Goal: Task Accomplishment & Management: Use online tool/utility

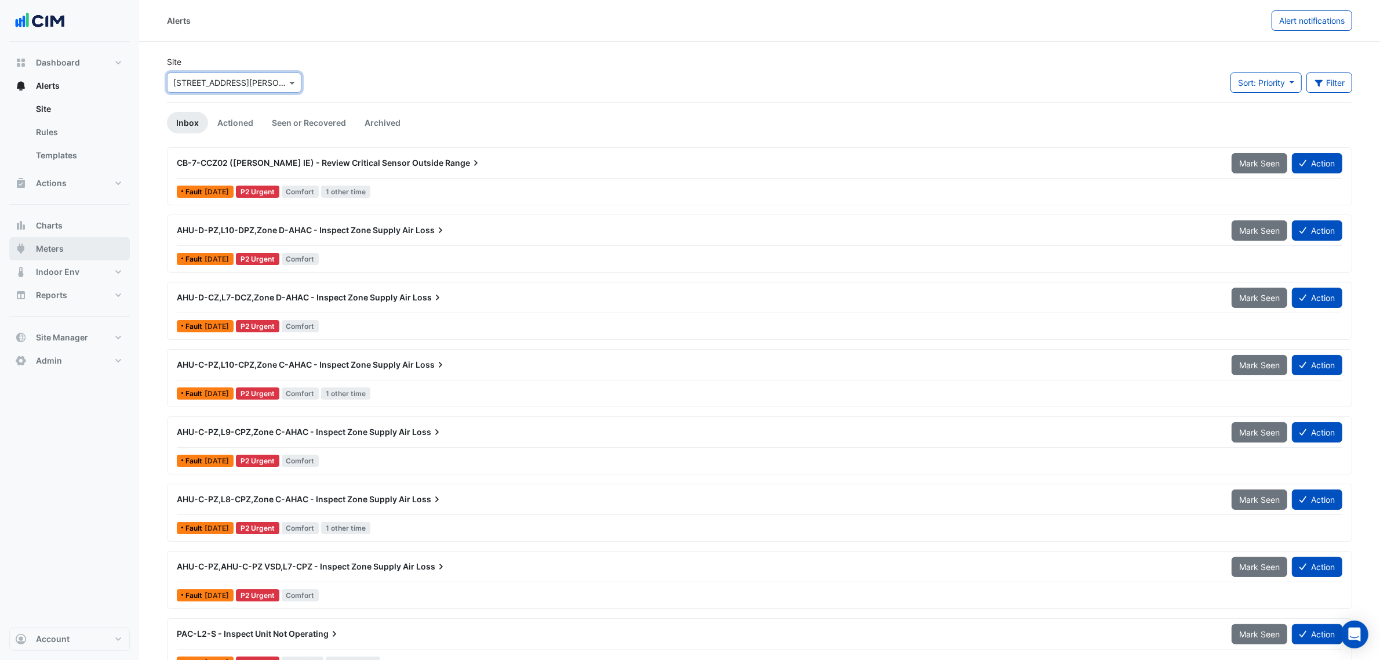
click at [75, 248] on button "Meters" at bounding box center [69, 248] width 121 height 23
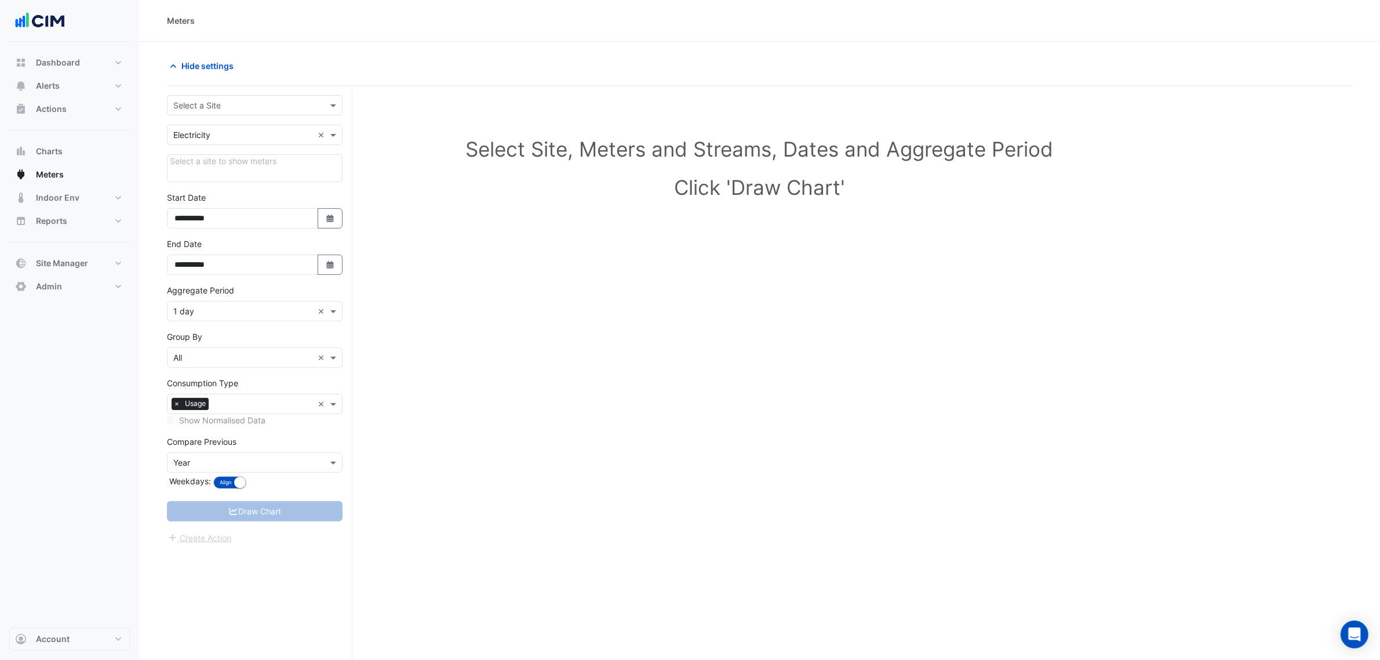
click at [238, 94] on div "**********" at bounding box center [260, 395] width 186 height 618
click at [239, 96] on div "Select a Site" at bounding box center [255, 105] width 176 height 20
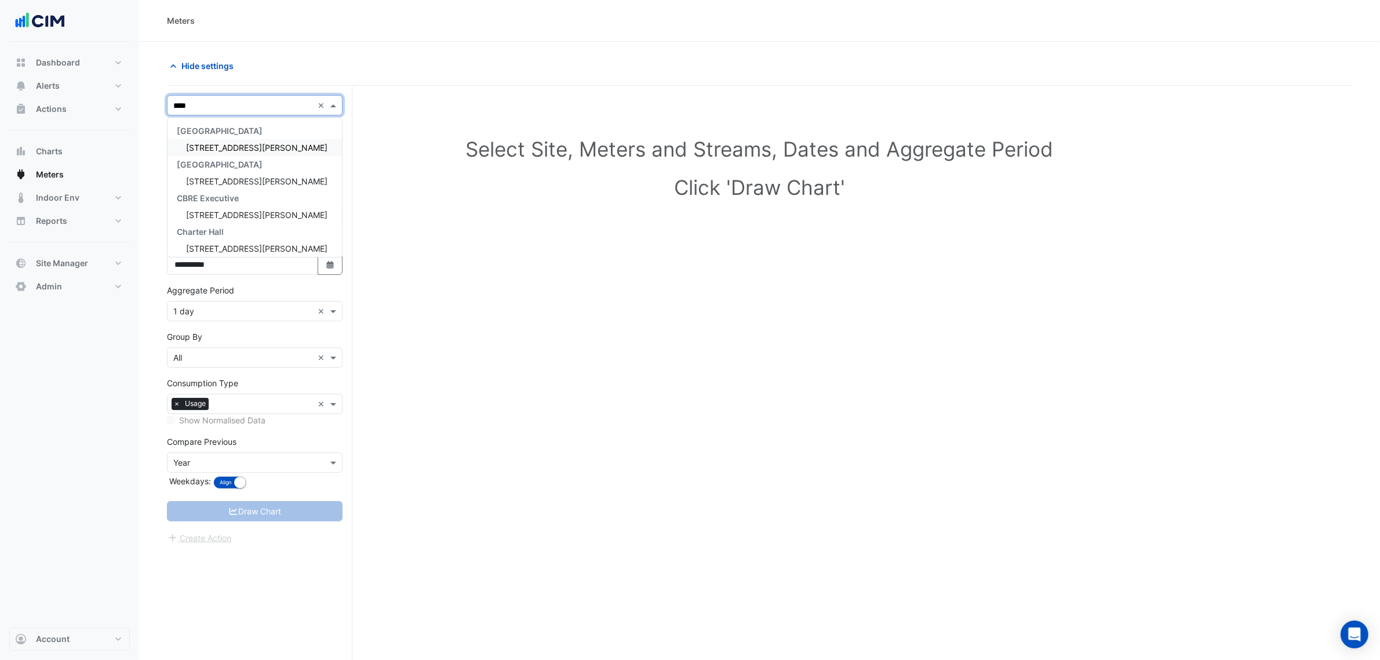
type input "*****"
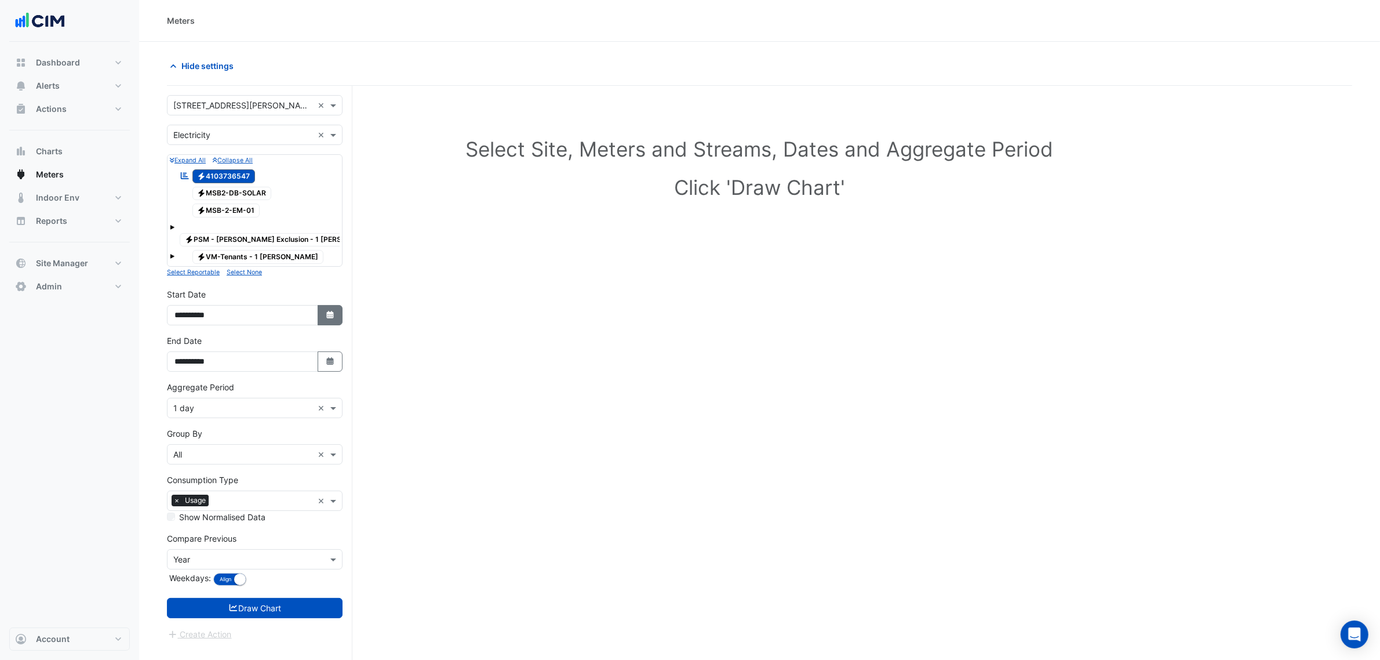
click at [335, 308] on button "Select Date" at bounding box center [331, 315] width 26 height 20
select select "*"
select select "****"
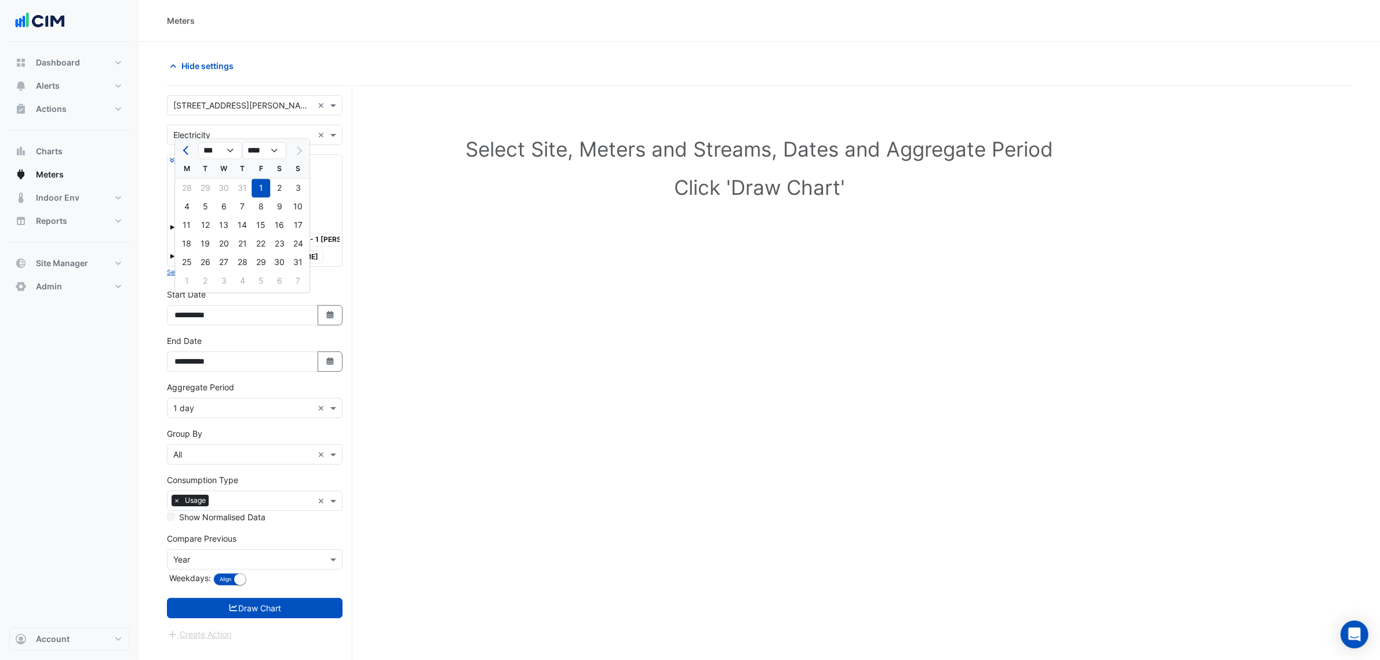
click at [294, 150] on div at bounding box center [297, 150] width 23 height 19
click at [330, 357] on icon "button" at bounding box center [329, 361] width 7 height 8
click at [299, 197] on span "Next month" at bounding box center [297, 198] width 9 height 9
select select "*"
click at [194, 251] on div "8" at bounding box center [186, 254] width 19 height 19
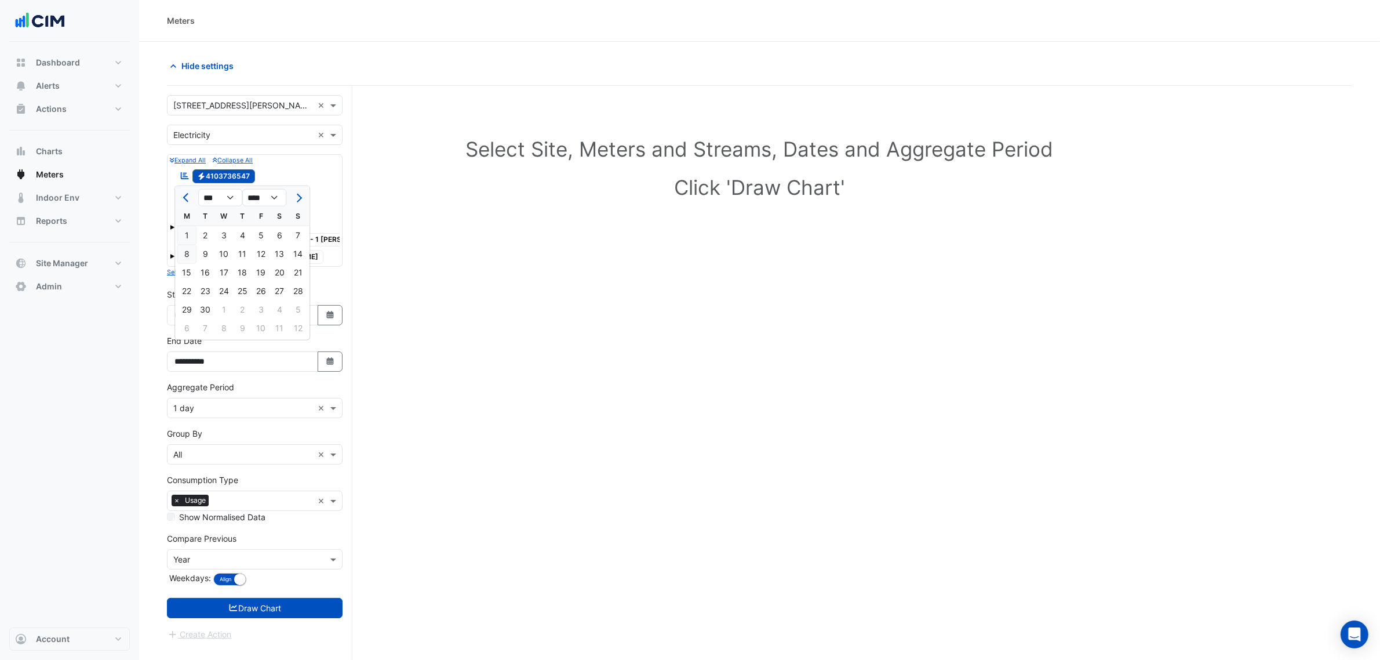
type input "**********"
drag, startPoint x: 334, startPoint y: 309, endPoint x: 315, endPoint y: 219, distance: 92.4
click at [334, 308] on button "Select Date" at bounding box center [331, 315] width 26 height 20
select select "*"
select select "****"
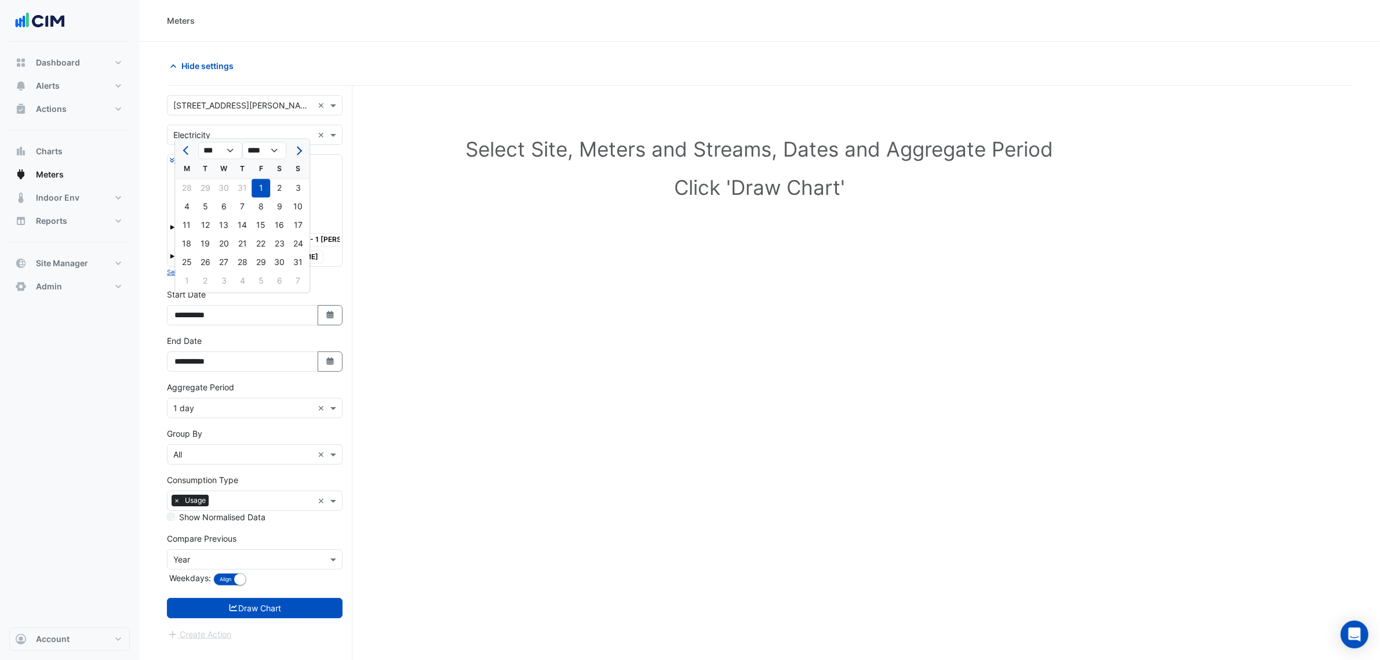
click at [299, 154] on button "Next month" at bounding box center [298, 150] width 14 height 19
select select "*"
click at [195, 189] on div "1" at bounding box center [186, 188] width 19 height 19
type input "**********"
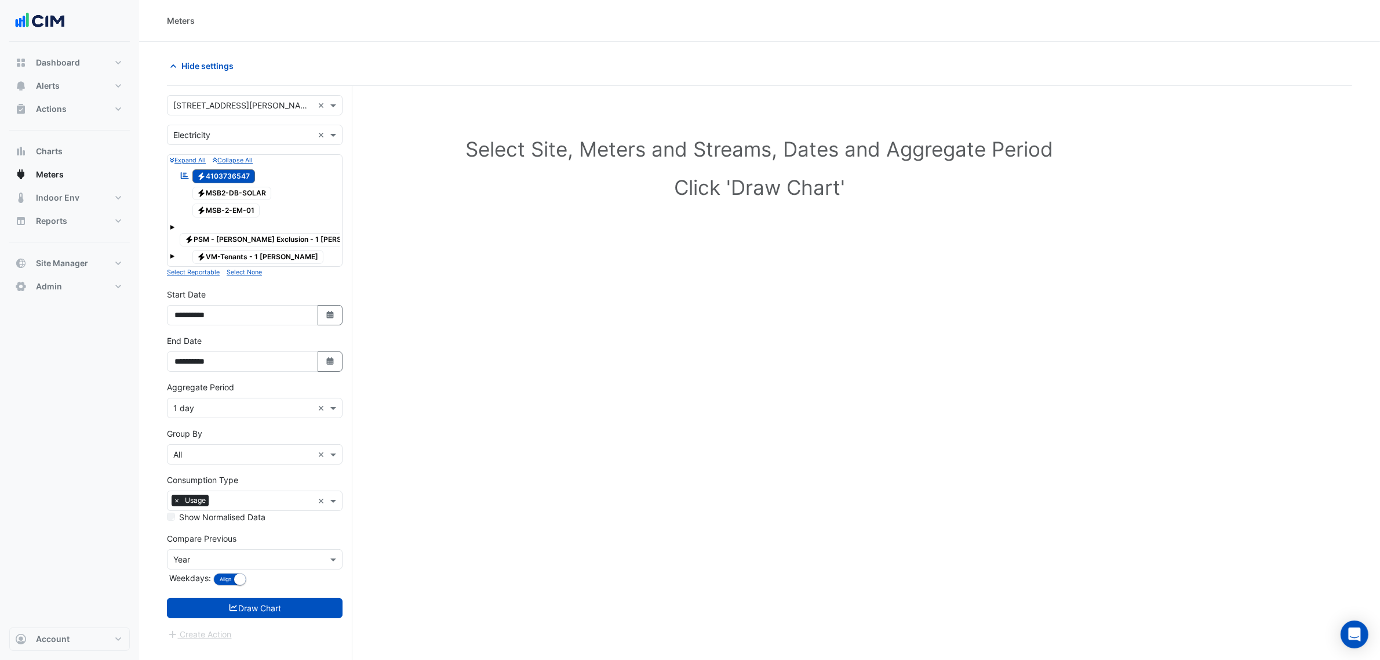
click at [232, 554] on input "text" at bounding box center [243, 560] width 140 height 12
click at [210, 490] on div "Month" at bounding box center [255, 490] width 174 height 17
click at [237, 598] on button "Draw Chart" at bounding box center [255, 608] width 176 height 20
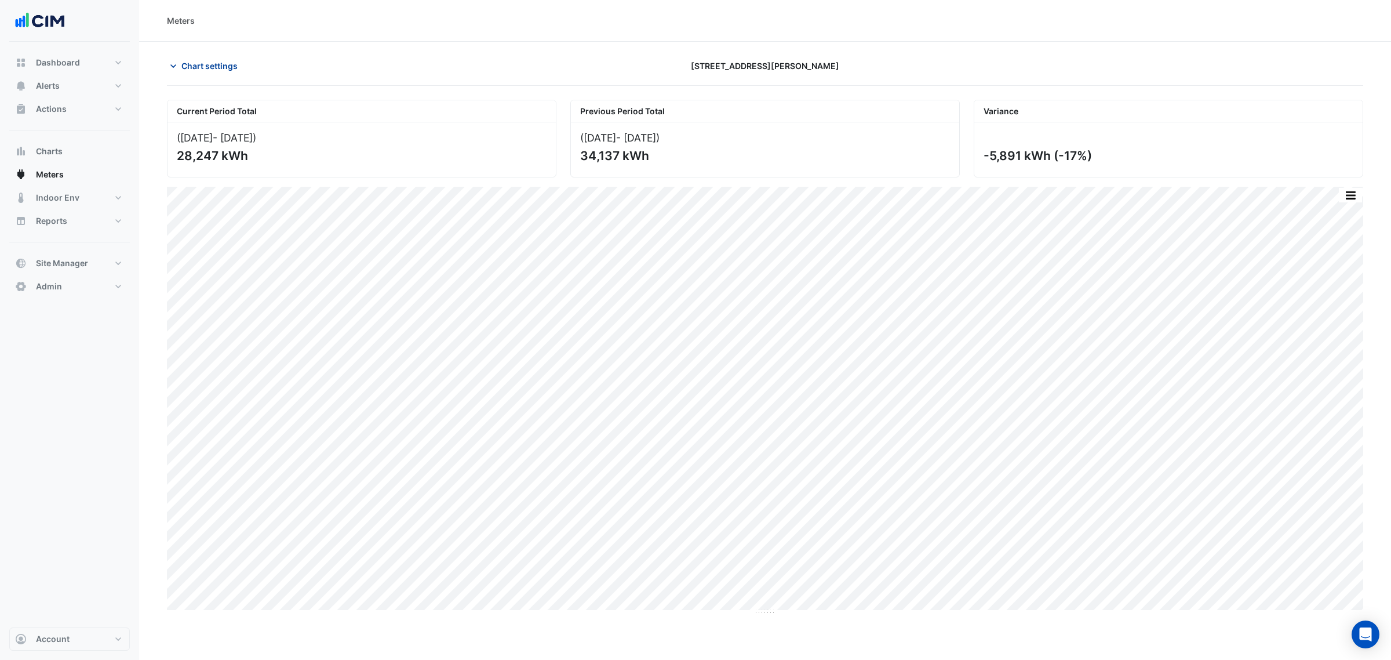
click at [183, 67] on span "Chart settings" at bounding box center [209, 66] width 56 height 12
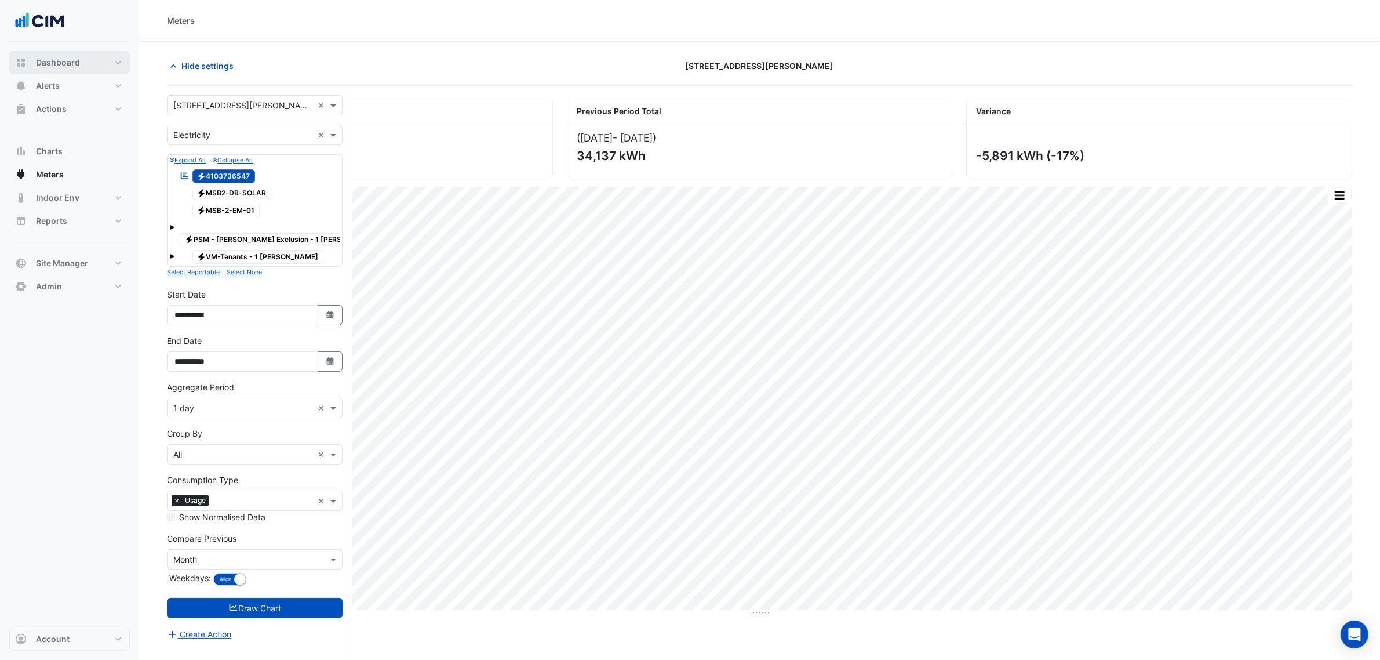
drag, startPoint x: 44, startPoint y: 68, endPoint x: 372, endPoint y: 51, distance: 328.5
click at [445, 63] on div "Meters Hide settings 1 Shelley Street Current Period Total (01 Sep 25 - 08 Sep …" at bounding box center [690, 352] width 1380 height 704
click at [210, 57] on button "Hide settings" at bounding box center [204, 66] width 74 height 20
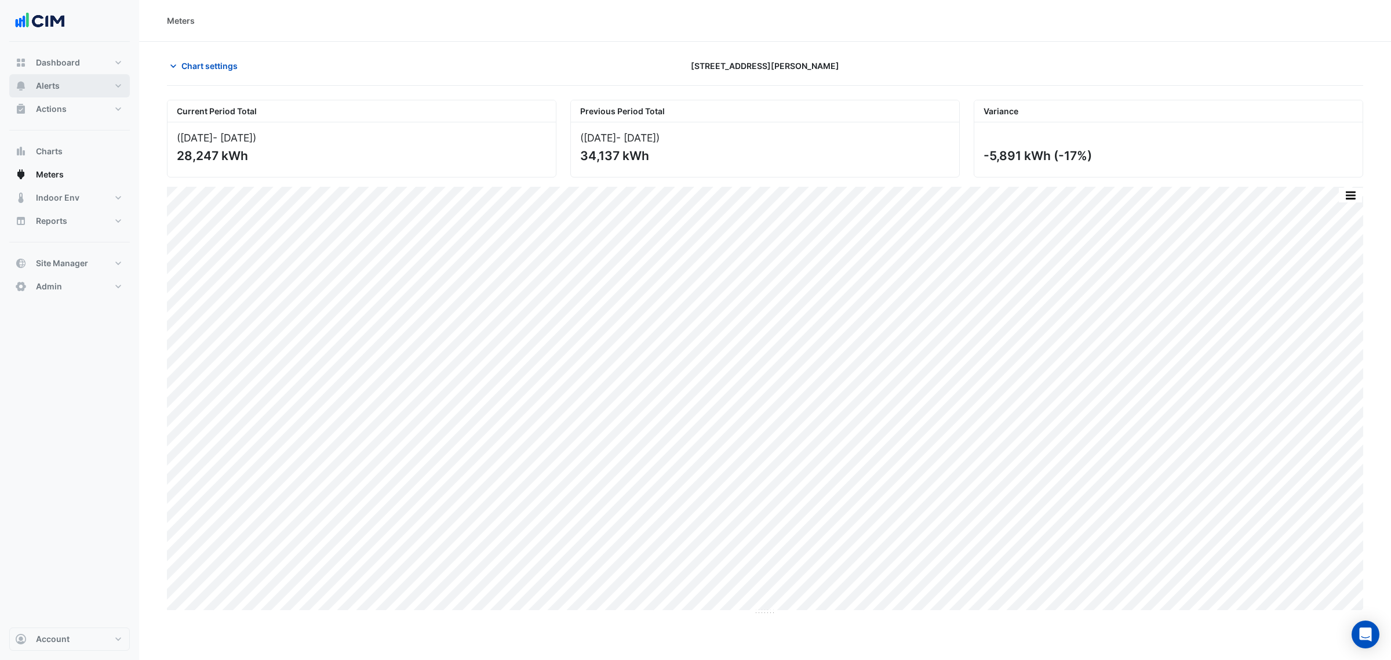
click at [70, 79] on button "Alerts" at bounding box center [69, 85] width 121 height 23
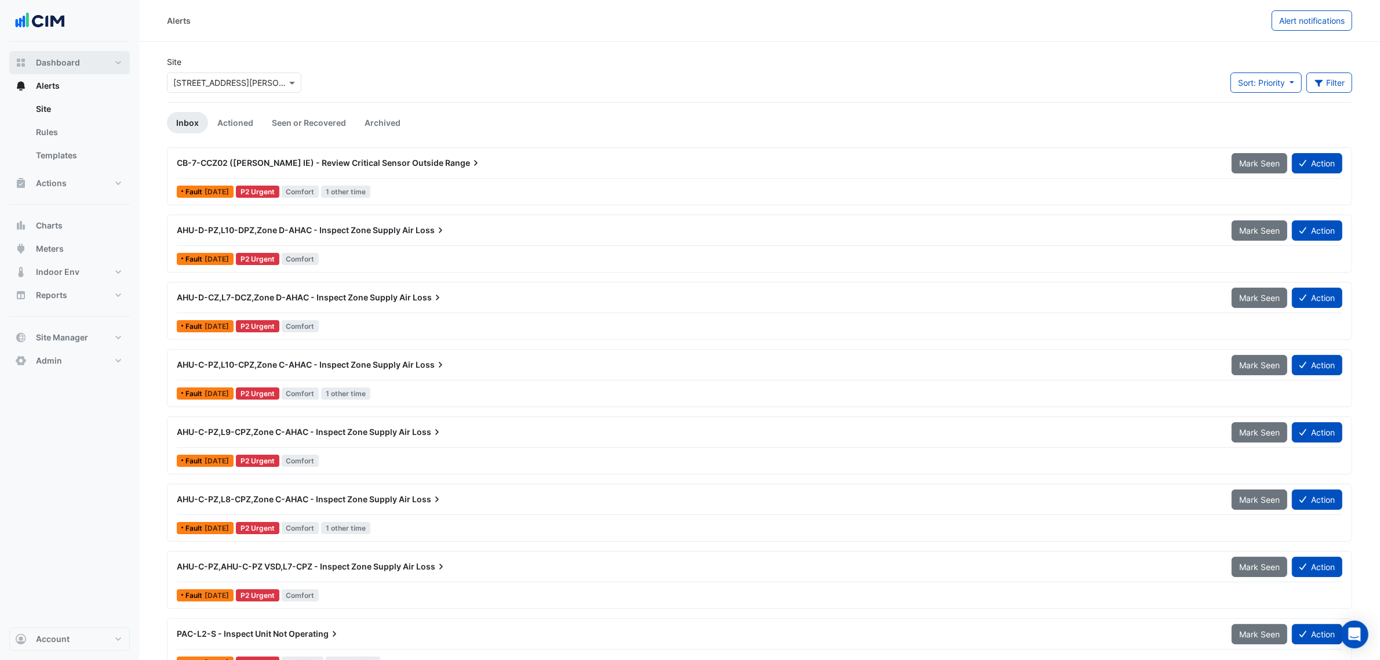
click at [91, 56] on button "Dashboard" at bounding box center [69, 62] width 121 height 23
select select "***"
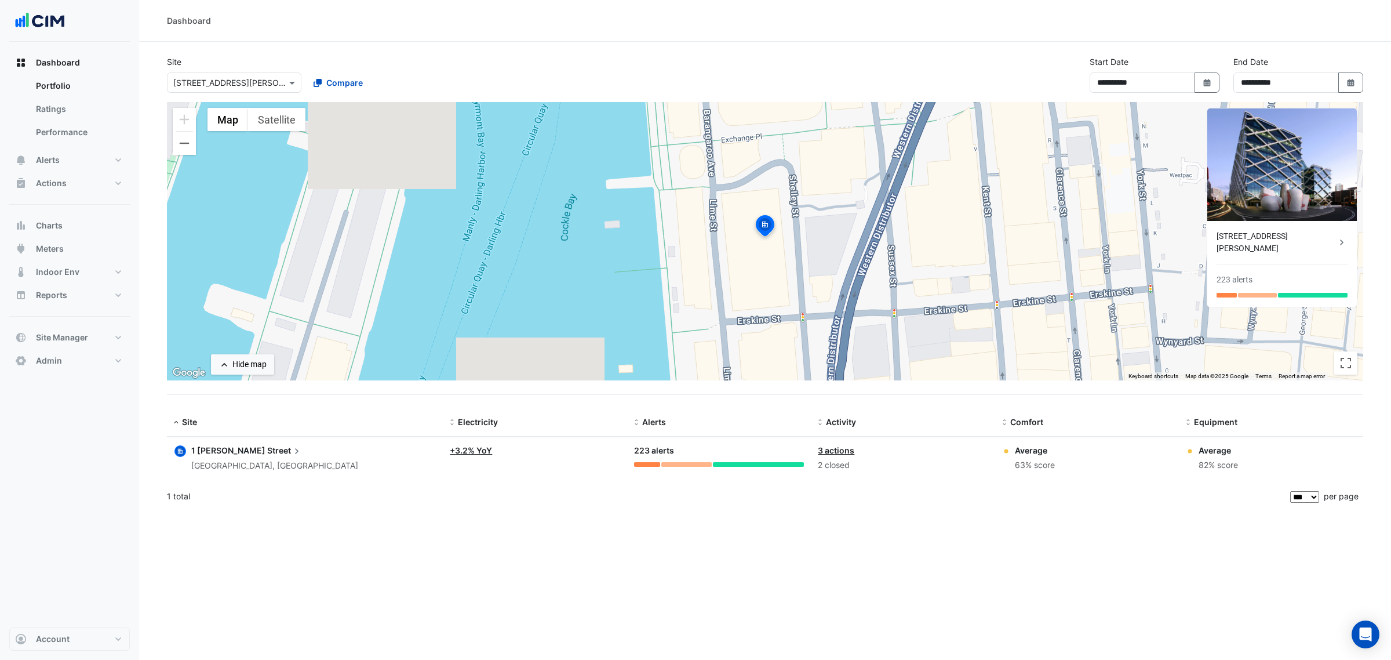
click at [483, 60] on div "**********" at bounding box center [765, 79] width 1210 height 46
click at [103, 165] on button "Alerts" at bounding box center [69, 159] width 121 height 23
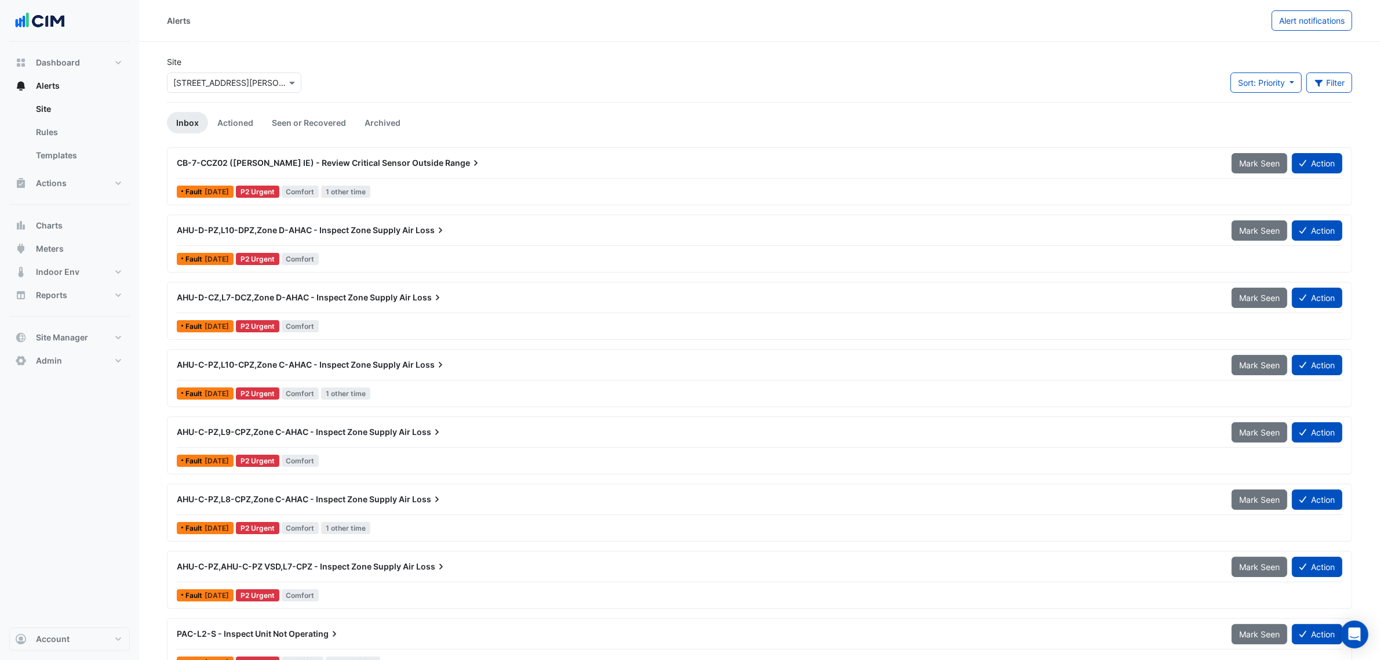
click at [352, 238] on div "AHU-D-PZ,L10-DPZ,Zone D-AHAC - Inspect Zone Supply Air Loss" at bounding box center [697, 230] width 1055 height 21
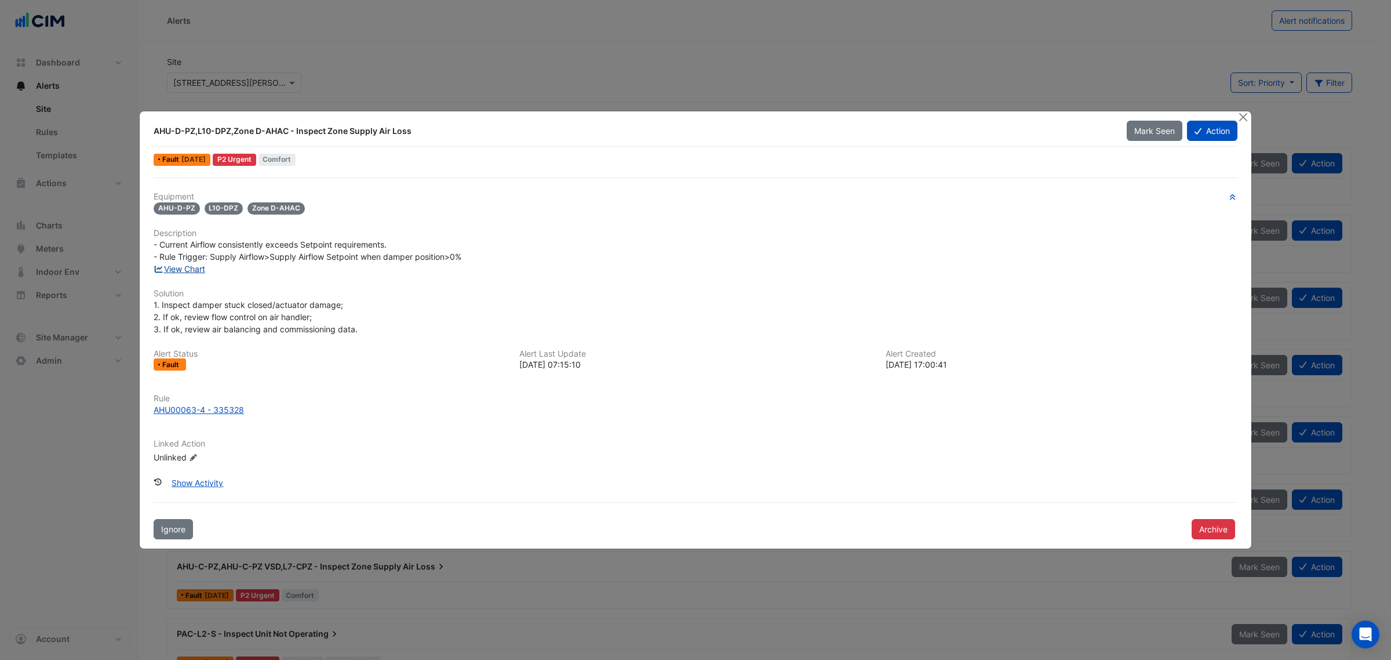
click at [192, 265] on link "View Chart" at bounding box center [180, 269] width 52 height 10
click at [1243, 115] on button "Close" at bounding box center [1243, 117] width 12 height 12
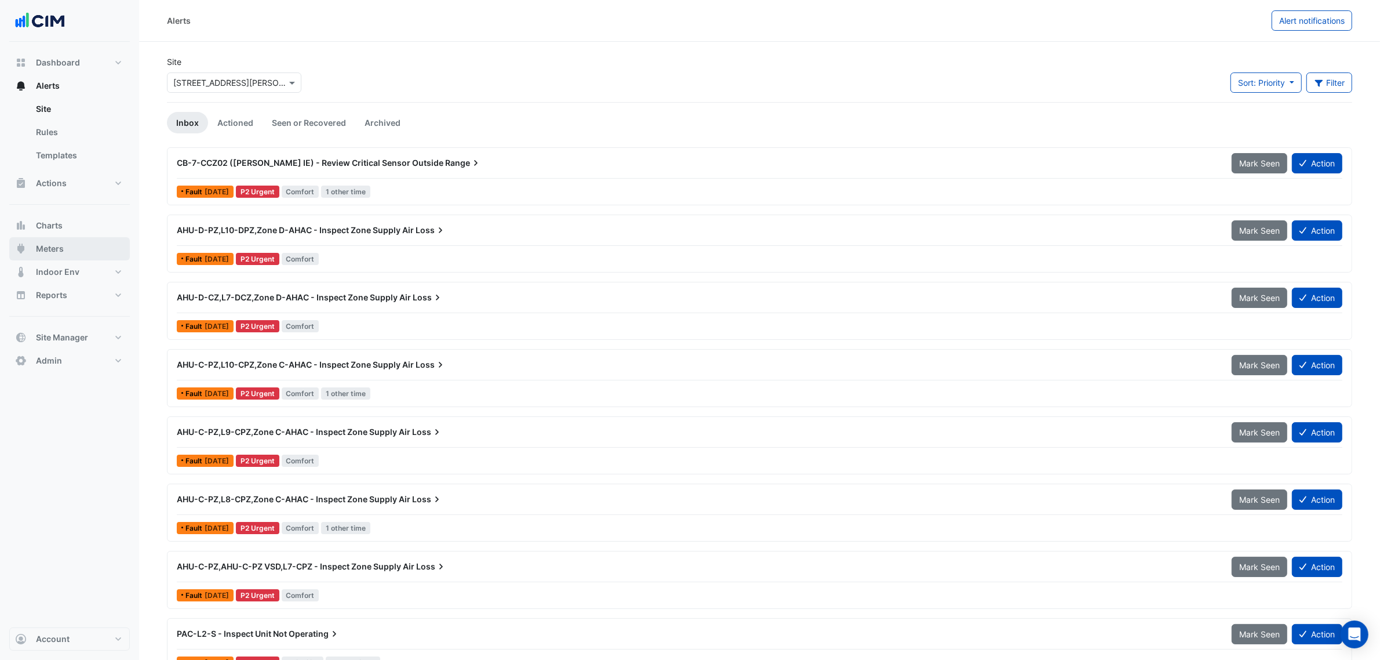
click at [43, 250] on span "Meters" at bounding box center [50, 249] width 28 height 12
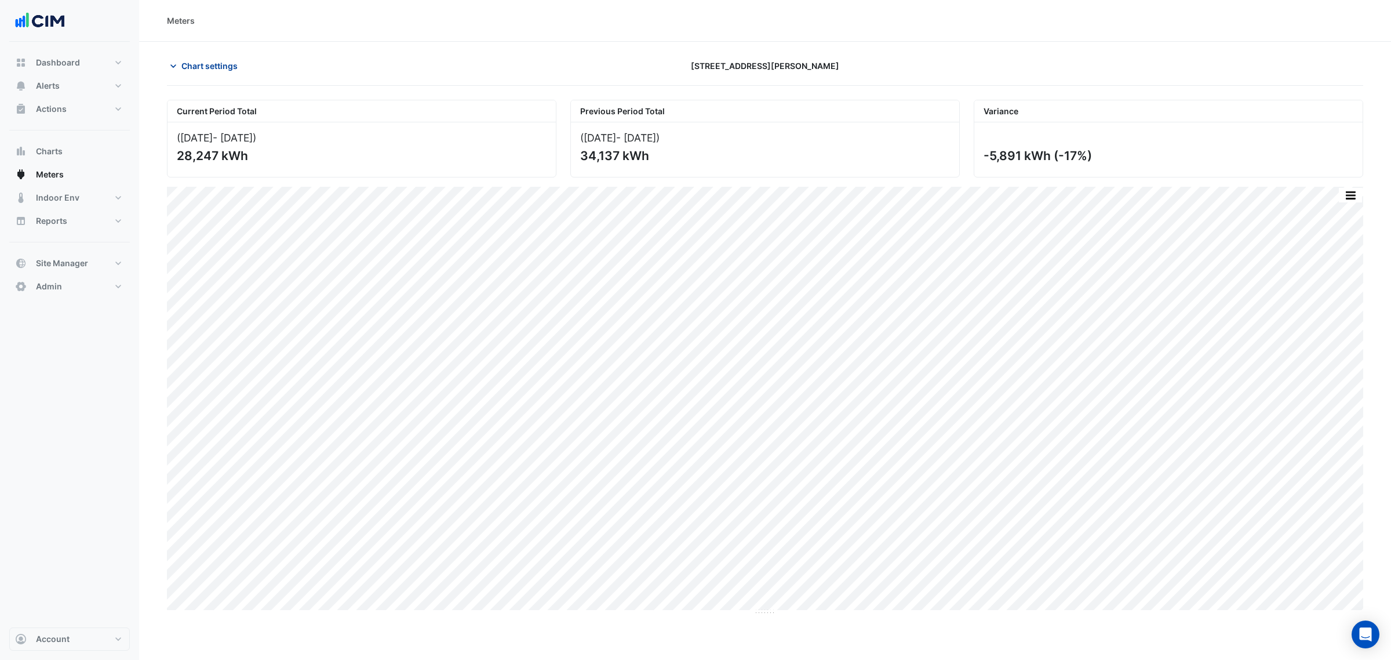
click at [210, 63] on span "Chart settings" at bounding box center [209, 66] width 56 height 12
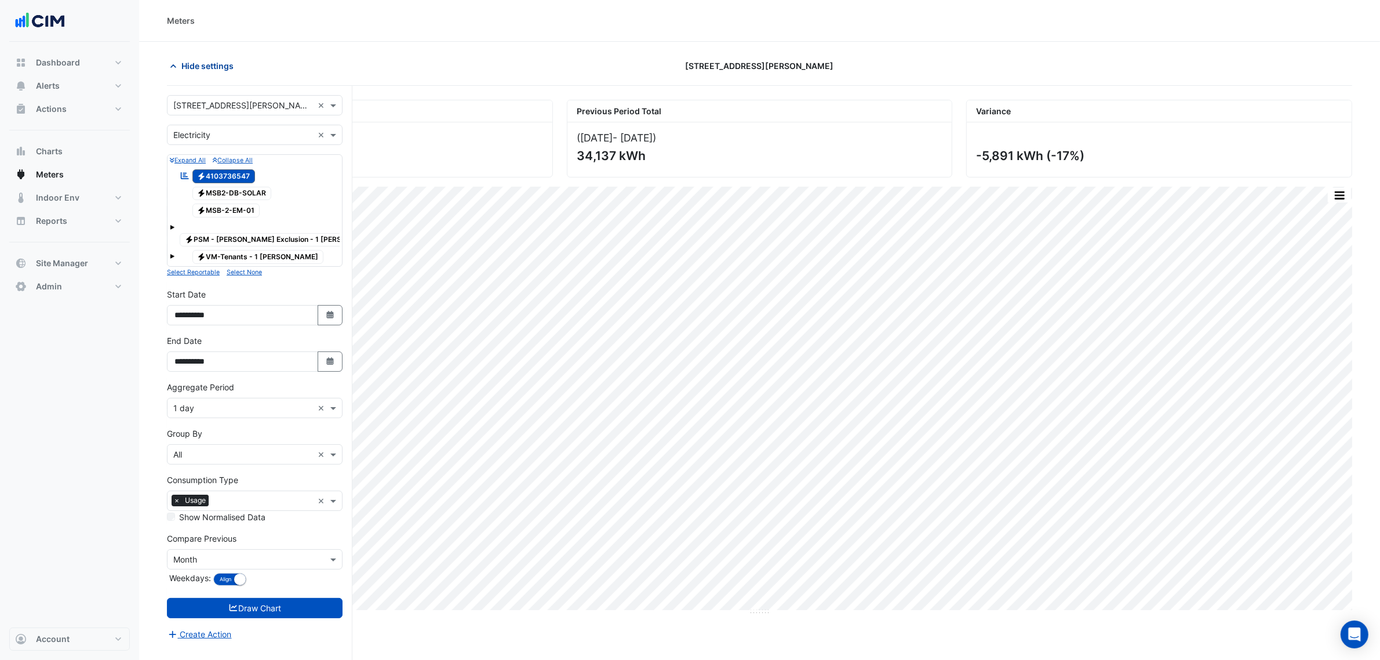
click at [212, 63] on span "Hide settings" at bounding box center [207, 66] width 52 height 12
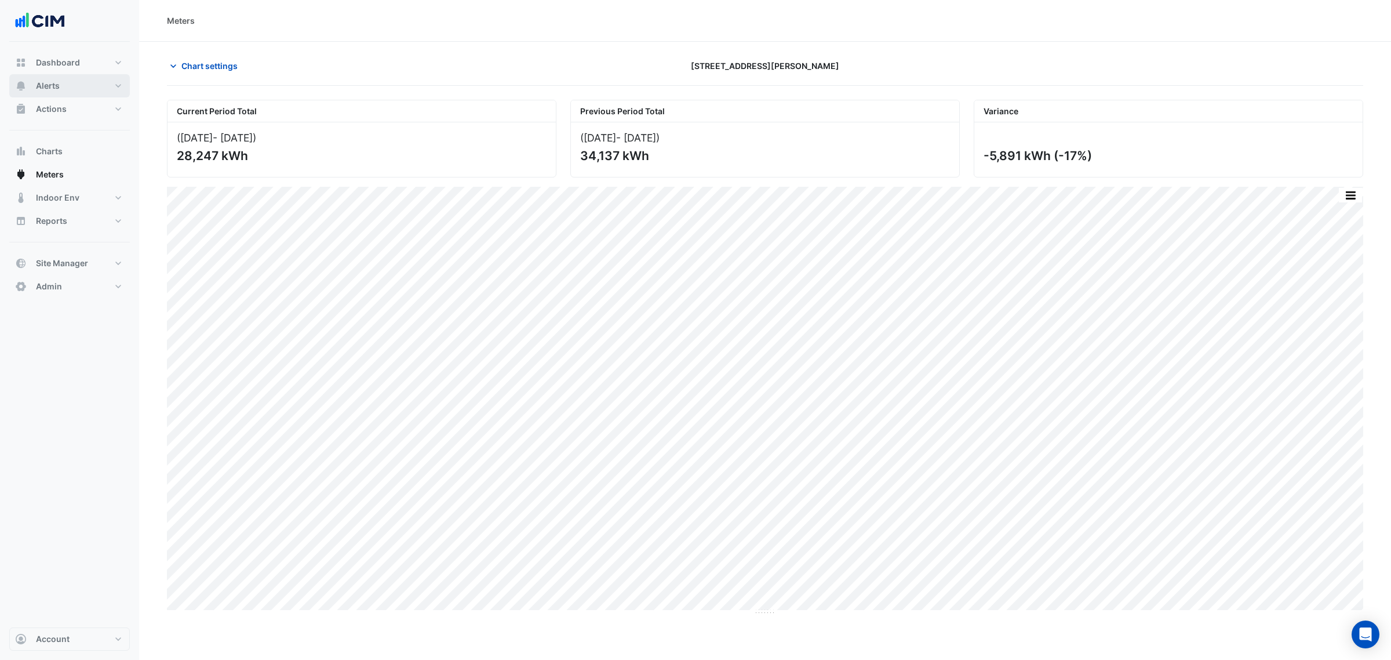
click at [62, 82] on button "Alerts" at bounding box center [69, 85] width 121 height 23
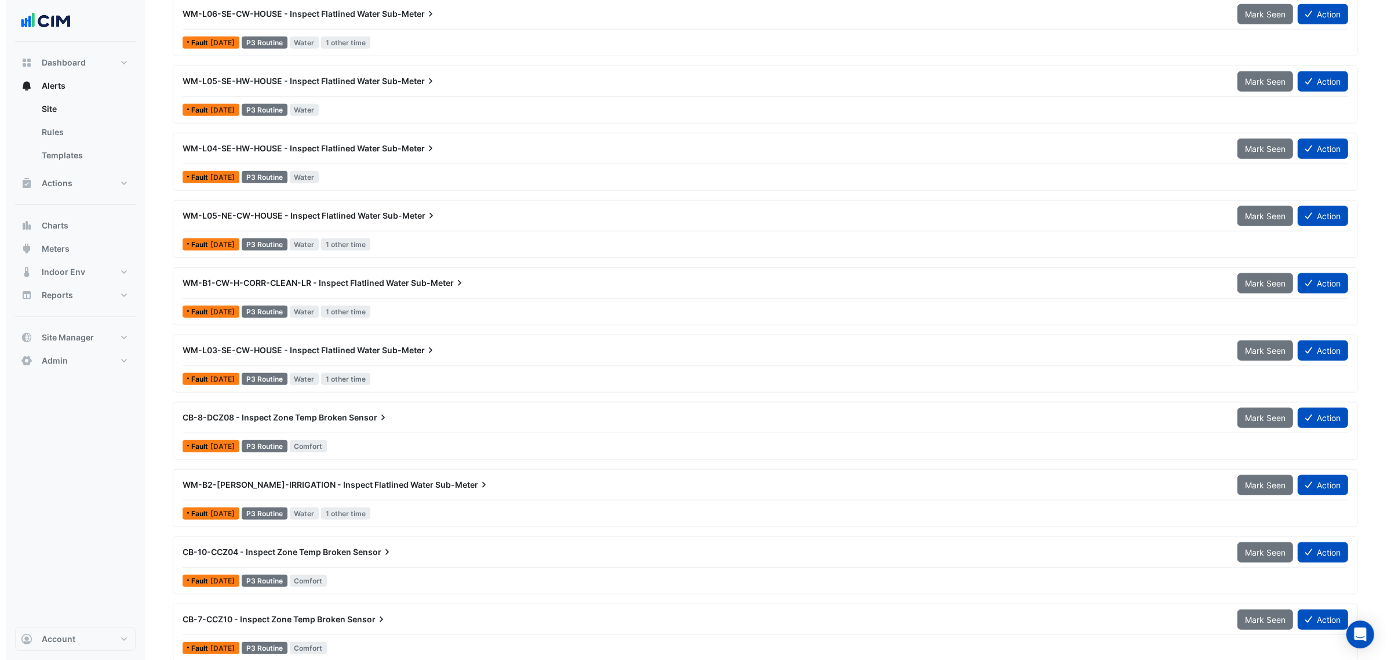
scroll to position [1449, 0]
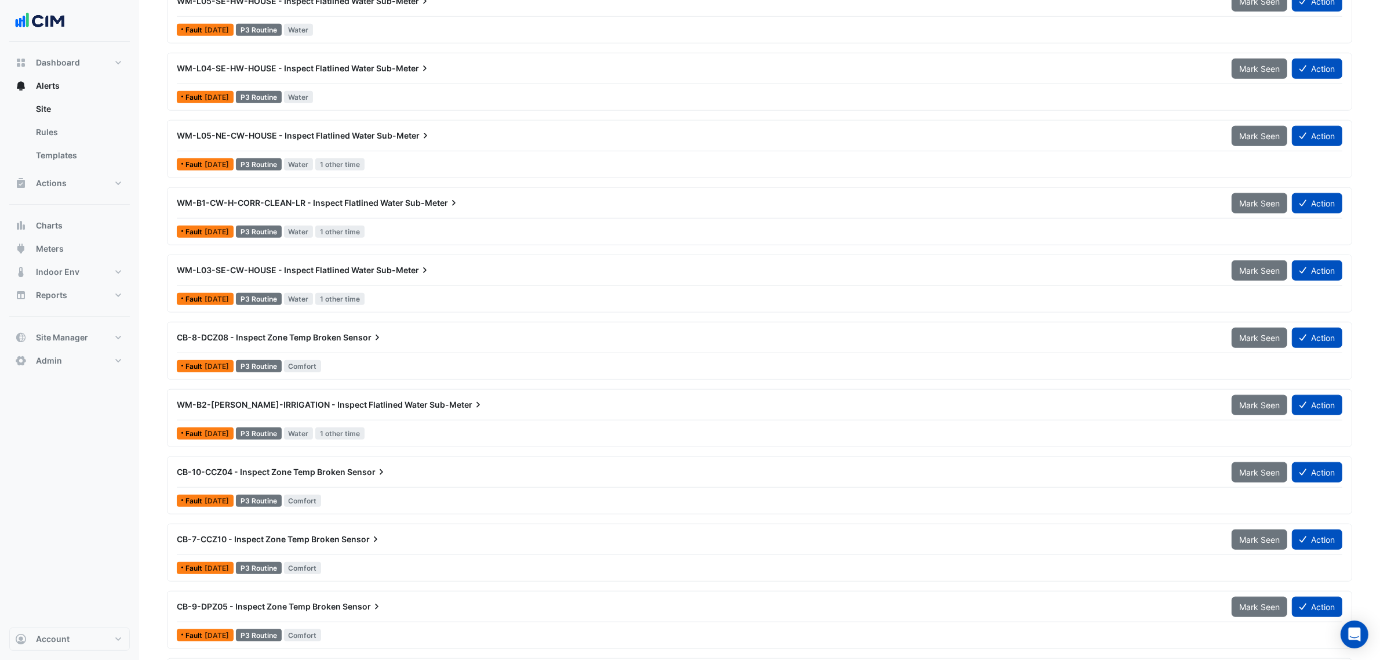
click at [467, 405] on div "WM-B2-CW-MP-IRRIGATION - Inspect Flatlined Water Sub-Meter" at bounding box center [697, 405] width 1041 height 12
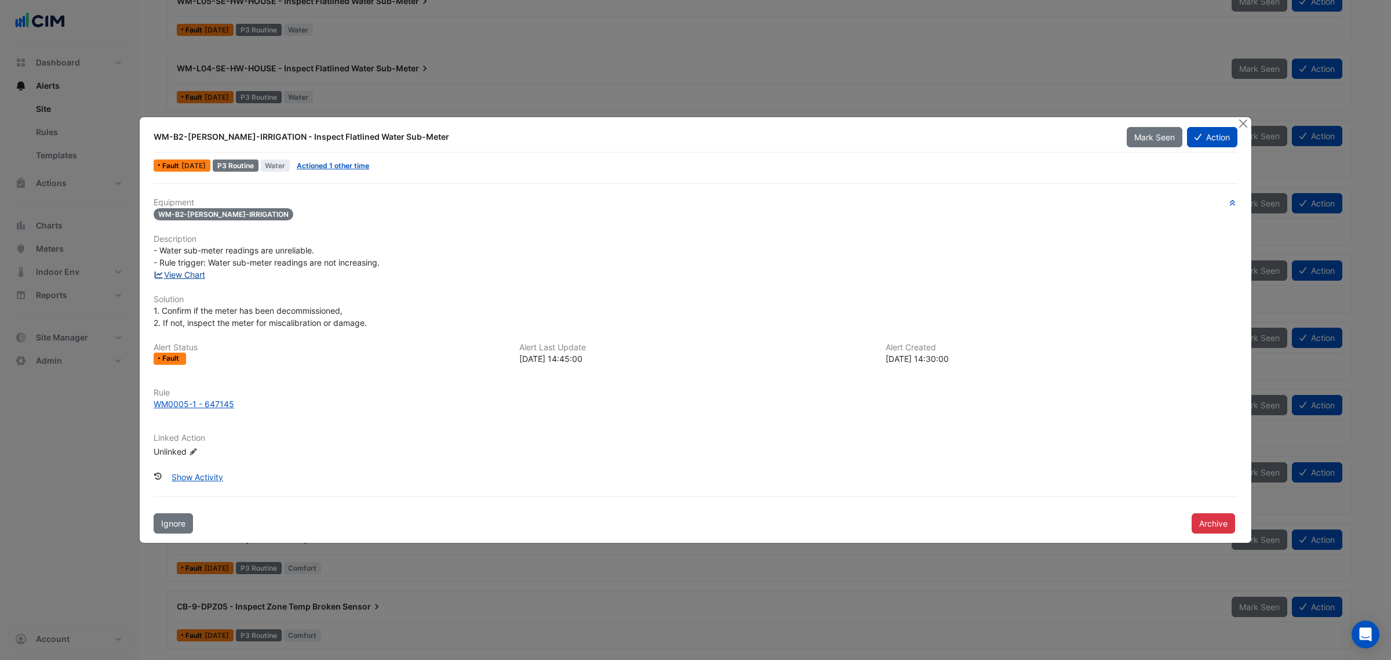
click at [200, 274] on link "View Chart" at bounding box center [180, 275] width 52 height 10
click at [1243, 125] on button "Close" at bounding box center [1243, 123] width 12 height 12
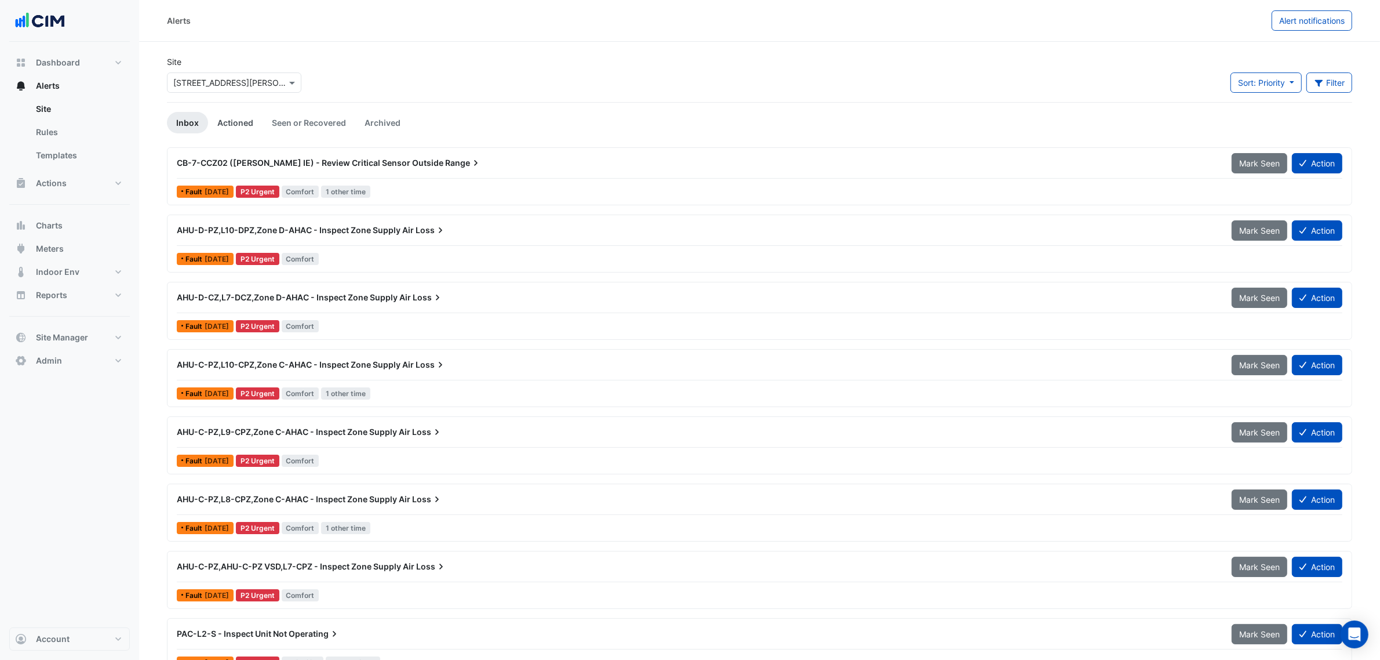
click at [242, 123] on link "Actioned" at bounding box center [235, 122] width 54 height 21
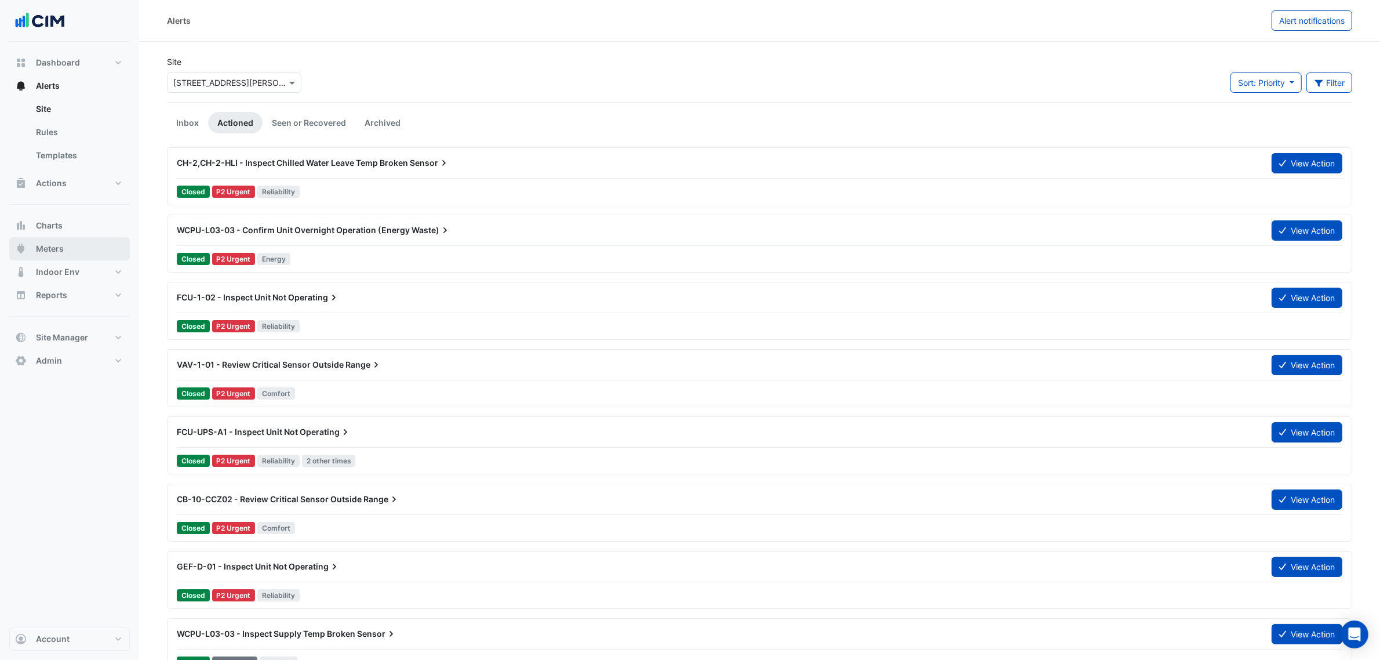
click at [82, 246] on button "Meters" at bounding box center [69, 248] width 121 height 23
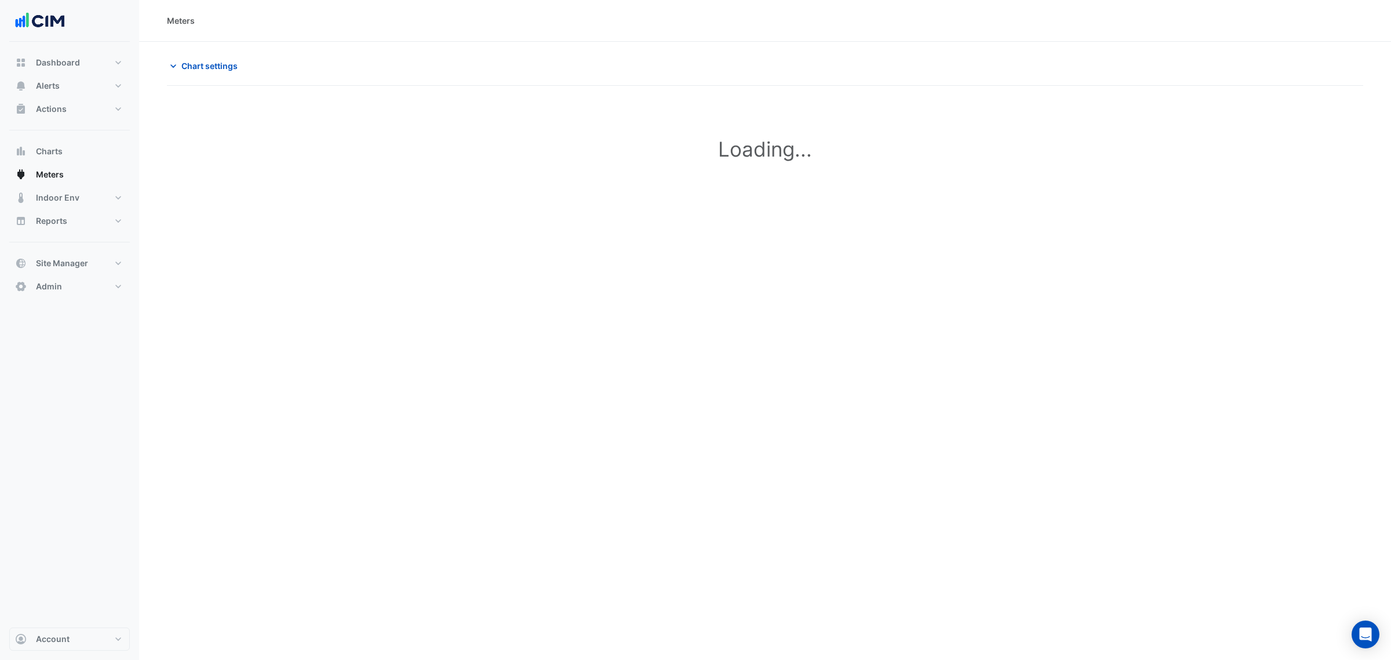
type input "**********"
click at [230, 60] on span "Chart settings" at bounding box center [209, 66] width 56 height 12
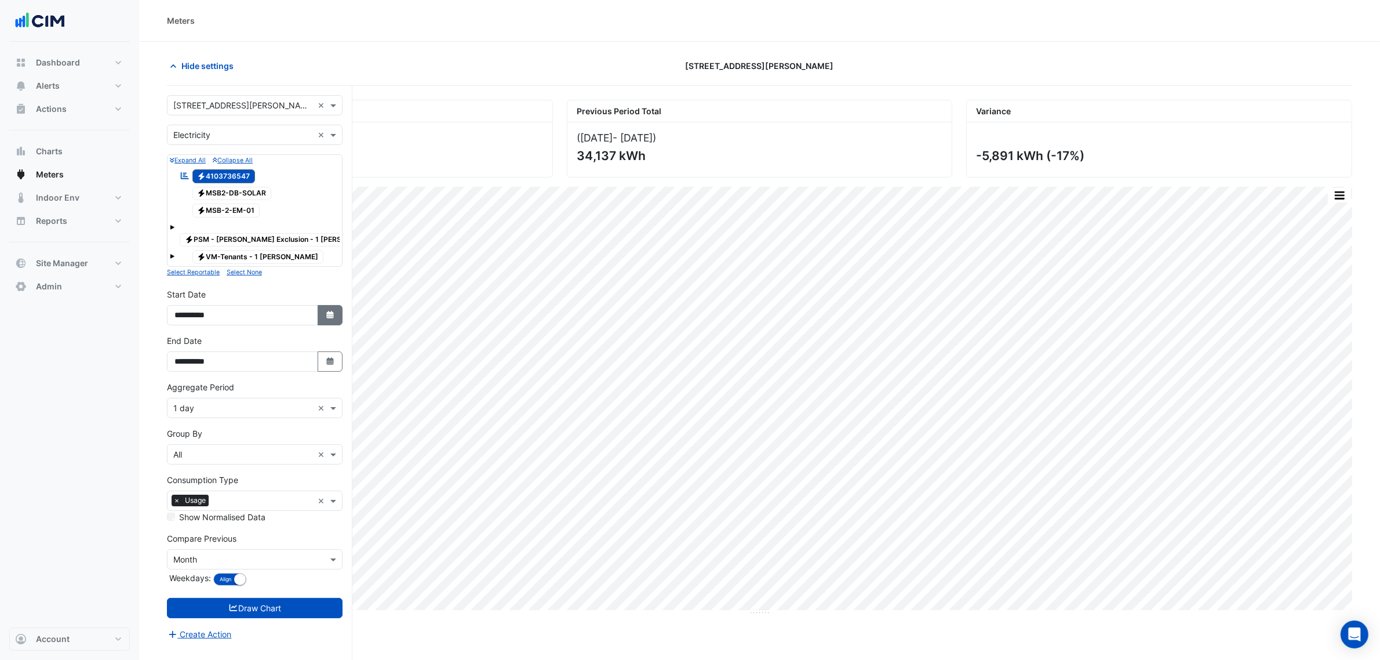
click at [328, 311] on icon "button" at bounding box center [329, 315] width 7 height 8
select select "*"
select select "****"
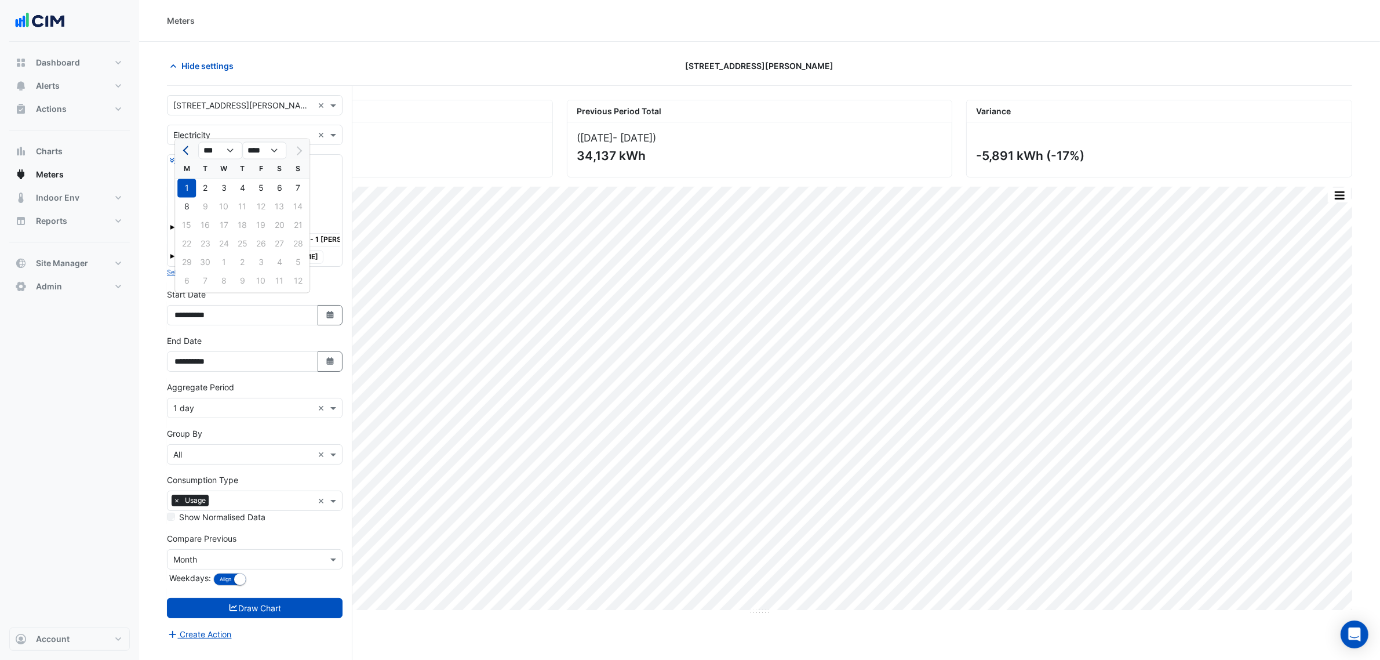
click at [192, 149] on button "Previous month" at bounding box center [187, 150] width 14 height 19
select select "*"
click at [266, 186] on div "1" at bounding box center [261, 188] width 19 height 19
type input "**********"
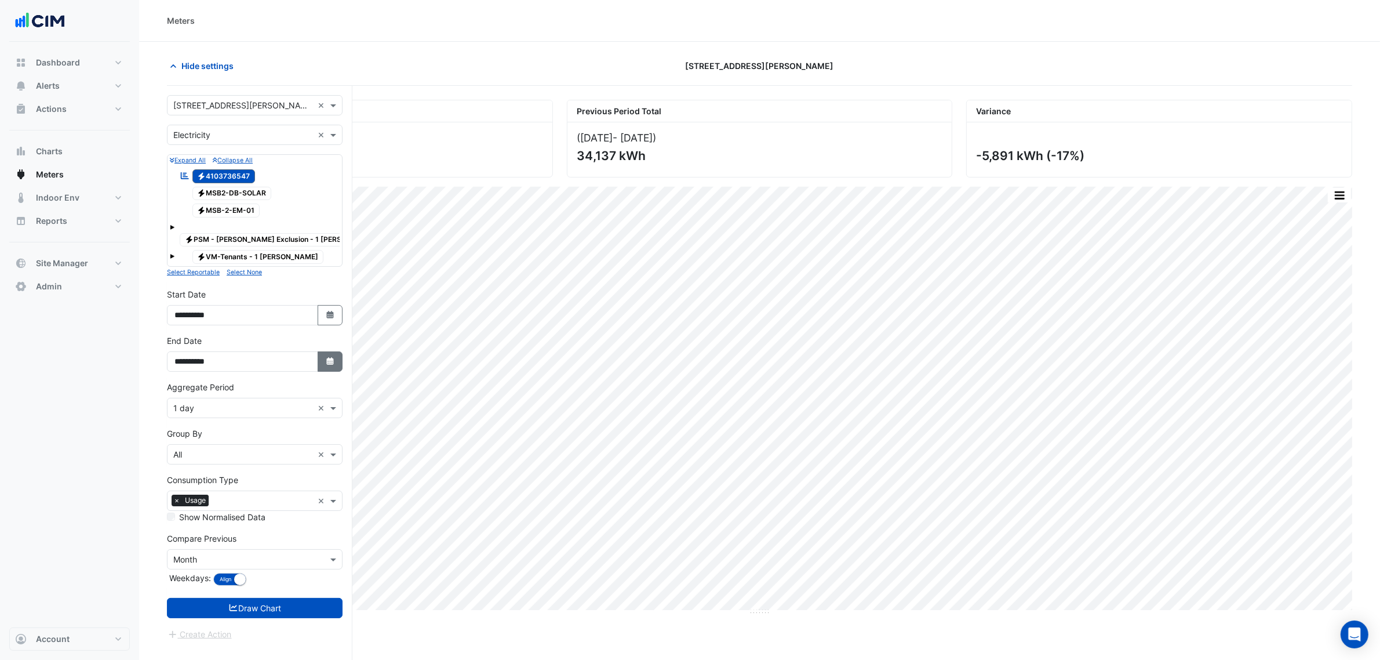
click at [329, 357] on icon "button" at bounding box center [329, 361] width 7 height 8
select select "*"
click at [187, 289] on div "22" at bounding box center [186, 291] width 19 height 19
type input "**********"
drag, startPoint x: 323, startPoint y: 308, endPoint x: 313, endPoint y: 285, distance: 26.0
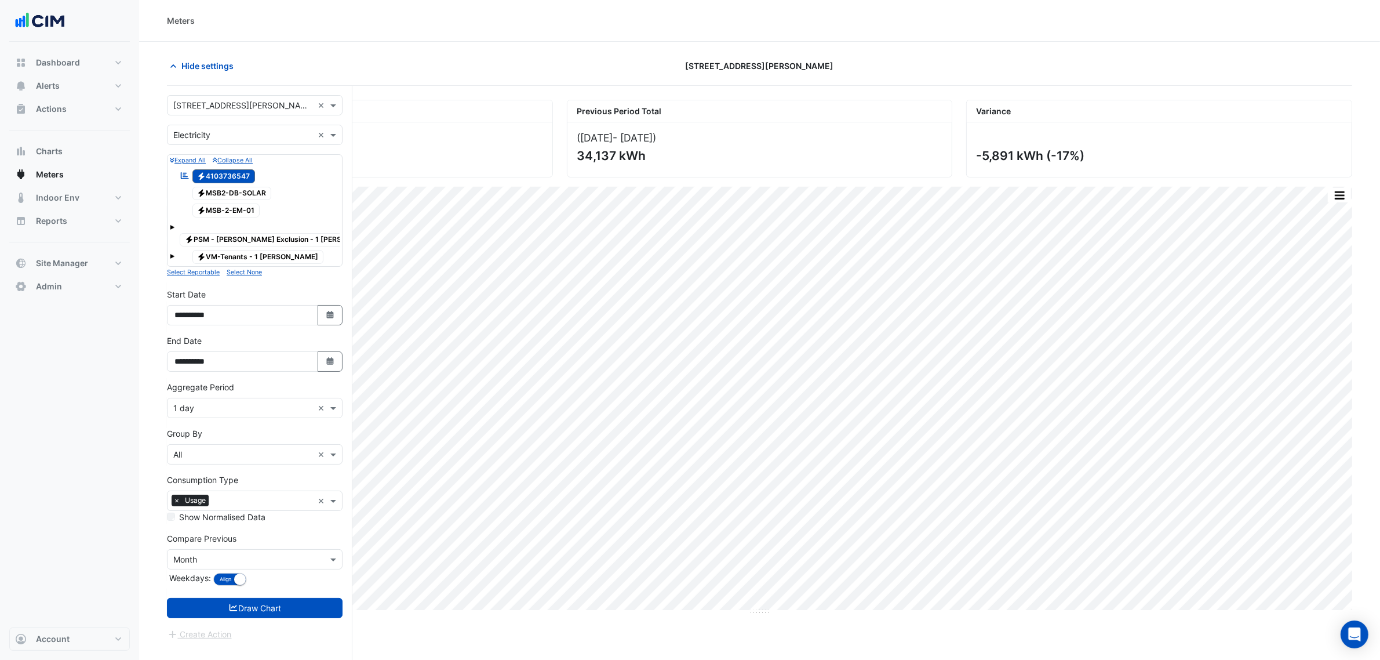
click at [323, 311] on button "Select Date" at bounding box center [331, 315] width 26 height 20
select select "*"
select select "****"
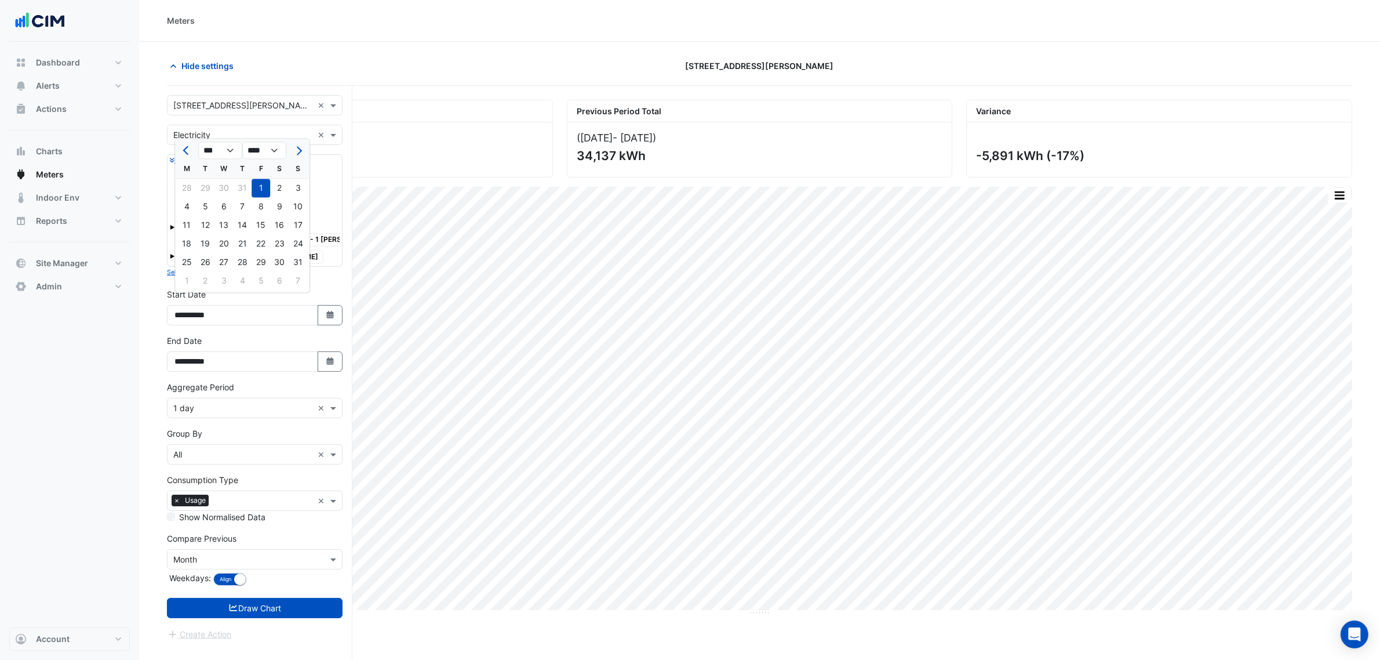
click at [301, 151] on button "Next month" at bounding box center [298, 150] width 14 height 19
select select "*"
click at [183, 187] on div "1" at bounding box center [186, 188] width 19 height 19
type input "**********"
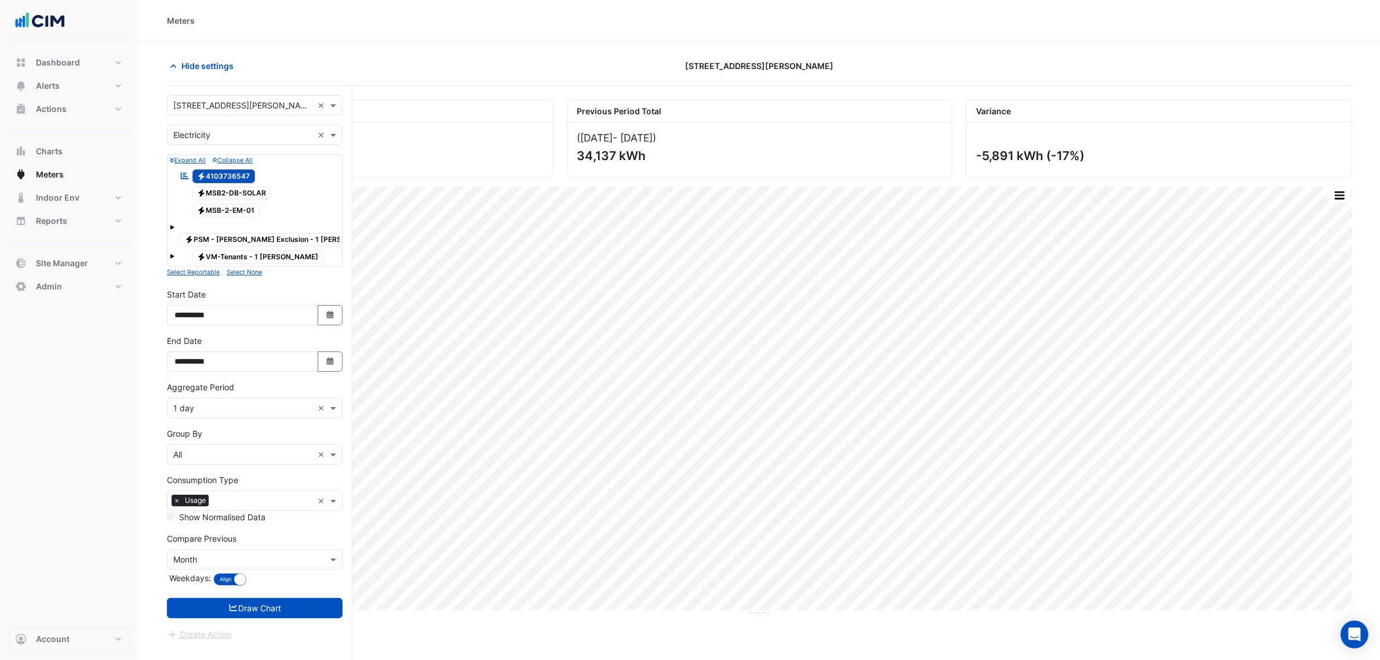
click at [231, 402] on input "text" at bounding box center [243, 408] width 140 height 12
click at [219, 466] on div "1 hour" at bounding box center [255, 473] width 174 height 17
click at [228, 549] on div "× Month" at bounding box center [255, 559] width 176 height 20
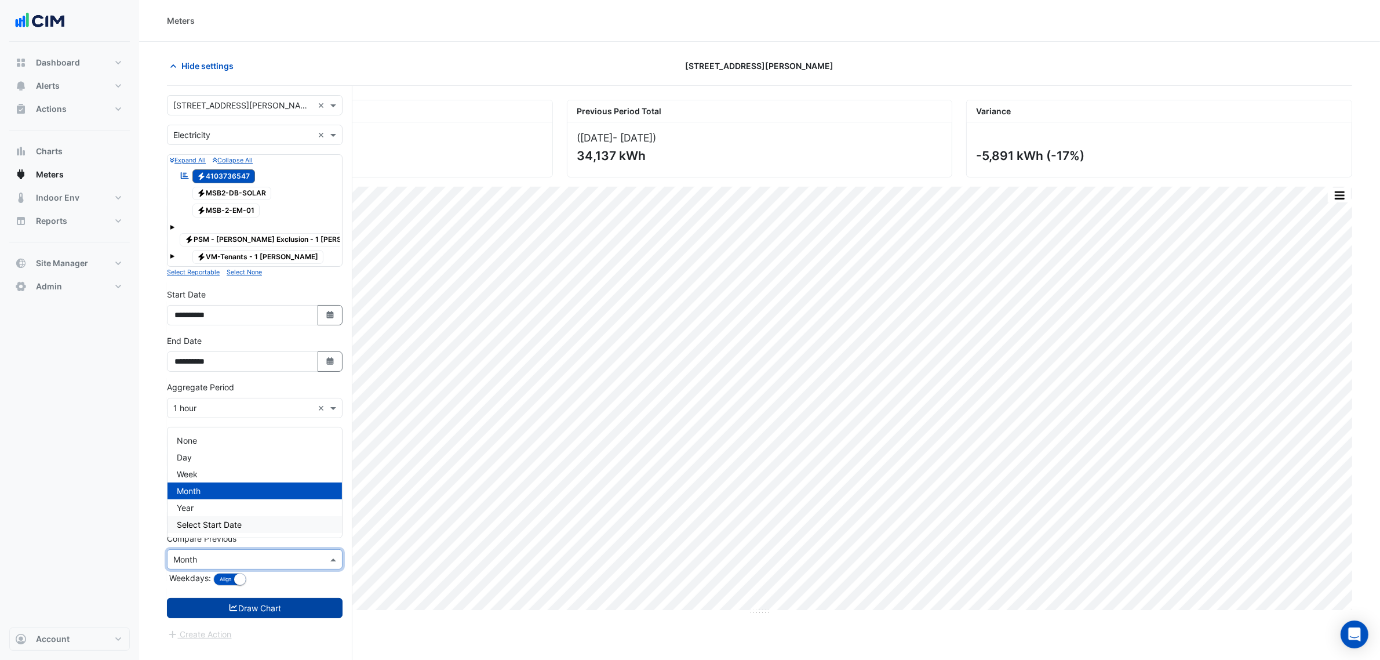
click at [238, 598] on button "Draw Chart" at bounding box center [255, 608] width 176 height 20
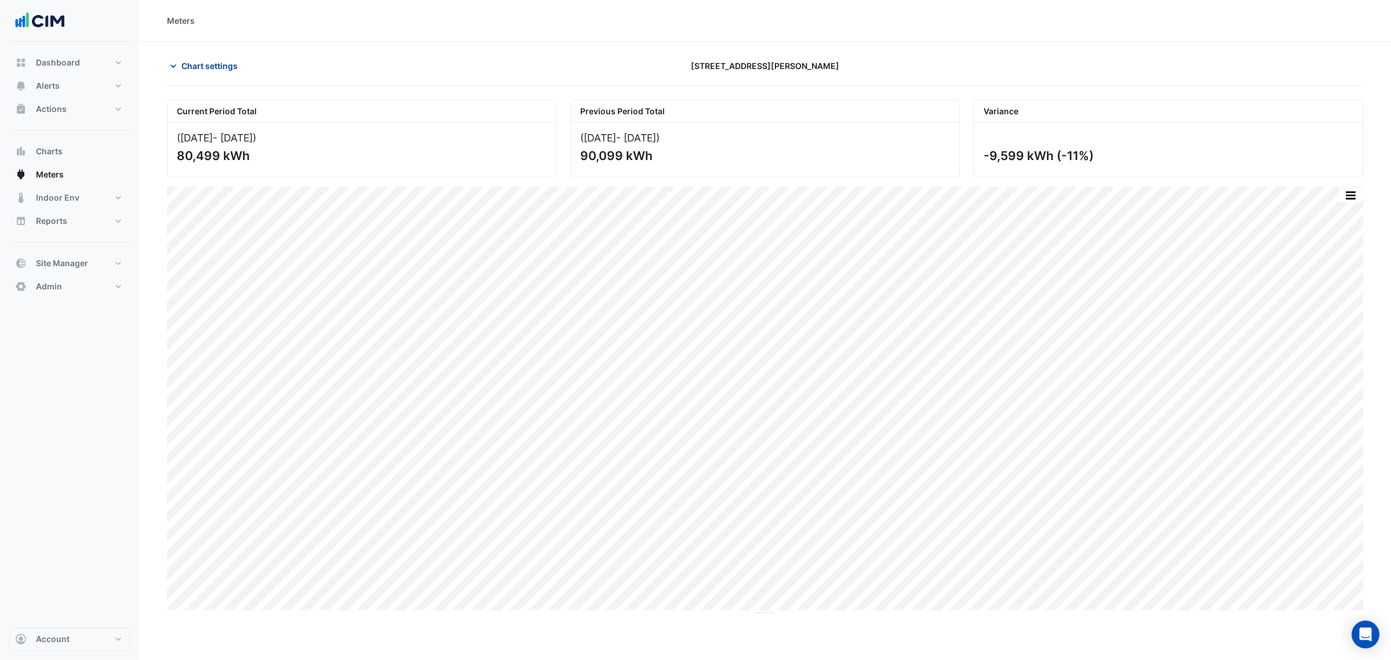
click at [209, 67] on span "Chart settings" at bounding box center [209, 66] width 56 height 12
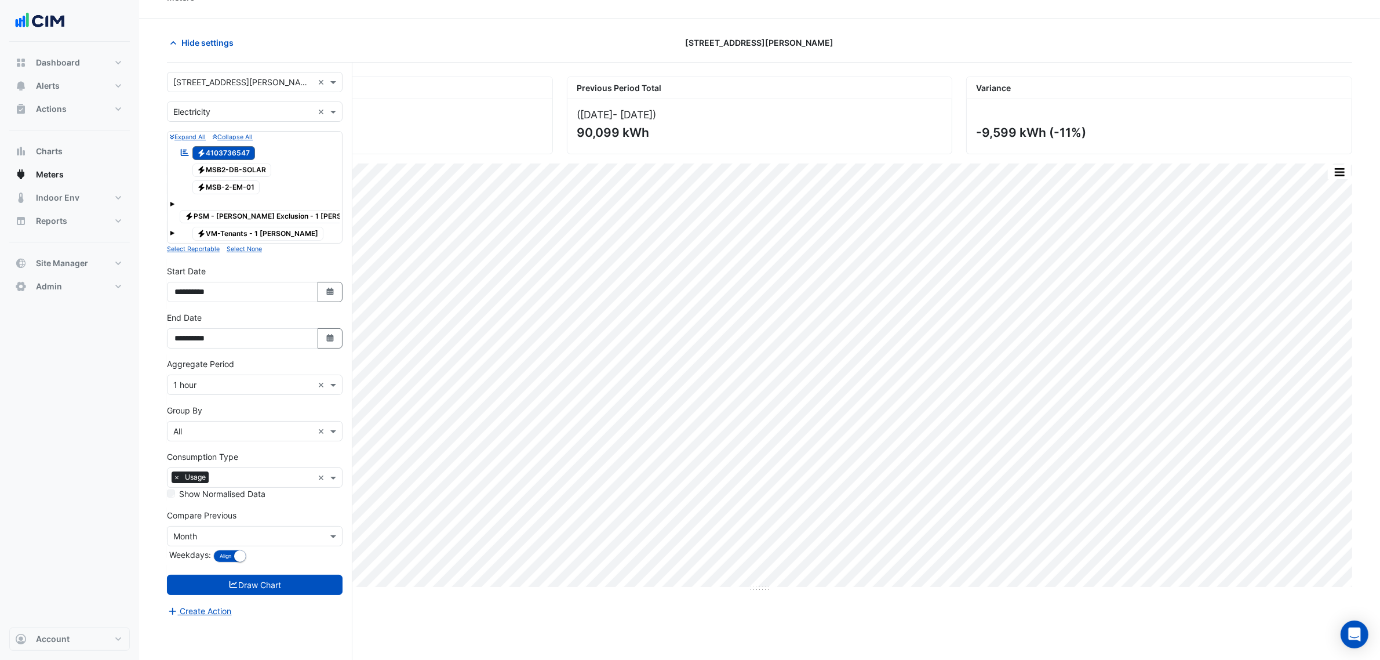
scroll to position [44, 0]
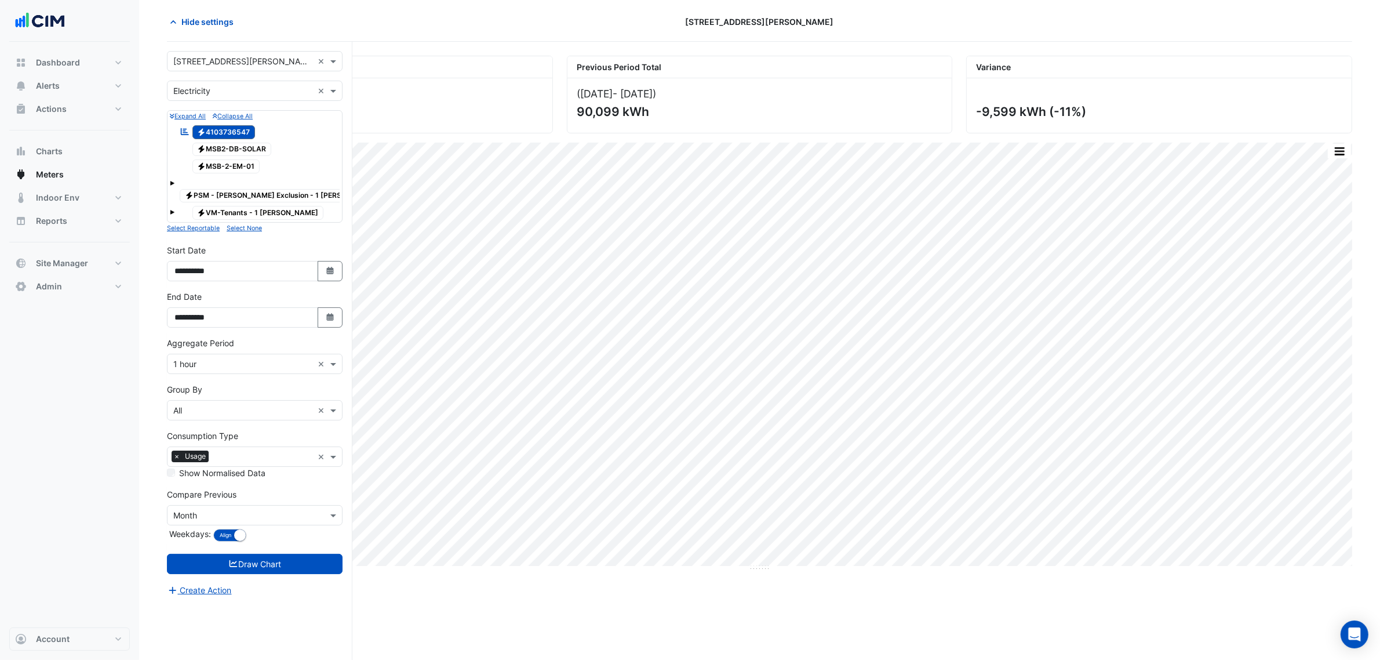
click at [244, 510] on input "text" at bounding box center [243, 516] width 140 height 12
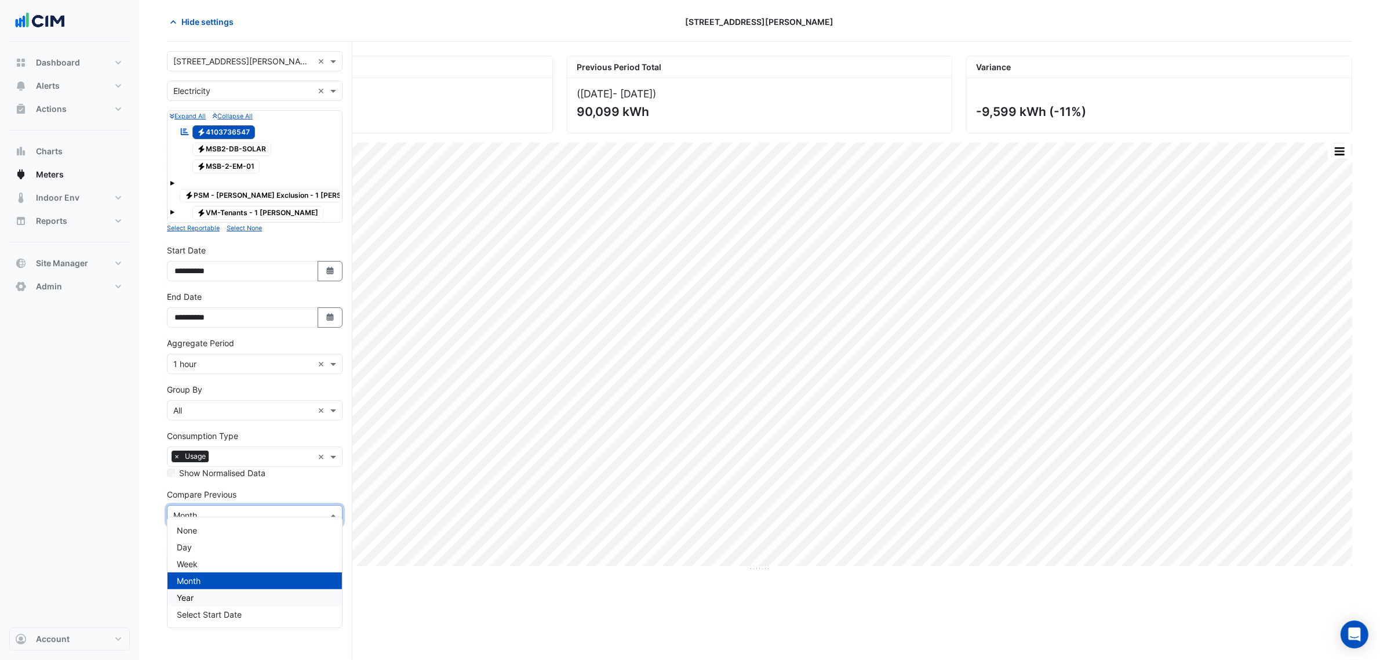
click at [212, 597] on div "Year" at bounding box center [255, 597] width 174 height 17
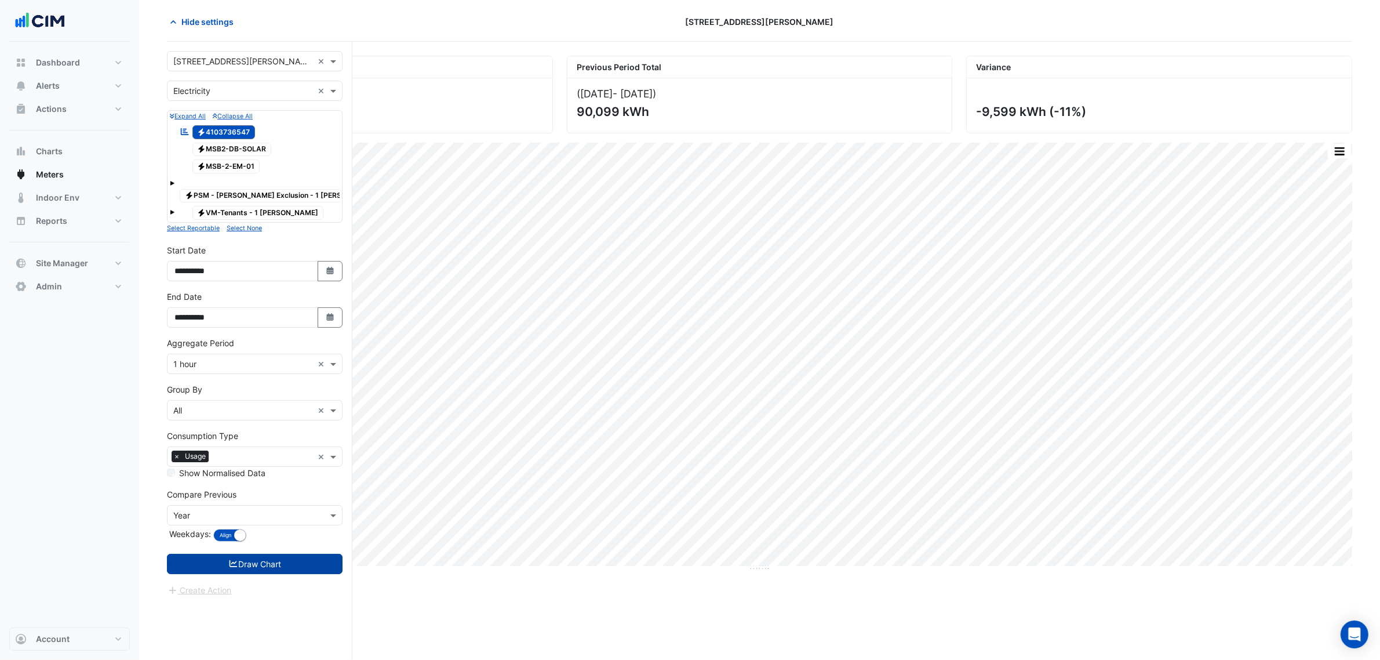
click at [268, 560] on button "Draw Chart" at bounding box center [255, 564] width 176 height 20
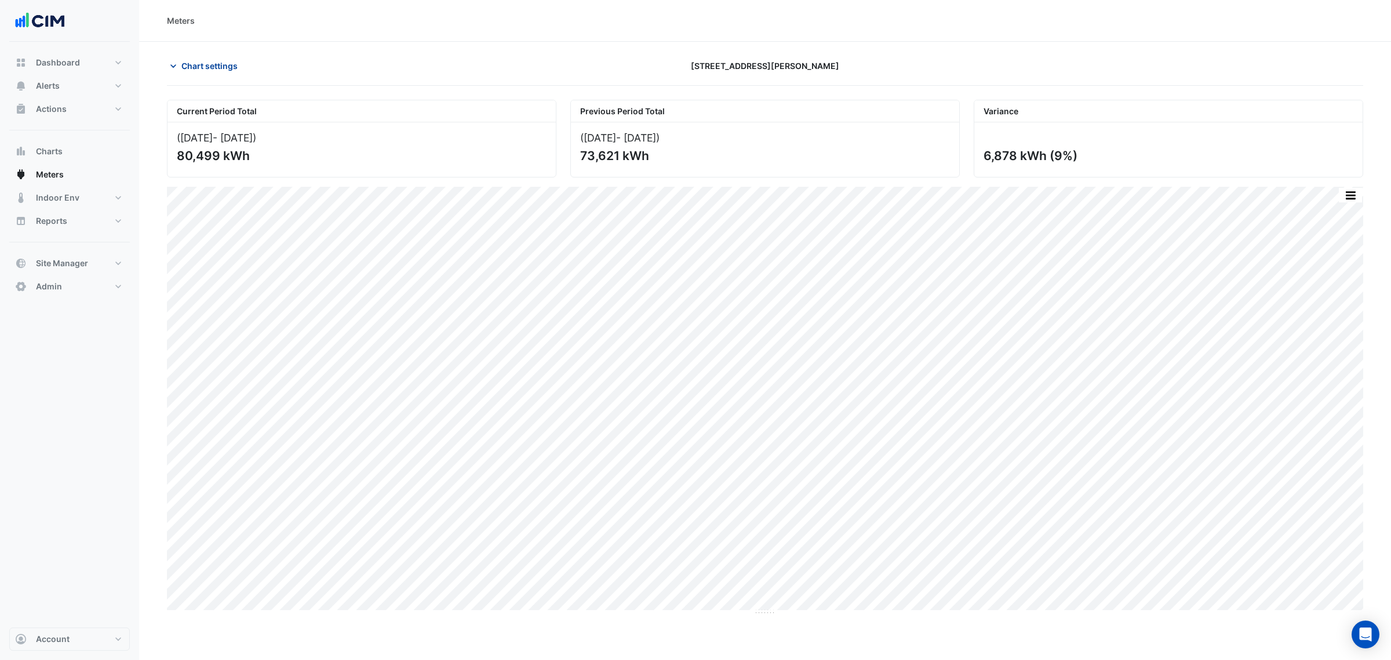
click at [234, 67] on span "Chart settings" at bounding box center [209, 66] width 56 height 12
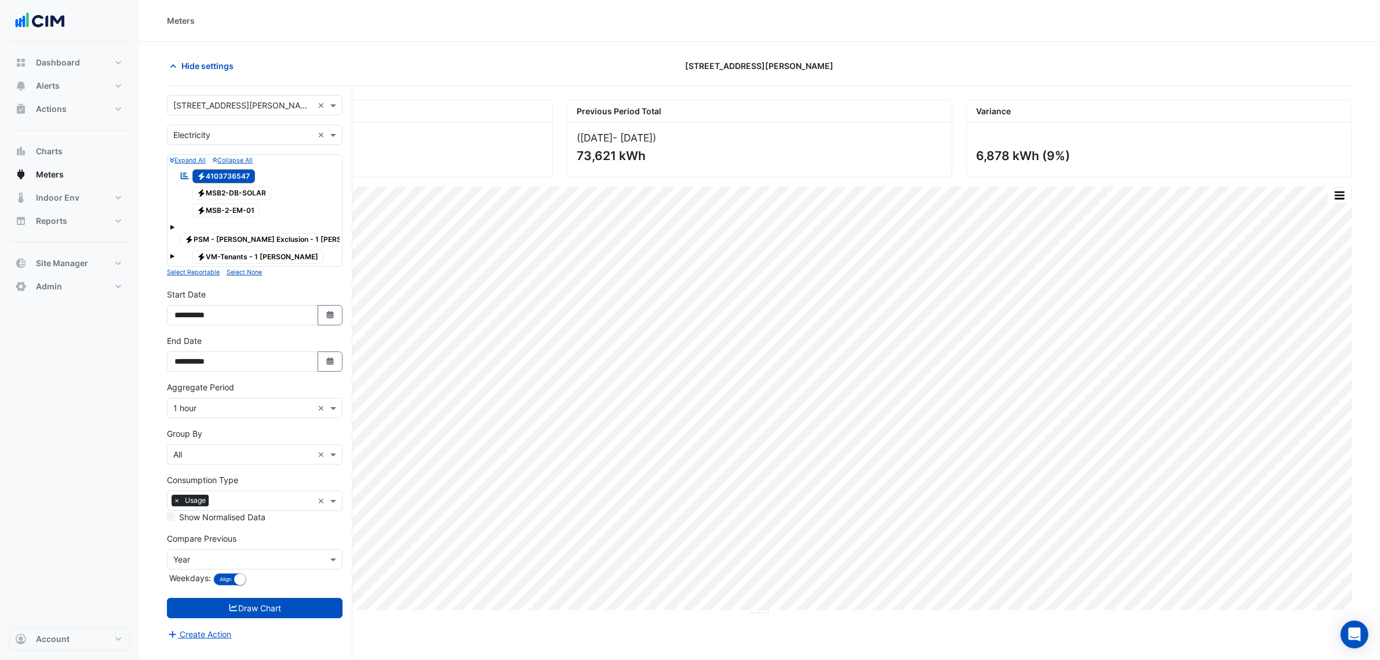
click at [209, 136] on input "text" at bounding box center [243, 135] width 140 height 12
click at [205, 172] on div "Gas" at bounding box center [255, 177] width 174 height 17
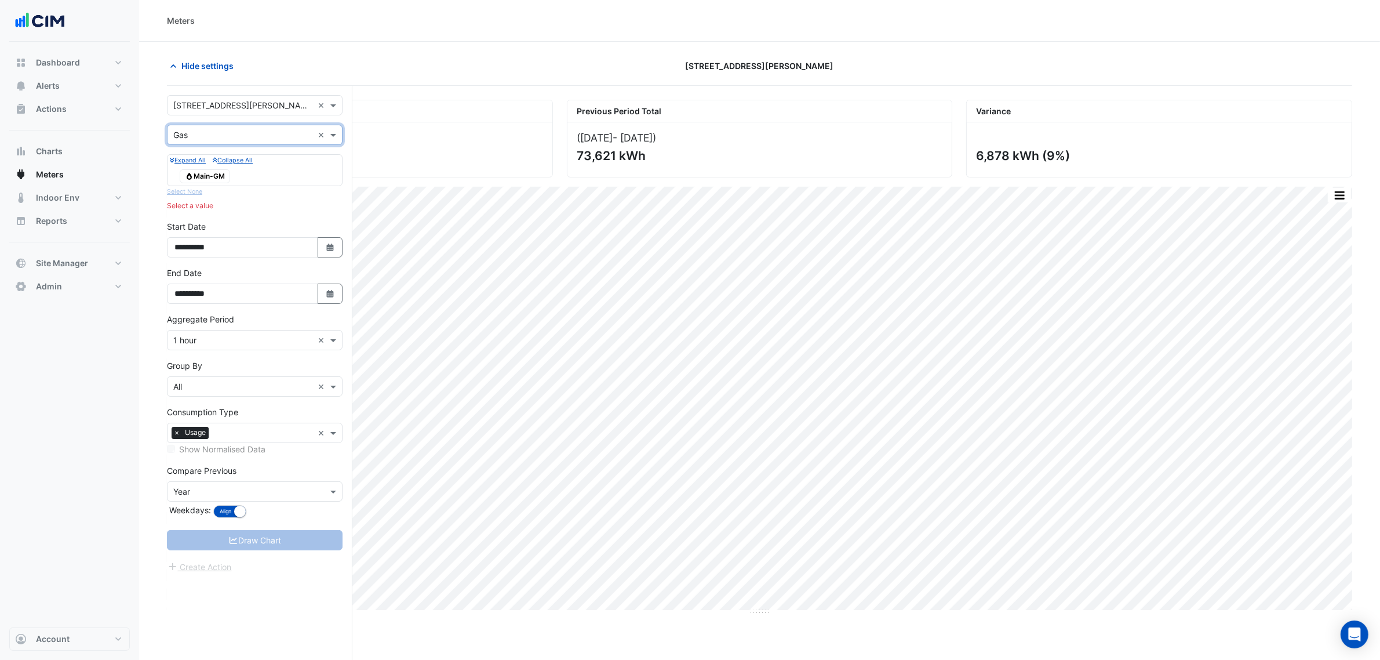
click at [213, 131] on input "text" at bounding box center [243, 135] width 140 height 12
click at [206, 175] on div "Gas" at bounding box center [255, 177] width 174 height 17
click at [206, 180] on span "Gas Main-GM" at bounding box center [205, 176] width 50 height 14
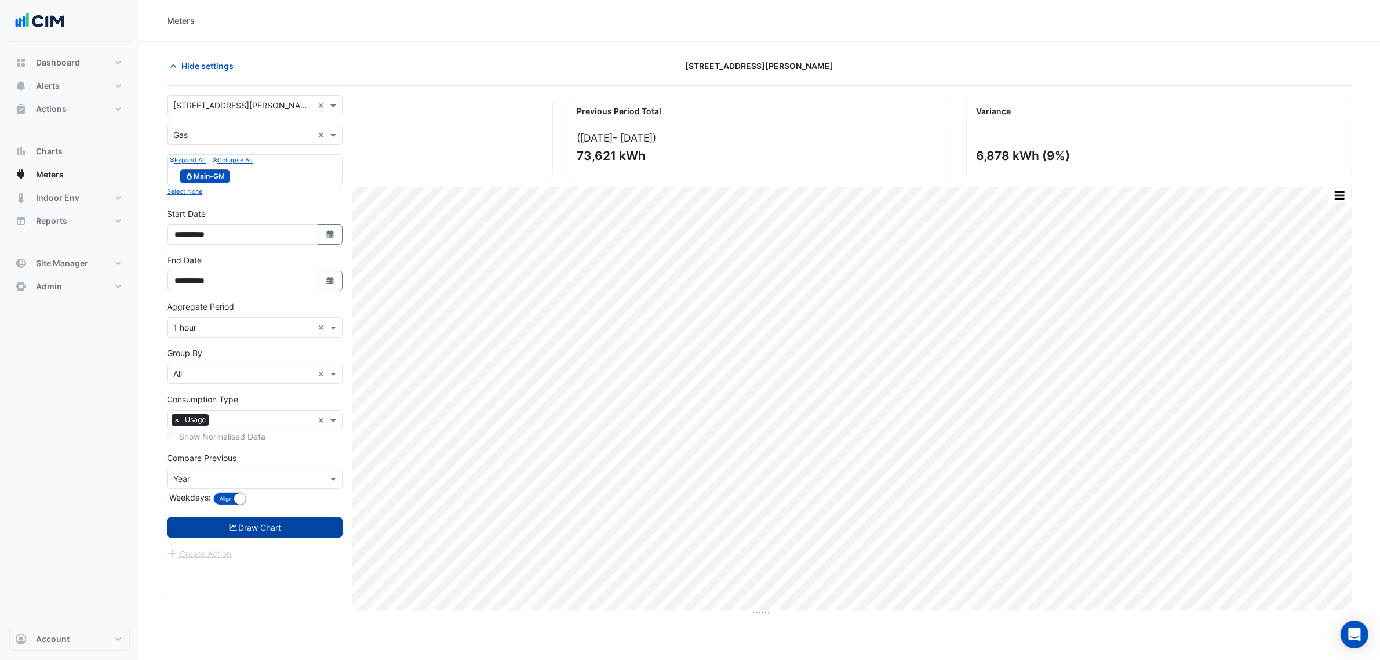
click at [291, 529] on button "Draw Chart" at bounding box center [255, 527] width 176 height 20
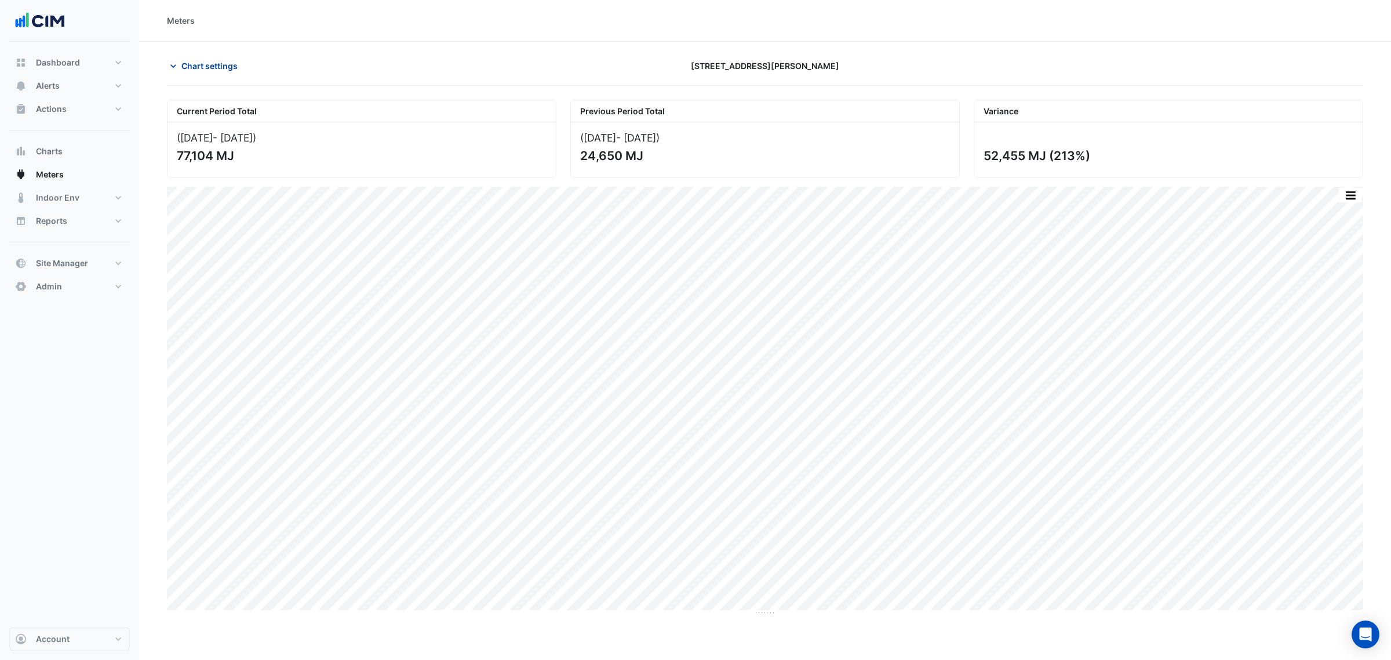
click at [209, 61] on span "Chart settings" at bounding box center [209, 66] width 56 height 12
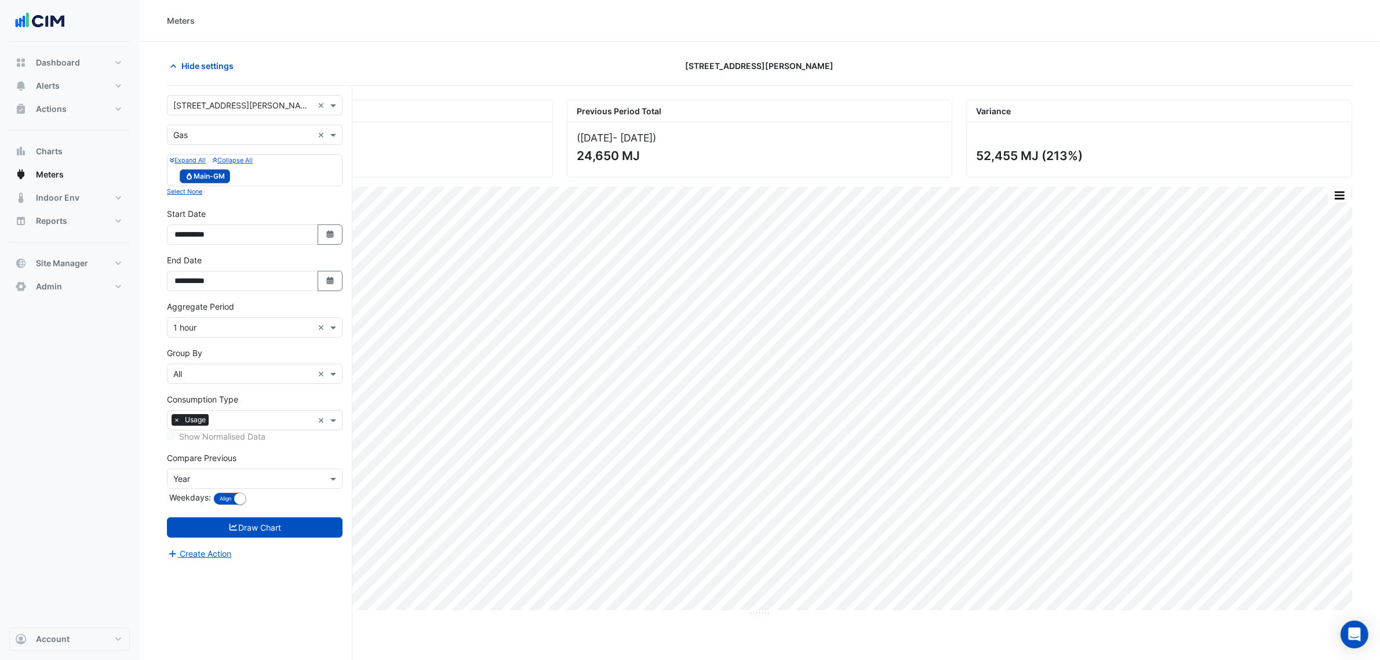
click at [206, 134] on input "text" at bounding box center [243, 135] width 140 height 12
click at [199, 186] on div "Water" at bounding box center [255, 194] width 174 height 17
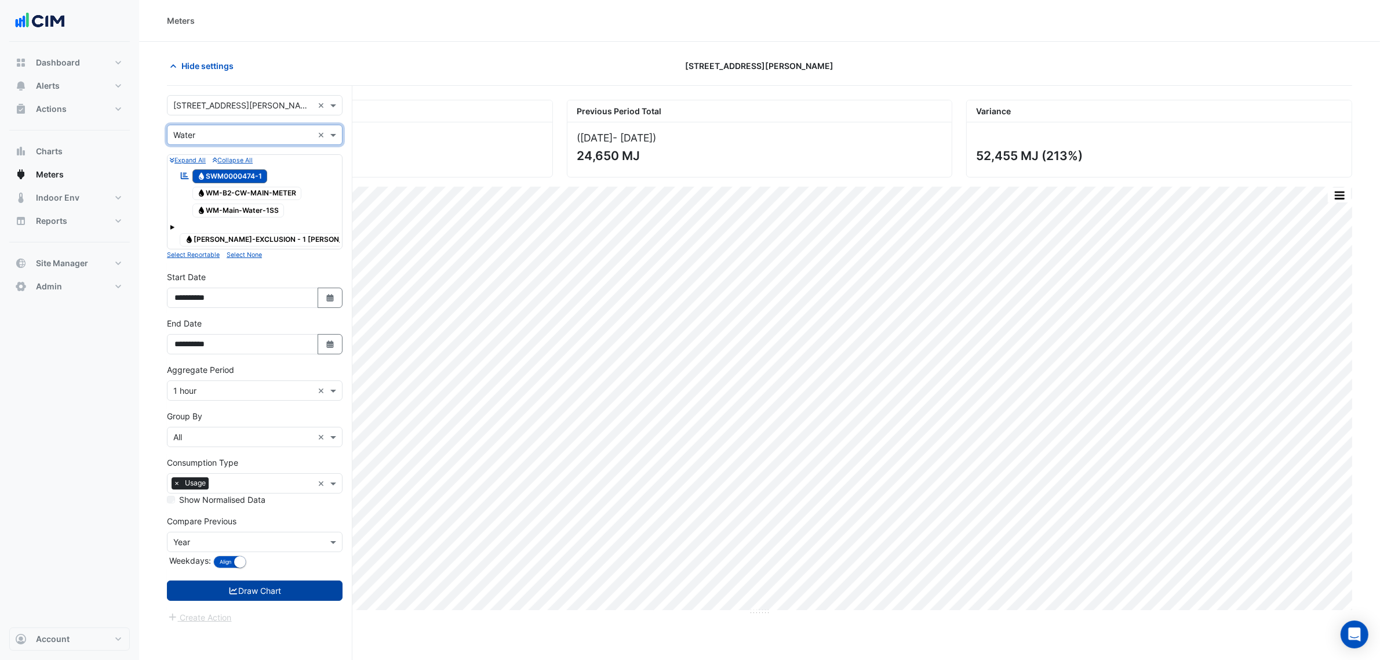
click at [288, 581] on button "Draw Chart" at bounding box center [255, 590] width 176 height 20
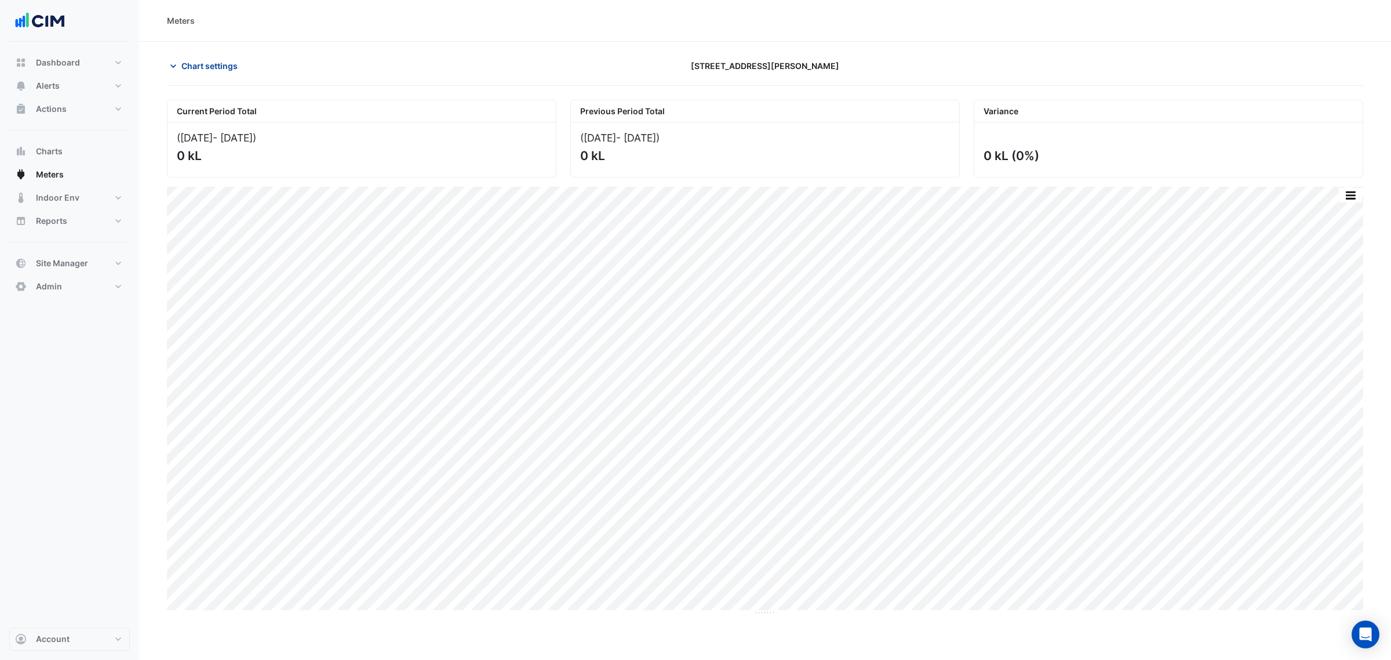
click at [210, 60] on span "Chart settings" at bounding box center [209, 66] width 56 height 12
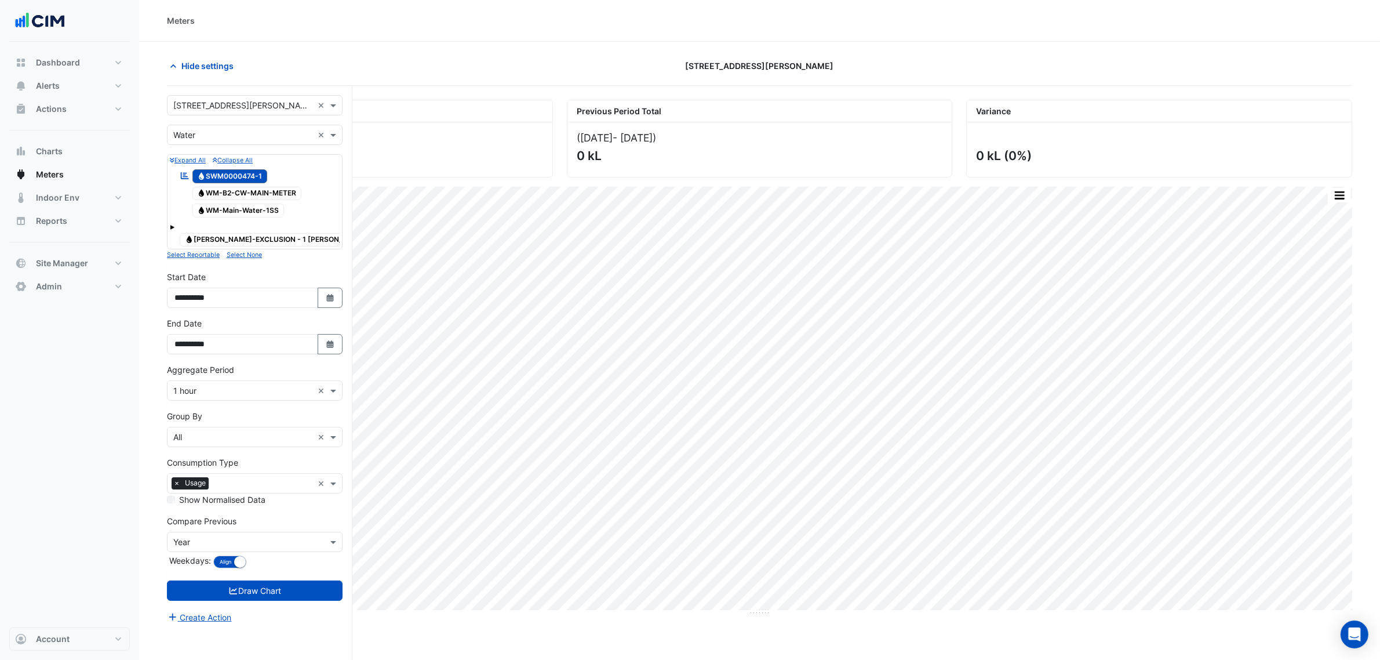
click at [230, 208] on span "Water WM-Main-Water-1SS" at bounding box center [238, 210] width 92 height 14
click at [242, 173] on span "Water SWM0000474-1" at bounding box center [229, 176] width 75 height 14
click at [279, 580] on button "Draw Chart" at bounding box center [255, 590] width 176 height 20
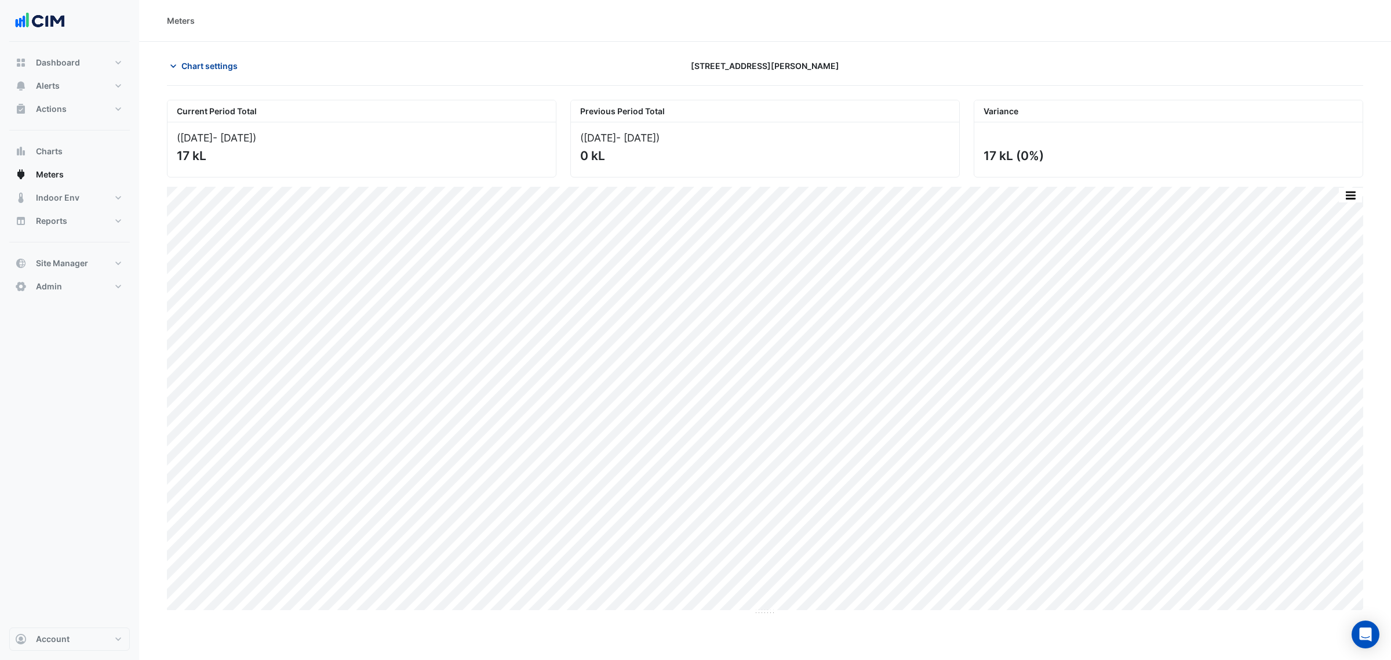
click at [195, 68] on span "Chart settings" at bounding box center [209, 66] width 56 height 12
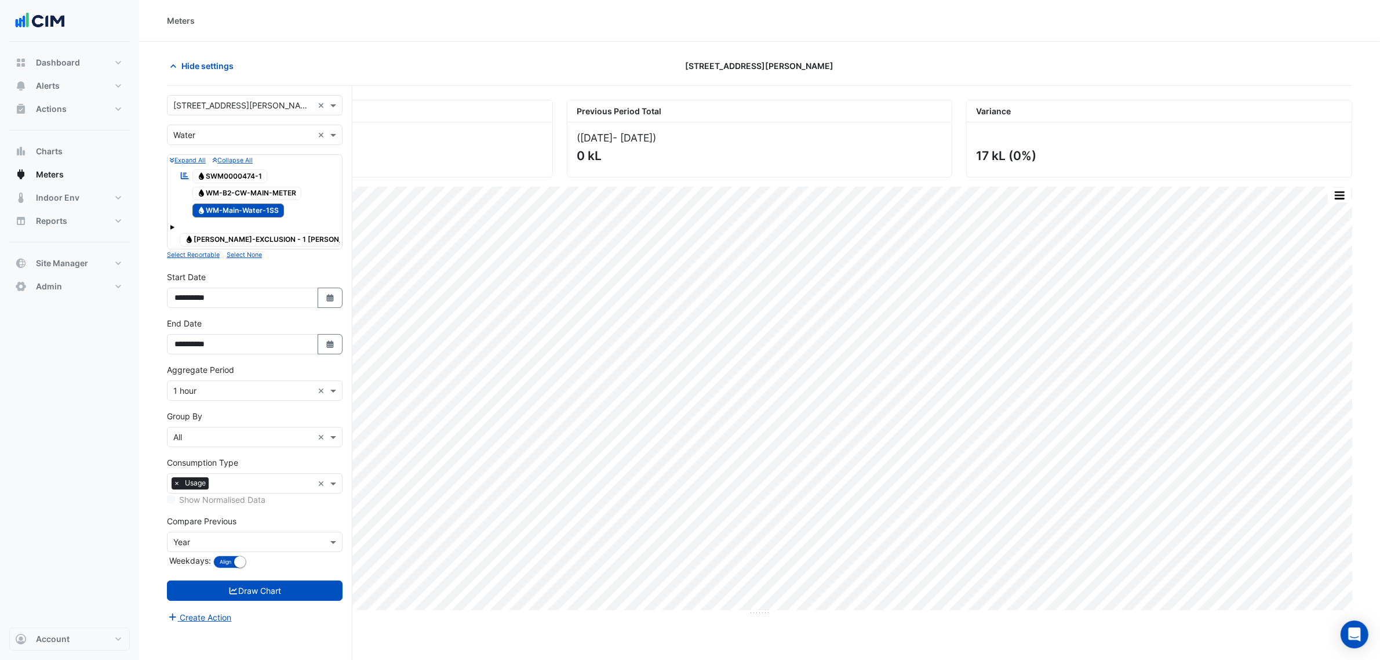
click at [203, 139] on input "text" at bounding box center [243, 135] width 140 height 12
click at [203, 155] on span "Electricity" at bounding box center [195, 160] width 37 height 10
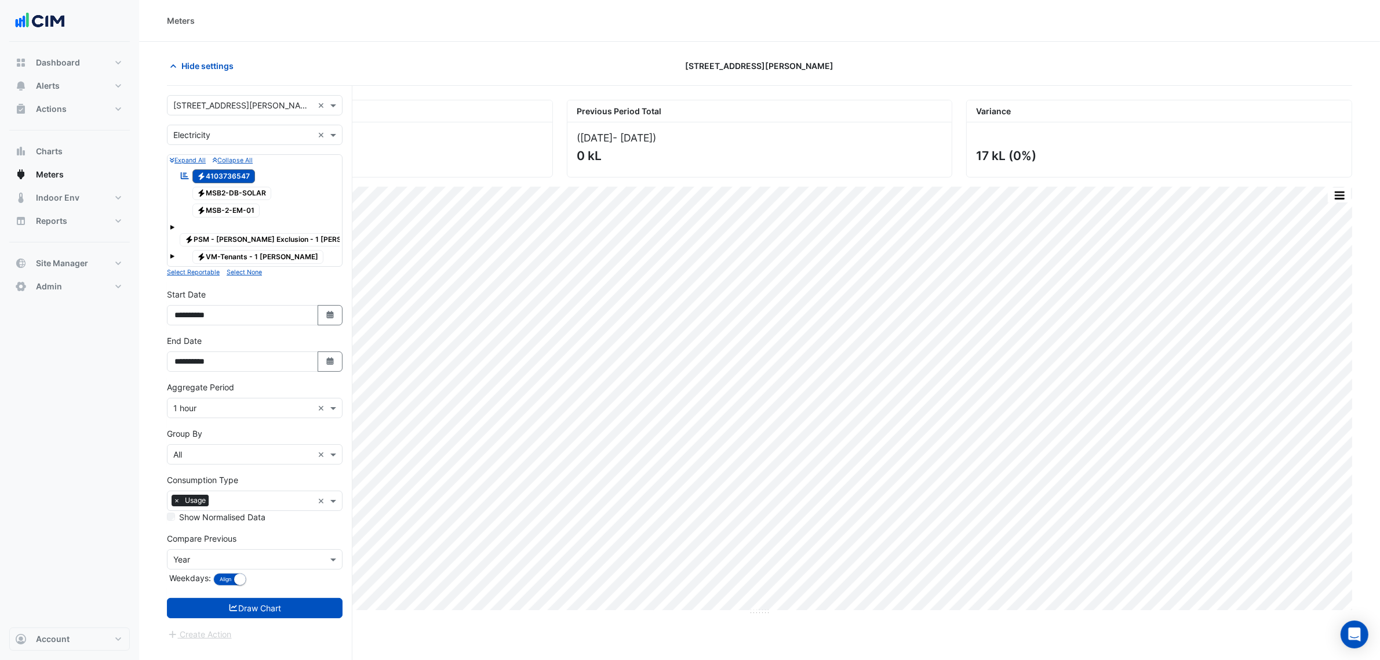
click at [271, 197] on span "Electricity MSB2-DB-SOLAR" at bounding box center [231, 194] width 79 height 14
click at [238, 178] on span "Electricity 4103736547" at bounding box center [223, 176] width 63 height 14
click at [285, 601] on button "Draw Chart" at bounding box center [255, 608] width 176 height 20
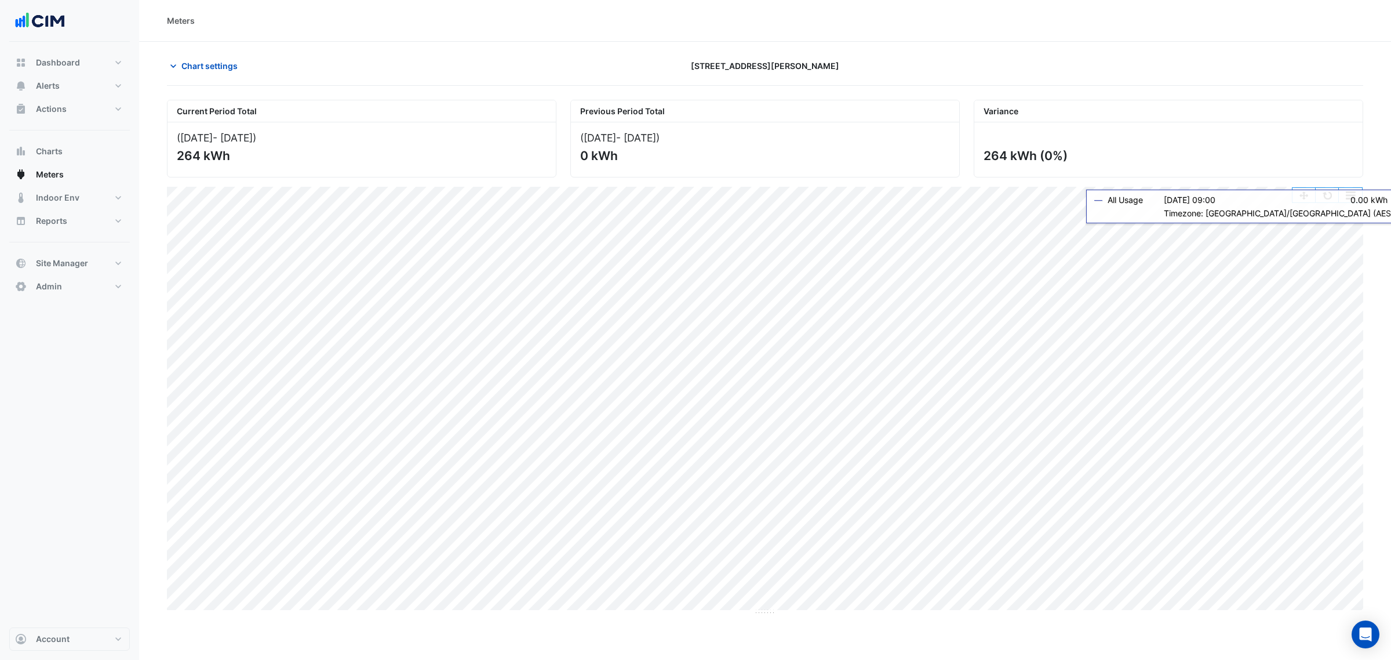
click at [1323, 200] on button "button" at bounding box center [1327, 195] width 23 height 14
click at [70, 380] on div "Dashboard Portfolio Ratings Performance Alerts Site Rules Templates Actions Sit…" at bounding box center [69, 335] width 121 height 586
click at [59, 199] on span "Indoor Env" at bounding box center [57, 198] width 43 height 12
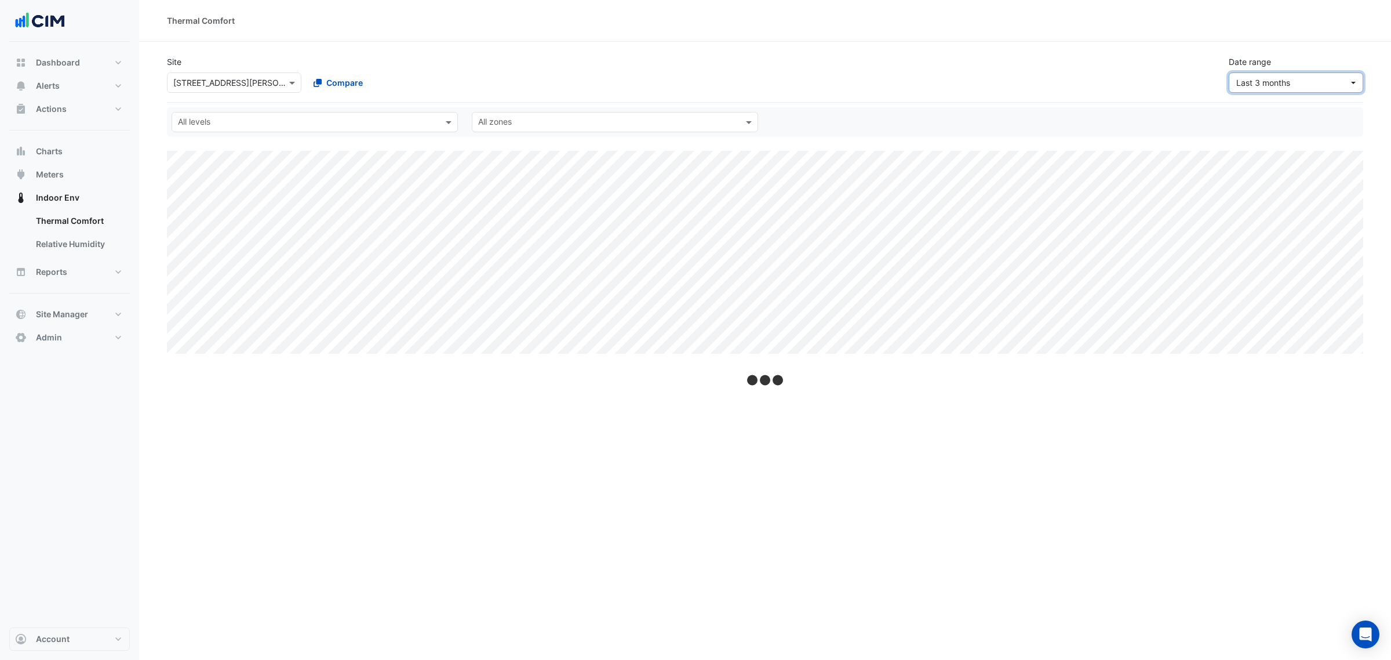
click at [1261, 85] on span "Last 3 months" at bounding box center [1264, 83] width 54 height 10
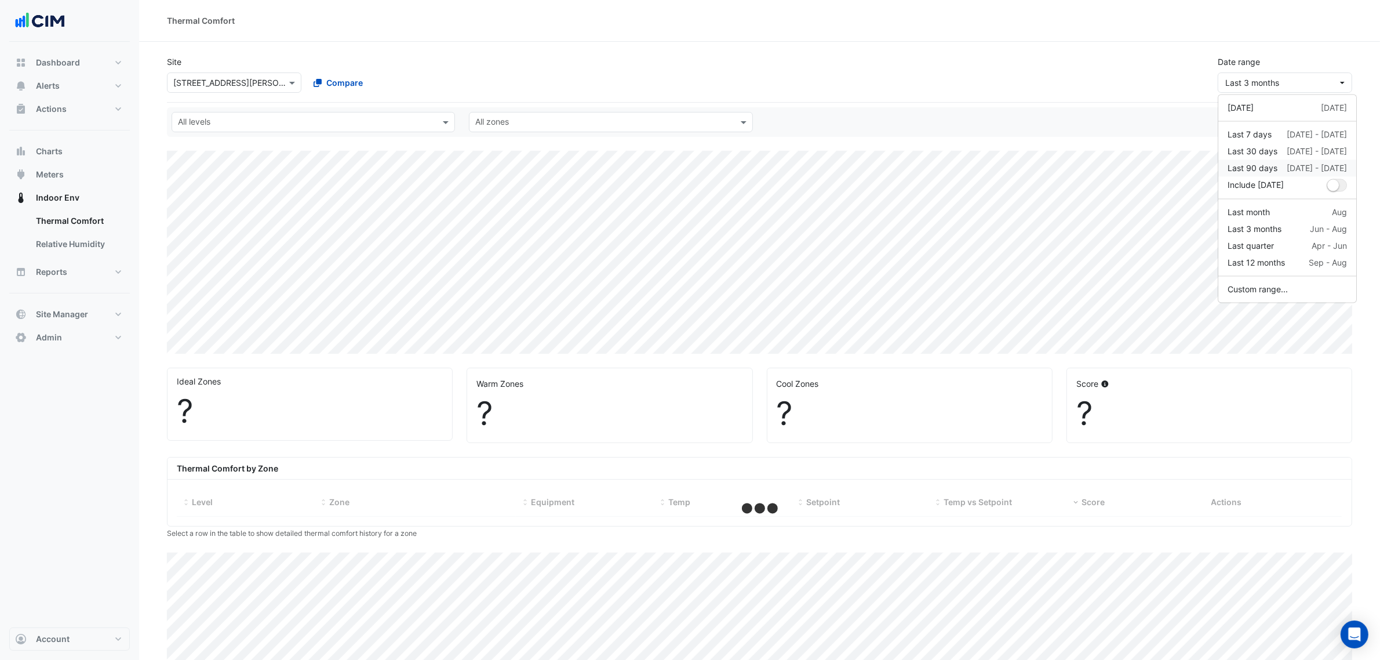
click at [1278, 167] on div "Last 90 days 27 Jun - 24 Sep" at bounding box center [1287, 168] width 119 height 12
select select "***"
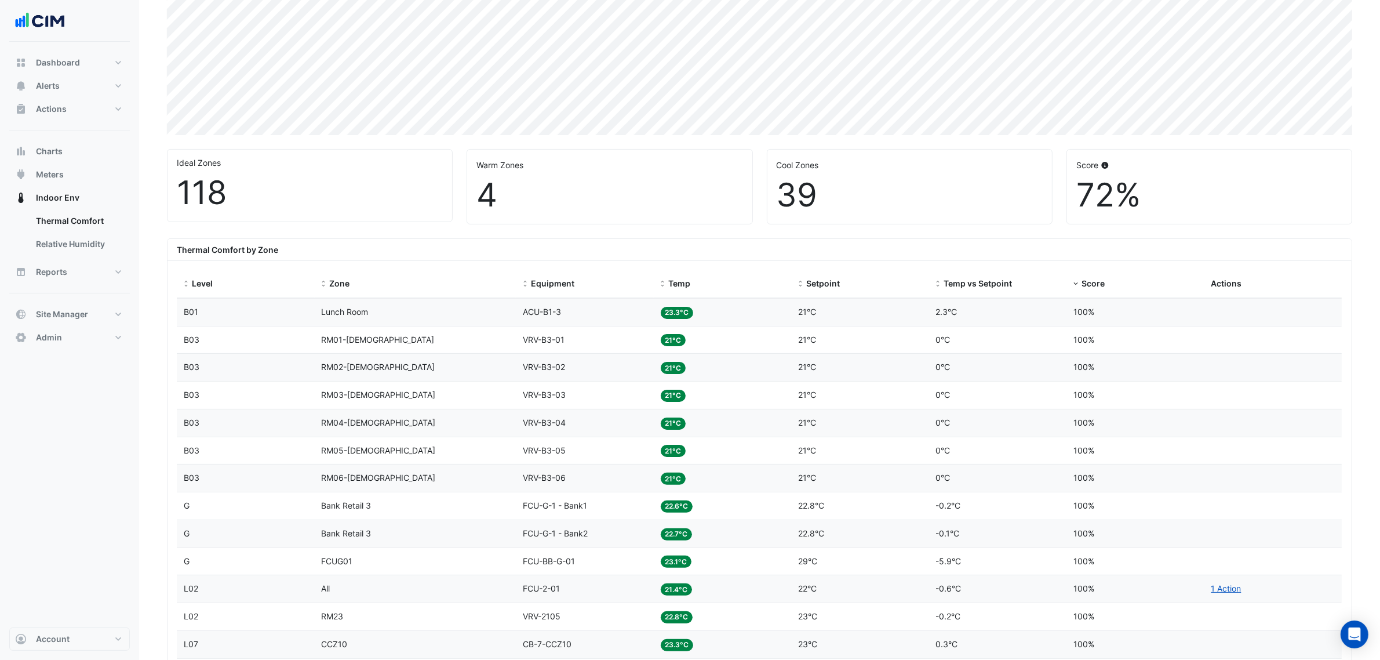
scroll to position [217, 0]
click at [1084, 285] on span "Score" at bounding box center [1093, 284] width 23 height 10
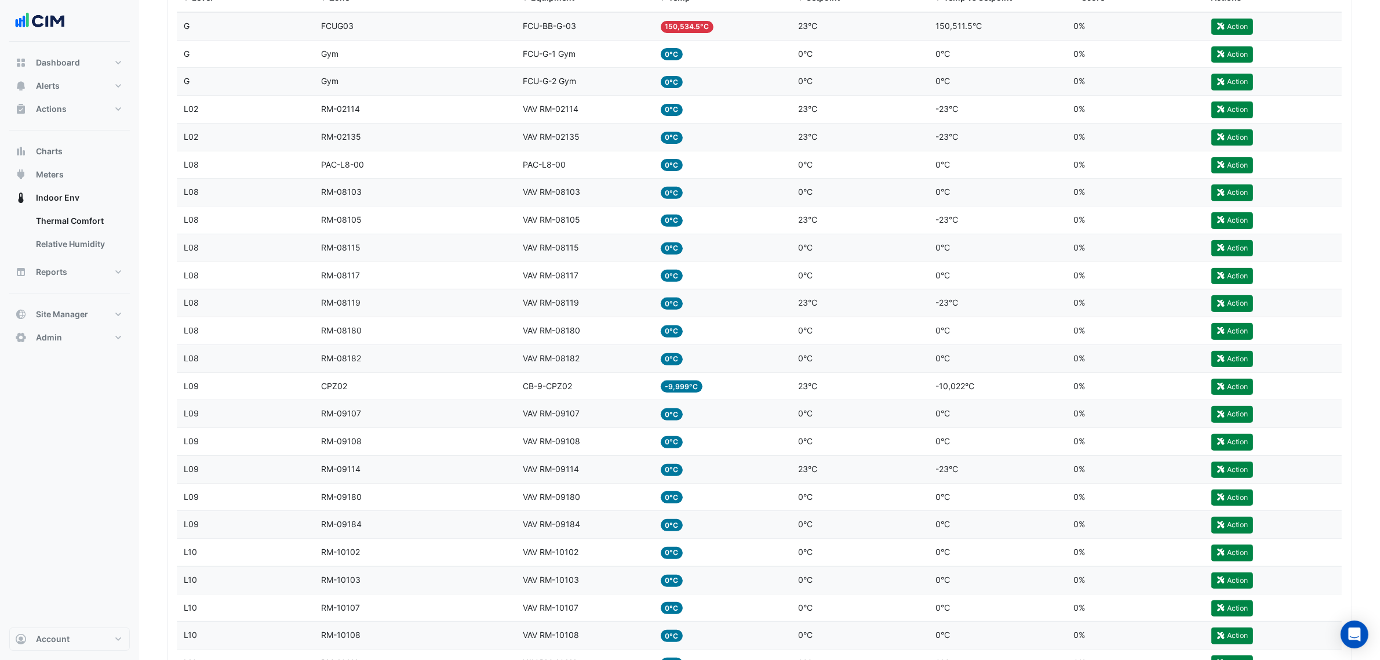
scroll to position [507, 0]
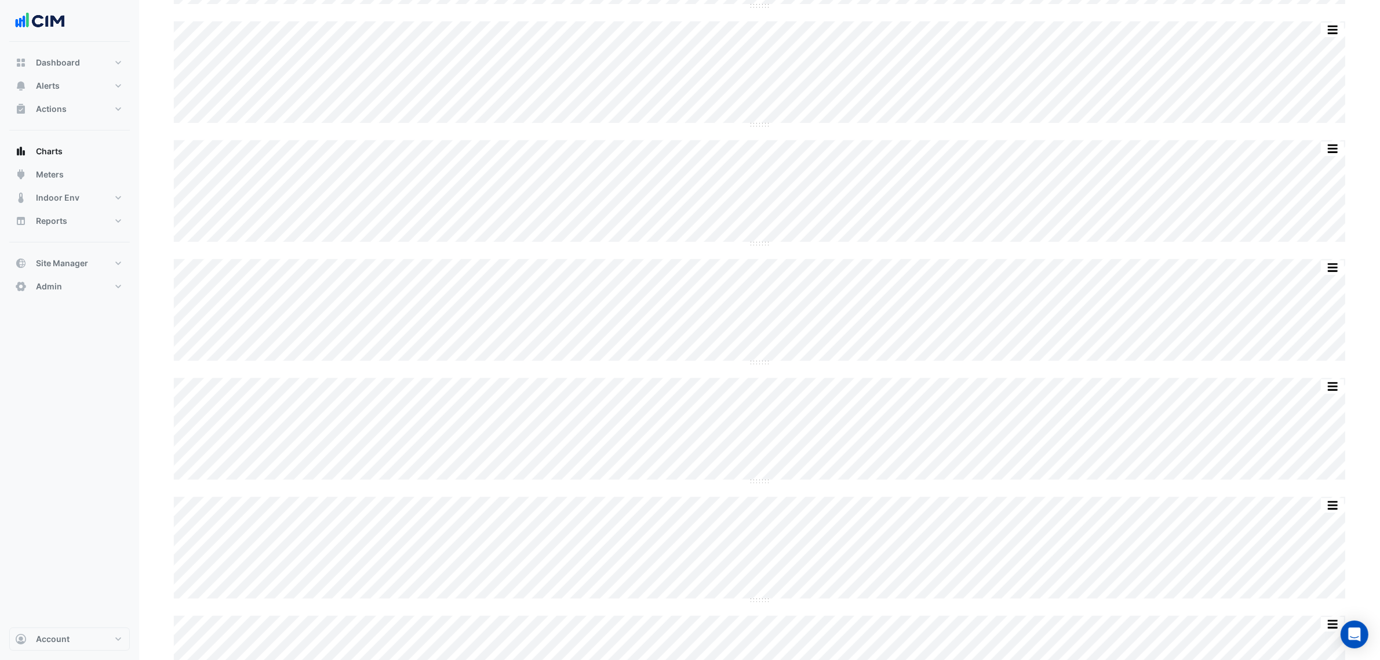
scroll to position [72, 0]
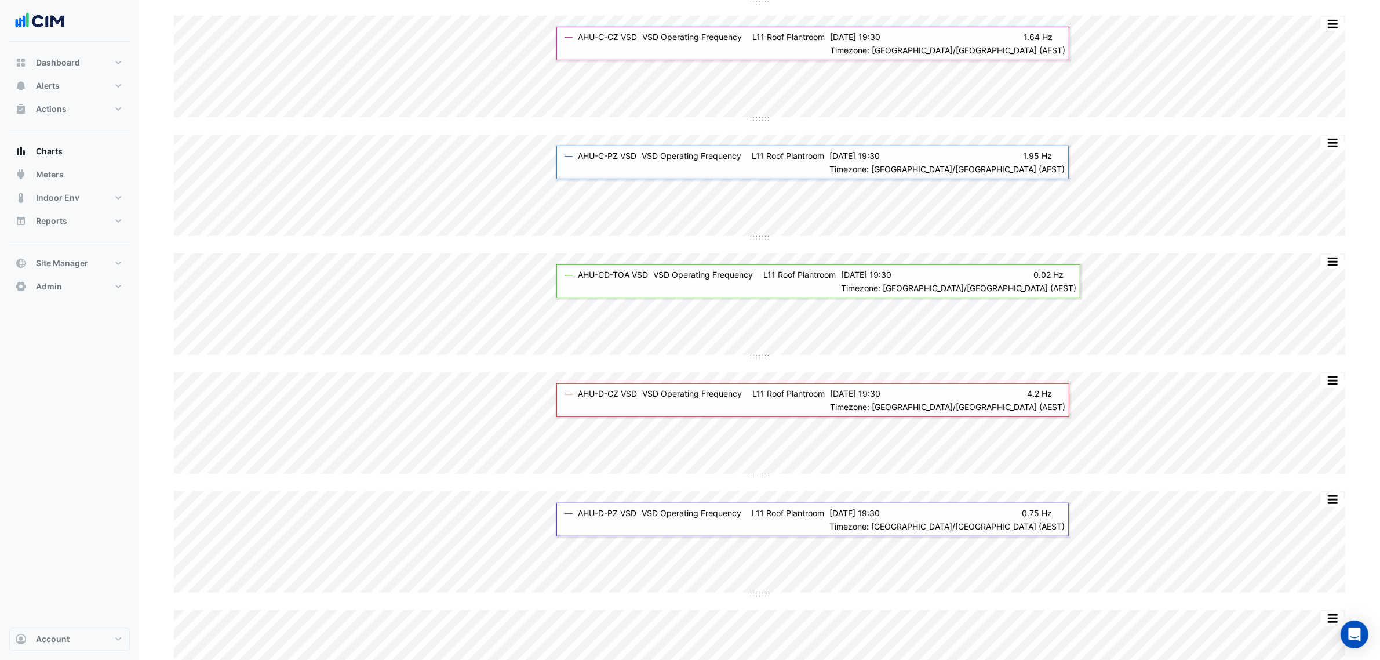
scroll to position [942, 0]
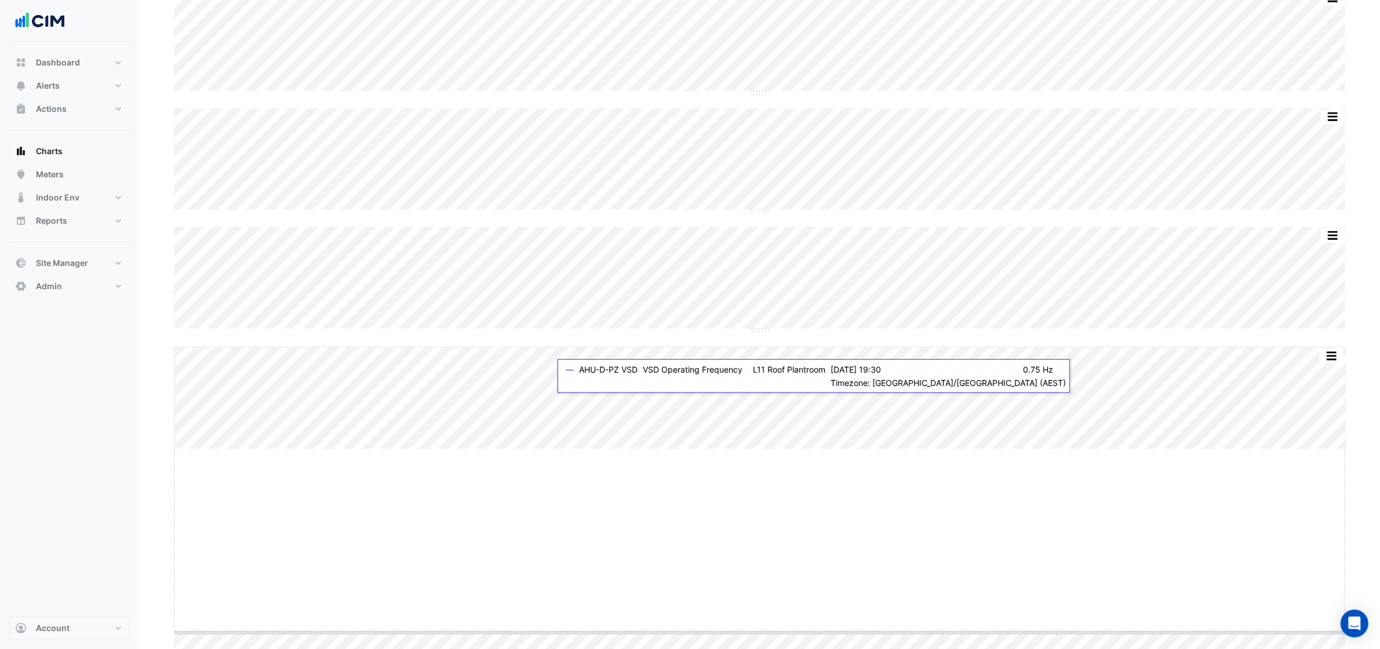
drag, startPoint x: 754, startPoint y: 449, endPoint x: 748, endPoint y: 642, distance: 193.1
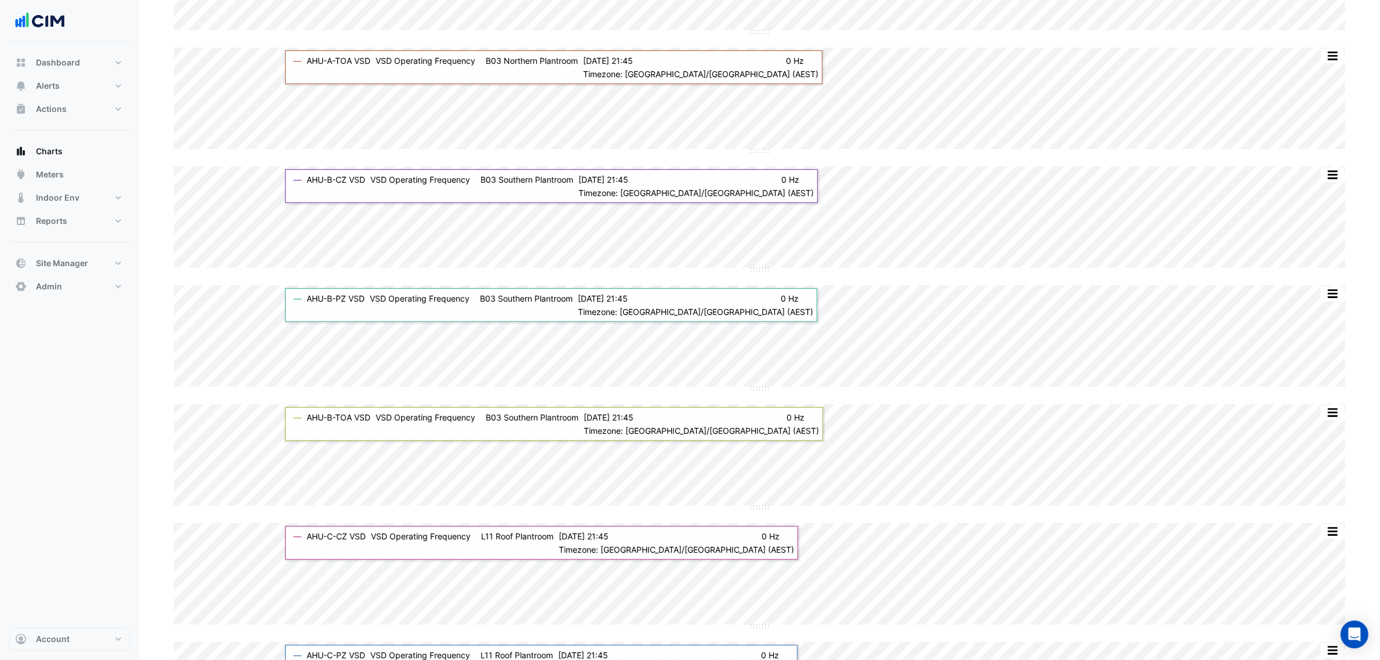
scroll to position [0, 0]
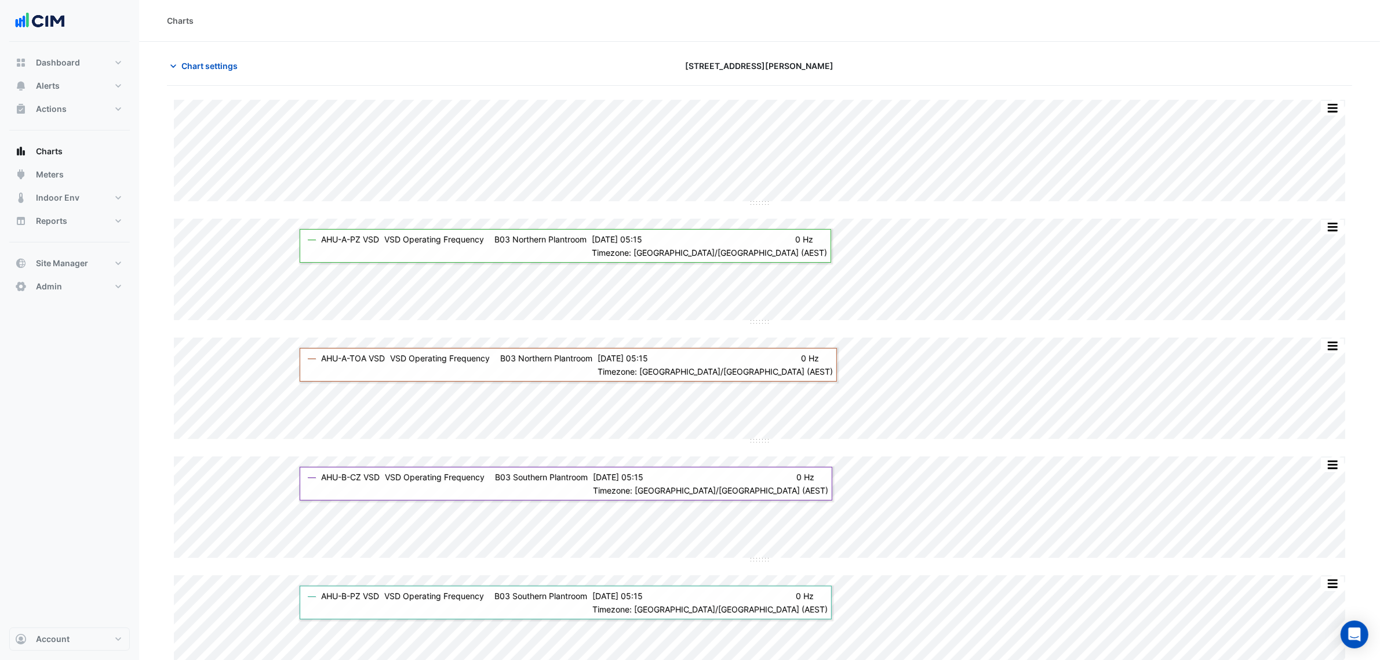
click at [247, 67] on div "Chart settings" at bounding box center [360, 66] width 400 height 20
click at [235, 67] on span "Chart settings" at bounding box center [209, 66] width 56 height 12
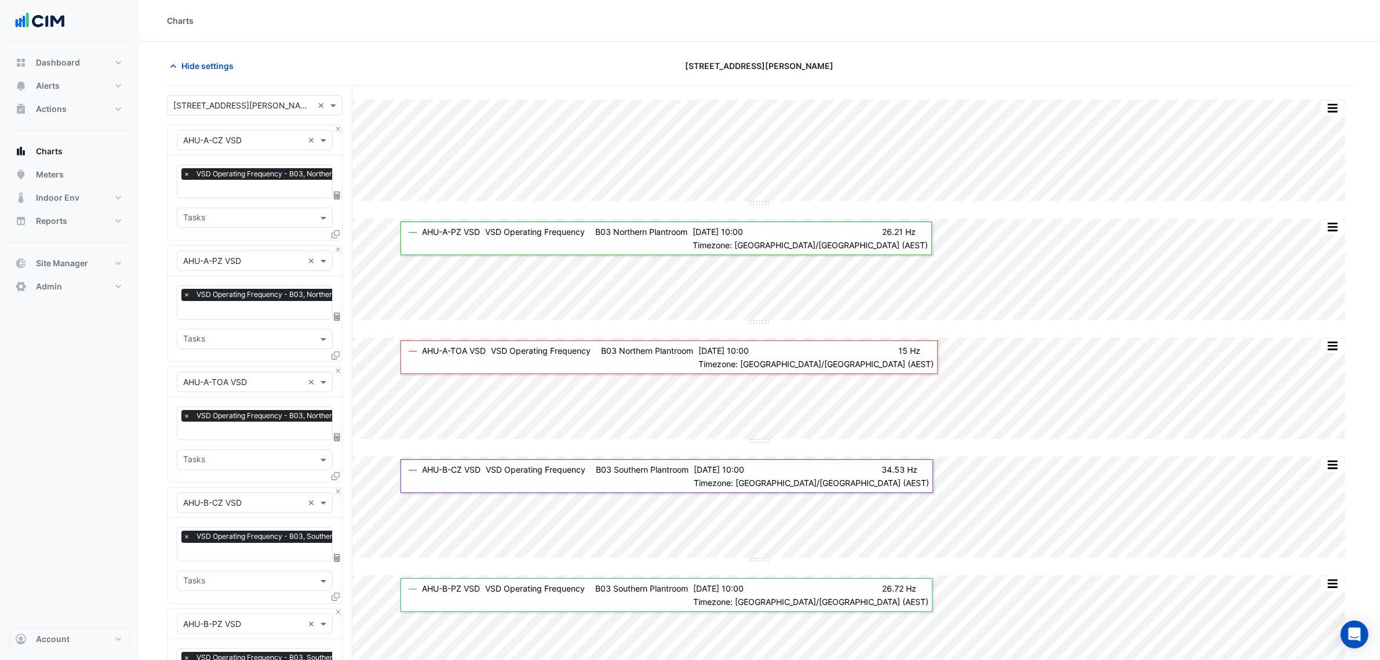
click at [254, 312] on input "text" at bounding box center [280, 311] width 195 height 12
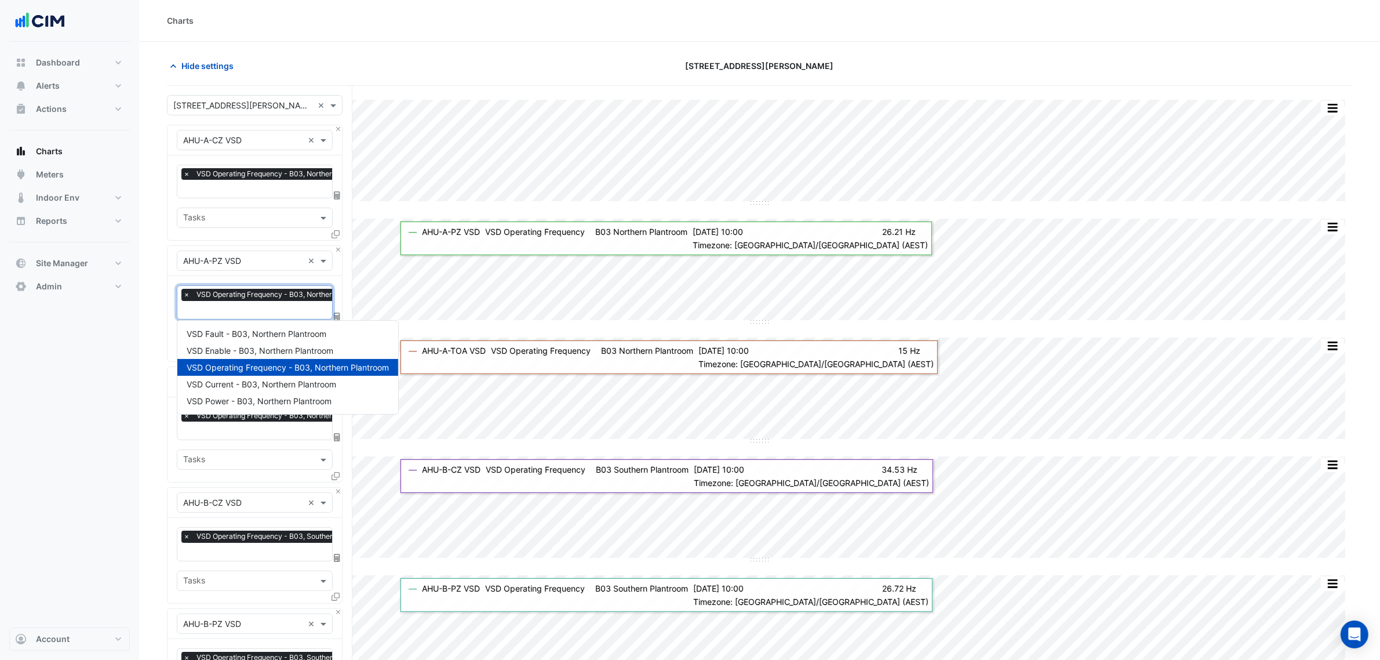
scroll to position [0, 6]
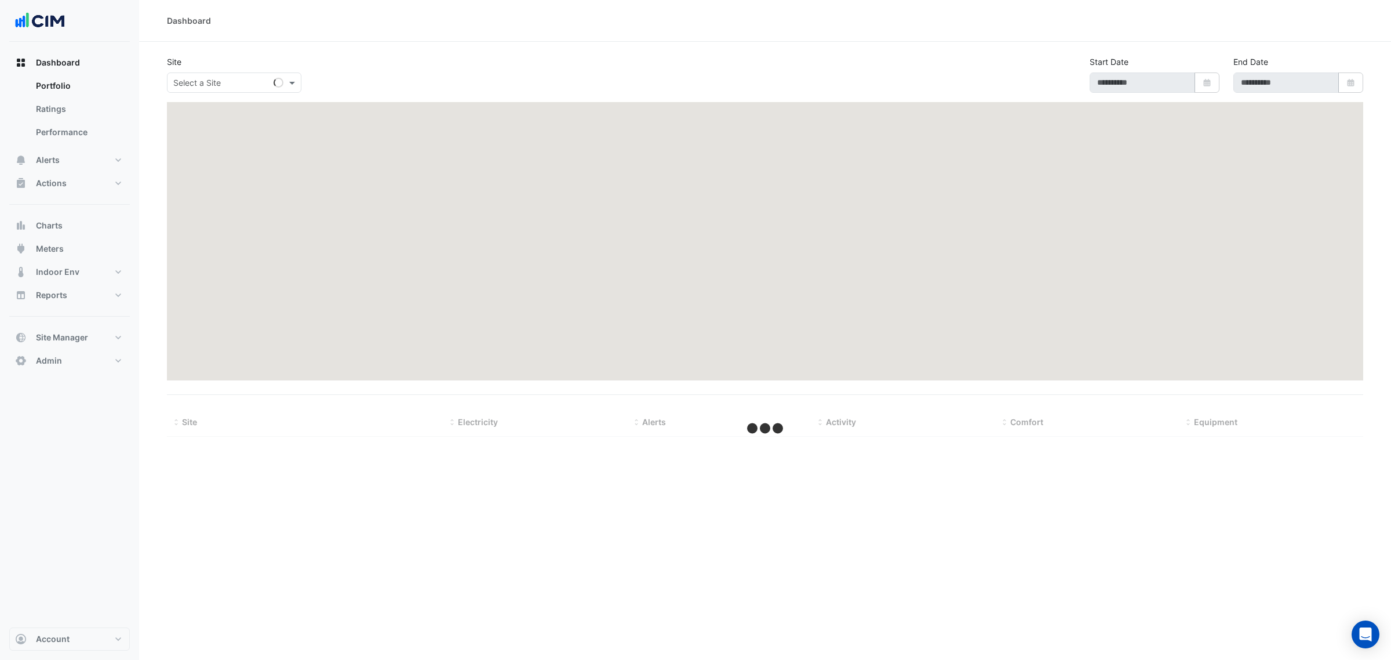
click at [201, 81] on input "text" at bounding box center [222, 83] width 99 height 12
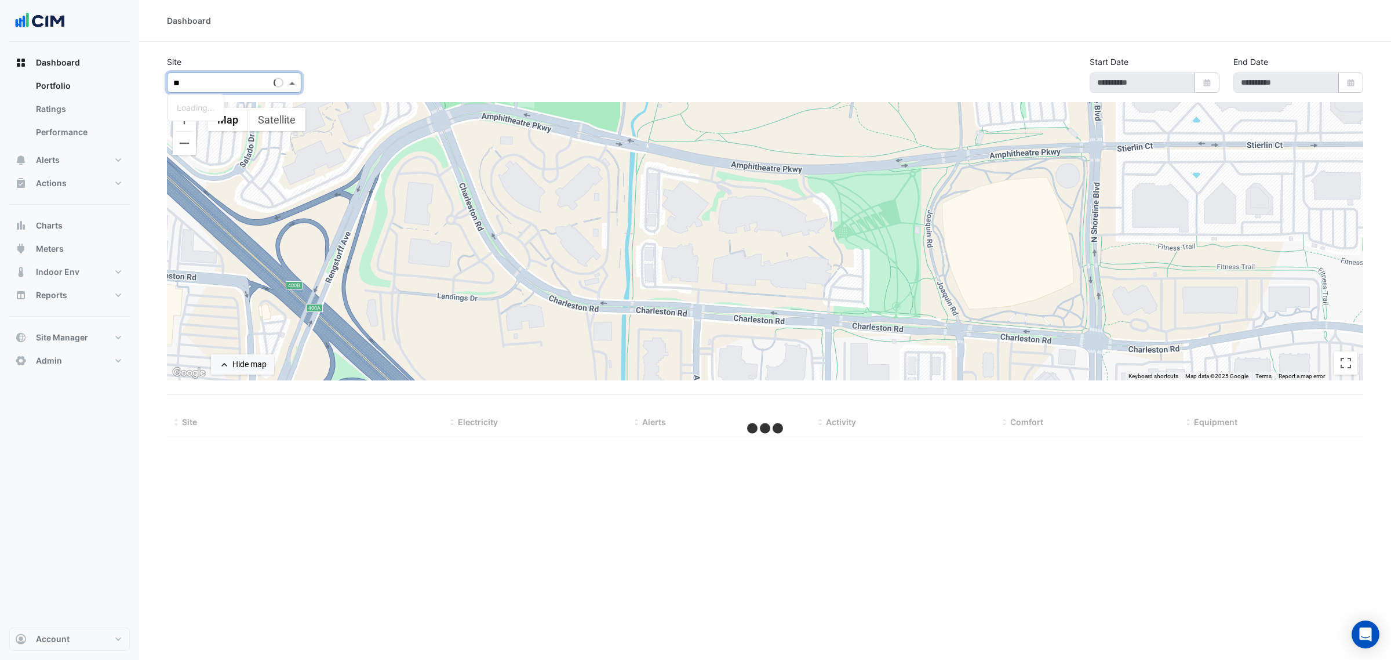
type input "***"
type input "**********"
select select "***"
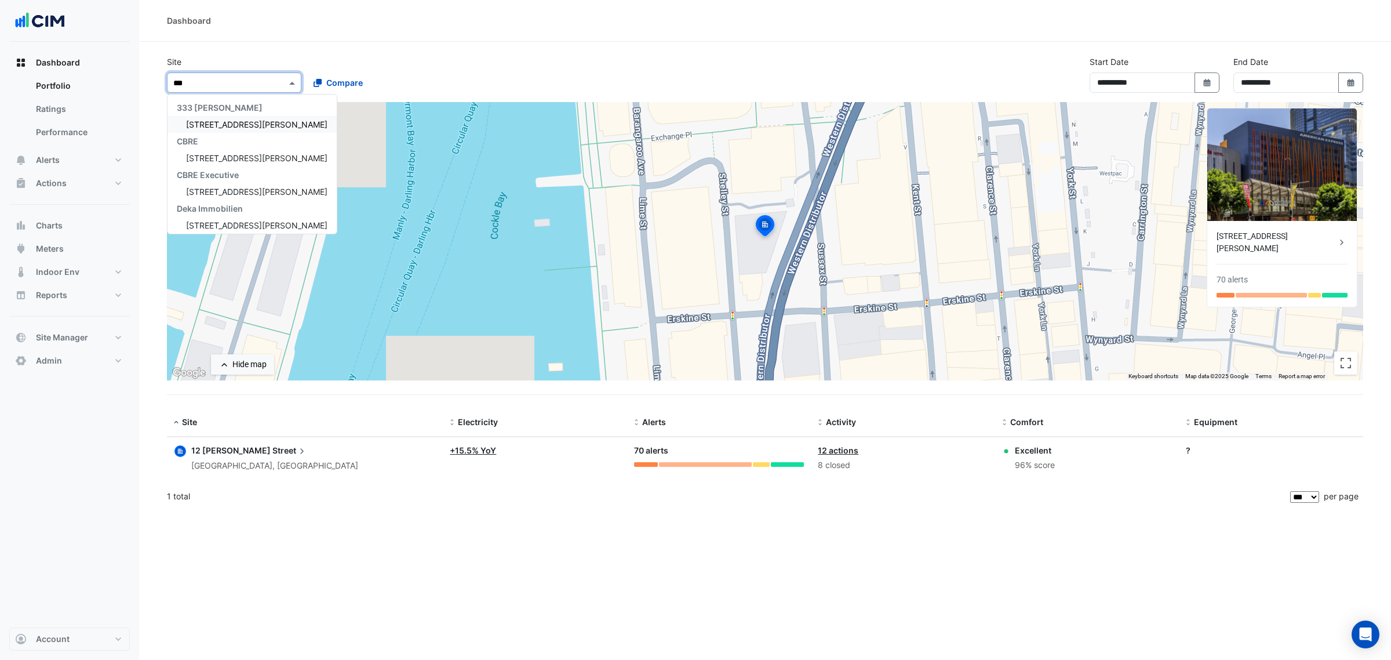
click at [210, 116] on div "[STREET_ADDRESS][PERSON_NAME]" at bounding box center [252, 124] width 169 height 17
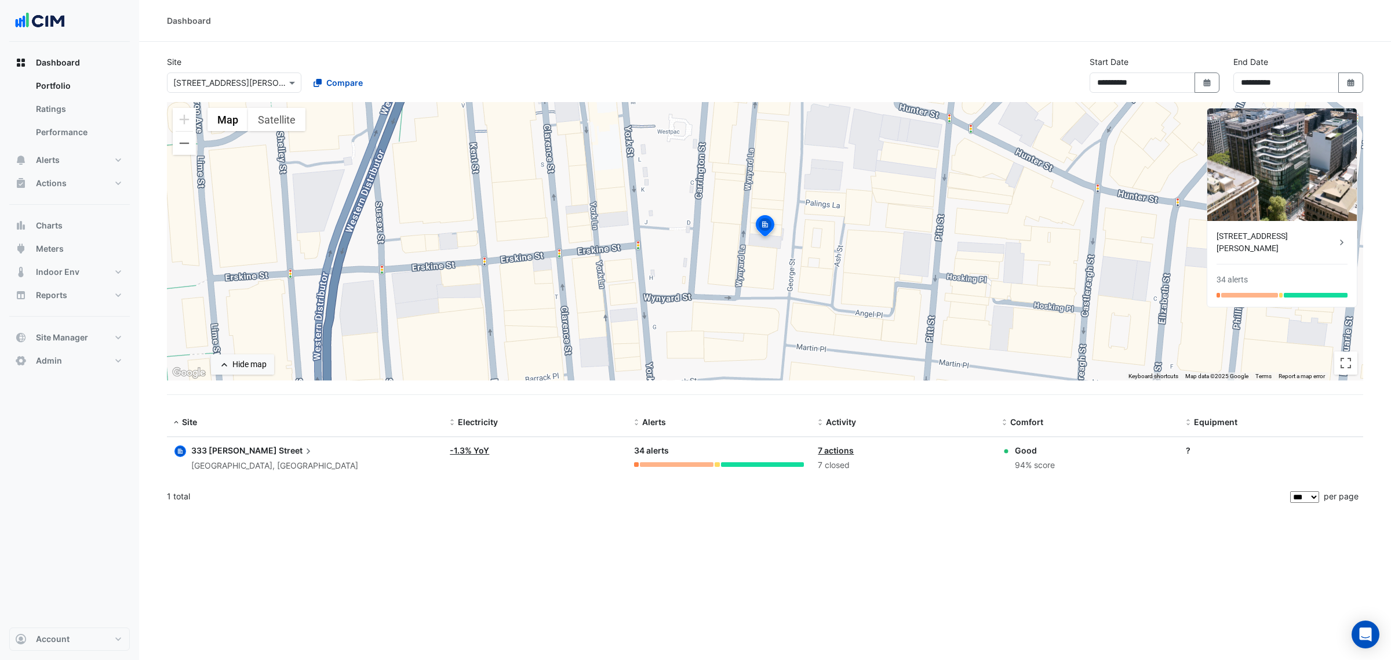
click at [519, 94] on div "**********" at bounding box center [765, 79] width 1210 height 46
click at [1354, 82] on icon "Select Date" at bounding box center [1351, 83] width 10 height 8
select select "*"
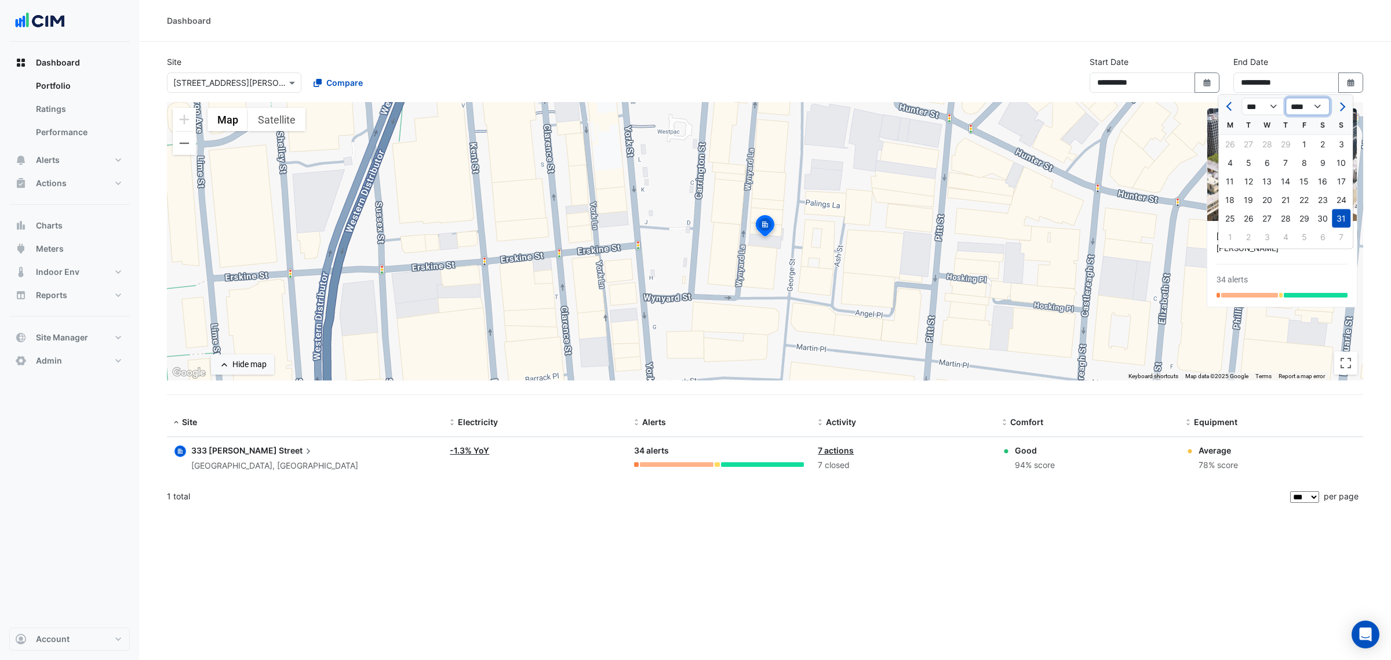
drag, startPoint x: 1322, startPoint y: 107, endPoint x: 1322, endPoint y: 114, distance: 7.0
click at [1322, 107] on select "**** **** **** **** **** **** **** **** **** **** ****" at bounding box center [1308, 106] width 44 height 17
select select "****"
click at [1286, 98] on select "**** **** **** **** **** **** **** **** **** **** ****" at bounding box center [1308, 106] width 44 height 17
click at [1345, 107] on button "Next month" at bounding box center [1341, 106] width 14 height 19
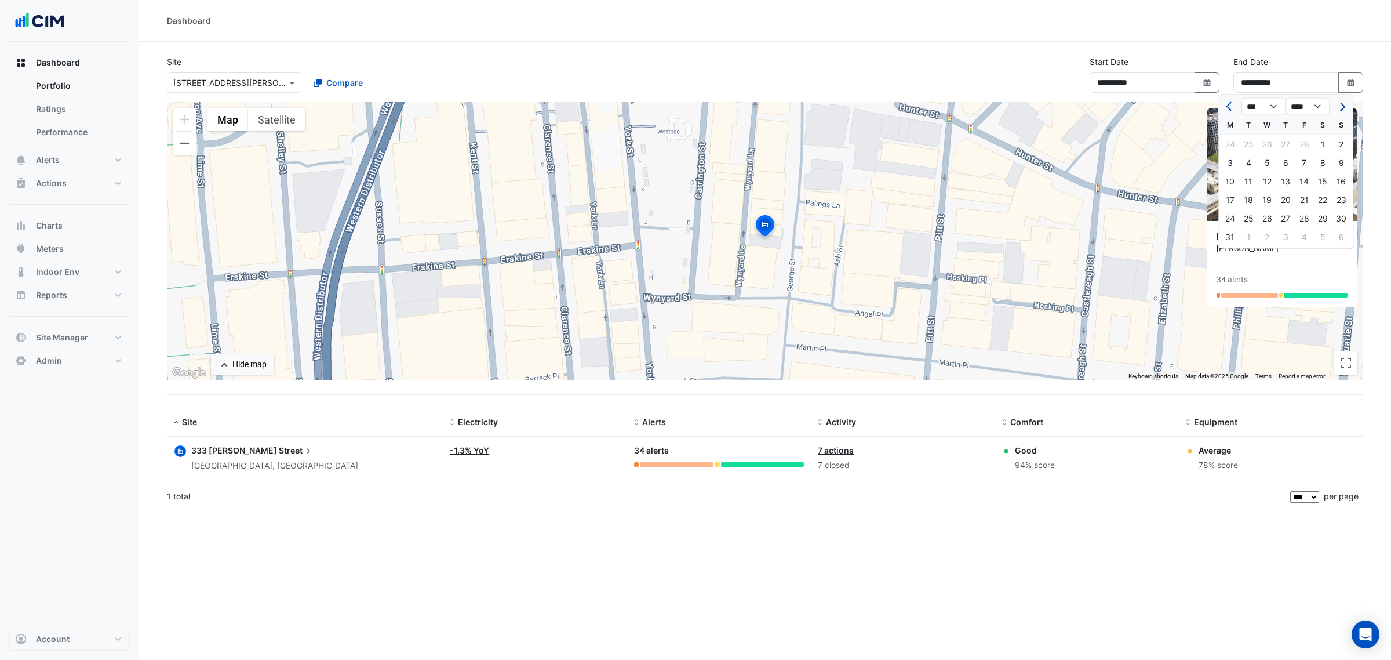
click at [1345, 107] on button "Next month" at bounding box center [1341, 106] width 14 height 19
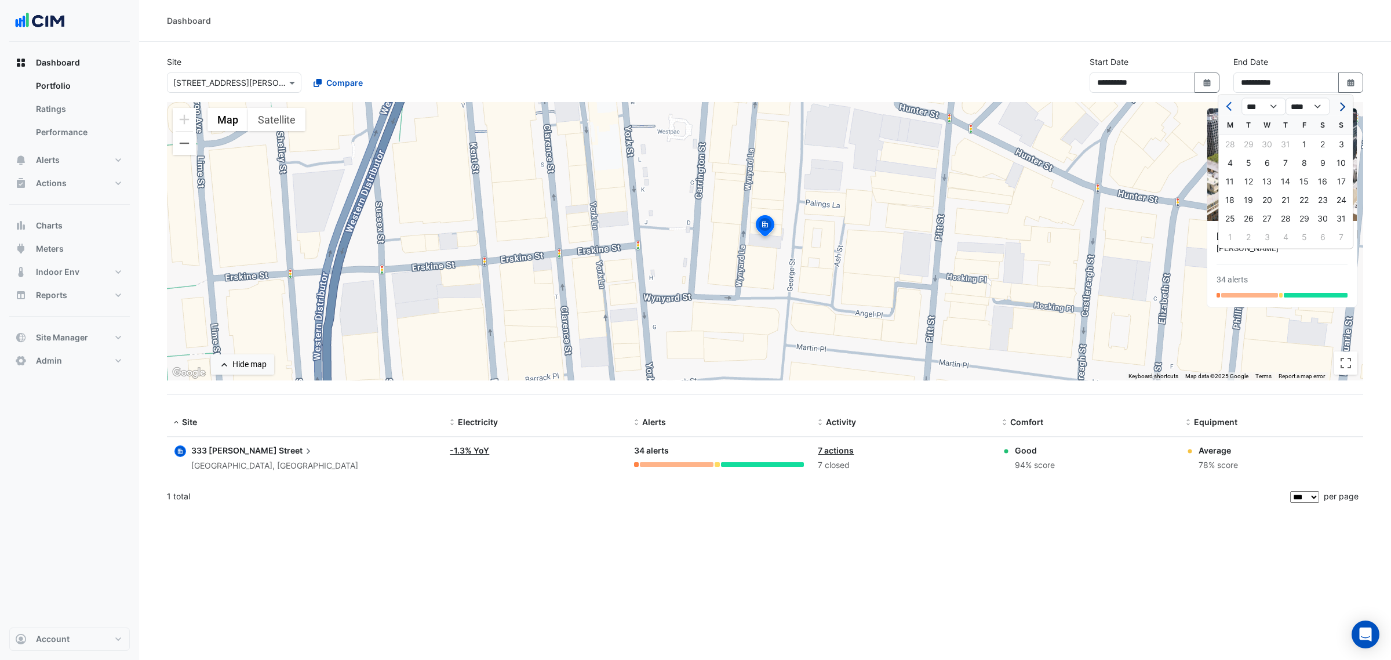
select select "*"
click at [1250, 220] on div "30" at bounding box center [1248, 218] width 19 height 19
type input "**********"
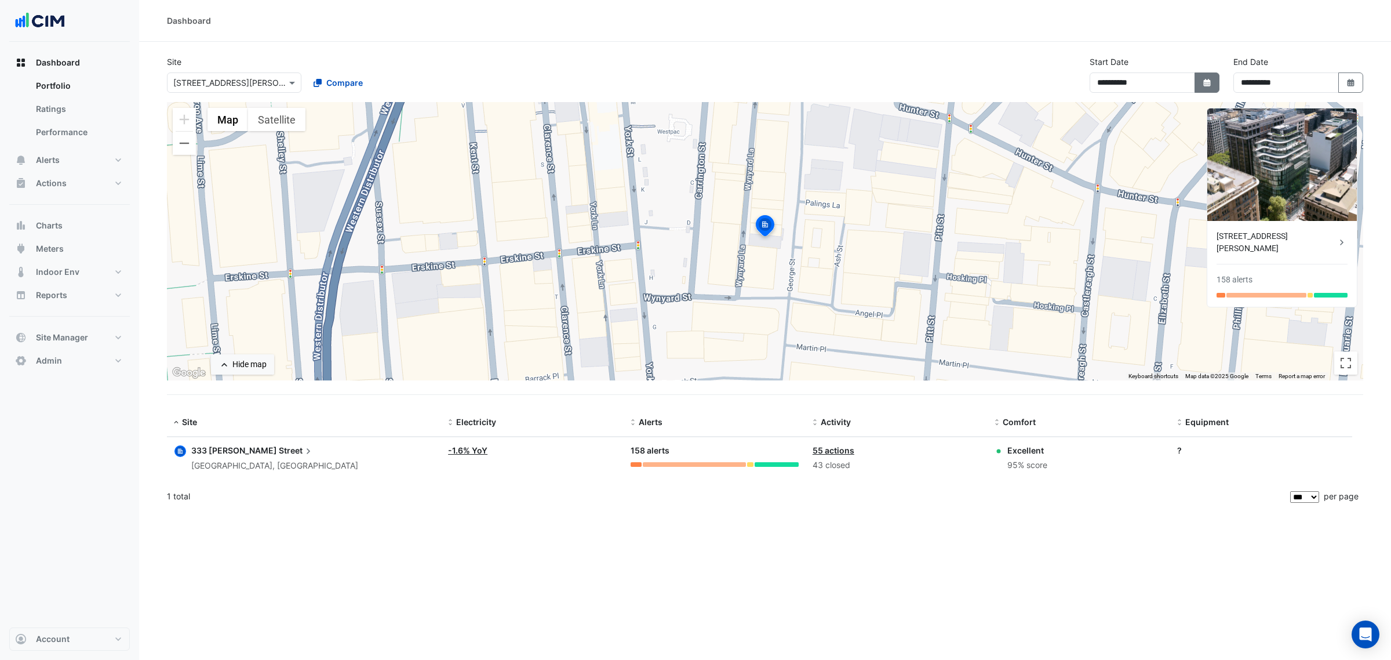
click at [1206, 79] on icon "Select Date" at bounding box center [1207, 83] width 10 height 8
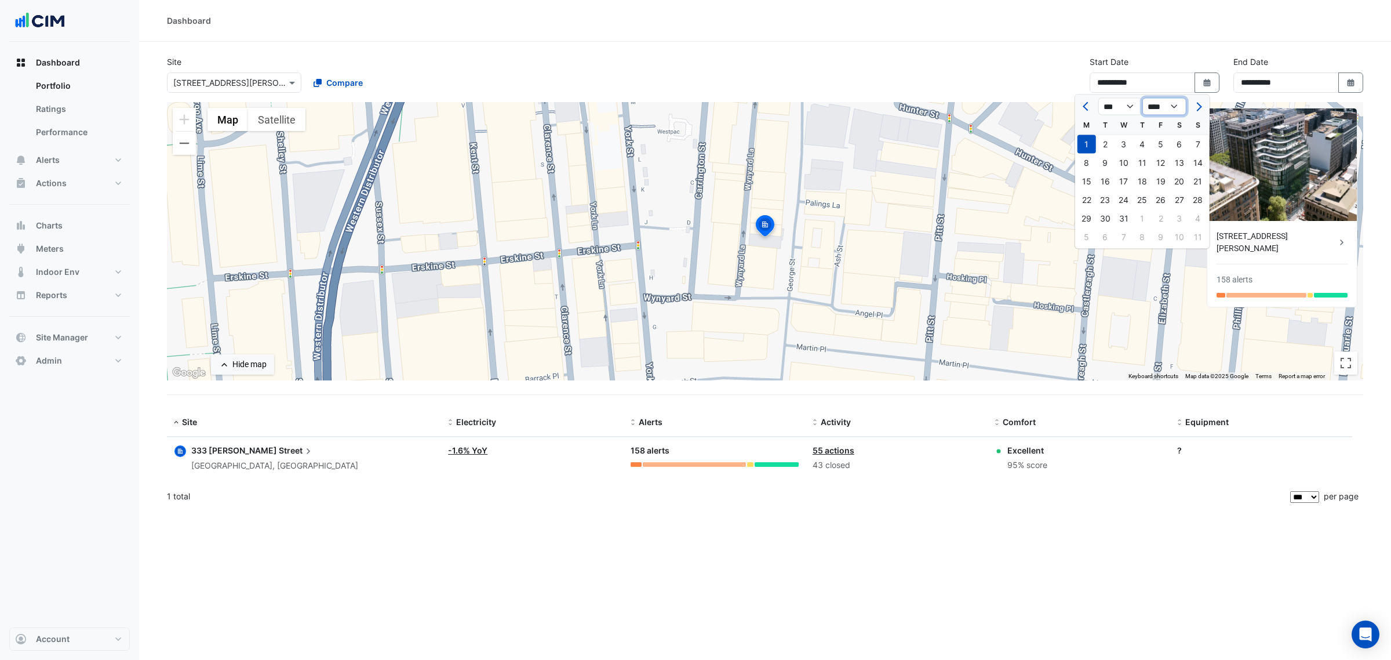
click at [1177, 105] on select "**** **** **** **** **** **** **** **** **** **** **** ****" at bounding box center [1165, 106] width 44 height 17
select select "****"
click at [1143, 98] on select "**** **** **** **** **** **** **** **** **** **** **** ****" at bounding box center [1165, 106] width 44 height 17
click at [1123, 143] on div "1" at bounding box center [1124, 144] width 19 height 19
type input "**********"
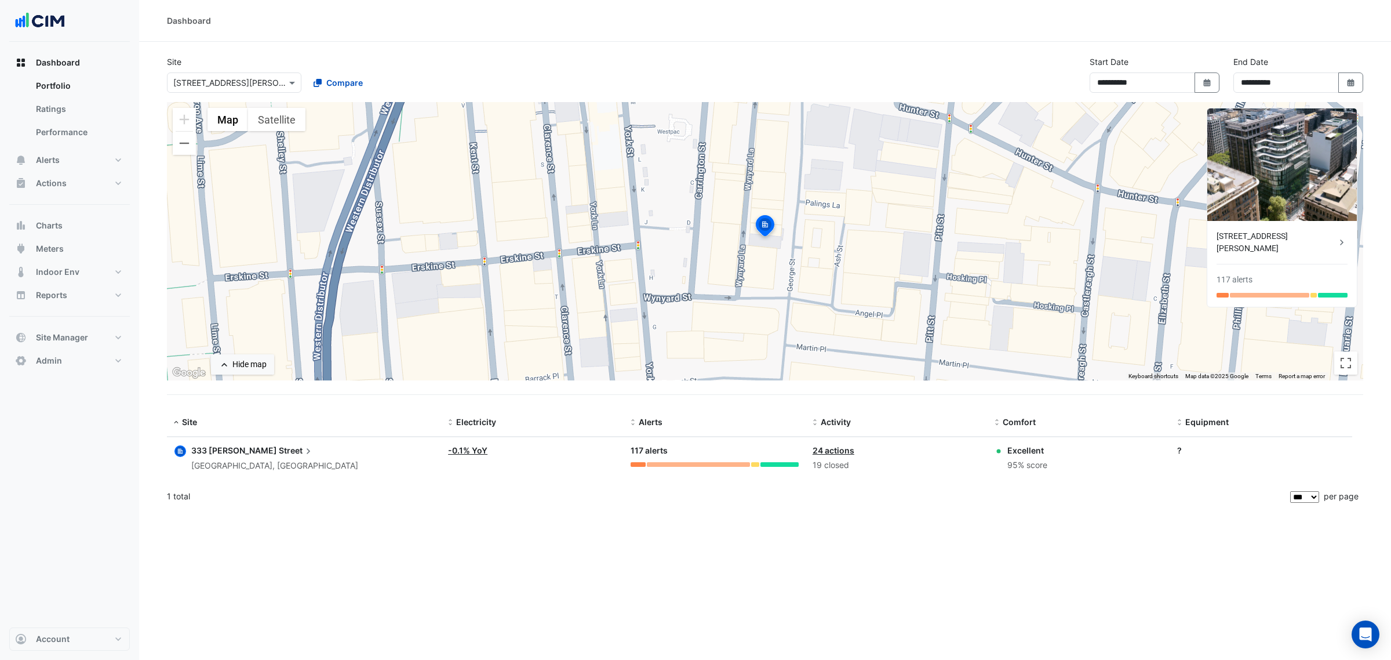
click at [893, 67] on div "**********" at bounding box center [765, 79] width 1210 height 46
click at [535, 57] on div "**********" at bounding box center [765, 79] width 1210 height 46
click at [63, 231] on button "Charts" at bounding box center [69, 225] width 121 height 23
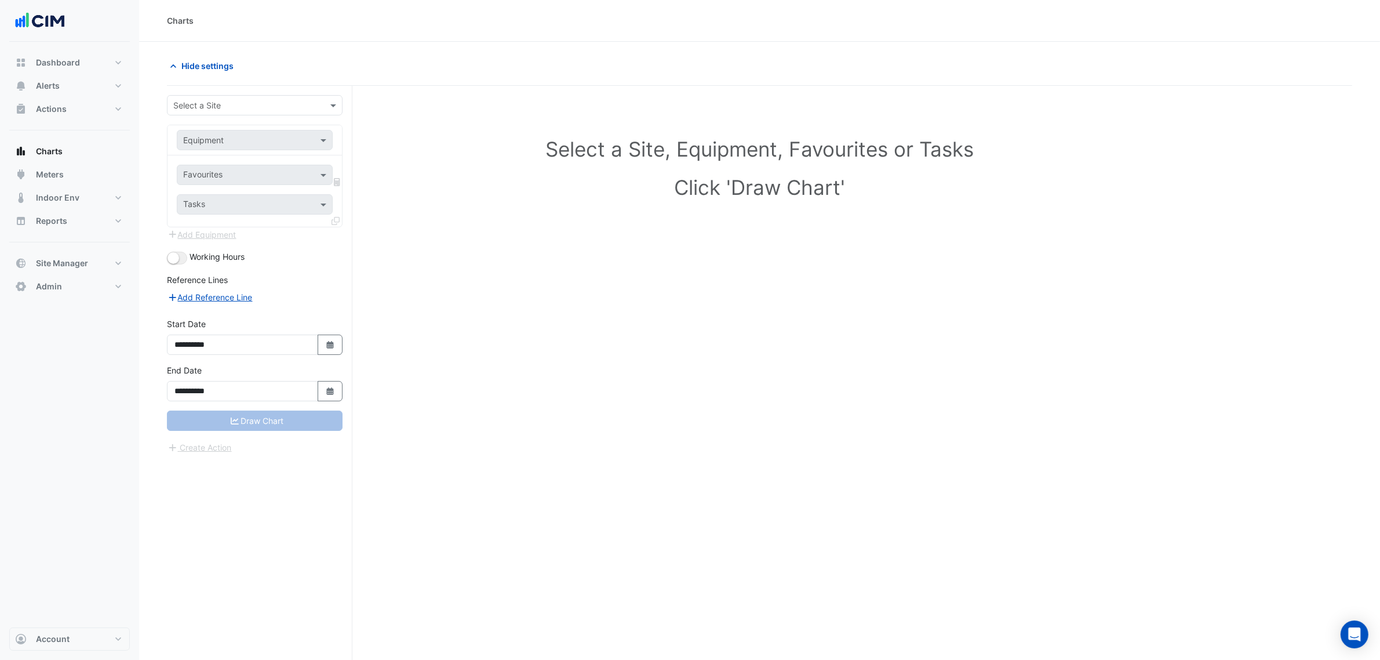
click at [221, 102] on input "text" at bounding box center [243, 106] width 140 height 12
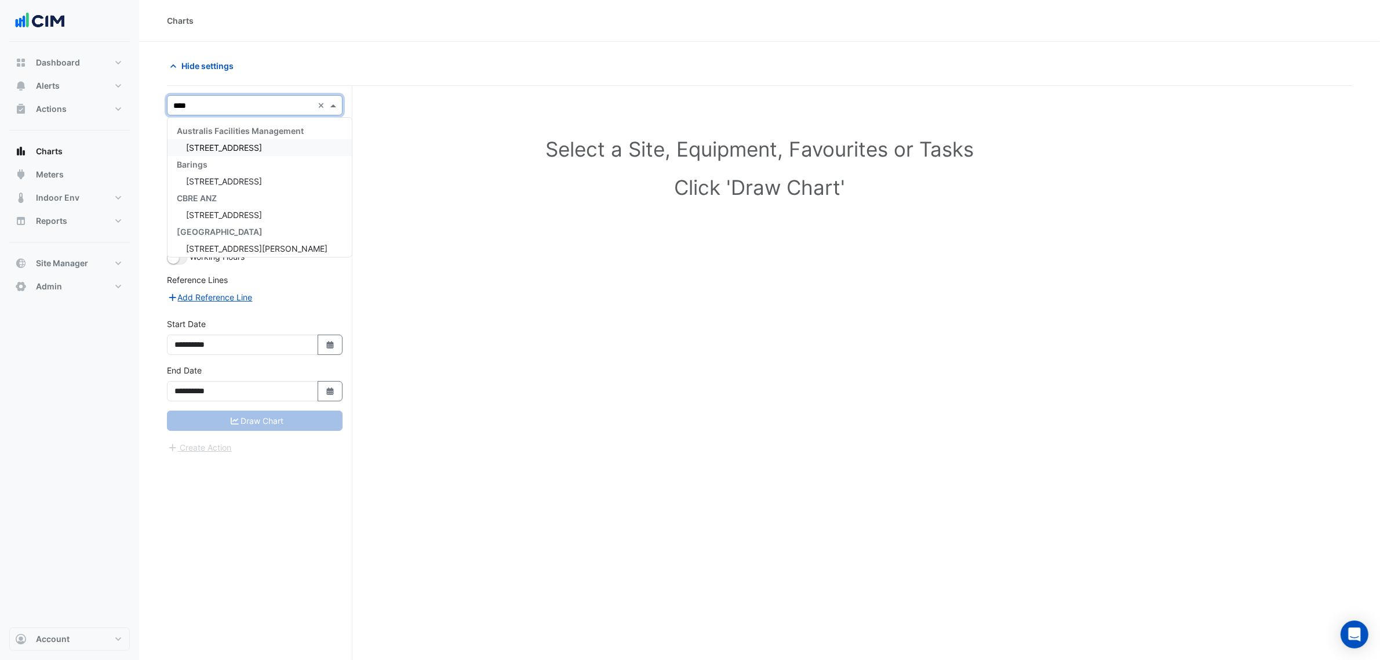
type input "*****"
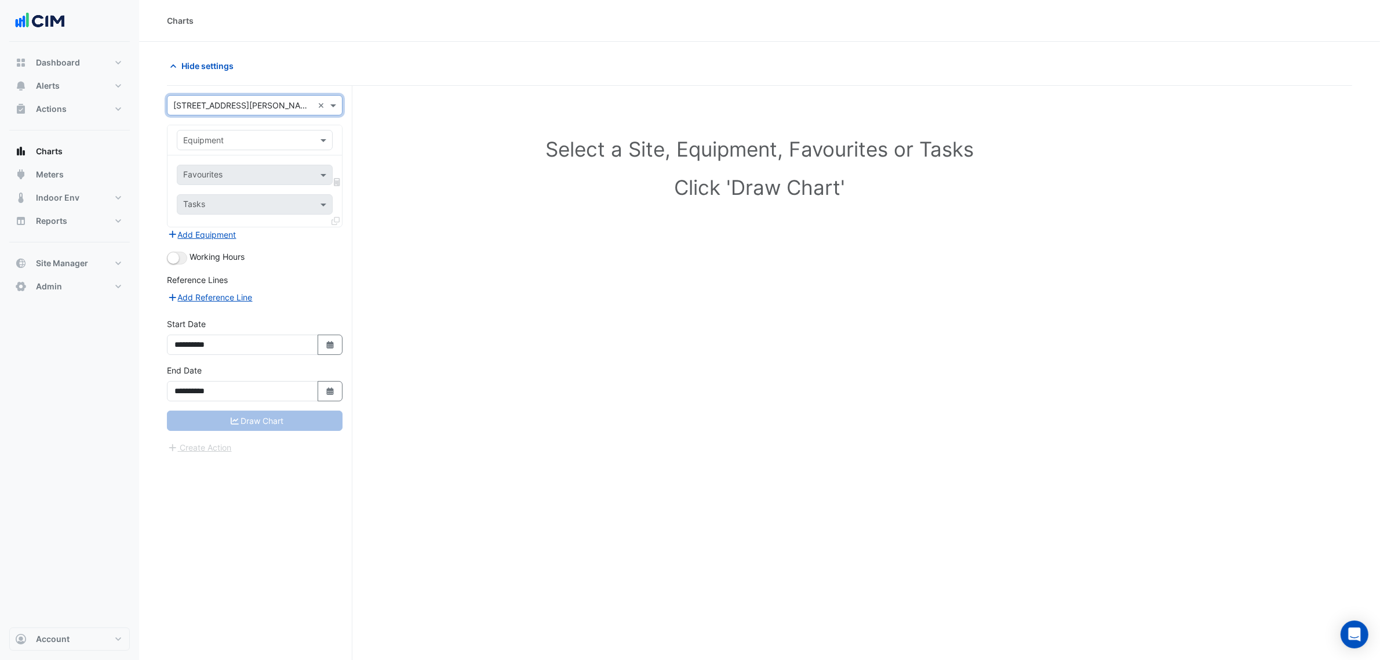
click at [197, 134] on input "text" at bounding box center [243, 140] width 120 height 12
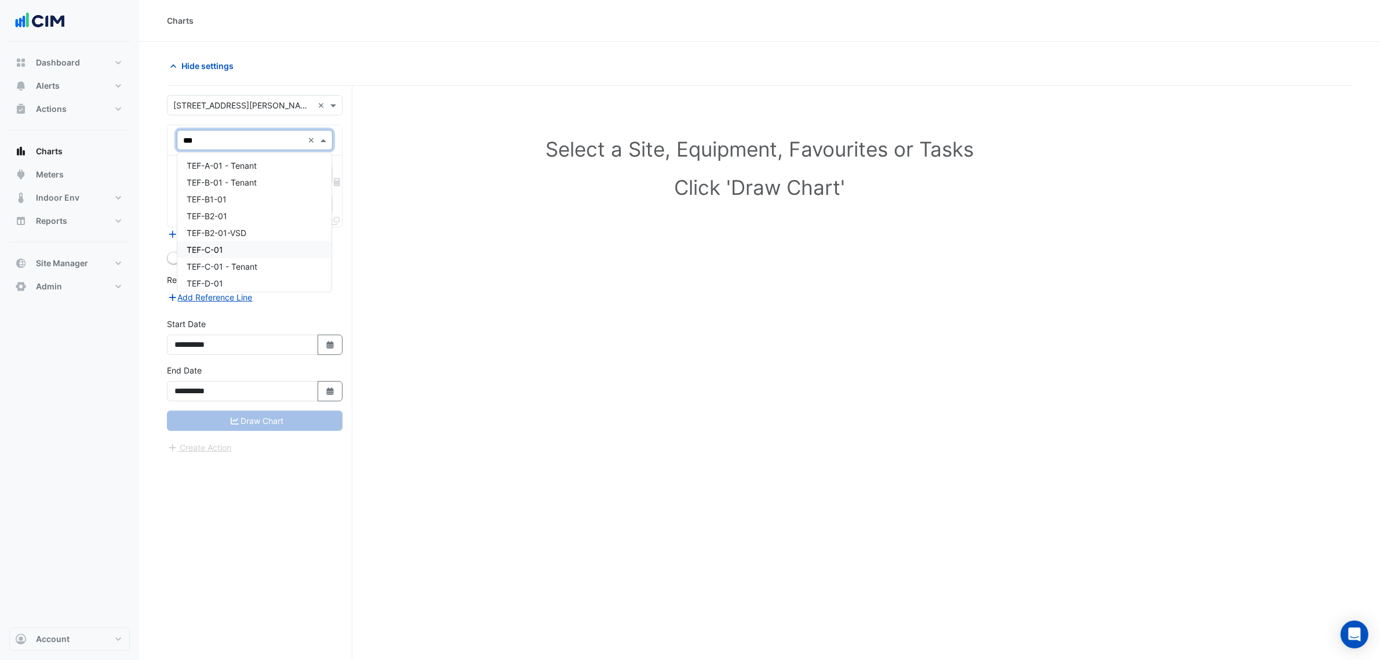
type input "***"
click at [259, 202] on div "TEF-B1-01" at bounding box center [254, 199] width 154 height 17
click at [244, 173] on input "text" at bounding box center [241, 176] width 117 height 12
drag, startPoint x: 252, startPoint y: 200, endPoint x: 258, endPoint y: 199, distance: 5.9
click at [255, 199] on span "Exhaust Air Fan Enable - B01, Office Toliet" at bounding box center [266, 200] width 159 height 10
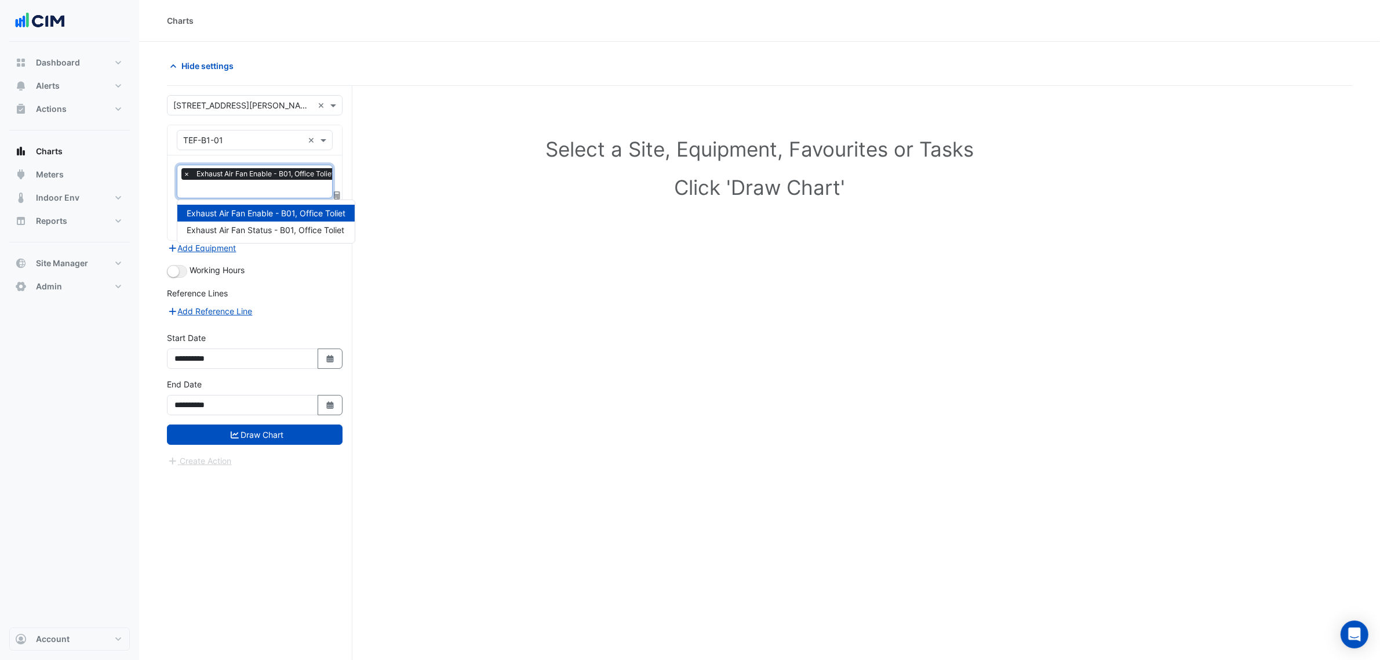
click at [267, 189] on input "text" at bounding box center [261, 190] width 157 height 12
click at [274, 228] on span "Exhaust Air Fan Status - B01, Office Toliet" at bounding box center [266, 230] width 158 height 10
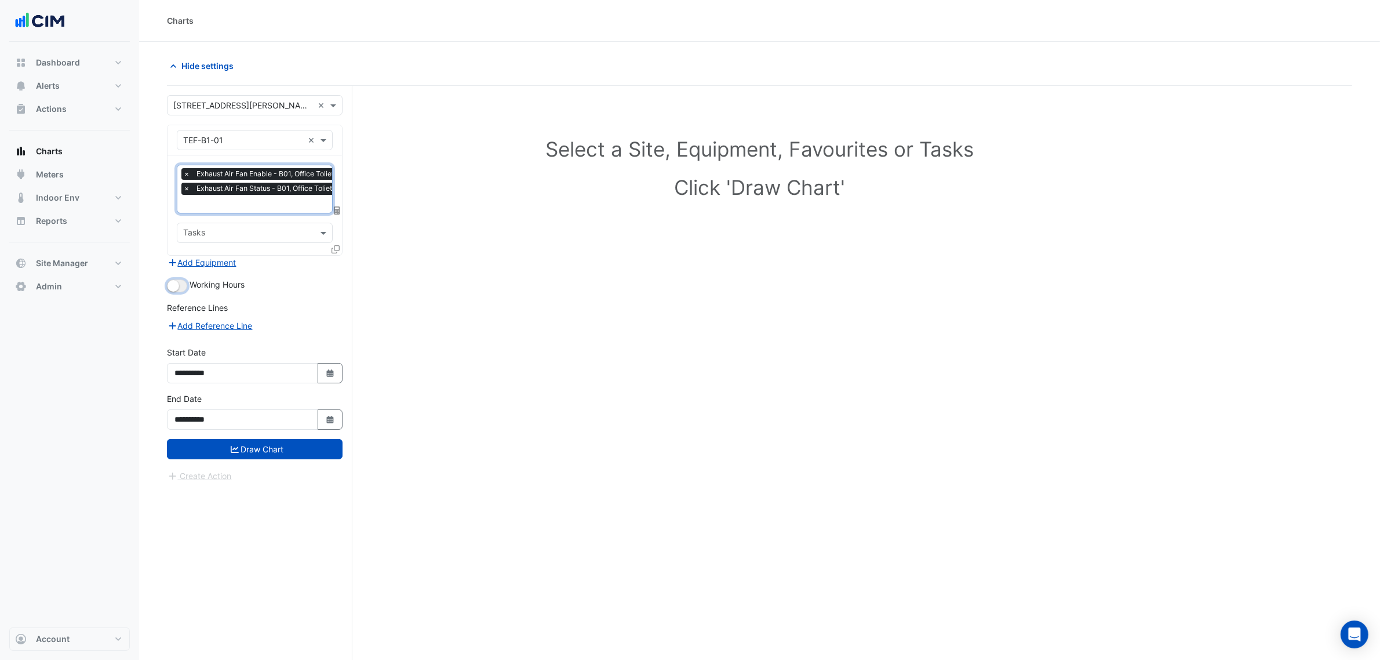
click at [186, 285] on button "button" at bounding box center [177, 285] width 20 height 13
click at [328, 369] on icon "button" at bounding box center [329, 373] width 7 height 8
select select "*"
select select "****"
click at [184, 222] on button "Previous month" at bounding box center [187, 218] width 14 height 19
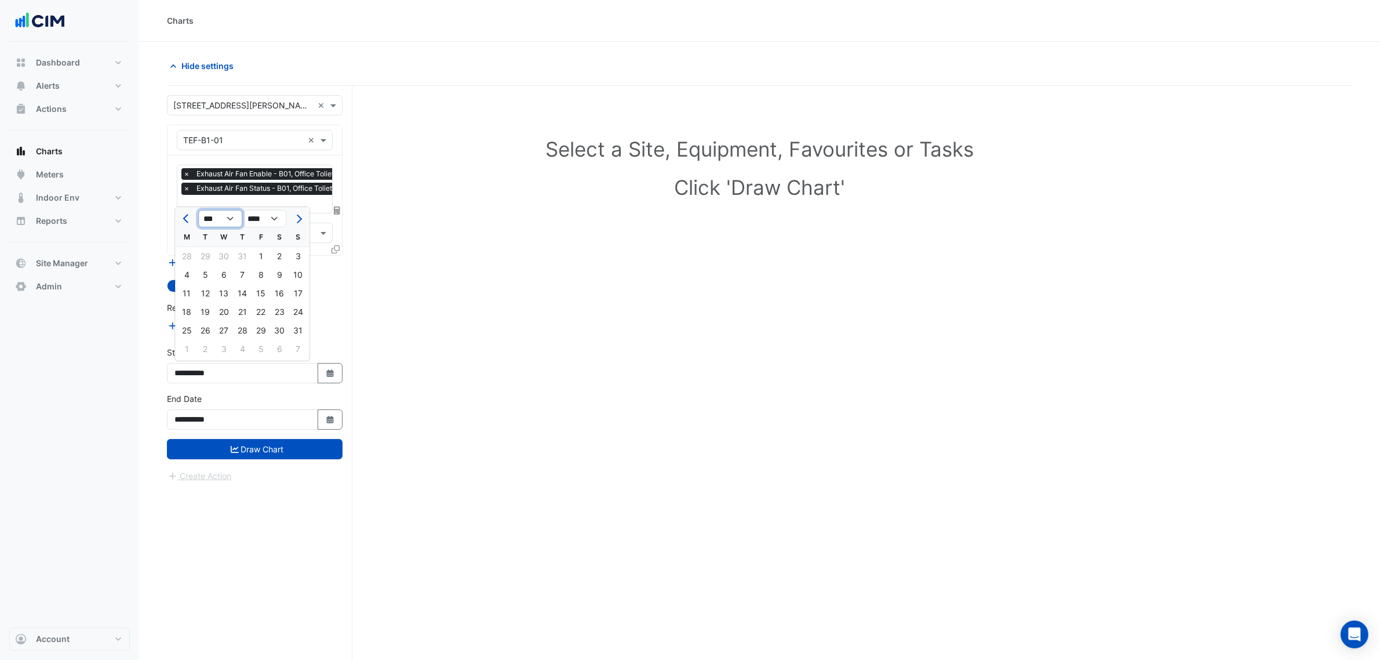
drag, startPoint x: 213, startPoint y: 220, endPoint x: 217, endPoint y: 225, distance: 6.2
click at [213, 220] on select "*** *** *** *** *** *** *** *** ***" at bounding box center [220, 218] width 44 height 17
select select "*"
click at [198, 210] on select "*** *** *** *** *** *** *** *** ***" at bounding box center [220, 218] width 44 height 17
click at [224, 257] on div "1" at bounding box center [223, 256] width 19 height 19
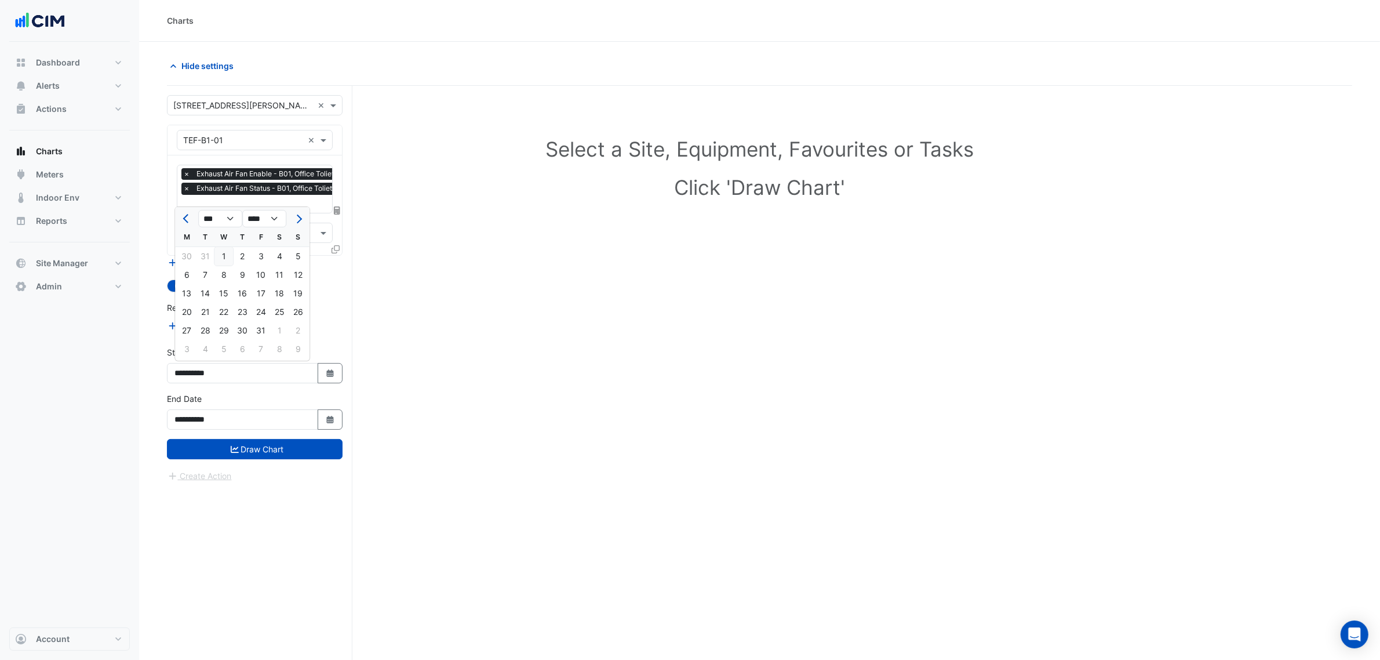
type input "**********"
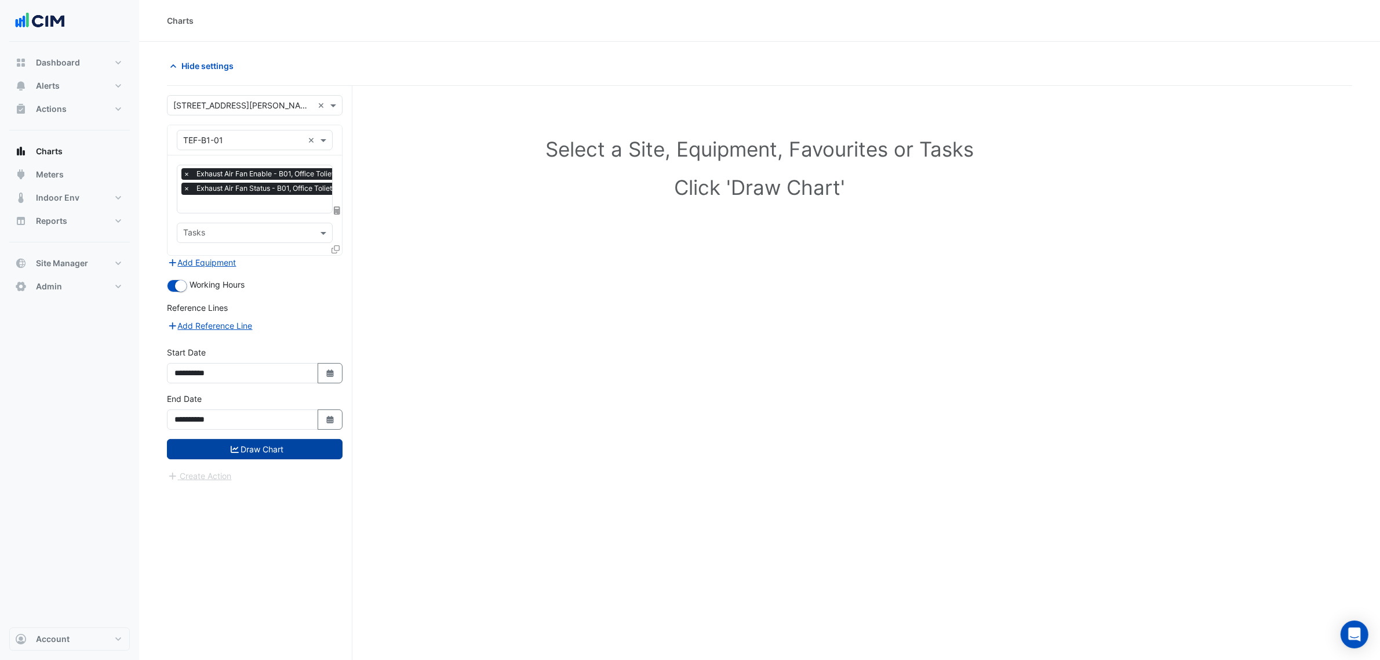
click at [279, 439] on button "Draw Chart" at bounding box center [255, 449] width 176 height 20
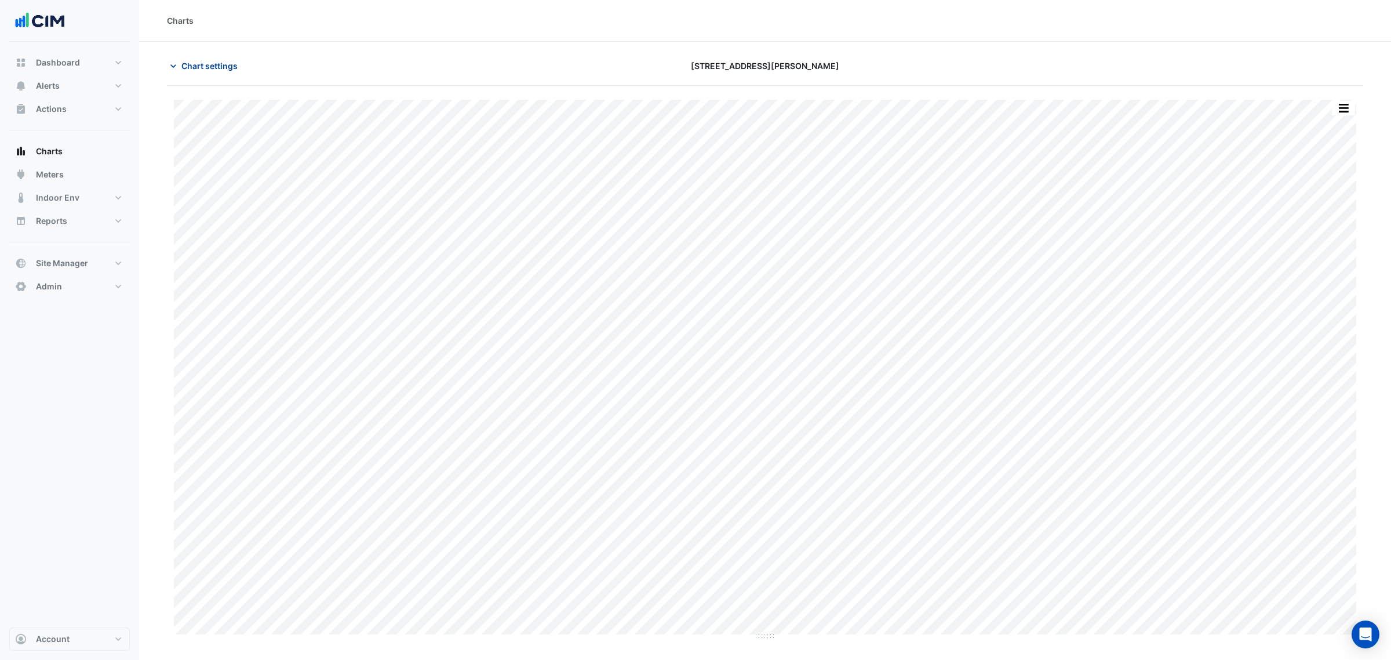
click at [236, 67] on span "Chart settings" at bounding box center [209, 66] width 56 height 12
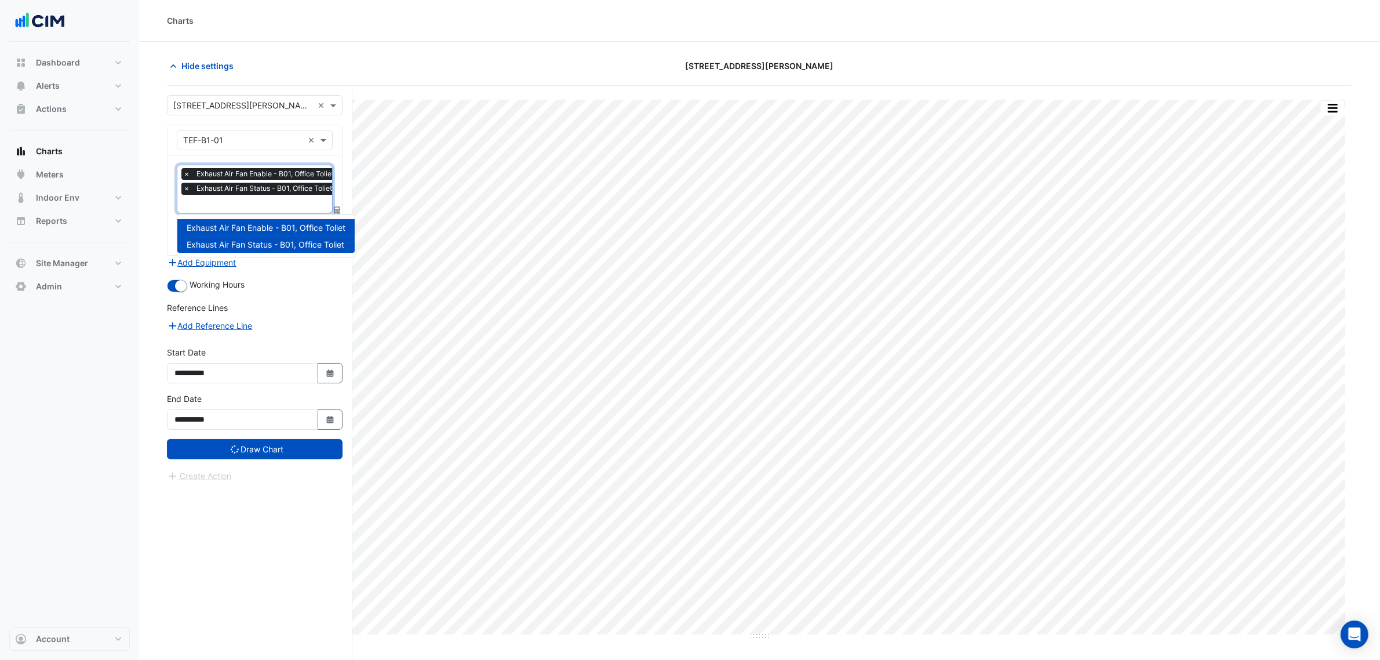
click at [241, 189] on span "Exhaust Air Fan Status - B01, Office Toliet" at bounding box center [264, 189] width 141 height 12
click at [152, 213] on section "Hide settings 1 Shelley Street Print Save as JPEG Save as PNG Sample Tooltip × …" at bounding box center [759, 373] width 1241 height 662
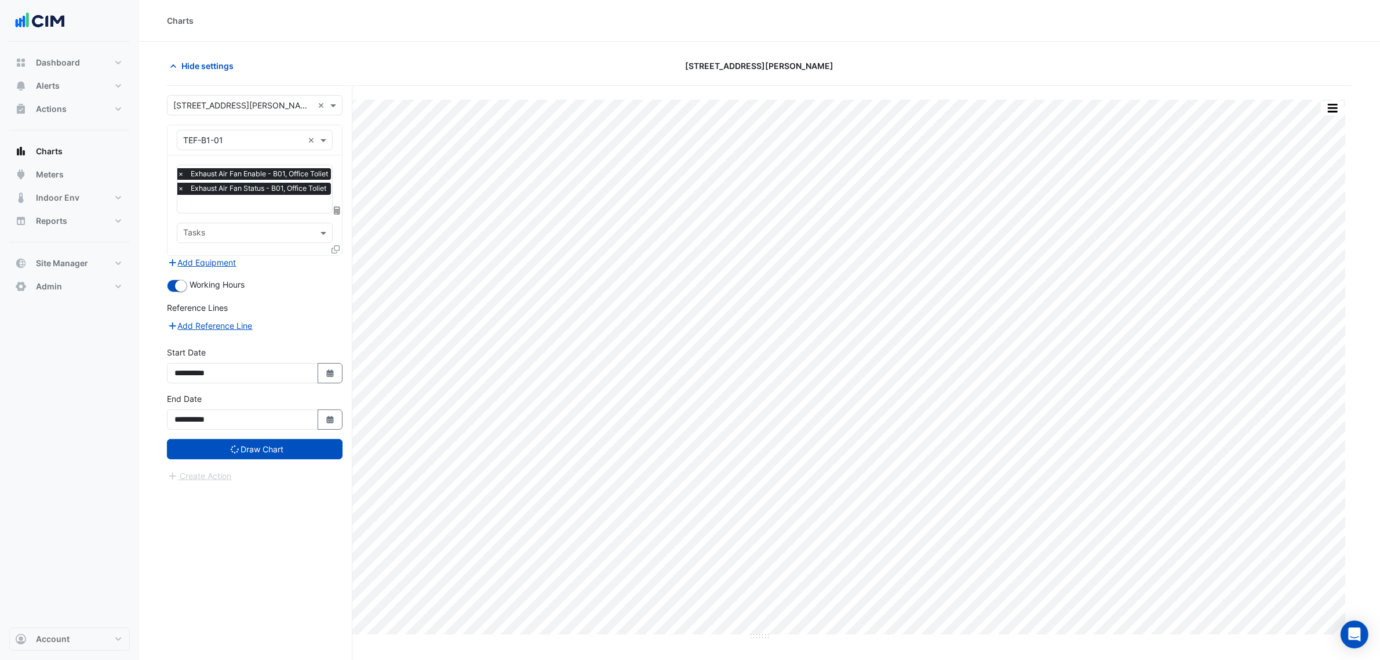
click at [1329, 113] on button "button" at bounding box center [1332, 108] width 23 height 14
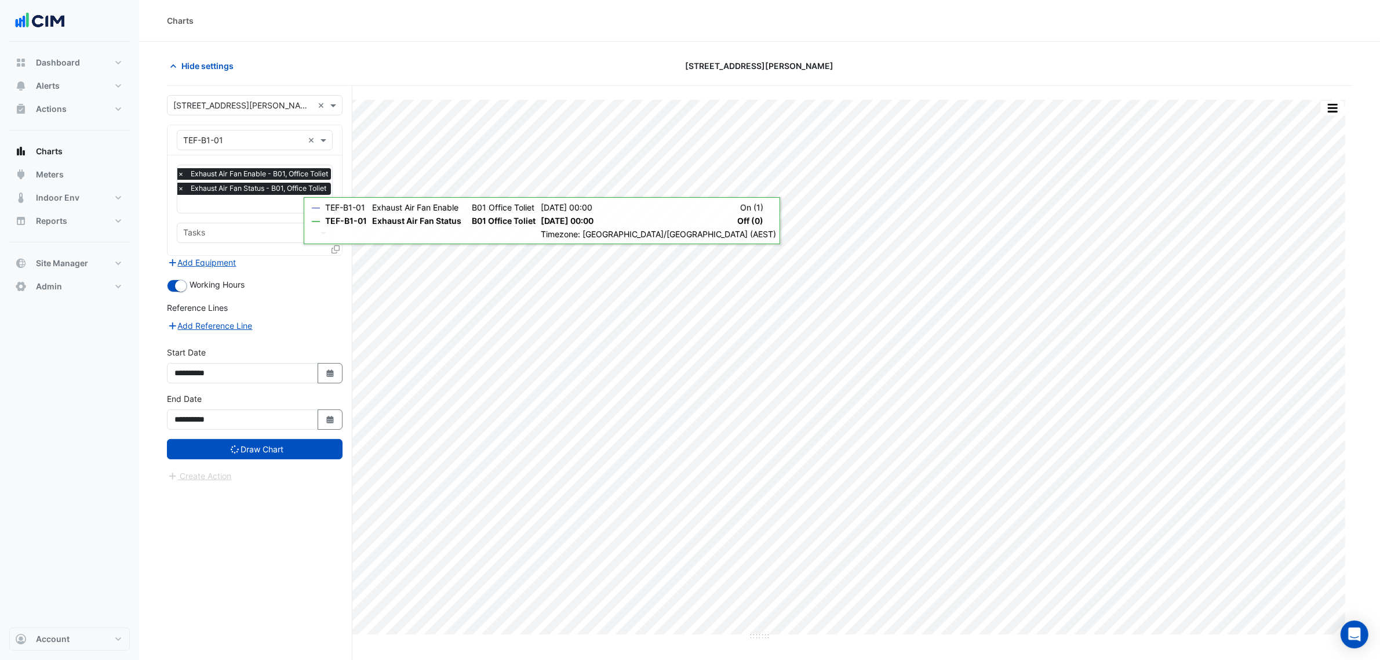
click at [335, 249] on icon at bounding box center [336, 249] width 8 height 8
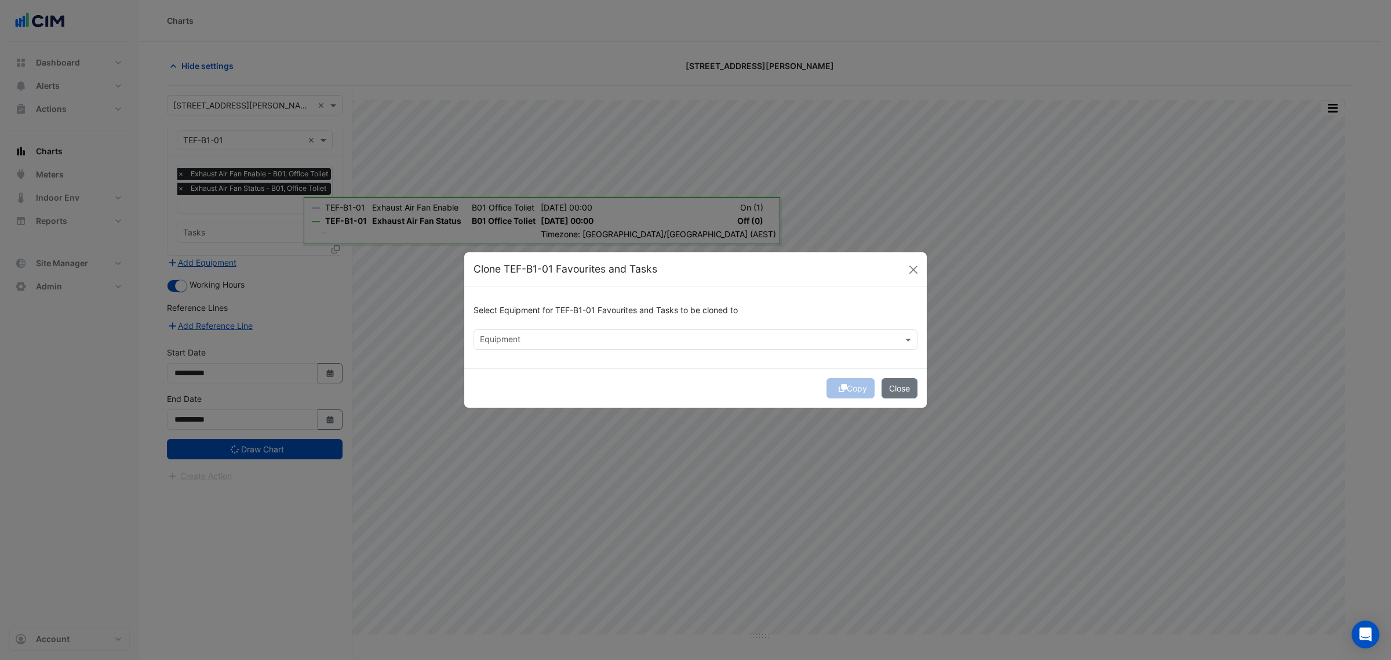
click at [507, 351] on div "Select Equipment for TEF-B1-01 Favourites and Tasks to be cloned to Equipment" at bounding box center [695, 327] width 463 height 81
click at [511, 339] on input "text" at bounding box center [689, 340] width 418 height 12
click at [517, 360] on span "TEF-B2-01" at bounding box center [503, 364] width 41 height 10
type input "**"
click at [648, 366] on div "Select Equipment for TEF-B1-01 Favourites and Tasks to be cloned to × TEF-B2-01…" at bounding box center [695, 327] width 463 height 81
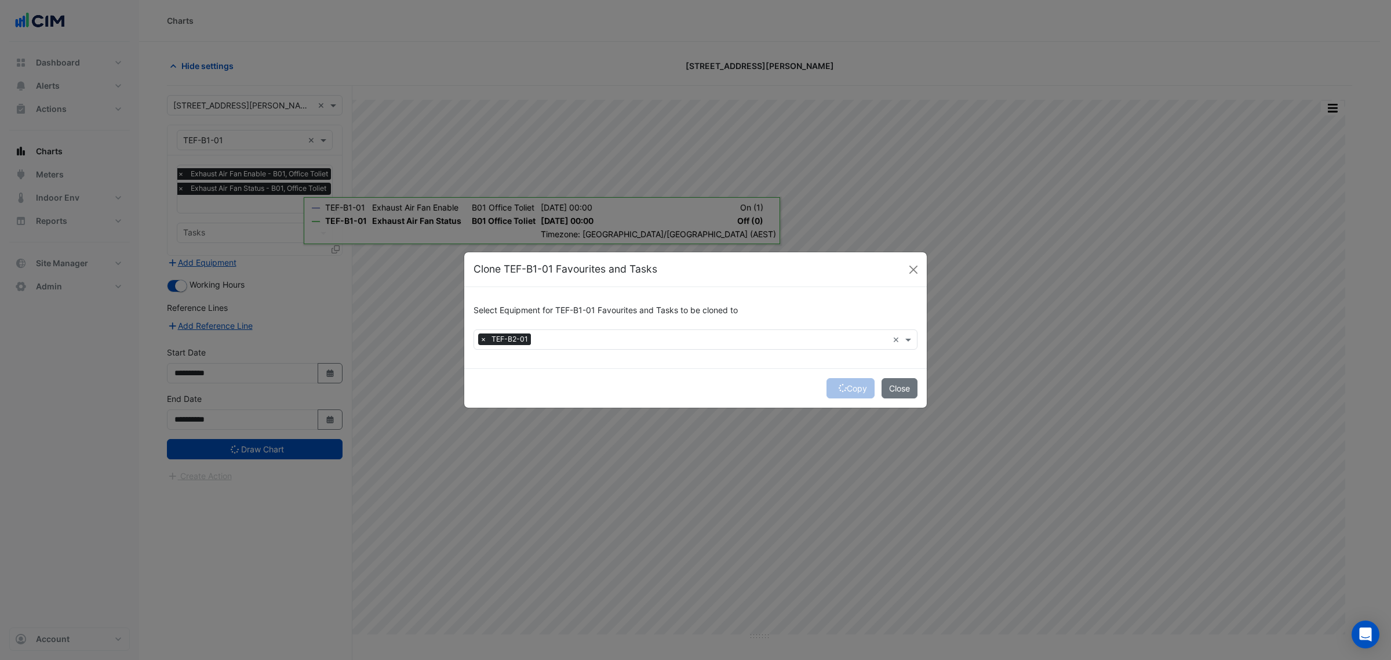
click at [850, 386] on div "Copy Close" at bounding box center [695, 387] width 463 height 39
click at [845, 389] on div "Copy Close" at bounding box center [695, 387] width 463 height 39
click at [845, 389] on button "Copy" at bounding box center [851, 388] width 48 height 20
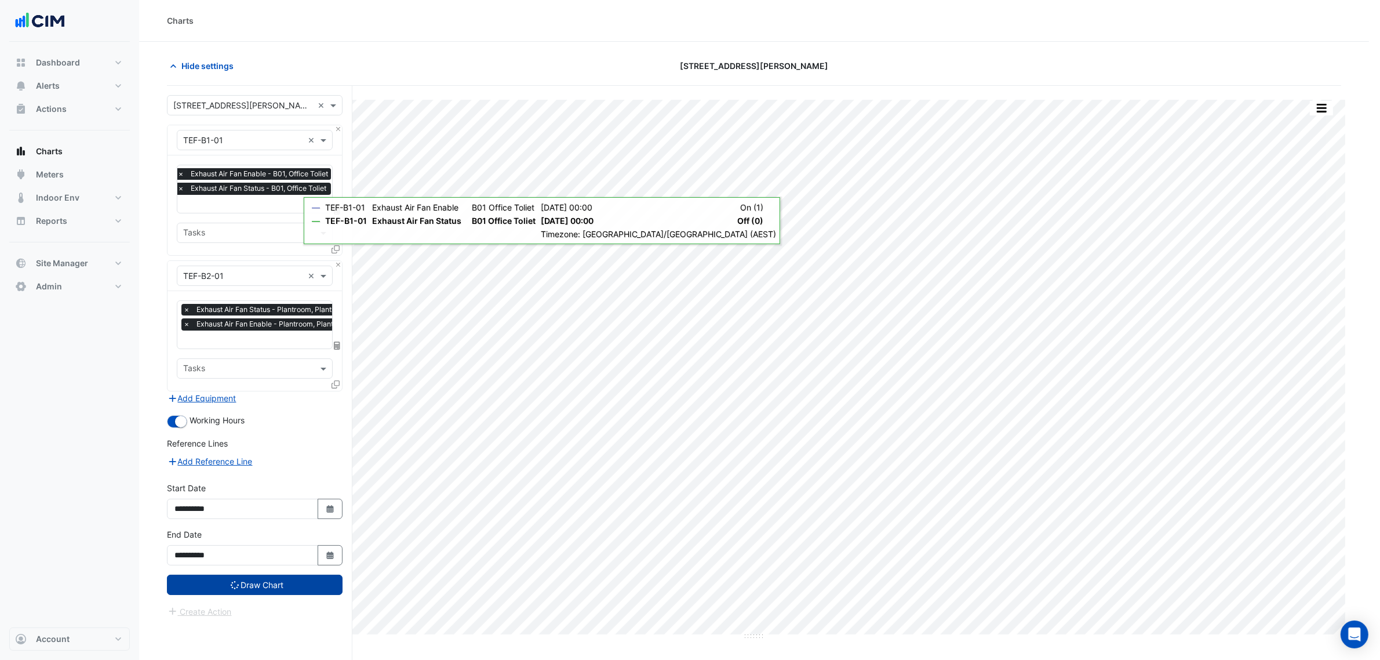
click at [332, 581] on button "Draw Chart" at bounding box center [255, 584] width 176 height 20
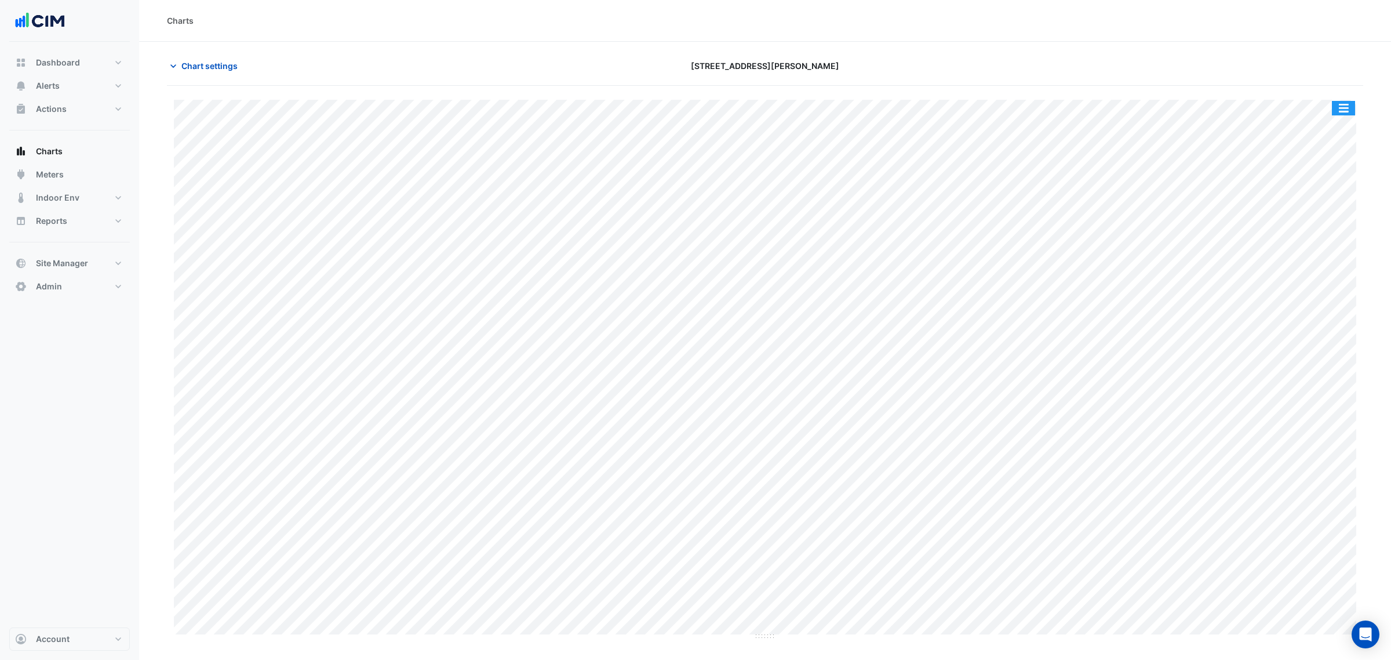
click at [1342, 108] on button "button" at bounding box center [1343, 108] width 23 height 14
click at [1329, 129] on div "Split by Equip" at bounding box center [1321, 128] width 70 height 21
click at [1319, 197] on button "button" at bounding box center [1320, 199] width 23 height 14
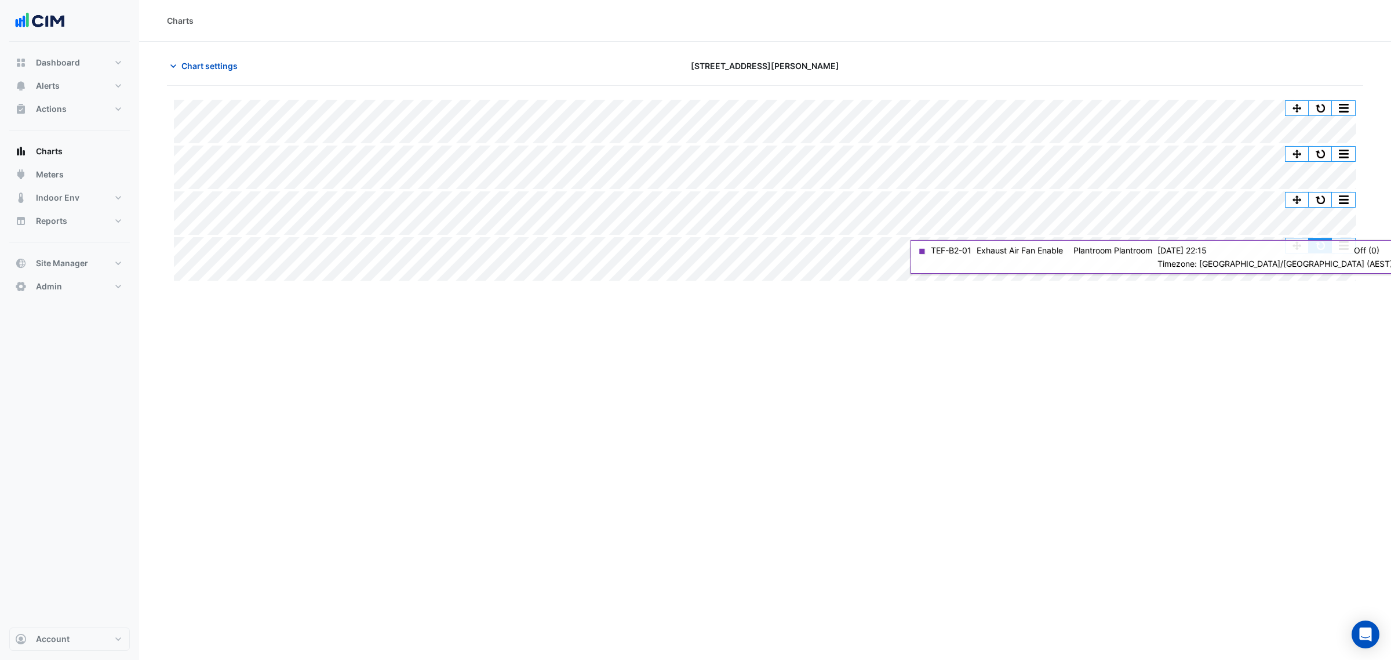
click at [1318, 245] on button "button" at bounding box center [1320, 245] width 23 height 14
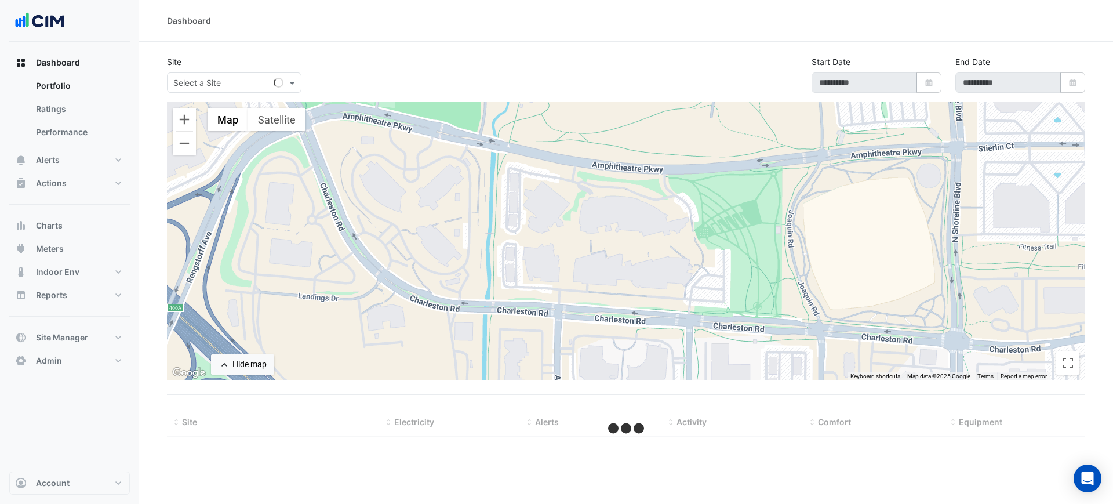
type input "**********"
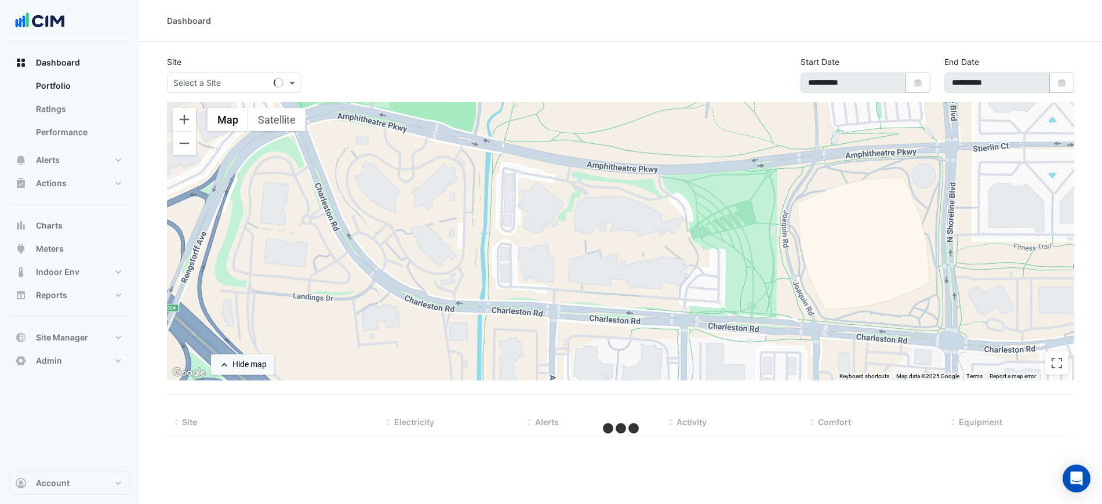
select select "***"
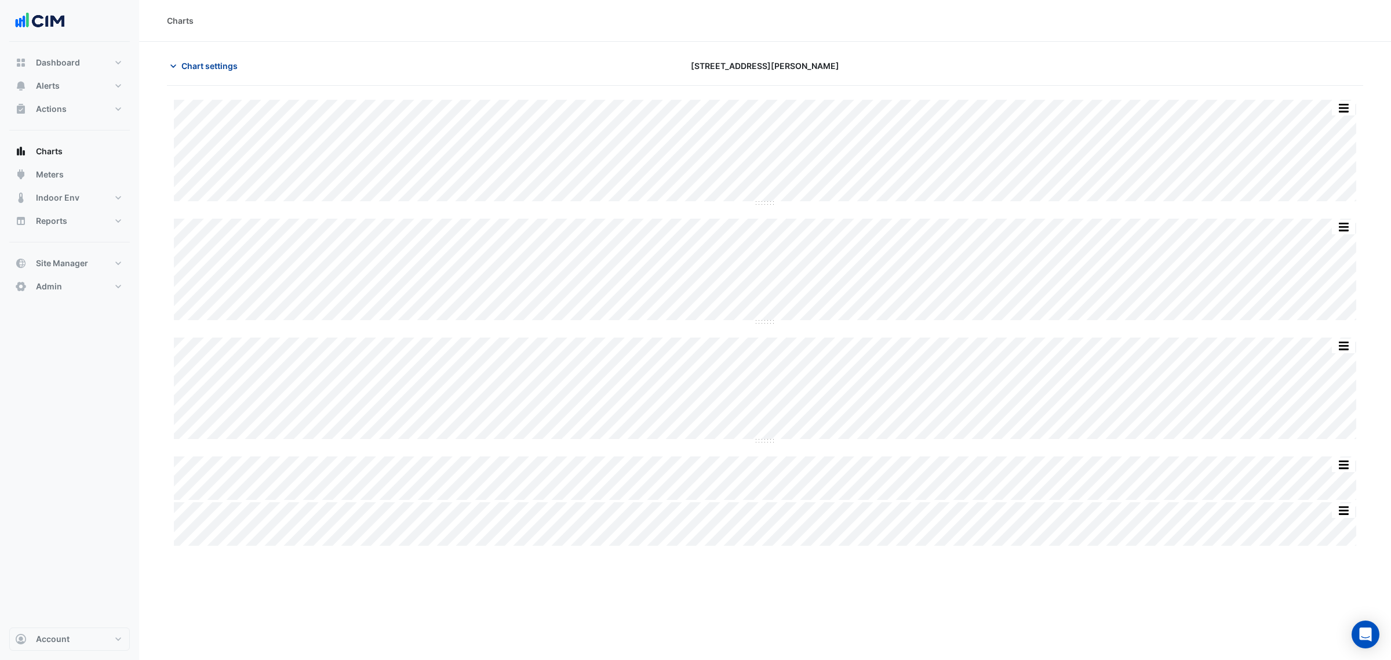
click at [213, 64] on span "Chart settings" at bounding box center [209, 66] width 56 height 12
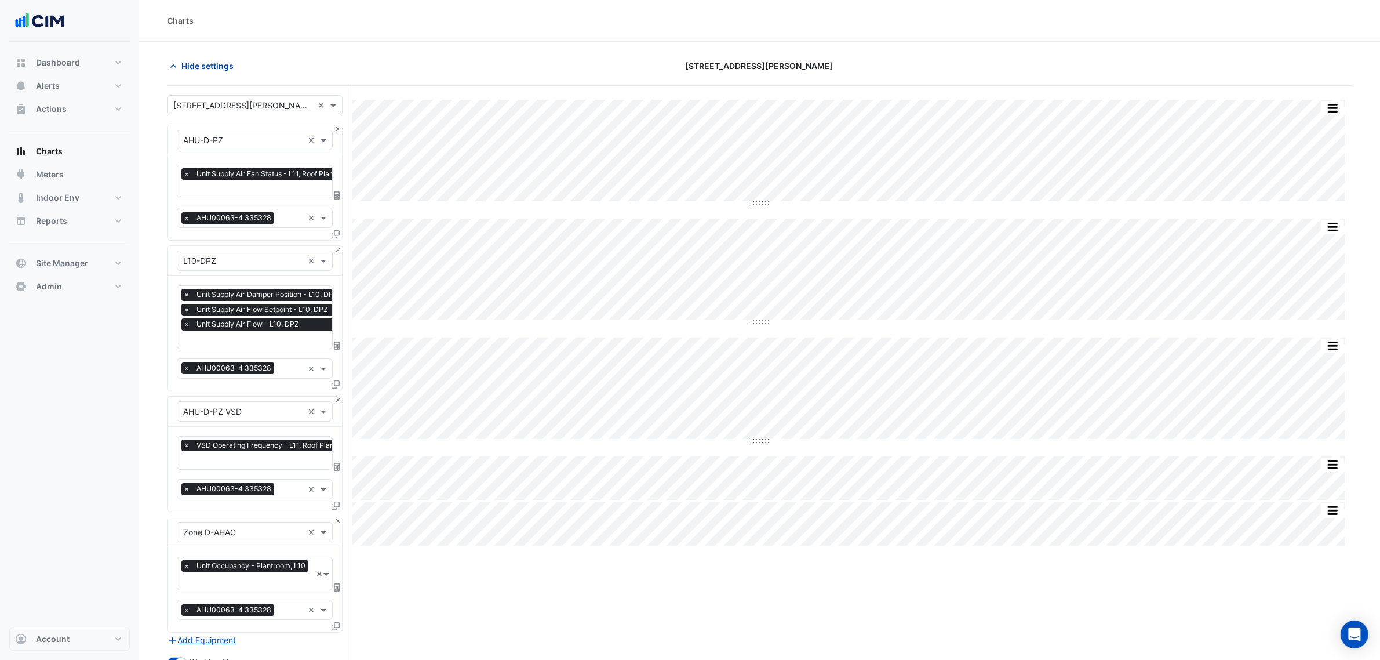
click at [206, 62] on span "Hide settings" at bounding box center [207, 66] width 52 height 12
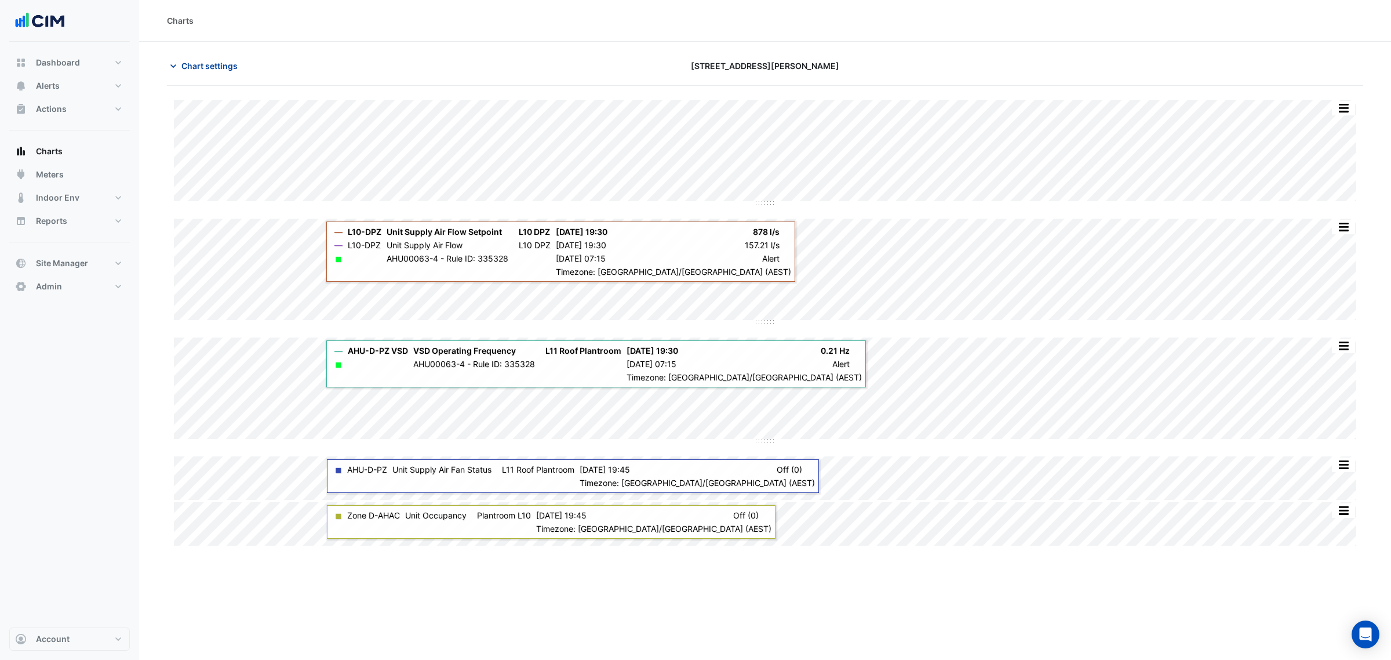
click at [215, 68] on span "Chart settings" at bounding box center [209, 66] width 56 height 12
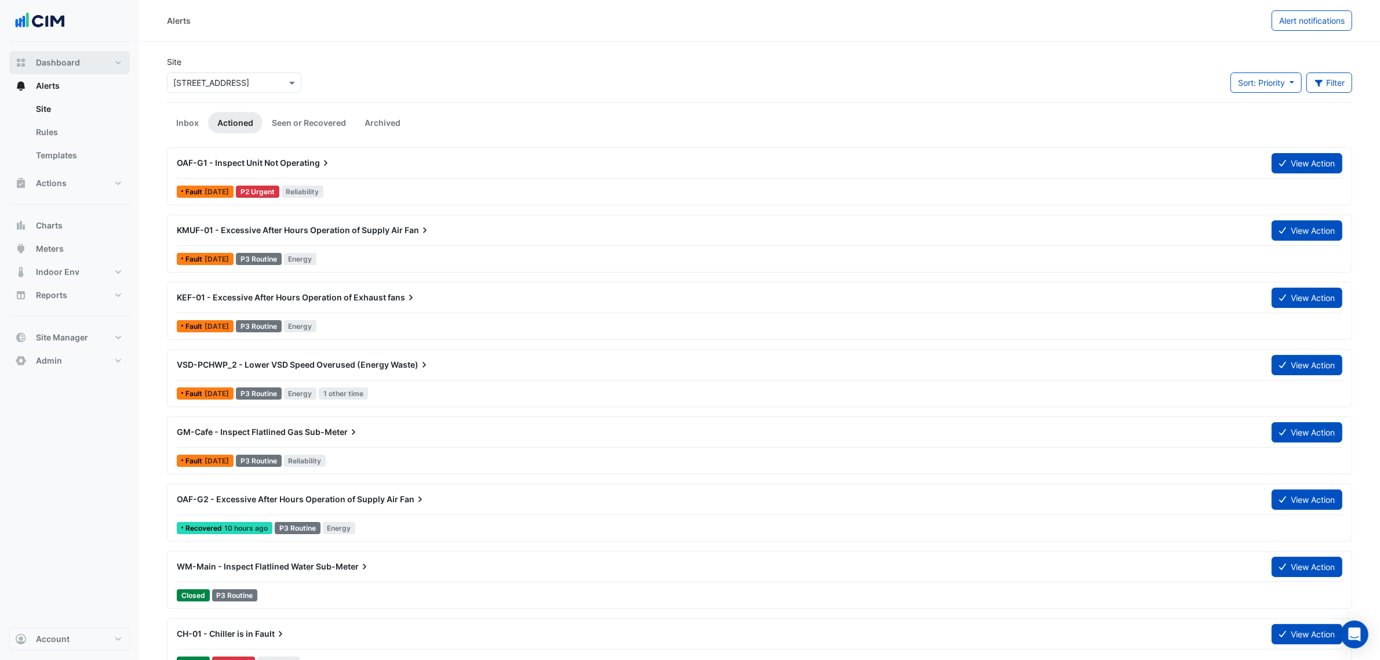
click at [109, 61] on button "Dashboard" at bounding box center [69, 62] width 121 height 23
select select "***"
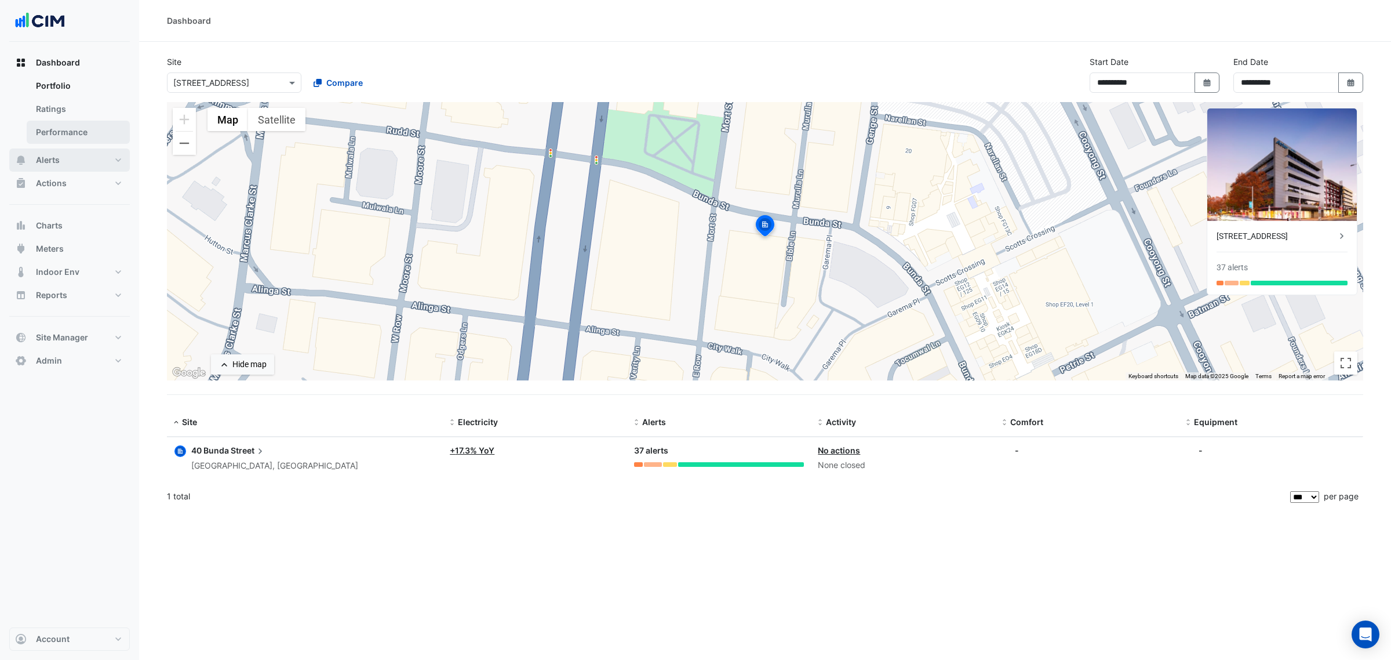
drag, startPoint x: 77, startPoint y: 158, endPoint x: 75, endPoint y: 142, distance: 15.7
click at [77, 158] on button "Alerts" at bounding box center [69, 159] width 121 height 23
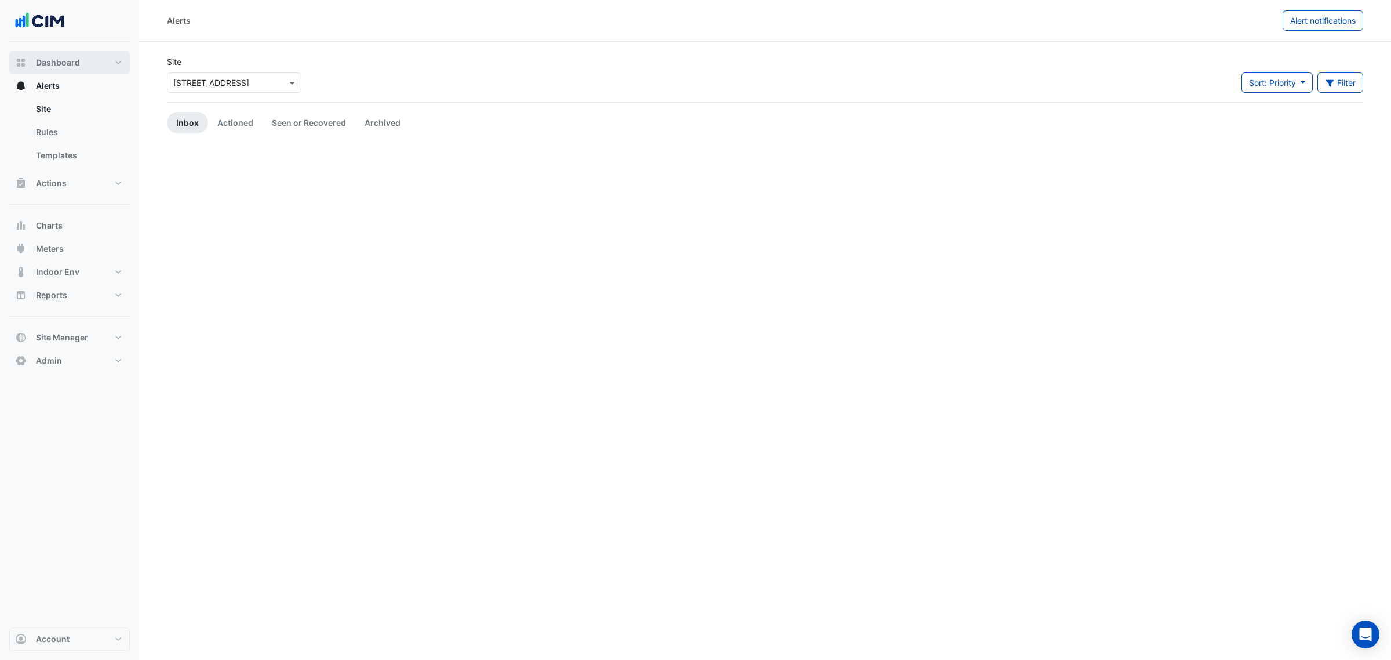
click at [79, 61] on button "Dashboard" at bounding box center [69, 62] width 121 height 23
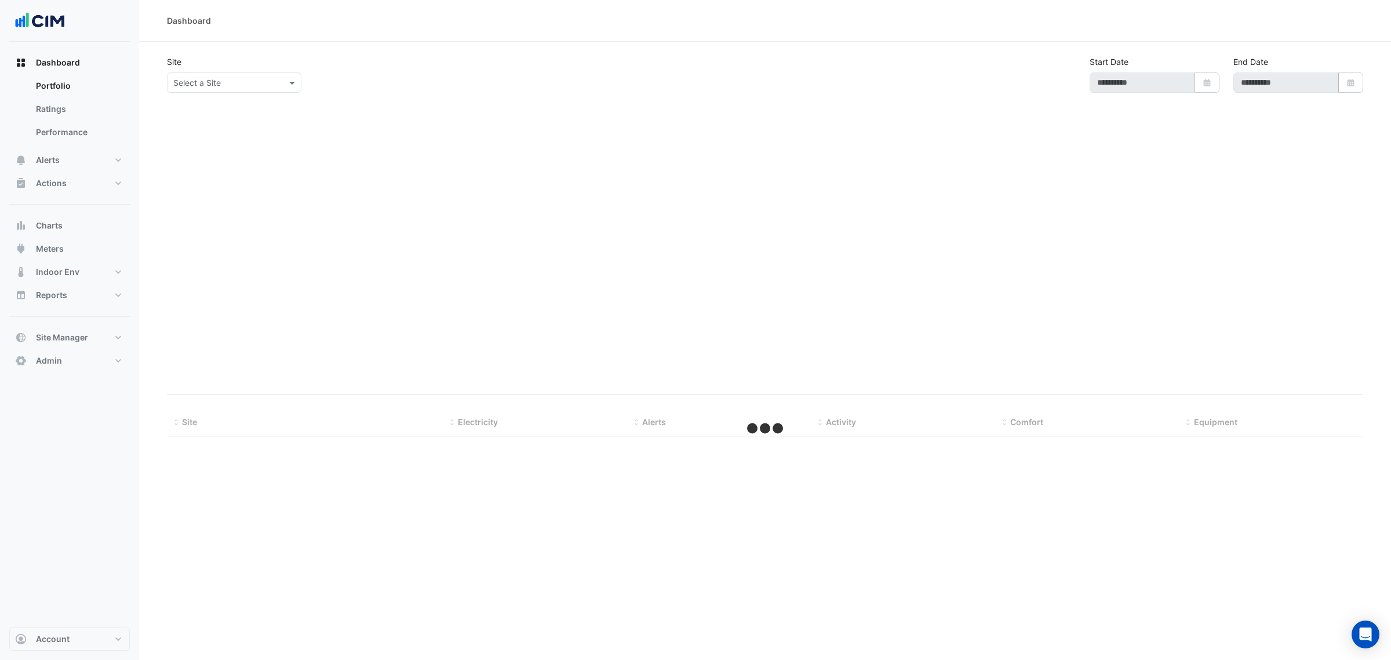
select select "***"
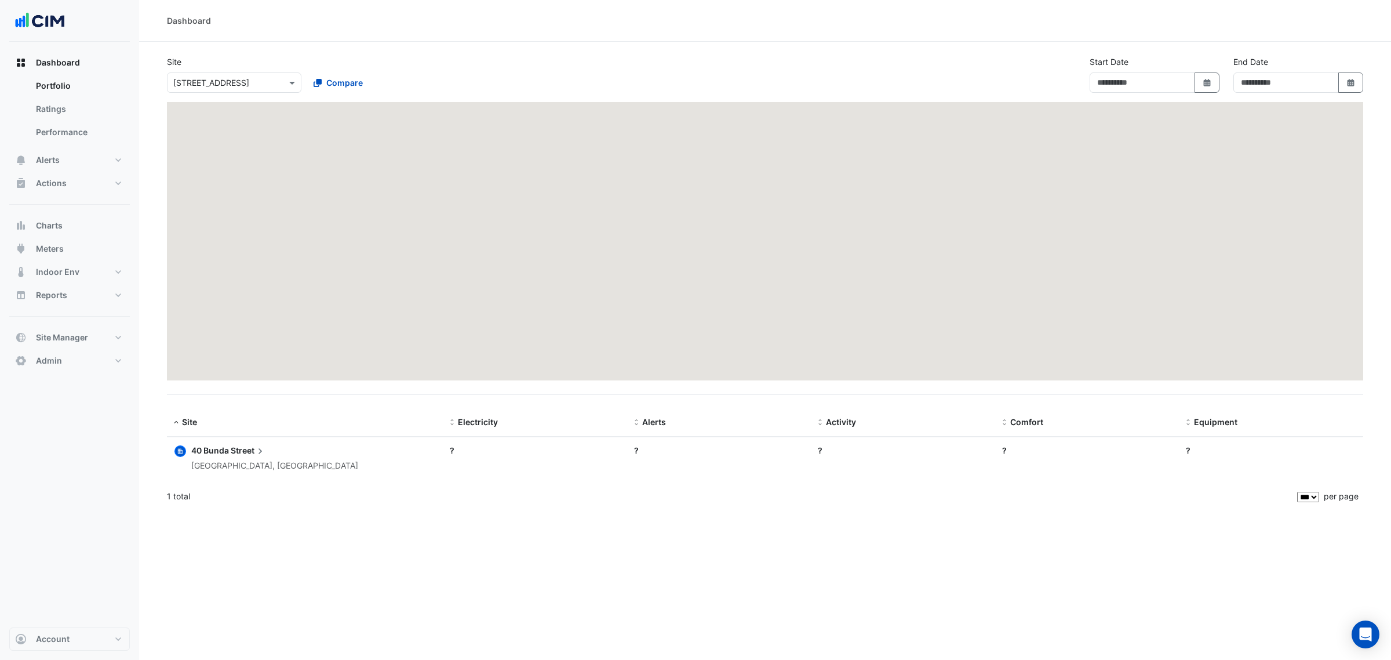
type input "**********"
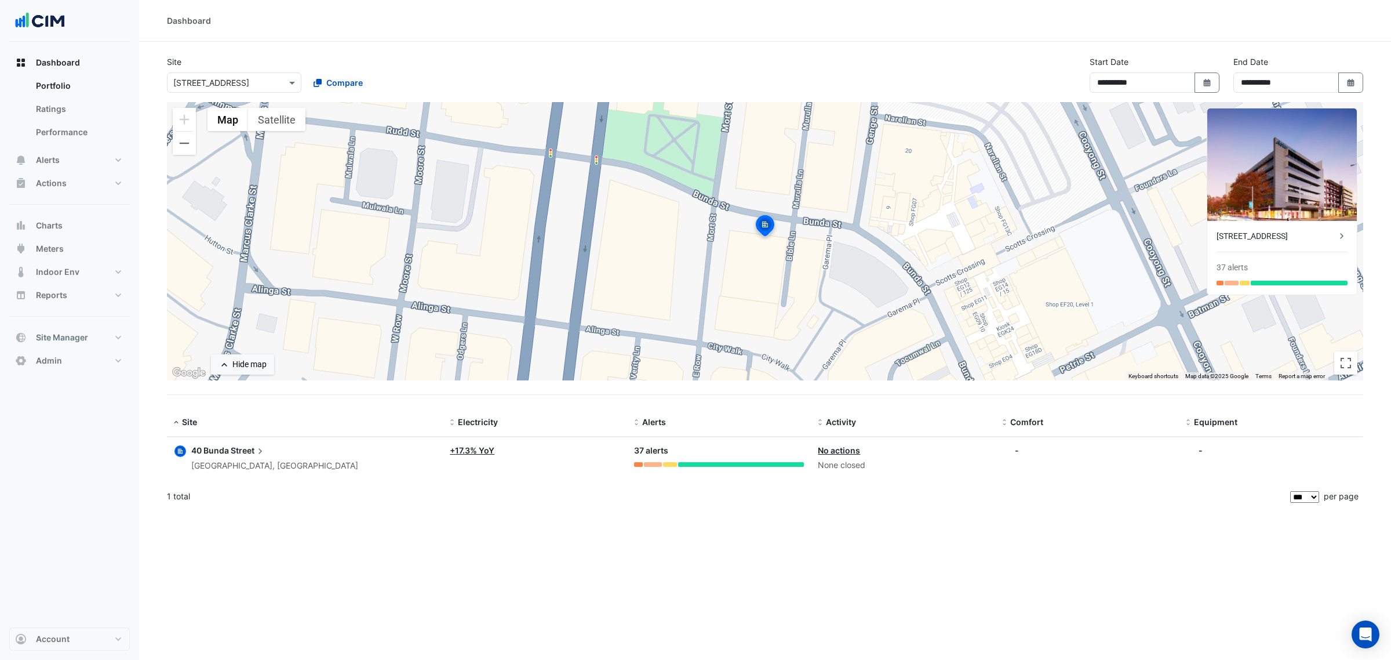
click at [439, 35] on div "Dashboard" at bounding box center [765, 21] width 1252 height 42
drag, startPoint x: 427, startPoint y: 50, endPoint x: 435, endPoint y: 48, distance: 8.9
click at [432, 48] on section "**********" at bounding box center [765, 276] width 1252 height 469
click at [71, 159] on button "Alerts" at bounding box center [69, 159] width 121 height 23
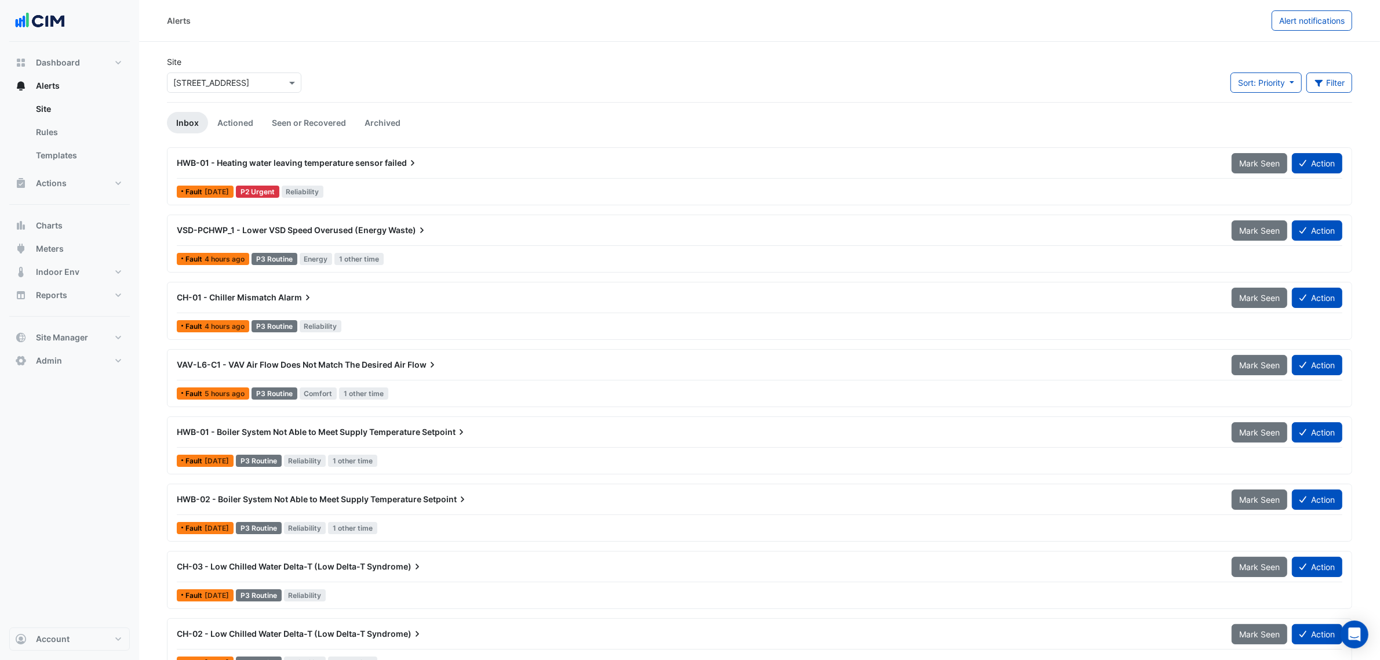
click at [468, 169] on div "HWB-01 - Heating water leaving temperature sensor failed" at bounding box center [697, 162] width 1055 height 21
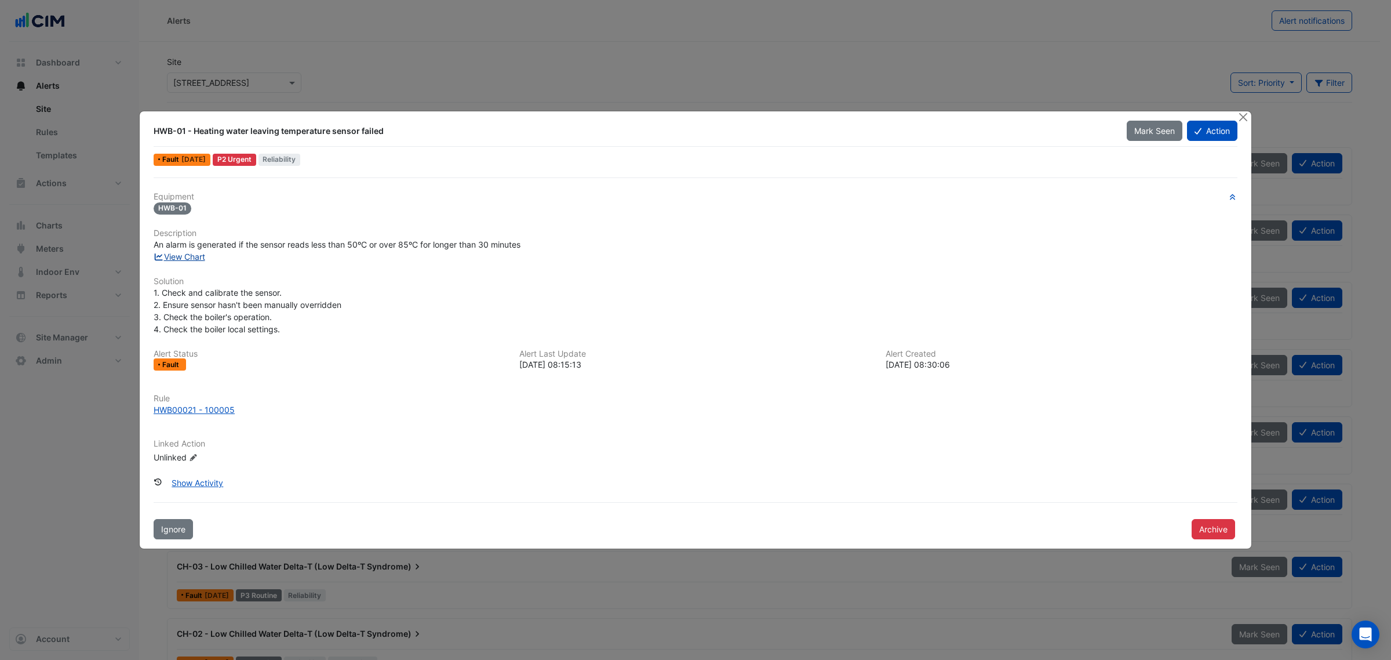
click at [190, 257] on link "View Chart" at bounding box center [180, 257] width 52 height 10
click at [1242, 116] on button "Close" at bounding box center [1243, 117] width 12 height 12
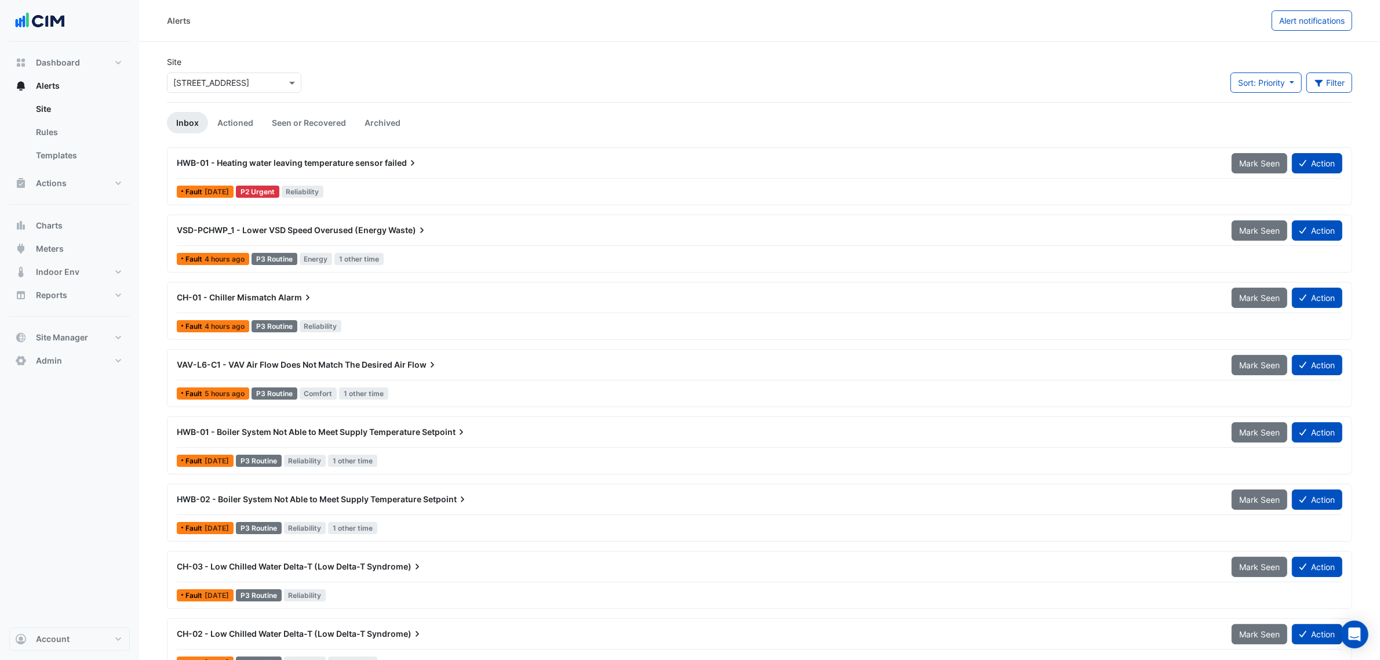
click at [419, 235] on icon at bounding box center [422, 230] width 12 height 12
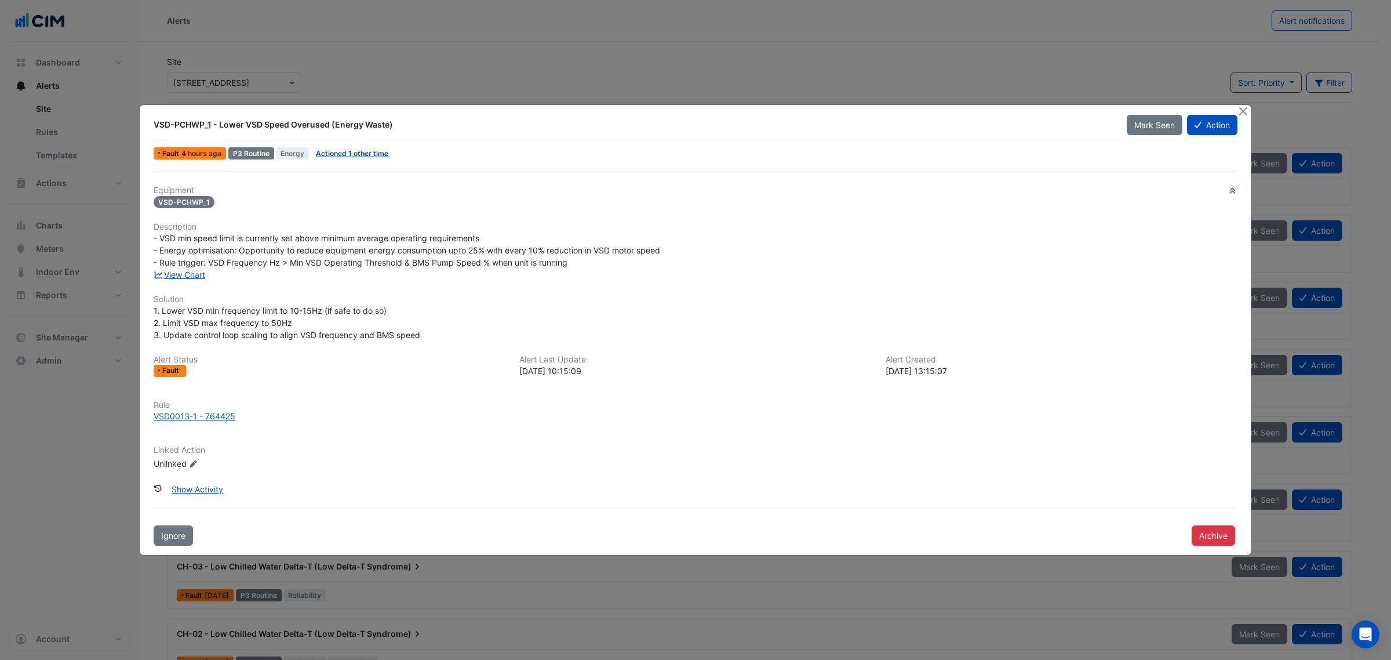
click at [348, 151] on link "Actioned 1 other time" at bounding box center [352, 153] width 72 height 9
click at [183, 278] on link "View Chart" at bounding box center [180, 275] width 52 height 10
click at [1248, 110] on button "Close" at bounding box center [1243, 111] width 12 height 12
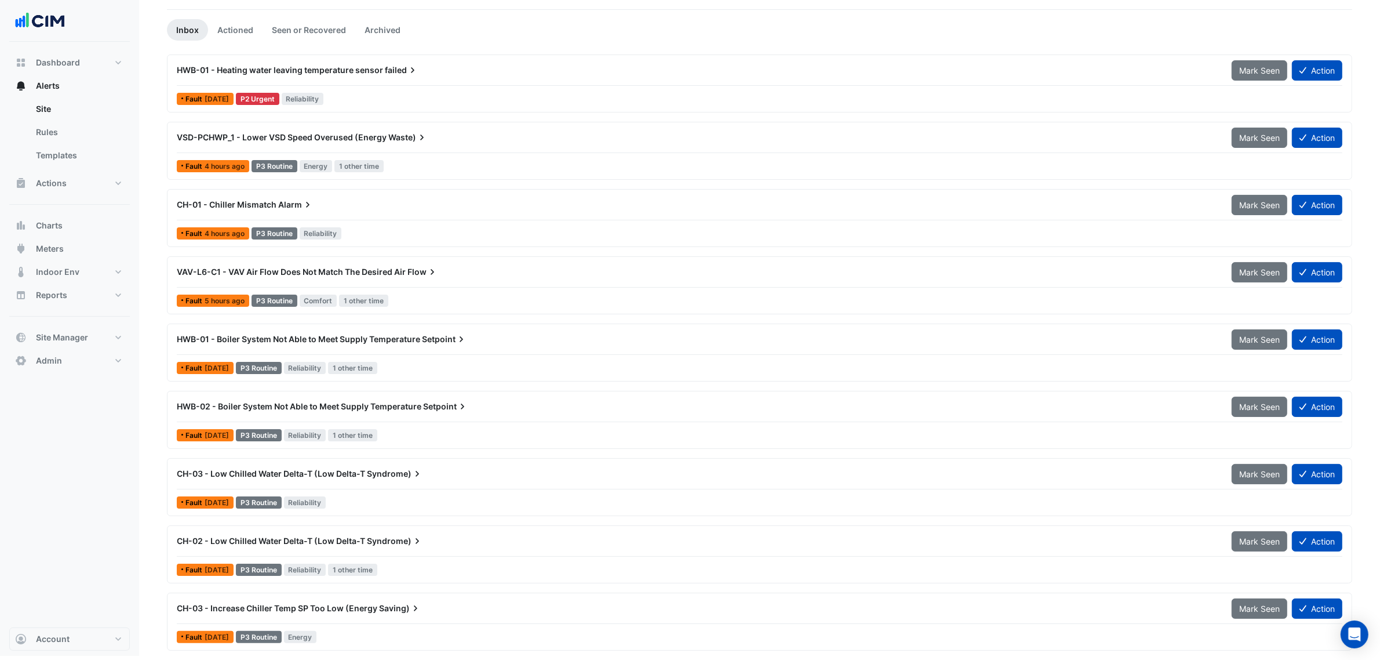
scroll to position [96, 0]
click at [338, 485] on div "CH-03 - Low Chilled Water Delta-T (Low Delta-T Syndrome) Mark Seen Action" at bounding box center [760, 476] width 1166 height 26
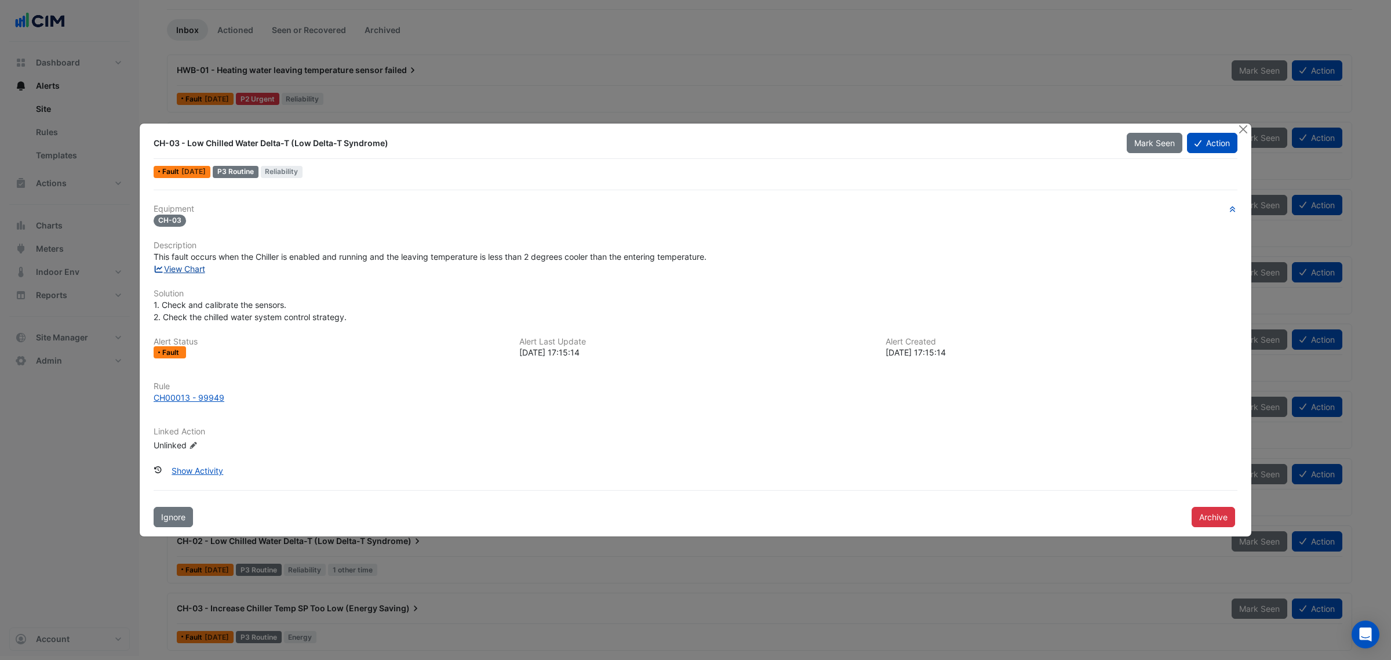
click at [200, 267] on link "View Chart" at bounding box center [180, 269] width 52 height 10
click at [1242, 126] on button "Close" at bounding box center [1243, 129] width 12 height 12
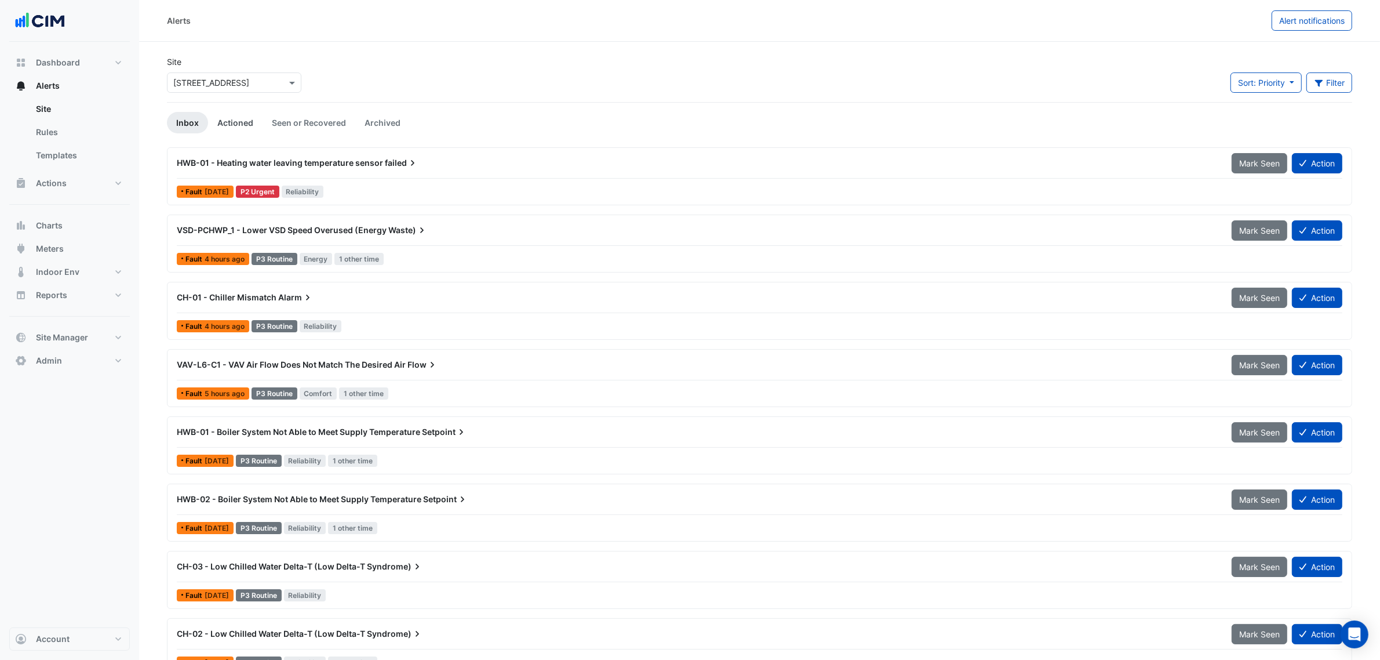
click at [224, 122] on link "Actioned" at bounding box center [235, 122] width 54 height 21
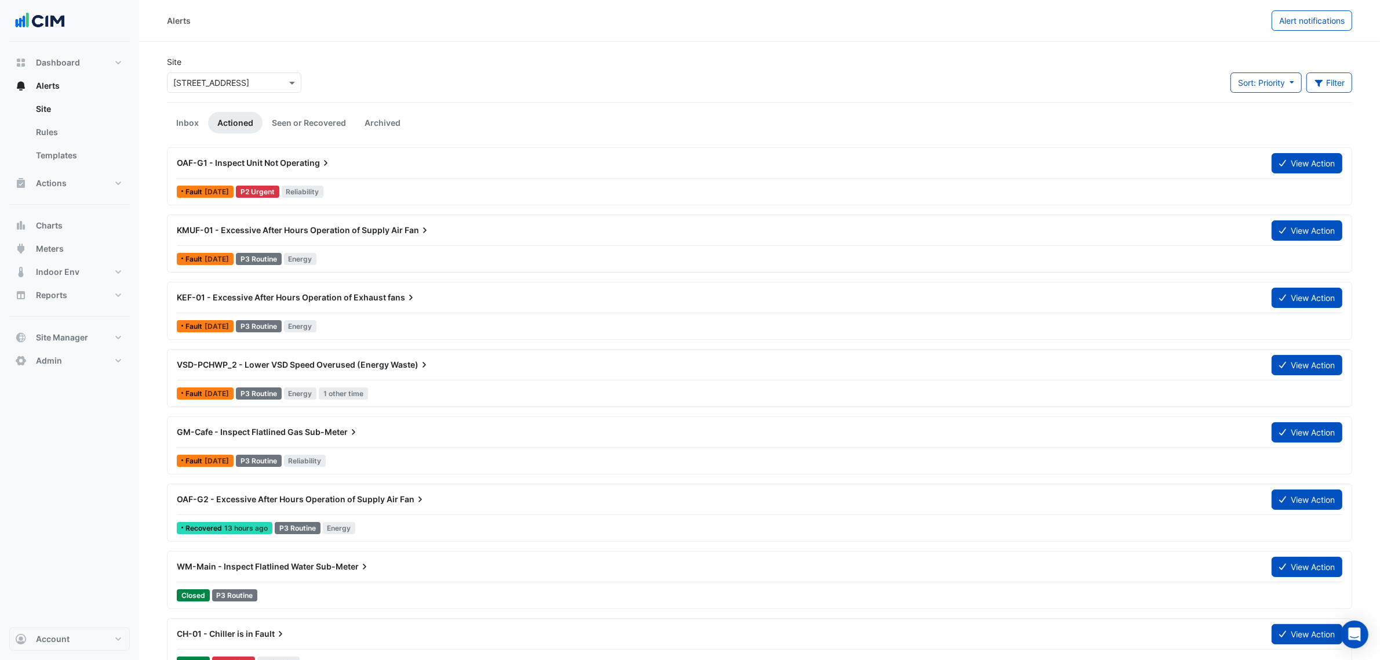
click at [476, 82] on div "Site × [STREET_ADDRESS] Sort: Priority Priority Updated Filter Title Priority F…" at bounding box center [759, 79] width 1199 height 46
click at [481, 82] on div "Site × [STREET_ADDRESS] Sort: Priority Priority Updated Filter Title Priority F…" at bounding box center [759, 79] width 1199 height 46
click at [496, 96] on div "Site × [STREET_ADDRESS] Sort: Priority Priority Updated Filter Title Priority F…" at bounding box center [759, 79] width 1199 height 46
click at [514, 115] on ul "Inbox Actioned Seen or Recovered Archived" at bounding box center [759, 122] width 1185 height 21
click at [373, 296] on span "KEF-01 - Excessive After Hours Operation of Exhaust" at bounding box center [281, 297] width 209 height 10
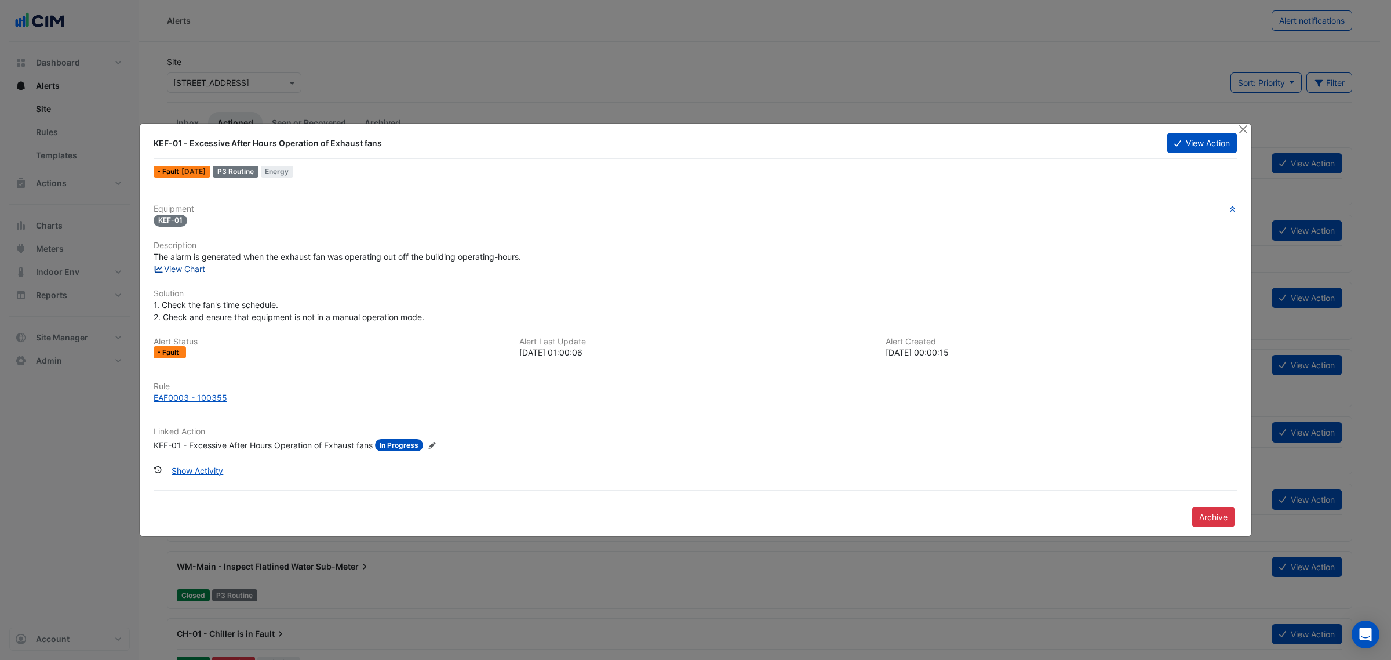
click at [198, 270] on link "View Chart" at bounding box center [180, 269] width 52 height 10
click at [1239, 123] on button "Close" at bounding box center [1243, 129] width 12 height 12
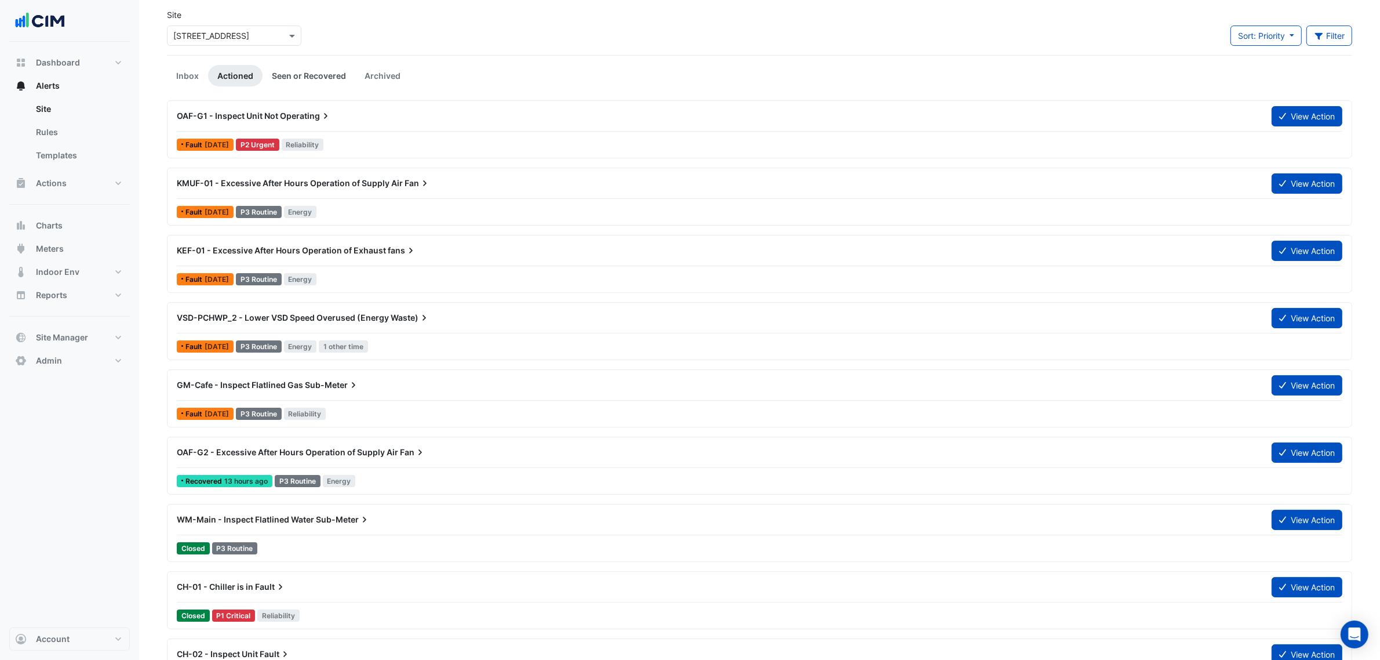
scroll to position [72, 0]
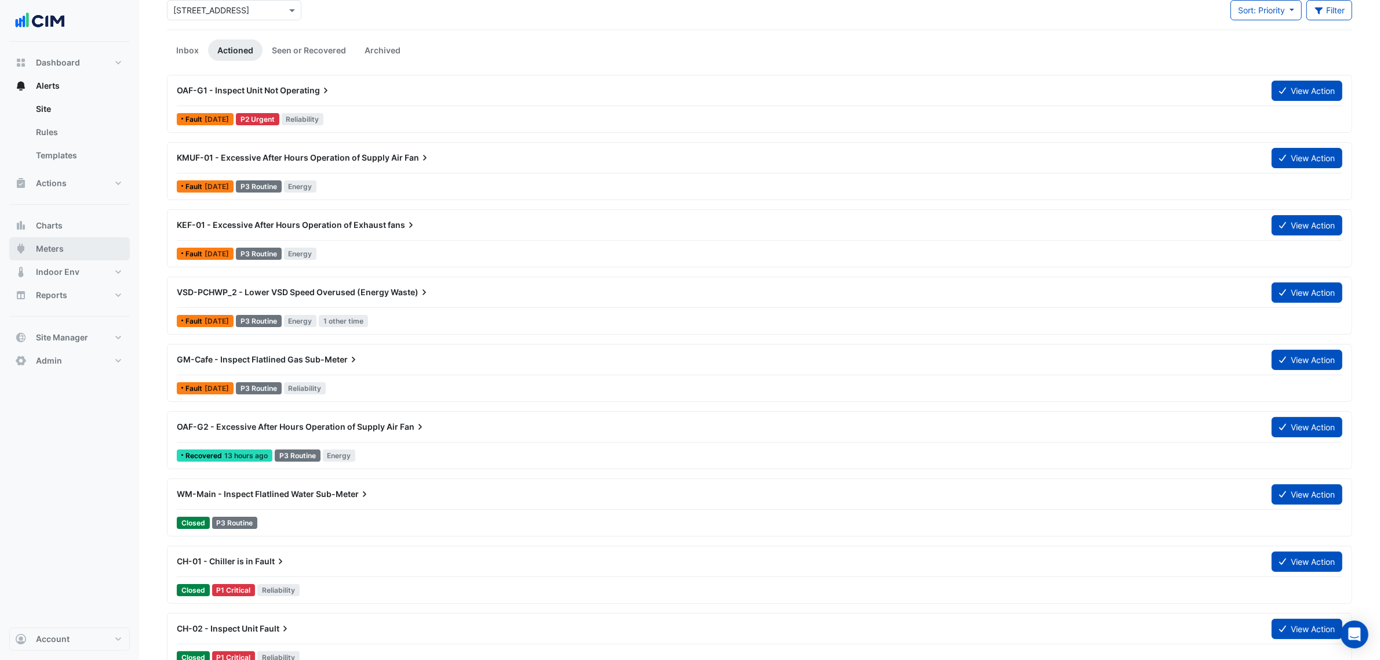
click at [99, 245] on button "Meters" at bounding box center [69, 248] width 121 height 23
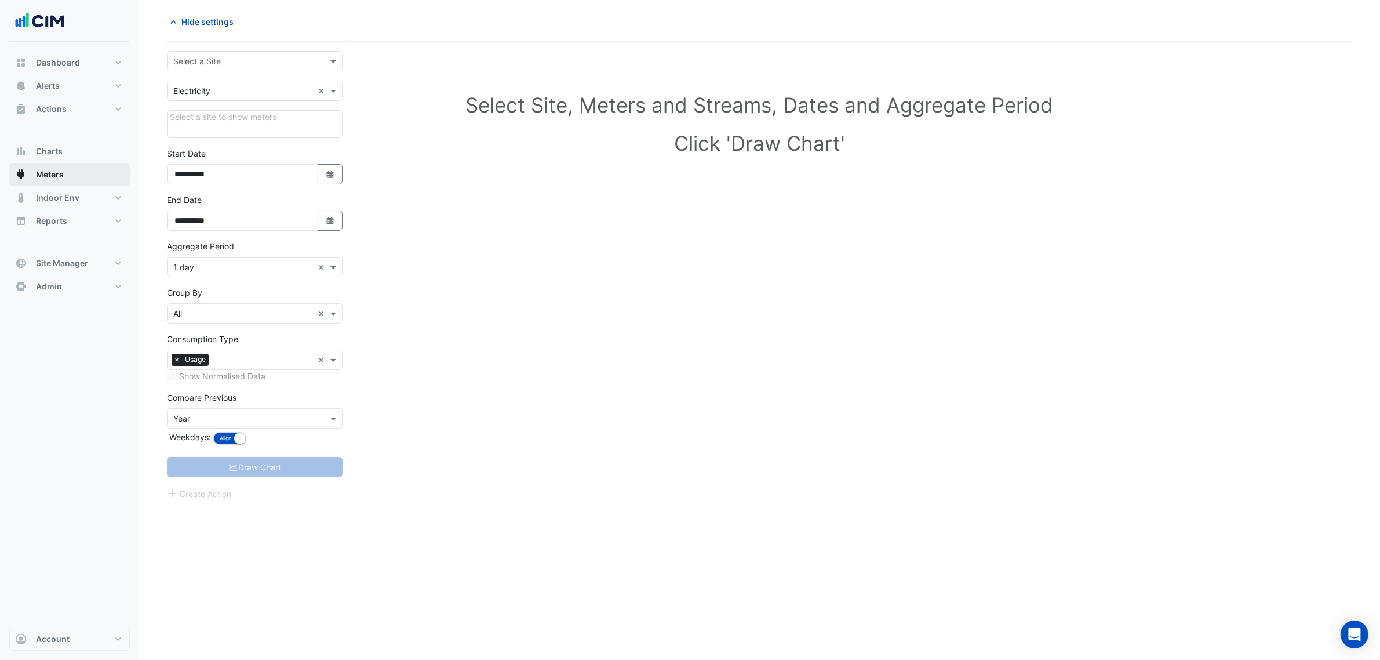
scroll to position [44, 0]
click at [216, 62] on input "text" at bounding box center [243, 62] width 140 height 12
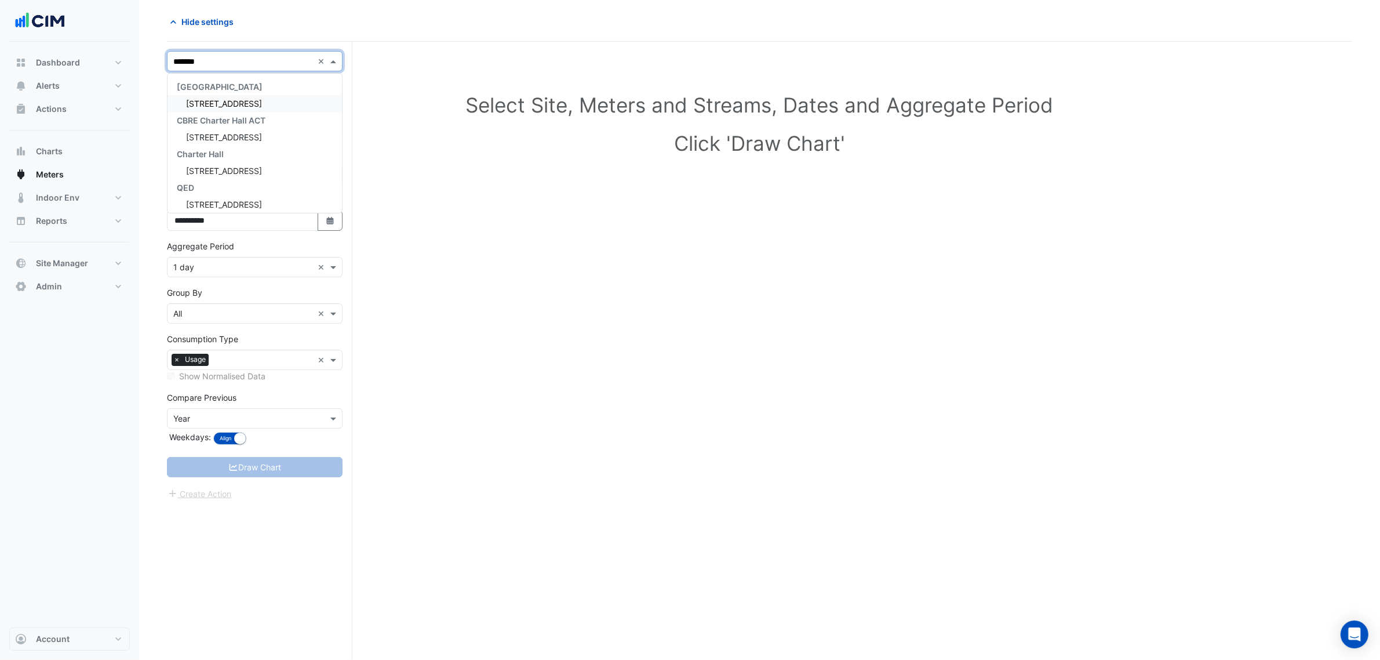
type input "********"
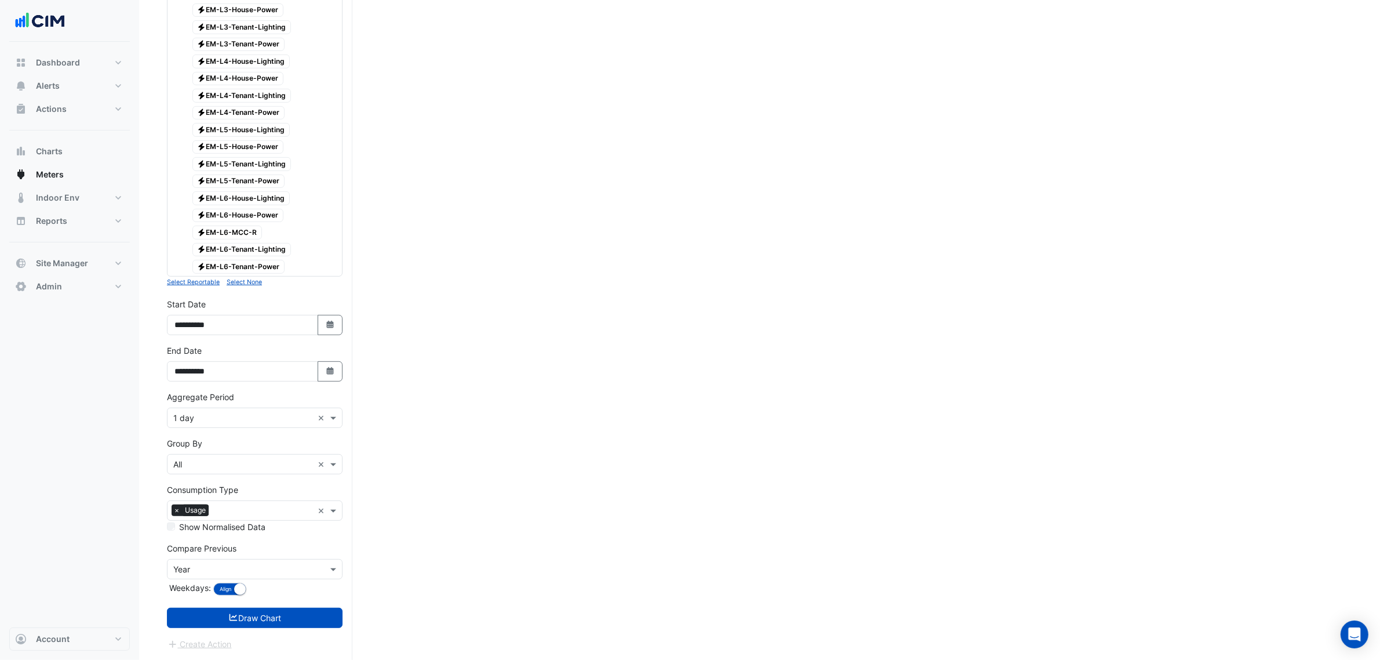
scroll to position [653, 0]
click at [328, 372] on icon "Select Date" at bounding box center [330, 371] width 10 height 8
click at [302, 219] on button "Next month" at bounding box center [298, 228] width 14 height 19
select select "*"
click at [209, 312] on div "23" at bounding box center [205, 321] width 19 height 19
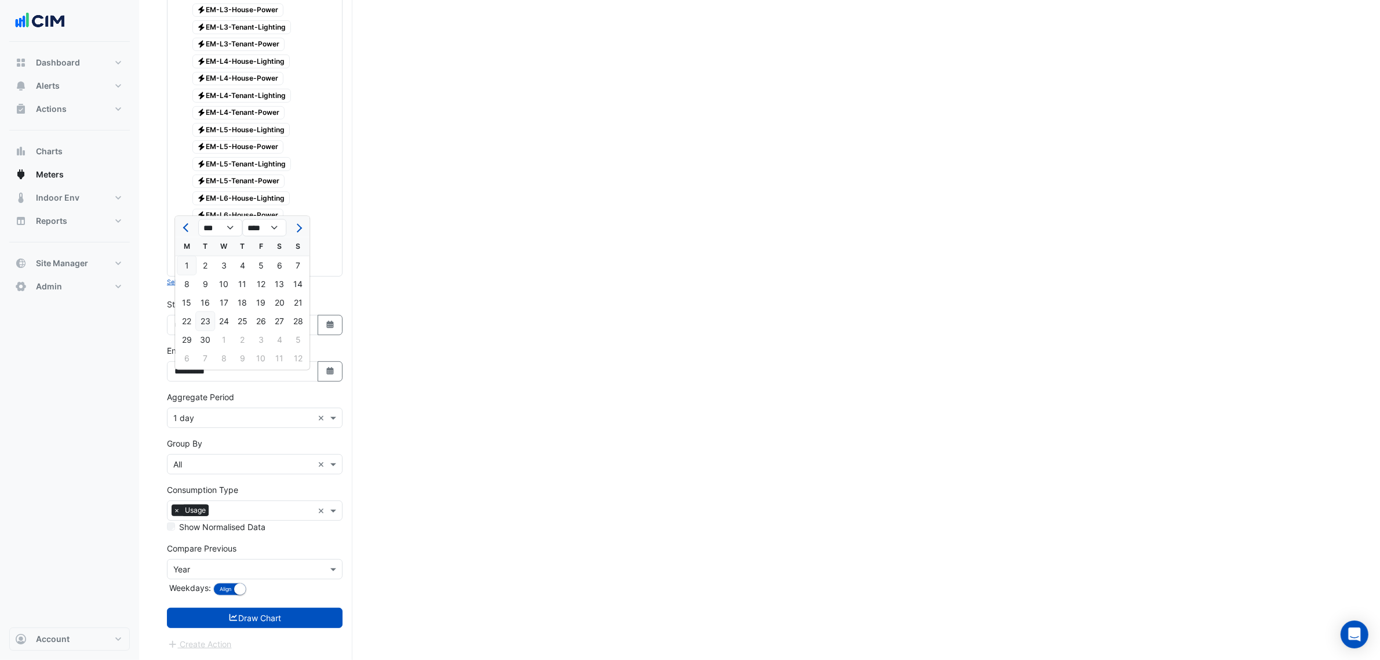
type input "**********"
drag, startPoint x: 223, startPoint y: 415, endPoint x: 223, endPoint y: 427, distance: 11.6
click at [224, 415] on input "text" at bounding box center [243, 418] width 140 height 12
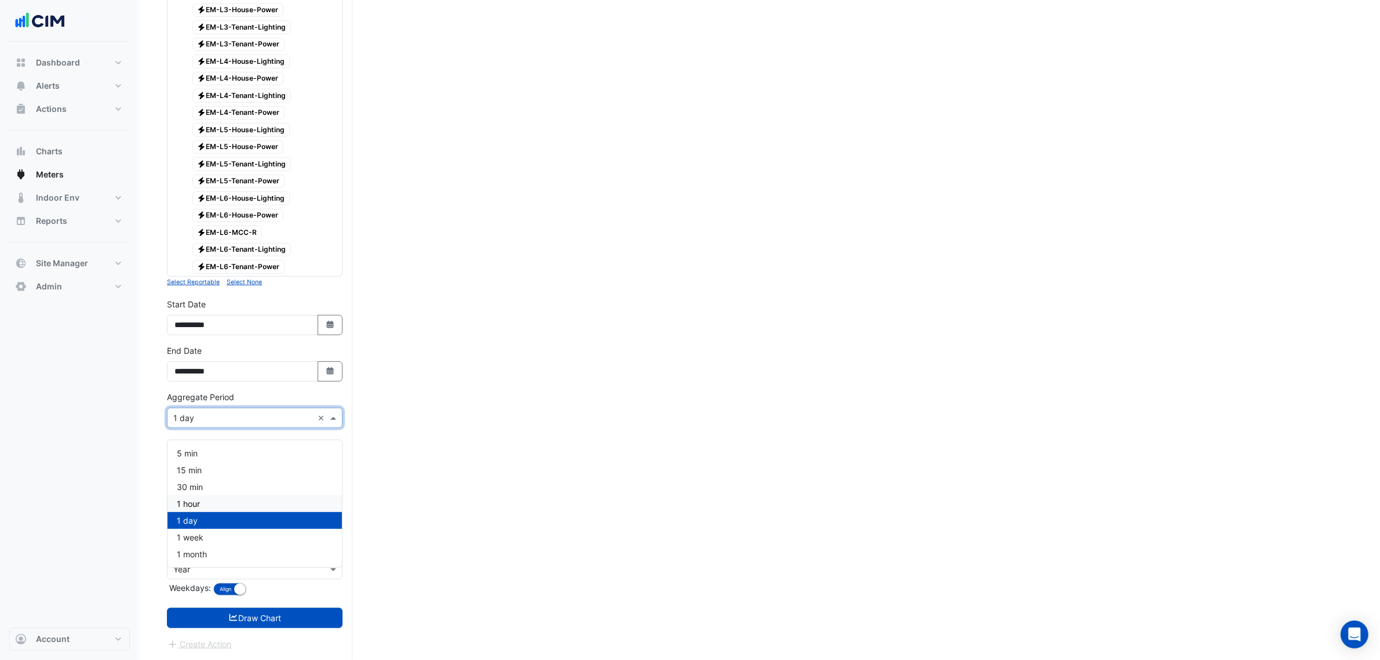
click at [218, 495] on div "1 hour" at bounding box center [255, 503] width 174 height 17
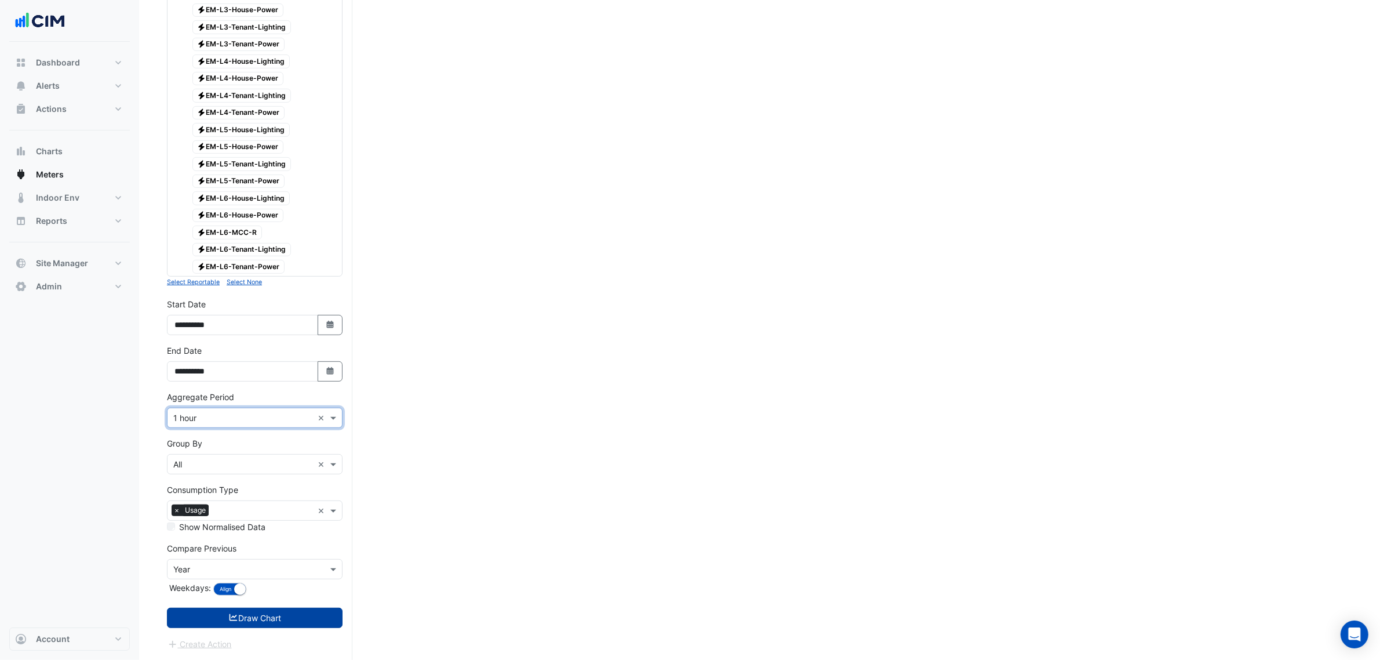
click at [224, 613] on button "Draw Chart" at bounding box center [255, 618] width 176 height 20
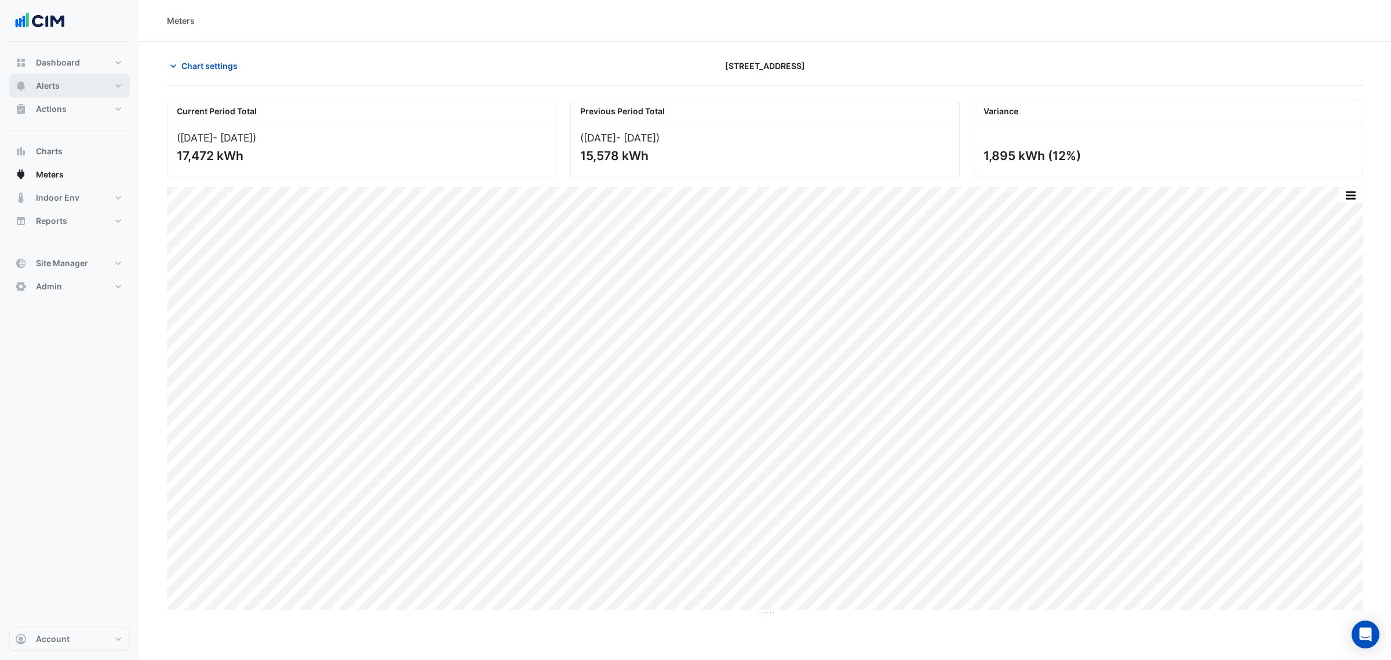
click at [84, 96] on button "Alerts" at bounding box center [69, 85] width 121 height 23
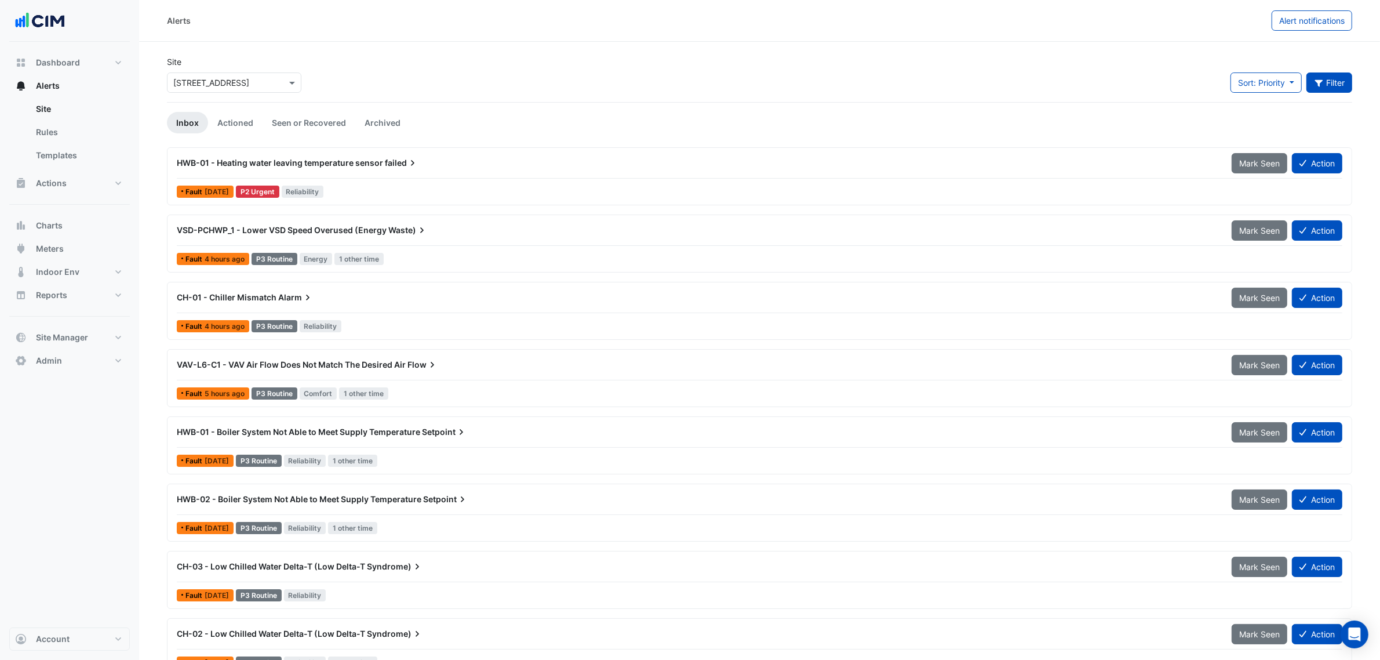
click at [1332, 86] on button "Filter" at bounding box center [1330, 82] width 46 height 20
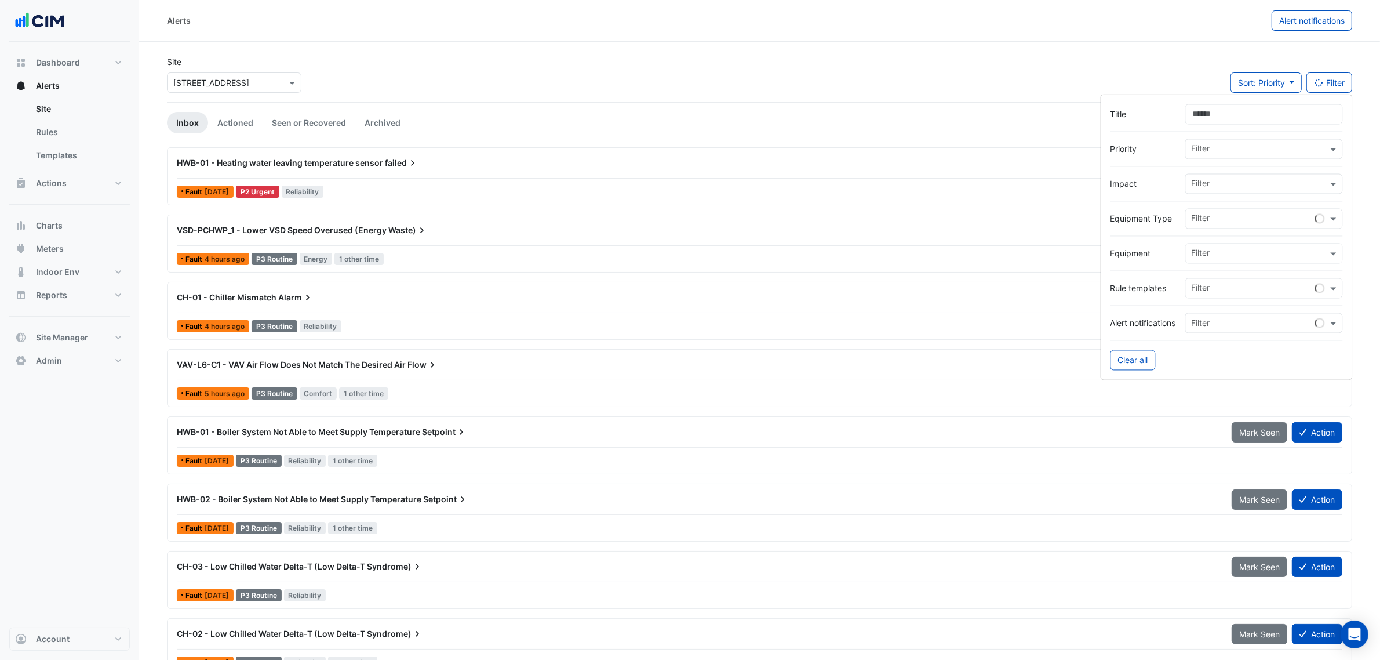
click at [1257, 117] on input "Title" at bounding box center [1264, 114] width 158 height 20
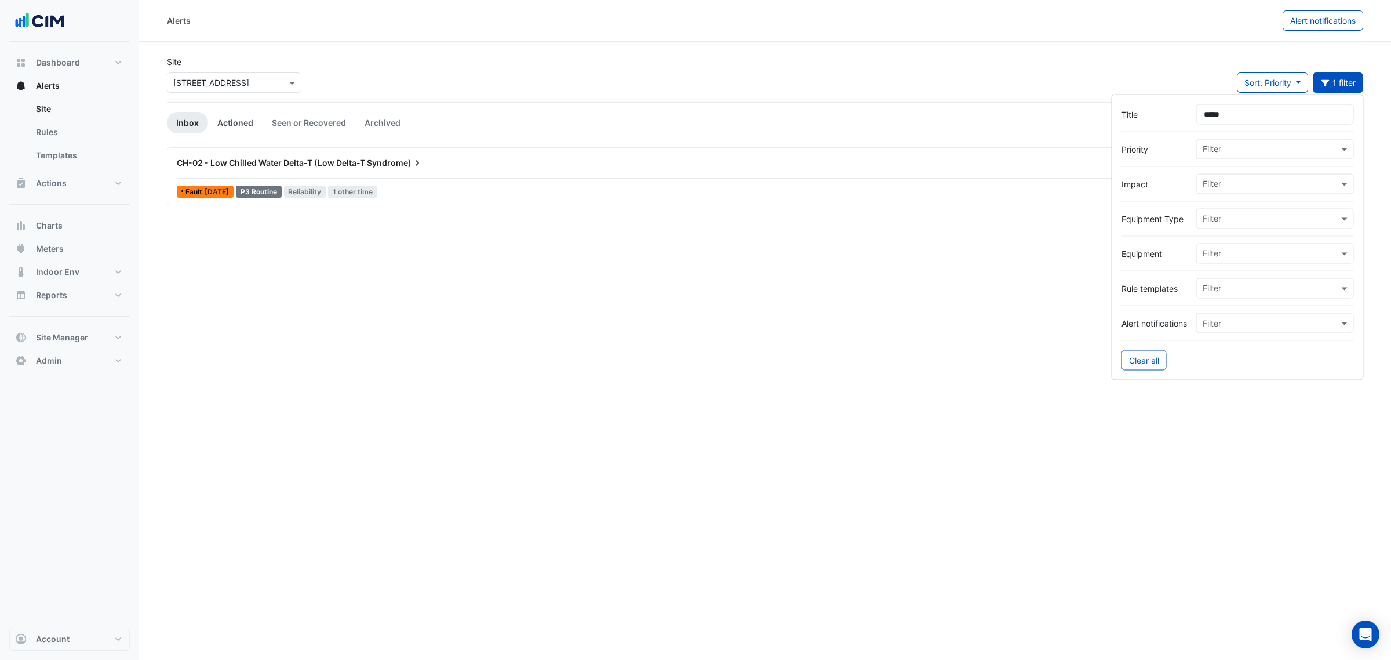
type input "*****"
click at [238, 119] on link "Actioned" at bounding box center [235, 122] width 54 height 21
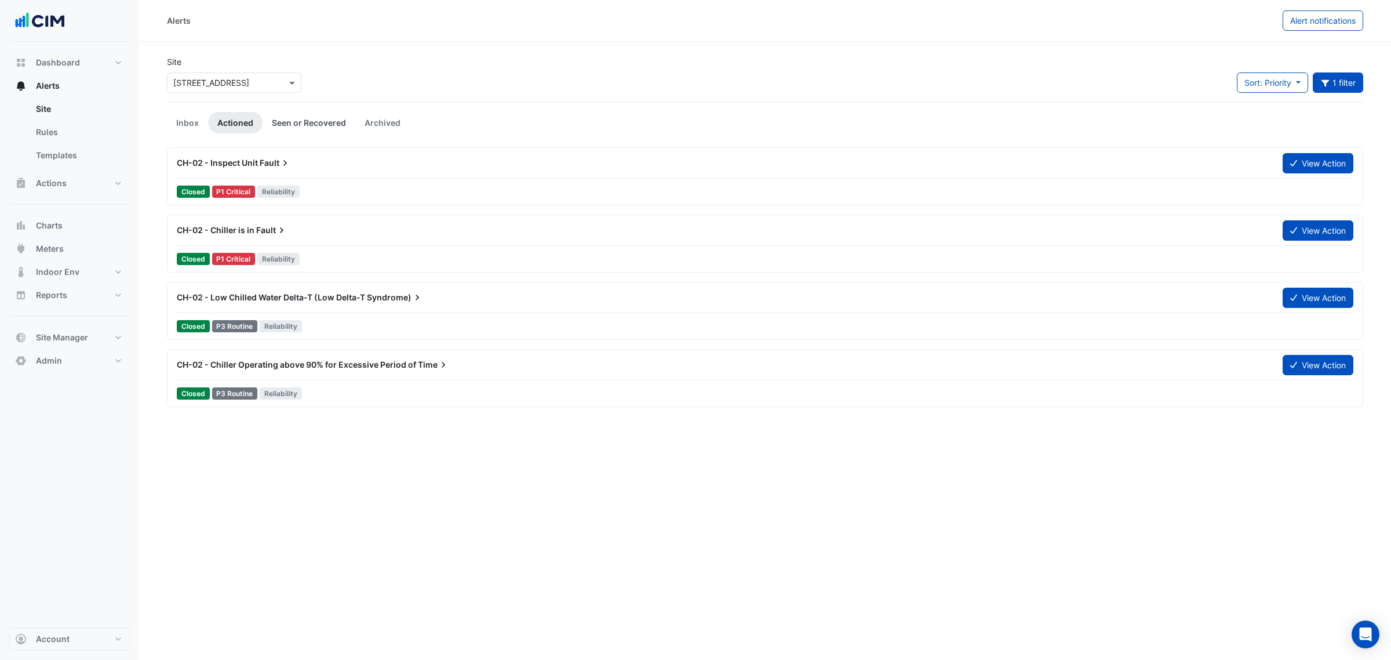
click at [300, 122] on link "Seen or Recovered" at bounding box center [309, 122] width 93 height 21
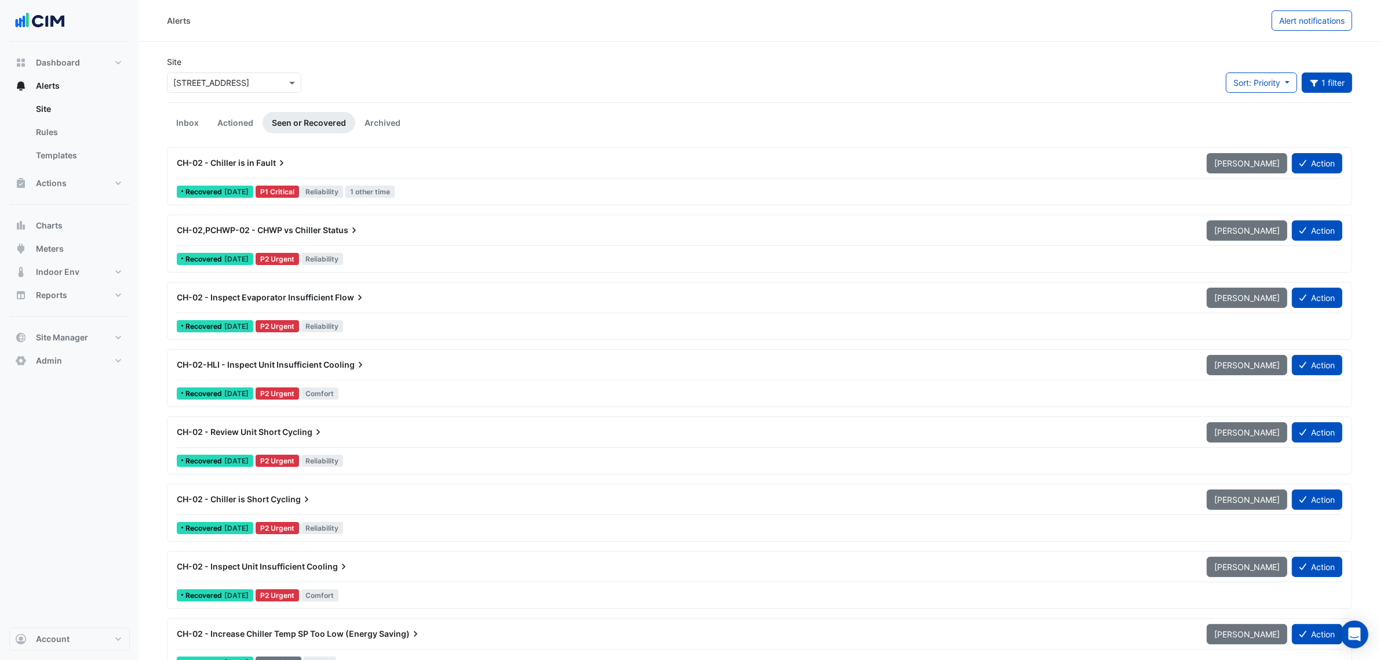
click at [265, 165] on span "Fault" at bounding box center [271, 163] width 31 height 12
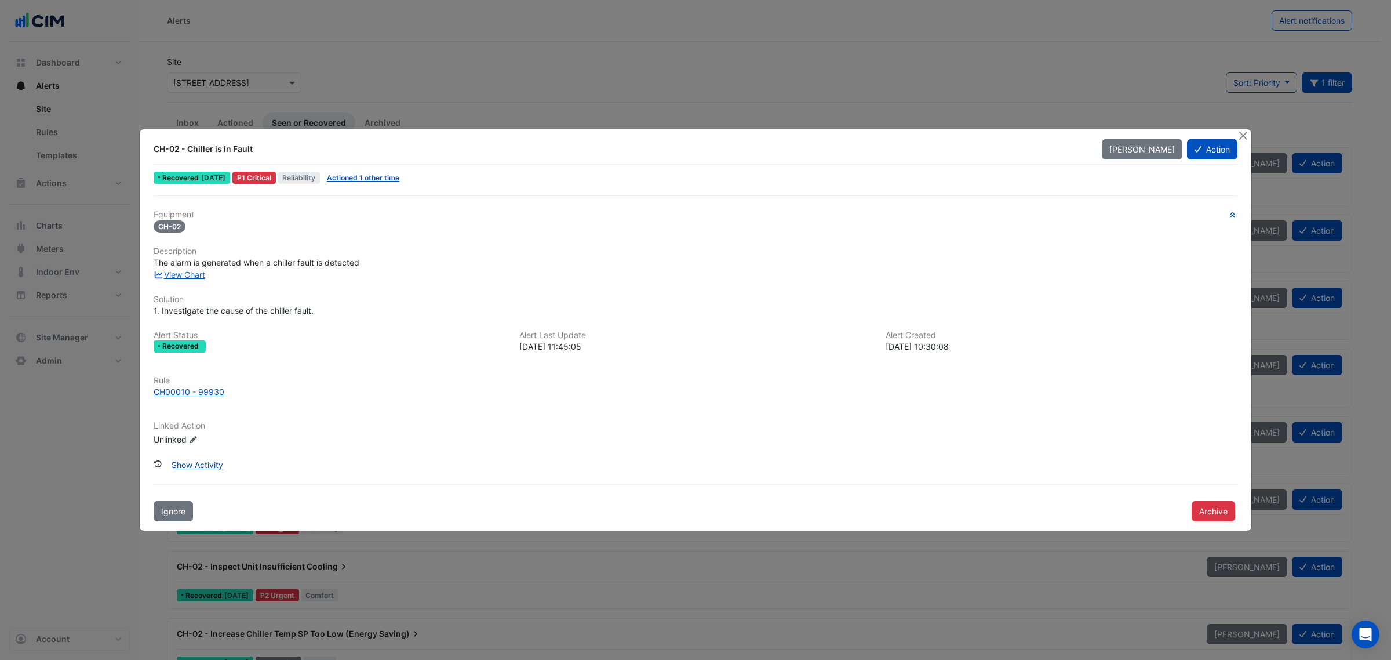
click at [201, 459] on button "Show Activity" at bounding box center [197, 464] width 67 height 20
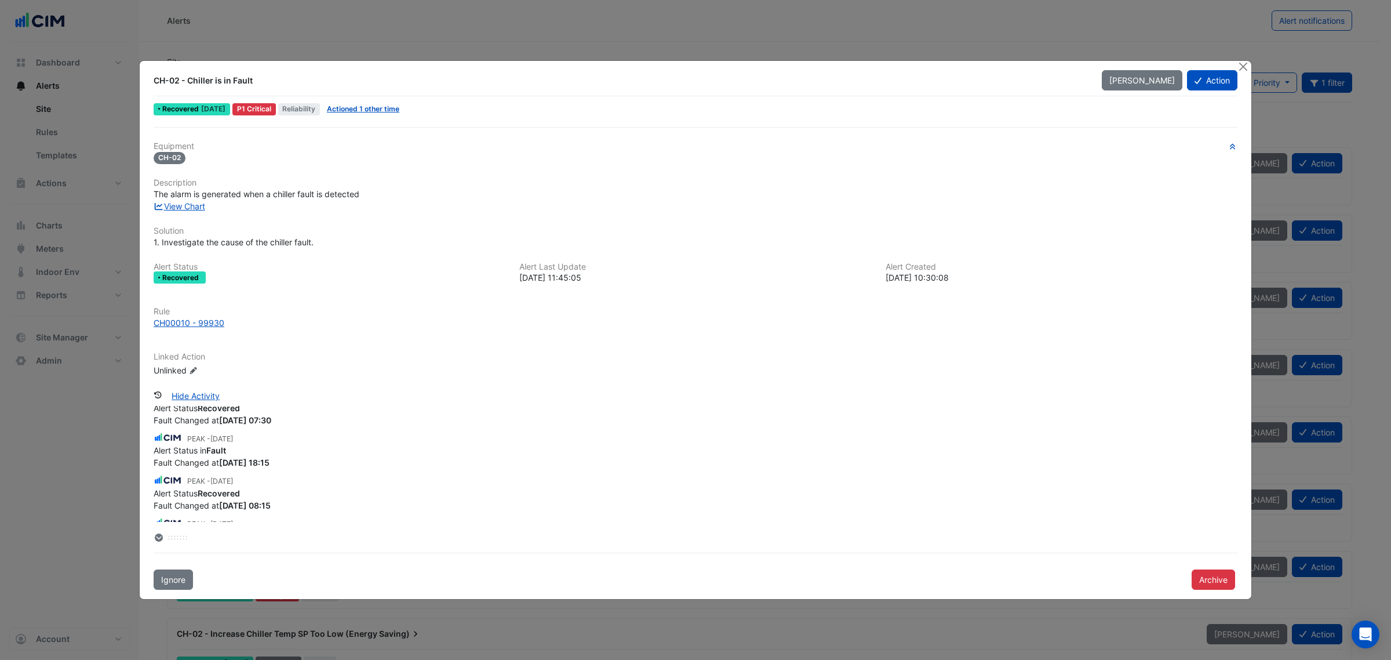
scroll to position [435, 0]
click at [1239, 67] on button "Close" at bounding box center [1243, 67] width 12 height 12
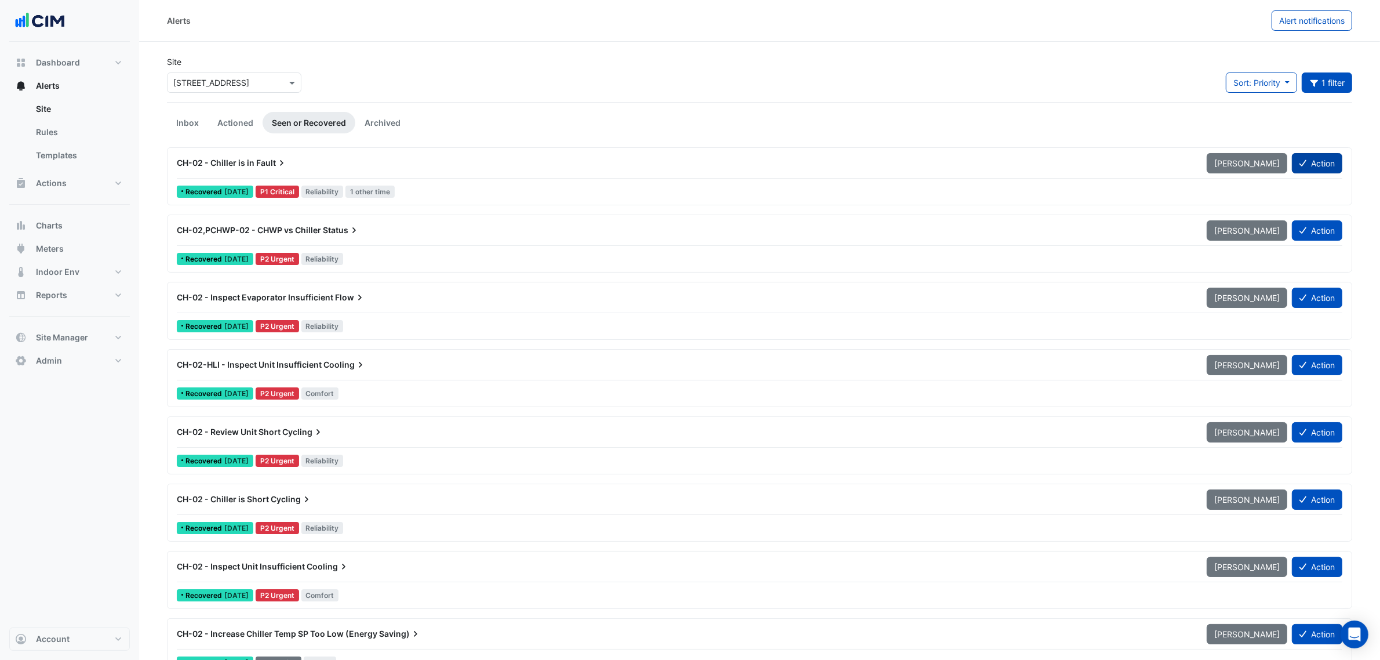
click at [1319, 165] on button "Action" at bounding box center [1317, 163] width 50 height 20
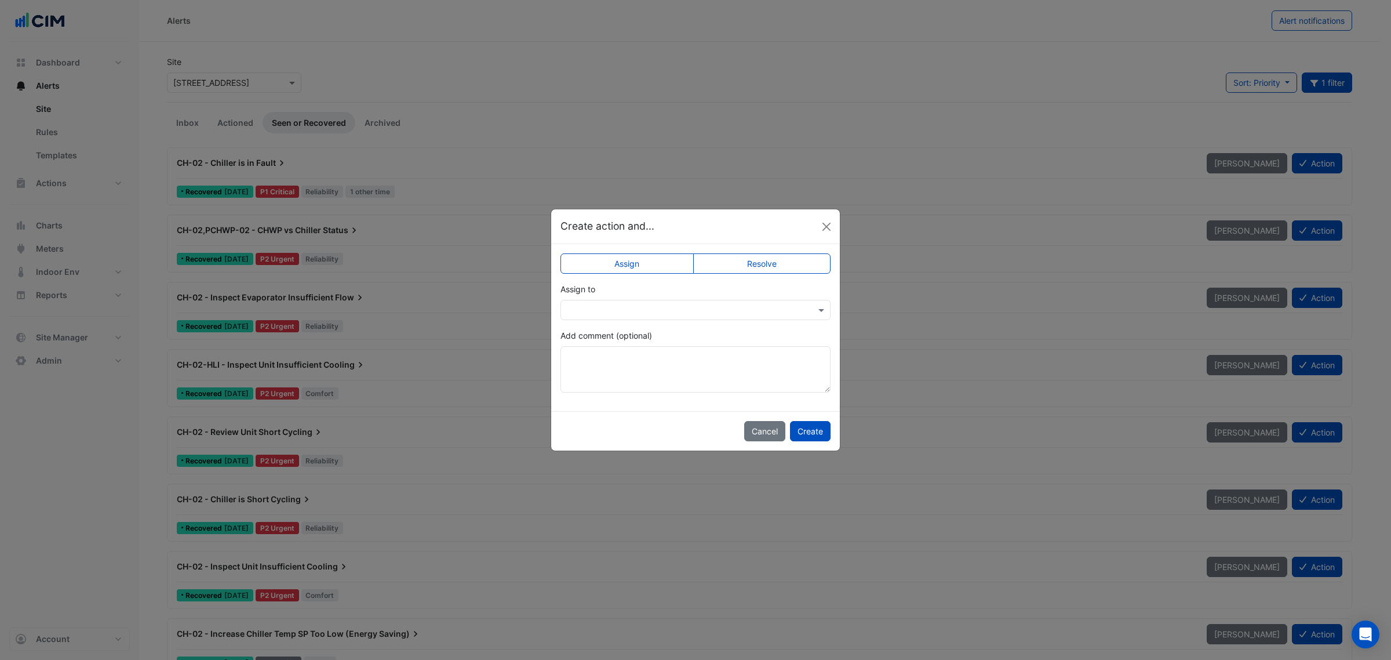
click at [614, 304] on input "text" at bounding box center [684, 310] width 234 height 12
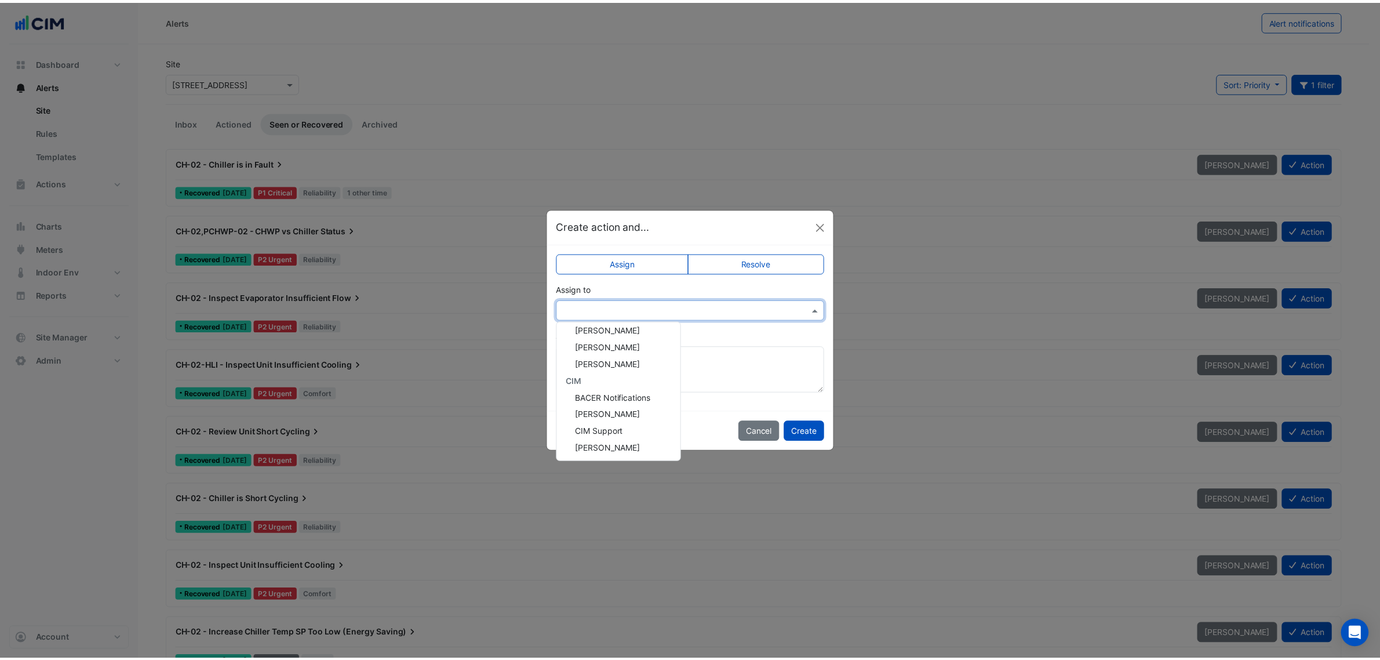
scroll to position [90, 0]
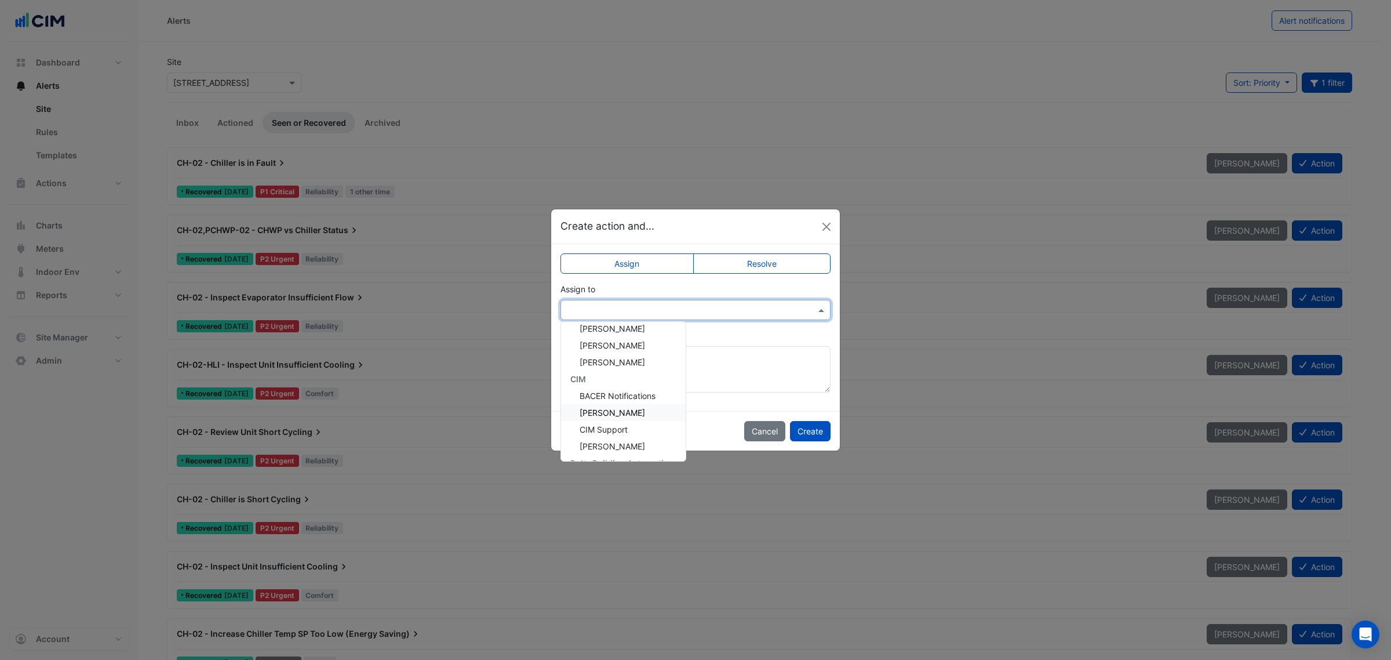
click at [656, 408] on div "[PERSON_NAME]" at bounding box center [623, 412] width 125 height 17
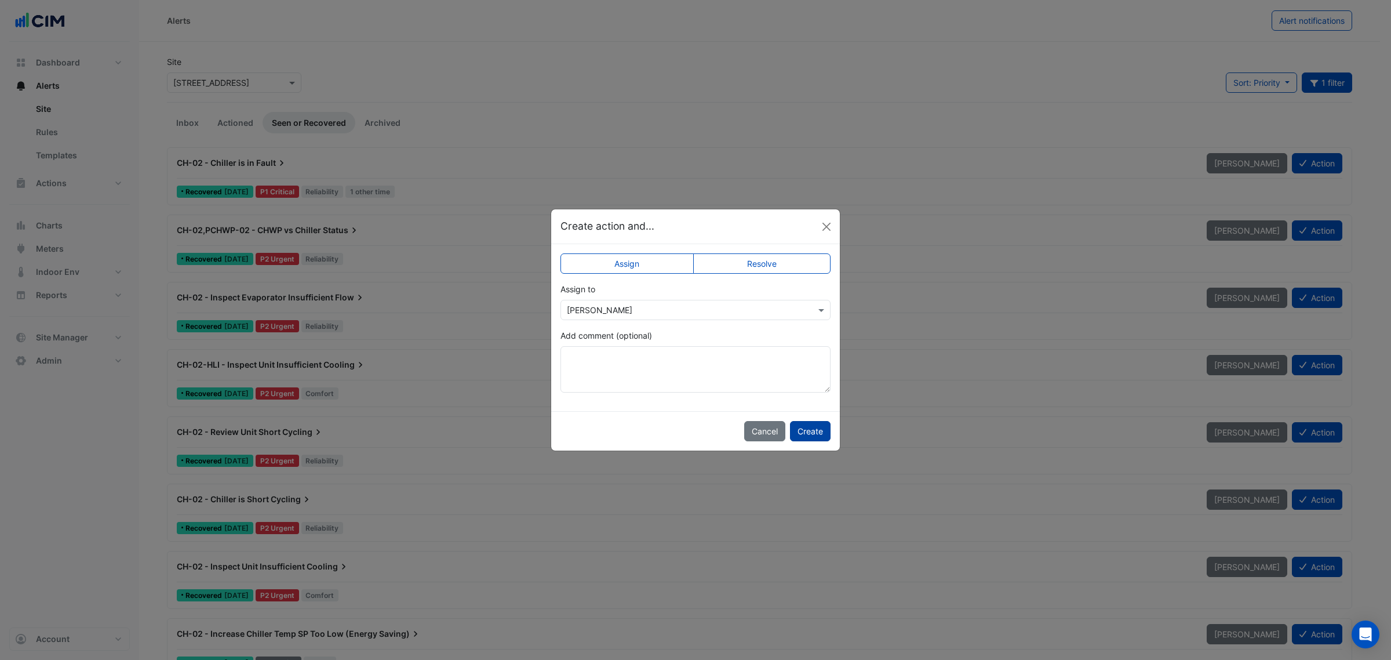
click at [812, 432] on button "Create" at bounding box center [810, 431] width 41 height 20
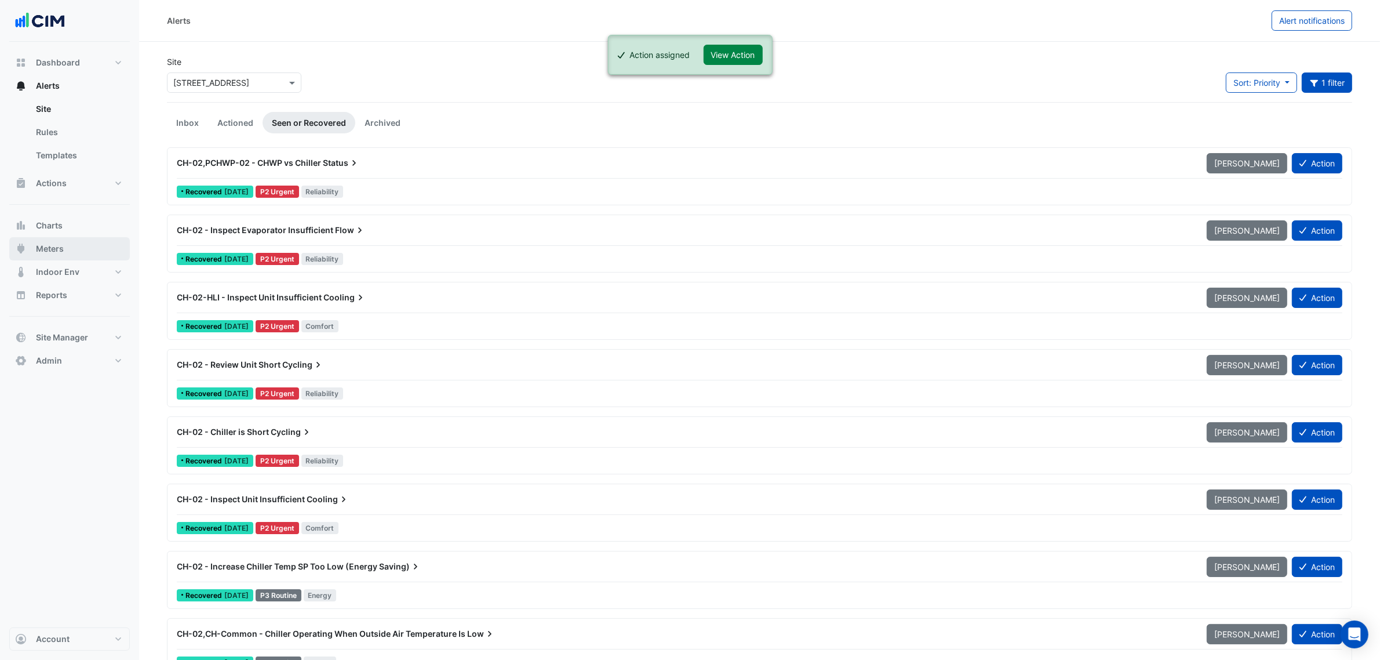
click at [63, 243] on span "Meters" at bounding box center [50, 249] width 28 height 12
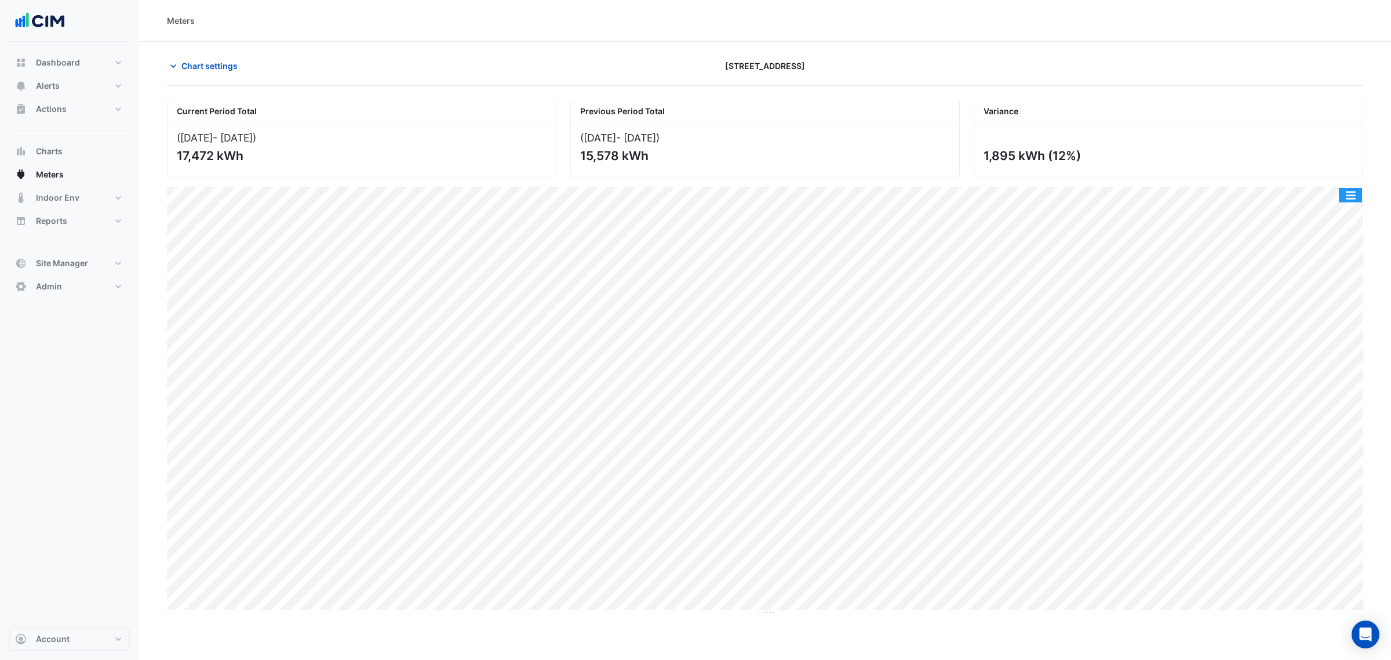
click at [1357, 196] on button "button" at bounding box center [1350, 195] width 23 height 14
click at [1313, 367] on div "Select Chart Type" at bounding box center [1328, 362] width 70 height 28
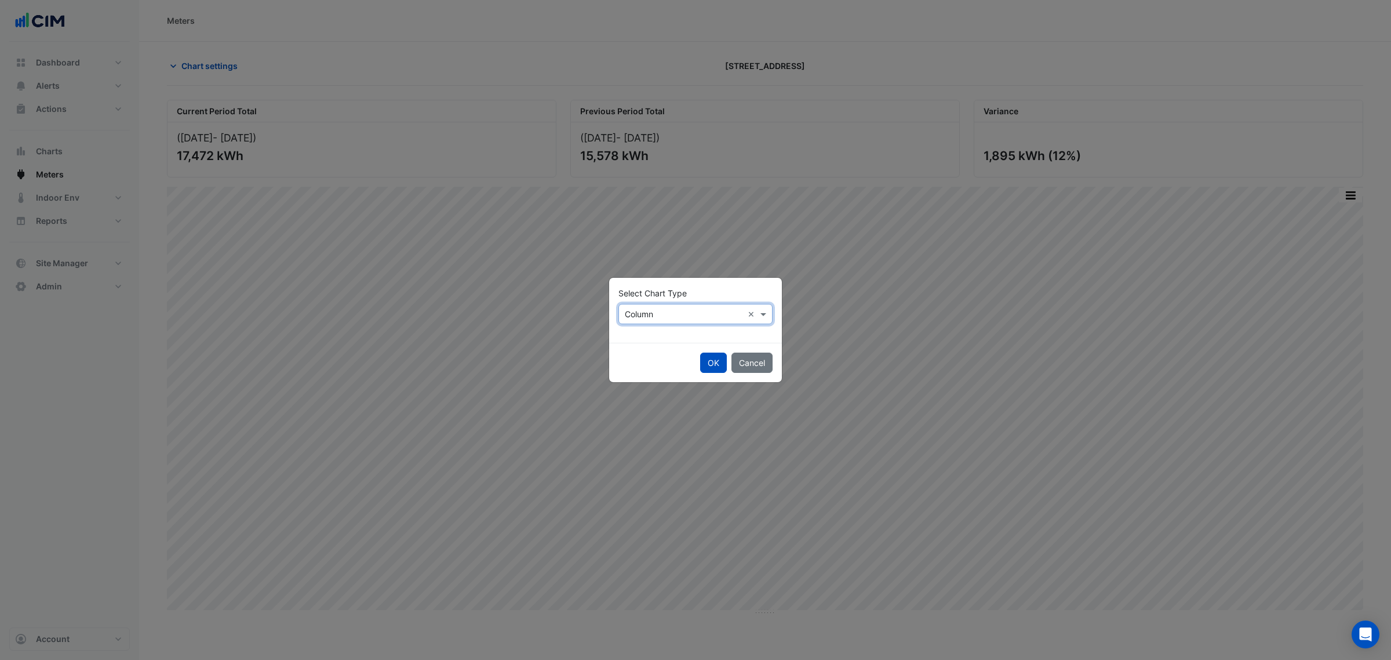
click at [661, 317] on input "text" at bounding box center [684, 314] width 118 height 12
click at [645, 339] on div "Line" at bounding box center [644, 338] width 50 height 17
click at [713, 361] on button "OK" at bounding box center [713, 362] width 27 height 20
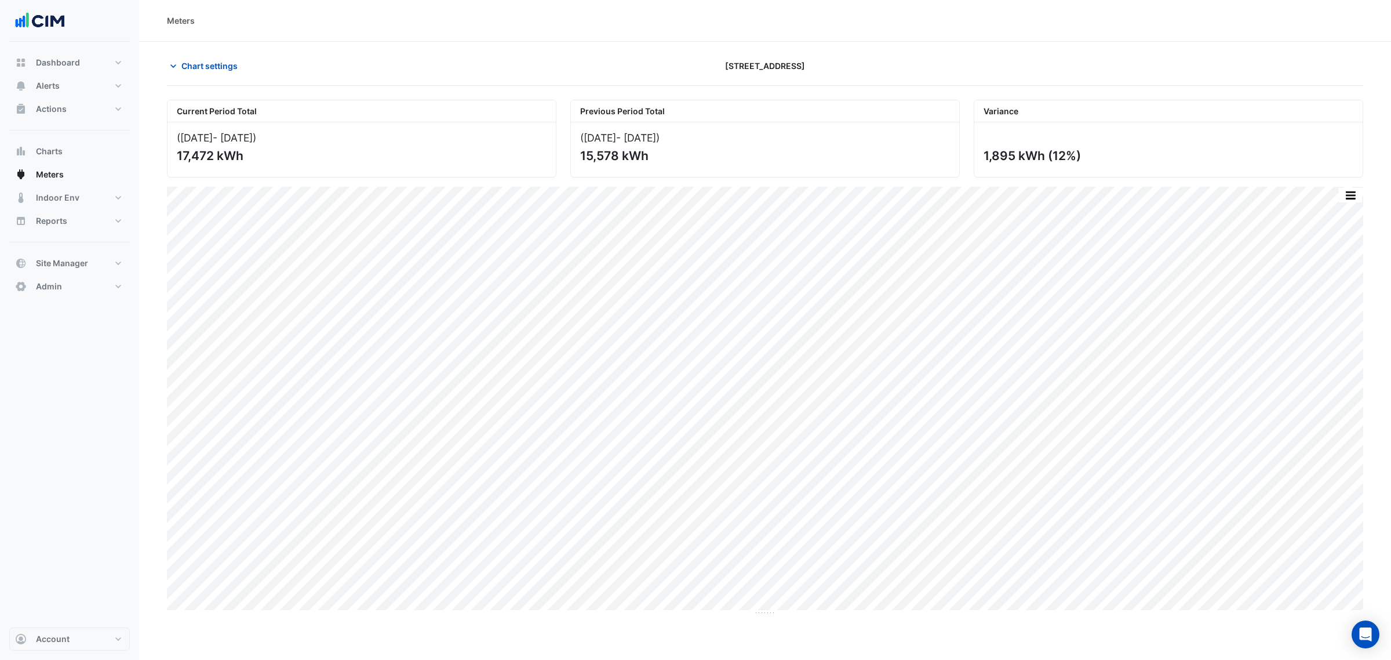
drag, startPoint x: 373, startPoint y: 160, endPoint x: 352, endPoint y: 610, distance: 450.9
click at [351, 610] on div "Print Save as JPEG Save as PNG Pivot Data Table Export CSV - Flat Export CSV - …" at bounding box center [765, 401] width 1197 height 428
click at [212, 59] on button "Chart settings" at bounding box center [206, 66] width 78 height 20
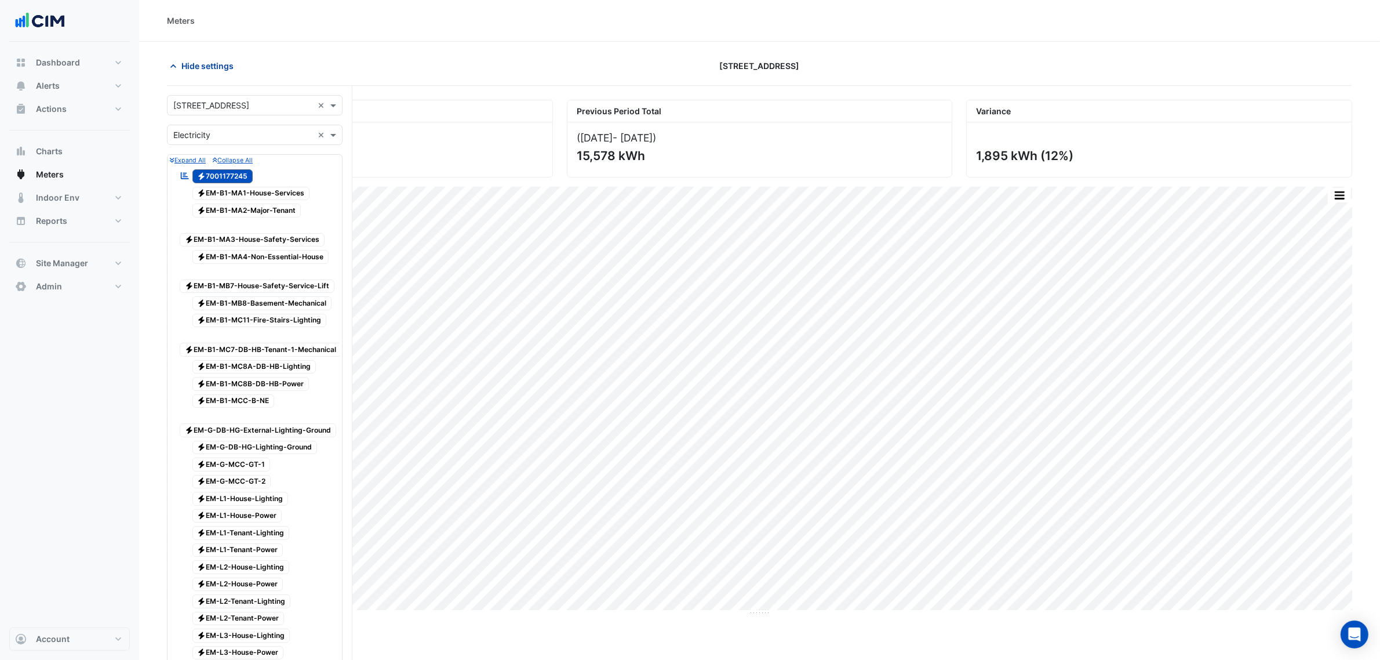
click at [214, 66] on span "Hide settings" at bounding box center [207, 66] width 52 height 12
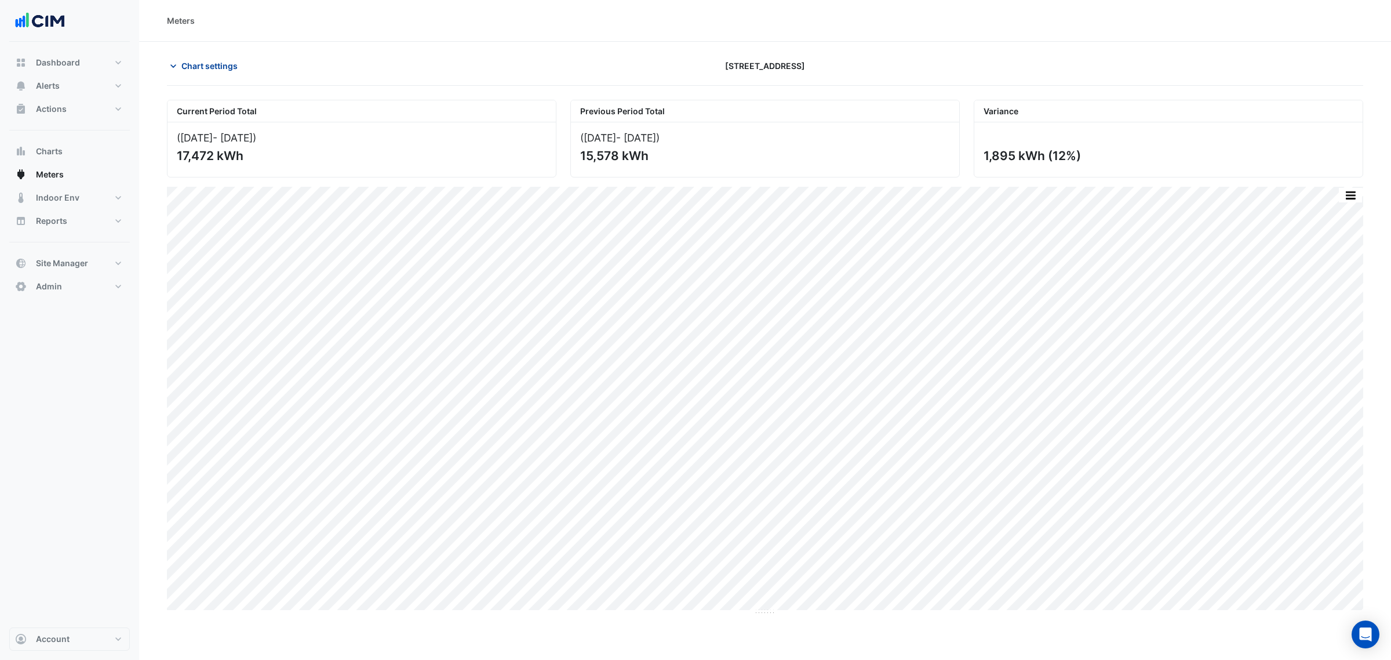
click at [187, 70] on span "Chart settings" at bounding box center [209, 66] width 56 height 12
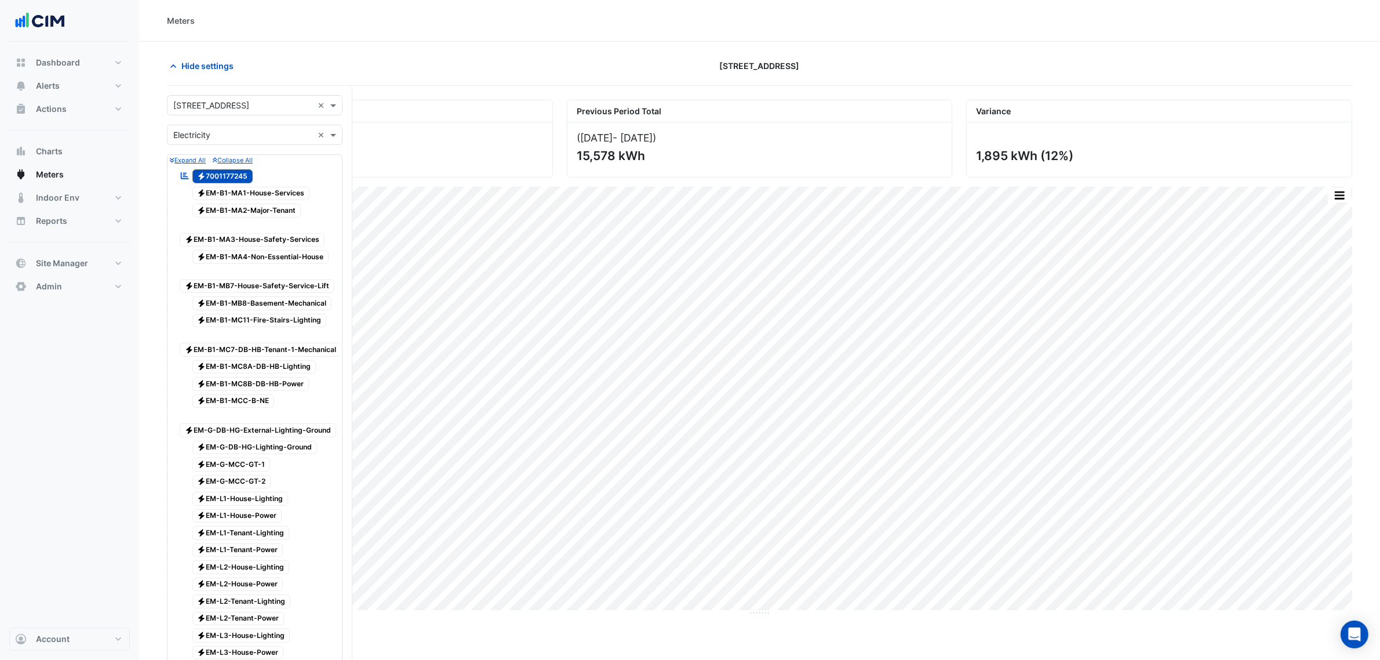
click at [209, 137] on input "text" at bounding box center [243, 135] width 140 height 12
click at [202, 190] on div "Water" at bounding box center [255, 194] width 174 height 17
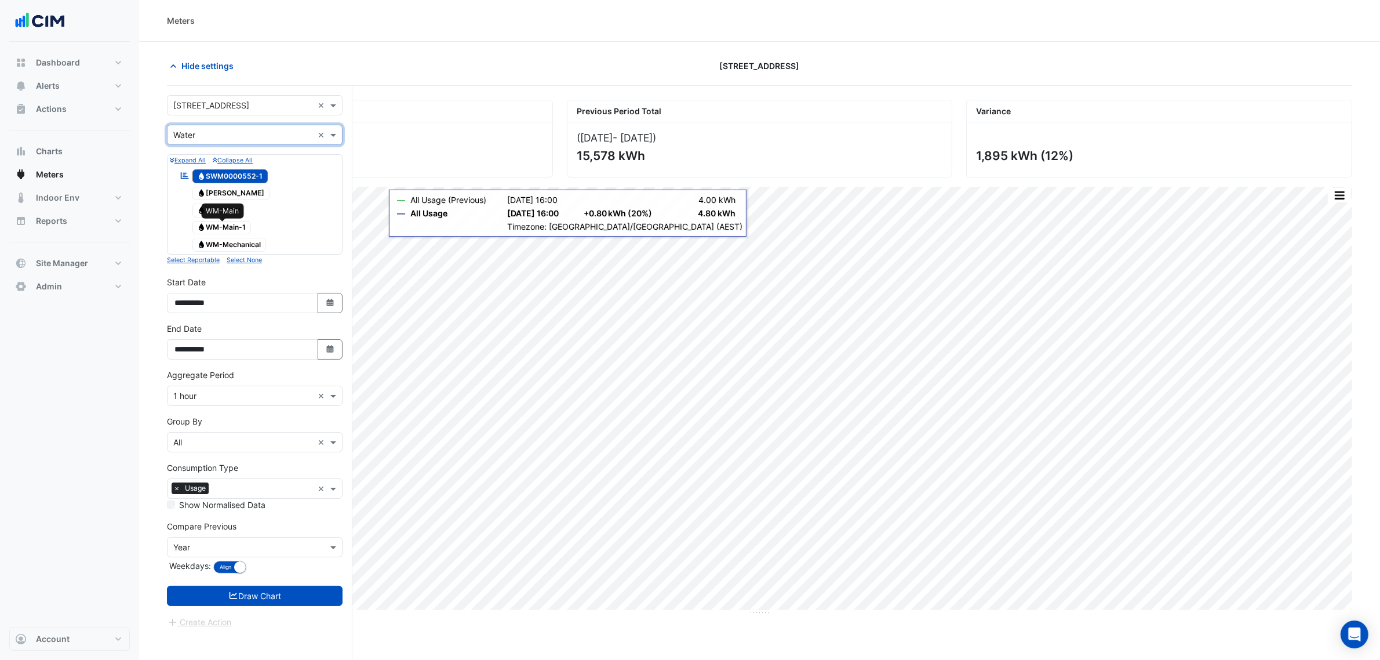
click at [230, 226] on span "Water WM-Main-1" at bounding box center [221, 228] width 59 height 14
click at [239, 444] on input "text" at bounding box center [243, 443] width 140 height 12
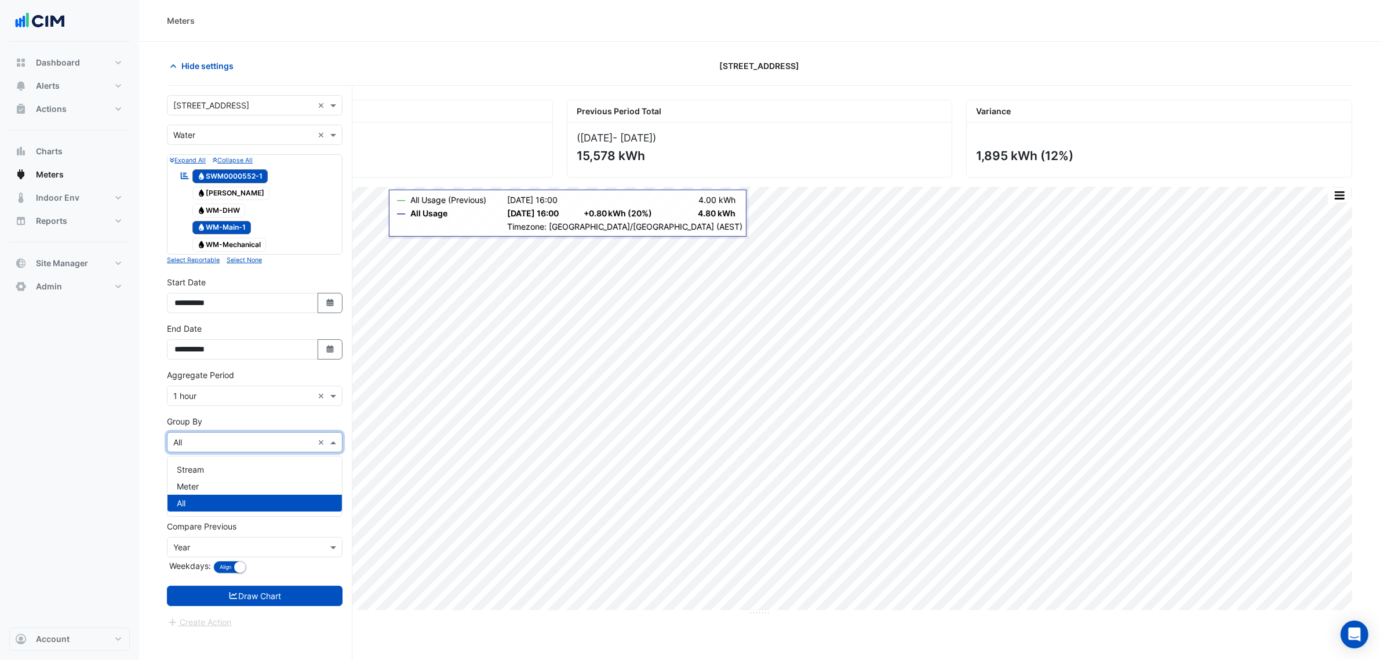
click at [204, 488] on div "Meter" at bounding box center [255, 486] width 174 height 17
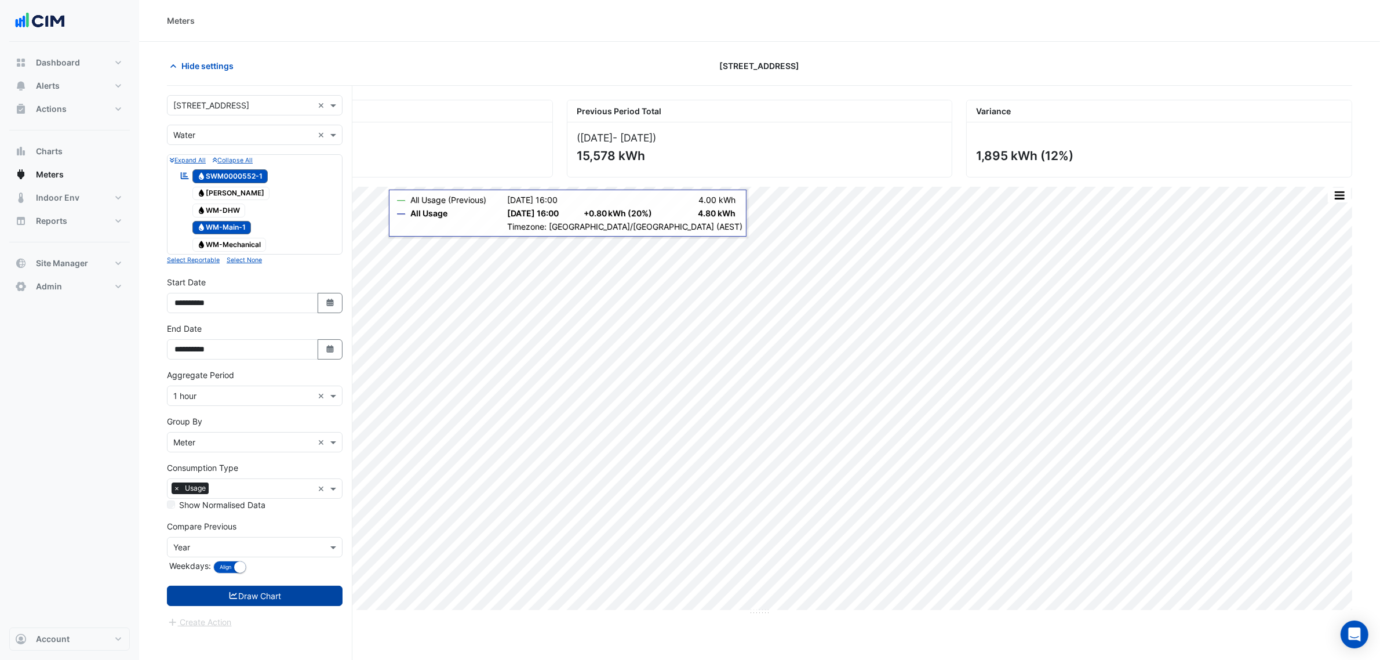
click at [265, 597] on button "Draw Chart" at bounding box center [255, 596] width 176 height 20
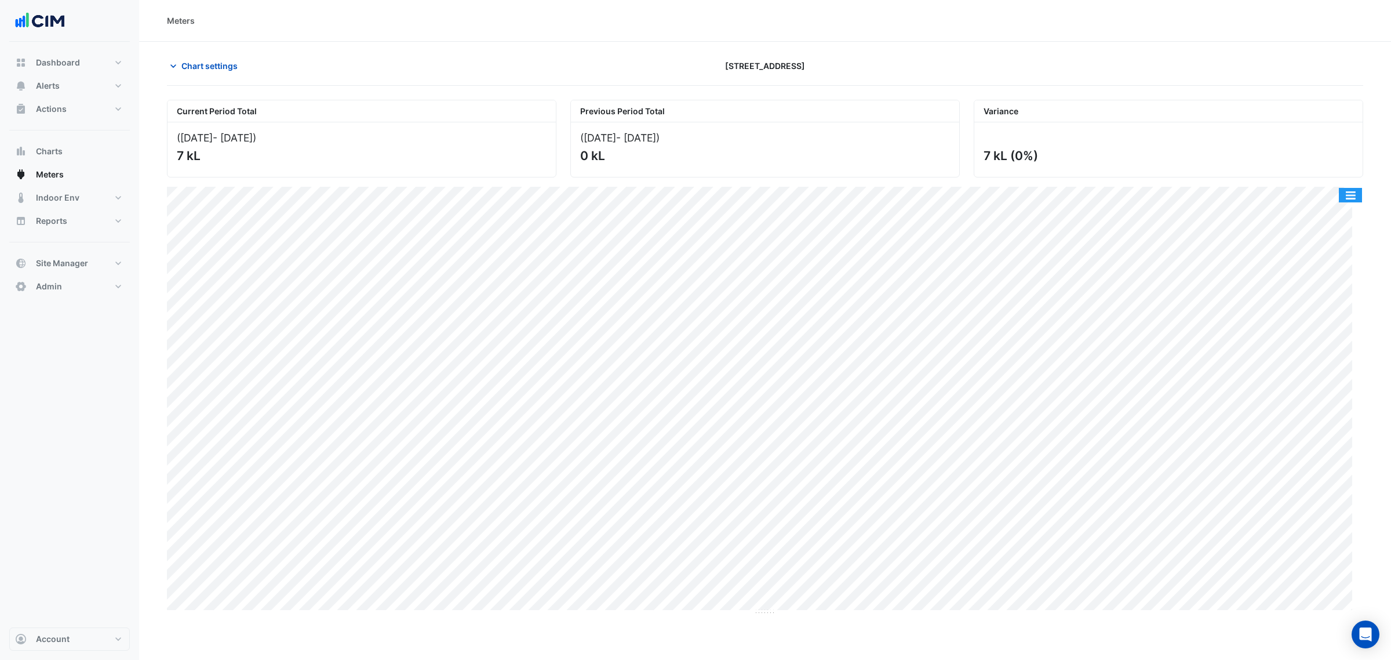
click at [1352, 190] on button "button" at bounding box center [1350, 195] width 23 height 14
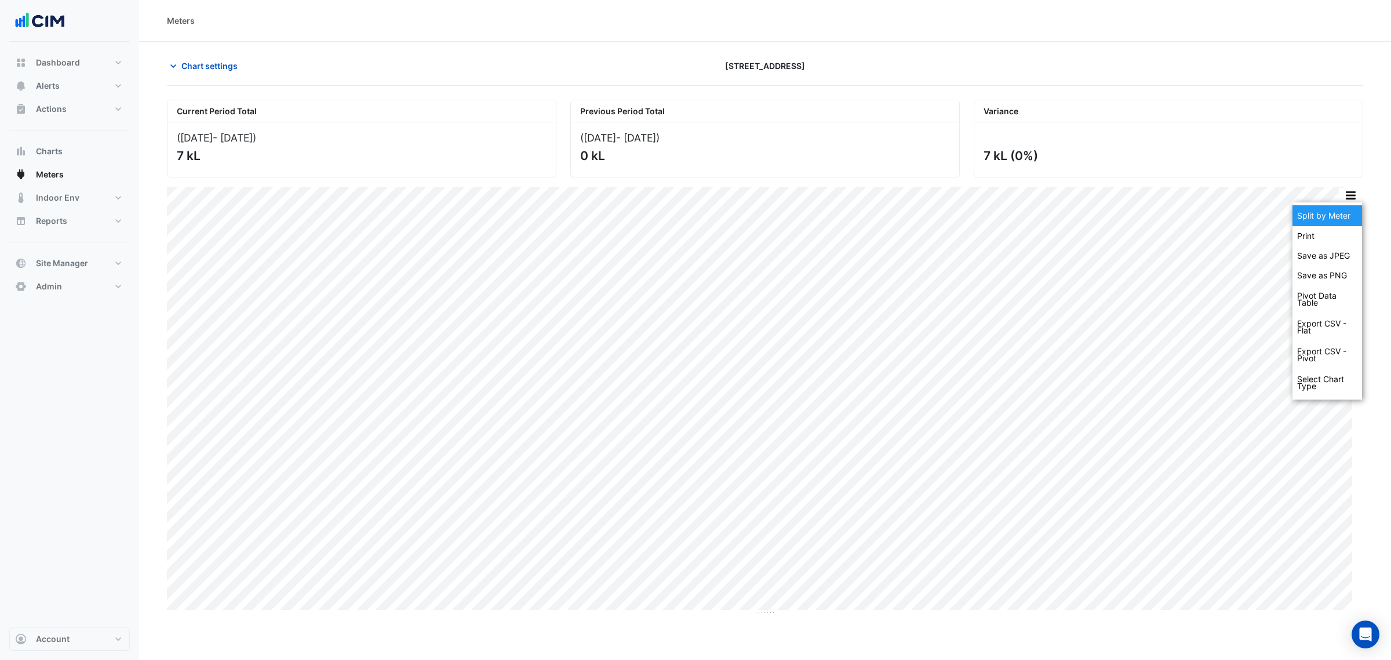
click at [1348, 209] on div "Split by Meter" at bounding box center [1328, 215] width 70 height 21
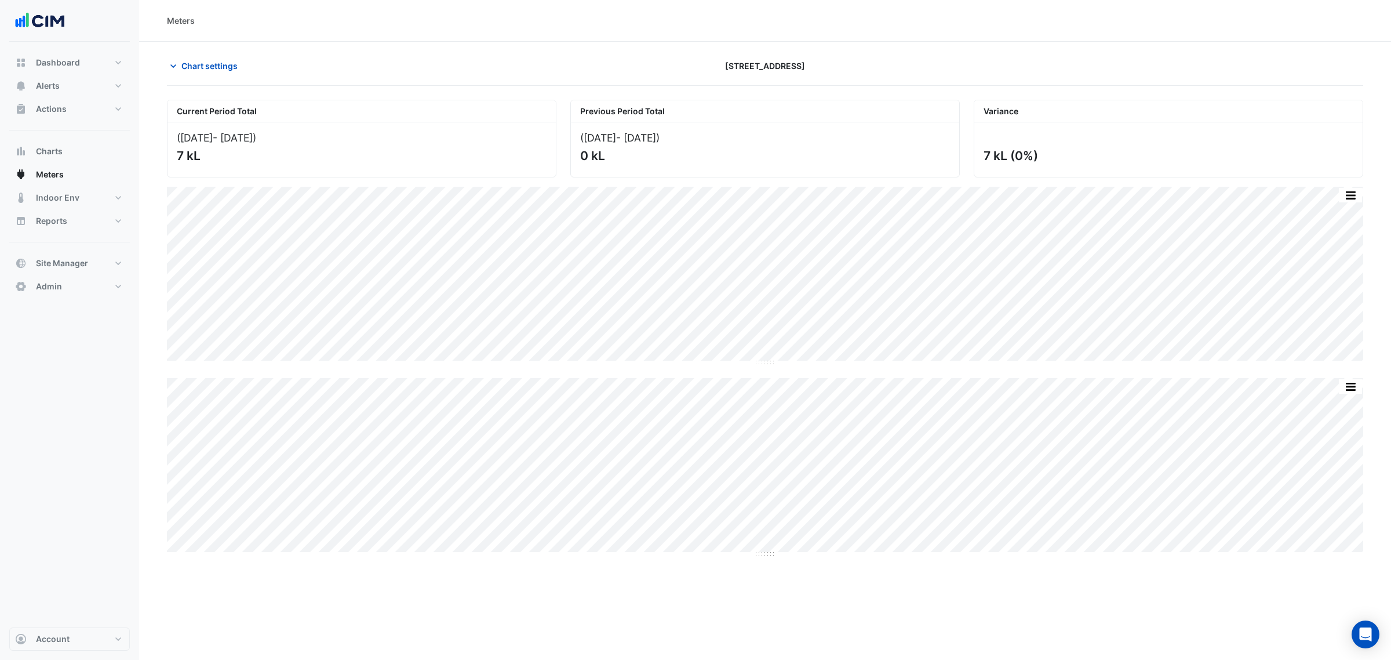
click at [762, 557] on div "Current Period Total ([DATE] - [DATE] ) 7 kL Previous Period Total ([DATE] - [D…" at bounding box center [765, 335] width 1197 height 470
drag, startPoint x: 763, startPoint y: 555, endPoint x: 784, endPoint y: 675, distance: 121.8
click at [784, 659] on html "Meters Chart settings [STREET_ADDRESS] Current Period Total ([DATE] - [DATE] ) …" at bounding box center [690, 330] width 1380 height 660
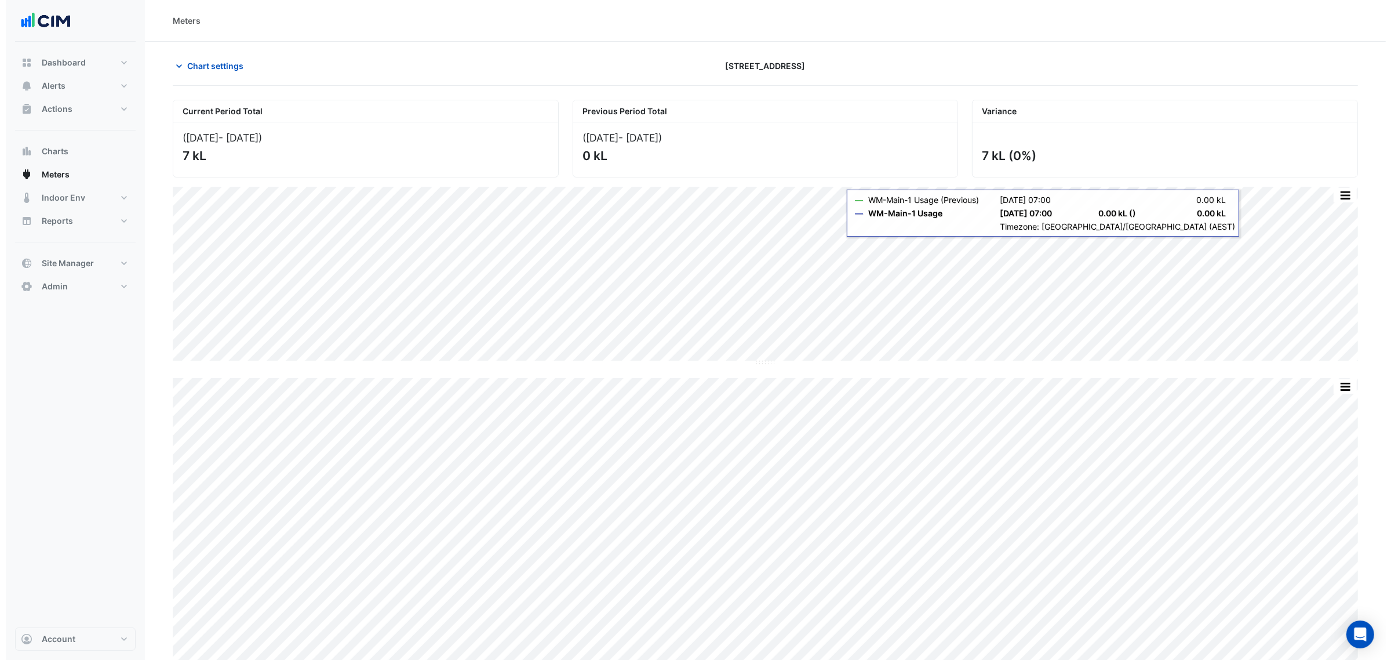
scroll to position [33, 0]
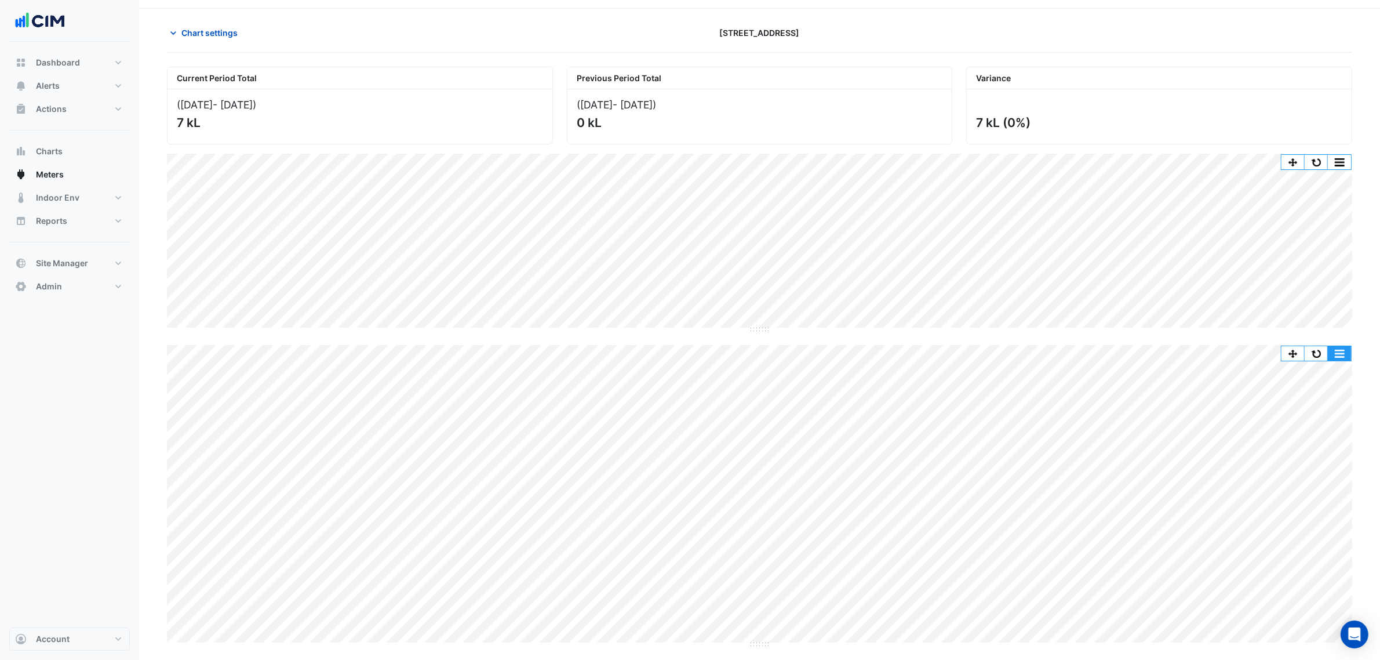
click at [1343, 357] on button "button" at bounding box center [1339, 353] width 23 height 14
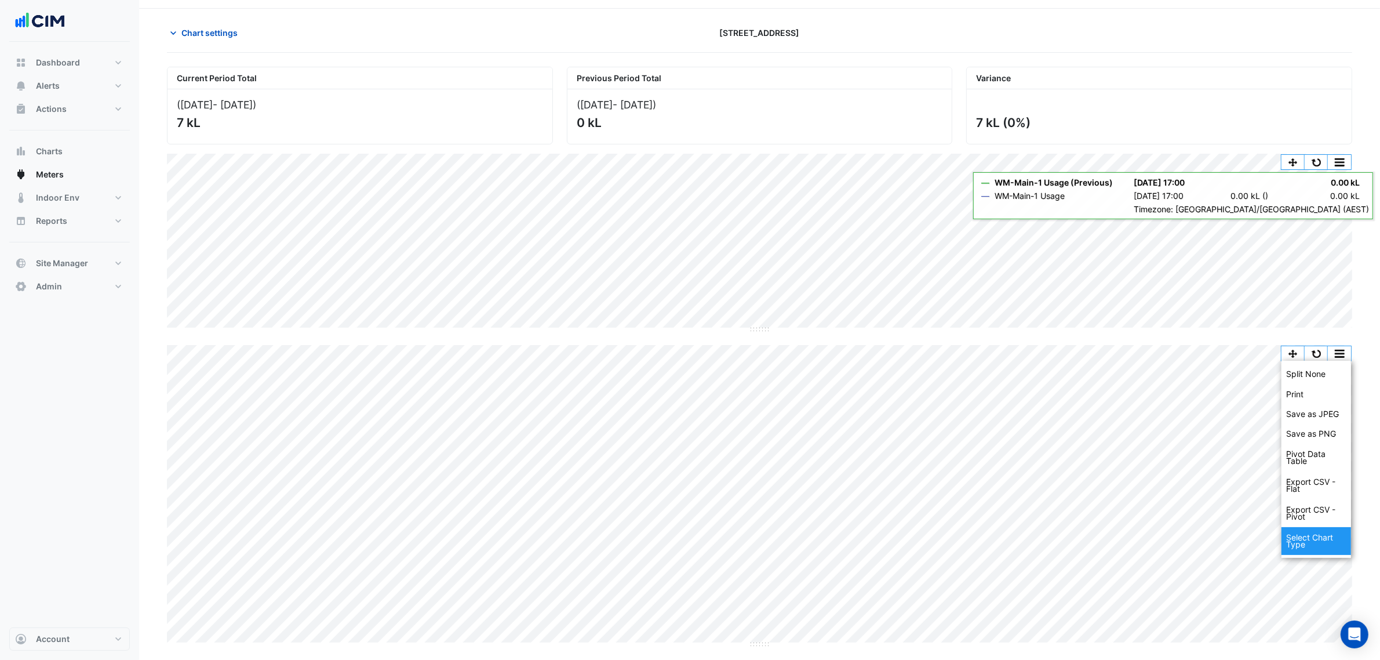
click at [1319, 543] on div "Select Chart Type" at bounding box center [1317, 541] width 70 height 28
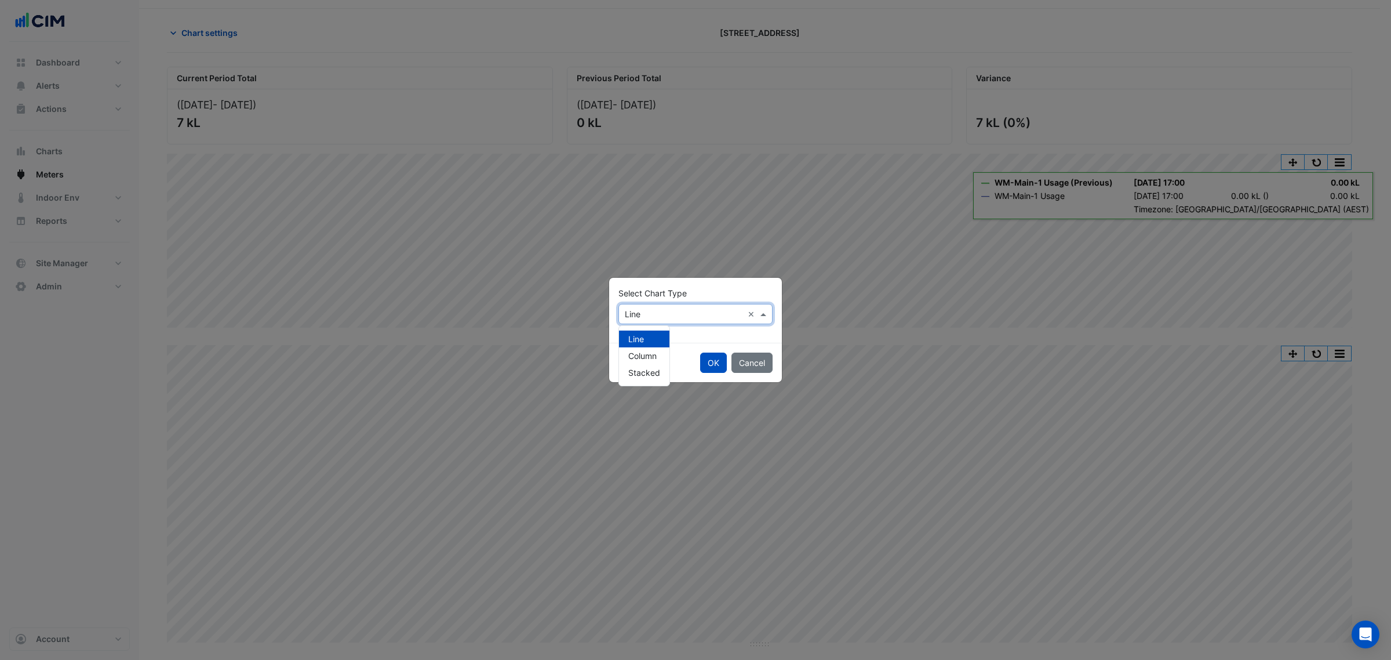
click at [642, 306] on div "× Line ×" at bounding box center [696, 314] width 154 height 20
click at [641, 351] on span "Column" at bounding box center [642, 356] width 28 height 10
click at [711, 361] on button "OK" at bounding box center [713, 362] width 27 height 20
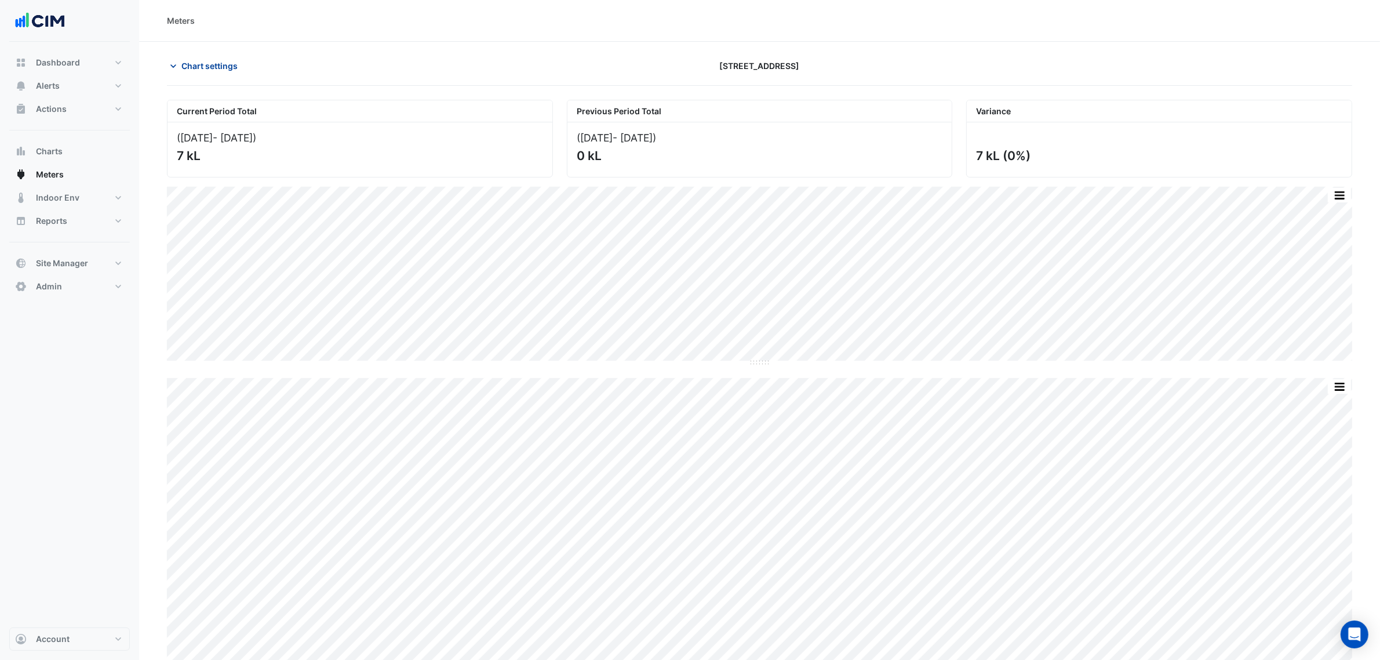
click at [234, 60] on span "Chart settings" at bounding box center [209, 66] width 56 height 12
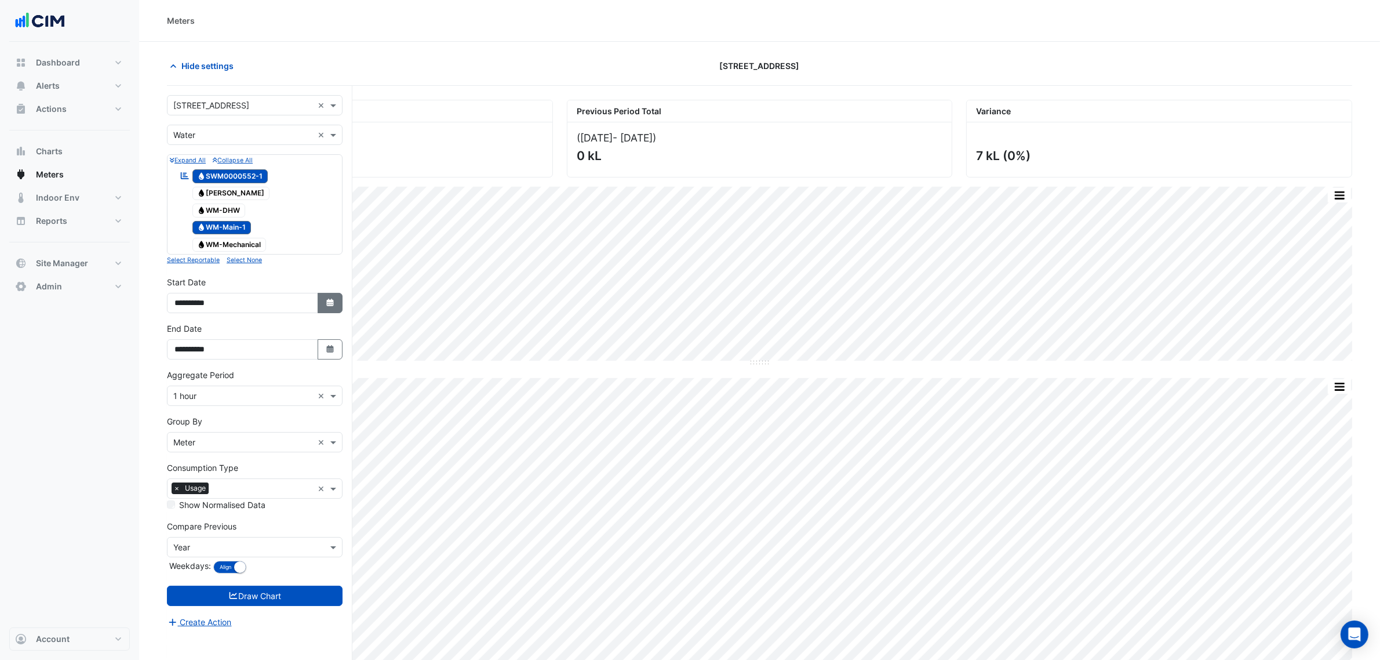
click at [325, 302] on icon "Select Date" at bounding box center [330, 303] width 10 height 8
select select "*"
select select "****"
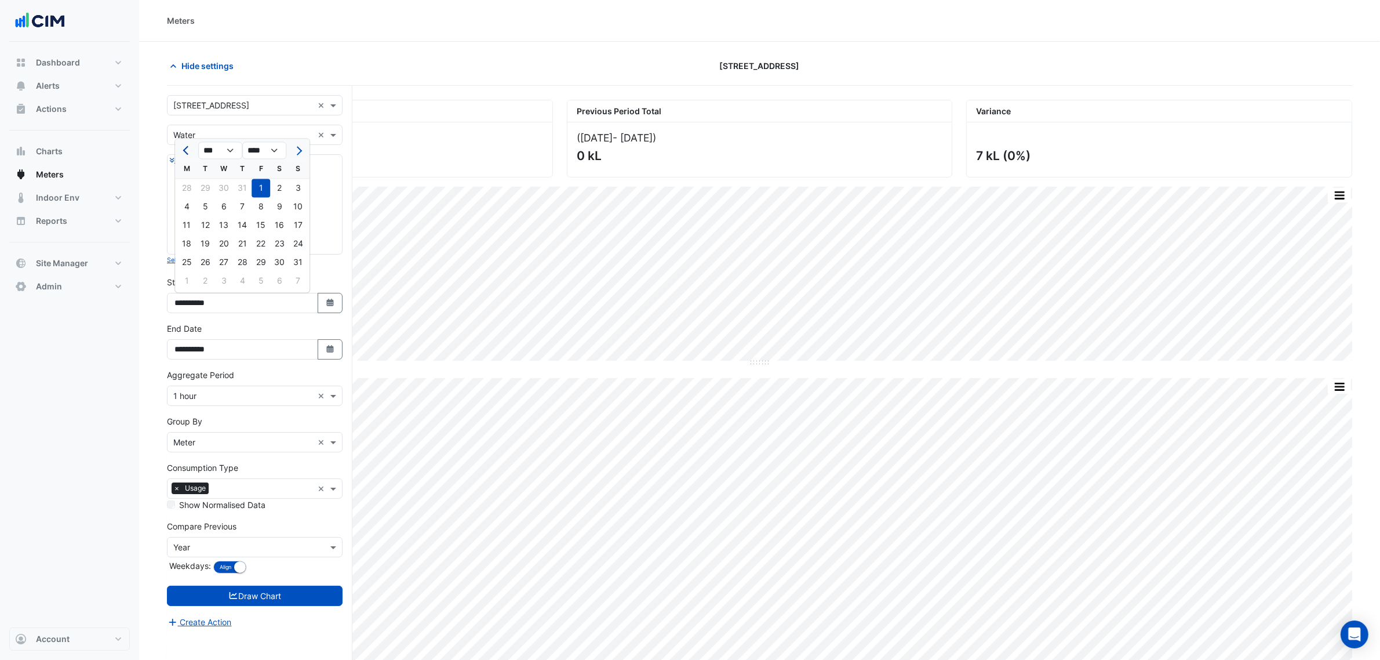
click at [189, 151] on span "Previous month" at bounding box center [187, 150] width 9 height 9
click at [188, 152] on span "Previous month" at bounding box center [187, 150] width 9 height 9
select select "*"
click at [293, 181] on div "1" at bounding box center [298, 188] width 19 height 19
type input "**********"
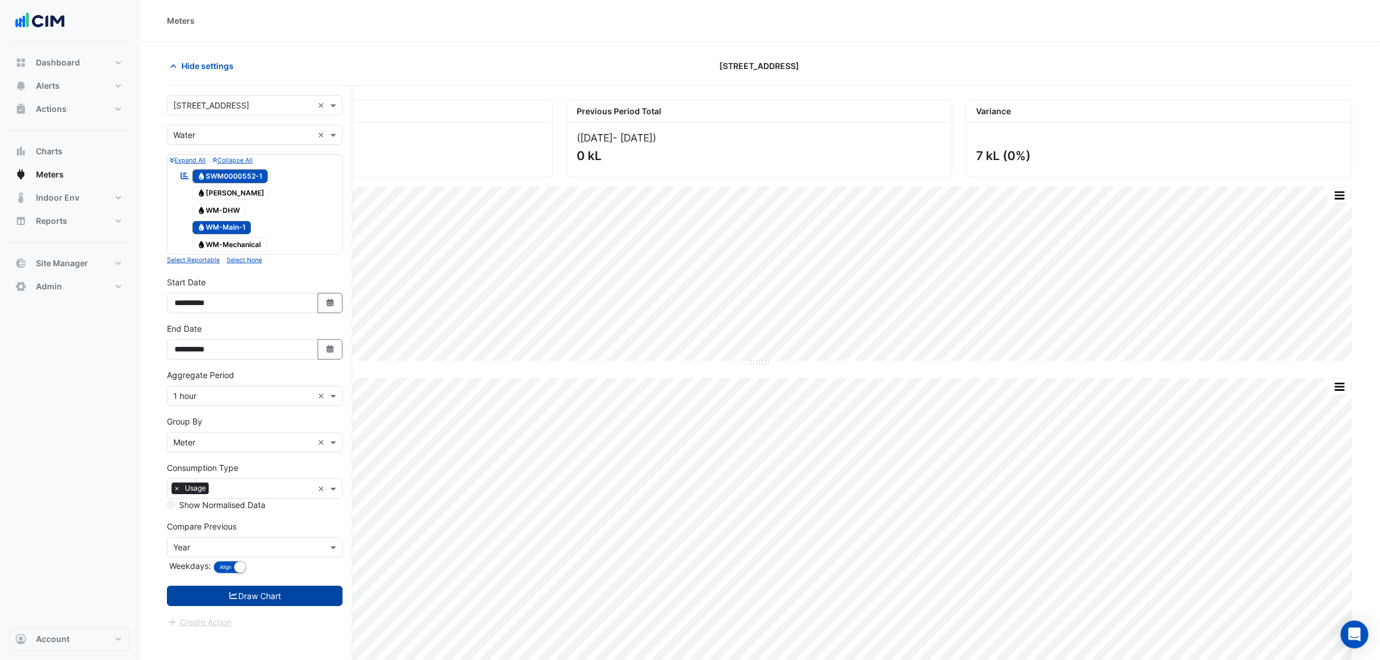
click at [330, 603] on button "Draw Chart" at bounding box center [255, 596] width 176 height 20
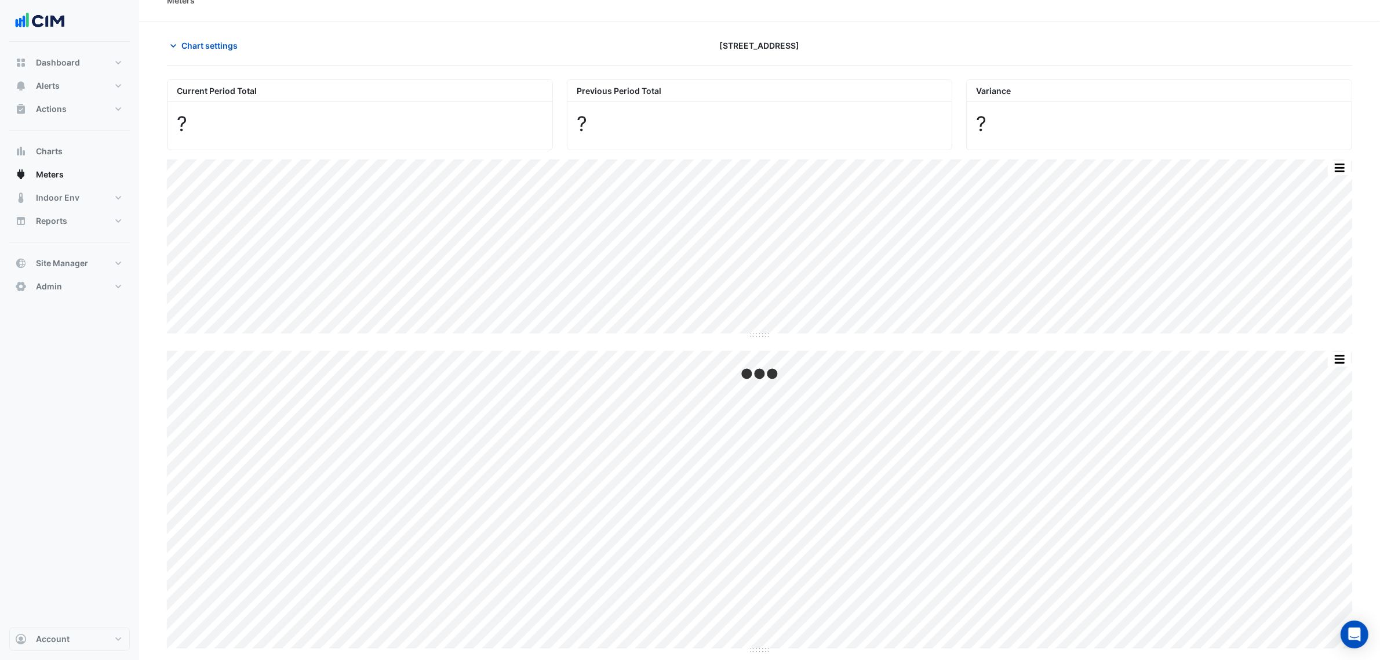
scroll to position [26, 0]
click at [213, 45] on span "Chart settings" at bounding box center [209, 40] width 56 height 12
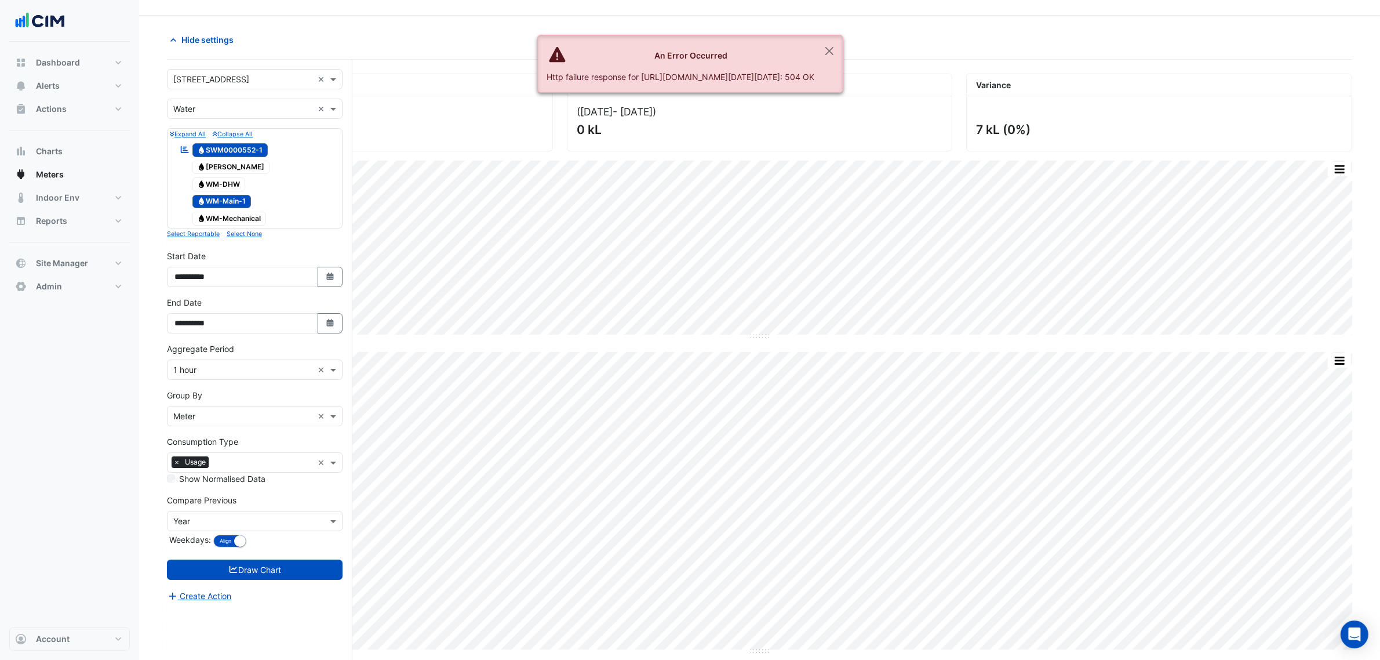
click at [195, 525] on input "text" at bounding box center [243, 521] width 140 height 12
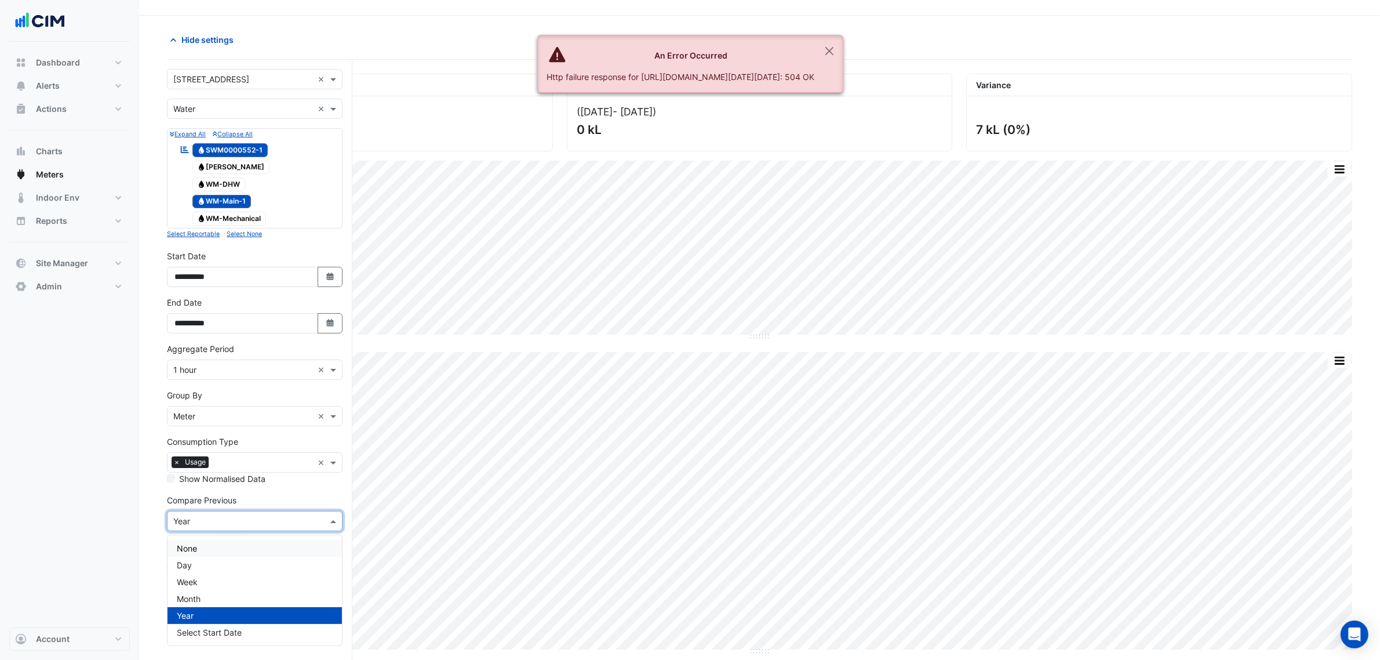
click at [199, 543] on div "None" at bounding box center [255, 548] width 174 height 17
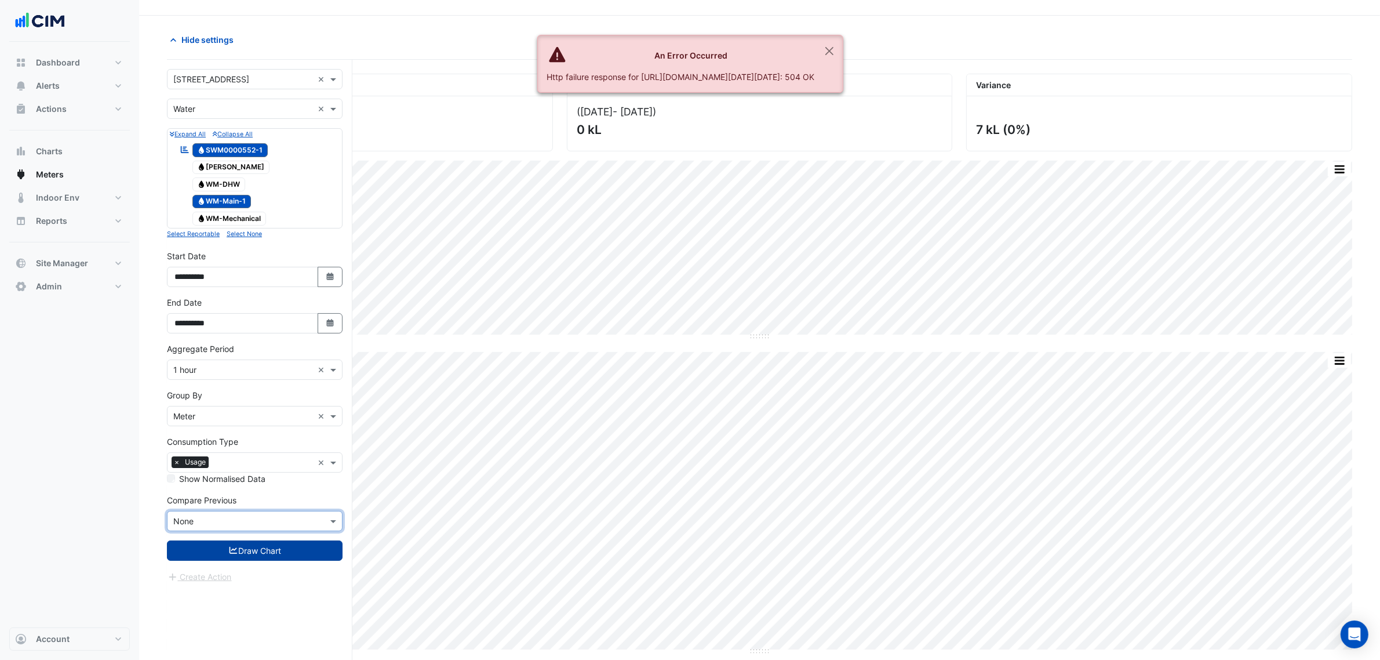
click at [271, 561] on button "Draw Chart" at bounding box center [255, 550] width 176 height 20
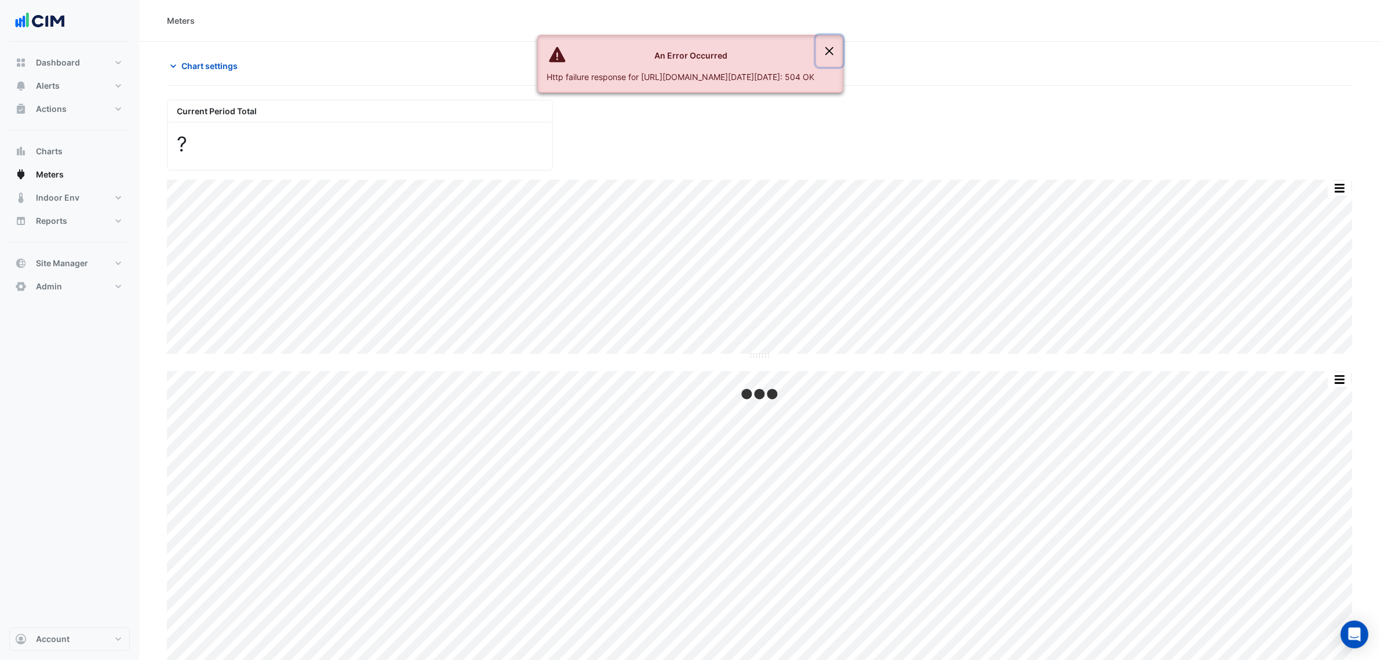
click at [843, 56] on button "Close" at bounding box center [829, 50] width 27 height 31
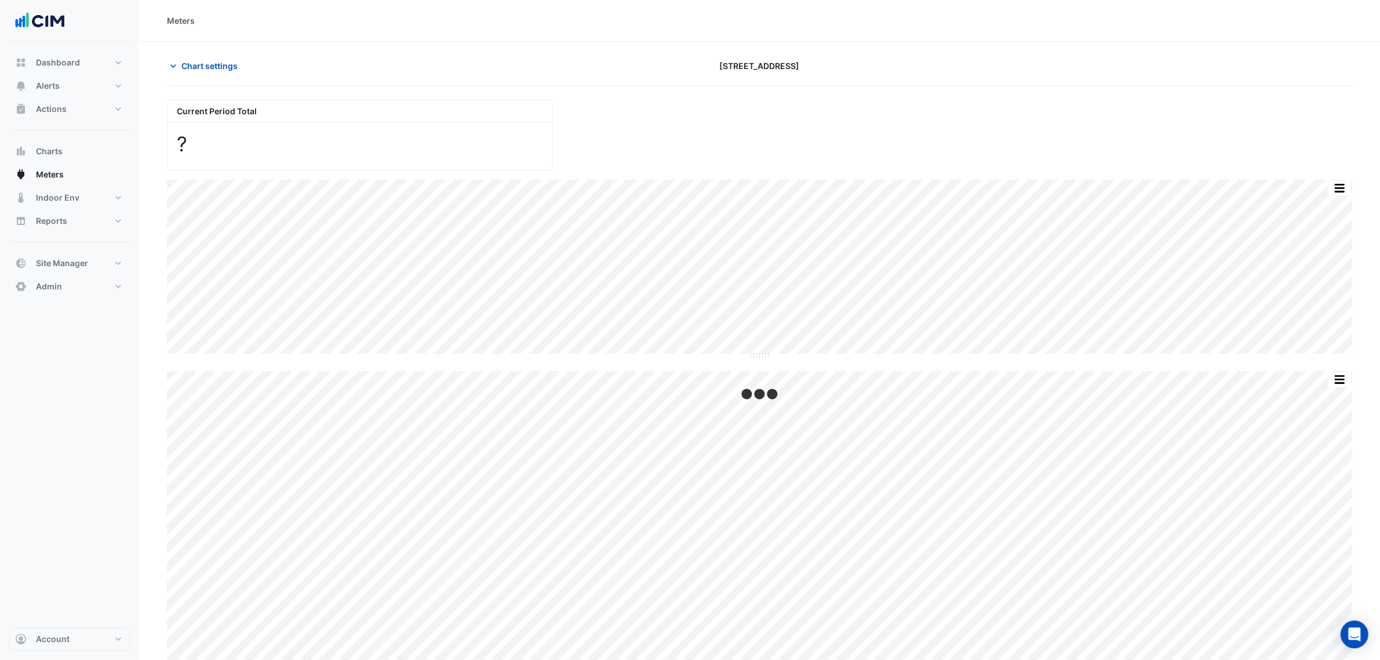
click at [246, 78] on div "Chart settings [STREET_ADDRESS]" at bounding box center [759, 71] width 1185 height 30
click at [231, 70] on span "Chart settings" at bounding box center [209, 66] width 56 height 12
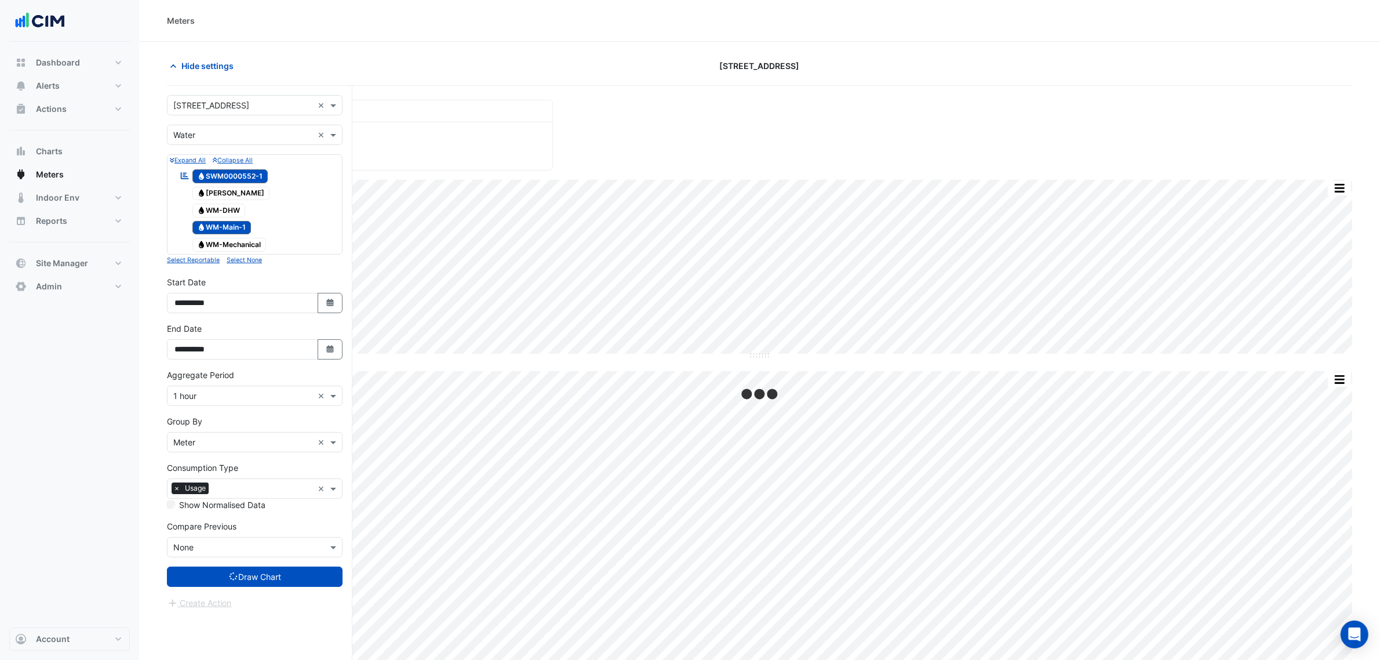
click at [221, 444] on input "text" at bounding box center [243, 443] width 140 height 12
click at [238, 396] on input "text" at bounding box center [243, 396] width 140 height 12
click at [216, 487] on div "1 day" at bounding box center [255, 490] width 174 height 17
click at [265, 577] on button "Draw Chart" at bounding box center [255, 576] width 176 height 20
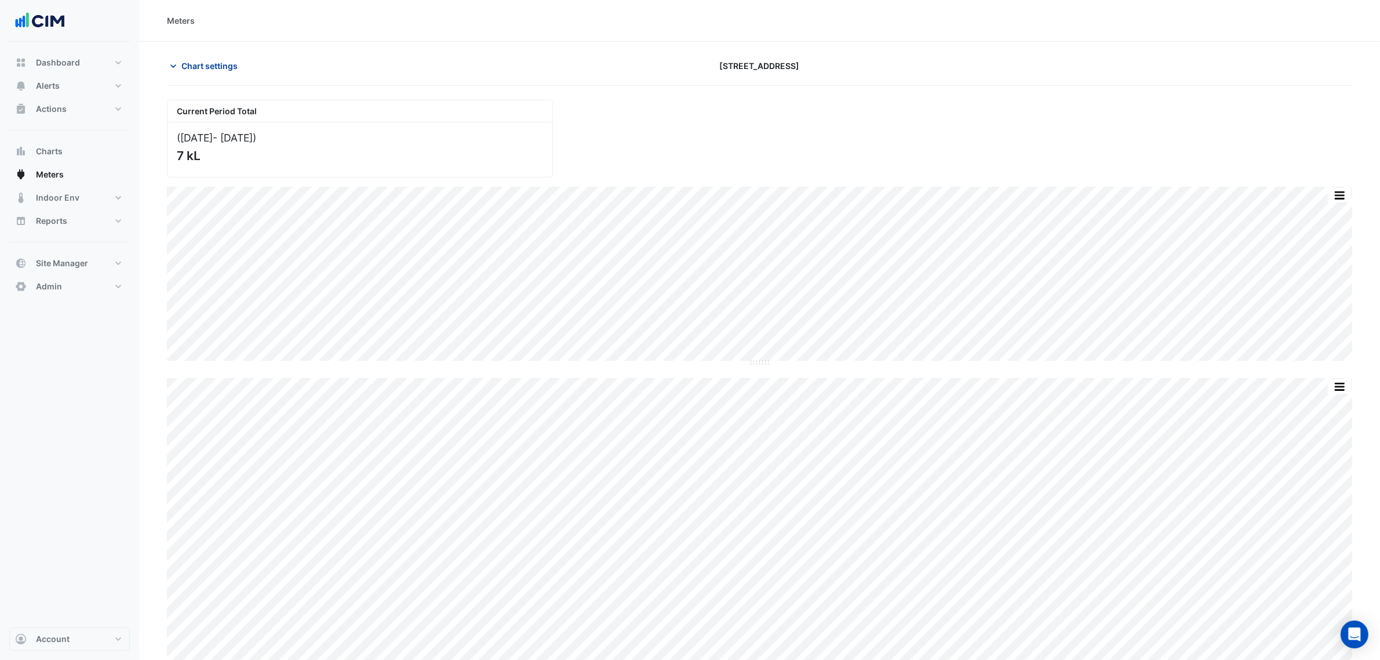
click at [212, 70] on span "Chart settings" at bounding box center [209, 66] width 56 height 12
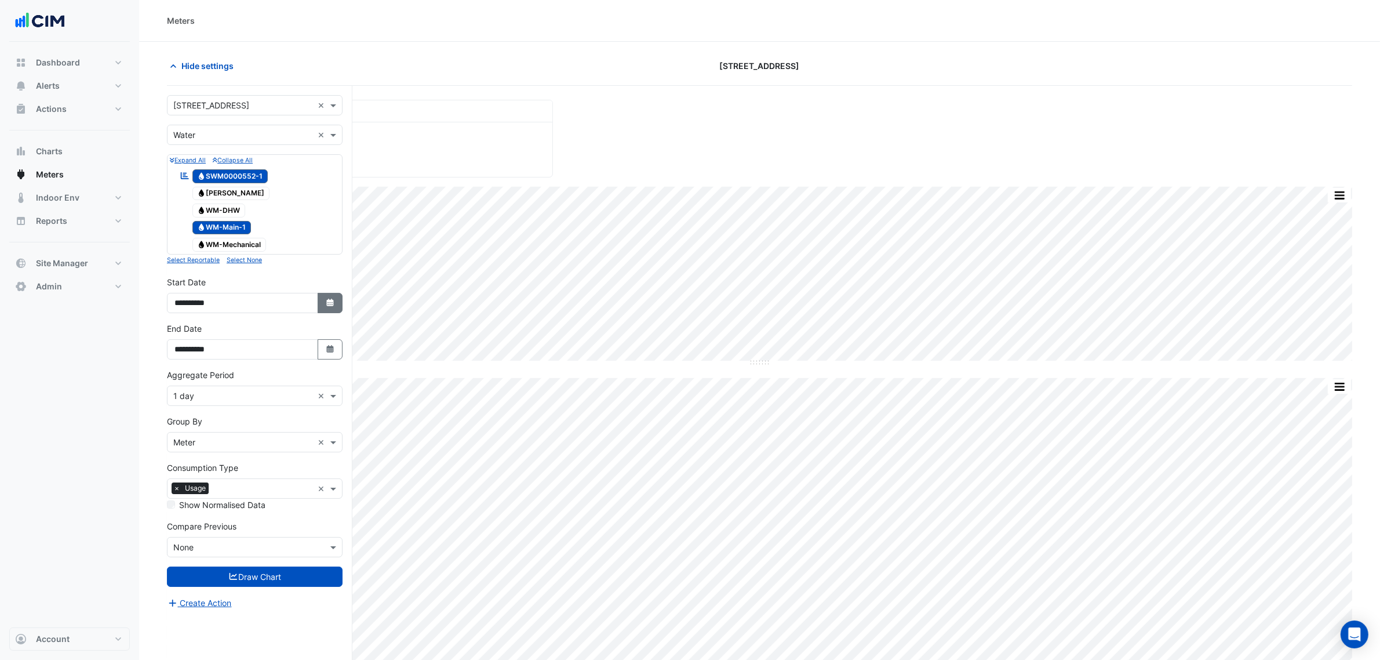
click at [318, 304] on button "Select Date" at bounding box center [331, 303] width 26 height 20
select select "*"
select select "****"
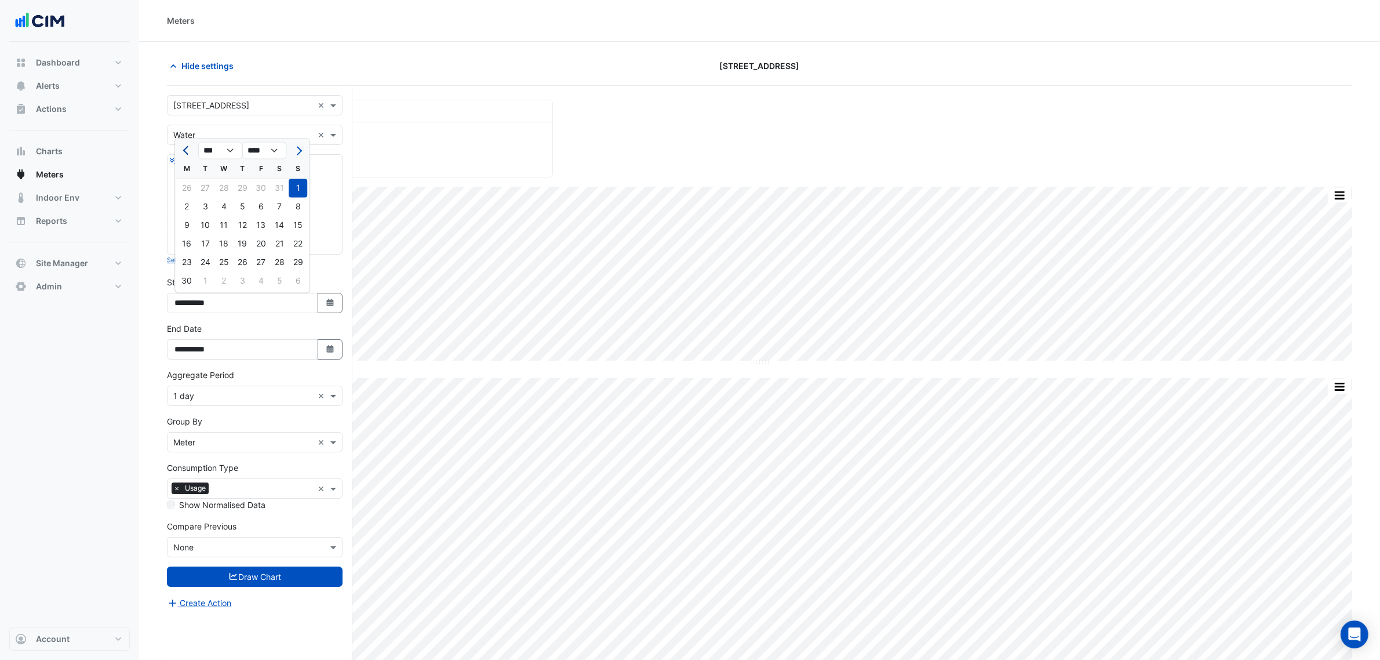
click at [190, 154] on button "Previous month" at bounding box center [187, 150] width 14 height 19
click at [187, 152] on span "Previous month" at bounding box center [187, 150] width 9 height 9
select select "*"
click at [207, 186] on div "1" at bounding box center [205, 188] width 19 height 19
type input "**********"
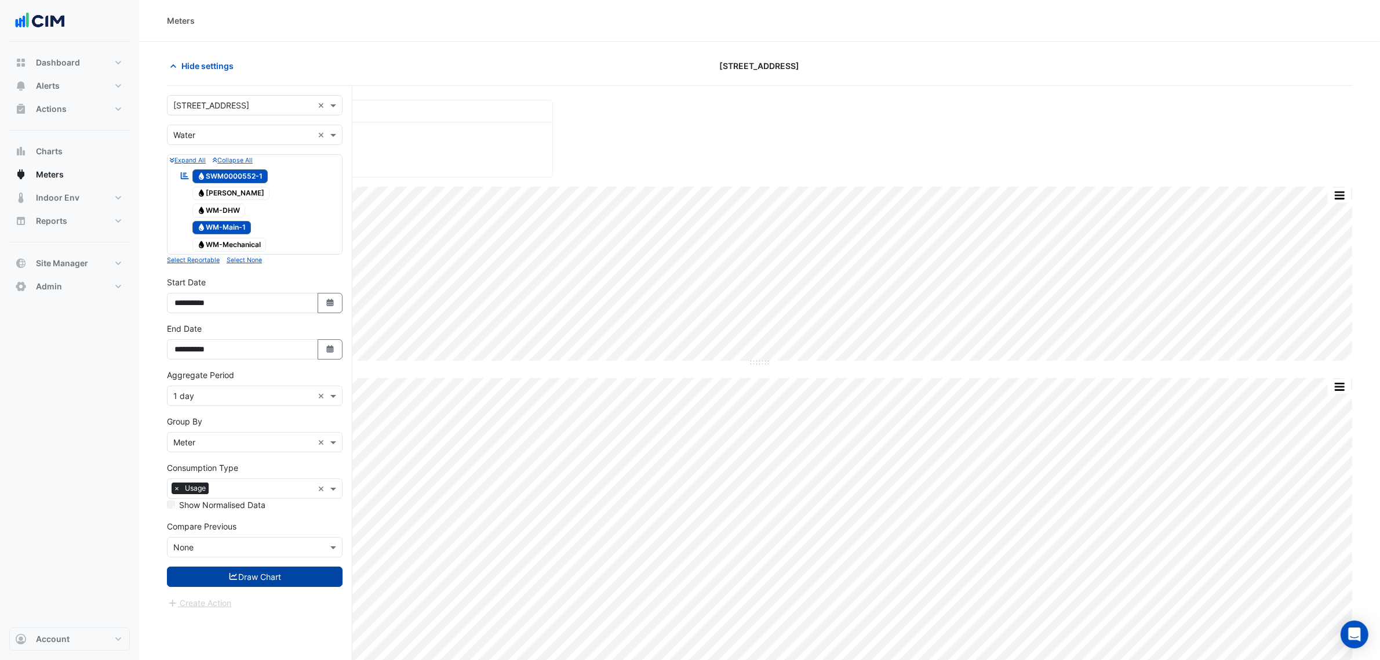
click at [290, 580] on button "Draw Chart" at bounding box center [255, 576] width 176 height 20
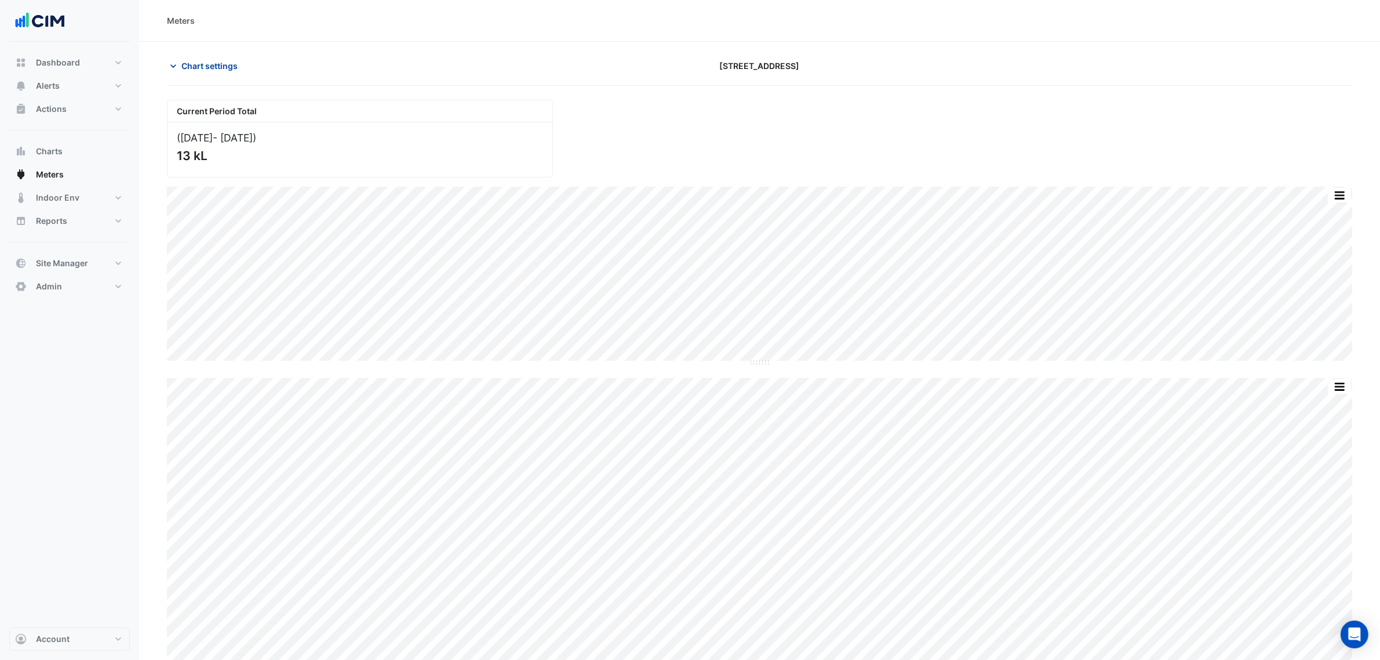
click at [186, 70] on span "Chart settings" at bounding box center [209, 66] width 56 height 12
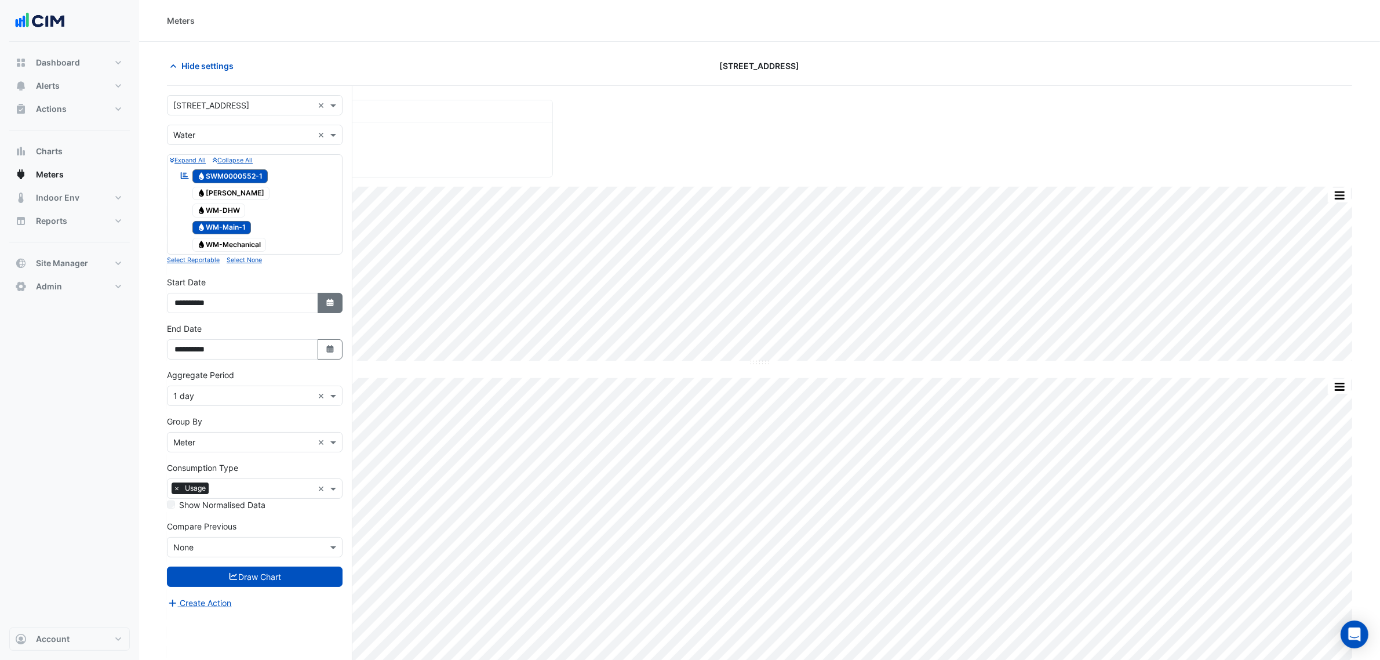
click at [329, 306] on icon "Select Date" at bounding box center [330, 303] width 10 height 8
select select "*"
select select "****"
click at [183, 151] on span "Previous month" at bounding box center [187, 150] width 9 height 9
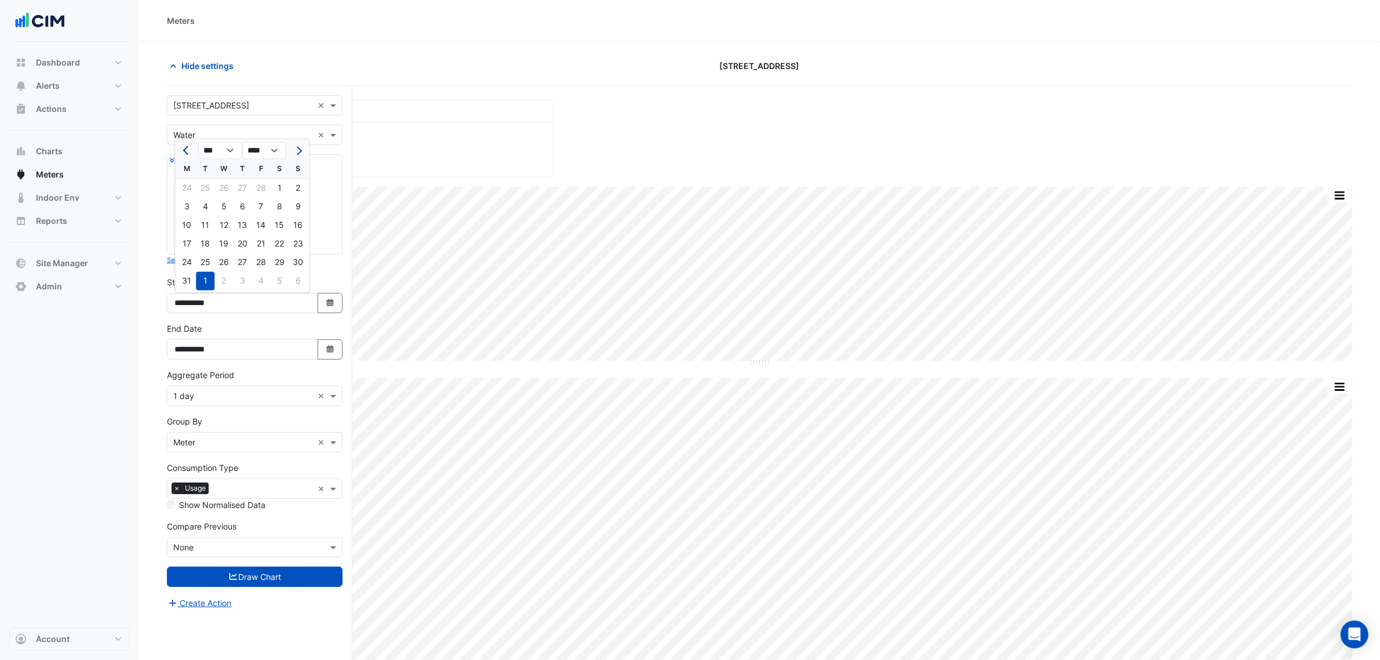
click at [183, 151] on span "Previous month" at bounding box center [187, 150] width 9 height 9
select select "*"
click at [221, 183] on div "1" at bounding box center [223, 188] width 19 height 19
type input "**********"
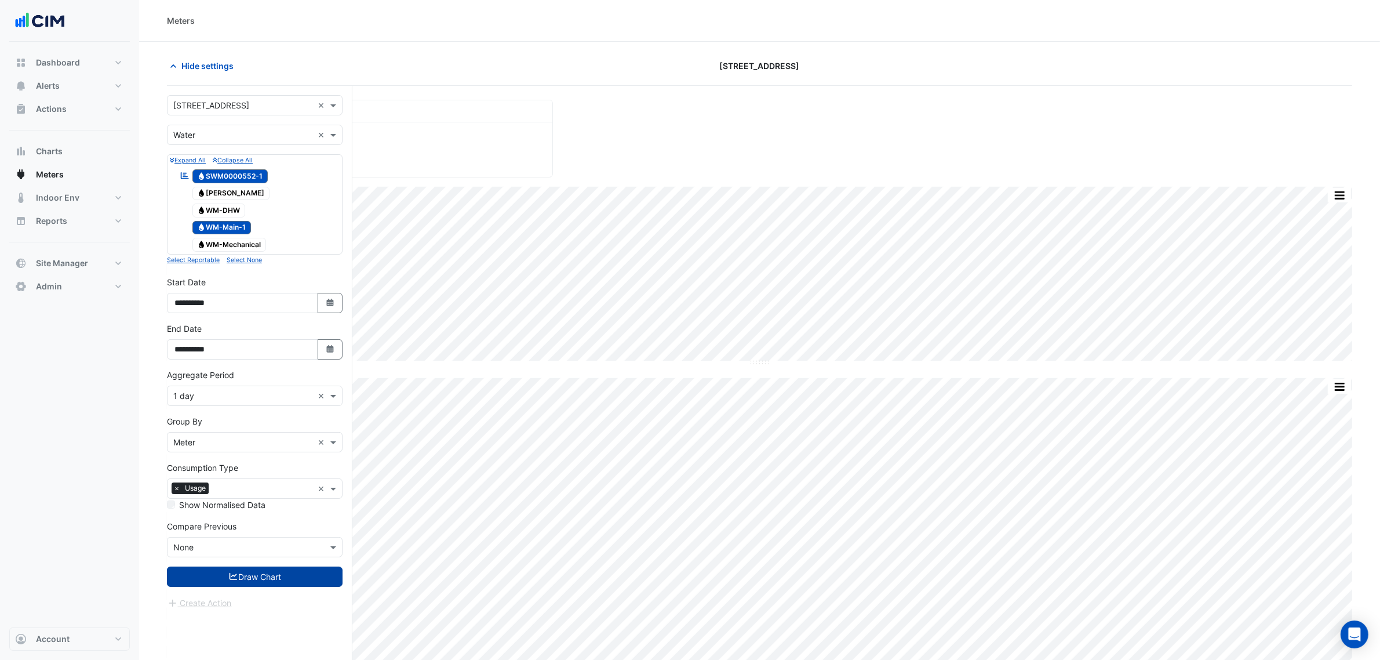
click at [300, 572] on button "Draw Chart" at bounding box center [255, 576] width 176 height 20
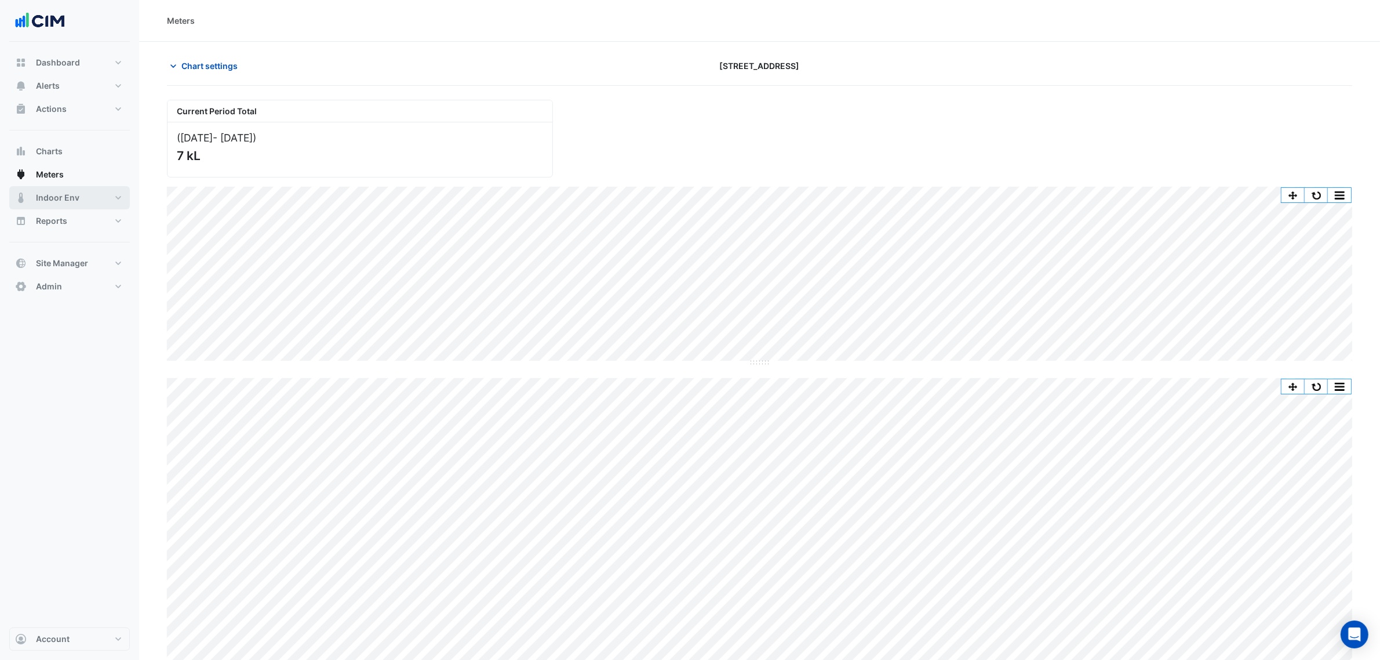
click at [94, 196] on button "Indoor Env" at bounding box center [69, 197] width 121 height 23
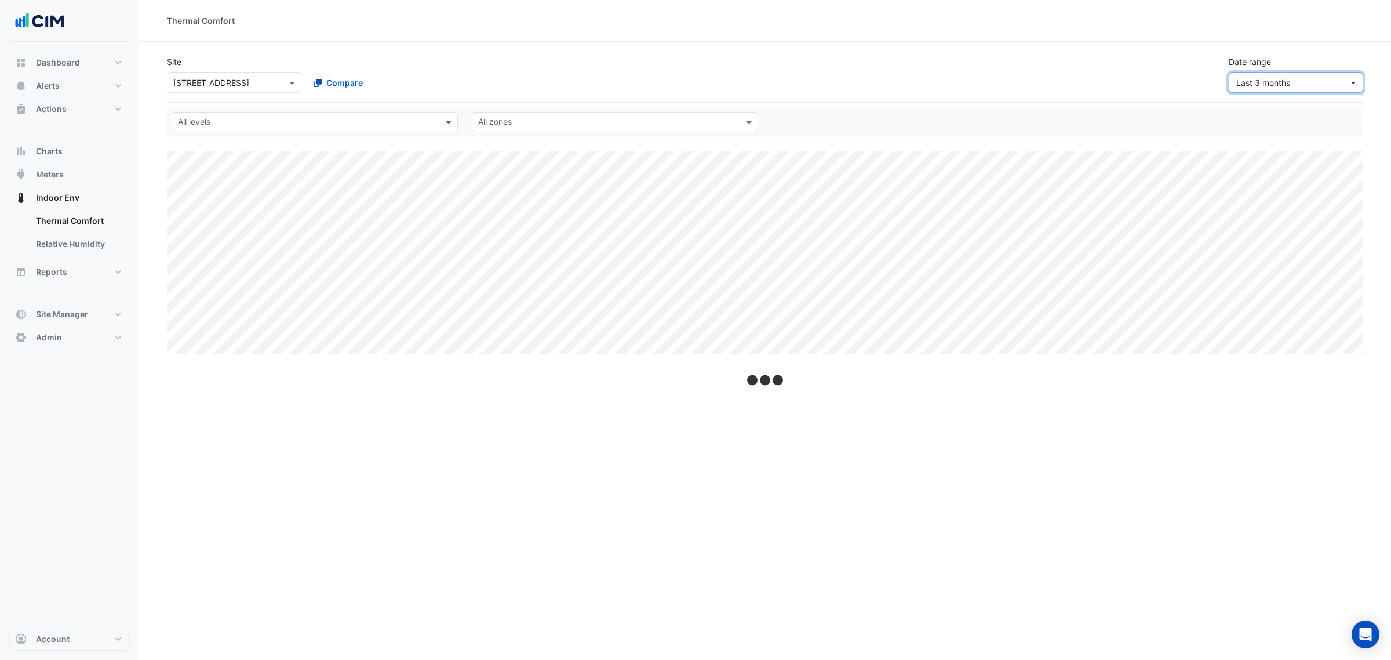
click at [1326, 89] on button "Last 3 months" at bounding box center [1296, 82] width 134 height 20
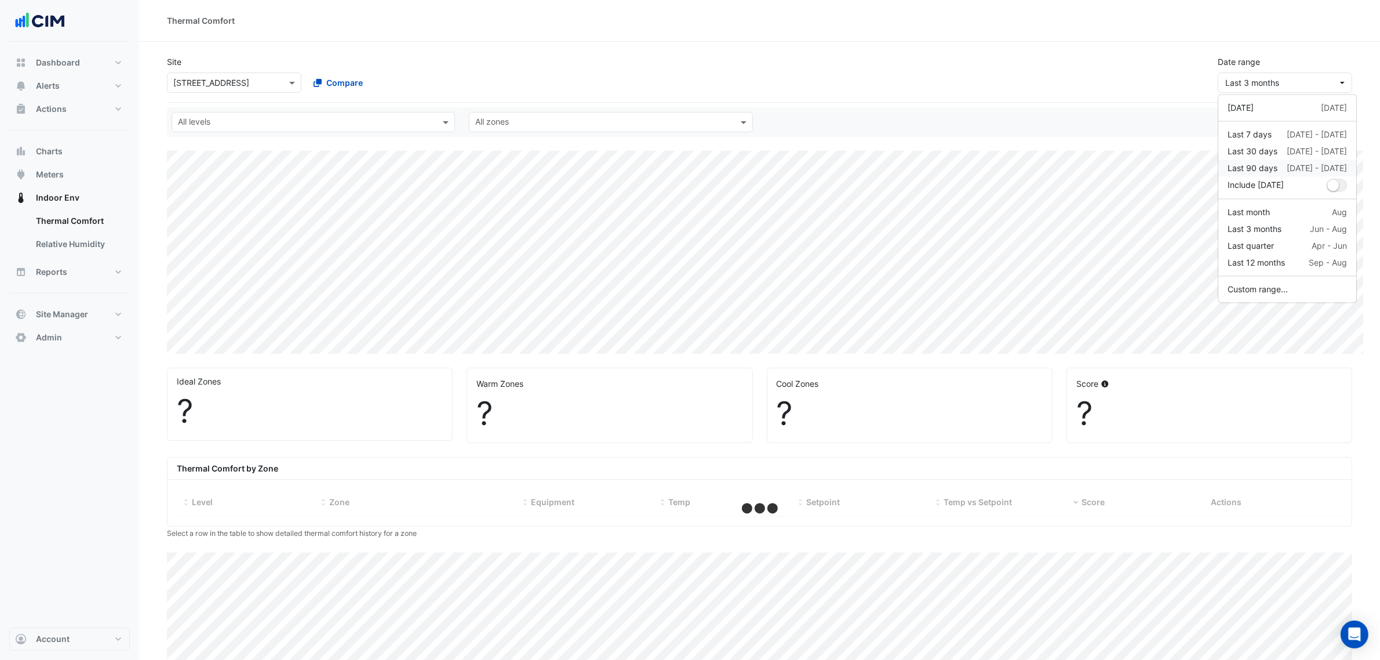
click at [1290, 165] on div "[DATE] - [DATE]" at bounding box center [1317, 168] width 60 height 12
select select "***"
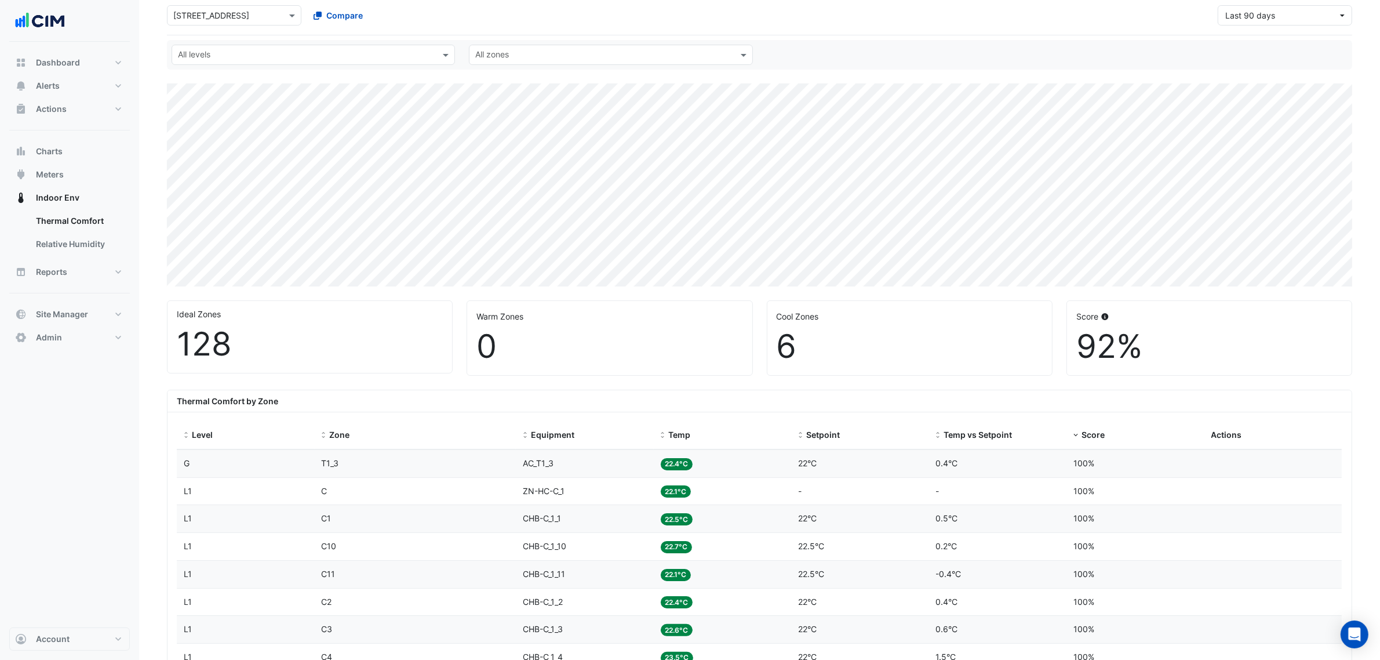
scroll to position [145, 0]
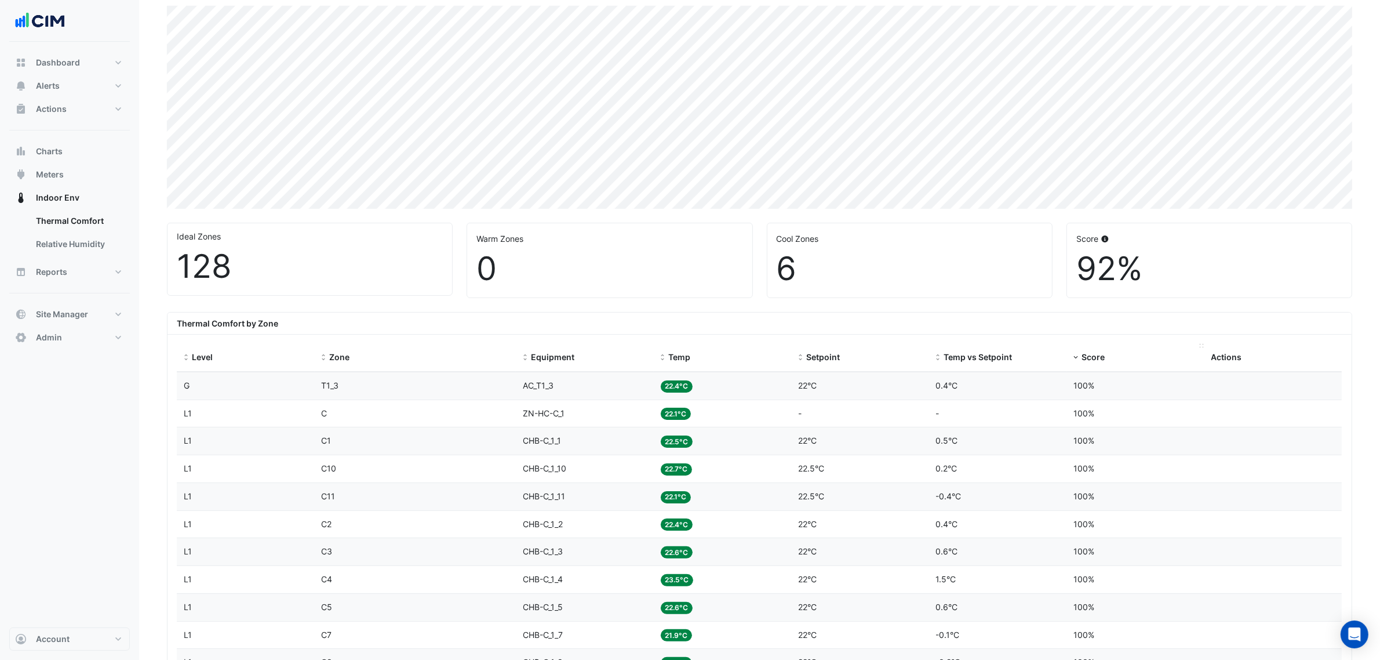
click at [1092, 355] on span "Score" at bounding box center [1093, 357] width 23 height 10
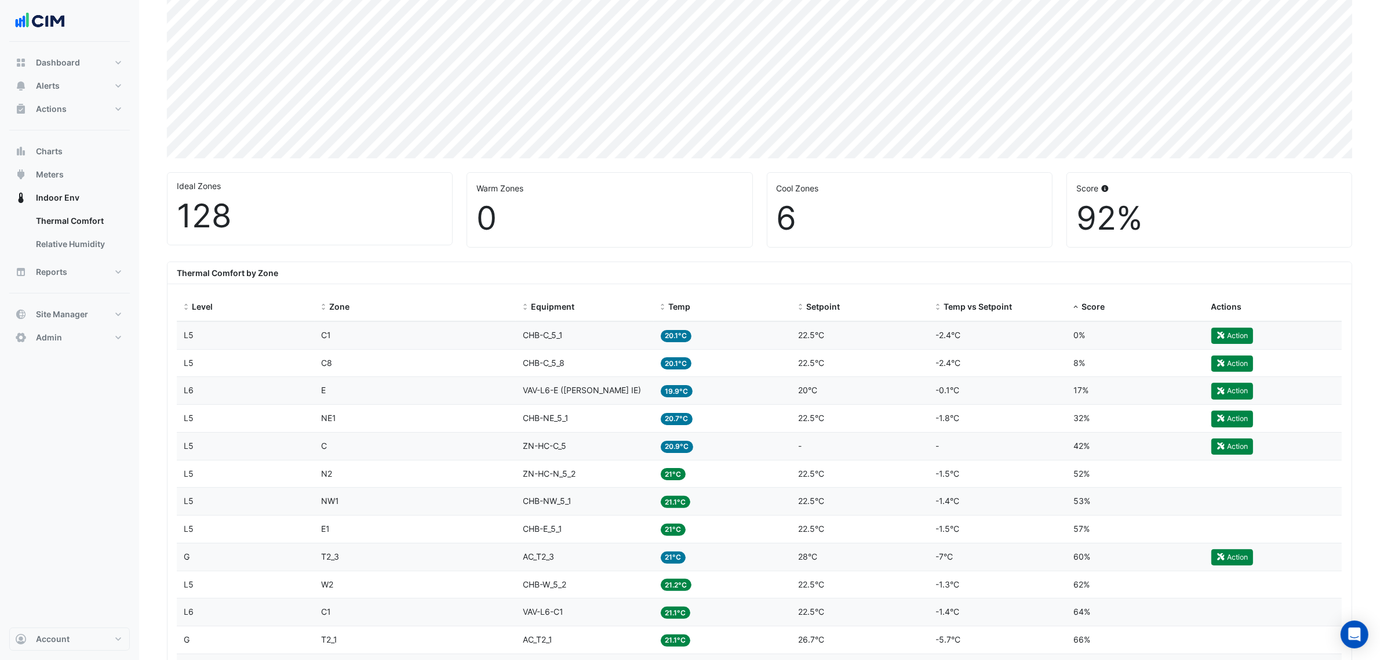
scroll to position [217, 0]
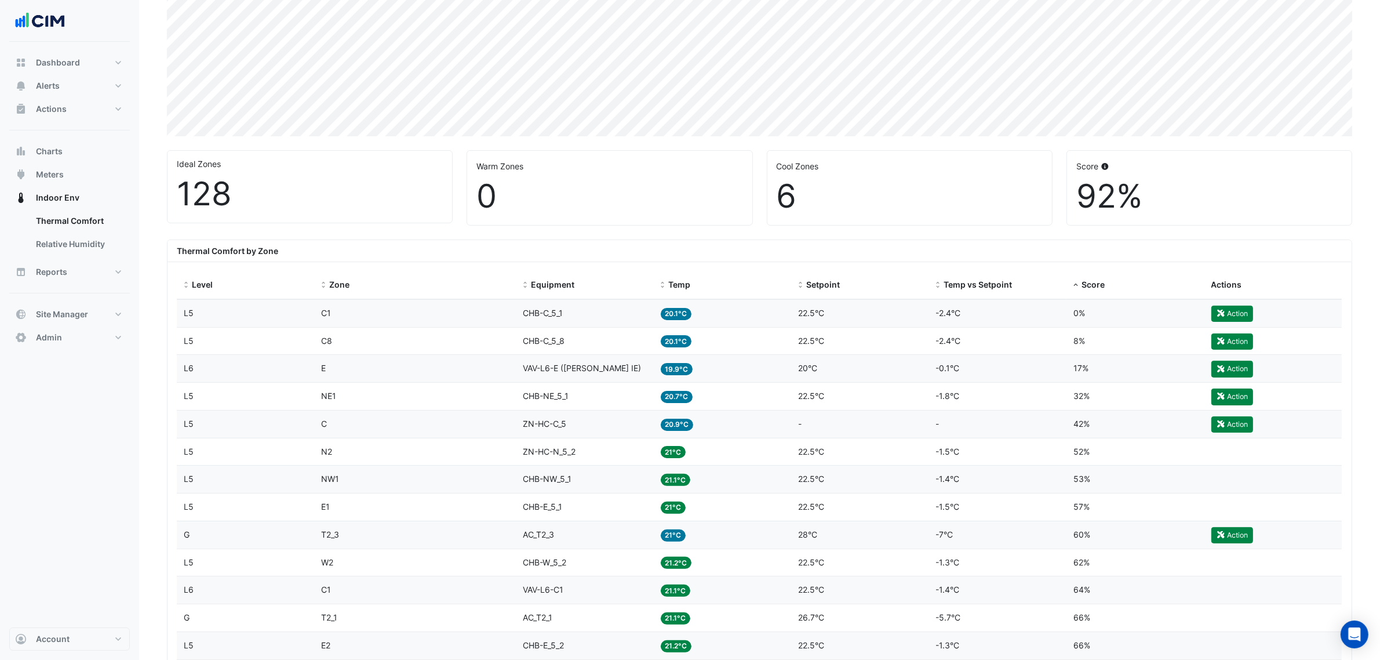
drag, startPoint x: 792, startPoint y: 375, endPoint x: 823, endPoint y: 380, distance: 31.1
click at [823, 380] on datatable-body-cell "Setpoint 20°C" at bounding box center [860, 368] width 138 height 27
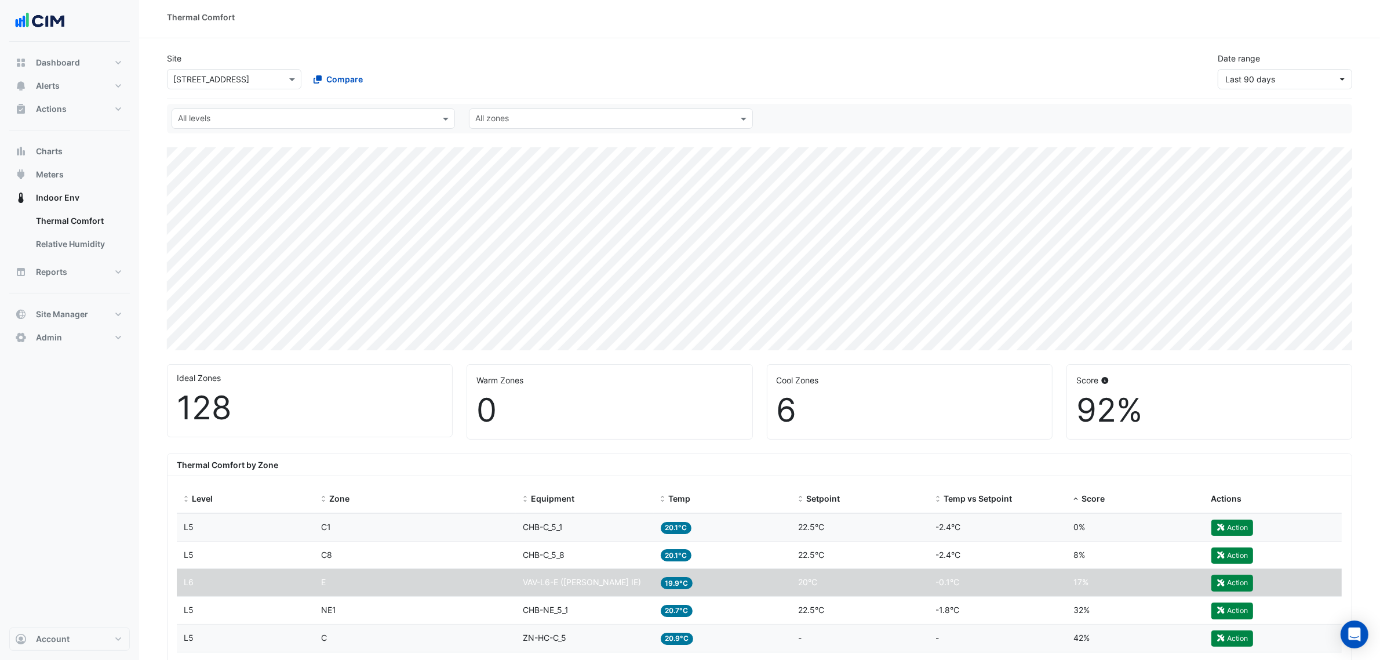
scroll to position [0, 0]
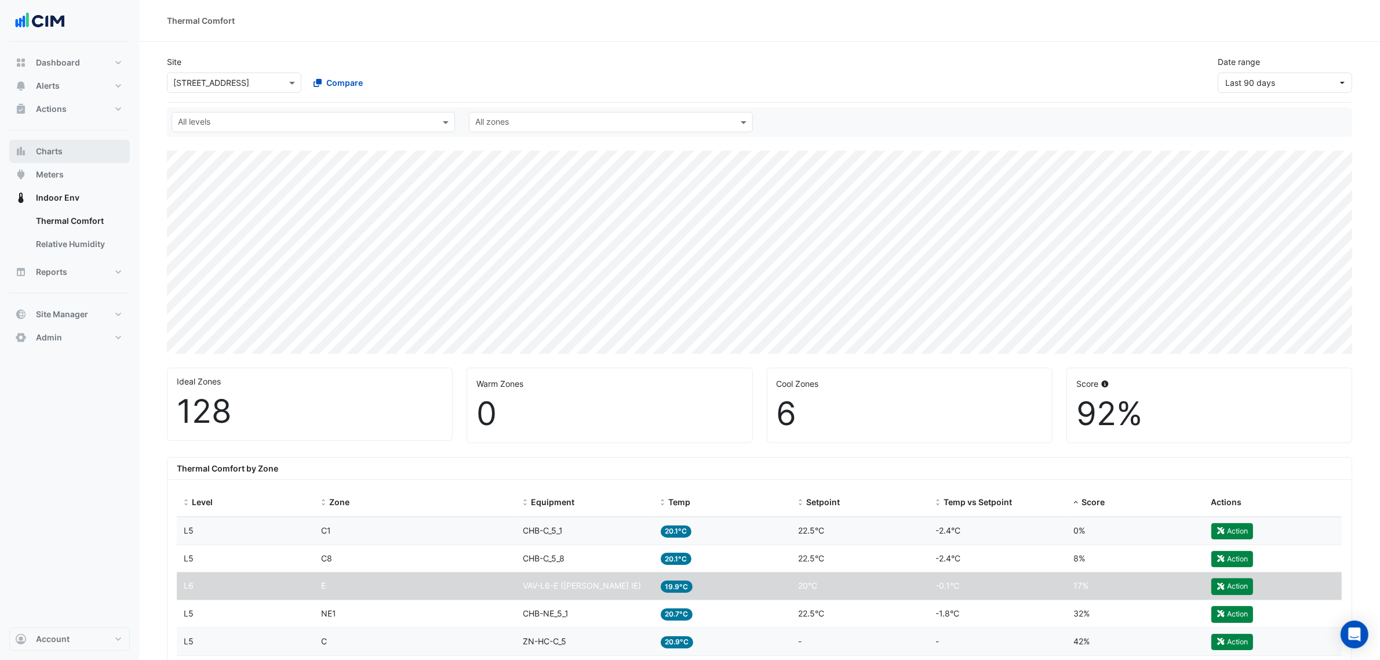
click at [59, 150] on span "Charts" at bounding box center [49, 152] width 27 height 12
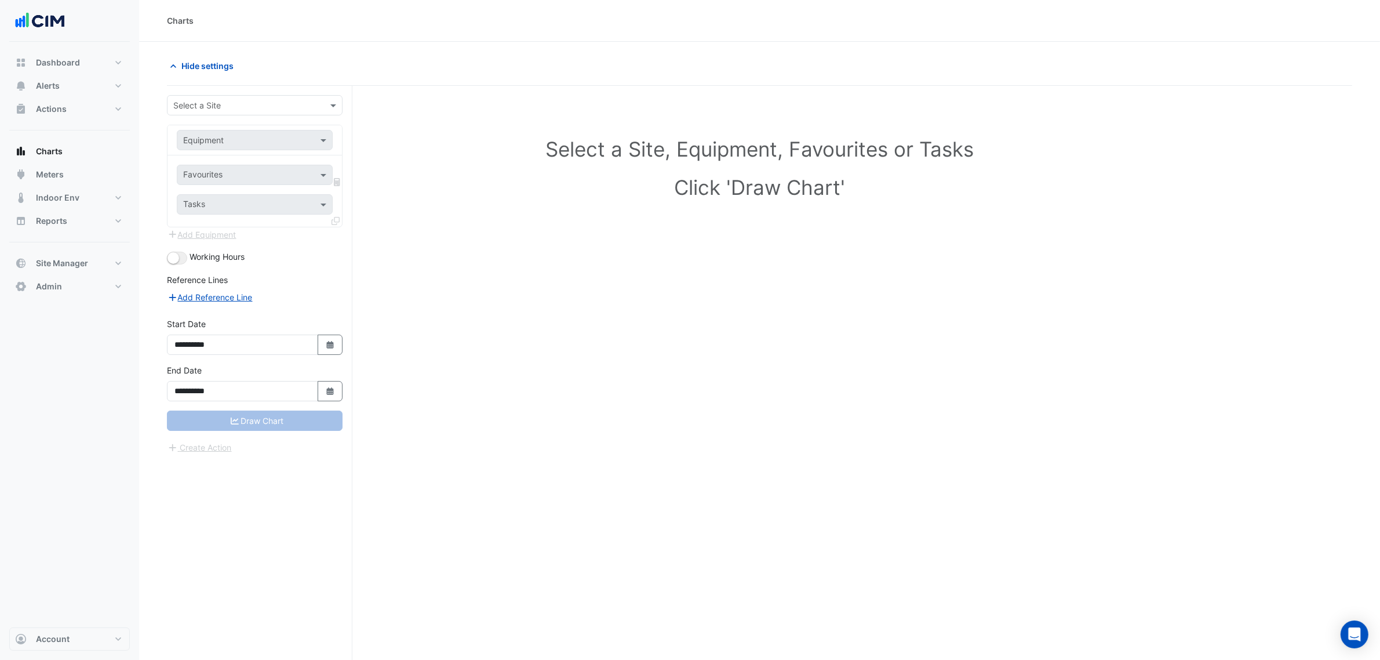
click at [198, 97] on div "Select a Site" at bounding box center [255, 105] width 176 height 20
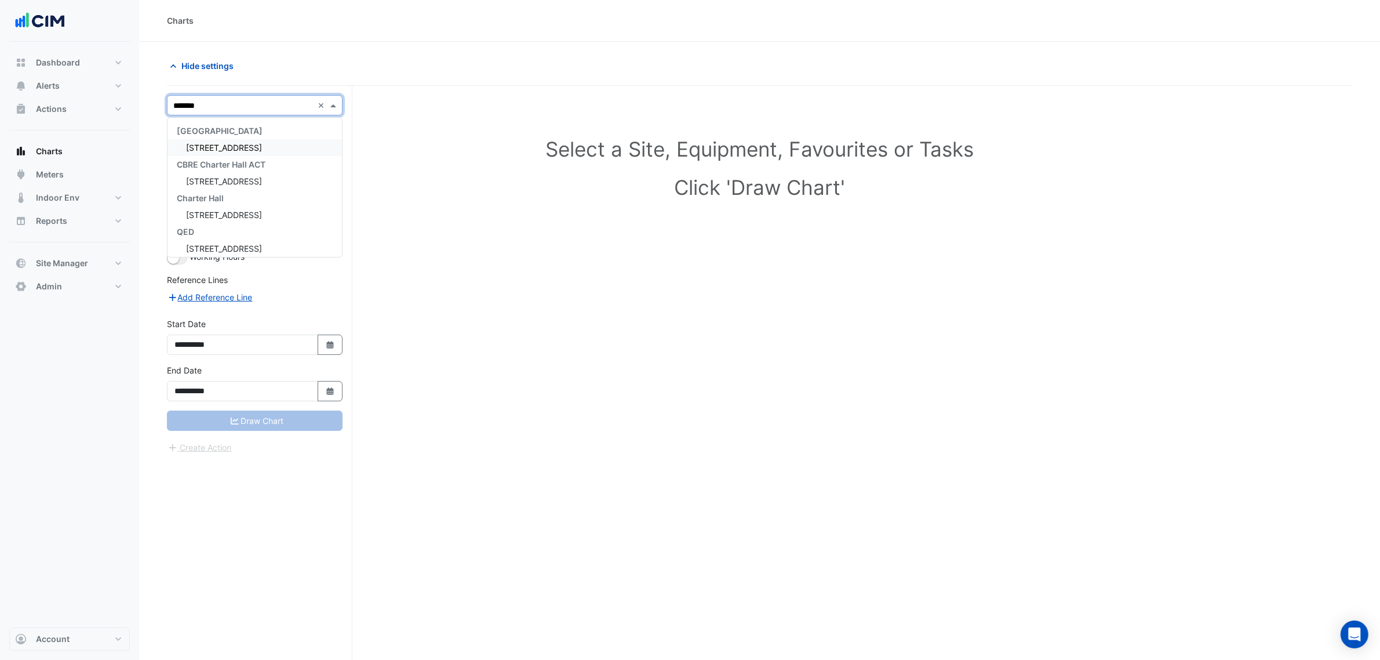
type input "********"
type input "**"
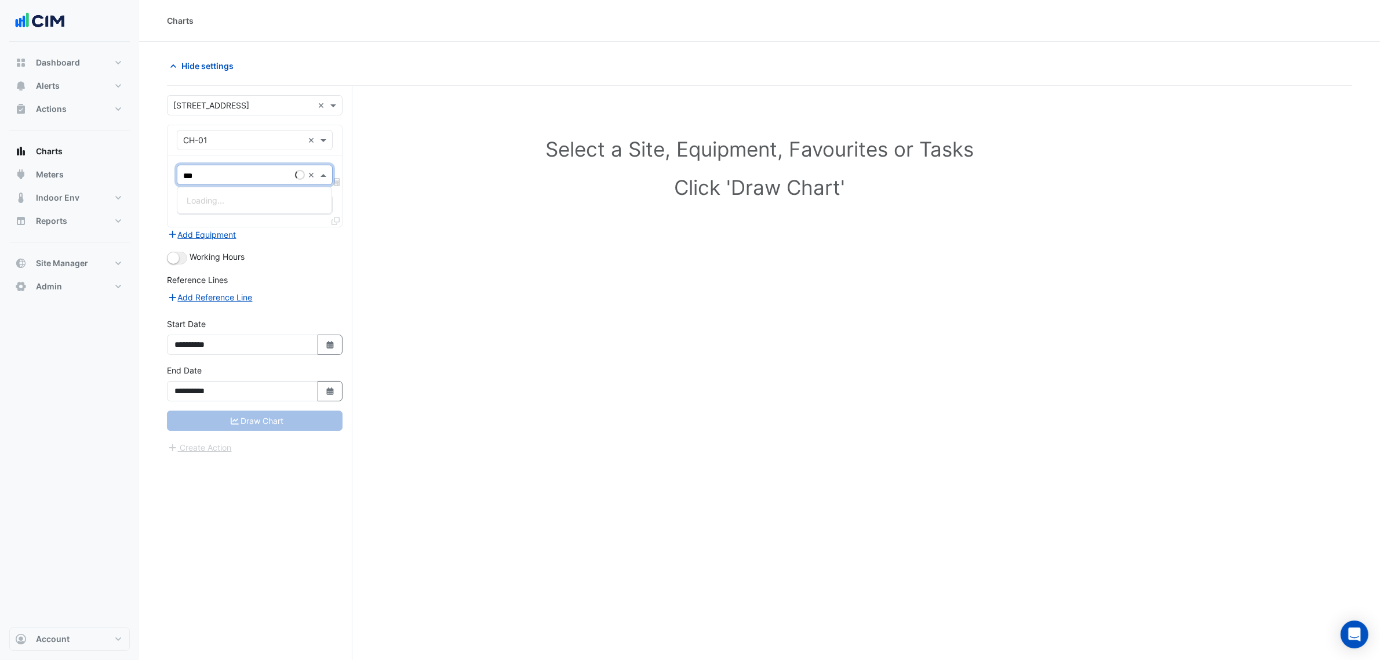
type input "****"
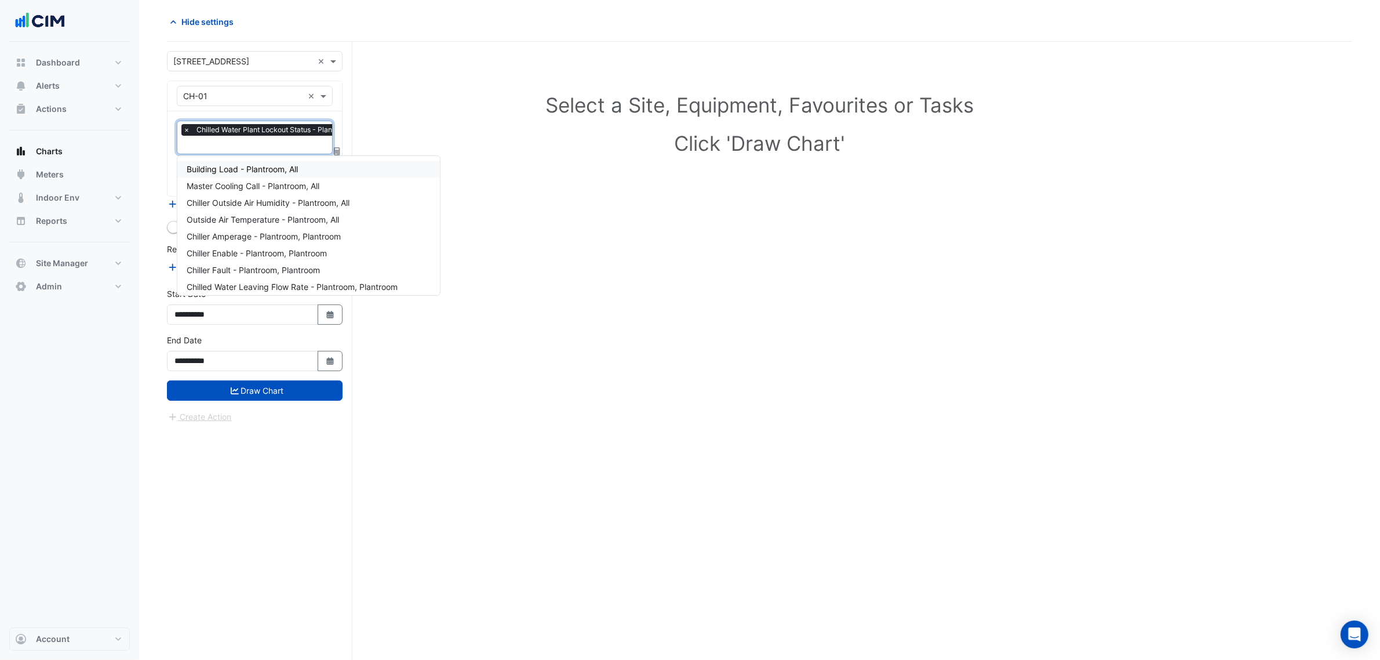
click at [398, 121] on div "Select a Site, Equipment, Favourites or Tasks Click 'Draw Chart'" at bounding box center [760, 126] width 1172 height 141
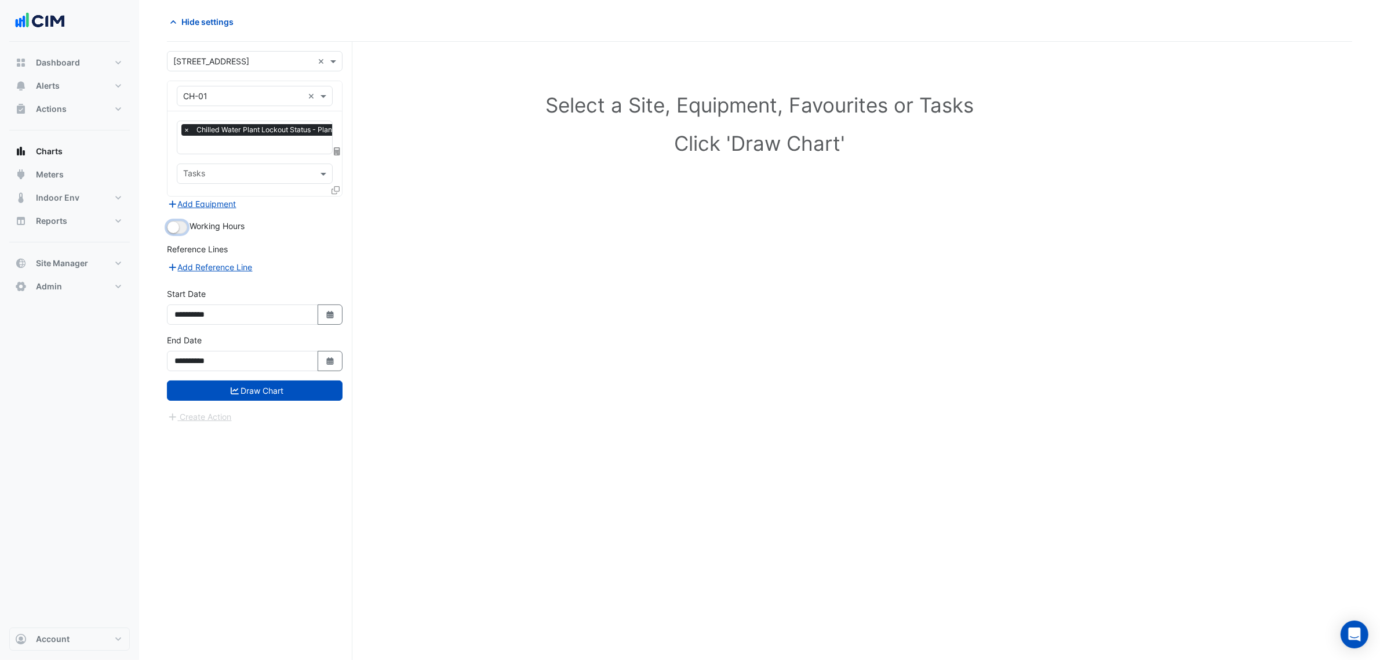
click at [184, 229] on button "button" at bounding box center [177, 227] width 20 height 13
click at [262, 392] on button "Draw Chart" at bounding box center [255, 390] width 176 height 20
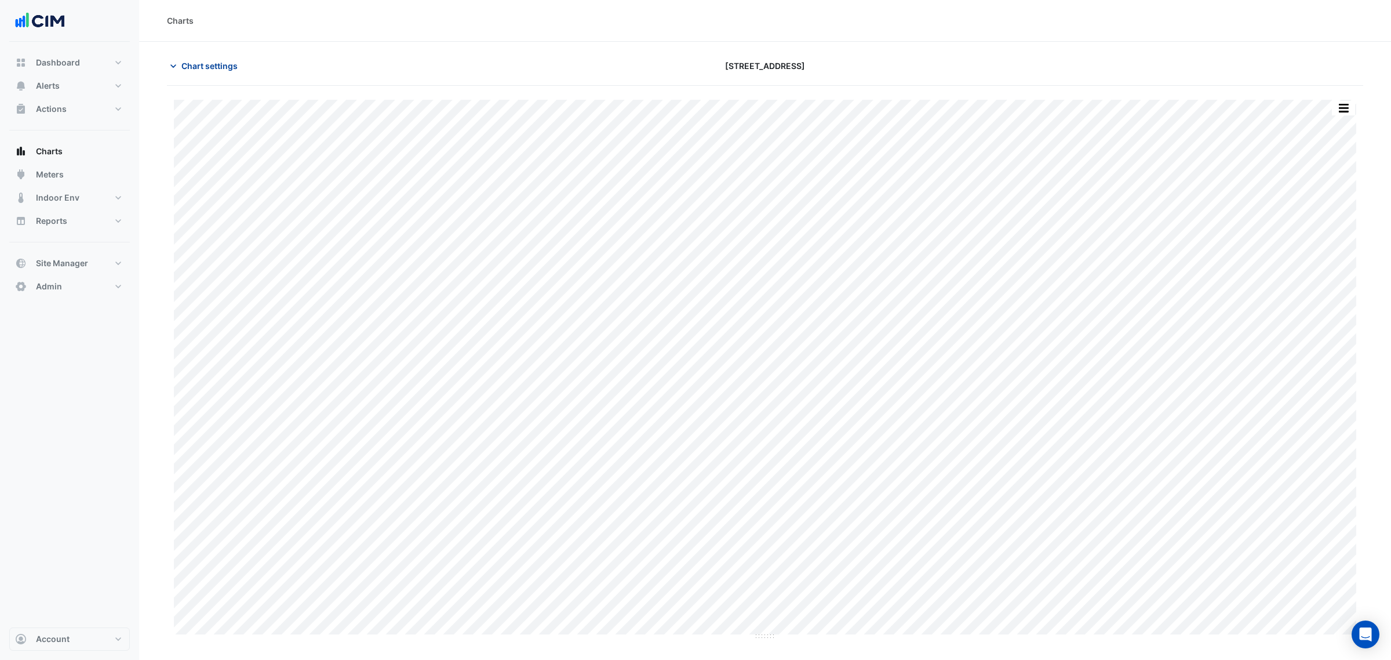
click at [203, 56] on button "Chart settings" at bounding box center [206, 66] width 78 height 20
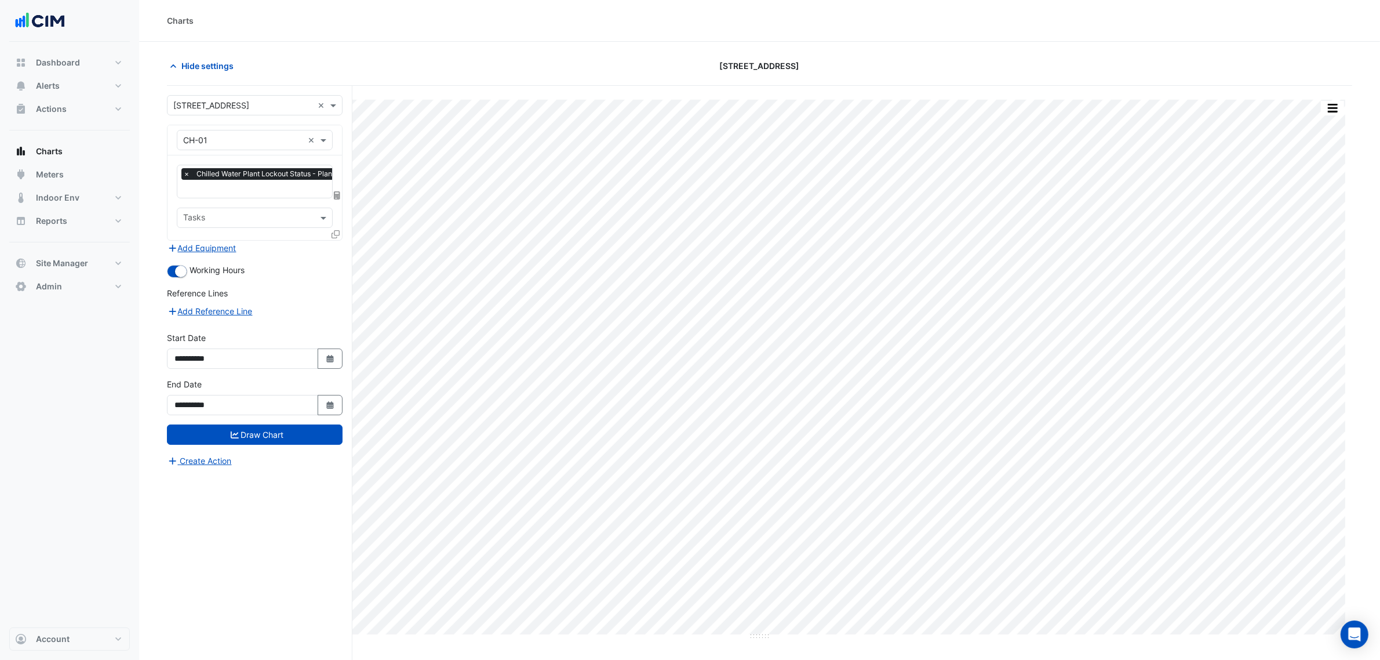
click at [219, 183] on div "× Chilled Water Plant Lockout Status - Plantroom, All" at bounding box center [275, 175] width 188 height 14
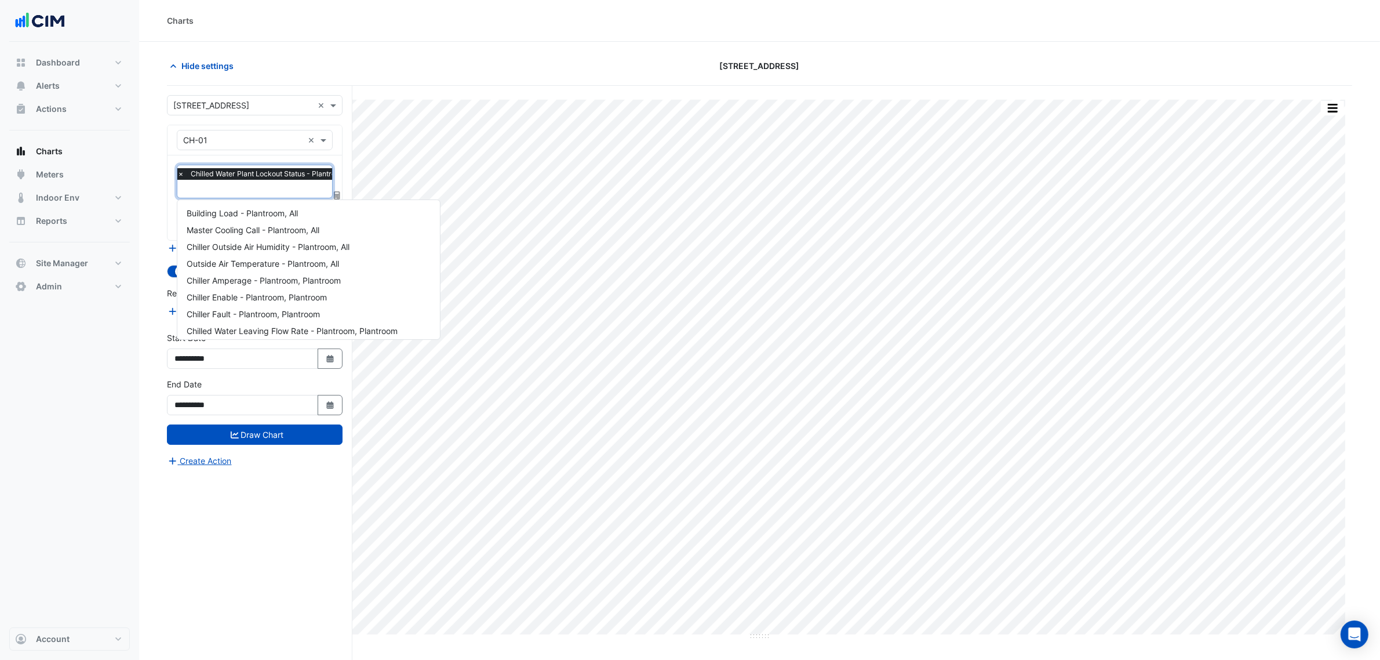
scroll to position [190, 0]
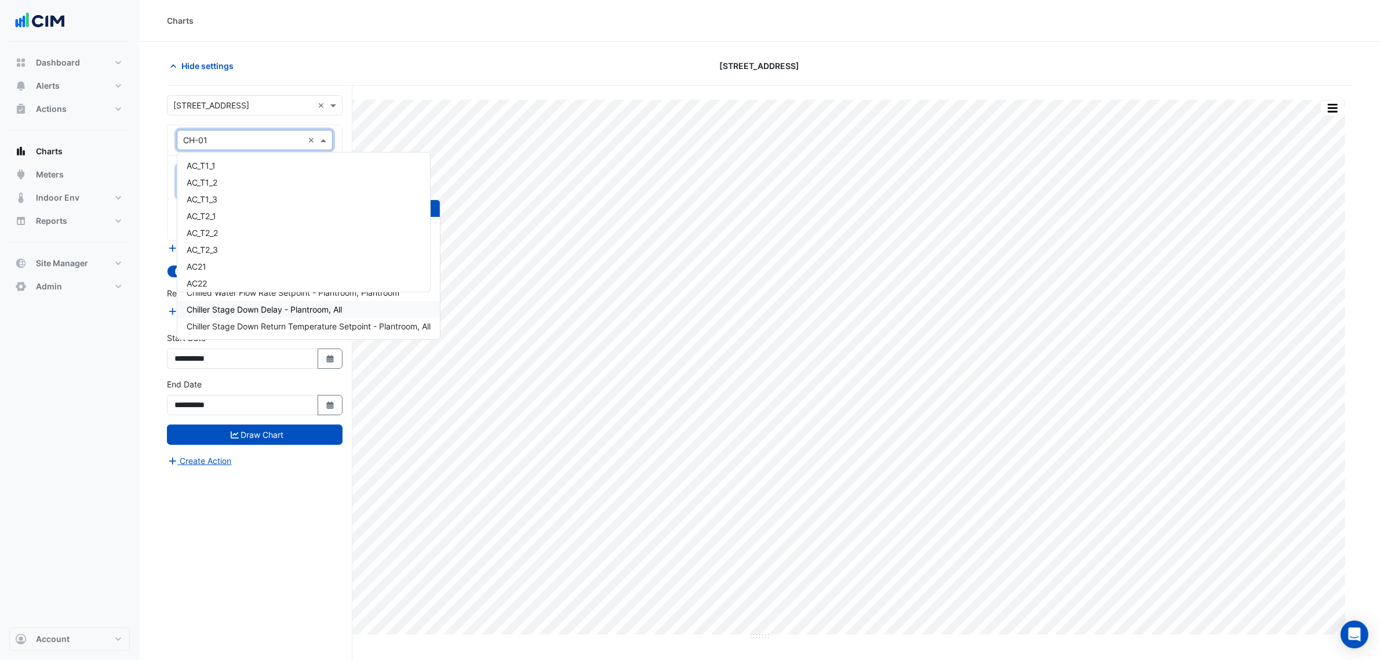
click at [259, 144] on input "text" at bounding box center [243, 140] width 120 height 12
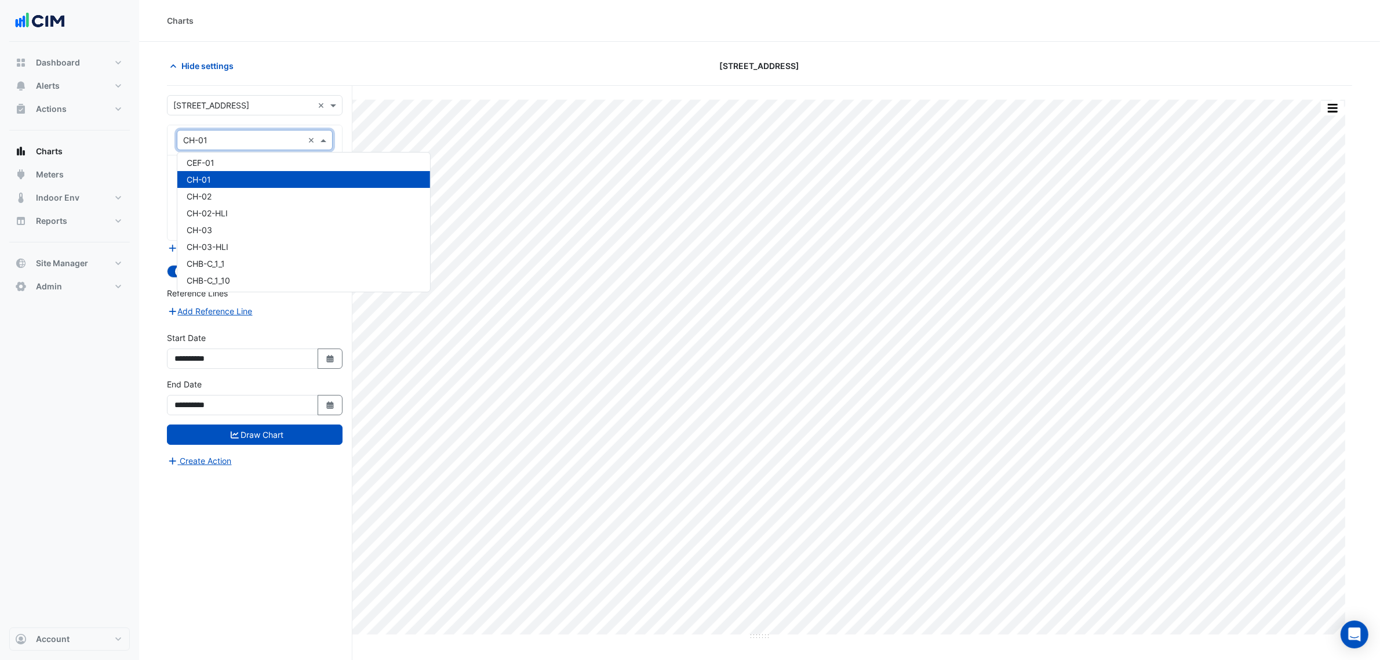
scroll to position [145, 0]
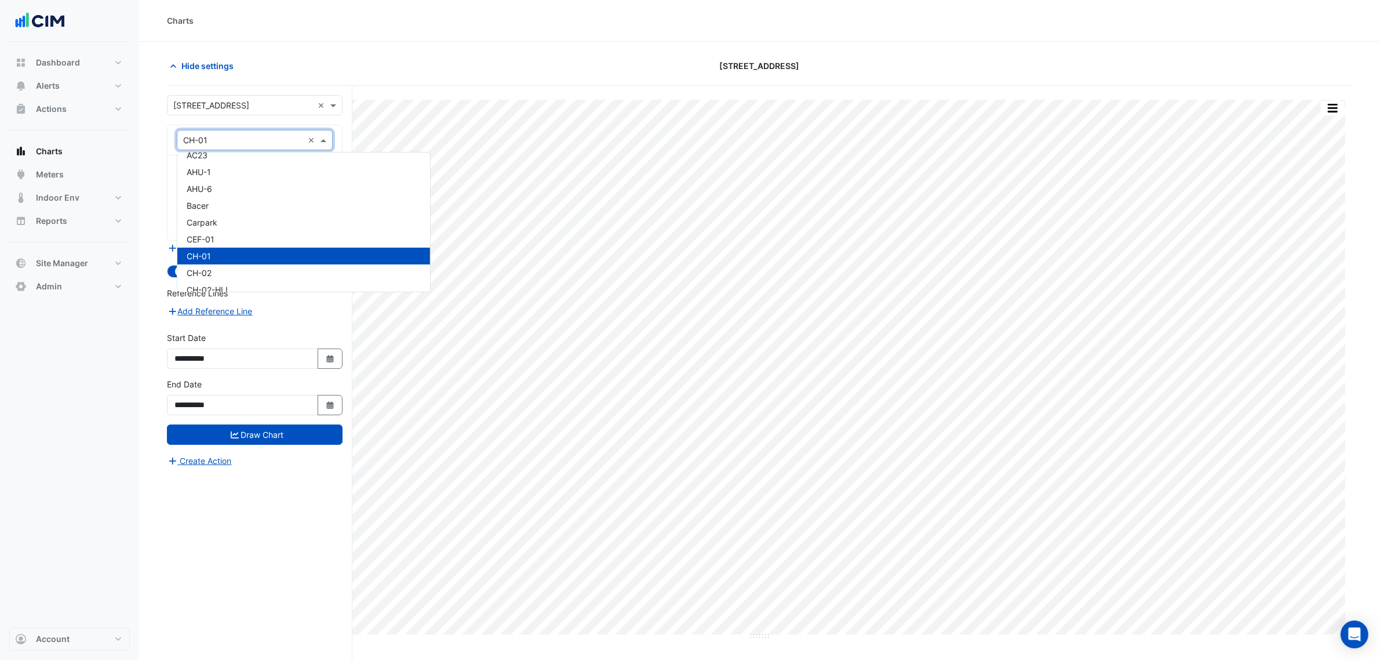
click at [230, 253] on div "CH-01" at bounding box center [303, 256] width 253 height 17
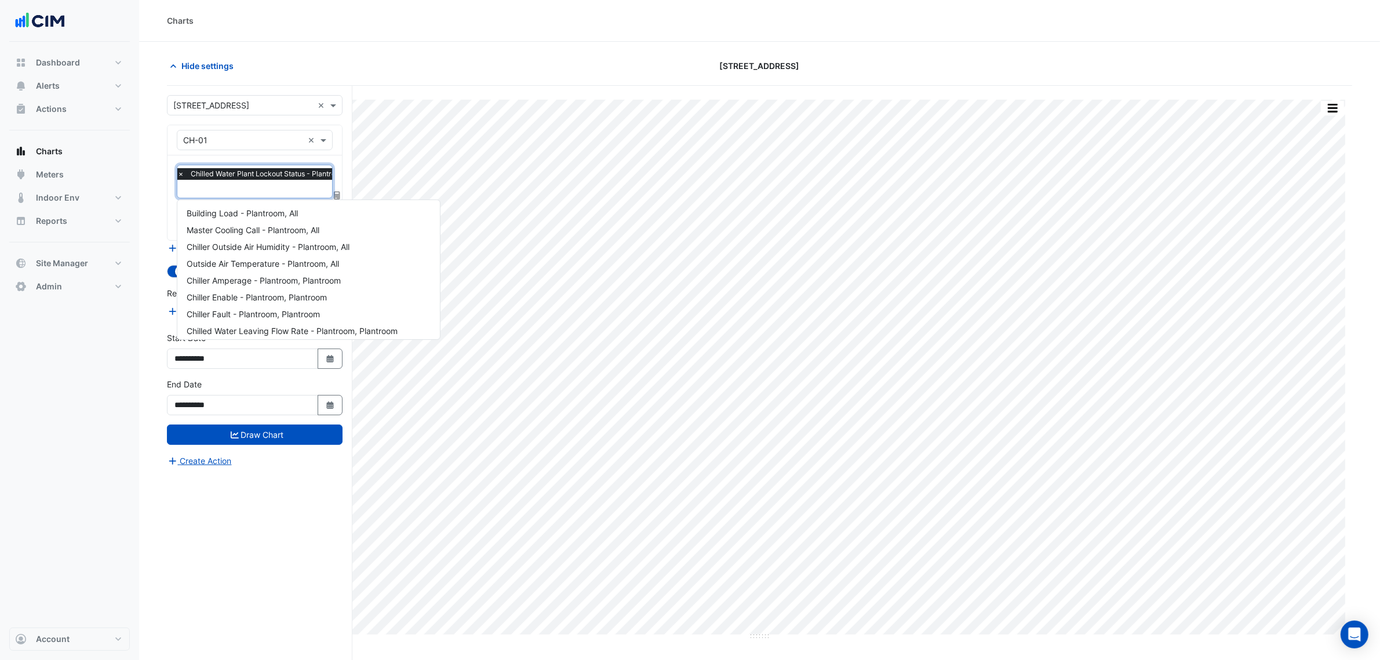
click at [187, 175] on div "× Chilled Water Plant Lockout Status - Plantroom, All" at bounding box center [268, 174] width 185 height 12
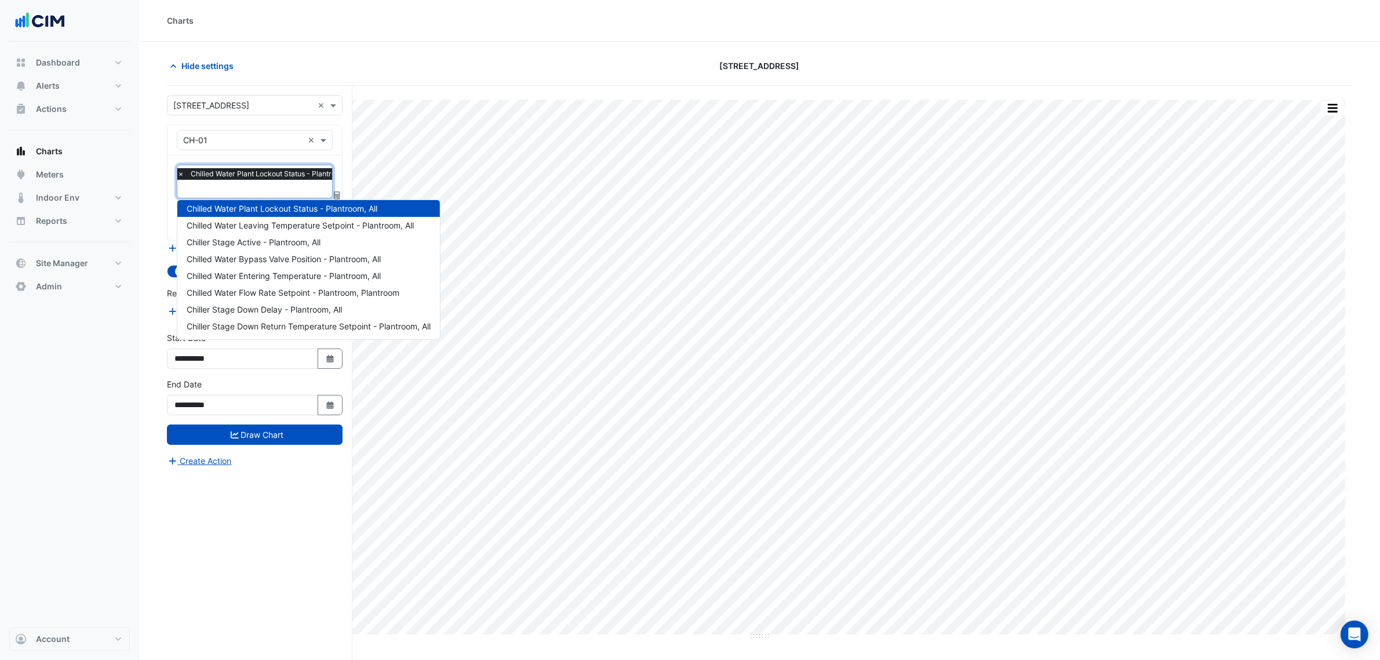
click at [183, 177] on span "×" at bounding box center [181, 174] width 10 height 12
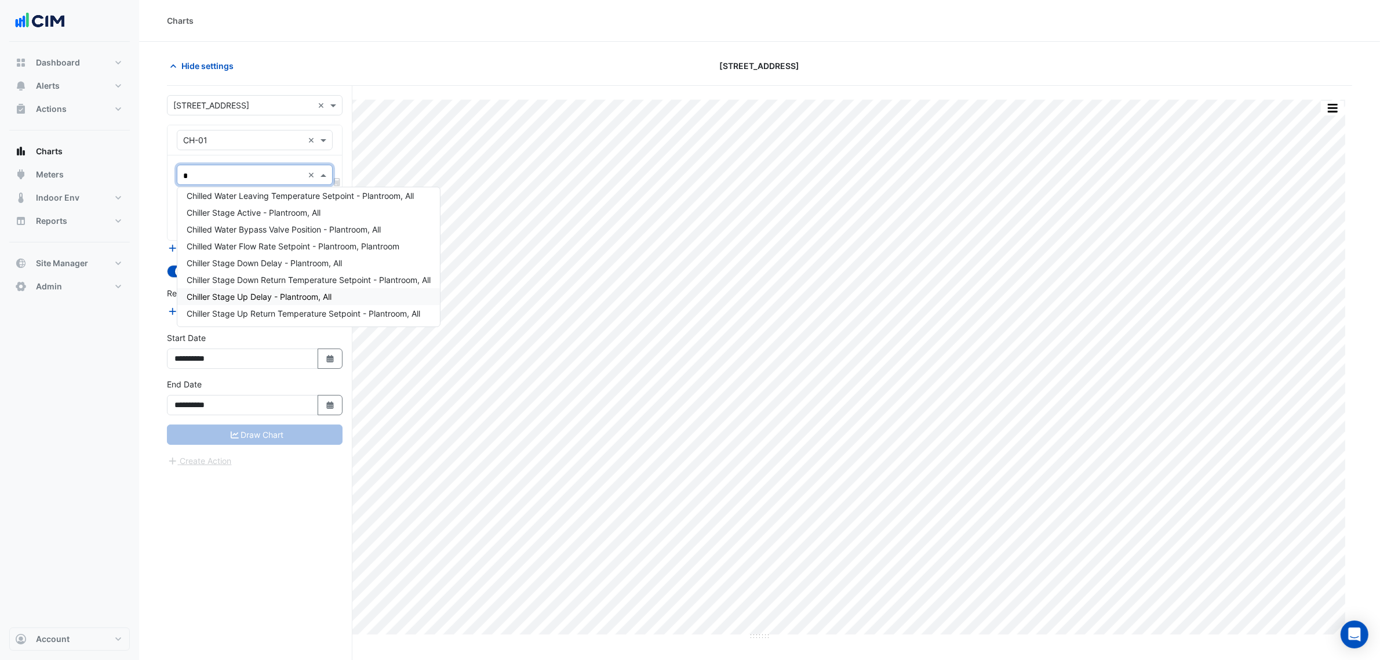
scroll to position [4, 0]
type input "****"
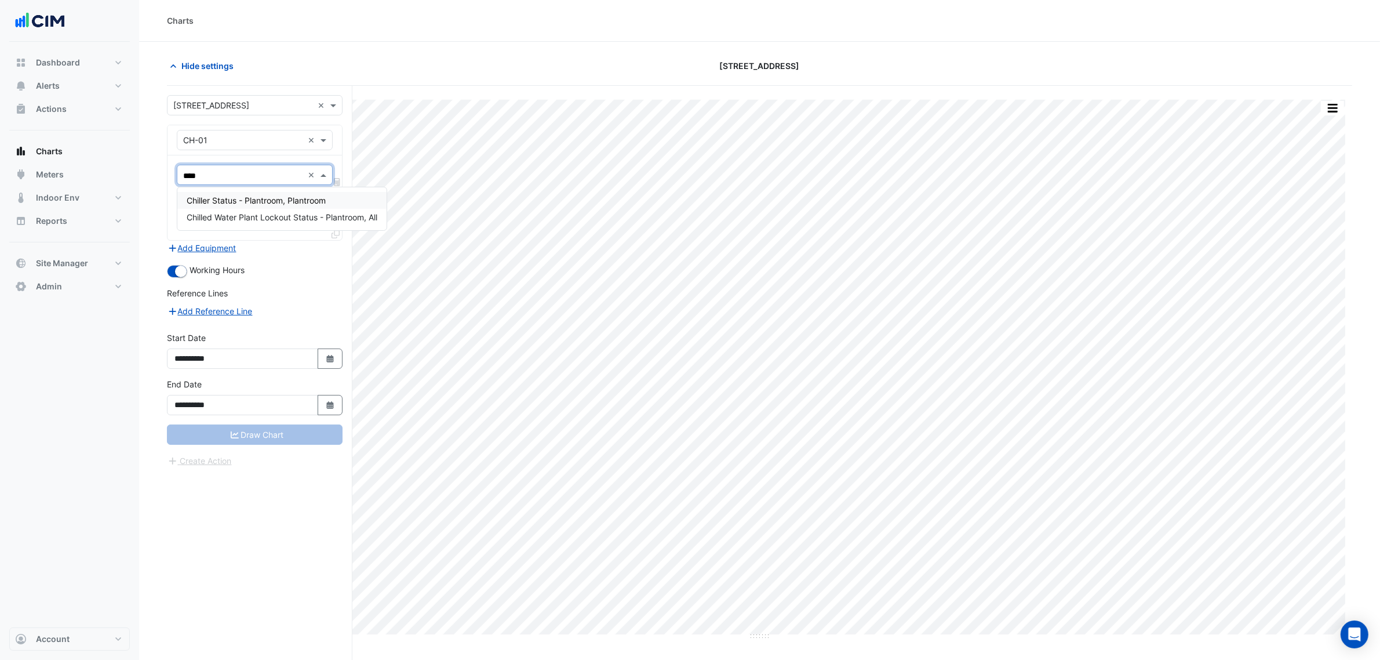
click at [243, 197] on span "Chiller Status - Plantroom, Plantroom" at bounding box center [256, 200] width 139 height 10
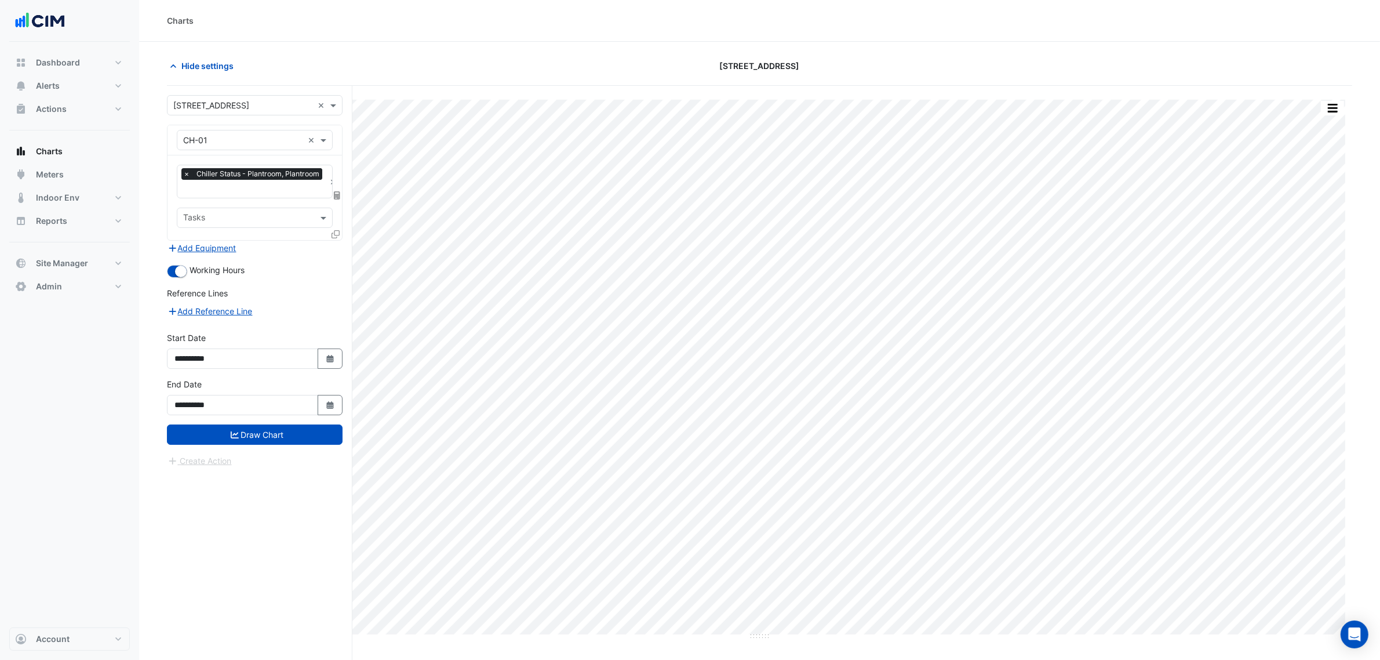
click at [336, 236] on icon at bounding box center [336, 234] width 8 height 8
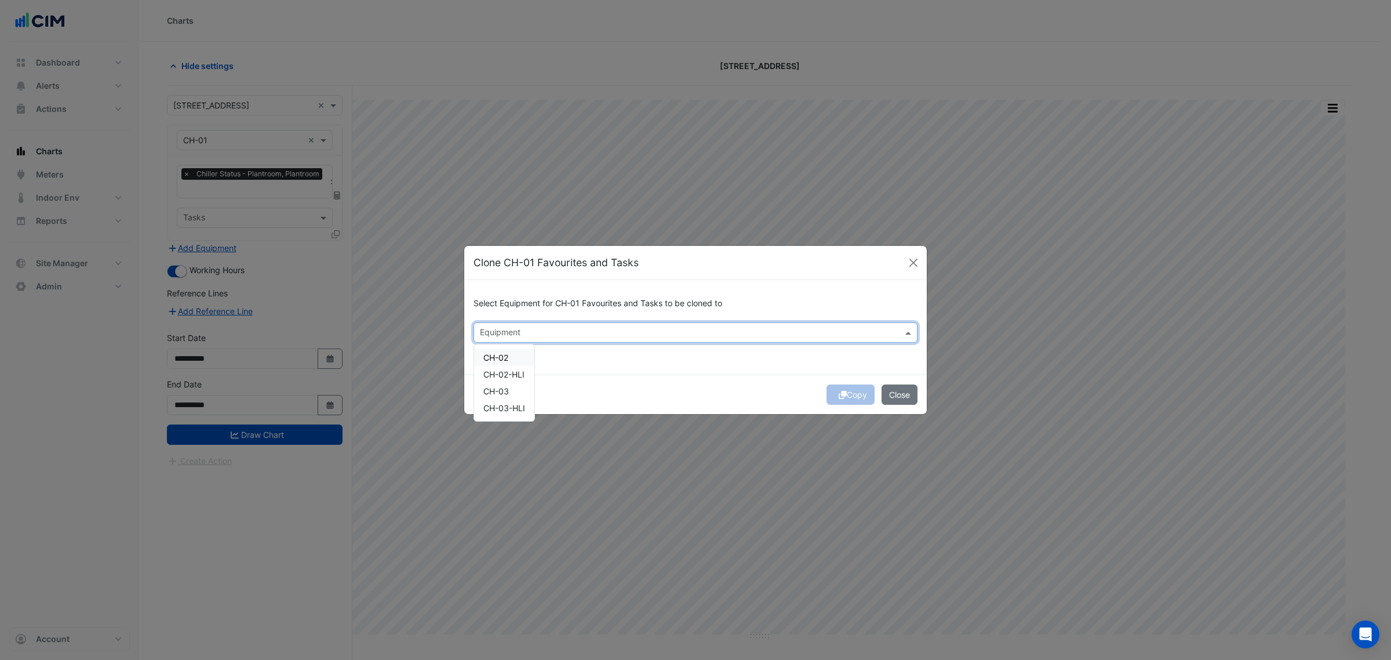
click at [509, 339] on div at bounding box center [688, 333] width 420 height 15
click at [514, 360] on div "CH-02" at bounding box center [504, 357] width 60 height 17
click at [509, 390] on span "CH-03" at bounding box center [496, 391] width 26 height 10
click at [622, 381] on div "Copy Close" at bounding box center [695, 393] width 463 height 39
click at [855, 392] on div "Copy Close" at bounding box center [695, 393] width 463 height 39
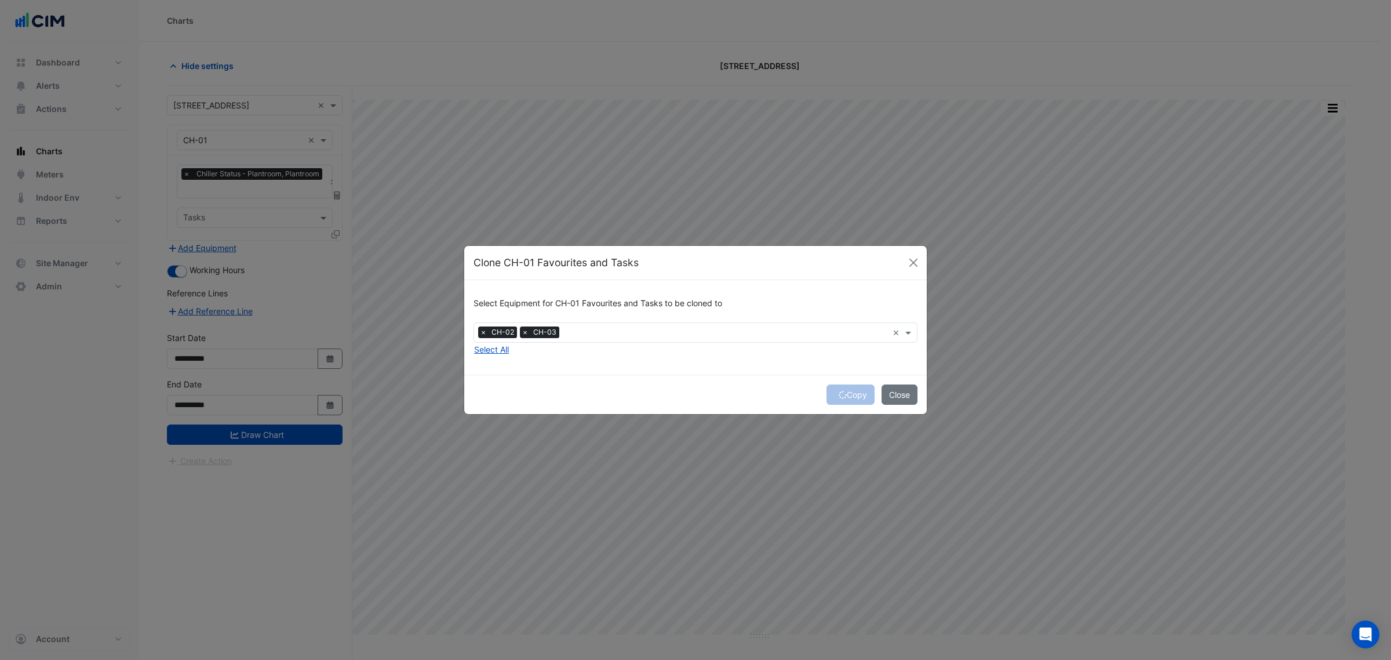
click at [855, 392] on div "Copy Close" at bounding box center [695, 393] width 463 height 39
click at [850, 392] on div "Copy Close" at bounding box center [695, 393] width 463 height 39
click at [850, 392] on button "Copy" at bounding box center [851, 394] width 48 height 20
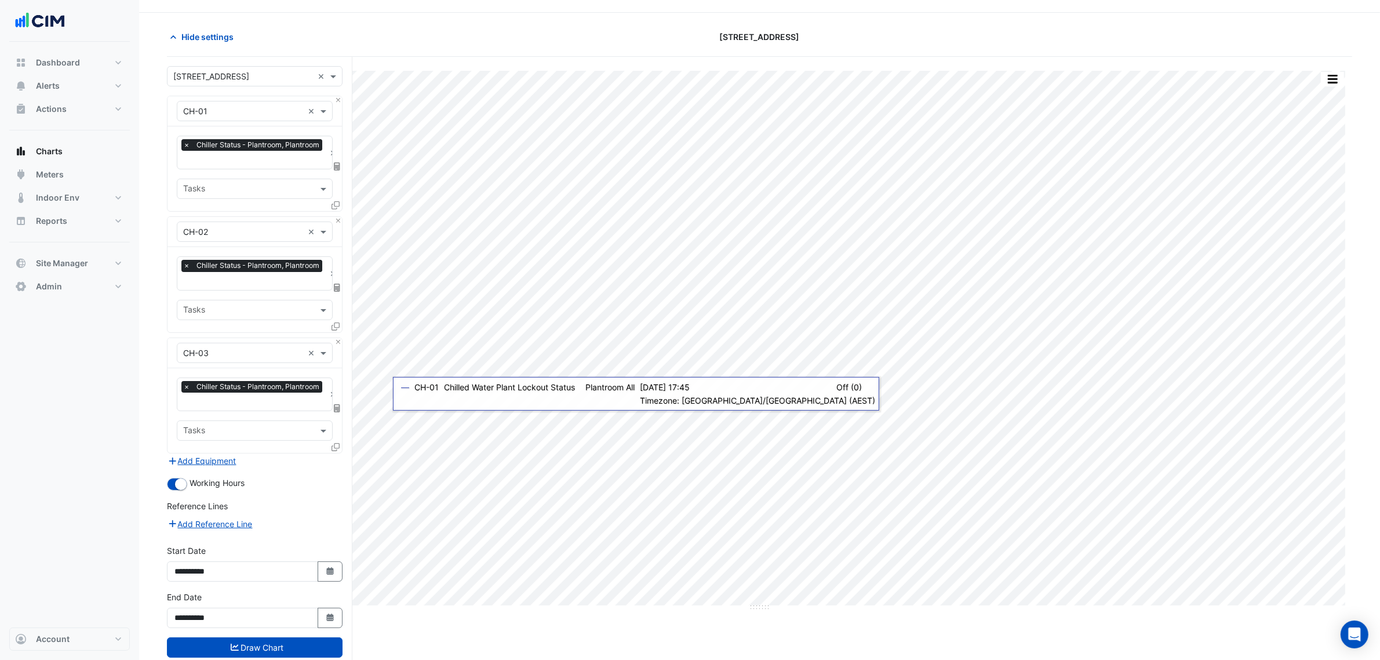
scroll to position [57, 0]
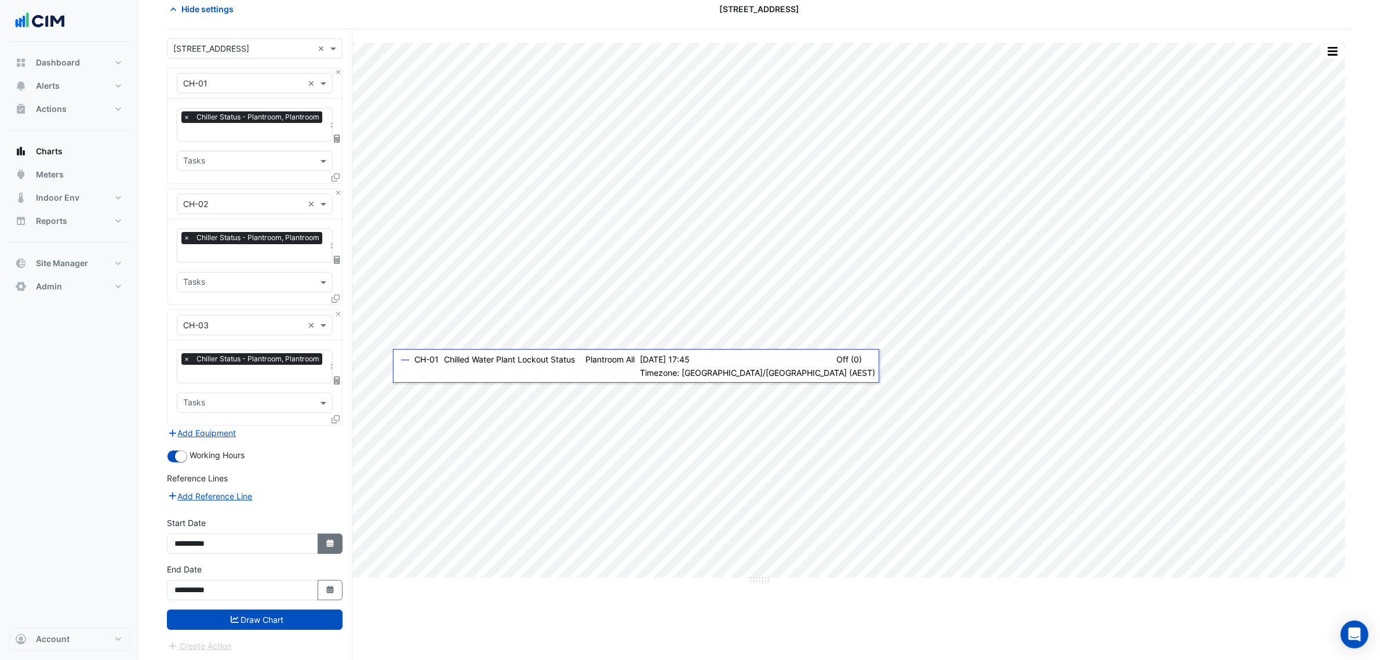
click at [337, 543] on button "Select Date" at bounding box center [331, 543] width 26 height 20
select select "*"
select select "****"
drag, startPoint x: 207, startPoint y: 387, endPoint x: 209, endPoint y: 393, distance: 6.1
click at [207, 387] on select "*** *** *** *** *** *** *** *** ***" at bounding box center [220, 387] width 44 height 17
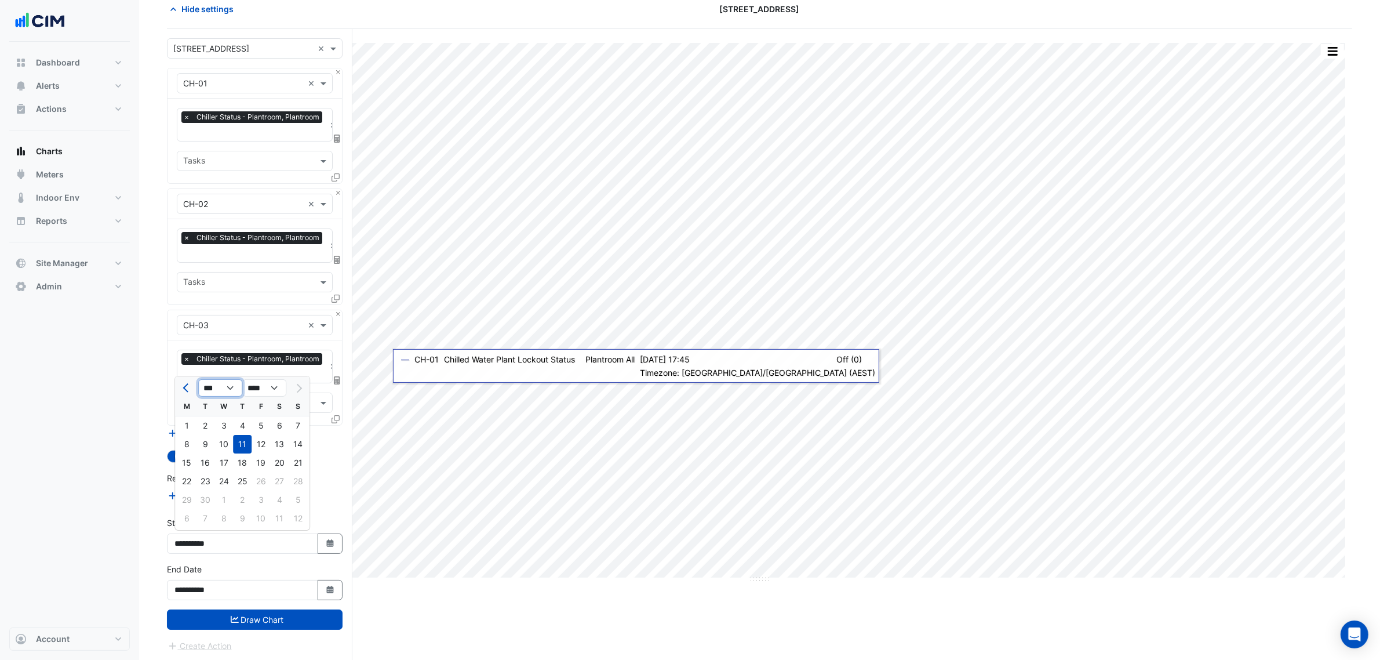
select select "*"
click at [198, 379] on select "*** *** *** *** *** *** *** *** ***" at bounding box center [220, 387] width 44 height 17
click at [294, 421] on div "1" at bounding box center [298, 425] width 19 height 19
type input "**********"
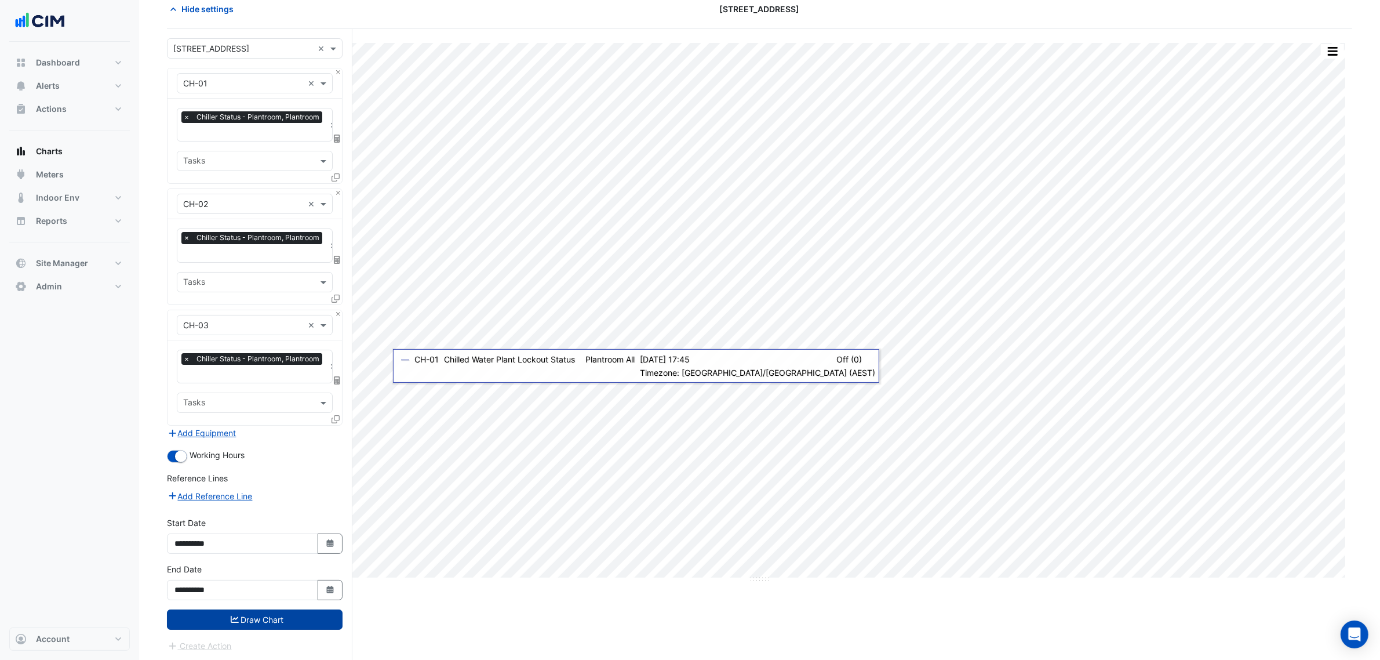
click at [264, 619] on button "Draw Chart" at bounding box center [255, 619] width 176 height 20
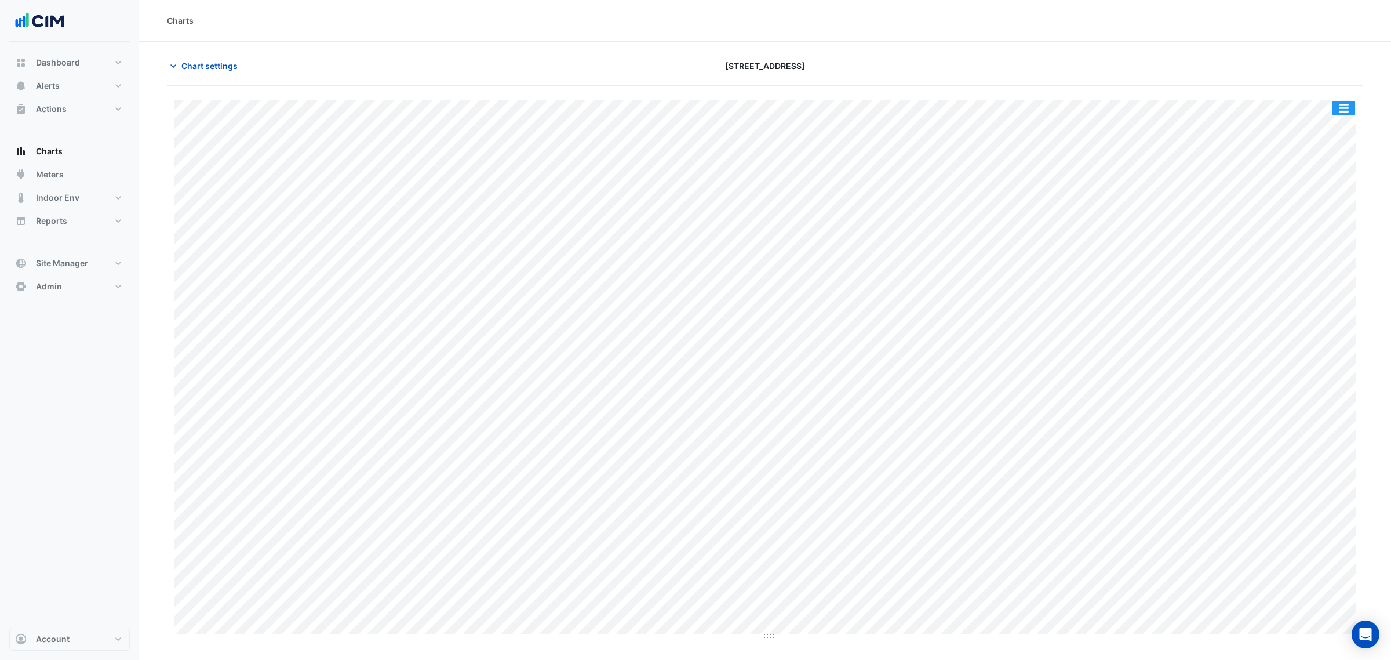
click at [1345, 113] on button "button" at bounding box center [1343, 108] width 23 height 14
click at [1340, 128] on div "Split by Equip" at bounding box center [1321, 128] width 70 height 21
click at [1316, 150] on button "button" at bounding box center [1320, 154] width 23 height 14
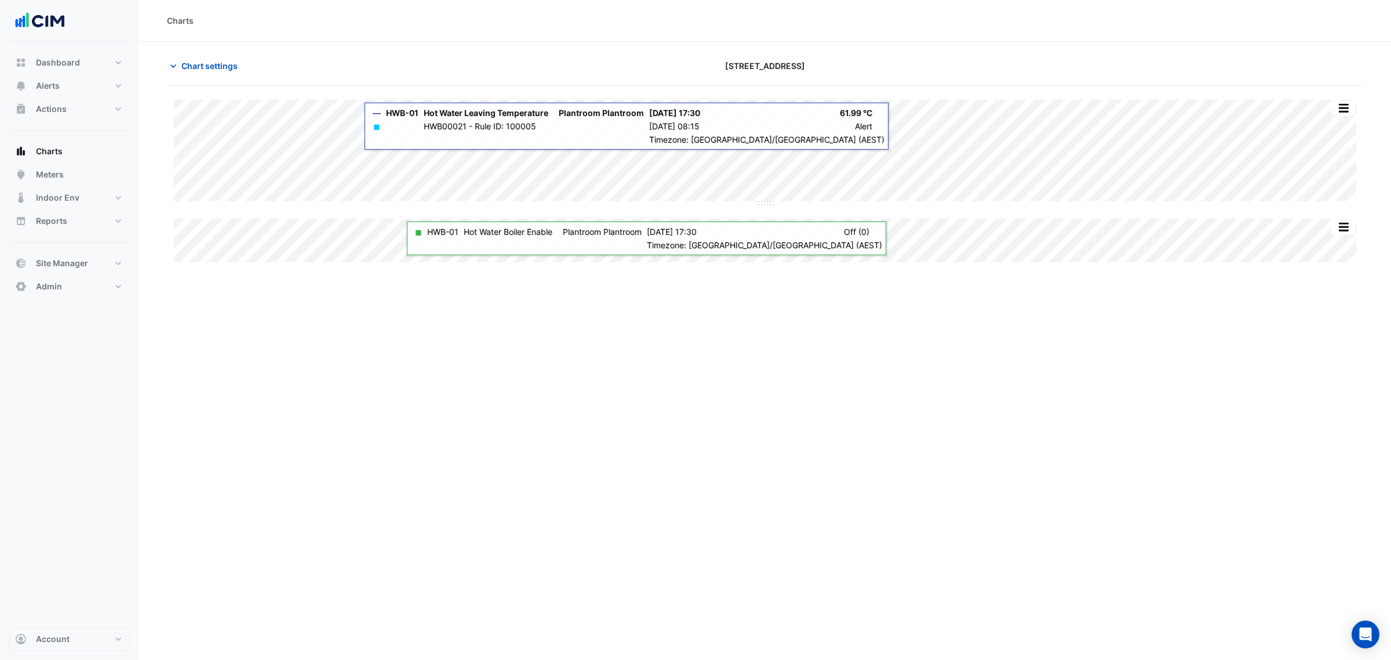
type input "**********"
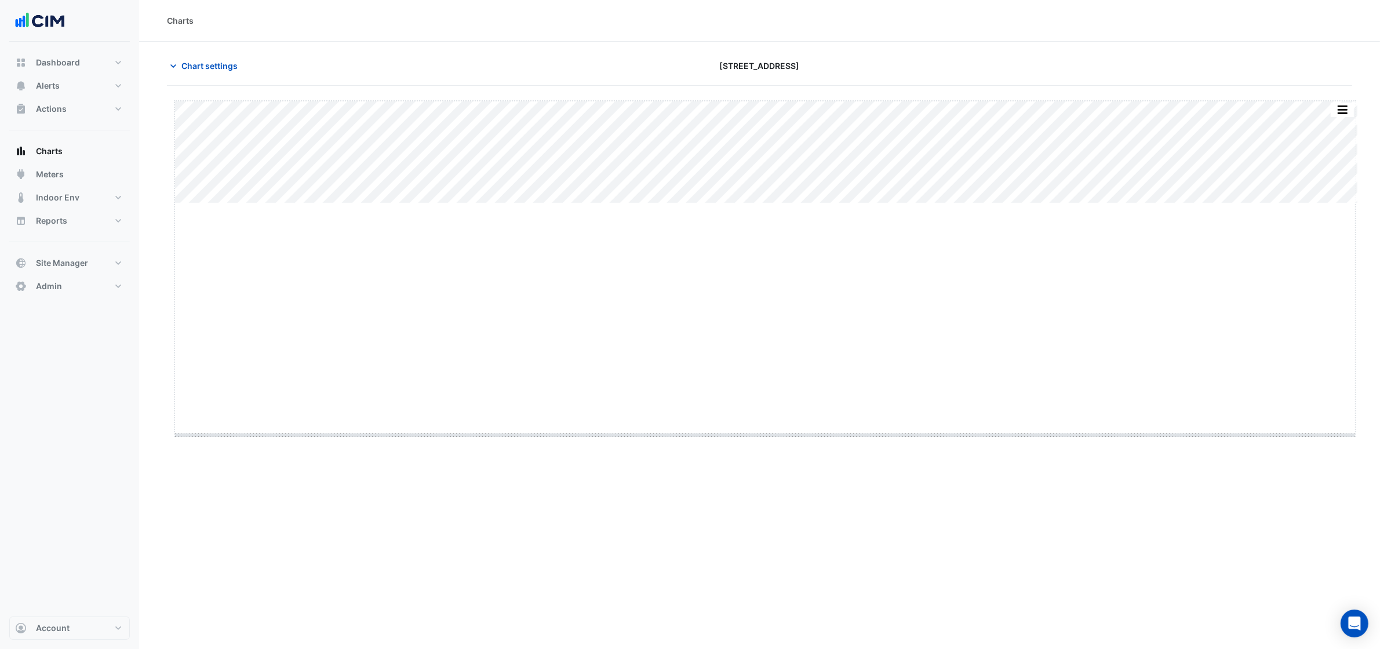
drag, startPoint x: 766, startPoint y: 203, endPoint x: 748, endPoint y: 435, distance: 232.6
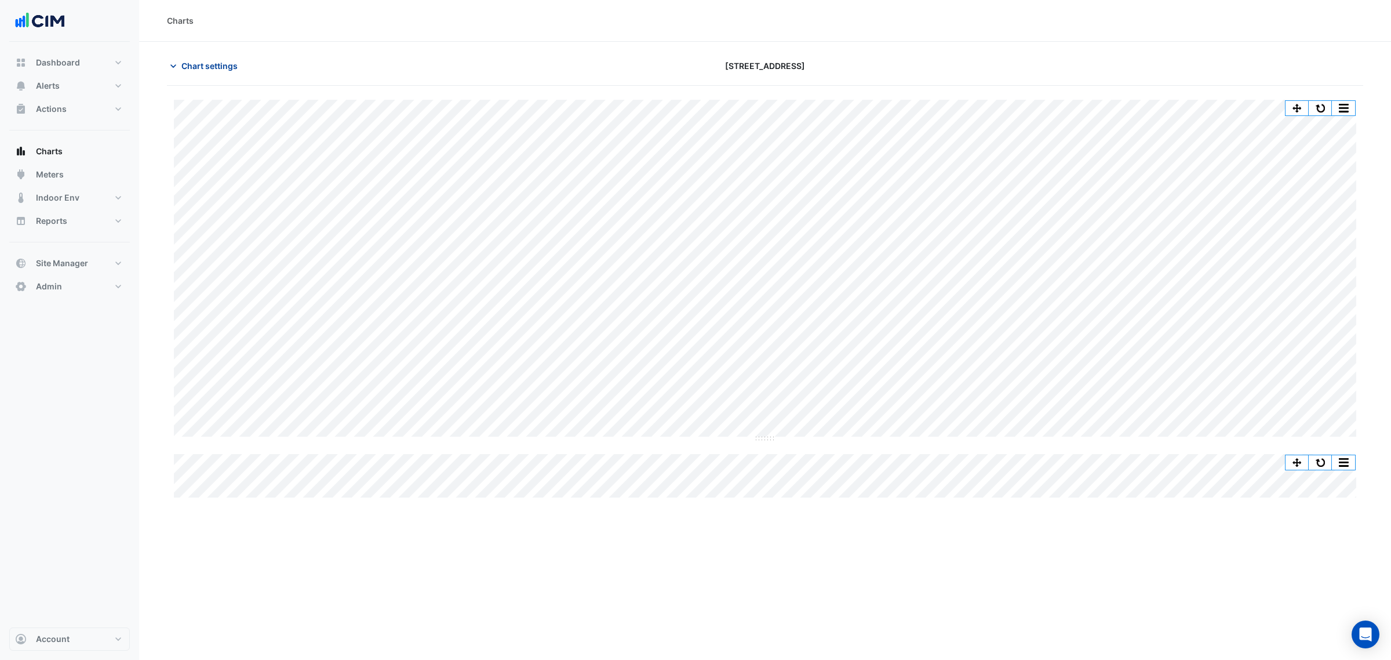
click at [218, 62] on span "Chart settings" at bounding box center [209, 66] width 56 height 12
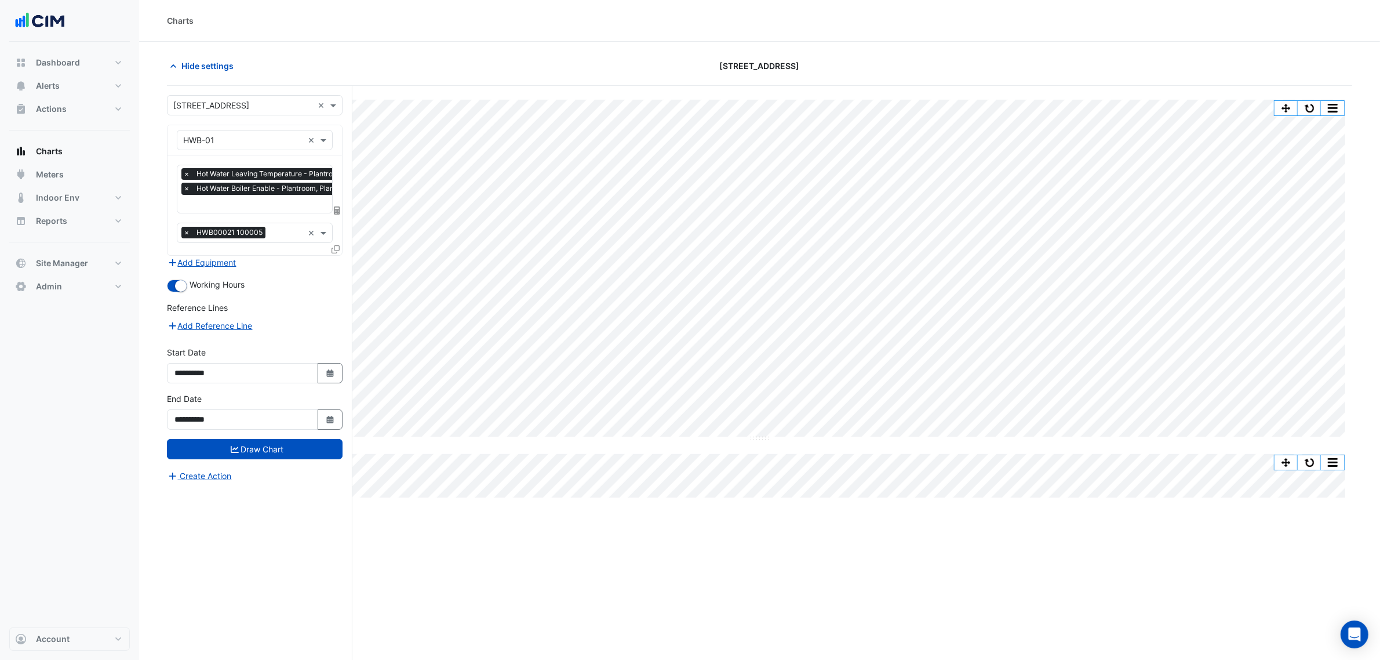
click at [219, 201] on input "text" at bounding box center [284, 205] width 203 height 12
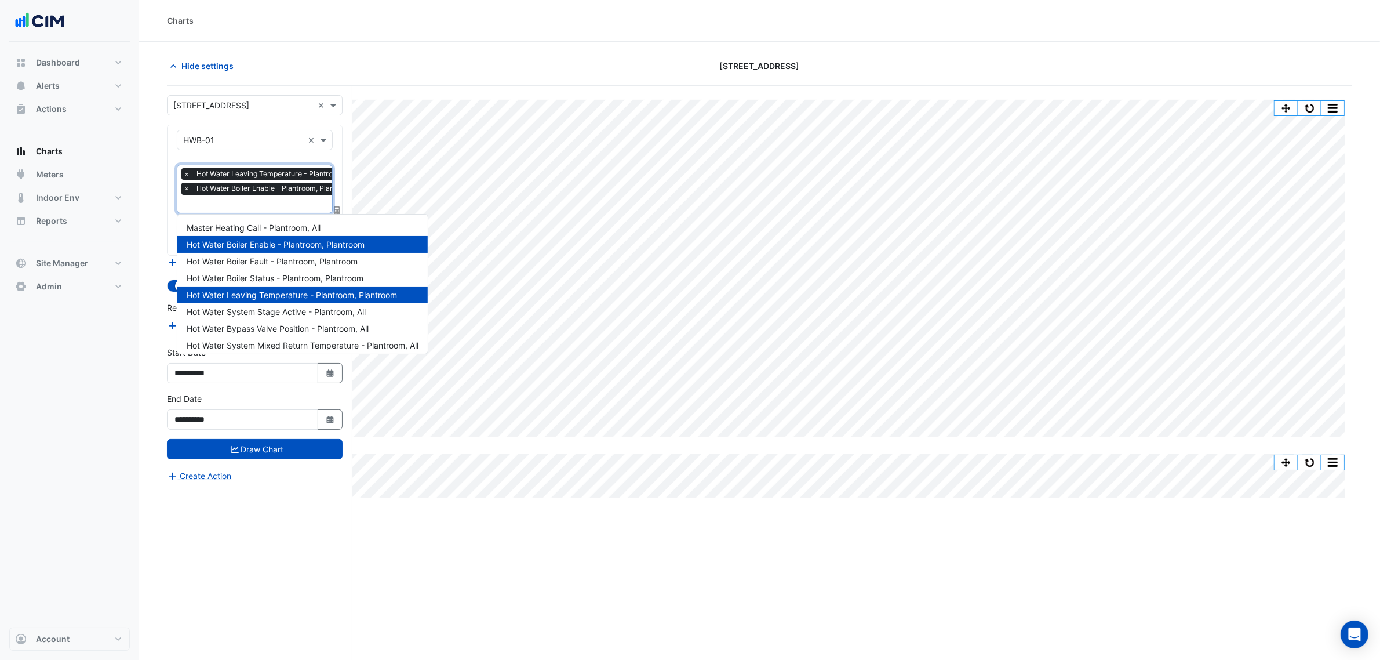
scroll to position [0, 6]
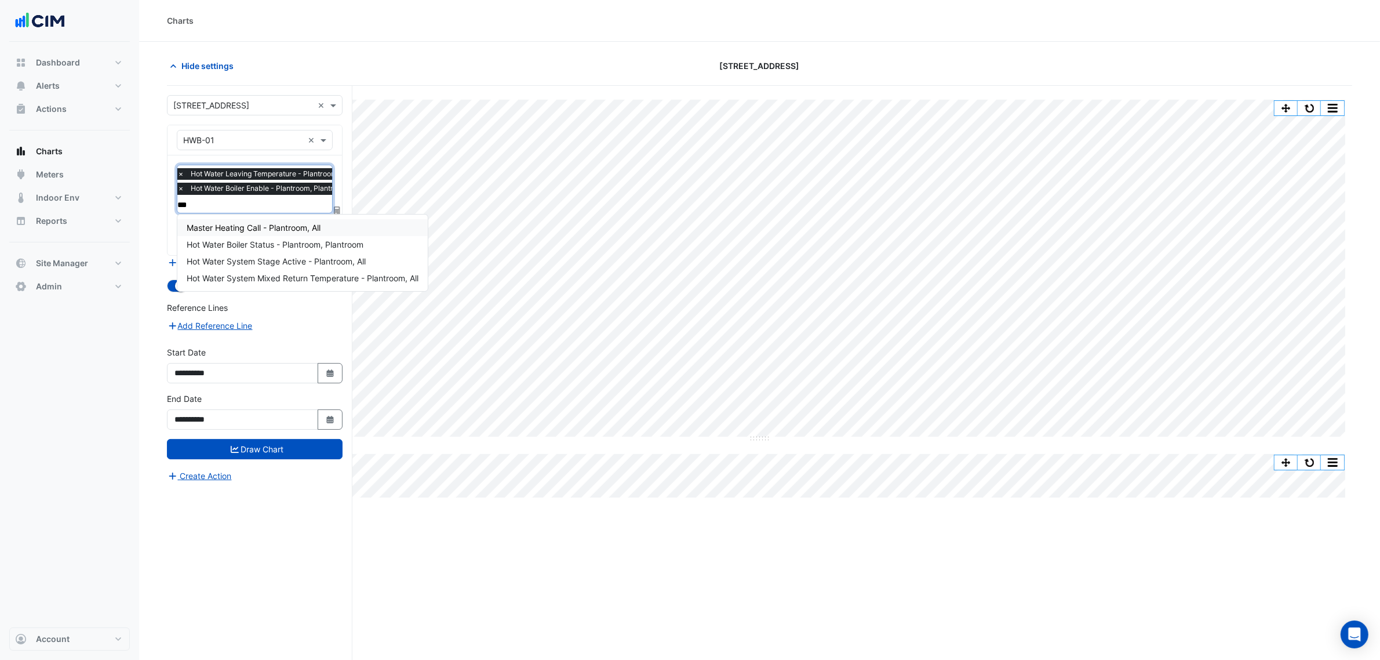
type input "****"
click at [243, 226] on span "Hot Water Boiler Status - Plantroom, Plantroom" at bounding box center [275, 228] width 177 height 10
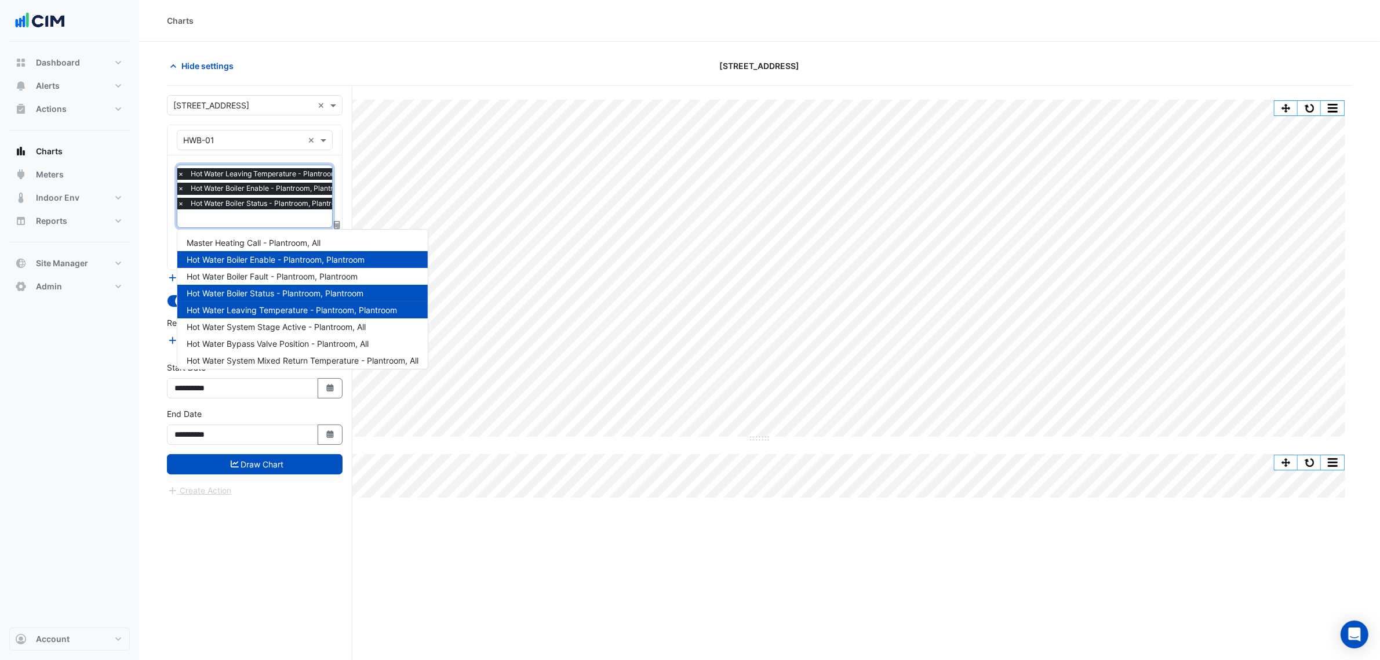
click at [242, 210] on div "× Hot Water Leaving Temperature - Plantroom, Plantroom × Hot Water Boiler Enabl…" at bounding box center [278, 190] width 205 height 44
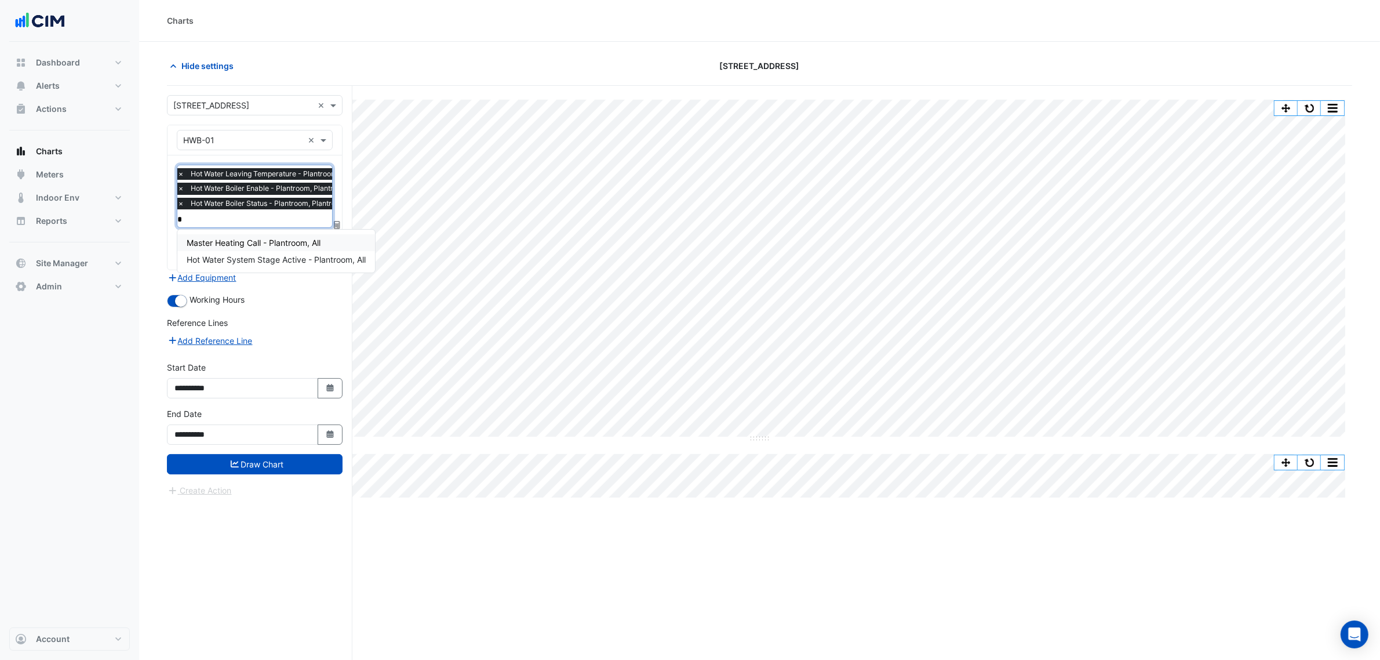
type input "**"
click at [245, 238] on span "Master Heating Call - Plantroom, All" at bounding box center [254, 243] width 134 height 10
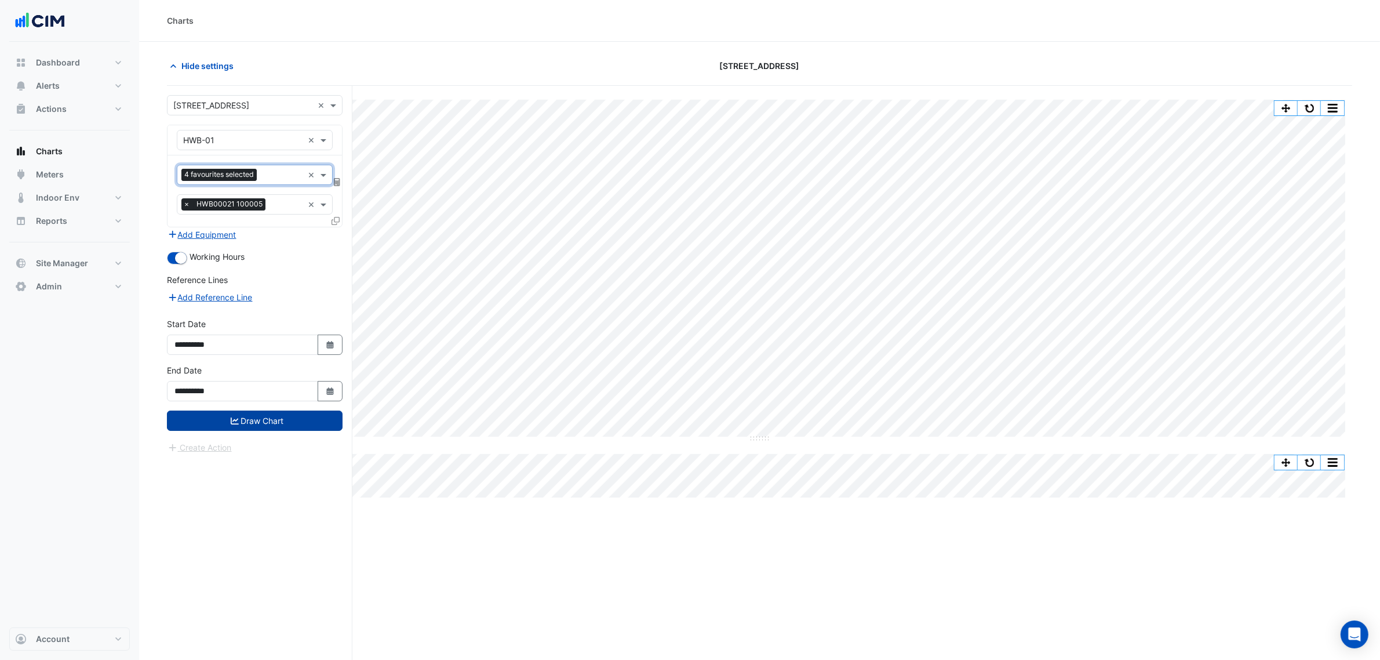
scroll to position [0, 0]
click at [266, 420] on button "Draw Chart" at bounding box center [255, 420] width 176 height 20
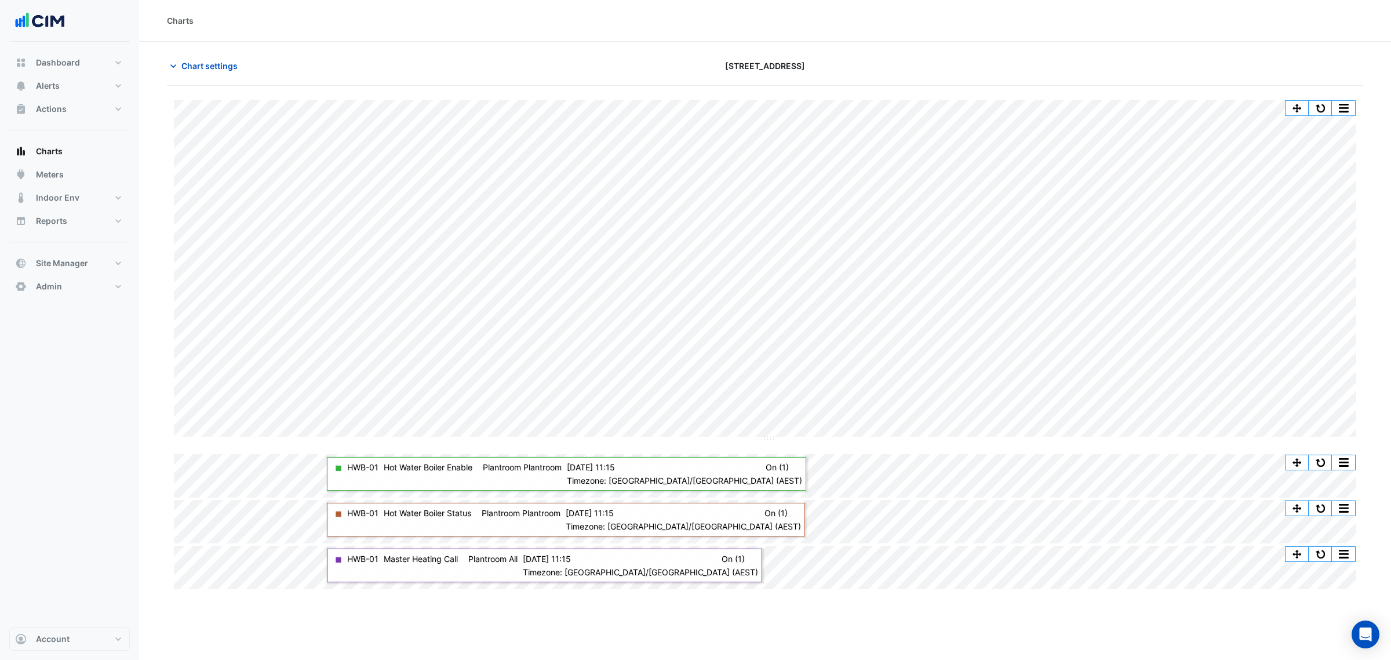
click at [203, 54] on section "Chart settings [STREET_ADDRESS] Split All Split None Print Save as JPEG Save as…" at bounding box center [765, 317] width 1252 height 550
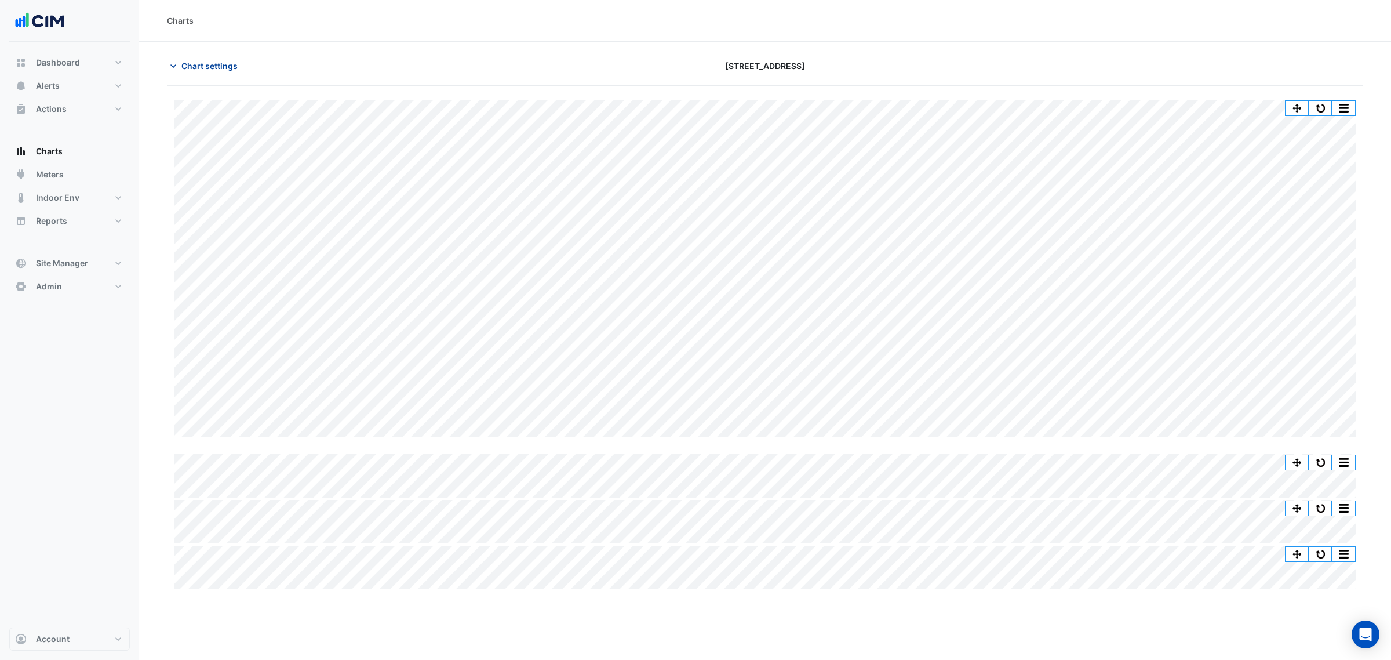
click at [219, 71] on span "Chart settings" at bounding box center [209, 66] width 56 height 12
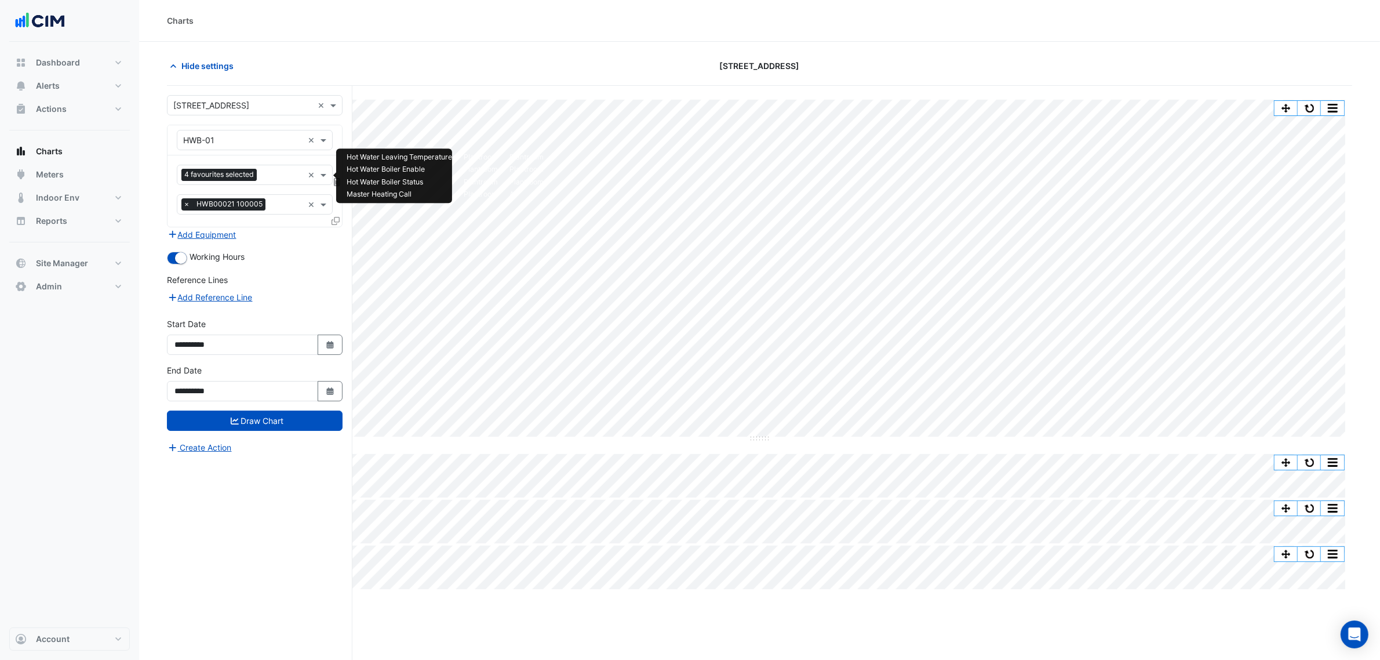
click at [253, 177] on span "4 favourites selected" at bounding box center [218, 175] width 75 height 12
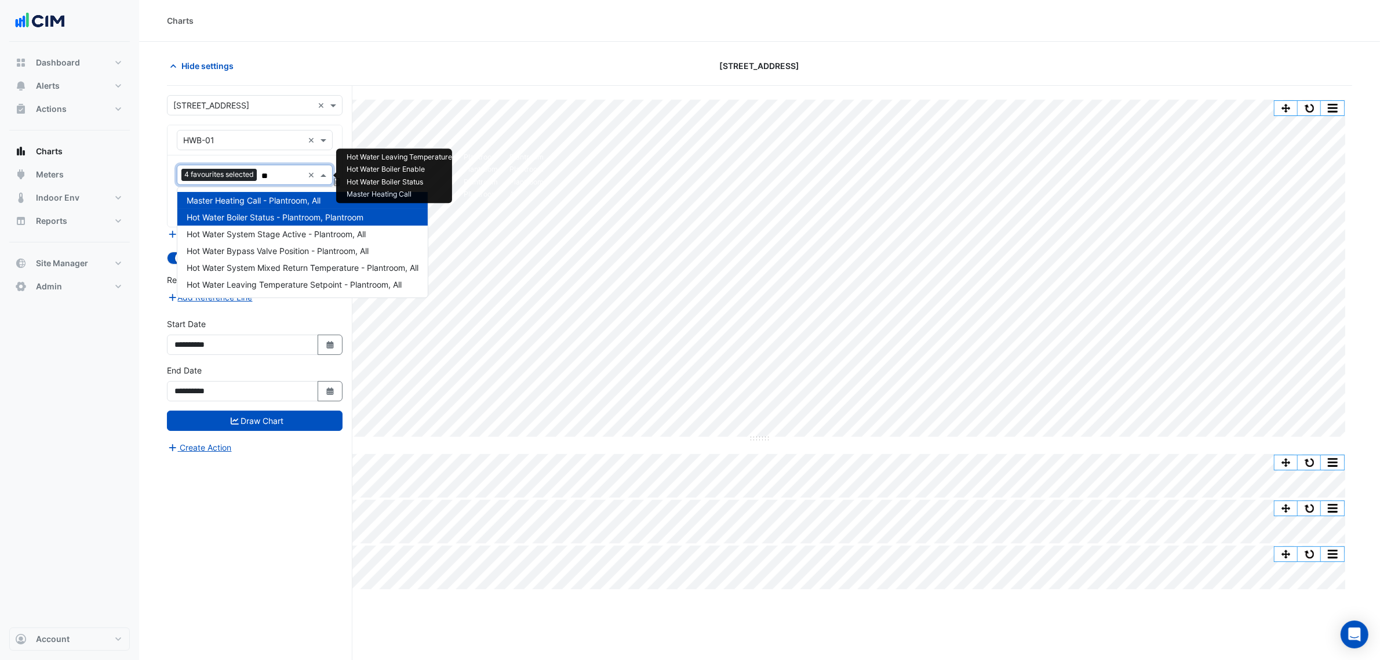
type input "***"
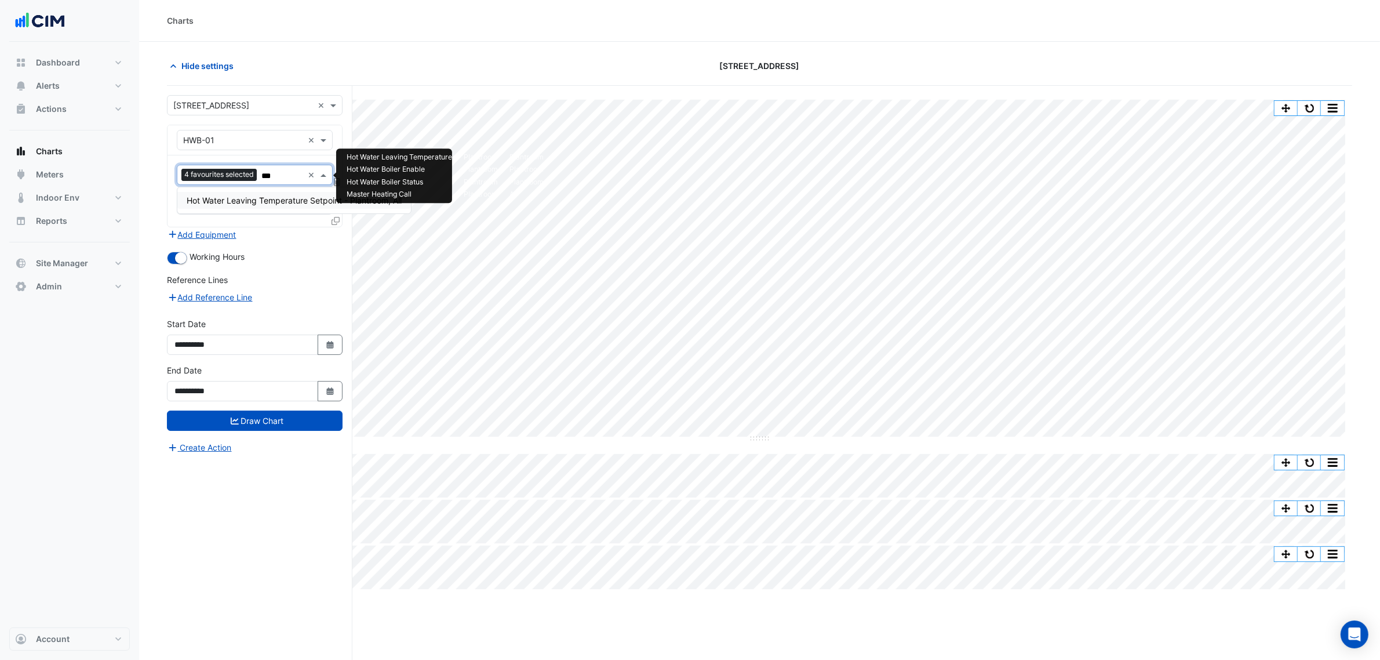
click at [294, 197] on span "Hot Water Leaving Temperature Setpoint - Plantroom, All" at bounding box center [294, 200] width 215 height 10
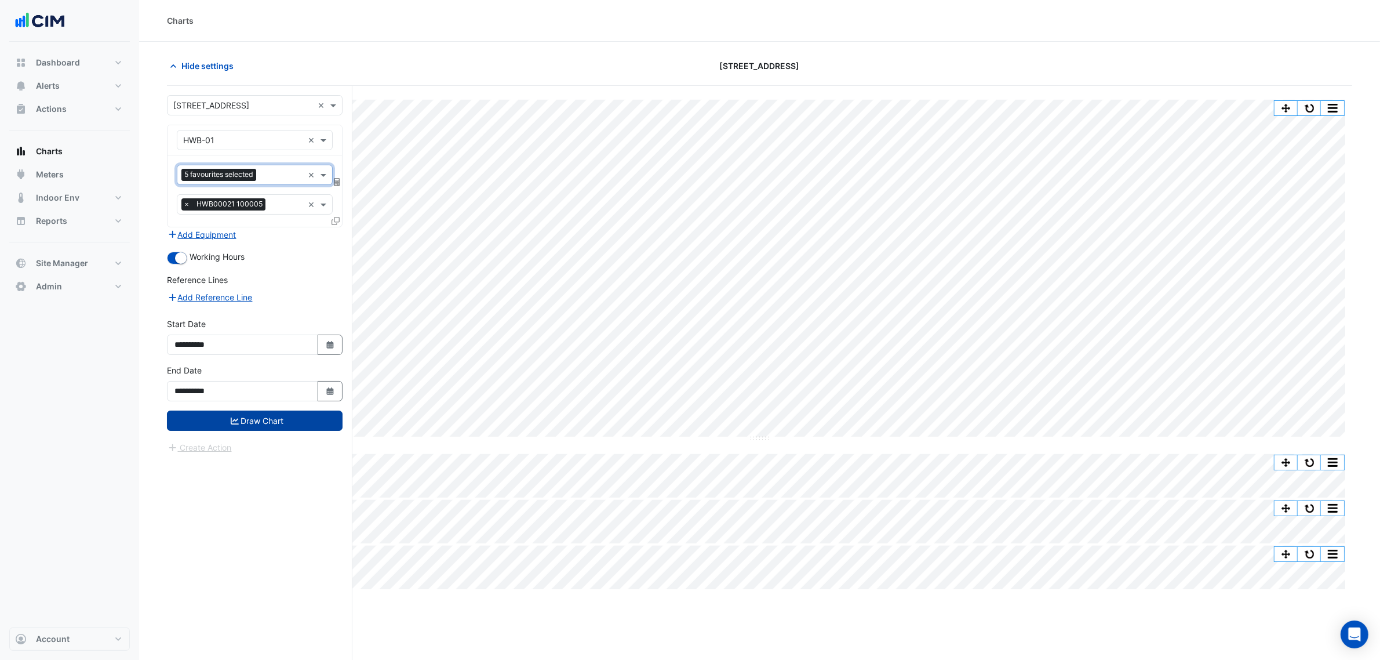
click at [306, 427] on button "Draw Chart" at bounding box center [255, 420] width 176 height 20
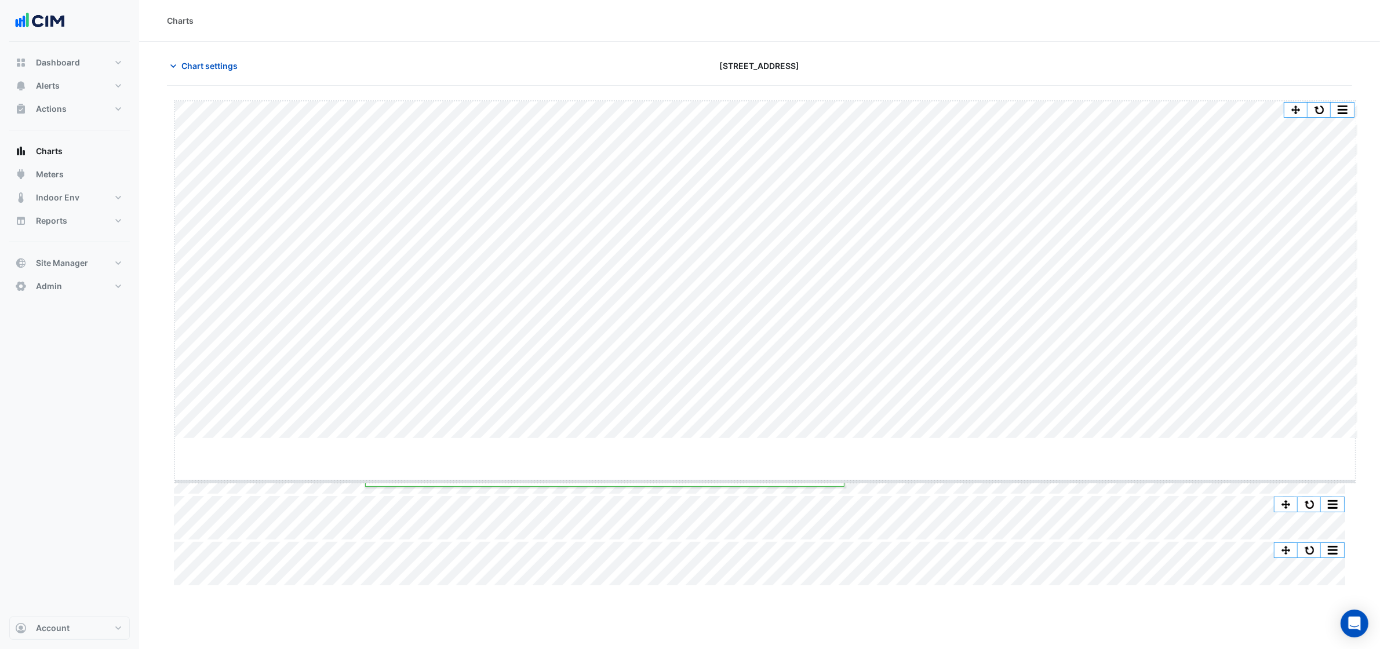
drag, startPoint x: 761, startPoint y: 438, endPoint x: 761, endPoint y: 481, distance: 42.9
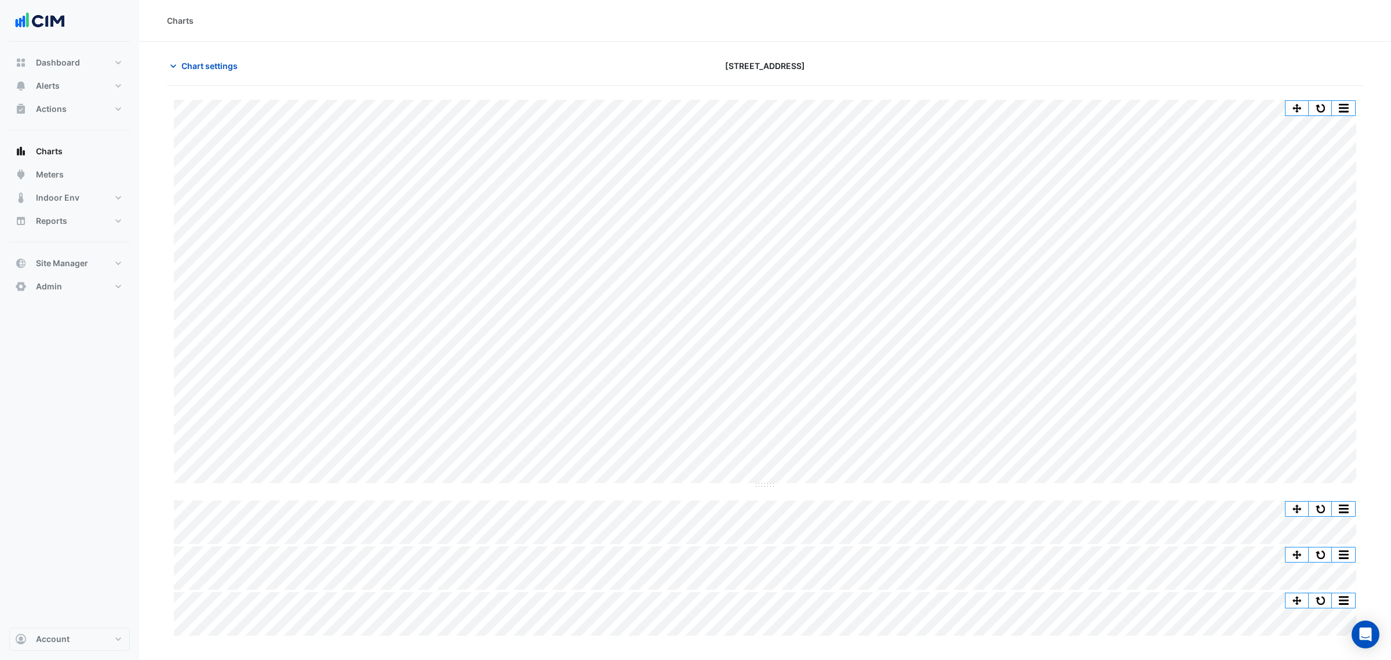
drag, startPoint x: 225, startPoint y: 72, endPoint x: 226, endPoint y: 83, distance: 10.5
click at [225, 72] on button "Chart settings" at bounding box center [206, 66] width 78 height 20
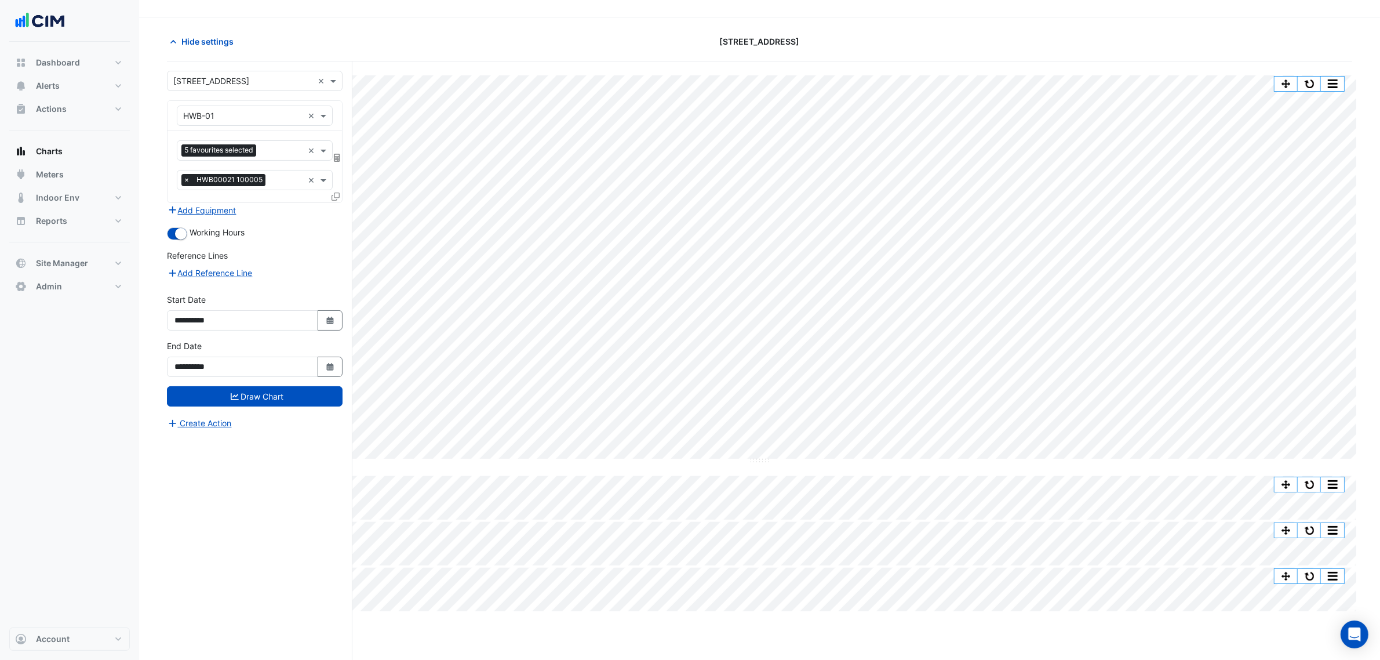
scroll to position [44, 0]
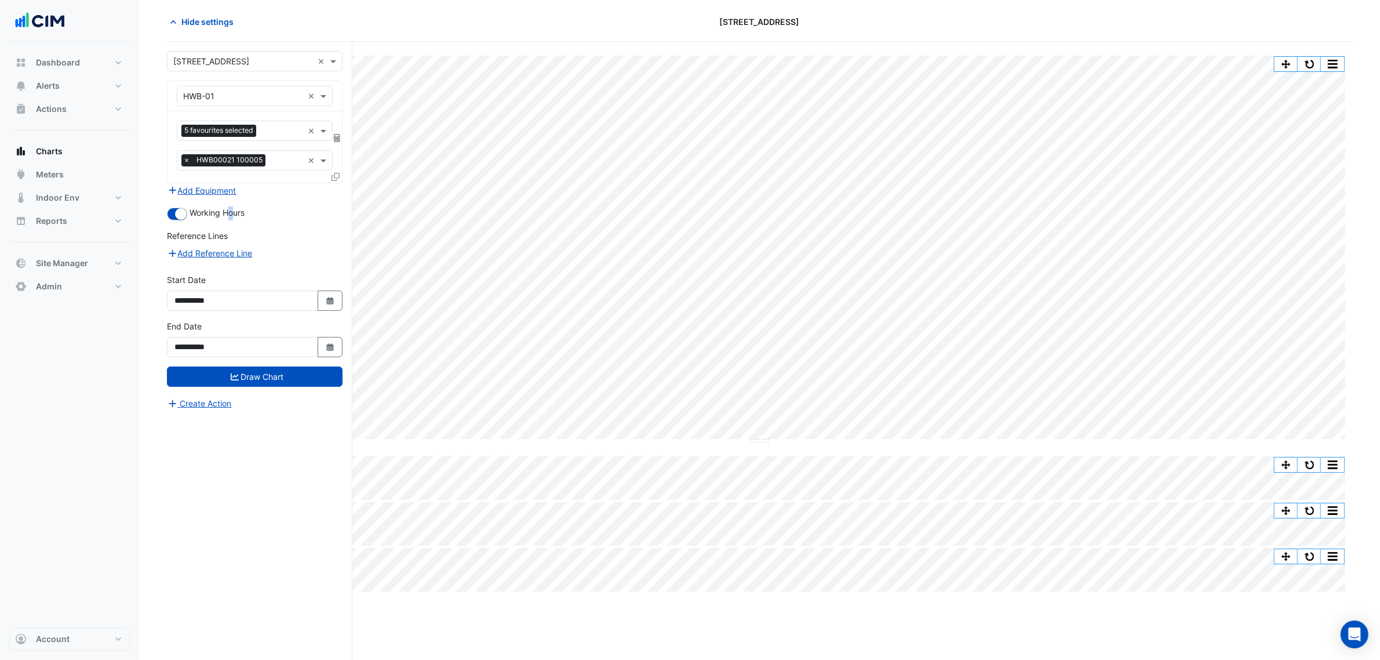
click at [231, 199] on form "**********" at bounding box center [255, 230] width 176 height 359
click at [231, 193] on button "Add Equipment" at bounding box center [202, 190] width 70 height 13
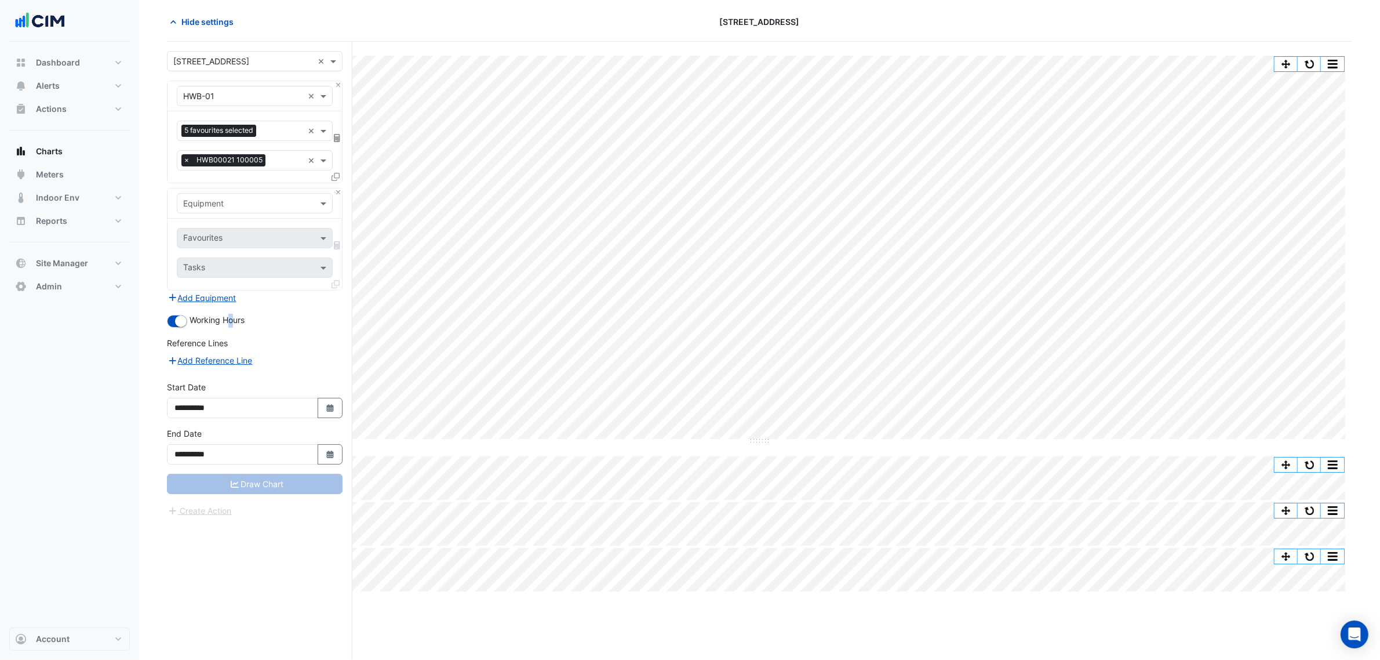
click at [234, 205] on input "text" at bounding box center [243, 204] width 120 height 12
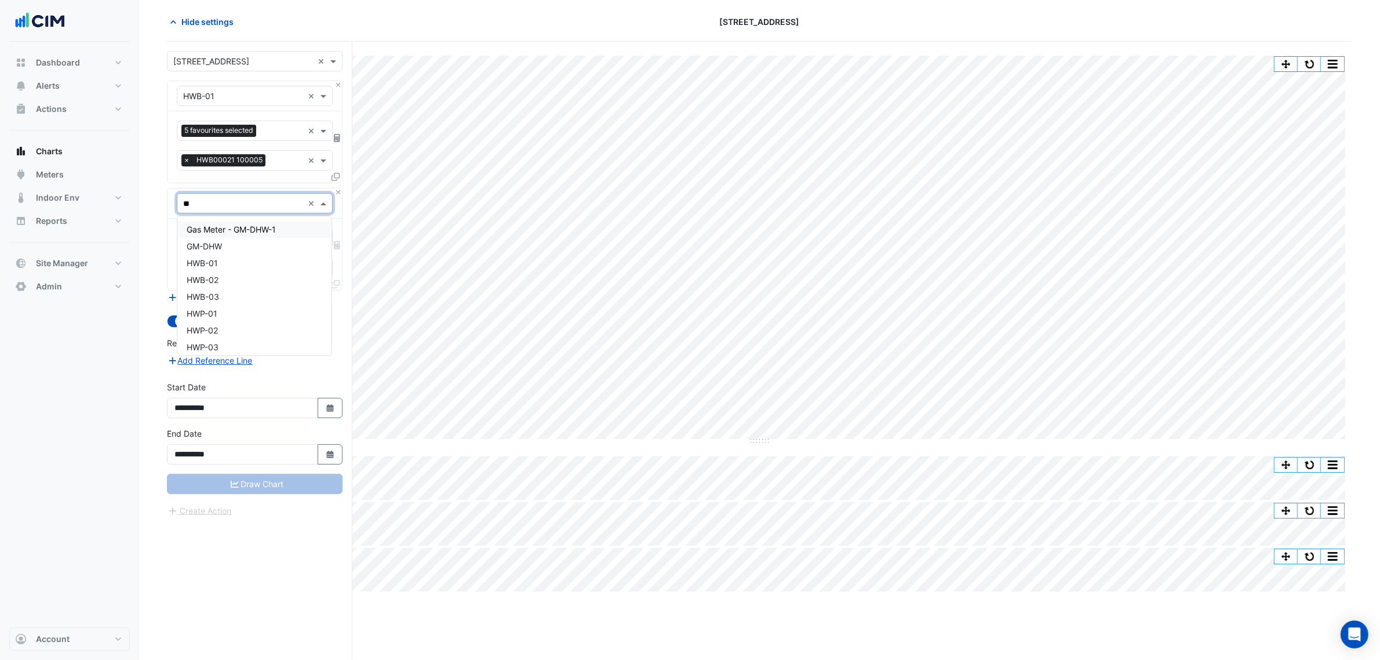
type input "***"
click at [250, 230] on div "HWP-01" at bounding box center [254, 229] width 154 height 17
click at [248, 224] on div "Favourites Tasks" at bounding box center [255, 254] width 174 height 71
click at [251, 235] on input "text" at bounding box center [241, 239] width 117 height 12
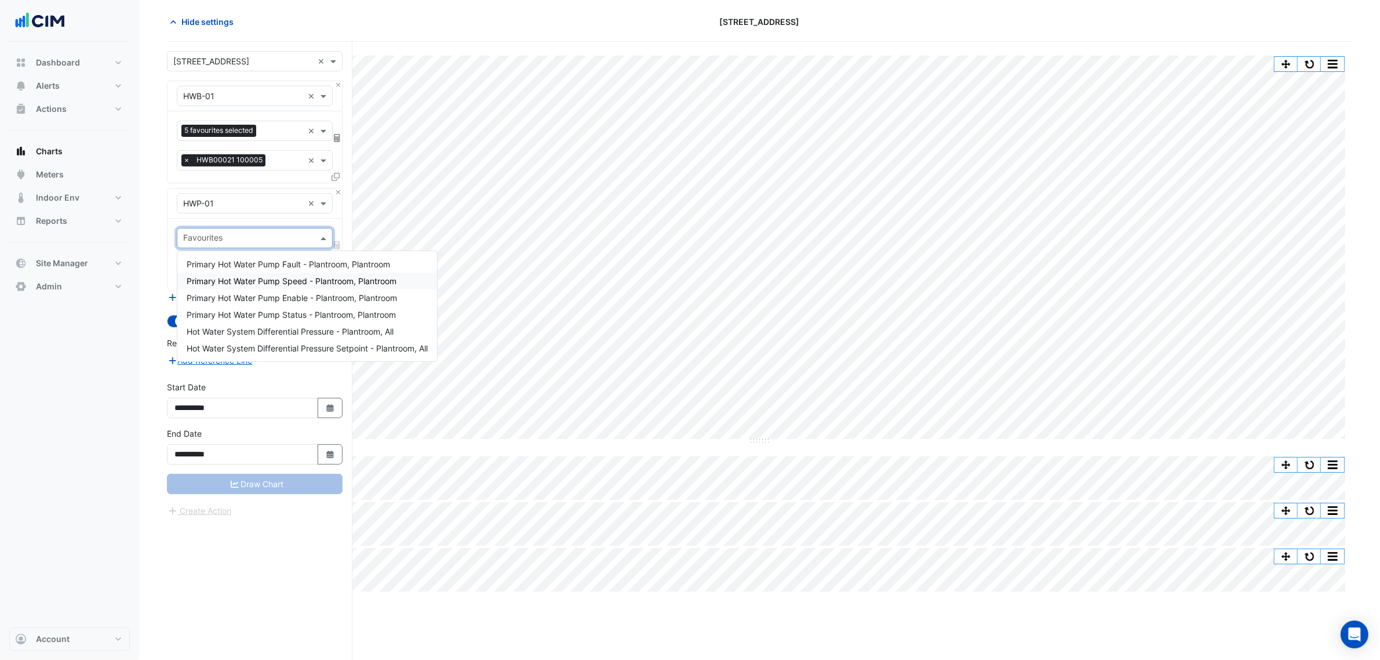
click at [286, 281] on span "Primary Hot Water Pump Speed - Plantroom, Plantroom" at bounding box center [292, 281] width 210 height 10
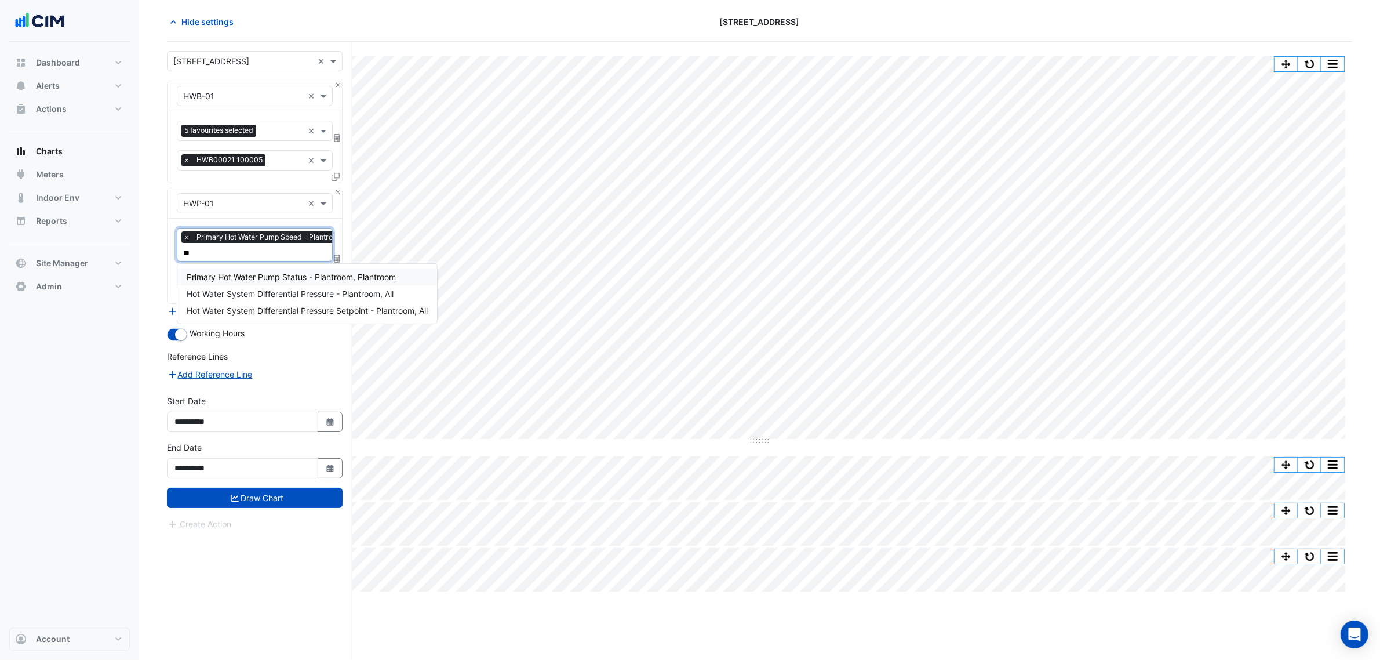
type input "***"
click at [285, 274] on span "Primary Hot Water Pump Status - Plantroom, Plantroom" at bounding box center [291, 277] width 209 height 10
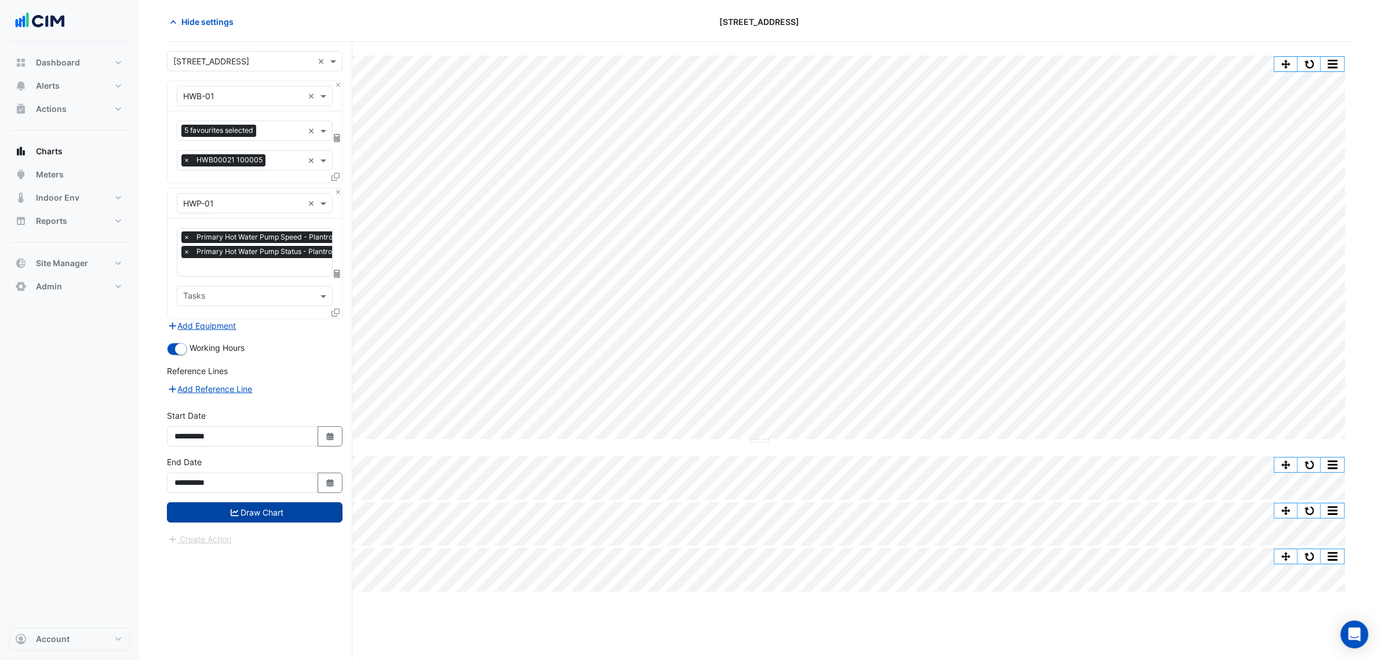
click at [291, 515] on button "Draw Chart" at bounding box center [255, 512] width 176 height 20
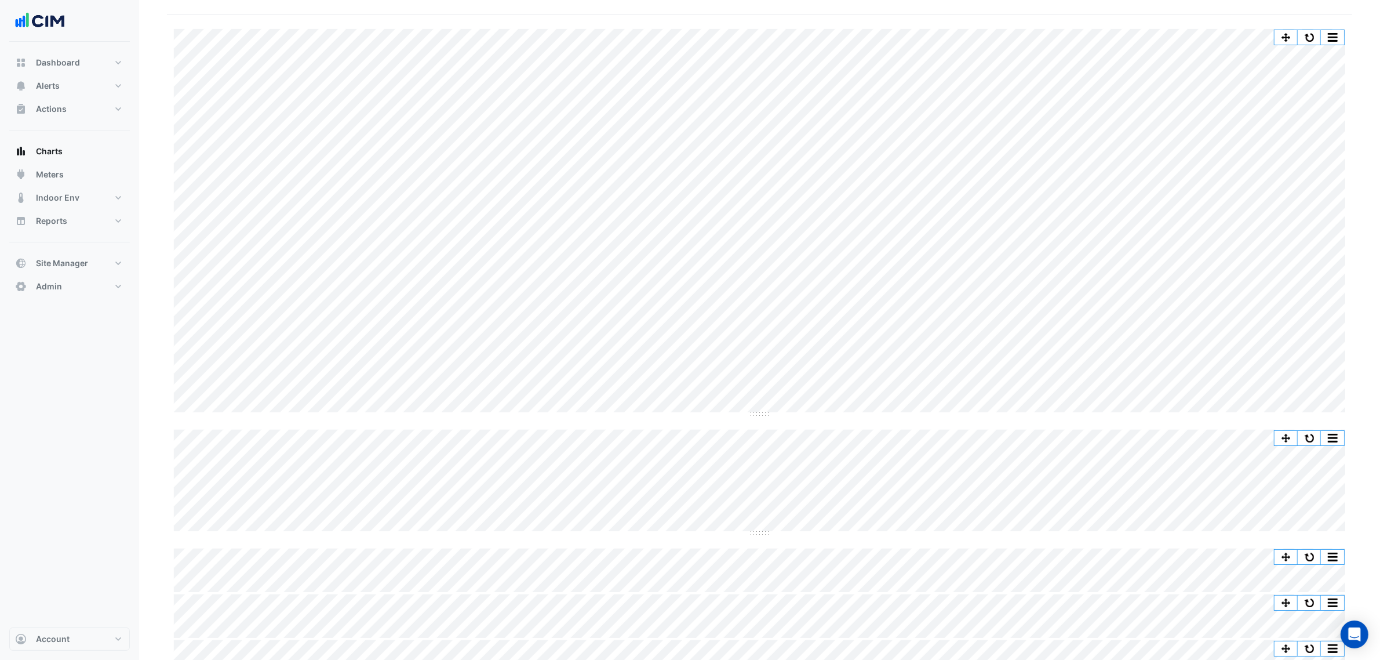
scroll to position [70, 0]
click at [1306, 35] on button "button" at bounding box center [1309, 38] width 23 height 14
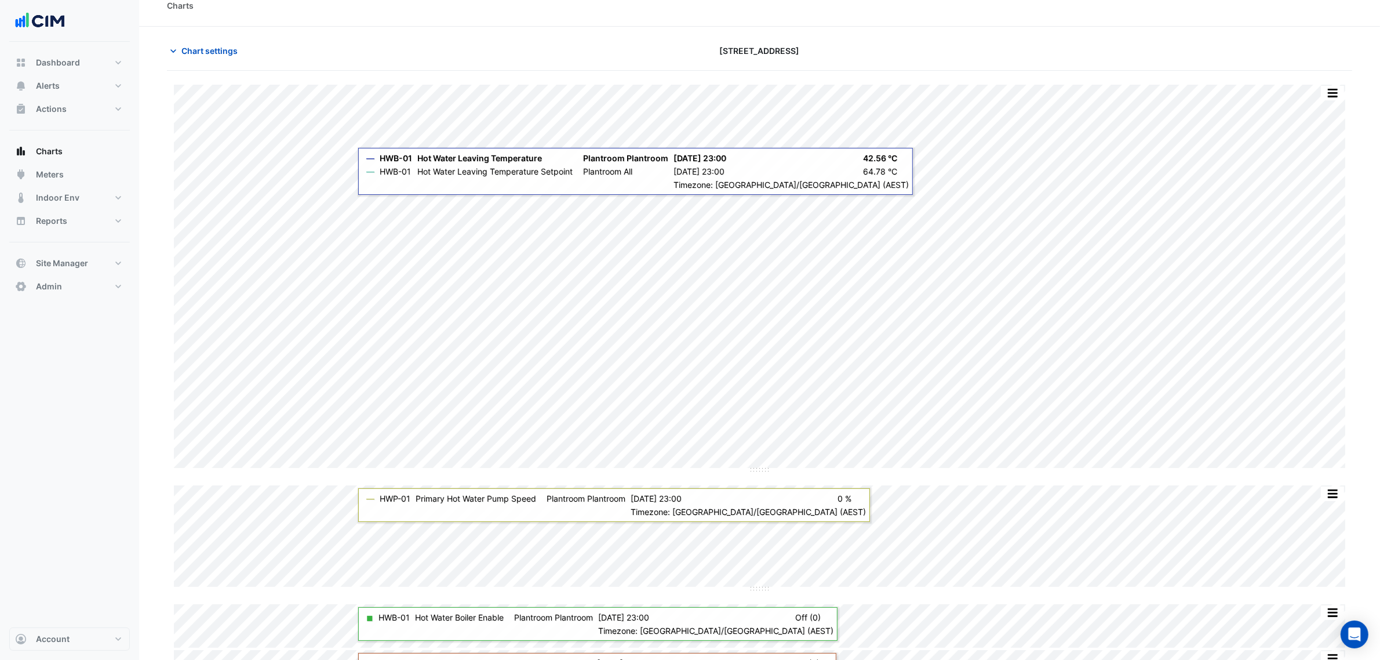
scroll to position [0, 0]
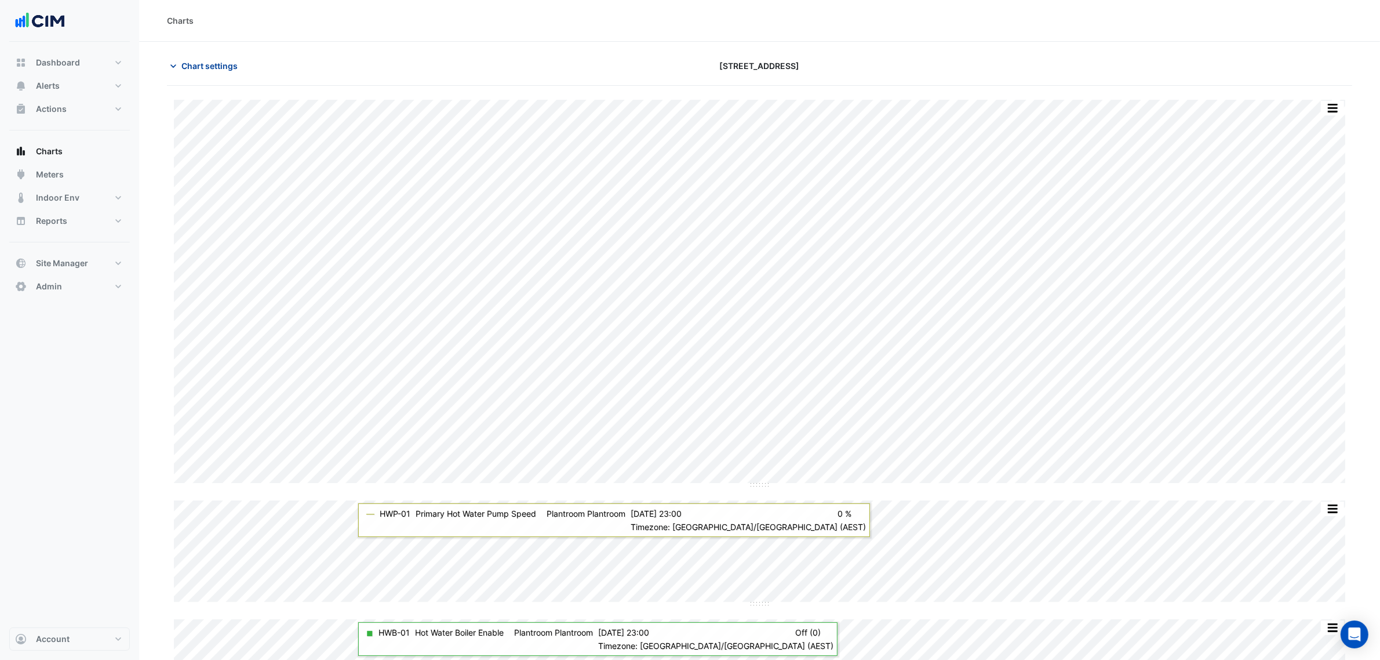
click at [227, 76] on button "Chart settings" at bounding box center [206, 66] width 78 height 20
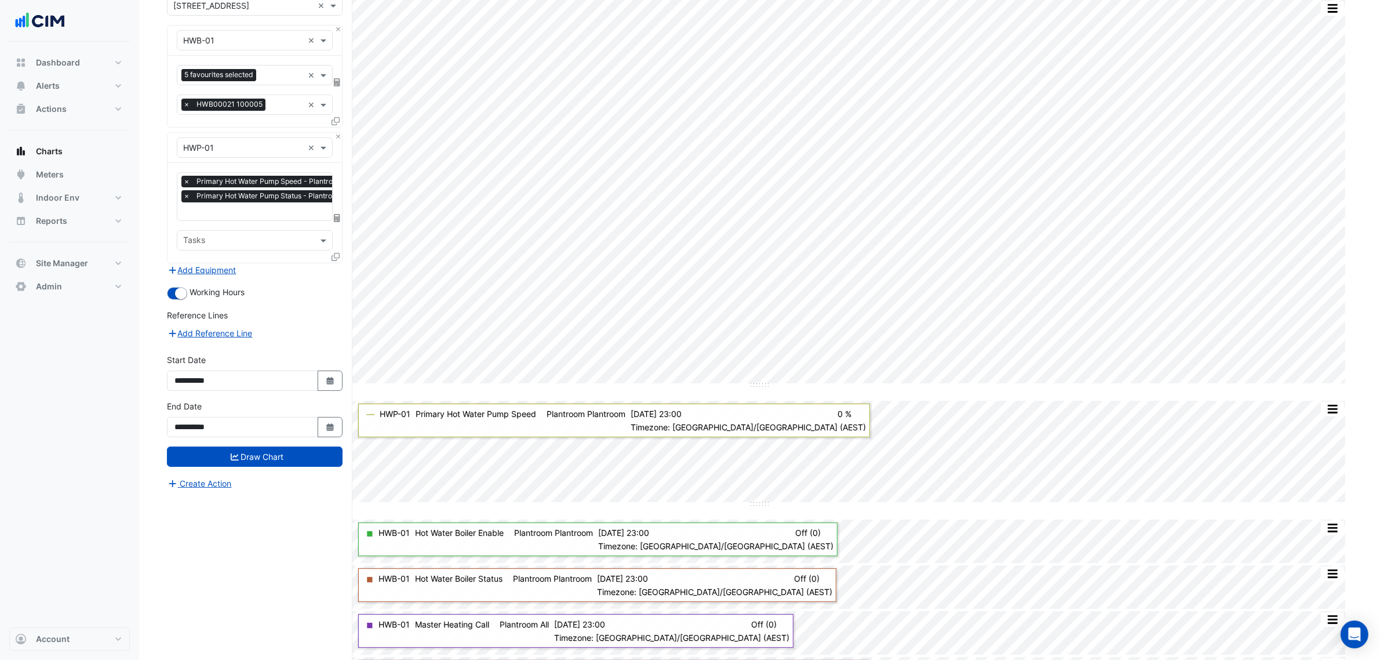
scroll to position [143, 0]
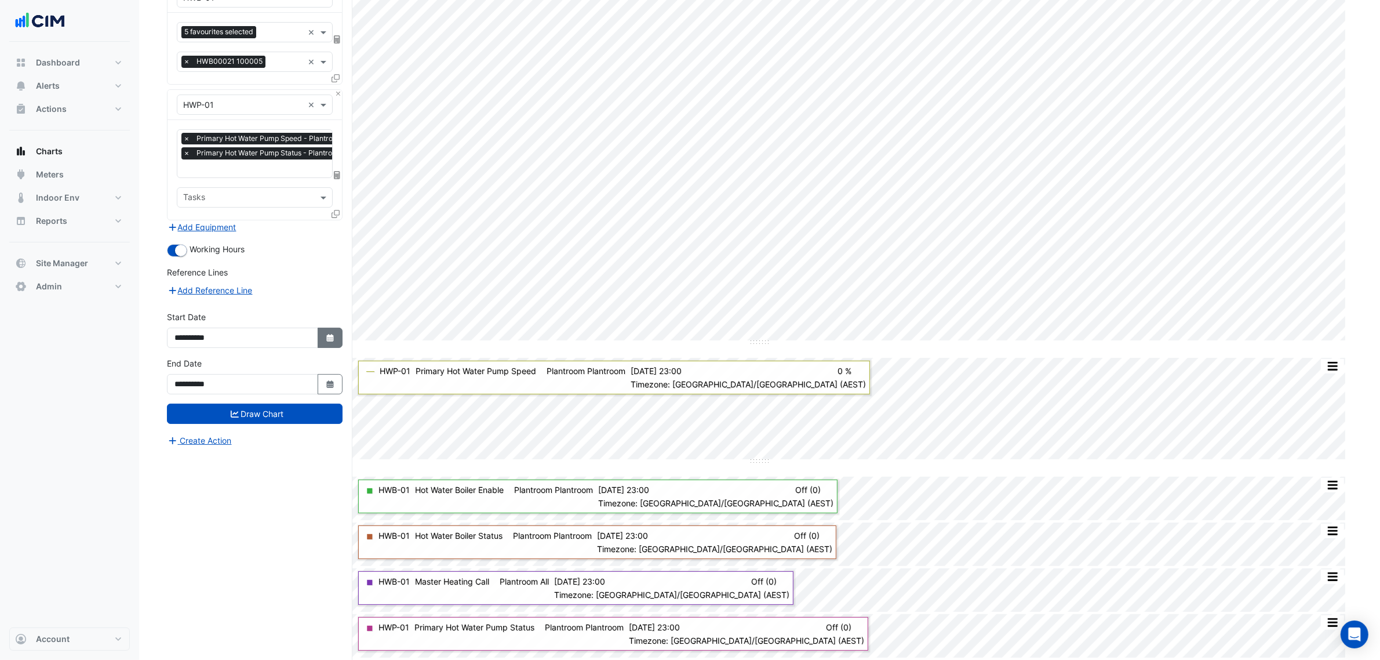
click at [329, 328] on button "Select Date" at bounding box center [331, 338] width 26 height 20
select select "*"
select select "****"
click at [180, 177] on button "Previous month" at bounding box center [187, 183] width 14 height 19
select select "*"
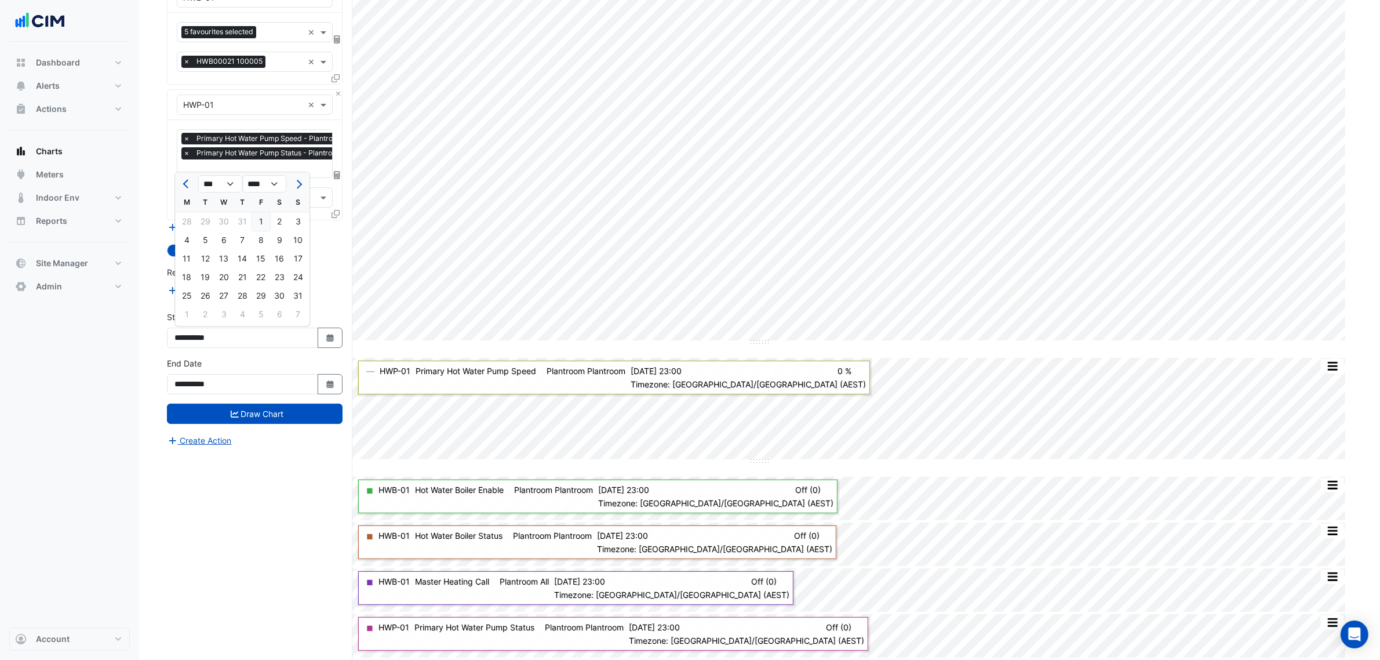
click at [261, 218] on div "1" at bounding box center [261, 221] width 19 height 19
type input "**********"
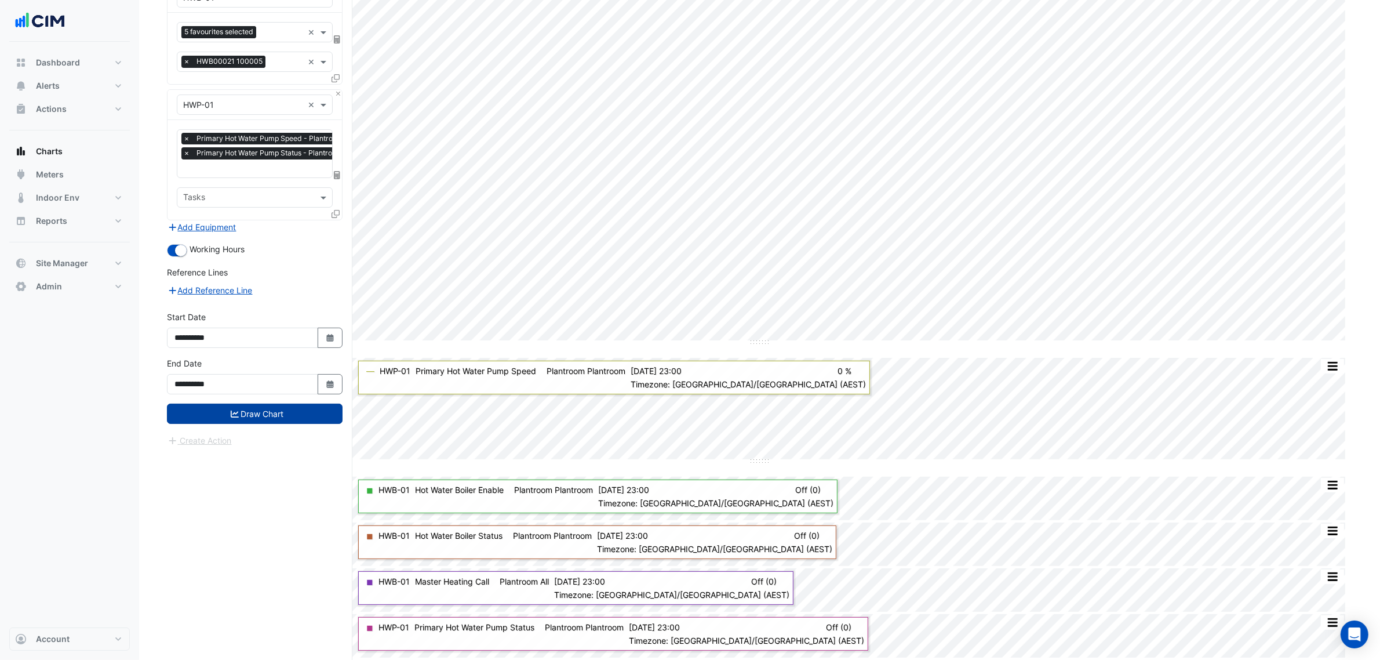
click at [286, 419] on button "Draw Chart" at bounding box center [255, 413] width 176 height 20
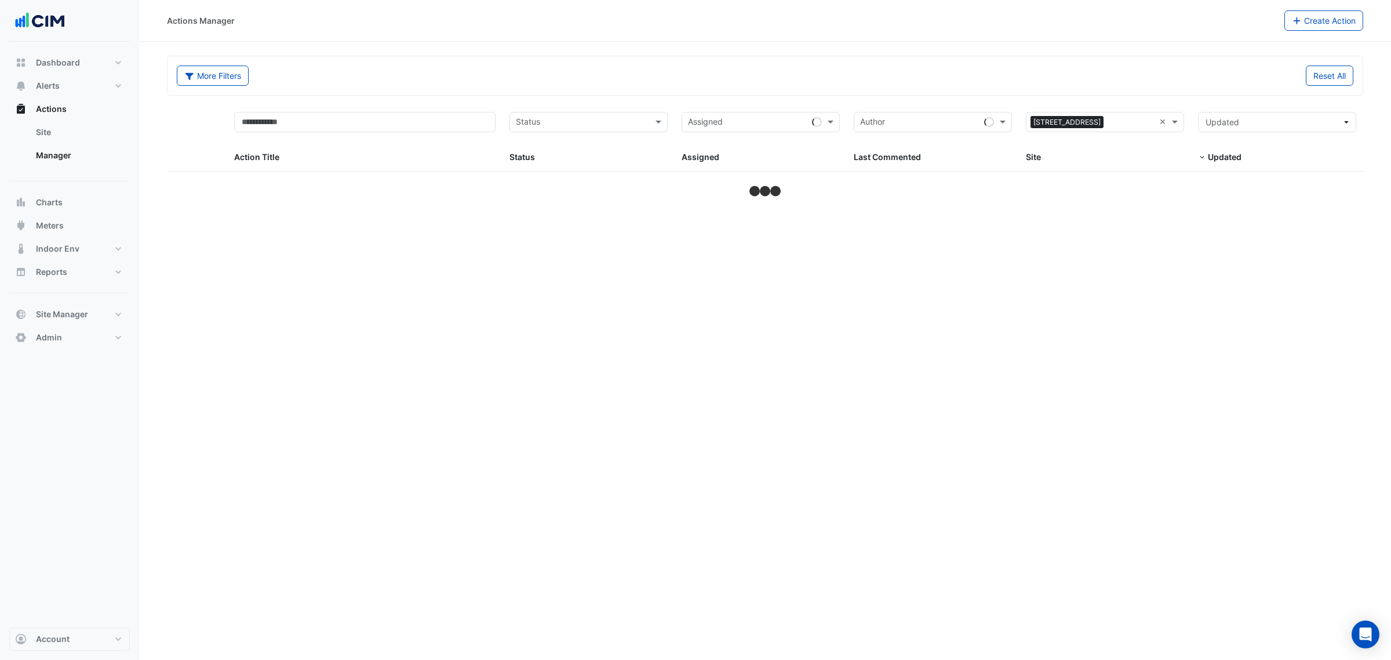
select select "***"
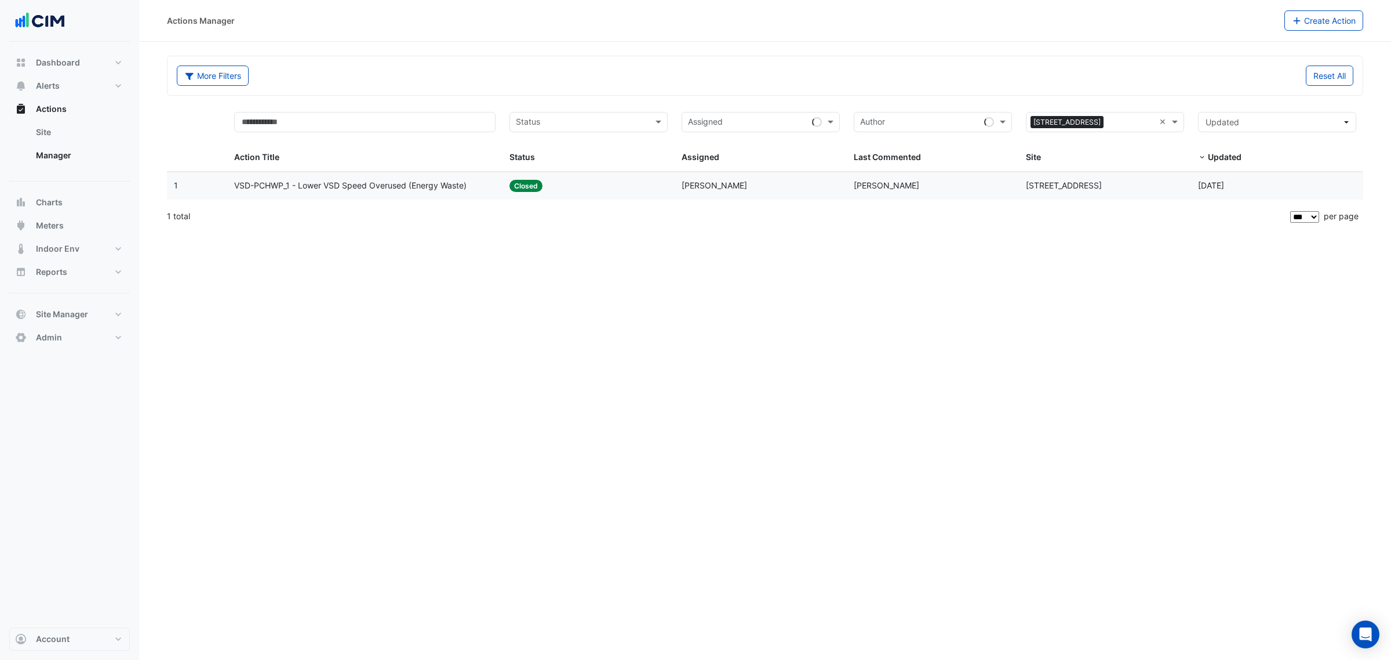
click at [713, 184] on span "[PERSON_NAME]" at bounding box center [715, 185] width 66 height 10
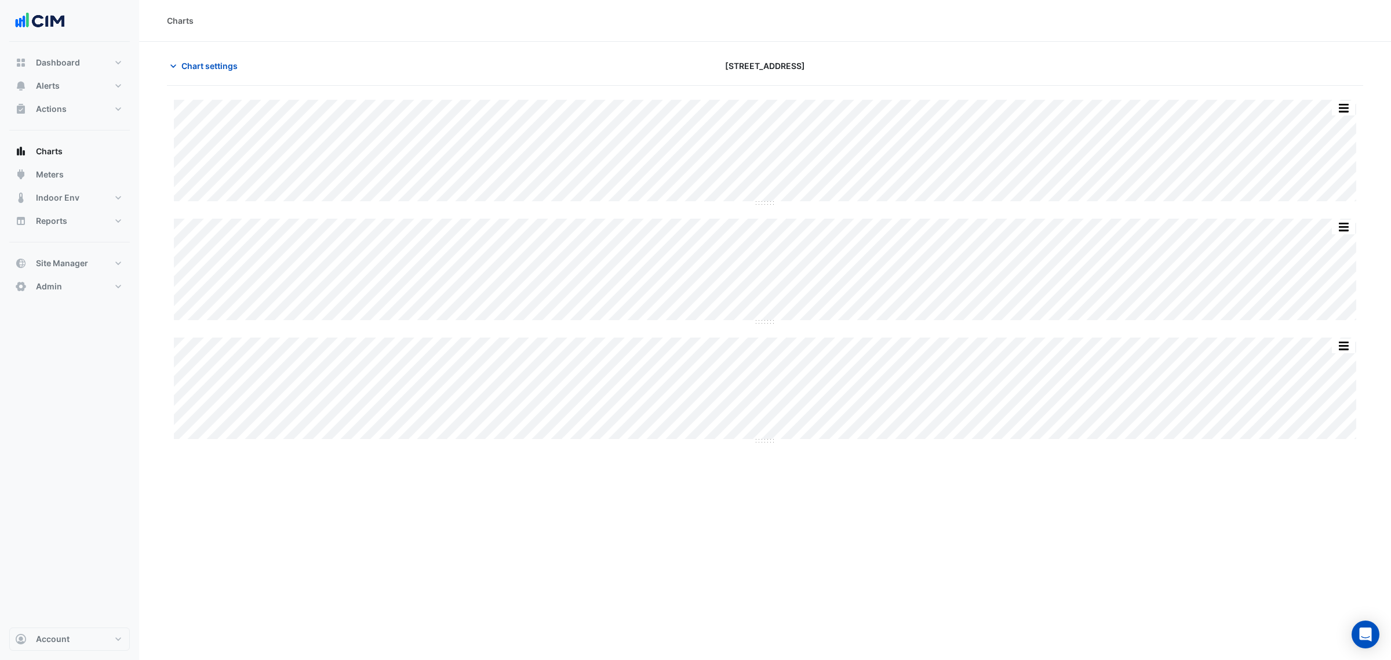
type input "**********"
click at [184, 65] on span "Chart settings" at bounding box center [209, 66] width 56 height 12
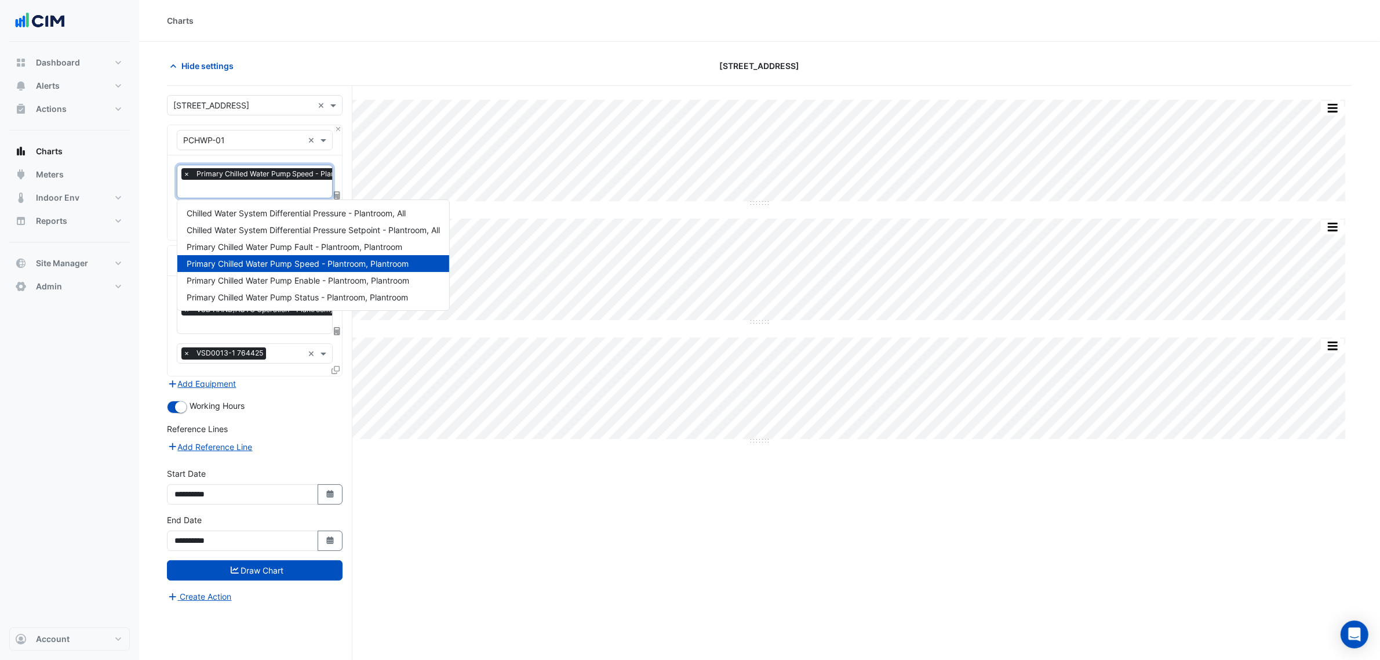
click at [255, 188] on input "text" at bounding box center [290, 190] width 215 height 12
click at [322, 216] on span "Chilled Water System Differential Pressure - Plantroom, All" at bounding box center [296, 213] width 219 height 10
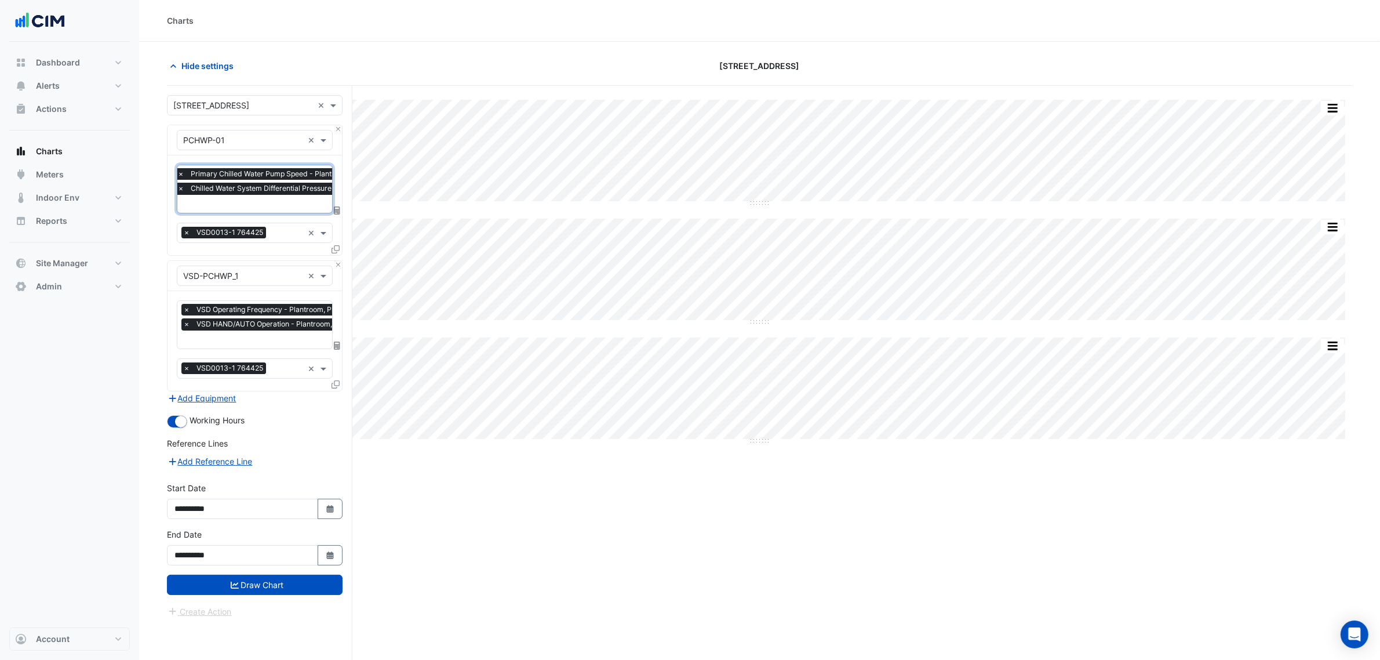
click at [248, 336] on input "text" at bounding box center [278, 340] width 191 height 12
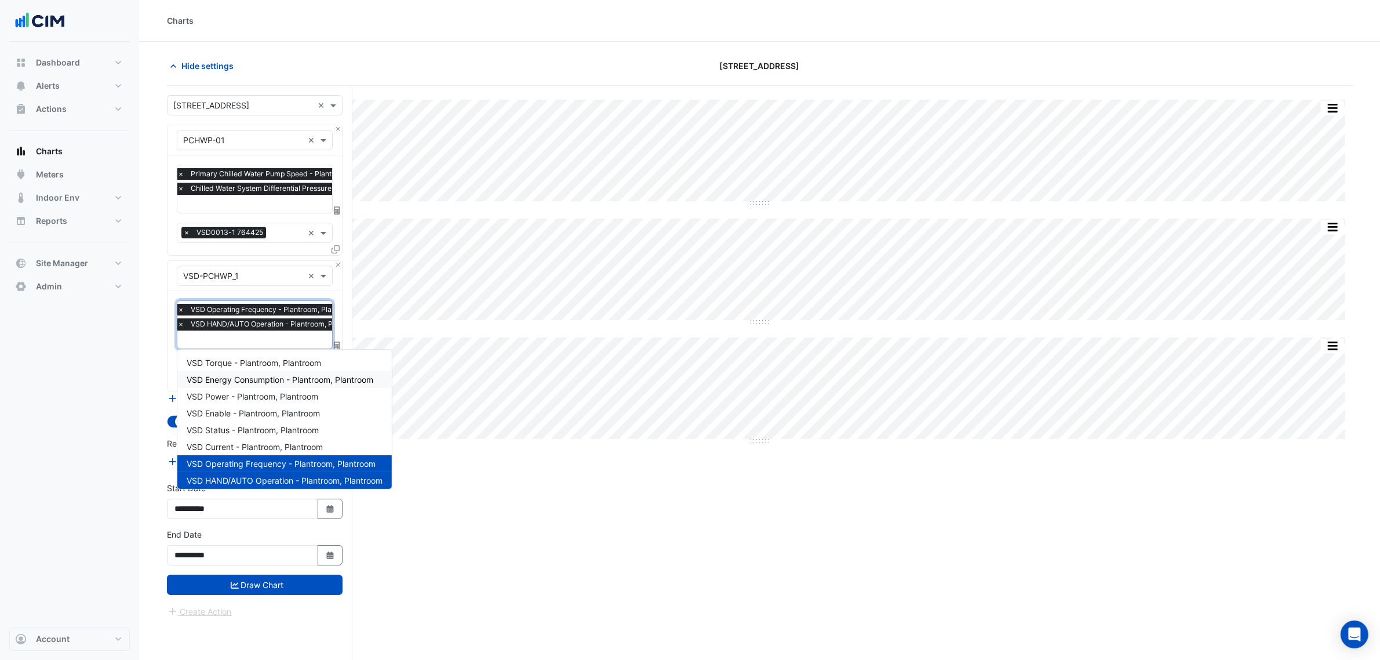
click at [282, 384] on span "VSD Energy Consumption - Plantroom, Plantroom" at bounding box center [280, 379] width 187 height 10
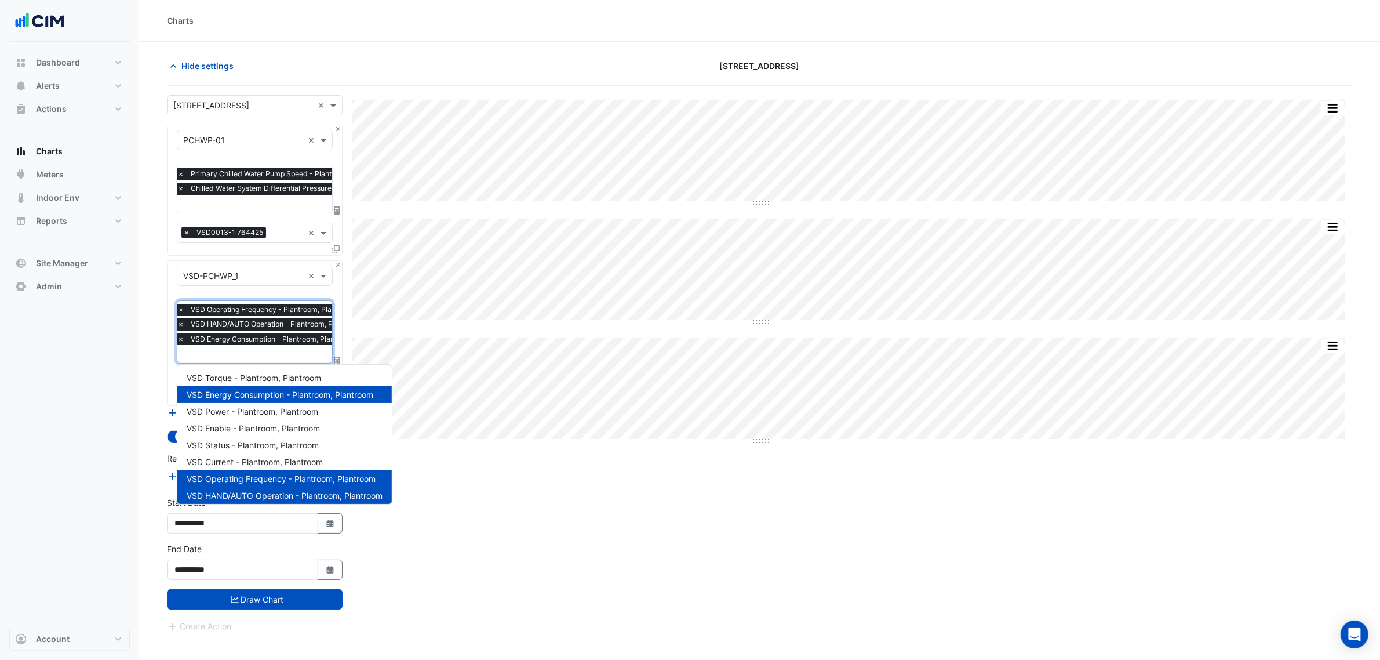
click at [274, 352] on input "text" at bounding box center [272, 355] width 191 height 12
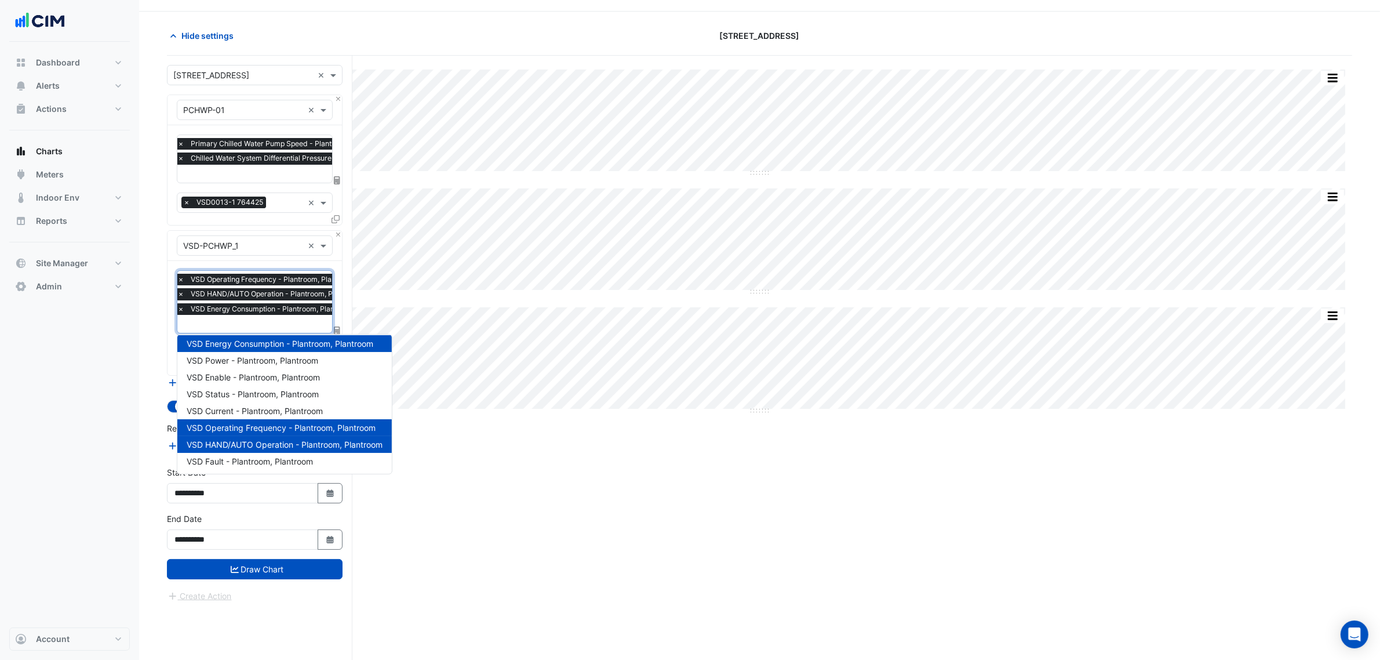
scroll to position [44, 0]
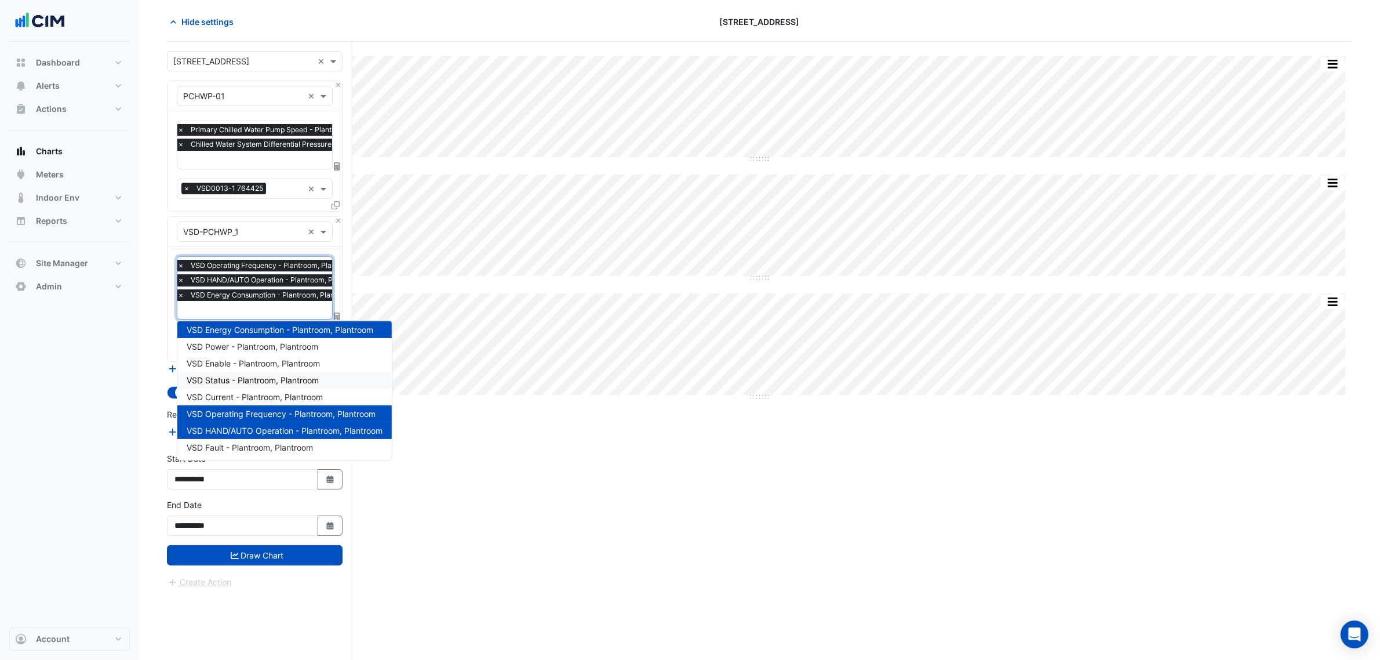
click at [270, 379] on span "VSD Status - Plantroom, Plantroom" at bounding box center [253, 380] width 132 height 10
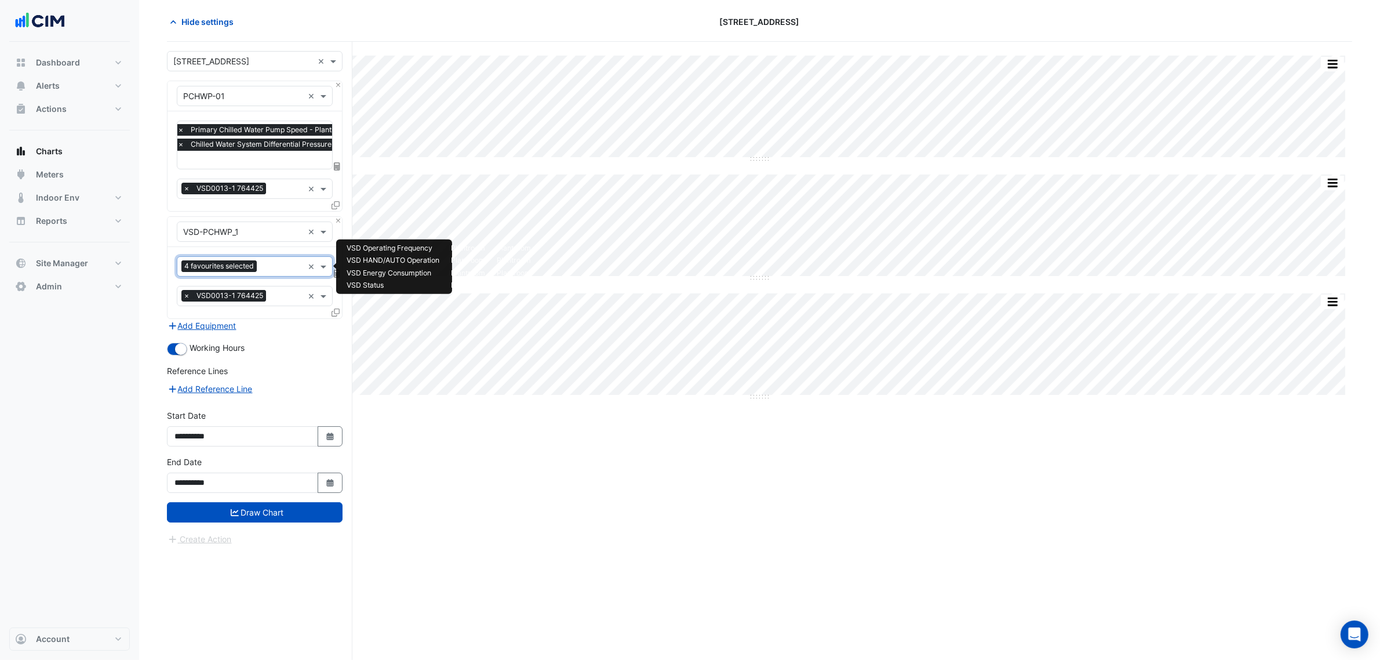
click at [262, 264] on input "text" at bounding box center [282, 267] width 42 height 12
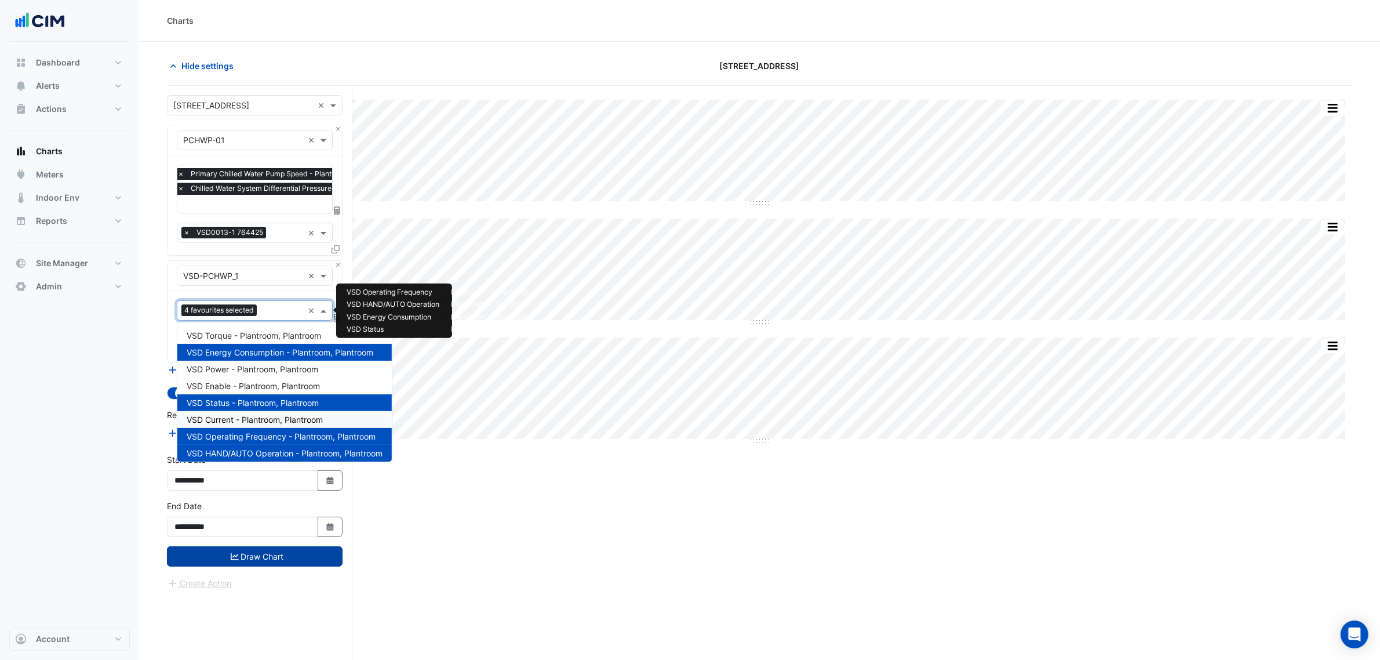
click at [290, 557] on button "Draw Chart" at bounding box center [255, 556] width 176 height 20
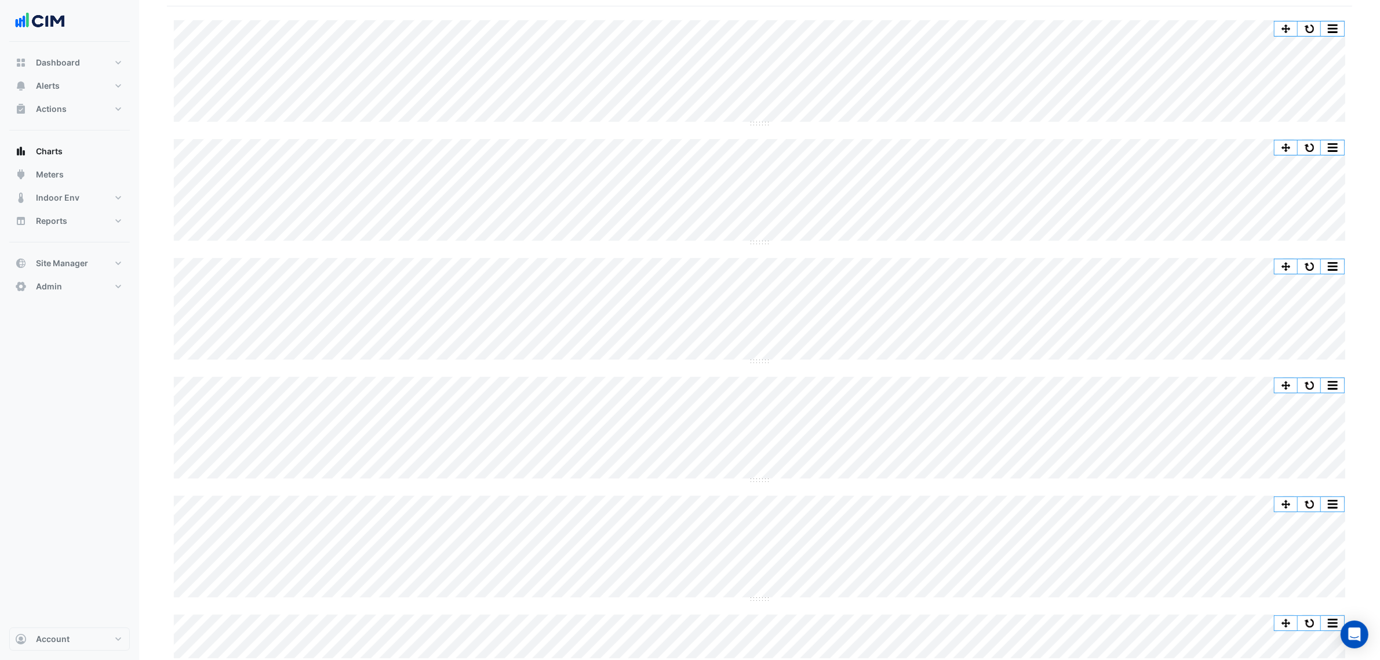
scroll to position [7, 0]
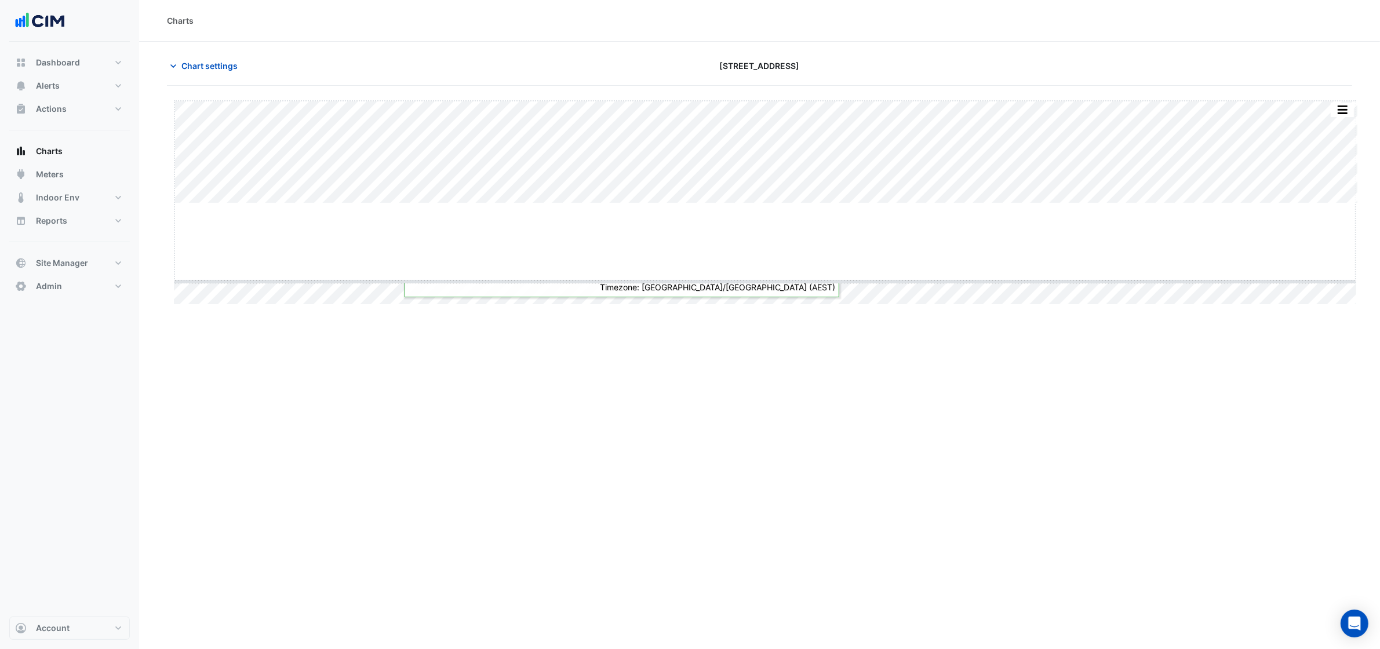
drag, startPoint x: 760, startPoint y: 203, endPoint x: 751, endPoint y: 335, distance: 131.9
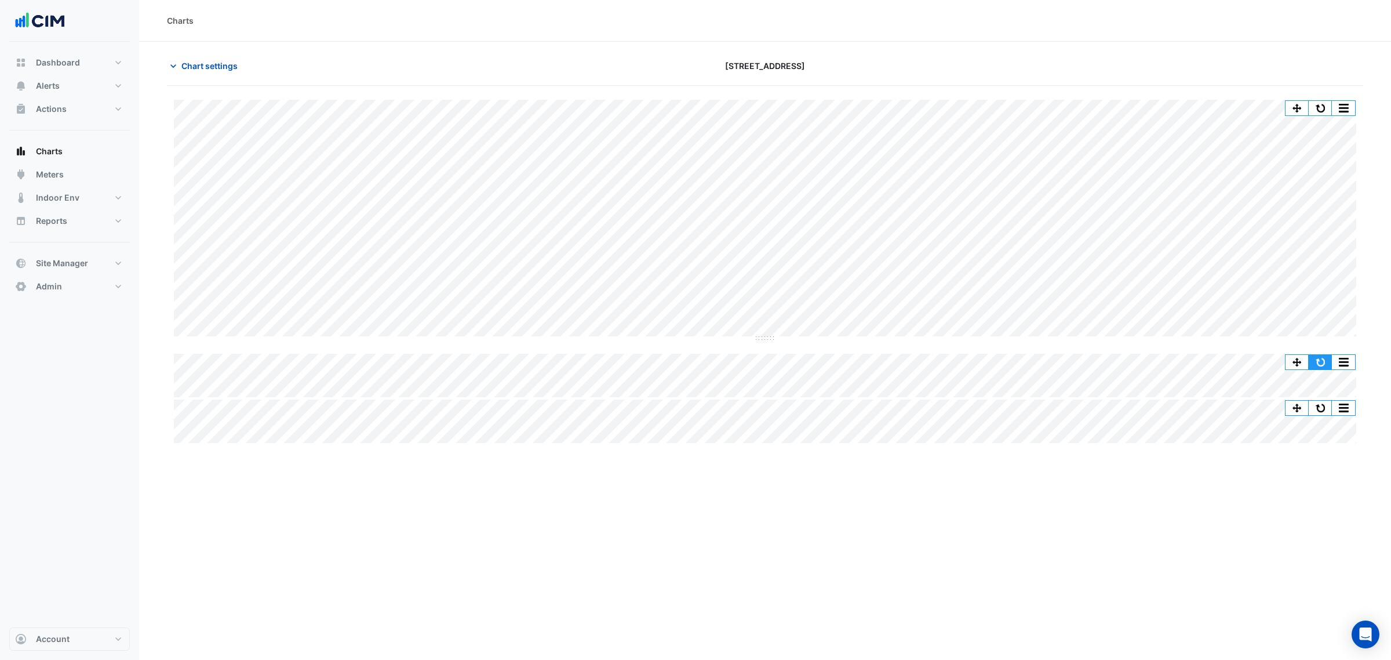
click at [1325, 362] on button "button" at bounding box center [1320, 362] width 23 height 14
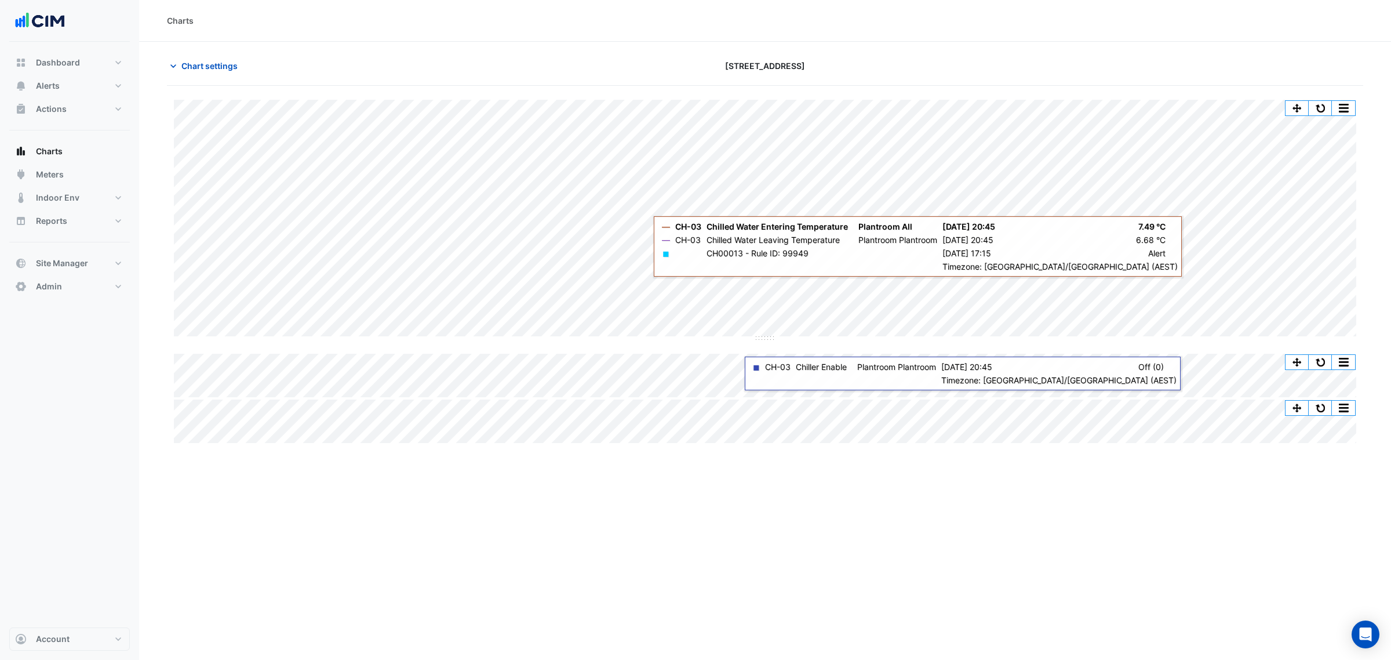
drag, startPoint x: 1322, startPoint y: 358, endPoint x: 754, endPoint y: 447, distance: 575.7
click at [800, 460] on div "Charts Chart settings [STREET_ADDRESS] Split All Split None Print Save as JPEG …" at bounding box center [765, 330] width 1252 height 660
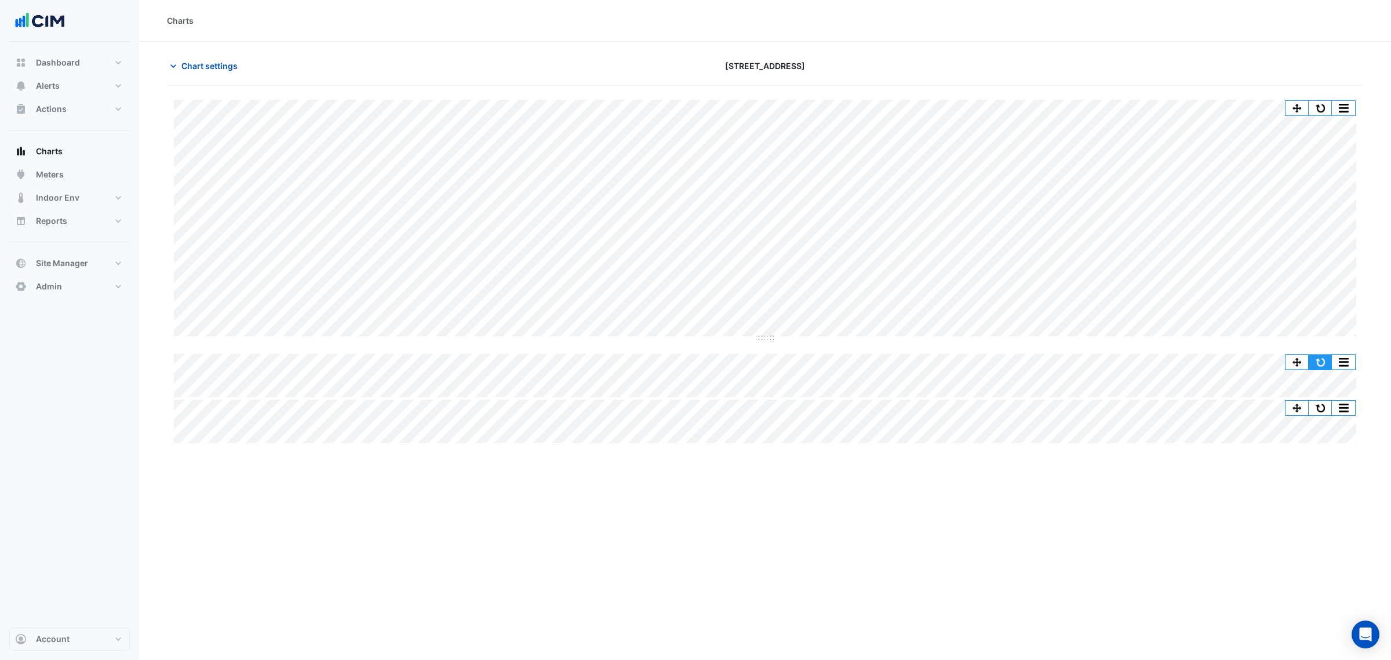
click at [1316, 361] on button "button" at bounding box center [1320, 362] width 23 height 14
click at [232, 56] on button "Chart settings" at bounding box center [206, 66] width 78 height 20
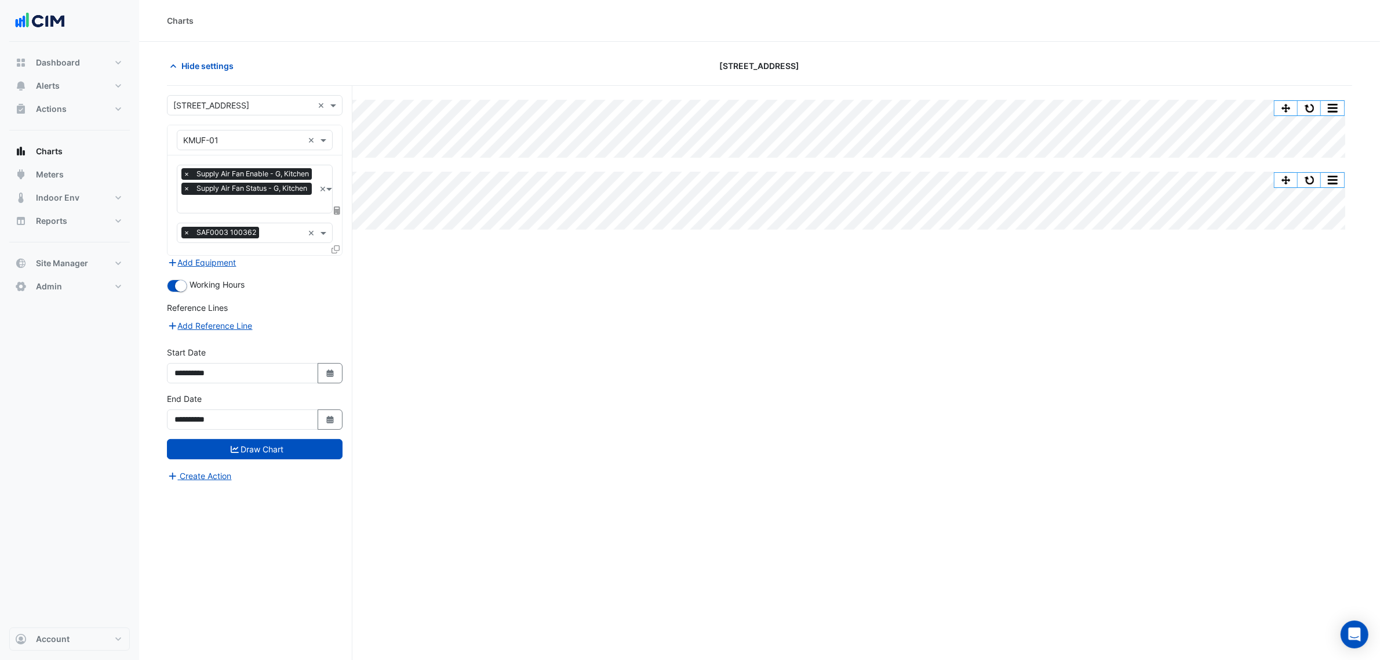
click at [235, 190] on span "Supply Air Fan Status - G, Kitchen" at bounding box center [252, 189] width 117 height 12
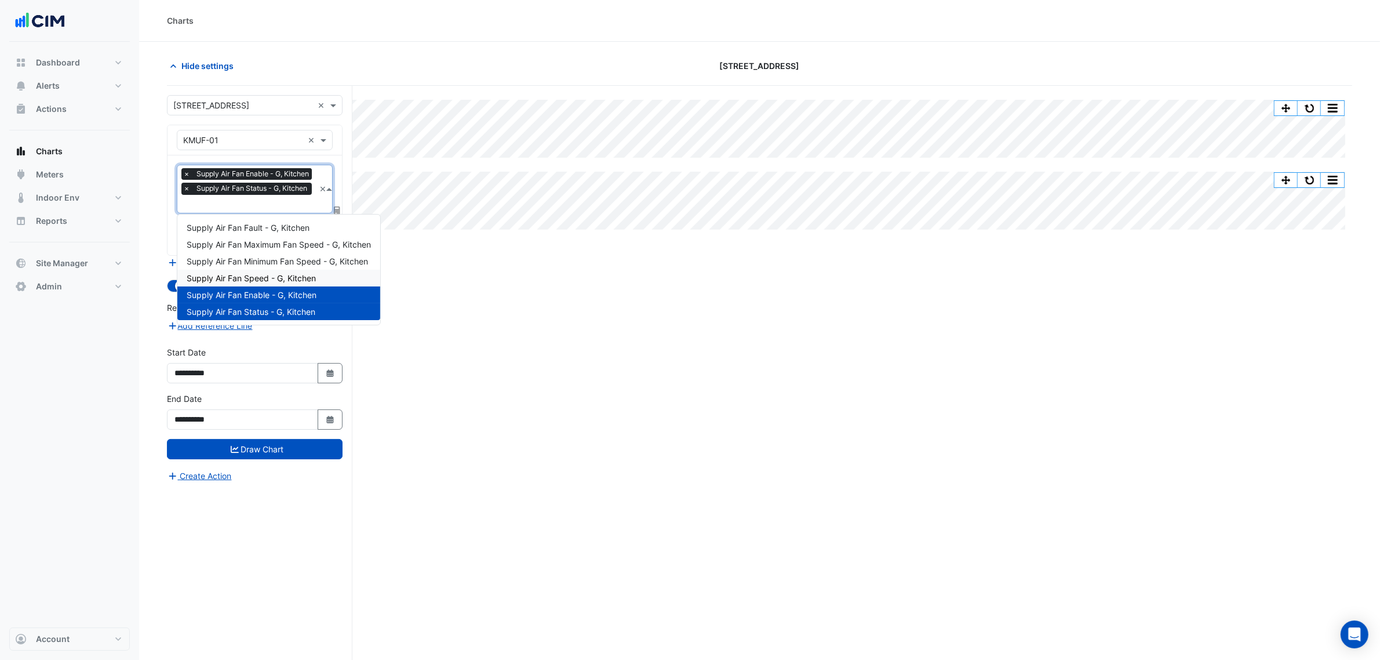
click at [288, 276] on span "Supply Air Fan Speed - G, Kitchen" at bounding box center [251, 278] width 129 height 10
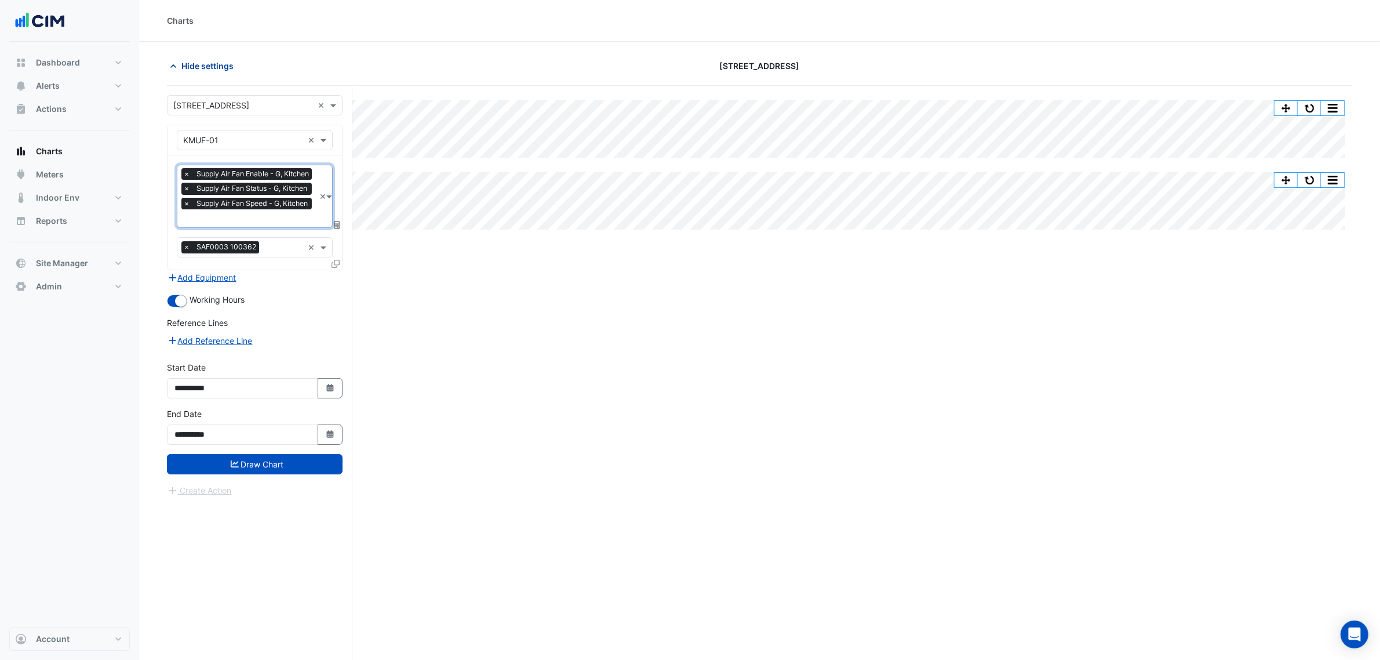
click at [184, 68] on span "Hide settings" at bounding box center [207, 66] width 52 height 12
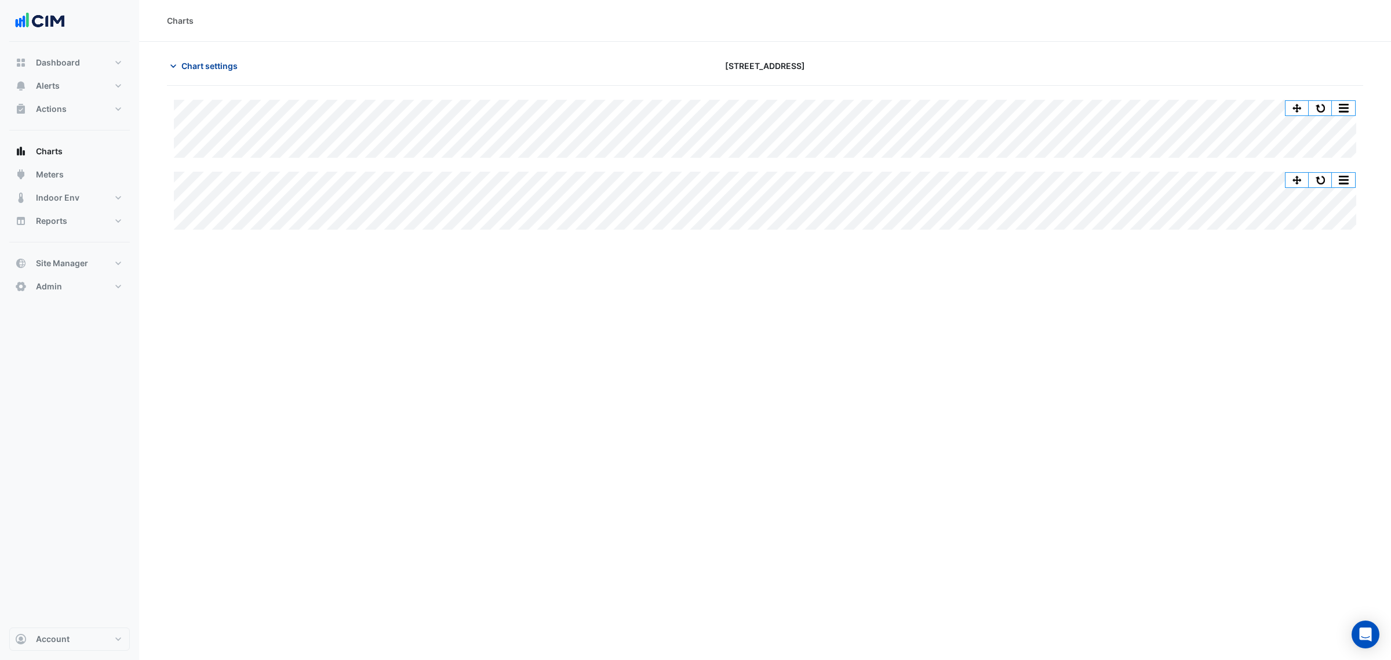
click at [232, 68] on span "Chart settings" at bounding box center [209, 66] width 56 height 12
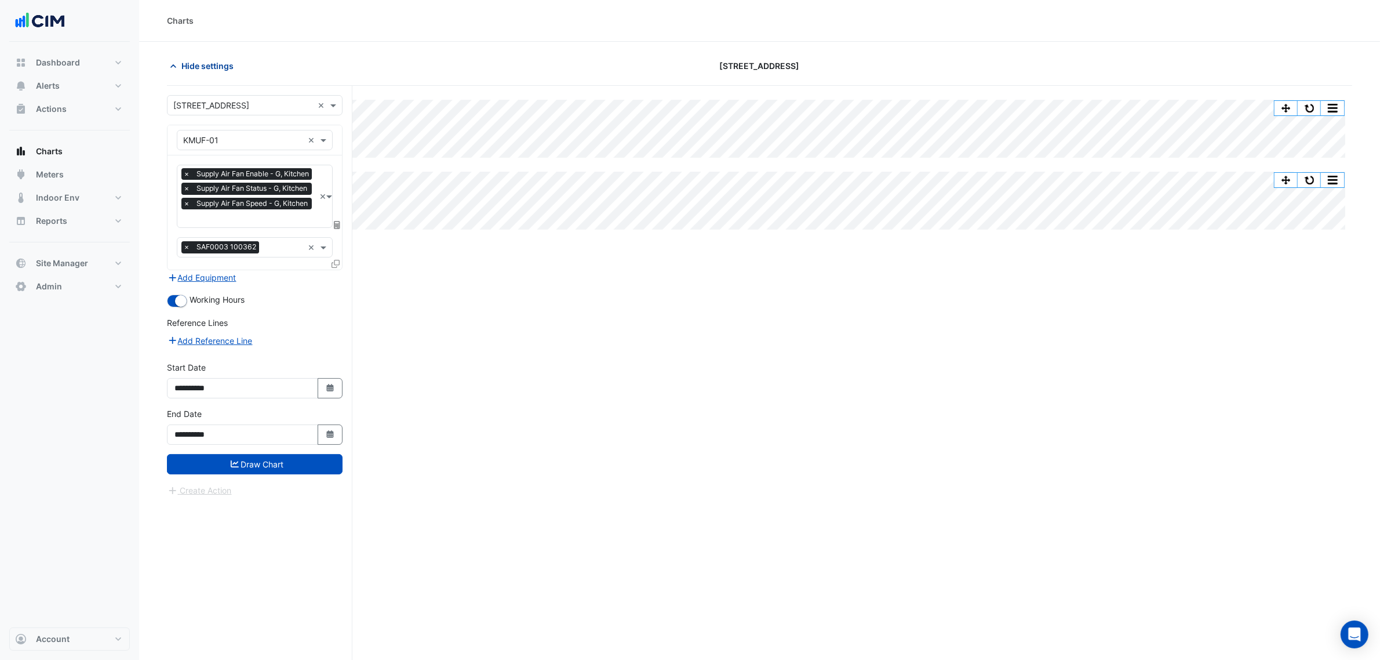
click at [231, 67] on span "Hide settings" at bounding box center [207, 66] width 52 height 12
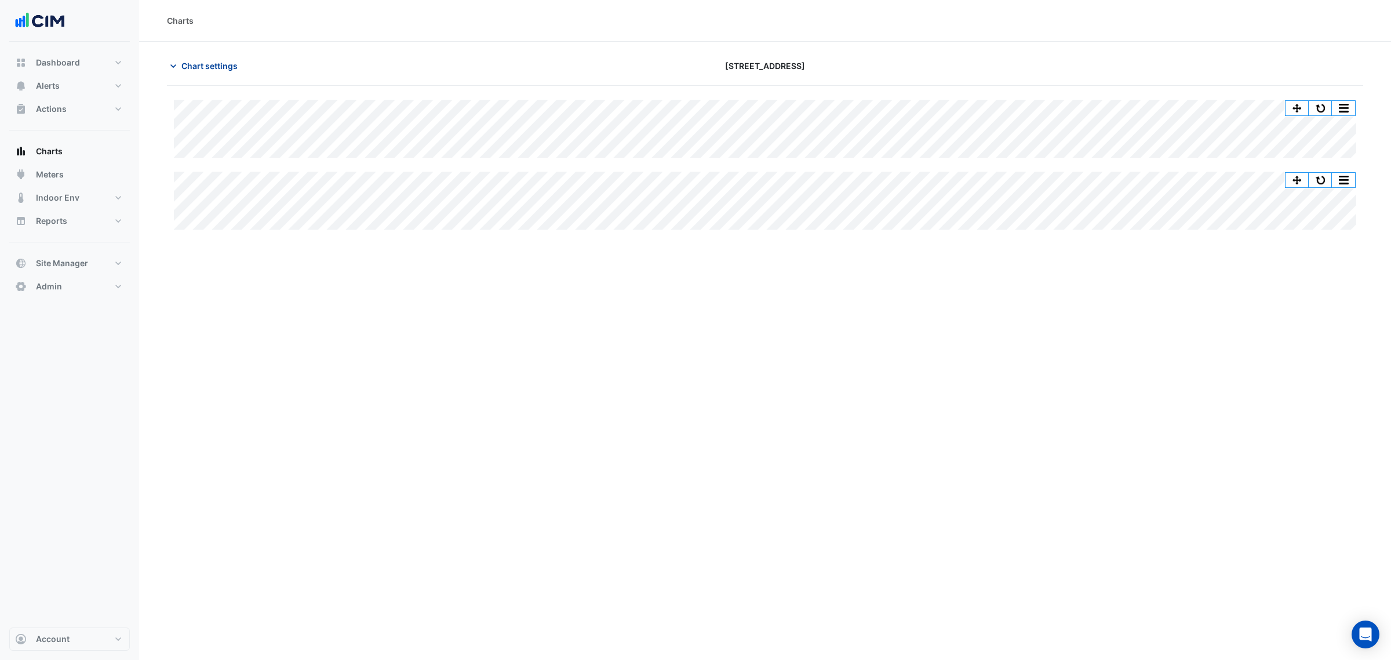
click at [225, 71] on span "Chart settings" at bounding box center [209, 66] width 56 height 12
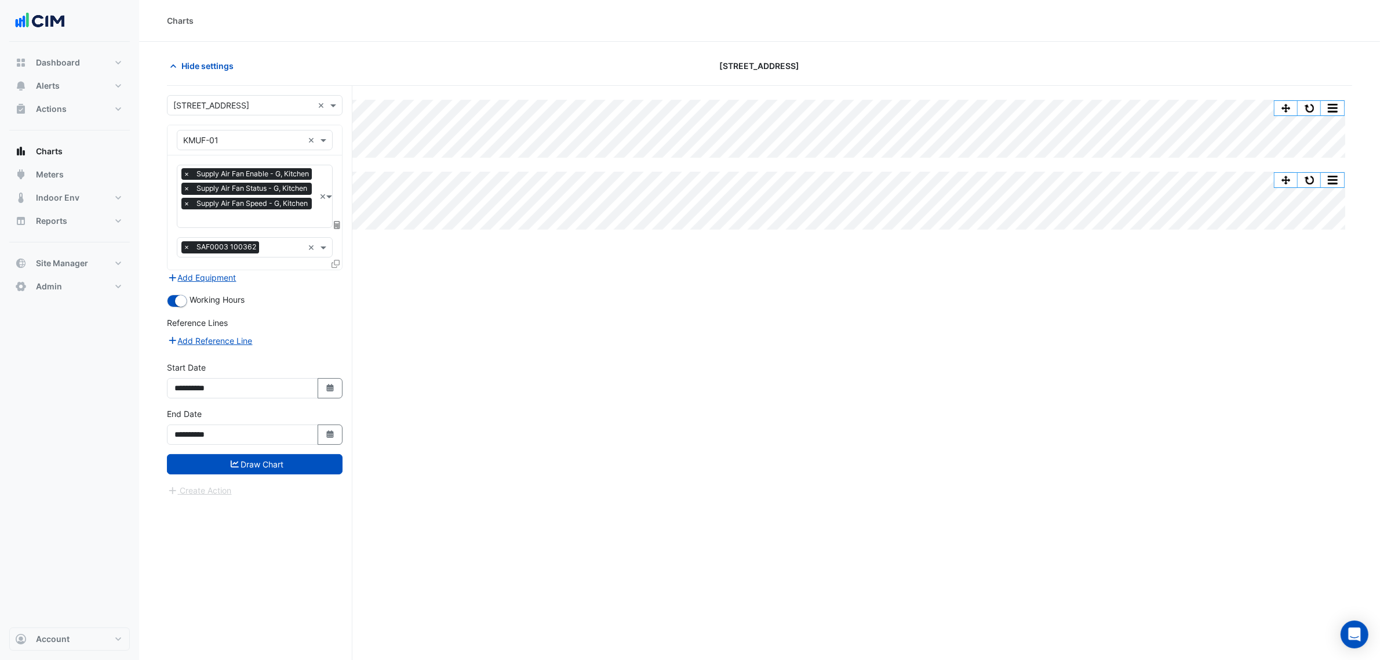
click at [250, 213] on input "text" at bounding box center [249, 219] width 132 height 12
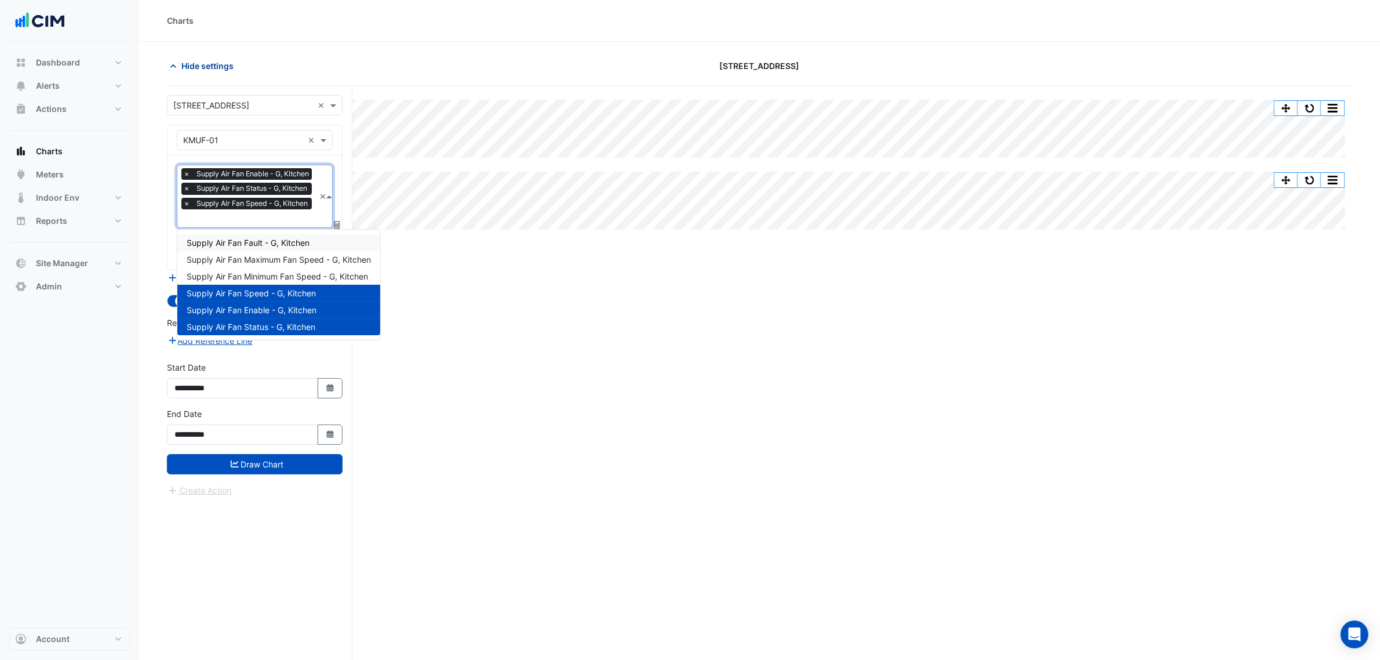
click at [216, 61] on span "Hide settings" at bounding box center [207, 66] width 52 height 12
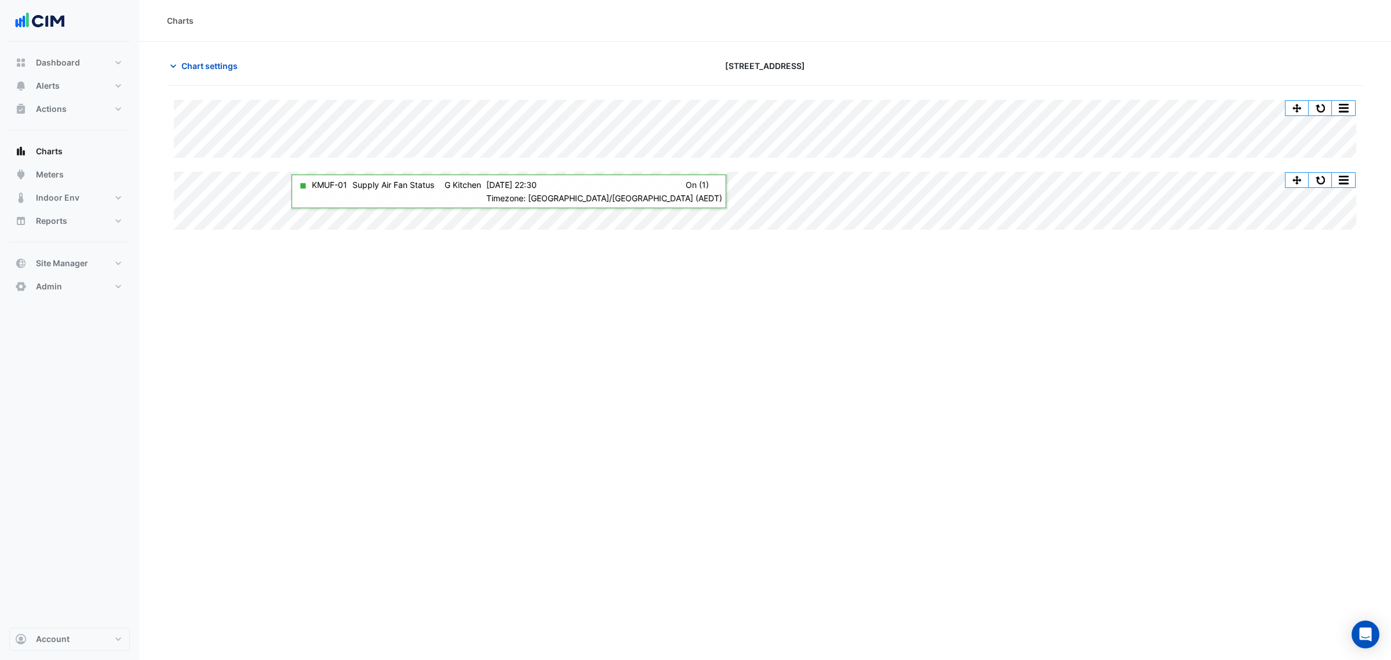
click at [710, 54] on section "Chart settings 40 Bunda Street Split All Split None Print Save as JPEG Save as …" at bounding box center [765, 143] width 1252 height 202
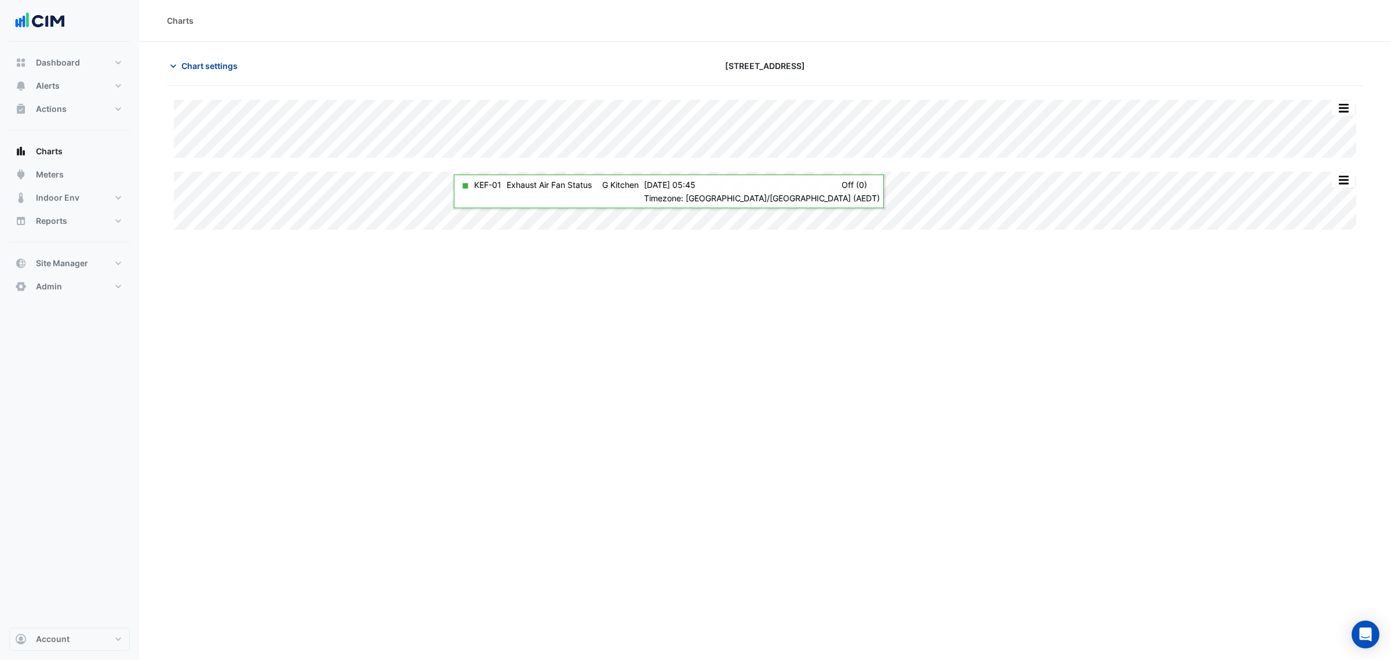
click at [203, 65] on span "Chart settings" at bounding box center [209, 66] width 56 height 12
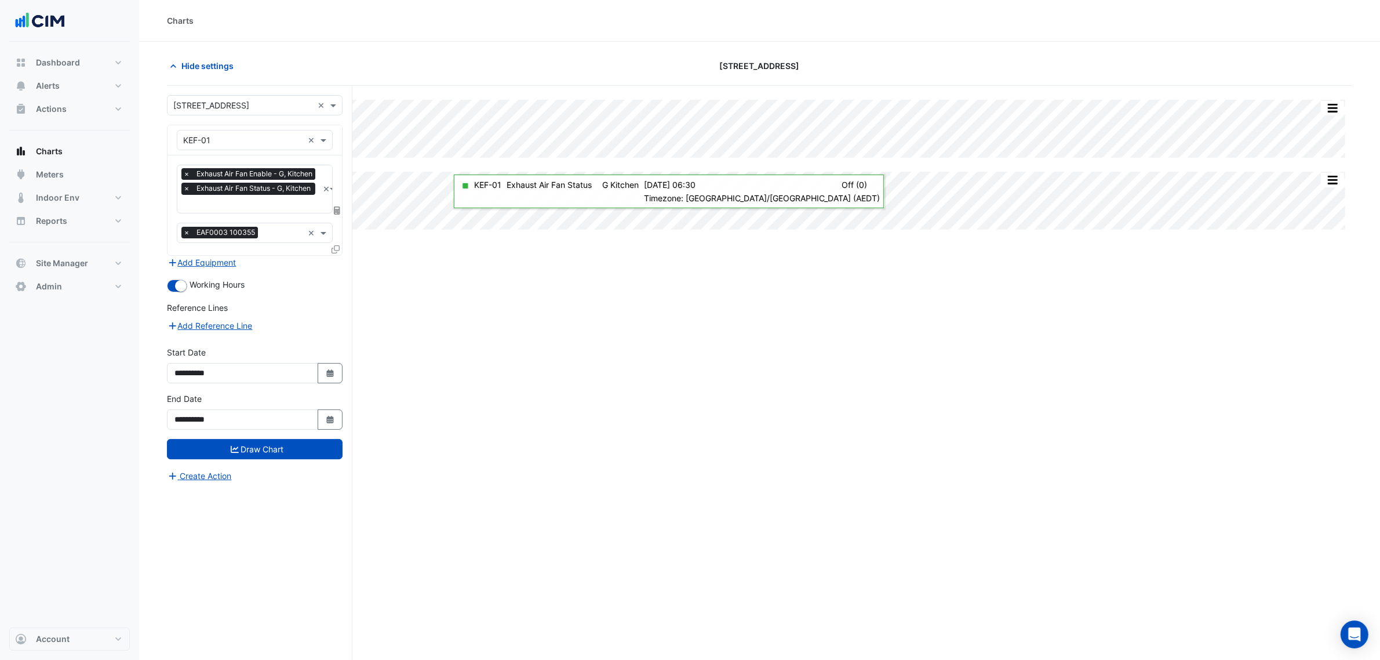
click at [218, 184] on span "Exhaust Air Fan Status - G, Kitchen" at bounding box center [254, 189] width 120 height 12
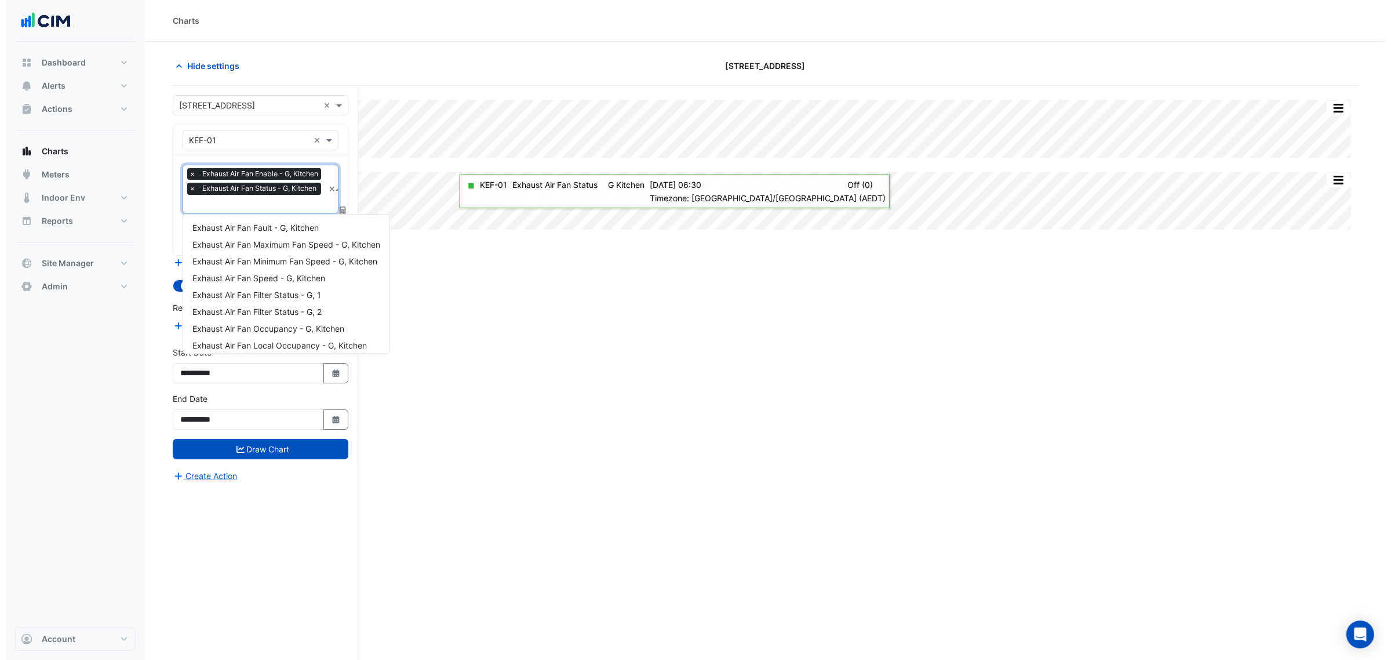
scroll to position [38, 0]
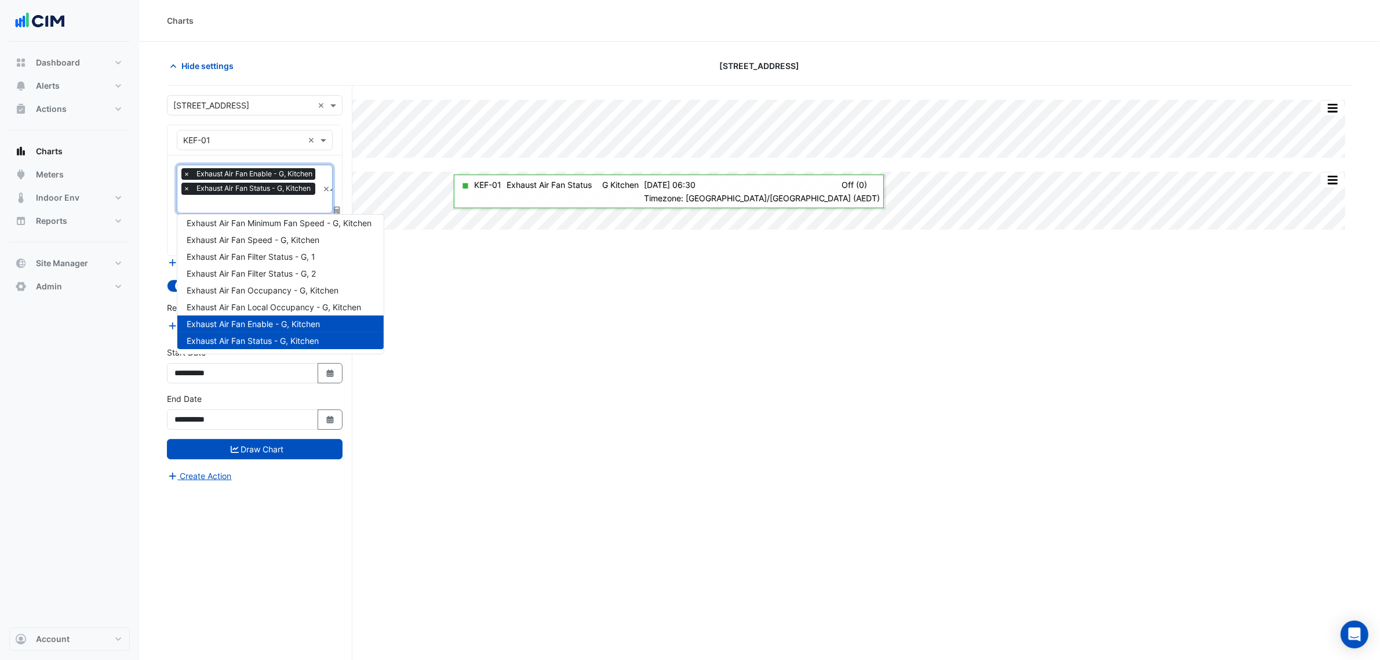
type input "*"
click at [268, 242] on span "Exhaust Air Fan Speed - G, Kitchen" at bounding box center [253, 240] width 133 height 10
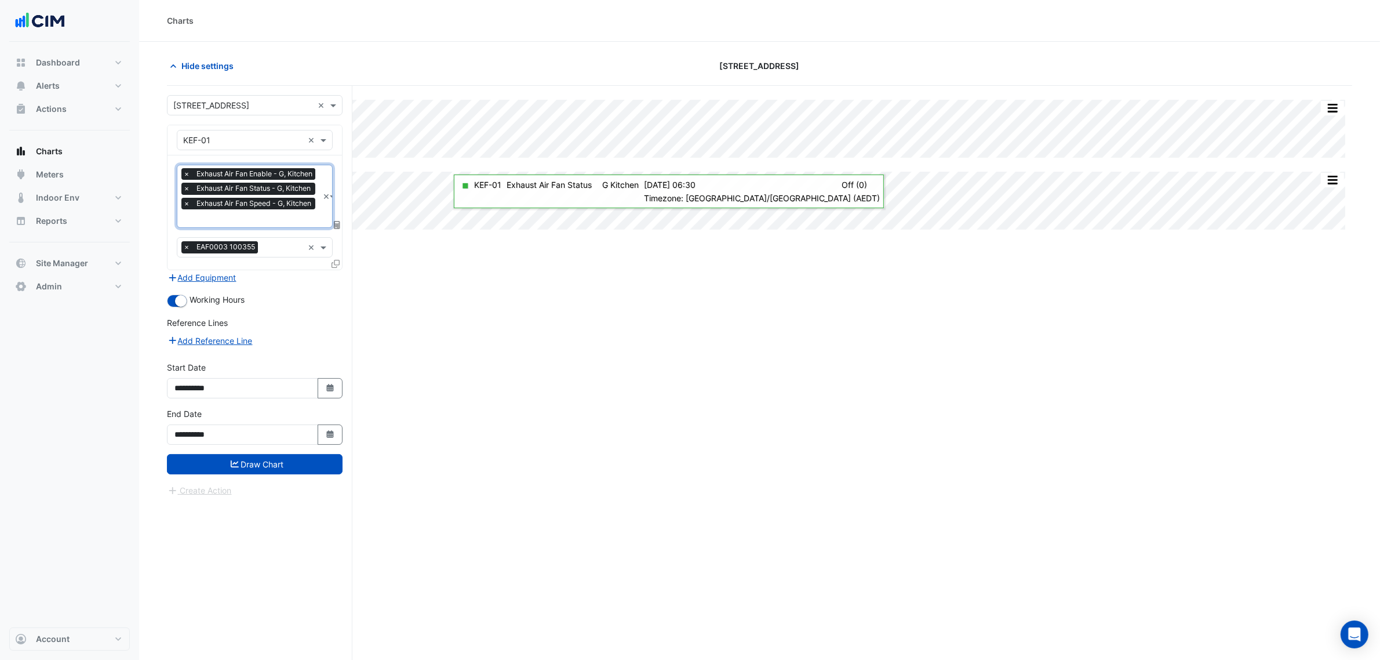
drag, startPoint x: 286, startPoint y: 464, endPoint x: 377, endPoint y: 329, distance: 162.7
click at [285, 464] on button "Draw Chart" at bounding box center [255, 464] width 176 height 20
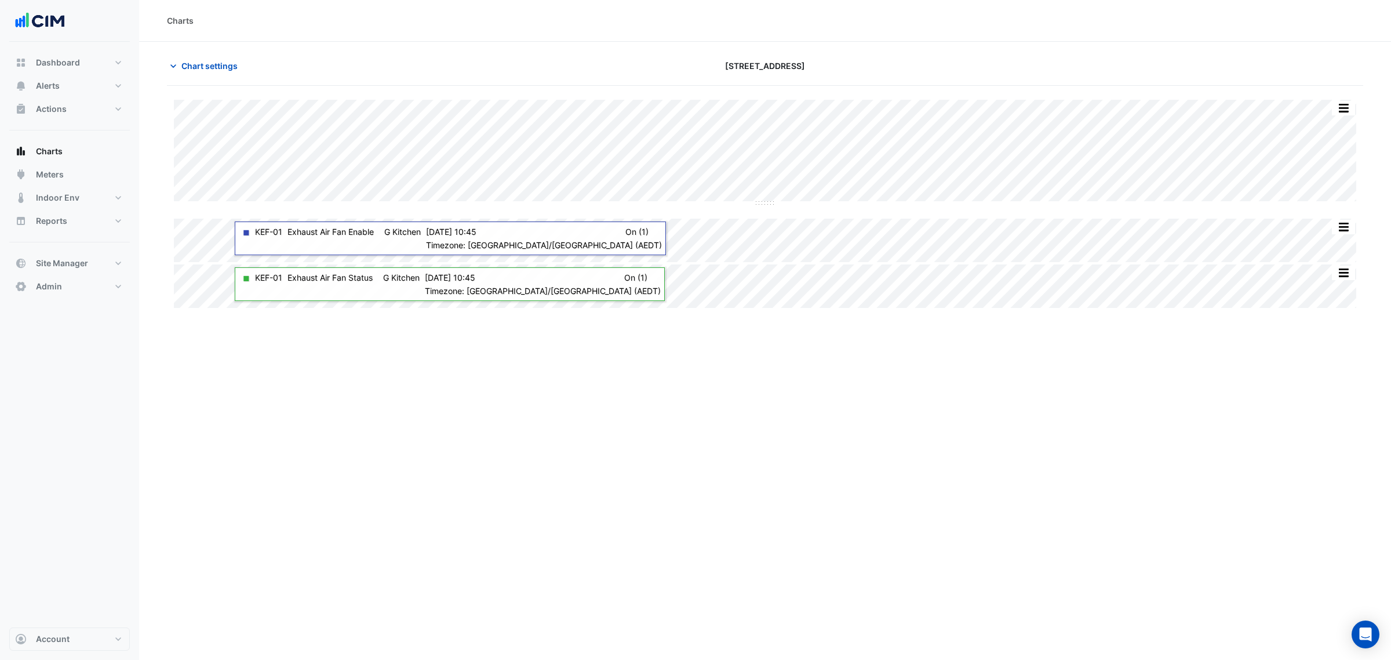
drag, startPoint x: 212, startPoint y: 48, endPoint x: 212, endPoint y: 54, distance: 6.4
click at [212, 48] on section "Chart settings [STREET_ADDRESS] Split All Split None Print Save as JPEG Save as…" at bounding box center [765, 176] width 1252 height 268
click at [212, 54] on section "Chart settings [STREET_ADDRESS] Split All Split None Print Save as JPEG Save as…" at bounding box center [765, 176] width 1252 height 268
click at [214, 56] on button "Chart settings" at bounding box center [206, 66] width 78 height 20
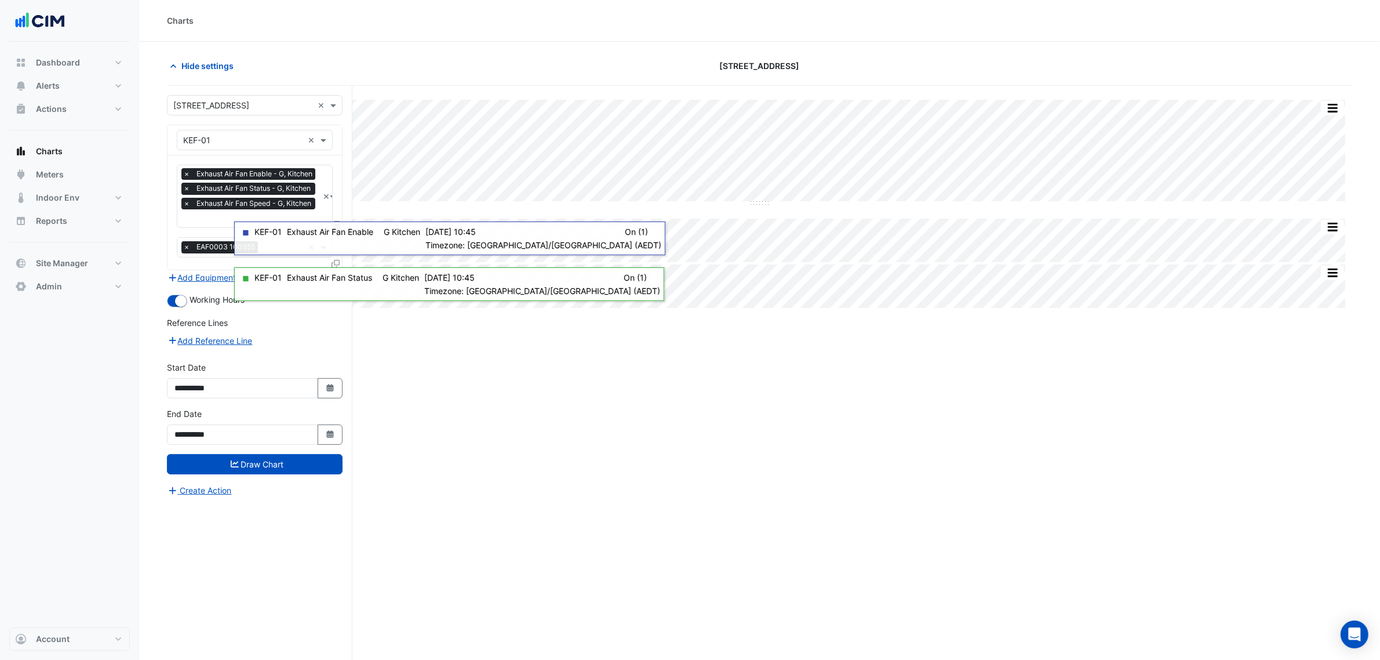
click at [305, 319] on div "Reference Lines" at bounding box center [255, 325] width 176 height 17
click at [339, 263] on icon at bounding box center [336, 264] width 8 height 8
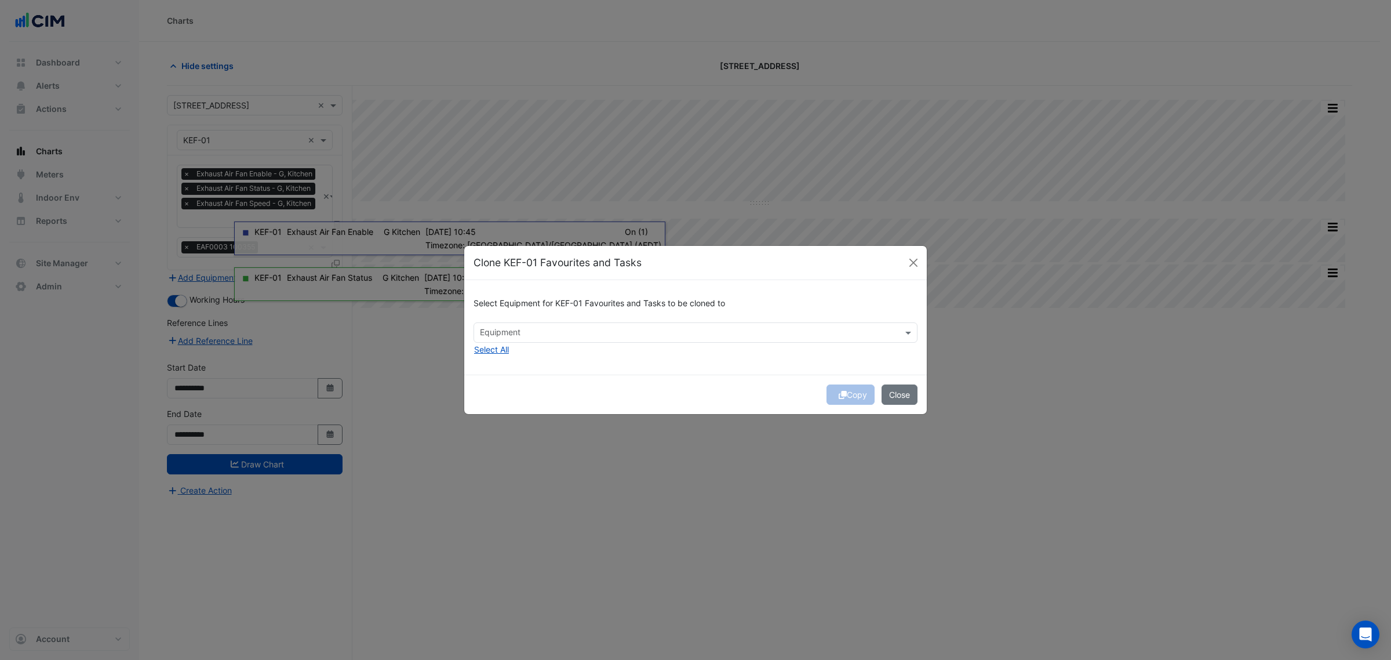
click at [542, 337] on input "text" at bounding box center [689, 334] width 418 height 12
type input "****"
click at [911, 394] on button "Close" at bounding box center [900, 394] width 36 height 20
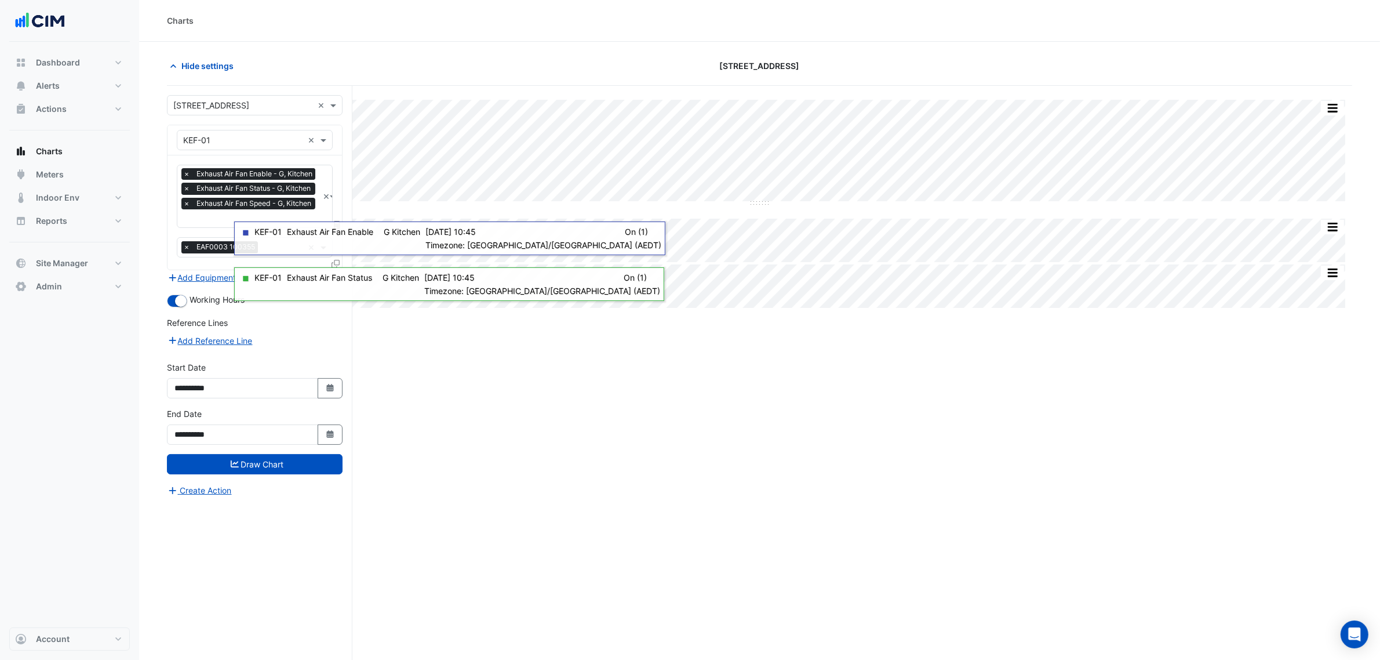
click at [183, 247] on span "×" at bounding box center [186, 247] width 10 height 12
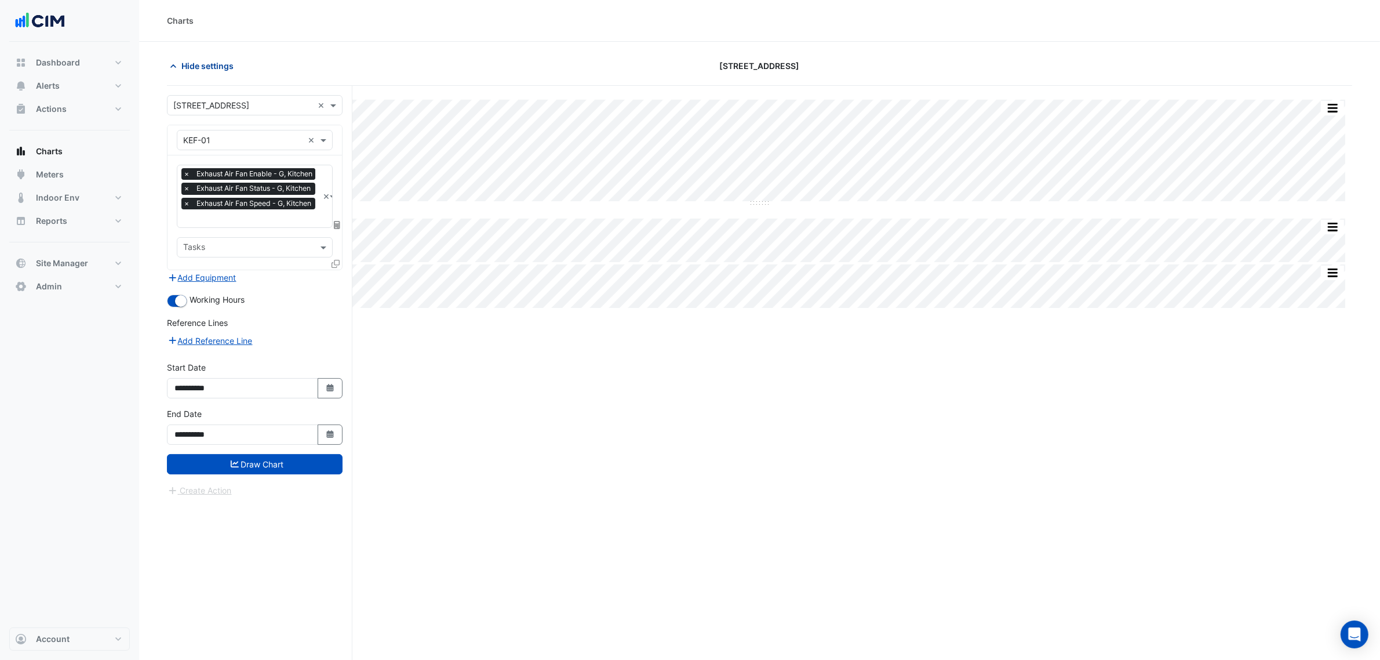
click at [210, 63] on span "Hide settings" at bounding box center [207, 66] width 52 height 12
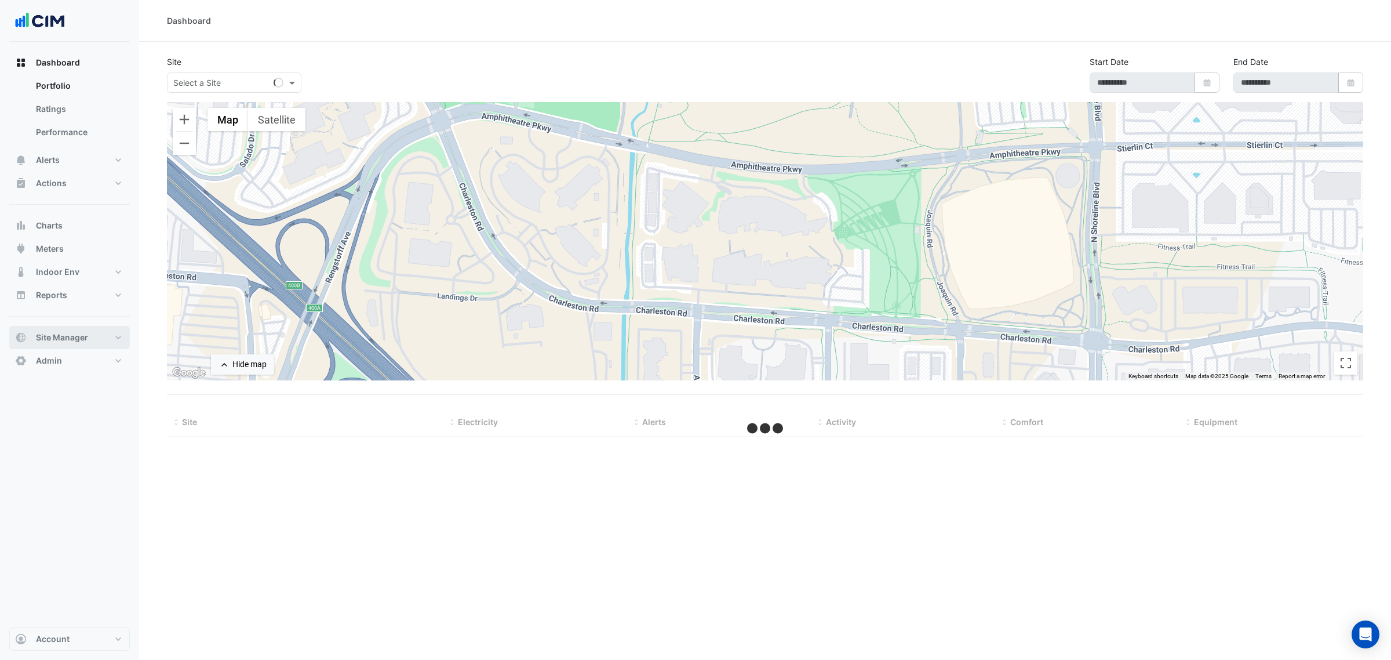
click at [106, 329] on button "Site Manager" at bounding box center [69, 337] width 121 height 23
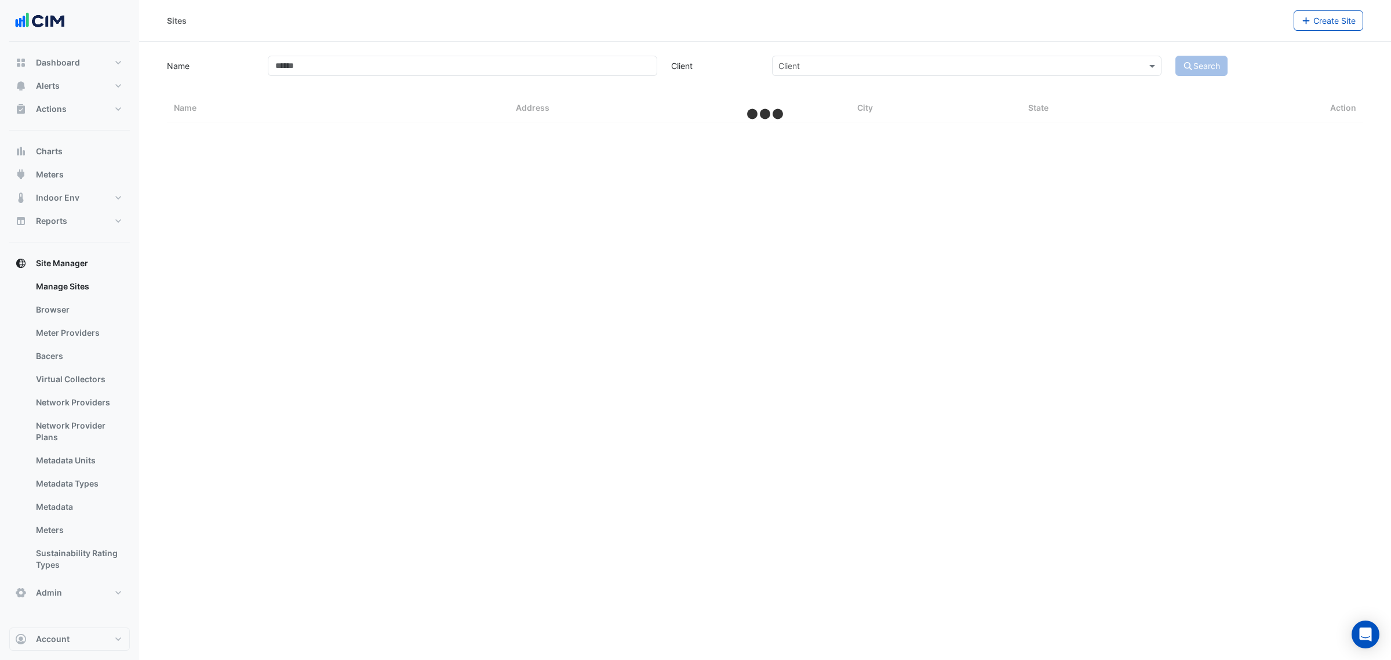
select select "***"
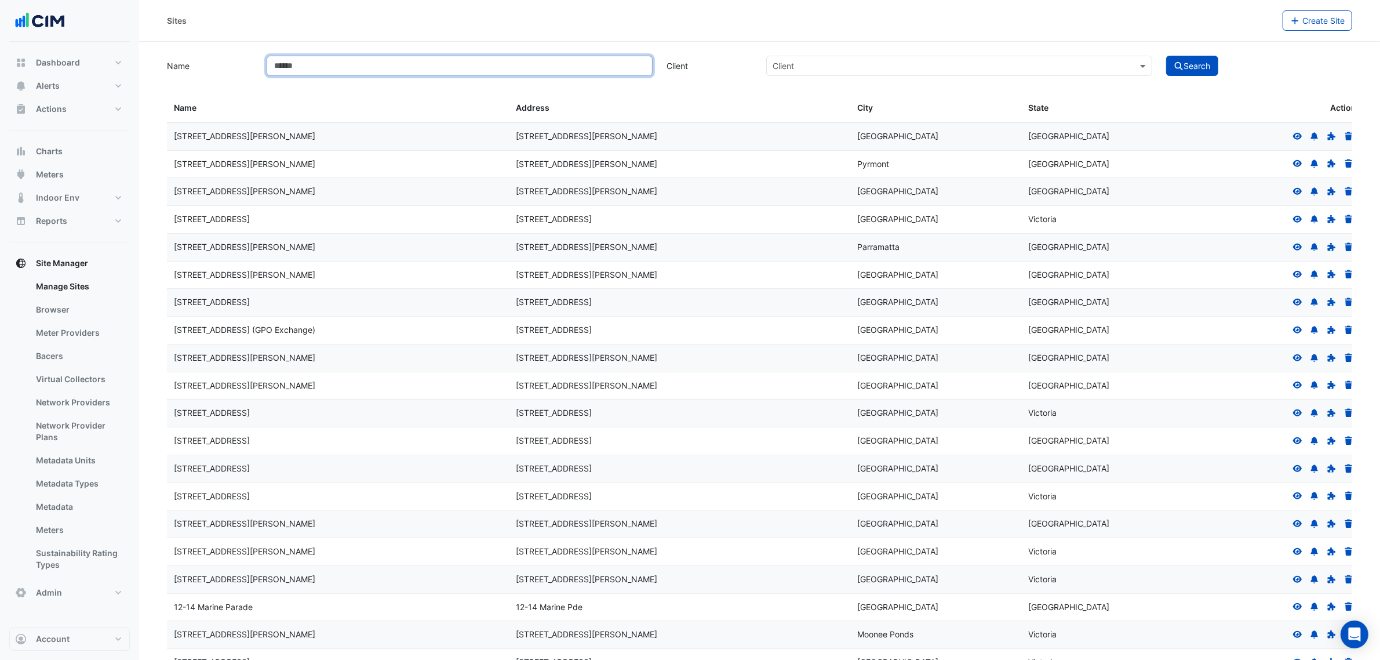
click at [390, 71] on input "Name" at bounding box center [460, 66] width 386 height 20
click at [90, 360] on link "Bacers" at bounding box center [78, 355] width 103 height 23
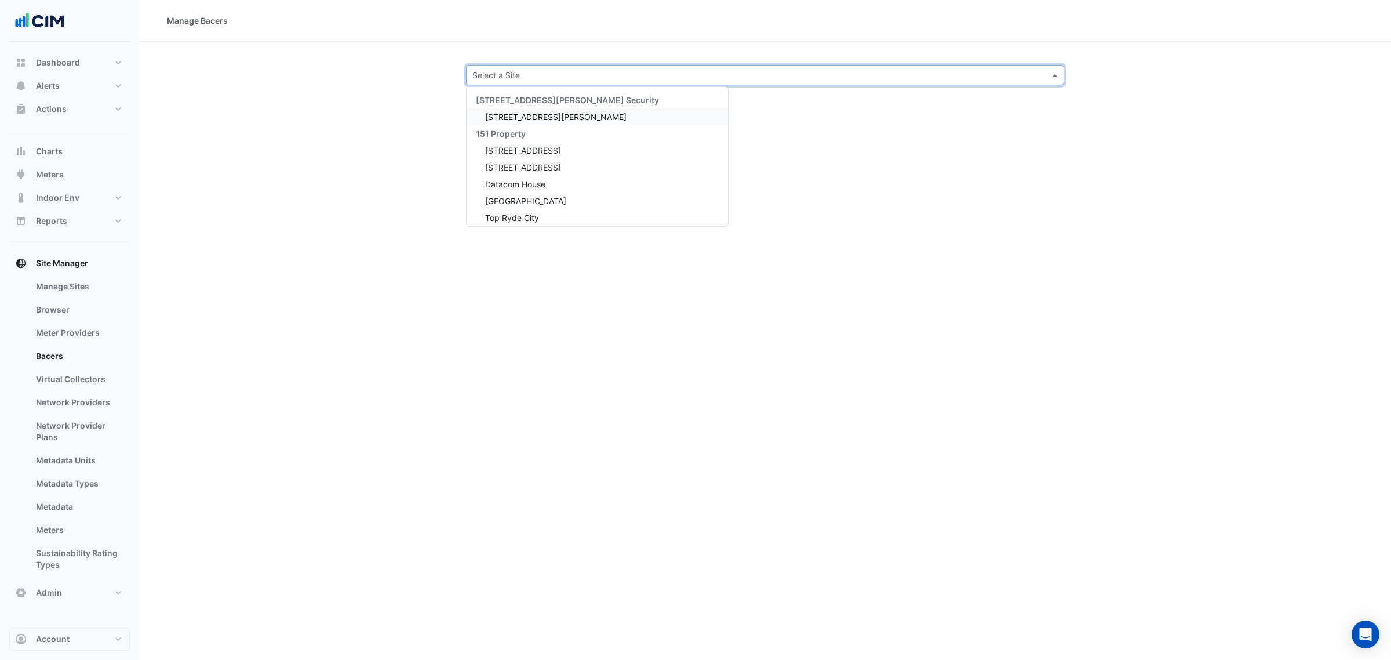
click at [516, 77] on input "text" at bounding box center [753, 76] width 562 height 12
type input "********"
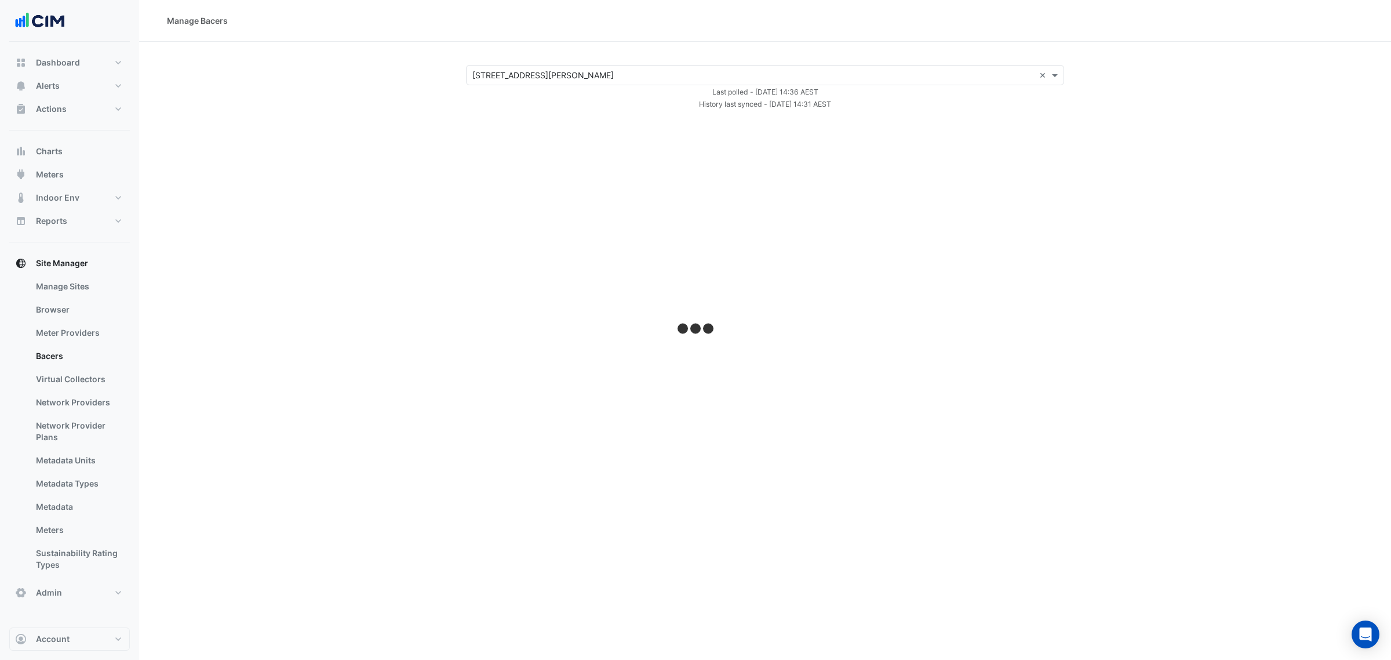
select select "***"
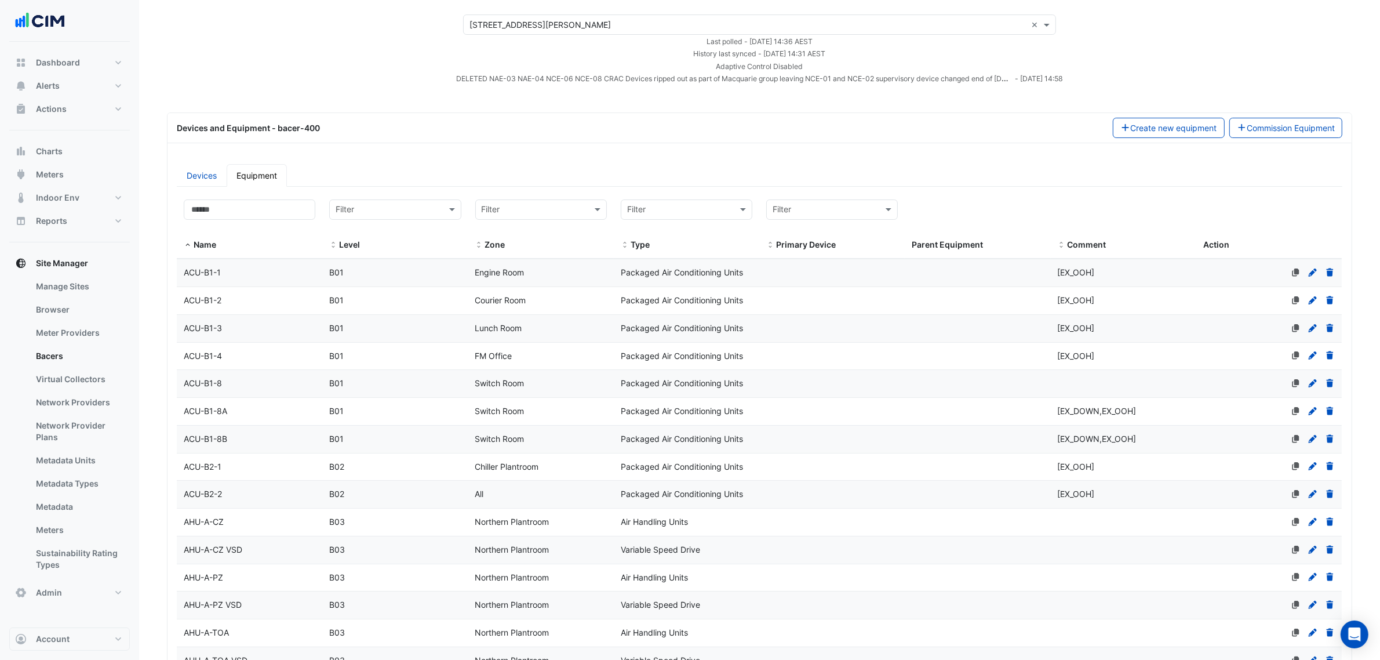
scroll to position [72, 0]
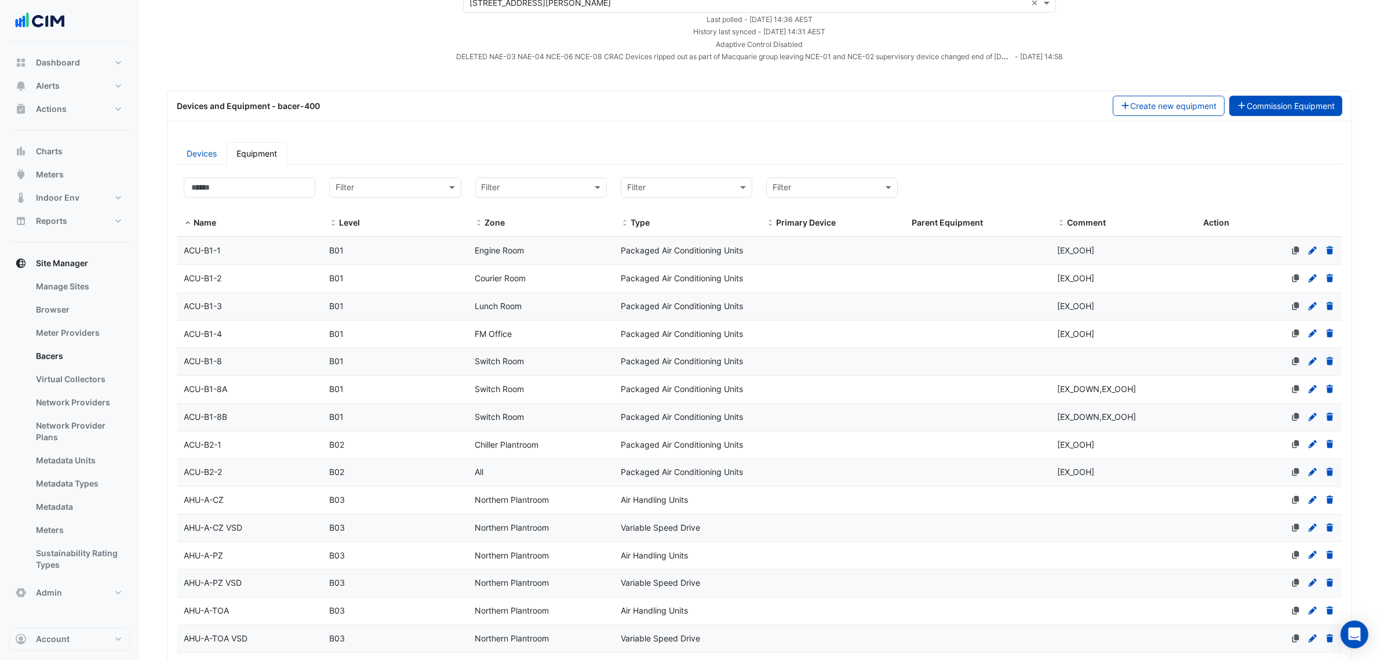
click at [1308, 109] on button "Commission Equipment" at bounding box center [1287, 106] width 114 height 20
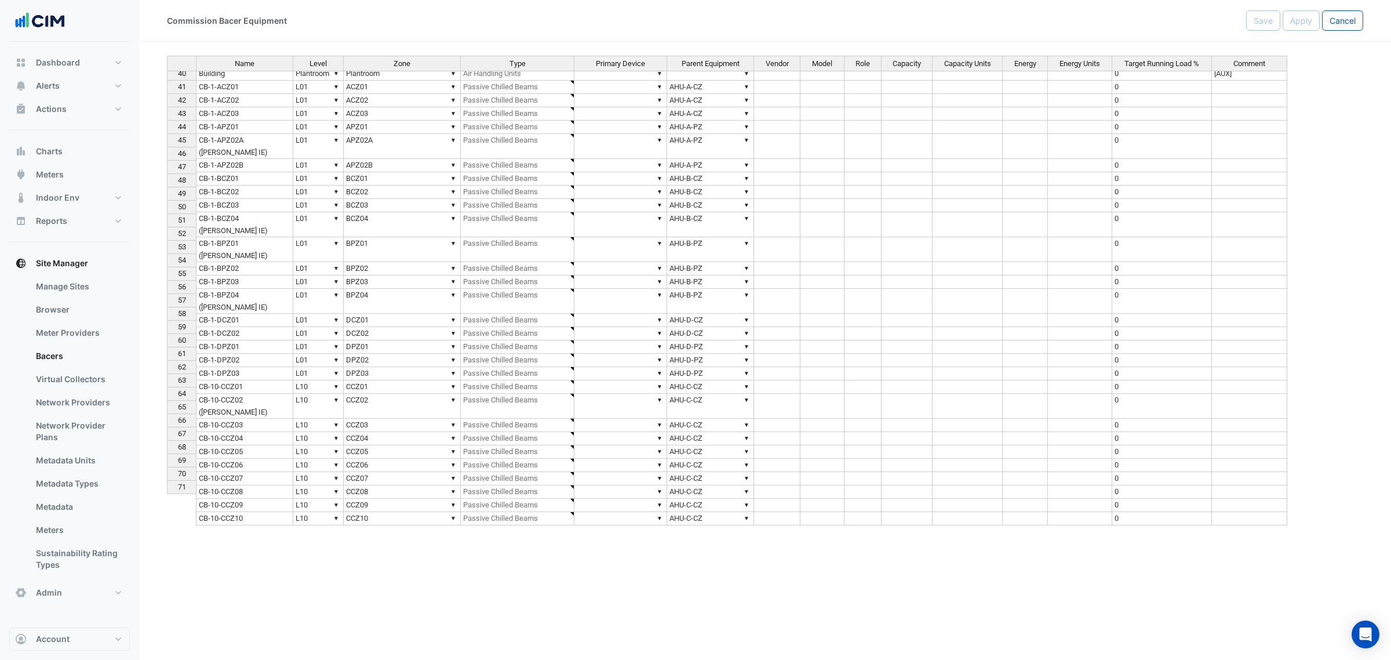
scroll to position [435, 0]
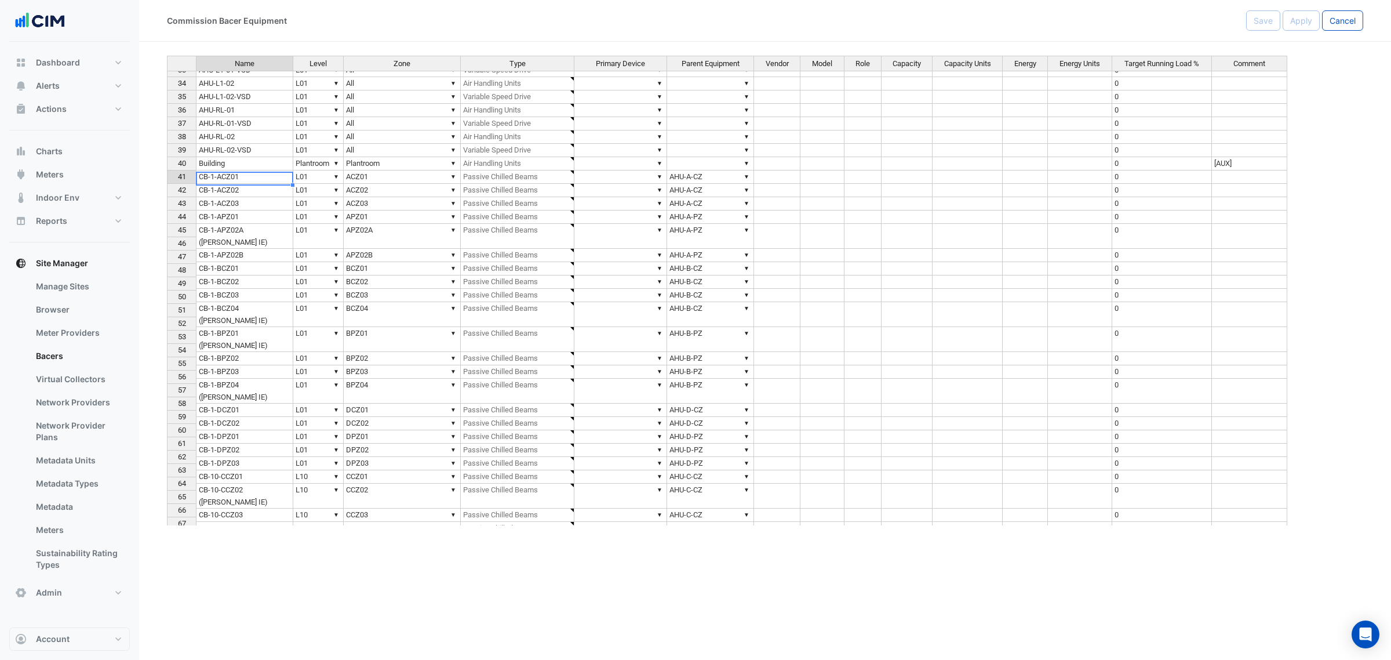
click at [247, 179] on td "CB-1-ACZ01" at bounding box center [244, 176] width 97 height 13
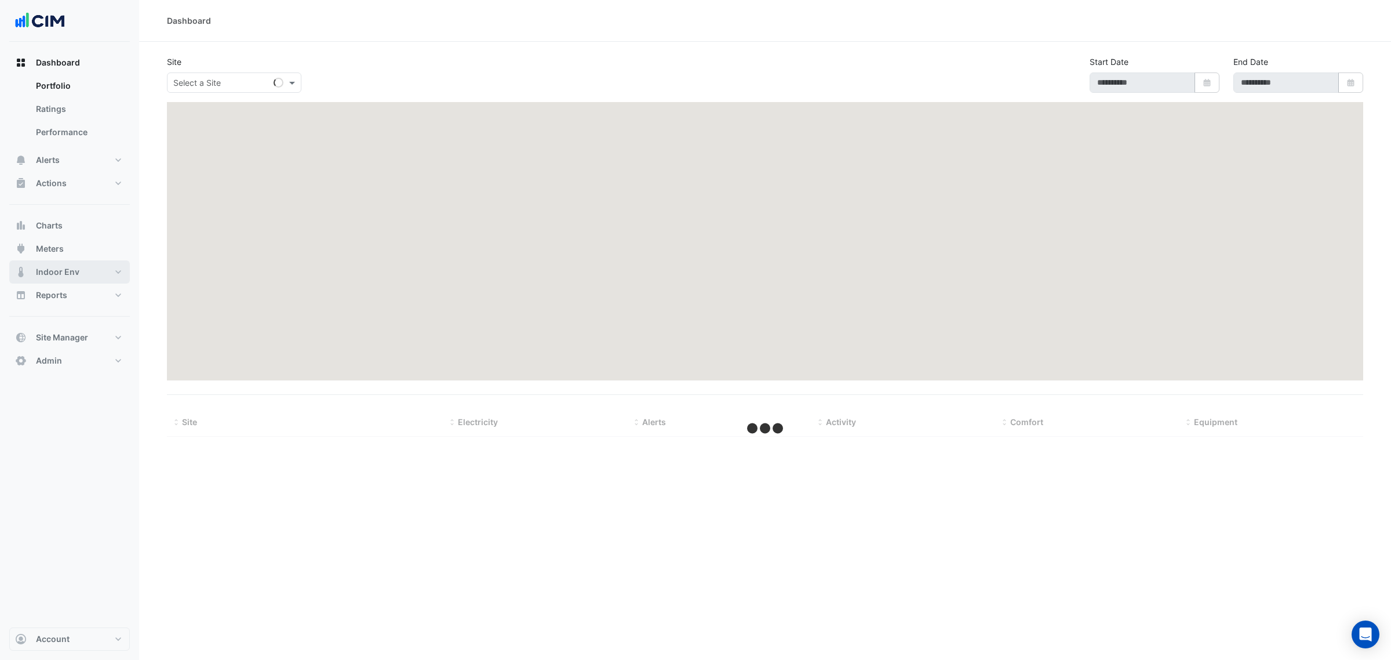
click at [82, 267] on button "Indoor Env" at bounding box center [69, 271] width 121 height 23
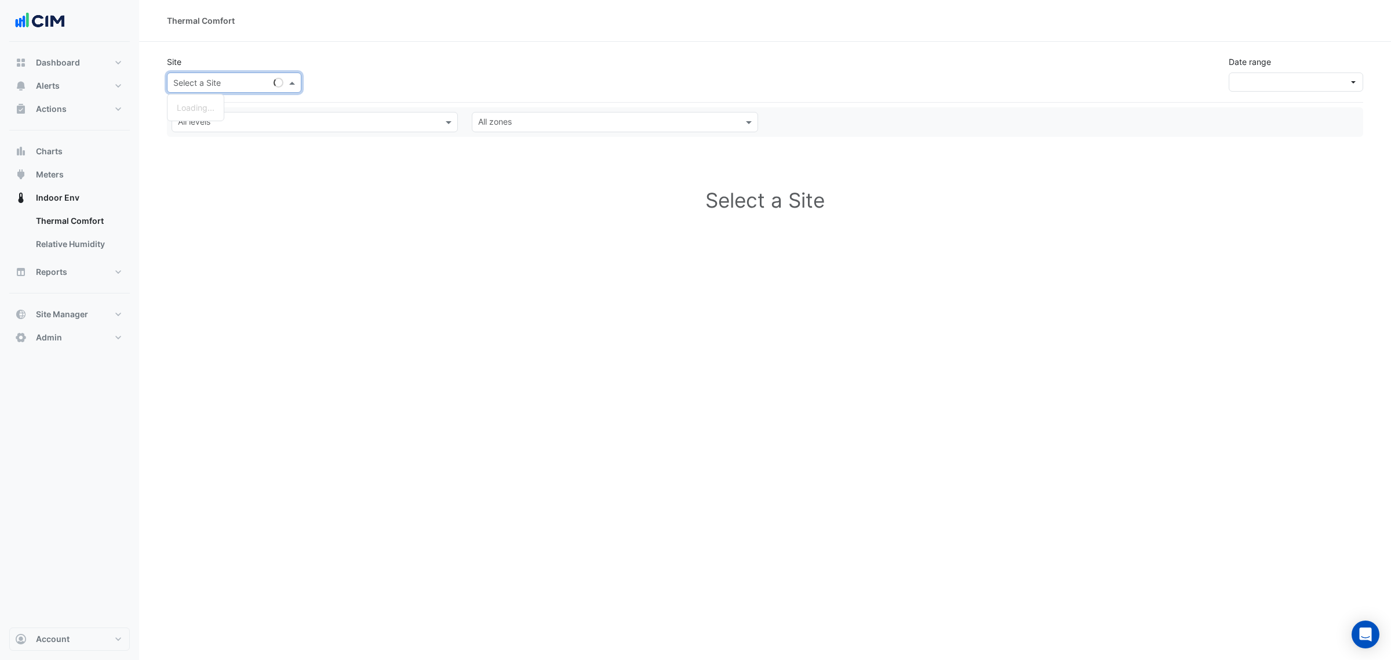
click at [221, 86] on input "text" at bounding box center [222, 83] width 99 height 12
type input "*********"
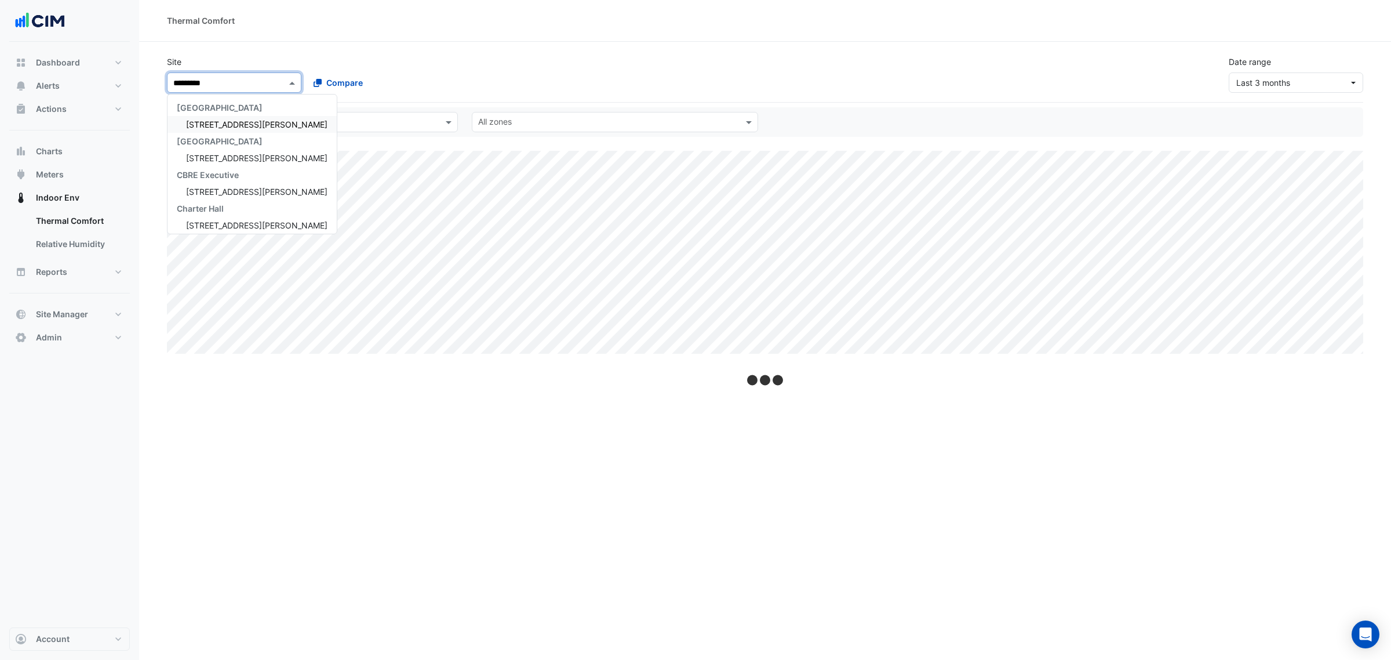
click at [203, 112] on span "[GEOGRAPHIC_DATA]" at bounding box center [220, 108] width 86 height 10
click at [204, 114] on div "[GEOGRAPHIC_DATA]" at bounding box center [252, 107] width 169 height 17
click at [206, 119] on span "[STREET_ADDRESS][PERSON_NAME]" at bounding box center [256, 124] width 141 height 10
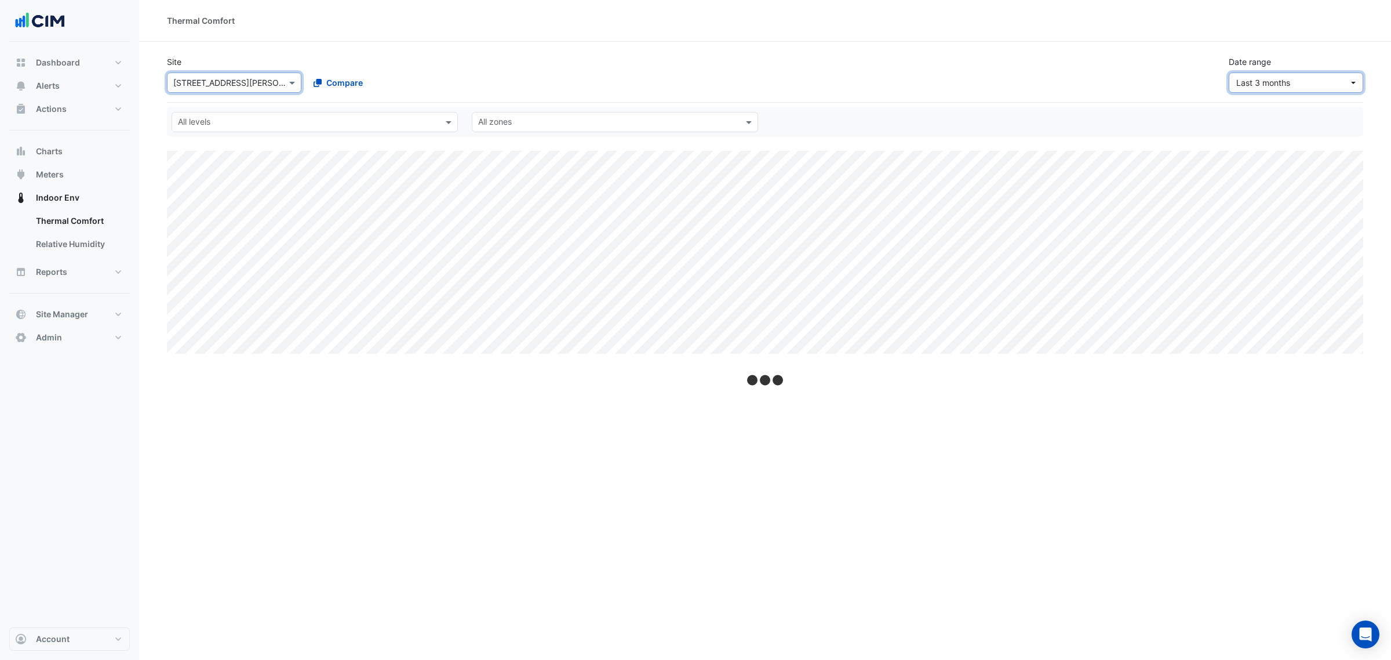
click at [1275, 85] on span "Last 3 months" at bounding box center [1264, 83] width 54 height 10
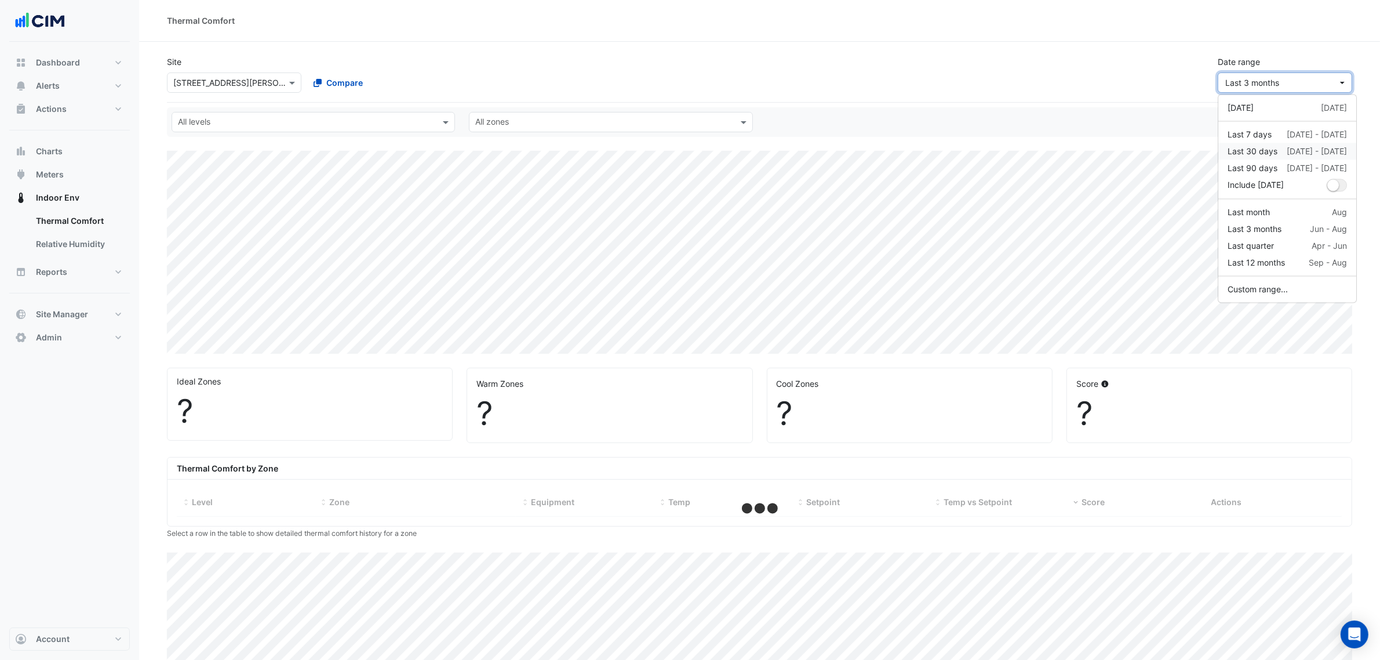
select select "***"
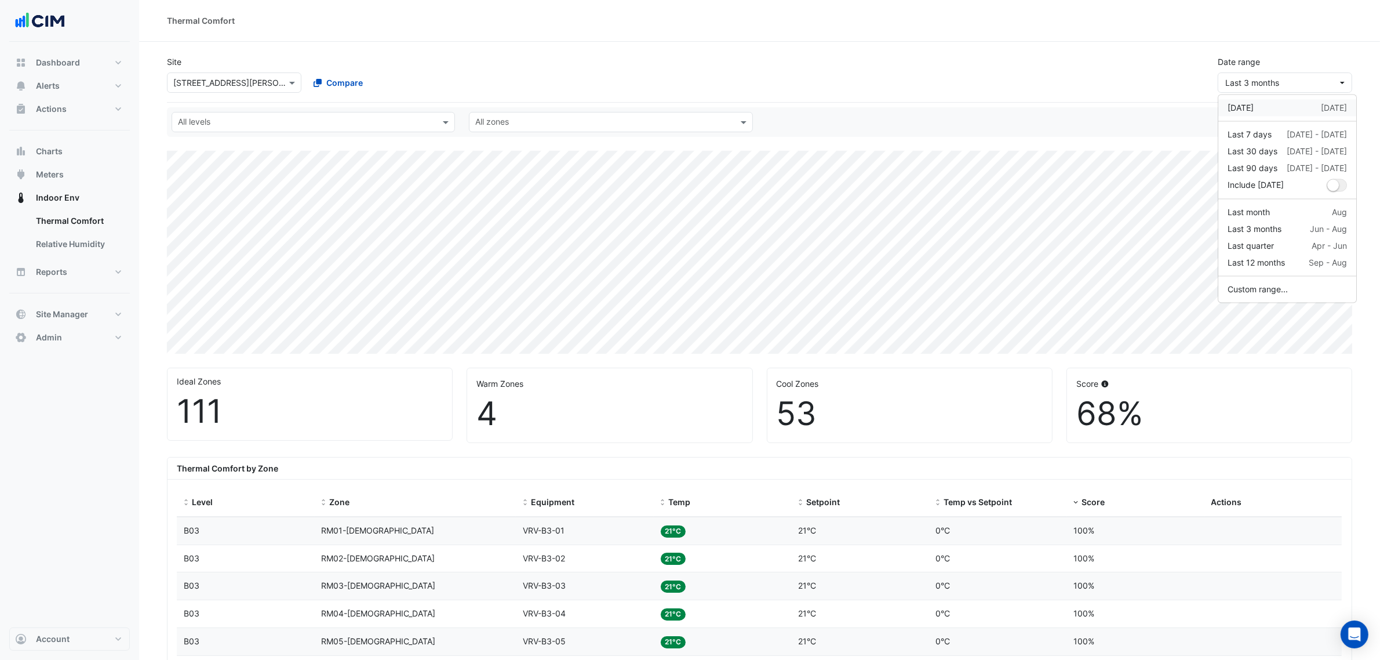
click at [1254, 111] on div "[DATE]" at bounding box center [1241, 108] width 26 height 12
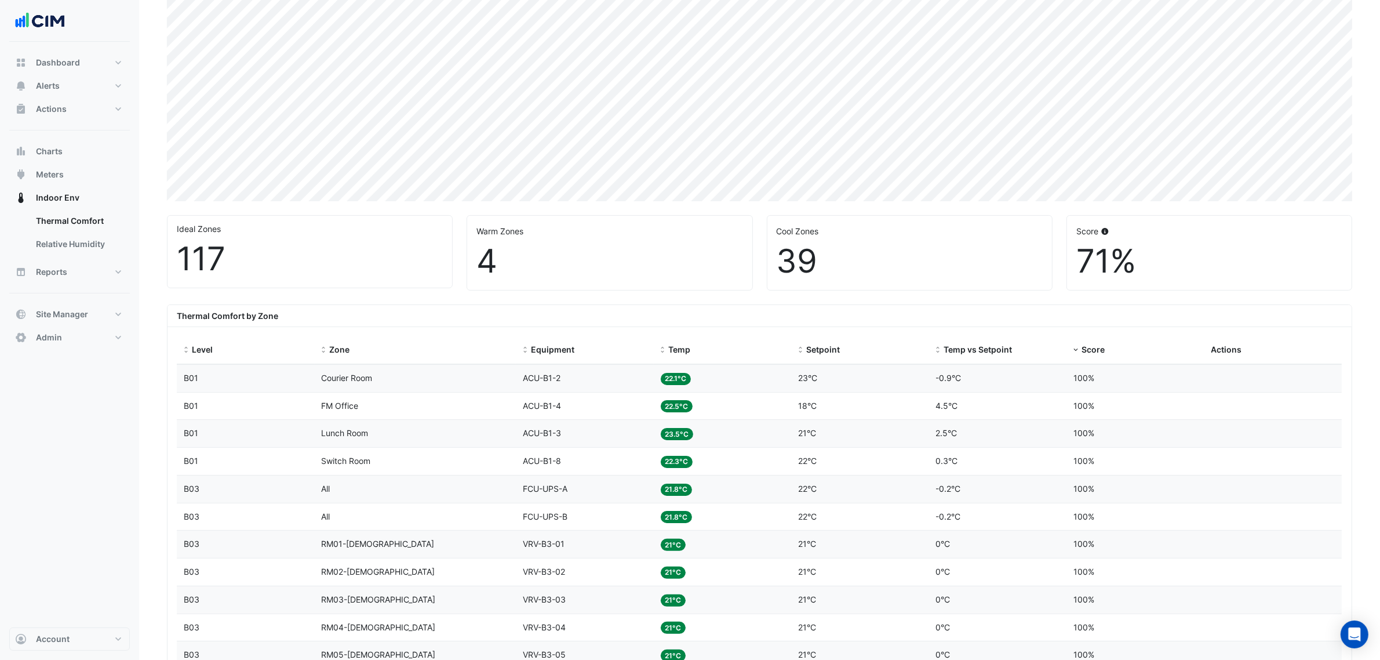
scroll to position [362, 0]
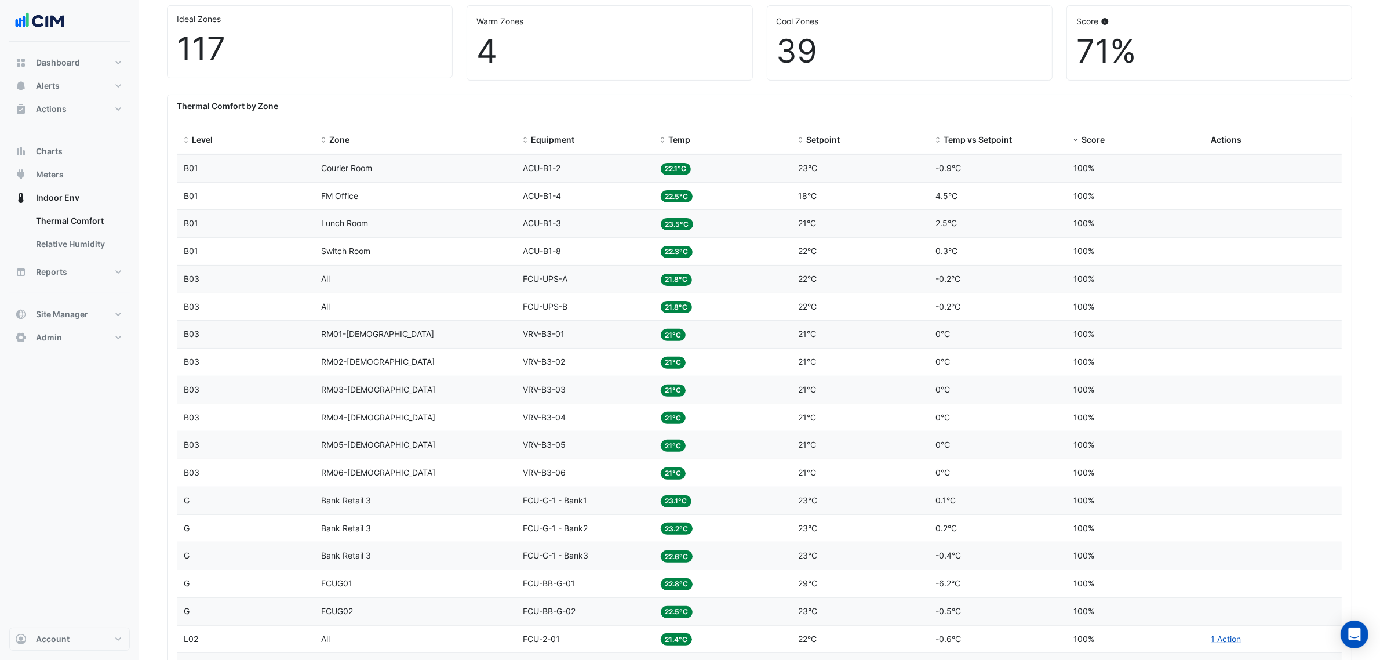
click at [1078, 140] on span at bounding box center [1076, 140] width 8 height 9
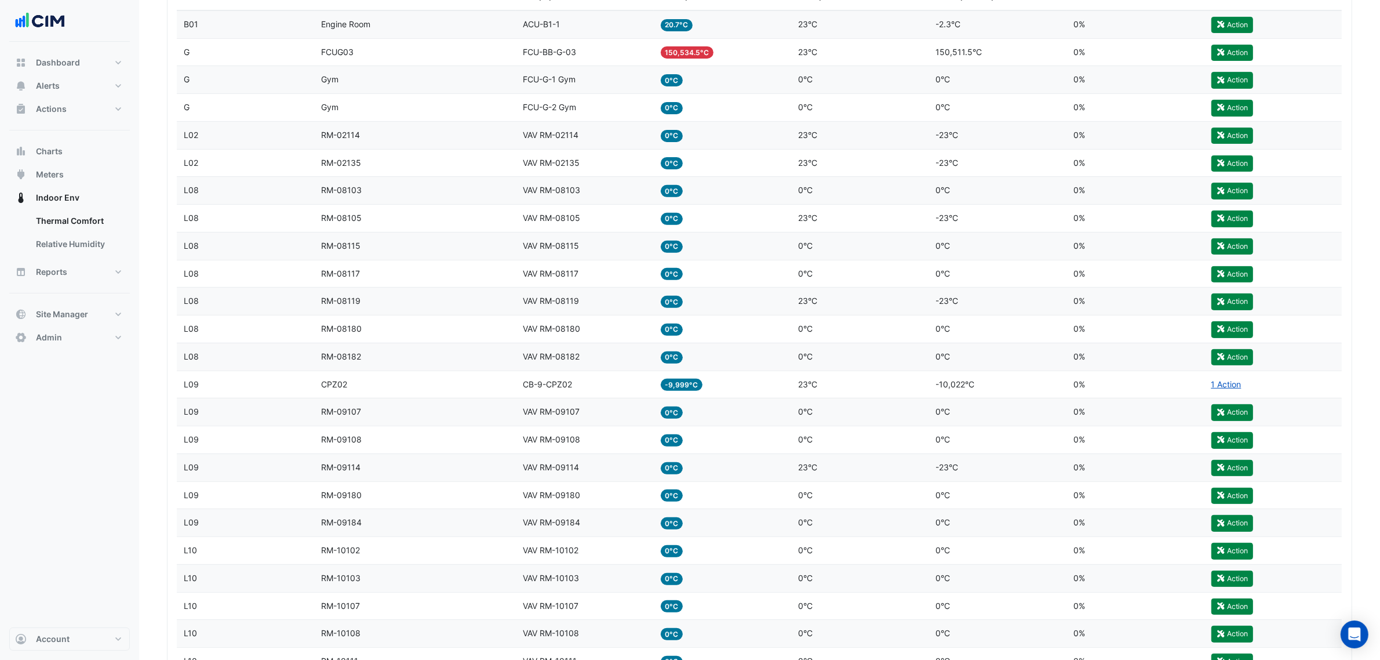
scroll to position [507, 0]
drag, startPoint x: 696, startPoint y: 387, endPoint x: 661, endPoint y: 388, distance: 34.2
click at [664, 386] on span "-9,999°C" at bounding box center [682, 383] width 42 height 12
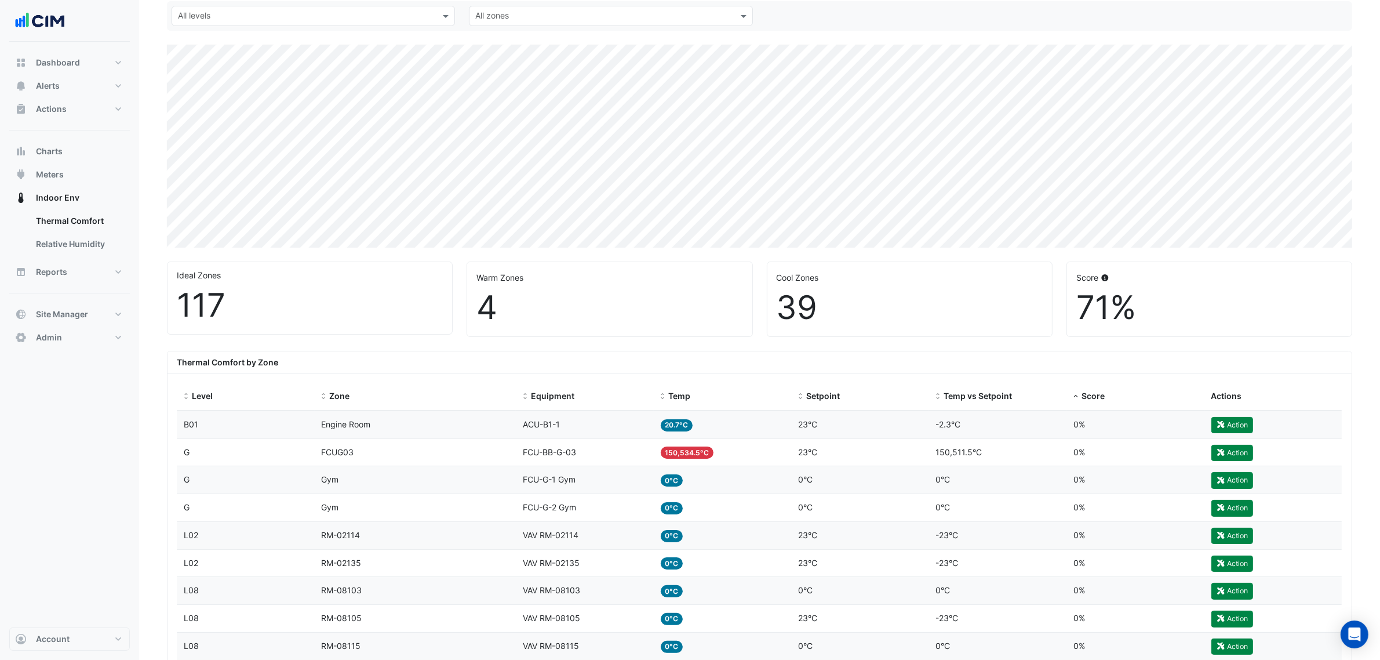
scroll to position [217, 0]
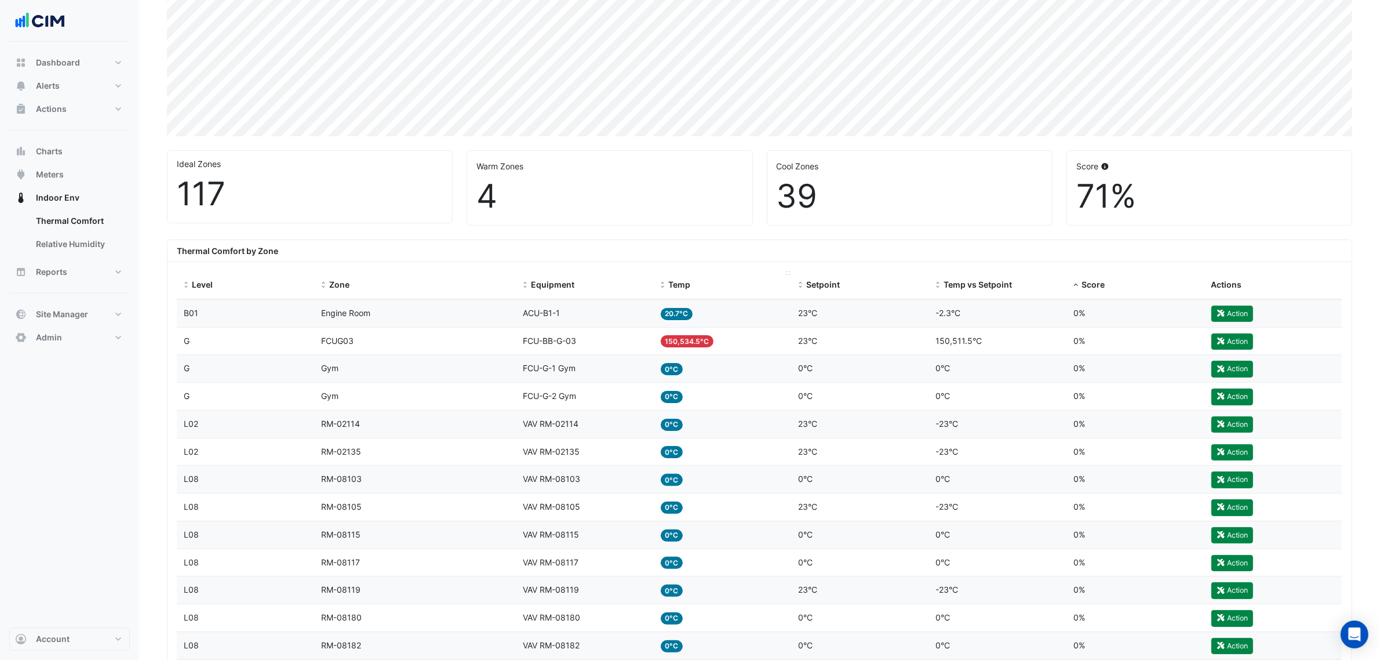
click at [674, 285] on span "Temp" at bounding box center [680, 284] width 22 height 10
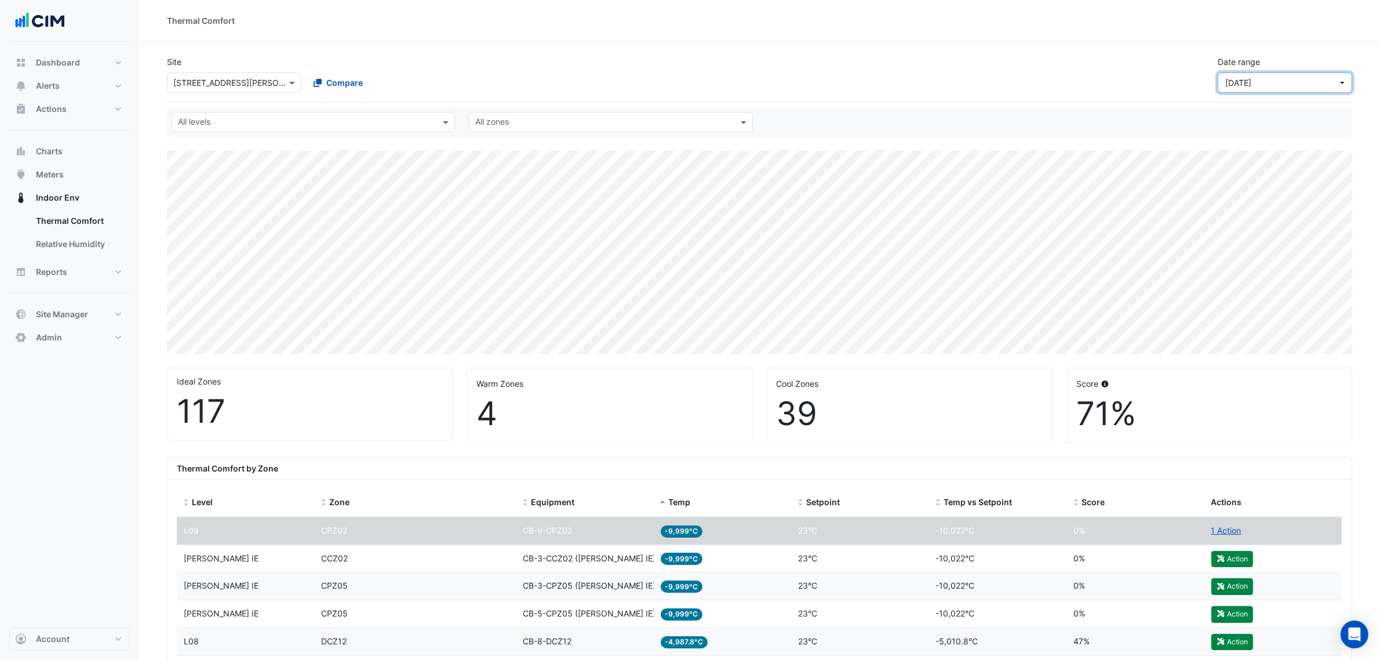
click at [1250, 75] on button "[DATE]" at bounding box center [1285, 82] width 134 height 20
click at [1267, 133] on div "Last 7 days" at bounding box center [1250, 135] width 44 height 12
click at [100, 80] on button "Alerts" at bounding box center [69, 85] width 121 height 23
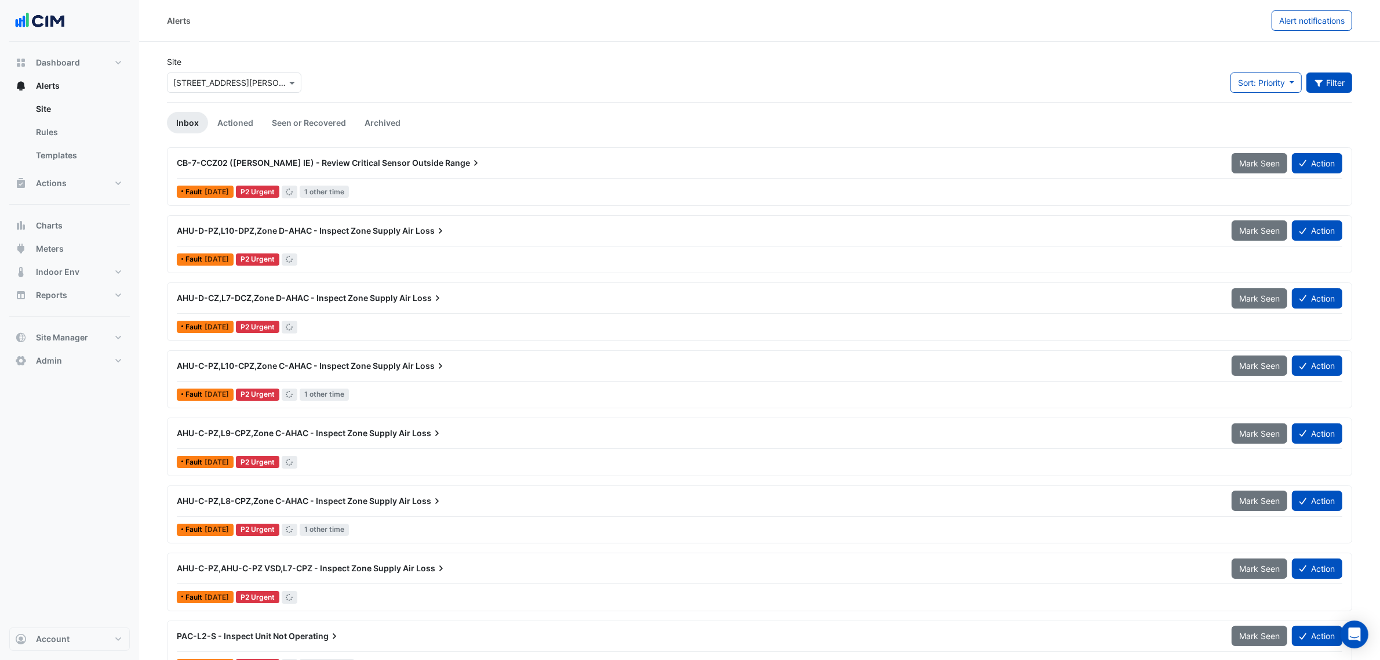
click at [1337, 84] on button "Filter" at bounding box center [1330, 82] width 46 height 20
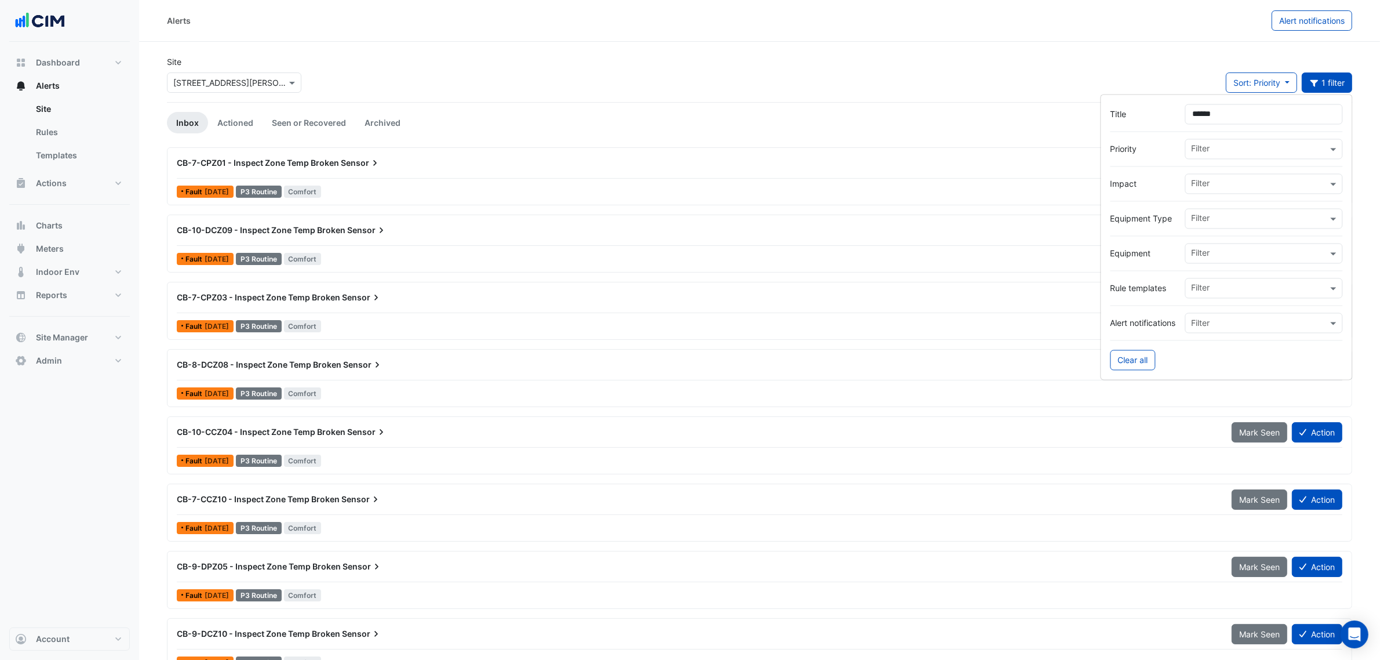
type input "******"
click at [940, 73] on div "Site × [STREET_ADDRESS][PERSON_NAME] Sort: Priority Priority Updated 1 filter" at bounding box center [759, 79] width 1199 height 46
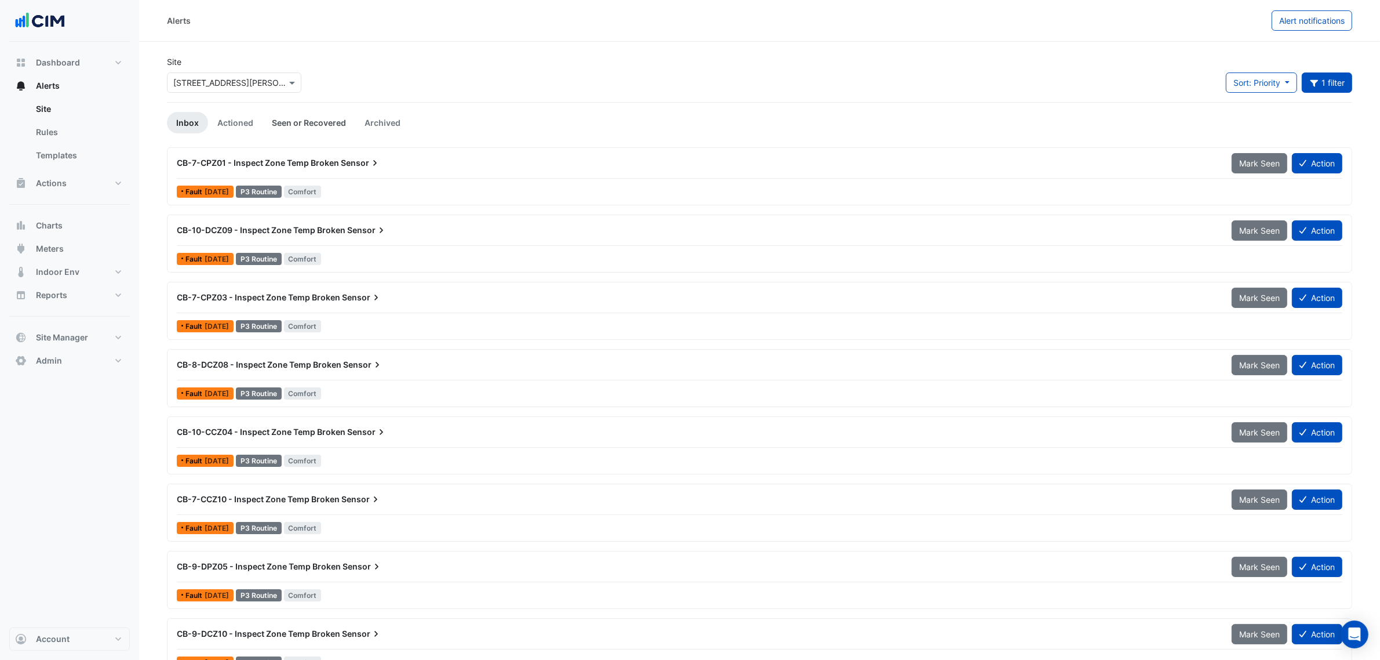
click at [304, 123] on link "Seen or Recovered" at bounding box center [309, 122] width 93 height 21
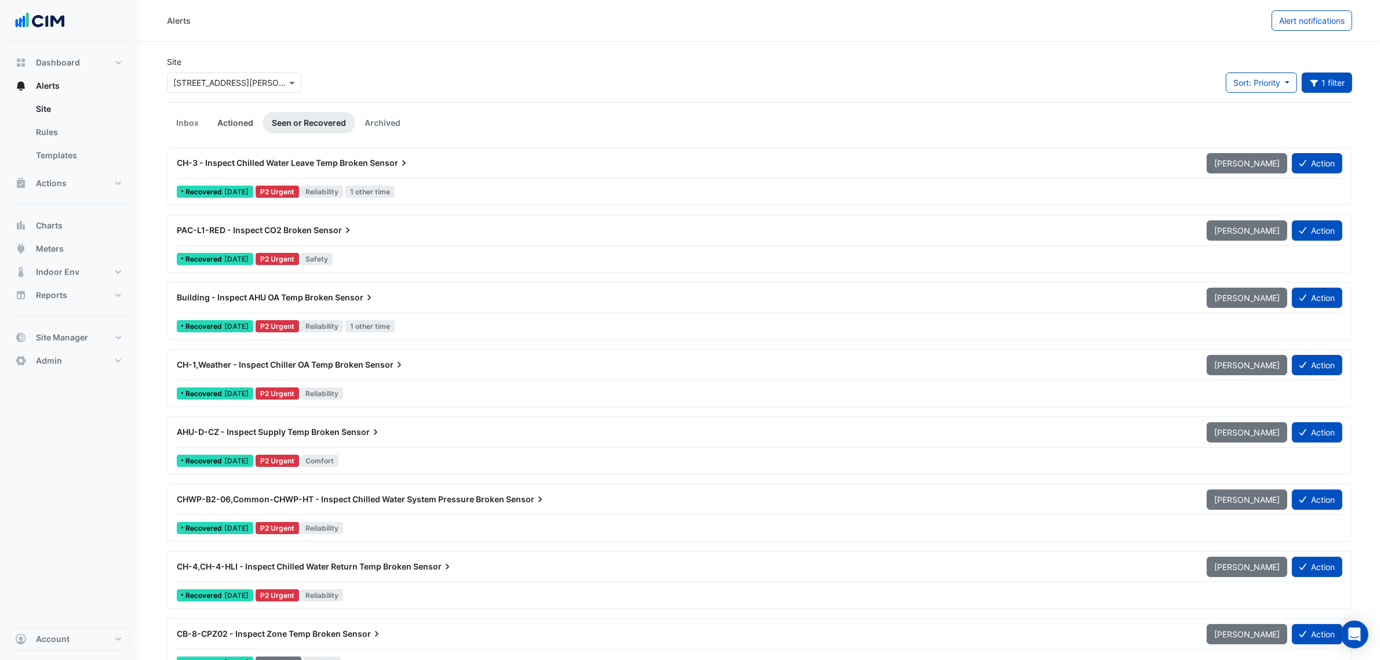
click at [244, 118] on link "Actioned" at bounding box center [235, 122] width 54 height 21
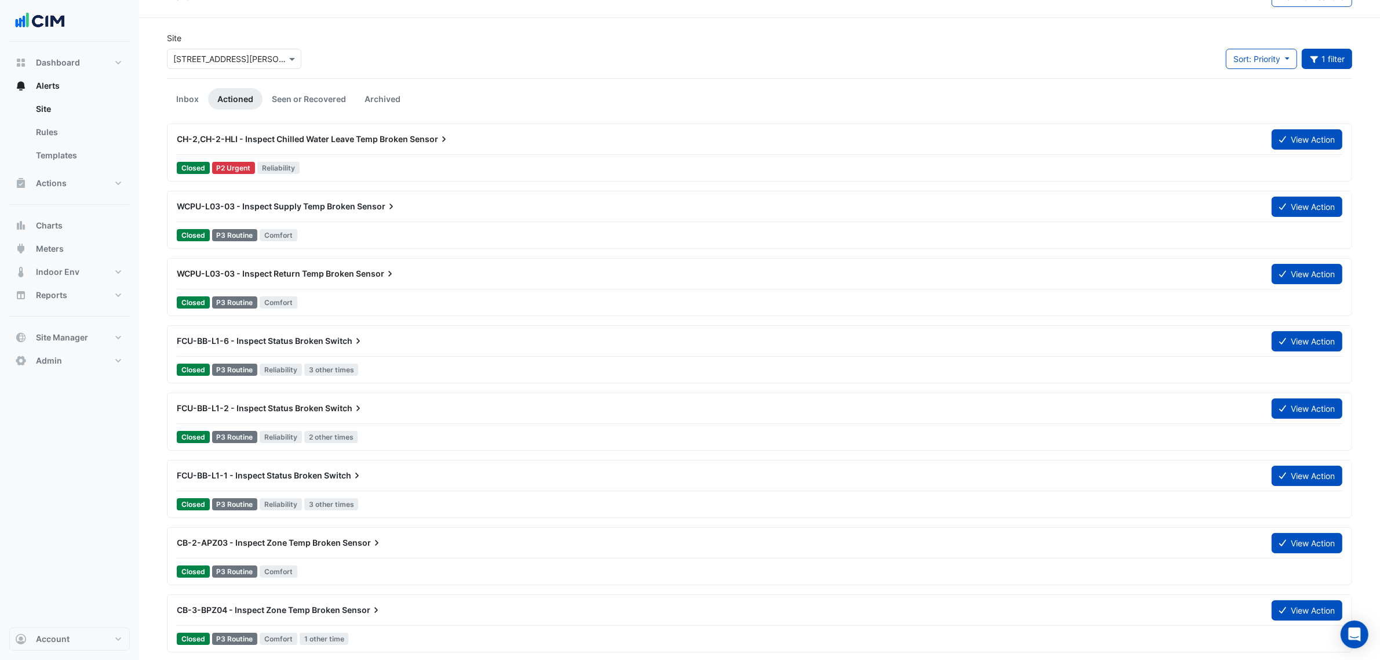
scroll to position [507, 0]
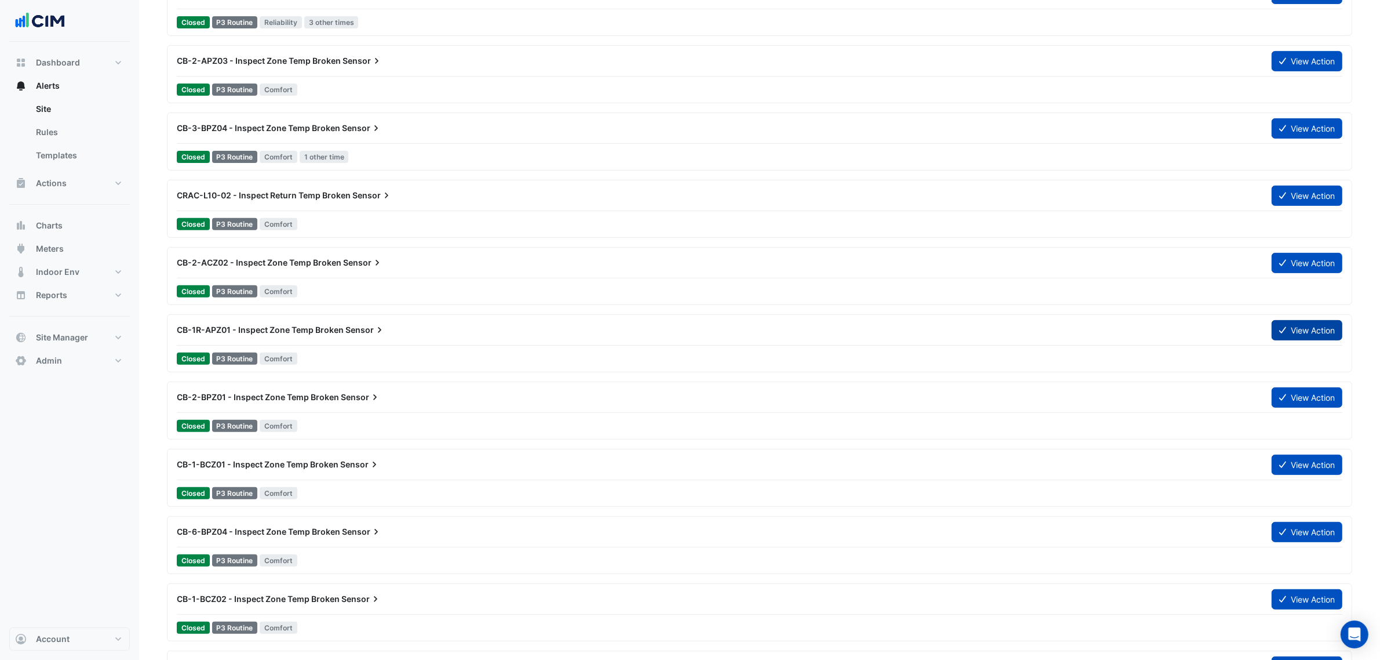
click at [1315, 331] on button "View Action" at bounding box center [1307, 330] width 71 height 20
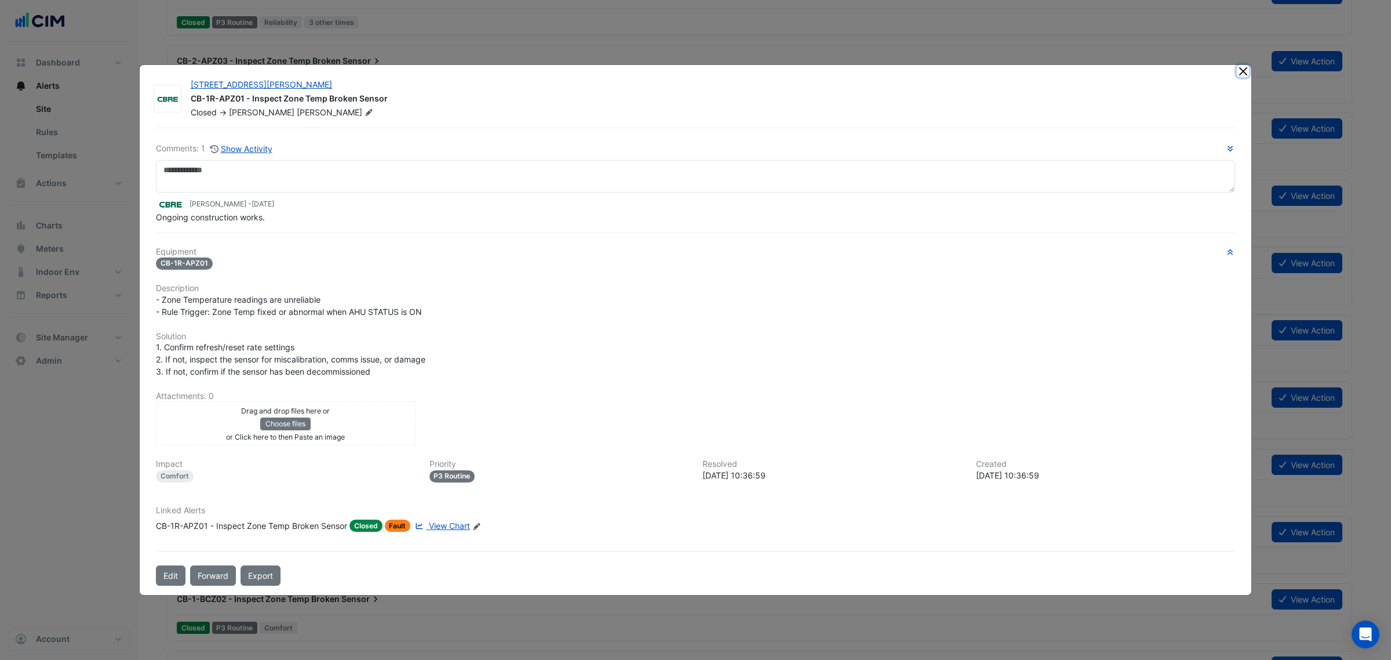
drag, startPoint x: 1242, startPoint y: 57, endPoint x: 1245, endPoint y: 70, distance: 13.6
click at [1245, 70] on button "Close" at bounding box center [1243, 71] width 12 height 12
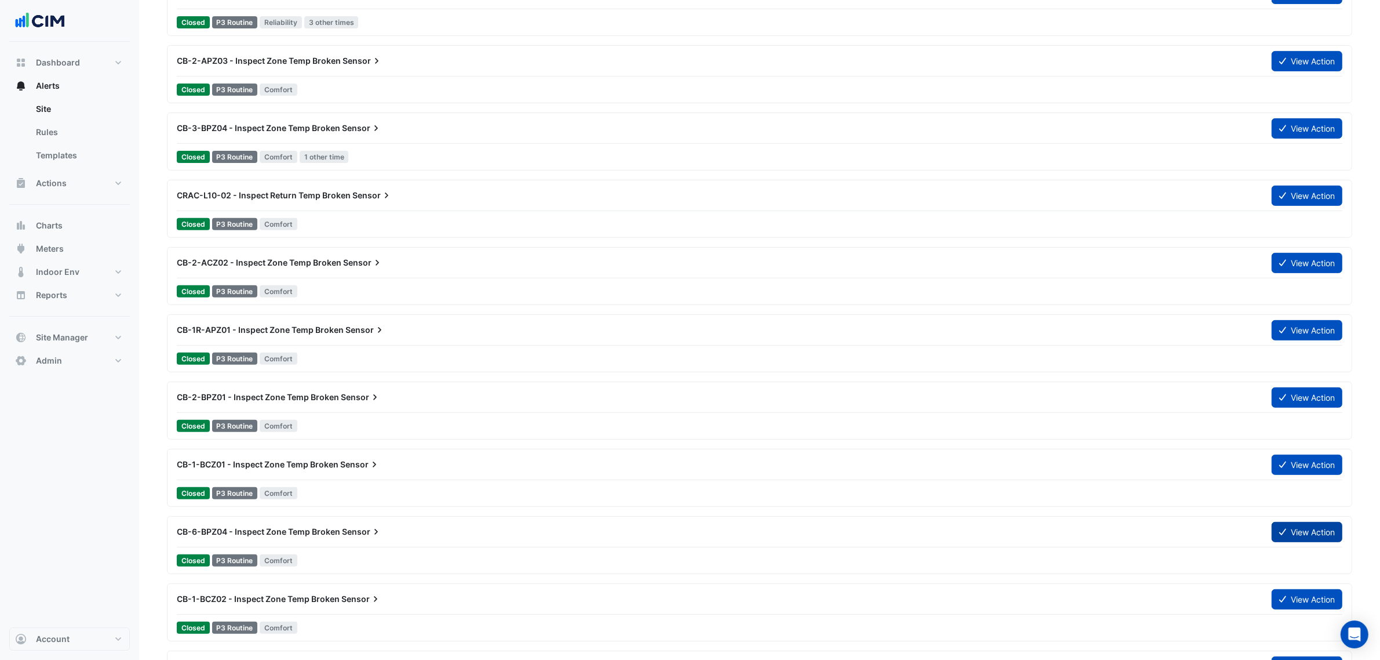
click at [1314, 537] on button "View Action" at bounding box center [1307, 532] width 71 height 20
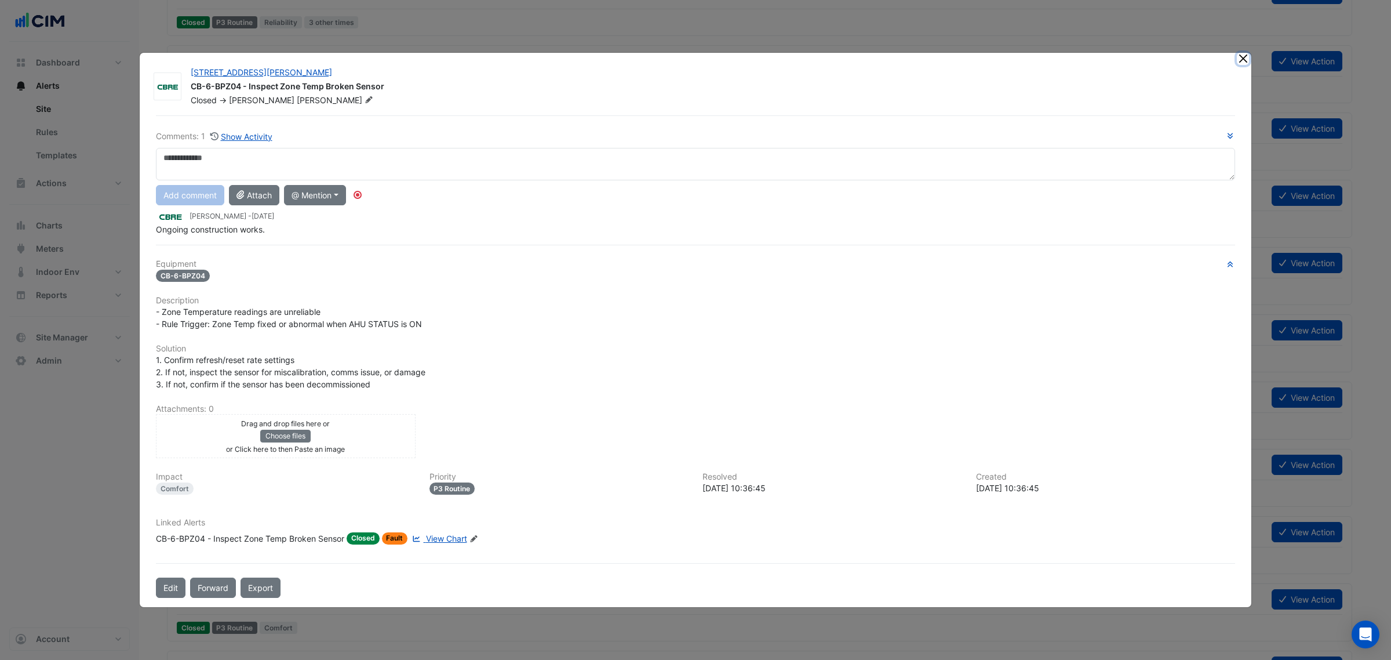
click at [1245, 55] on ngb-modal-window "1 Shelley Street CB-6-BPZ04 - Inspect Zone Temp Broken Sensor Closed -> Luke La…" at bounding box center [695, 330] width 1391 height 660
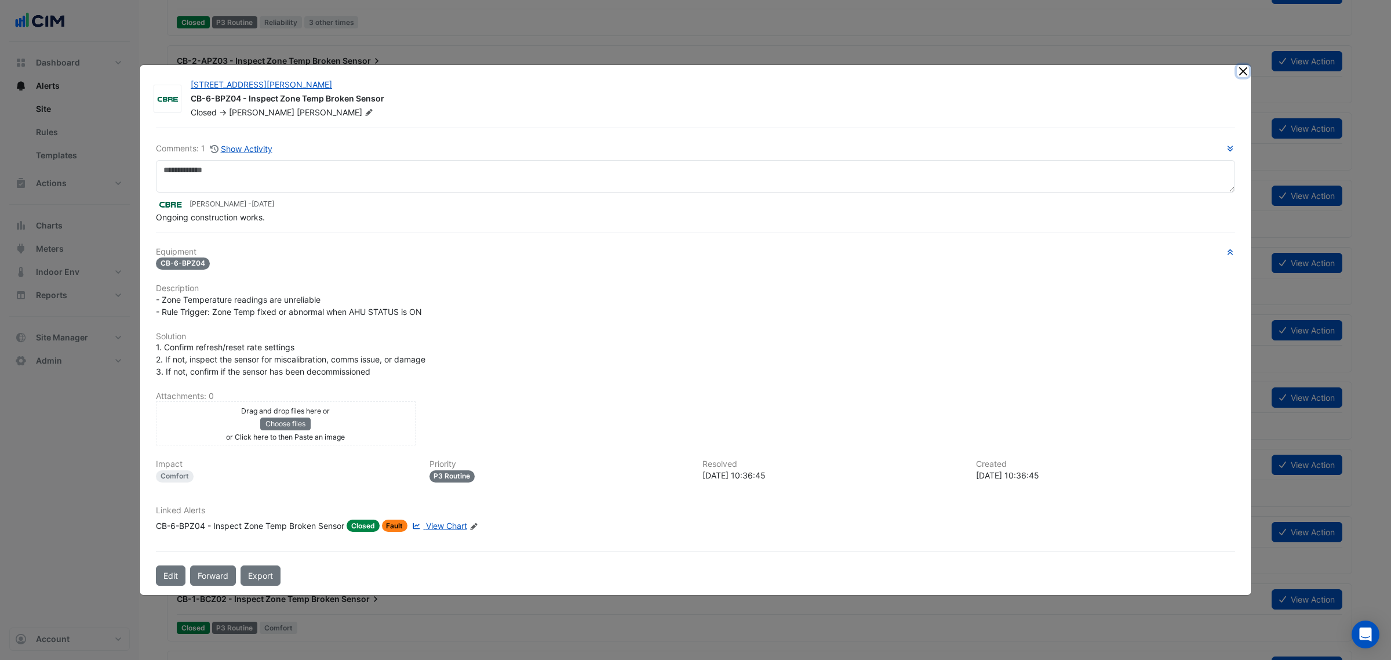
click at [1247, 74] on button "Close" at bounding box center [1243, 71] width 12 height 12
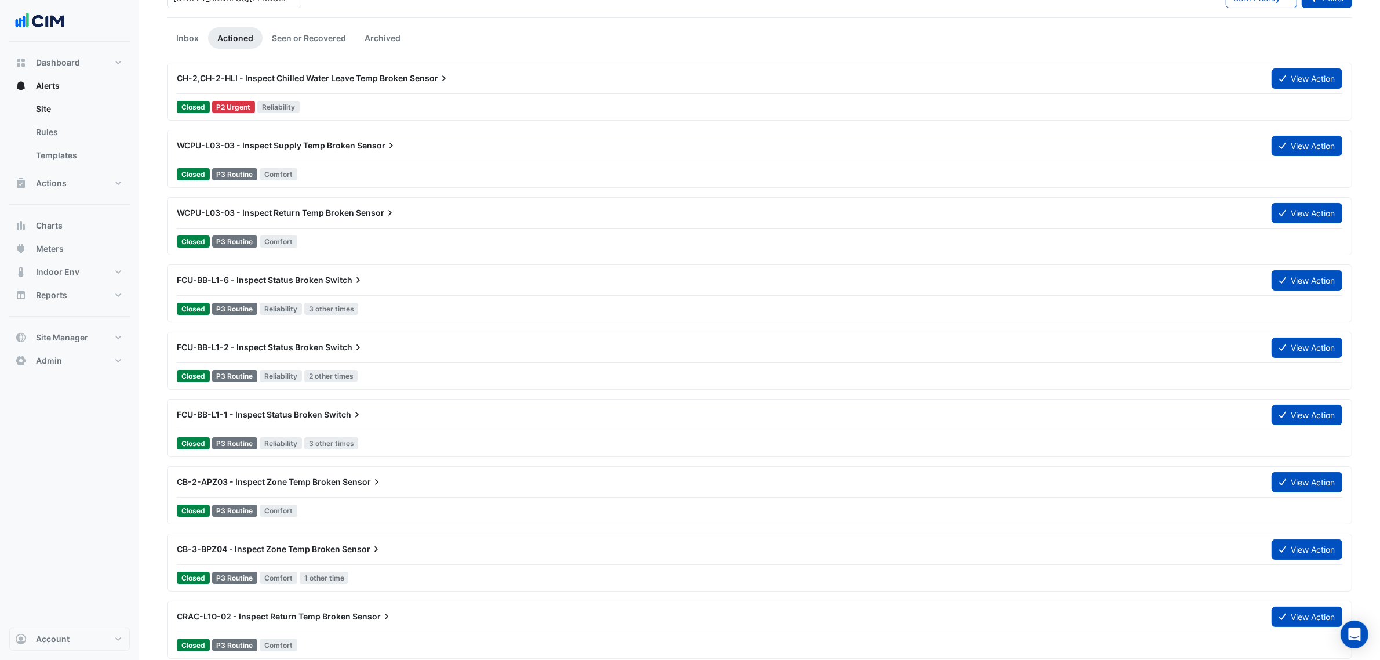
scroll to position [0, 0]
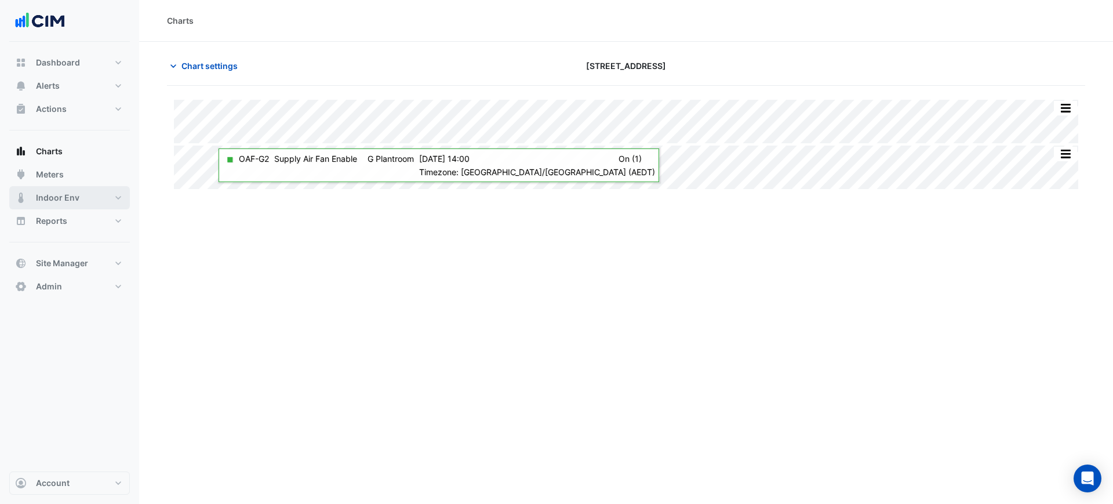
click at [86, 203] on button "Indoor Env" at bounding box center [69, 197] width 121 height 23
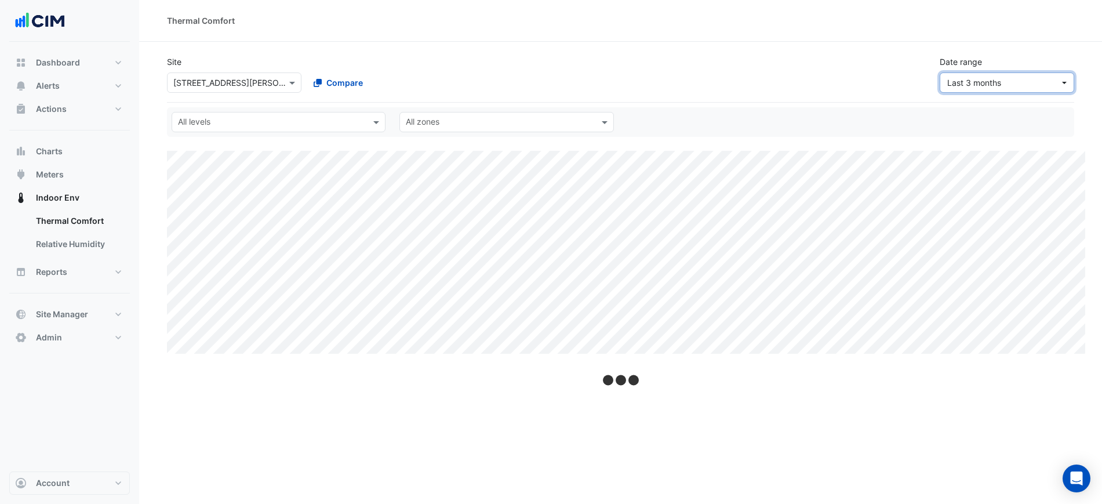
click at [997, 79] on span "Last 3 months" at bounding box center [974, 83] width 54 height 10
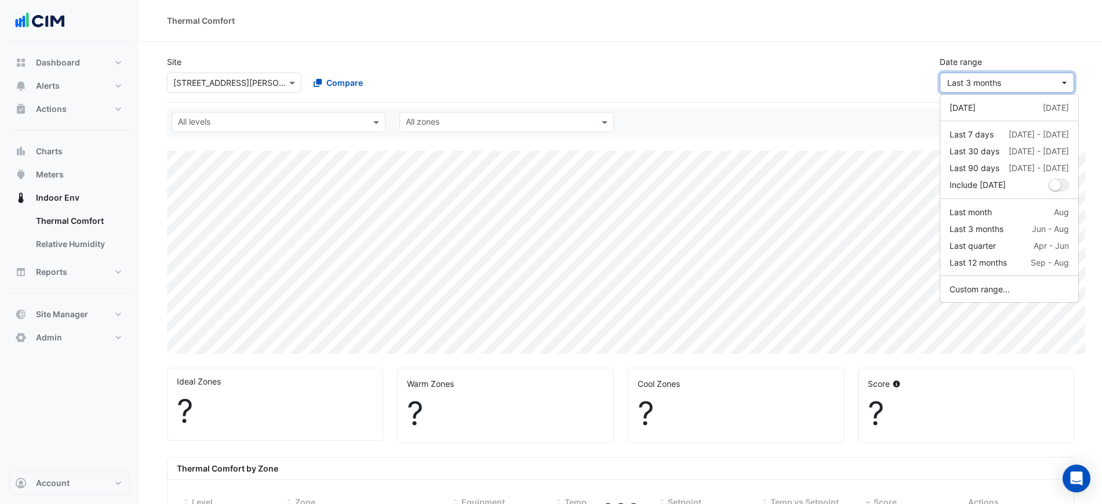
select select "***"
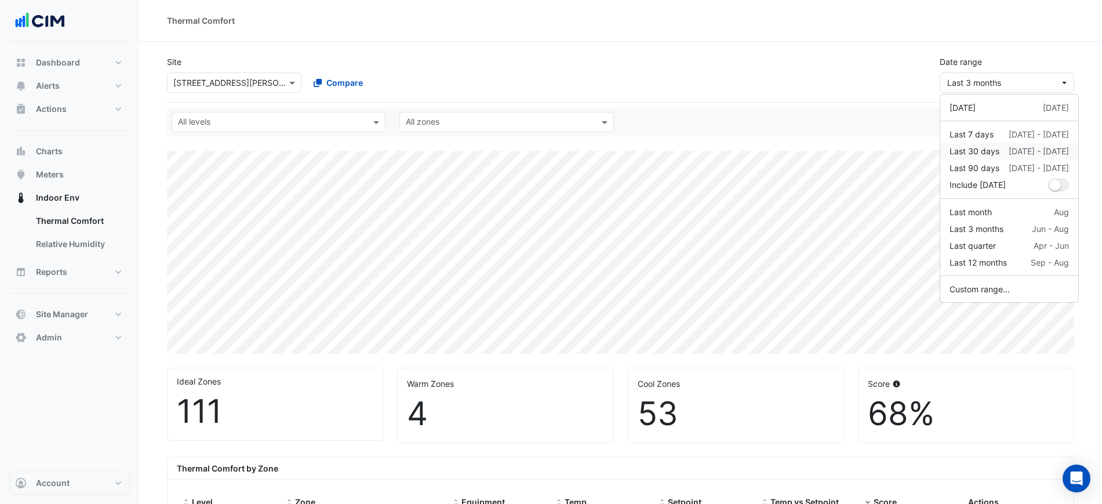
click at [1002, 149] on div "Last 30 days 26 Aug - 24 Sep" at bounding box center [1009, 151] width 119 height 12
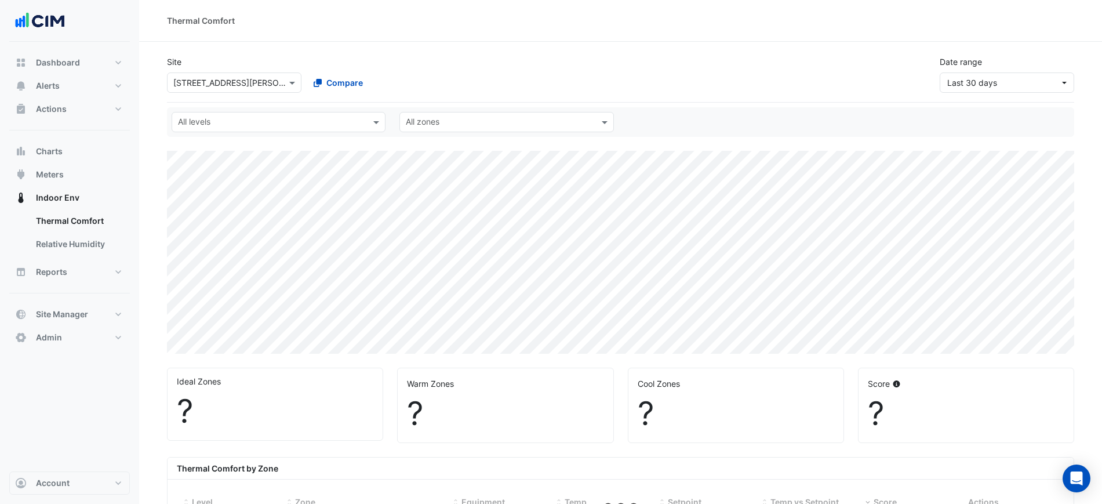
scroll to position [362, 0]
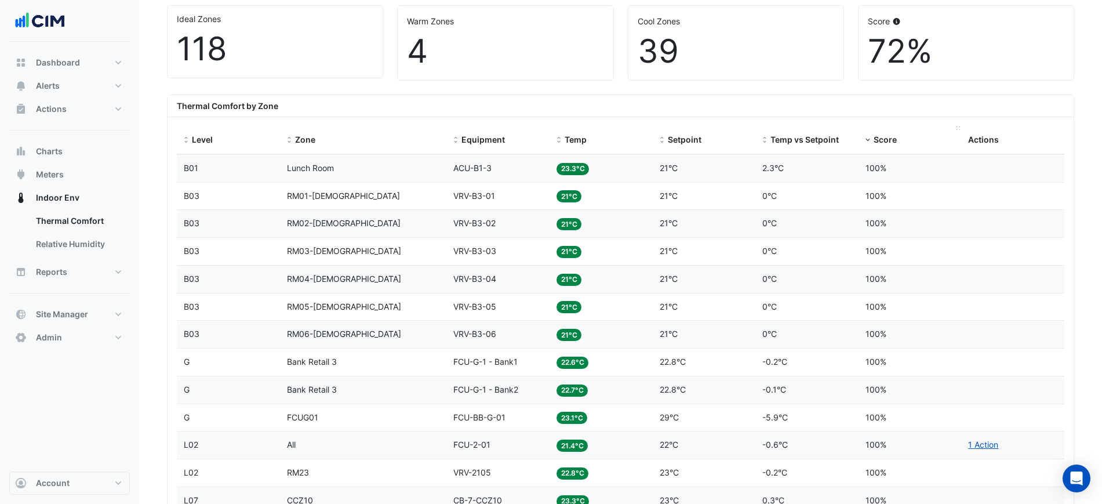
click at [894, 136] on span "Score" at bounding box center [885, 139] width 23 height 10
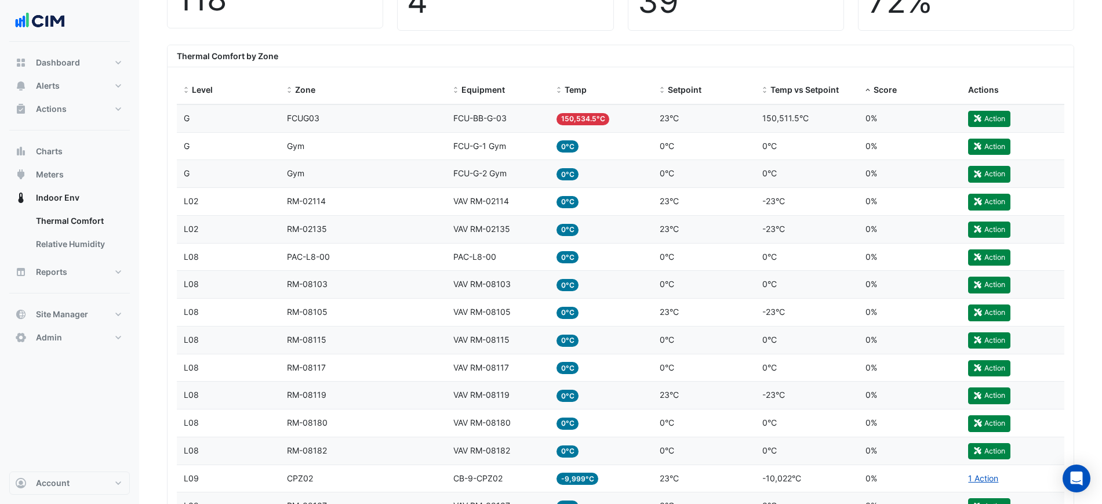
scroll to position [435, 0]
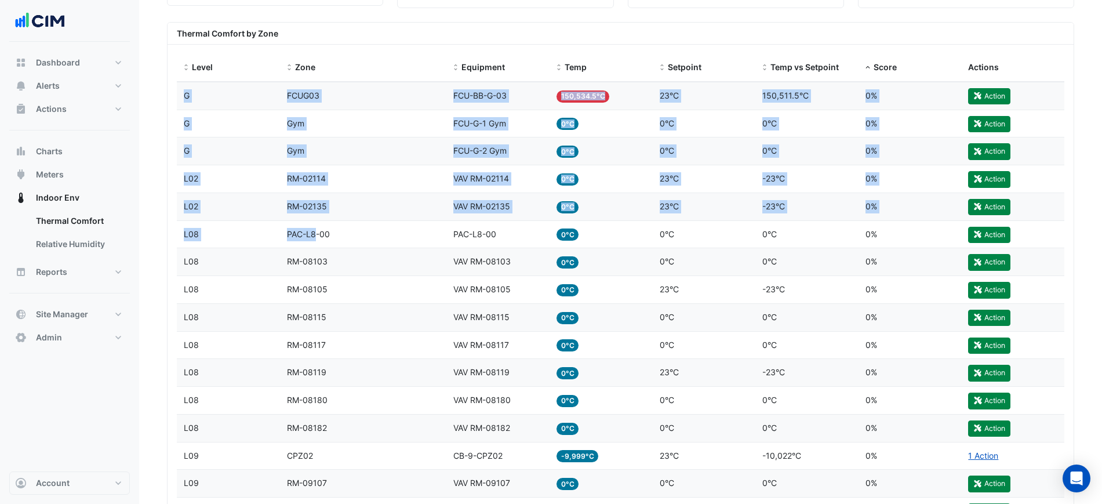
drag, startPoint x: 172, startPoint y: 176, endPoint x: 336, endPoint y: 224, distance: 170.4
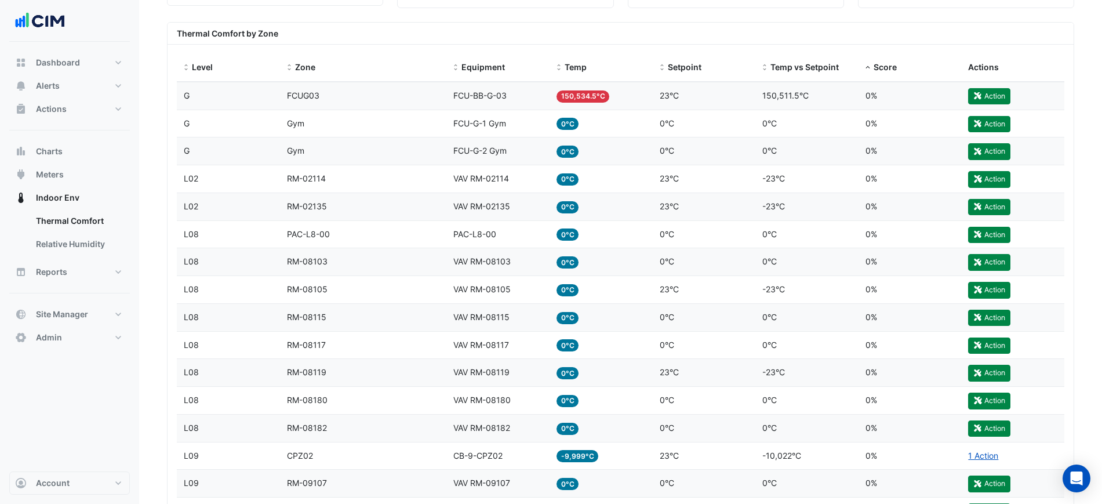
click at [342, 224] on datatable-body-cell "Zone PAC-L8-00" at bounding box center [363, 234] width 167 height 27
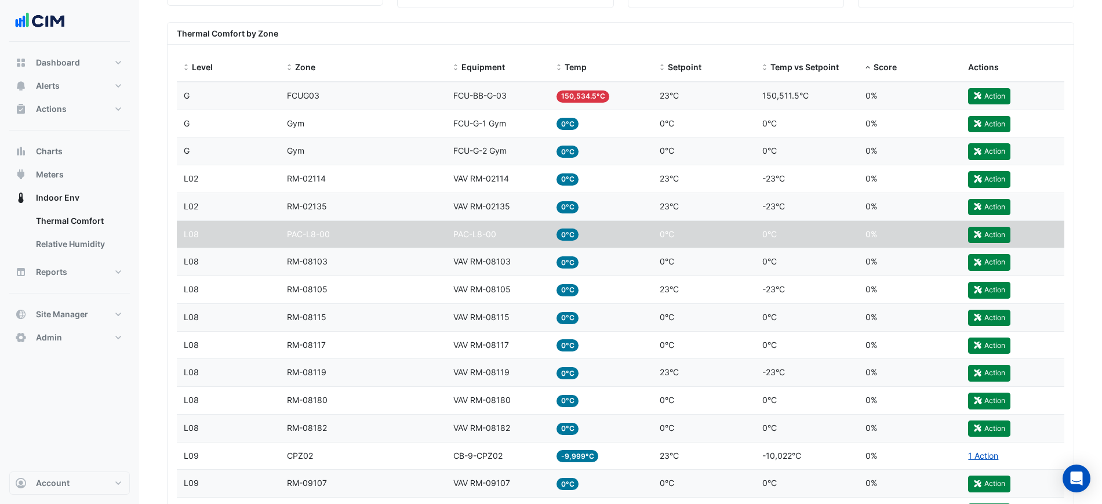
click at [441, 233] on datatable-body-cell "Zone PAC-L8-00" at bounding box center [363, 234] width 167 height 27
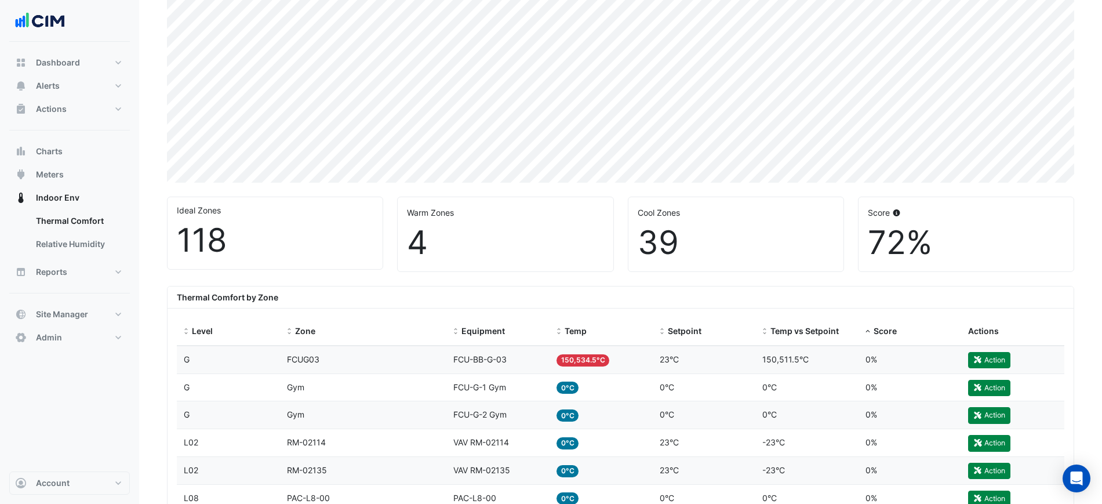
scroll to position [290, 0]
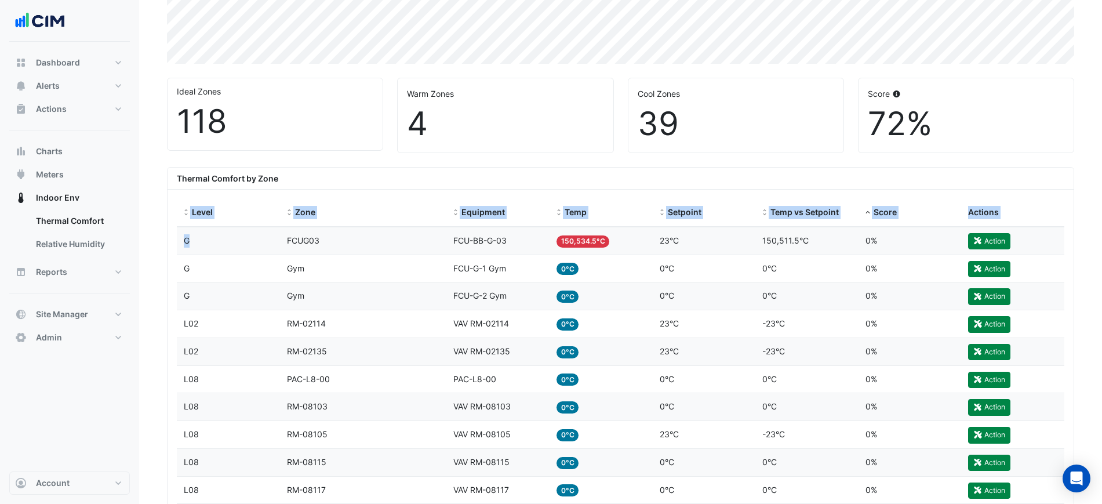
drag, startPoint x: 174, startPoint y: 208, endPoint x: 245, endPoint y: 238, distance: 76.6
click at [242, 238] on div "Level G" at bounding box center [228, 240] width 89 height 13
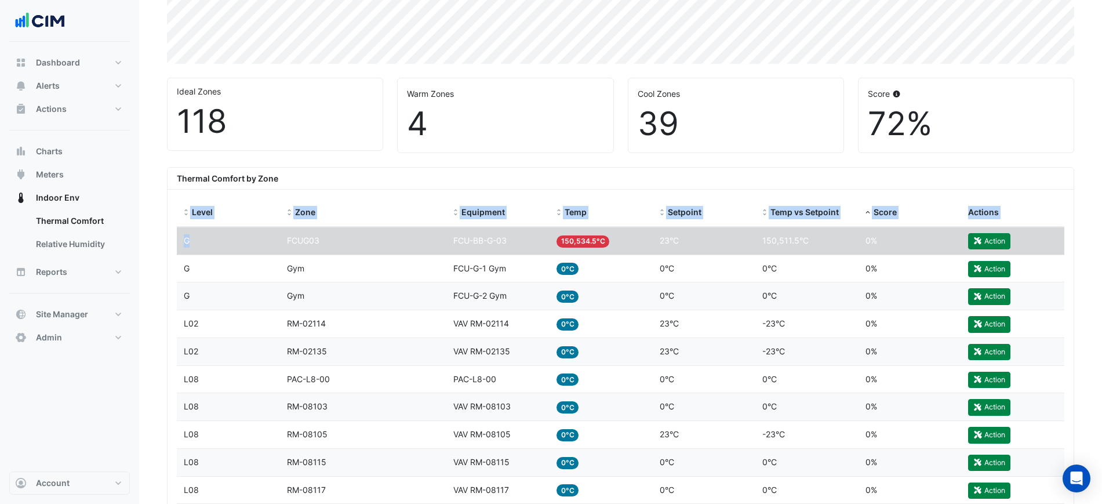
click at [191, 242] on div "Level G" at bounding box center [228, 240] width 89 height 13
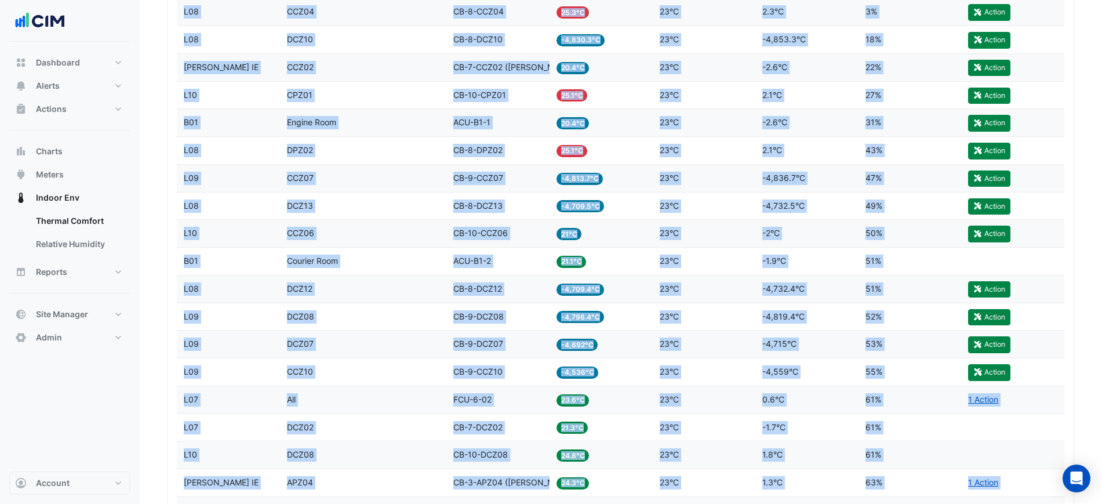
scroll to position [1399, 0]
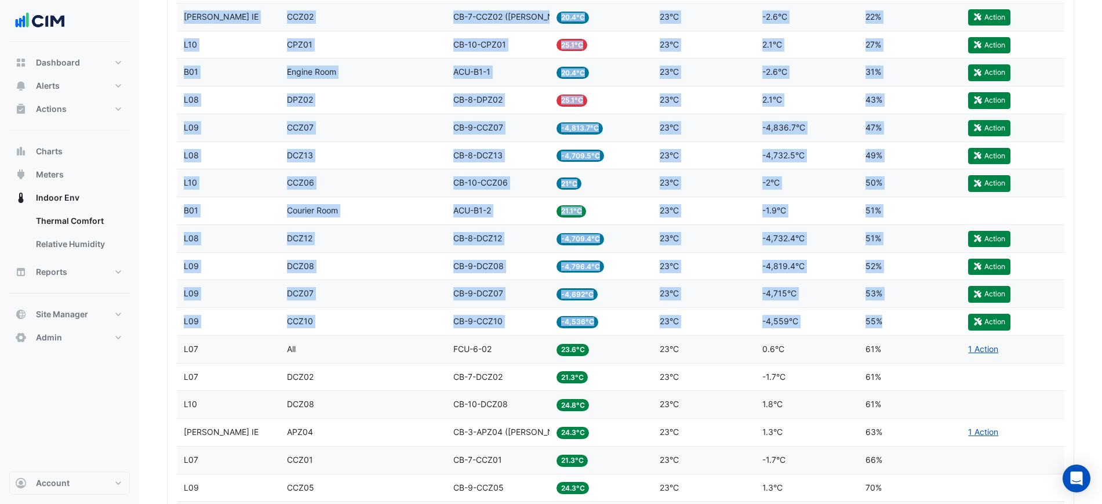
drag, startPoint x: 178, startPoint y: 246, endPoint x: 911, endPoint y: 312, distance: 735.7
copy datatable-scroller "G Zone FCUG03 Equipment FCU-BB-G-03 Temp 150,534.5°C Setpoint 23°C Temp vs Setp…"
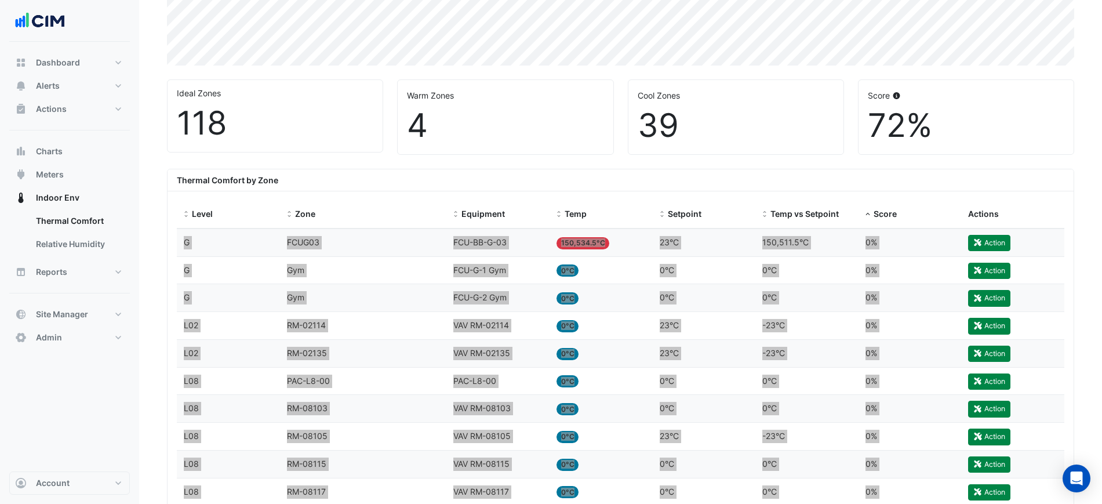
scroll to position [168, 0]
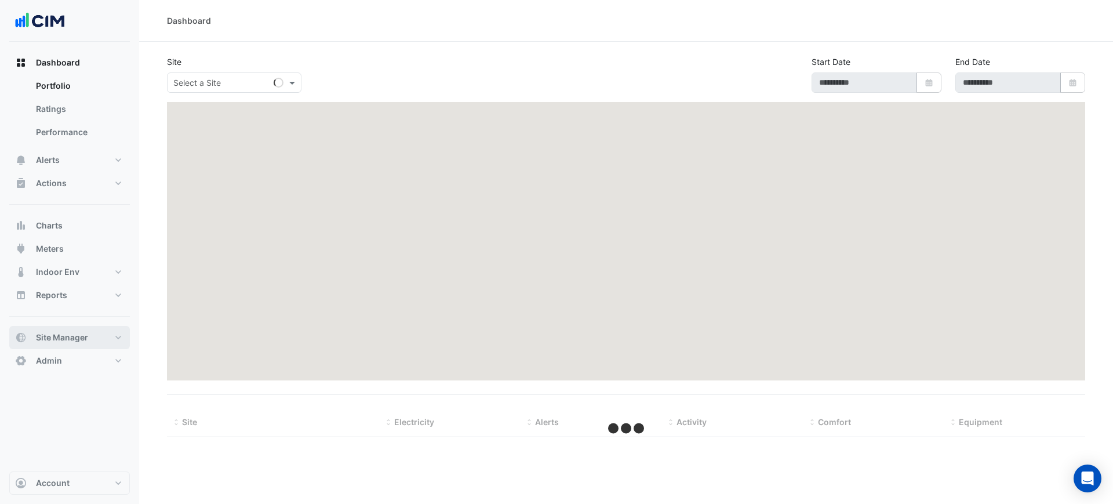
click at [84, 328] on button "Site Manager" at bounding box center [69, 337] width 121 height 23
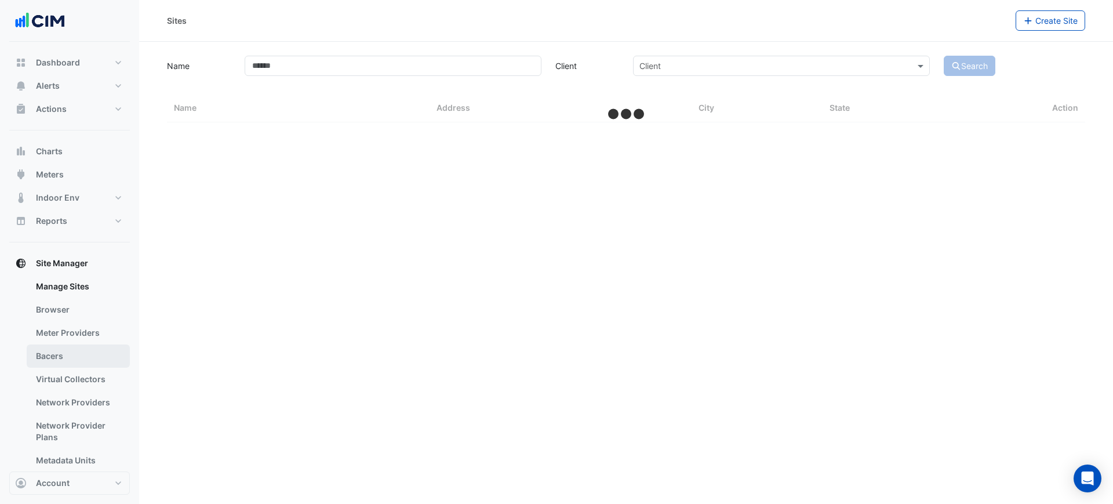
click at [77, 354] on link "Bacers" at bounding box center [78, 355] width 103 height 23
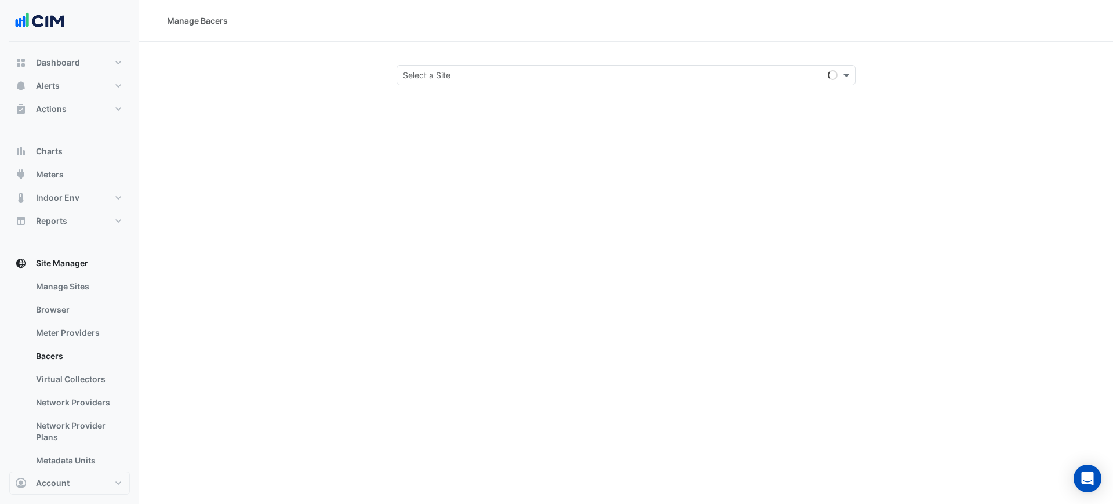
click at [413, 75] on input "text" at bounding box center [614, 76] width 423 height 12
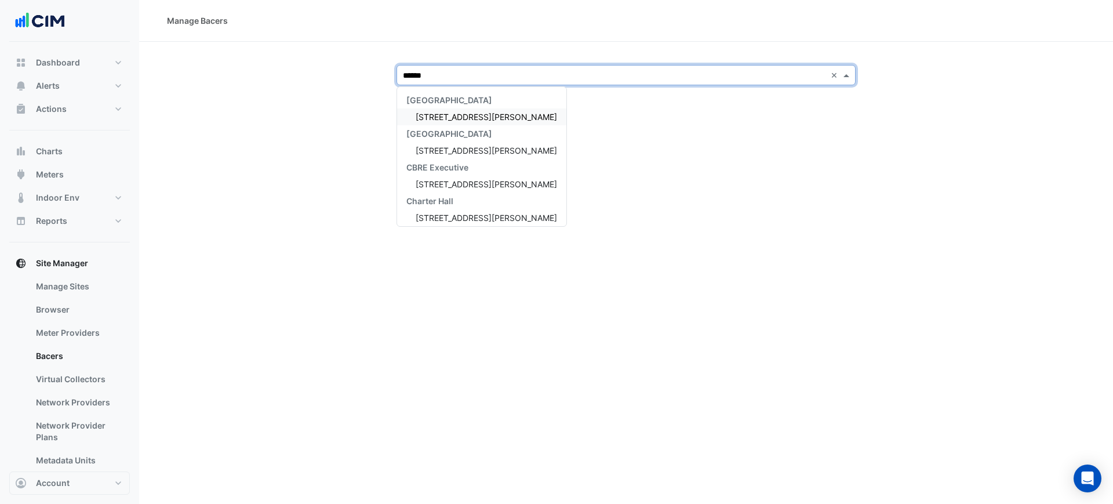
type input "*******"
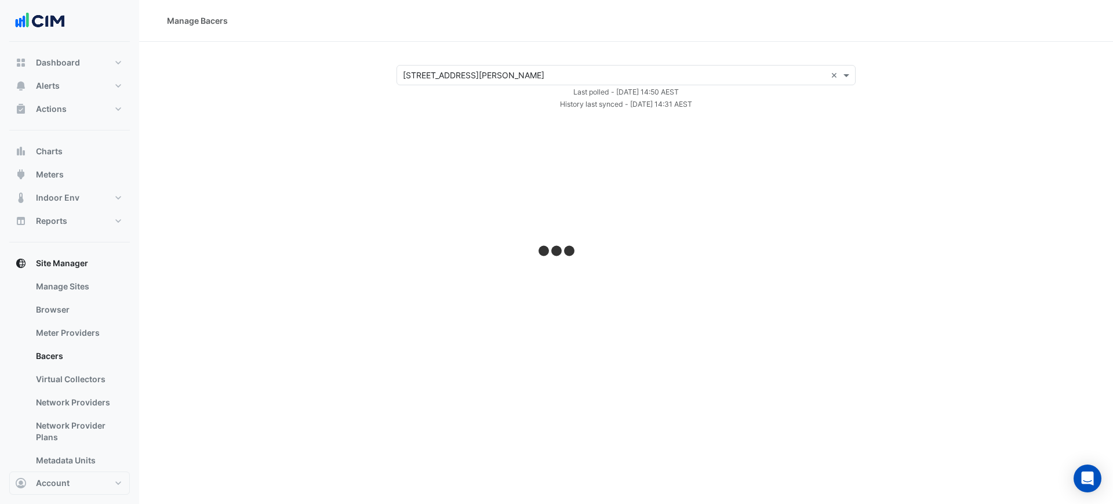
select select "***"
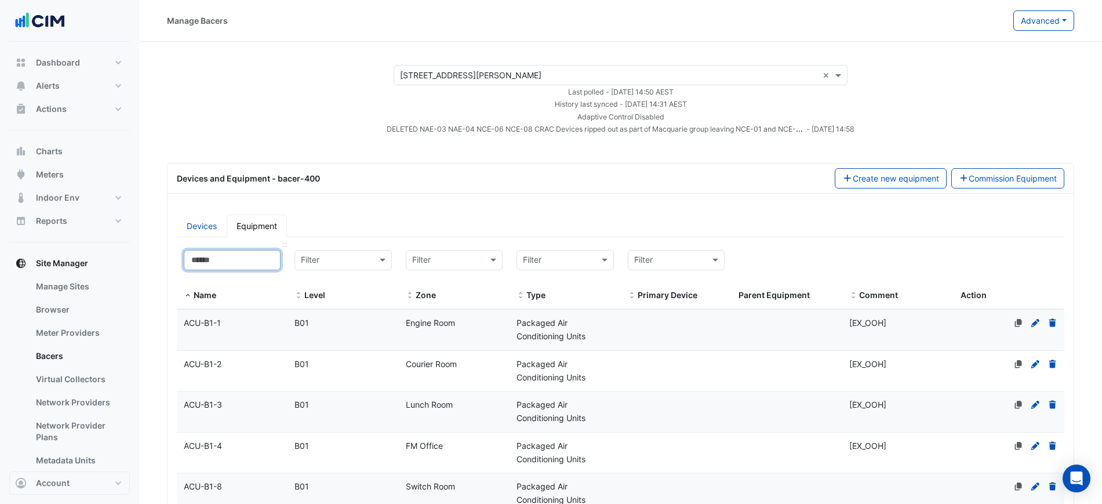
click at [232, 260] on input at bounding box center [232, 260] width 97 height 20
paste input "**********"
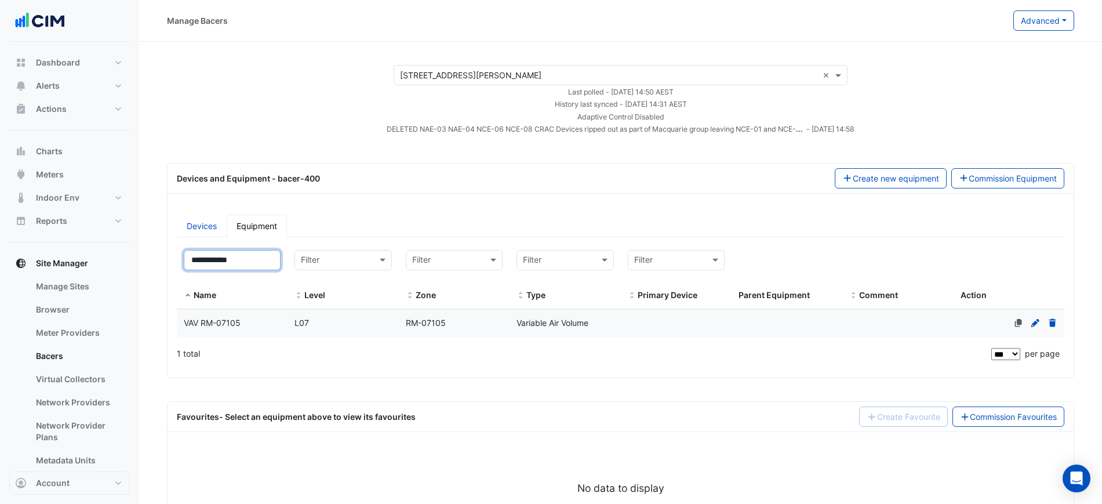
type input "**********"
click at [270, 315] on datatable-body-cell "Name VAV RM-07105" at bounding box center [232, 323] width 111 height 27
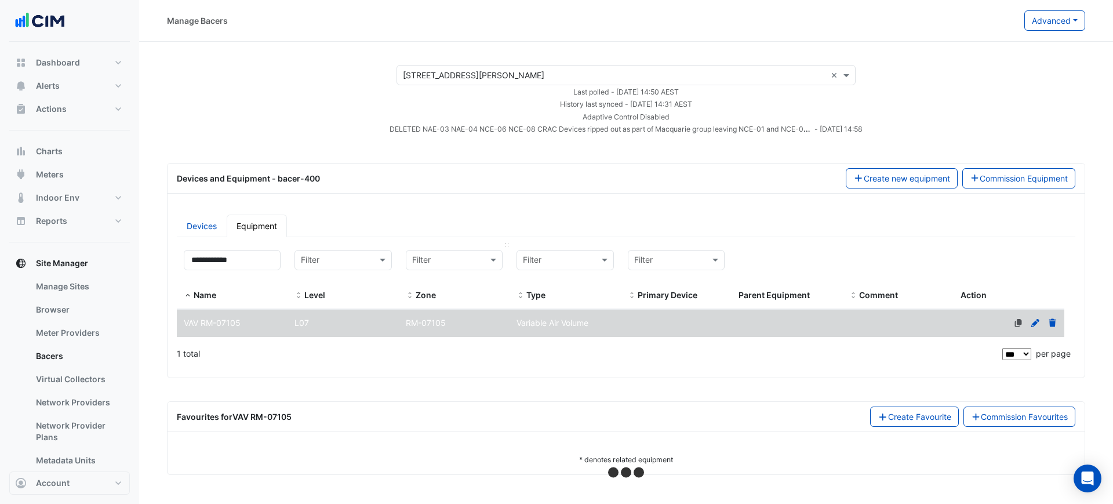
select select "***"
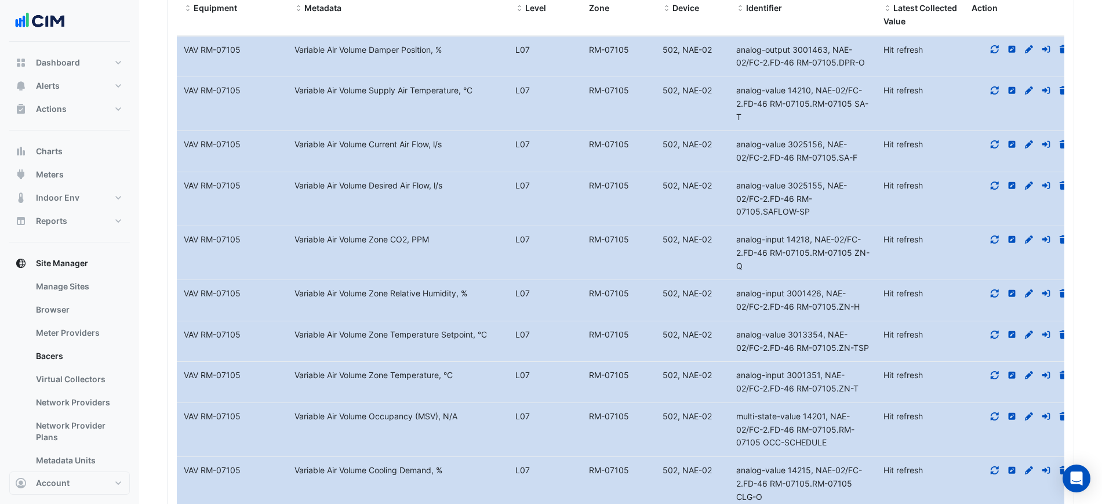
scroll to position [580, 0]
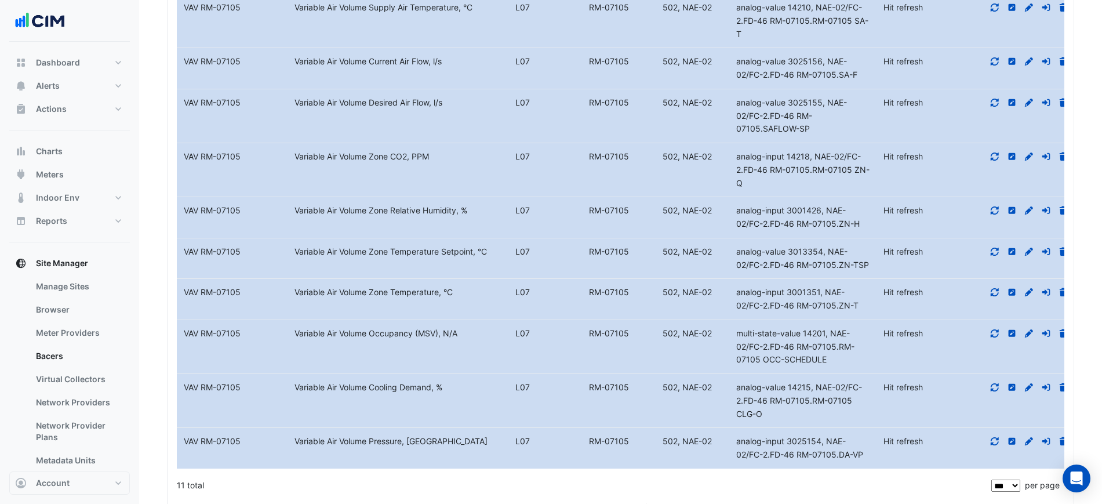
click at [995, 291] on icon at bounding box center [995, 292] width 10 height 8
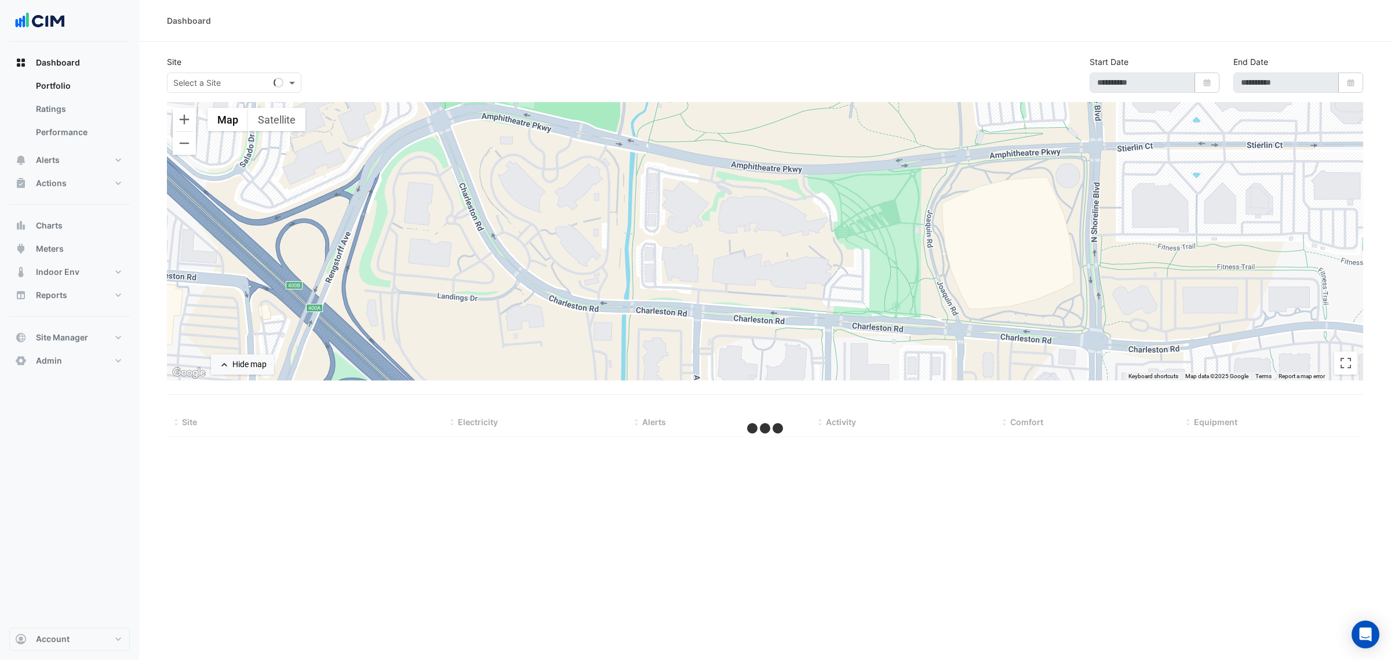
select select "***"
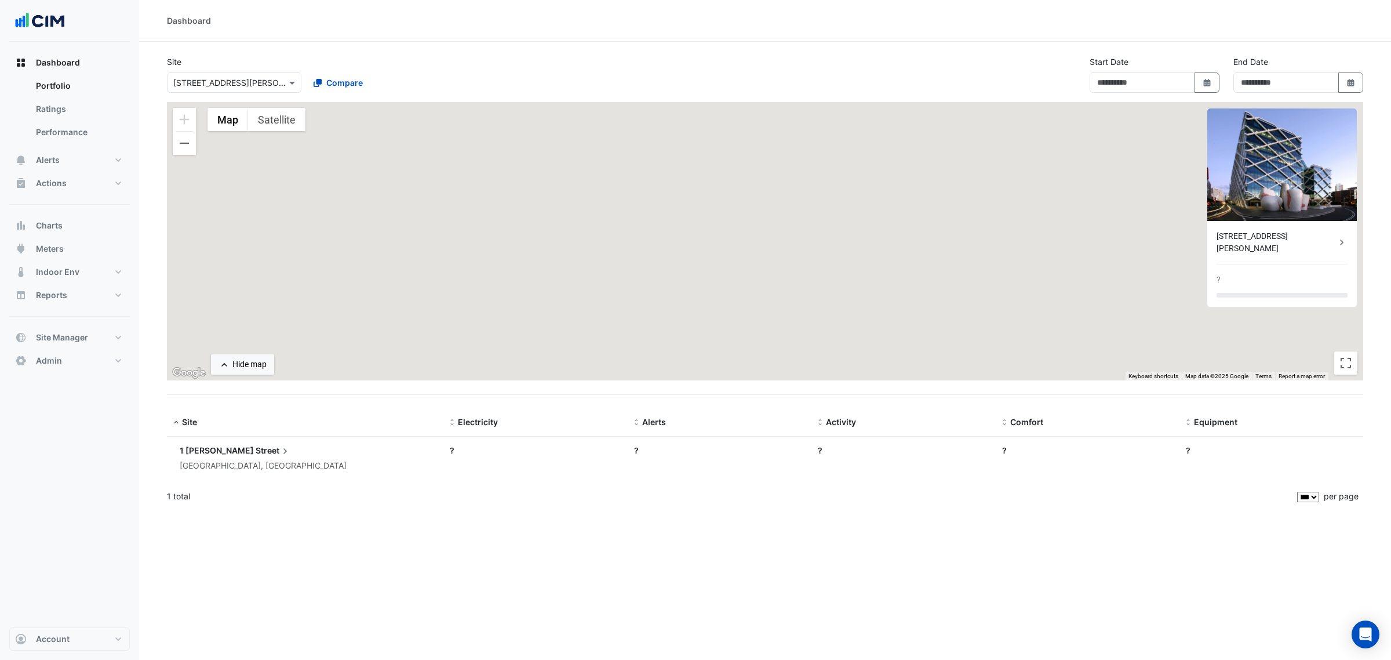
type input "**********"
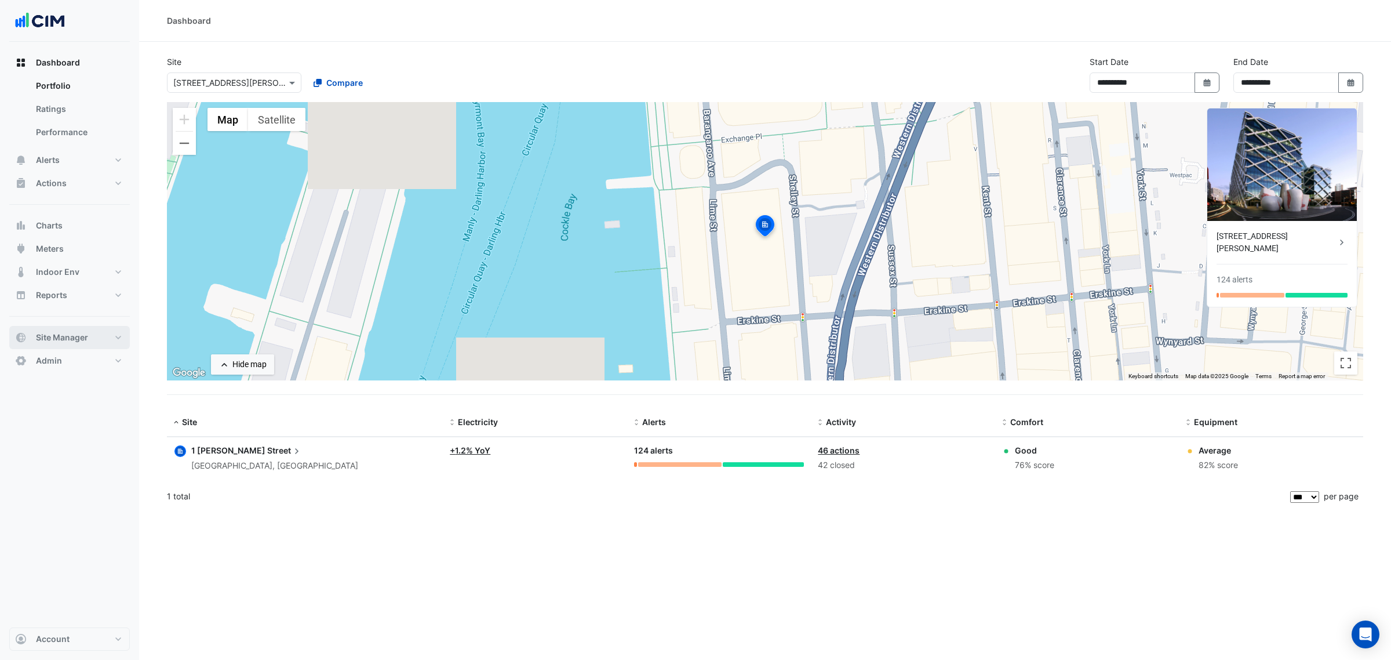
click at [77, 340] on span "Site Manager" at bounding box center [62, 338] width 52 height 12
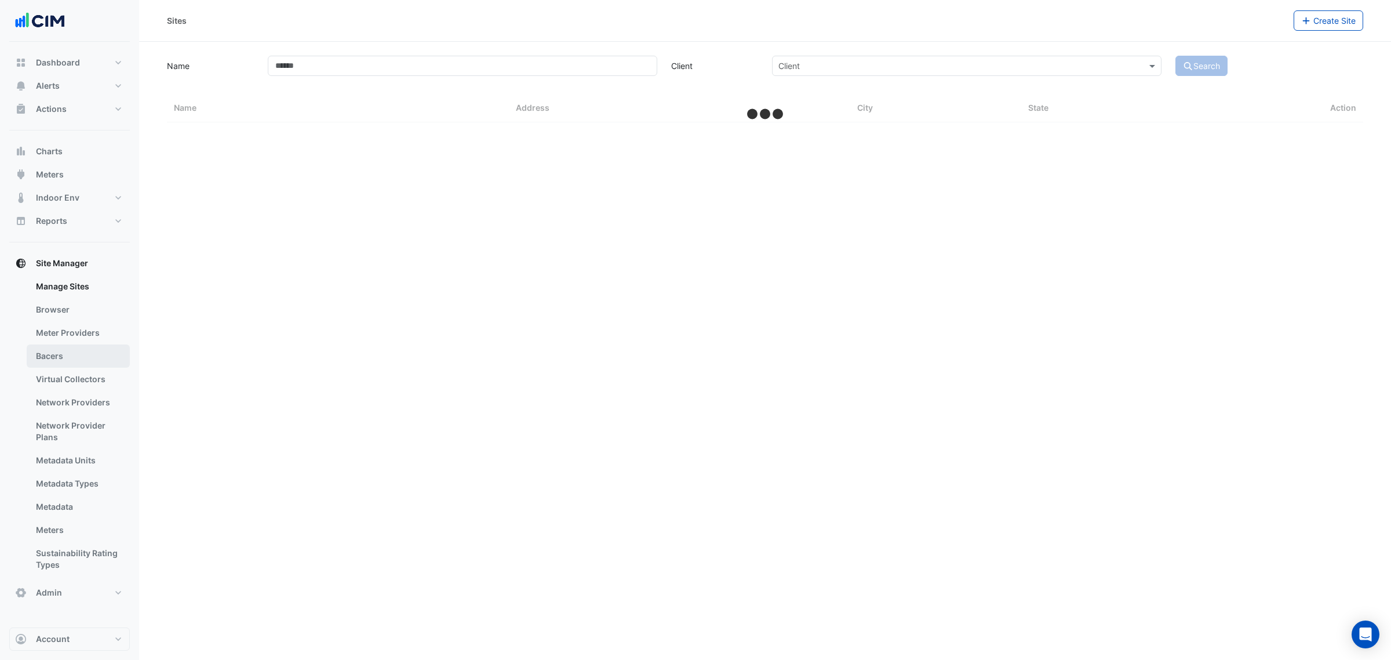
click at [79, 359] on link "Bacers" at bounding box center [78, 355] width 103 height 23
click at [532, 72] on input "text" at bounding box center [753, 76] width 562 height 12
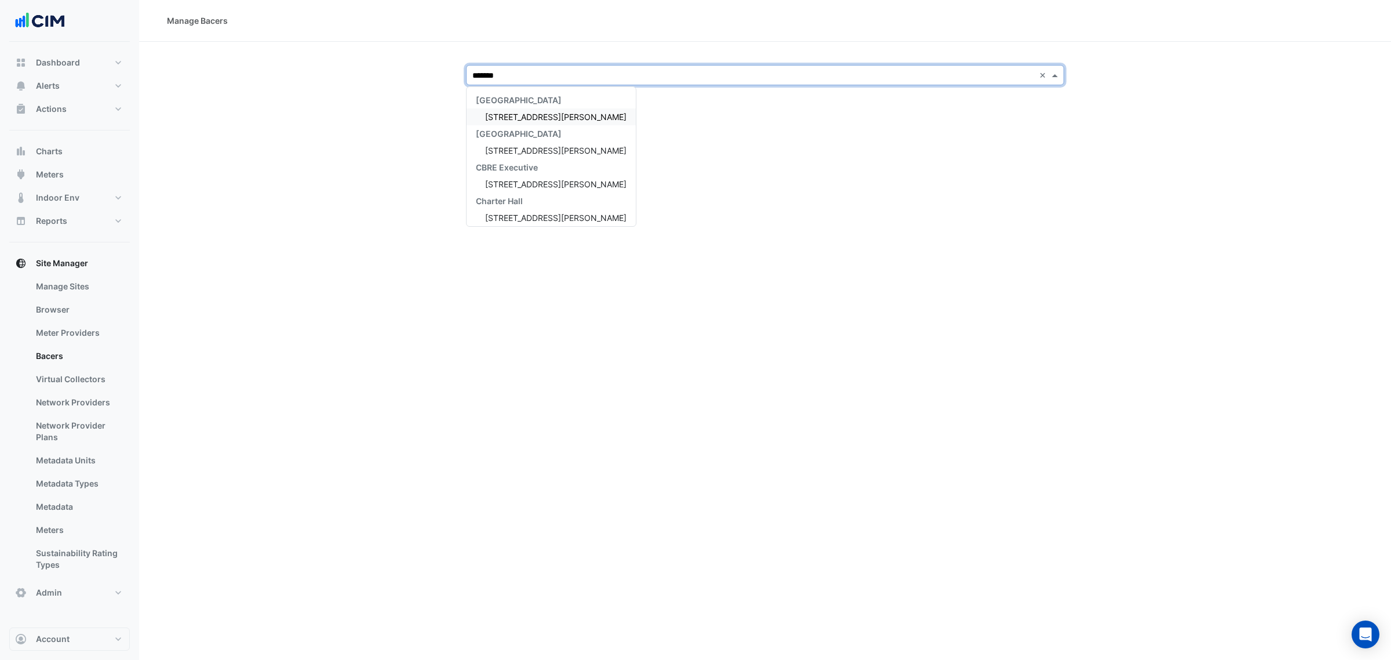
type input "********"
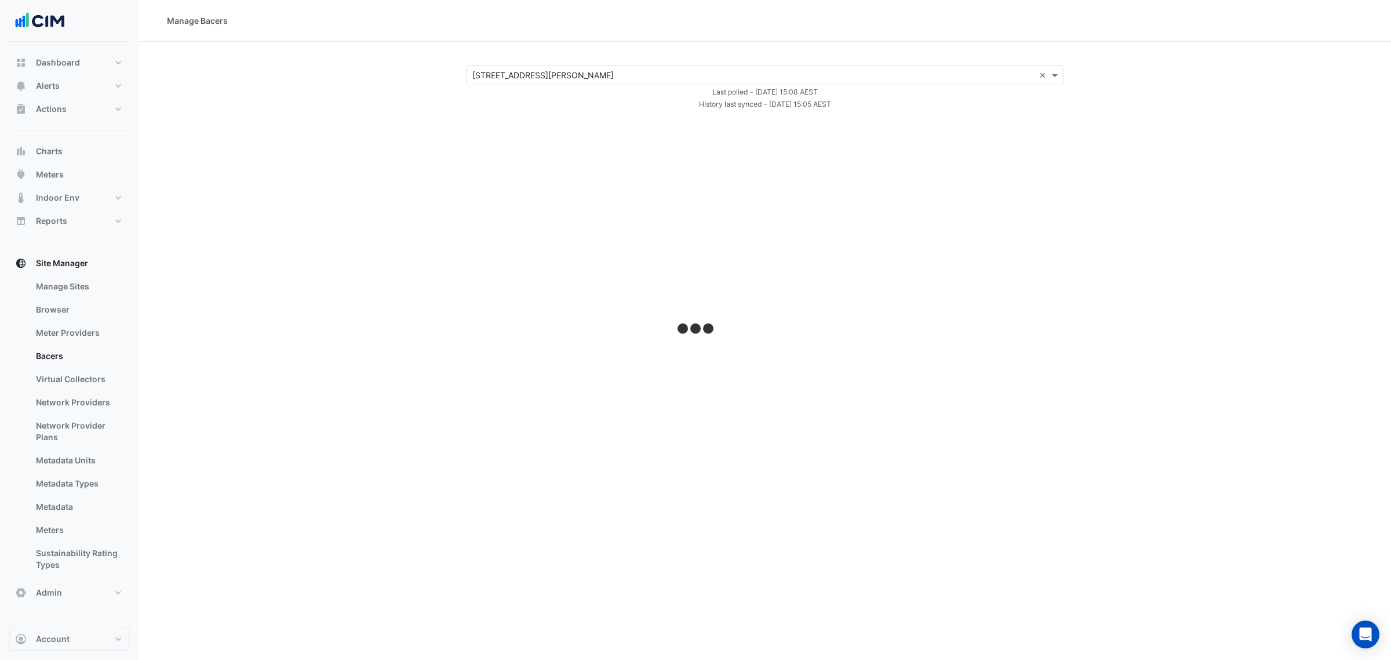
select select "***"
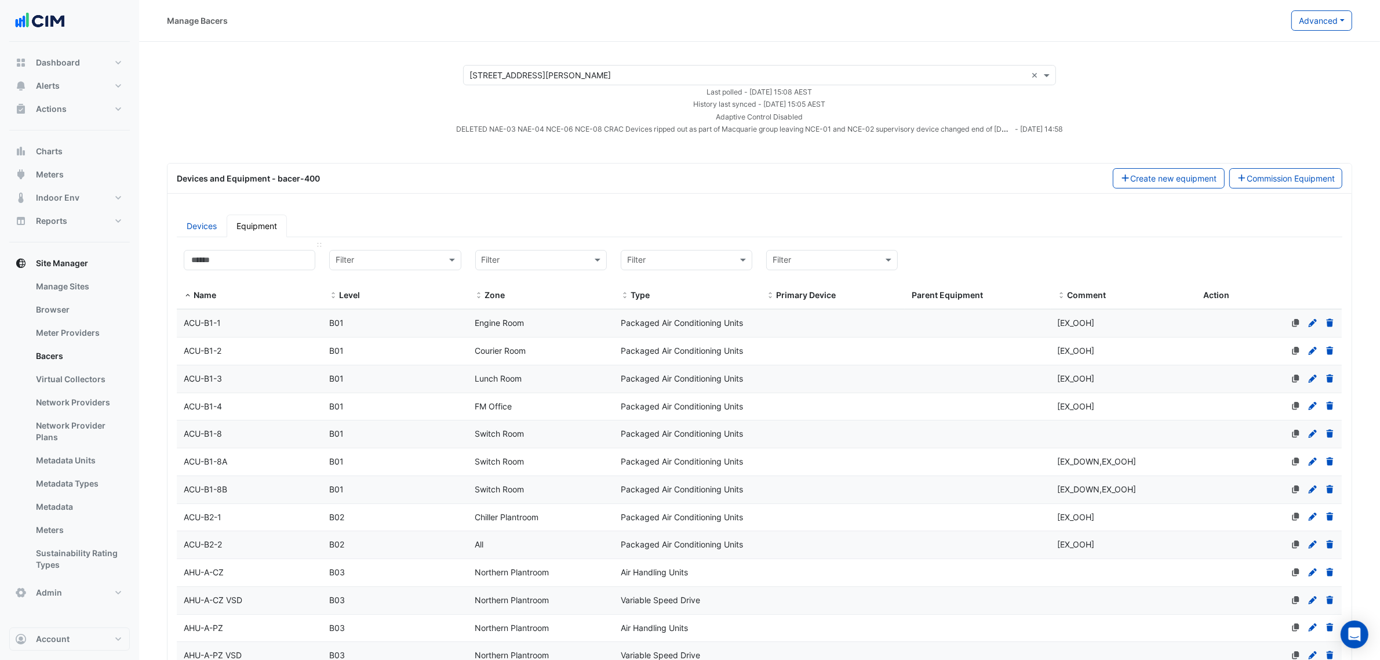
click at [270, 246] on datatable-header-cell "Name" at bounding box center [250, 276] width 146 height 67
paste input "**********"
click at [274, 259] on input at bounding box center [250, 260] width 132 height 20
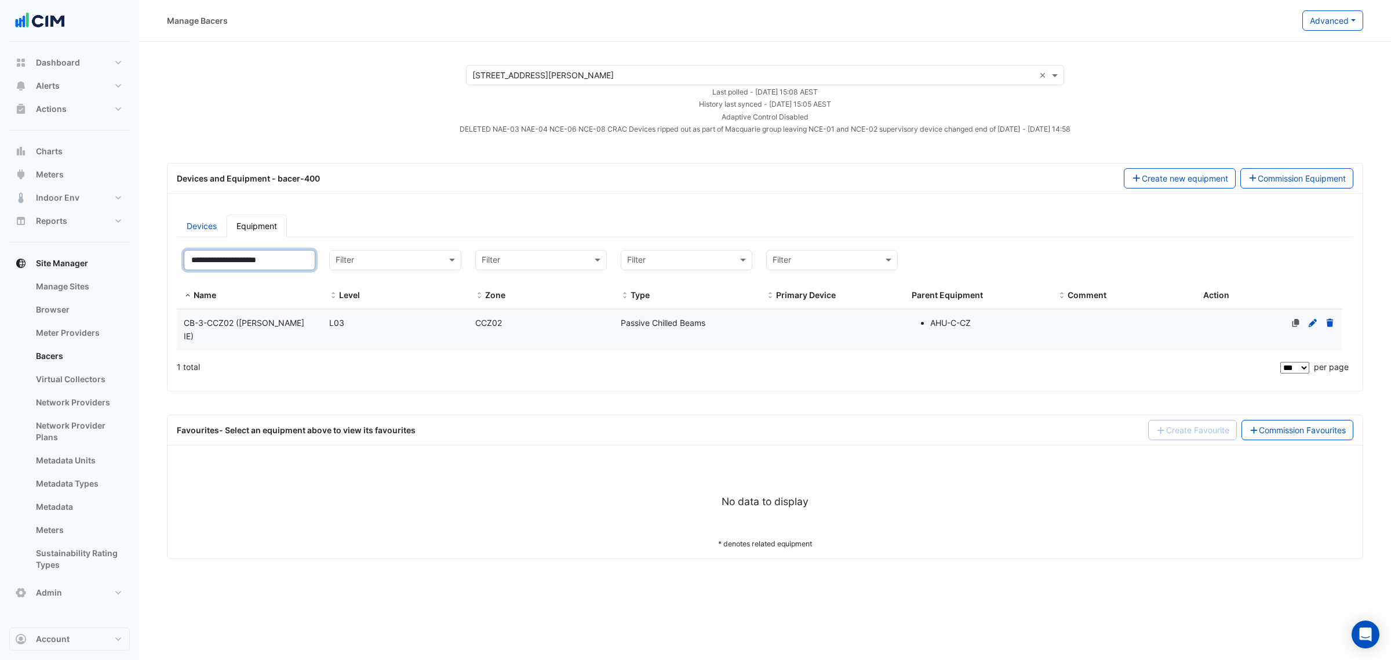
type input "**********"
click at [294, 314] on datatable-body-cell "Name CB-3-CCZ02 (NABERS IE)" at bounding box center [250, 330] width 146 height 41
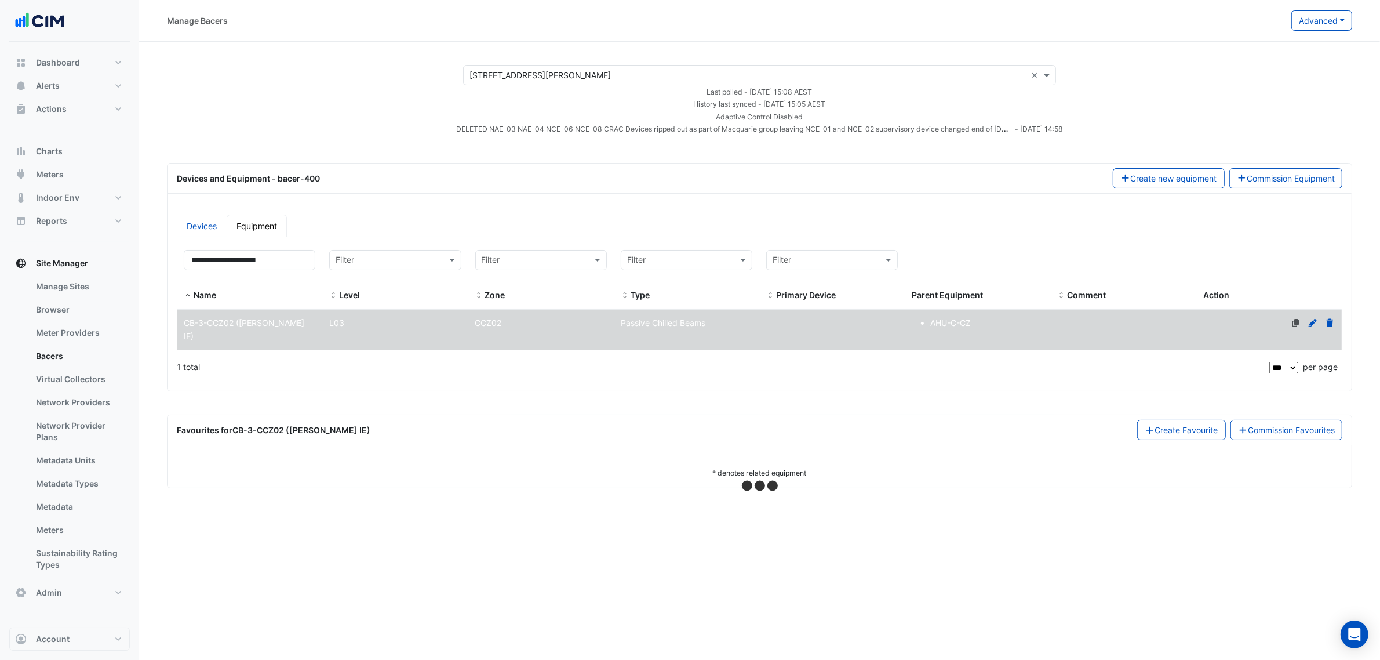
select select "***"
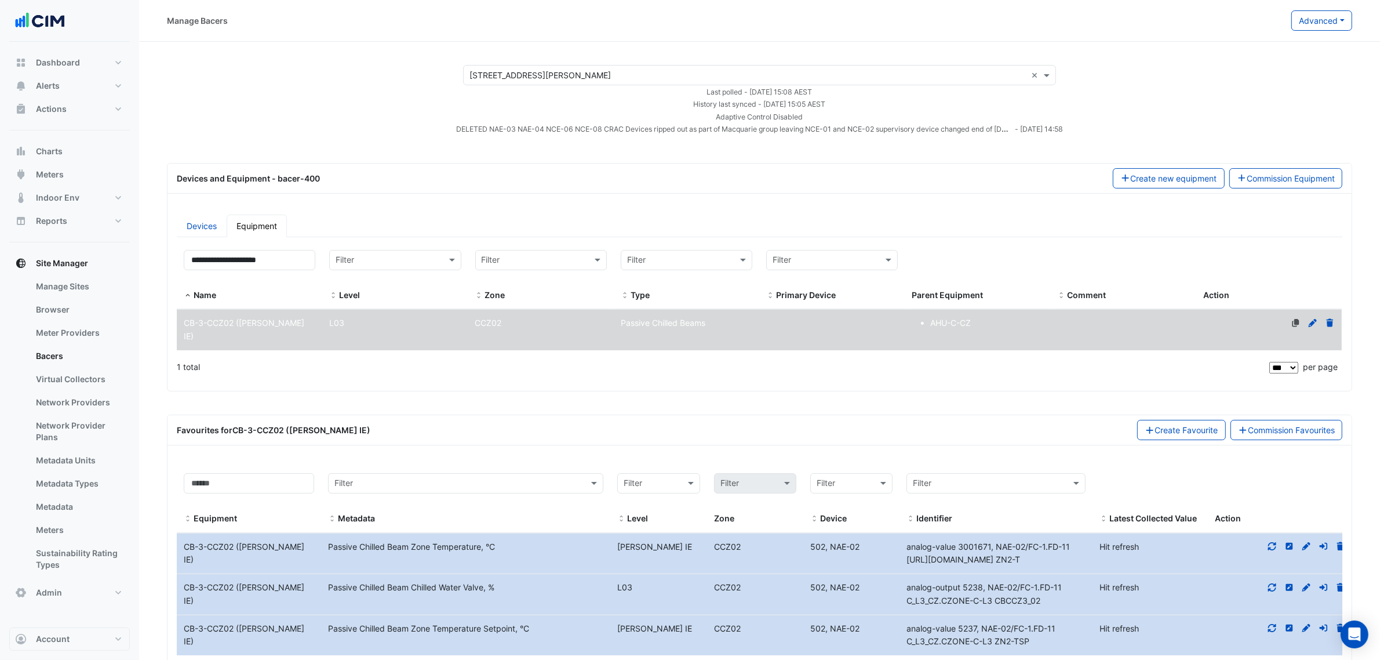
scroll to position [71, 0]
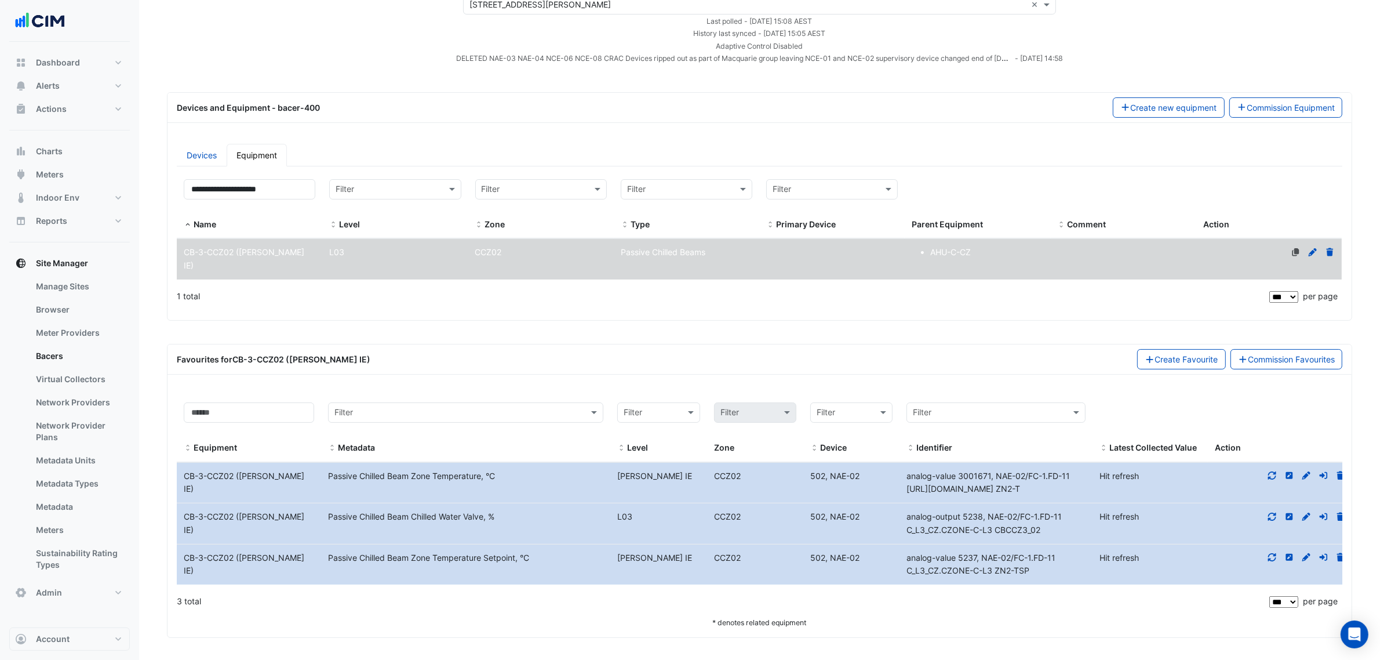
drag, startPoint x: 748, startPoint y: 478, endPoint x: 693, endPoint y: 478, distance: 54.5
click at [693, 478] on div "NABERS IE CCZ02" at bounding box center [706, 476] width 193 height 13
drag, startPoint x: 908, startPoint y: 482, endPoint x: 843, endPoint y: 477, distance: 65.1
click at [843, 477] on div "Equipment Name CB-3-CCZ02 (NABERS IE) Metadata Passive Chilled Beam Zone Temper…" at bounding box center [765, 483] width 1176 height 41
click at [845, 477] on span "502, NAE-02" at bounding box center [834, 476] width 49 height 10
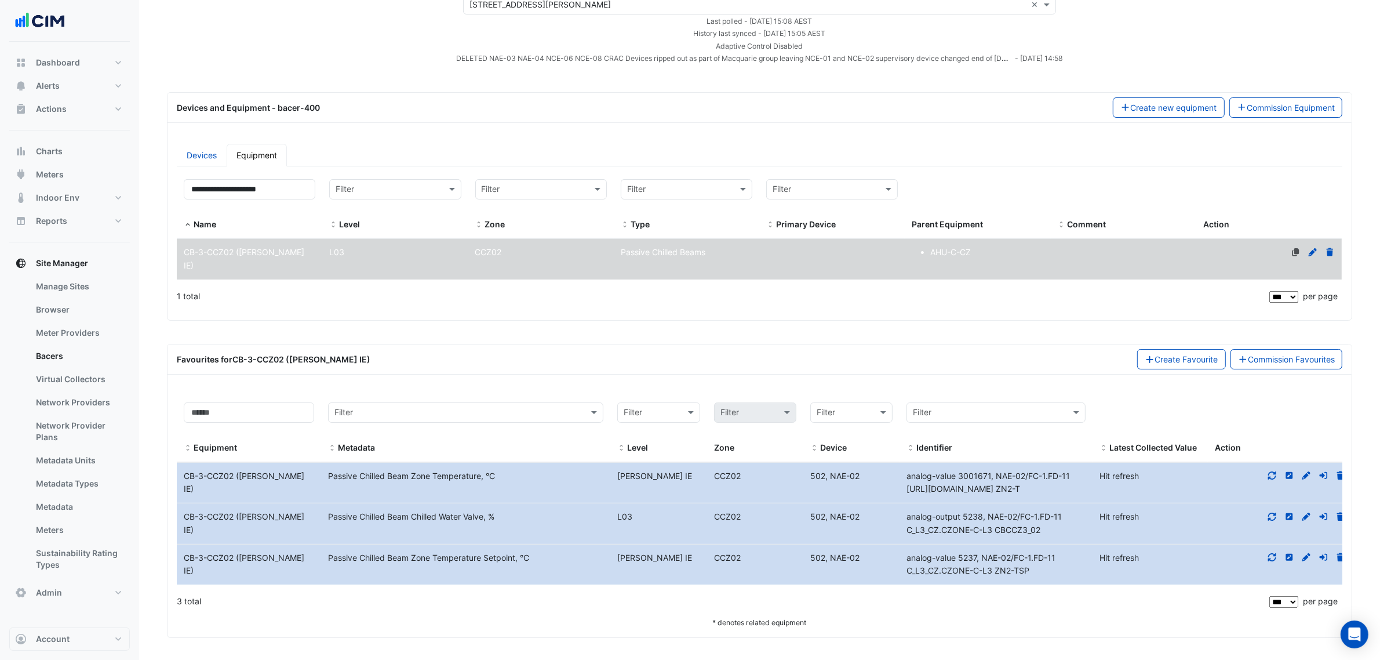
drag, startPoint x: 859, startPoint y: 474, endPoint x: 826, endPoint y: 477, distance: 33.1
click at [826, 477] on span "502, NAE-02" at bounding box center [834, 476] width 49 height 10
click at [808, 477] on div "502, NAE-02" at bounding box center [851, 476] width 96 height 13
drag, startPoint x: 808, startPoint y: 477, endPoint x: 867, endPoint y: 477, distance: 59.7
click at [867, 477] on div "502, NAE-02" at bounding box center [851, 476] width 96 height 13
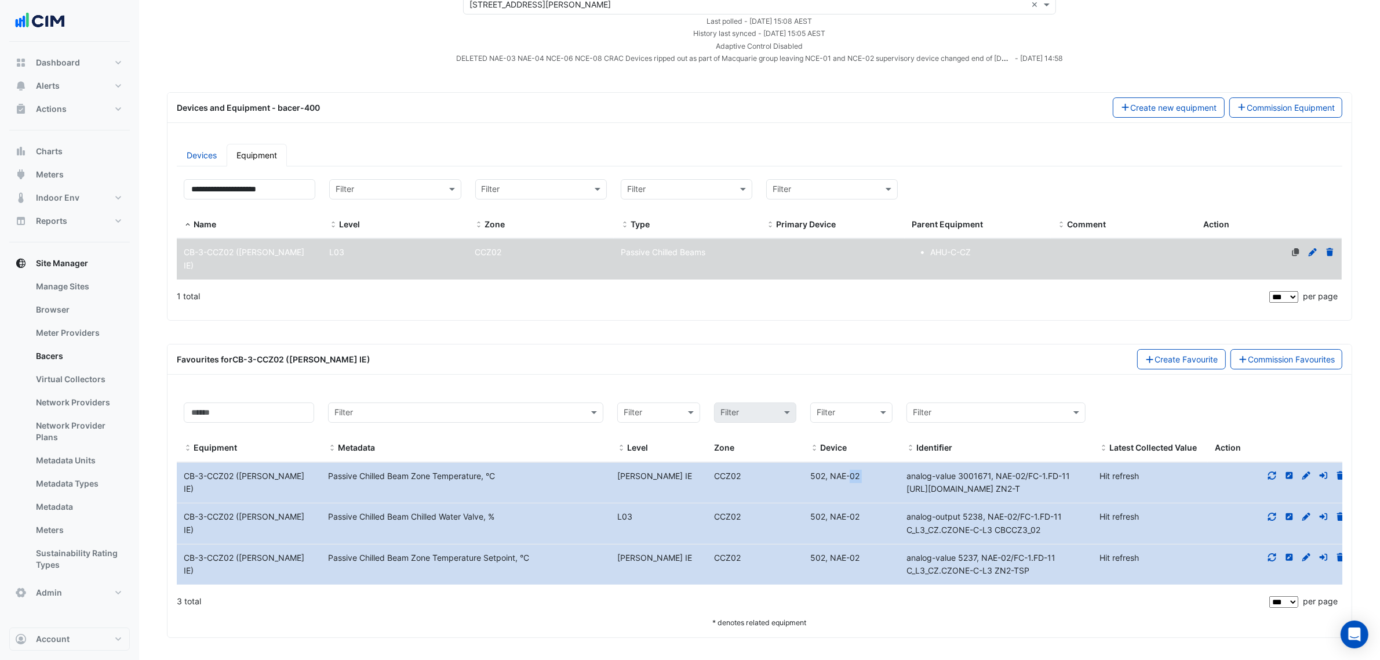
copy div "502, NAE-02 Identifier"
drag, startPoint x: 989, startPoint y: 486, endPoint x: 899, endPoint y: 472, distance: 90.8
click at [899, 472] on div "Equipment Name CB-3-CCZ02 (NABERS IE) Metadata Passive Chilled Beam Zone Temper…" at bounding box center [765, 483] width 1176 height 41
copy div "Identifier analog-value 3001671, NAE-02/FC-1.FD-11 C_L3_CZ.CZ ZN2-T"
click at [984, 482] on div "analog-value 3001671, NAE-02/FC-1.FD-11 C_L3_CZ.CZ ZN2-T" at bounding box center [996, 483] width 193 height 27
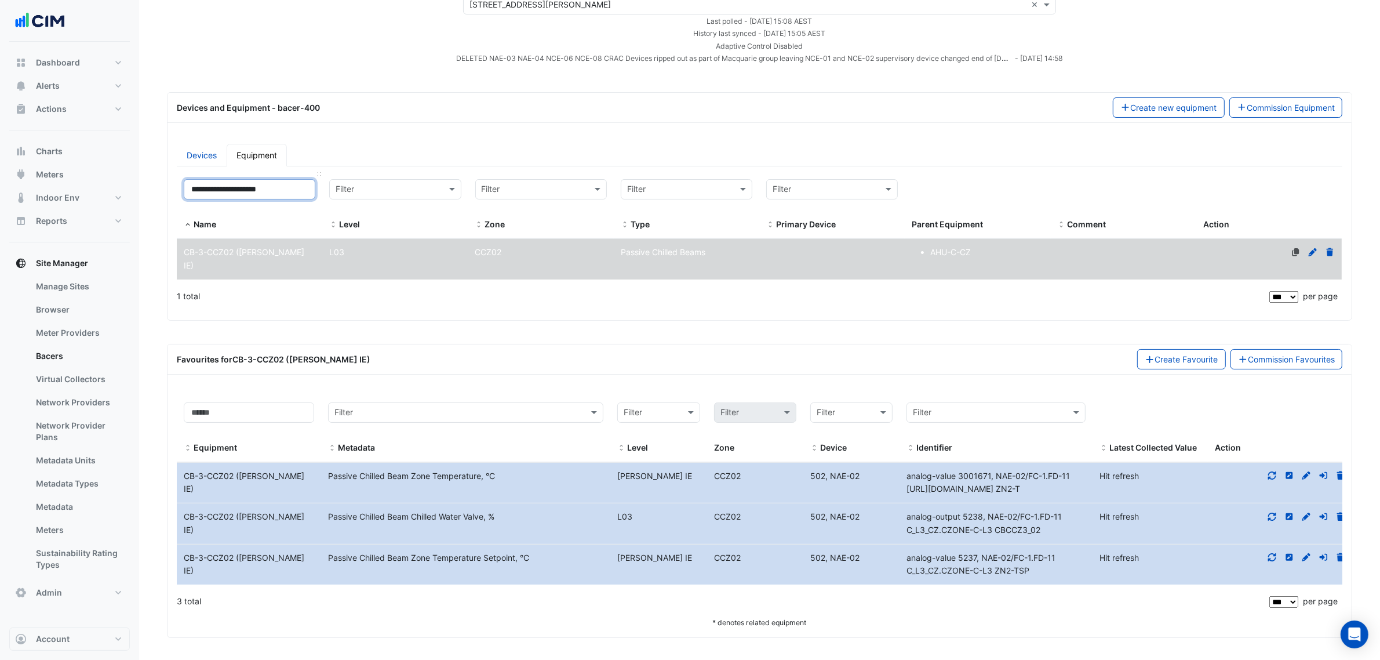
click at [264, 189] on input "**********" at bounding box center [250, 189] width 132 height 20
paste input
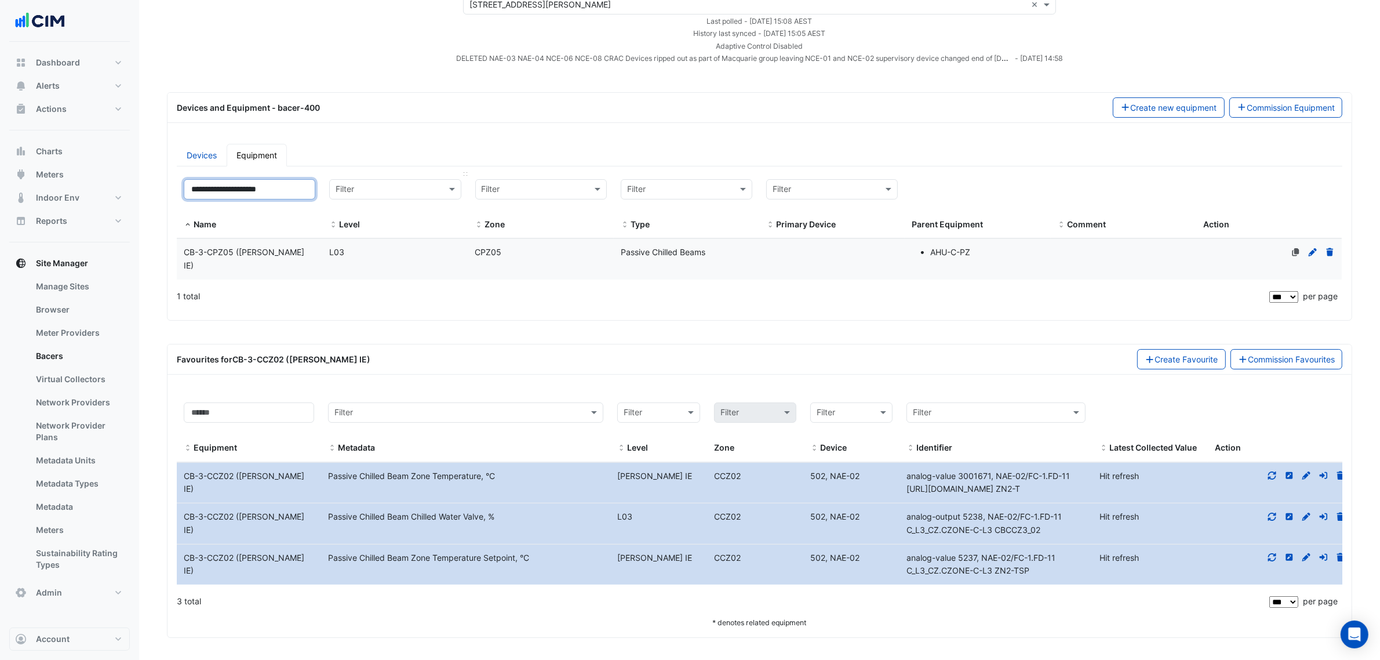
type input "**********"
click at [334, 241] on datatable-body-cell "Level L03" at bounding box center [395, 259] width 146 height 41
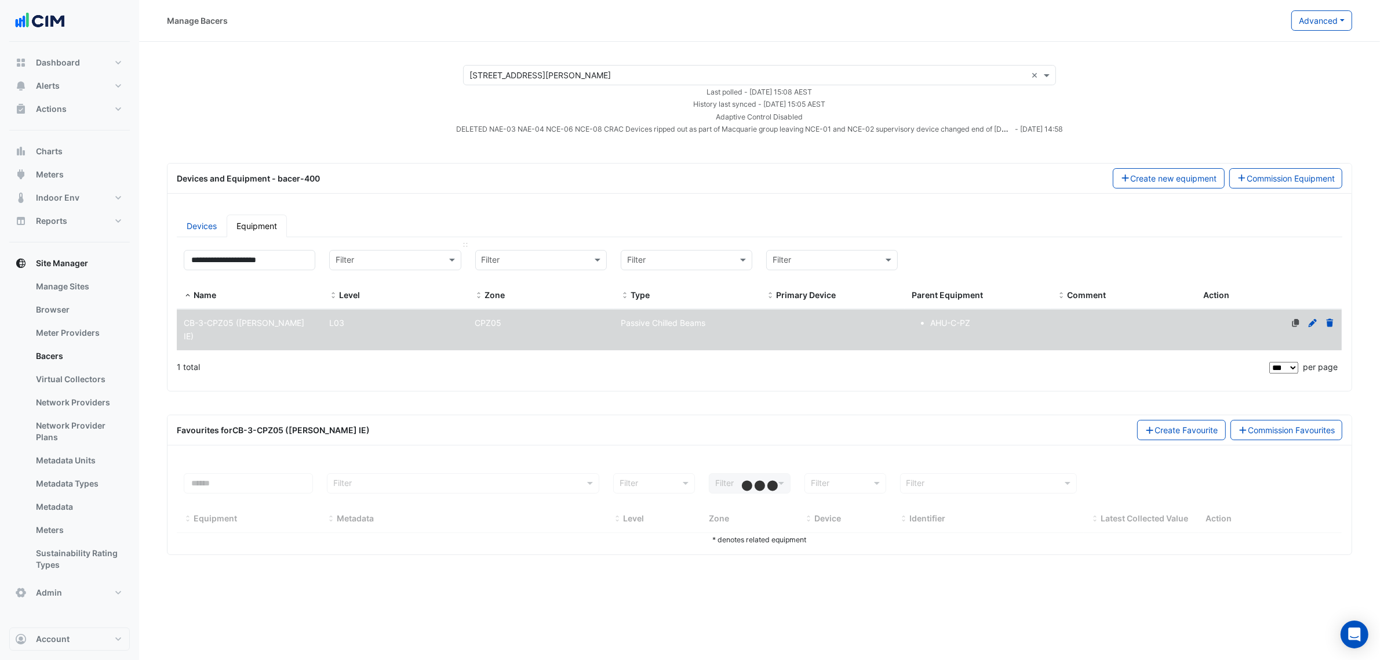
scroll to position [0, 0]
select select "***"
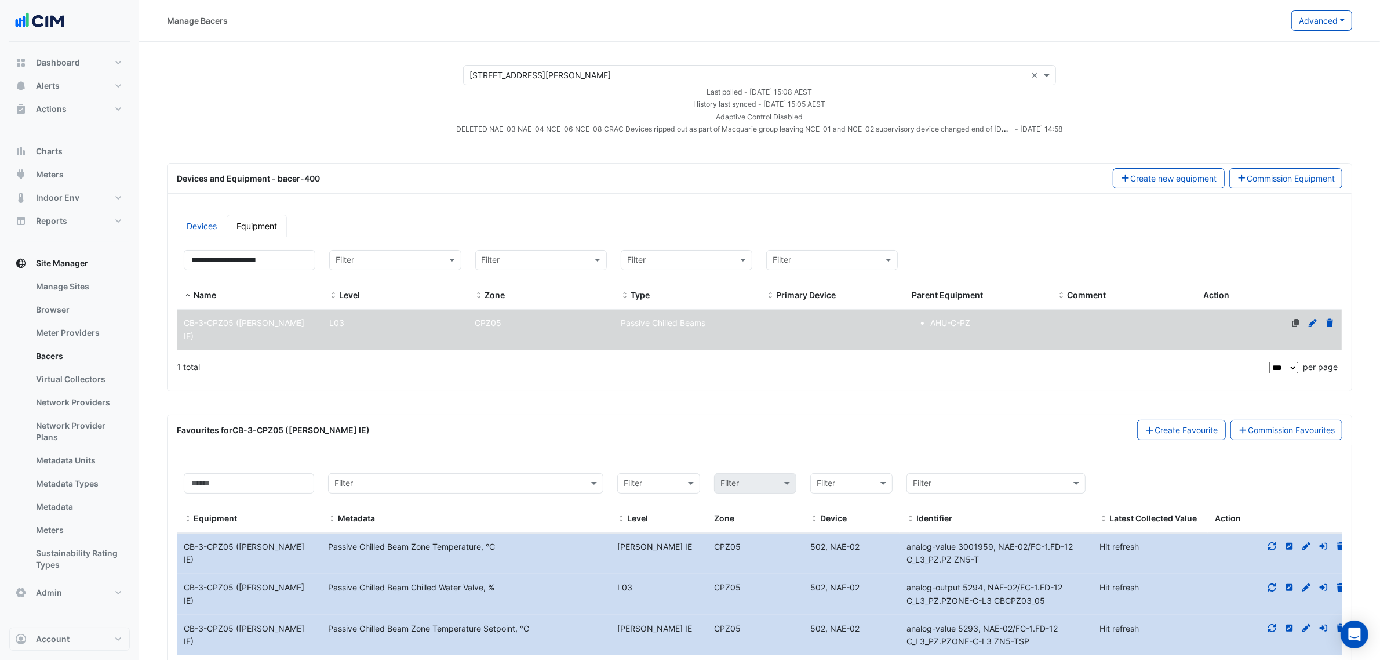
scroll to position [71, 0]
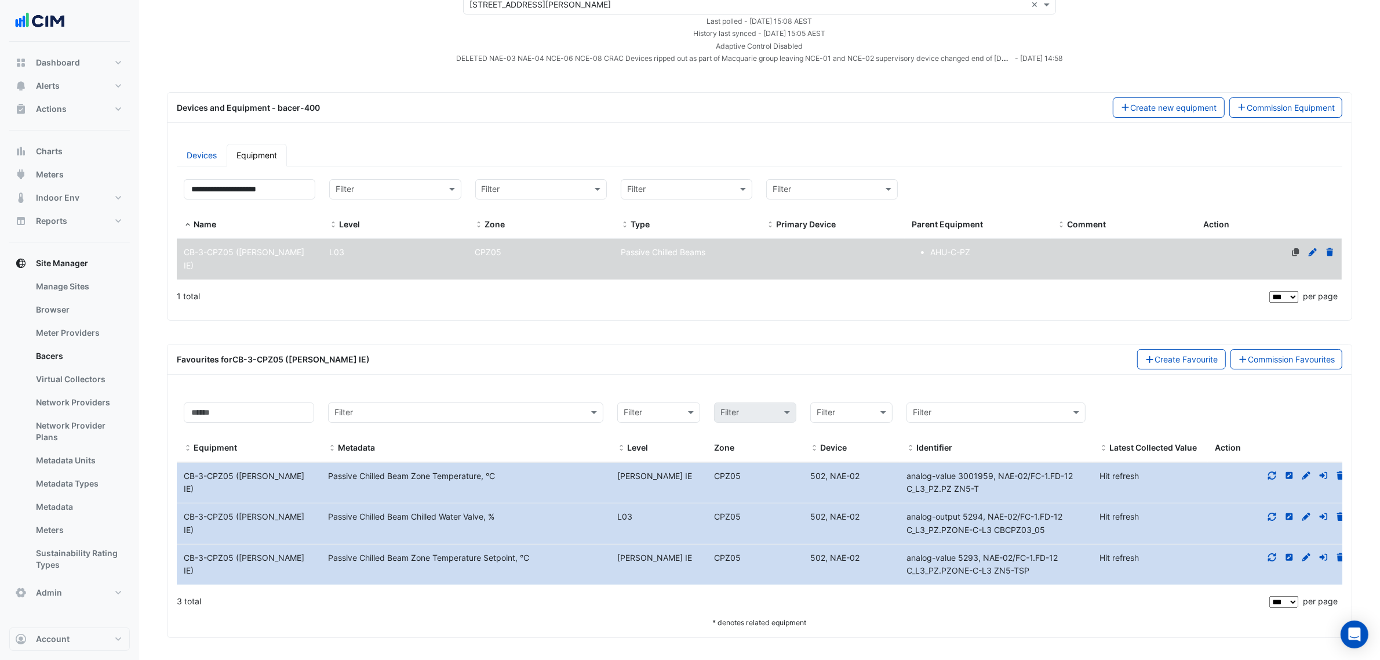
drag, startPoint x: 813, startPoint y: 515, endPoint x: 857, endPoint y: 514, distance: 43.5
click at [857, 514] on span "502, NAE-02" at bounding box center [834, 516] width 49 height 10
click at [859, 514] on span "502, NAE-02" at bounding box center [834, 516] width 49 height 10
drag, startPoint x: 861, startPoint y: 514, endPoint x: 810, endPoint y: 514, distance: 51.0
click at [810, 514] on div "502, NAE-02" at bounding box center [851, 516] width 96 height 13
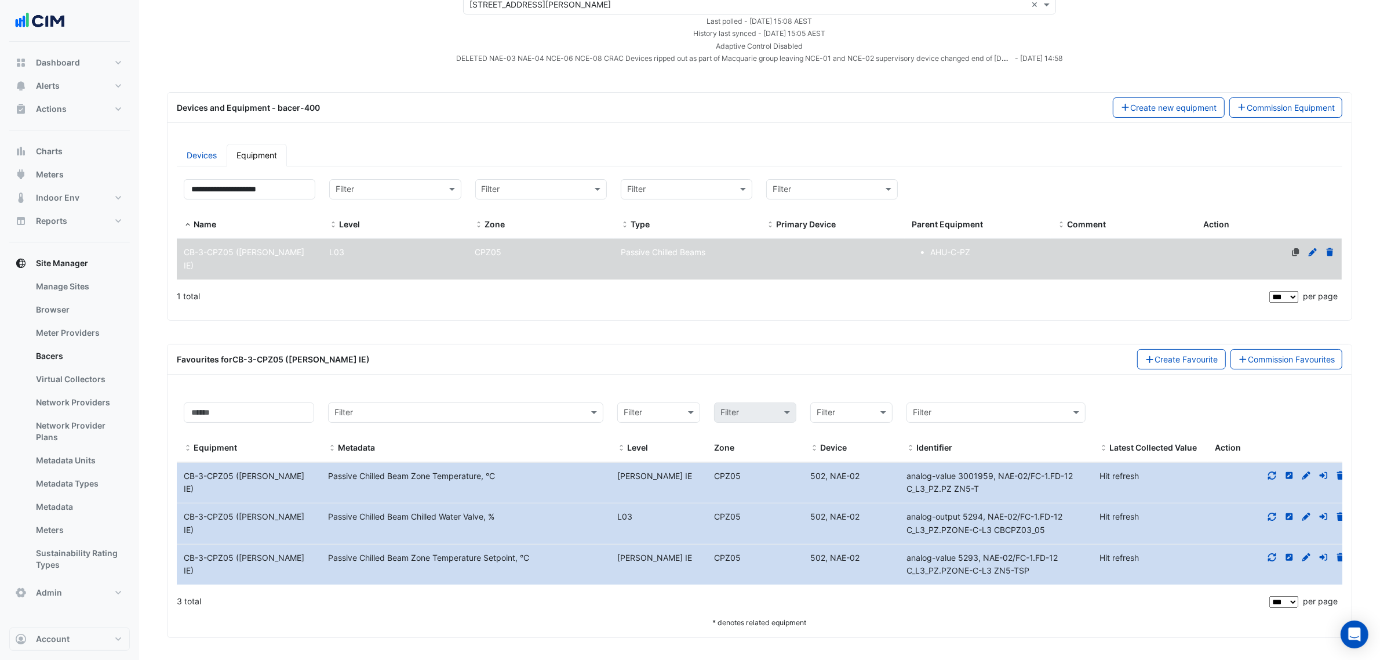
copy span "502, NAE-02"
drag, startPoint x: 992, startPoint y: 488, endPoint x: 908, endPoint y: 476, distance: 84.3
click at [908, 476] on div "analog-value 3001959, NAE-02/FC-1.FD-12 C_L3_PZ.PZ ZN5-T" at bounding box center [996, 483] width 193 height 27
copy span "analog-value 3001959, NAE-02/FC-1.FD-12 C_L3_PZ.PZ ZN5-T"
drag, startPoint x: 306, startPoint y: 181, endPoint x: 118, endPoint y: 183, distance: 187.8
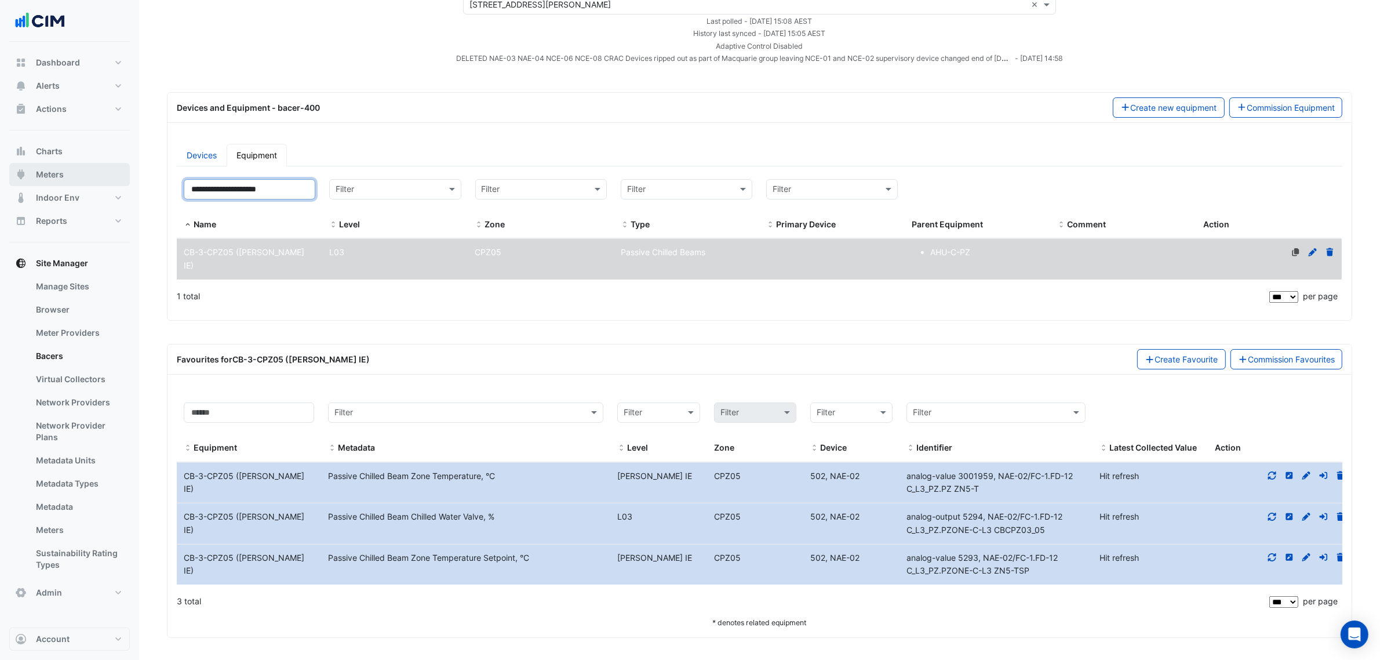
click at [132, 183] on div "Manage Bacers Advanced View Collector Notes View scan history View Metadata Pre…" at bounding box center [690, 295] width 1380 height 732
paste input
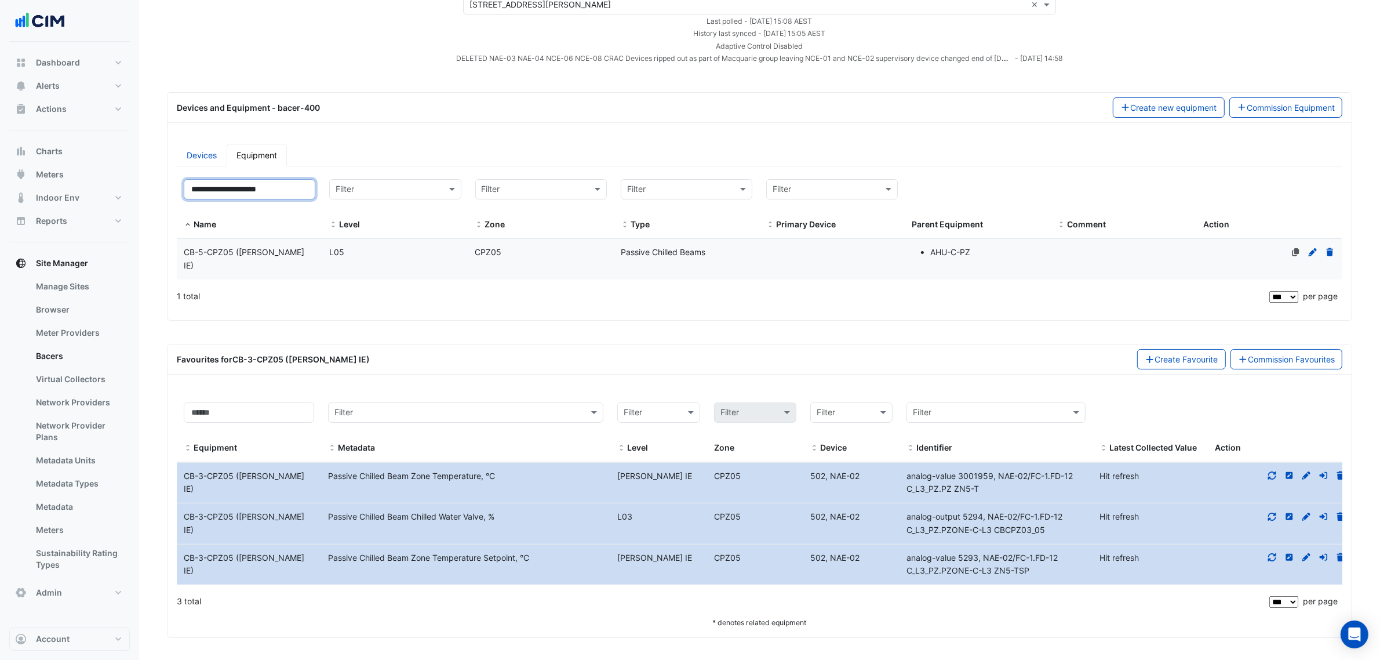
type input "**********"
click at [321, 249] on div "CB-5-CPZ05 (NABERS IE)" at bounding box center [250, 259] width 146 height 27
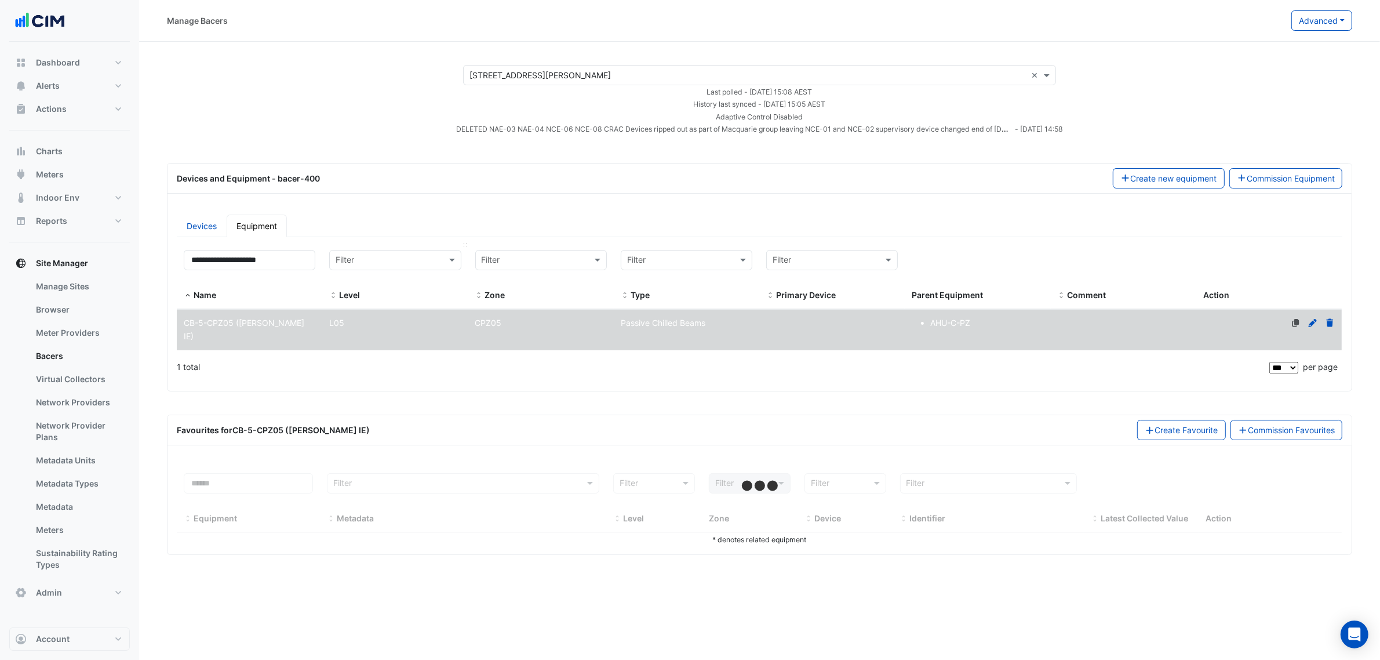
scroll to position [0, 0]
select select "***"
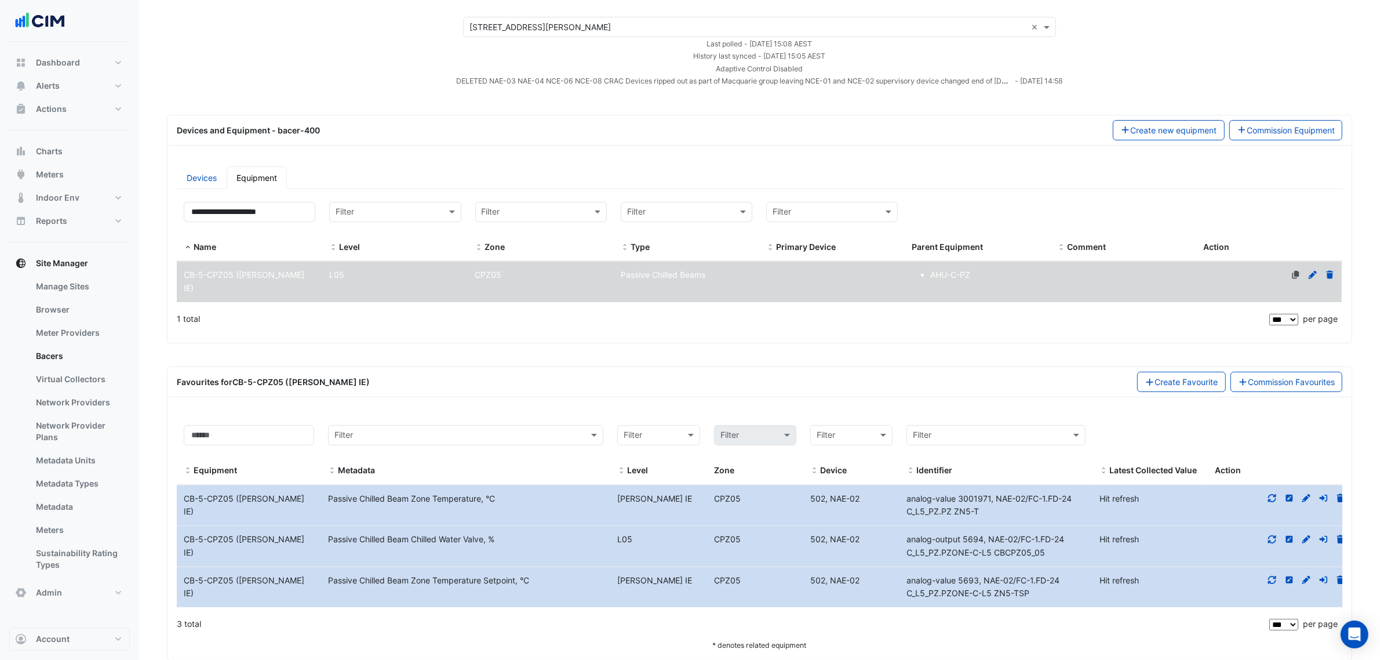
scroll to position [71, 0]
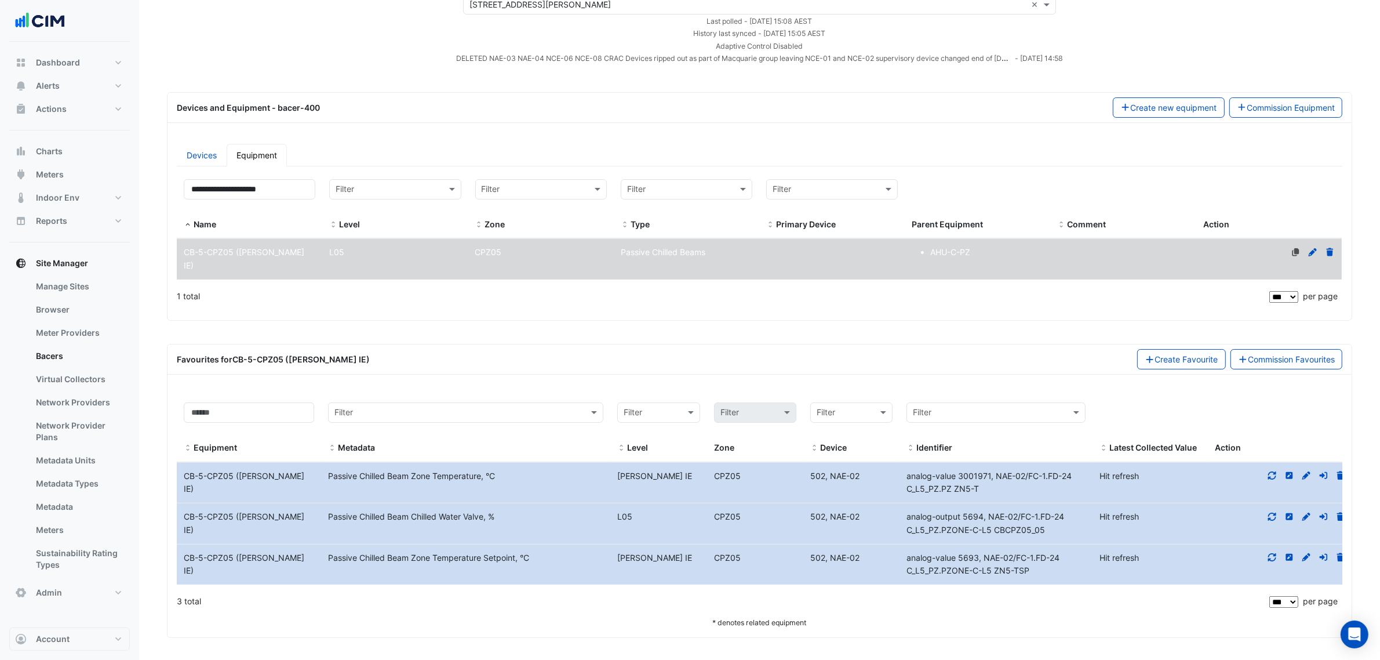
drag, startPoint x: 1006, startPoint y: 493, endPoint x: 908, endPoint y: 475, distance: 100.1
click at [908, 475] on div "analog-value 3001971, NAE-02/FC-1.FD-24 C_L5_PZ.PZ ZN5-T" at bounding box center [996, 483] width 193 height 27
copy span "analog-value 3001971, NAE-02/FC-1.FD-24 C_L5_PZ.PZ ZN5-T"
drag, startPoint x: 302, startPoint y: 183, endPoint x: 25, endPoint y: 163, distance: 277.8
click at [47, 167] on div "Manage Bacers Advanced View Collector Notes View scan history View Metadata Pre…" at bounding box center [690, 295] width 1380 height 732
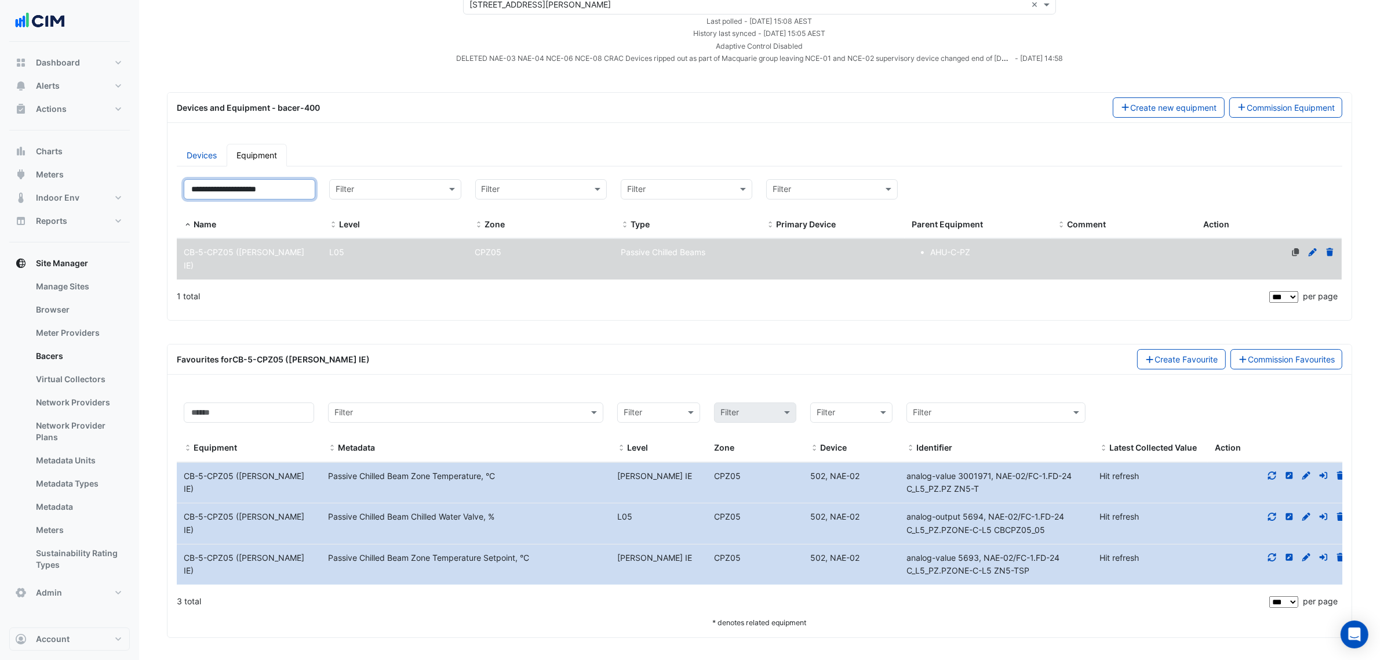
paste input
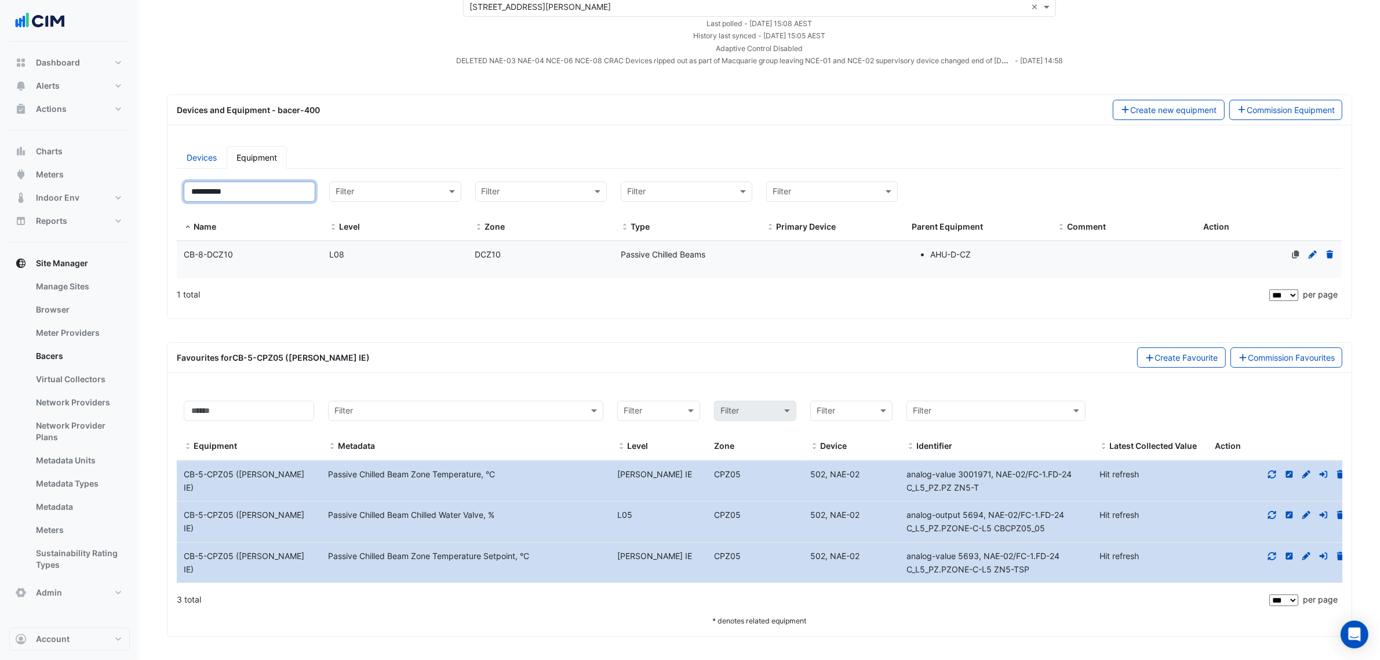
type input "**********"
click at [315, 248] on div "CB-8-DCZ10" at bounding box center [250, 254] width 146 height 13
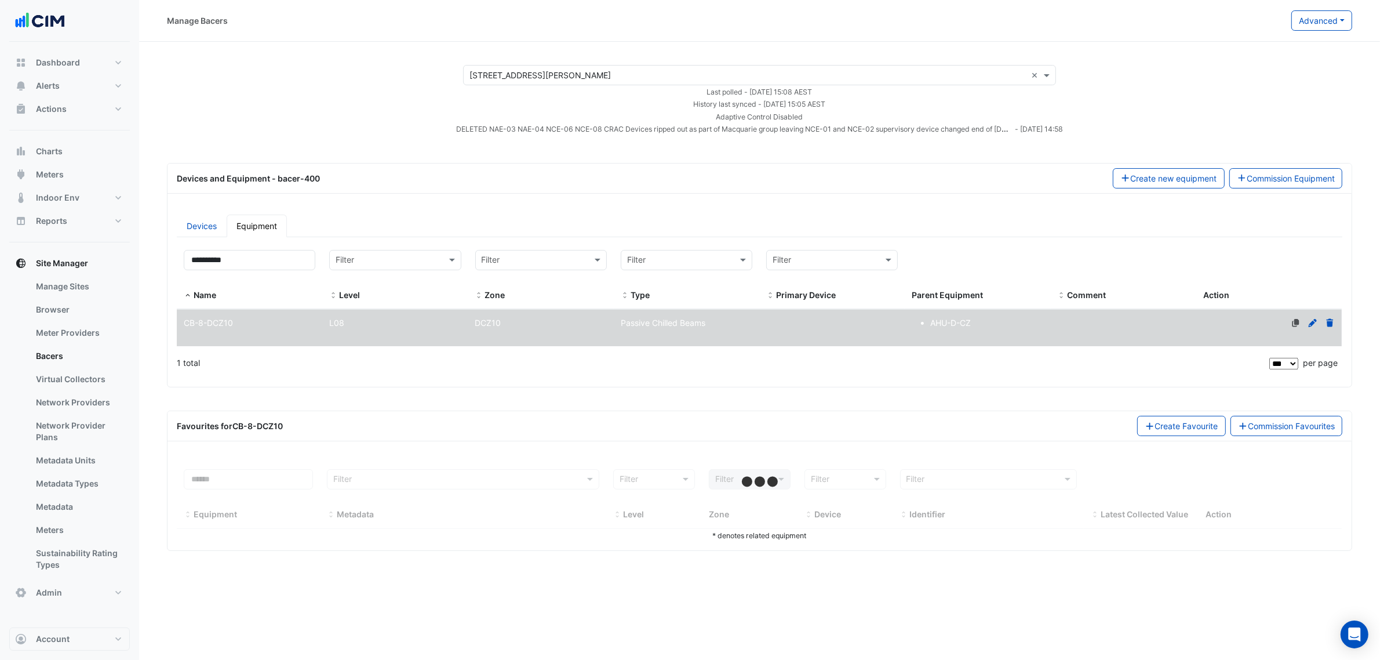
scroll to position [0, 0]
select select "***"
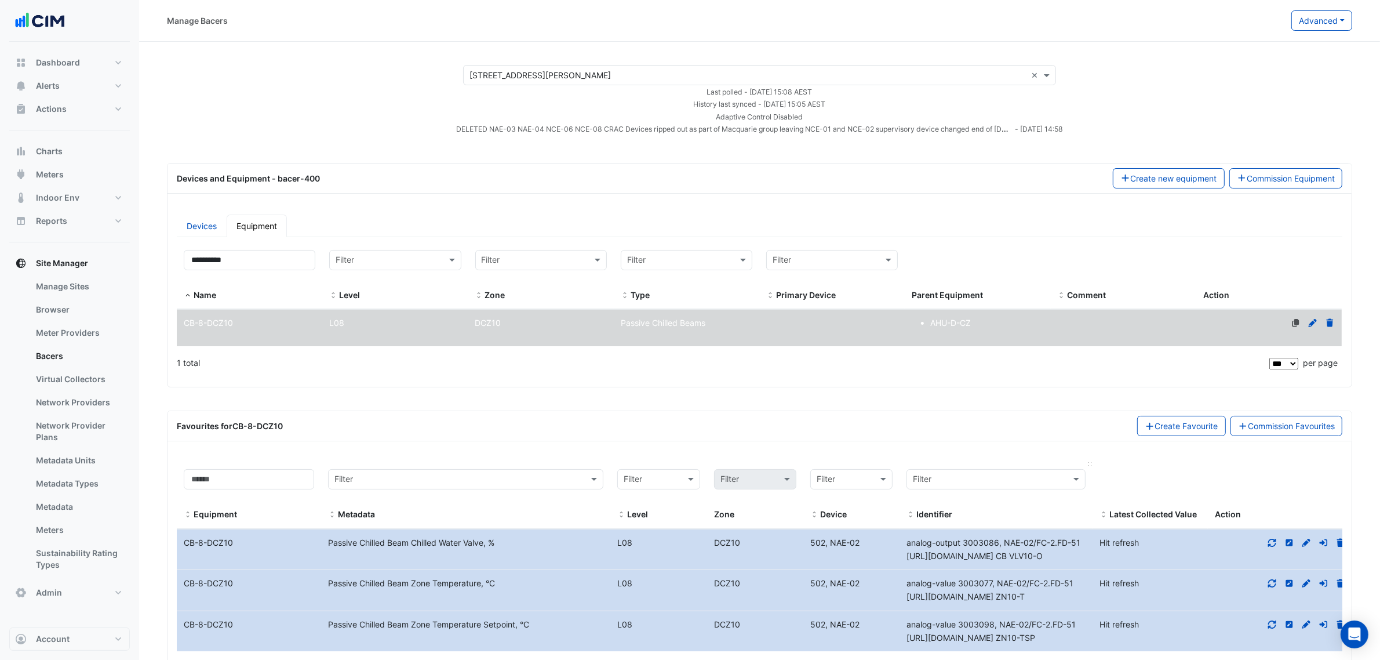
scroll to position [71, 0]
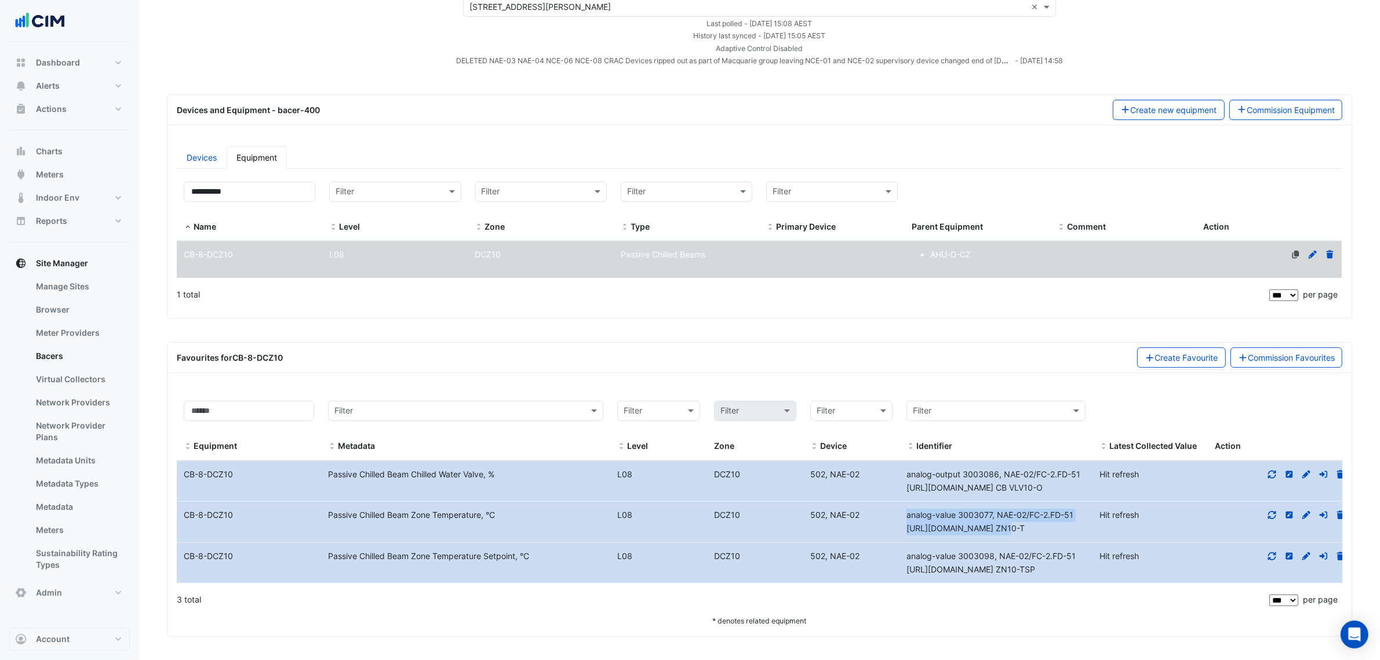
drag, startPoint x: 990, startPoint y: 528, endPoint x: 897, endPoint y: 514, distance: 93.8
click at [897, 514] on div "Equipment Name CB-8-DCZ10 Metadata Passive Chilled Beam Zone Temperature, °C Le…" at bounding box center [765, 521] width 1176 height 41
copy div "Identifier analog-value 3003077, NAE-02/FC-2.FD-51 D_L8_CZ.CZ ZN10-T"
drag, startPoint x: 981, startPoint y: 531, endPoint x: 992, endPoint y: 532, distance: 11.0
click at [981, 531] on span "analog-value 3003077, NAE-02/FC-2.FD-51 D_L8_CZ.CZ ZN10-T" at bounding box center [990, 521] width 167 height 23
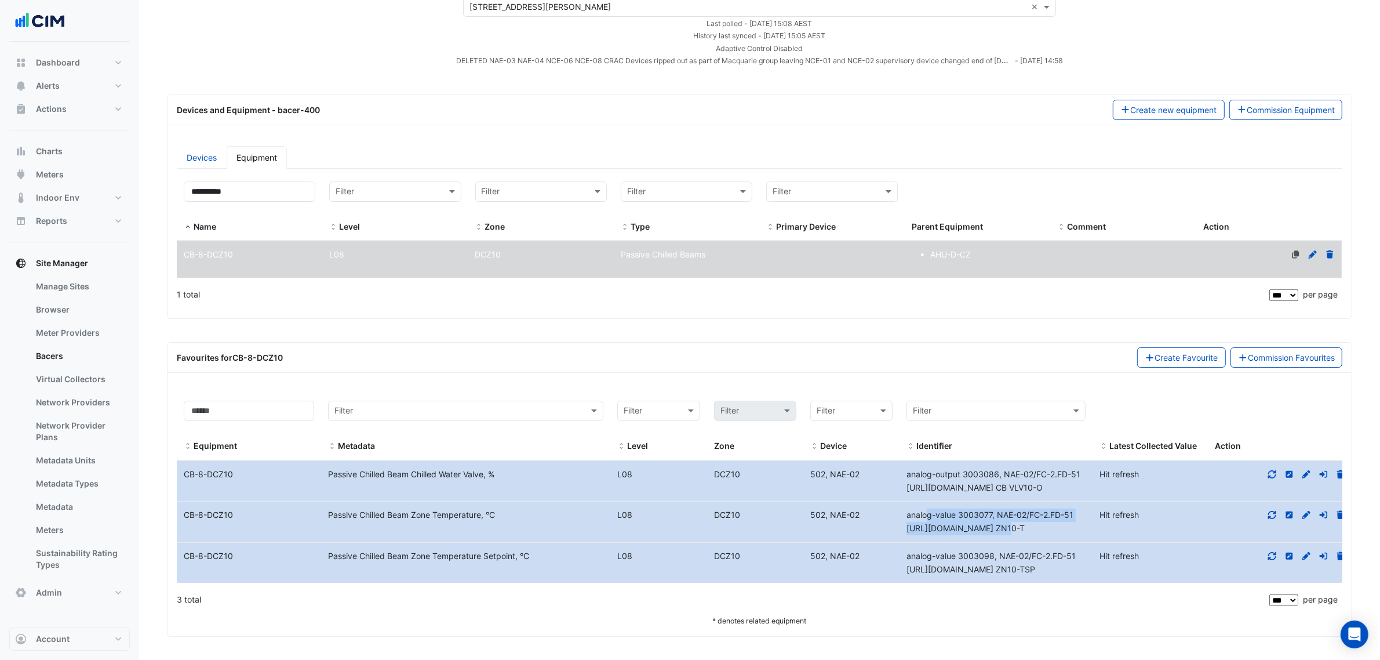
drag, startPoint x: 1004, startPoint y: 526, endPoint x: 901, endPoint y: 516, distance: 103.1
click at [901, 516] on div "analog-value 3003077, NAE-02/FC-2.FD-51 D_L8_CZ.CZ ZN10-T" at bounding box center [996, 521] width 193 height 27
copy span "analog-value 3003077, NAE-02/FC-2.FD-51 D_L8_CZ.CZ ZN10-T"
drag, startPoint x: 299, startPoint y: 186, endPoint x: 161, endPoint y: 184, distance: 138.0
click at [155, 172] on section "× 1 Shelley Street × Last polled - Thu 25-Sep-2025 15:08 AEST History last sync…" at bounding box center [759, 304] width 1241 height 663
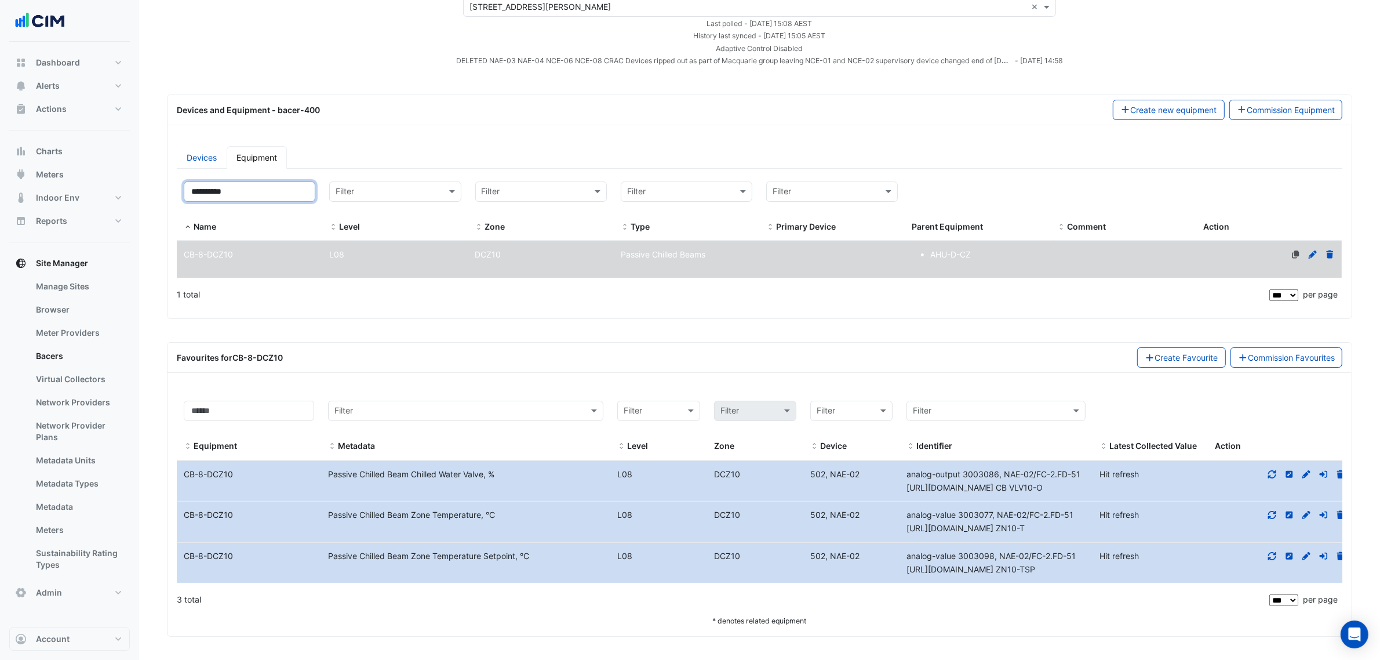
paste input
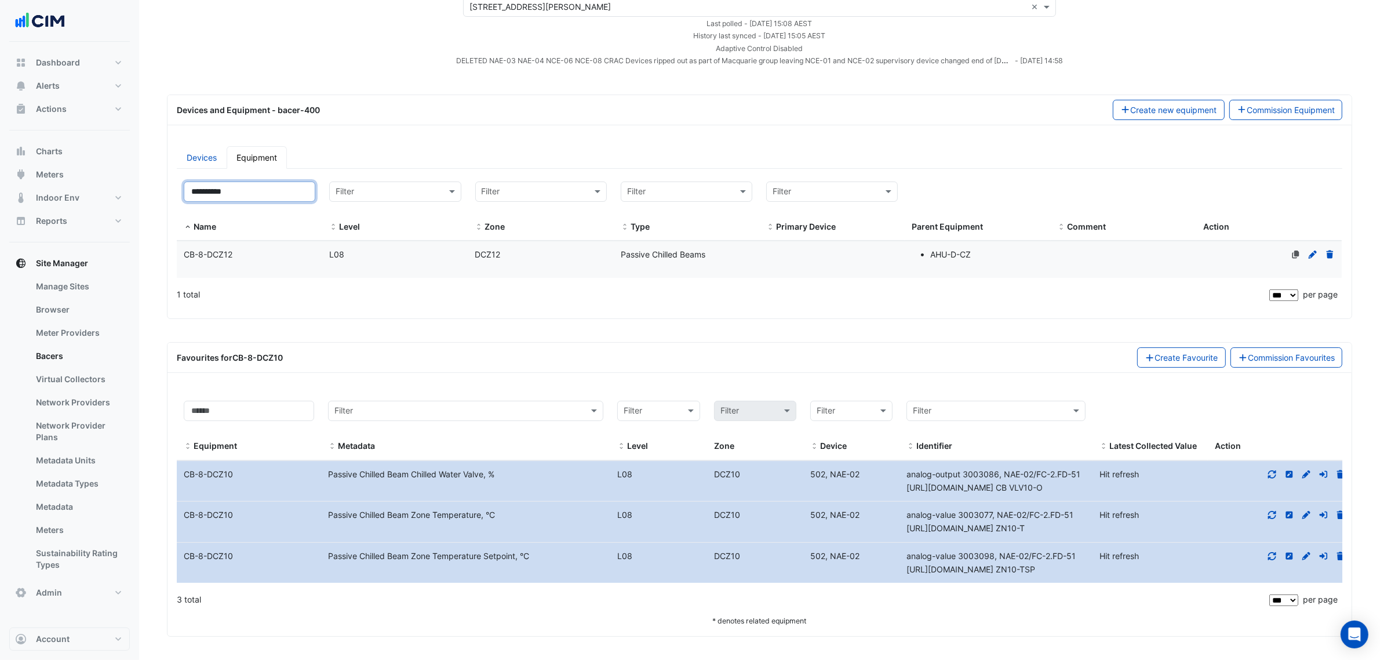
type input "**********"
click at [351, 259] on div "L08" at bounding box center [395, 254] width 146 height 13
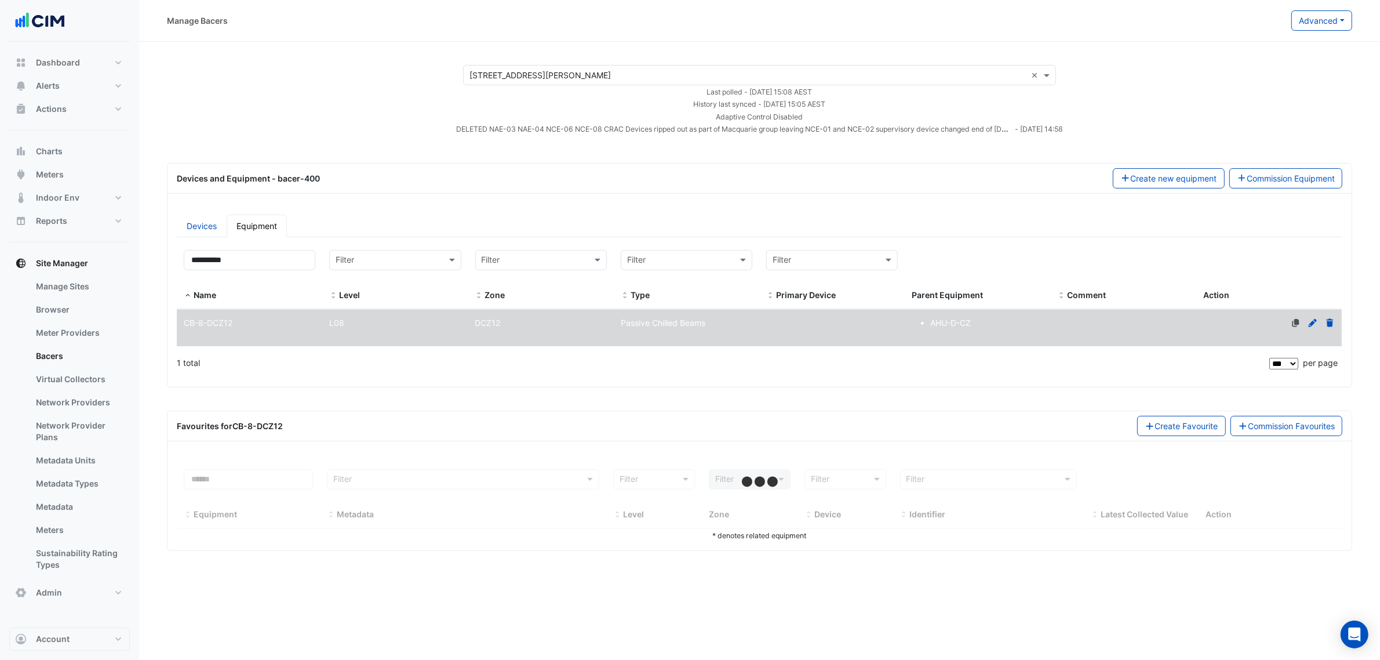
select select "***"
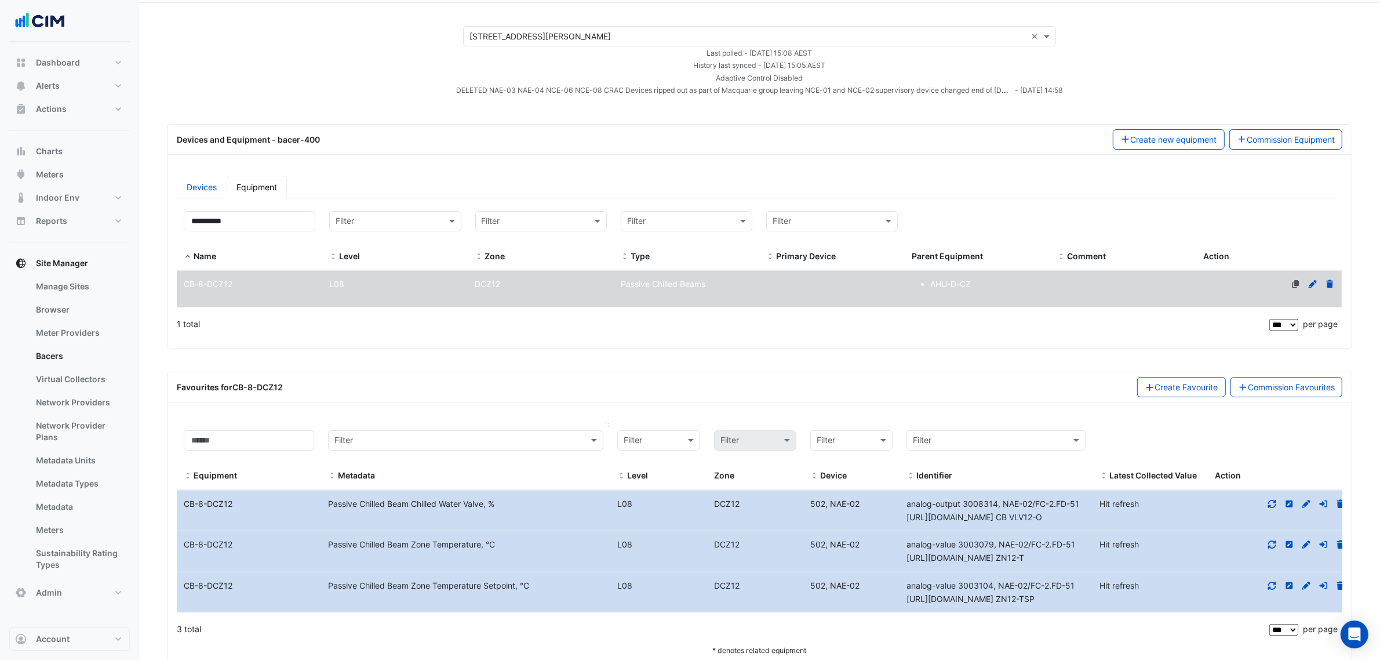
scroll to position [71, 0]
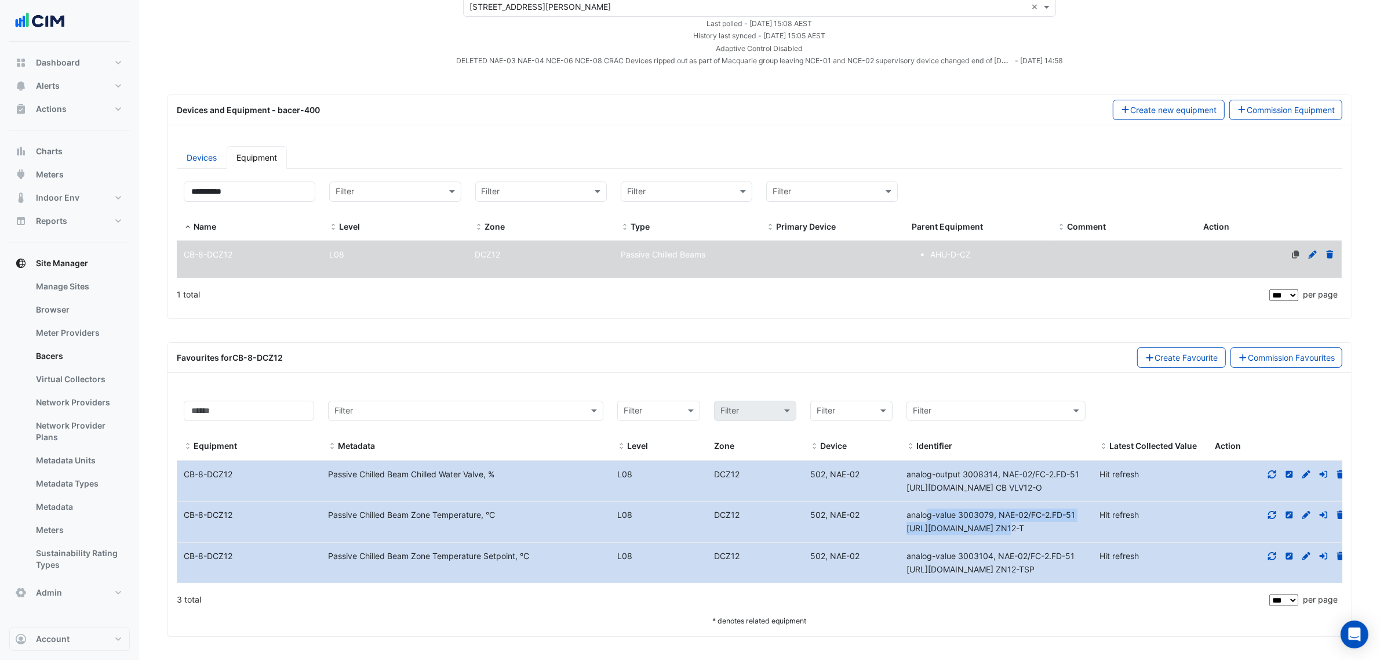
drag, startPoint x: 906, startPoint y: 510, endPoint x: 990, endPoint y: 525, distance: 84.8
click at [990, 525] on div "analog-value 3003079, NAE-02/FC-2.FD-51 D_L8_CZ.CZ ZN12-T" at bounding box center [996, 521] width 193 height 27
copy span "analog-value 3003079, NAE-02/FC-2.FD-51 D_L8_CZ.CZ ZN12-T"
drag, startPoint x: 251, startPoint y: 193, endPoint x: 150, endPoint y: 192, distance: 101.5
click at [151, 192] on section "× 1 Shelley Street × Last polled - Thu 25-Sep-2025 15:08 AEST History last sync…" at bounding box center [759, 304] width 1241 height 663
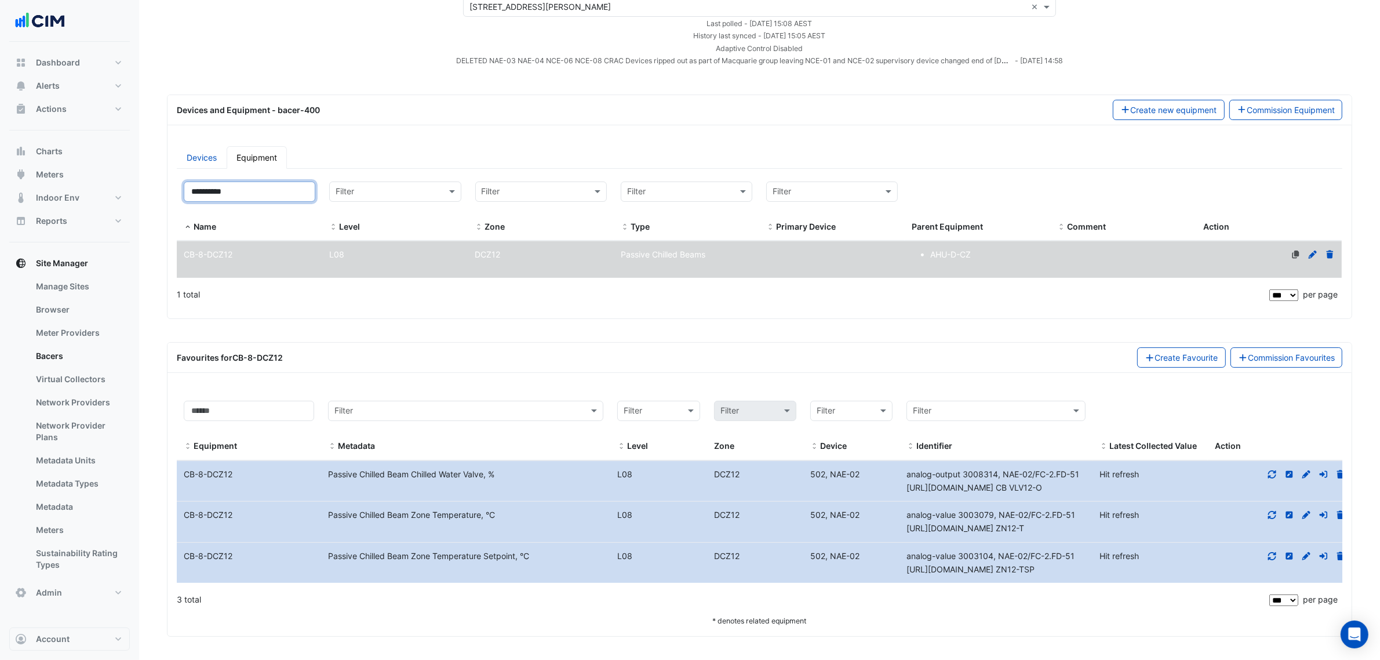
paste input
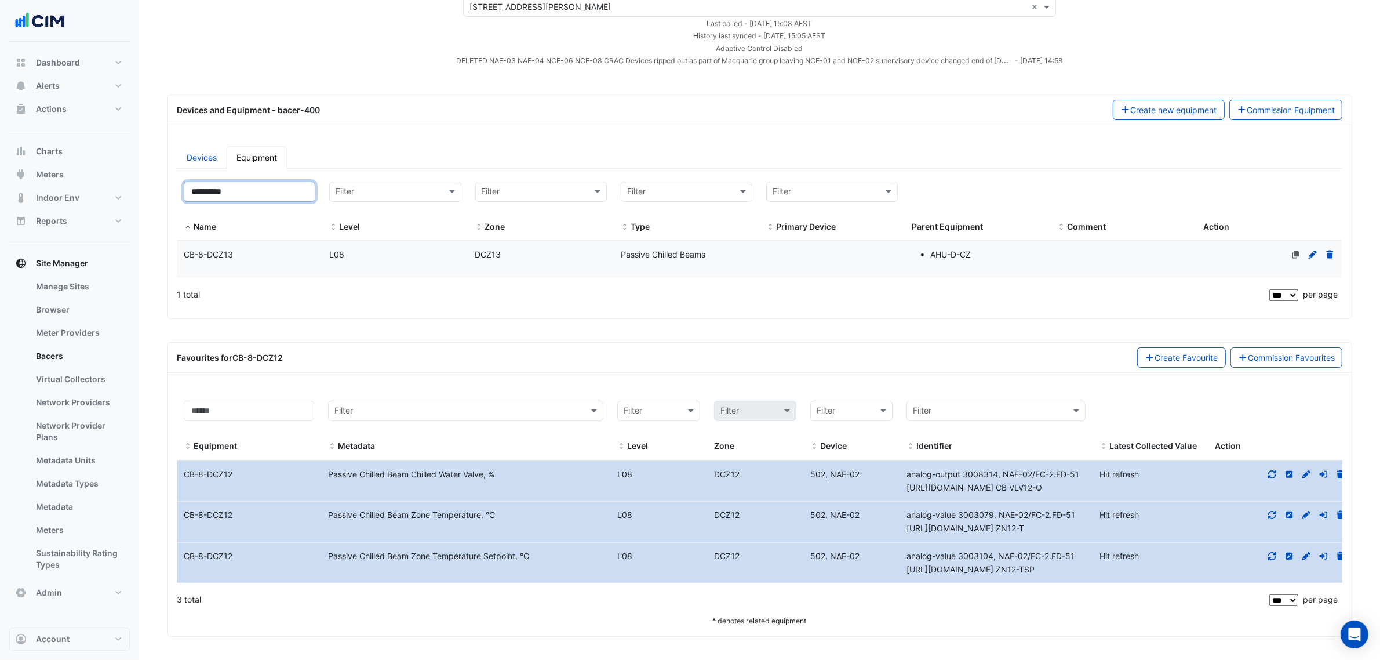
type input "**********"
click at [285, 250] on div "CB-8-DCZ13" at bounding box center [250, 254] width 146 height 13
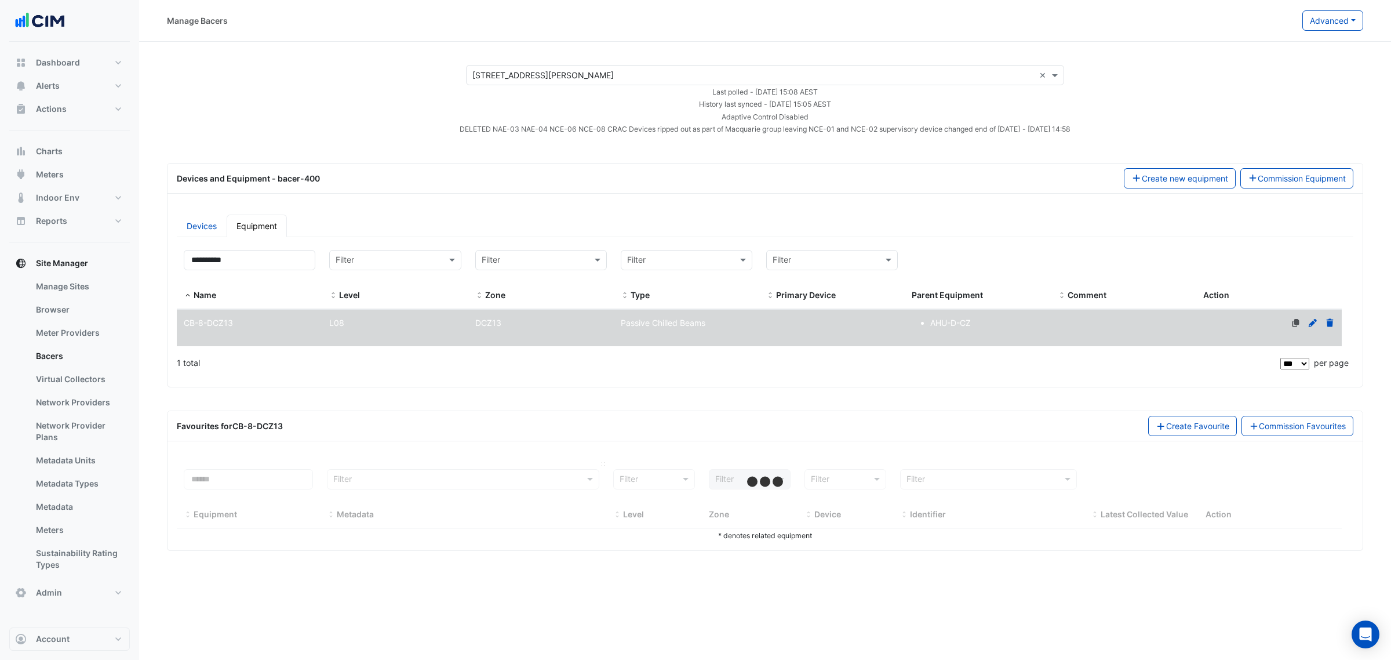
select select "***"
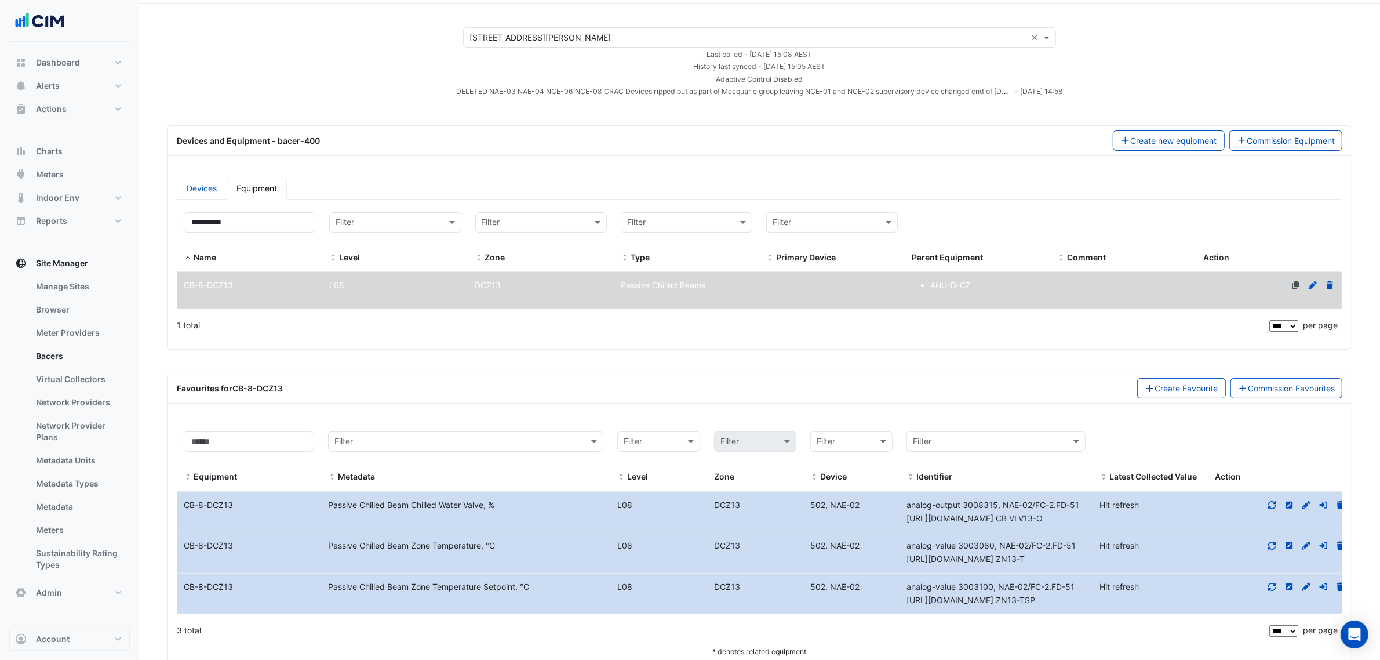
scroll to position [71, 0]
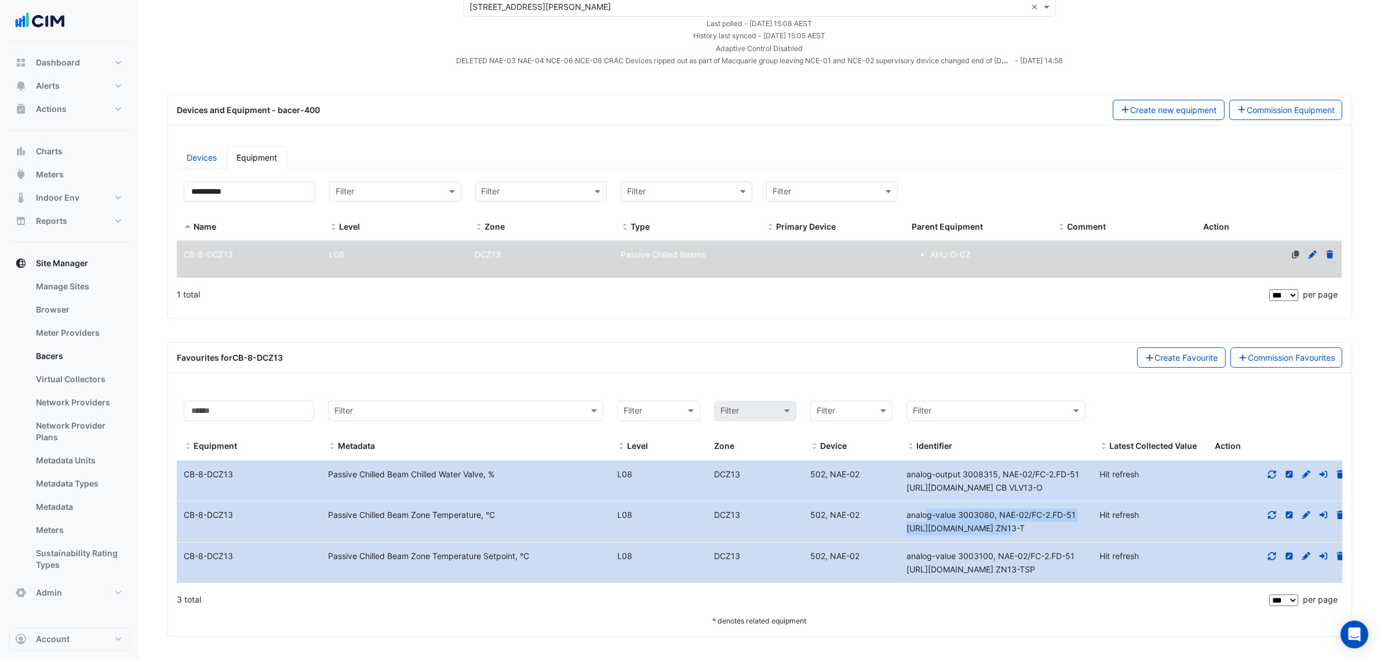
drag, startPoint x: 905, startPoint y: 515, endPoint x: 998, endPoint y: 528, distance: 93.1
click at [998, 528] on div "analog-value 3003080, NAE-02/FC-2.FD-51 D_L8_CZ.CZ ZN13-T" at bounding box center [996, 521] width 193 height 27
copy span "analog-value 3003080, NAE-02/FC-2.FD-51 D_L8_CZ.CZ ZN13-T"
drag, startPoint x: 245, startPoint y: 180, endPoint x: 128, endPoint y: 171, distance: 118.0
click at [128, 171] on div "Manage Bacers Advanced View Collector Notes View scan history View Metadata Pre…" at bounding box center [690, 296] width 1380 height 728
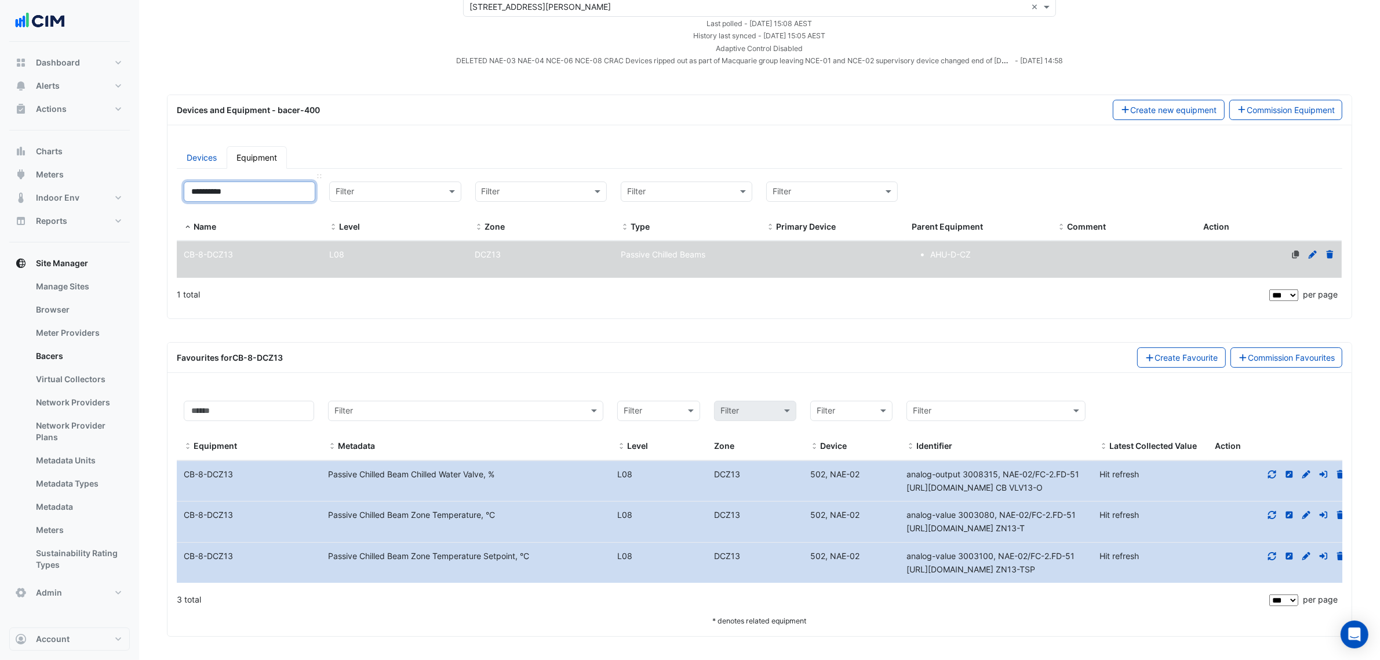
paste input
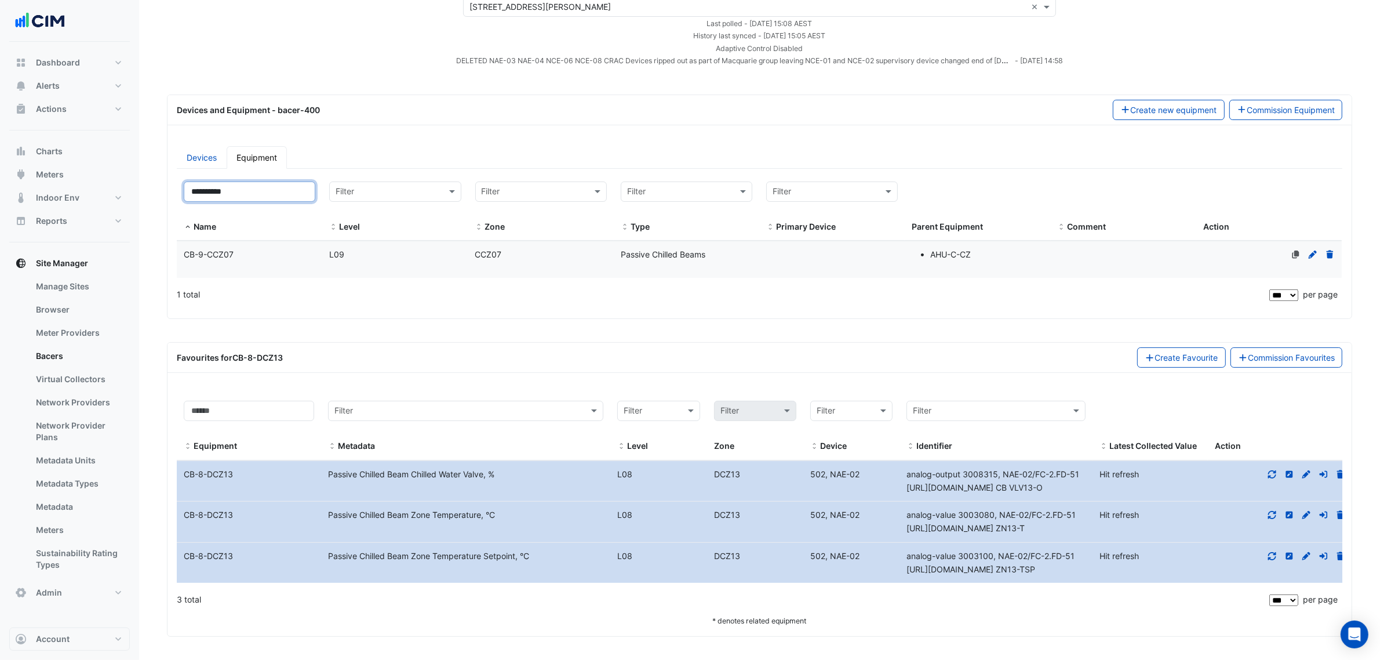
type input "**********"
click at [304, 261] on datatable-body-cell "Name CB-9-CCZ07" at bounding box center [250, 259] width 146 height 37
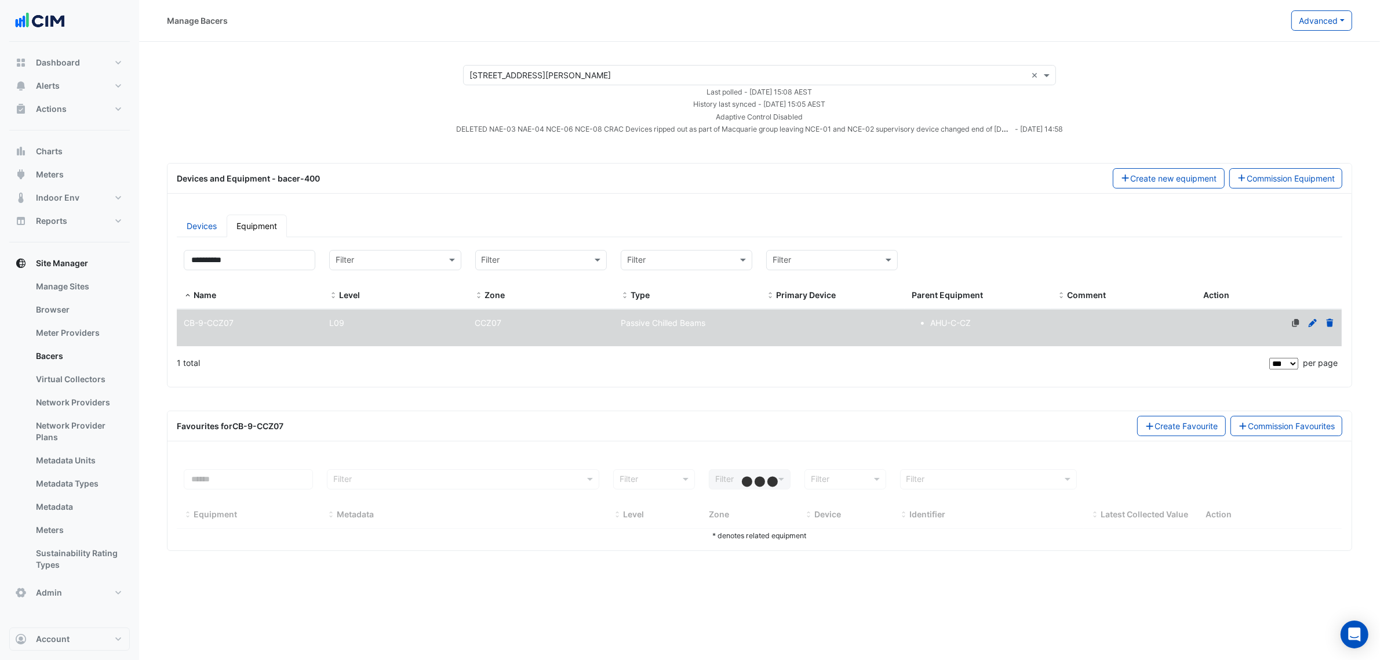
select select "***"
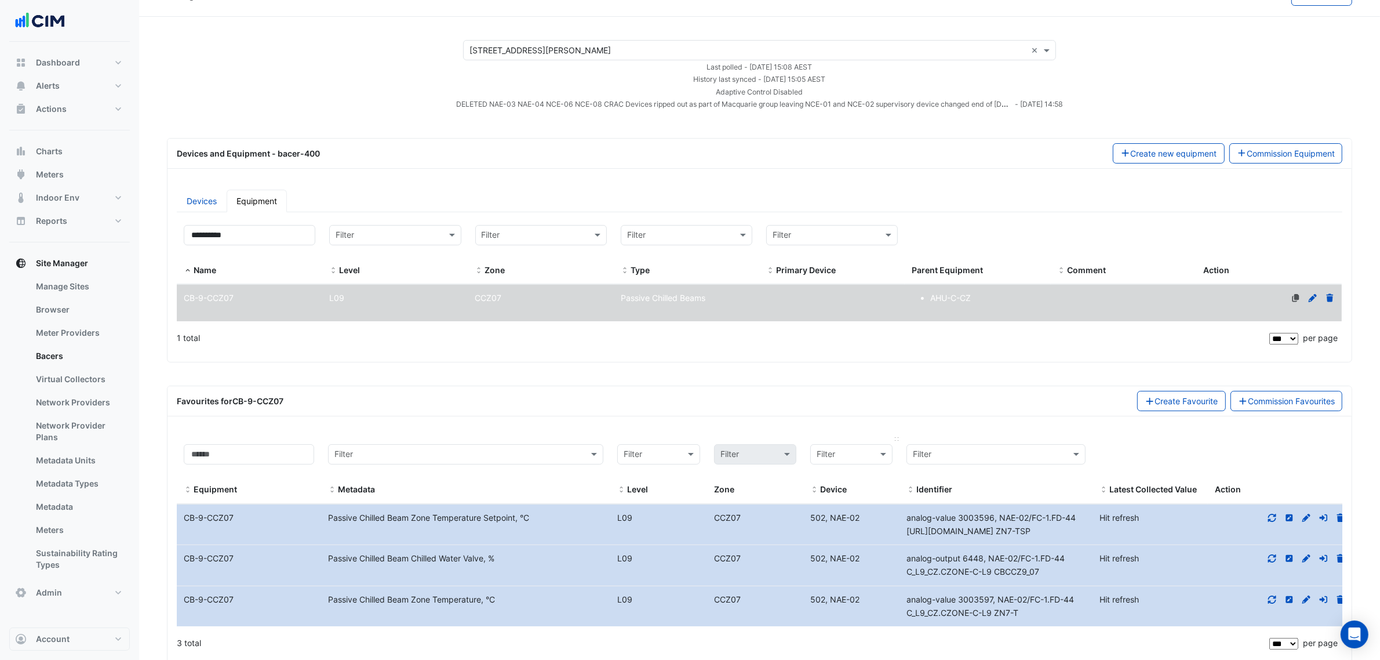
scroll to position [71, 0]
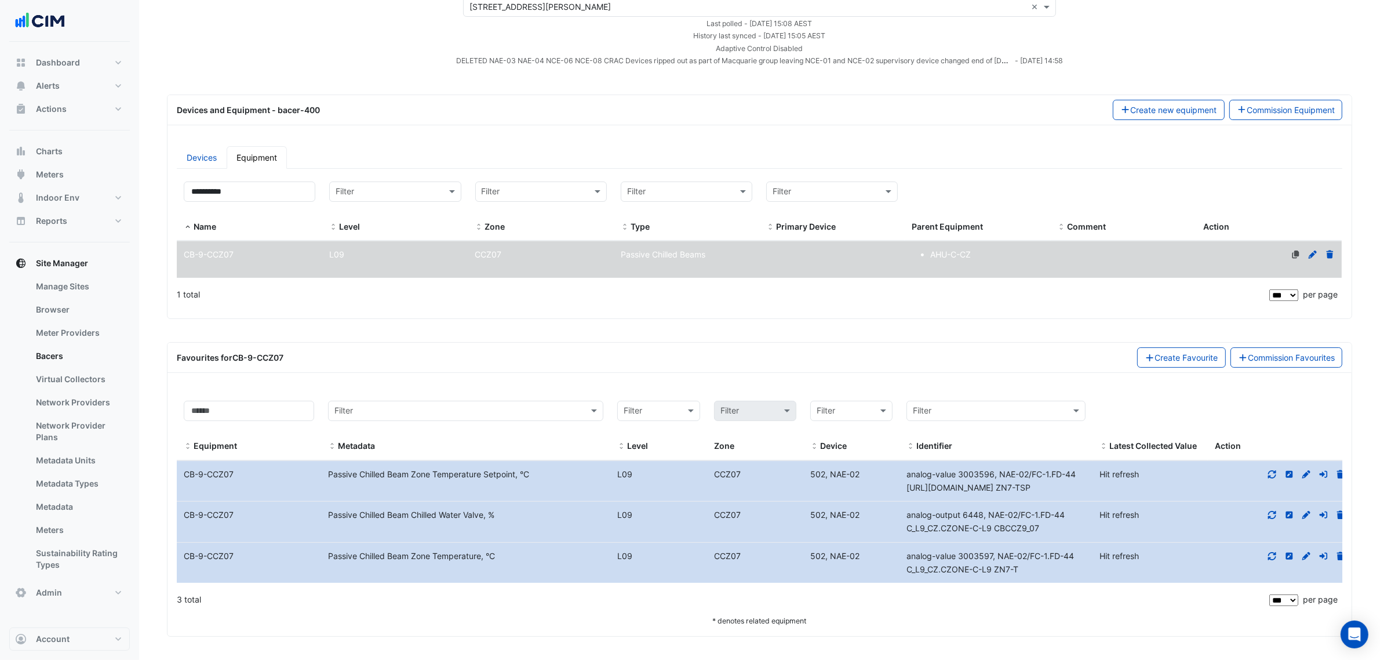
drag, startPoint x: 908, startPoint y: 557, endPoint x: 1025, endPoint y: 573, distance: 118.2
click at [1027, 573] on div "analog-value 3003597, NAE-02/FC-1.FD-44 C_L9_CZ.CZONE-C-L9 ZN7-T" at bounding box center [996, 563] width 193 height 27
copy span "analog-value 3003597, NAE-02/FC-1.FD-44 C_L9_CZ.CZONE-C-L9 ZN7-T"
drag, startPoint x: 157, startPoint y: 184, endPoint x: 100, endPoint y: 183, distance: 56.3
click at [103, 183] on div "Manage Bacers Advanced View Collector Notes View scan history View Metadata Pre…" at bounding box center [690, 296] width 1380 height 728
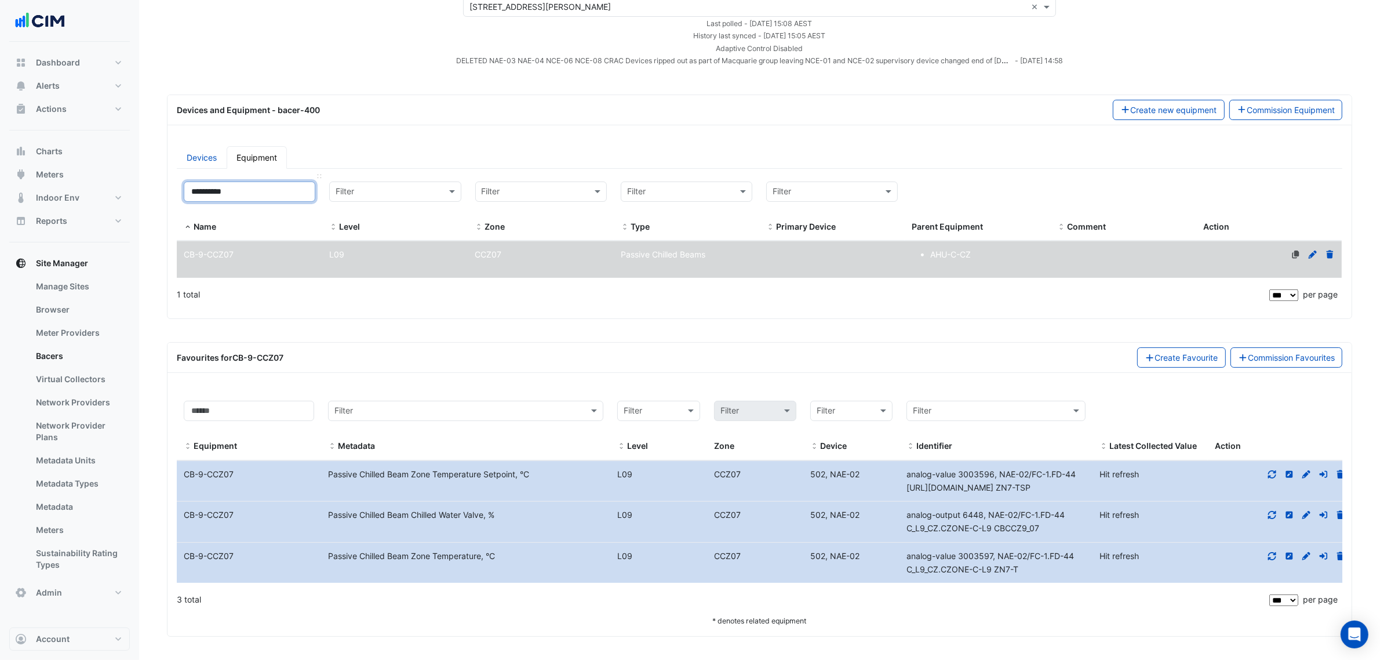
paste input
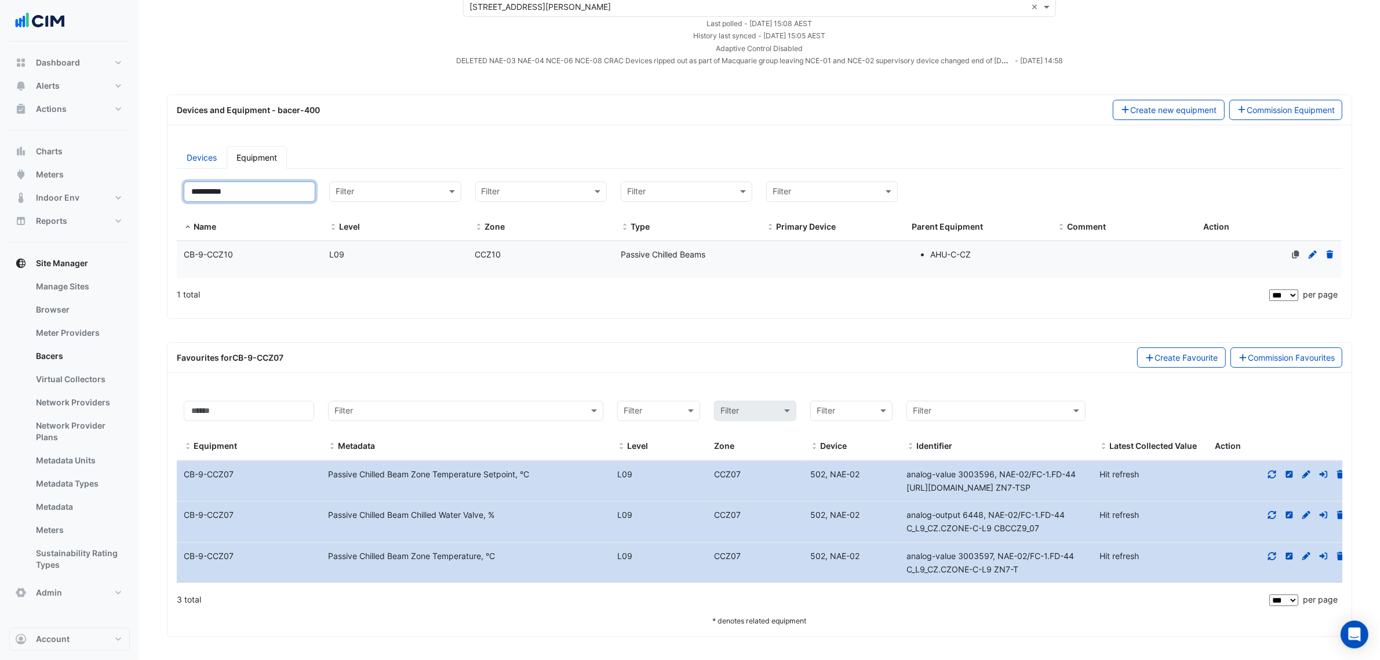
type input "**********"
click at [242, 256] on div "CB-9-CCZ10" at bounding box center [250, 254] width 146 height 13
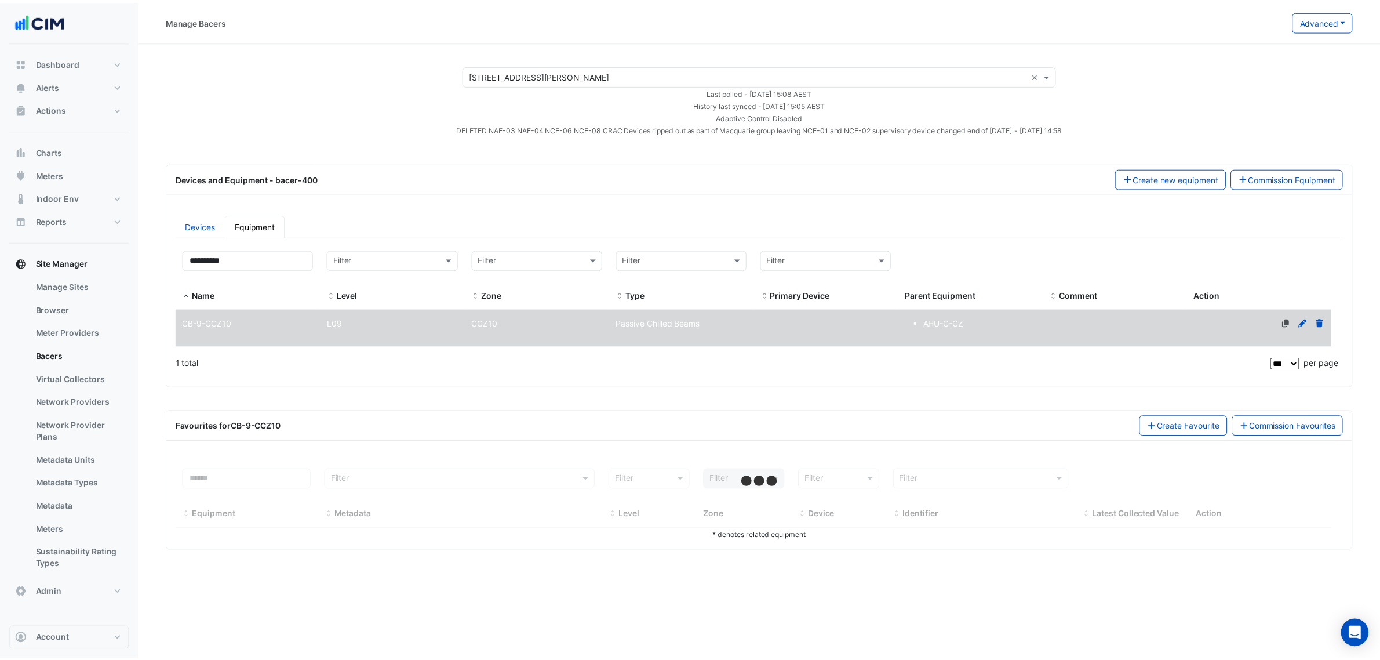
select select "***"
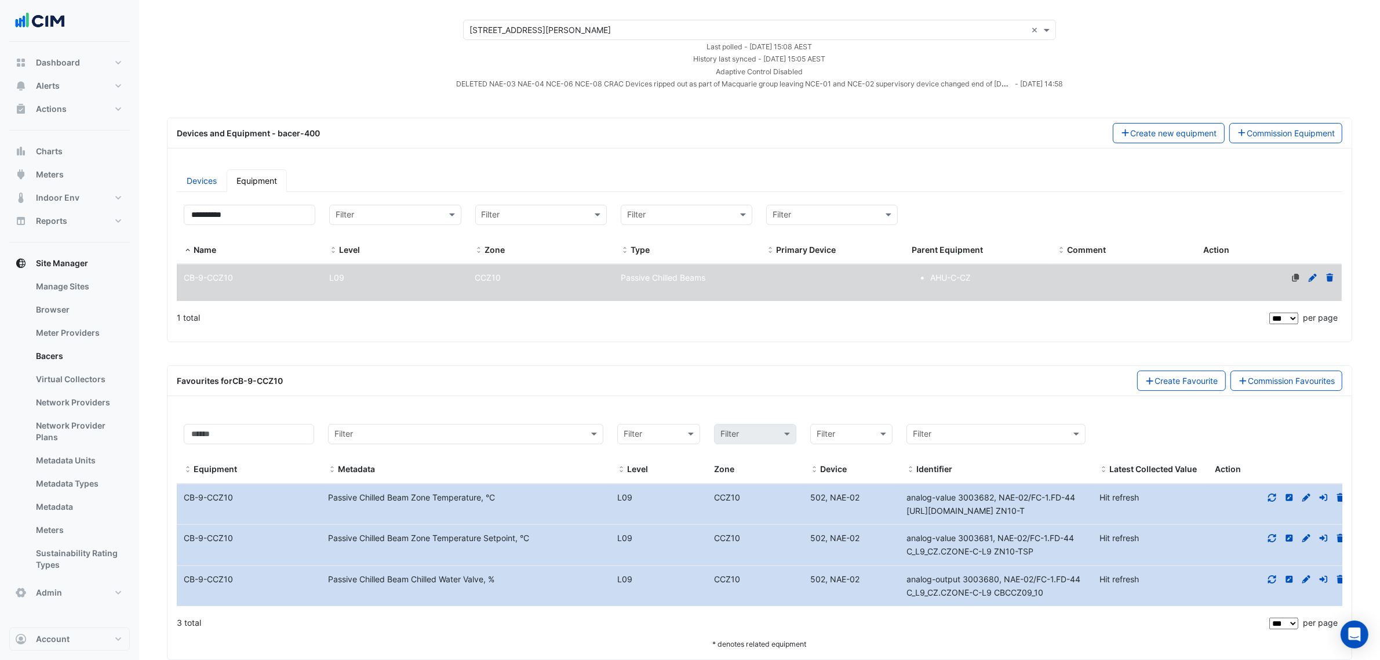
scroll to position [71, 0]
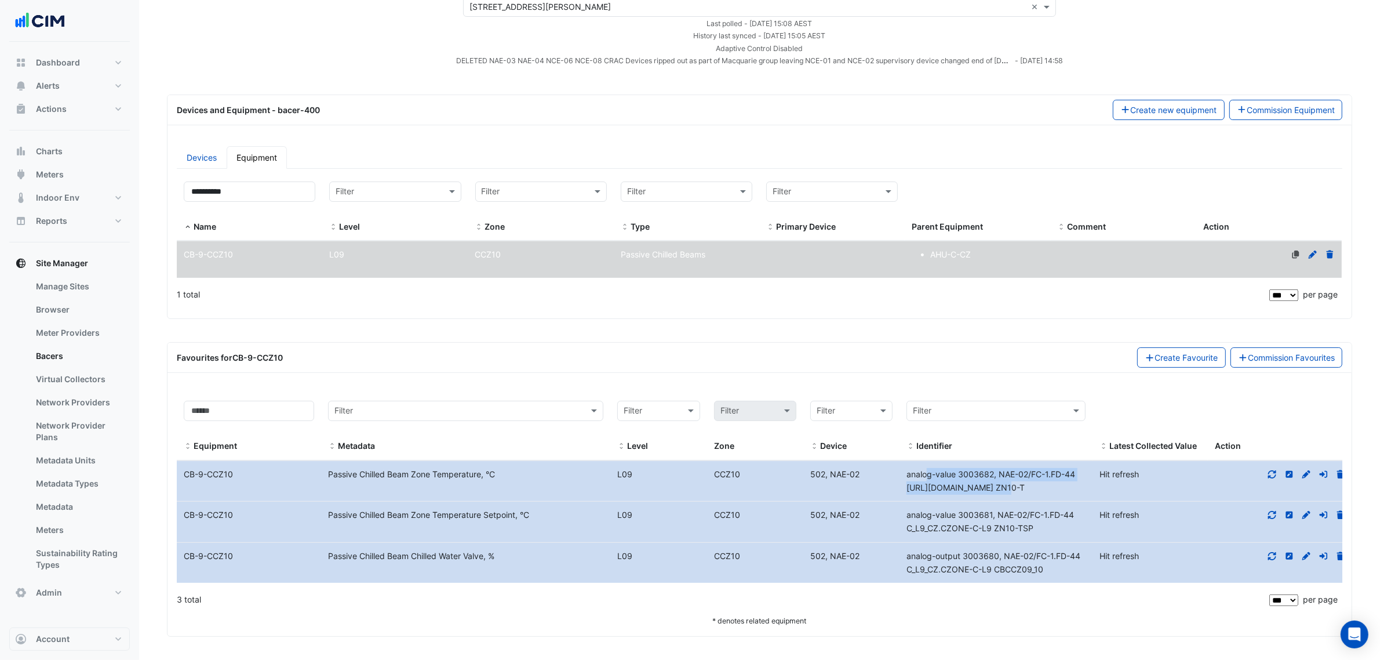
drag, startPoint x: 905, startPoint y: 474, endPoint x: 987, endPoint y: 488, distance: 82.9
click at [987, 488] on div "analog-value 3003682, NAE-02/FC-1.FD-44 C_L9_CZ.CZ ZN10-T" at bounding box center [996, 481] width 193 height 27
drag, startPoint x: 292, startPoint y: 193, endPoint x: 126, endPoint y: 201, distance: 165.4
click at [126, 198] on div "Manage Bacers Advanced View Collector Notes View scan history View Metadata Pre…" at bounding box center [690, 296] width 1380 height 728
paste input
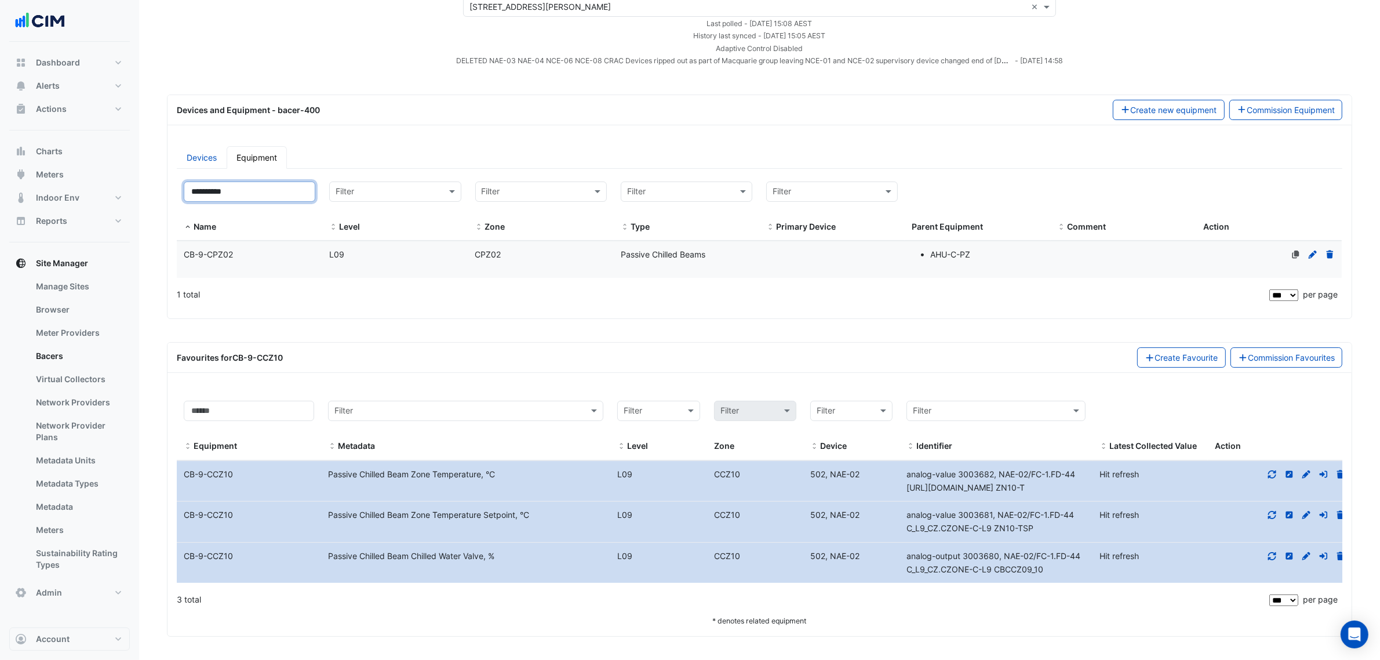
type input "**********"
click at [252, 254] on div "CB-9-CPZ02" at bounding box center [250, 254] width 146 height 13
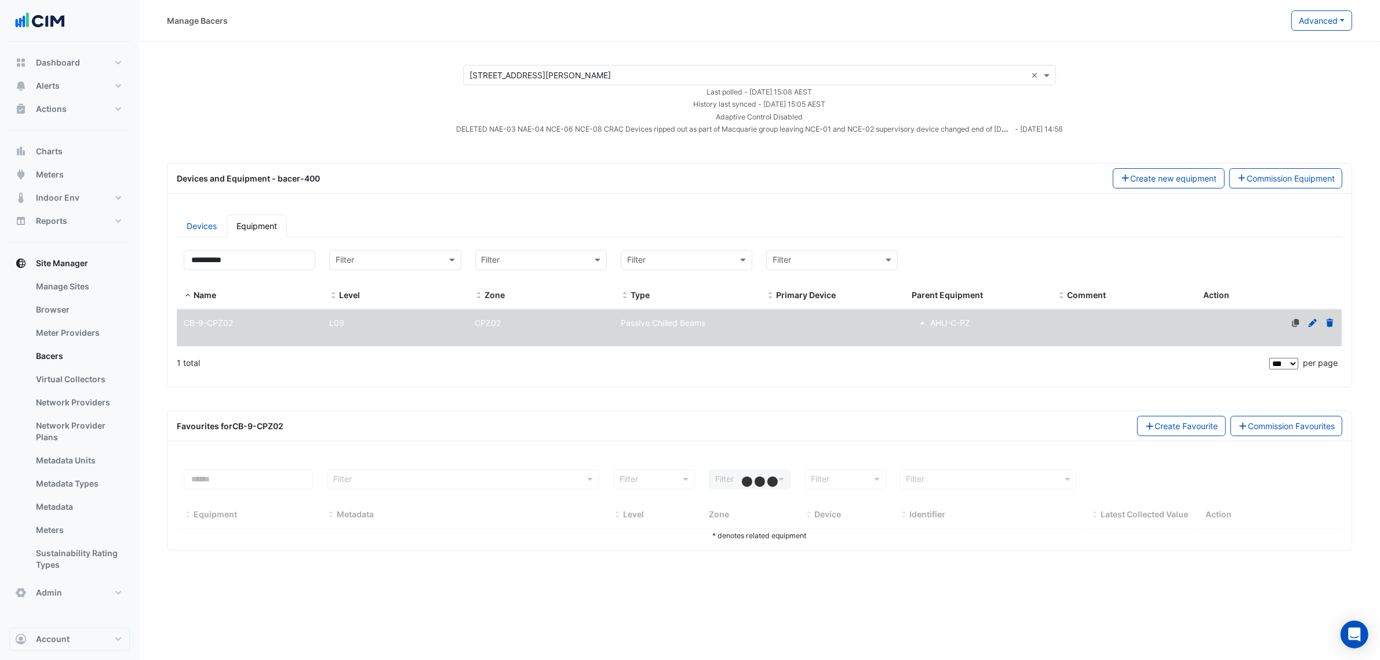
scroll to position [0, 0]
select select "***"
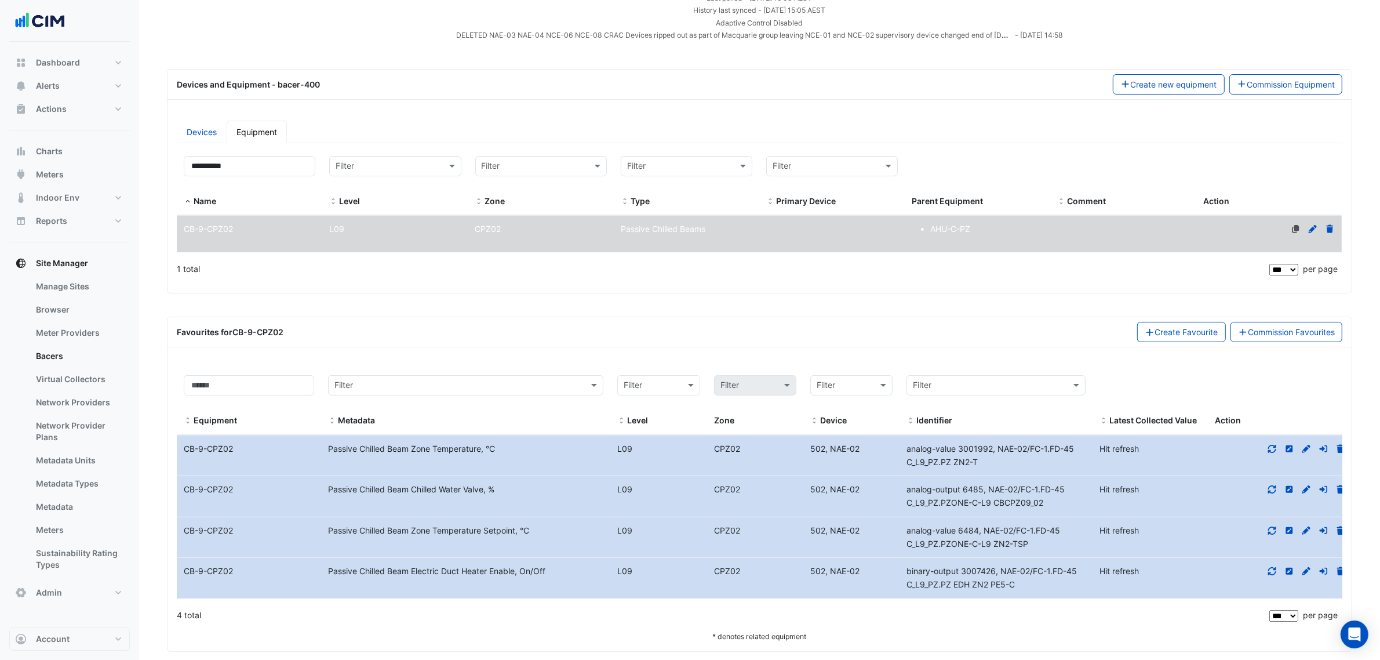
scroll to position [112, 0]
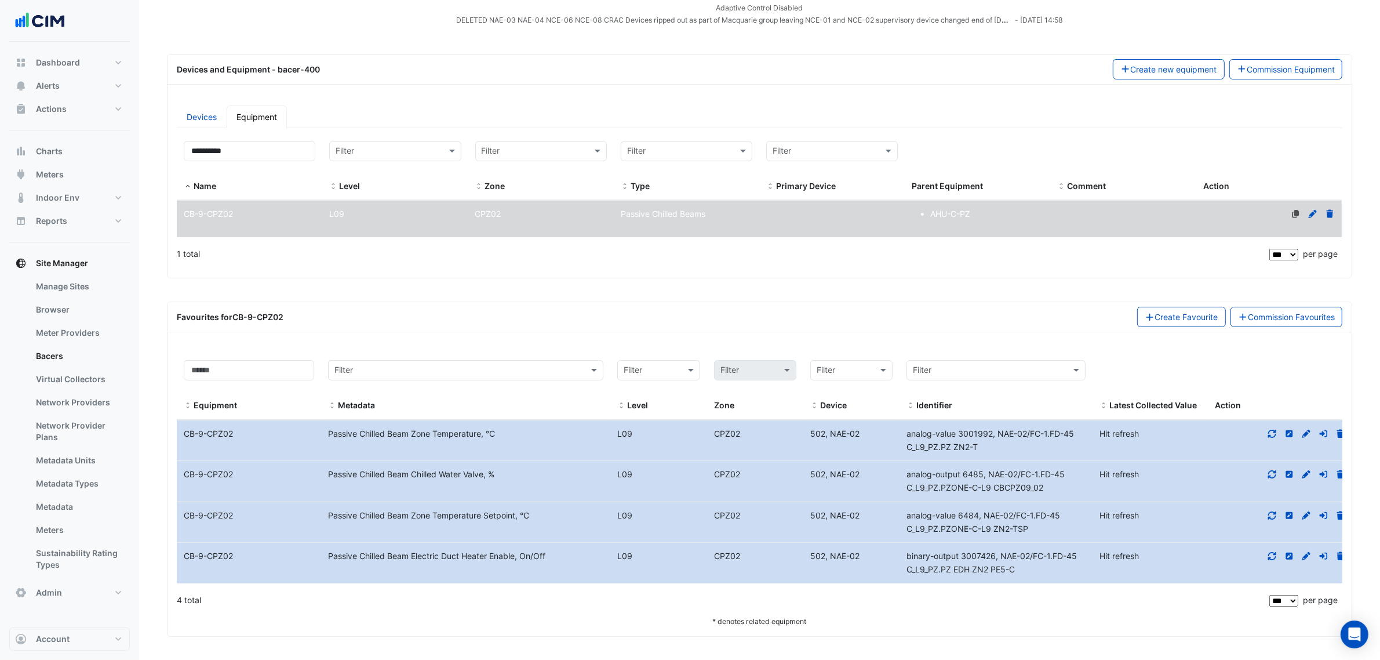
drag, startPoint x: 943, startPoint y: 438, endPoint x: 961, endPoint y: 479, distance: 44.9
click at [992, 445] on div "analog-value 3001992, NAE-02/FC-1.FD-45 C_L9_PZ.PZ ZN2-T" at bounding box center [996, 440] width 193 height 27
drag, startPoint x: 258, startPoint y: 137, endPoint x: 151, endPoint y: 139, distance: 106.7
click at [151, 139] on section "× 1 Shelley Street × Last polled - Thu 25-Sep-2025 15:08 AEST History last sync…" at bounding box center [759, 285] width 1241 height 704
paste input
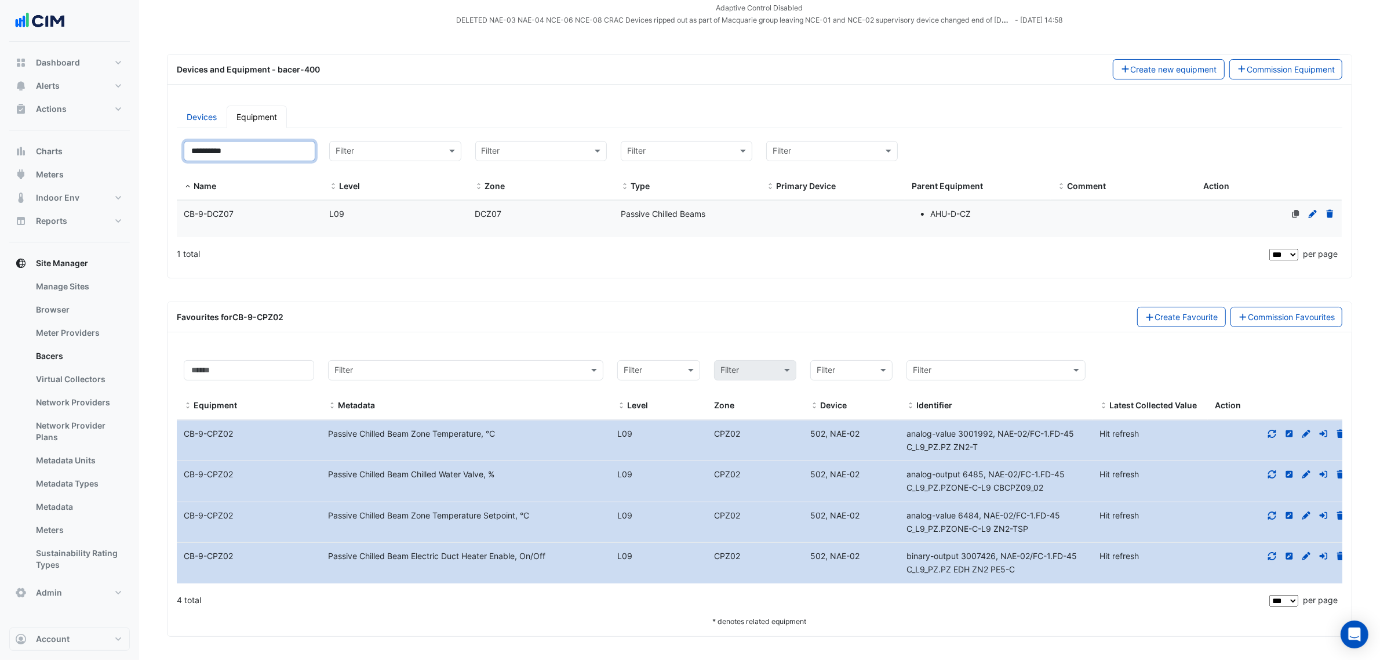
type input "**********"
click at [232, 209] on span "CB-9-DCZ07" at bounding box center [209, 214] width 50 height 10
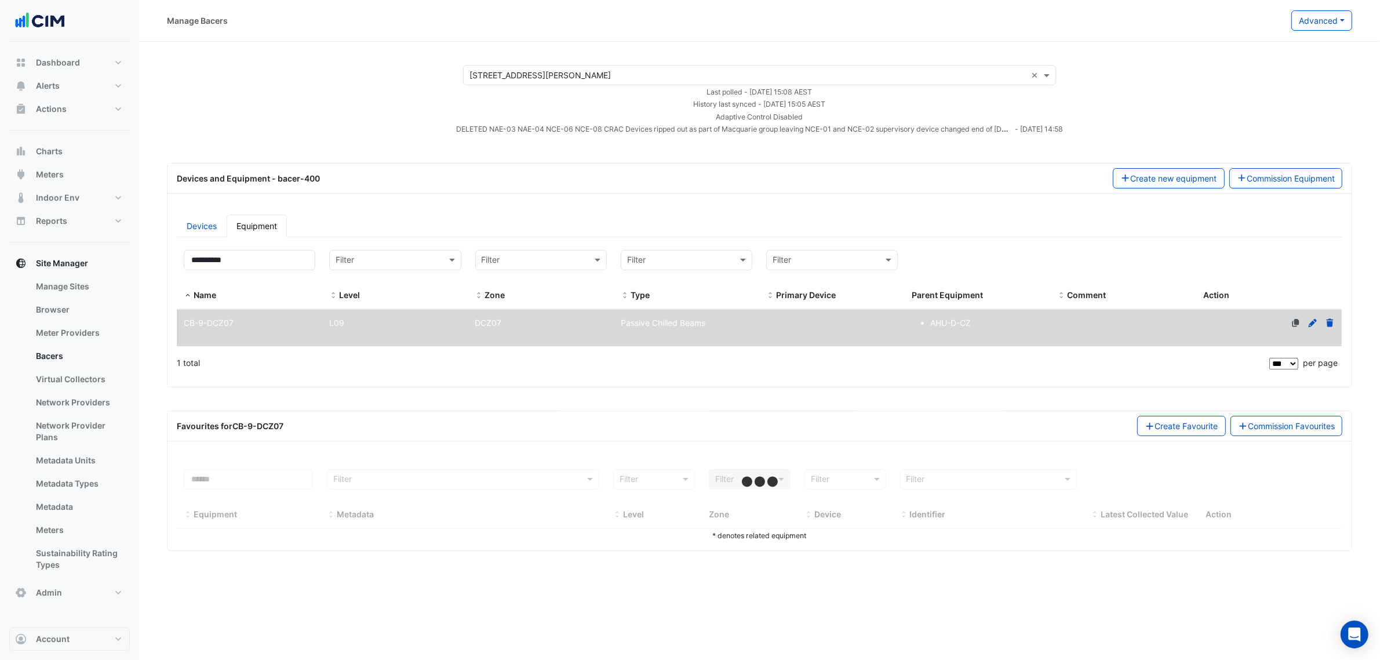
select select "***"
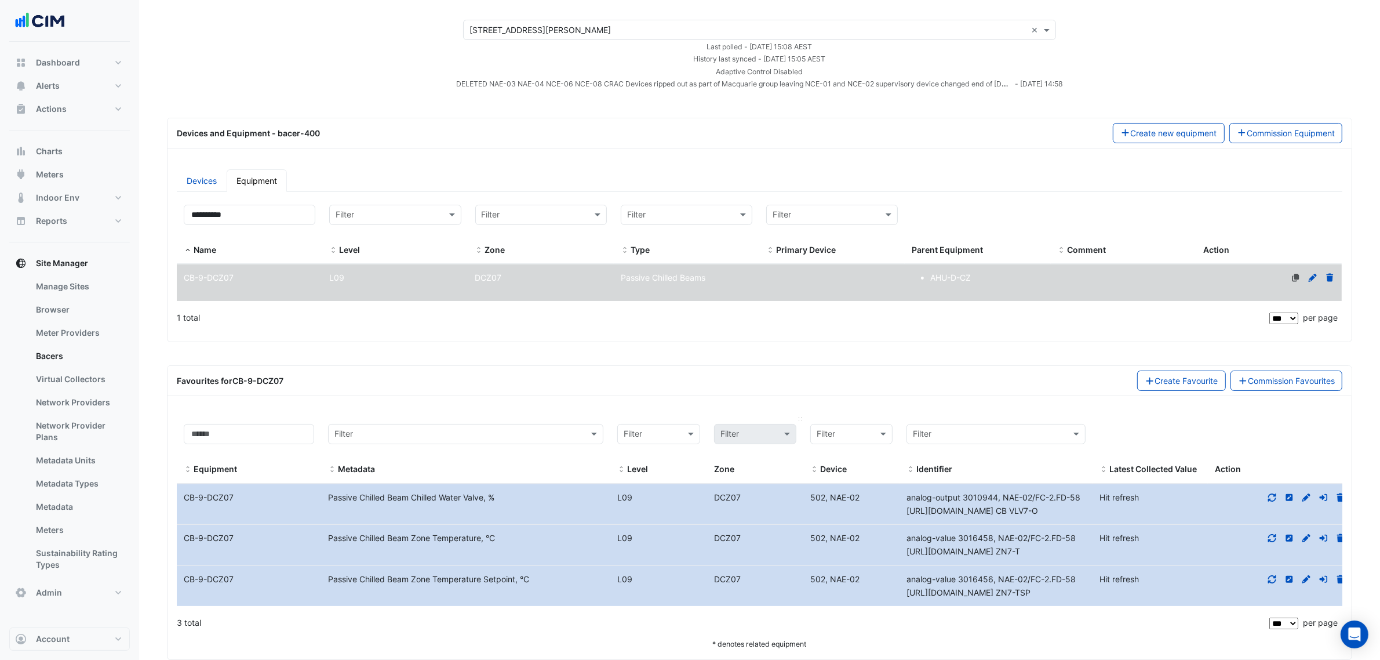
scroll to position [71, 0]
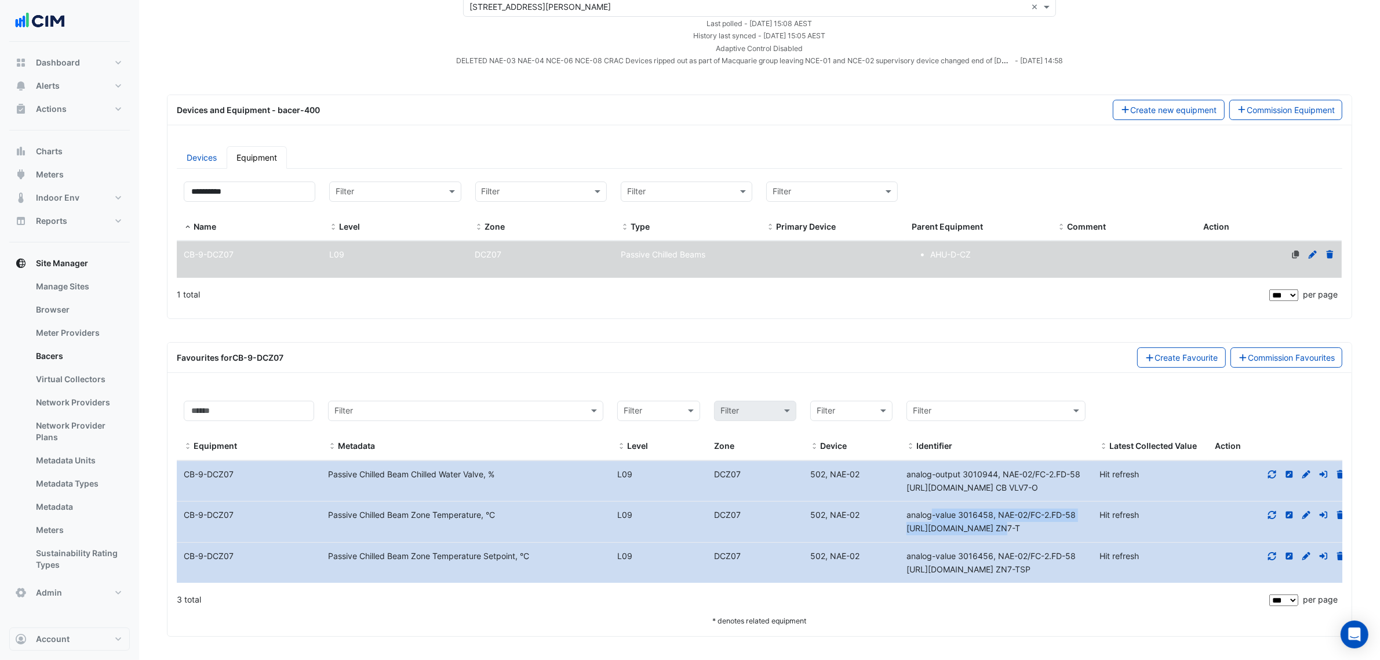
drag, startPoint x: 937, startPoint y: 523, endPoint x: 984, endPoint y: 531, distance: 48.2
click at [984, 531] on div "analog-value 3016458, NAE-02/FC-2.FD-58 D_L9_CZ.CZ ZN7-T" at bounding box center [996, 521] width 193 height 27
click at [975, 536] on datatable-body-cell "Identifier analog-value 3016458, NAE-02/FC-2.FD-58 D_L9_CZ.CZ ZN7-T" at bounding box center [996, 521] width 193 height 41
drag, startPoint x: 988, startPoint y: 529, endPoint x: 906, endPoint y: 514, distance: 83.7
click at [906, 514] on div "analog-value 3016458, NAE-02/FC-2.FD-58 D_L9_CZ.CZ ZN7-T" at bounding box center [996, 521] width 193 height 27
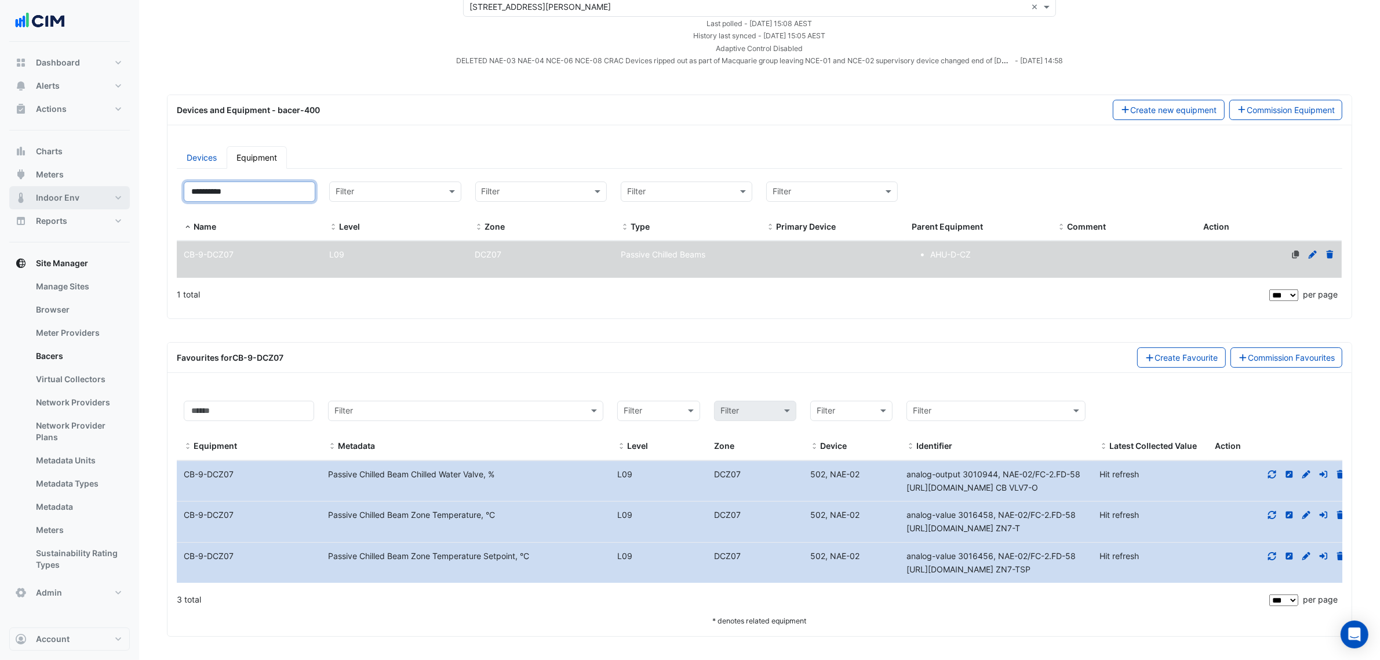
drag, startPoint x: 266, startPoint y: 191, endPoint x: 120, endPoint y: 186, distance: 145.6
click at [133, 186] on div "Manage Bacers Advanced View Collector Notes View scan history View Metadata Pre…" at bounding box center [690, 296] width 1380 height 728
paste input
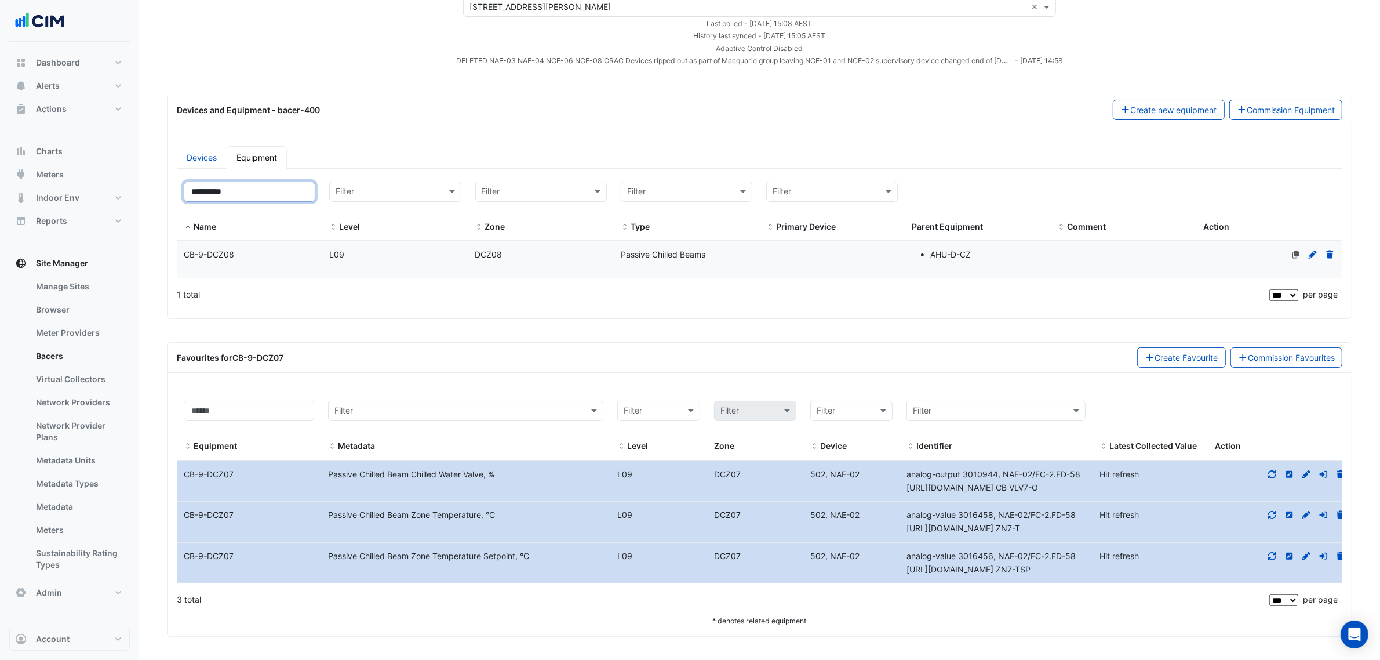
type input "**********"
click at [239, 254] on div "CB-9-DCZ08" at bounding box center [250, 254] width 146 height 13
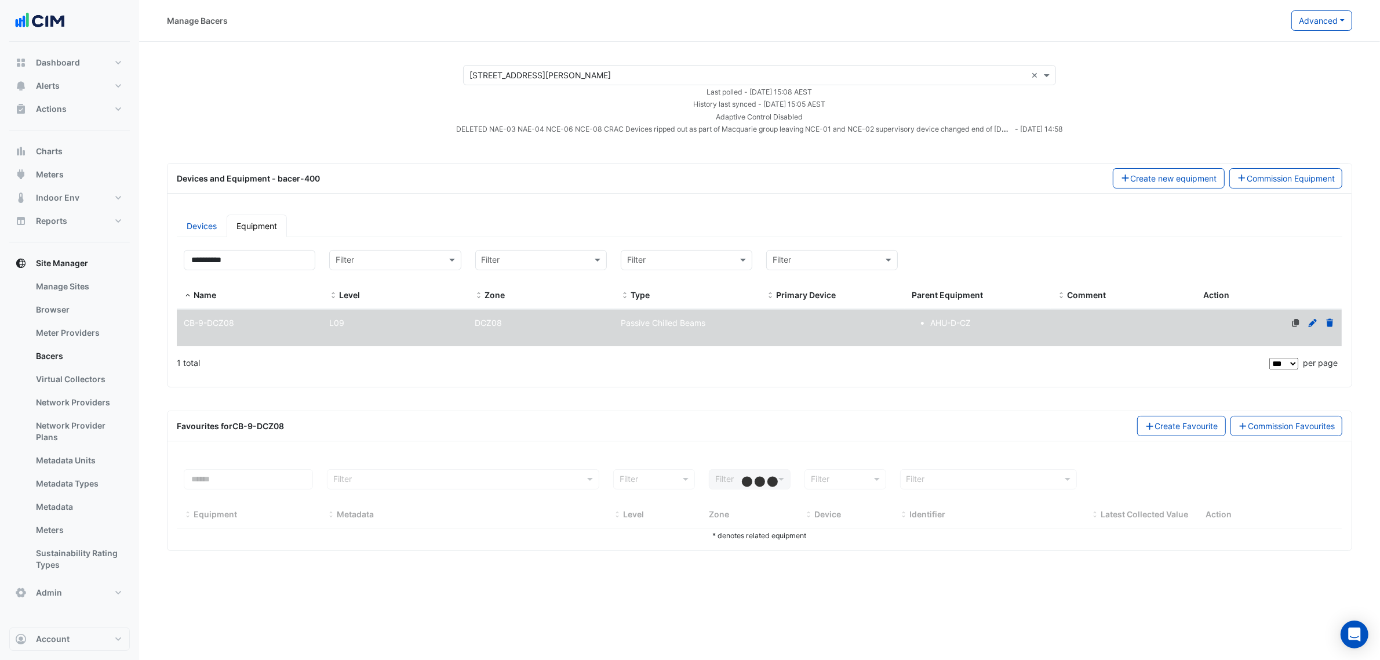
scroll to position [0, 0]
select select "***"
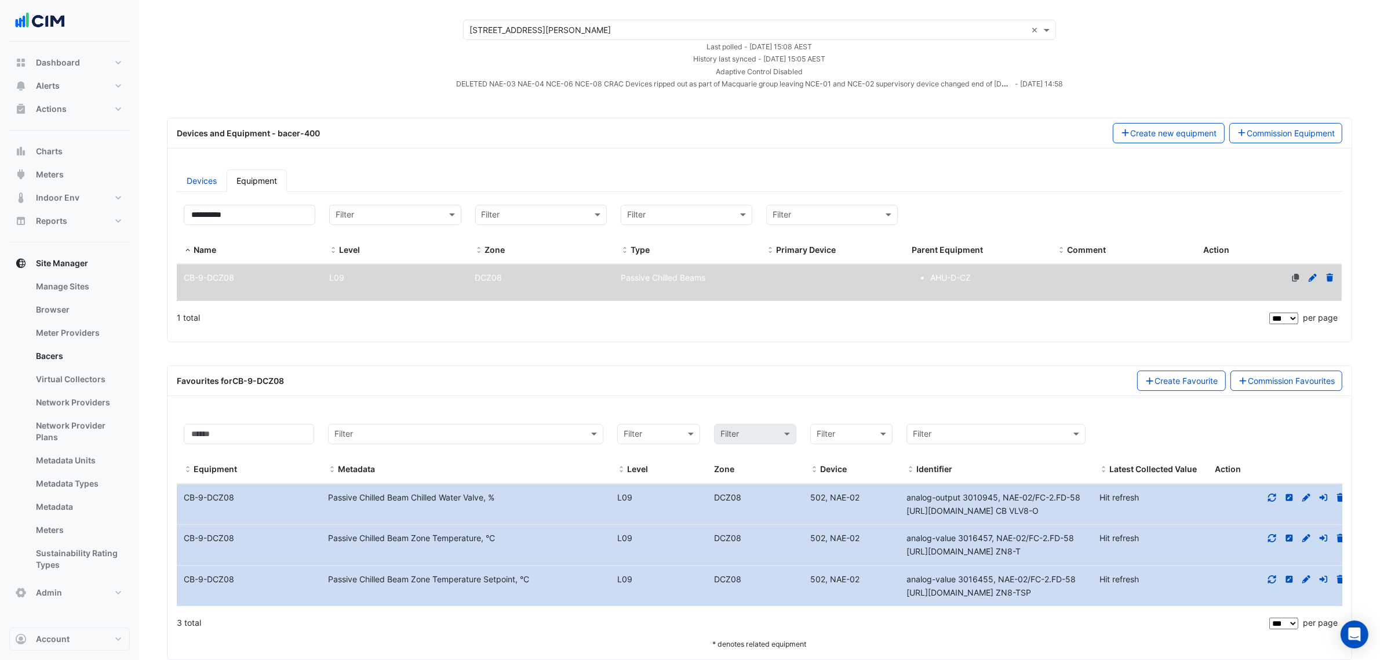
scroll to position [71, 0]
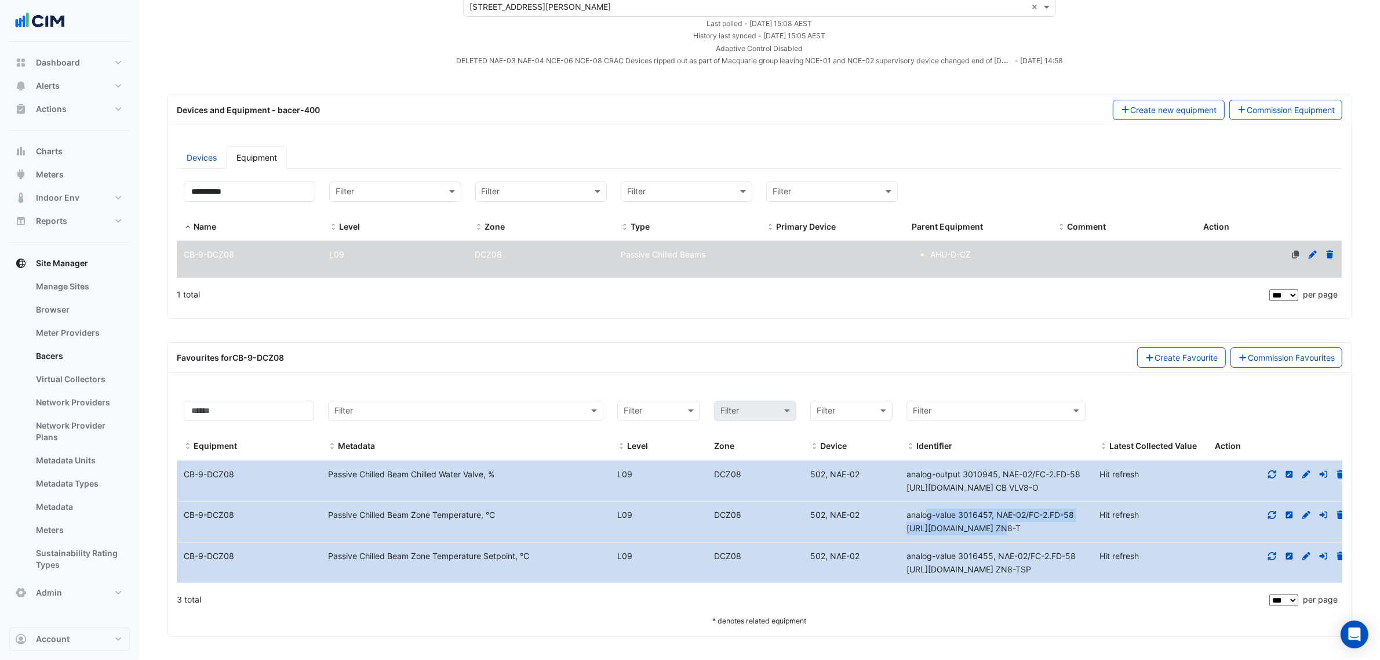
drag, startPoint x: 908, startPoint y: 511, endPoint x: 1006, endPoint y: 525, distance: 99.5
click at [1006, 525] on div "analog-value 3016457, NAE-02/FC-2.FD-58 D_L9_CZ.CZ ZN8-T" at bounding box center [996, 521] width 193 height 27
paste input "*"
drag, startPoint x: 161, startPoint y: 187, endPoint x: 132, endPoint y: 187, distance: 29.6
click at [106, 184] on div "Manage Bacers Advanced View Collector Notes View scan history View Metadata Pre…" at bounding box center [690, 296] width 1380 height 728
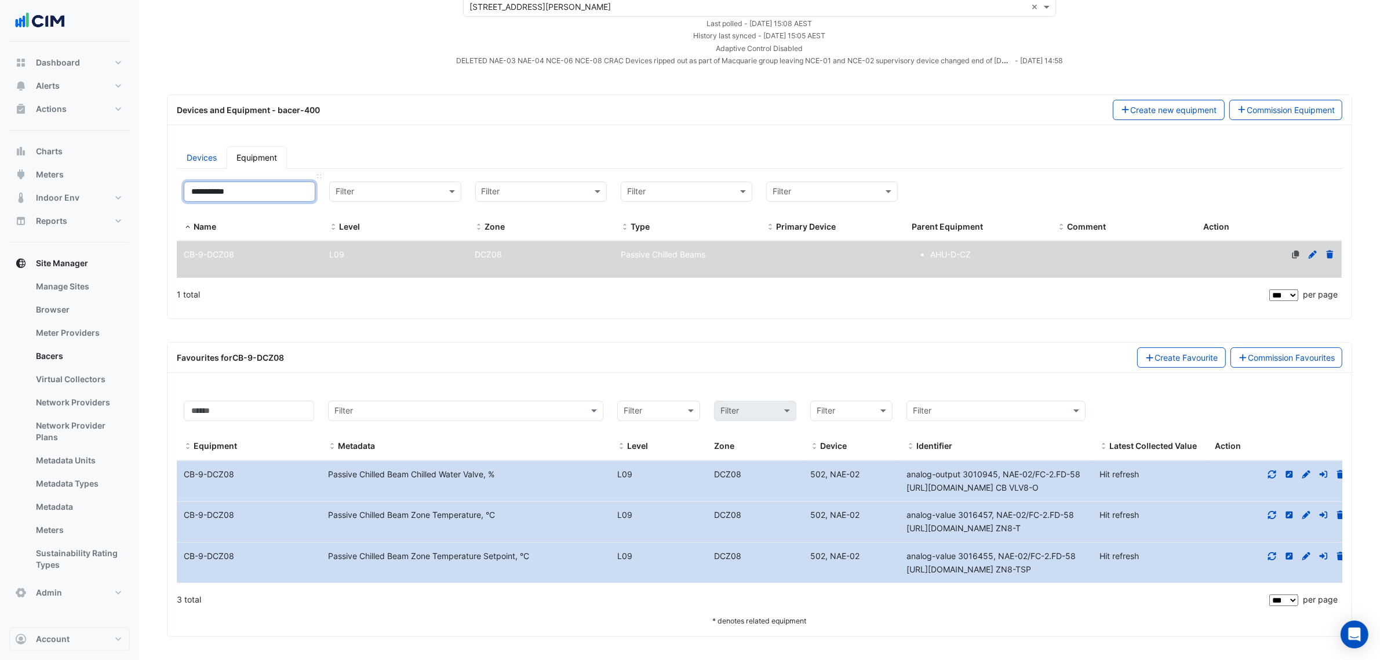
scroll to position [61, 0]
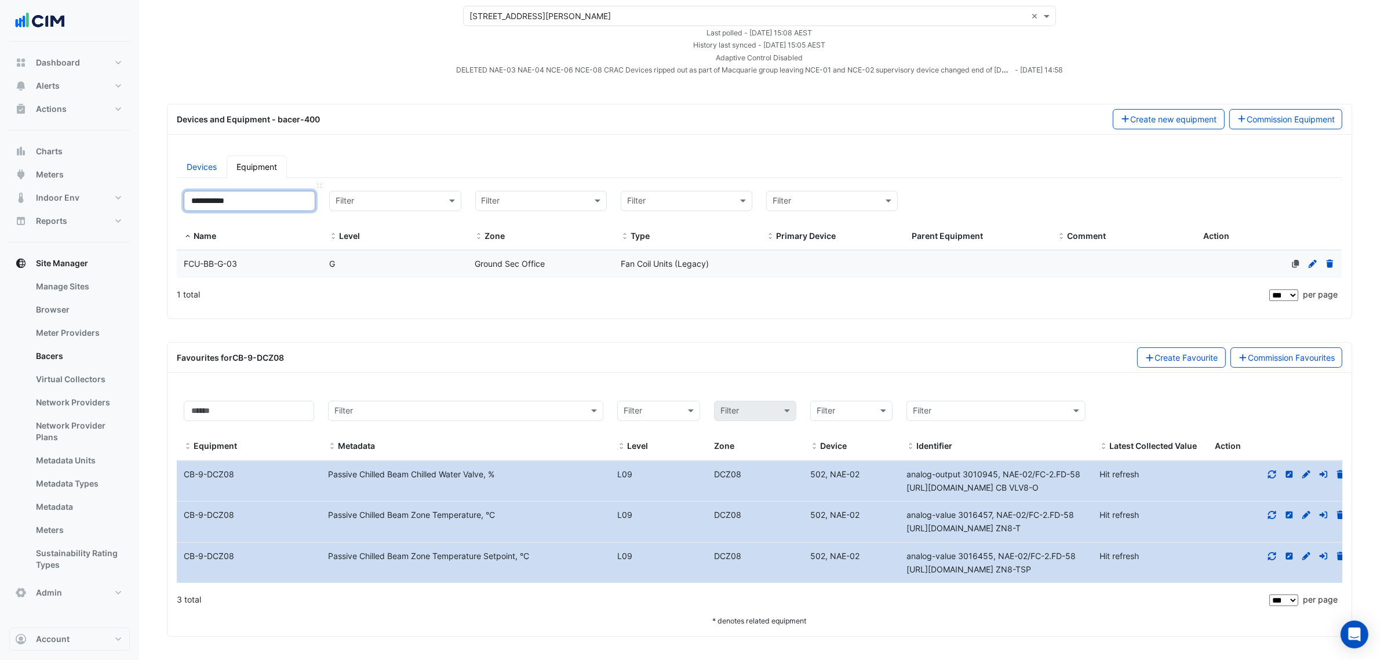
type input "**********"
click at [230, 261] on span "FCU-BB-G-03" at bounding box center [210, 264] width 53 height 10
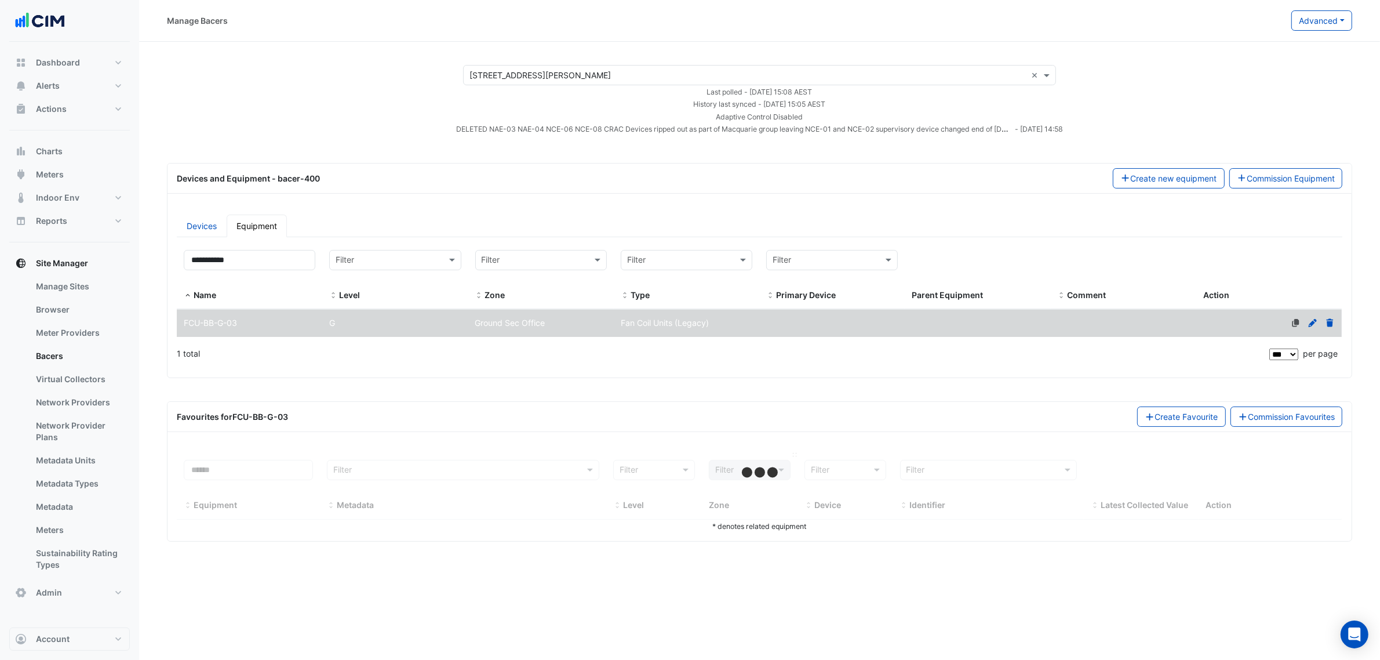
select select "***"
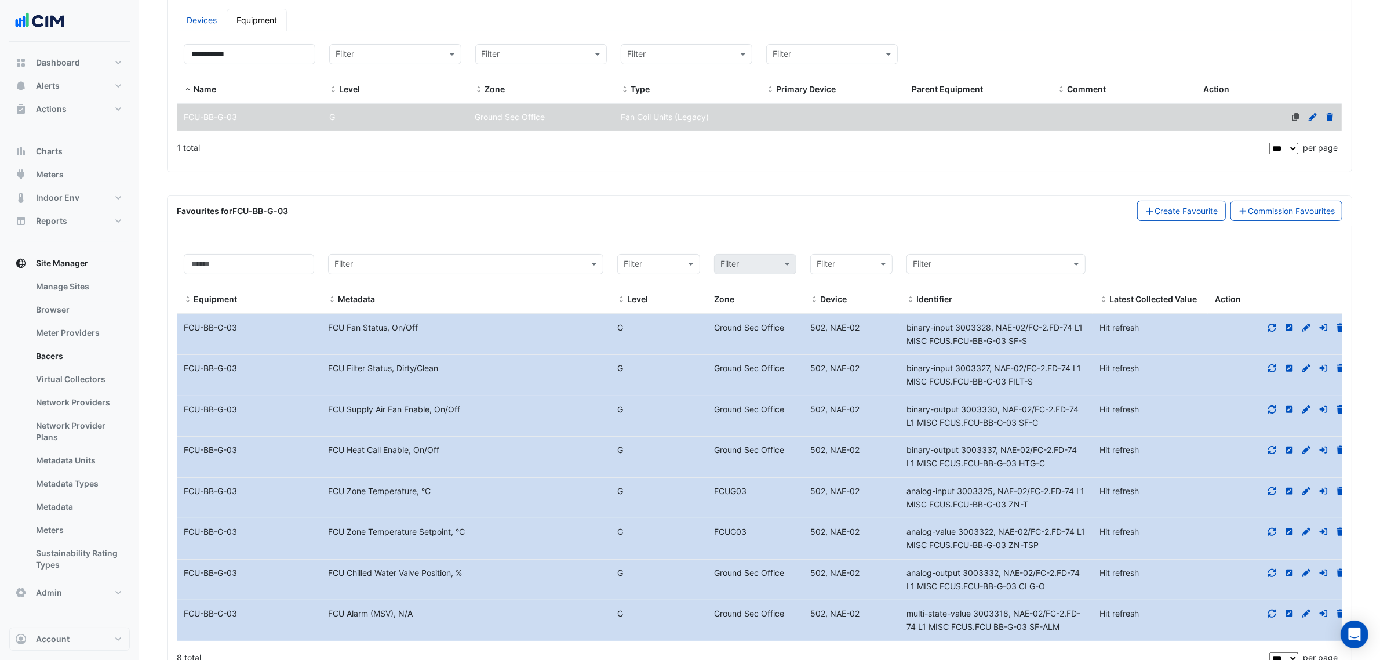
scroll to position [267, 0]
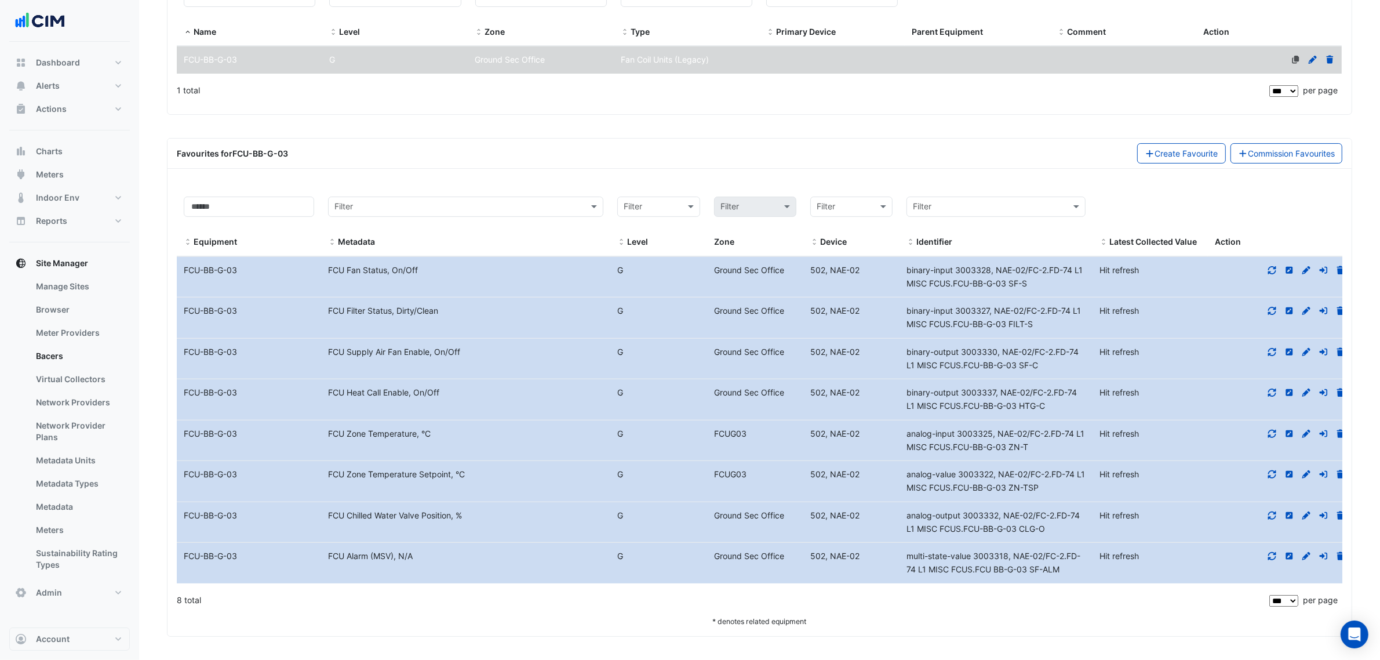
drag, startPoint x: 1038, startPoint y: 450, endPoint x: 908, endPoint y: 438, distance: 130.4
click at [908, 438] on div "analog-input 3003325, NAE-02/FC-2.FD-74 L1 MISC FCUS.FCU-BB-G-03 ZN-T" at bounding box center [996, 440] width 193 height 27
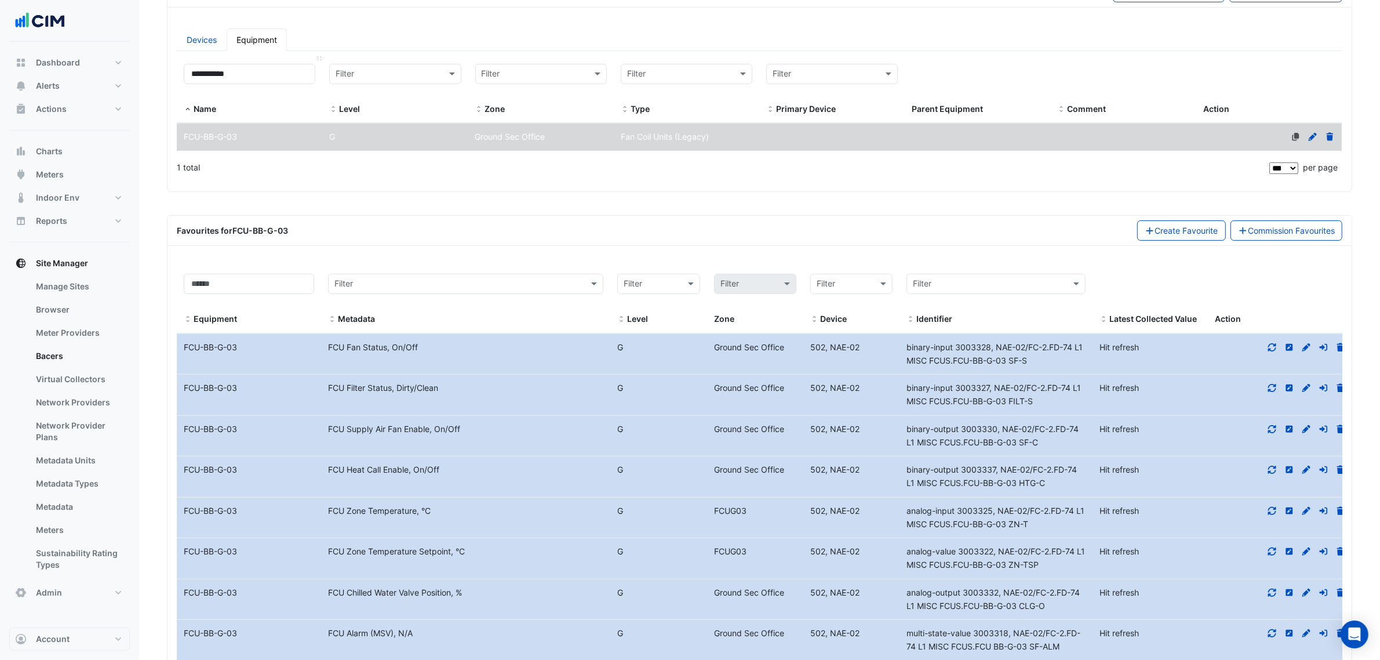
scroll to position [122, 0]
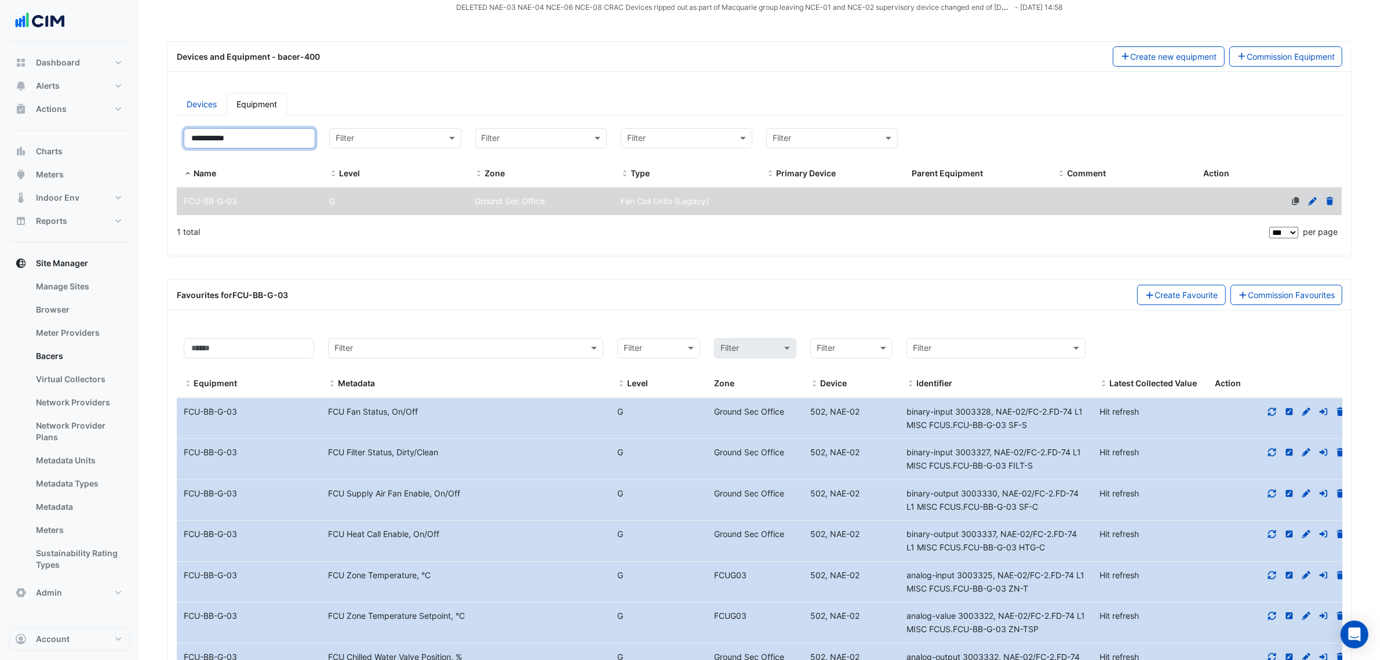
drag, startPoint x: 266, startPoint y: 135, endPoint x: 132, endPoint y: 140, distance: 133.4
click at [158, 140] on section "× 1 Shelley Street × Last polled - Thu 25-Sep-2025 15:08 AEST History last sync…" at bounding box center [759, 349] width 1241 height 858
paste input
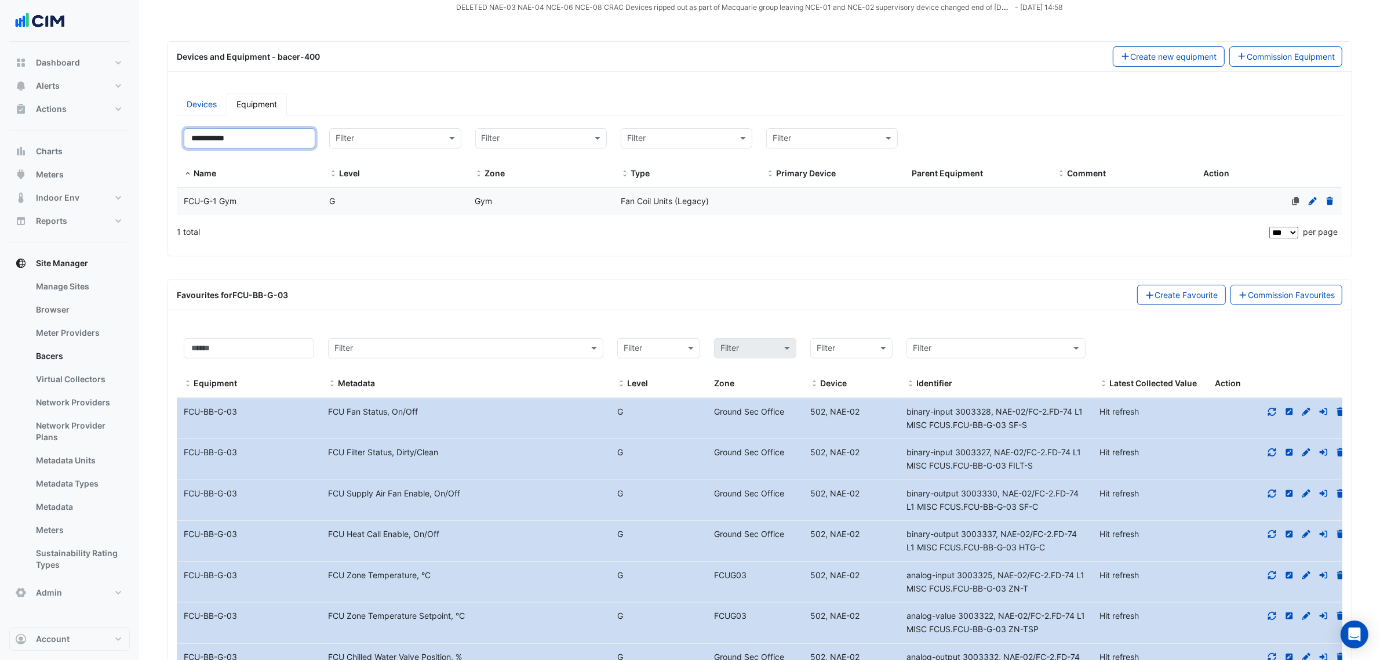
type input "**********"
click at [245, 229] on div "1 total" at bounding box center [722, 231] width 1090 height 29
click at [251, 203] on div "FCU-G-1 Gym" at bounding box center [250, 201] width 146 height 13
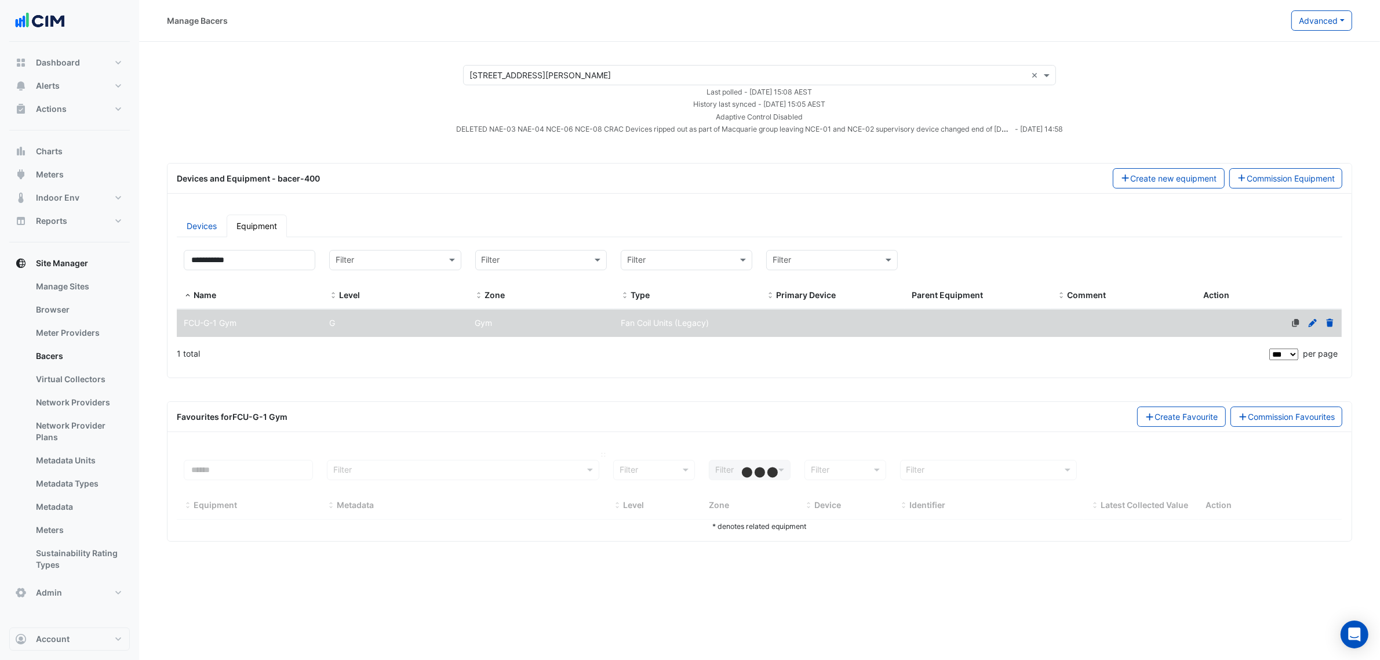
select select "***"
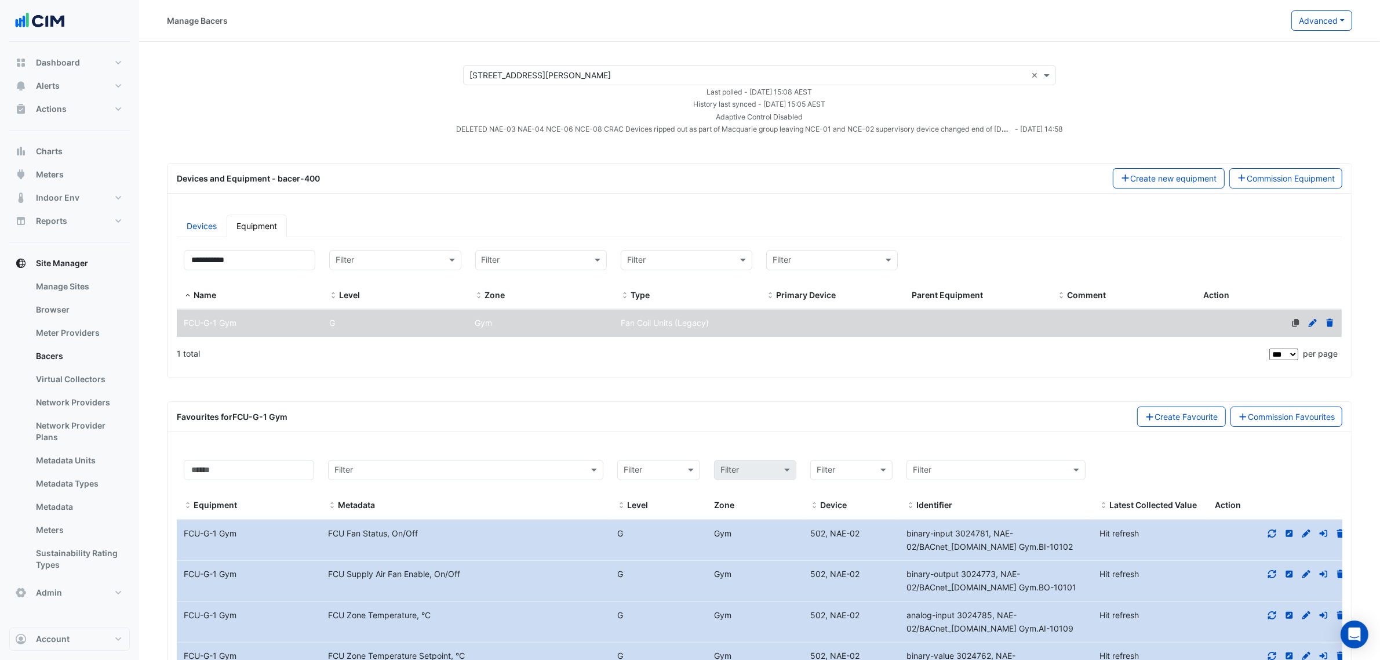
scroll to position [143, 0]
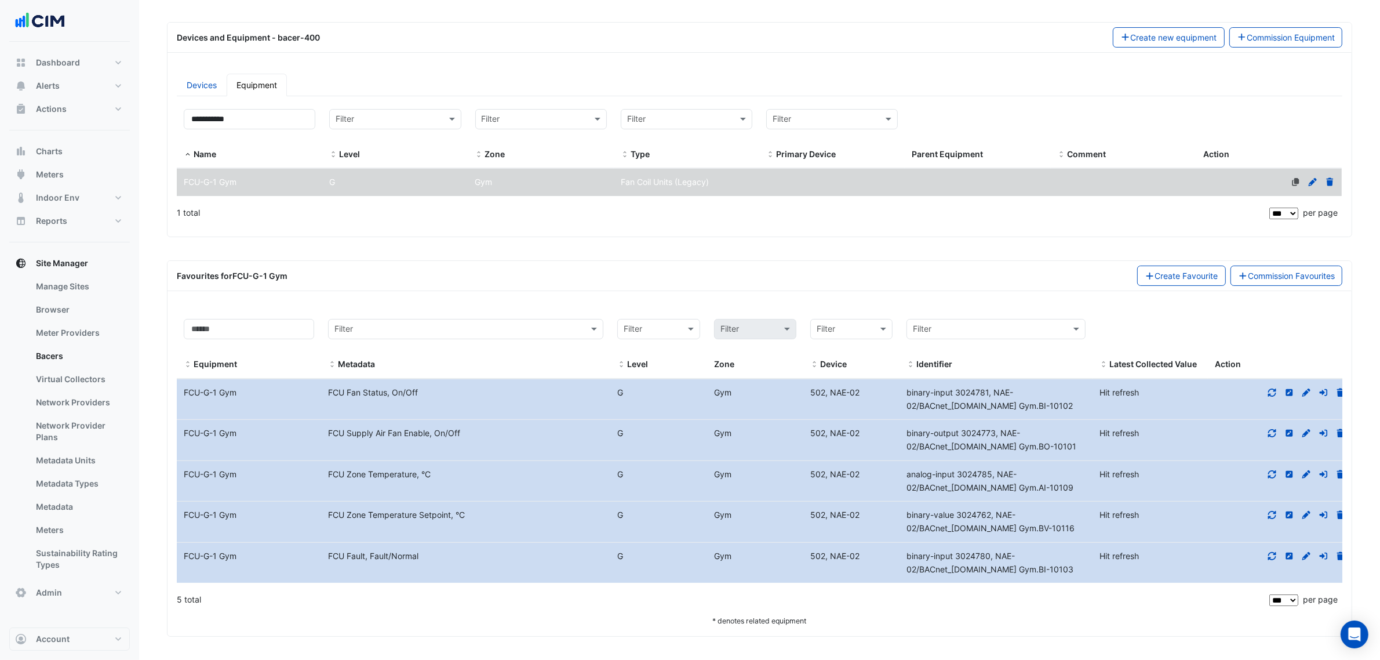
drag, startPoint x: 1064, startPoint y: 489, endPoint x: 893, endPoint y: 479, distance: 170.7
click at [893, 479] on div "Equipment Name FCU-G-1 Gym Metadata FCU Zone Temperature, °C Level G Gym Device…" at bounding box center [765, 481] width 1176 height 41
drag, startPoint x: 241, startPoint y: 115, endPoint x: 110, endPoint y: 122, distance: 131.2
click at [104, 115] on div "Manage Bacers Advanced View Collector Notes View scan history View Metadata Pre…" at bounding box center [690, 259] width 1380 height 801
paste input
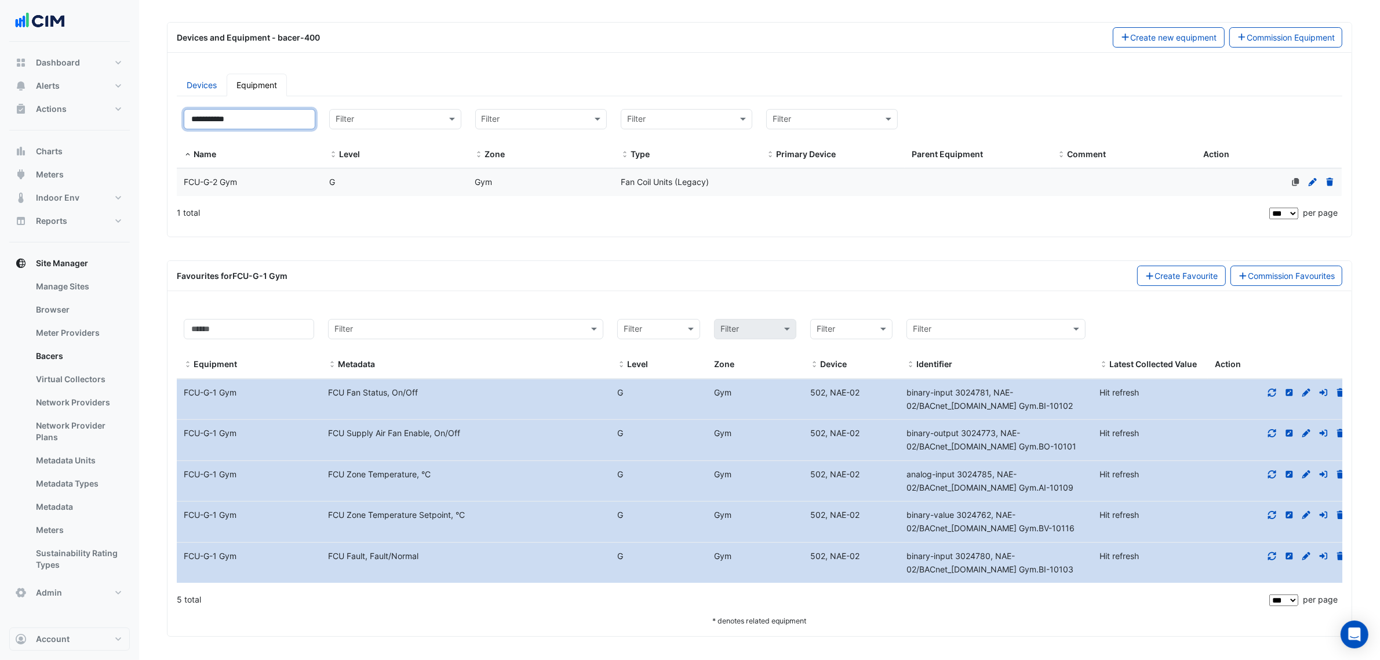
type input "**********"
click at [311, 191] on datatable-body-cell "Name FCU-G-2 Gym" at bounding box center [250, 182] width 146 height 27
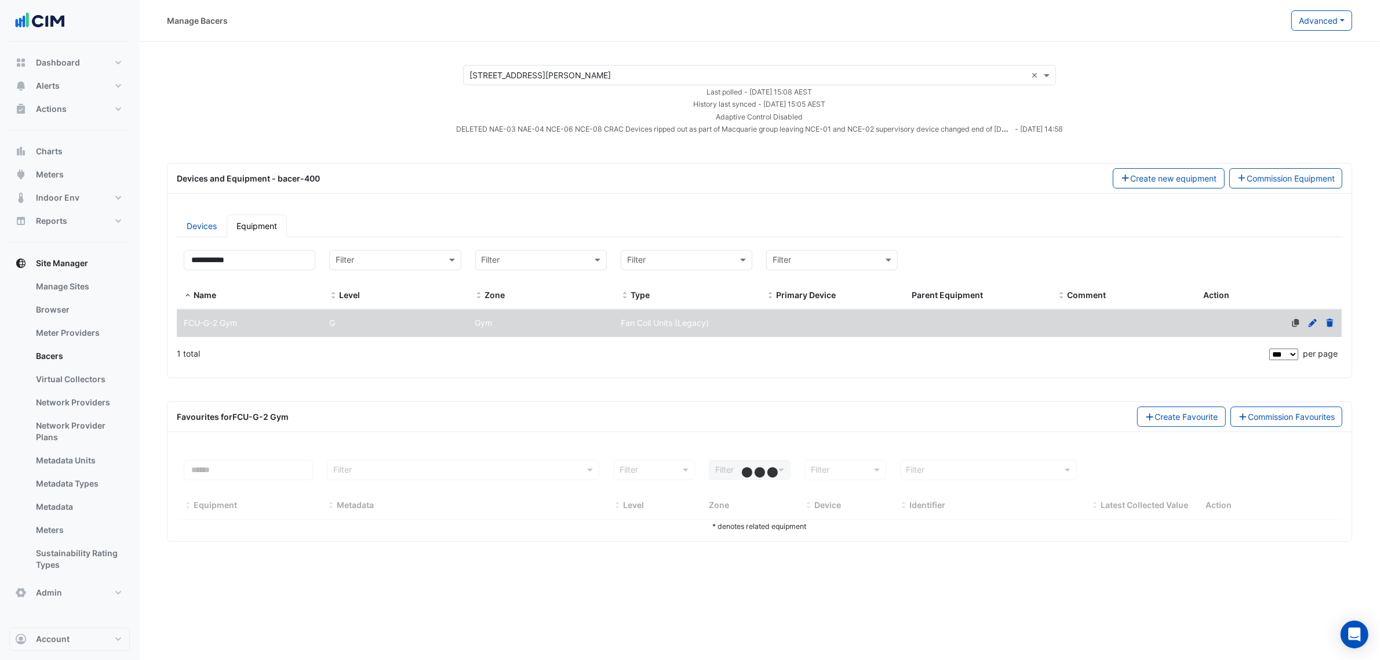
scroll to position [0, 0]
select select "***"
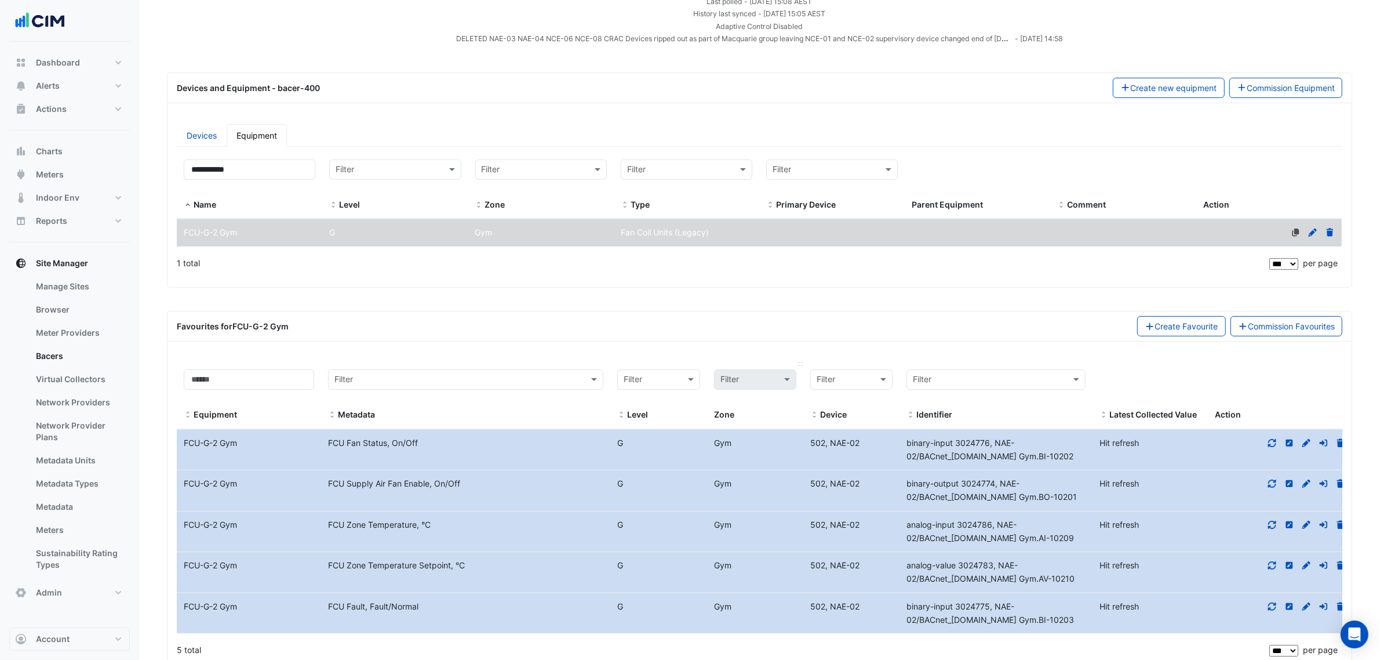
scroll to position [143, 0]
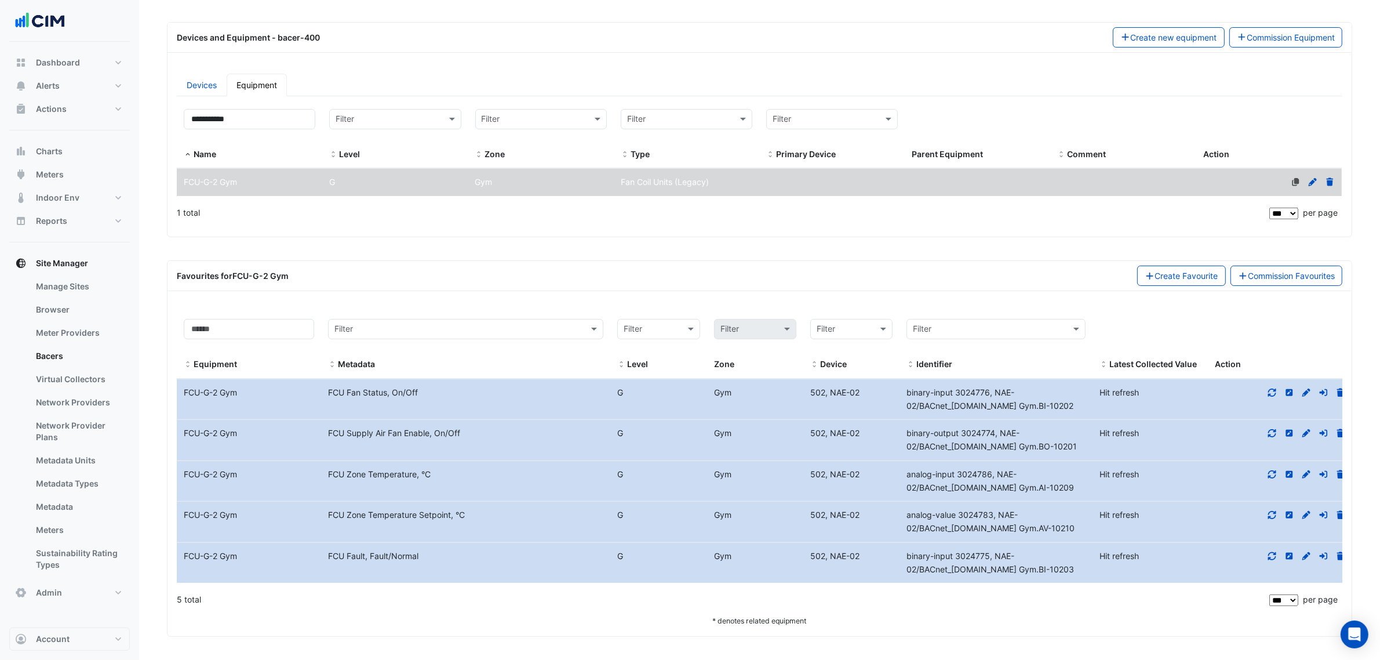
drag, startPoint x: 1067, startPoint y: 483, endPoint x: 908, endPoint y: 471, distance: 159.3
click at [908, 471] on div "analog-input 3024786, NAE-02/BACnet_IP.Mitsubishi Gym.AI-10209" at bounding box center [996, 481] width 193 height 27
drag, startPoint x: 292, startPoint y: 116, endPoint x: 133, endPoint y: 128, distance: 158.7
click at [129, 117] on div "Manage Bacers Advanced View Collector Notes View scan history View Metadata Pre…" at bounding box center [690, 259] width 1380 height 801
paste input
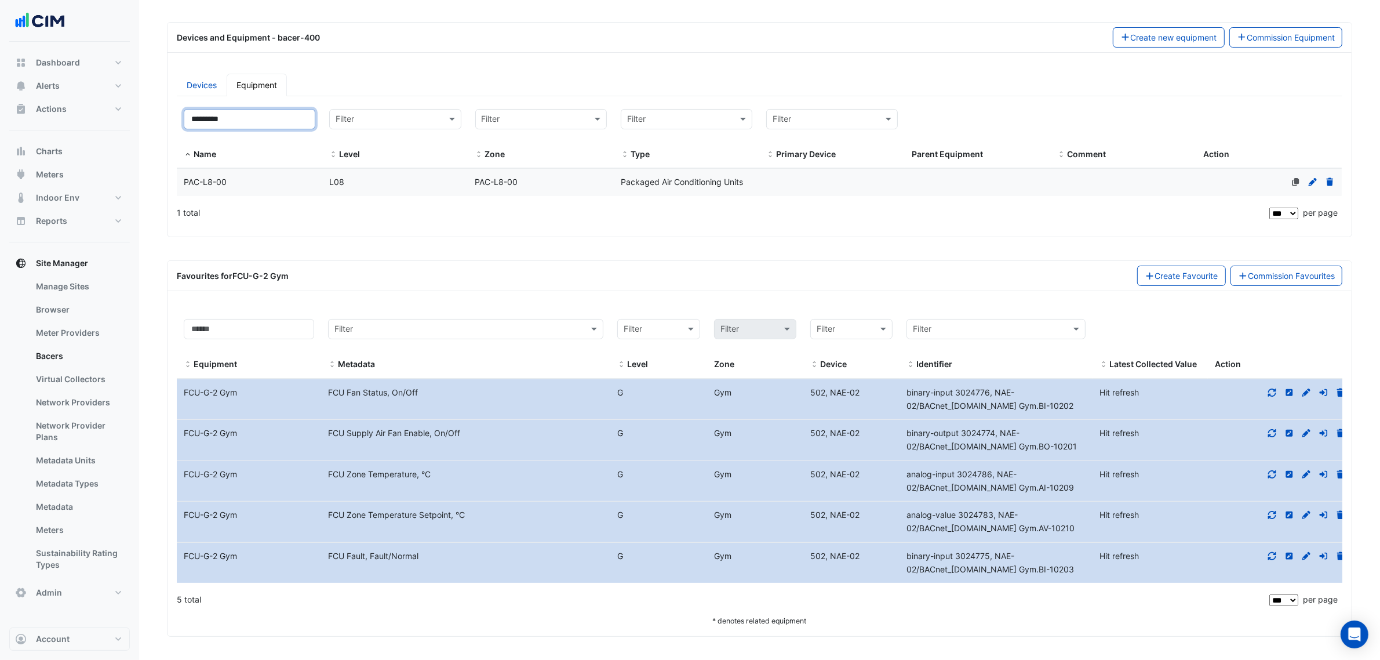
type input "*********"
click at [206, 179] on span "PAC-L8-00" at bounding box center [205, 182] width 43 height 10
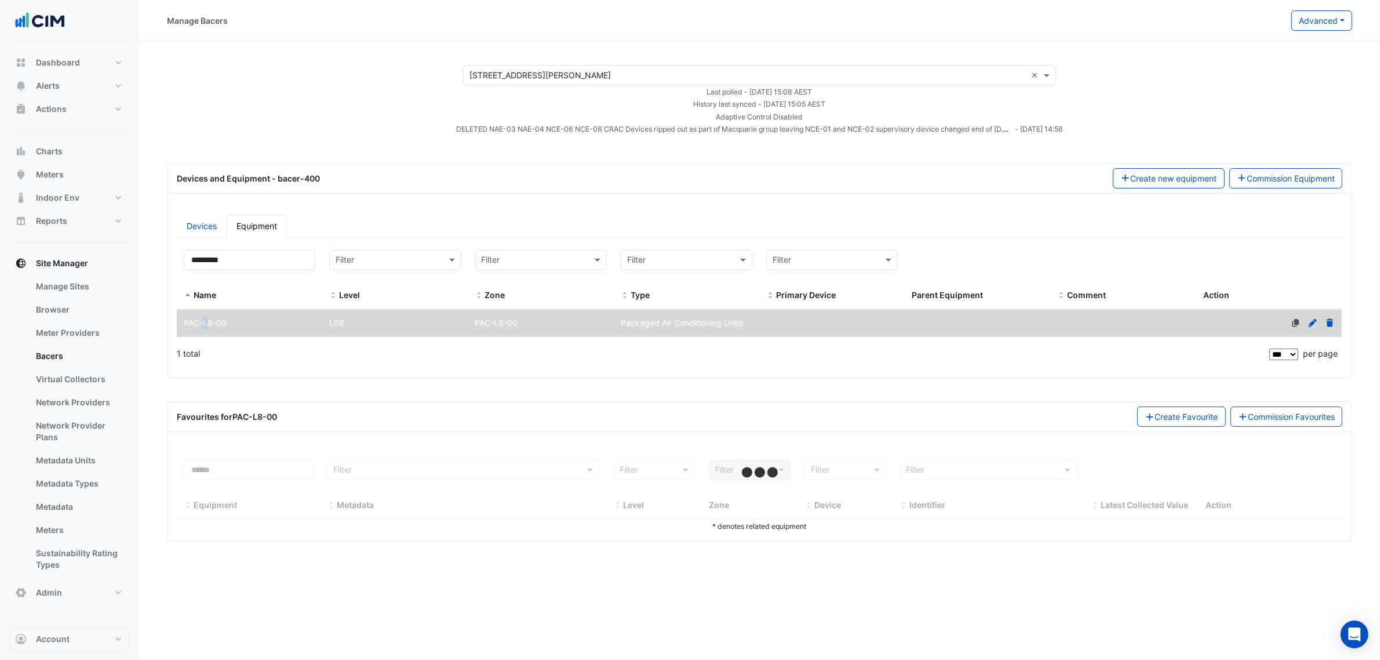
scroll to position [0, 0]
select select "***"
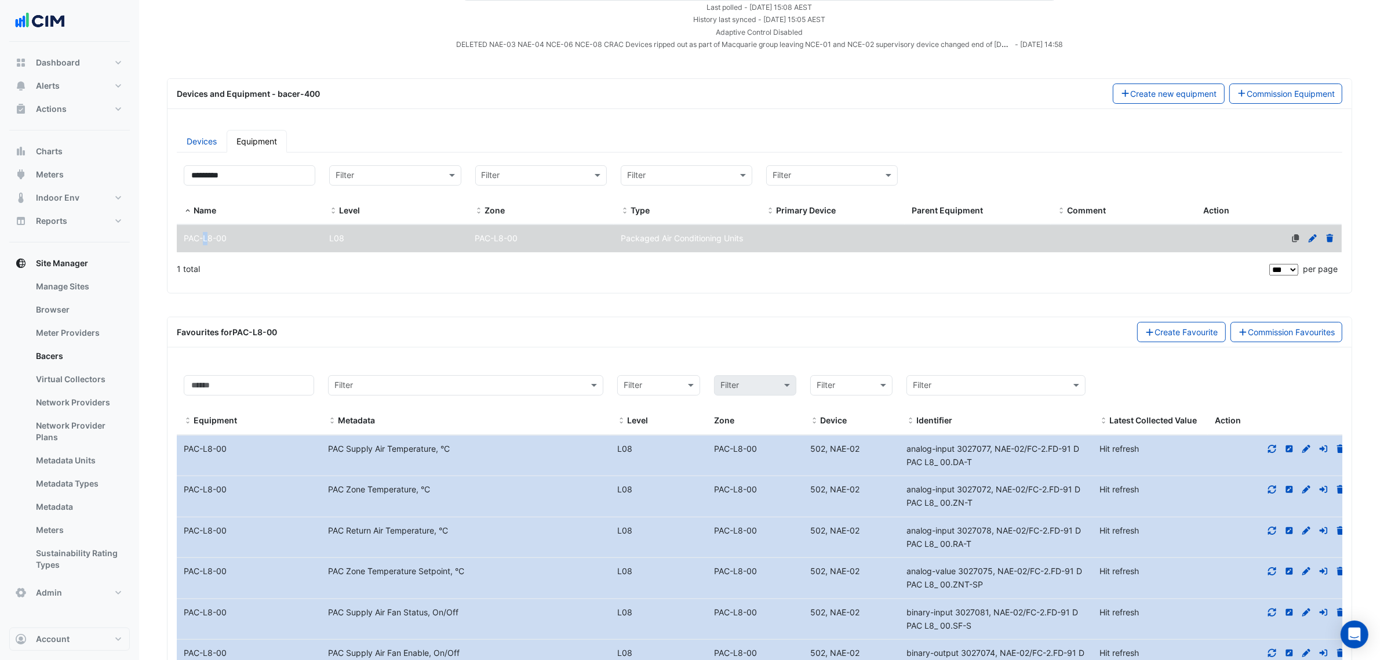
scroll to position [217, 0]
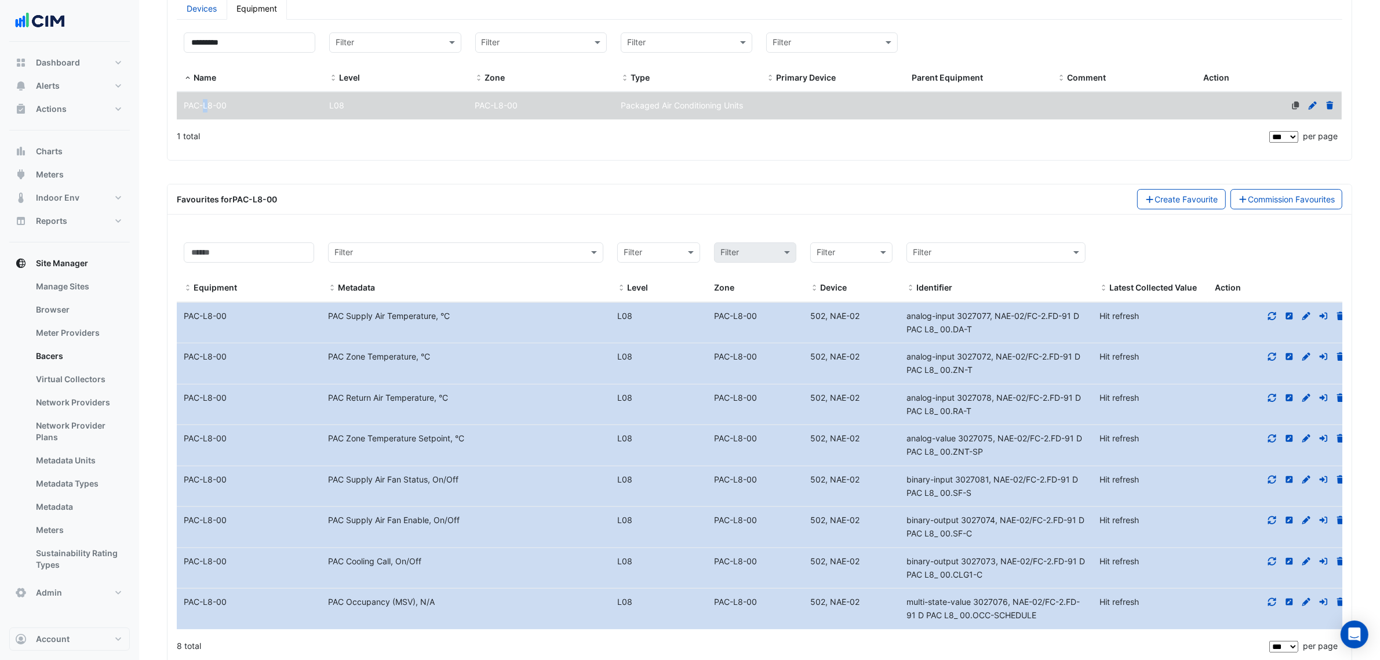
drag, startPoint x: 988, startPoint y: 371, endPoint x: 908, endPoint y: 358, distance: 81.1
click at [908, 358] on div "analog-input 3027072, NAE-02/FC-2.FD-91 D PAC L8_ 00.ZN-T" at bounding box center [996, 363] width 193 height 27
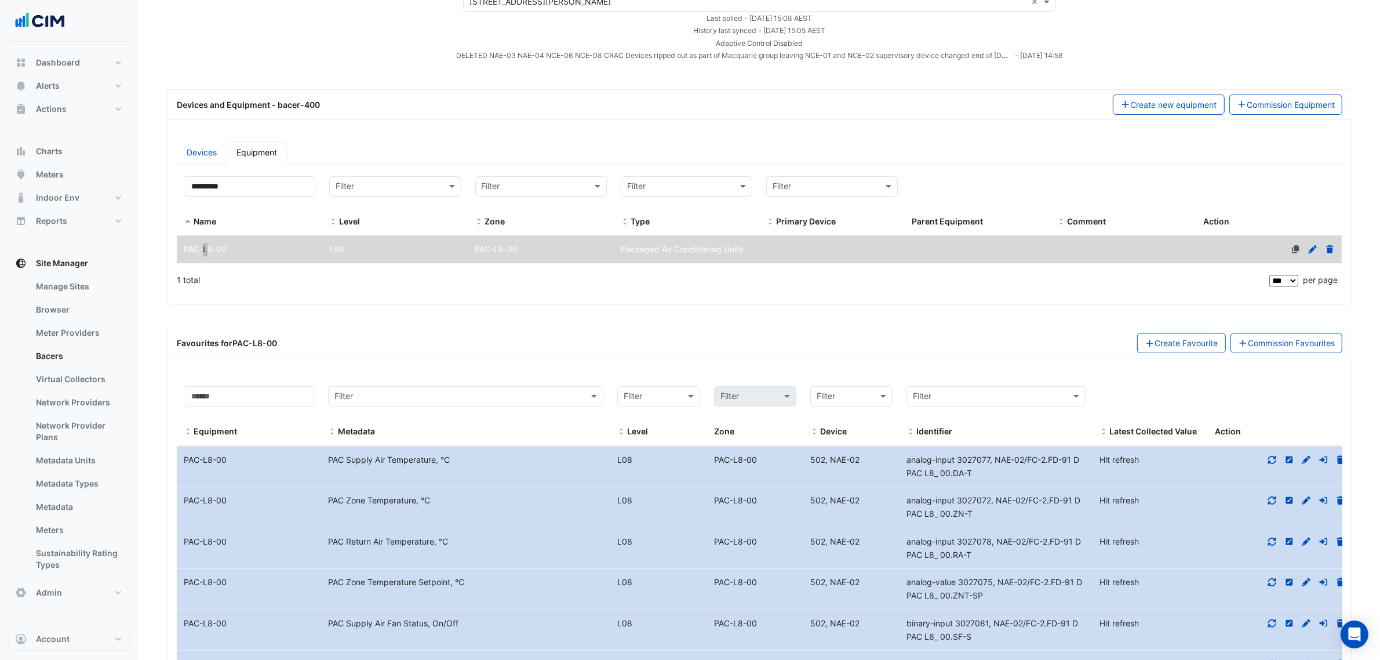
scroll to position [72, 0]
drag, startPoint x: 271, startPoint y: 181, endPoint x: 116, endPoint y: 192, distance: 155.8
click at [142, 184] on section "× 1 Shelley Street × Last polled - Thu 25-Sep-2025 15:08 AEST History last sync…" at bounding box center [759, 398] width 1241 height 858
paste input "***"
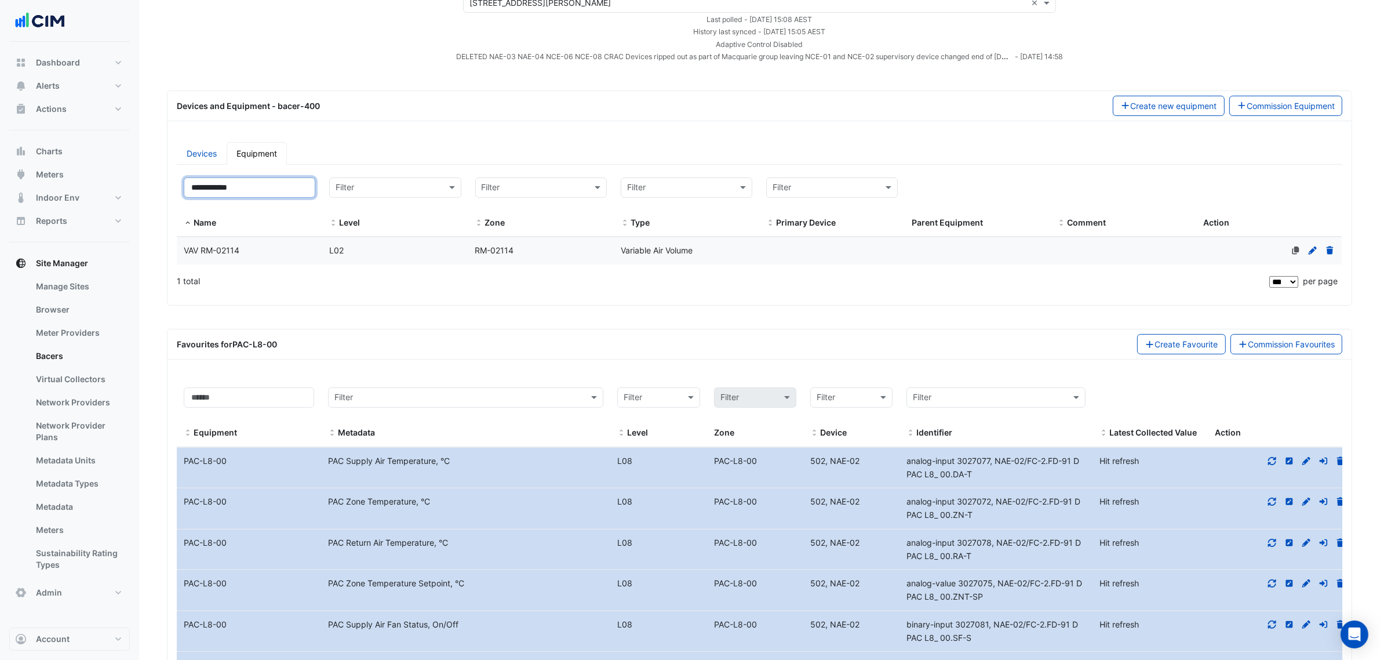
type input "**********"
click at [237, 253] on span "VAV RM-02114" at bounding box center [212, 250] width 56 height 10
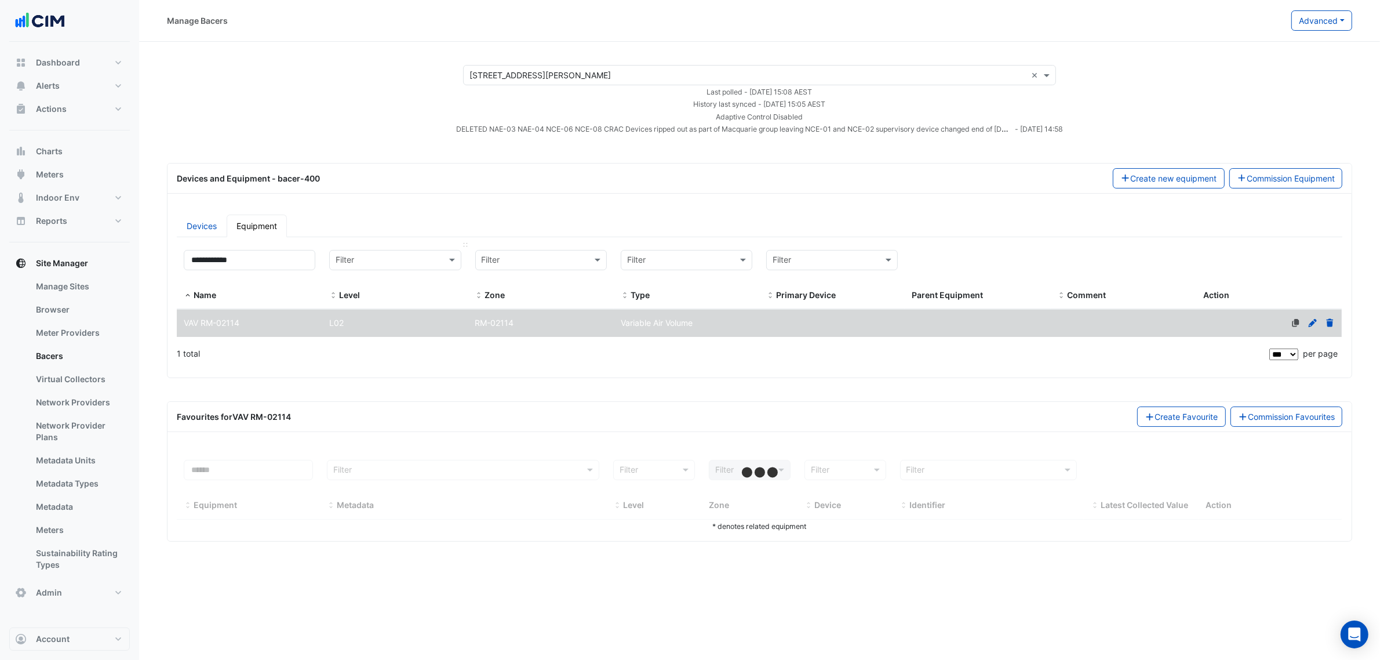
select select "***"
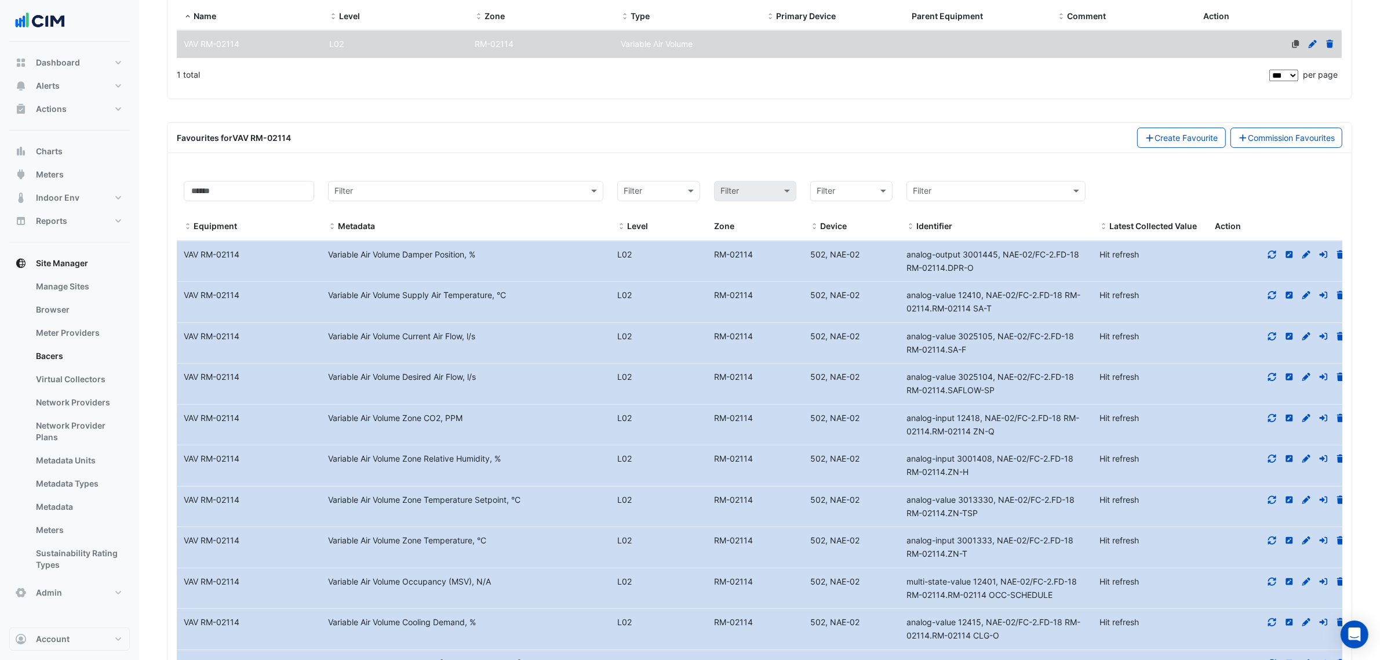
scroll to position [362, 0]
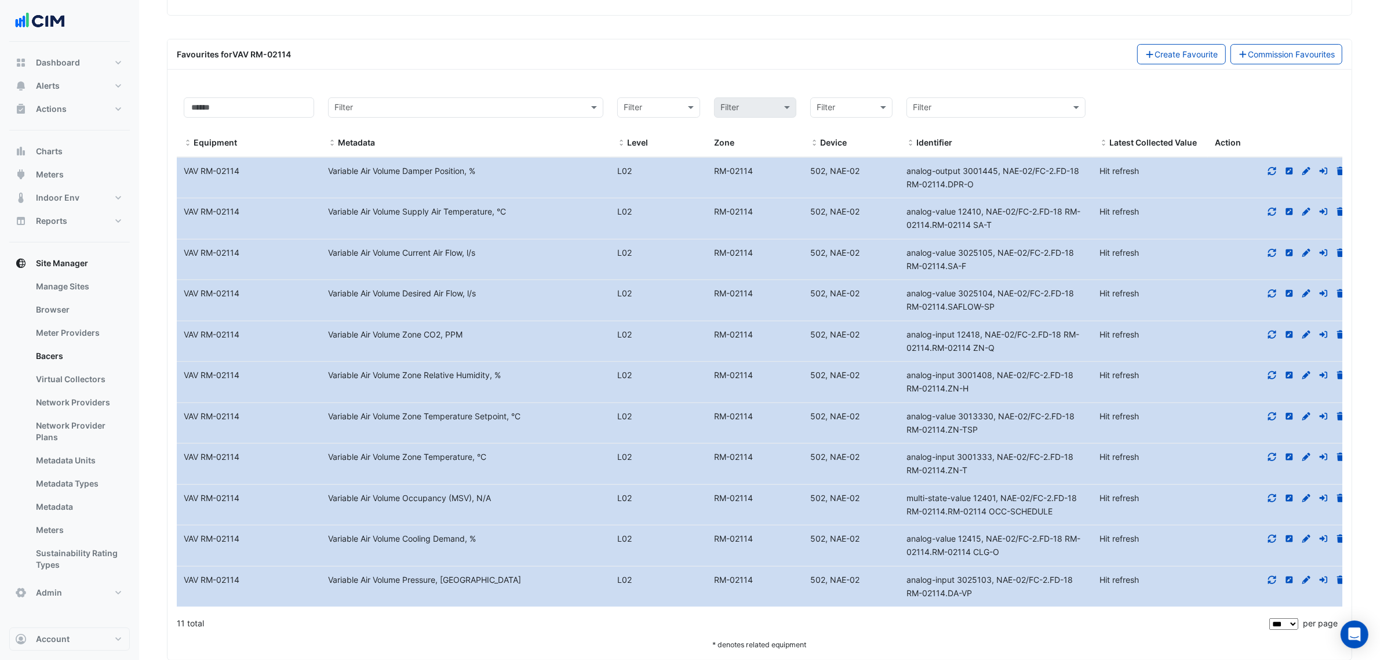
drag, startPoint x: 569, startPoint y: 475, endPoint x: 575, endPoint y: 475, distance: 6.4
click at [569, 475] on datatable-body-cell "Metadata Variable Air Volume Zone Temperature, °C" at bounding box center [465, 463] width 289 height 41
drag, startPoint x: 955, startPoint y: 470, endPoint x: 908, endPoint y: 466, distance: 47.2
click at [908, 466] on div "analog-input 3001333, NAE-02/FC-2.FD-18 RM-02114.ZN-T" at bounding box center [996, 463] width 193 height 27
click at [219, 108] on input at bounding box center [249, 107] width 130 height 20
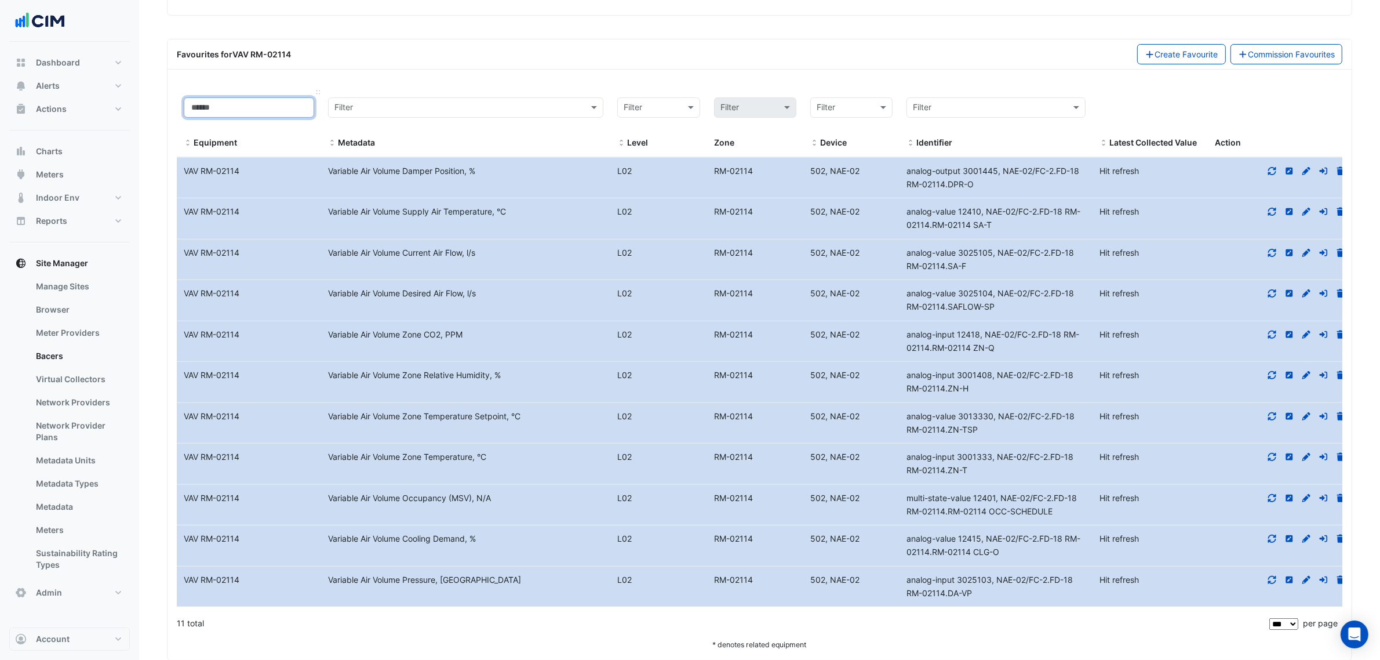
paste input "**********"
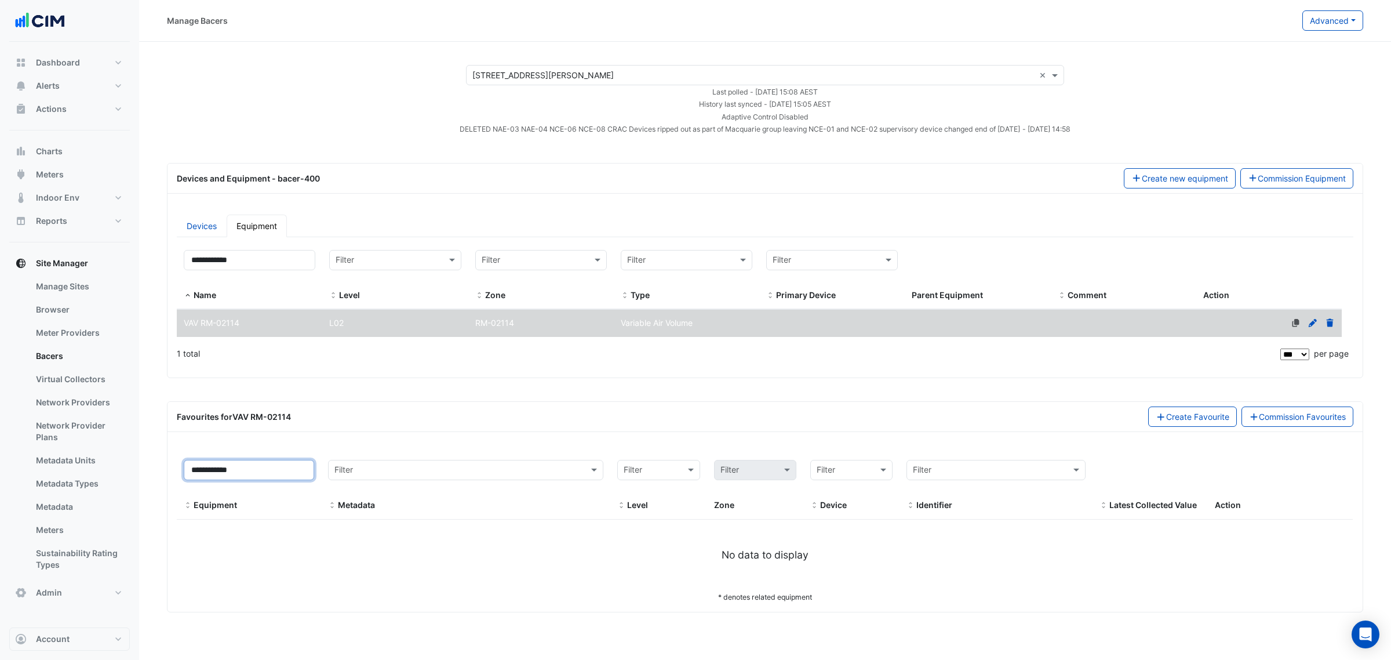
type input "**********"
click at [250, 329] on div "VAV RM-02114" at bounding box center [250, 323] width 146 height 13
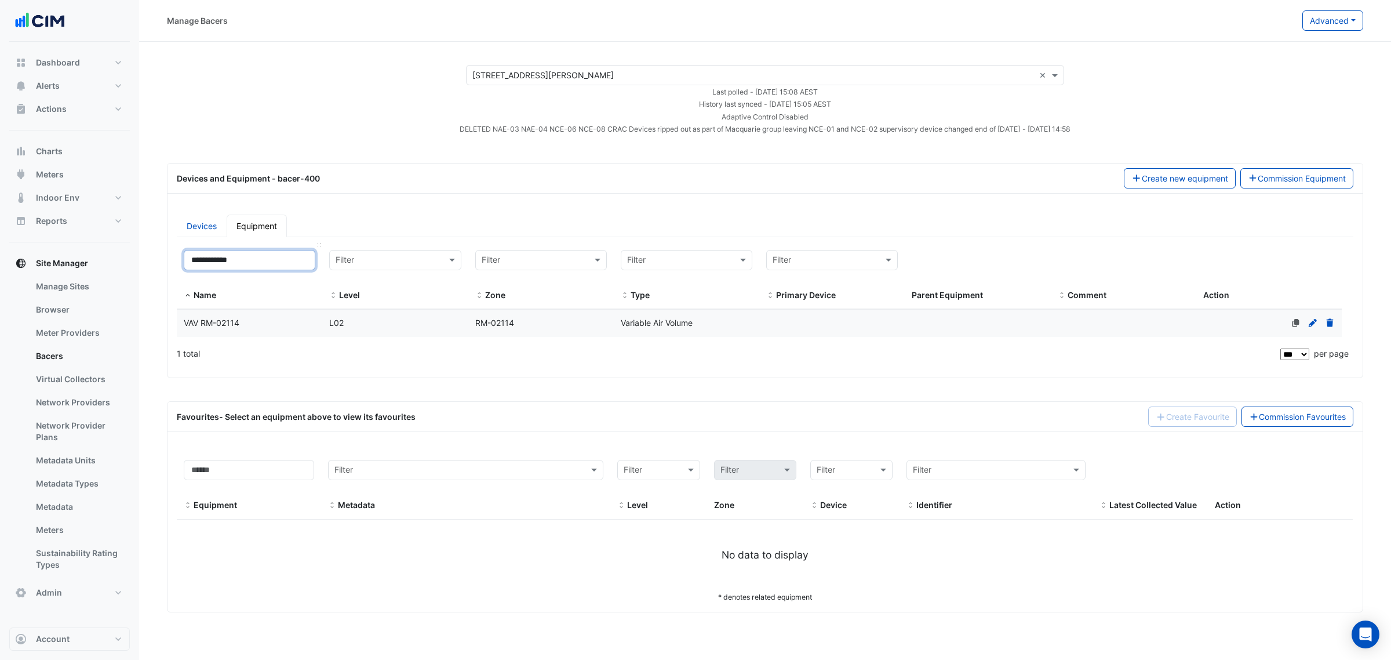
click at [254, 267] on input "**********" at bounding box center [250, 260] width 132 height 20
paste input
type input "**********"
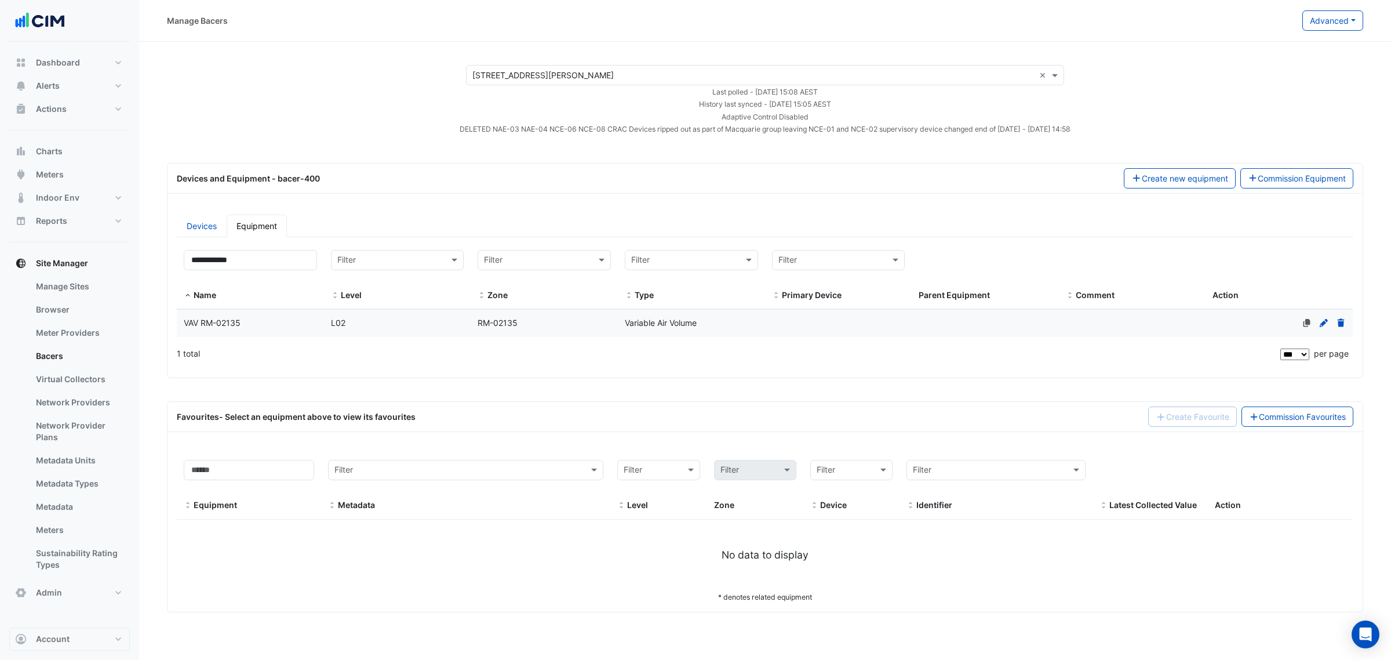
click at [249, 314] on datatable-body-cell "Name VAV RM-02135" at bounding box center [250, 323] width 147 height 27
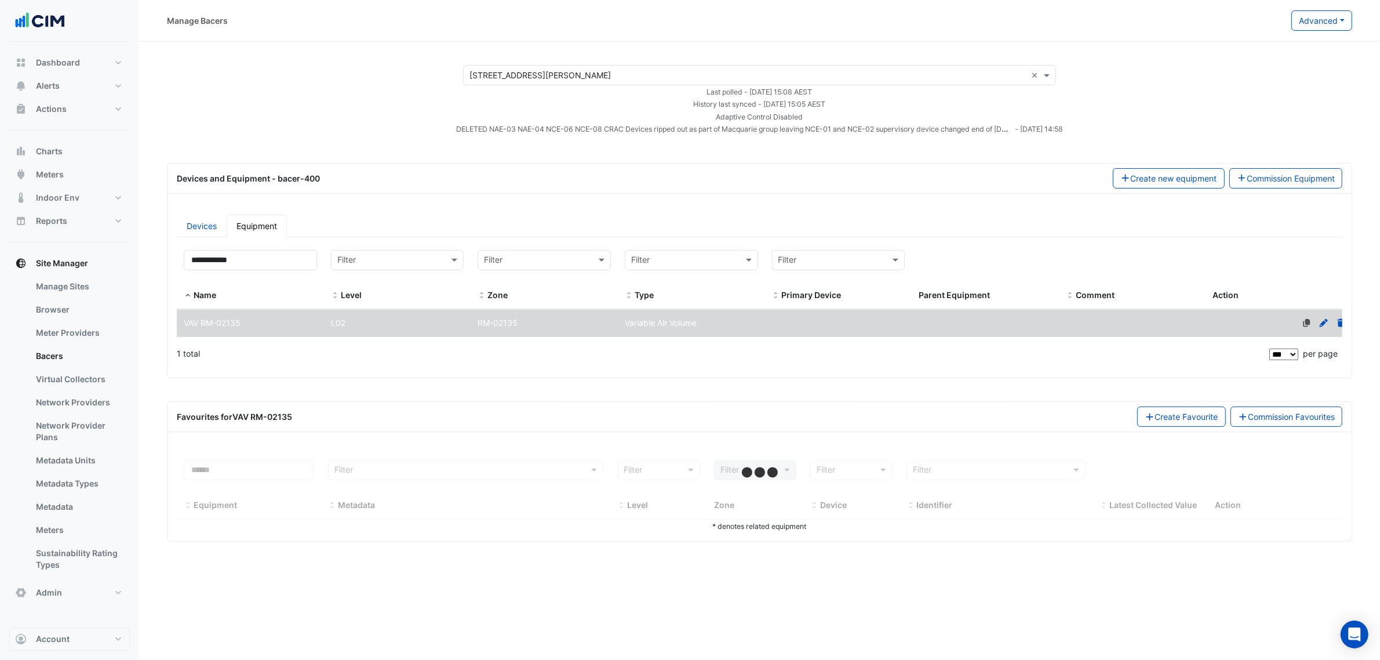
select select "***"
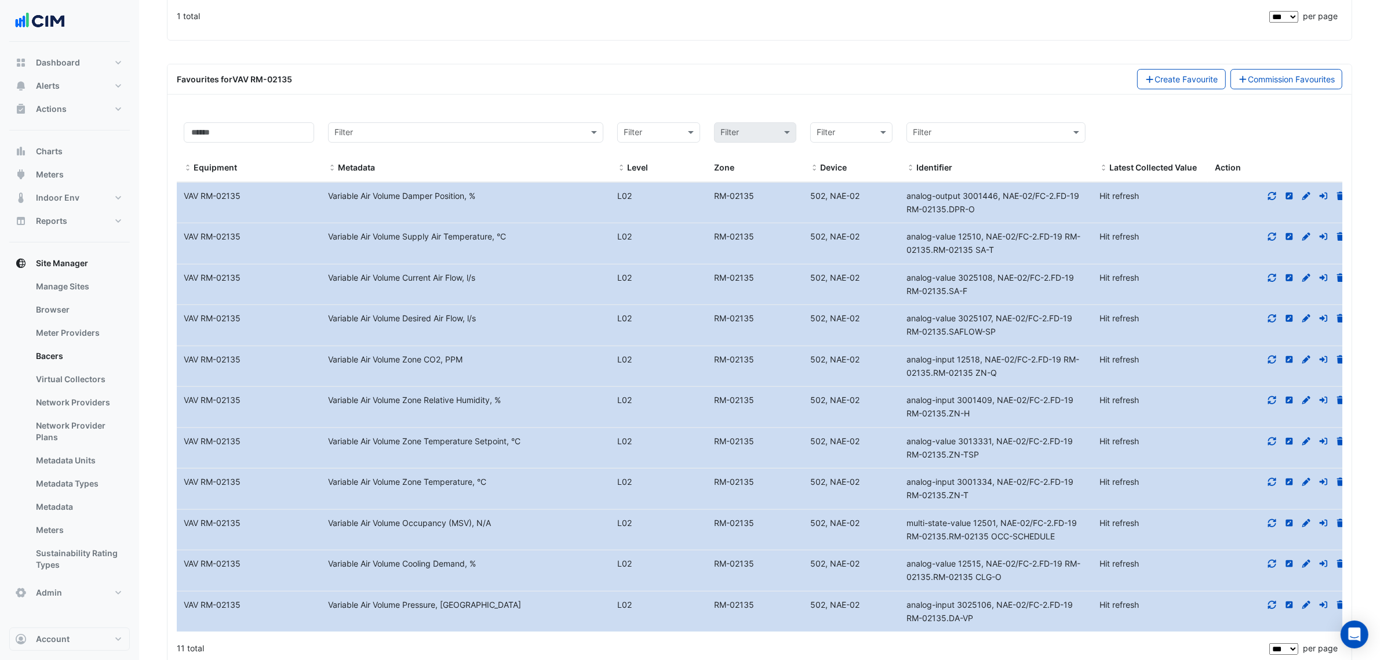
scroll to position [362, 0]
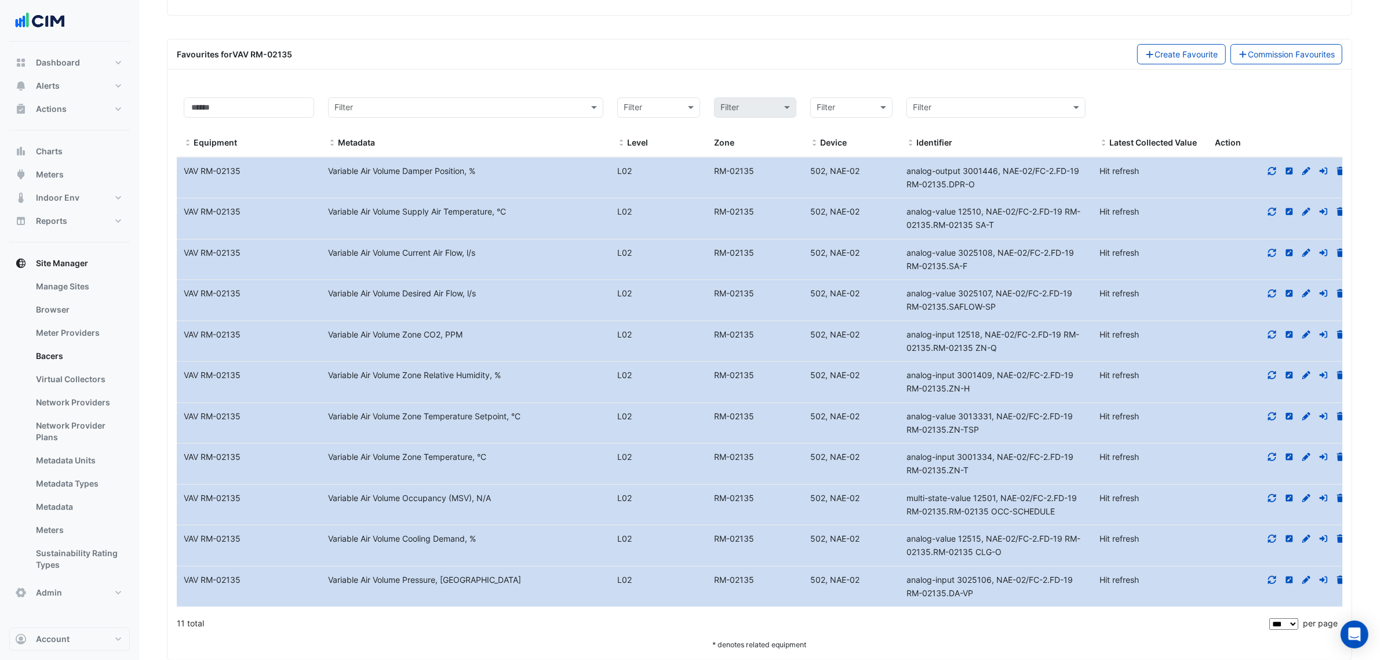
drag, startPoint x: 972, startPoint y: 470, endPoint x: 907, endPoint y: 465, distance: 65.1
click at [907, 465] on div "analog-input 3001334, NAE-02/FC-2.FD-19 RM-02135.ZN-T" at bounding box center [996, 463] width 193 height 27
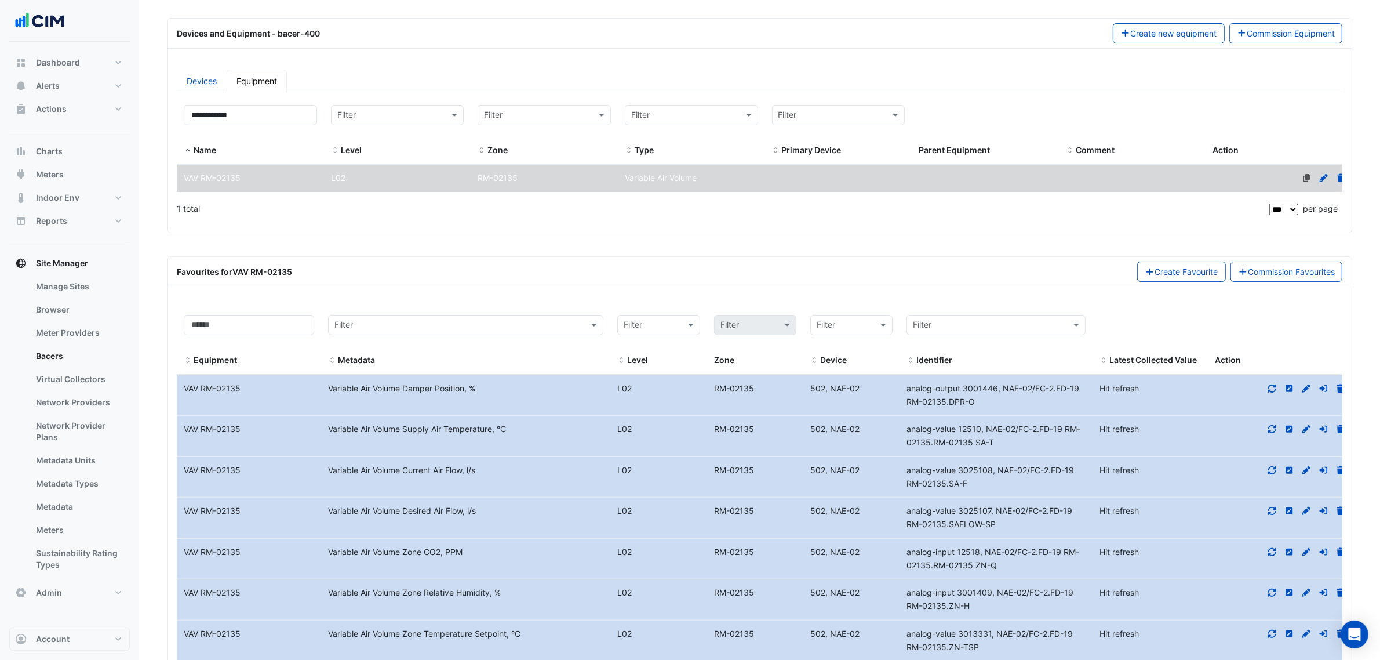
scroll to position [72, 0]
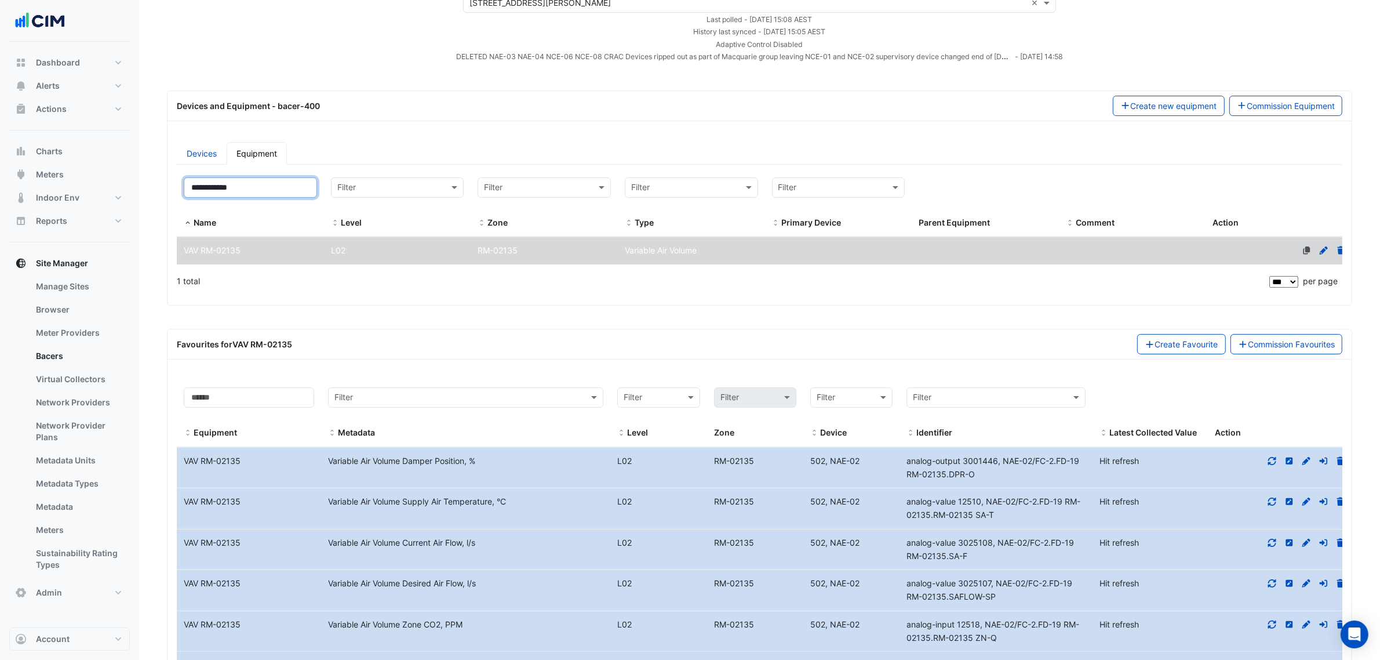
drag, startPoint x: 283, startPoint y: 183, endPoint x: 148, endPoint y: 186, distance: 135.1
click at [148, 186] on section "× 1 Shelley Street × Last polled - Thu 25-Sep-2025 15:08 AEST History last sync…" at bounding box center [759, 459] width 1241 height 981
paste input
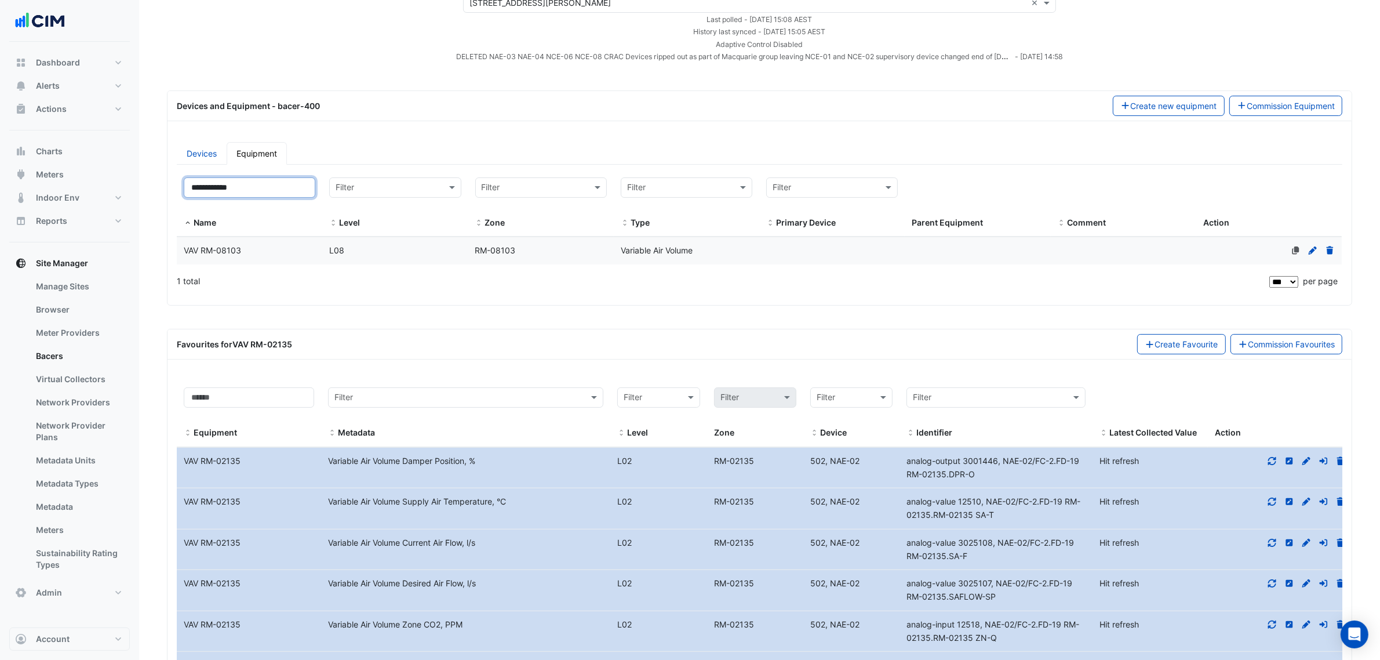
type input "**********"
click at [284, 245] on div "VAV RM-08103" at bounding box center [250, 250] width 146 height 13
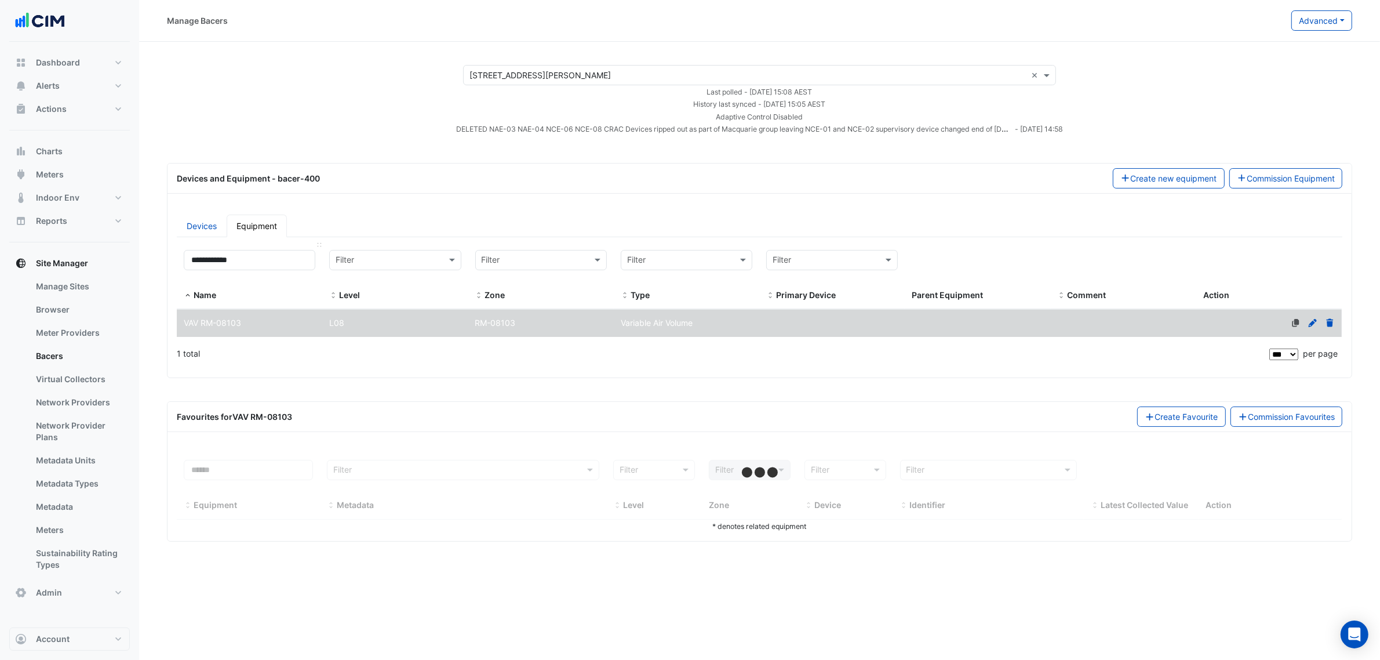
scroll to position [0, 0]
select select "***"
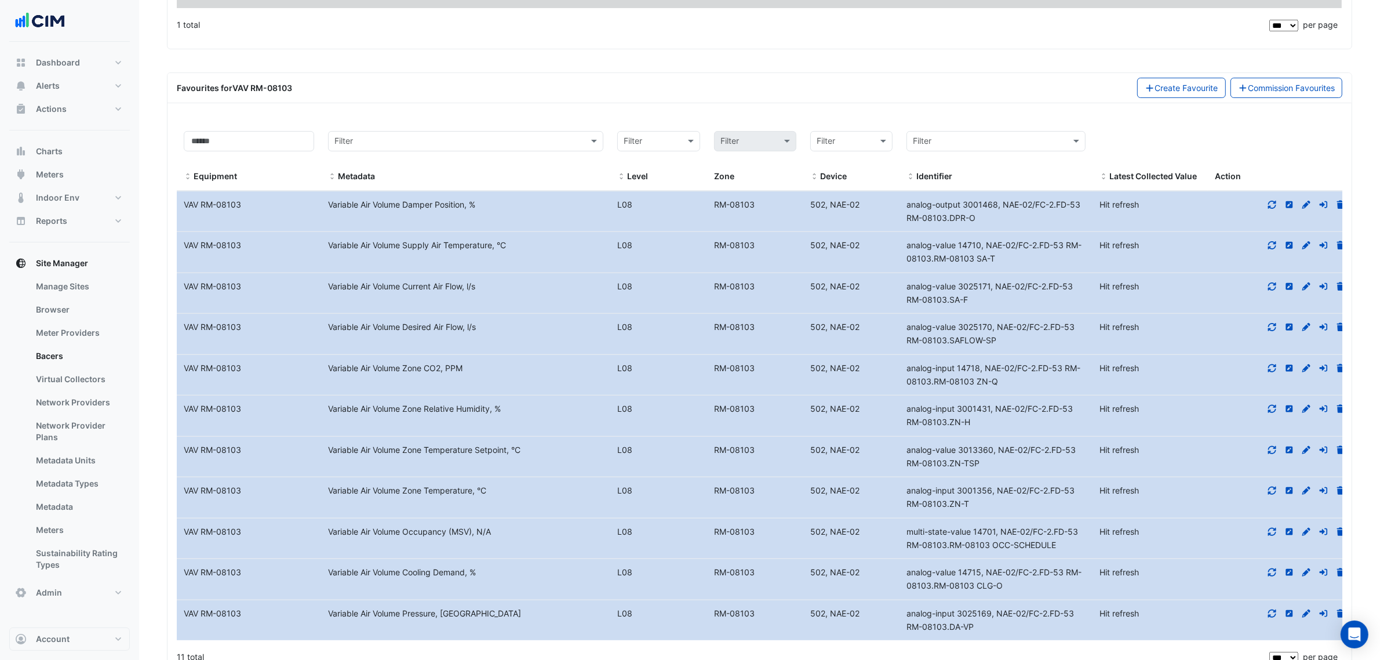
scroll to position [362, 0]
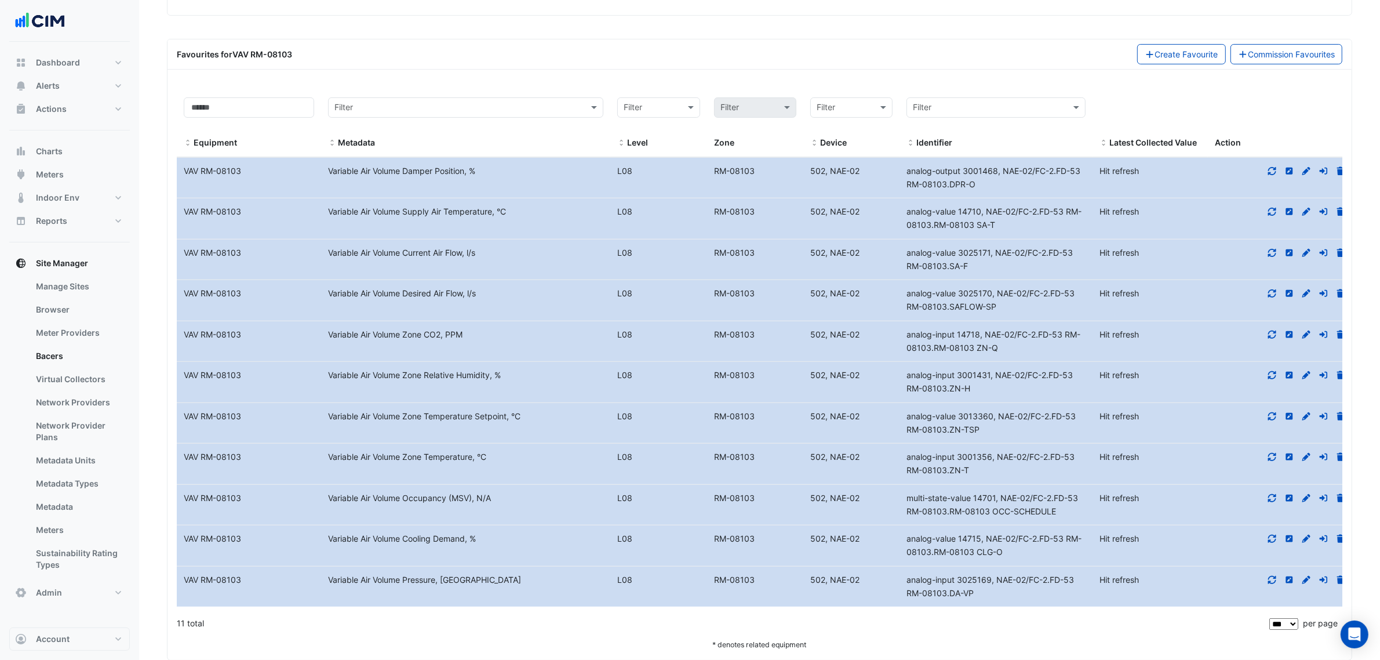
drag, startPoint x: 973, startPoint y: 474, endPoint x: 906, endPoint y: 464, distance: 67.3
click at [906, 464] on div "analog-input 3001356, NAE-02/FC-2.FD-53 RM-08103.ZN-T" at bounding box center [996, 463] width 193 height 27
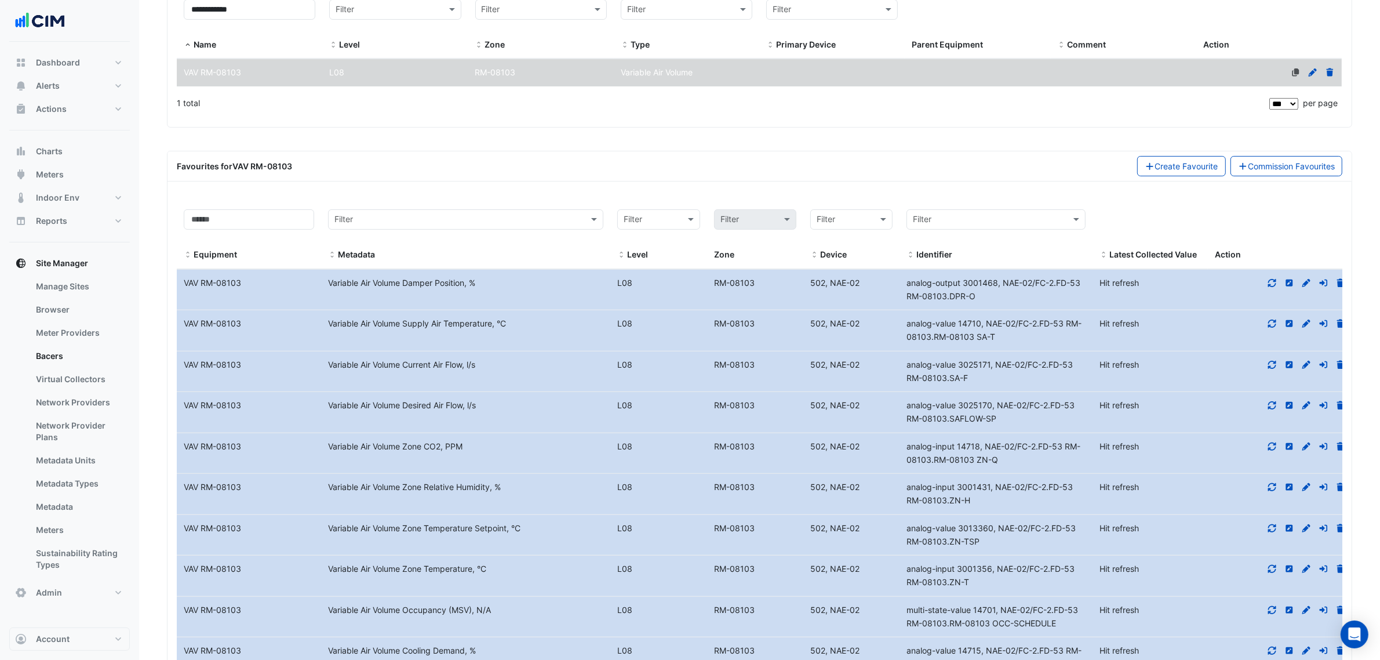
scroll to position [145, 0]
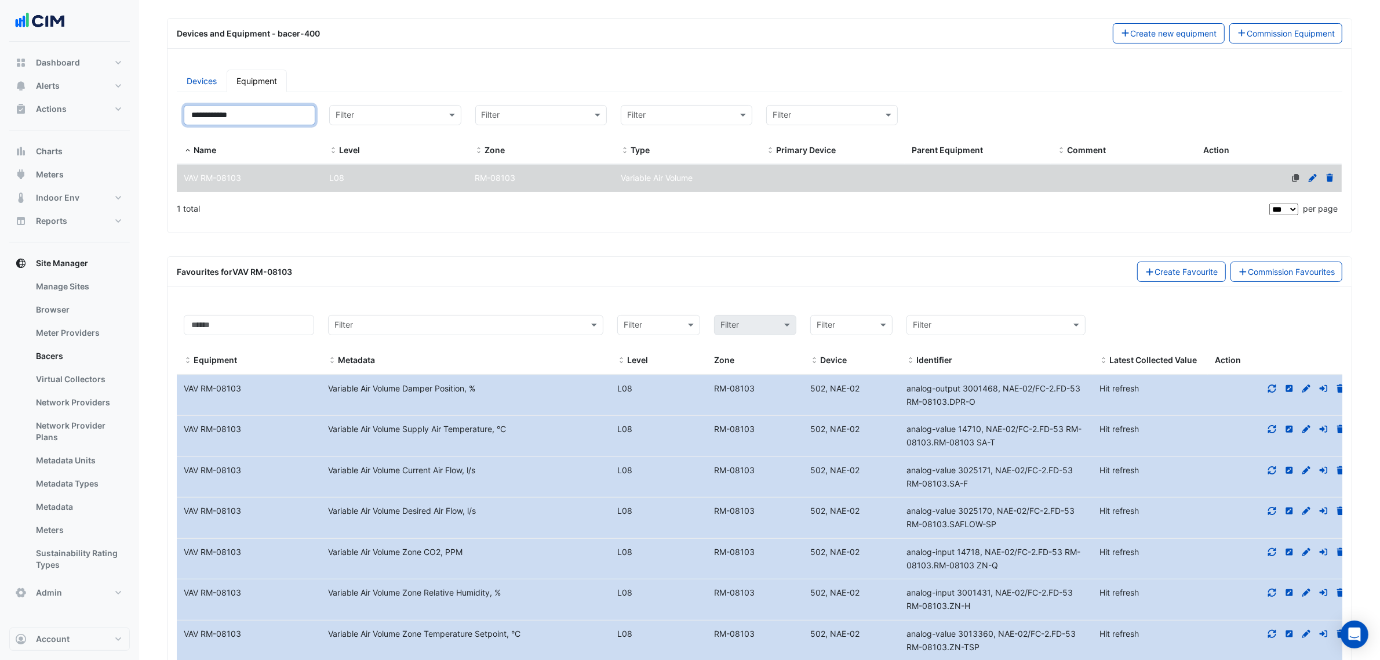
drag, startPoint x: 285, startPoint y: 123, endPoint x: 128, endPoint y: 120, distance: 157.1
click at [129, 119] on div "Manage Bacers Advanced View Collector Notes View scan history View Metadata Pre…" at bounding box center [690, 378] width 1380 height 1046
paste input
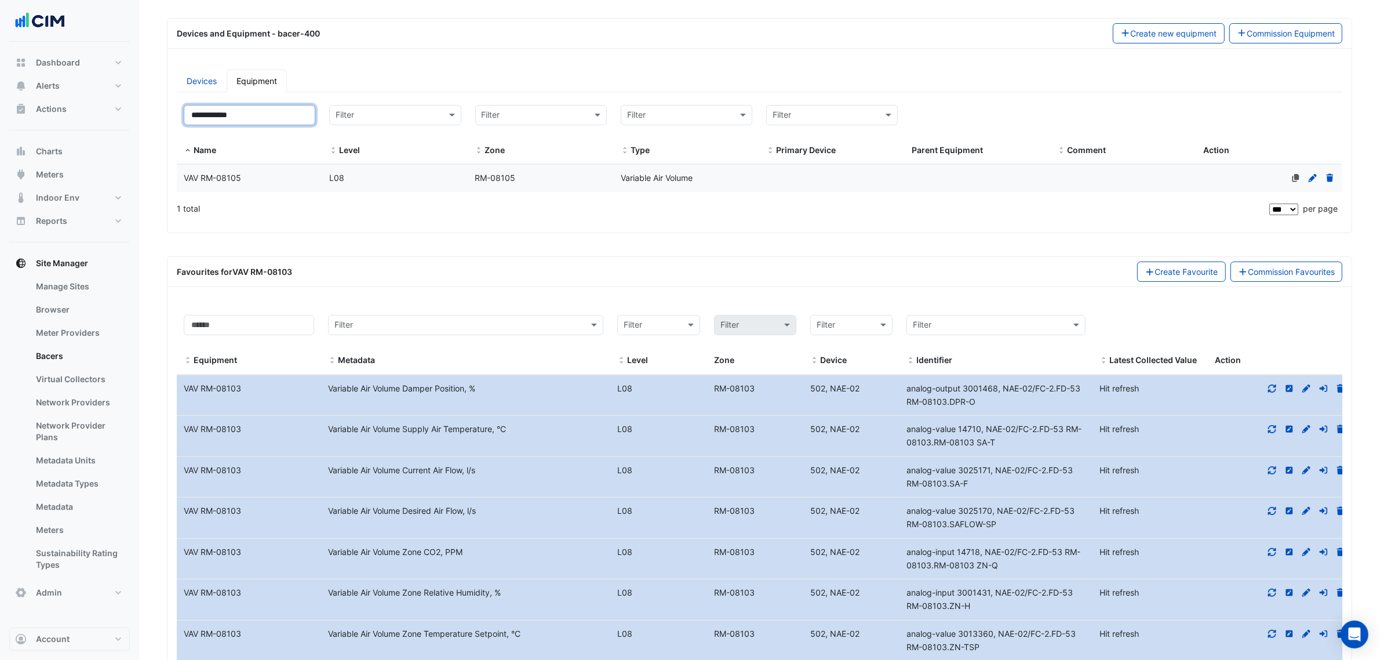
type input "**********"
click at [227, 174] on span "VAV RM-08105" at bounding box center [212, 178] width 57 height 10
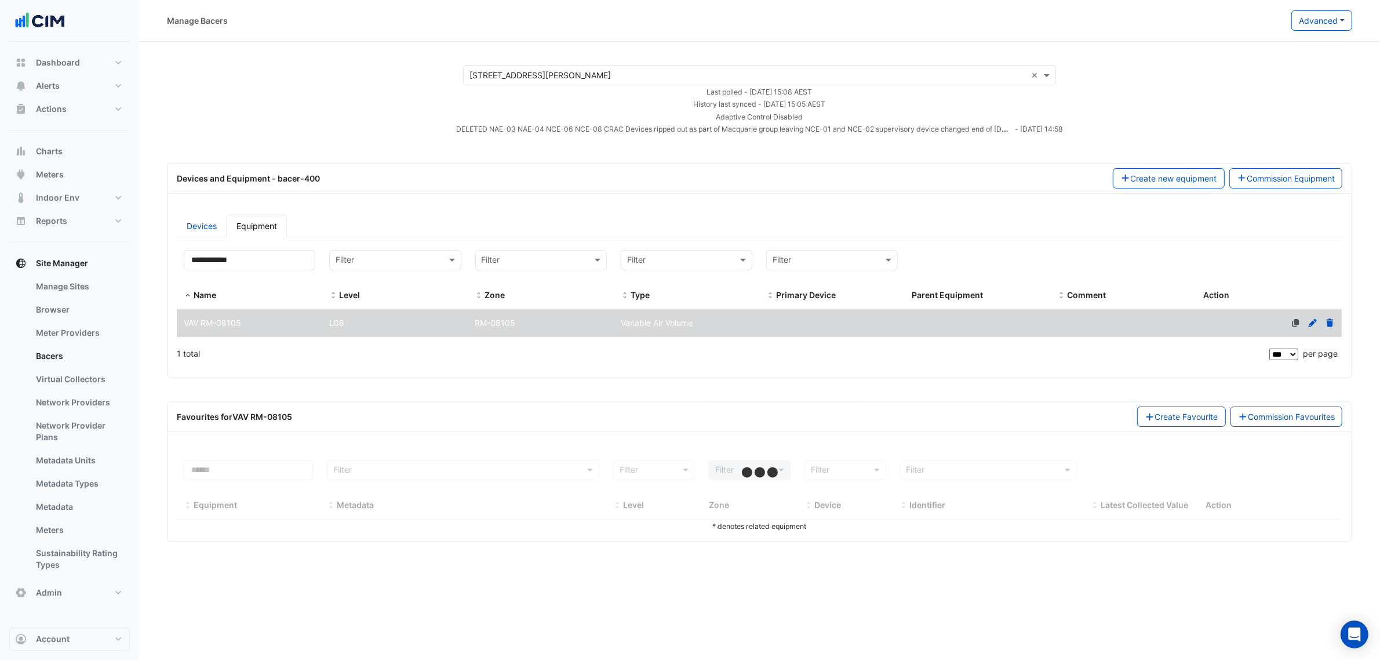
scroll to position [0, 0]
select select "***"
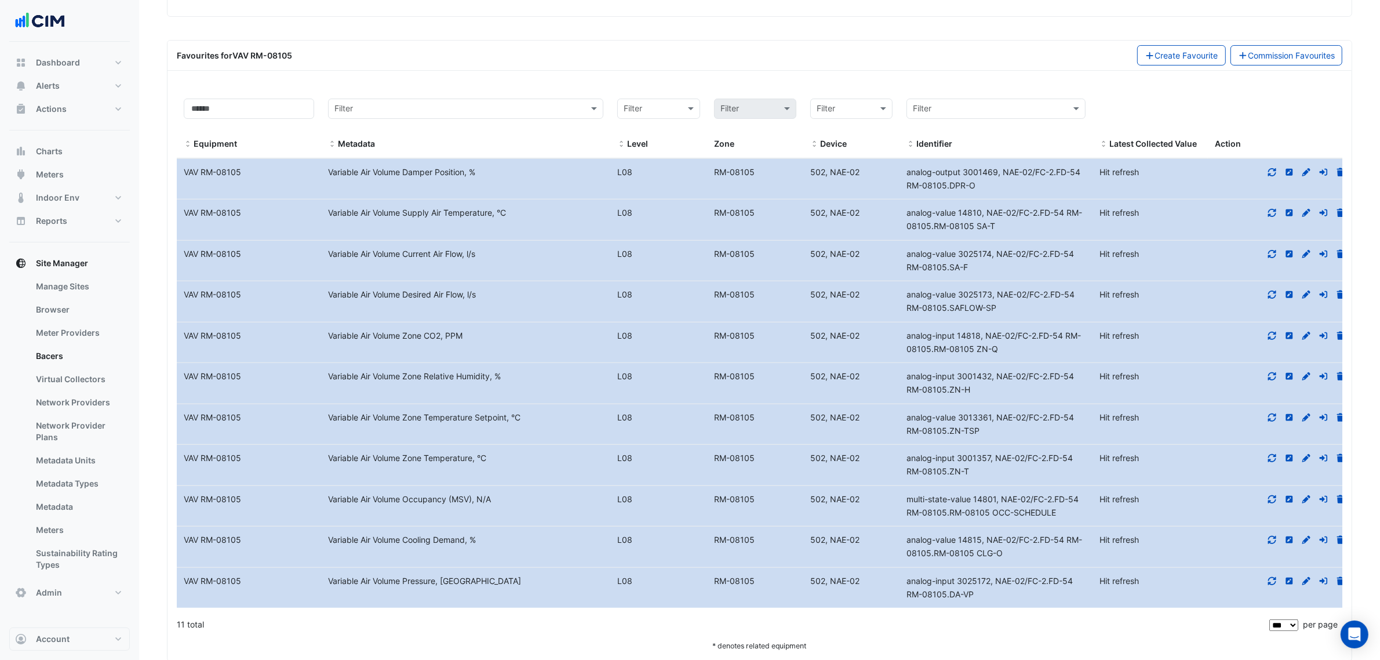
scroll to position [362, 0]
drag, startPoint x: 948, startPoint y: 474, endPoint x: 899, endPoint y: 465, distance: 50.1
click at [899, 465] on div "Equipment Name VAV RM-08105 Metadata Variable Air Volume Zone Temperature, °C L…" at bounding box center [765, 463] width 1176 height 41
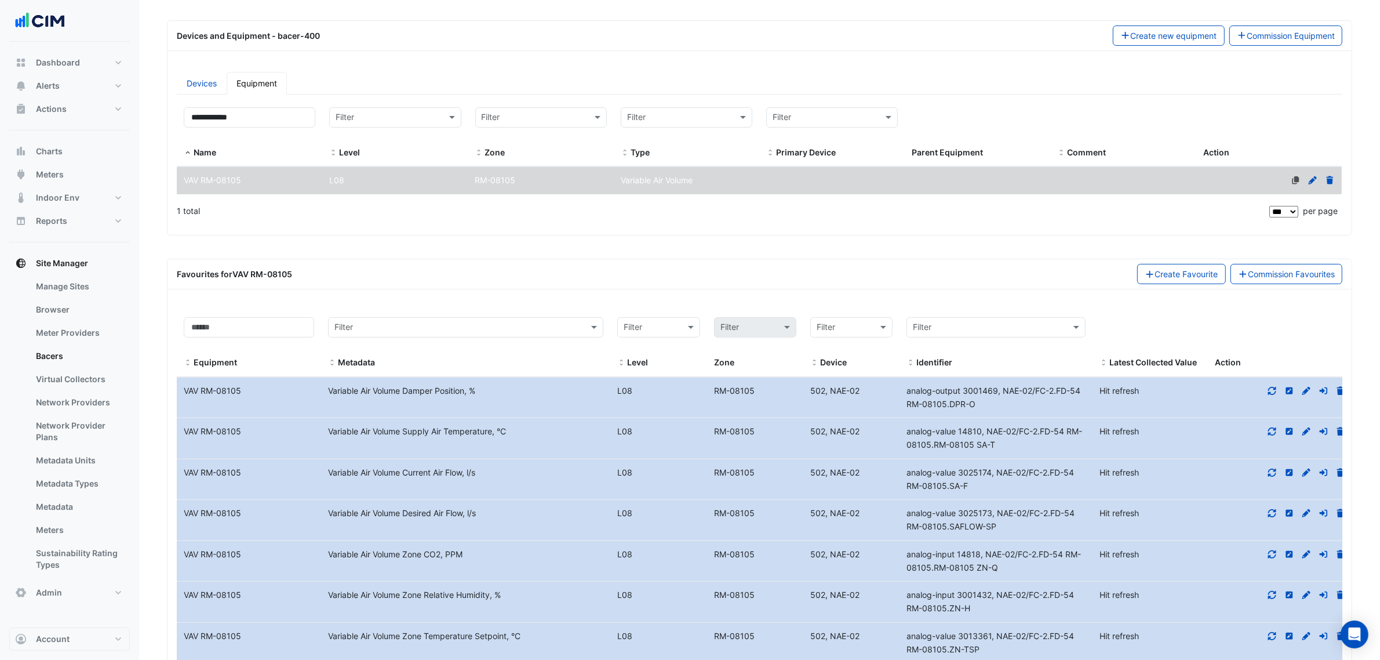
scroll to position [72, 0]
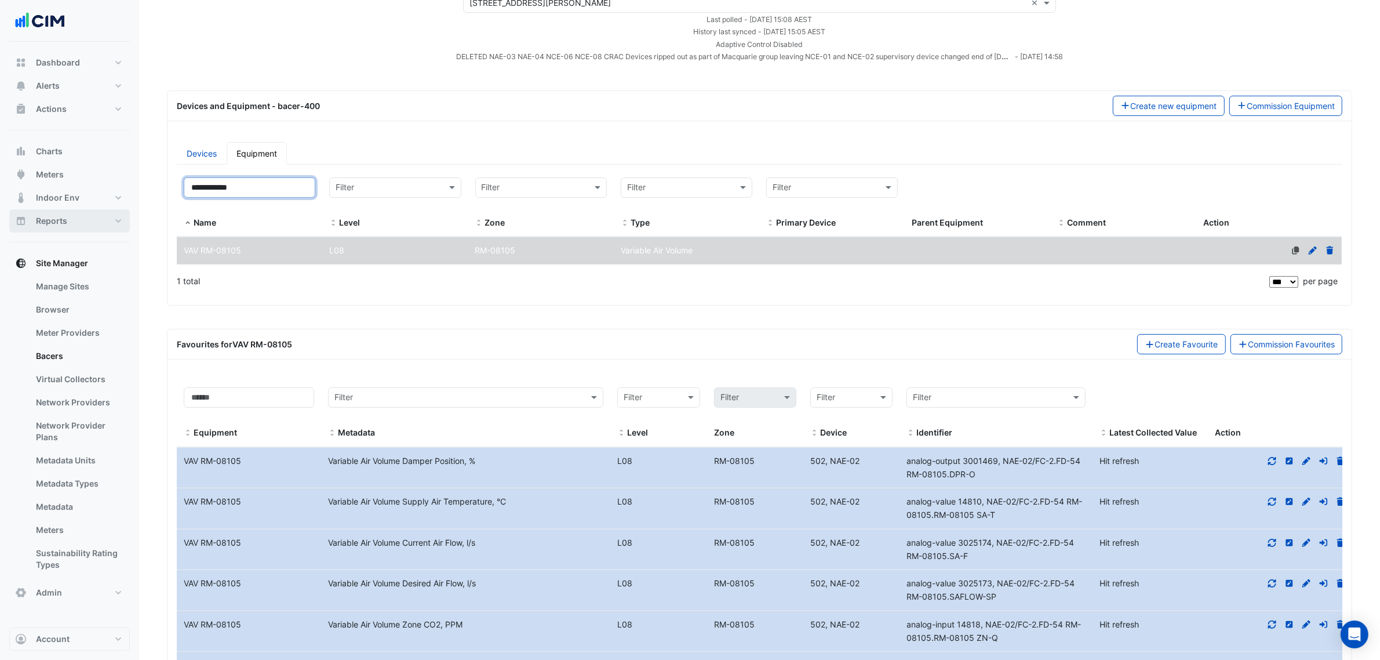
drag, startPoint x: 160, startPoint y: 198, endPoint x: 122, endPoint y: 209, distance: 39.3
click at [137, 205] on div "Manage Bacers Advanced View Collector Notes View scan history View Metadata Pre…" at bounding box center [690, 451] width 1380 height 1046
paste input
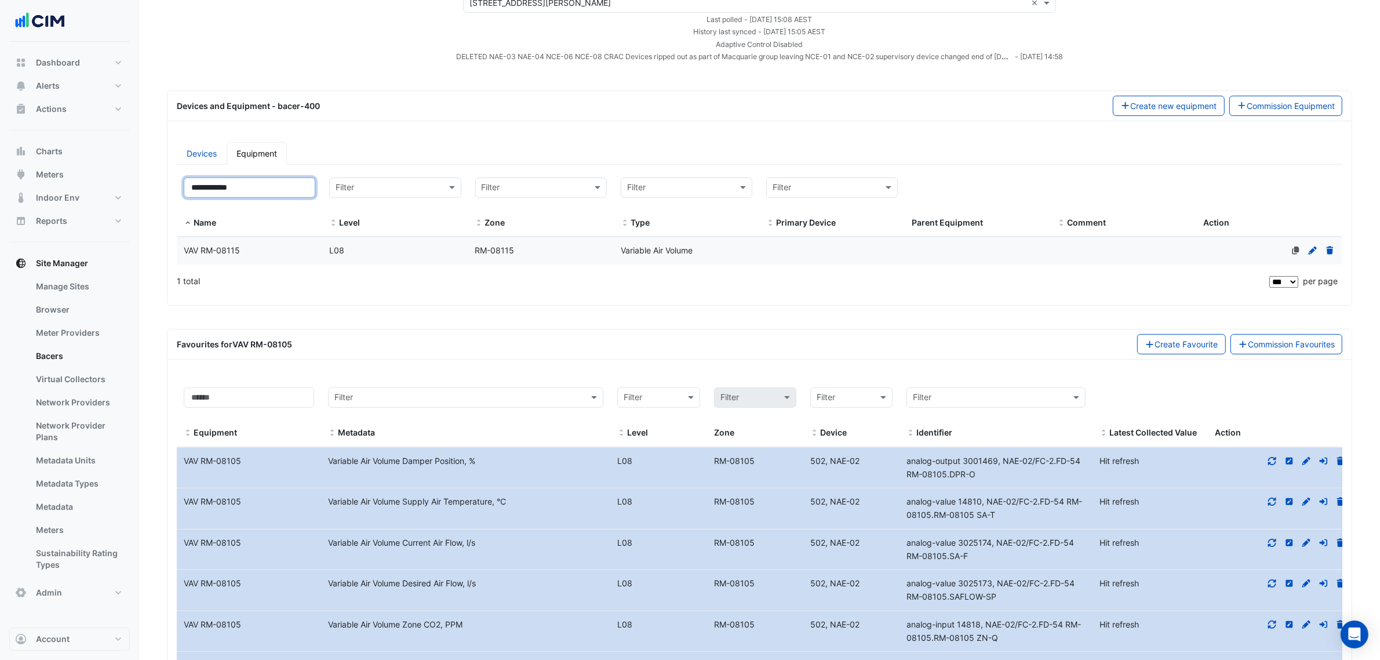
type input "**********"
click at [228, 241] on datatable-body-cell "Name VAV RM-08115" at bounding box center [250, 250] width 146 height 27
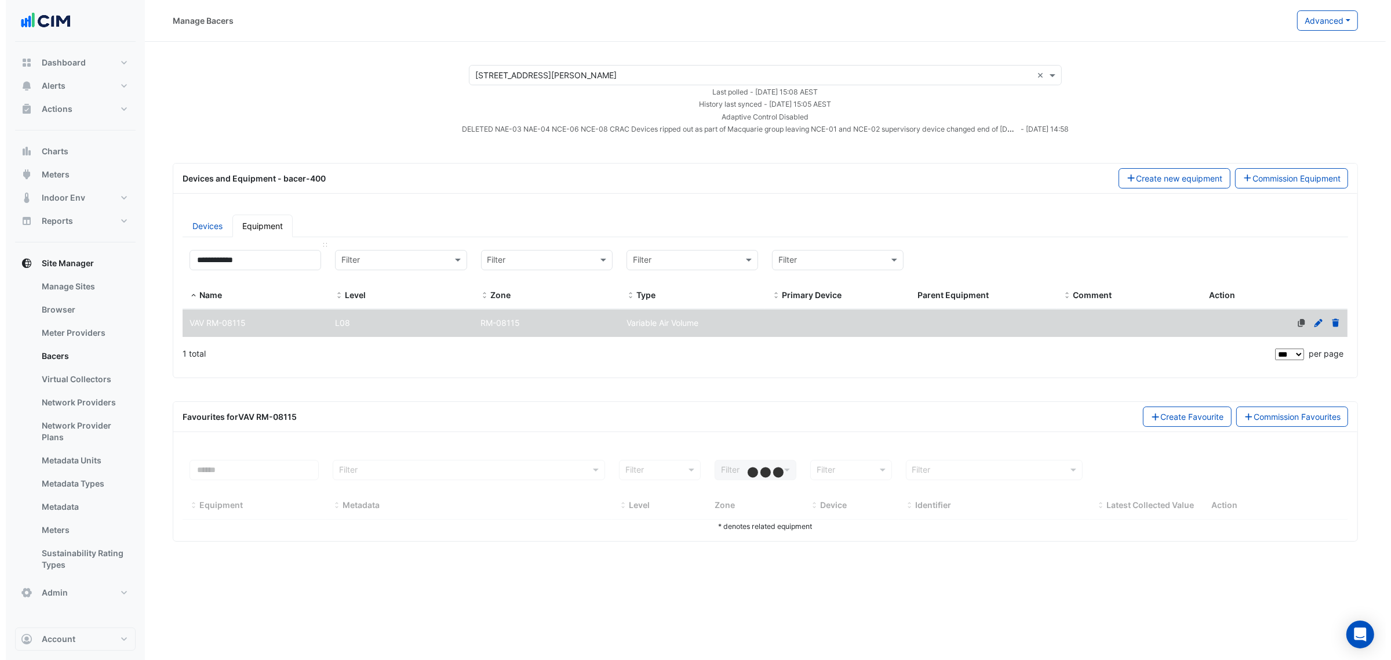
scroll to position [0, 0]
select select "***"
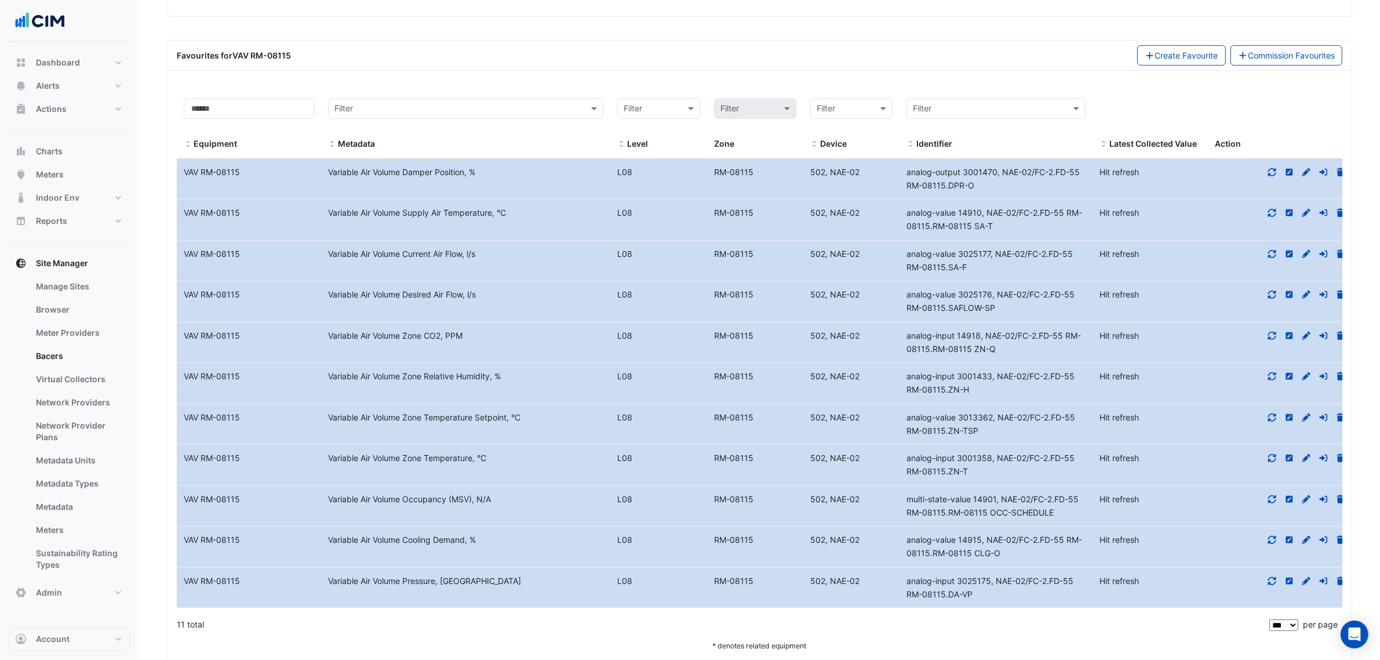
scroll to position [362, 0]
drag, startPoint x: 897, startPoint y: 460, endPoint x: 969, endPoint y: 475, distance: 74.1
click at [969, 475] on div "Equipment Name VAV RM-08115 Metadata Variable Air Volume Zone Temperature, °C L…" at bounding box center [765, 463] width 1176 height 41
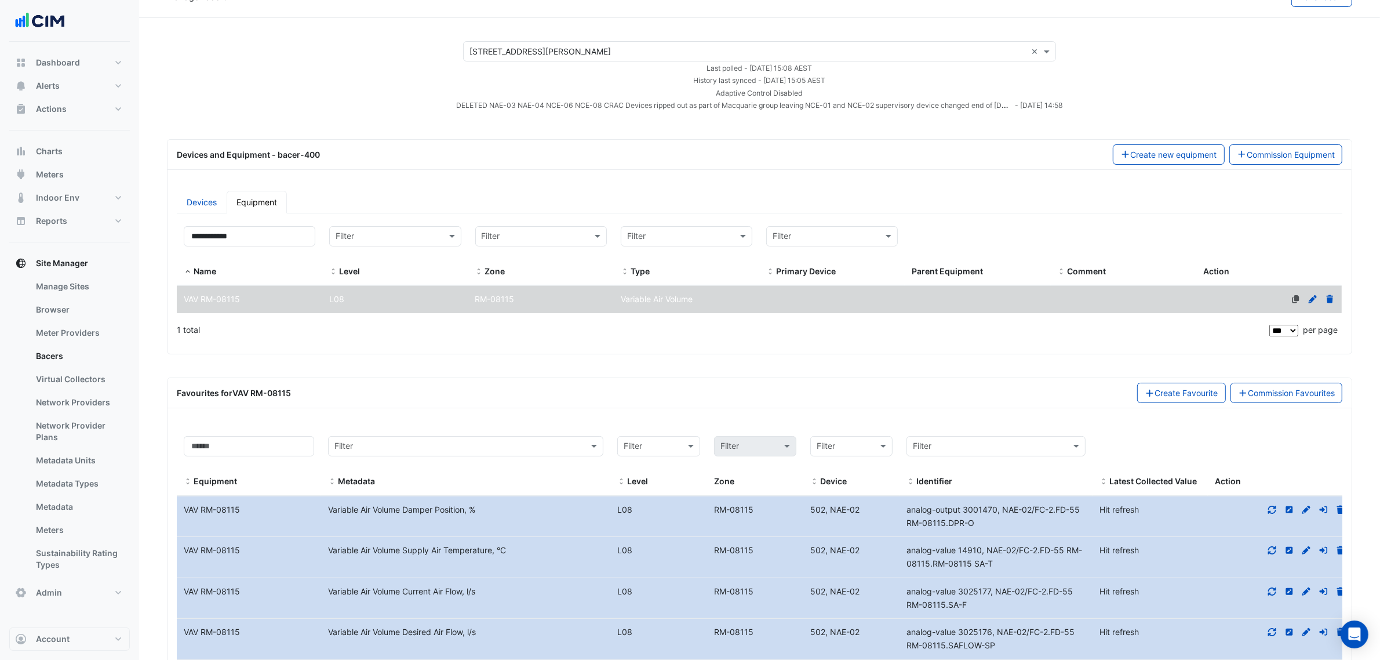
scroll to position [0, 0]
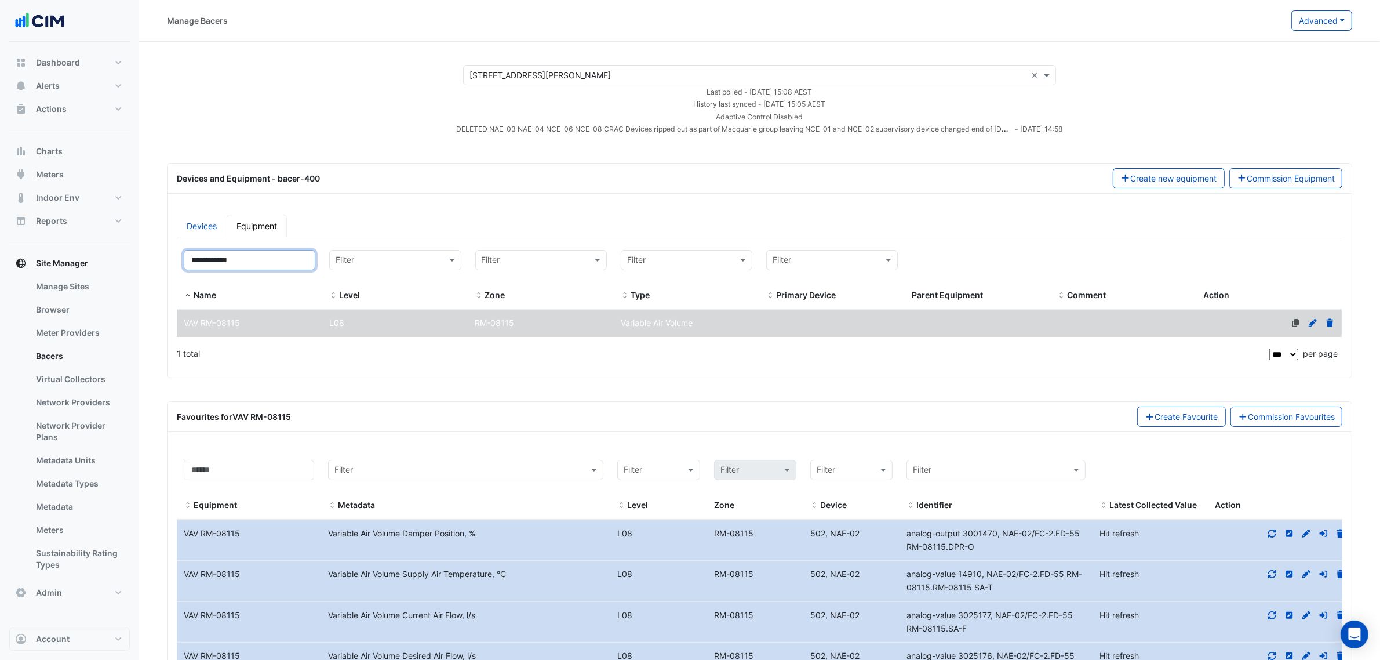
drag, startPoint x: 254, startPoint y: 253, endPoint x: 158, endPoint y: 246, distance: 95.9
click at [192, 251] on input "**********" at bounding box center [250, 260] width 132 height 20
paste input
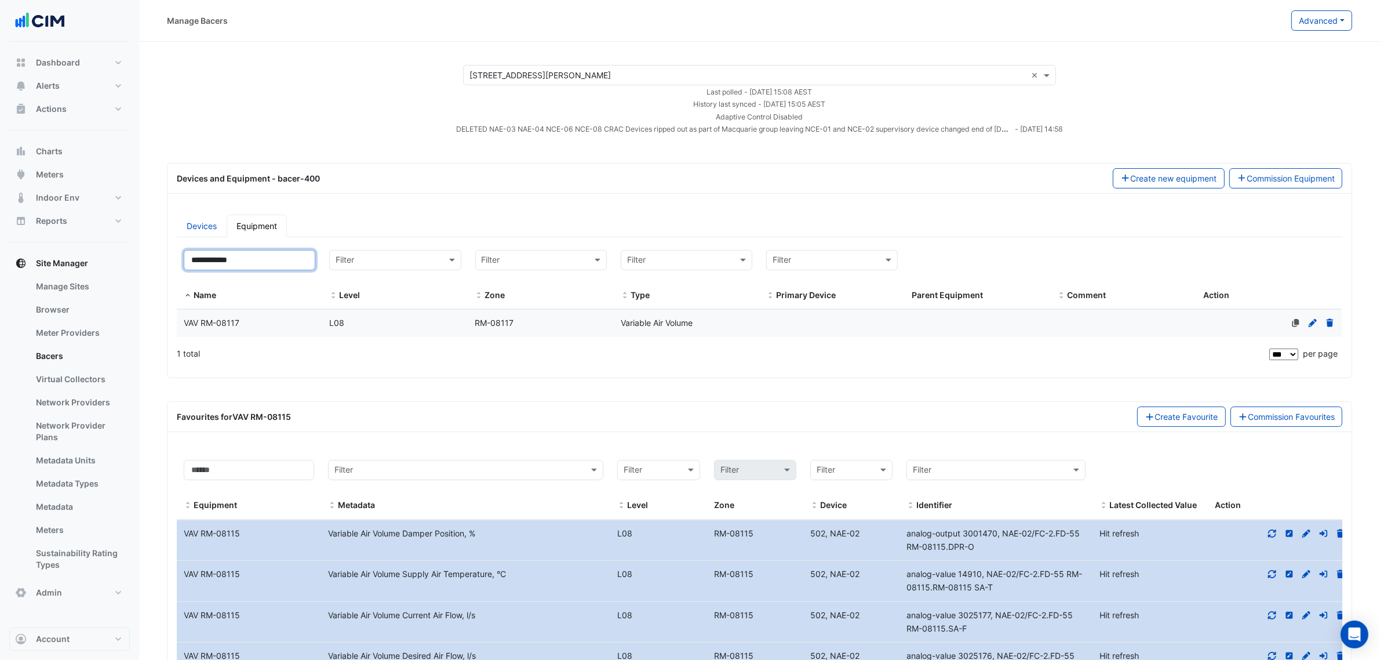
type input "**********"
click at [313, 346] on div "1 total" at bounding box center [722, 353] width 1090 height 29
click at [323, 328] on div "L08" at bounding box center [395, 323] width 146 height 13
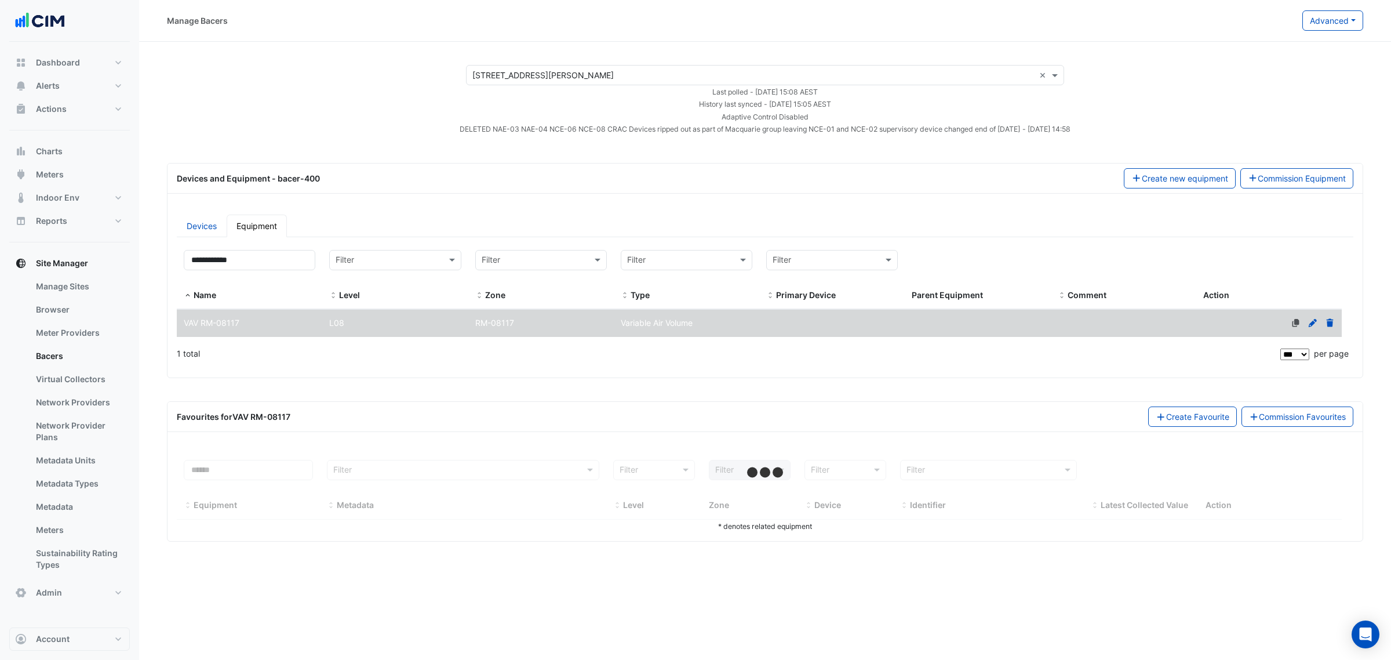
select select "***"
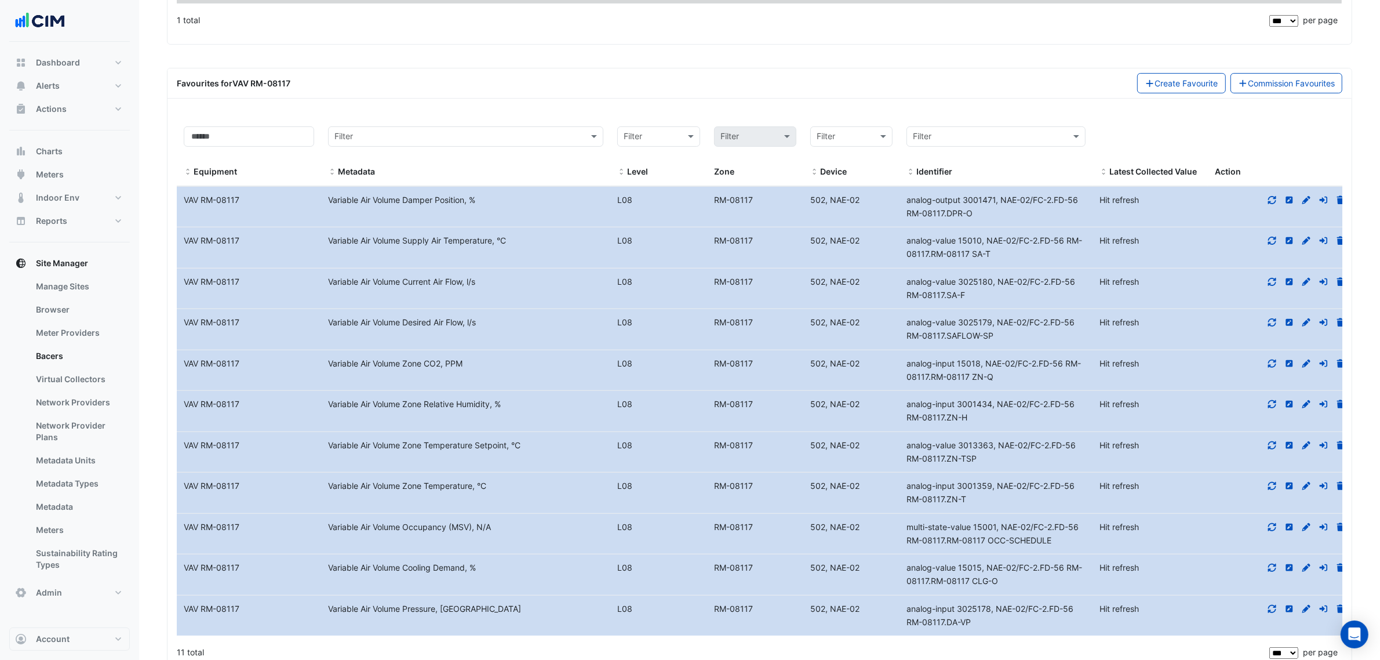
scroll to position [362, 0]
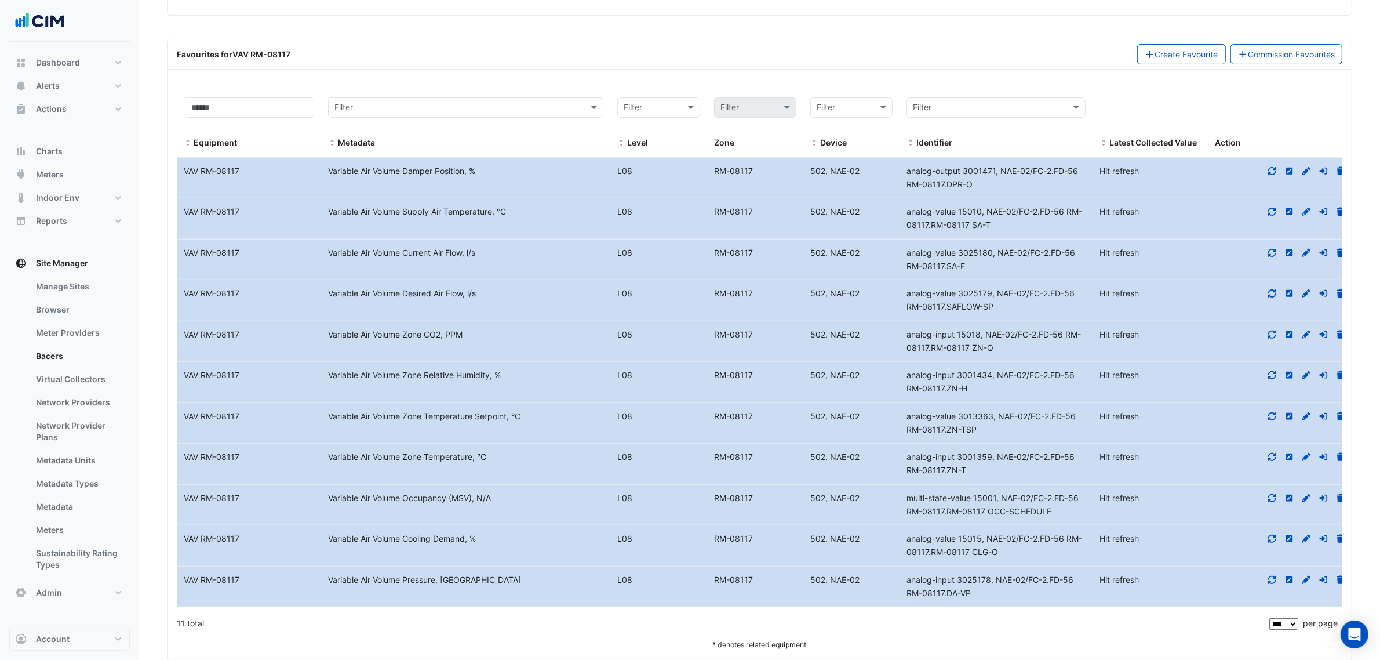
click at [546, 464] on div "Variable Air Volume Zone Temperature, °C" at bounding box center [465, 456] width 289 height 13
click at [1268, 459] on icon at bounding box center [1272, 457] width 10 height 8
drag, startPoint x: 996, startPoint y: 472, endPoint x: 897, endPoint y: 461, distance: 99.7
click at [897, 461] on div "analog-input 3001359, NAE-02/FC-2.FD-56 RM-08117.ZN-T" at bounding box center [988, 463] width 191 height 27
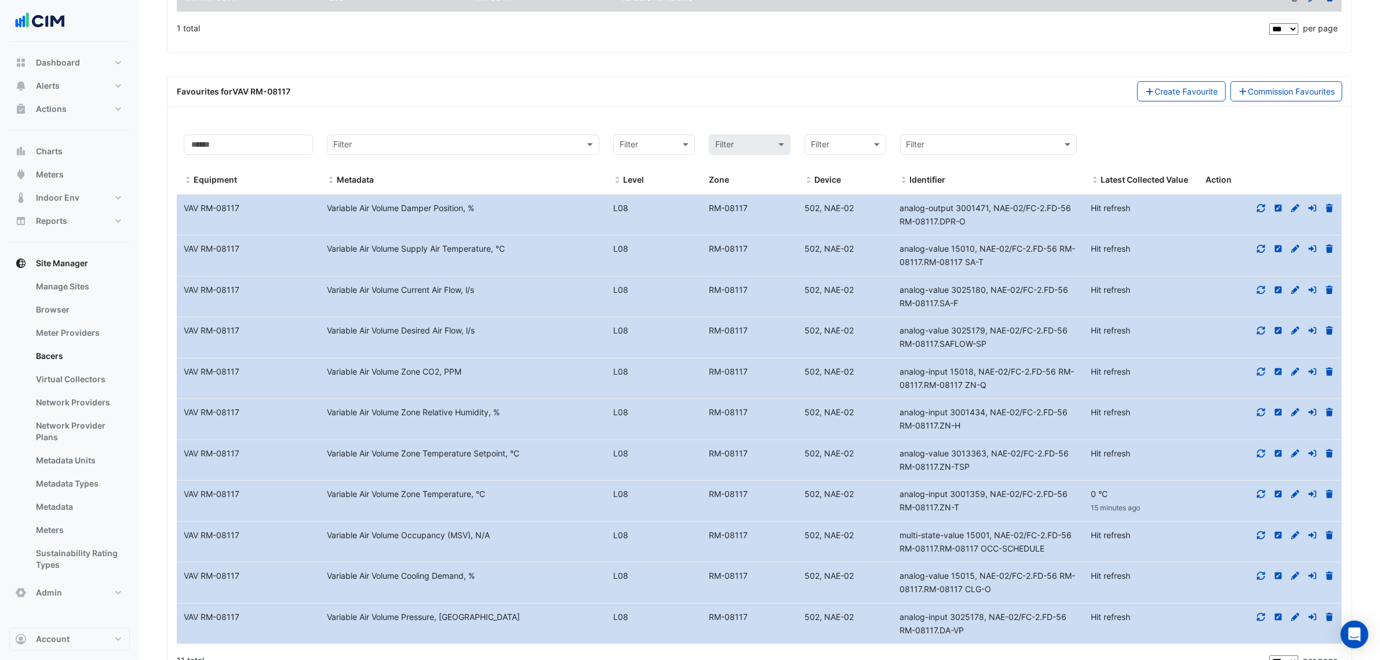
scroll to position [72, 0]
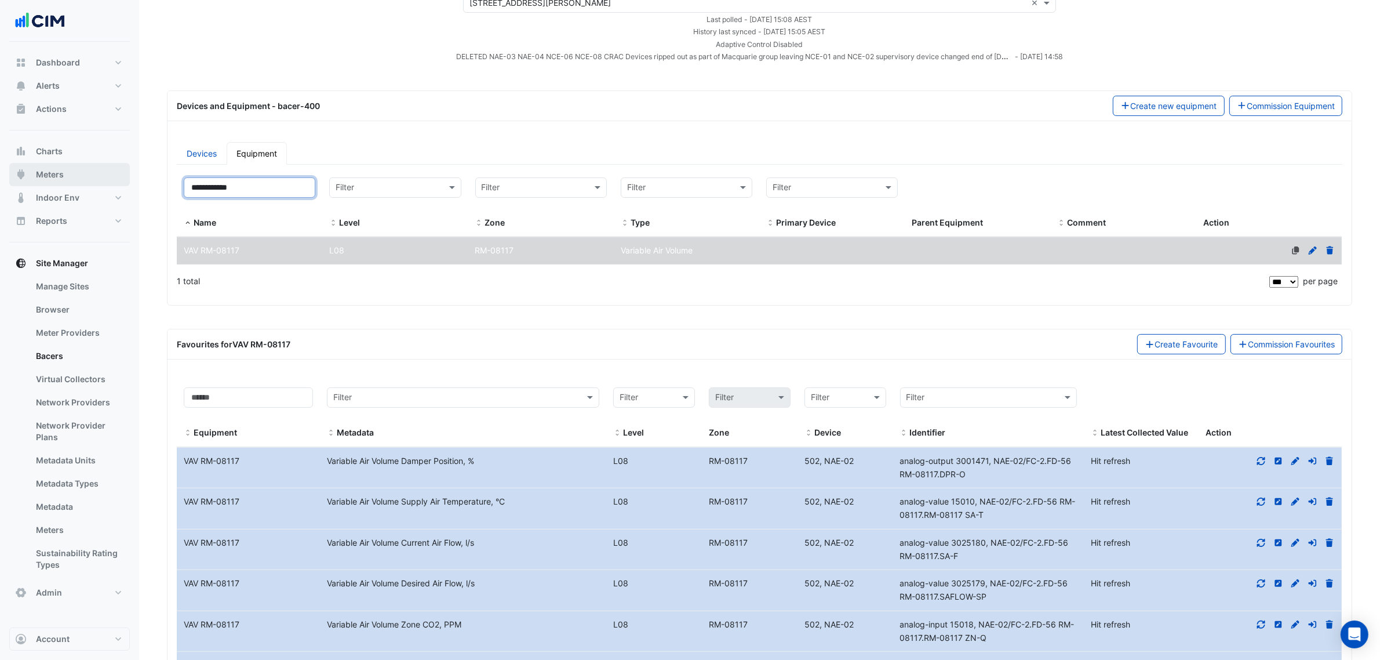
drag, startPoint x: 292, startPoint y: 183, endPoint x: 108, endPoint y: 181, distance: 183.8
click at [133, 181] on div "Manage Bacers Advanced View Collector Notes View scan history View Metadata Pre…" at bounding box center [690, 451] width 1380 height 1046
paste input
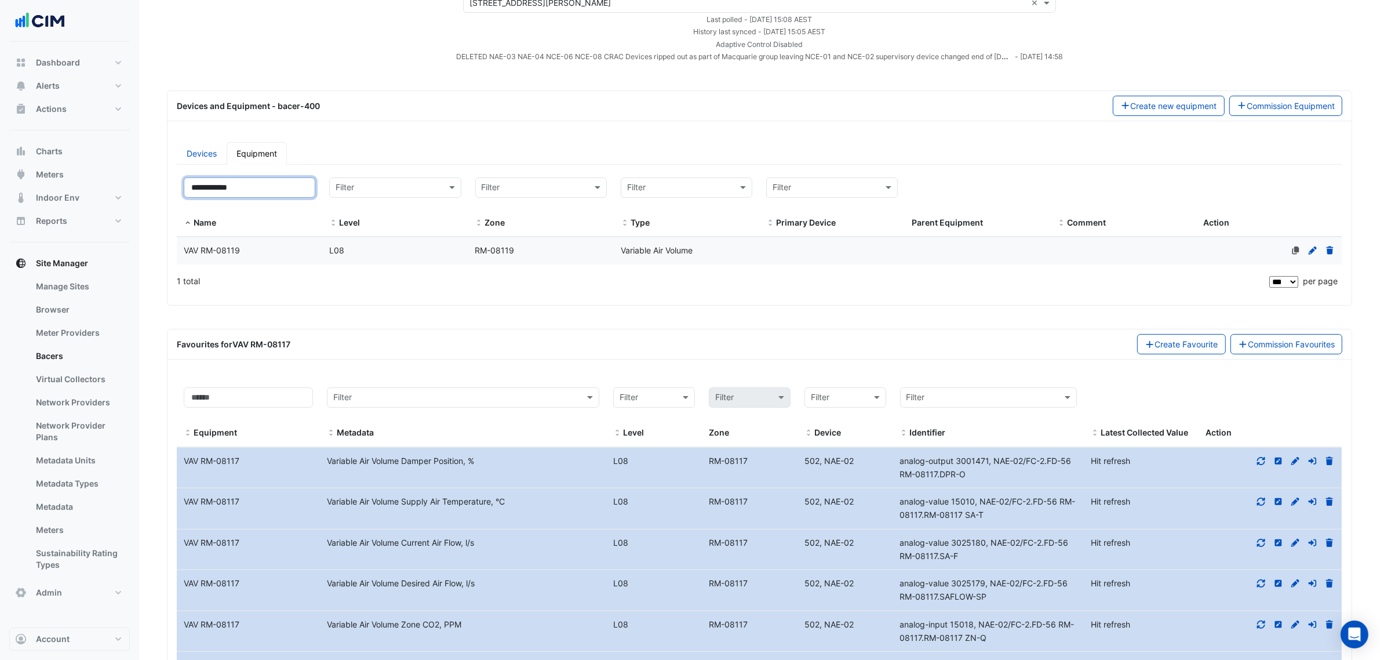
type input "**********"
click at [260, 250] on div "VAV RM-08119" at bounding box center [250, 250] width 146 height 13
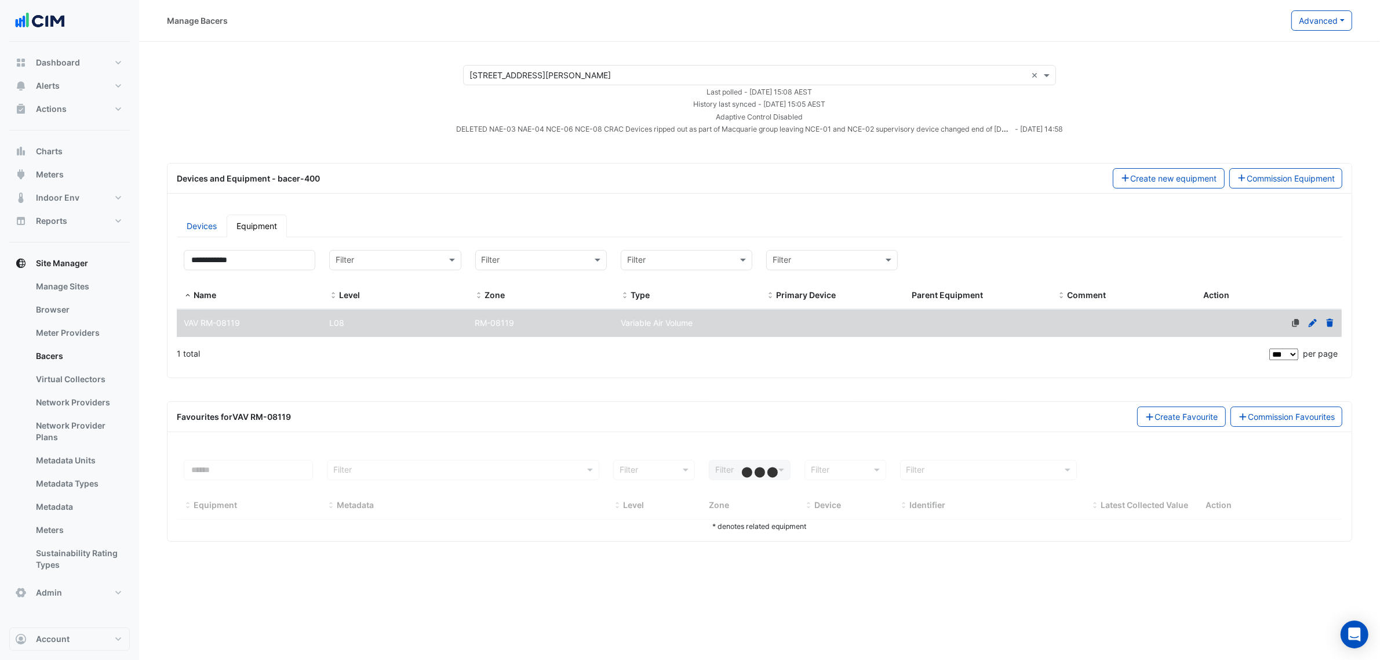
scroll to position [0, 0]
select select "***"
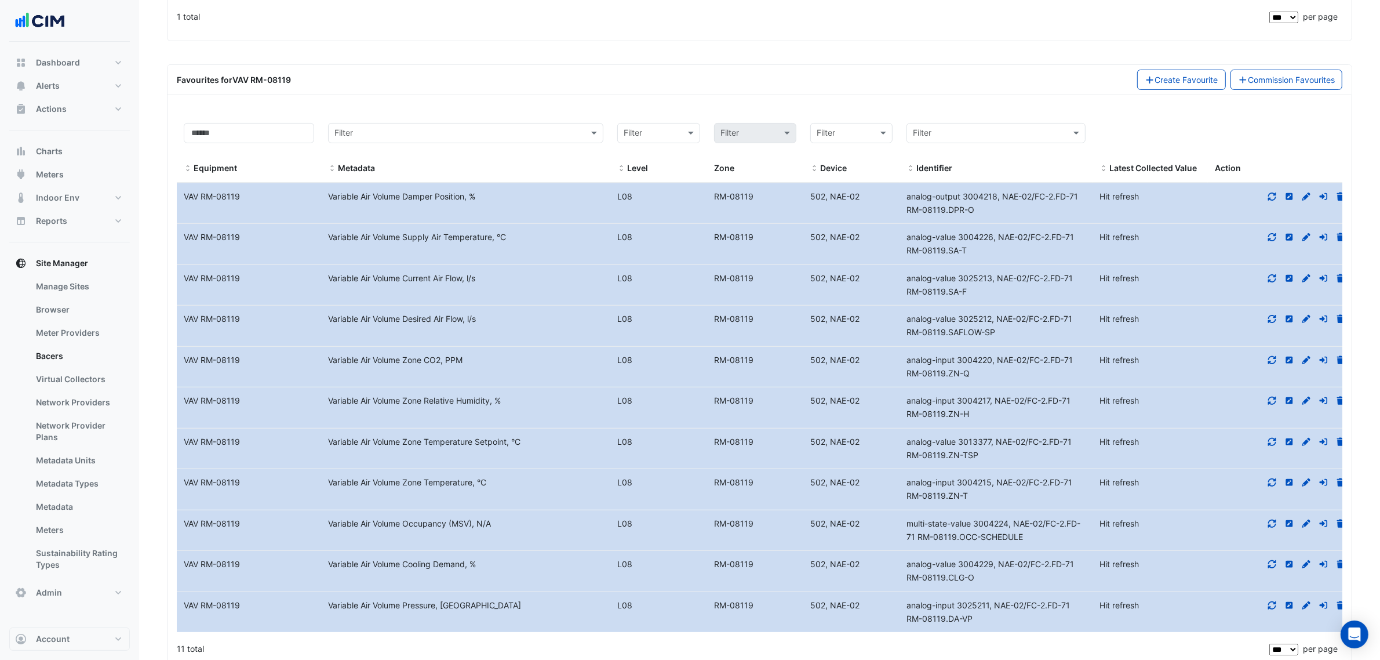
scroll to position [362, 0]
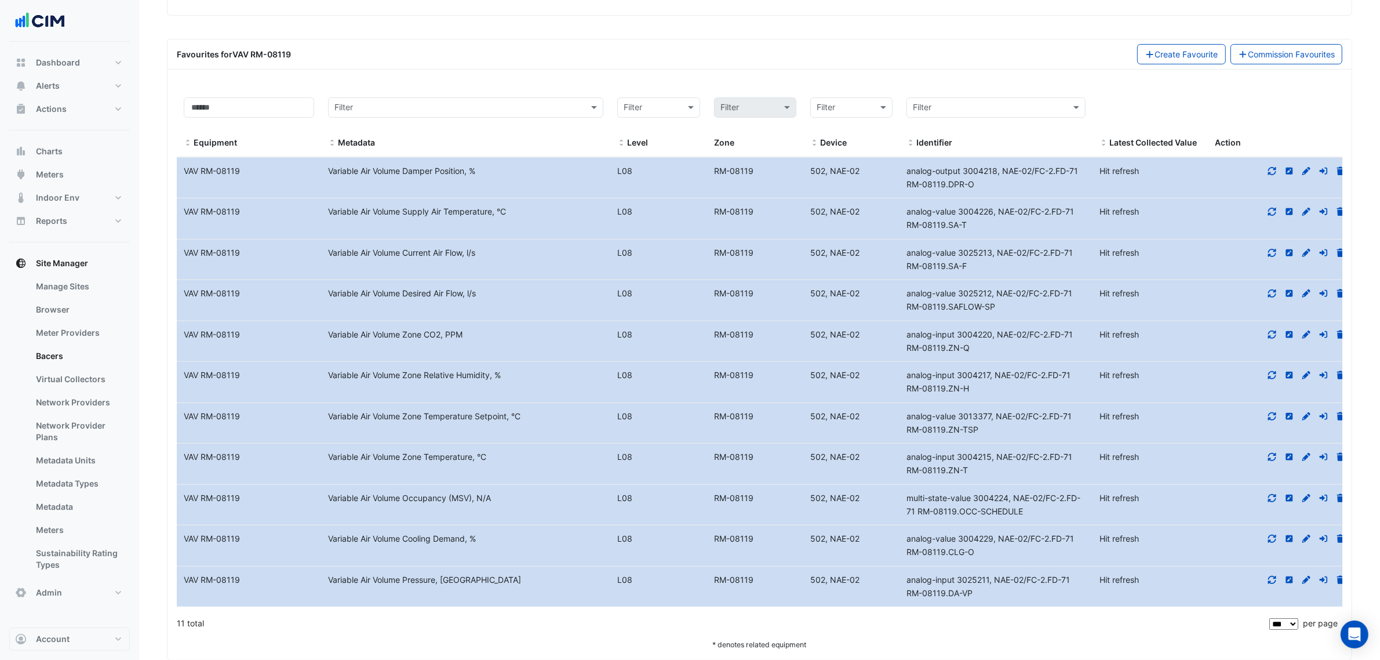
drag, startPoint x: 969, startPoint y: 476, endPoint x: 908, endPoint y: 460, distance: 62.4
click at [908, 460] on datatable-body-cell "Identifier analog-input 3004215, NAE-02/FC-2.FD-71 RM-08119.ZN-T" at bounding box center [996, 463] width 193 height 41
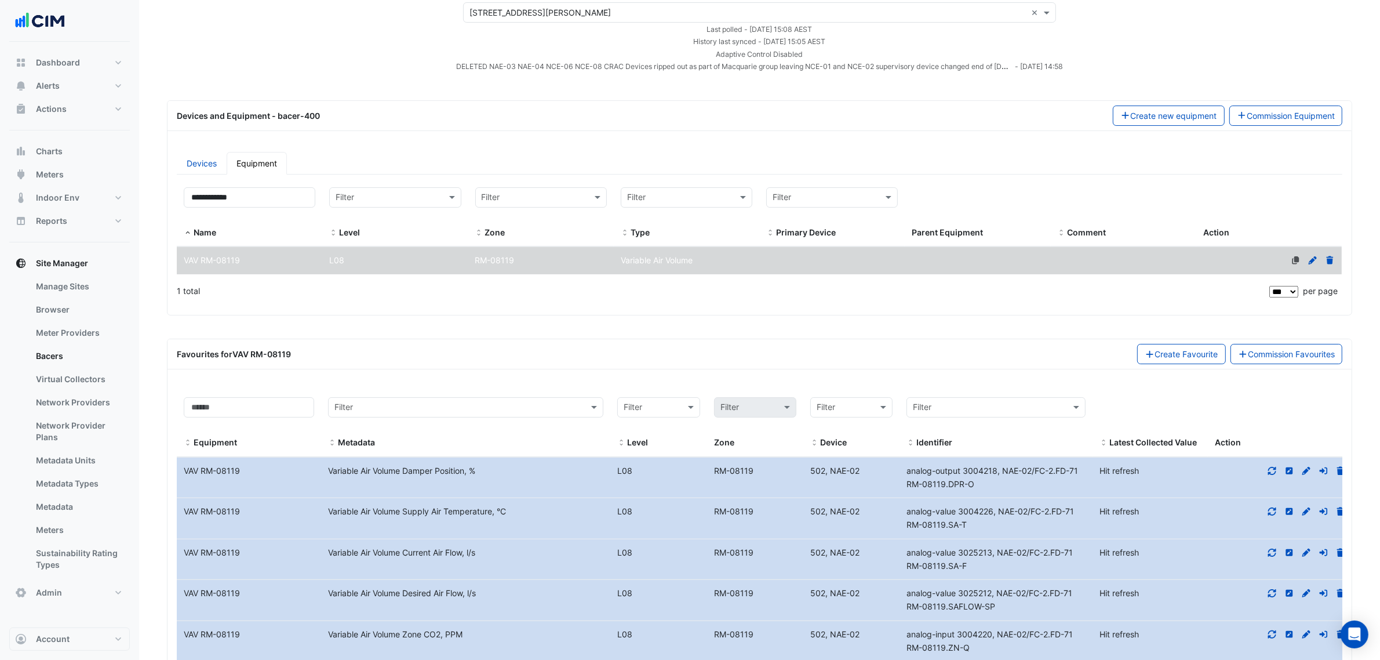
scroll to position [0, 0]
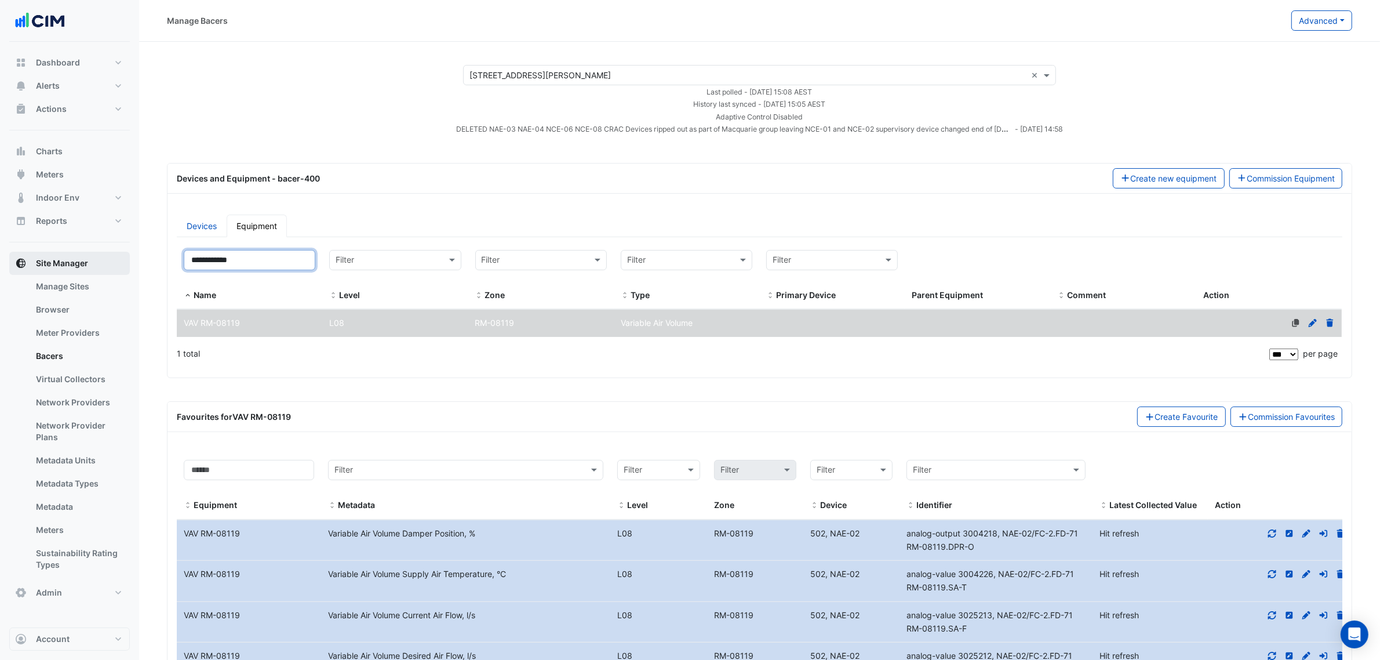
drag, startPoint x: 244, startPoint y: 256, endPoint x: 110, endPoint y: 253, distance: 133.9
click at [118, 255] on div "Manage Bacers Advanced View Collector Notes View scan history View Metadata Pre…" at bounding box center [690, 523] width 1380 height 1046
paste input
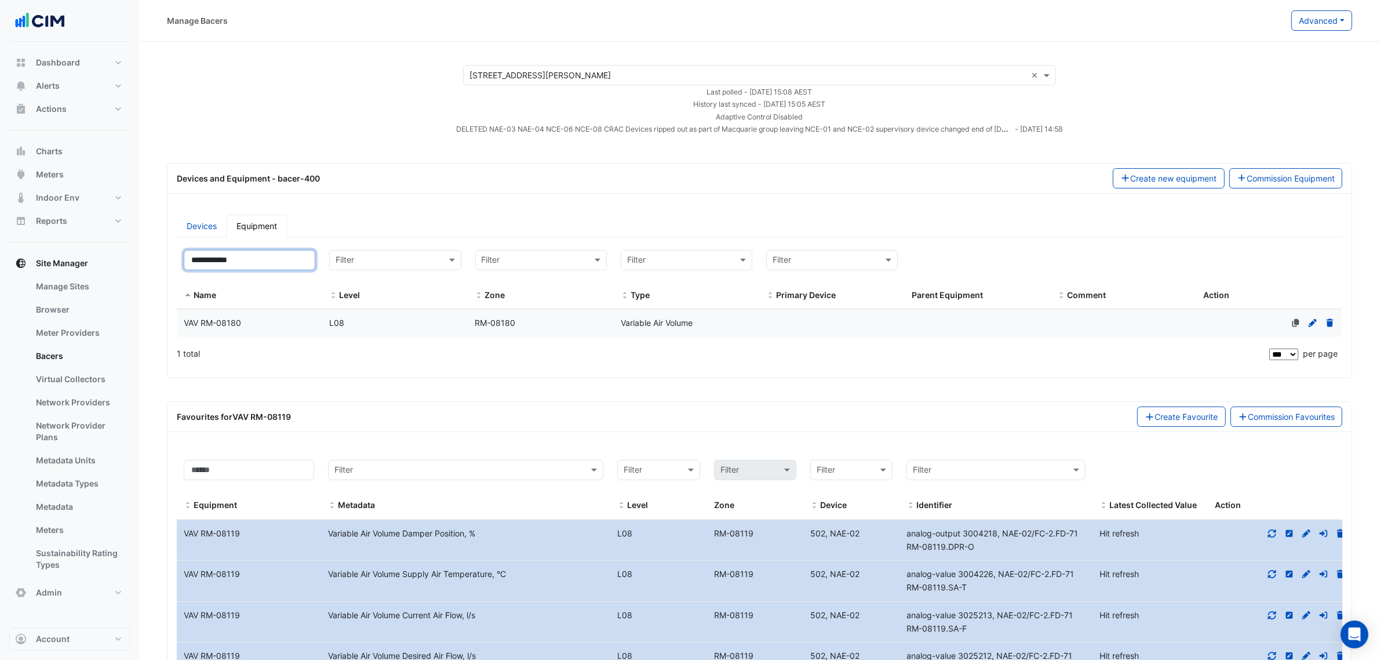
type input "**********"
click at [276, 313] on datatable-body-cell "Name VAV RM-08180" at bounding box center [250, 323] width 146 height 27
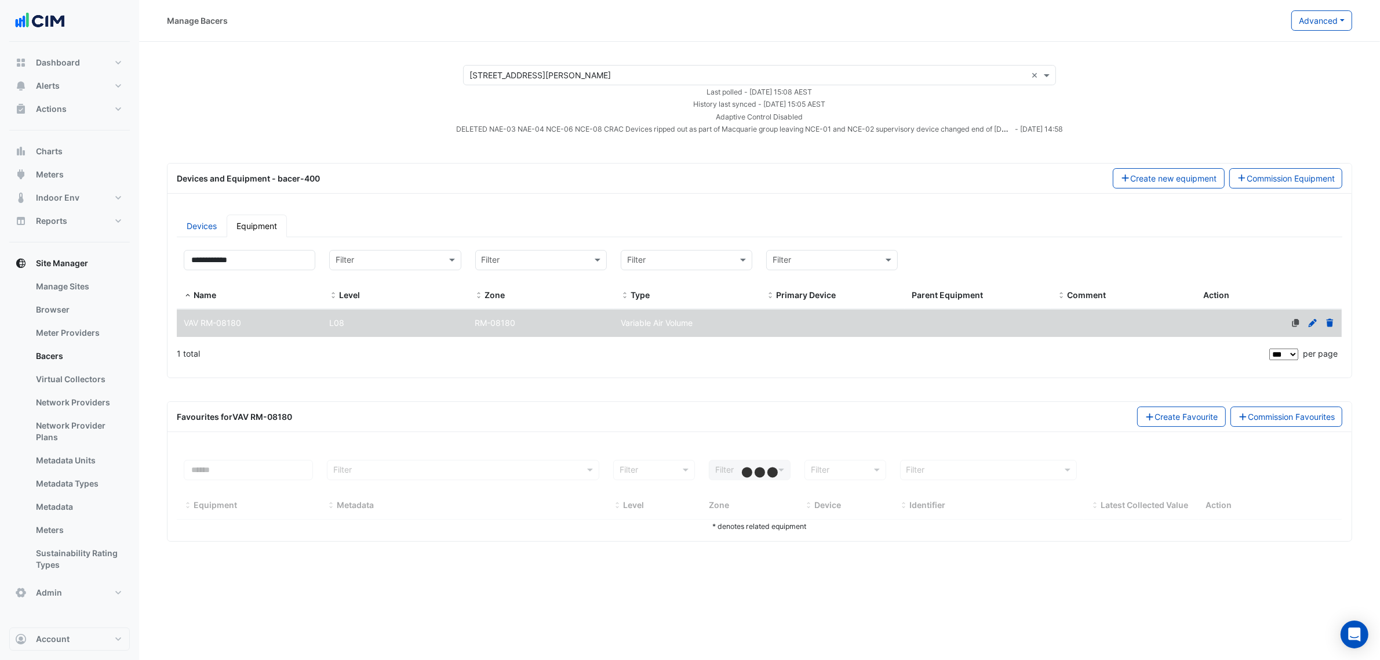
select select "***"
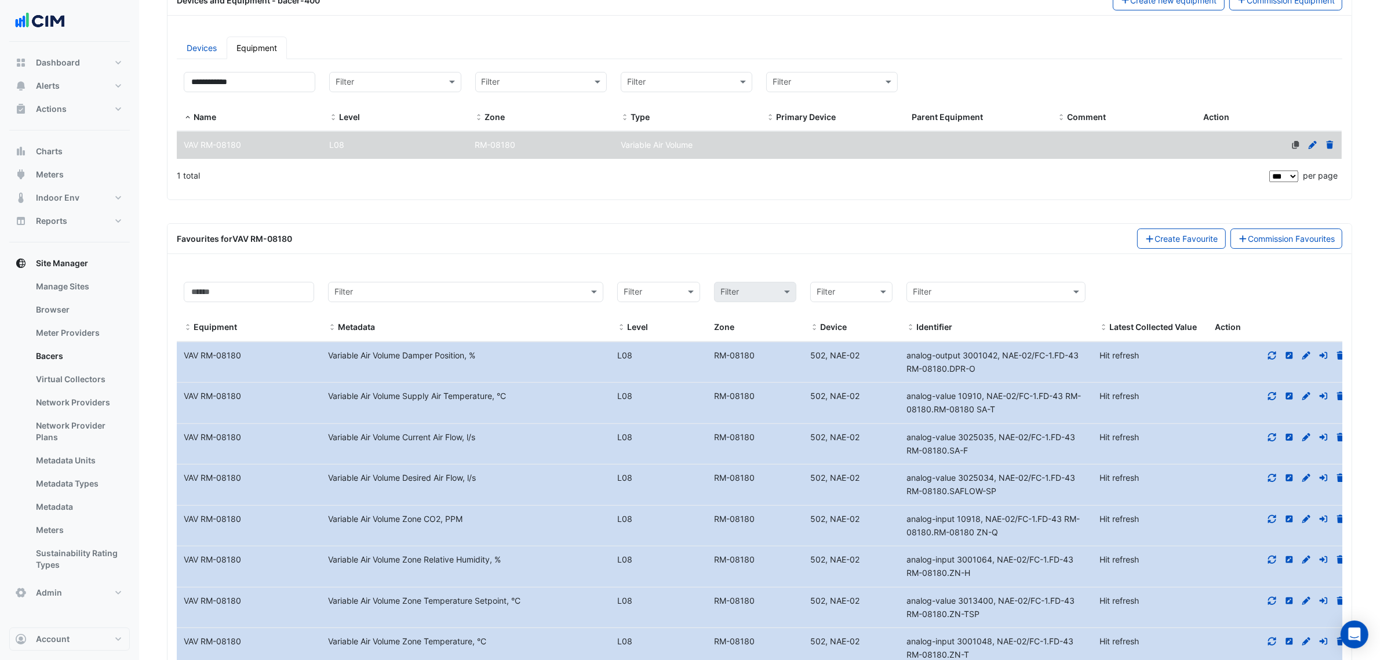
scroll to position [390, 0]
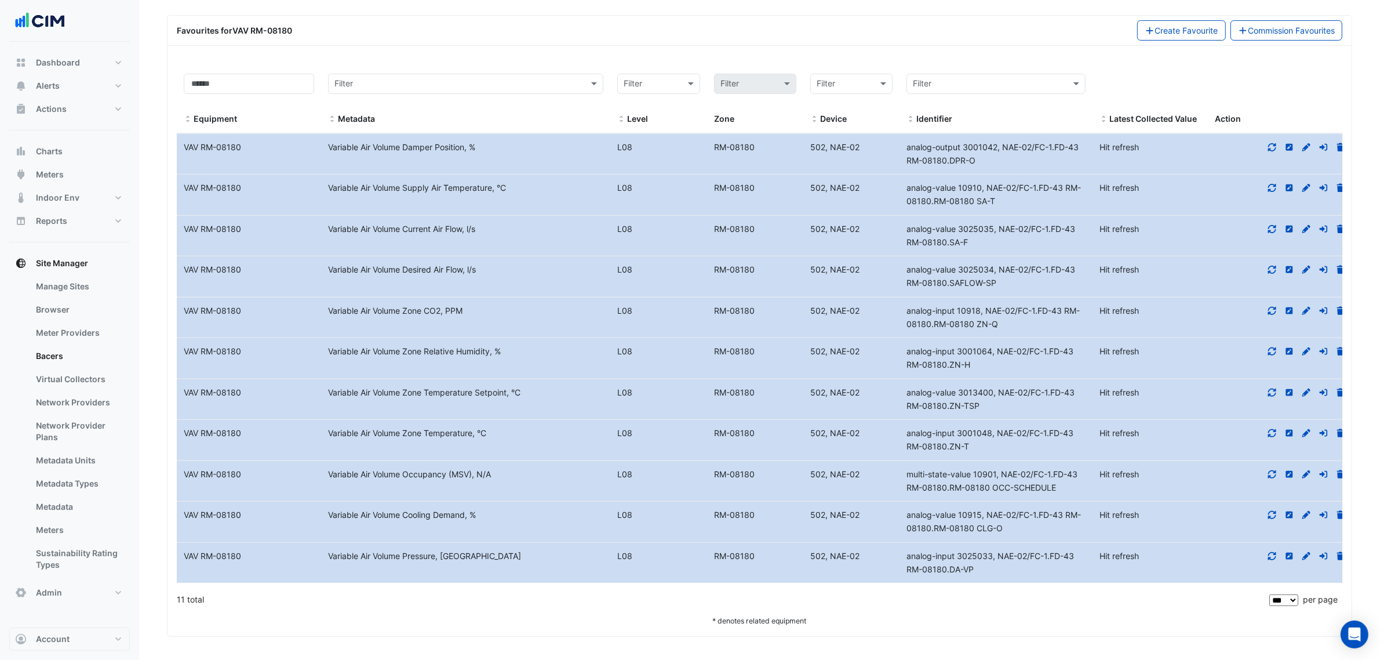
drag, startPoint x: 999, startPoint y: 450, endPoint x: 905, endPoint y: 437, distance: 94.9
click at [905, 437] on div "analog-input 3001048, NAE-02/FC-1.FD-43 RM-08180.ZN-T" at bounding box center [996, 440] width 193 height 27
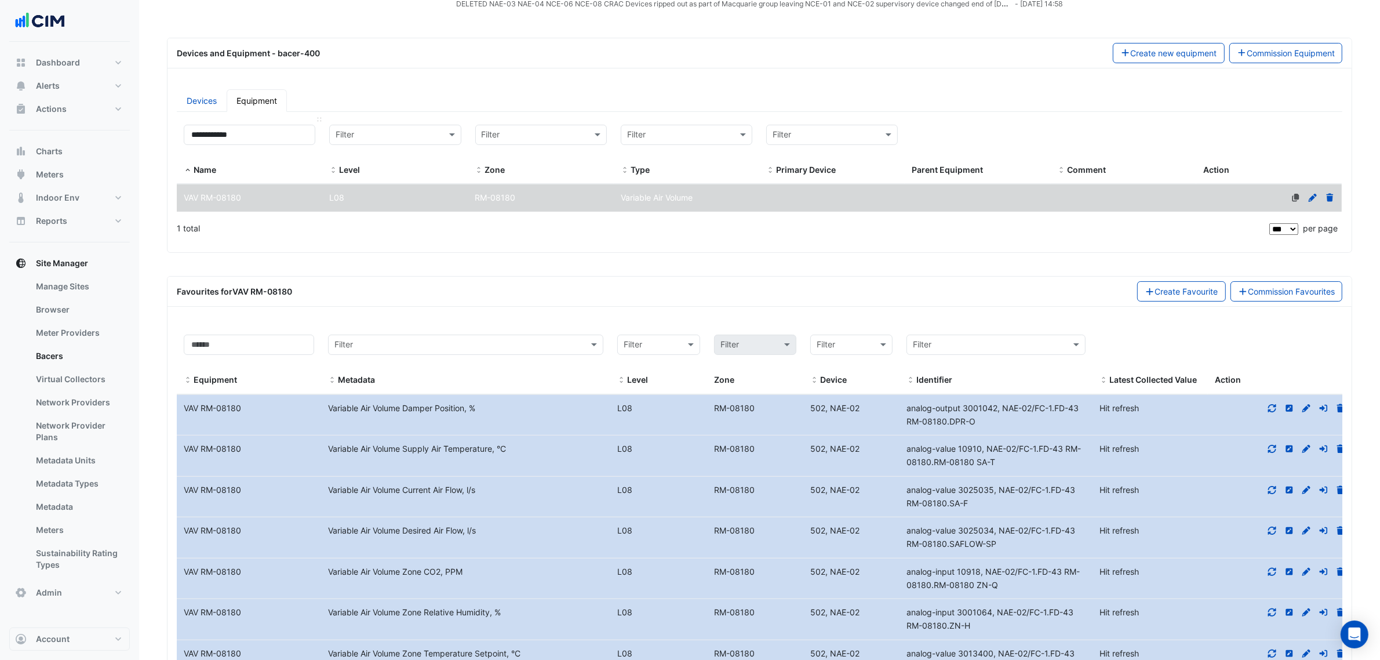
scroll to position [100, 0]
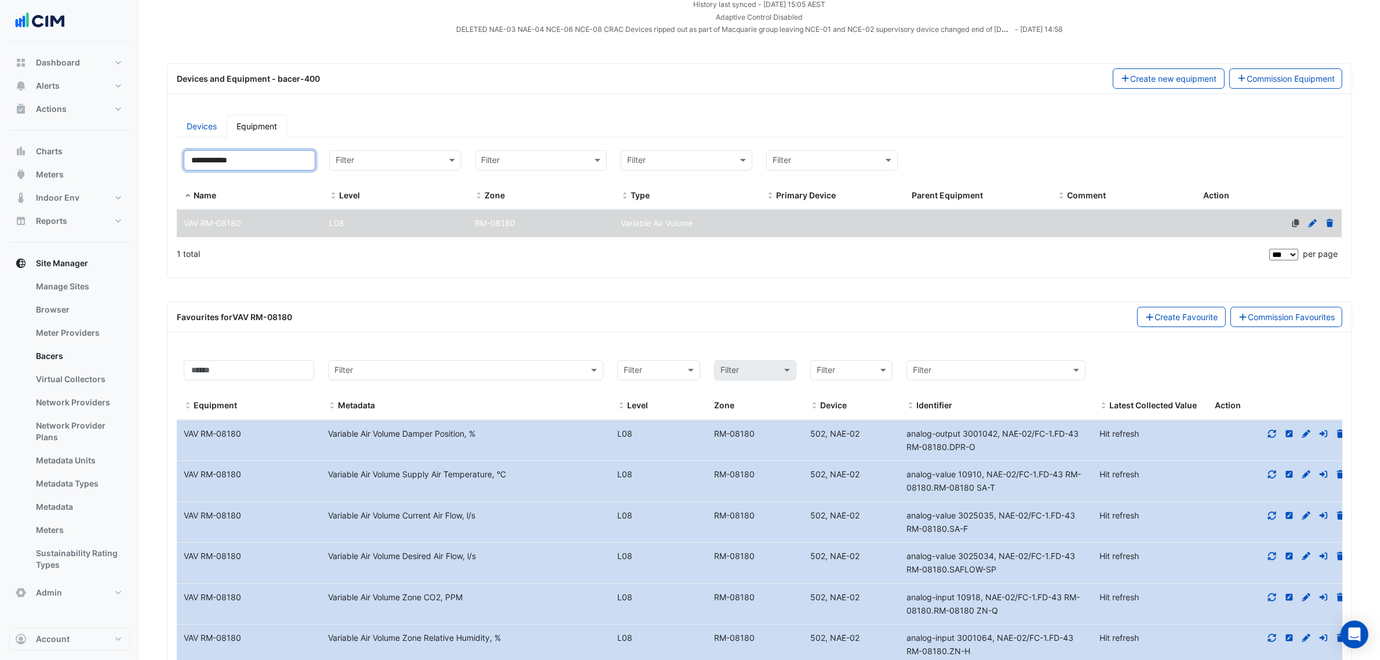
drag, startPoint x: 297, startPoint y: 150, endPoint x: 147, endPoint y: 163, distance: 150.7
click at [151, 163] on section "× 1 Shelley Street × Last polled - Thu 25-Sep-2025 15:08 AEST History last sync…" at bounding box center [759, 432] width 1241 height 981
paste input
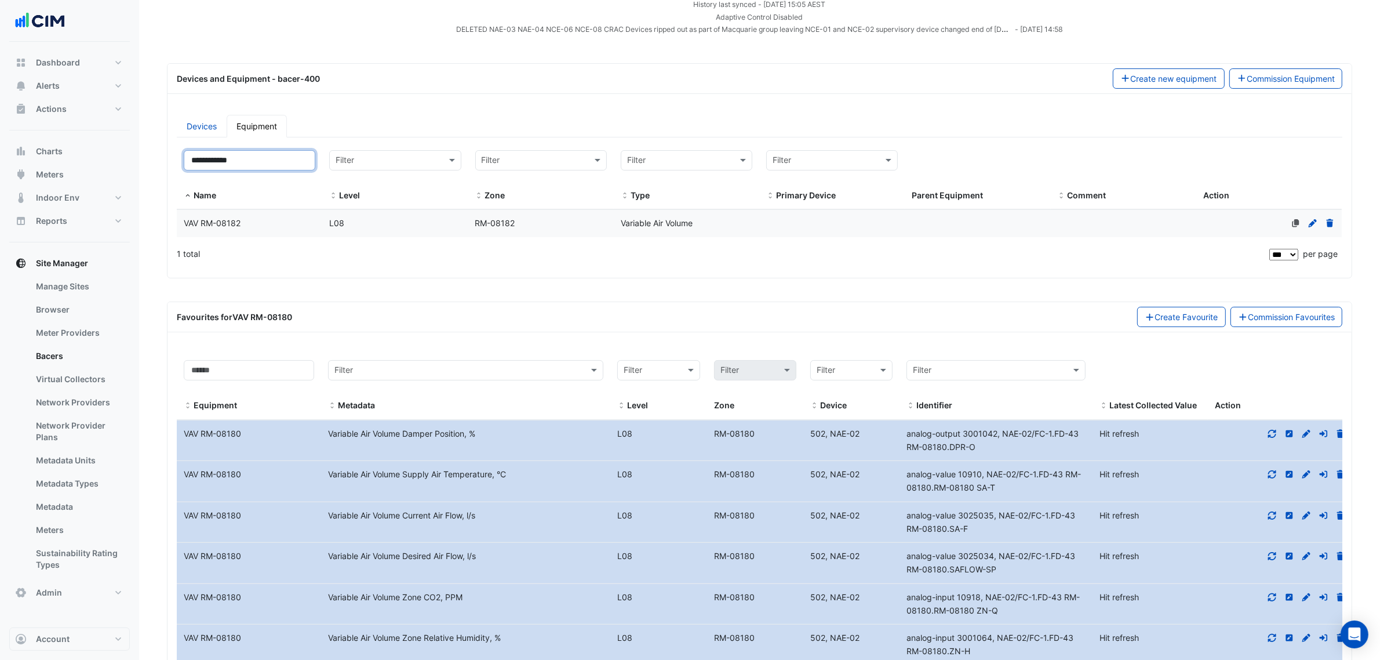
type input "**********"
click at [256, 219] on div "VAV RM-08182" at bounding box center [250, 223] width 146 height 13
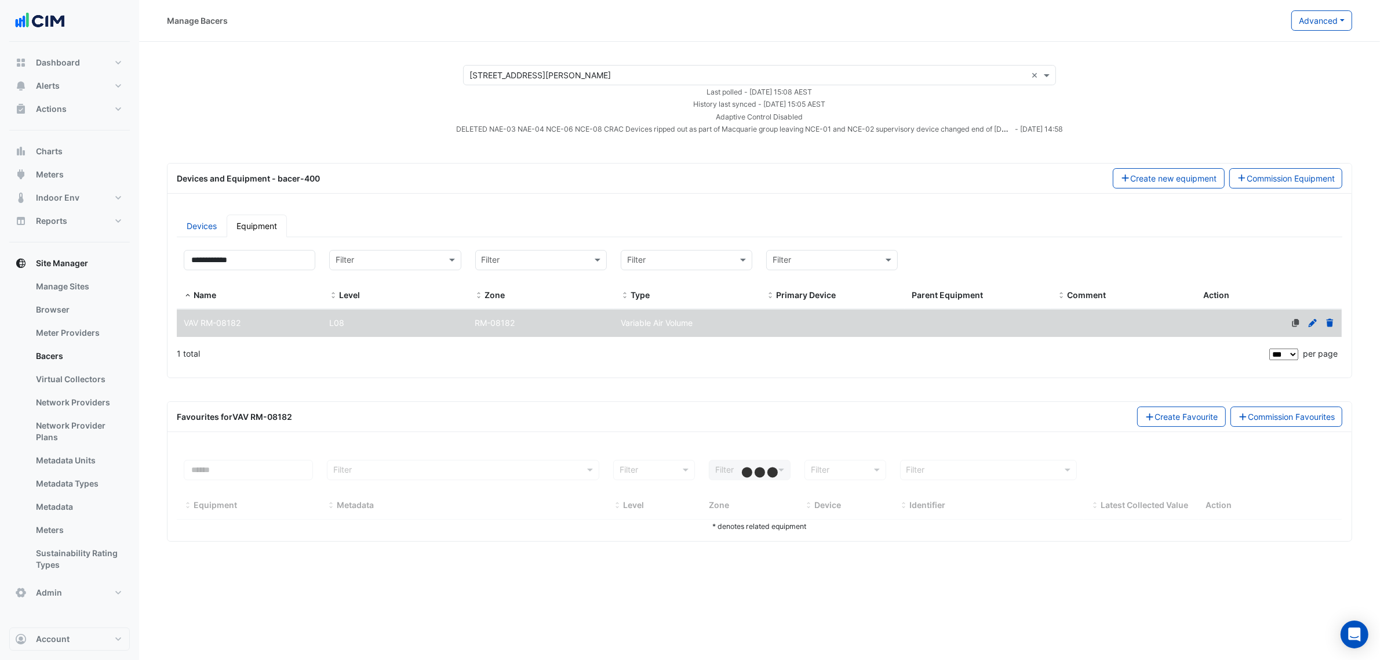
select select "***"
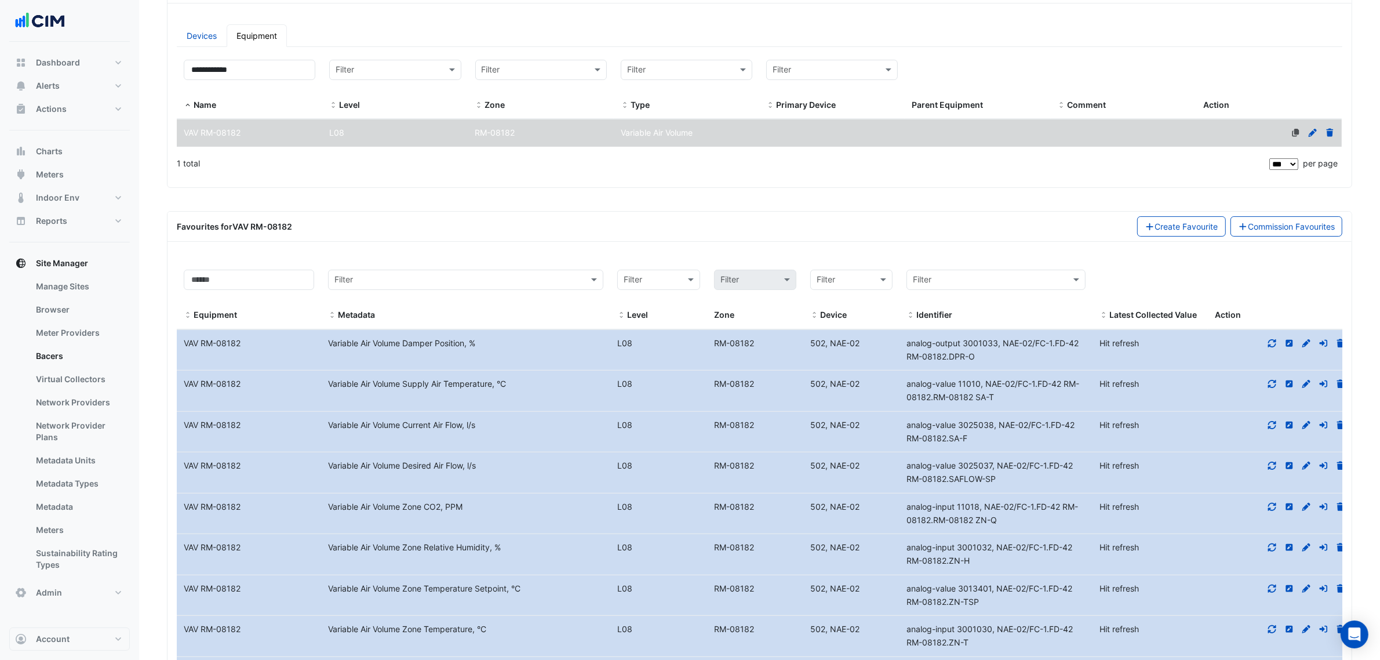
scroll to position [390, 0]
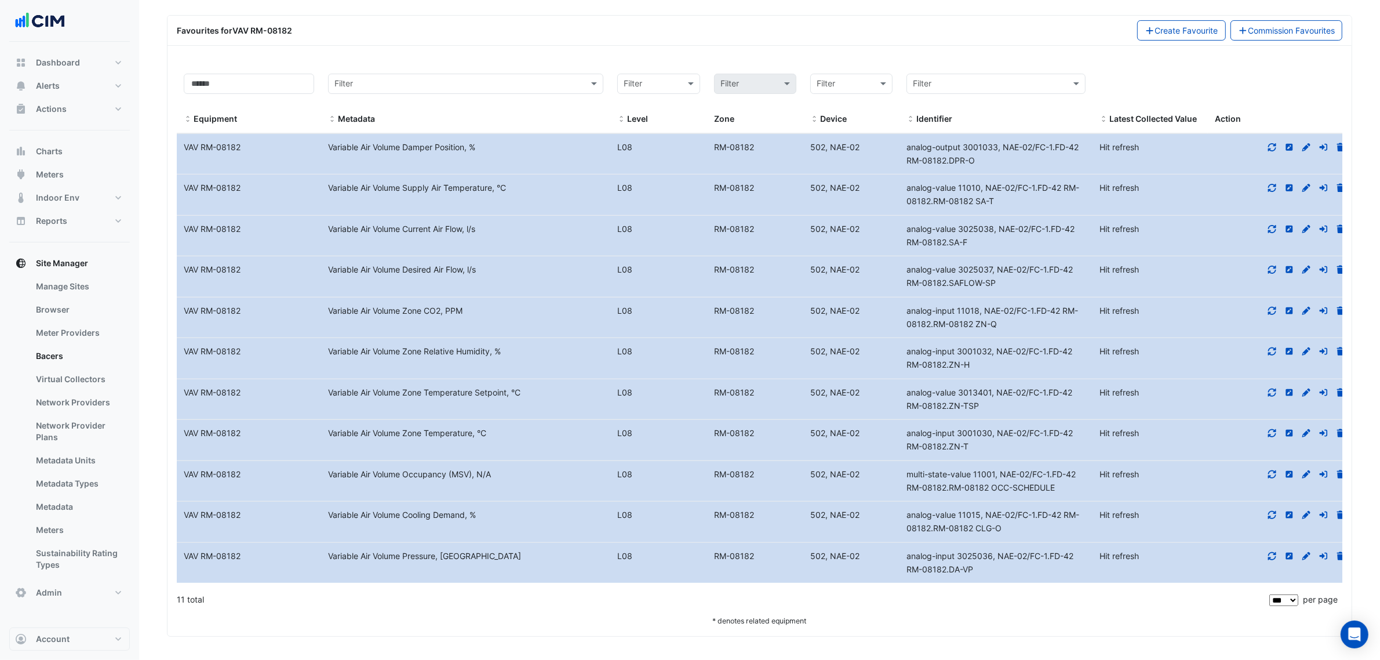
drag, startPoint x: 977, startPoint y: 445, endPoint x: 908, endPoint y: 434, distance: 70.0
click at [908, 434] on div "analog-input 3001030, NAE-02/FC-1.FD-42 RM-08182.ZN-T" at bounding box center [996, 440] width 193 height 27
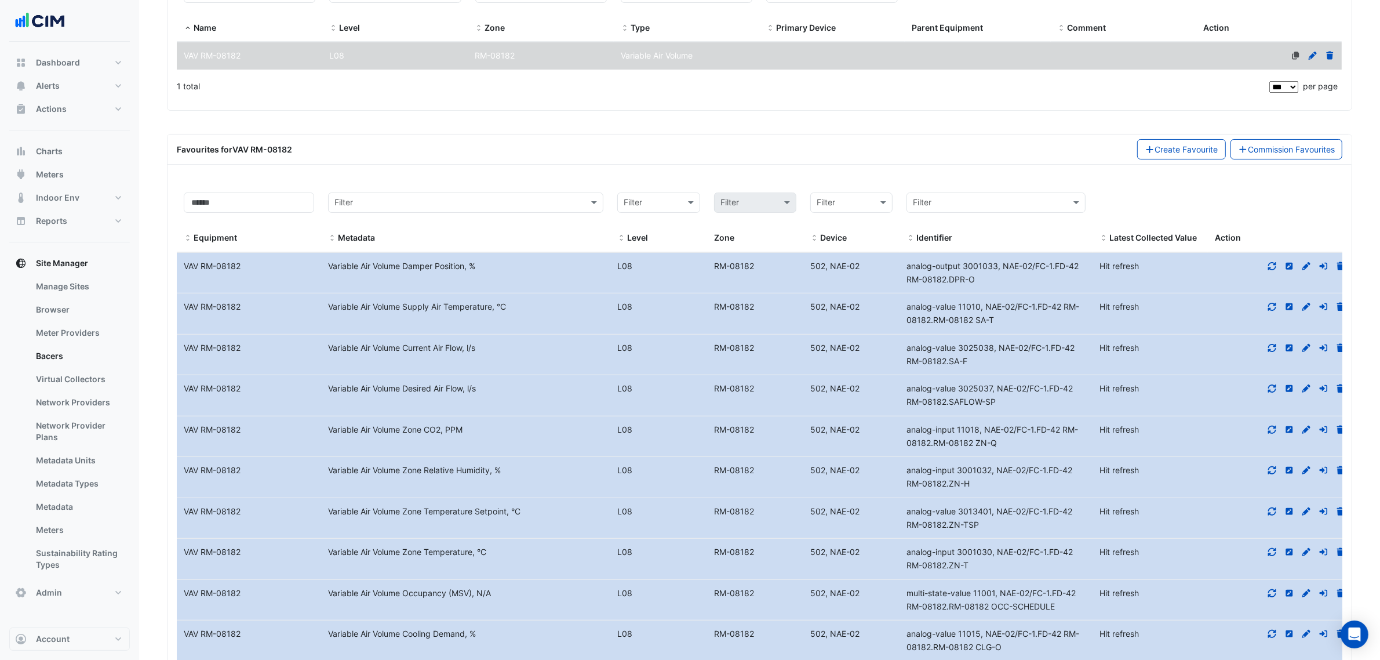
scroll to position [172, 0]
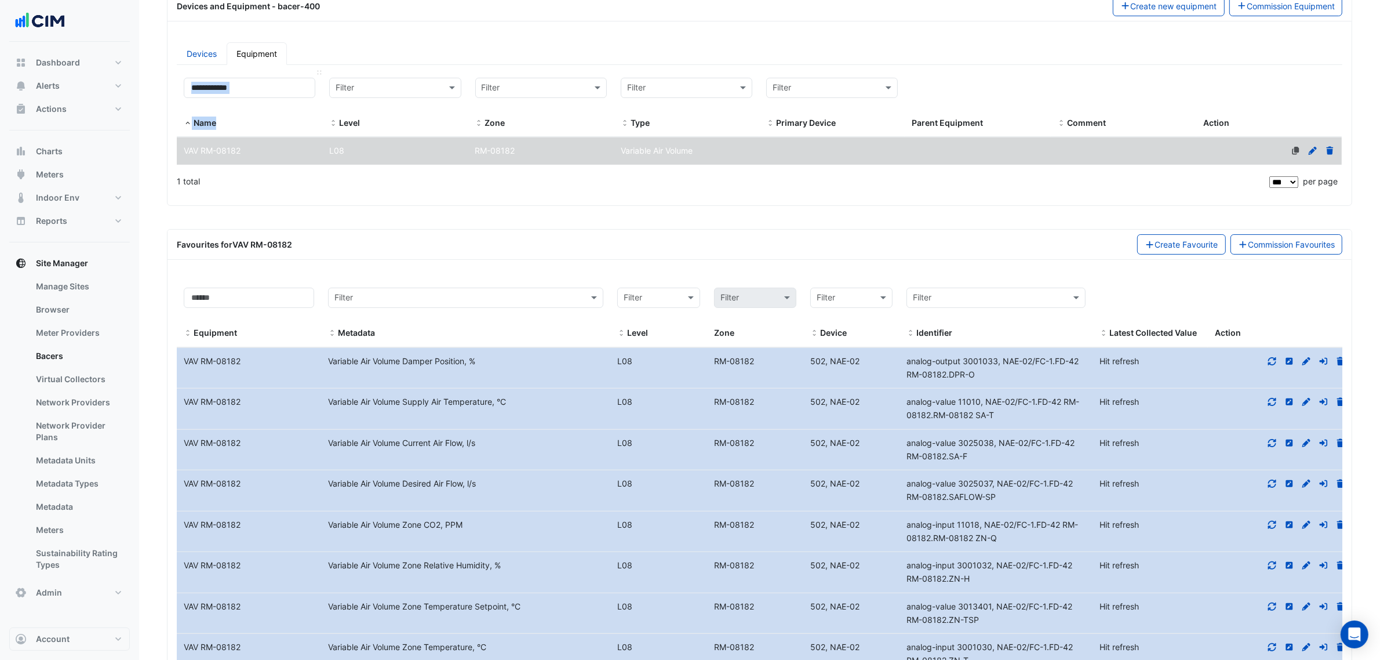
drag, startPoint x: 272, startPoint y: 97, endPoint x: 258, endPoint y: 90, distance: 16.1
click at [258, 90] on div "**********" at bounding box center [250, 104] width 132 height 52
drag, startPoint x: 258, startPoint y: 90, endPoint x: 108, endPoint y: 89, distance: 149.6
click at [108, 89] on div "Manage Bacers Advanced View Collector Notes View scan history View Metadata Pre…" at bounding box center [690, 351] width 1380 height 1046
paste input
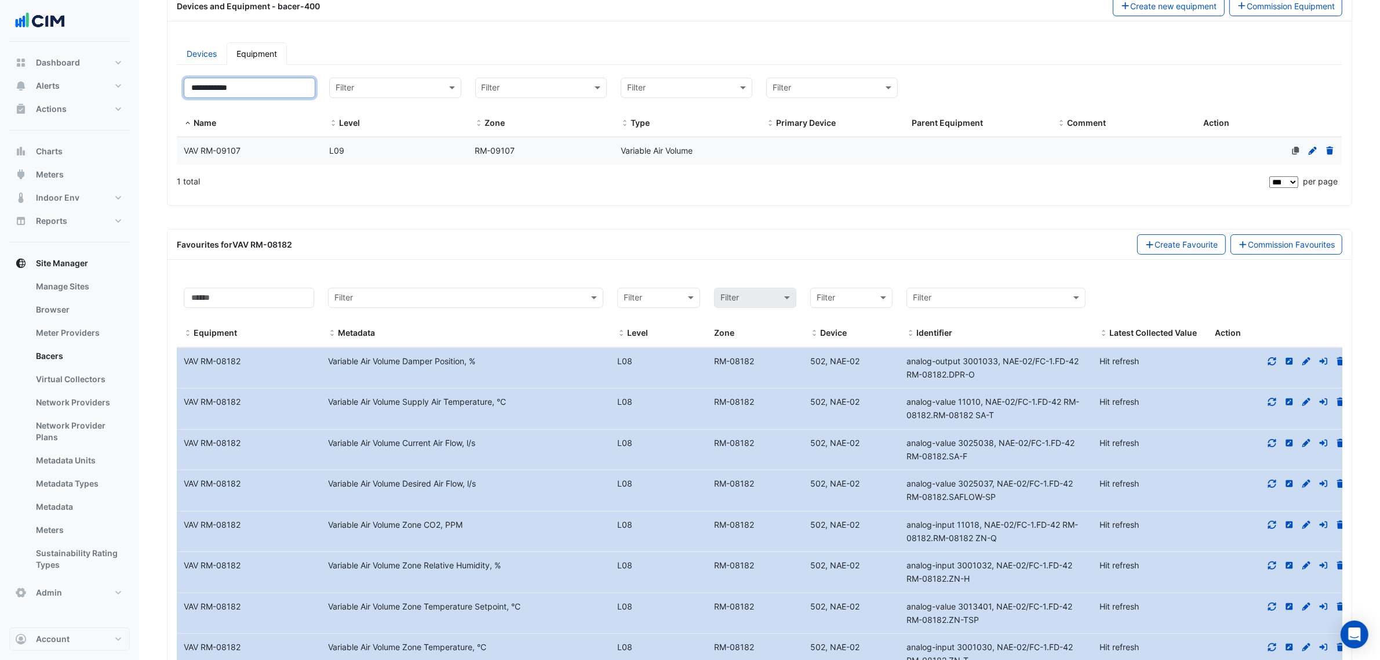
type input "**********"
click at [236, 164] on datatable-body-cell "Name VAV RM-09107" at bounding box center [250, 150] width 146 height 27
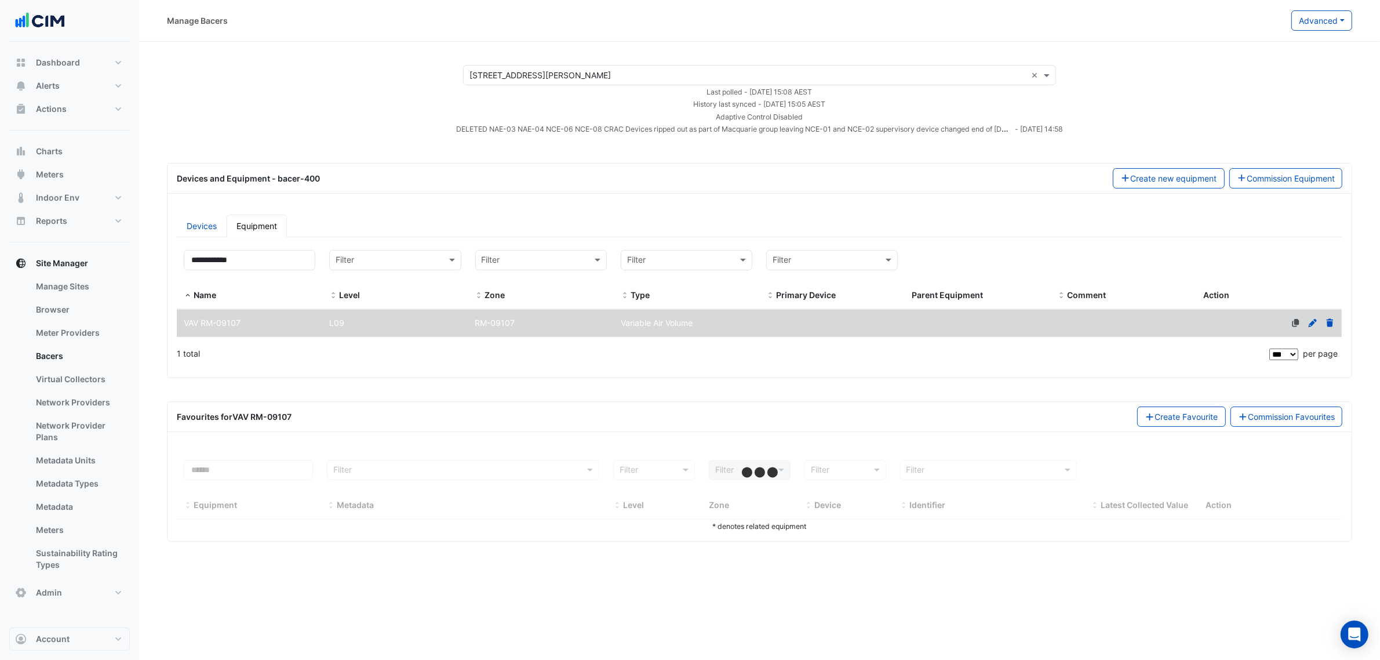
scroll to position [0, 0]
select select "***"
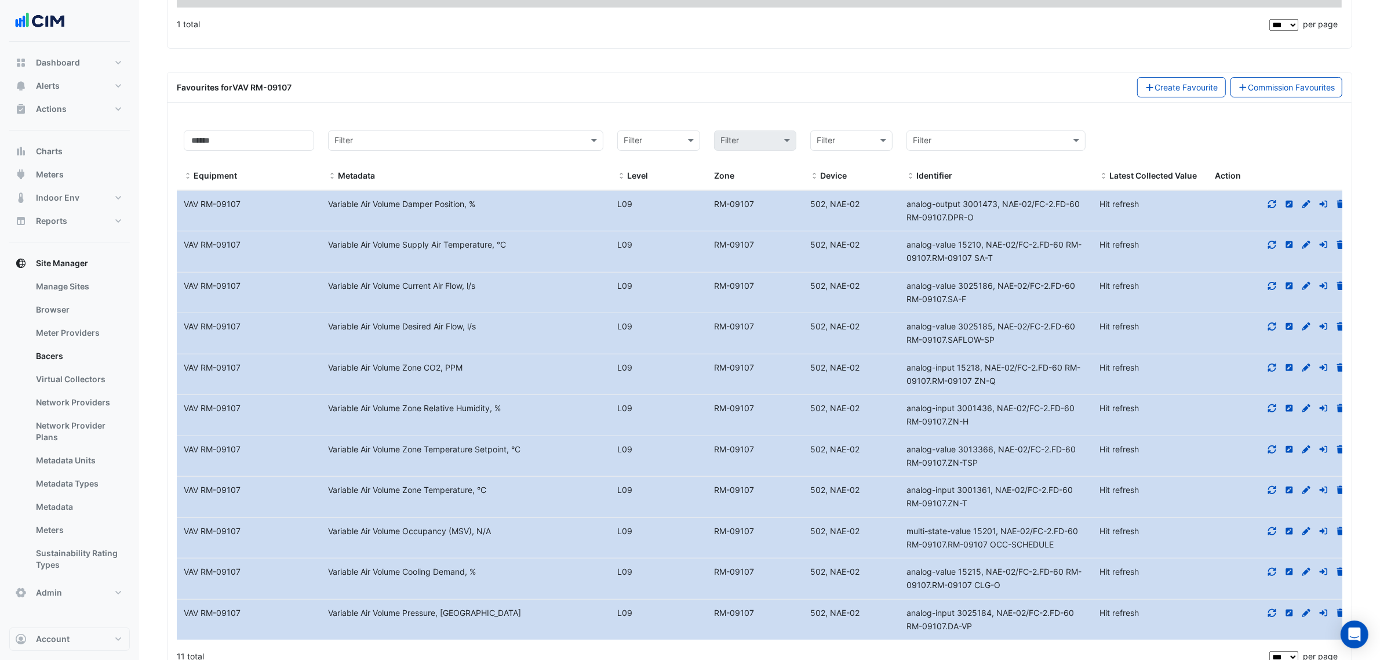
scroll to position [362, 0]
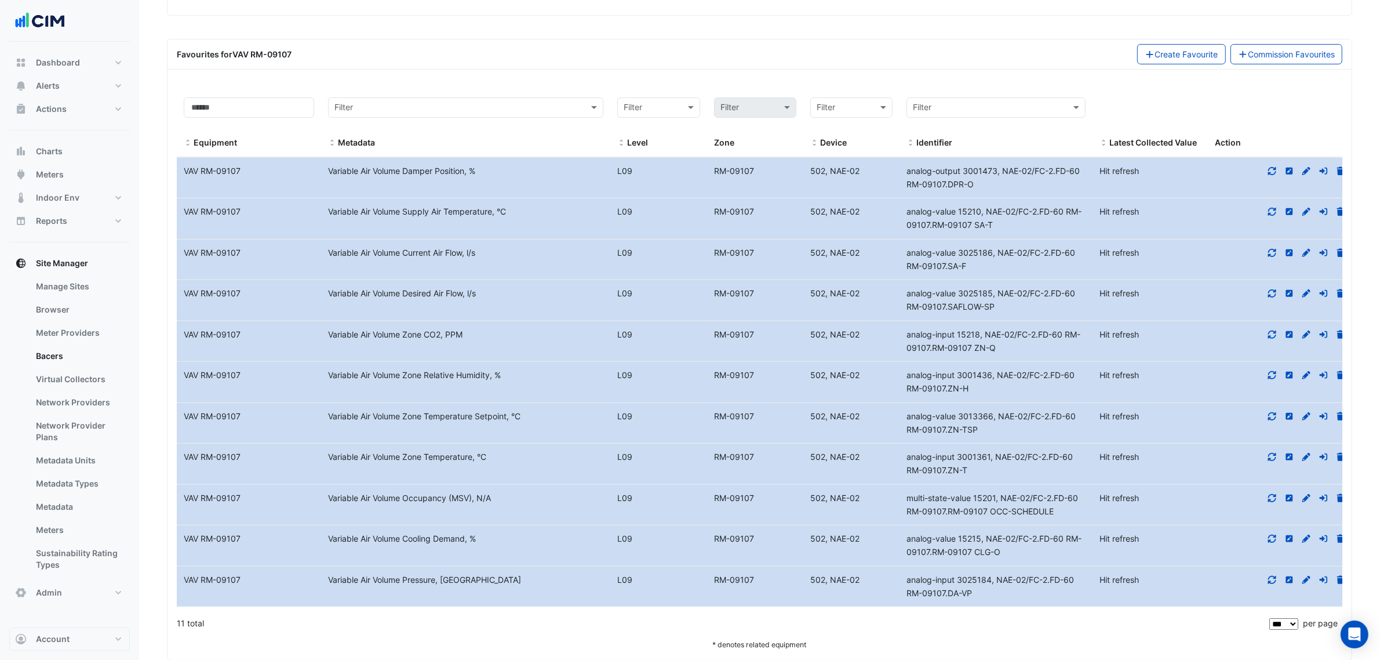
drag, startPoint x: 985, startPoint y: 471, endPoint x: 905, endPoint y: 461, distance: 81.2
click at [905, 461] on div "analog-input 3001361, NAE-02/FC-2.FD-60 RM-09107.ZN-T" at bounding box center [996, 463] width 193 height 27
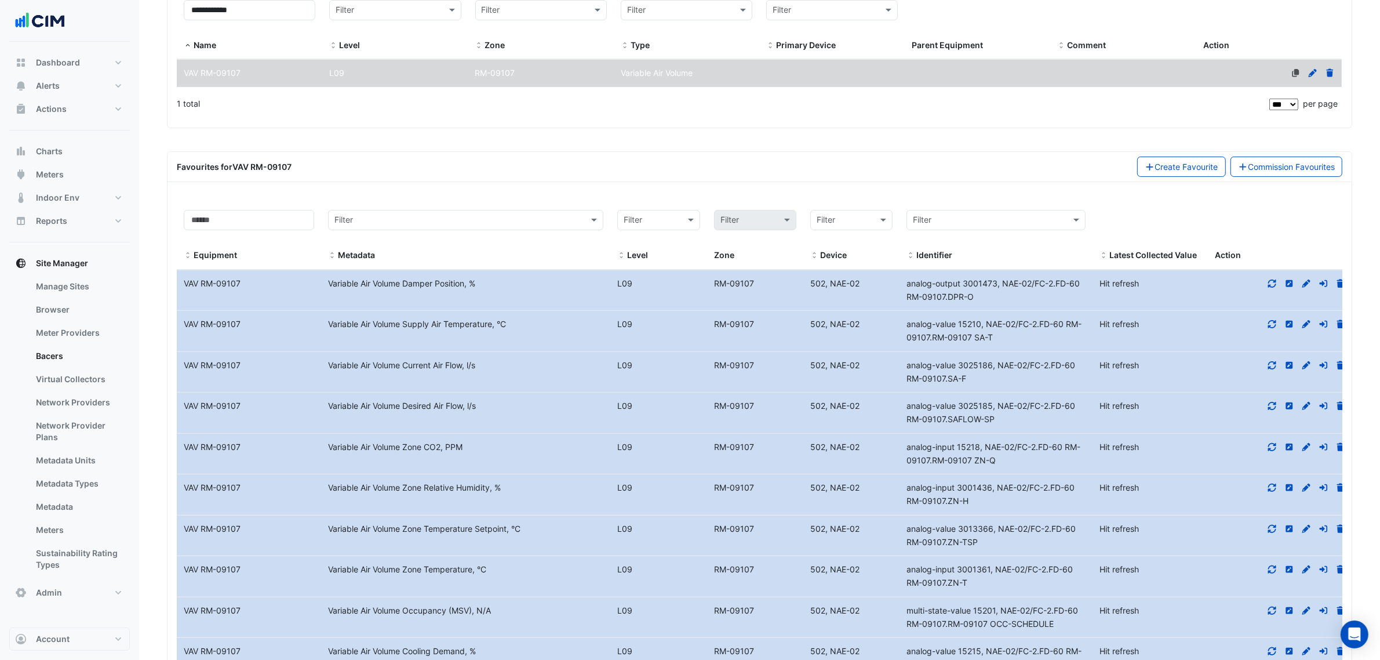
scroll to position [145, 0]
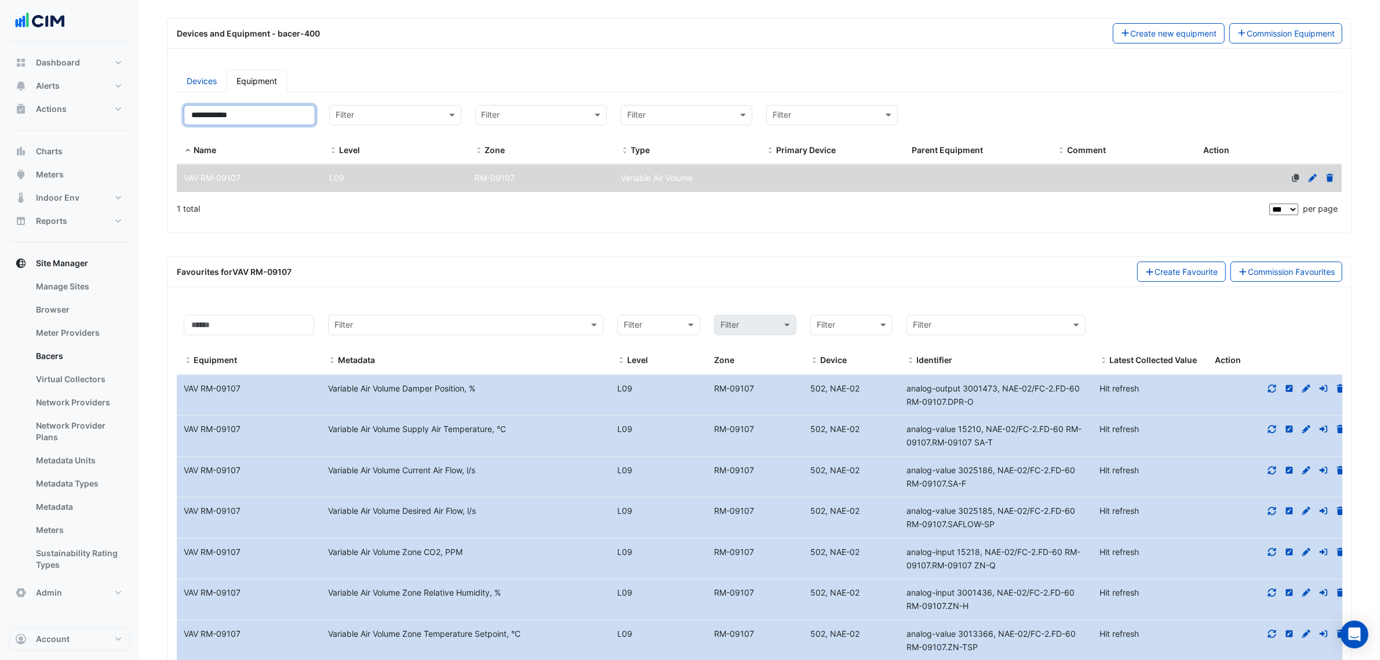
drag, startPoint x: 260, startPoint y: 119, endPoint x: 162, endPoint y: 123, distance: 97.5
click at [155, 118] on section "× 1 Shelley Street × Last polled - Thu 25-Sep-2025 15:08 AEST History last sync…" at bounding box center [759, 387] width 1241 height 981
paste input
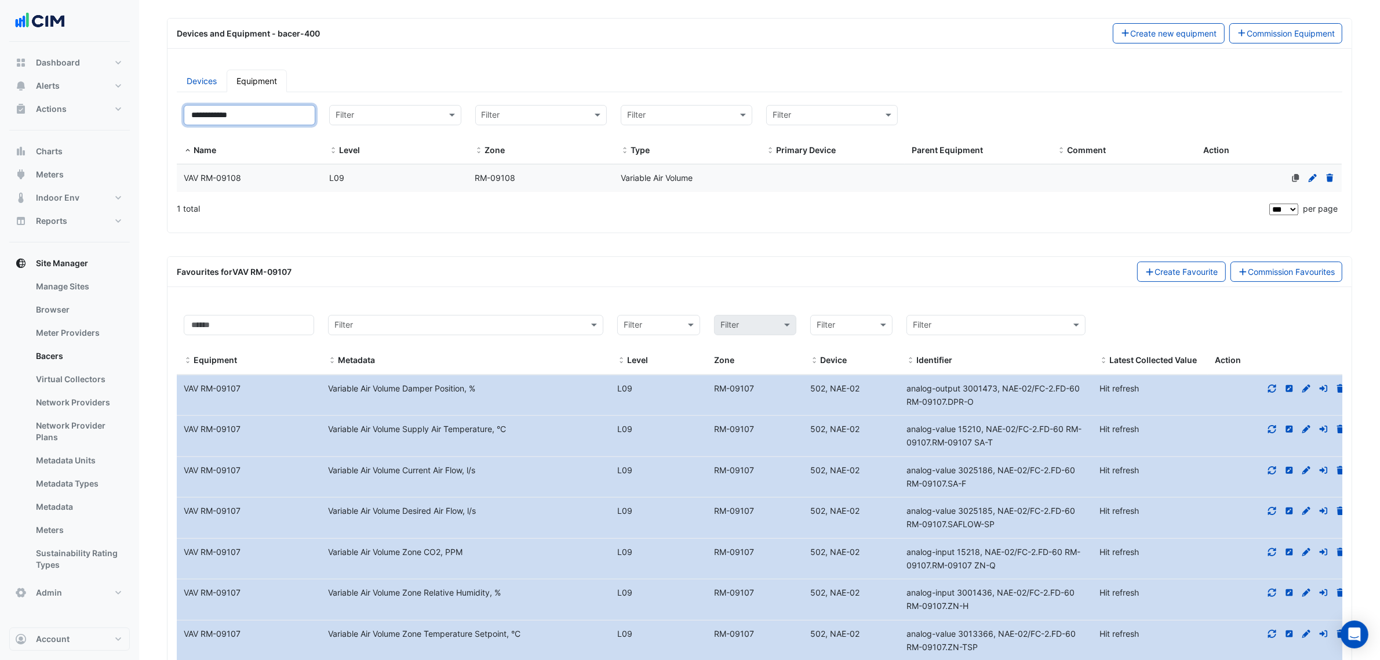
type input "**********"
click at [242, 179] on div "VAV RM-09108" at bounding box center [250, 178] width 146 height 13
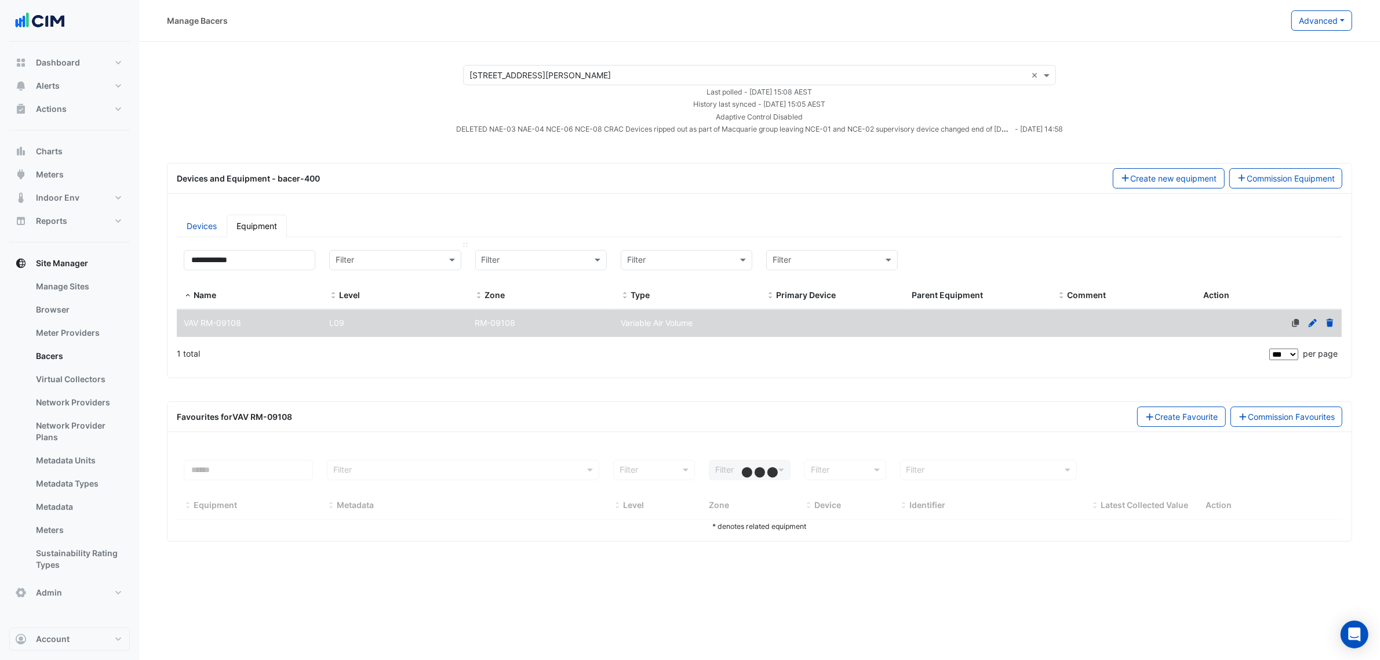
scroll to position [0, 0]
select select "***"
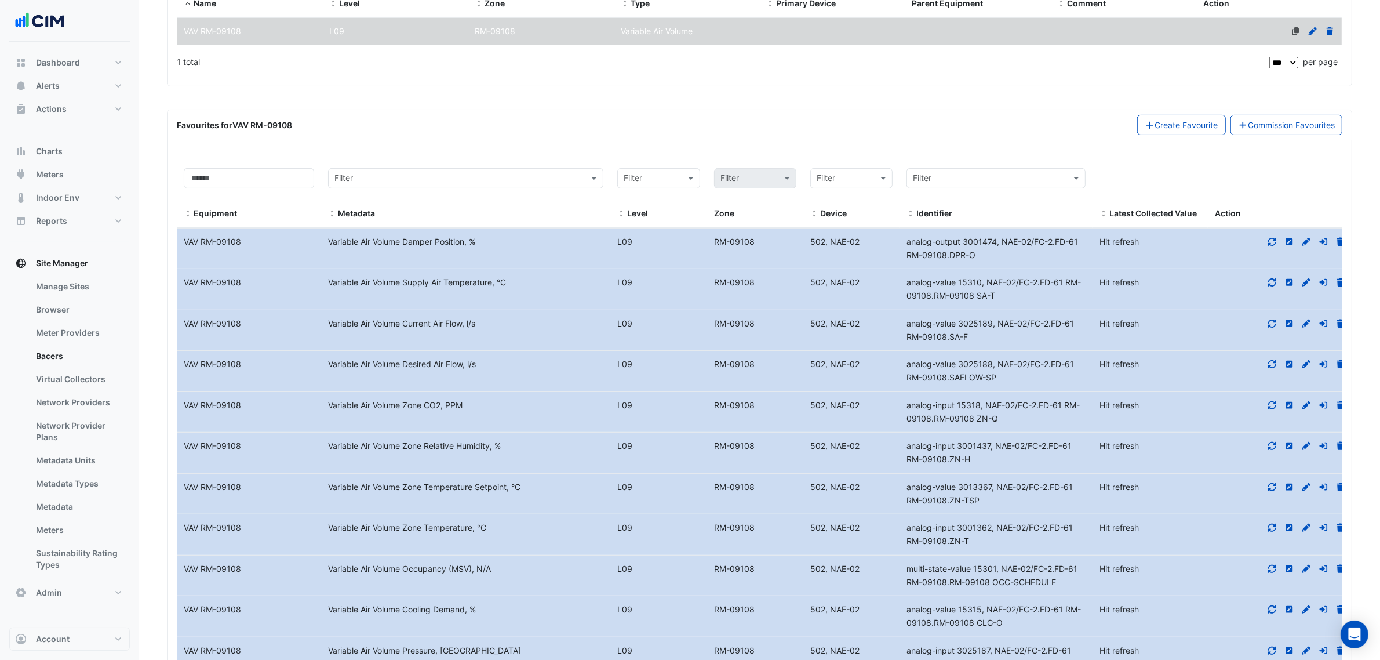
scroll to position [362, 0]
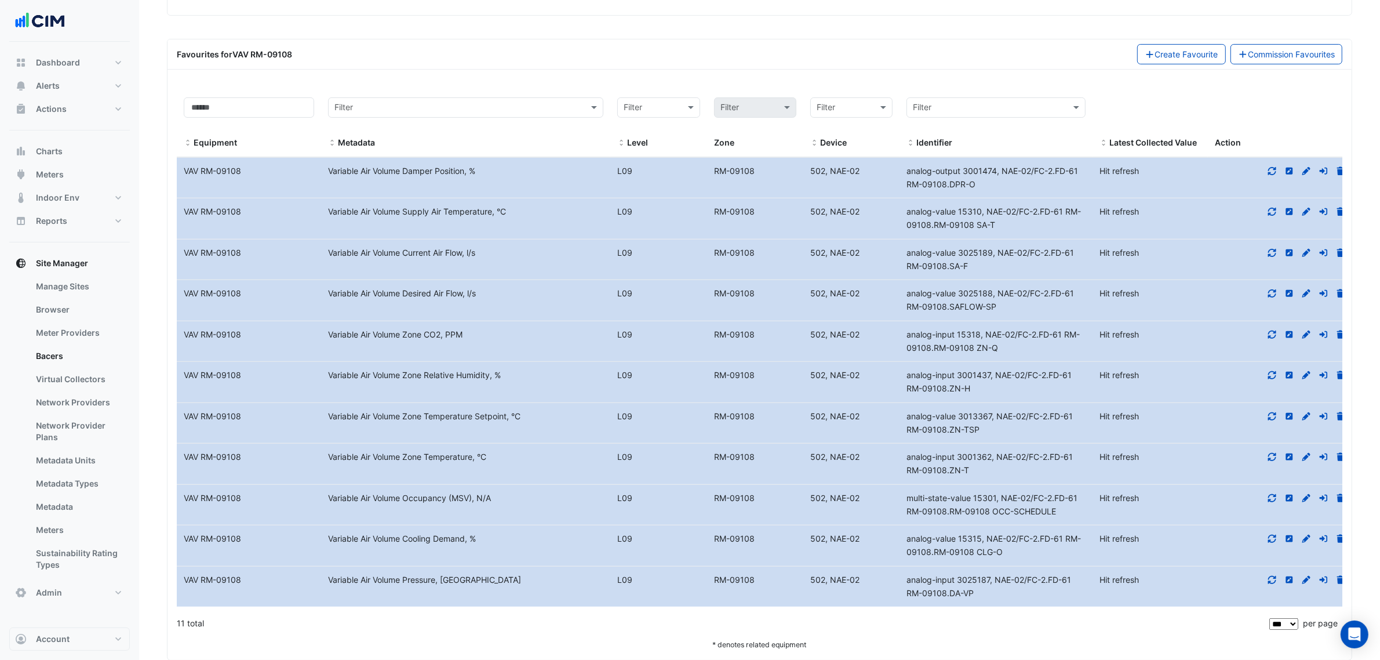
drag, startPoint x: 1035, startPoint y: 473, endPoint x: 903, endPoint y: 461, distance: 133.3
click at [903, 461] on div "analog-input 3001362, NAE-02/FC-2.FD-61 RM-09108.ZN-T" at bounding box center [996, 463] width 193 height 27
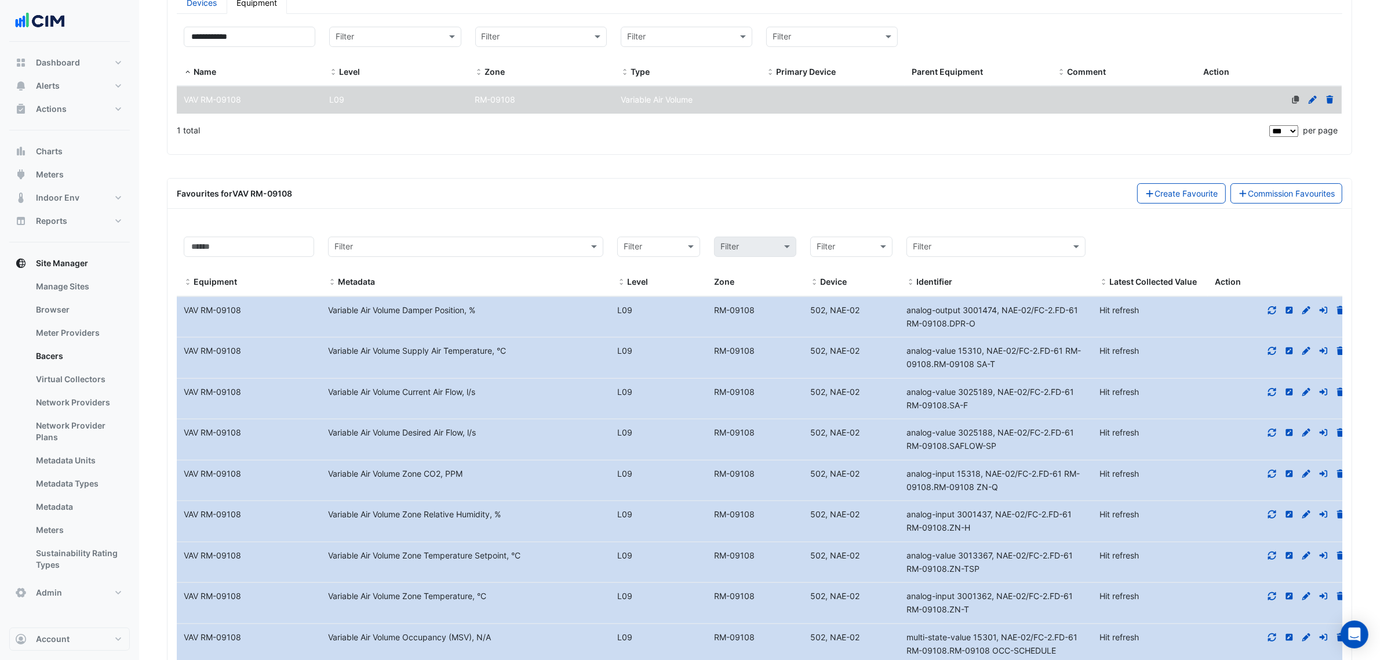
scroll to position [217, 0]
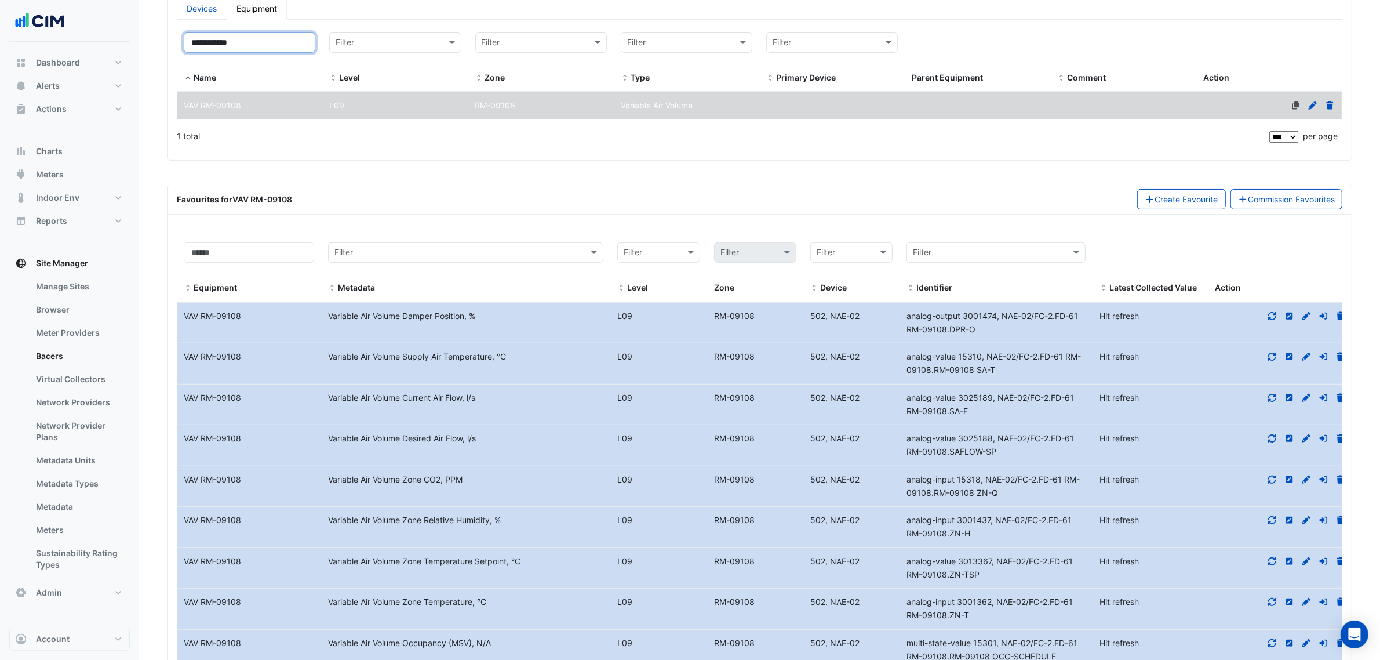
click at [245, 44] on input "**********" at bounding box center [250, 42] width 132 height 20
paste input
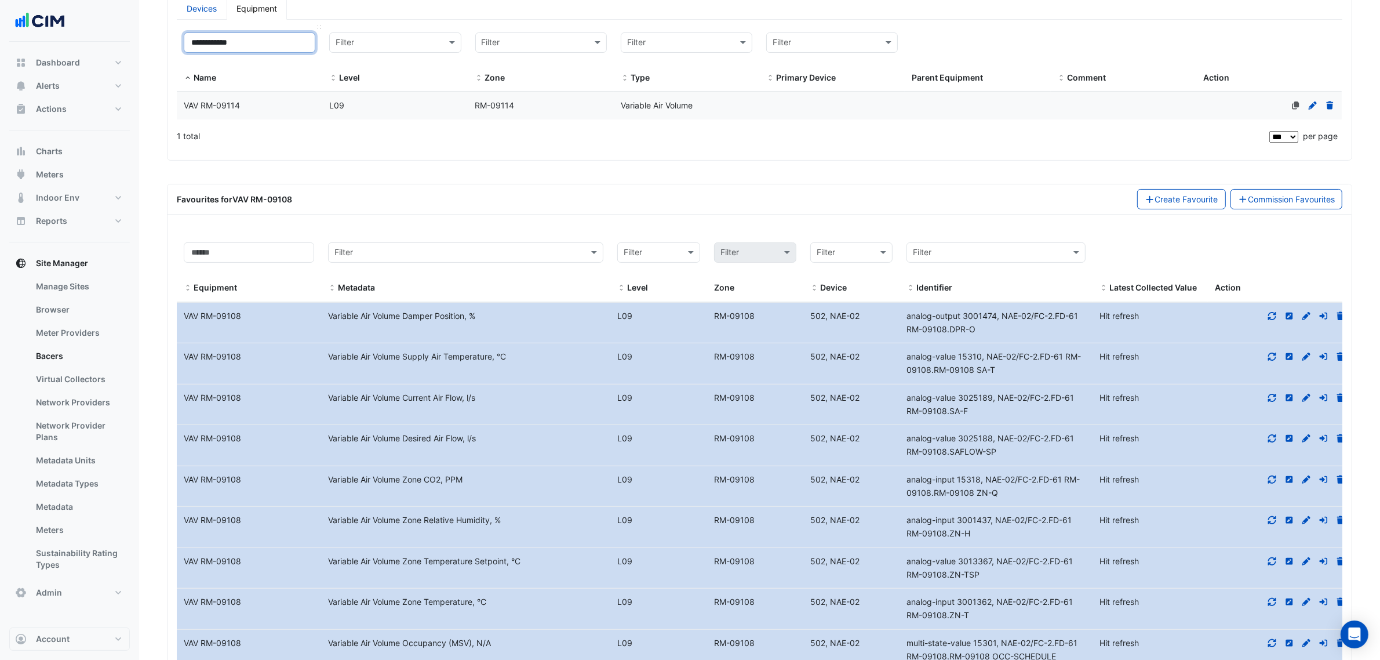
type input "**********"
click at [292, 91] on datatable-header-cell "**********" at bounding box center [250, 59] width 146 height 67
click at [299, 96] on datatable-body-cell "Name VAV RM-09114" at bounding box center [250, 105] width 146 height 27
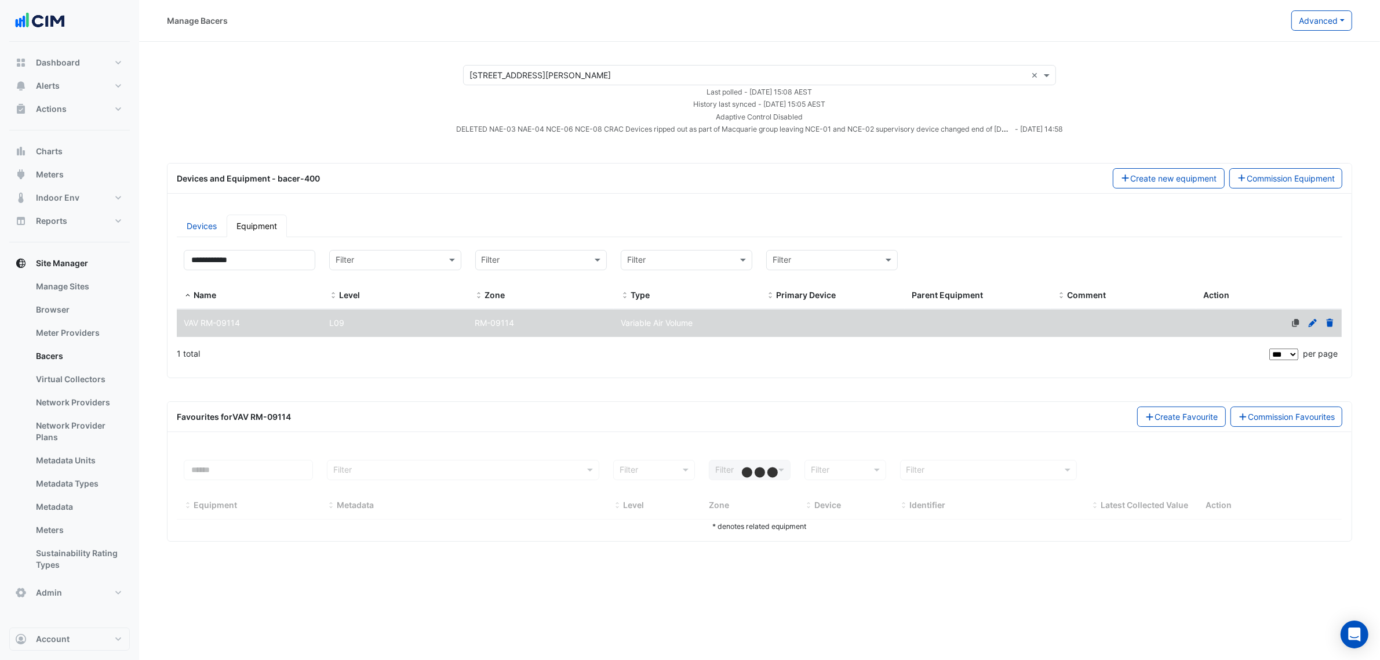
select select "***"
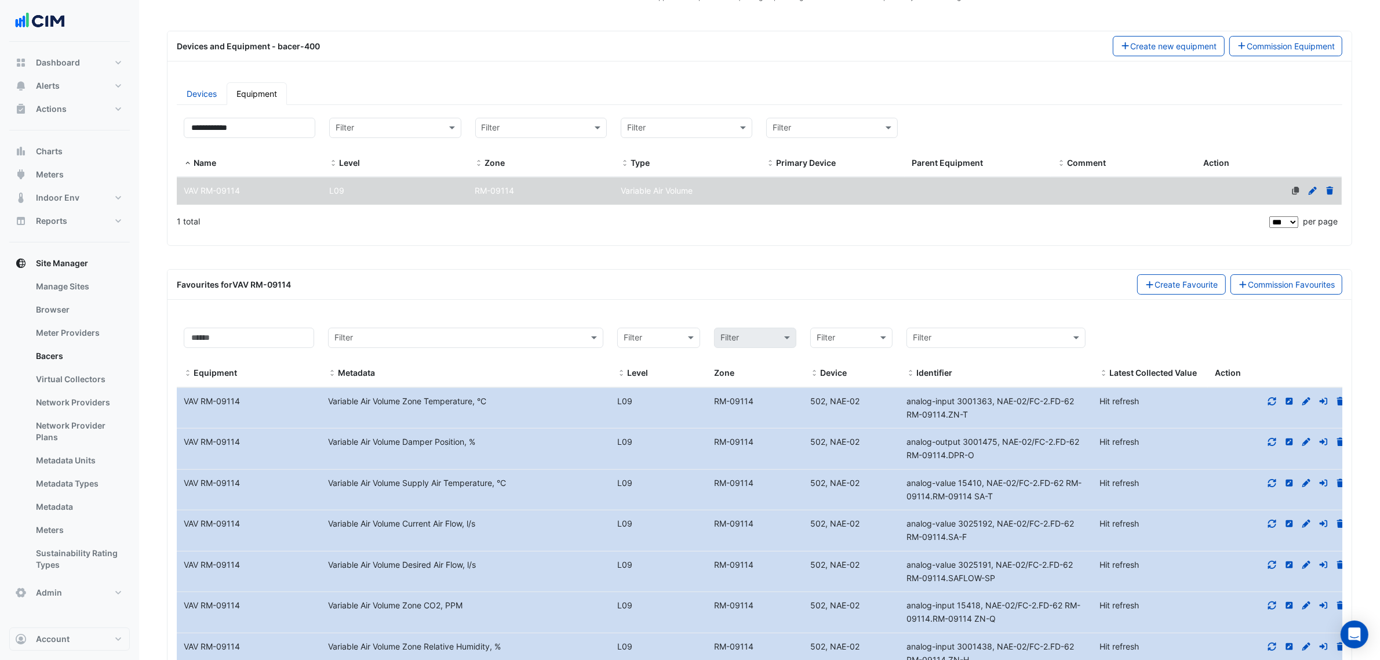
scroll to position [290, 0]
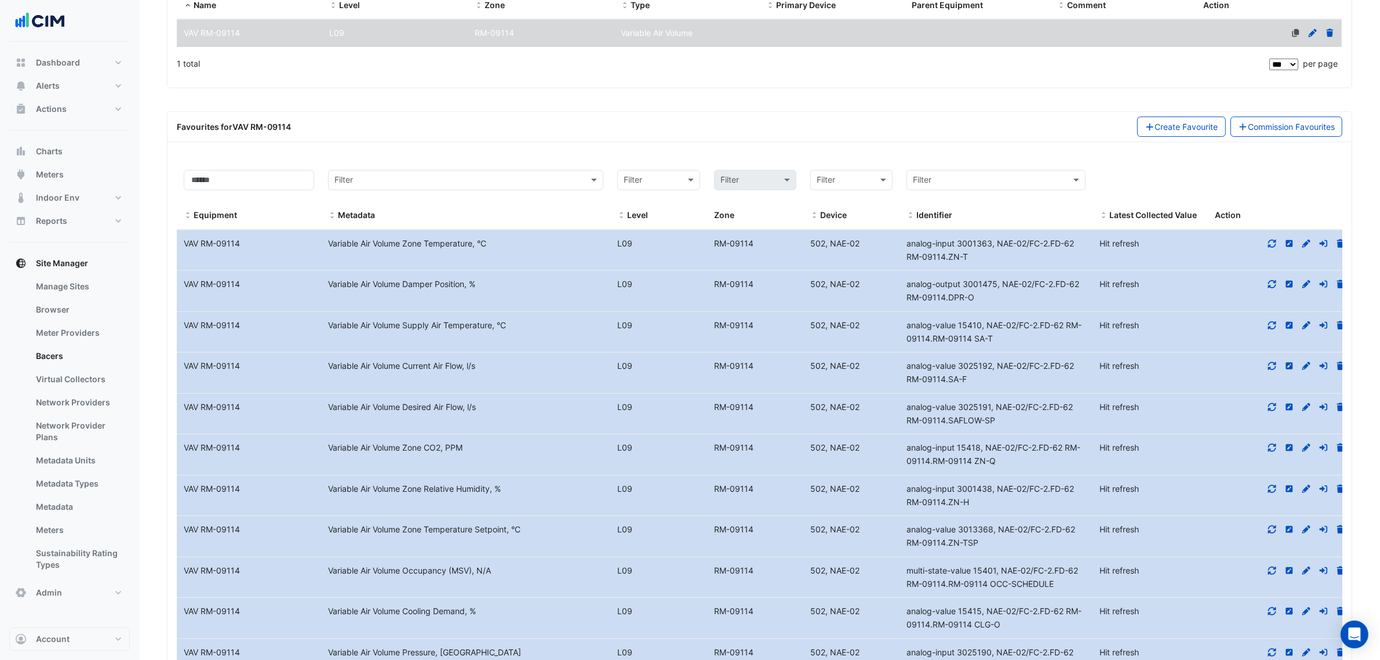
drag, startPoint x: 1025, startPoint y: 263, endPoint x: 905, endPoint y: 238, distance: 122.4
click at [905, 238] on datatable-body-cell "Identifier analog-input 3001363, NAE-02/FC-2.FD-62 RM-09114.ZN-T" at bounding box center [996, 250] width 193 height 41
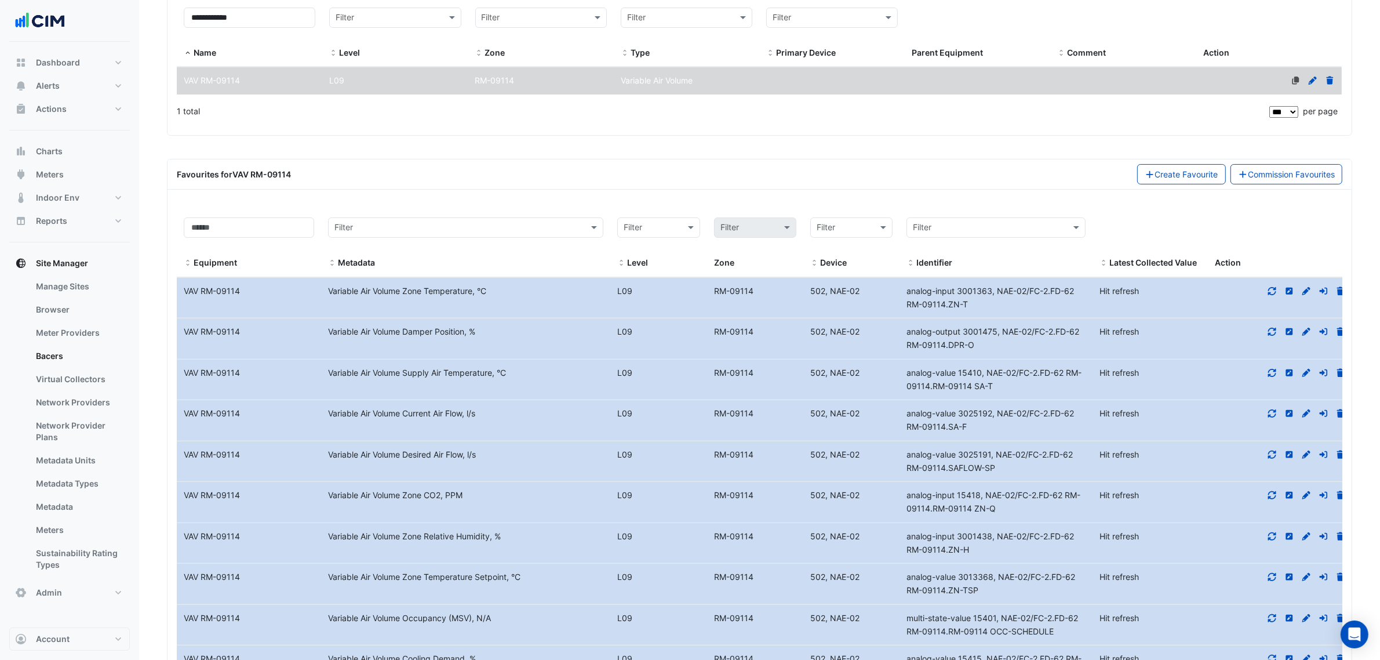
scroll to position [217, 0]
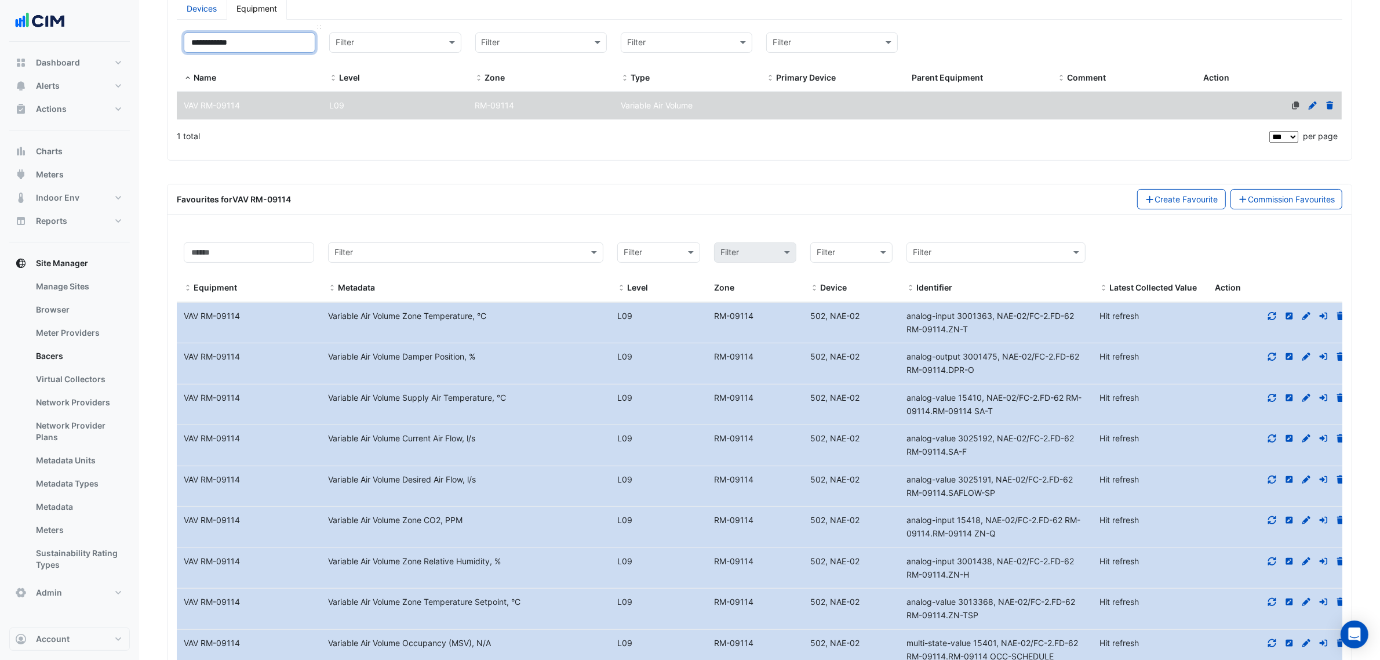
click at [259, 35] on input "**********" at bounding box center [250, 42] width 132 height 20
paste input
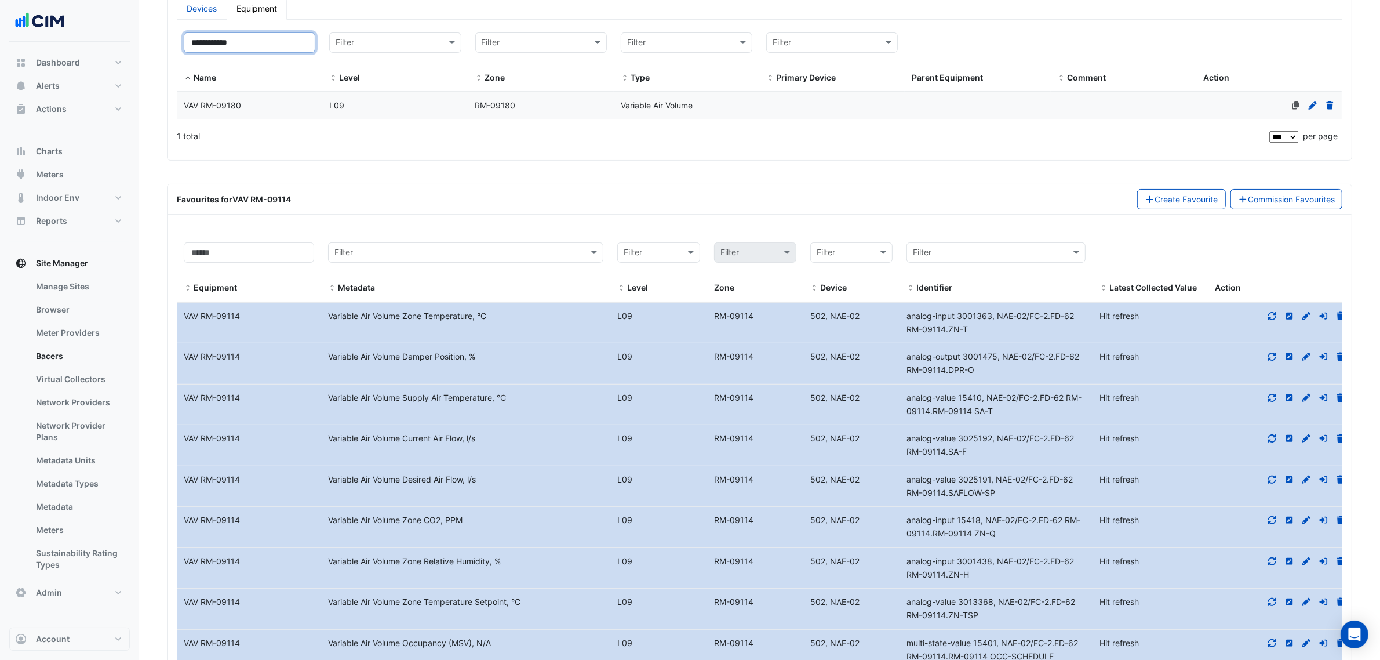
type input "**********"
click at [252, 106] on div "VAV RM-09180" at bounding box center [250, 105] width 146 height 13
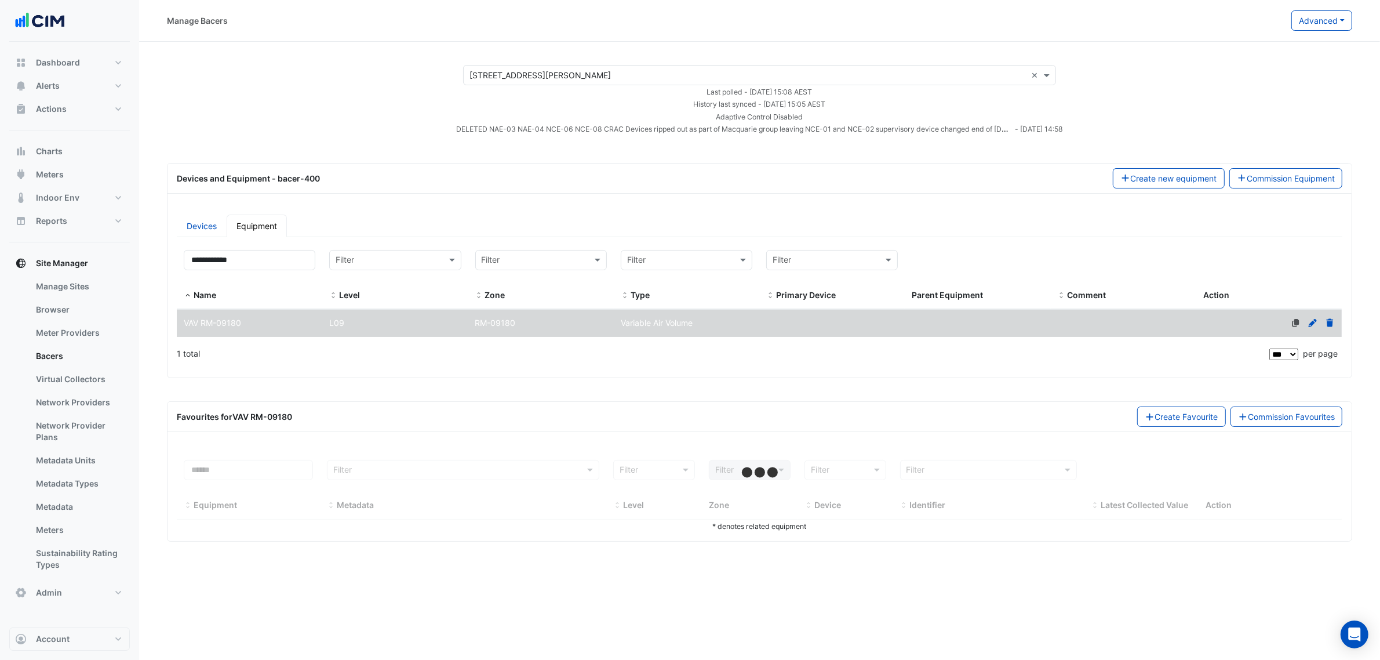
scroll to position [0, 0]
select select "***"
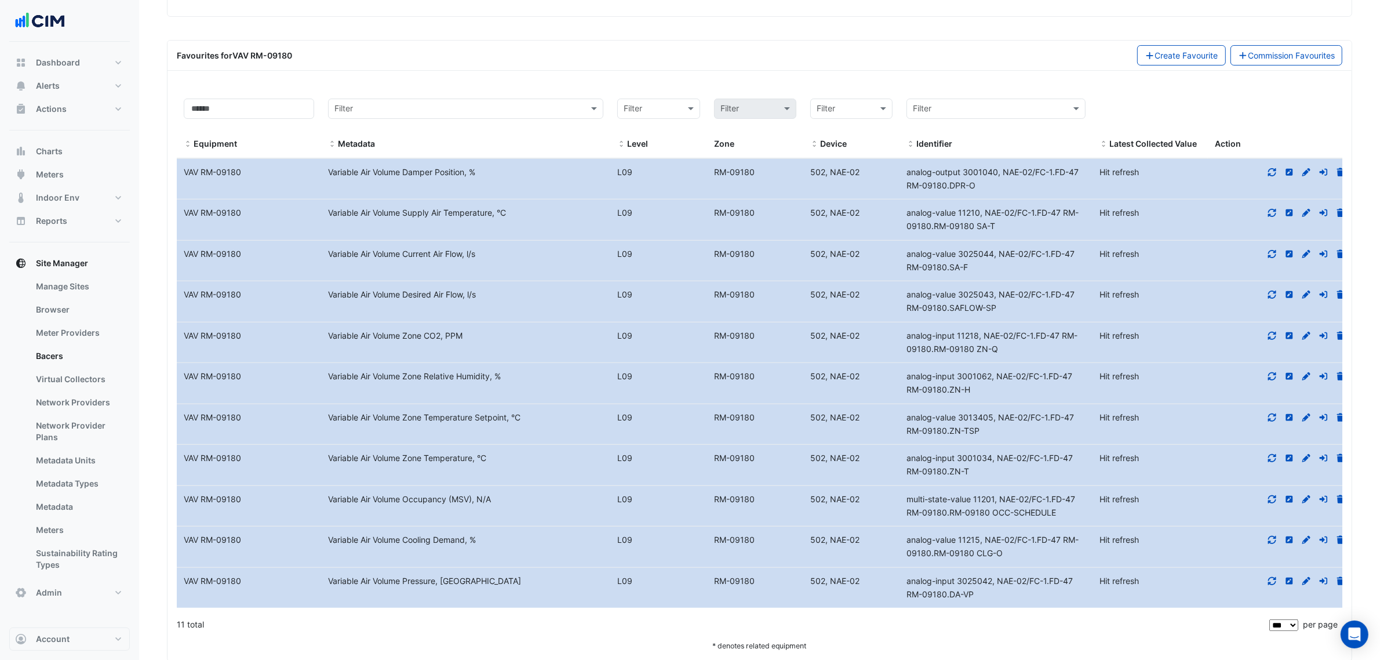
scroll to position [362, 0]
drag, startPoint x: 919, startPoint y: 470, endPoint x: 897, endPoint y: 467, distance: 22.8
click at [897, 467] on div "Equipment Name VAV RM-09180 Metadata Variable Air Volume Zone Temperature, °C L…" at bounding box center [765, 463] width 1176 height 41
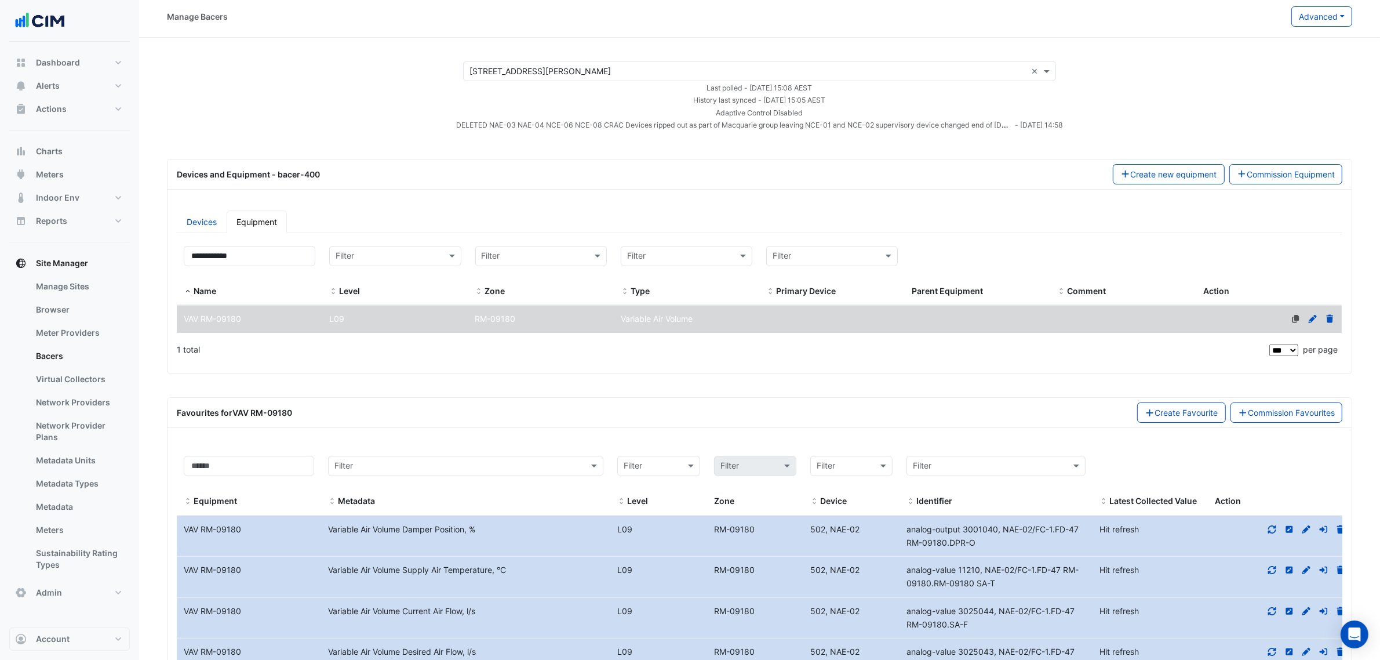
scroll to position [0, 0]
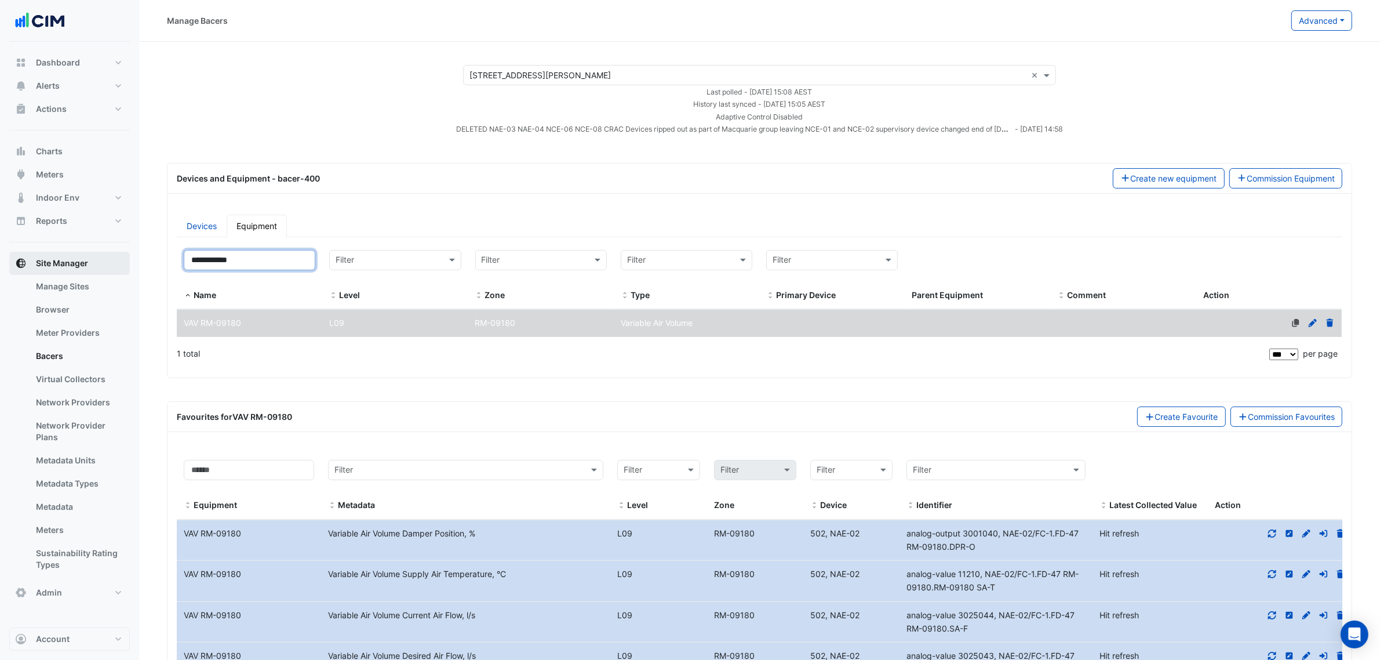
drag, startPoint x: 290, startPoint y: 260, endPoint x: 119, endPoint y: 264, distance: 171.1
click at [132, 264] on div "Manage Bacers Advanced View Collector Notes View scan history View Metadata Pre…" at bounding box center [690, 523] width 1380 height 1046
paste input
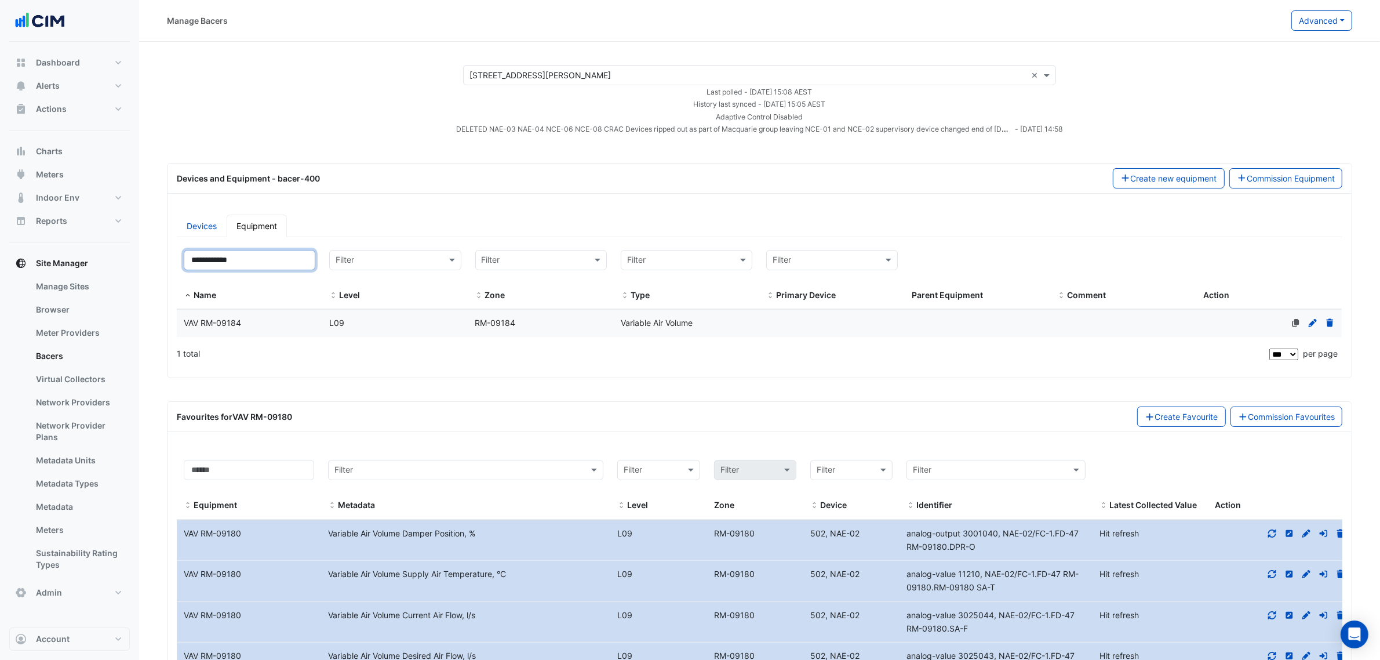
type input "**********"
click at [249, 326] on div "VAV RM-09184" at bounding box center [250, 323] width 146 height 13
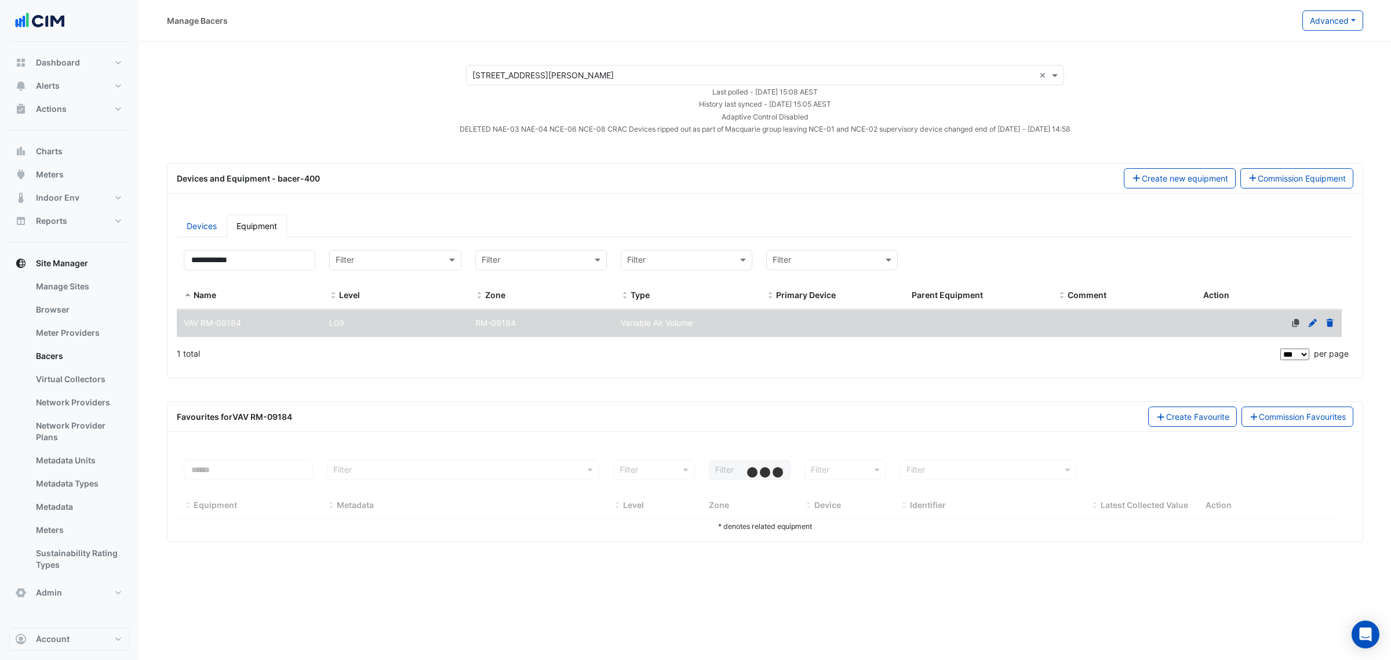
select select "***"
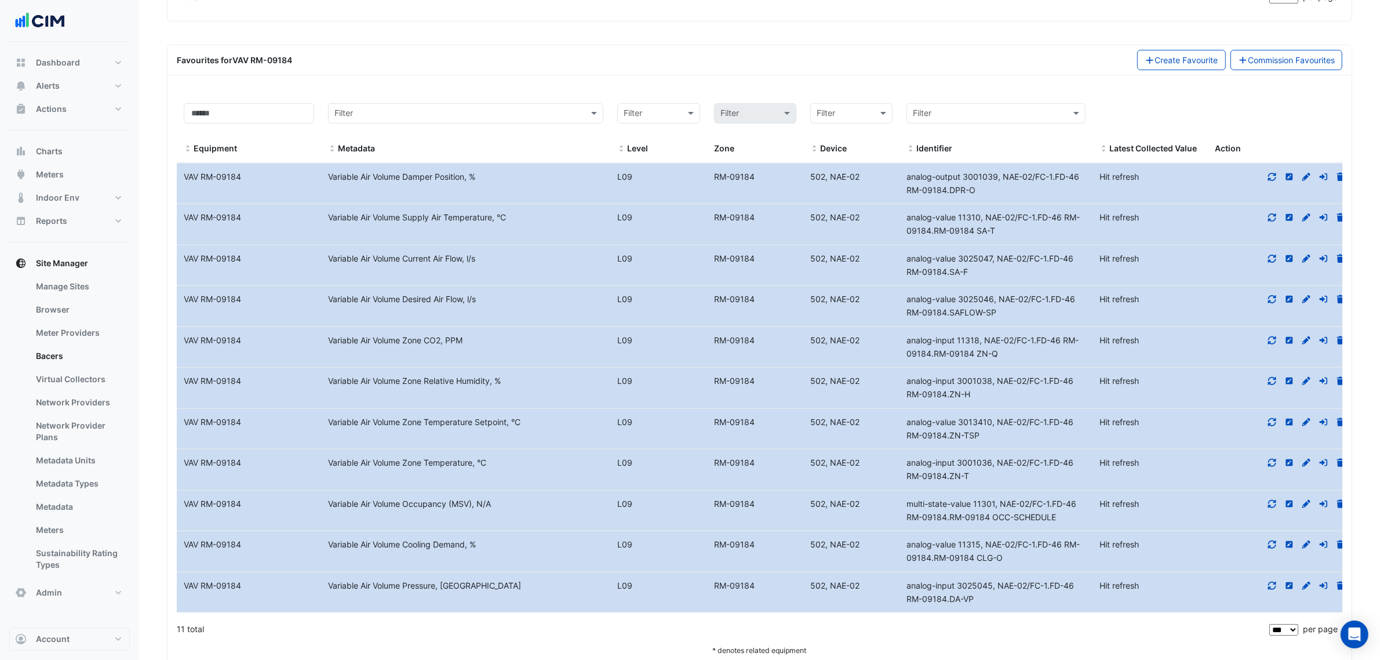
scroll to position [362, 0]
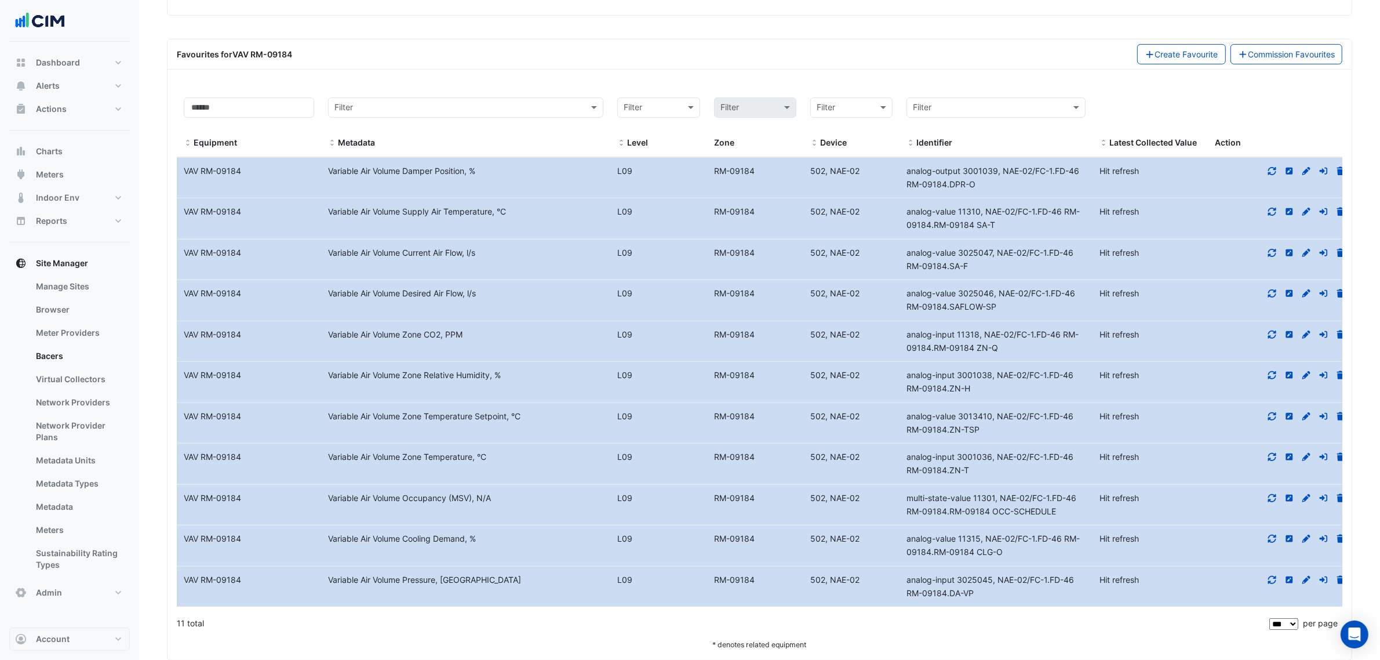
drag, startPoint x: 969, startPoint y: 475, endPoint x: 903, endPoint y: 461, distance: 67.7
click at [903, 461] on div "analog-input 3001036, NAE-02/FC-1.FD-46 RM-09184.ZN-T" at bounding box center [996, 463] width 193 height 27
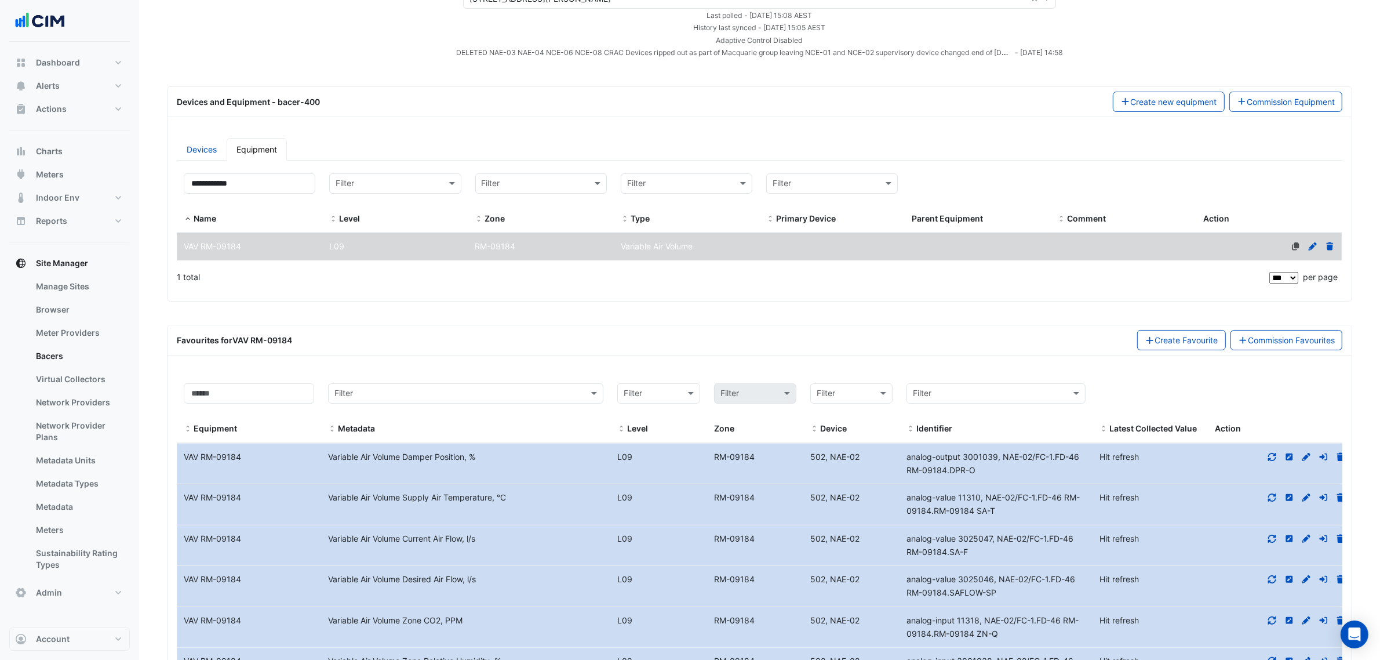
scroll to position [72, 0]
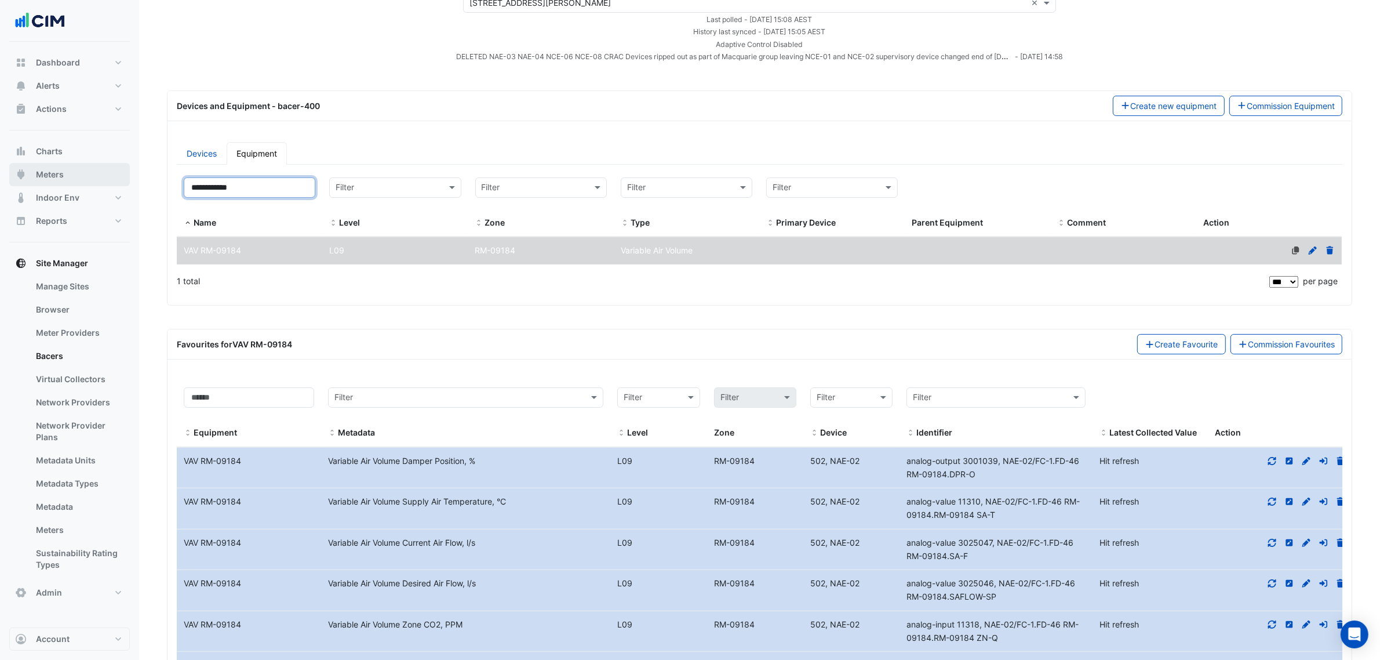
drag, startPoint x: 274, startPoint y: 183, endPoint x: 42, endPoint y: 172, distance: 232.7
click at [44, 172] on div "Manage Bacers Advanced View Collector Notes View scan history View Metadata Pre…" at bounding box center [690, 451] width 1380 height 1046
paste input
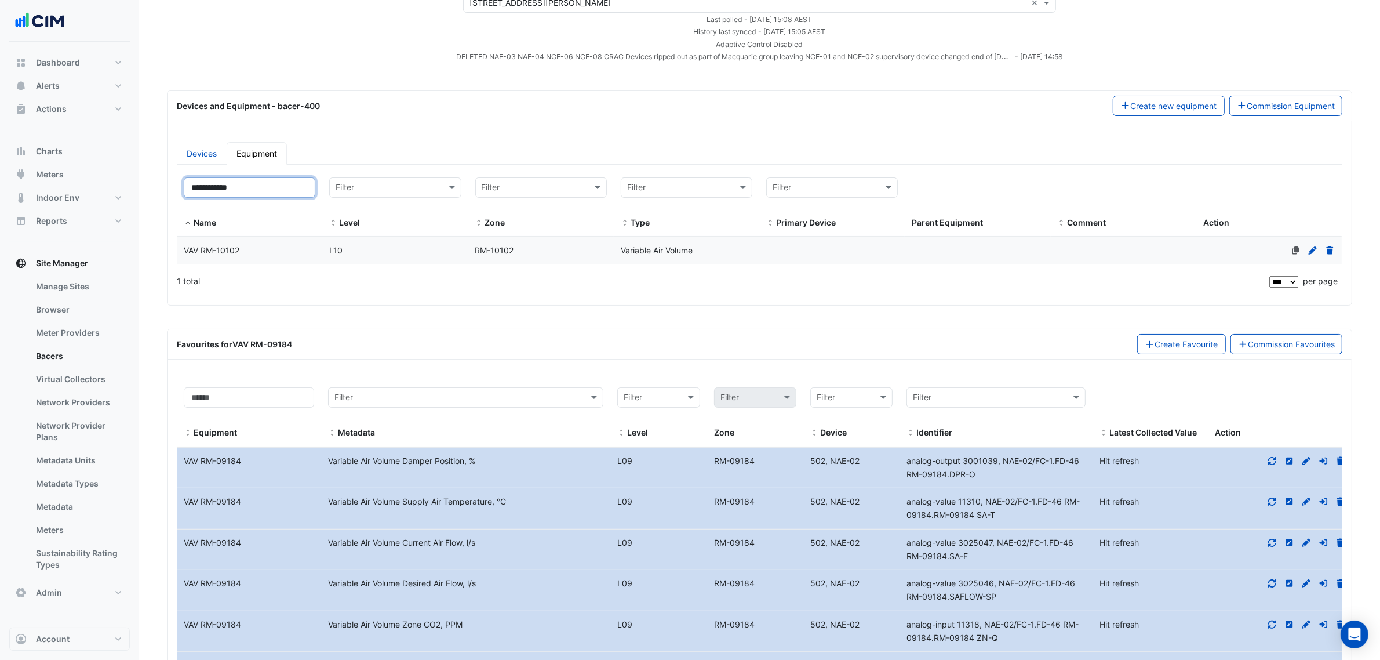
type input "**********"
click at [297, 245] on div "VAV RM-10102" at bounding box center [250, 250] width 146 height 13
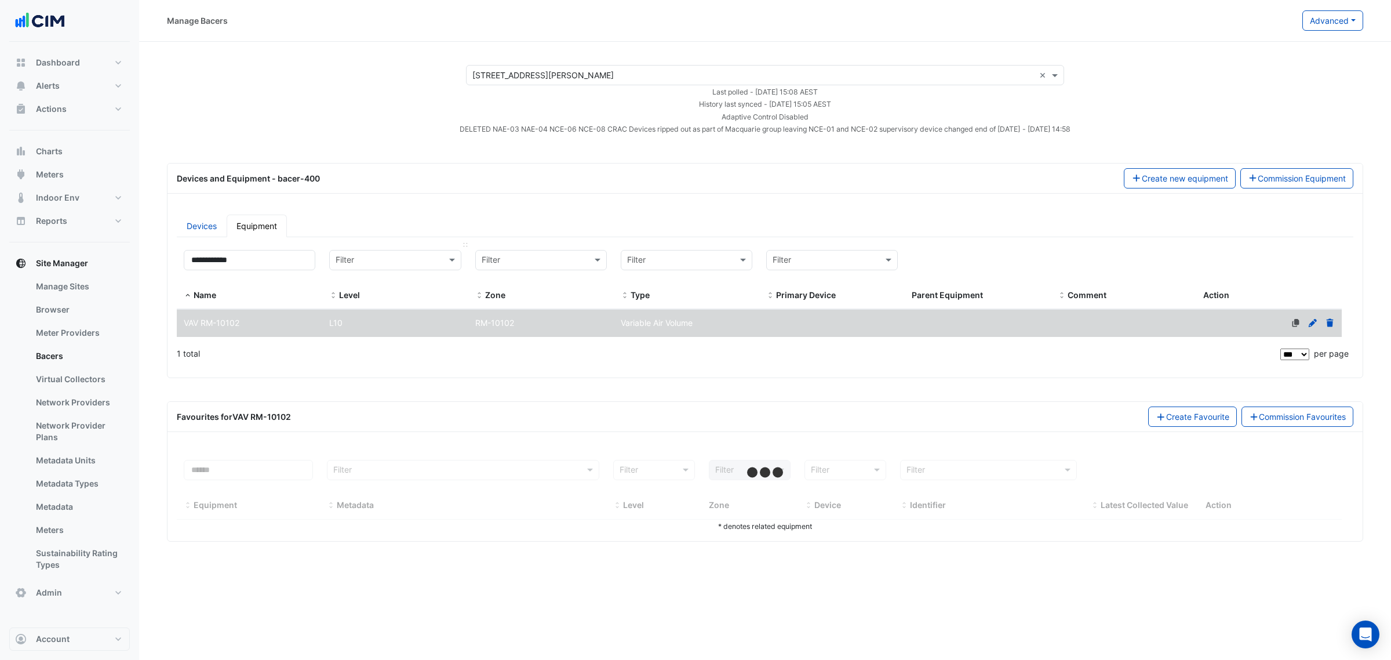
select select "***"
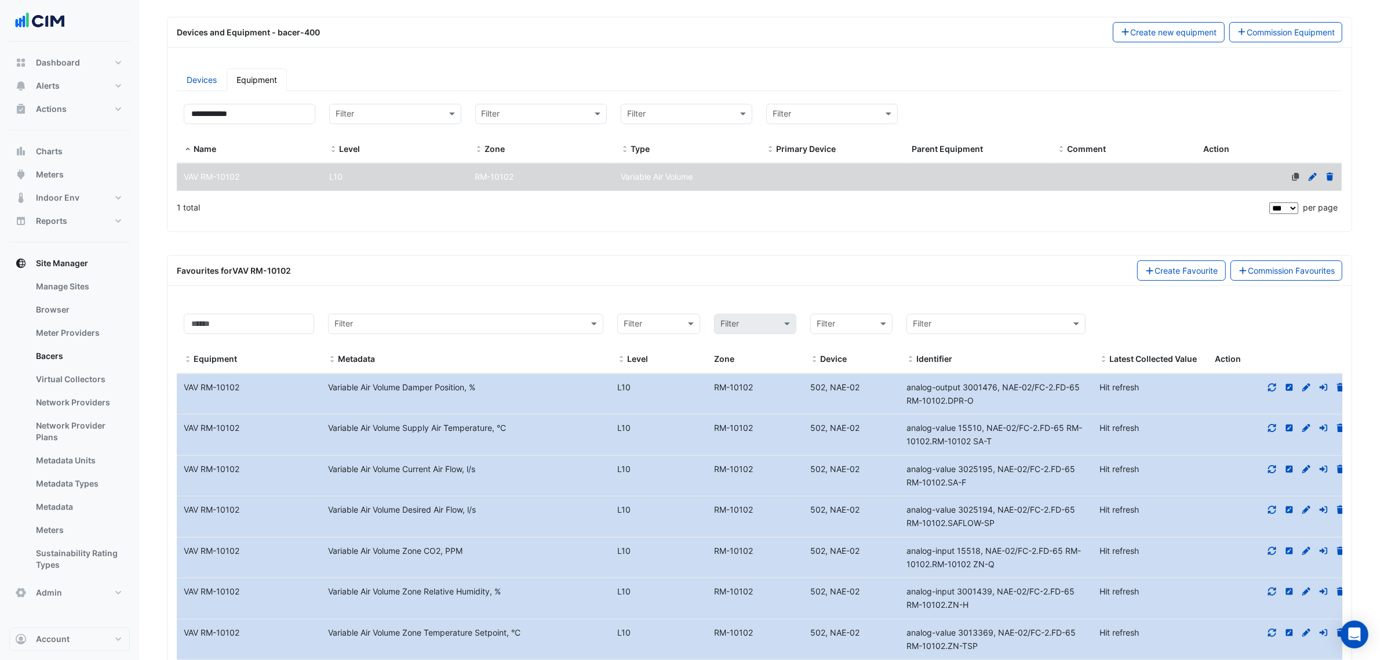
scroll to position [290, 0]
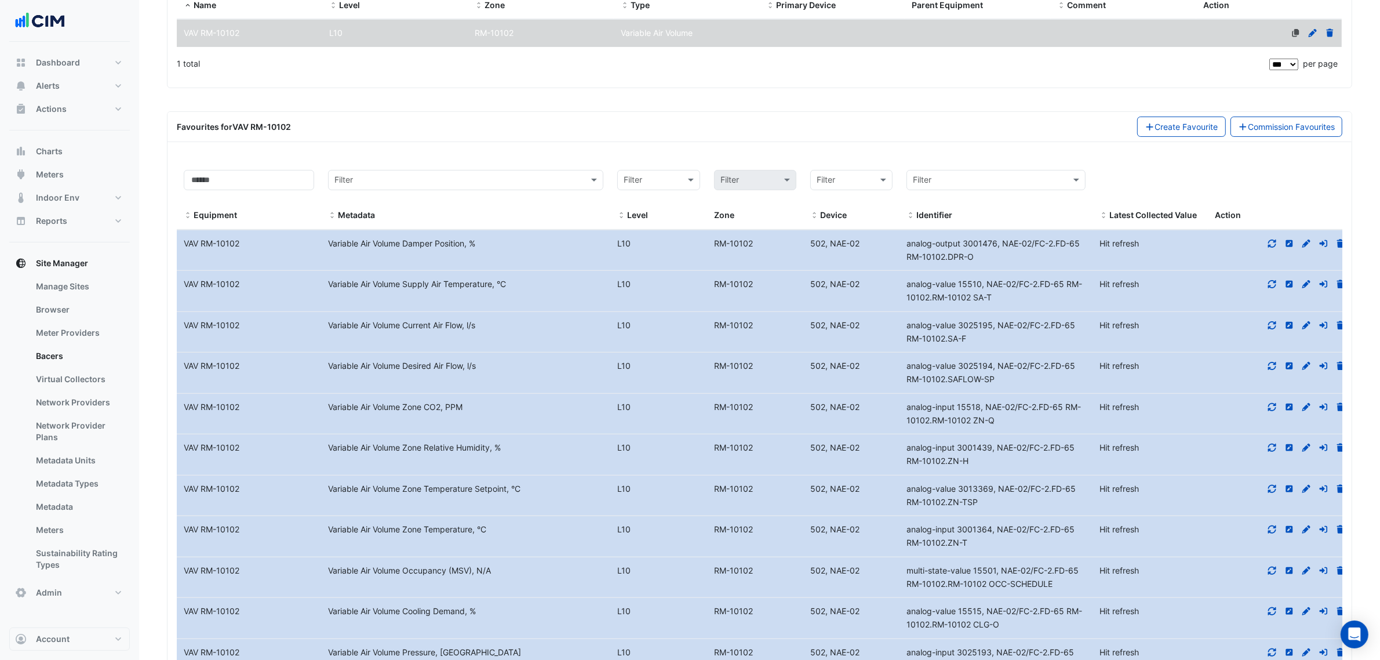
drag, startPoint x: 929, startPoint y: 541, endPoint x: 885, endPoint y: 536, distance: 44.3
click at [885, 536] on div "Equipment Name VAV RM-10102 Metadata Variable Air Volume Zone Temperature, °C L…" at bounding box center [765, 536] width 1176 height 41
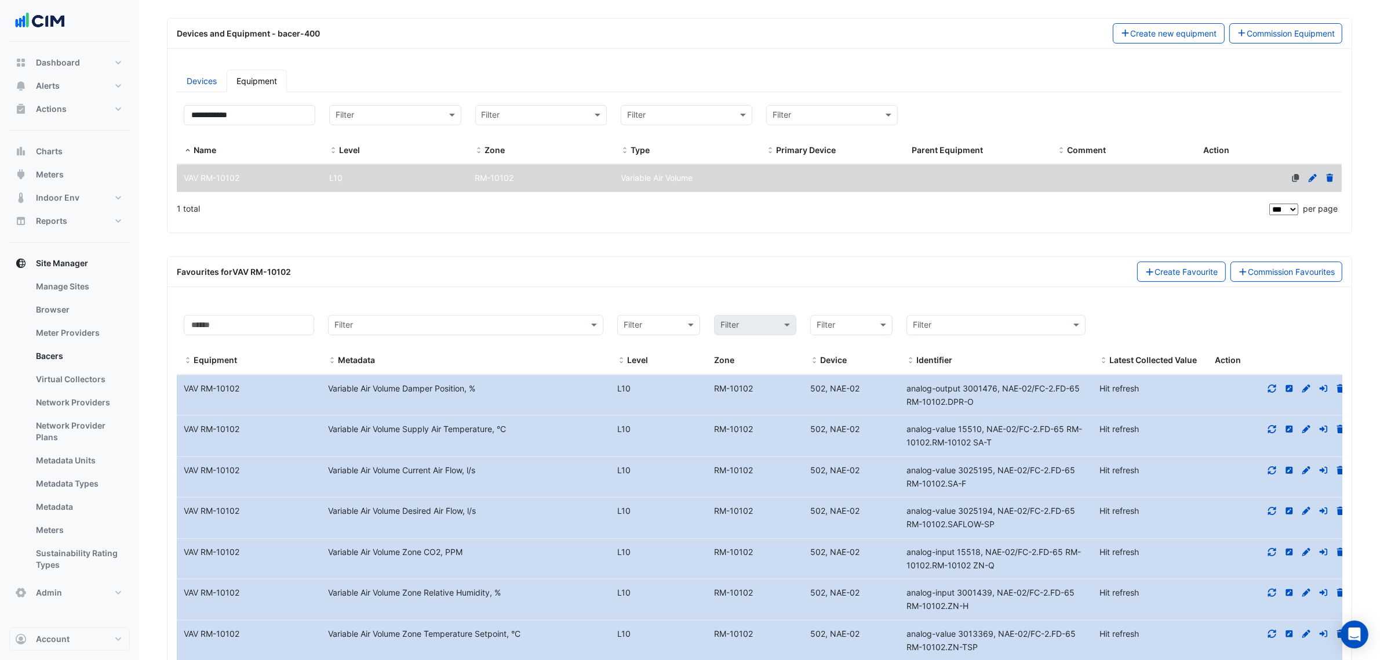
scroll to position [0, 0]
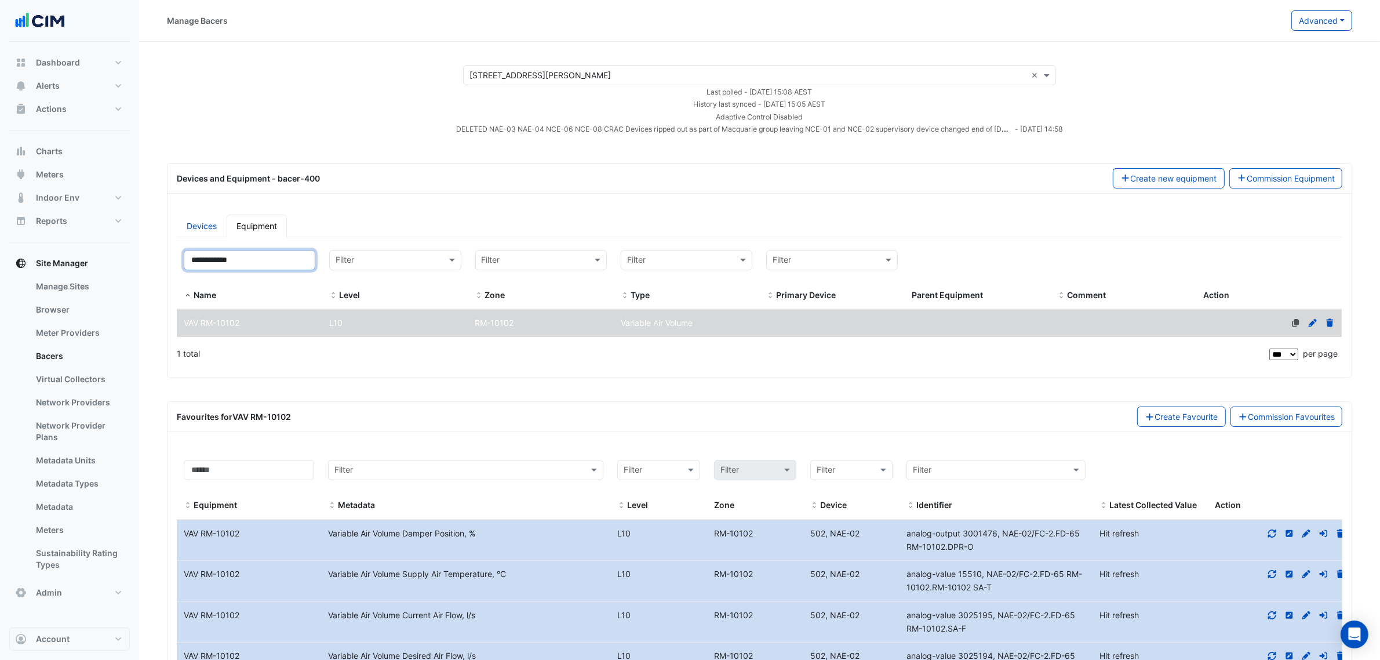
drag, startPoint x: 271, startPoint y: 264, endPoint x: 158, endPoint y: 259, distance: 113.1
click at [186, 259] on input "**********" at bounding box center [250, 260] width 132 height 20
paste input
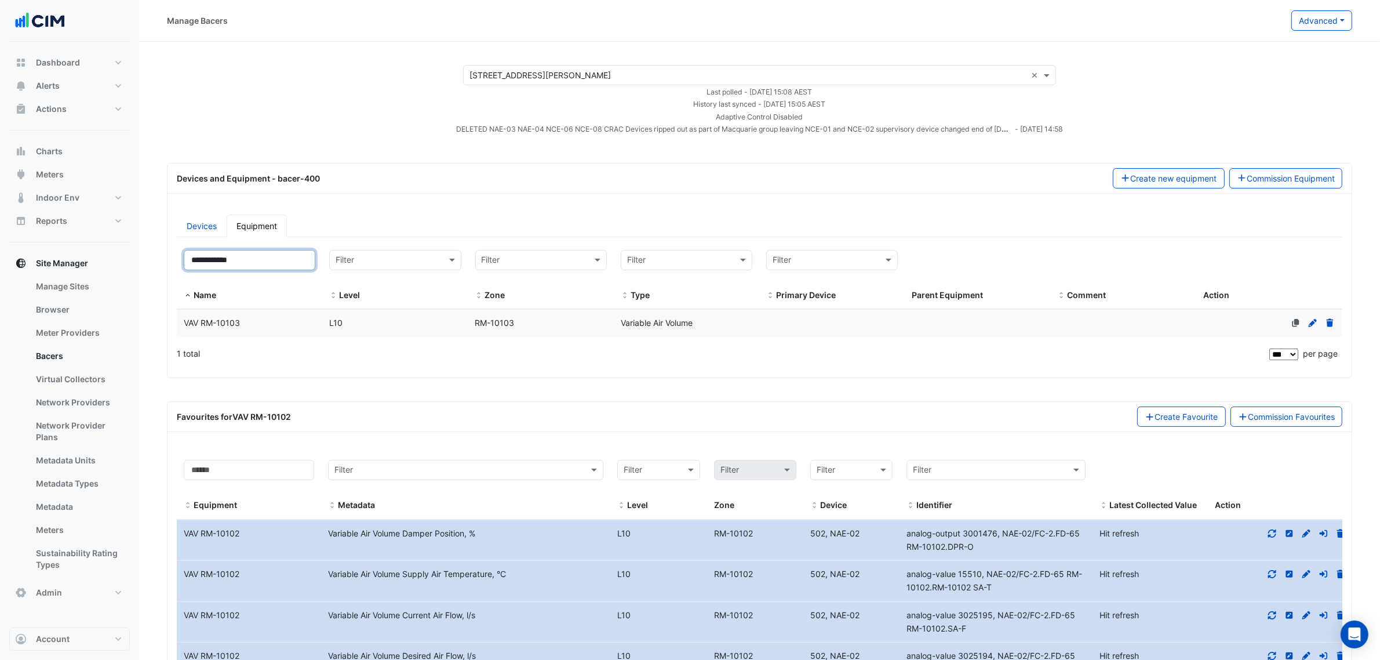
type input "**********"
click at [252, 320] on div "VAV RM-10103" at bounding box center [250, 323] width 146 height 13
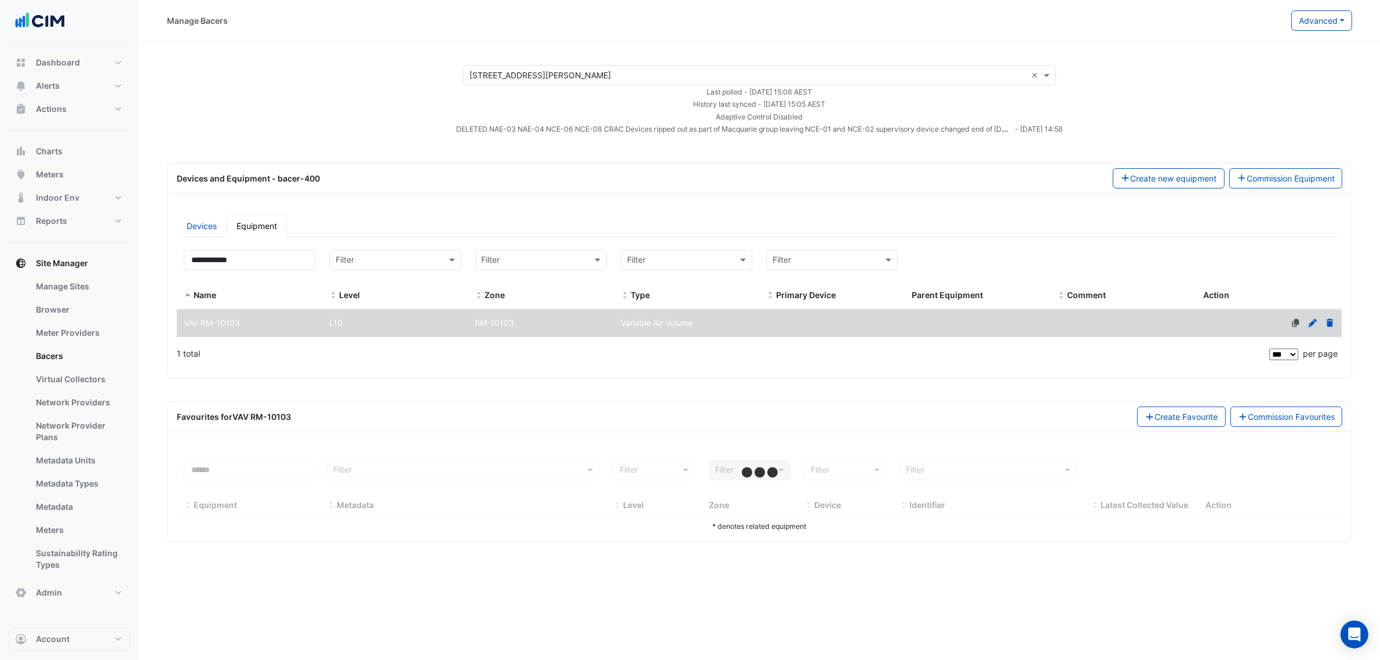
select select "***"
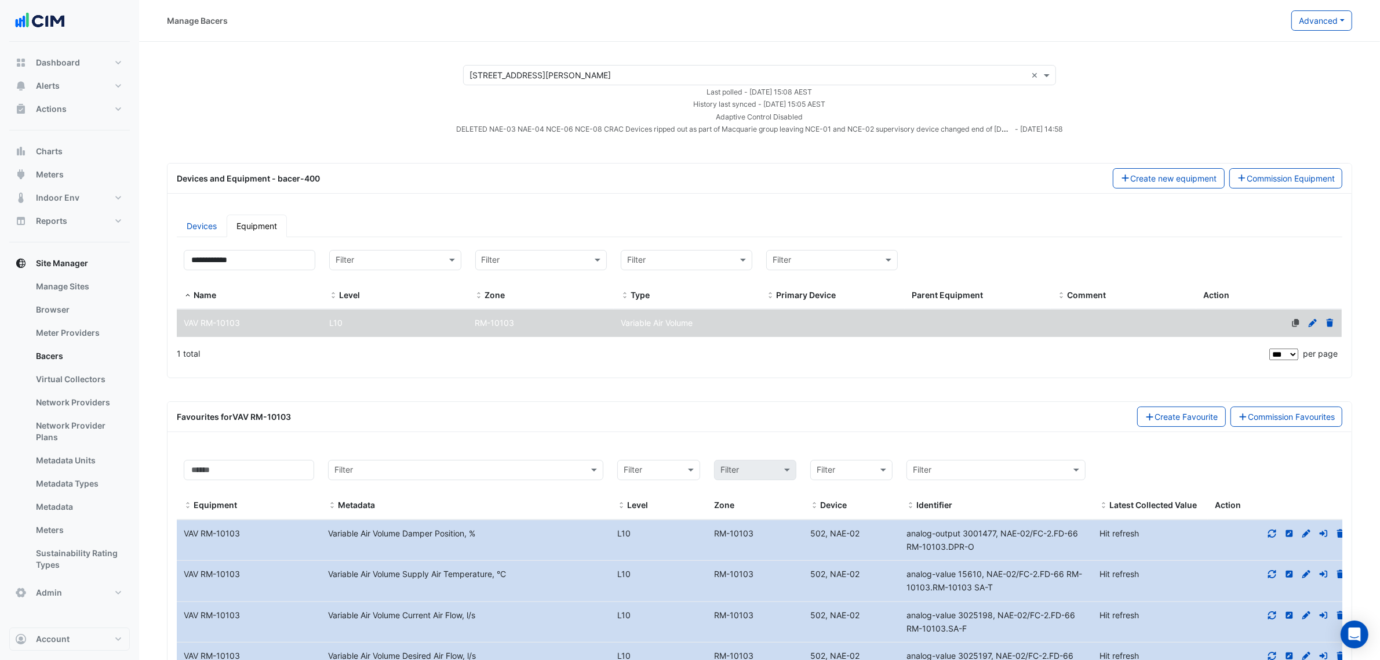
scroll to position [390, 0]
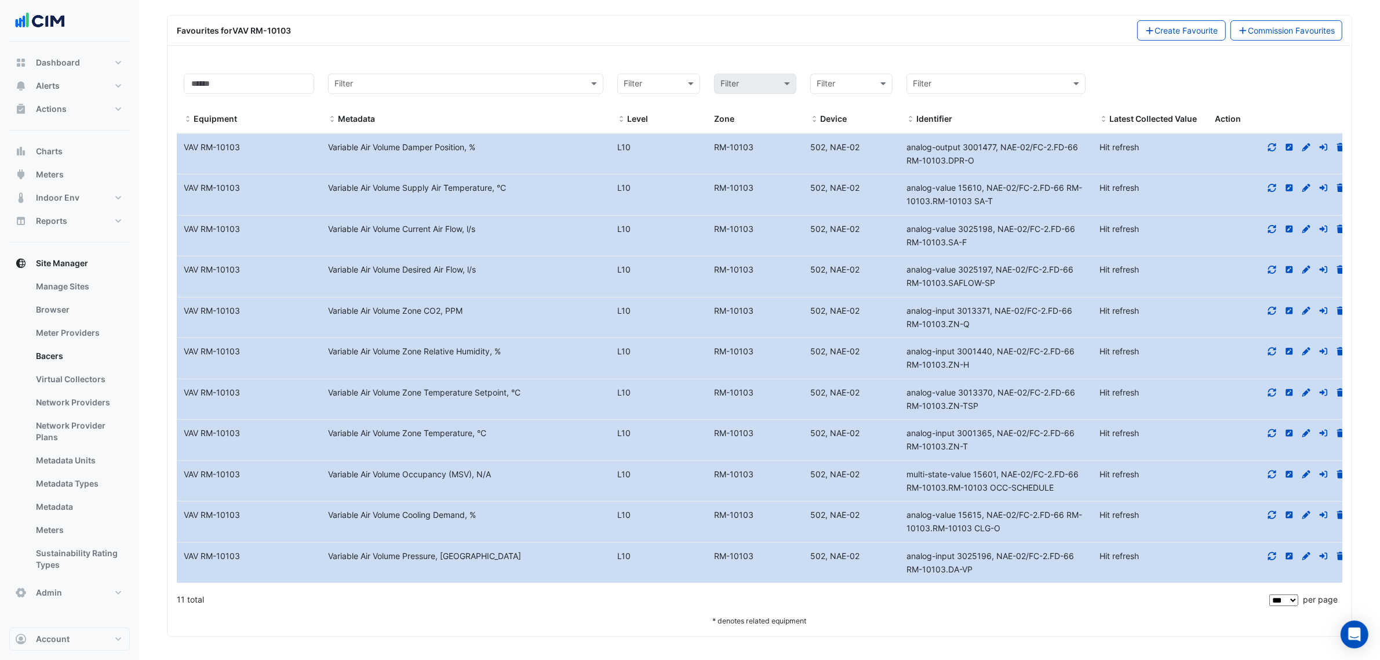
click at [890, 439] on div "Equipment Name VAV RM-10103 Metadata Variable Air Volume Zone Temperature, °C L…" at bounding box center [765, 440] width 1176 height 41
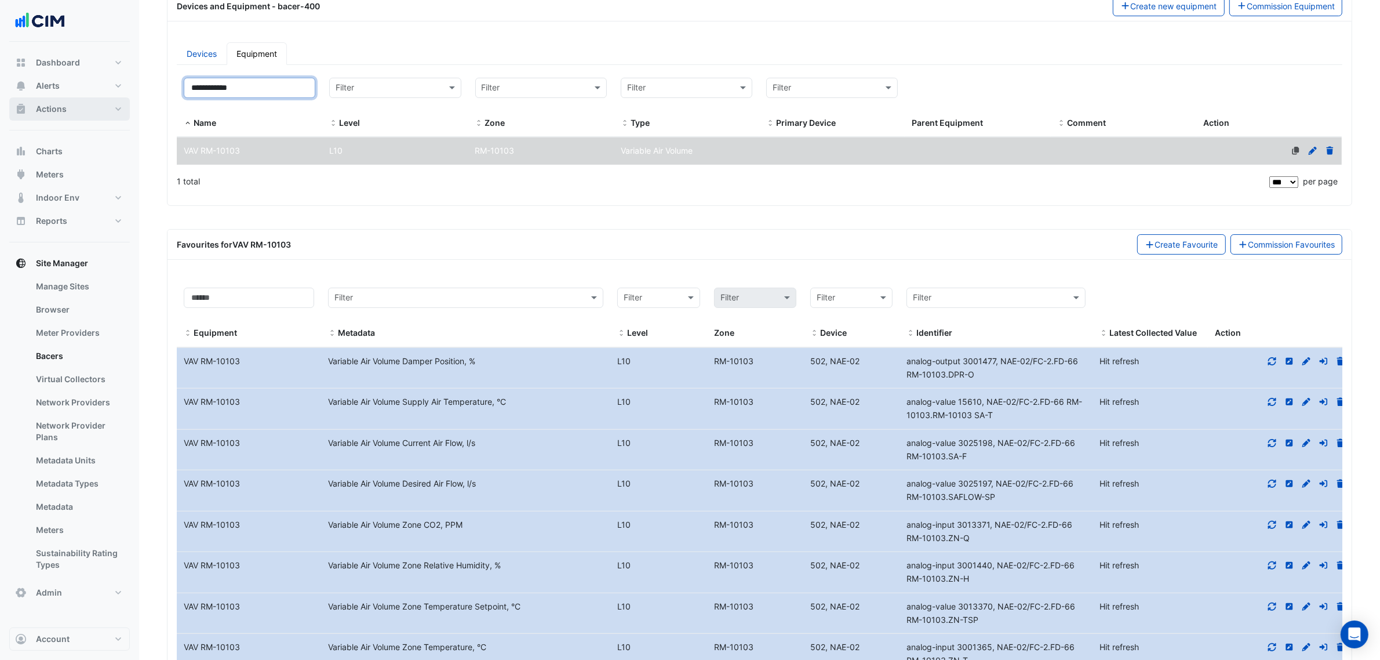
drag, startPoint x: 266, startPoint y: 84, endPoint x: 79, endPoint y: 101, distance: 186.9
click at [84, 92] on div "Manage Bacers Advanced View Collector Notes View scan history View Metadata Pre…" at bounding box center [690, 351] width 1380 height 1046
paste input
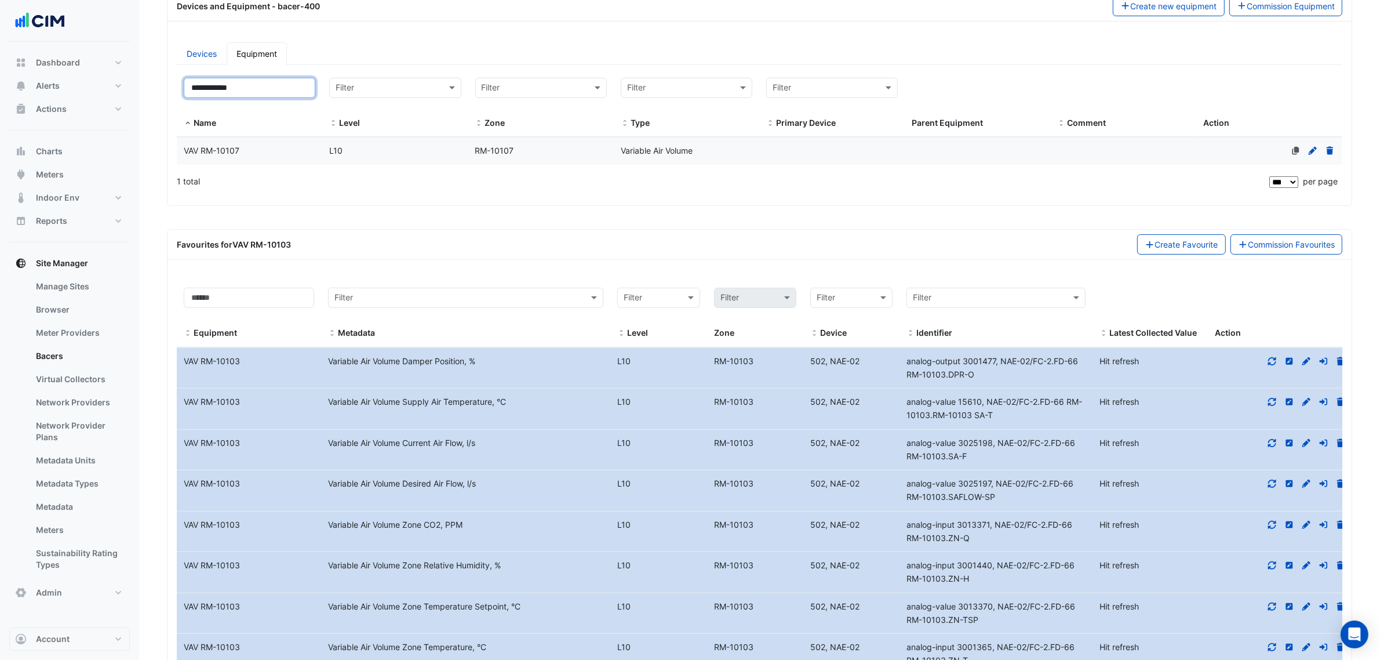
type input "**********"
click at [219, 154] on span "VAV RM-10107" at bounding box center [212, 151] width 56 height 10
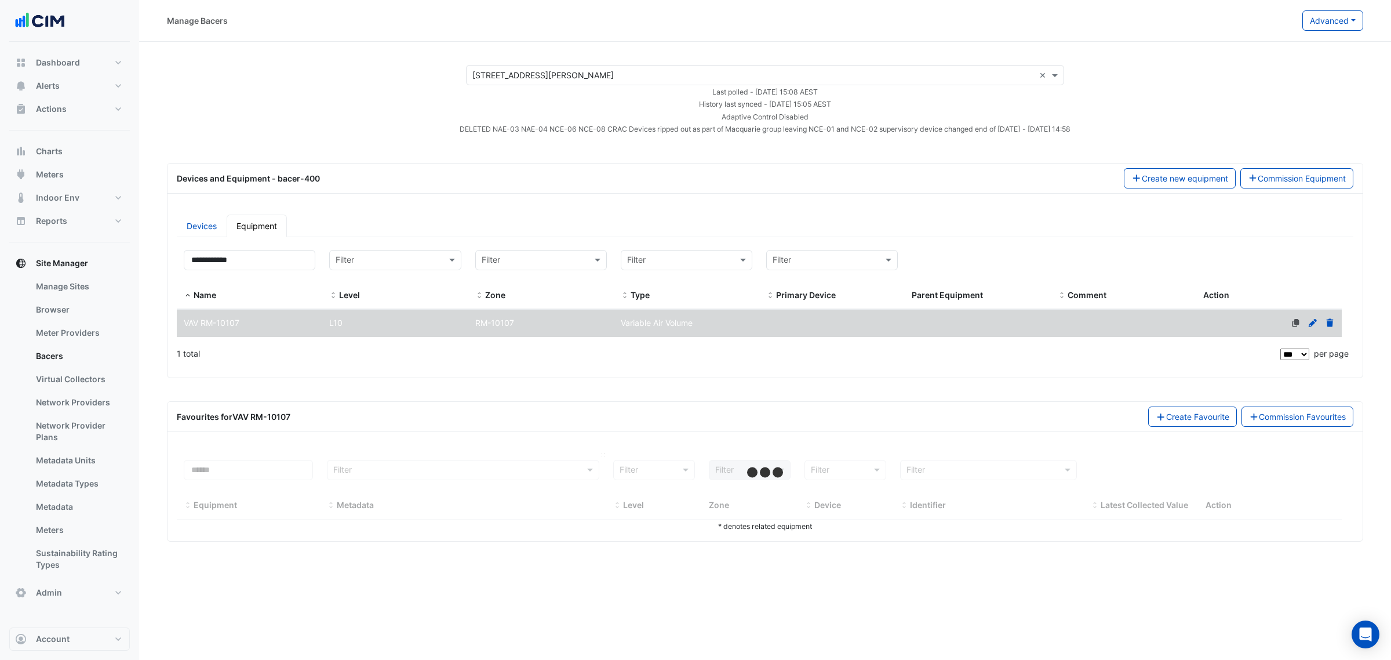
select select "***"
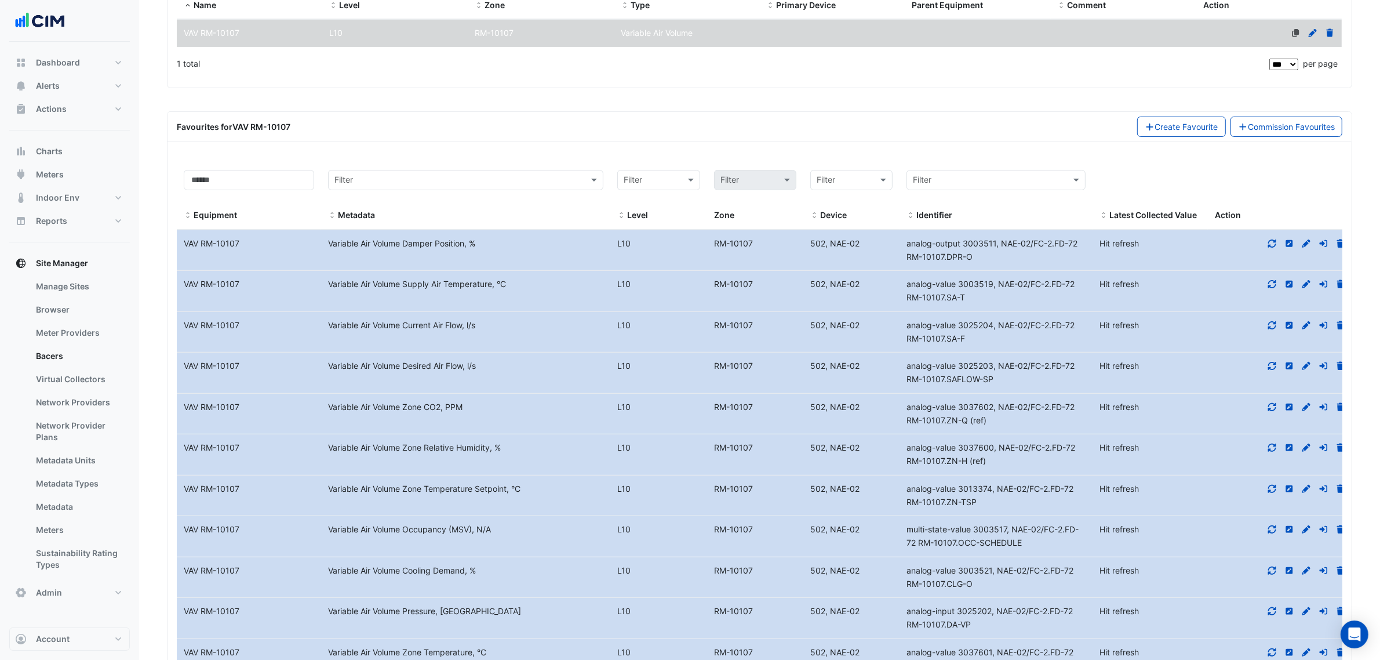
scroll to position [362, 0]
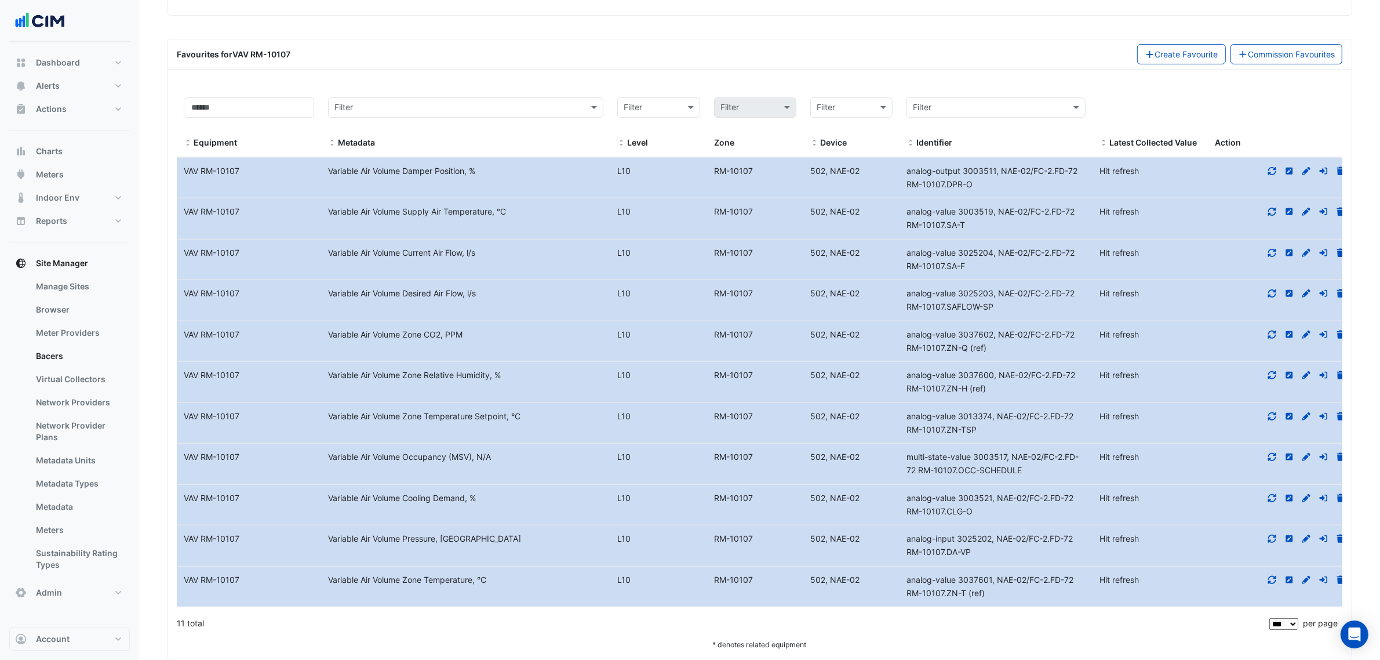
drag, startPoint x: 1009, startPoint y: 602, endPoint x: 905, endPoint y: 583, distance: 105.4
click at [905, 583] on div "analog-value 3037601, NAE-02/FC-2.FD-72 RM-10107.ZN-T (ref)" at bounding box center [996, 586] width 193 height 27
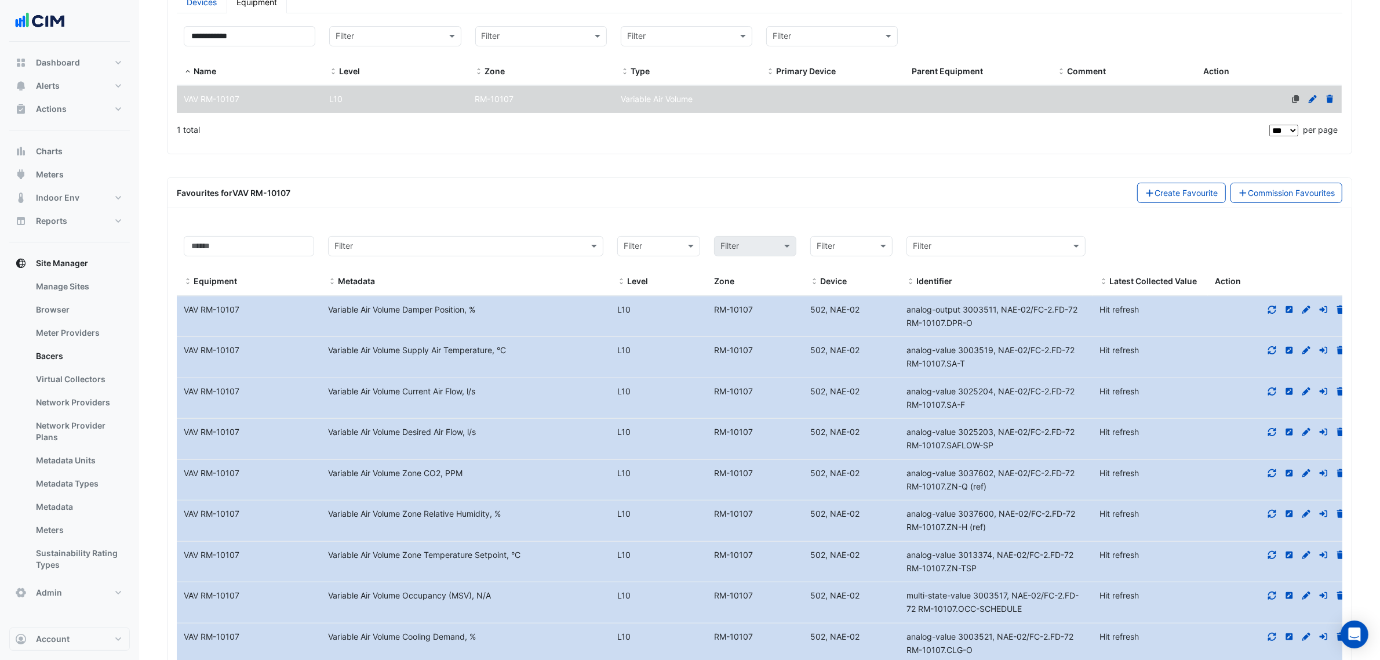
scroll to position [217, 0]
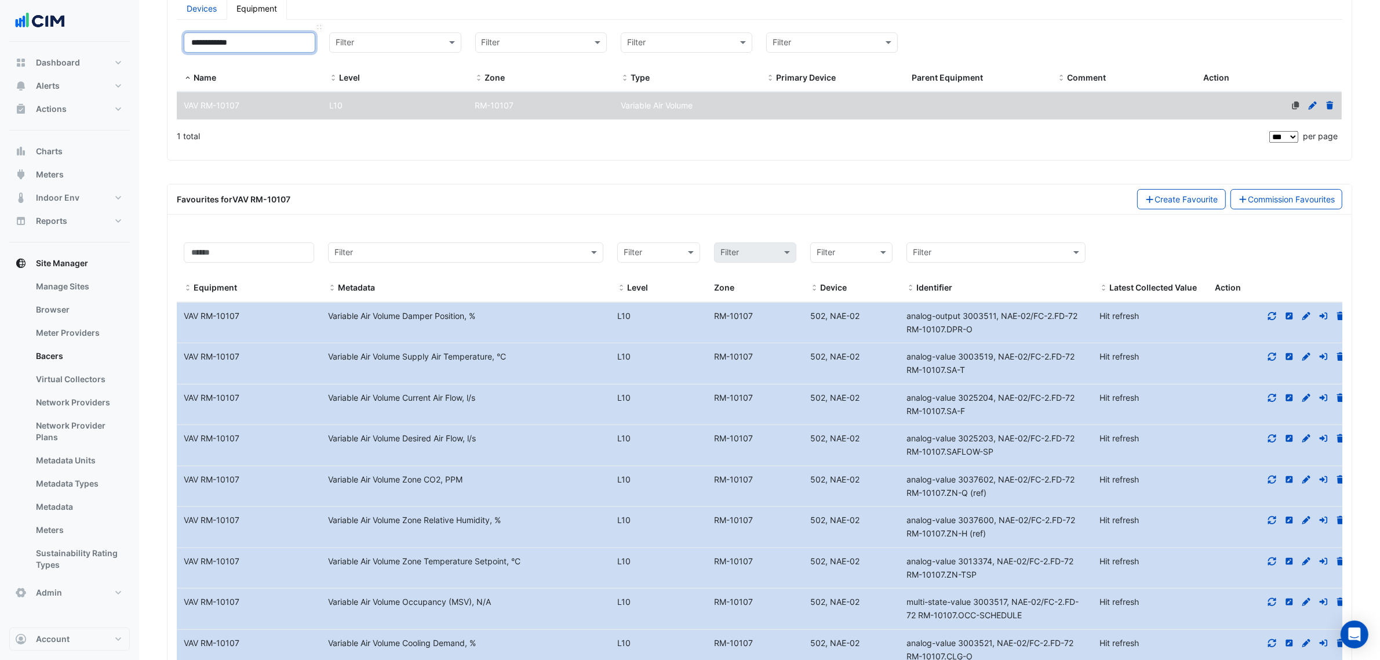
click at [258, 45] on input "**********" at bounding box center [250, 42] width 132 height 20
paste input
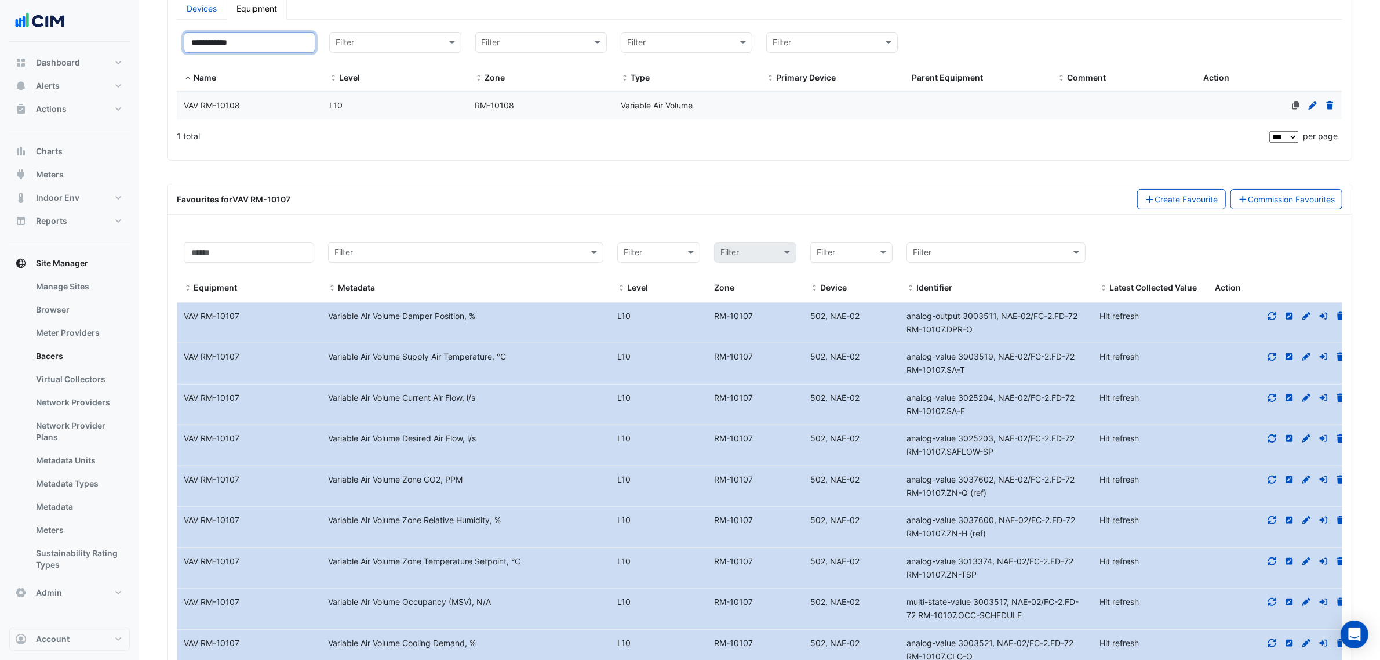
type input "**********"
click at [299, 102] on div "VAV RM-10108" at bounding box center [250, 105] width 146 height 13
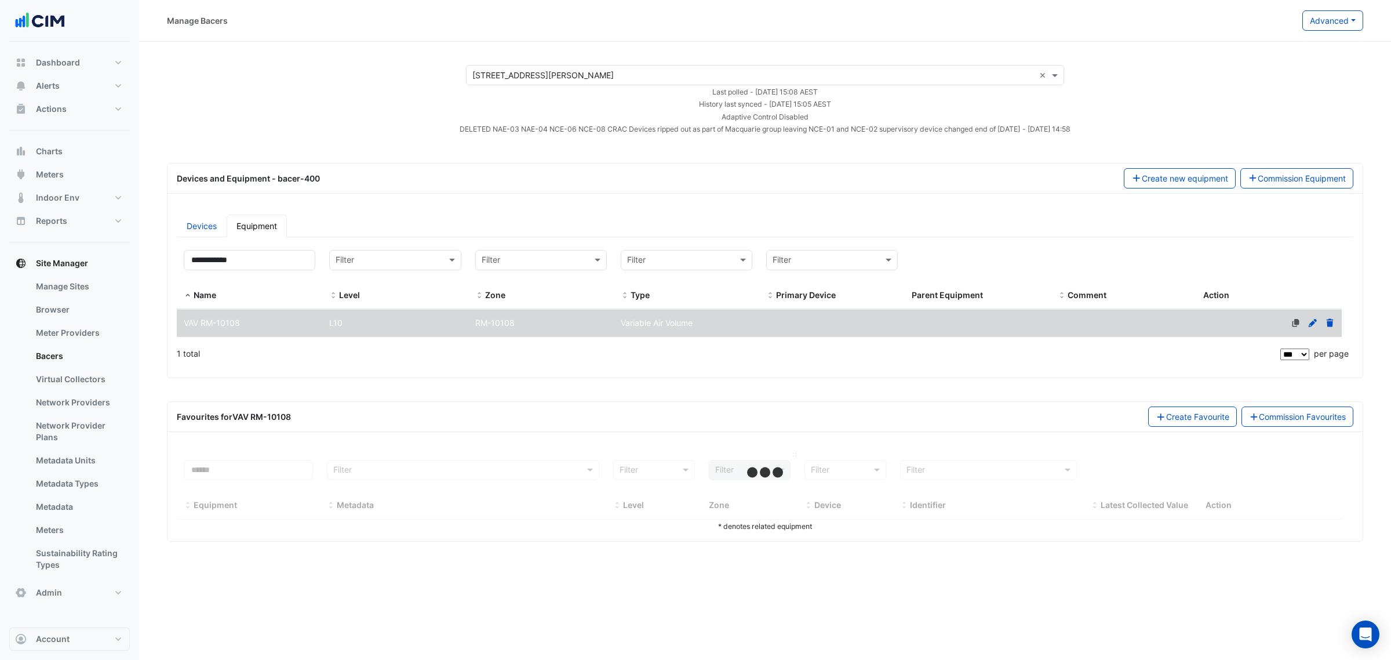
select select "***"
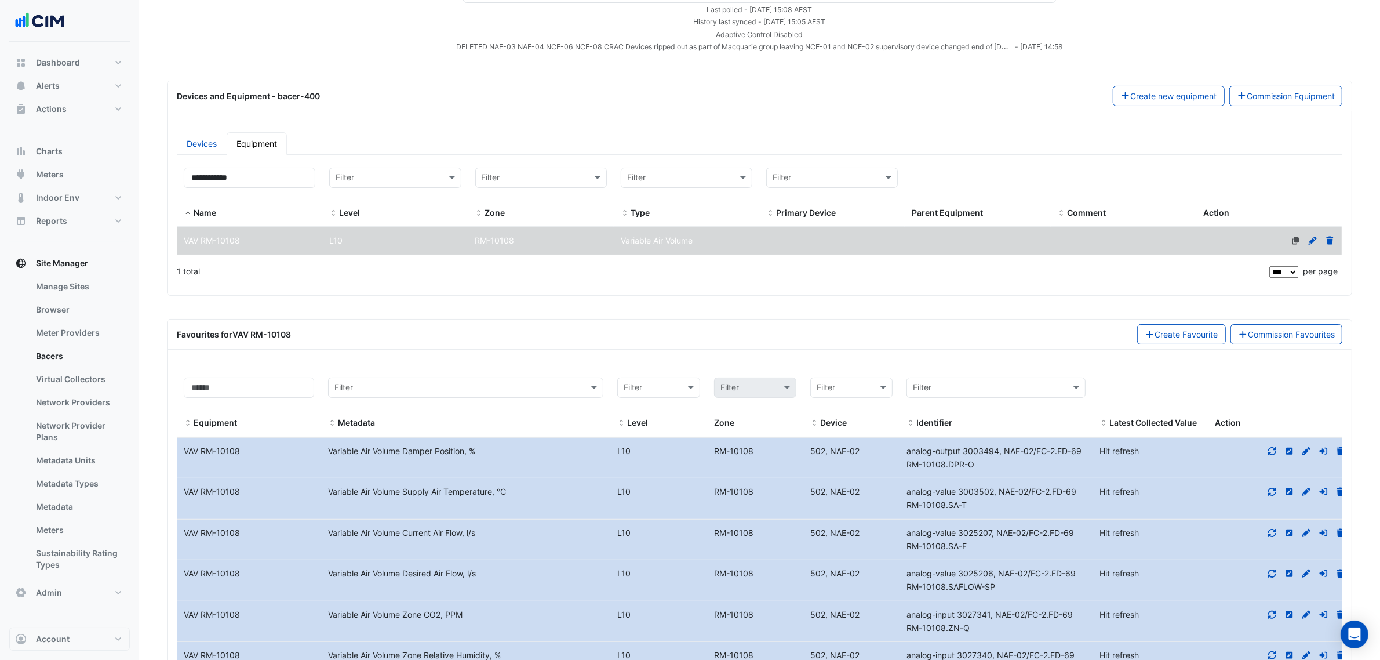
scroll to position [362, 0]
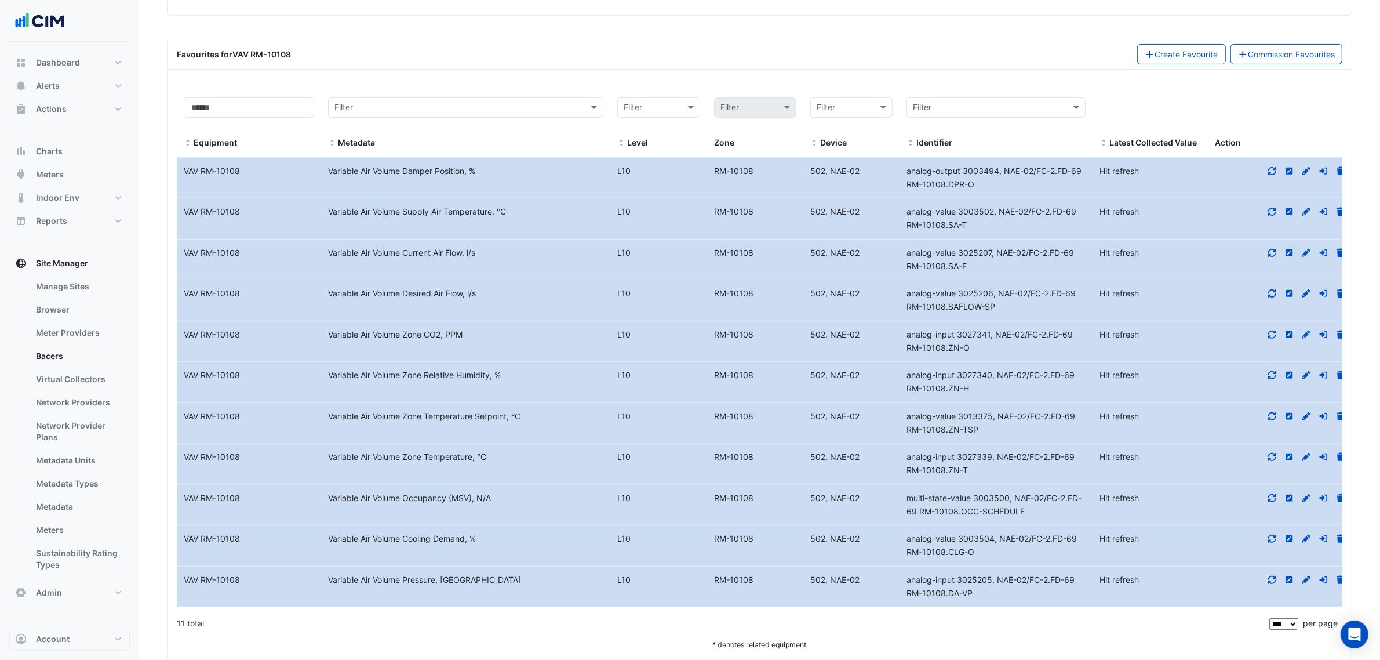
drag, startPoint x: 994, startPoint y: 474, endPoint x: 908, endPoint y: 459, distance: 87.8
click at [908, 459] on div "analog-input 3027339, NAE-02/FC-2.FD-69 RM-10108.ZN-T" at bounding box center [996, 463] width 193 height 27
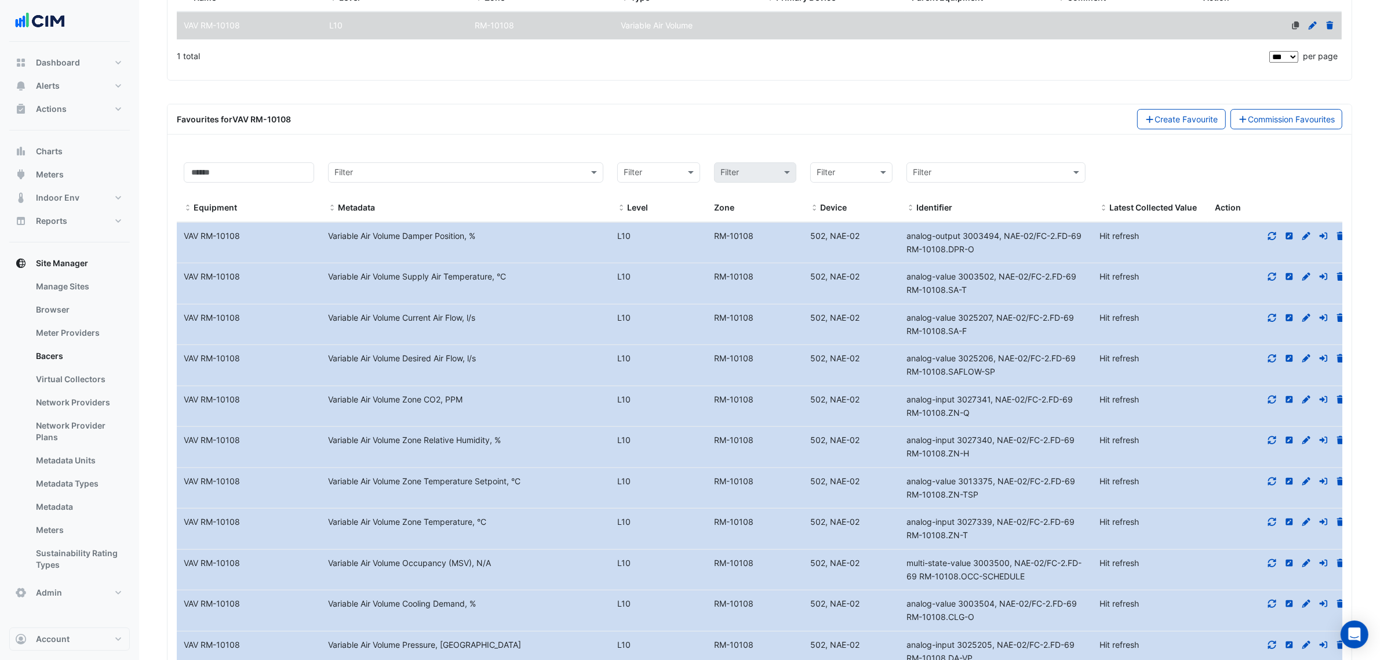
scroll to position [145, 0]
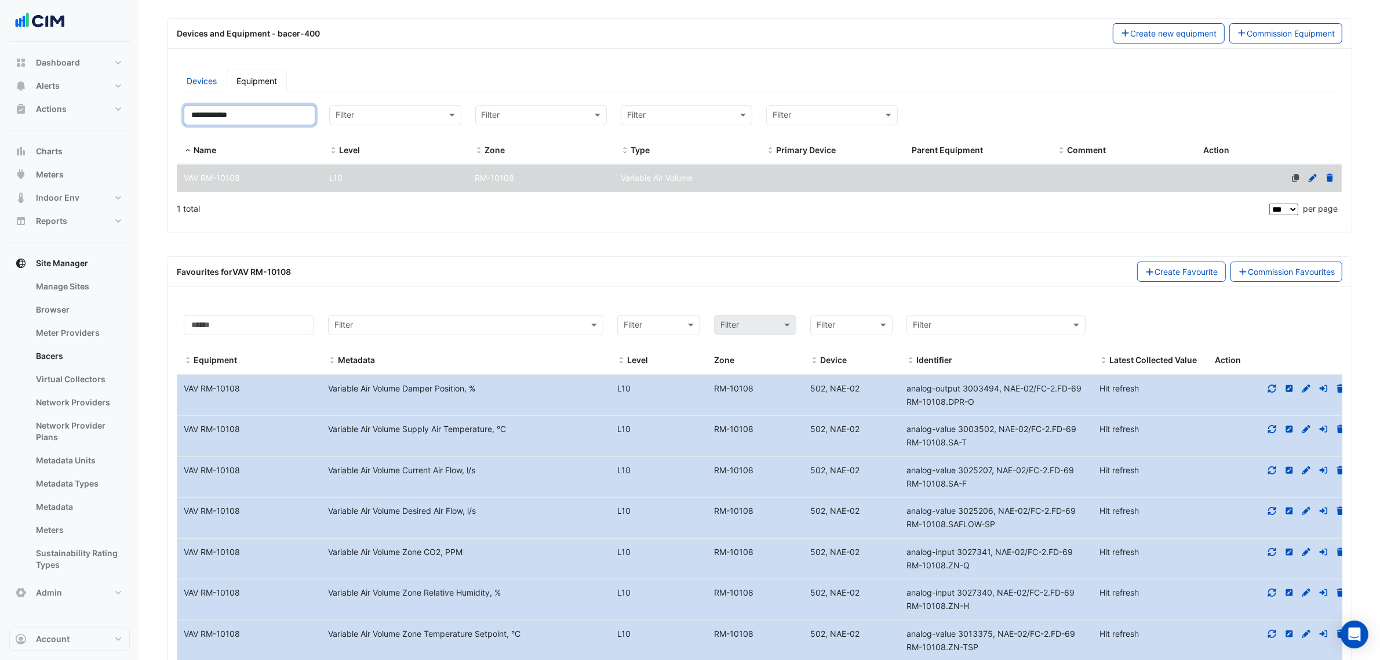
drag, startPoint x: 271, startPoint y: 118, endPoint x: 149, endPoint y: 115, distance: 122.4
click at [168, 118] on div "**********" at bounding box center [760, 146] width 1184 height 173
paste input
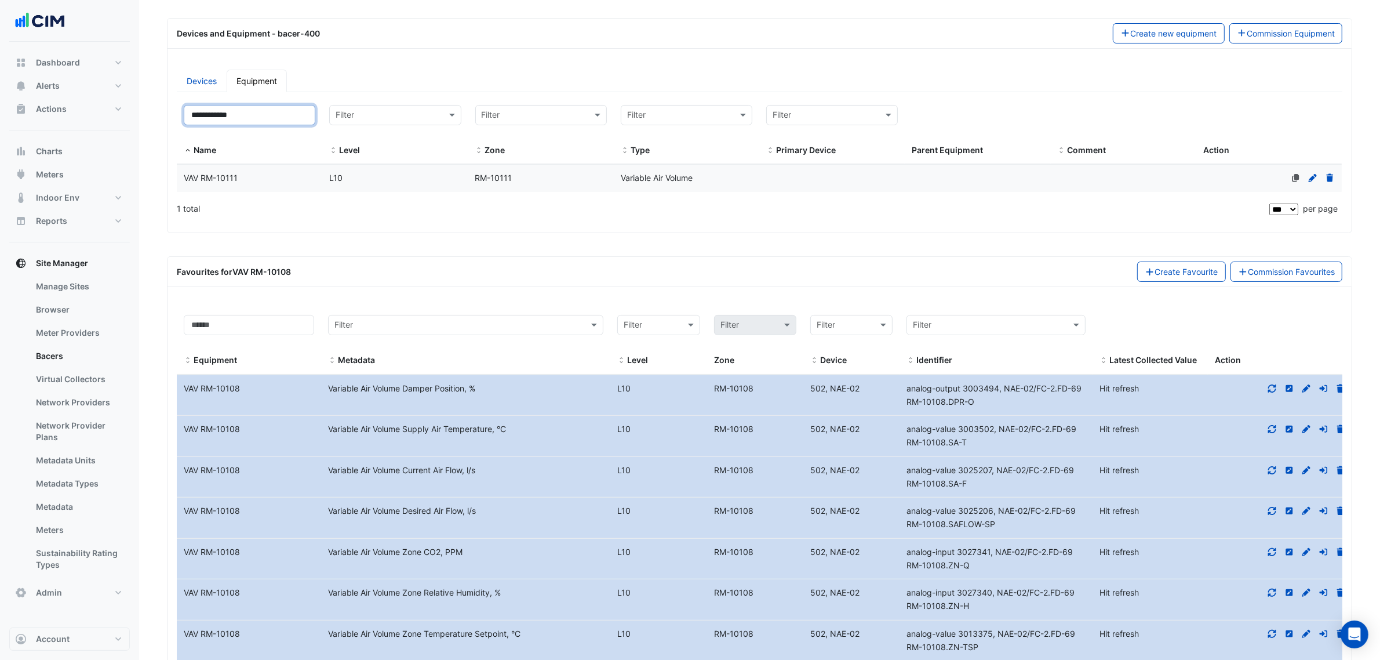
type input "**********"
click at [232, 183] on span "VAV RM-10111" at bounding box center [211, 178] width 54 height 10
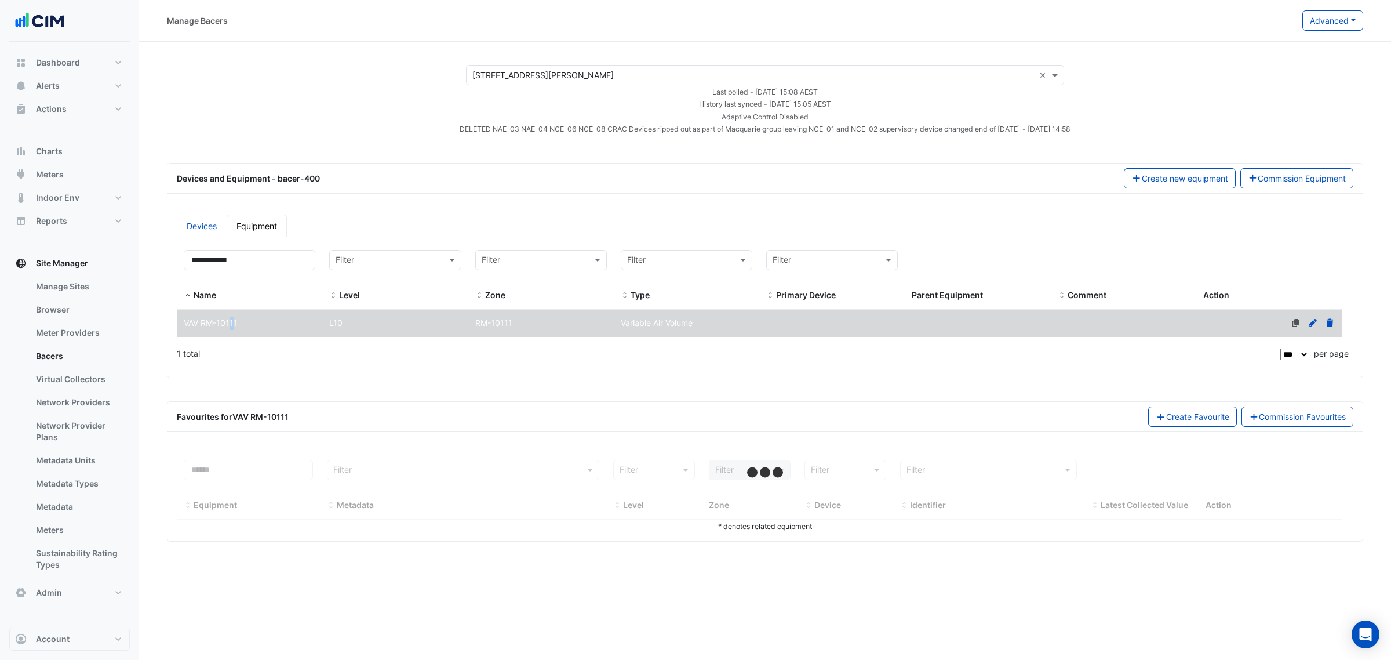
select select "***"
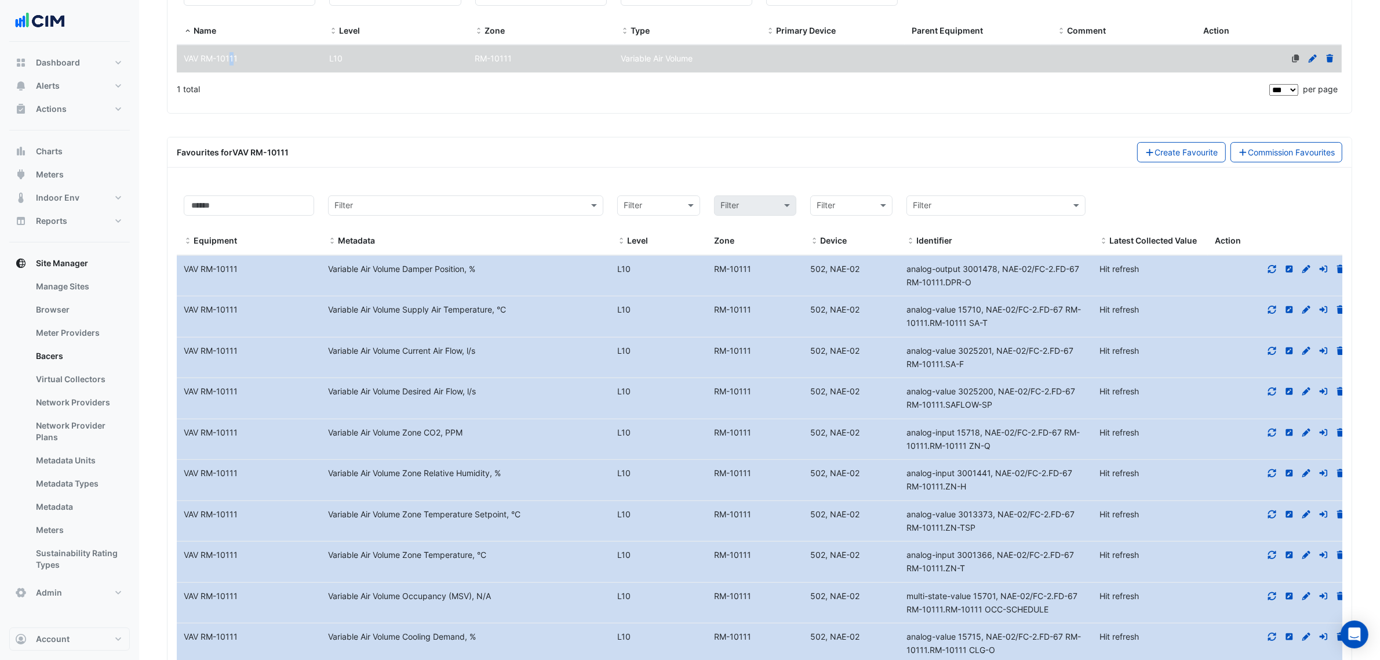
scroll to position [290, 0]
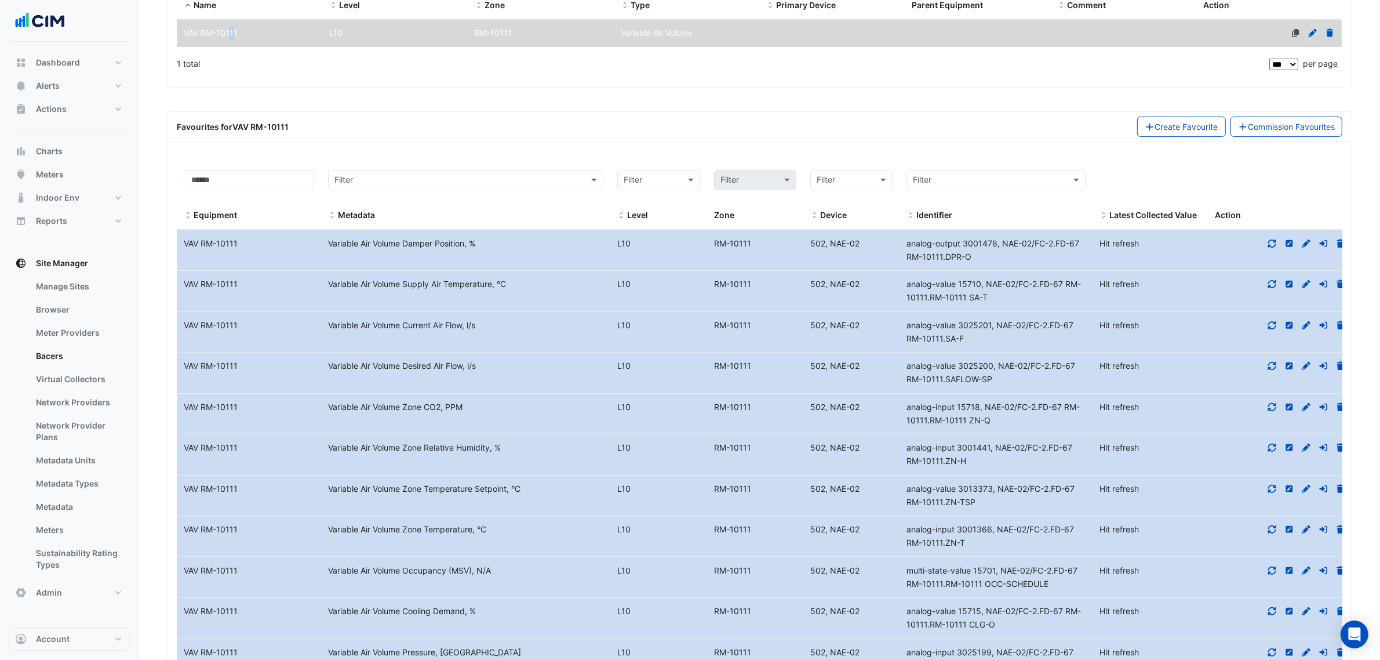
drag, startPoint x: 1015, startPoint y: 555, endPoint x: 904, endPoint y: 538, distance: 112.0
click at [904, 538] on datatable-body-cell "Identifier analog-input 3001366, NAE-02/FC-2.FD-67 RM-10111.ZN-T" at bounding box center [996, 536] width 193 height 41
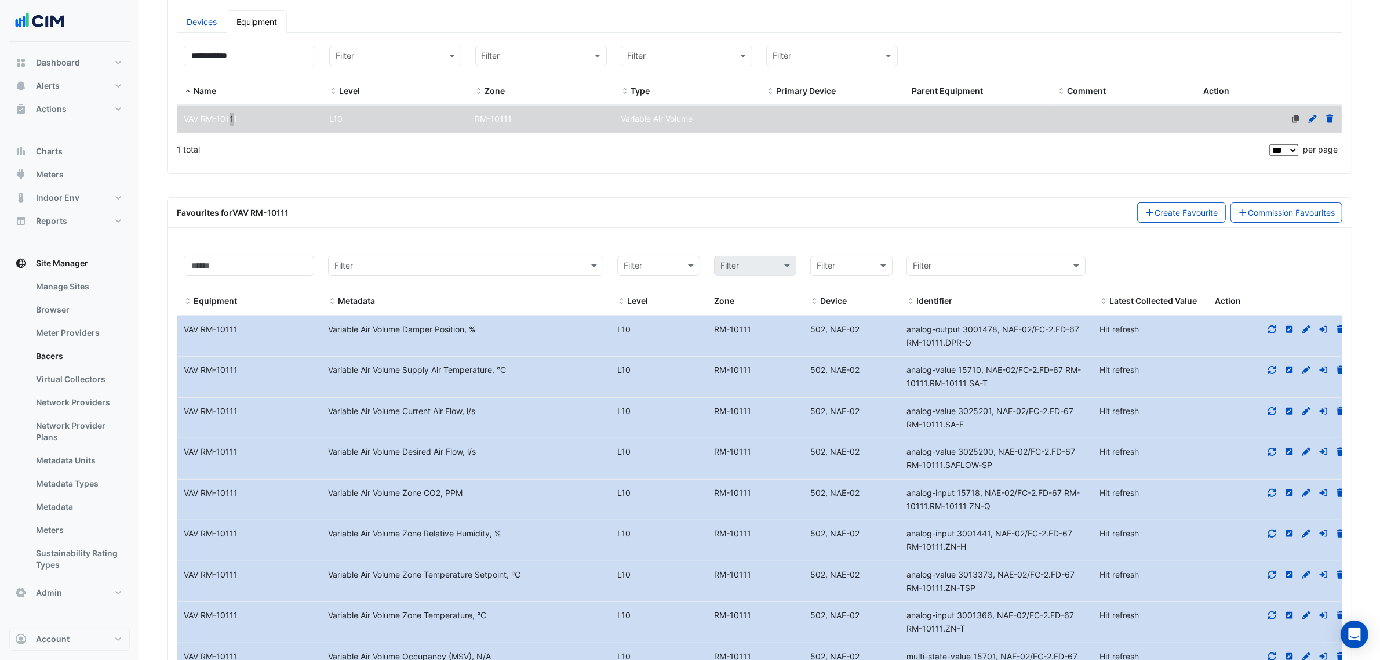
scroll to position [145, 0]
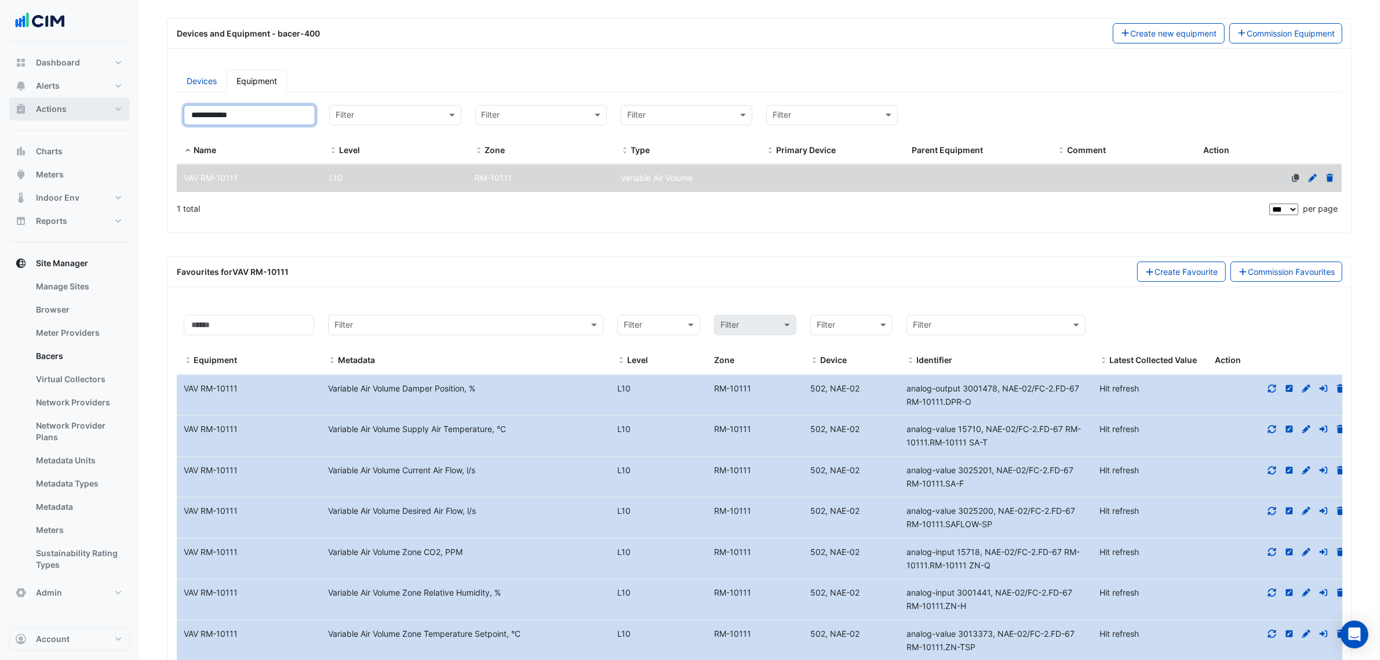
drag, startPoint x: 267, startPoint y: 120, endPoint x: 93, endPoint y: 114, distance: 173.4
click at [72, 108] on div "Manage Bacers Advanced View Collector Notes View scan history View Metadata Pre…" at bounding box center [690, 378] width 1380 height 1046
paste input
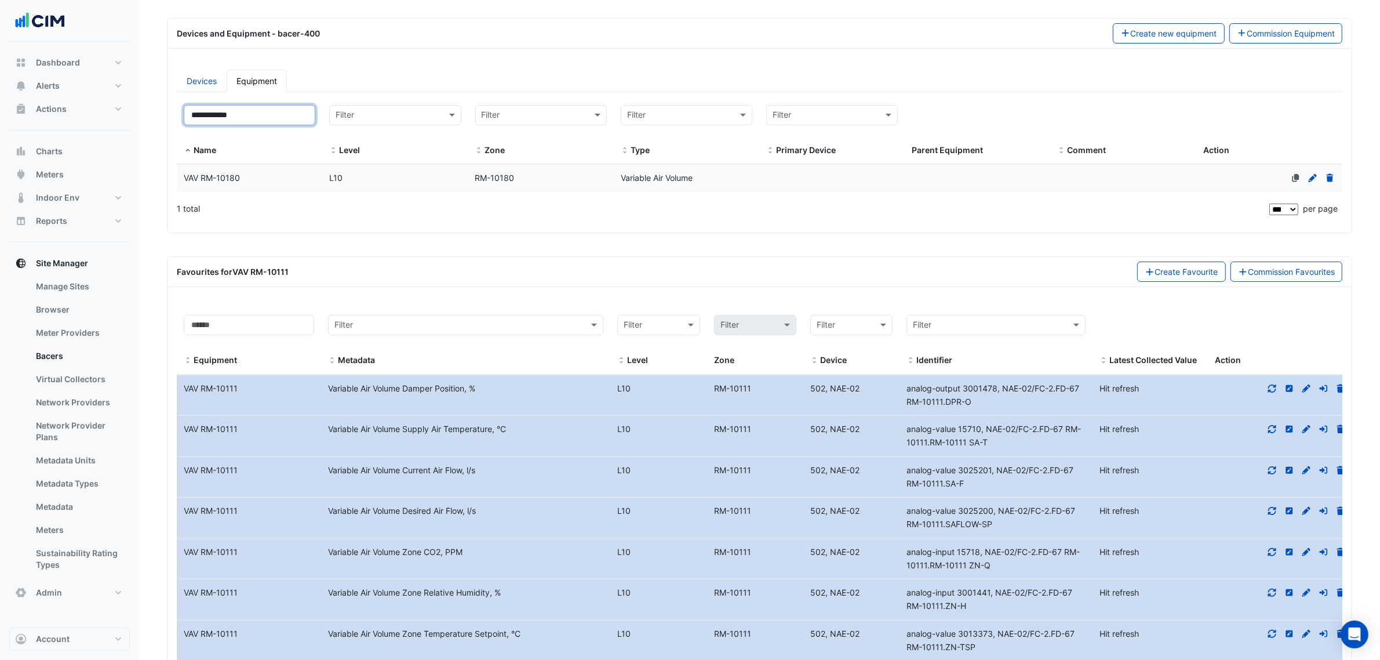
type input "**********"
click at [268, 176] on div "VAV RM-10180" at bounding box center [250, 178] width 146 height 13
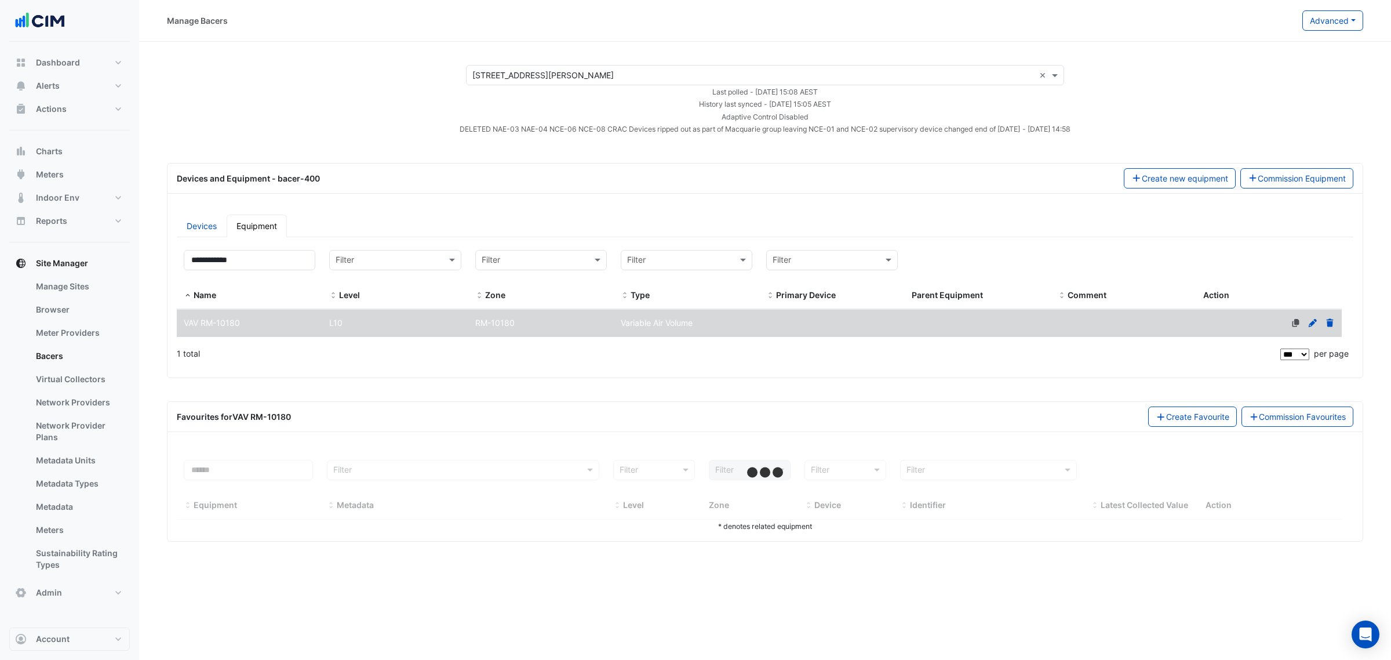
select select "***"
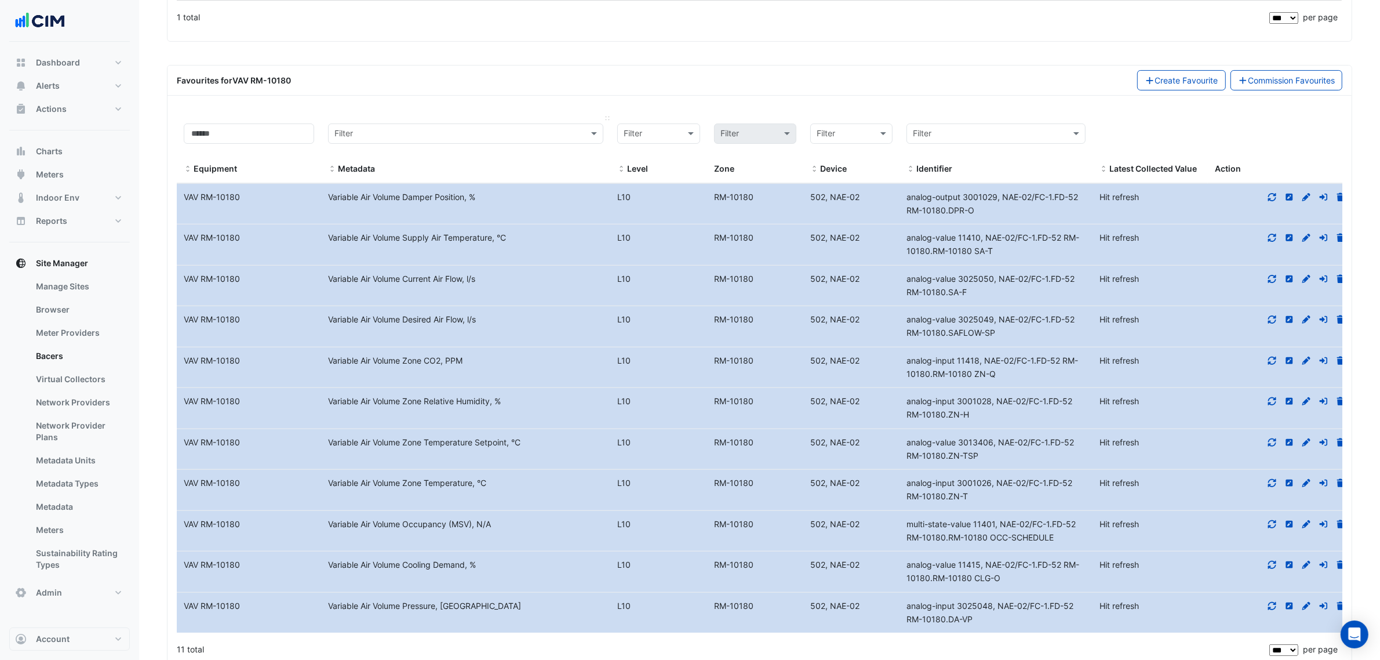
scroll to position [362, 0]
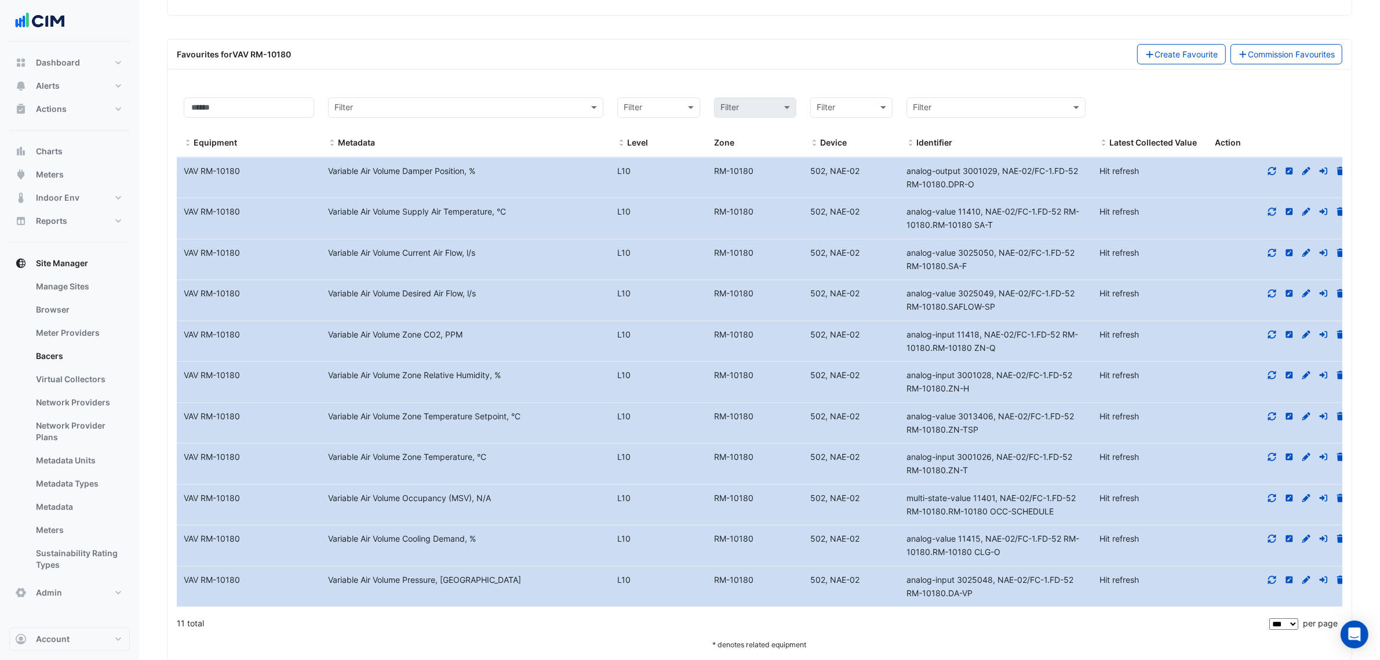
click at [560, 417] on div "Variable Air Volume Zone Temperature Setpoint, °C" at bounding box center [465, 416] width 289 height 13
drag, startPoint x: 992, startPoint y: 475, endPoint x: 902, endPoint y: 452, distance: 92.8
click at [902, 452] on datatable-body-cell "Identifier analog-input 3001026, NAE-02/FC-1.FD-52 RM-10180.ZN-T" at bounding box center [996, 463] width 193 height 41
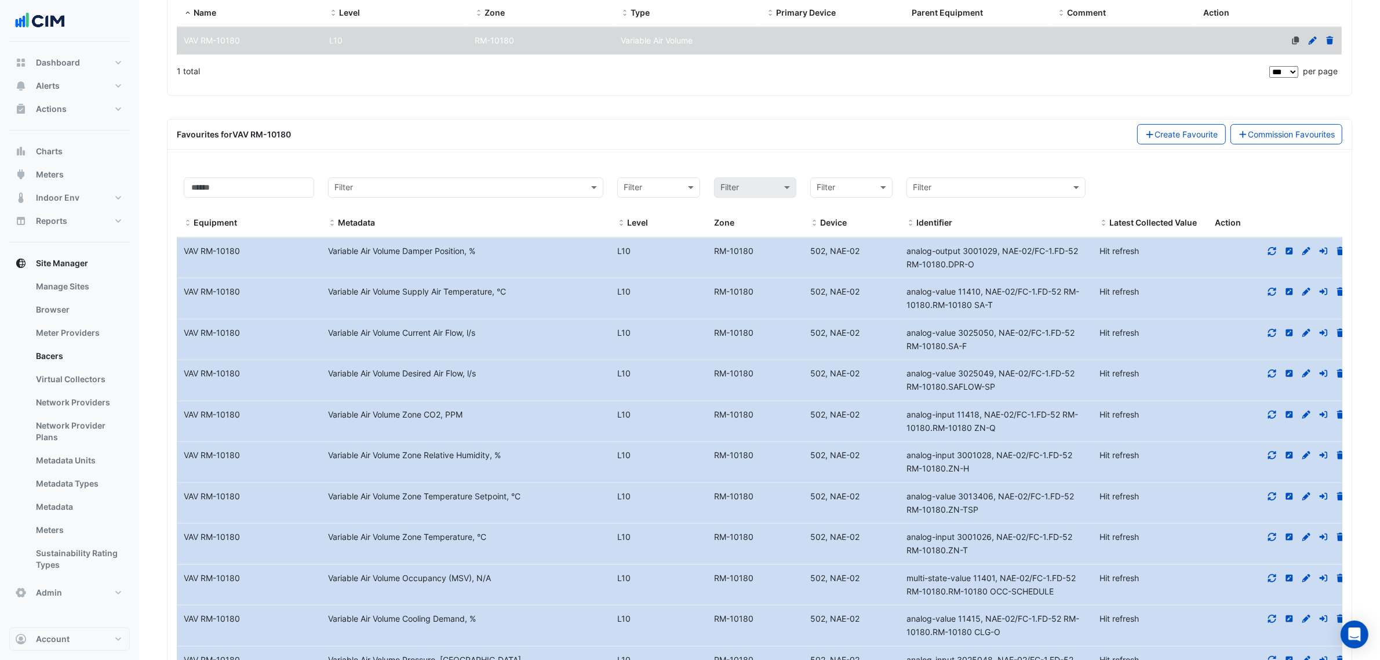
scroll to position [217, 0]
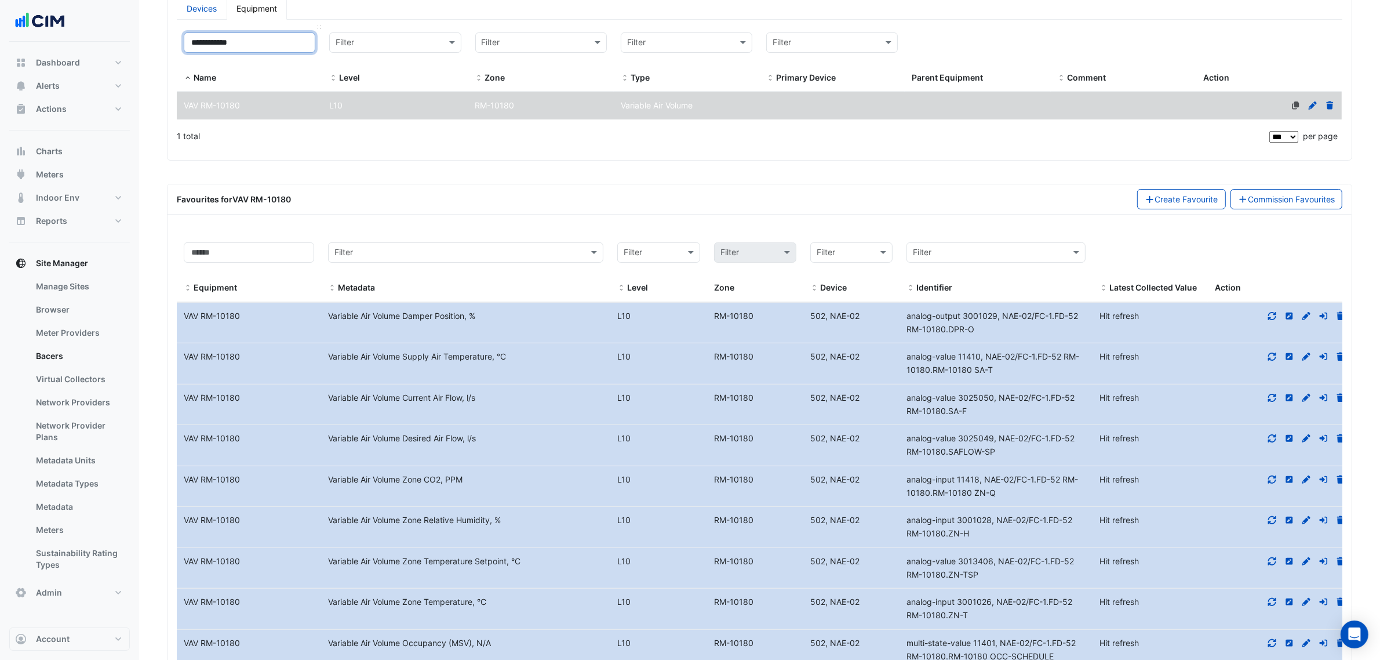
drag, startPoint x: 222, startPoint y: 43, endPoint x: 184, endPoint y: 48, distance: 38.0
click at [198, 45] on input "**********" at bounding box center [250, 42] width 132 height 20
paste input "*"
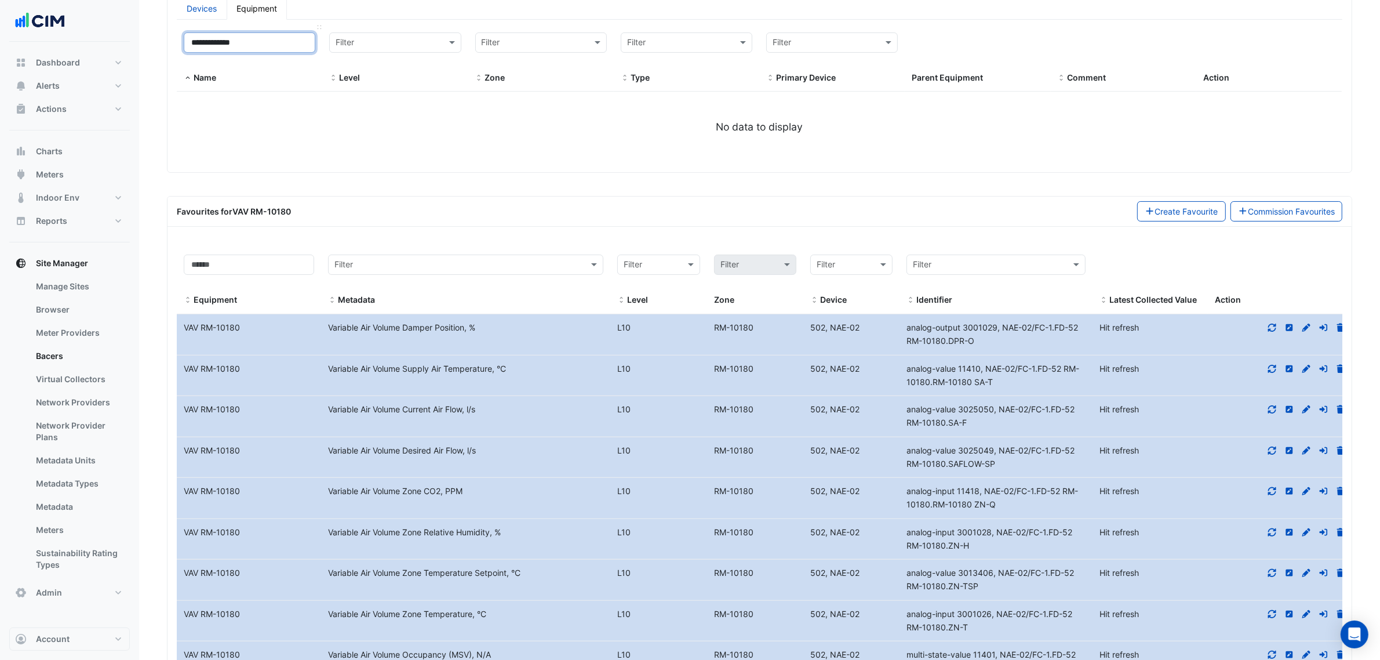
click at [249, 41] on input "**********" at bounding box center [250, 42] width 132 height 20
paste input
type input "**********"
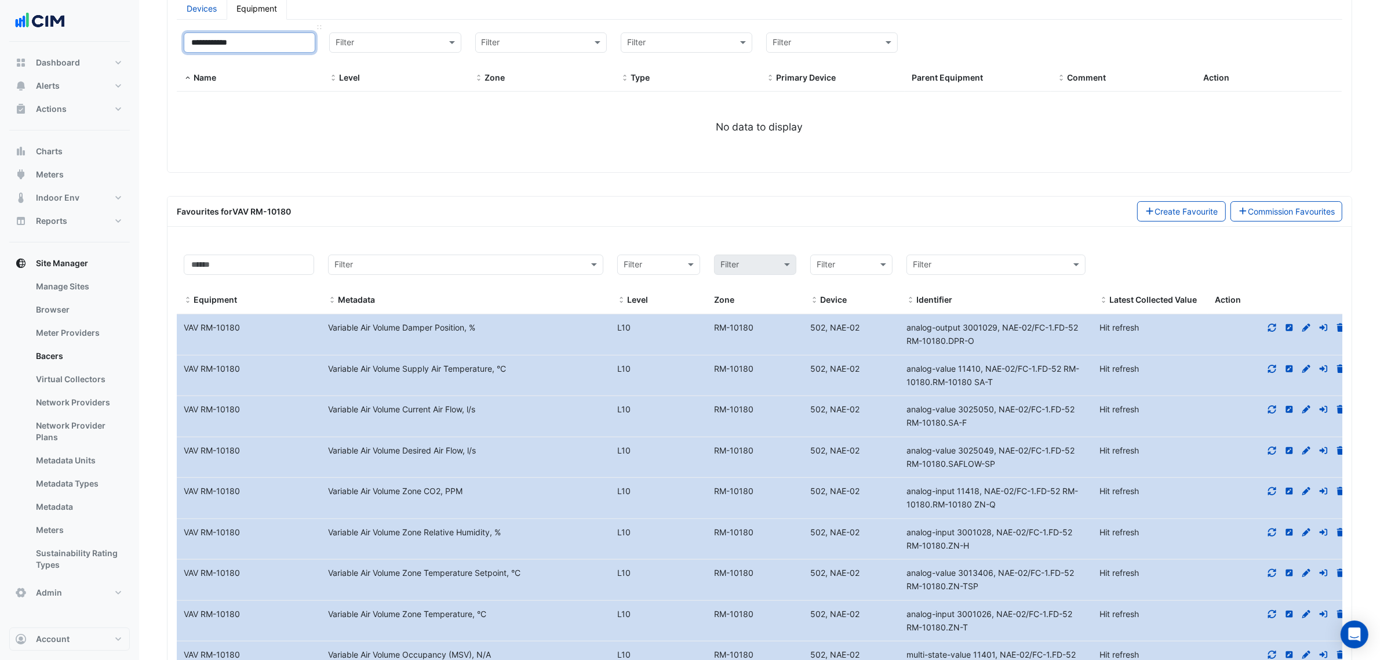
select select "***"
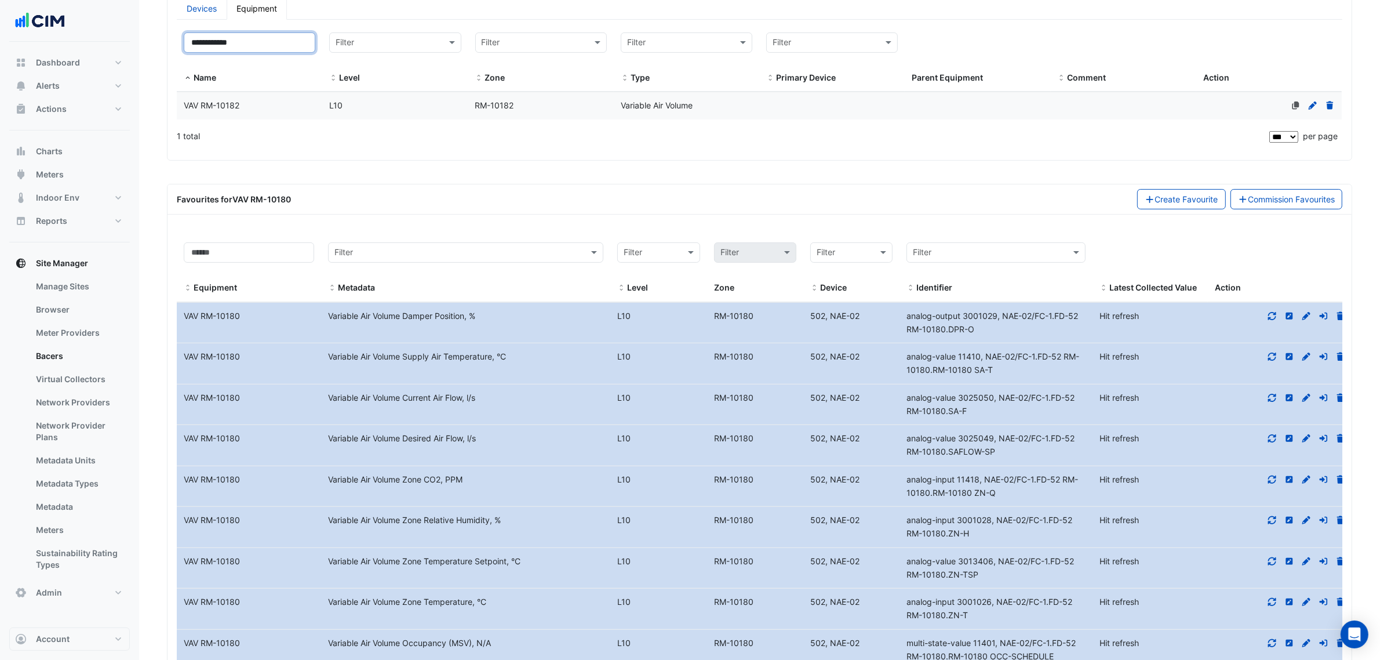
type input "**********"
click at [260, 101] on div "VAV RM-10182" at bounding box center [250, 105] width 146 height 13
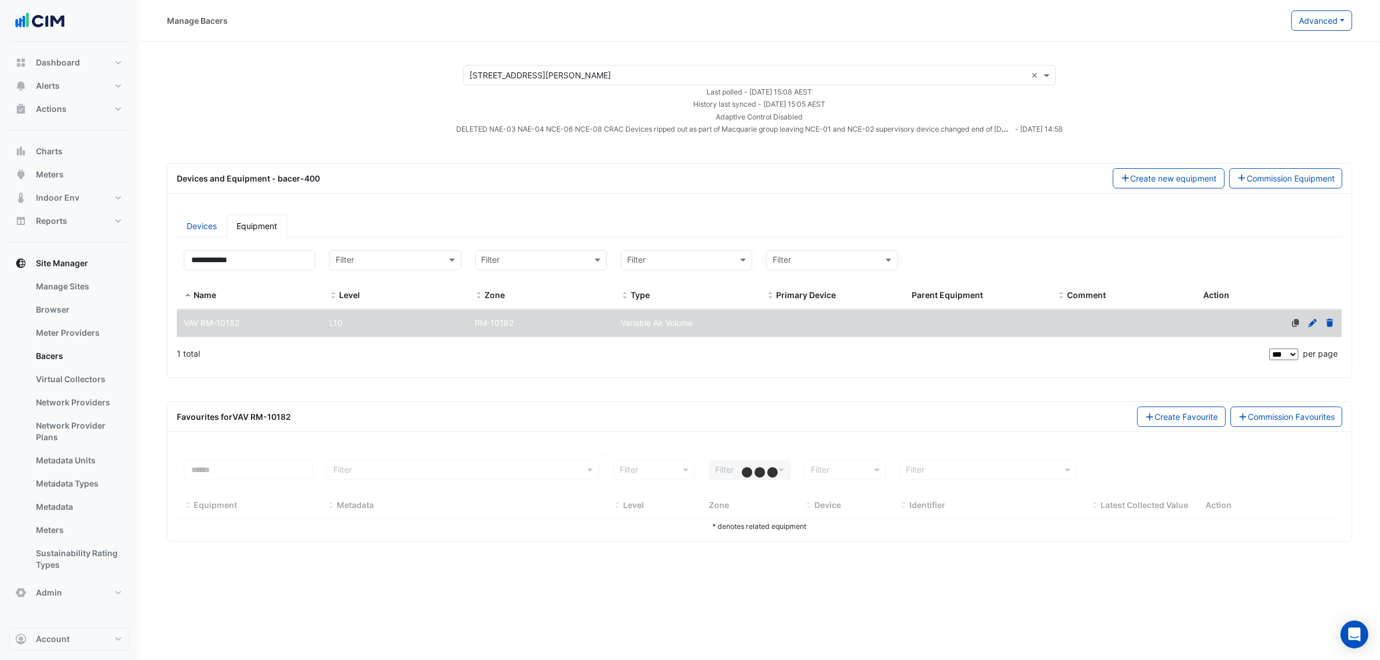
select select "***"
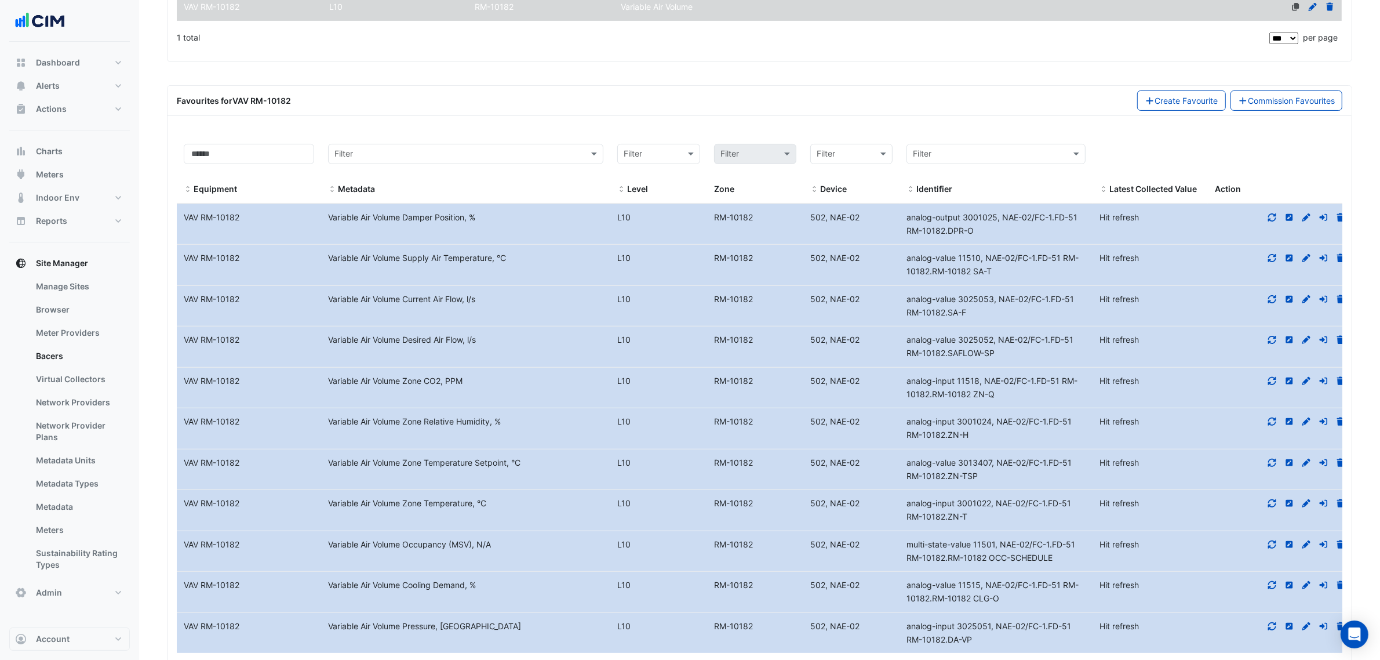
scroll to position [390, 0]
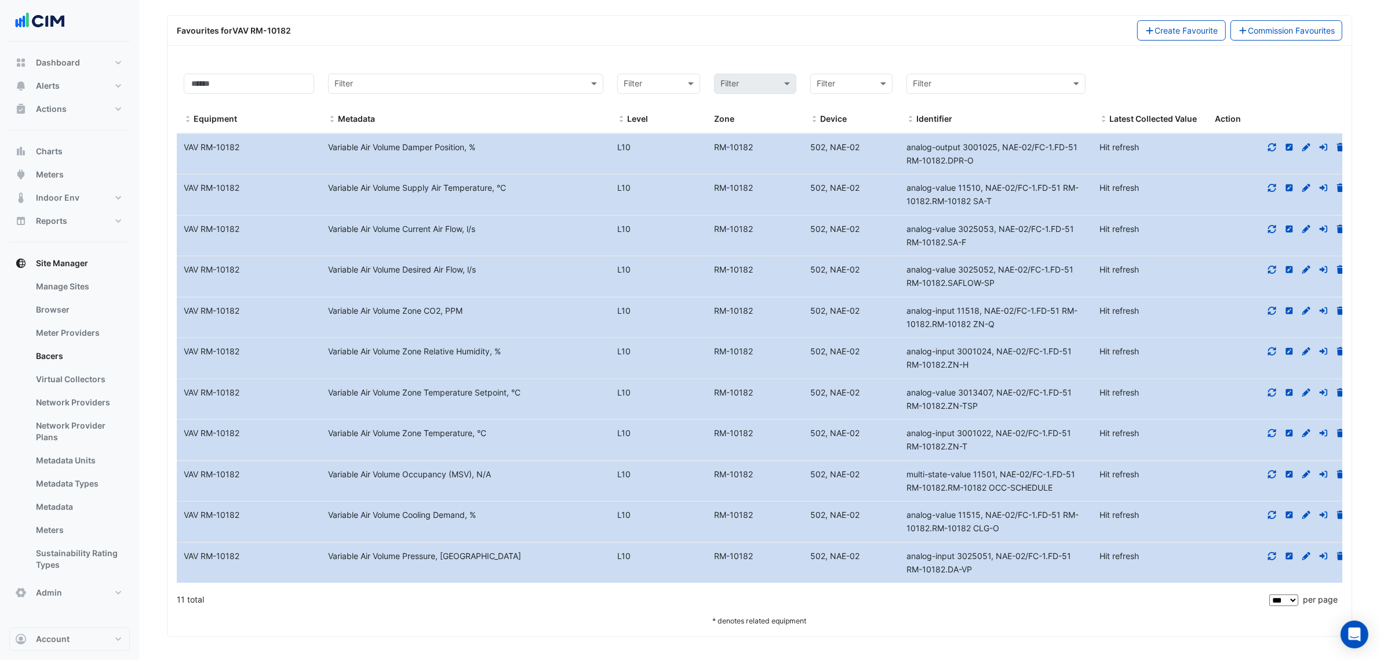
drag, startPoint x: 1000, startPoint y: 454, endPoint x: 899, endPoint y: 433, distance: 103.6
click at [900, 435] on datatable-body-cell "Identifier analog-input 3001022, NAE-02/FC-1.FD-51 RM-10182.ZN-T" at bounding box center [996, 440] width 193 height 41
click at [979, 301] on datatable-body-cell "Identifier analog-input 11518, NAE-02/FC-1.FD-51 RM-10182.RM-10182 ZN-Q" at bounding box center [996, 317] width 193 height 41
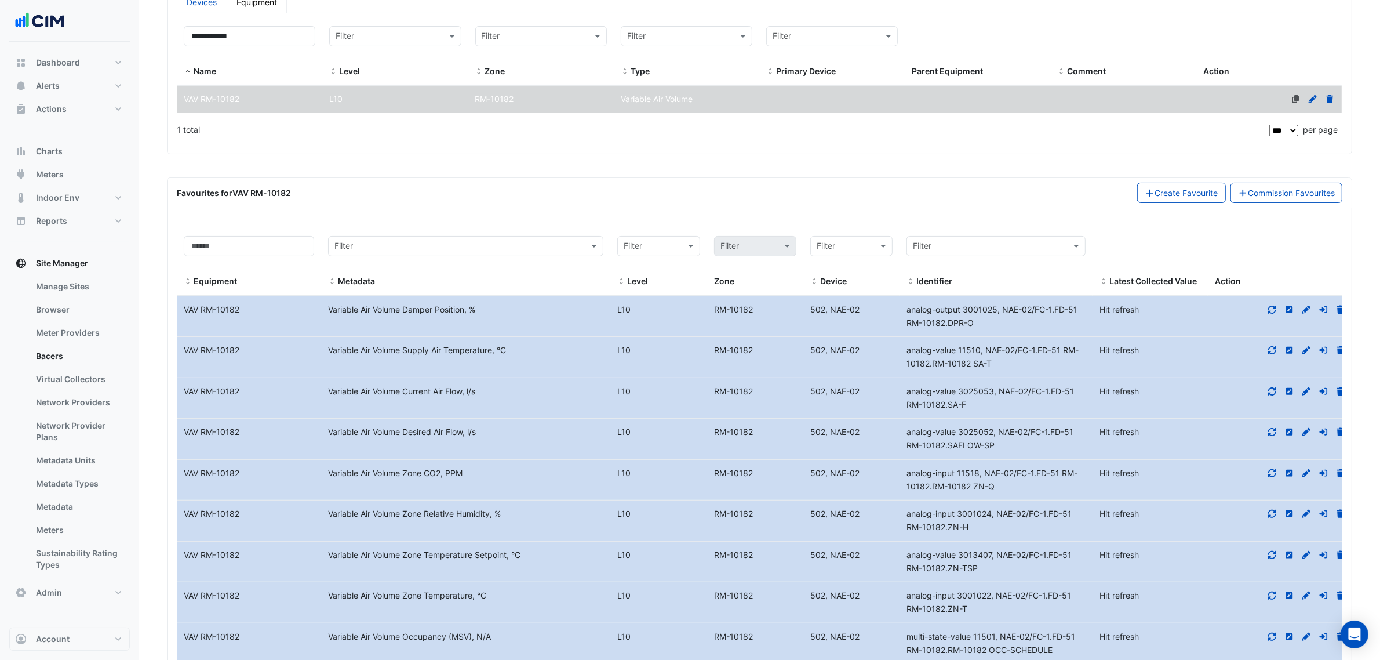
scroll to position [100, 0]
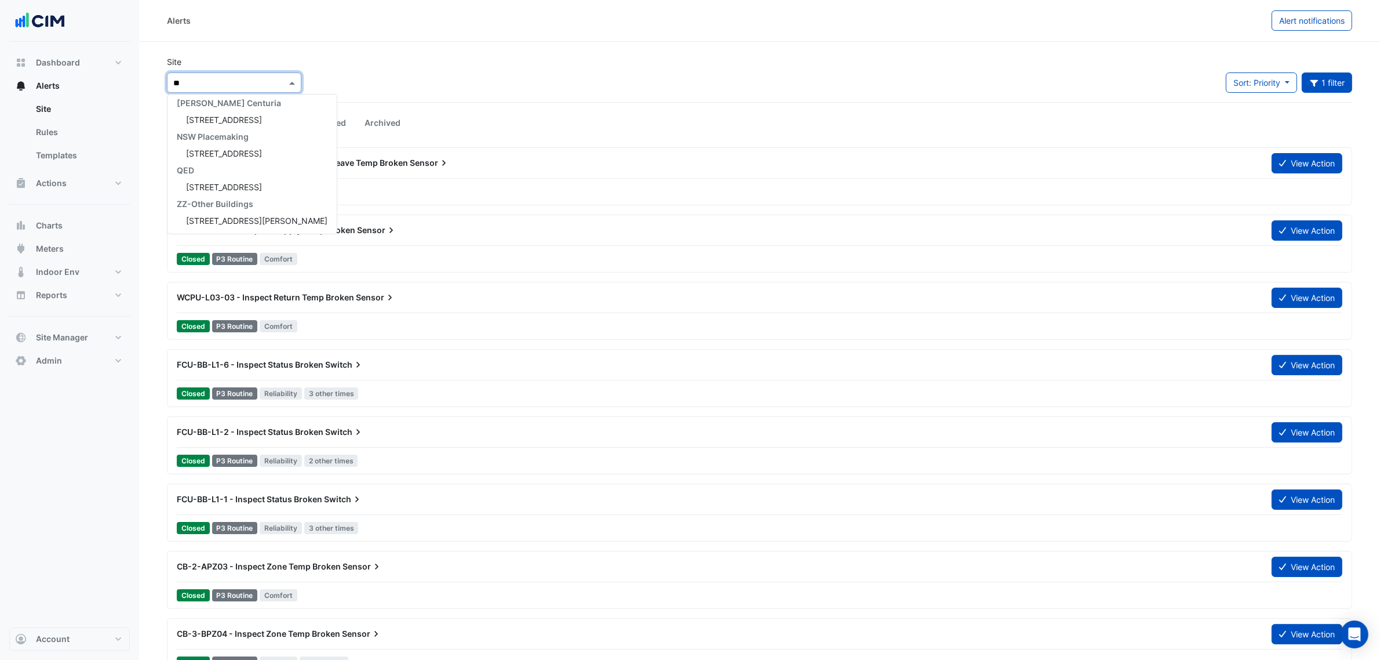
type input "**"
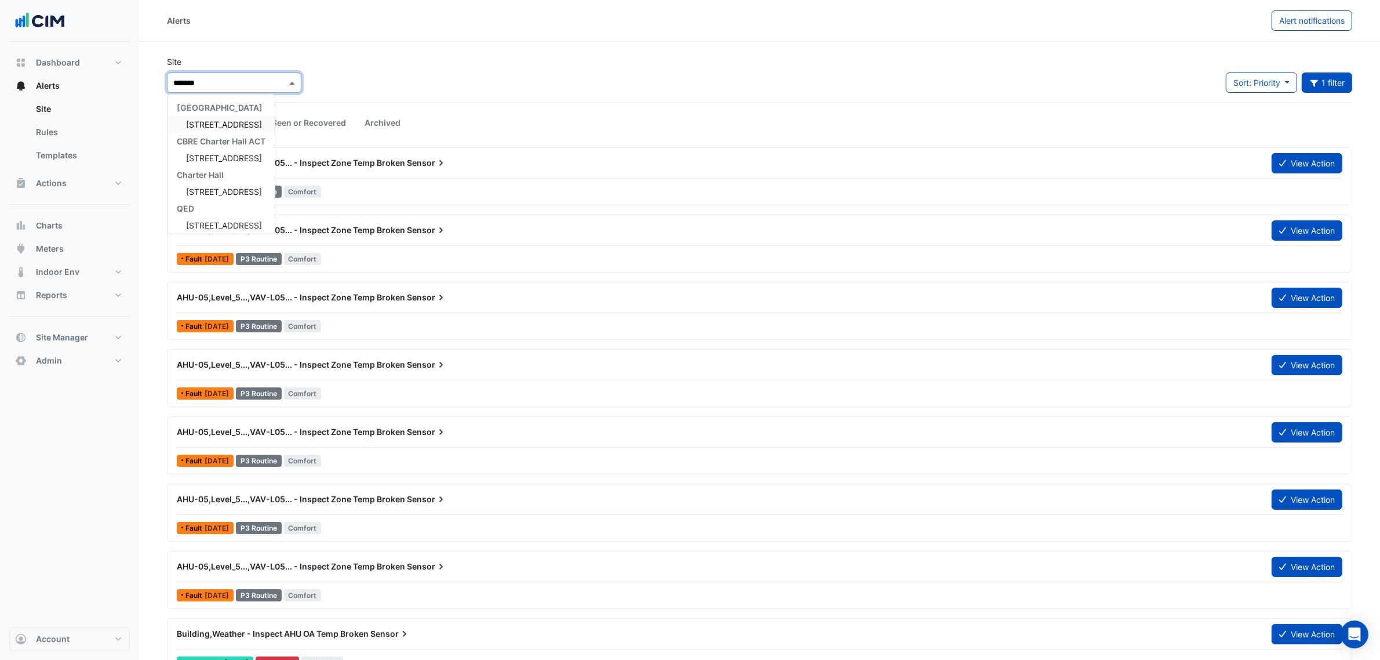
type input "********"
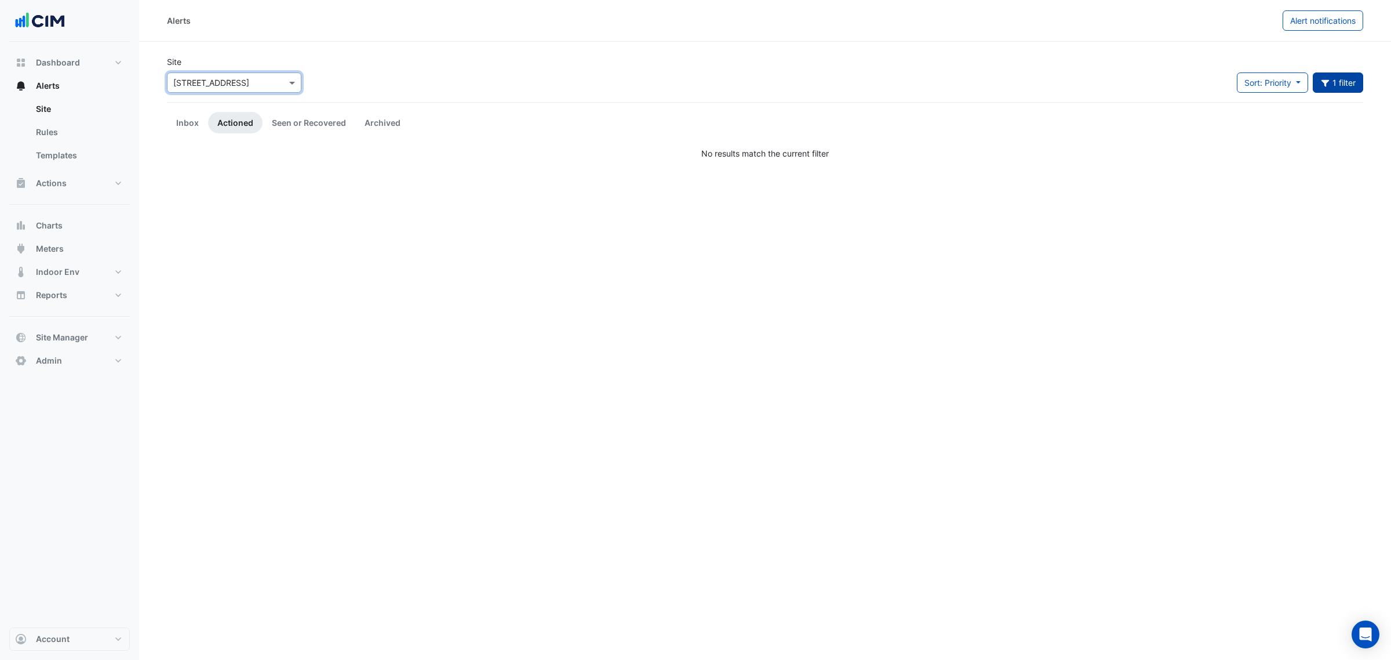
click at [1351, 79] on button "1 filter" at bounding box center [1338, 82] width 51 height 20
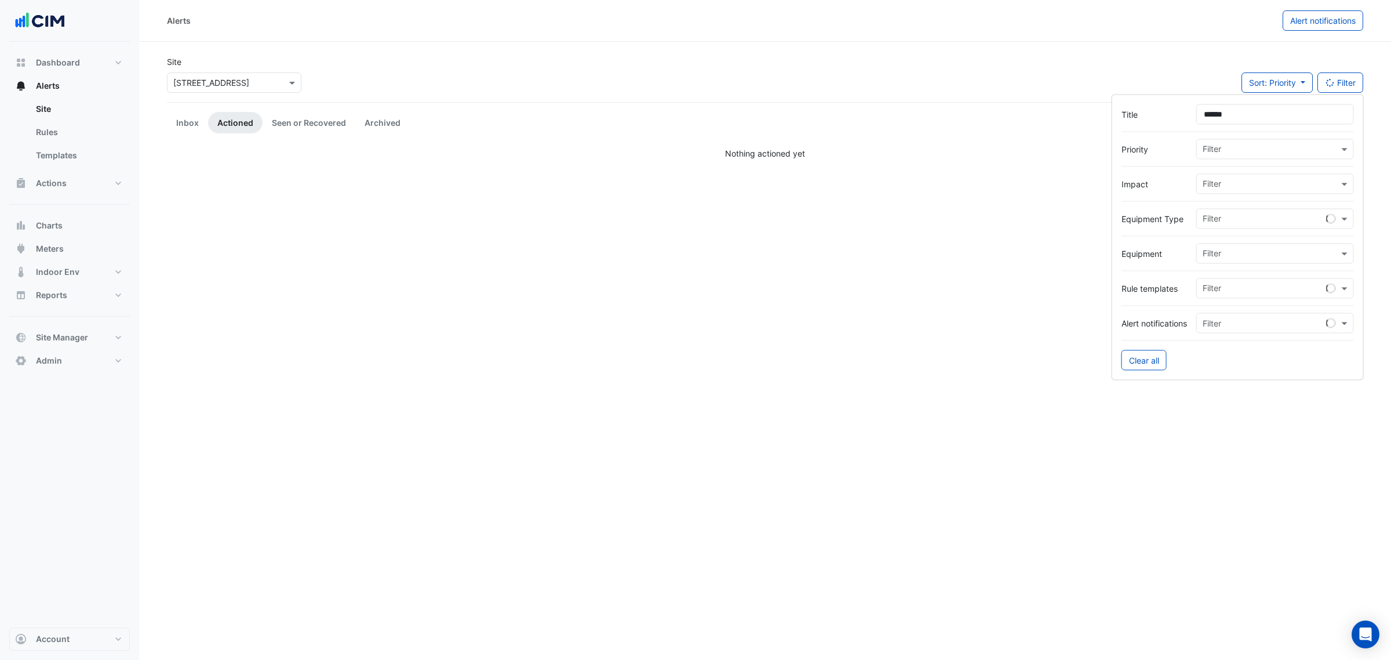
click at [1105, 93] on body "Alerts Alert notifications Site × [STREET_ADDRESS] Sort: Priority Priority Upda…" at bounding box center [695, 330] width 1391 height 660
drag, startPoint x: 952, startPoint y: 97, endPoint x: 740, endPoint y: 93, distance: 212.8
click at [952, 97] on div "Site × [STREET_ADDRESS] Sort: Priority Priority Updated Filter" at bounding box center [759, 79] width 1199 height 46
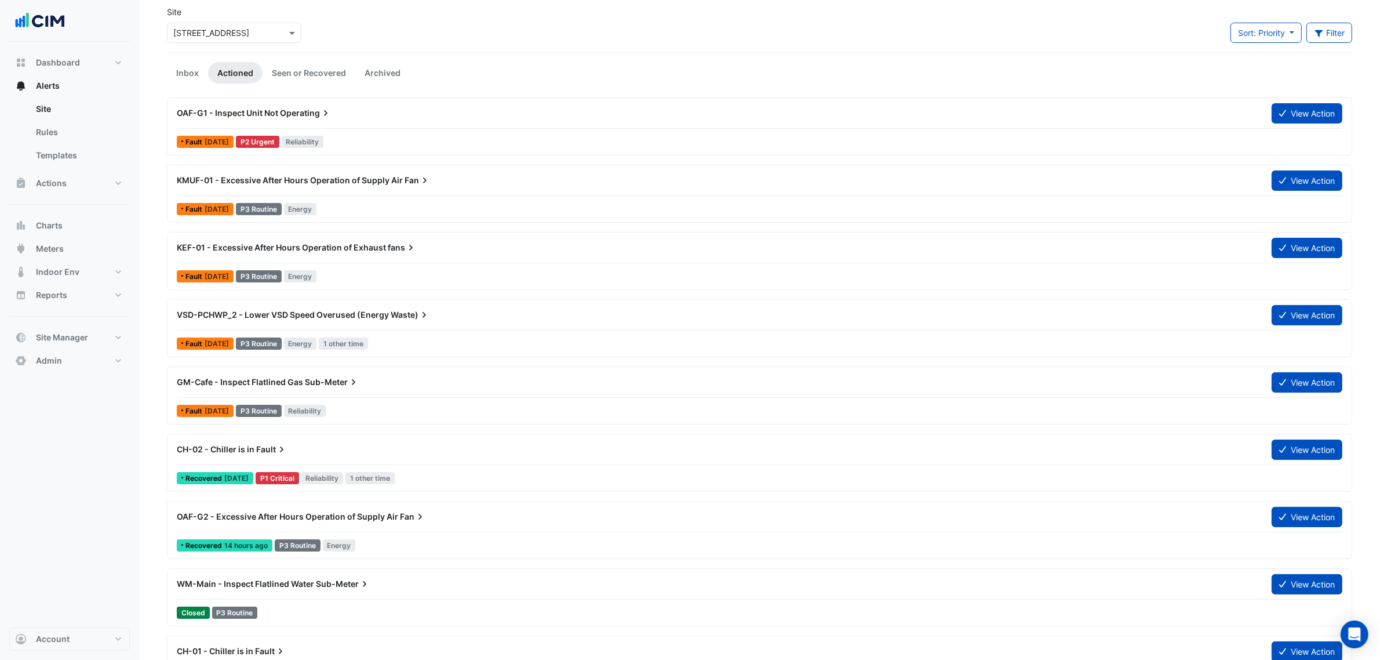
scroll to position [72, 0]
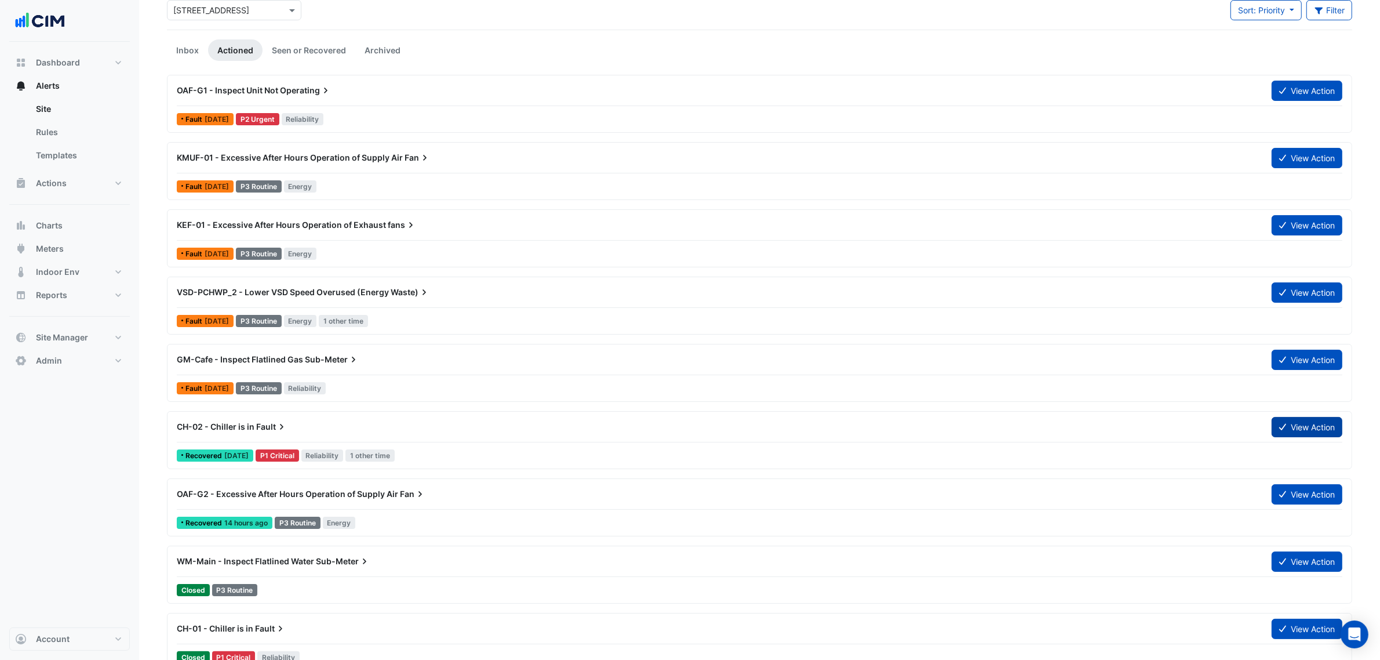
click at [1279, 427] on icon at bounding box center [1282, 427] width 7 height 8
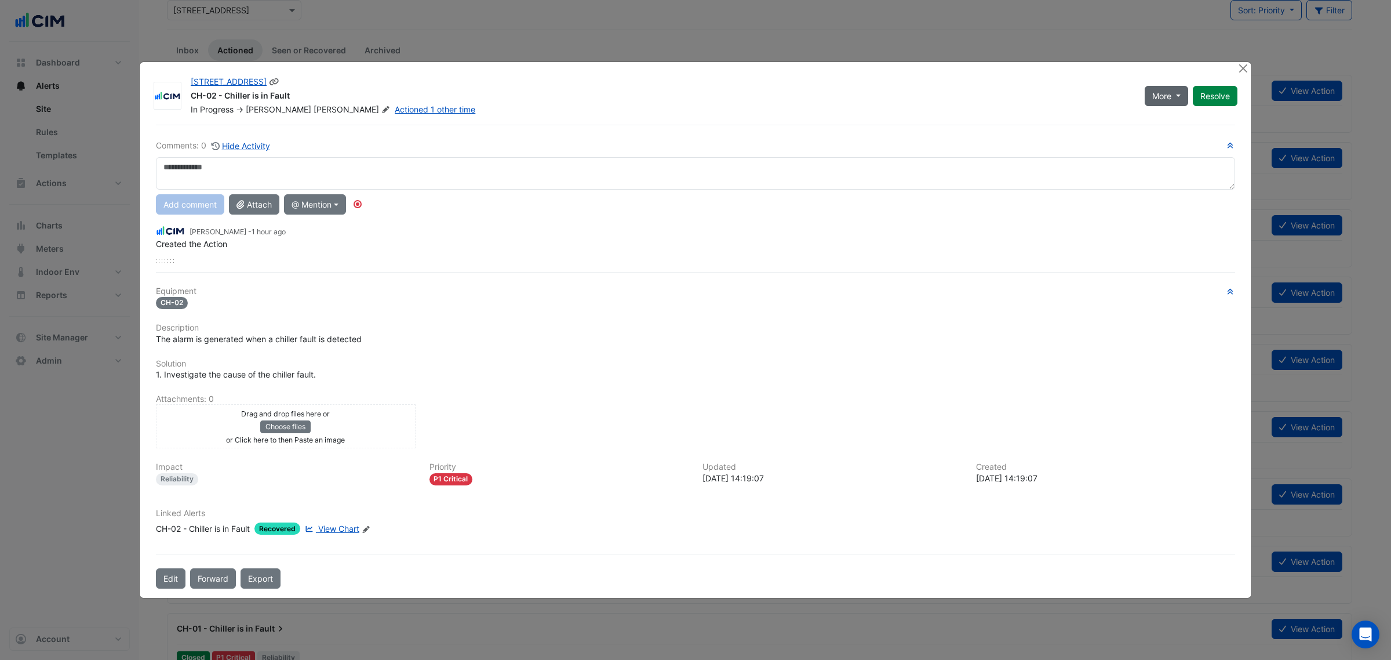
click at [1158, 89] on button "More" at bounding box center [1166, 96] width 43 height 20
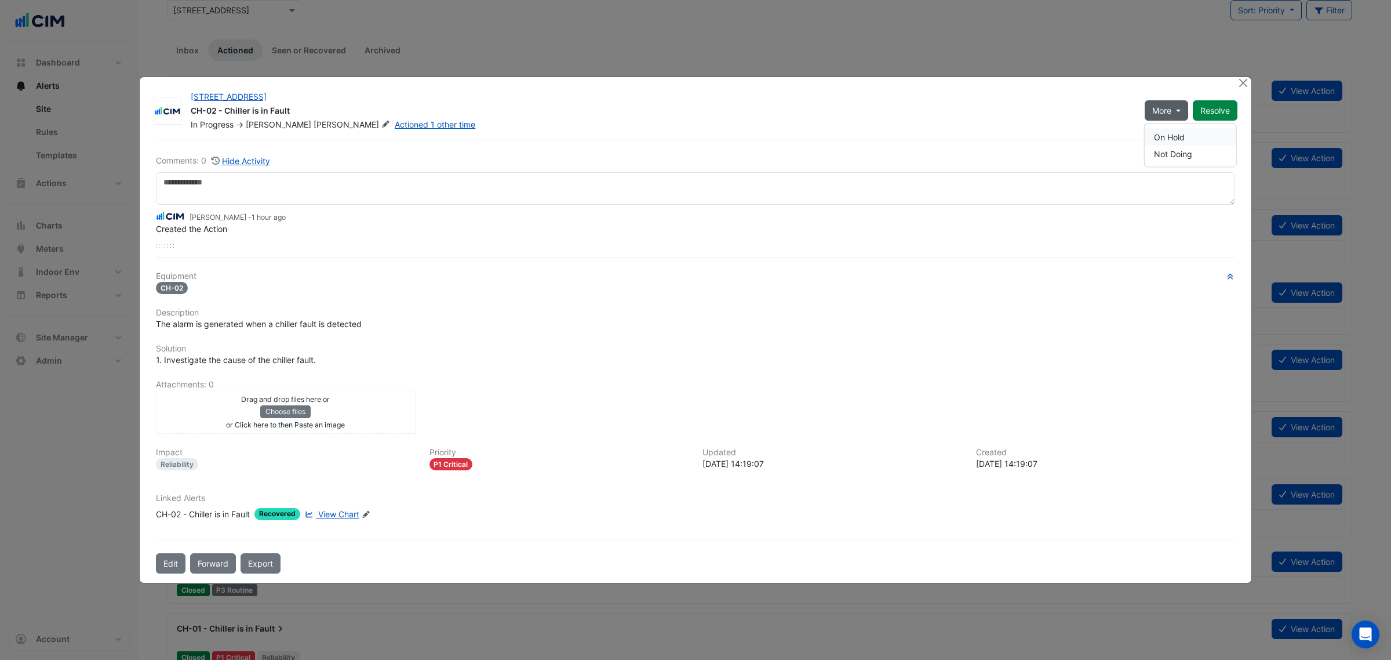
click at [1159, 133] on button "On Hold" at bounding box center [1191, 137] width 92 height 17
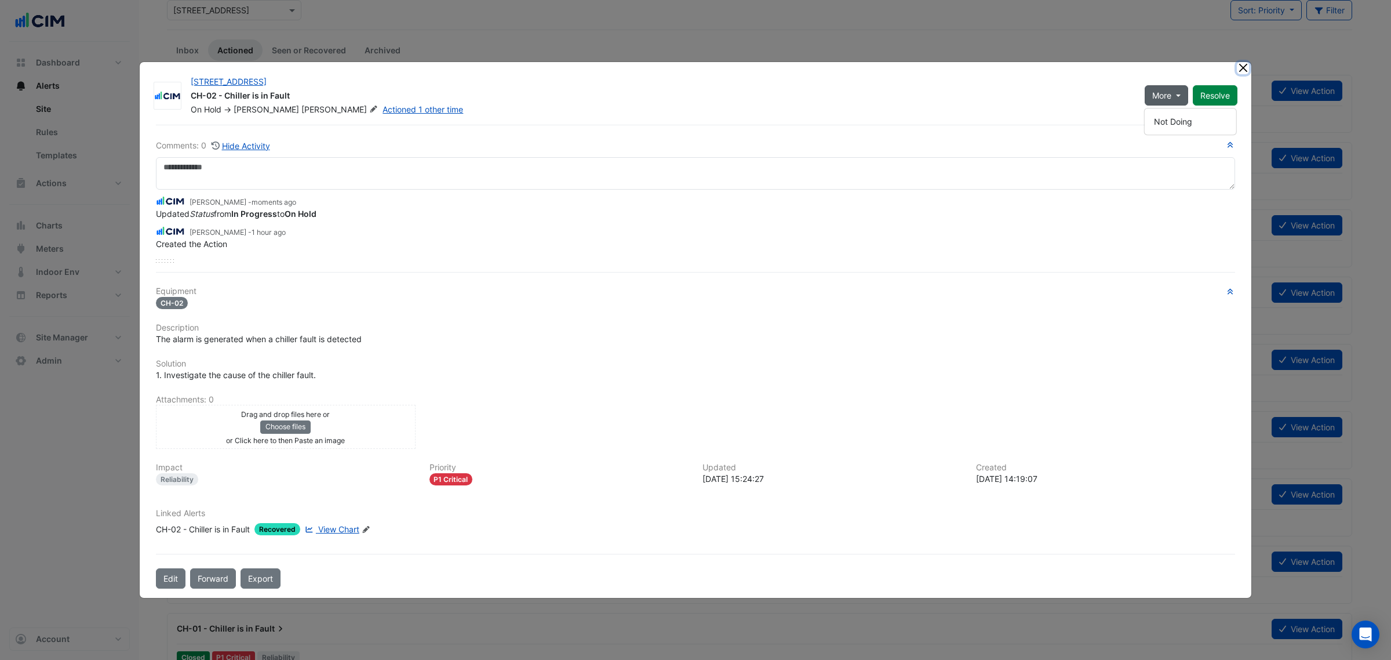
click at [1241, 71] on button "Close" at bounding box center [1243, 68] width 12 height 12
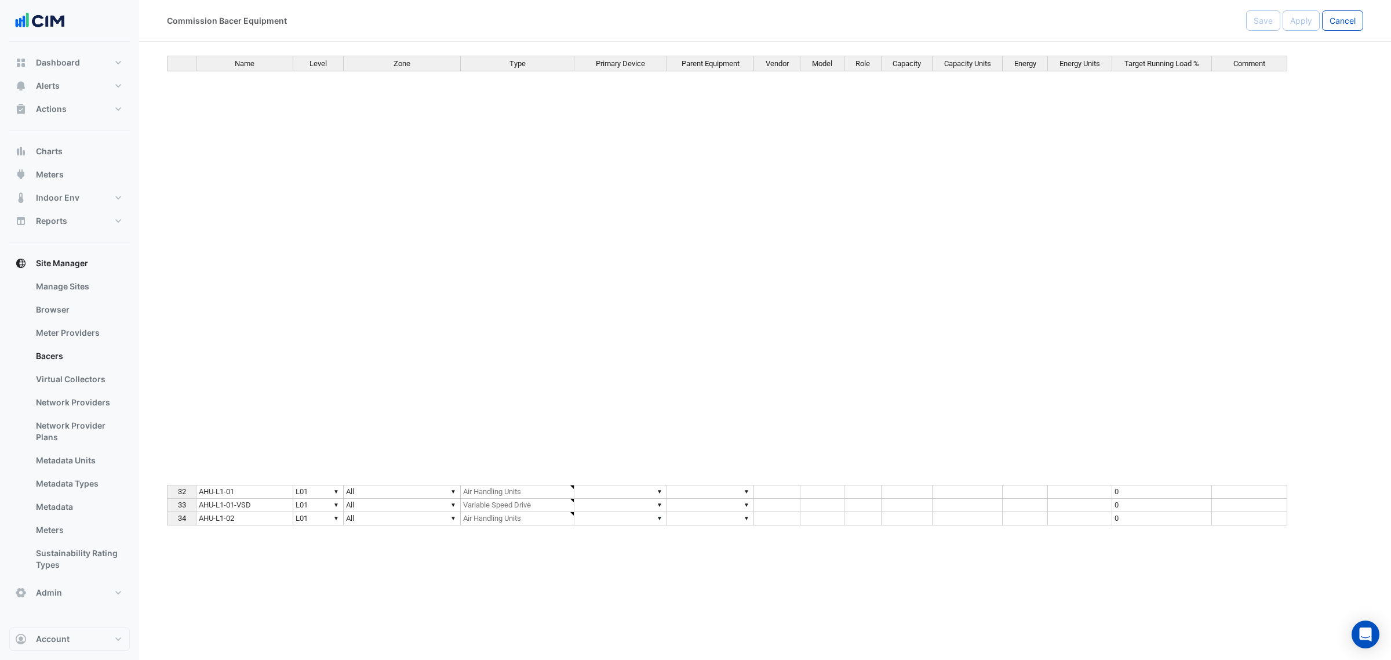
click at [1358, 21] on button "Cancel" at bounding box center [1342, 20] width 41 height 20
select select "***"
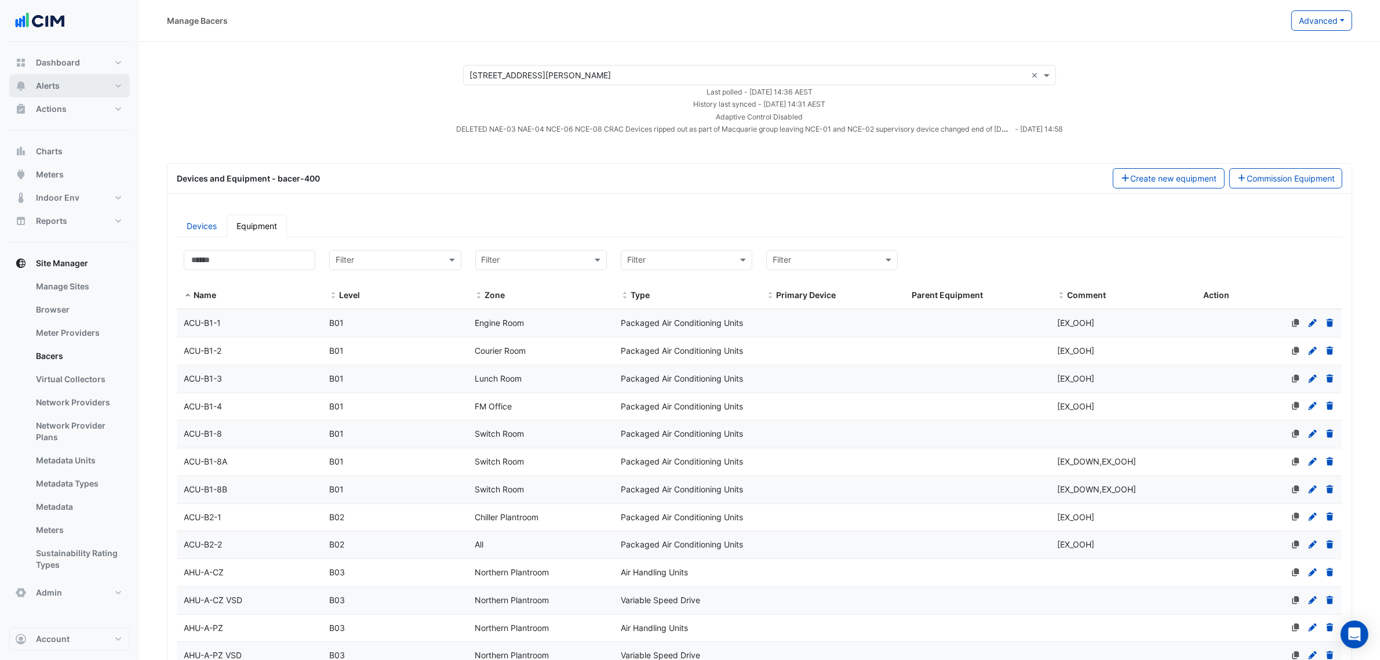
click at [79, 90] on button "Alerts" at bounding box center [69, 85] width 121 height 23
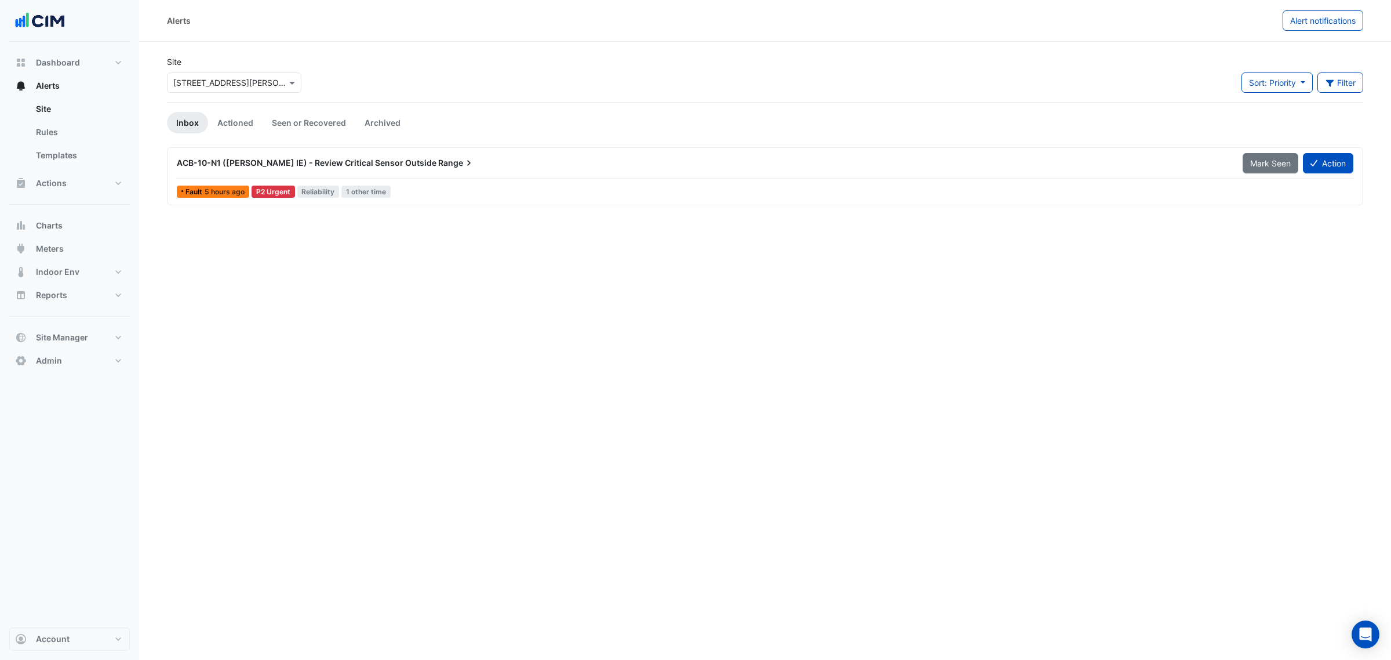
click at [230, 85] on input "text" at bounding box center [222, 83] width 99 height 12
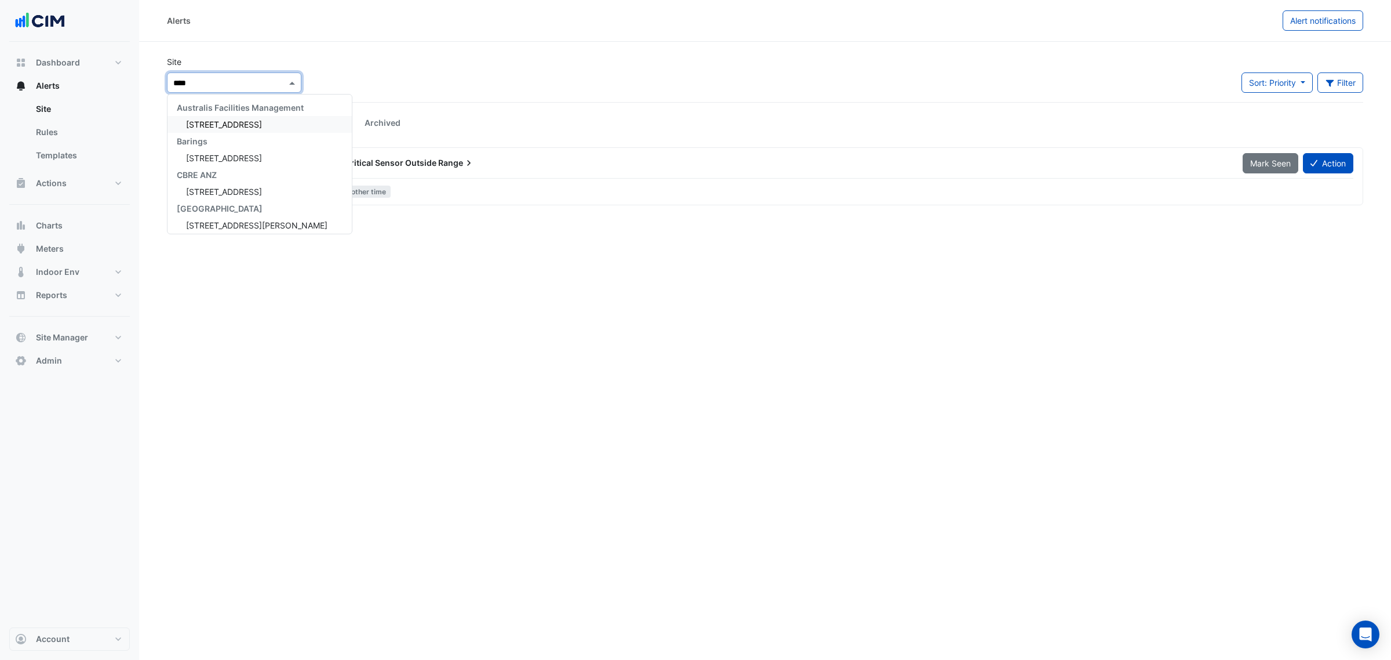
type input "*****"
click at [254, 121] on div "[STREET_ADDRESS][PERSON_NAME]" at bounding box center [252, 124] width 169 height 17
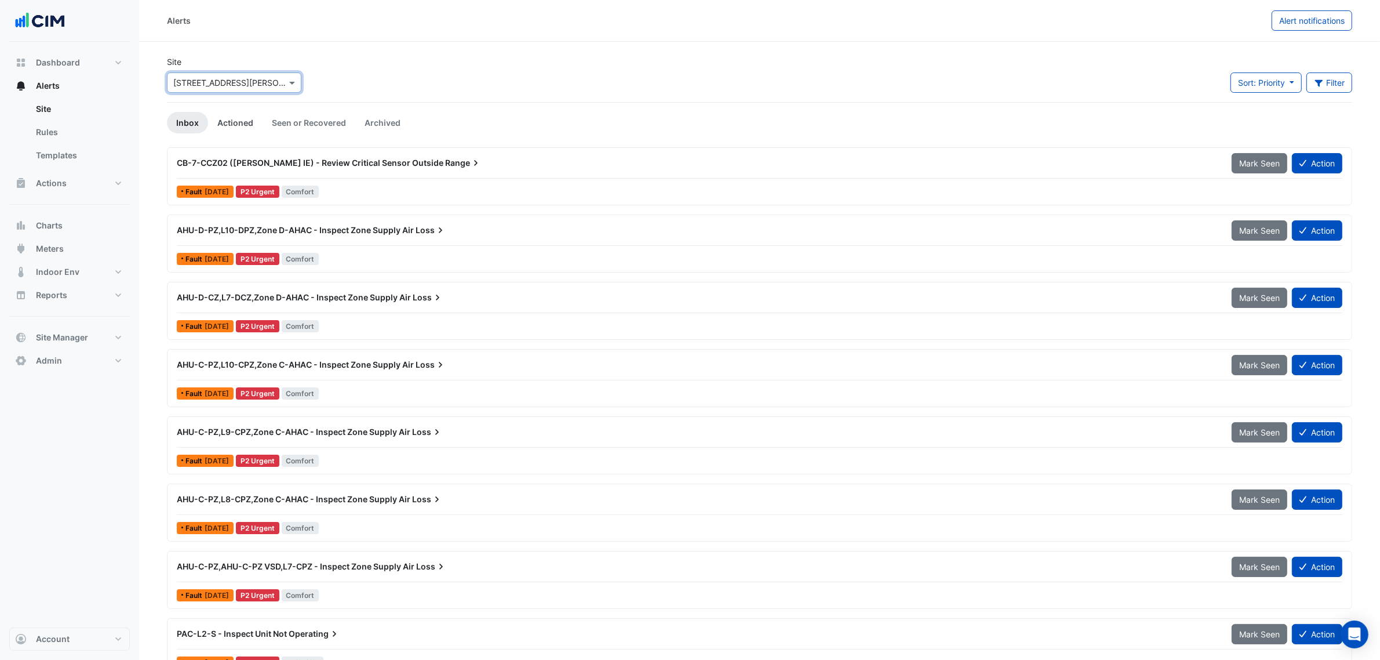
click at [241, 126] on link "Actioned" at bounding box center [235, 122] width 54 height 21
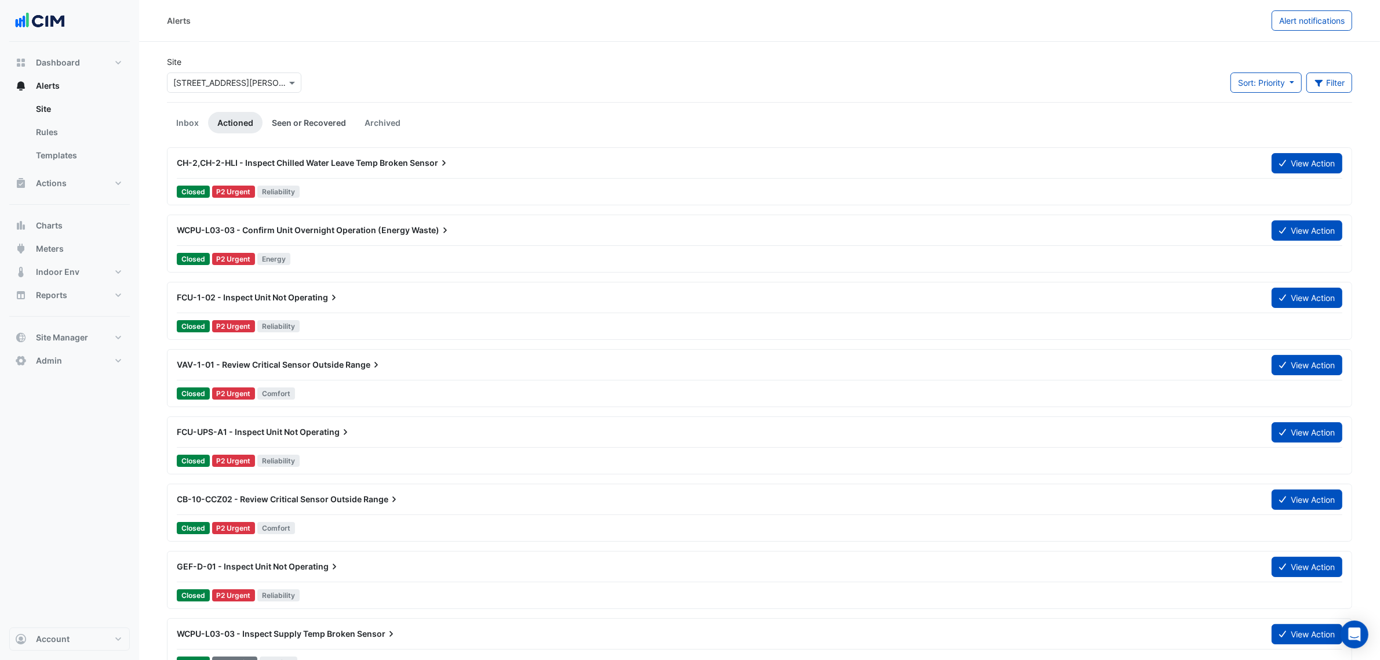
click at [319, 126] on link "Seen or Recovered" at bounding box center [309, 122] width 93 height 21
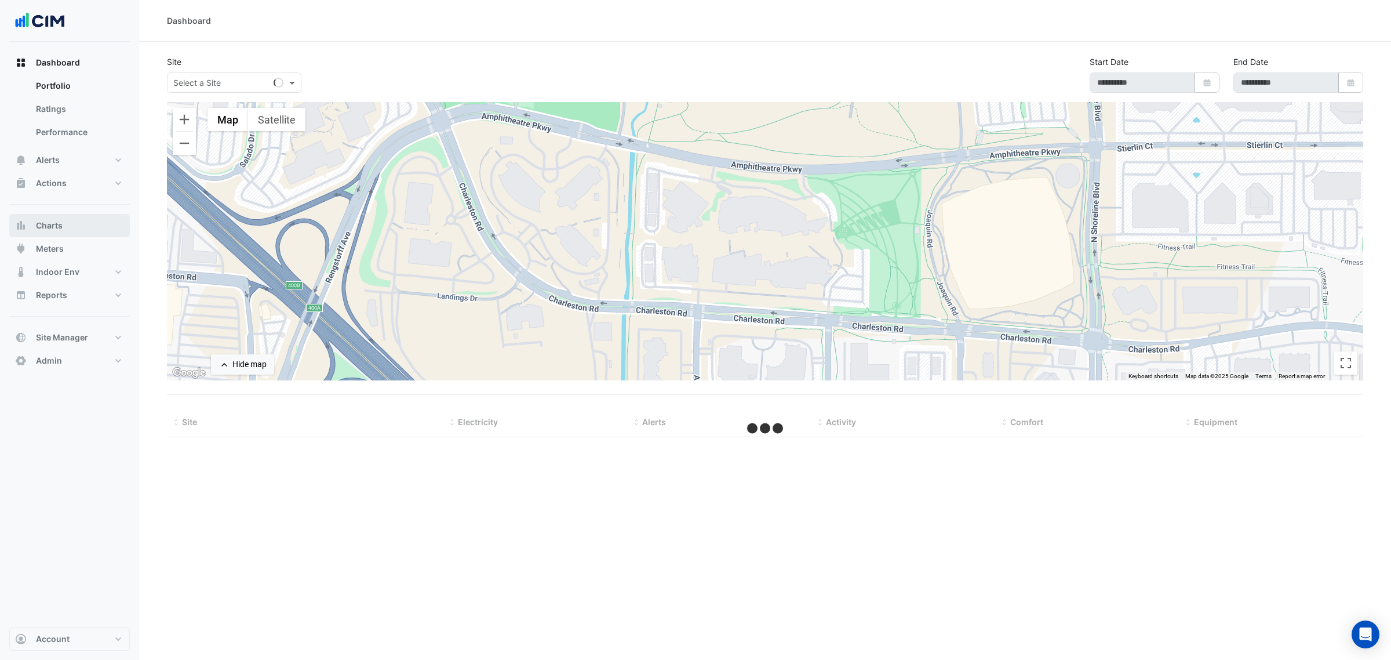
click at [79, 220] on button "Charts" at bounding box center [69, 225] width 121 height 23
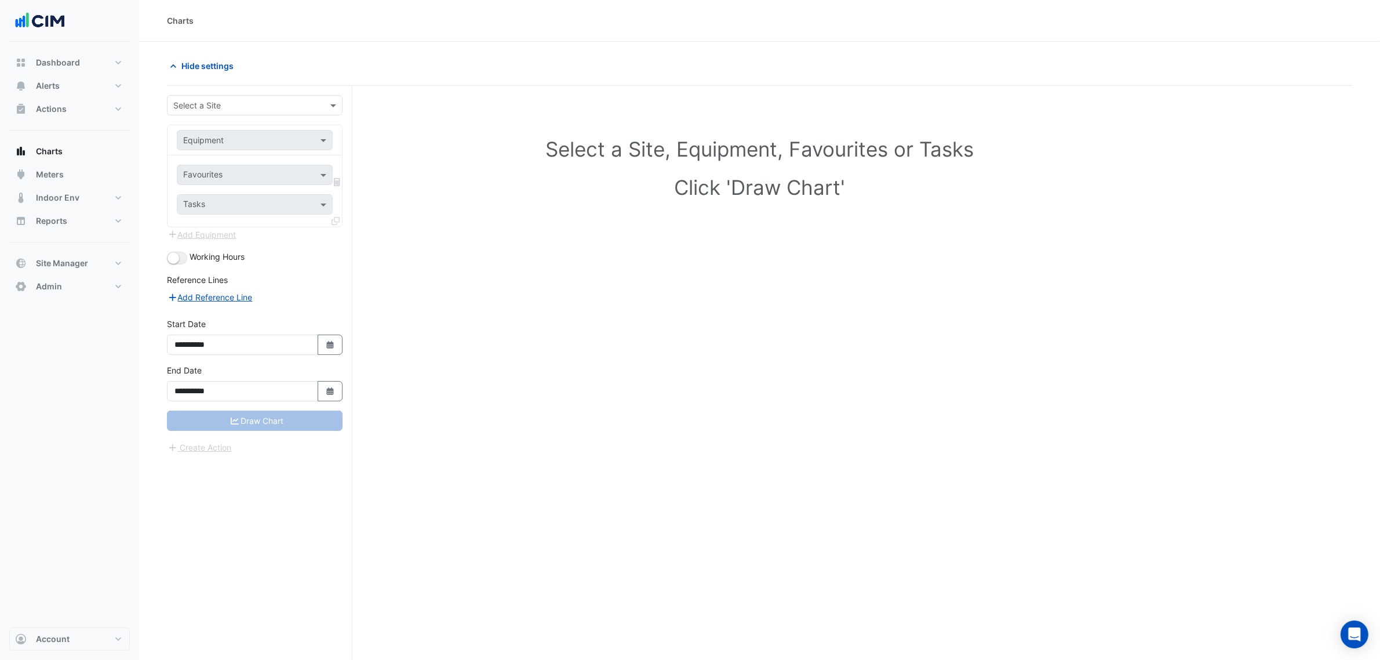
click at [204, 111] on input "text" at bounding box center [243, 106] width 140 height 12
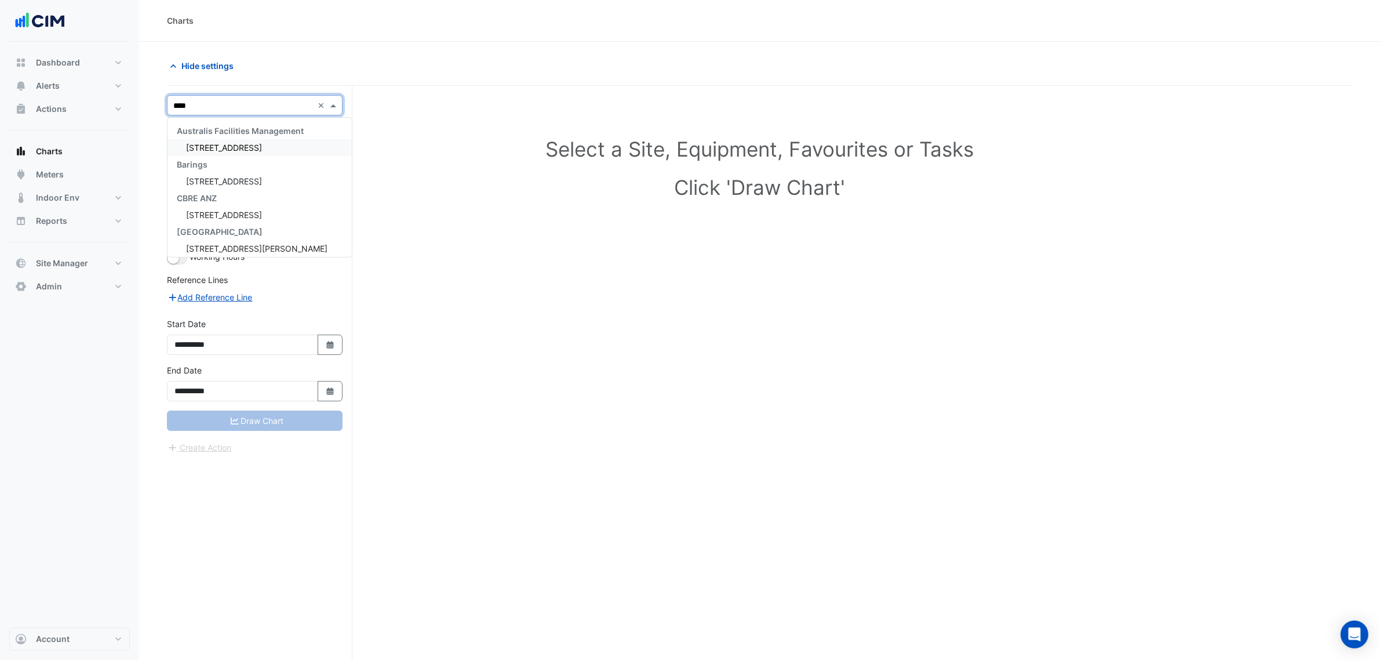
type input "*****"
click at [226, 144] on span "[STREET_ADDRESS][PERSON_NAME]" at bounding box center [256, 148] width 141 height 10
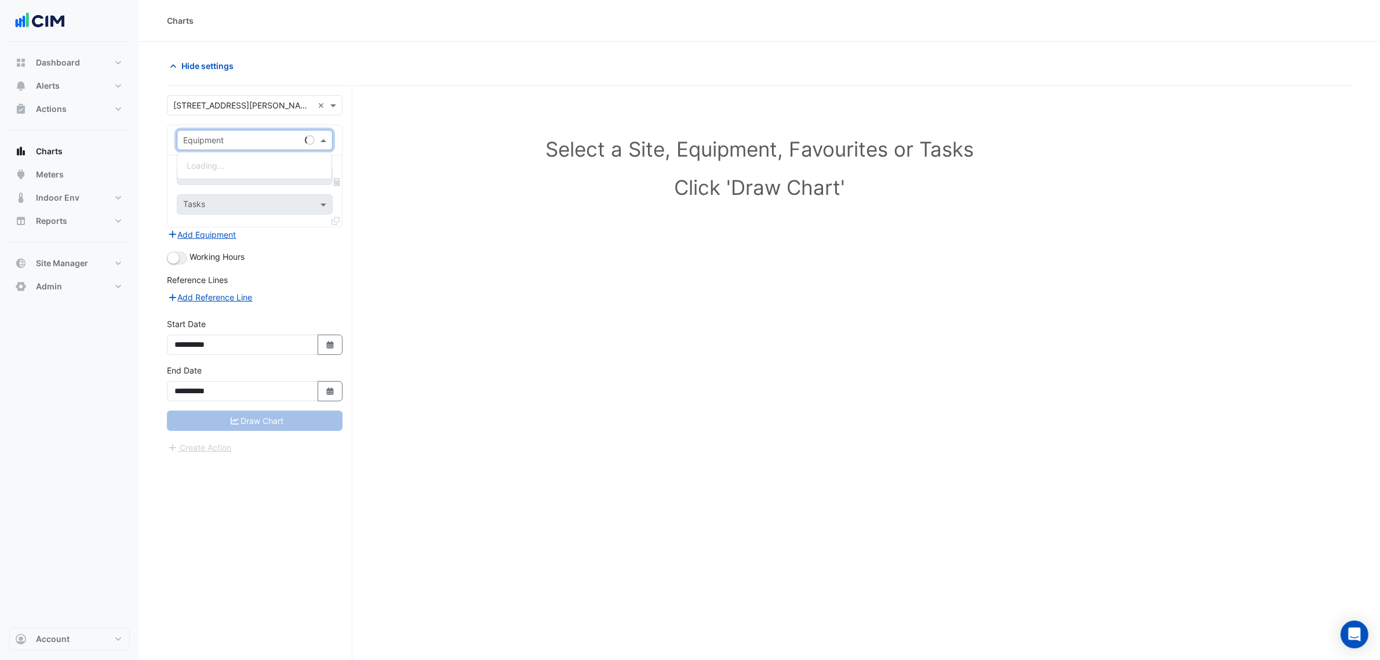
click at [226, 144] on input "text" at bounding box center [243, 140] width 120 height 12
type input "******"
click at [227, 161] on div "Favourites Tasks" at bounding box center [255, 190] width 174 height 71
click at [227, 171] on input "text" at bounding box center [241, 176] width 117 height 12
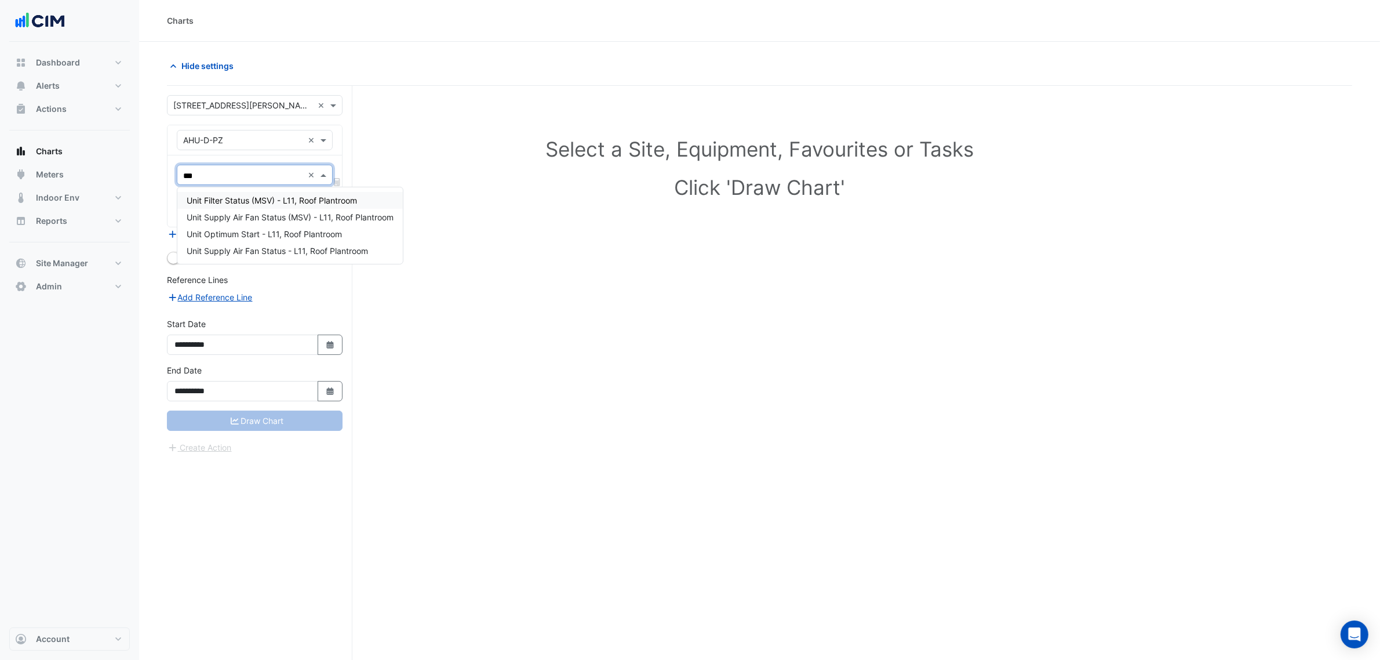
type input "****"
click at [270, 237] on span "Unit Supply Air Fan Status - L11, Roof Plantroom" at bounding box center [277, 234] width 181 height 10
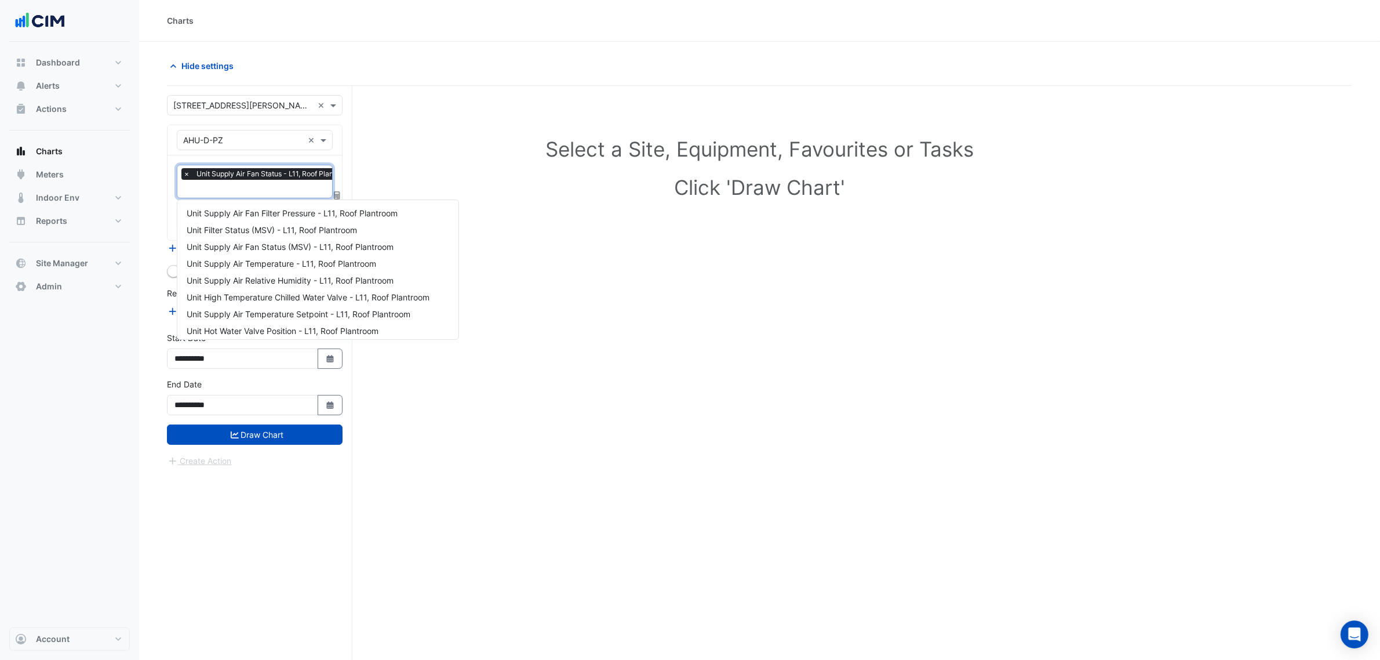
click at [248, 192] on input "text" at bounding box center [271, 190] width 176 height 12
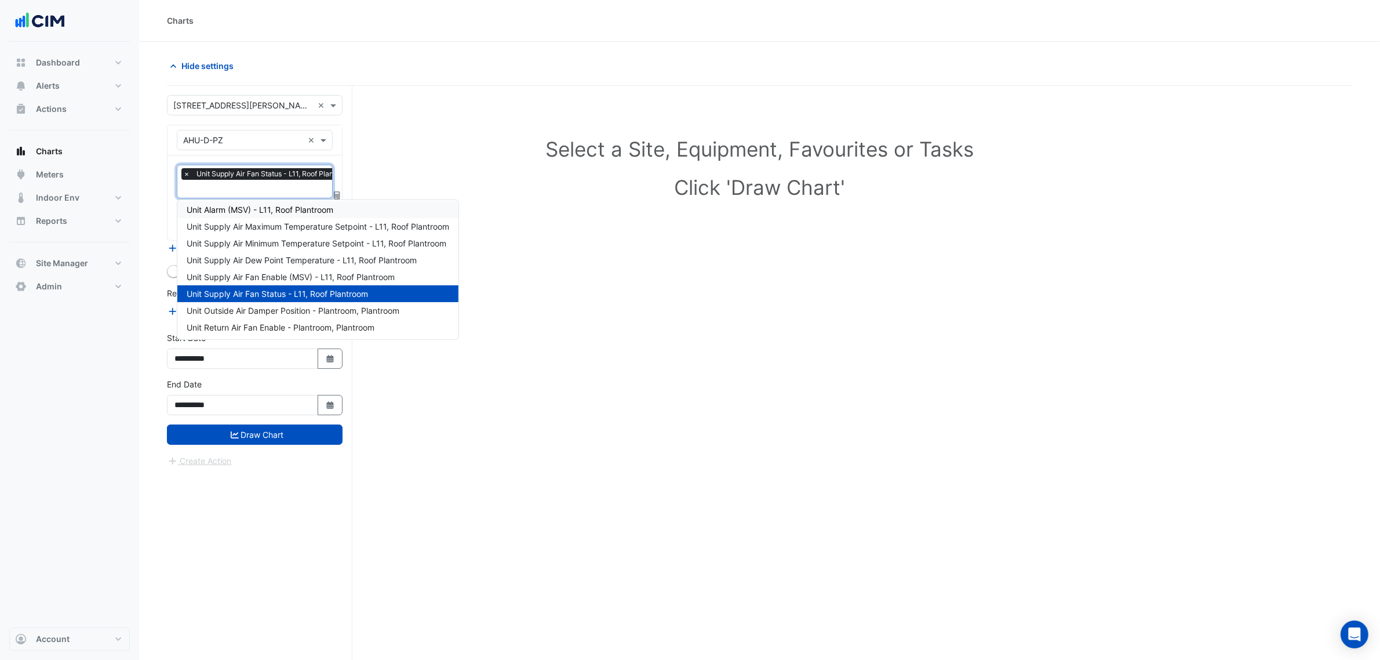
click at [155, 216] on section "Hide settings Select a Site, Equipment, Favourites or Tasks Click 'Draw Chart' …" at bounding box center [759, 373] width 1241 height 662
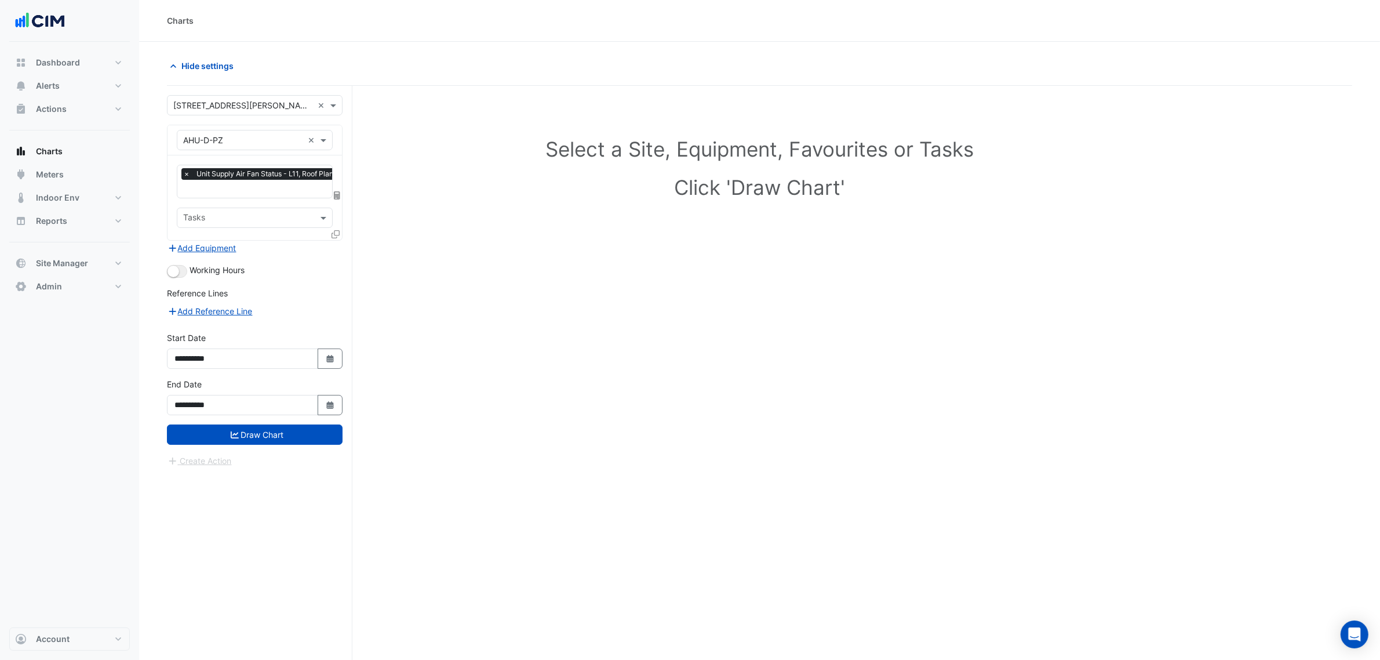
click at [250, 192] on input "text" at bounding box center [271, 190] width 176 height 12
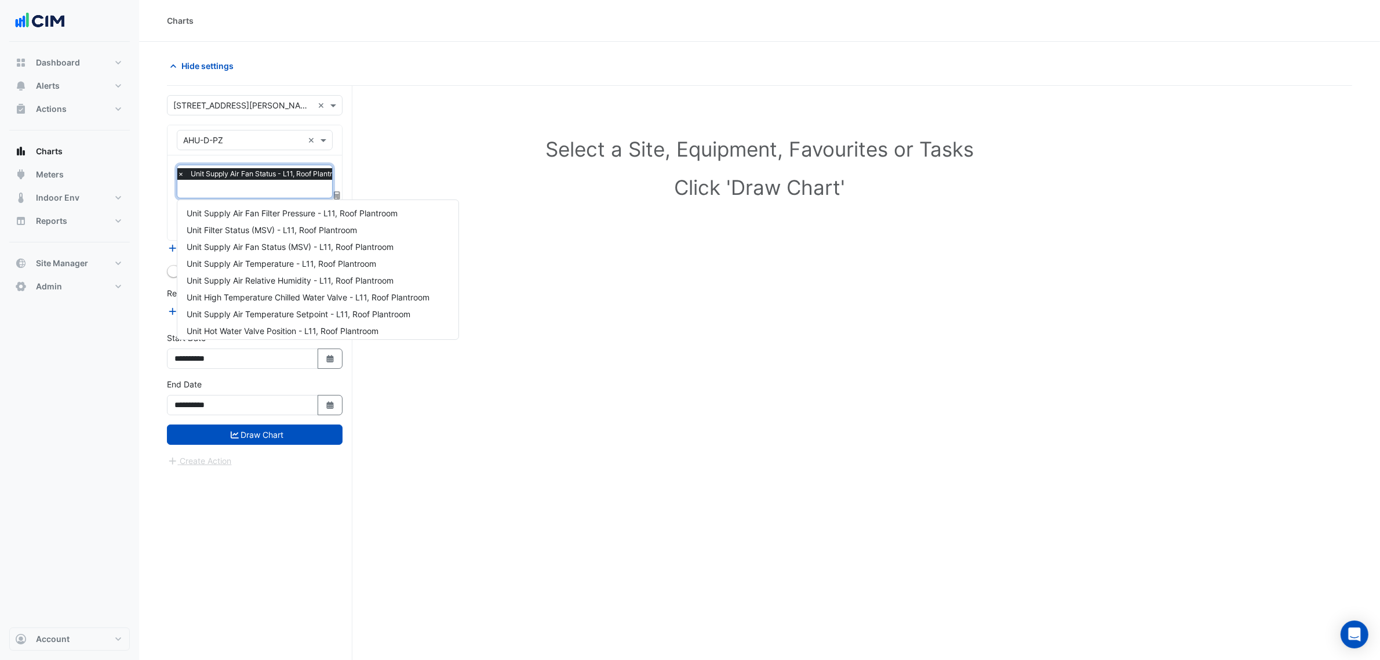
scroll to position [306, 0]
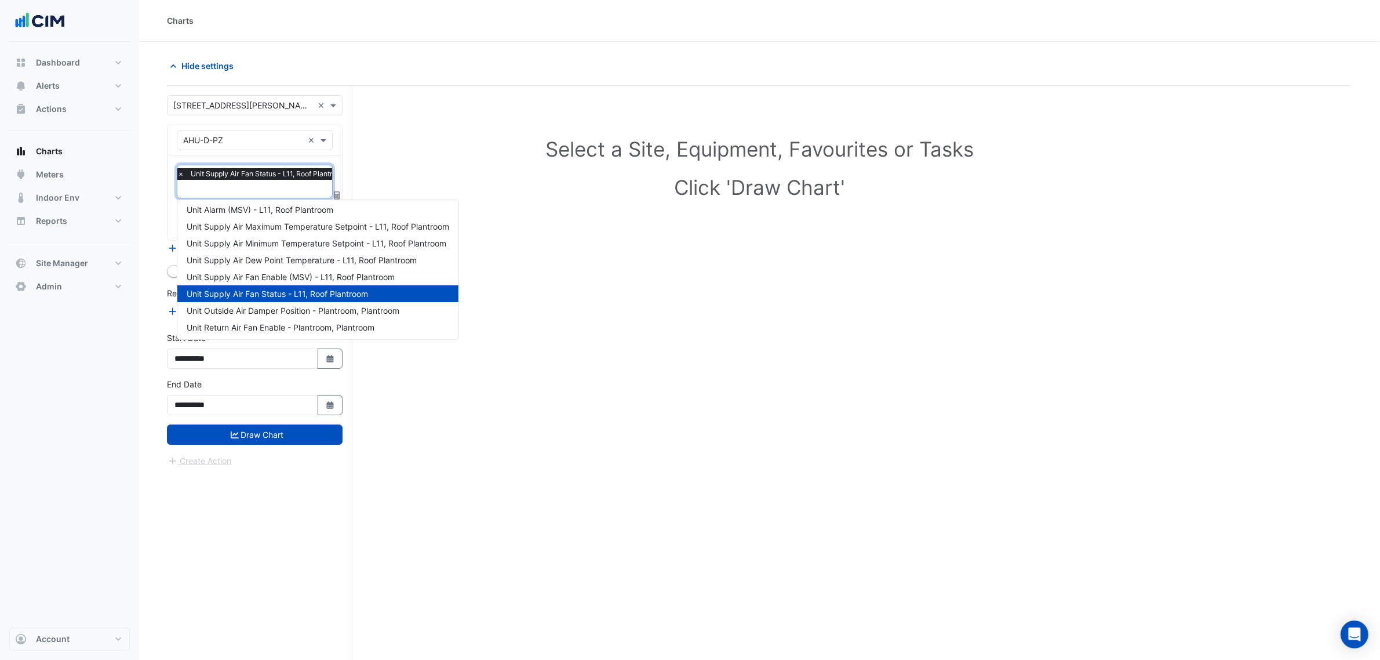
click at [523, 170] on div "Select a Site, Equipment, Favourites or Tasks Click 'Draw Chart'" at bounding box center [760, 170] width 1172 height 141
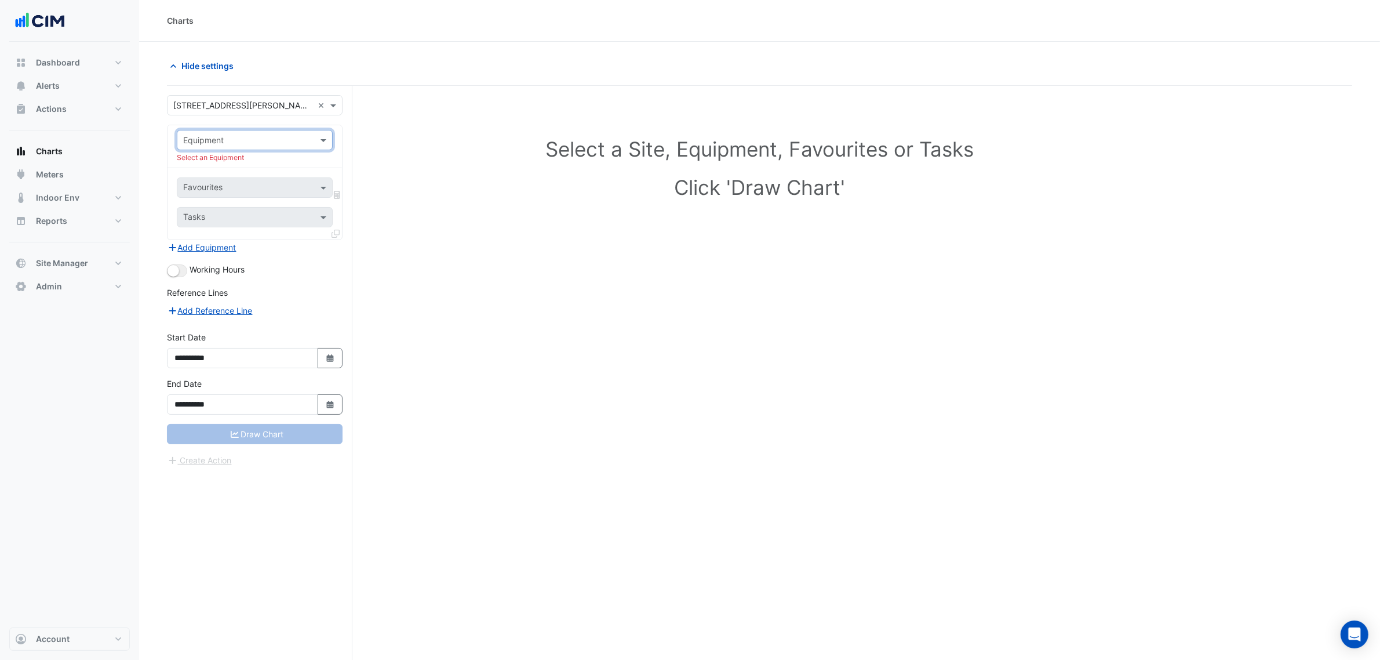
scroll to position [0, 0]
click at [285, 147] on div "Equipment" at bounding box center [255, 140] width 156 height 20
type input "********"
click at [203, 183] on span "AHU-D-PZ VSD" at bounding box center [216, 182] width 59 height 10
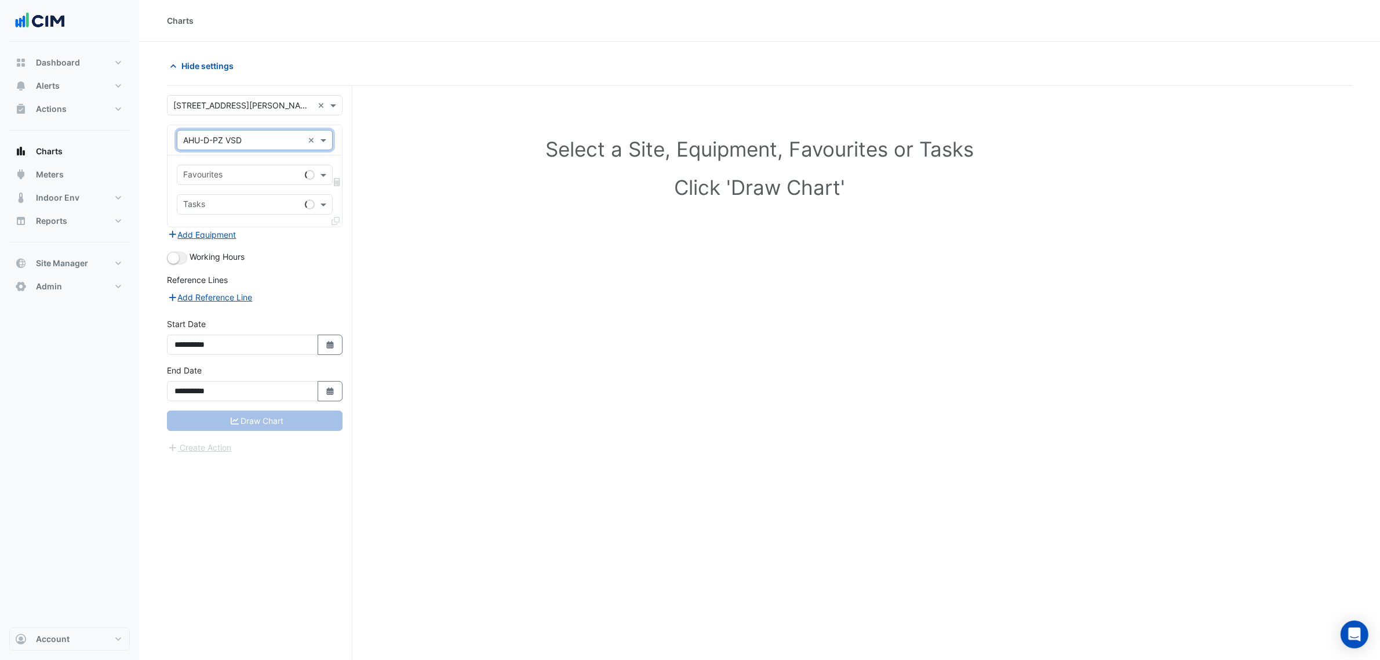
click at [213, 166] on div "Favourites" at bounding box center [238, 175] width 123 height 18
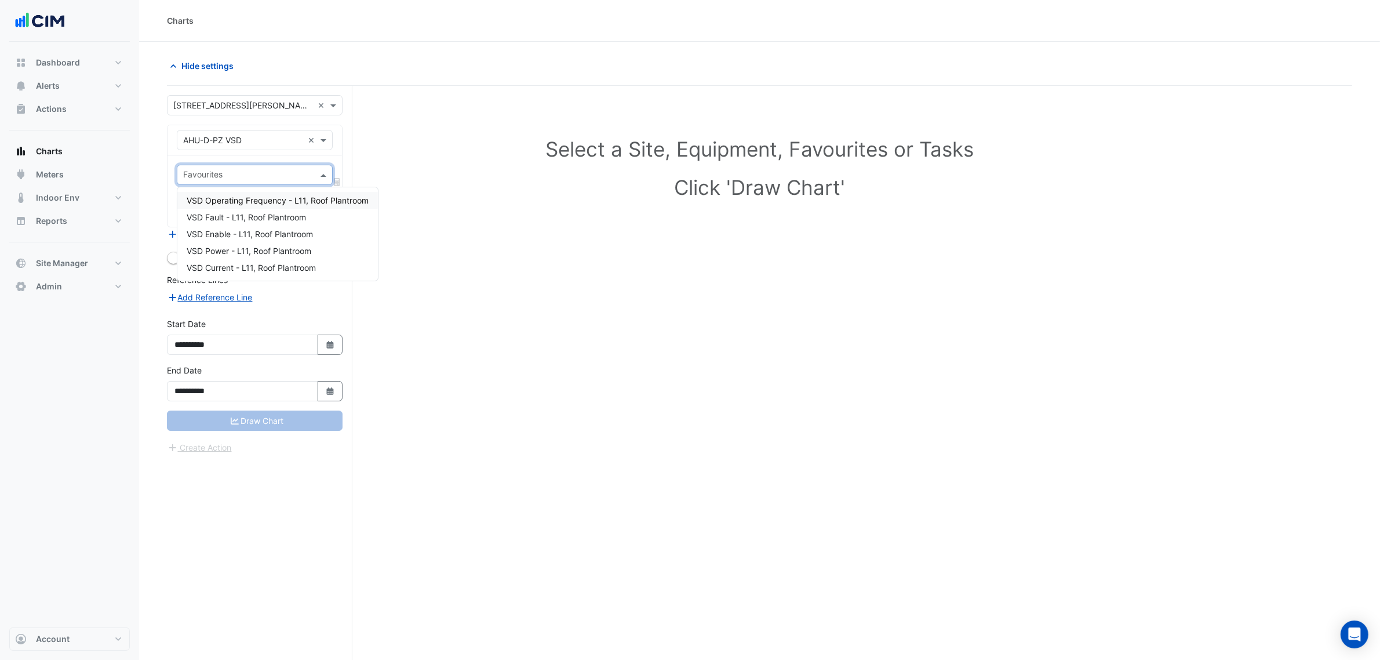
click at [261, 200] on span "VSD Operating Frequency - L11, Roof Plantroom" at bounding box center [278, 200] width 182 height 10
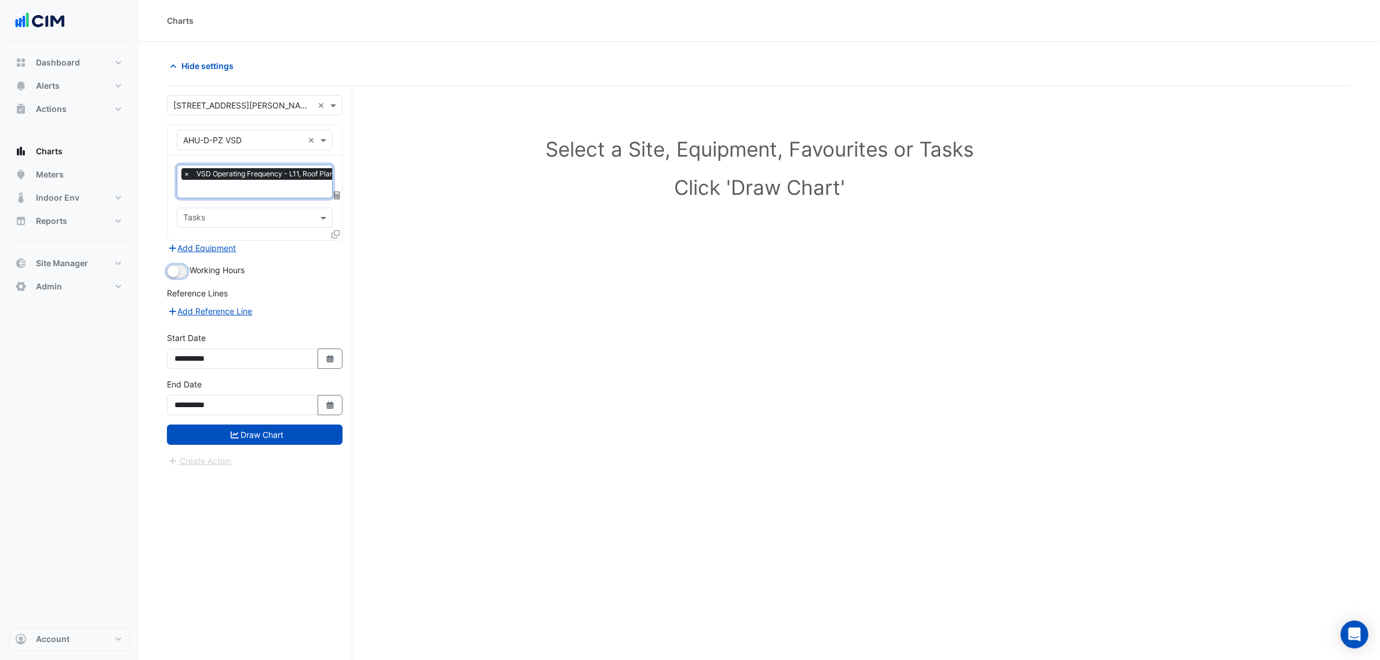
click at [180, 271] on button "button" at bounding box center [177, 271] width 20 height 13
click at [219, 253] on button "Add Equipment" at bounding box center [202, 247] width 70 height 13
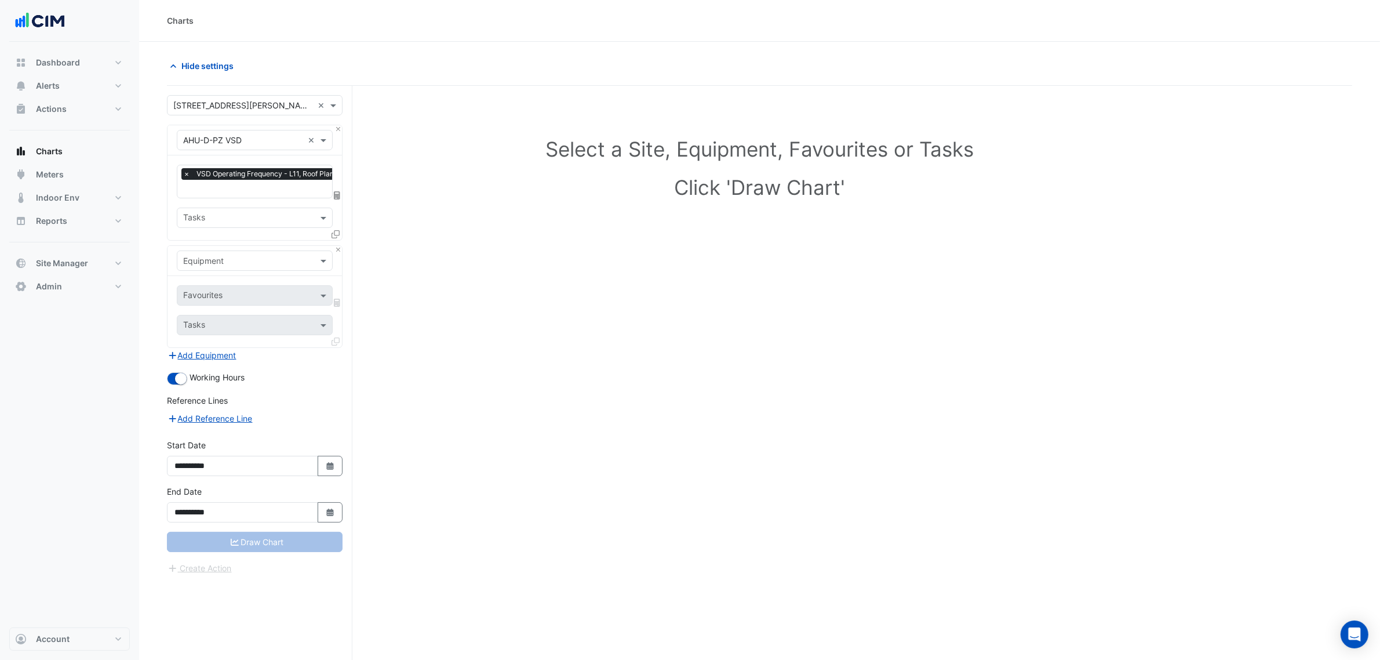
click at [226, 266] on input "text" at bounding box center [243, 261] width 120 height 12
type input "***"
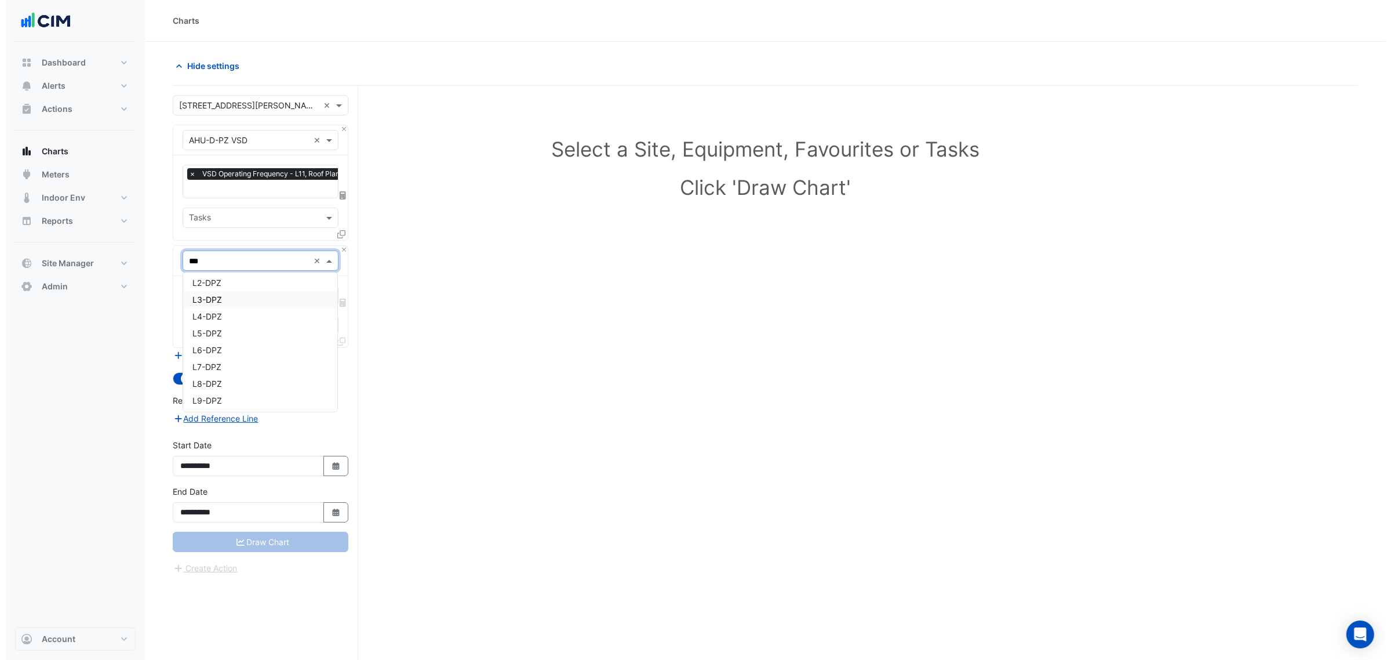
scroll to position [771, 0]
click at [230, 347] on div "L2-DPZ" at bounding box center [254, 355] width 154 height 17
click at [227, 300] on input "text" at bounding box center [241, 296] width 117 height 12
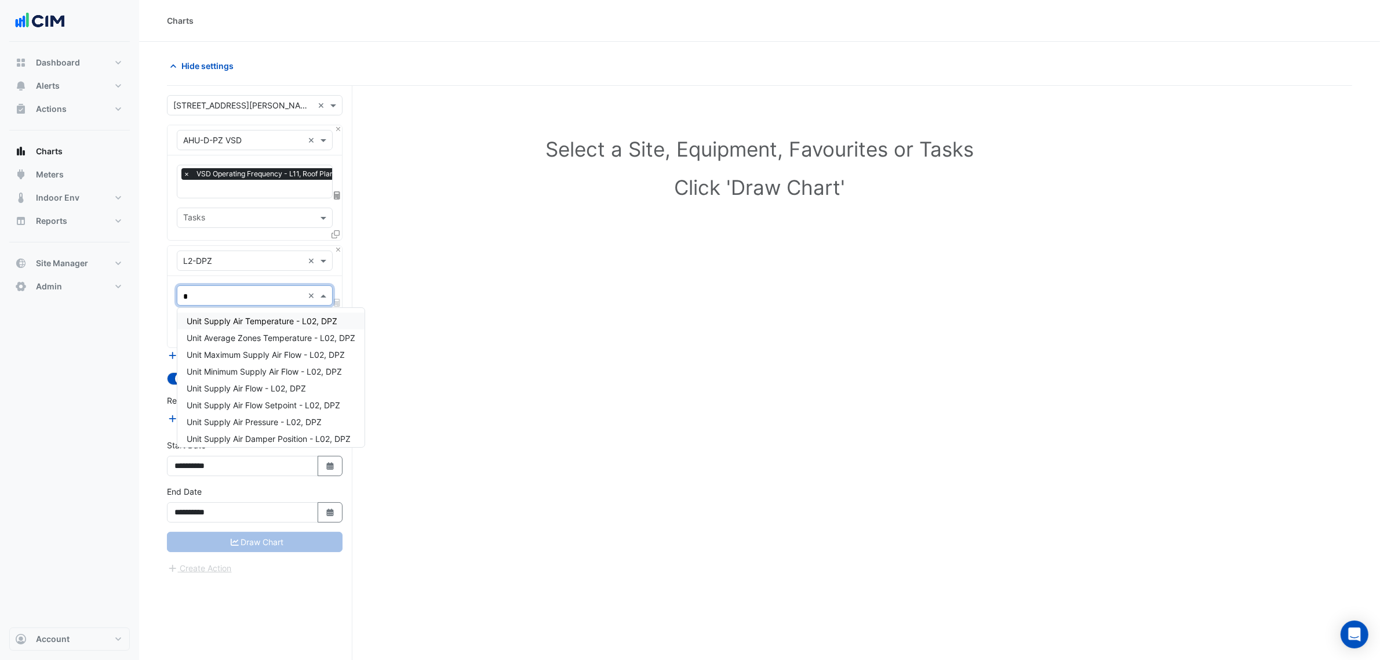
type input "**"
click at [274, 371] on span "Unit Supply Air Flow - L02, DPZ" at bounding box center [246, 371] width 119 height 10
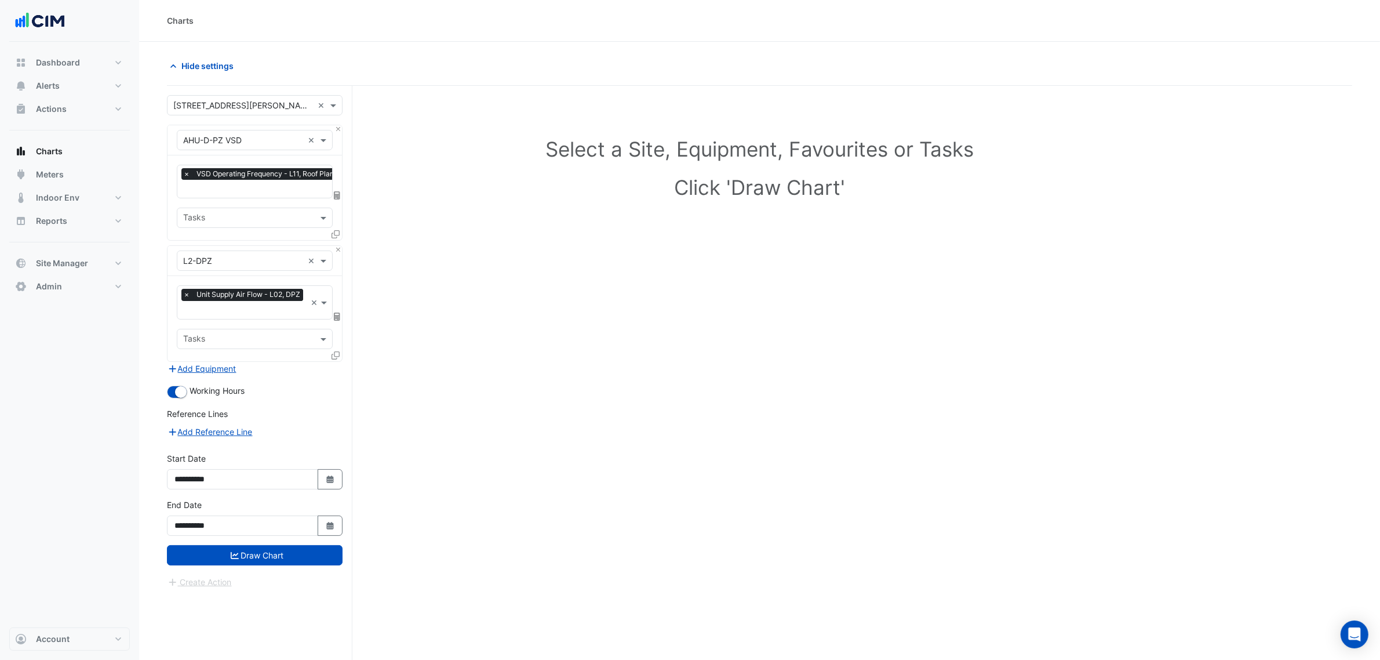
click at [332, 354] on icon at bounding box center [336, 355] width 8 height 8
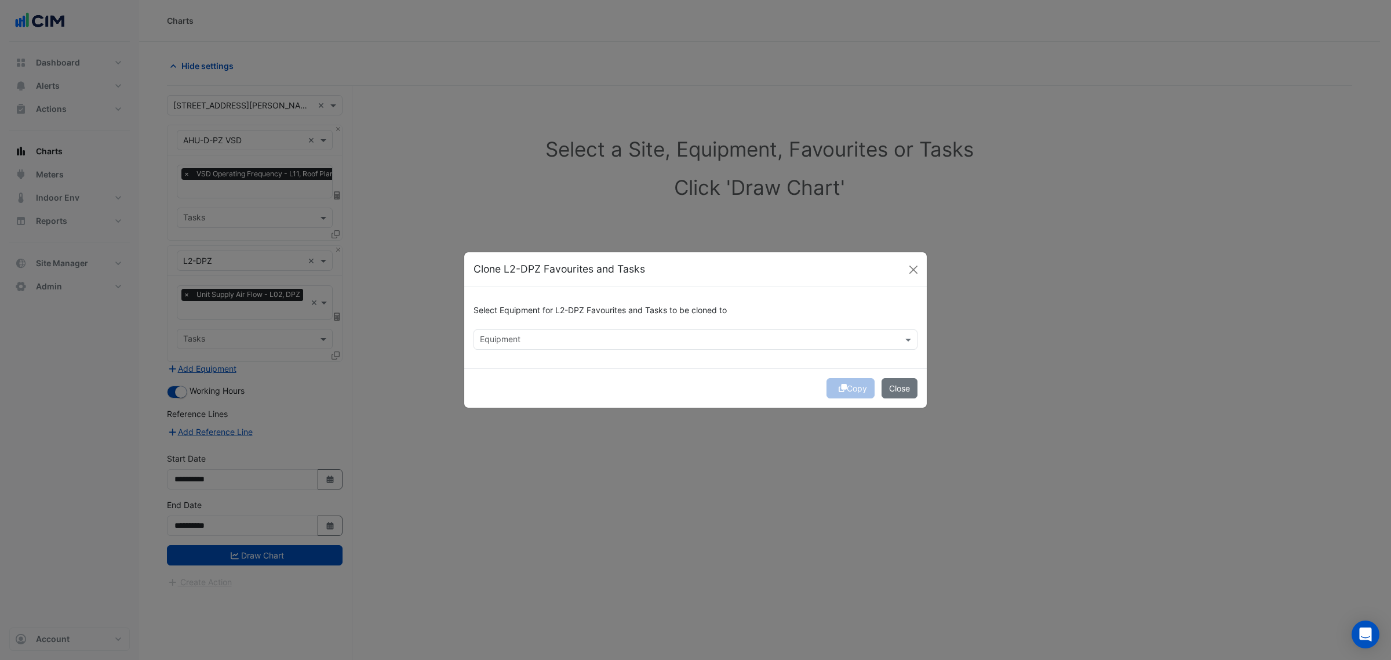
click at [491, 337] on input "text" at bounding box center [689, 340] width 418 height 12
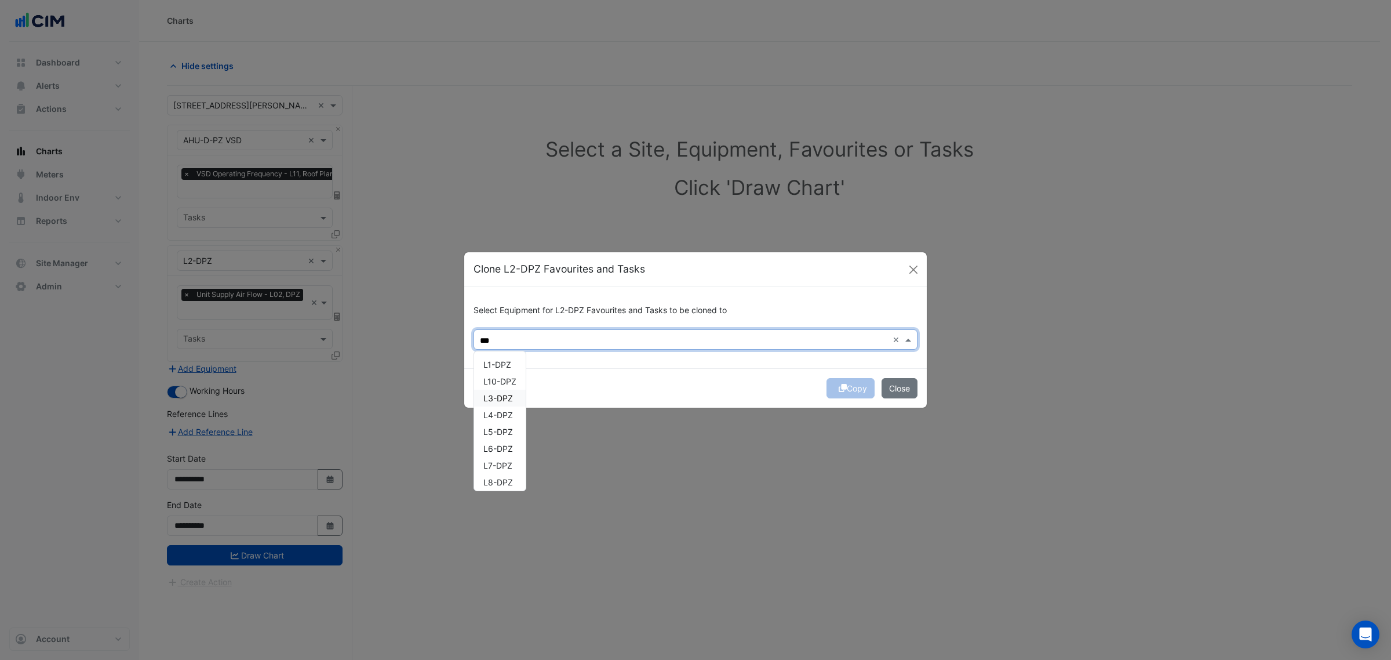
click at [510, 391] on div "L3-DPZ" at bounding box center [500, 398] width 52 height 17
drag, startPoint x: 506, startPoint y: 406, endPoint x: 504, endPoint y: 421, distance: 15.2
click at [506, 407] on div "L4-DPZ" at bounding box center [500, 414] width 52 height 17
click at [503, 429] on span "L5-DPZ" at bounding box center [498, 432] width 30 height 10
click at [505, 442] on div "L6-DPZ" at bounding box center [500, 448] width 52 height 17
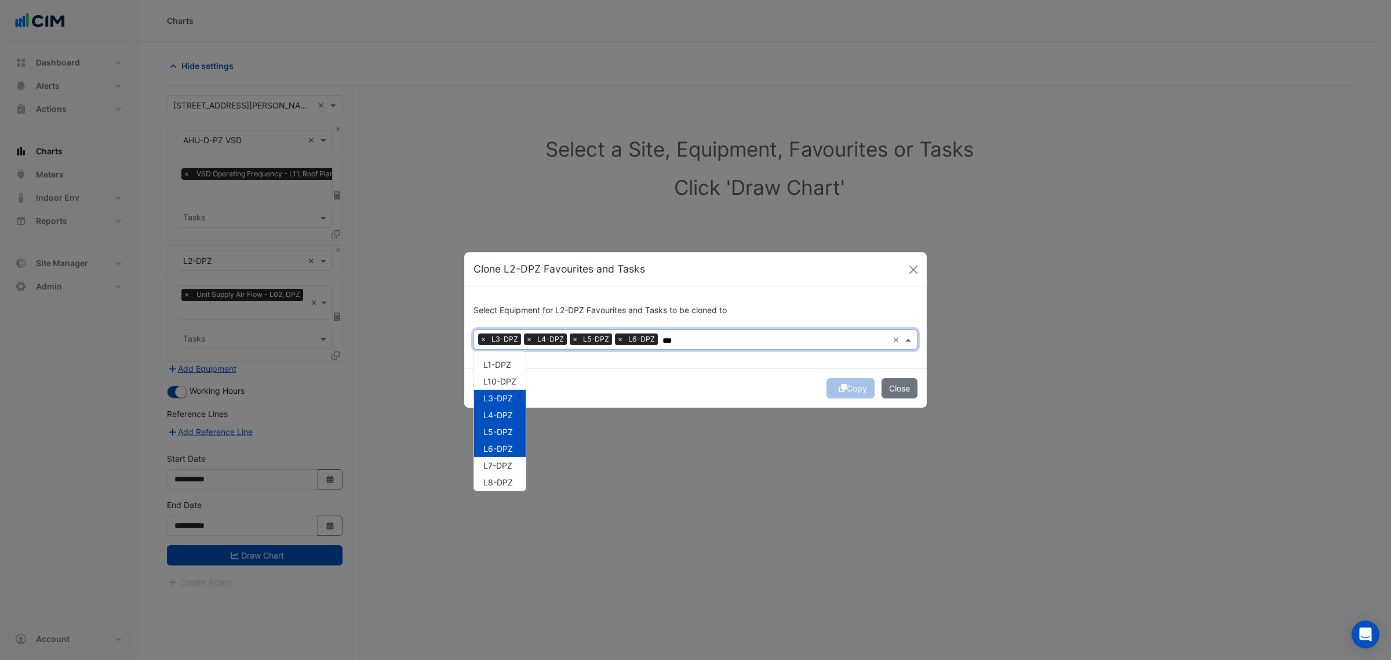
click at [506, 460] on span "L7-DPZ" at bounding box center [497, 465] width 29 height 10
click at [508, 478] on span "L8-DPZ" at bounding box center [498, 482] width 30 height 10
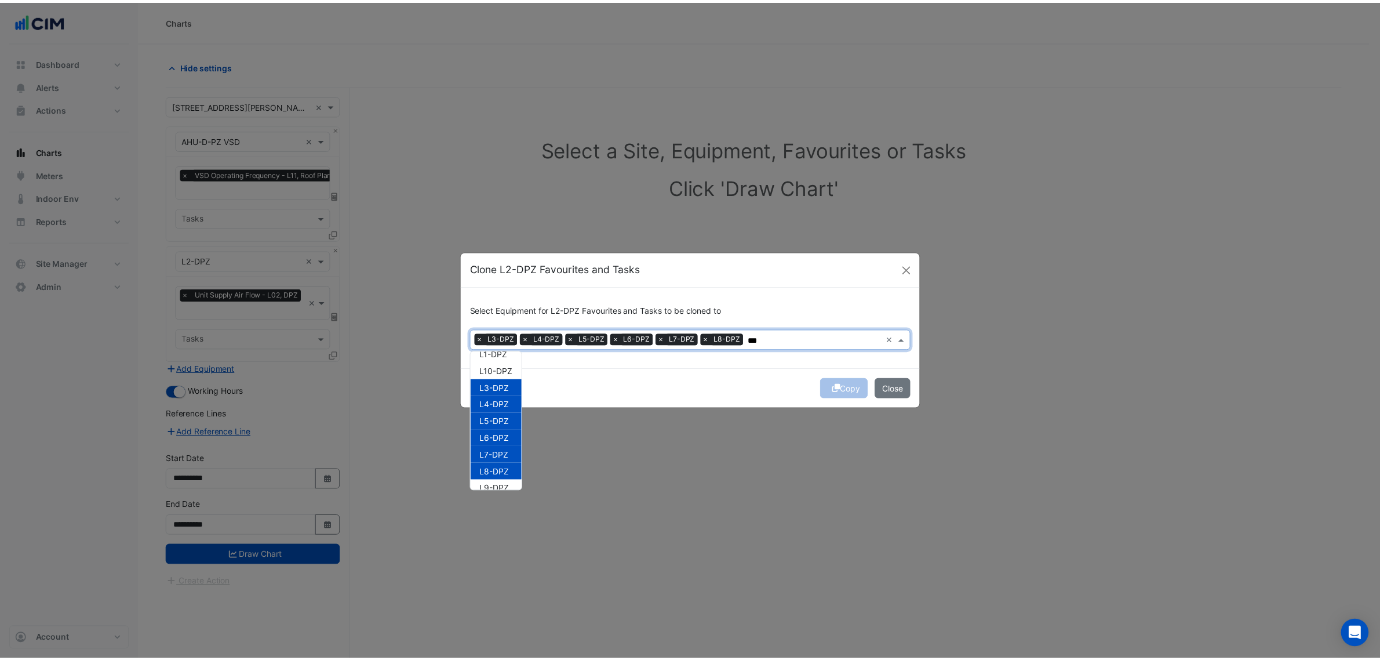
scroll to position [21, 0]
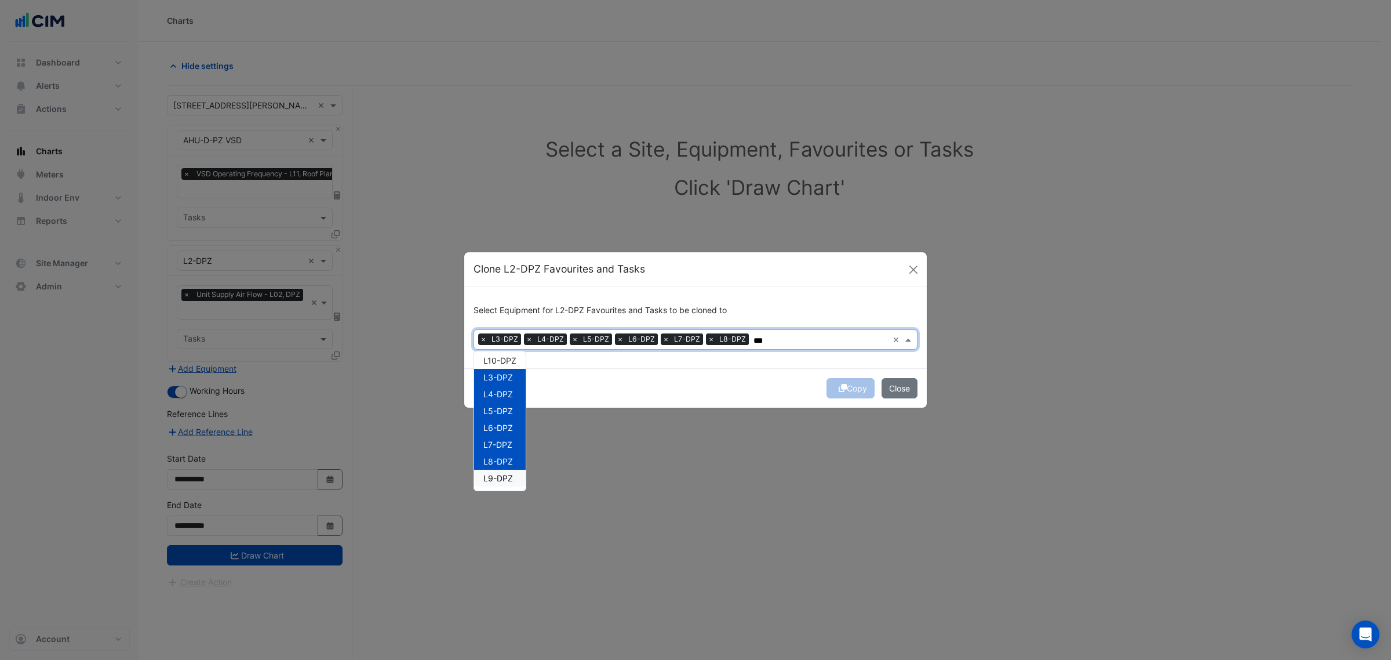
click at [515, 471] on div "L9-DPZ" at bounding box center [500, 478] width 52 height 17
click at [507, 363] on span "L10-DPZ" at bounding box center [499, 360] width 33 height 10
type input "***"
click at [682, 366] on div "Select Equipment for L2-DPZ Favourites and Tasks to be cloned to × L3-DPZ × L4-…" at bounding box center [695, 327] width 463 height 81
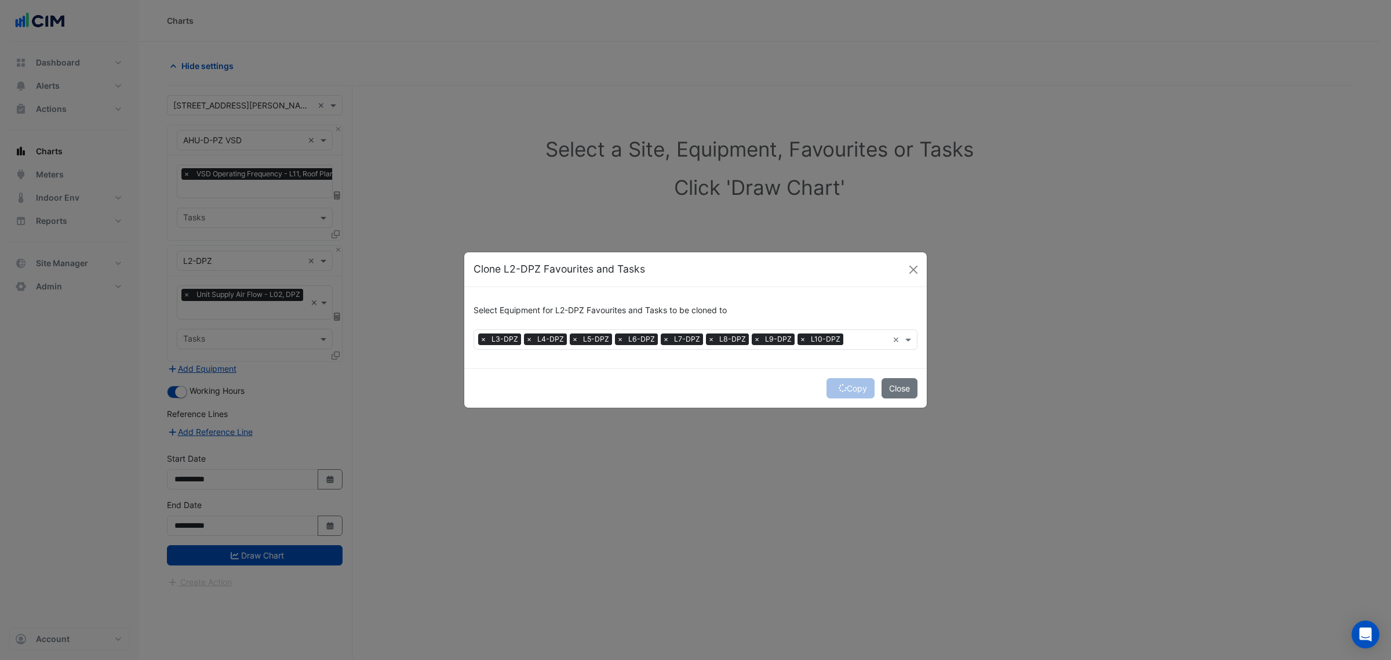
click at [848, 381] on div "Copy Close" at bounding box center [695, 387] width 463 height 39
click at [847, 386] on div "Copy Close" at bounding box center [695, 387] width 463 height 39
click at [847, 386] on button "Copy" at bounding box center [851, 388] width 48 height 20
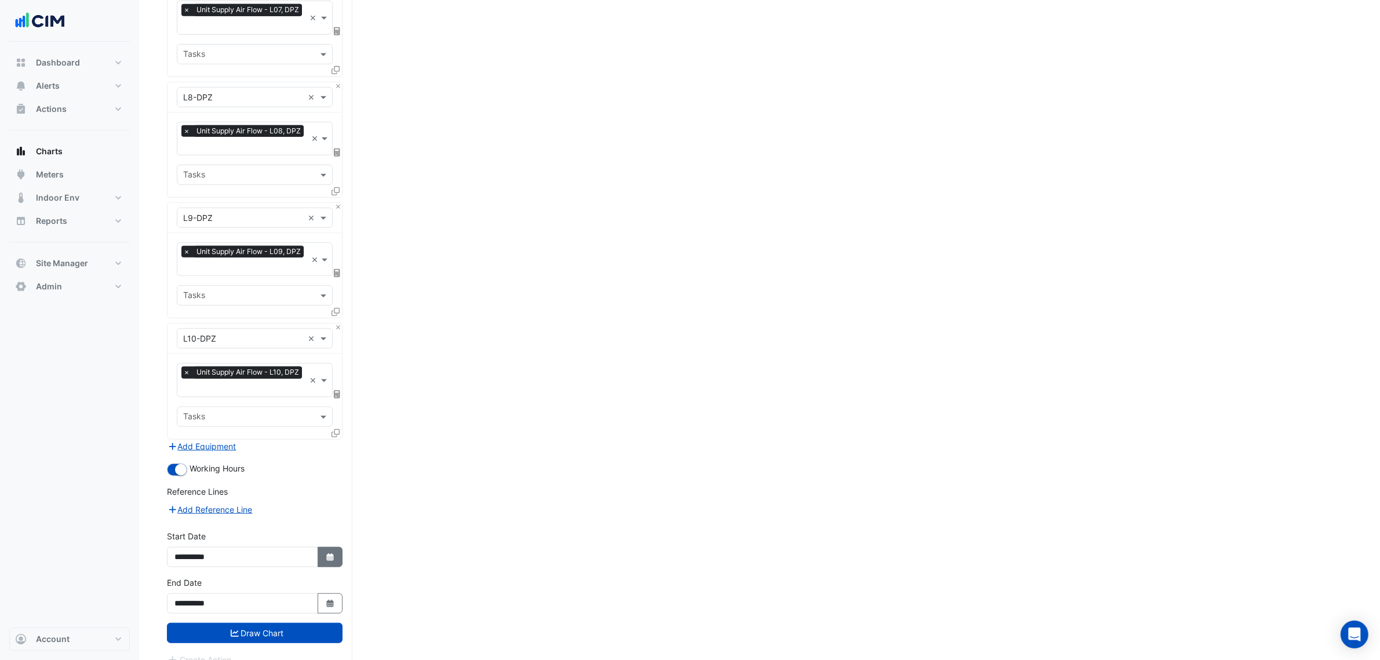
scroll to position [900, 0]
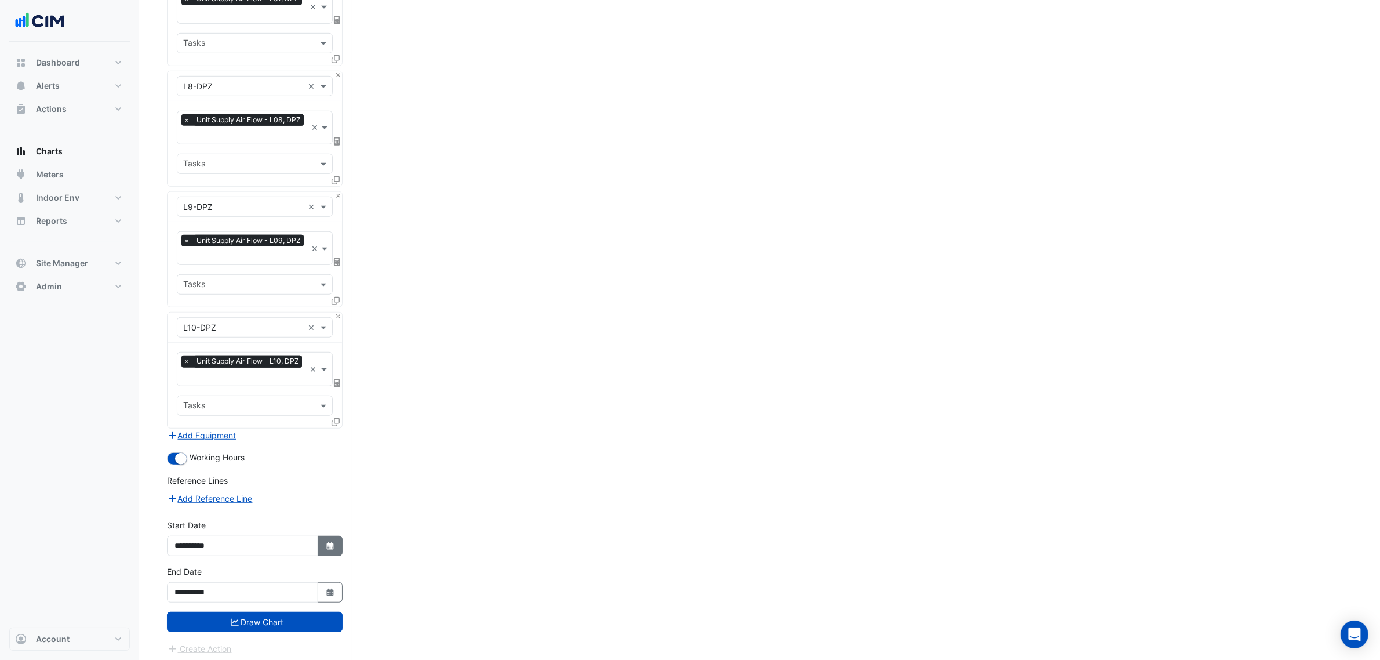
click at [326, 542] on icon "button" at bounding box center [329, 546] width 7 height 8
select select "*"
select select "****"
click at [186, 418] on div "1" at bounding box center [186, 425] width 19 height 19
type input "**********"
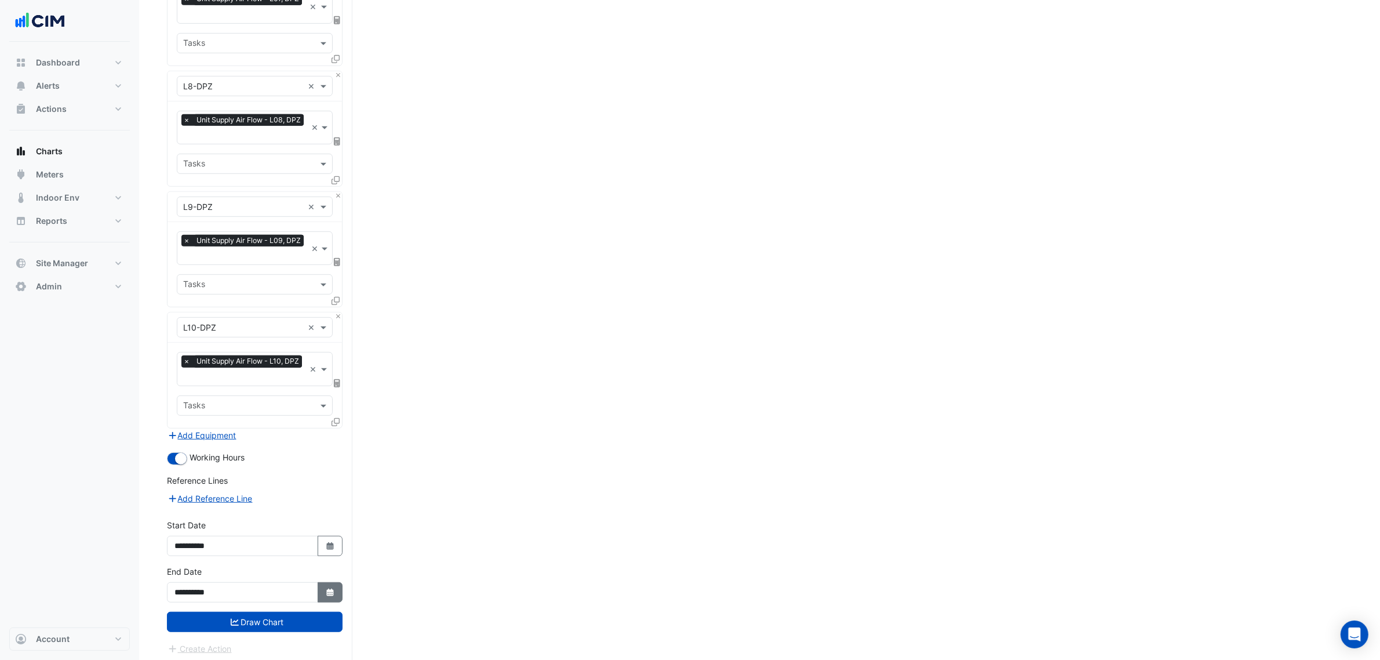
drag, startPoint x: 317, startPoint y: 590, endPoint x: 318, endPoint y: 583, distance: 7.6
click at [318, 590] on button "Select Date" at bounding box center [331, 592] width 26 height 20
click at [203, 473] on div "2" at bounding box center [205, 472] width 19 height 19
type input "**********"
click at [262, 616] on button "Draw Chart" at bounding box center [255, 622] width 176 height 20
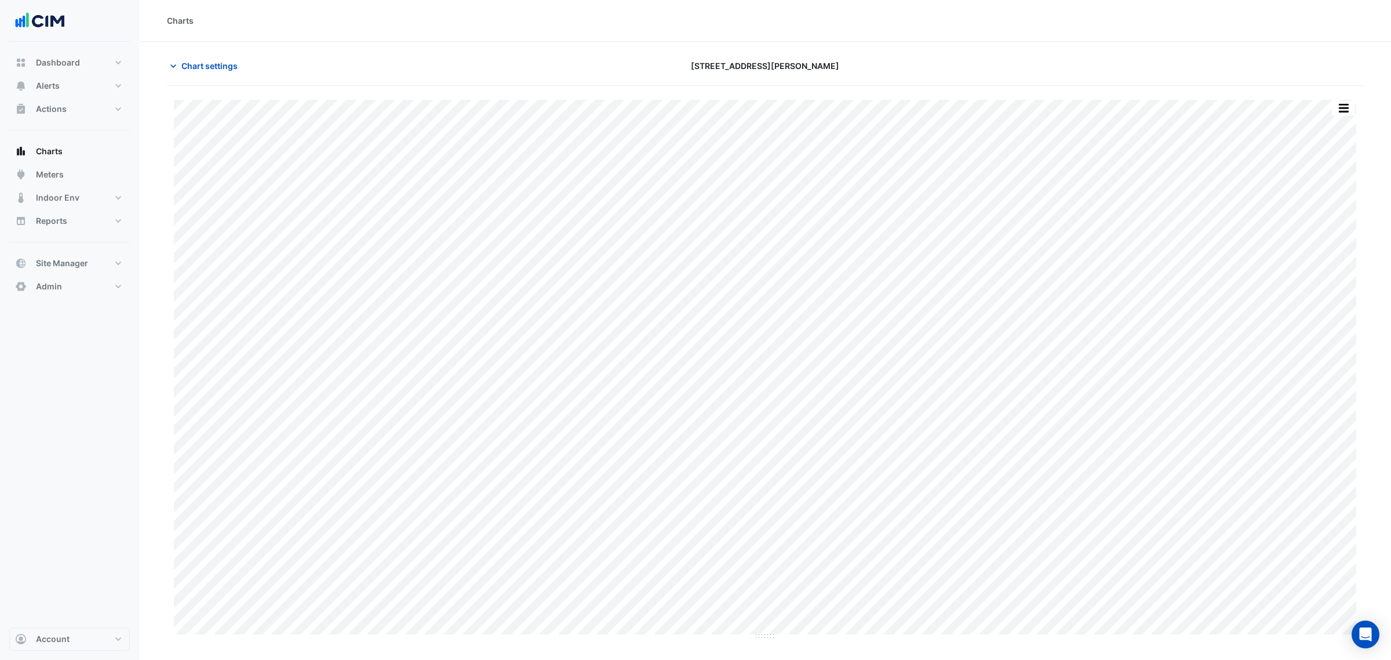
click at [1355, 109] on button "button" at bounding box center [1343, 108] width 23 height 14
click at [1337, 148] on div "Split by Unit" at bounding box center [1321, 149] width 70 height 21
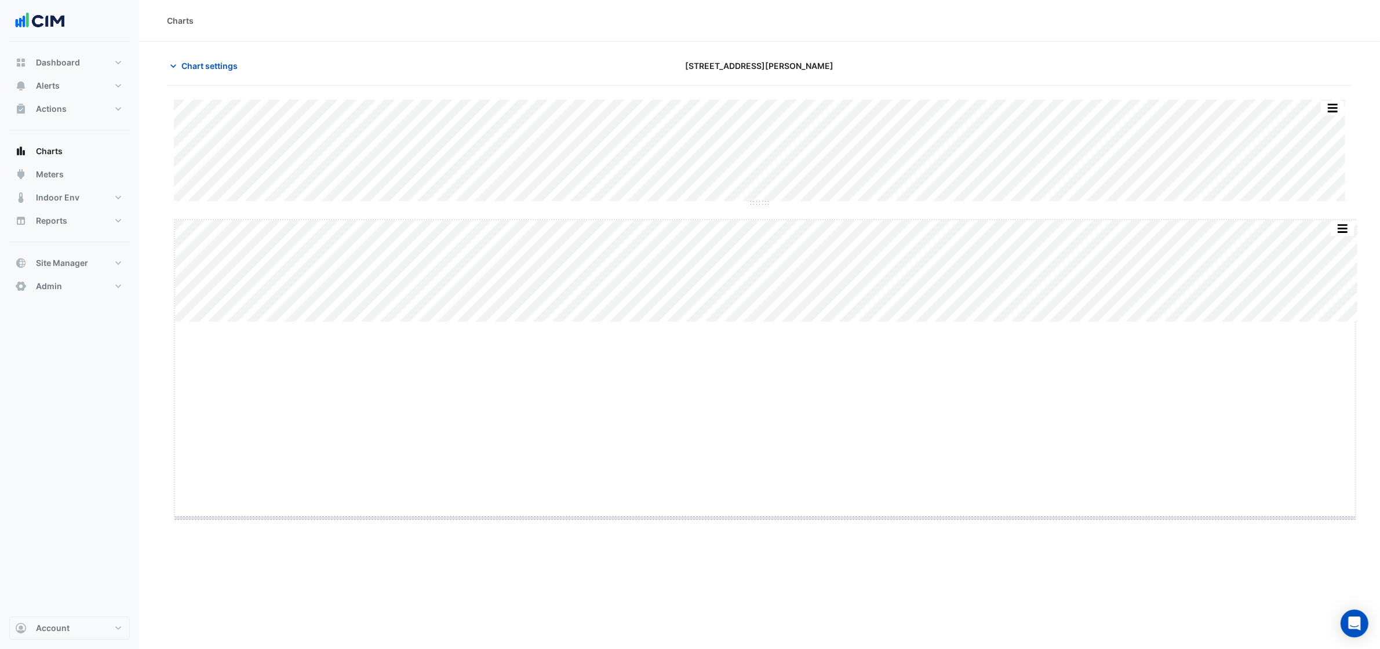
drag, startPoint x: 766, startPoint y: 321, endPoint x: 752, endPoint y: 515, distance: 194.7
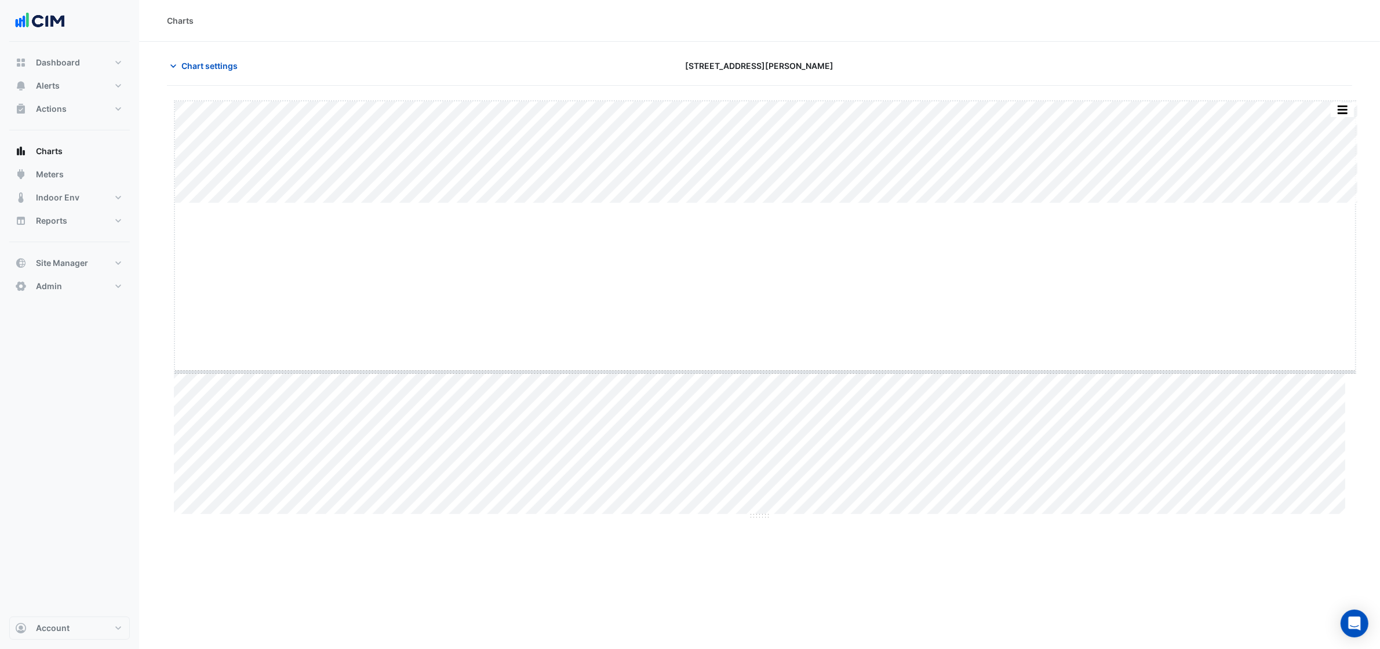
drag, startPoint x: 769, startPoint y: 203, endPoint x: 772, endPoint y: 375, distance: 171.6
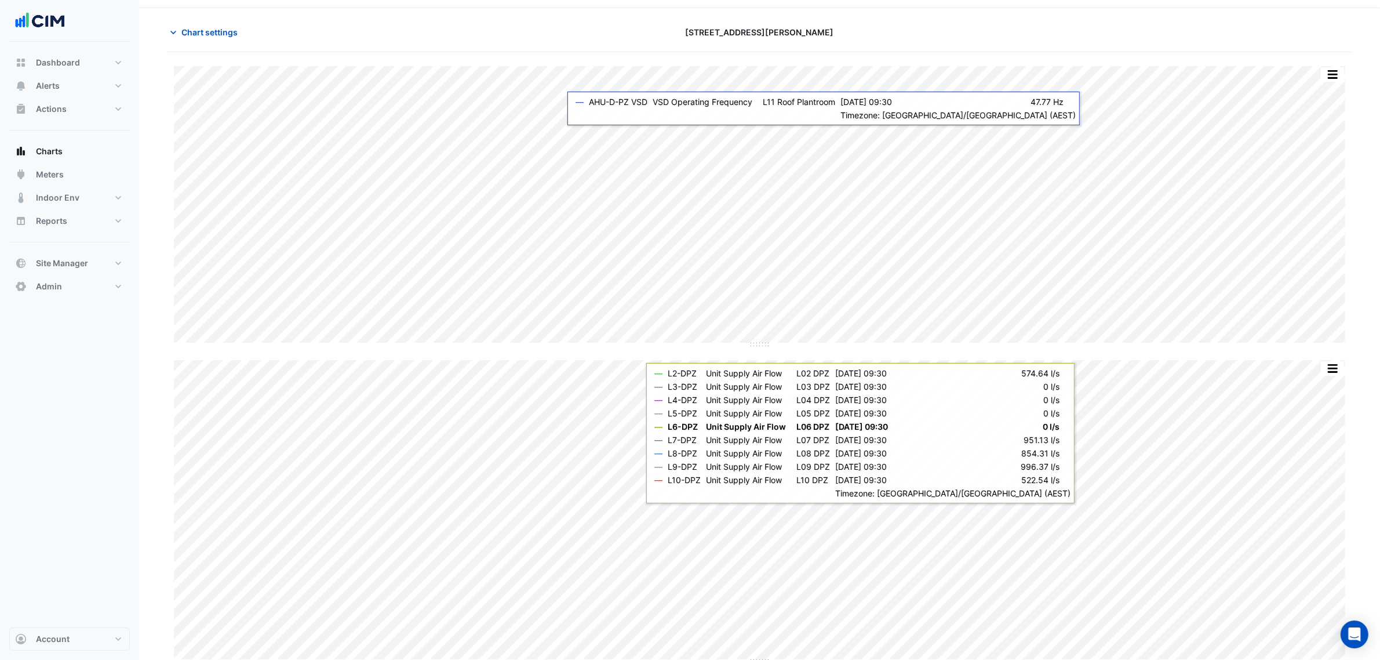
scroll to position [50, 0]
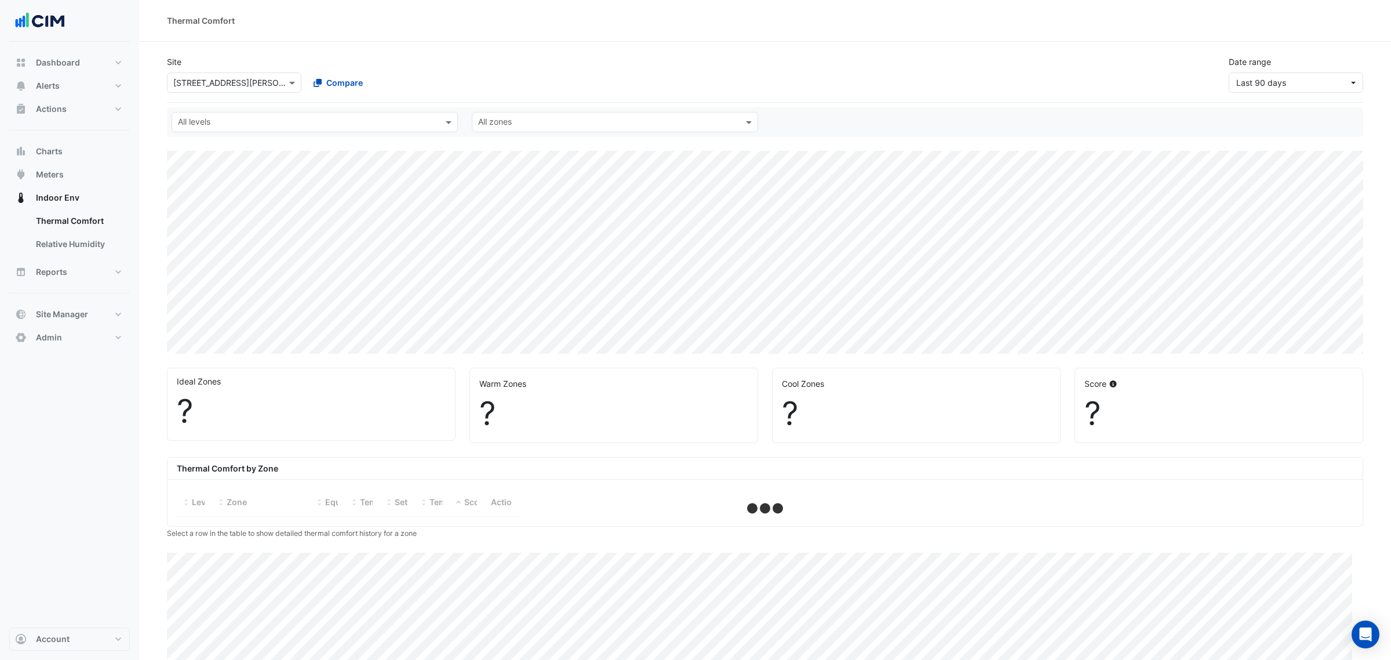
select select "***"
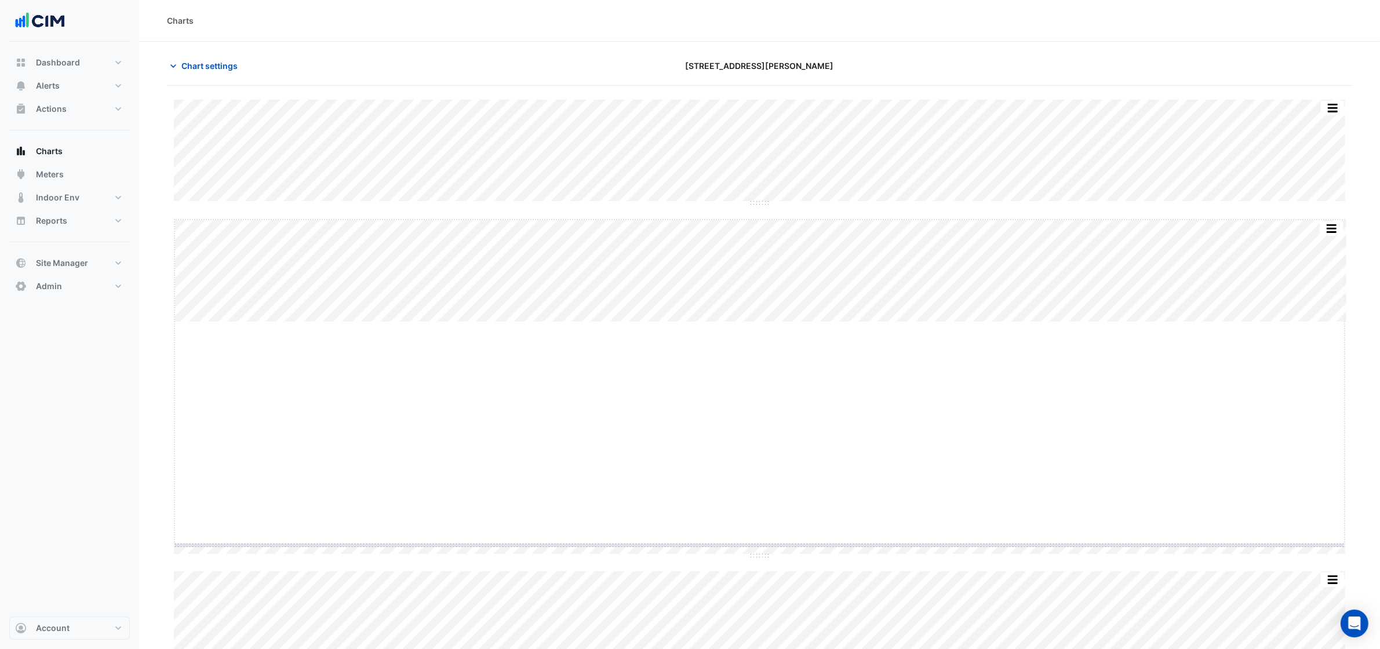
drag, startPoint x: 763, startPoint y: 323, endPoint x: 745, endPoint y: 547, distance: 224.5
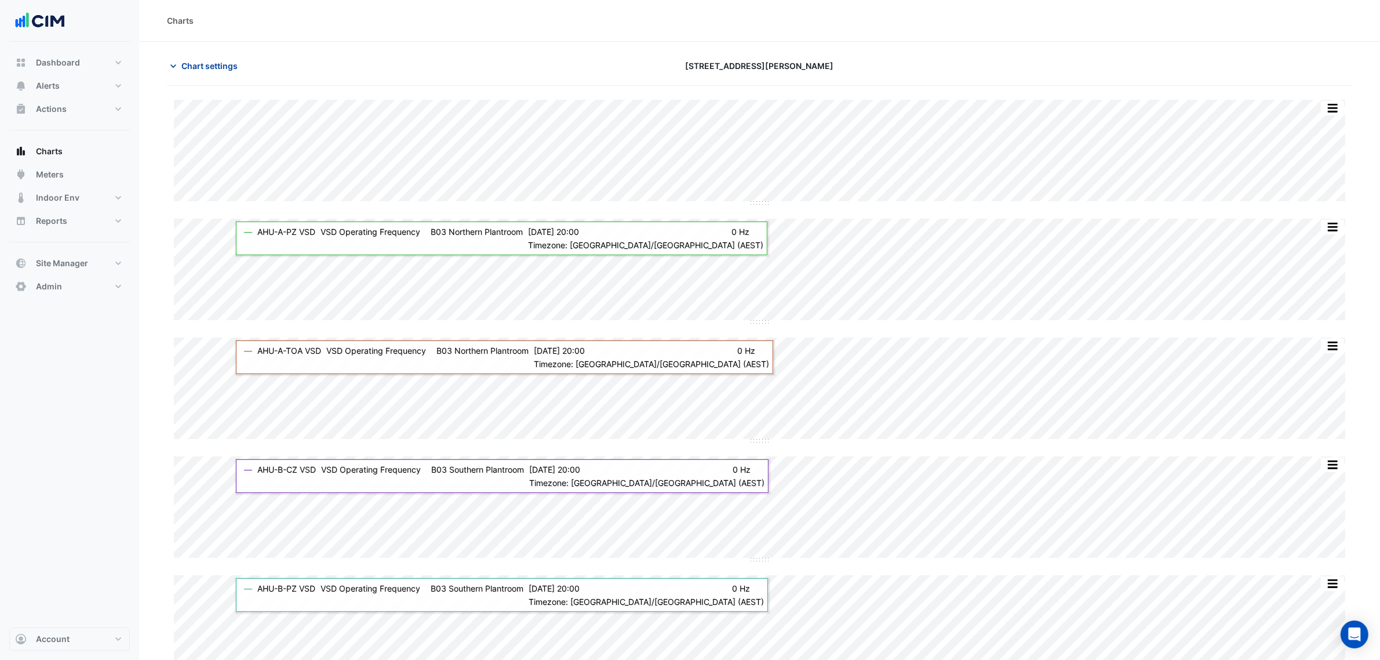
click at [223, 68] on span "Chart settings" at bounding box center [209, 66] width 56 height 12
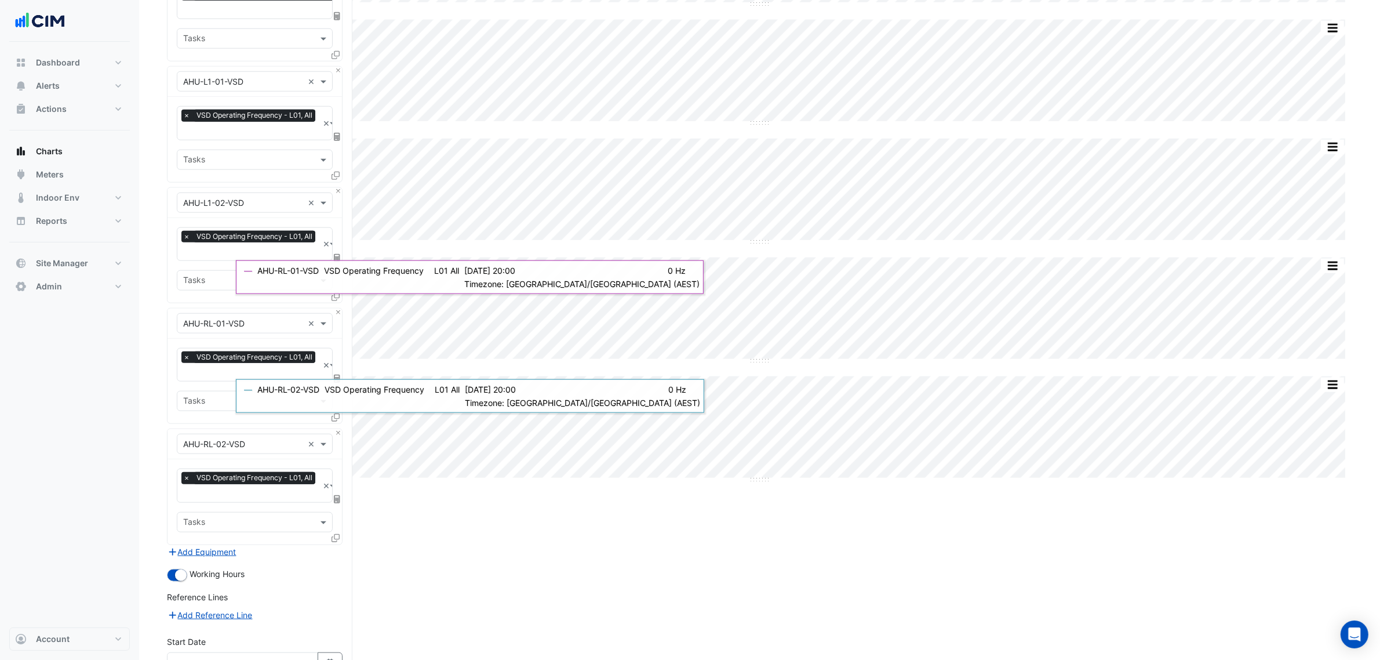
scroll to position [1501, 0]
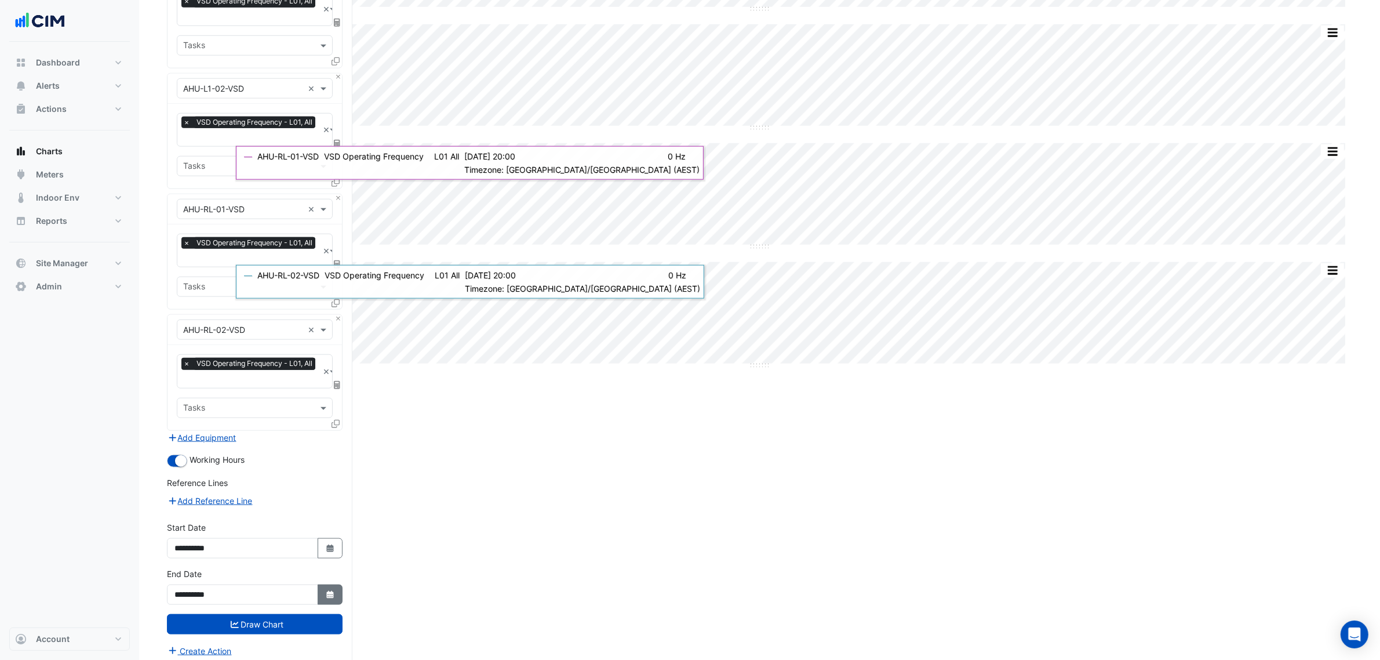
click at [328, 591] on icon "button" at bounding box center [329, 595] width 7 height 8
click at [217, 470] on div "3" at bounding box center [223, 471] width 19 height 19
type input "**********"
click at [283, 617] on button "Draw Chart" at bounding box center [255, 624] width 176 height 20
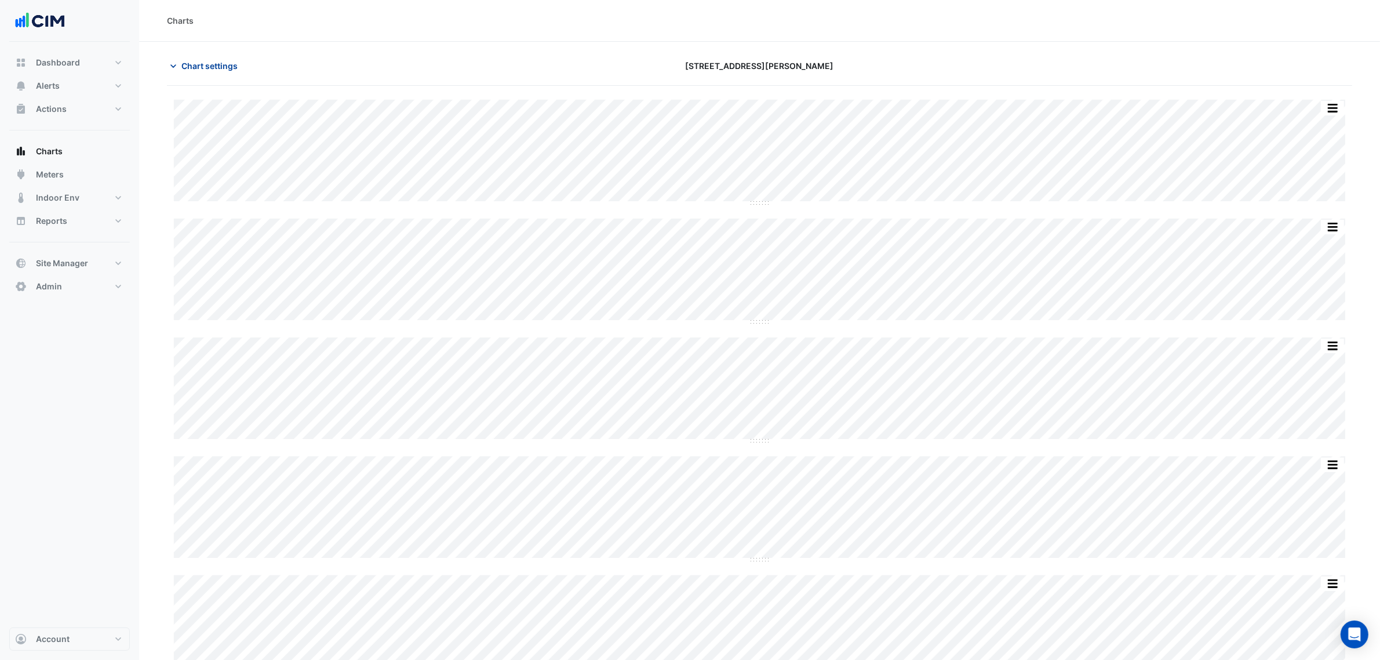
click at [219, 66] on span "Chart settings" at bounding box center [209, 66] width 56 height 12
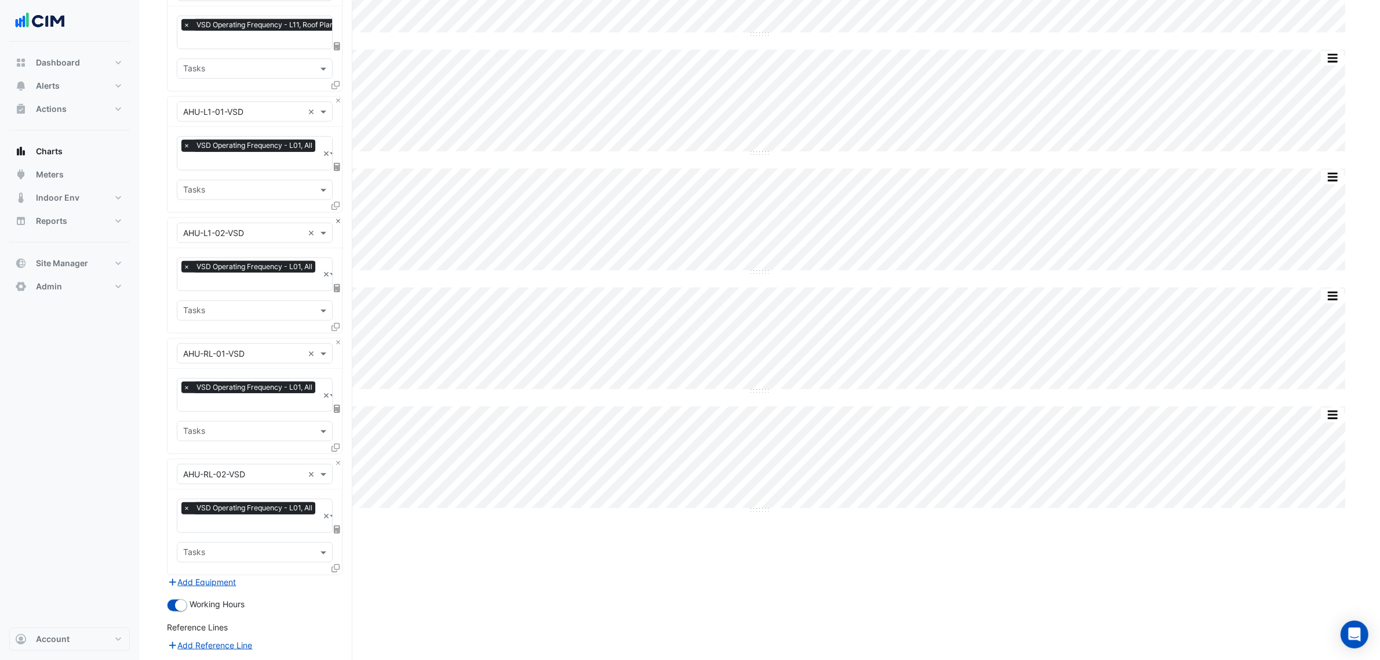
scroll to position [1357, 0]
click at [334, 97] on button "Close" at bounding box center [338, 101] width 8 height 8
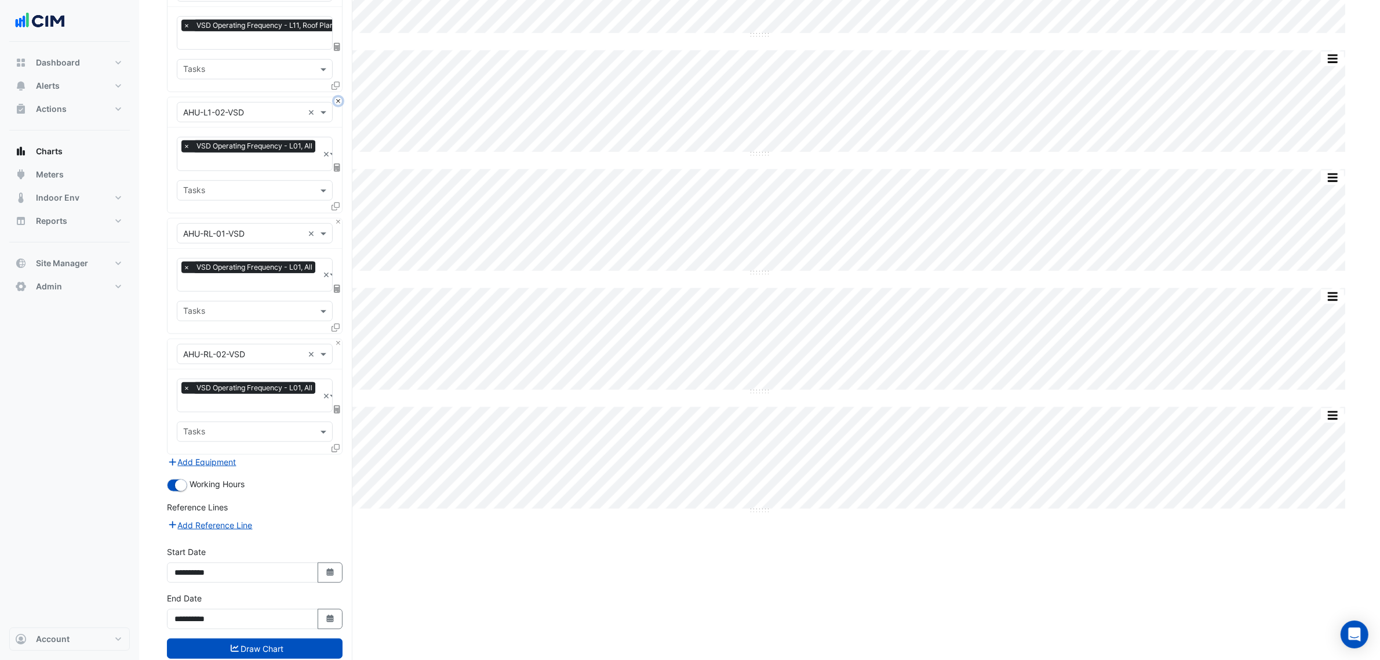
click at [335, 97] on button "Close" at bounding box center [338, 101] width 8 height 8
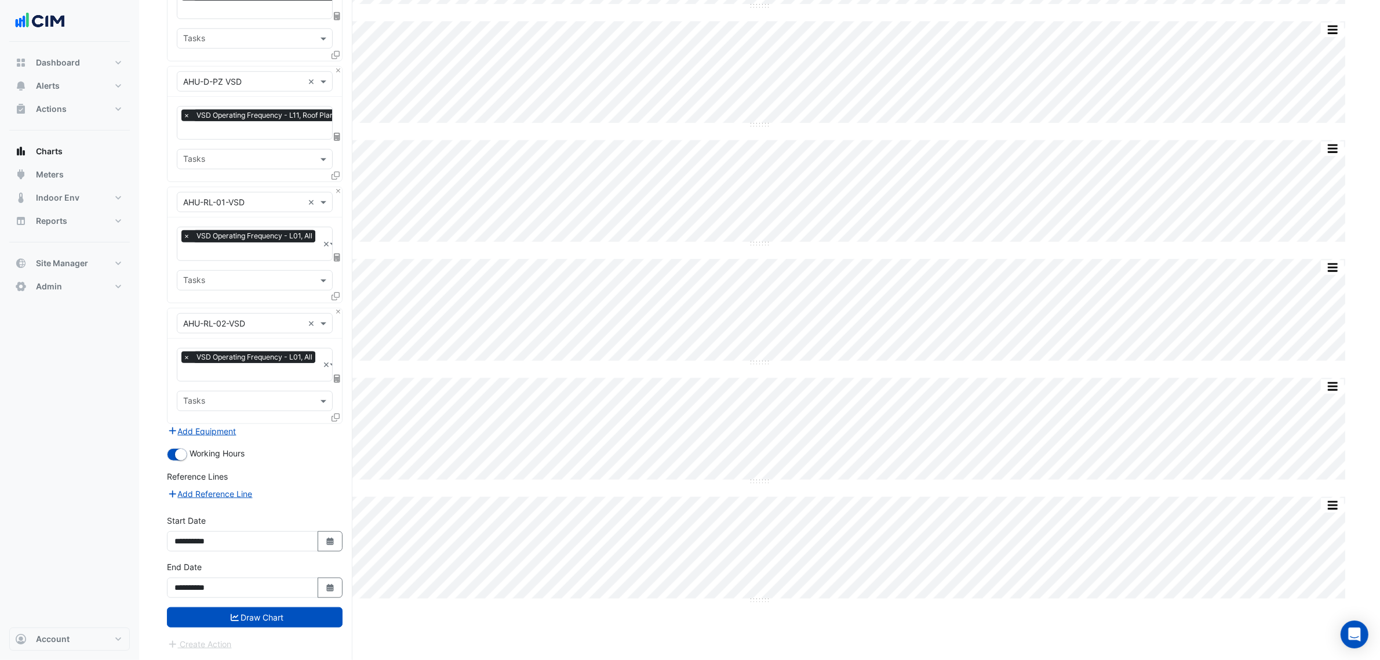
scroll to position [1261, 0]
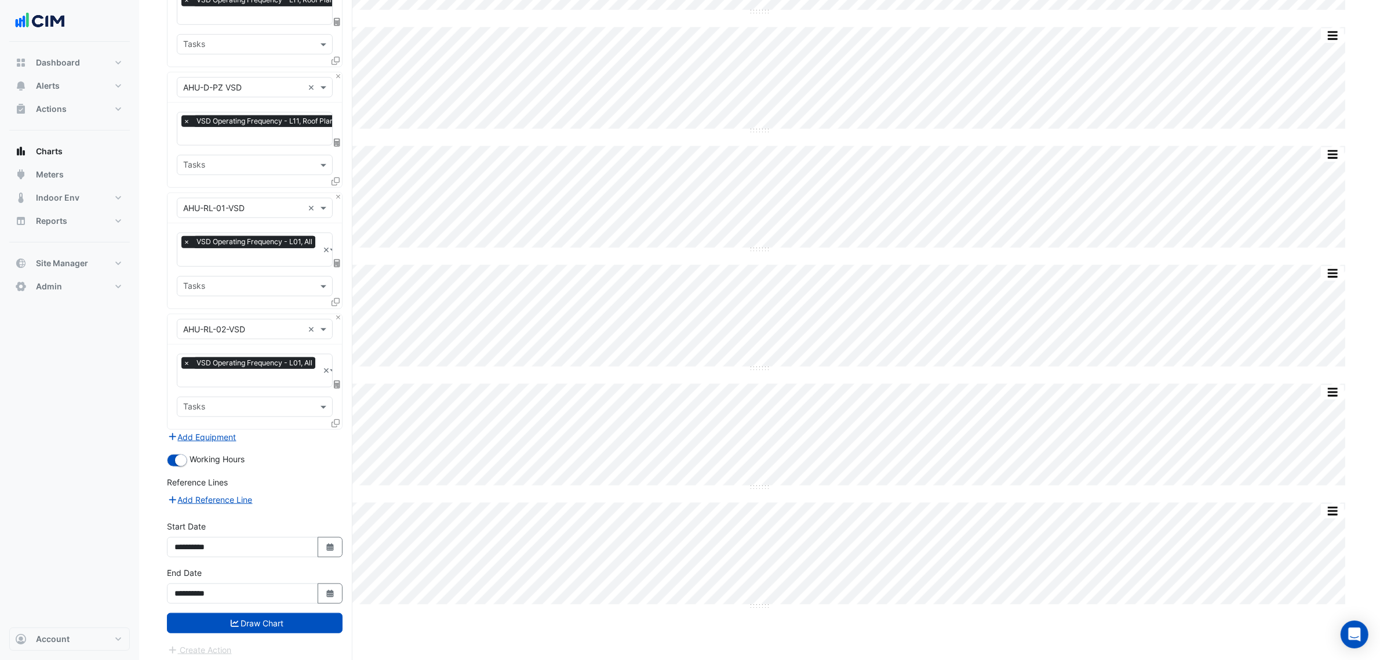
click at [311, 615] on button "Draw Chart" at bounding box center [255, 623] width 176 height 20
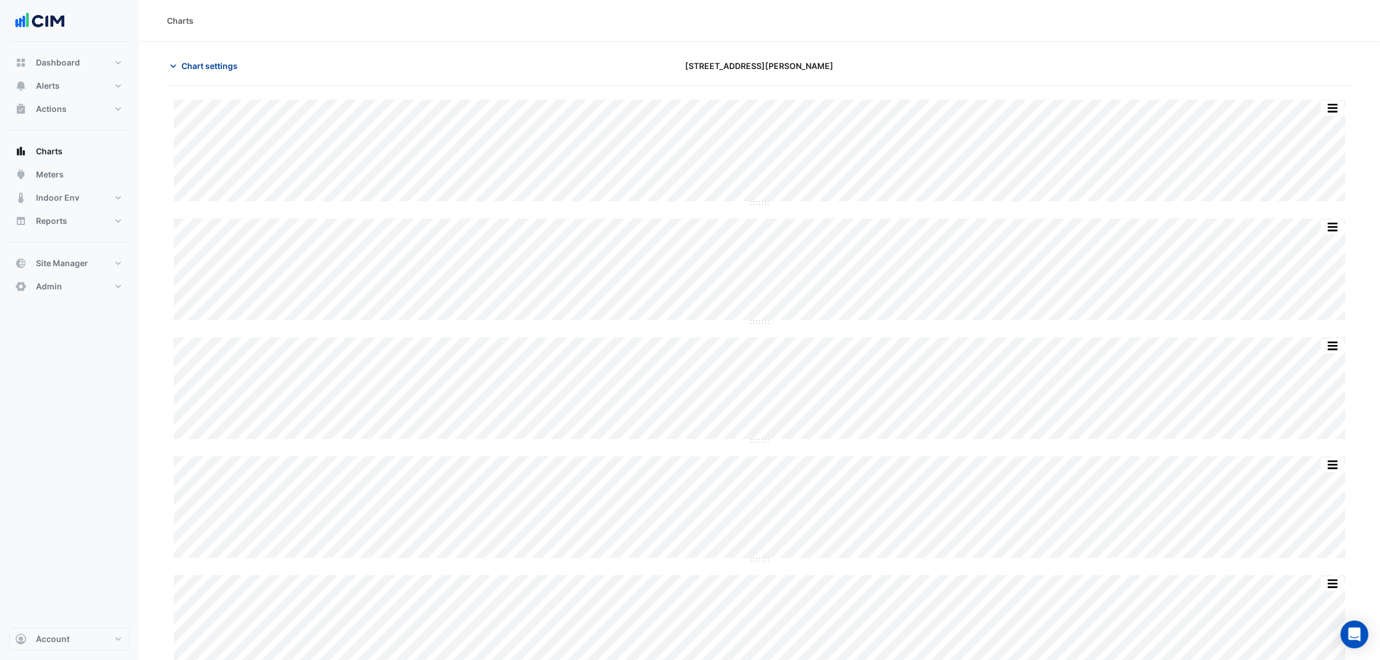
click at [181, 68] on button "Chart settings" at bounding box center [206, 66] width 78 height 20
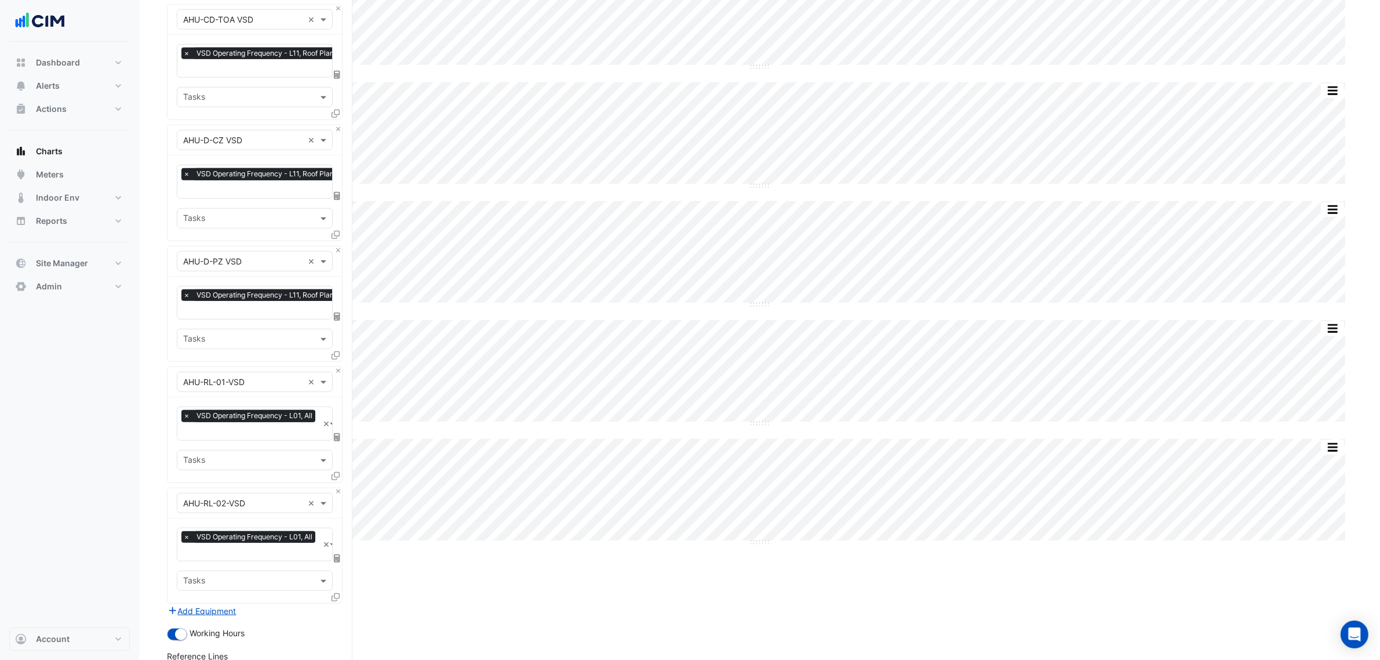
scroll to position [1261, 0]
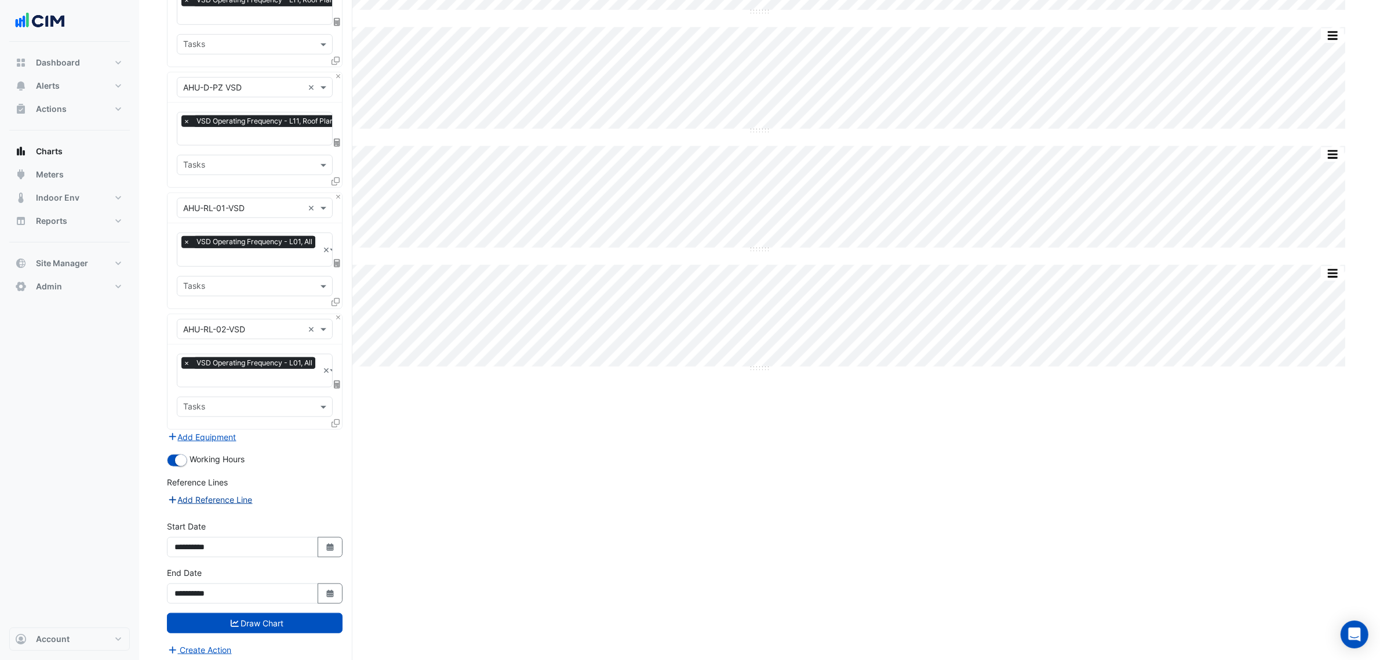
click at [232, 493] on button "Add Reference Line" at bounding box center [210, 499] width 86 height 13
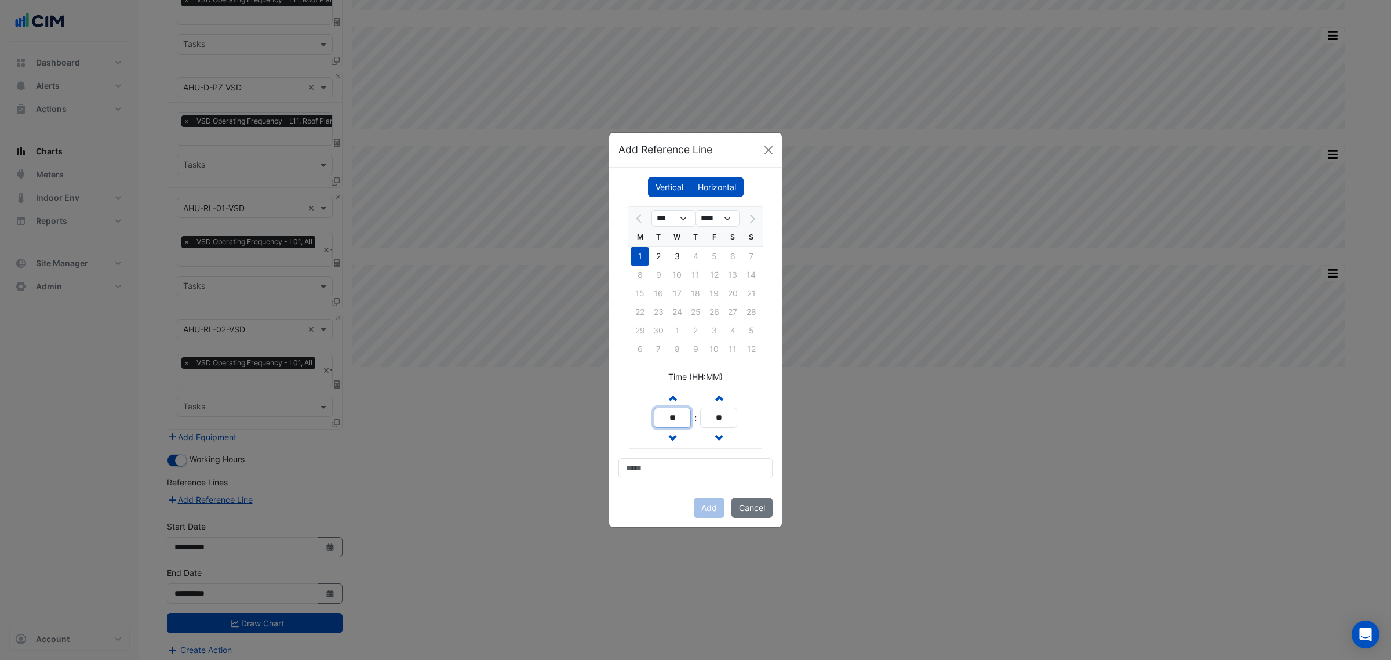
drag, startPoint x: 676, startPoint y: 419, endPoint x: 653, endPoint y: 416, distance: 22.7
click at [651, 416] on div "Increment hours ** Decrement hours : Increment minutes ** Decrement minutes" at bounding box center [695, 417] width 134 height 61
type input "**"
drag, startPoint x: 728, startPoint y: 420, endPoint x: 711, endPoint y: 418, distance: 17.0
click at [711, 418] on input "**" at bounding box center [718, 418] width 37 height 20
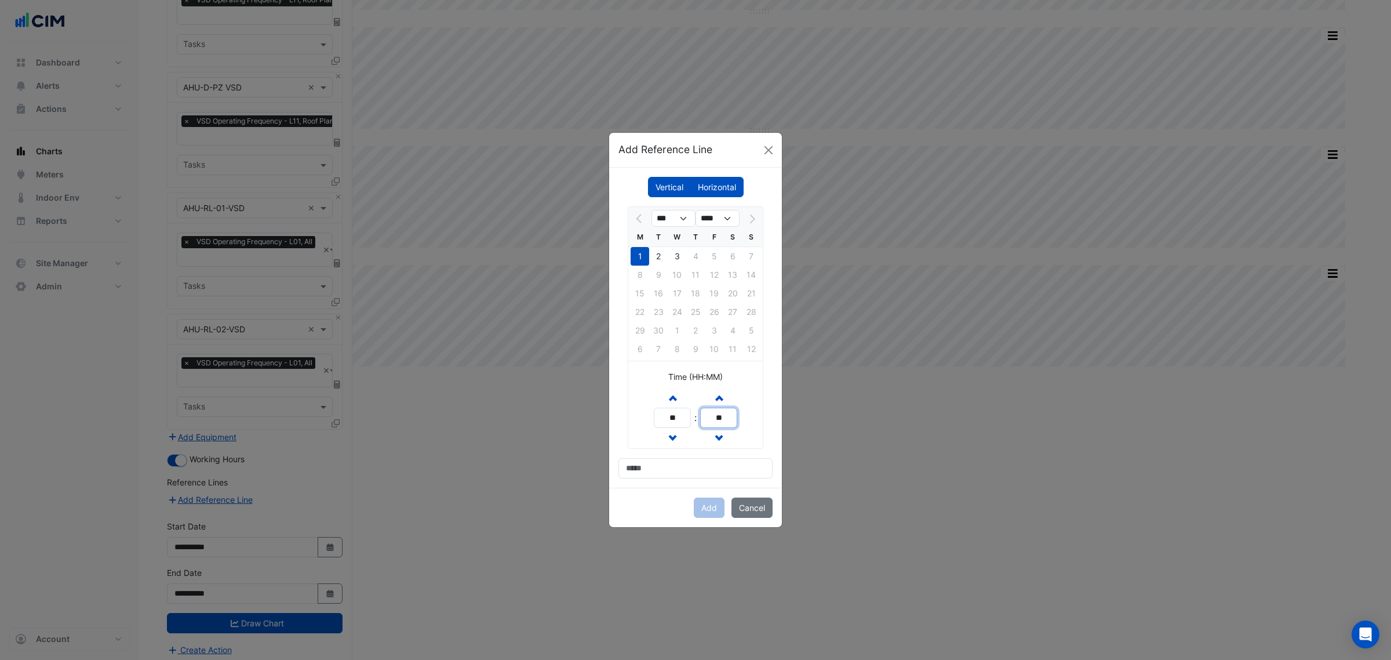
type input "**"
click at [723, 470] on input at bounding box center [696, 468] width 154 height 20
type input "******"
click at [703, 509] on button "Add" at bounding box center [709, 507] width 31 height 20
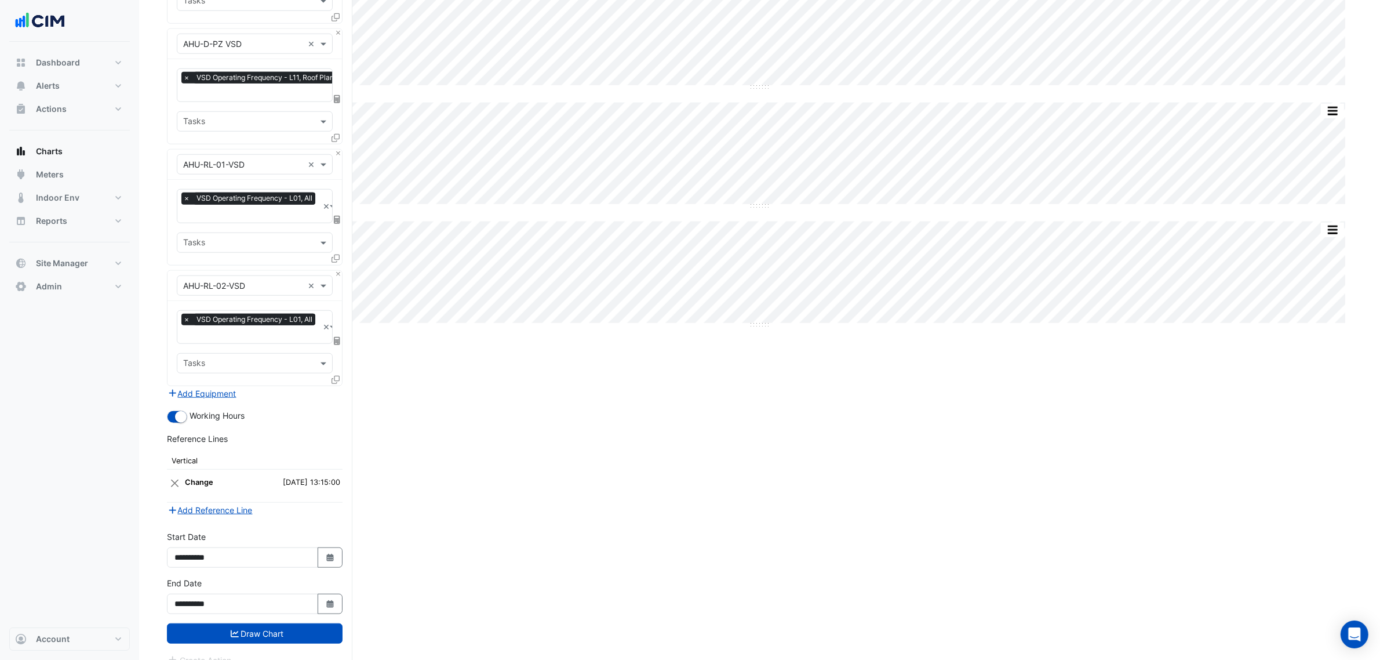
scroll to position [1314, 0]
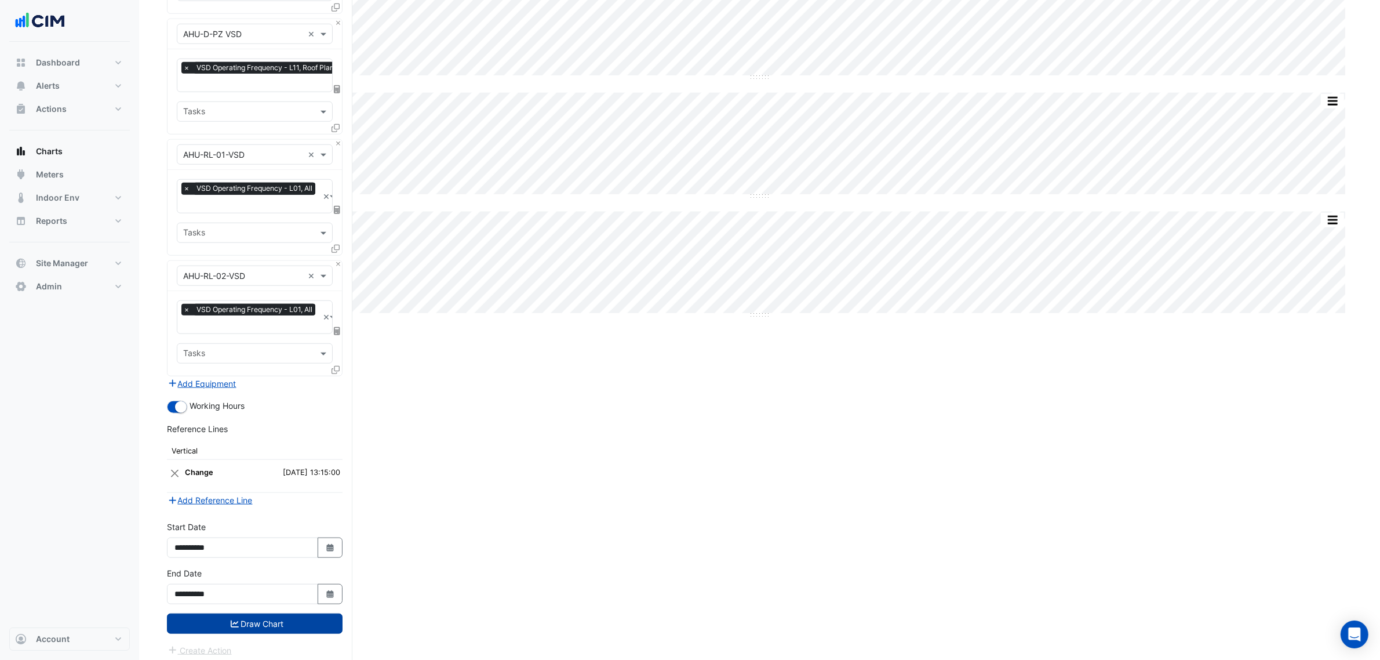
click at [274, 614] on button "Draw Chart" at bounding box center [255, 623] width 176 height 20
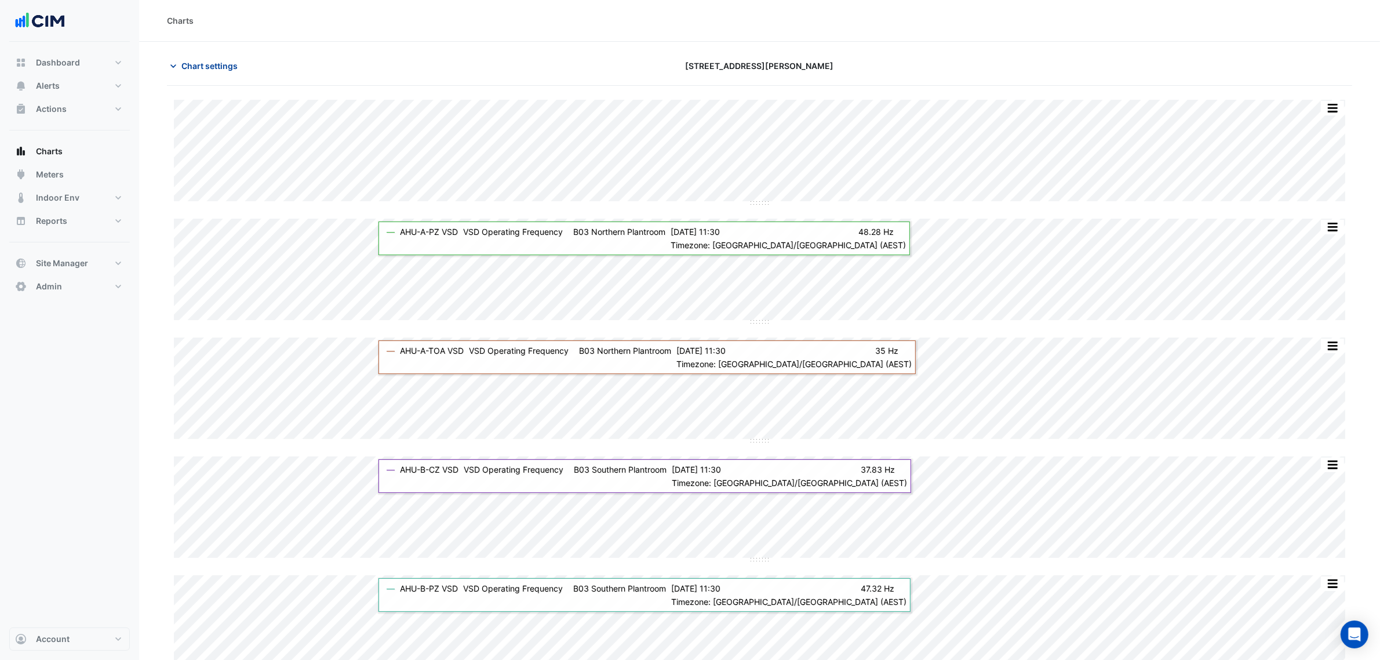
click at [208, 63] on span "Chart settings" at bounding box center [209, 66] width 56 height 12
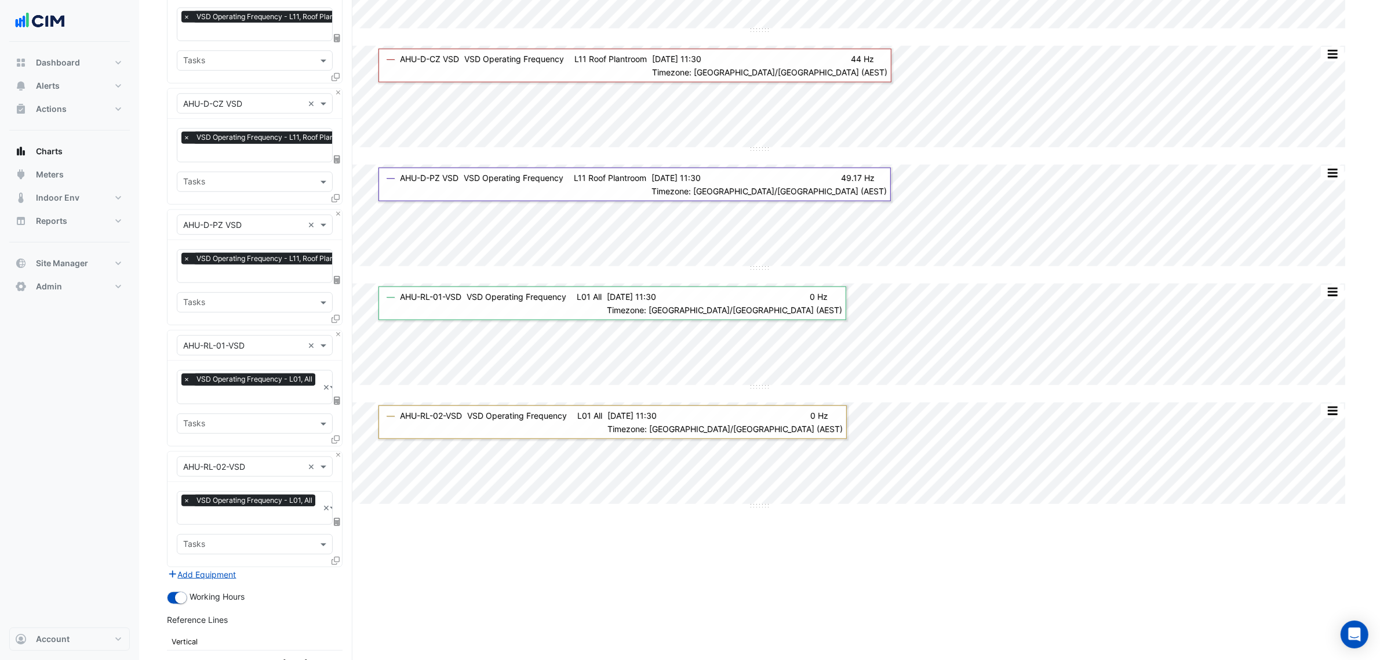
scroll to position [1314, 0]
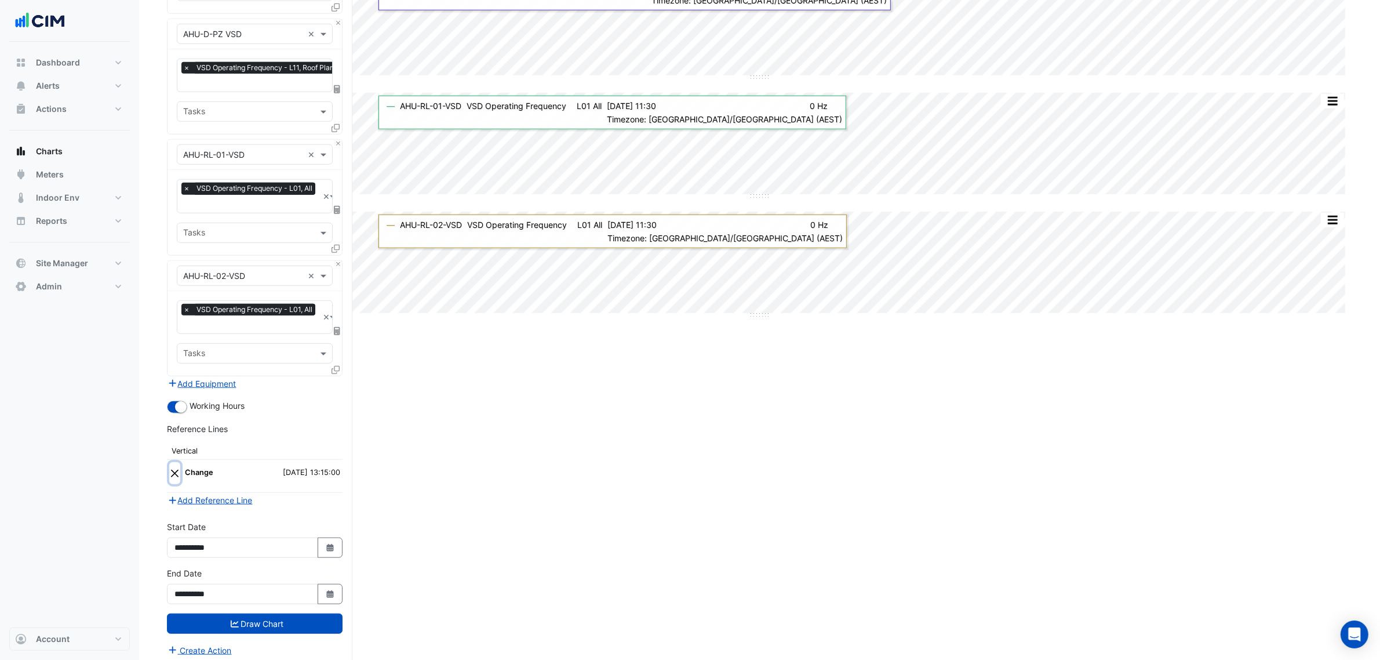
click at [178, 464] on button "Close" at bounding box center [174, 473] width 11 height 22
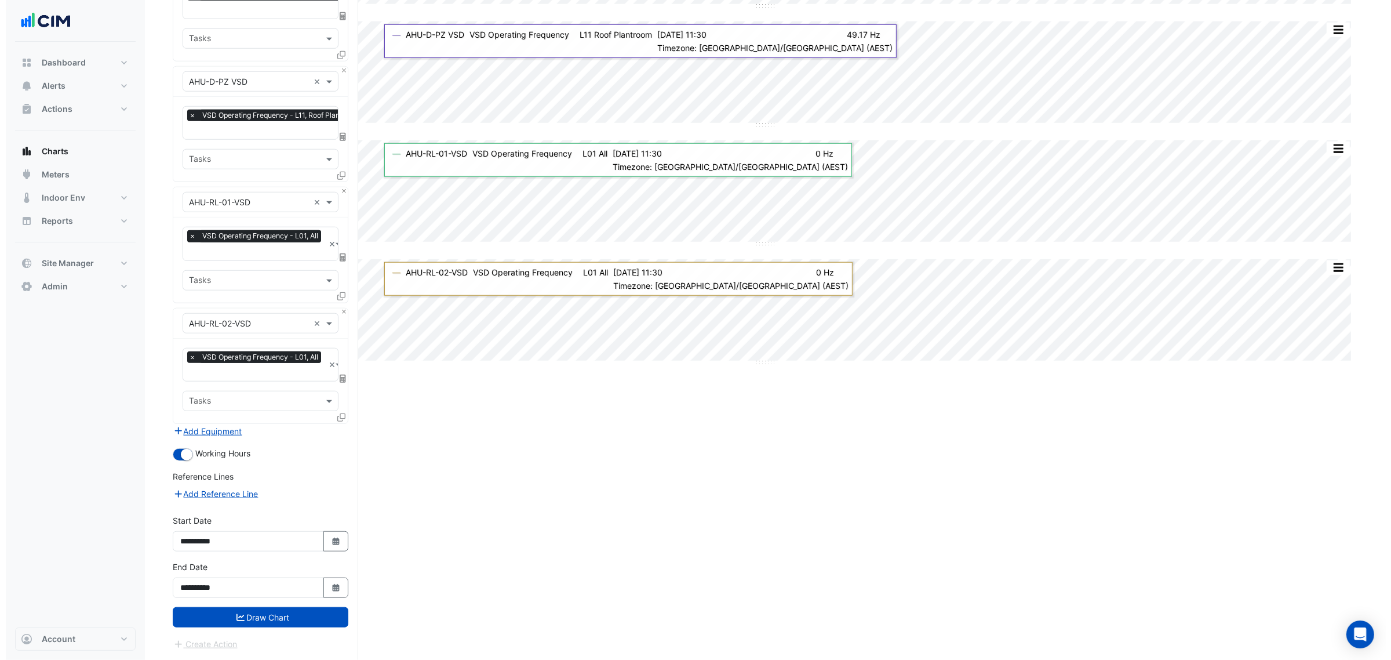
scroll to position [1261, 0]
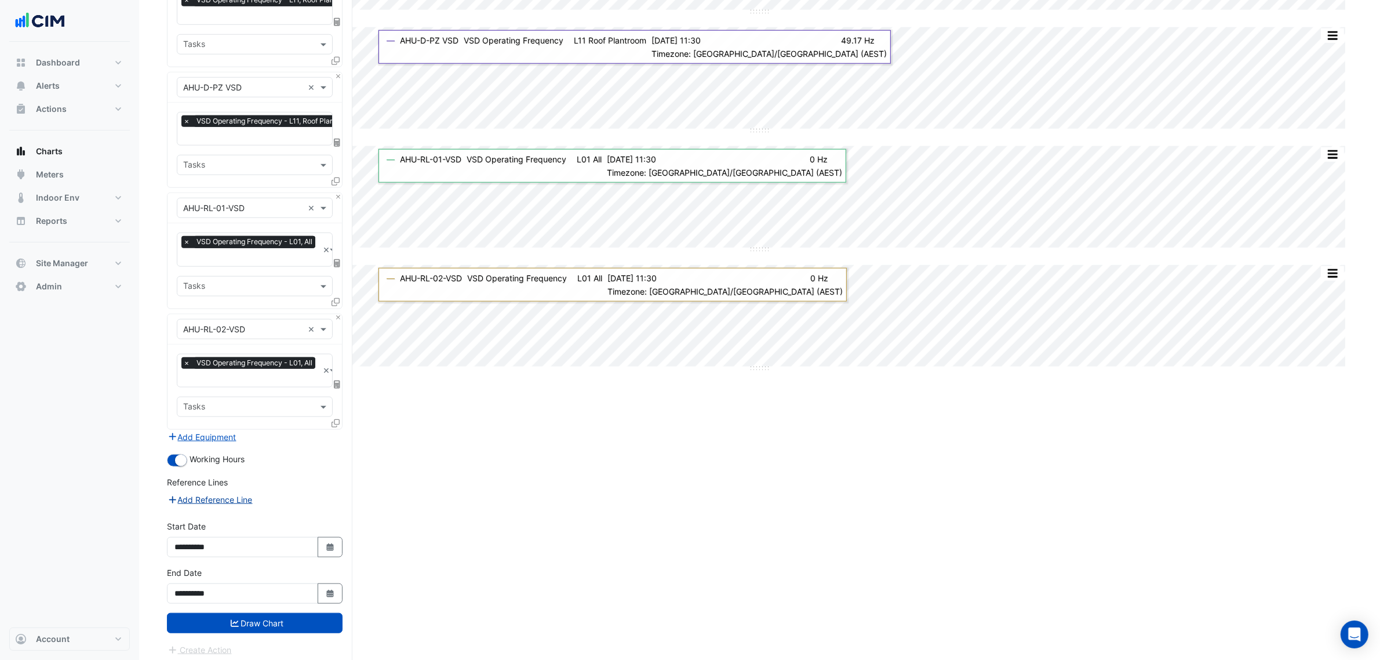
click at [215, 493] on button "Add Reference Line" at bounding box center [210, 499] width 86 height 13
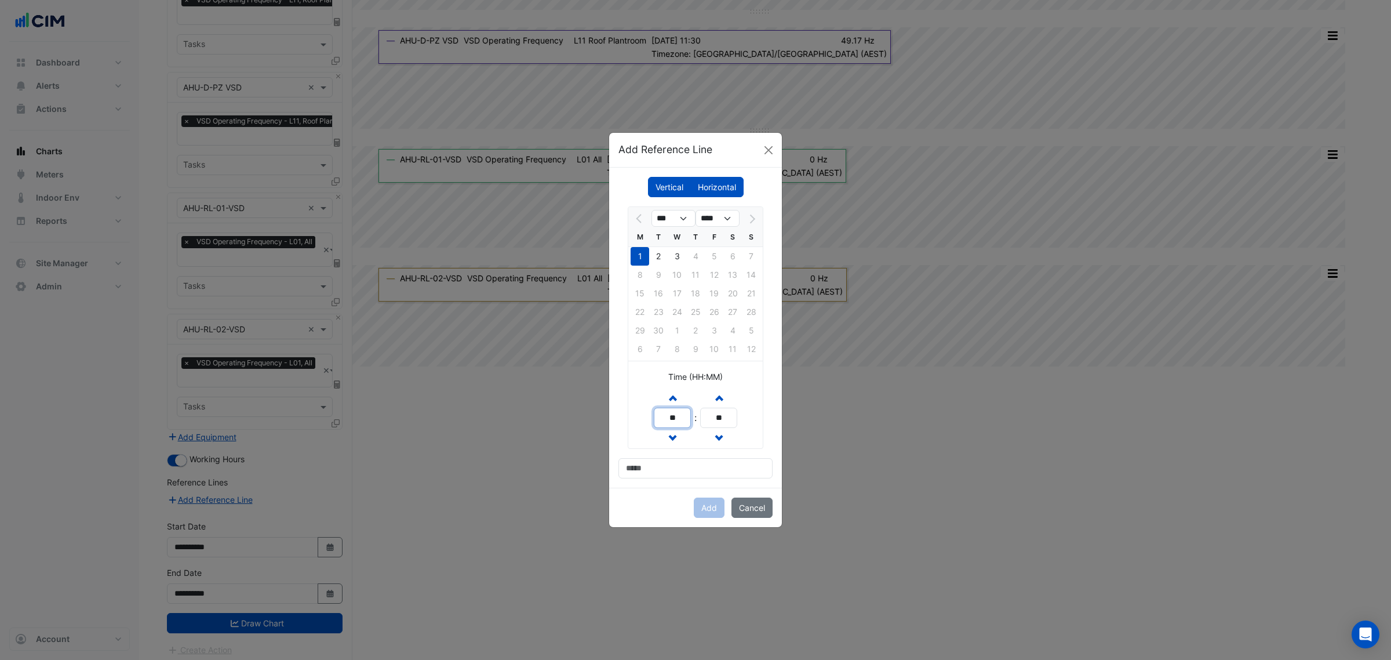
drag, startPoint x: 679, startPoint y: 419, endPoint x: 637, endPoint y: 419, distance: 42.3
click at [638, 419] on div "Increment hours ** Decrement hours : Increment minutes ** Decrement minutes" at bounding box center [695, 417] width 134 height 61
type input "**"
drag, startPoint x: 721, startPoint y: 409, endPoint x: 708, endPoint y: 410, distance: 12.8
click at [709, 409] on input "**" at bounding box center [718, 418] width 37 height 20
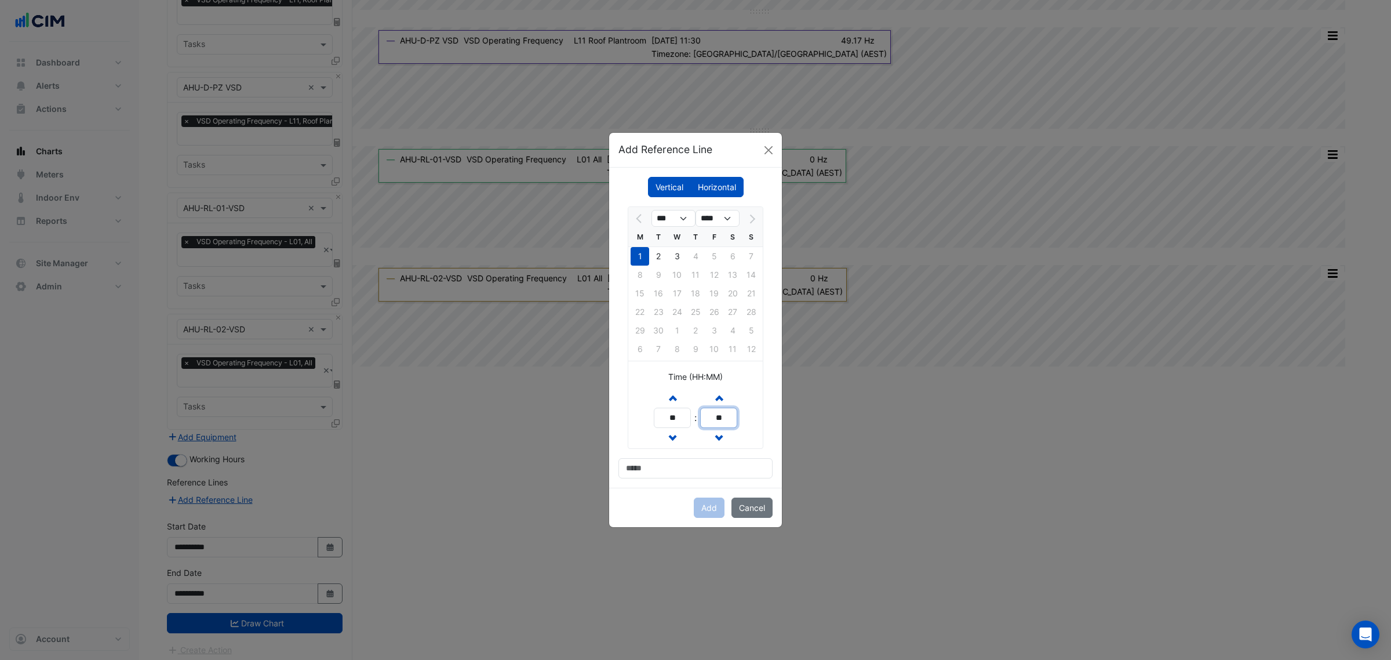
drag, startPoint x: 719, startPoint y: 420, endPoint x: 705, endPoint y: 421, distance: 14.5
click at [704, 420] on input "**" at bounding box center [718, 418] width 37 height 20
type input "**"
click at [703, 467] on input at bounding box center [696, 468] width 154 height 20
type input "******"
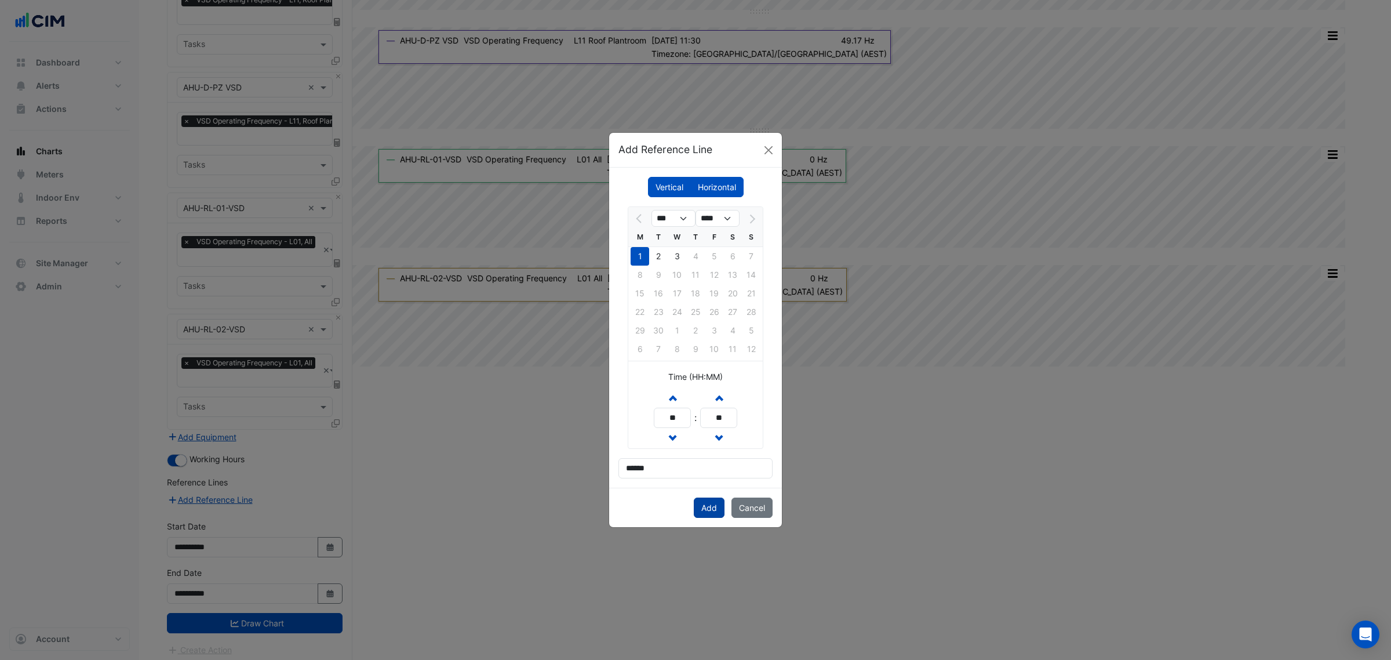
click at [707, 518] on button "Add" at bounding box center [709, 507] width 31 height 20
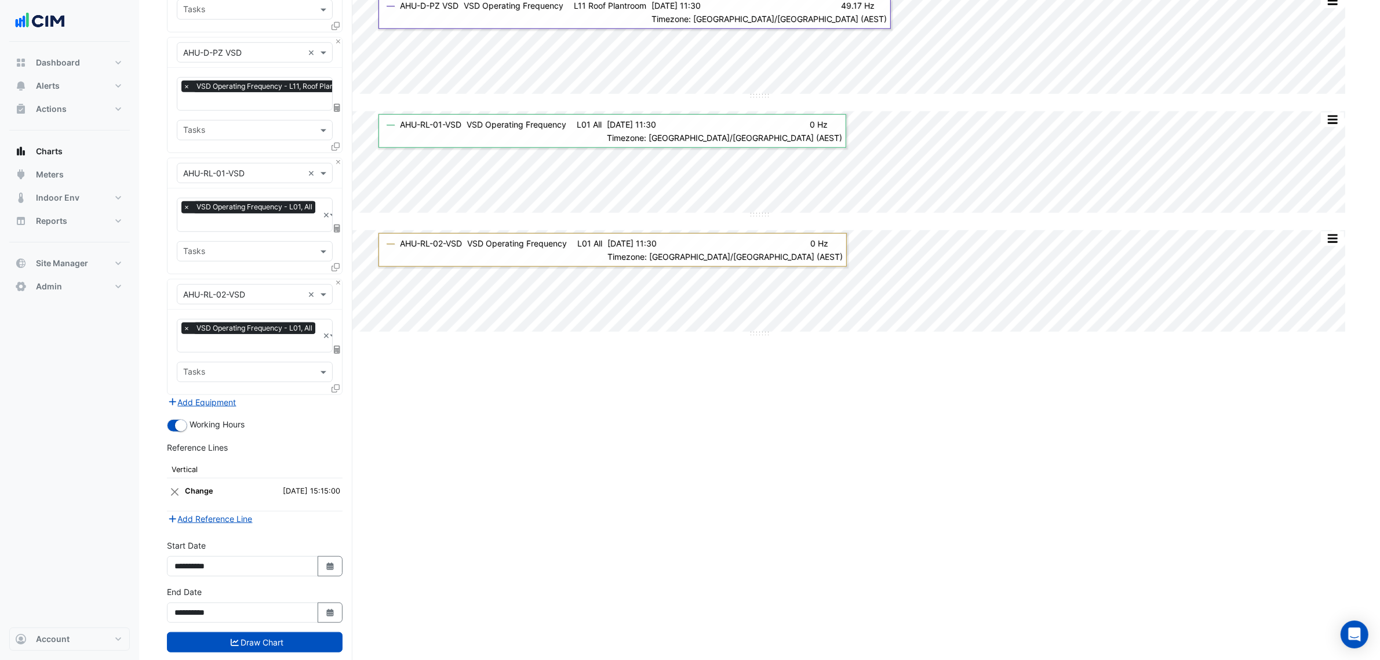
scroll to position [1314, 0]
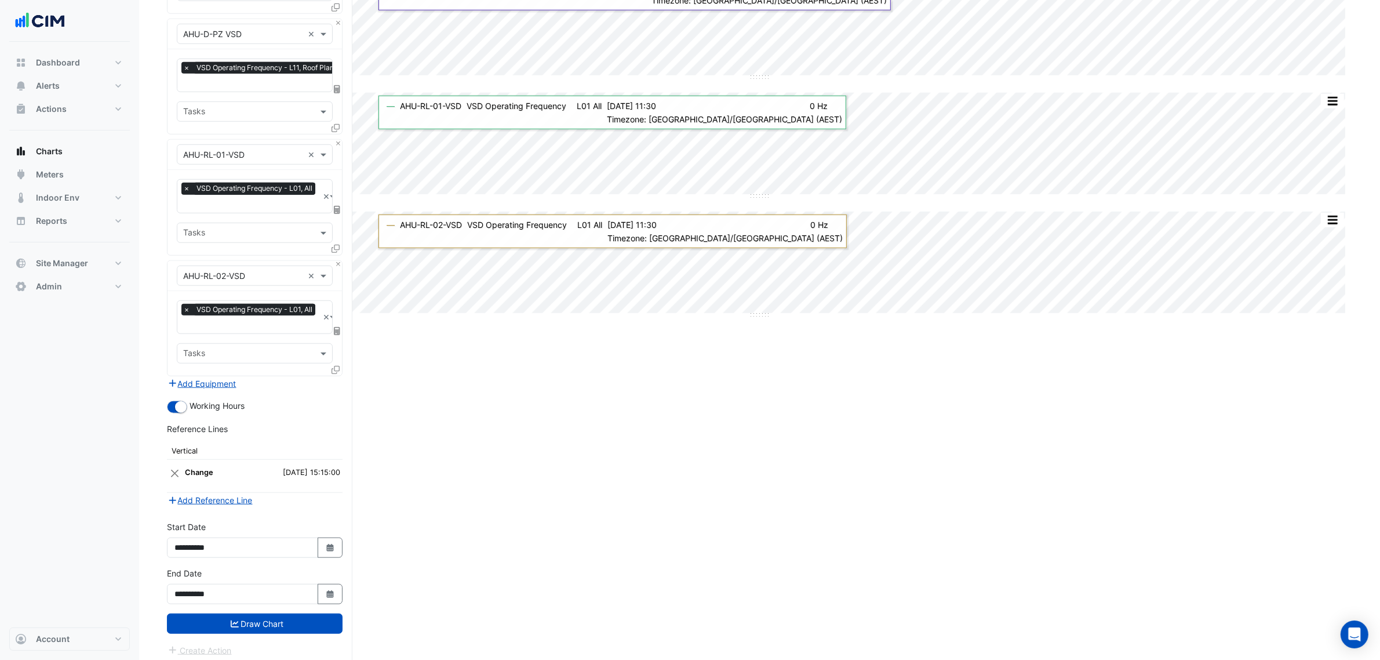
click at [270, 623] on button "Draw Chart" at bounding box center [255, 623] width 176 height 20
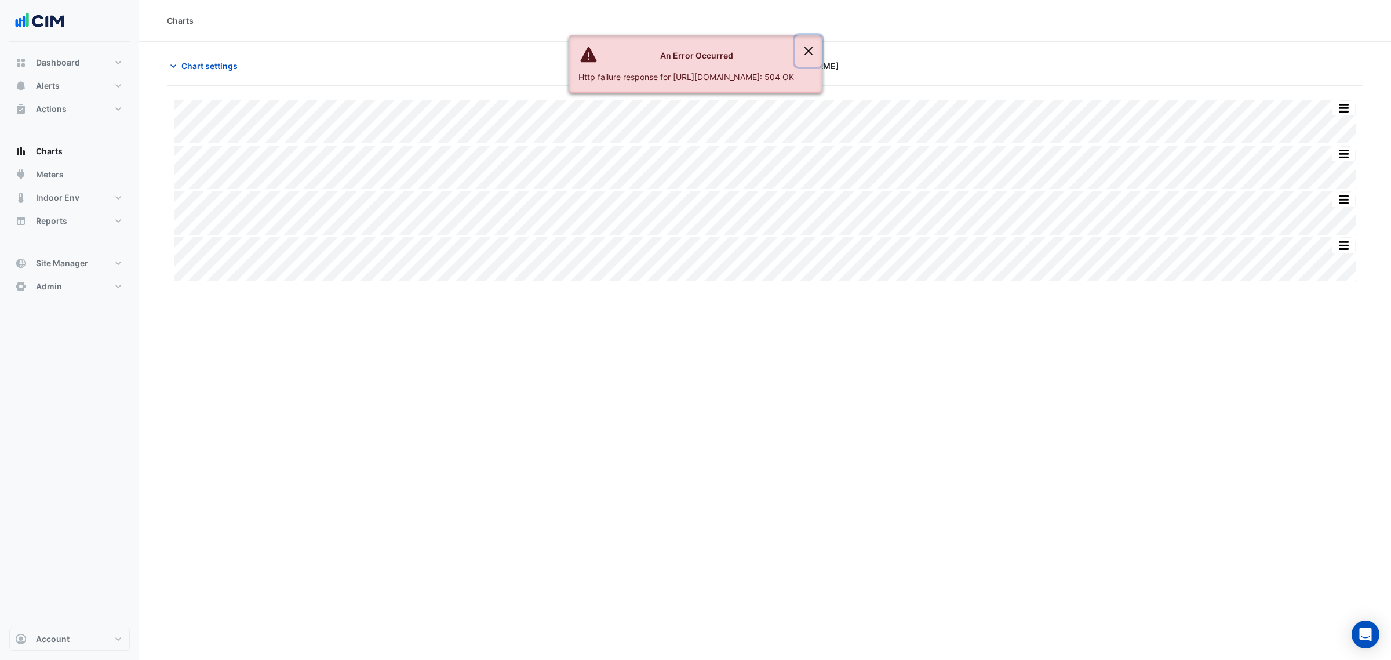
click at [822, 43] on button "Close" at bounding box center [808, 50] width 27 height 31
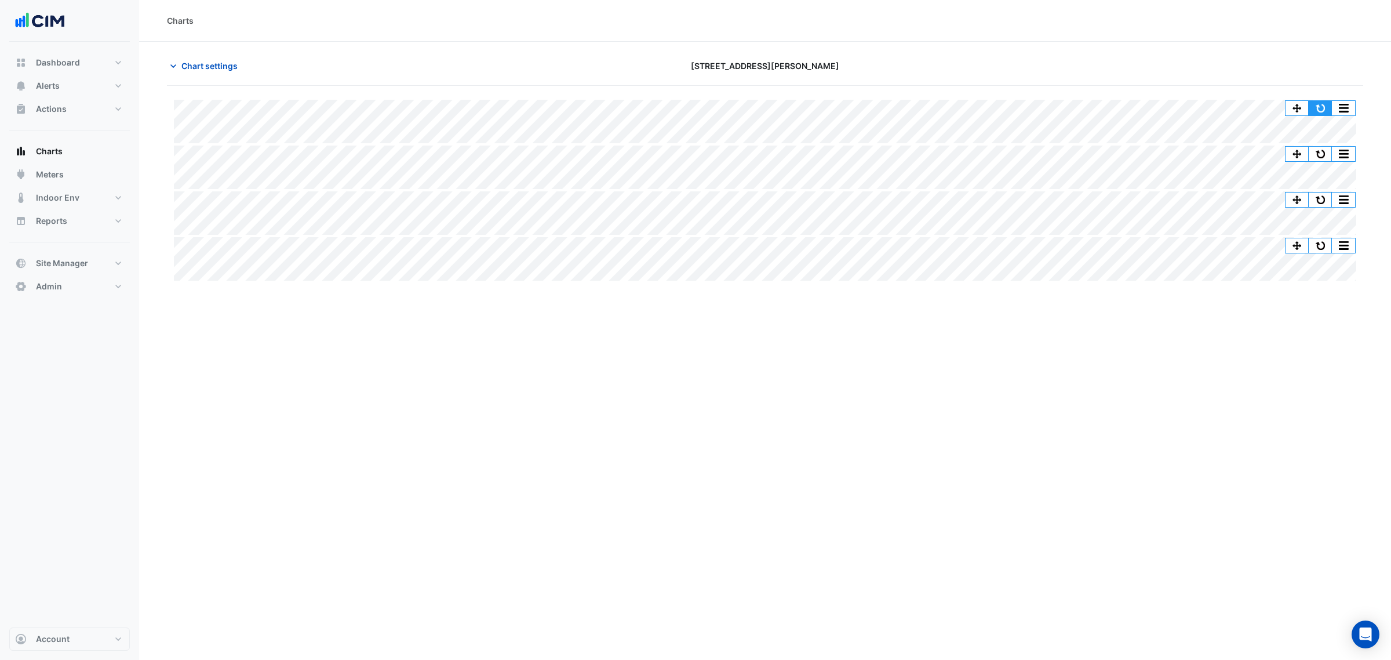
click at [1325, 103] on button "button" at bounding box center [1320, 108] width 23 height 14
click at [1320, 151] on button "button" at bounding box center [1320, 154] width 23 height 14
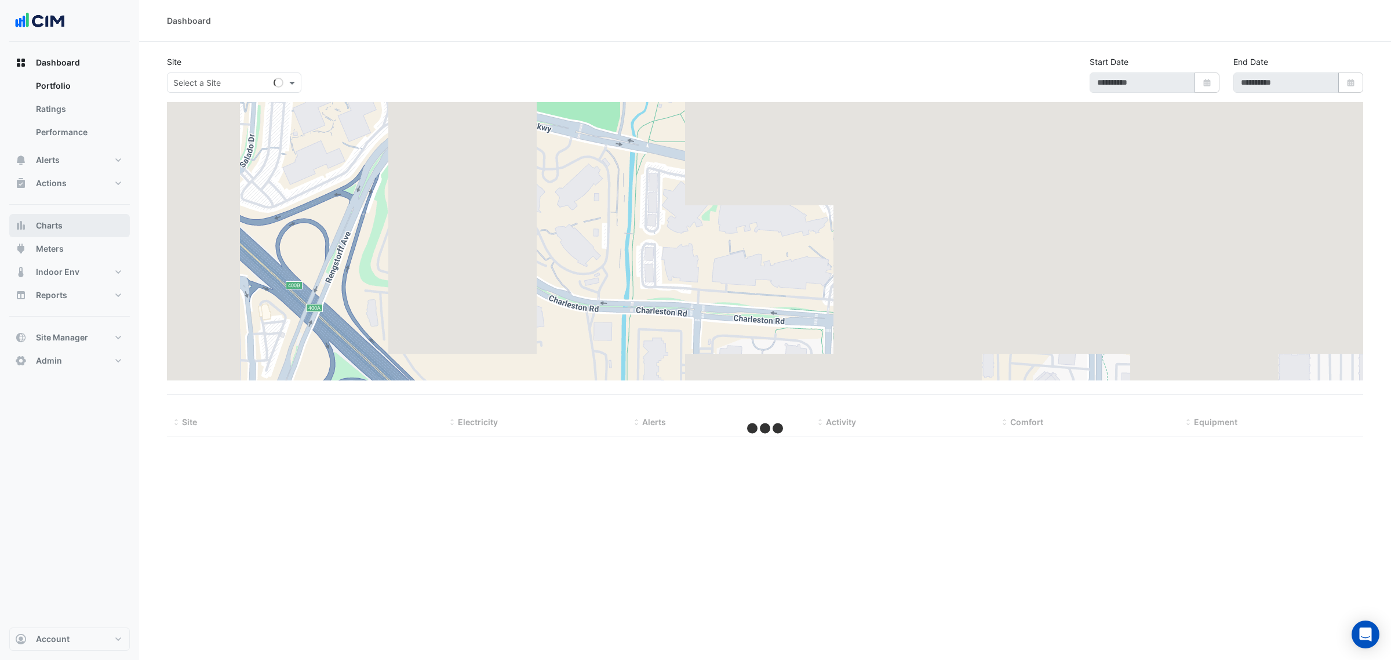
click at [53, 230] on span "Charts" at bounding box center [49, 226] width 27 height 12
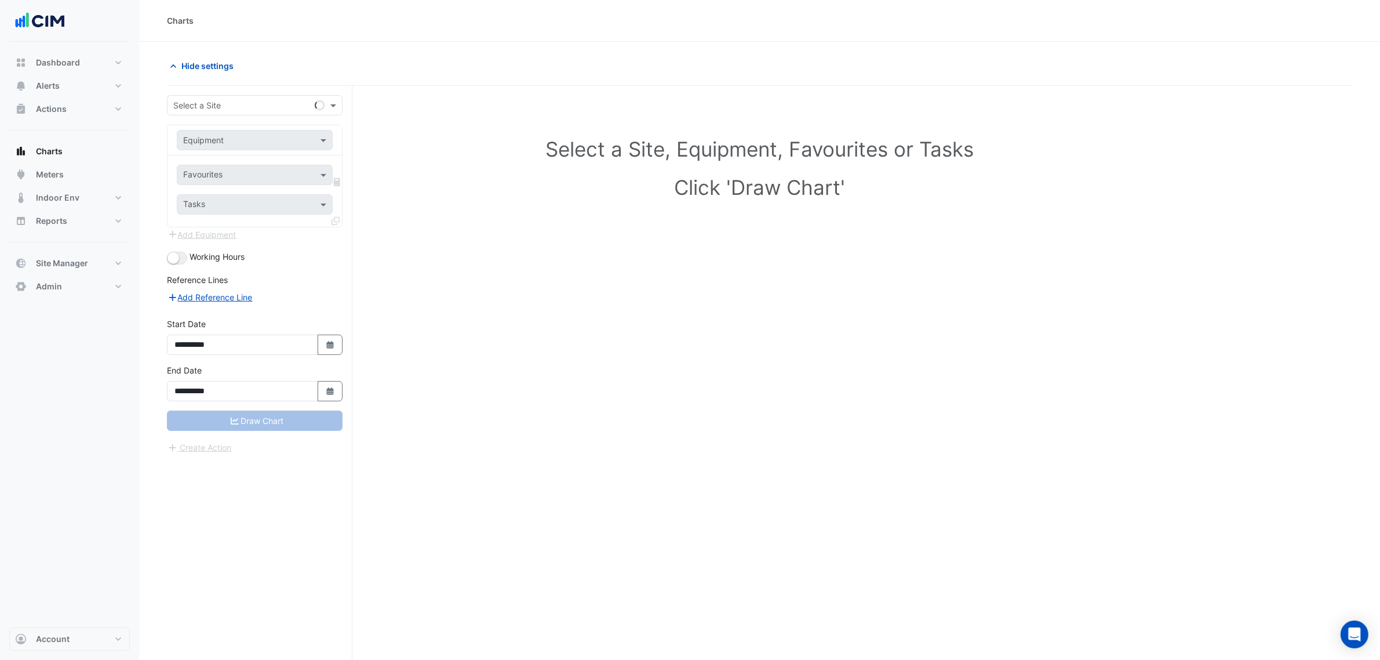
click at [207, 106] on input "text" at bounding box center [243, 106] width 140 height 12
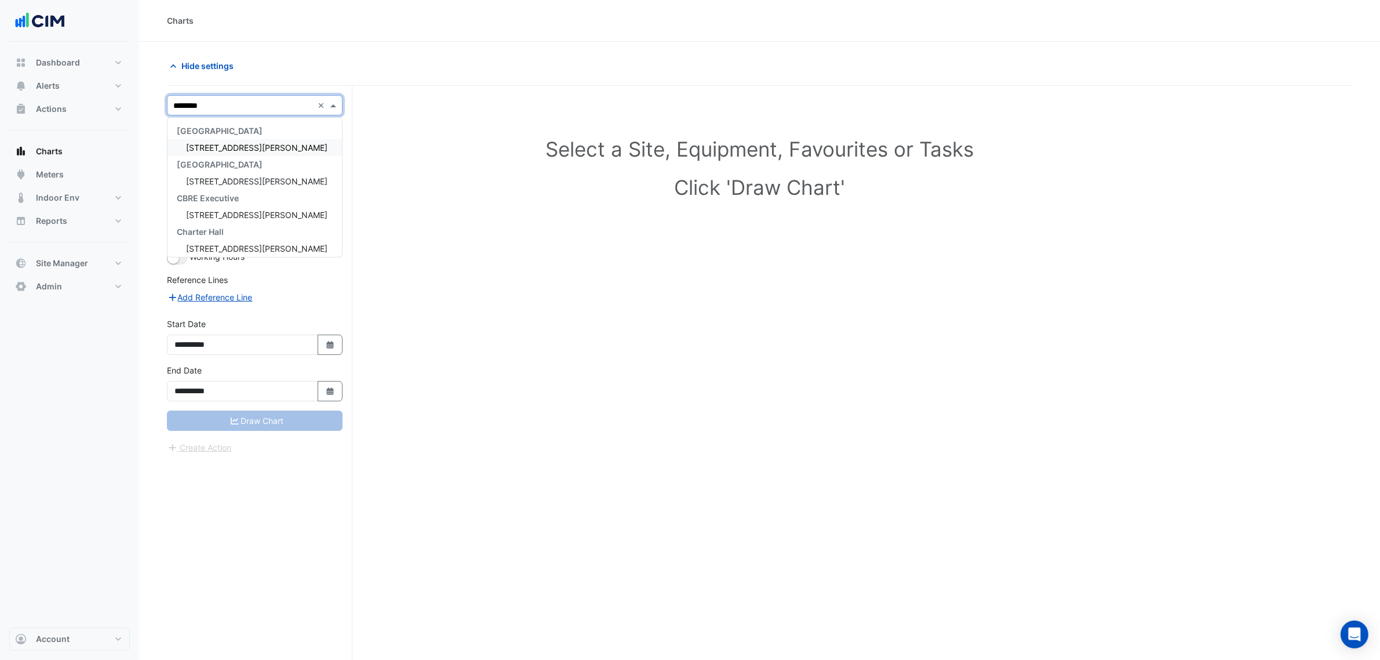
type input "*********"
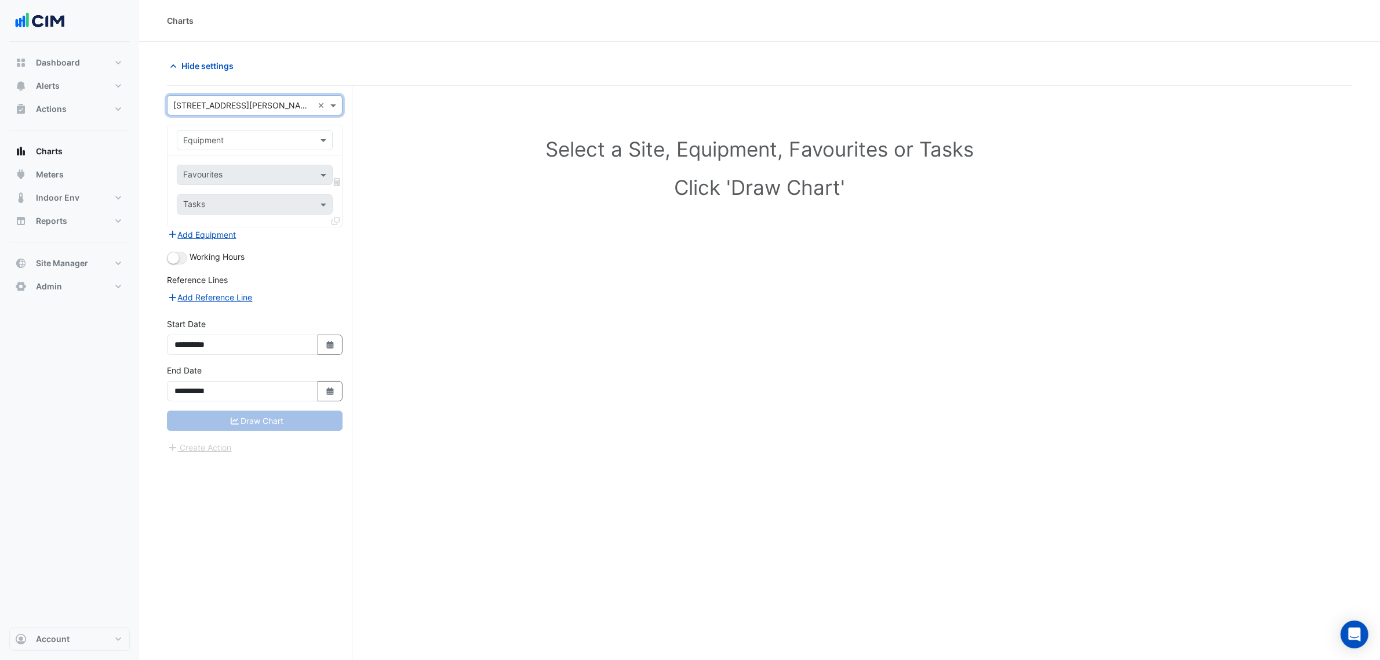
click at [227, 134] on input "text" at bounding box center [243, 140] width 120 height 12
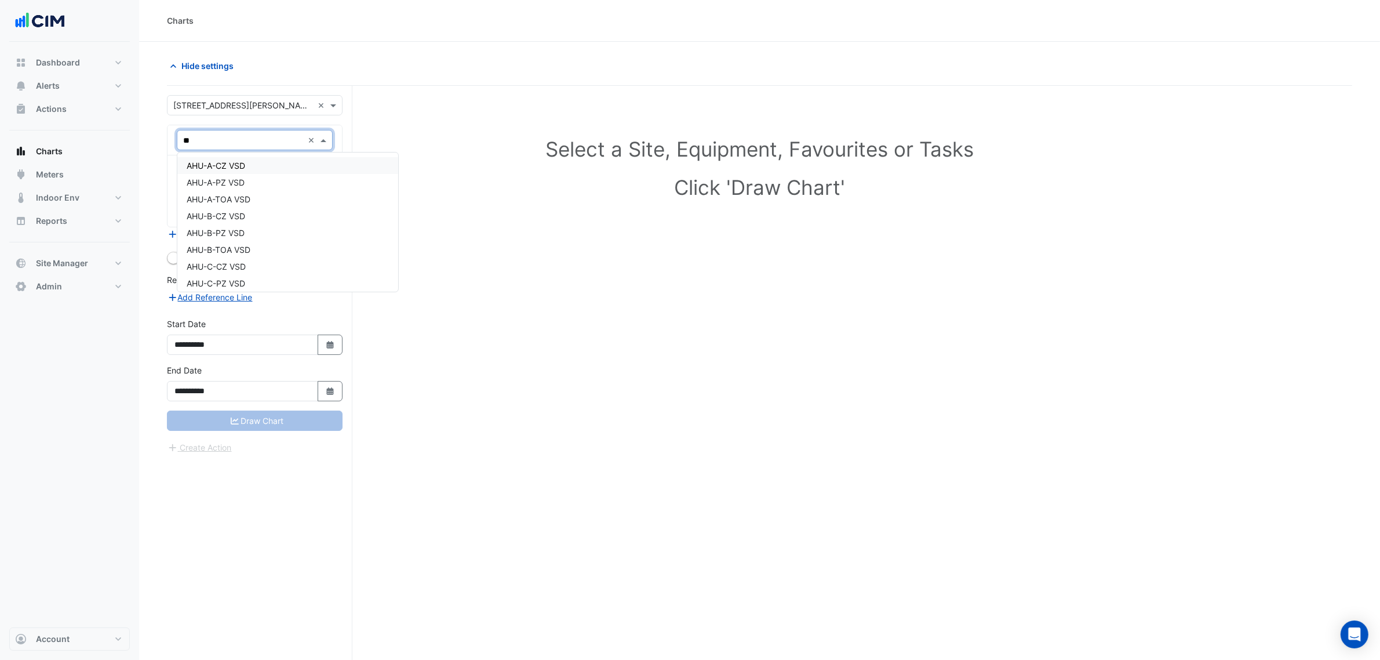
type input "***"
click at [250, 168] on div "AHU-A-CZ VSD" at bounding box center [254, 165] width 154 height 17
click at [250, 171] on input "text" at bounding box center [241, 176] width 117 height 12
type input "*****"
click at [250, 201] on span "VSD Power - B03, Northern Plantroom" at bounding box center [259, 200] width 145 height 10
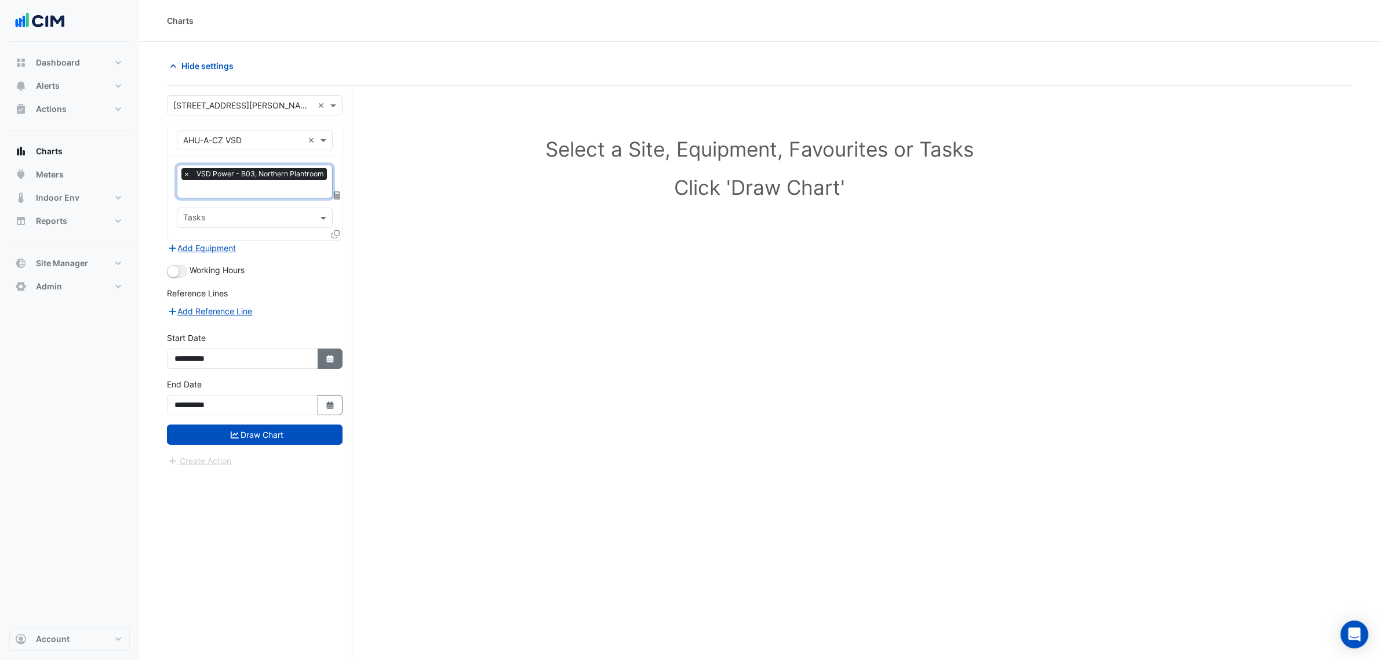
drag, startPoint x: 314, startPoint y: 346, endPoint x: 322, endPoint y: 350, distance: 9.1
click at [322, 349] on div "**********" at bounding box center [255, 350] width 176 height 37
click at [325, 348] on button "Select Date" at bounding box center [331, 358] width 26 height 20
select select "*"
select select "****"
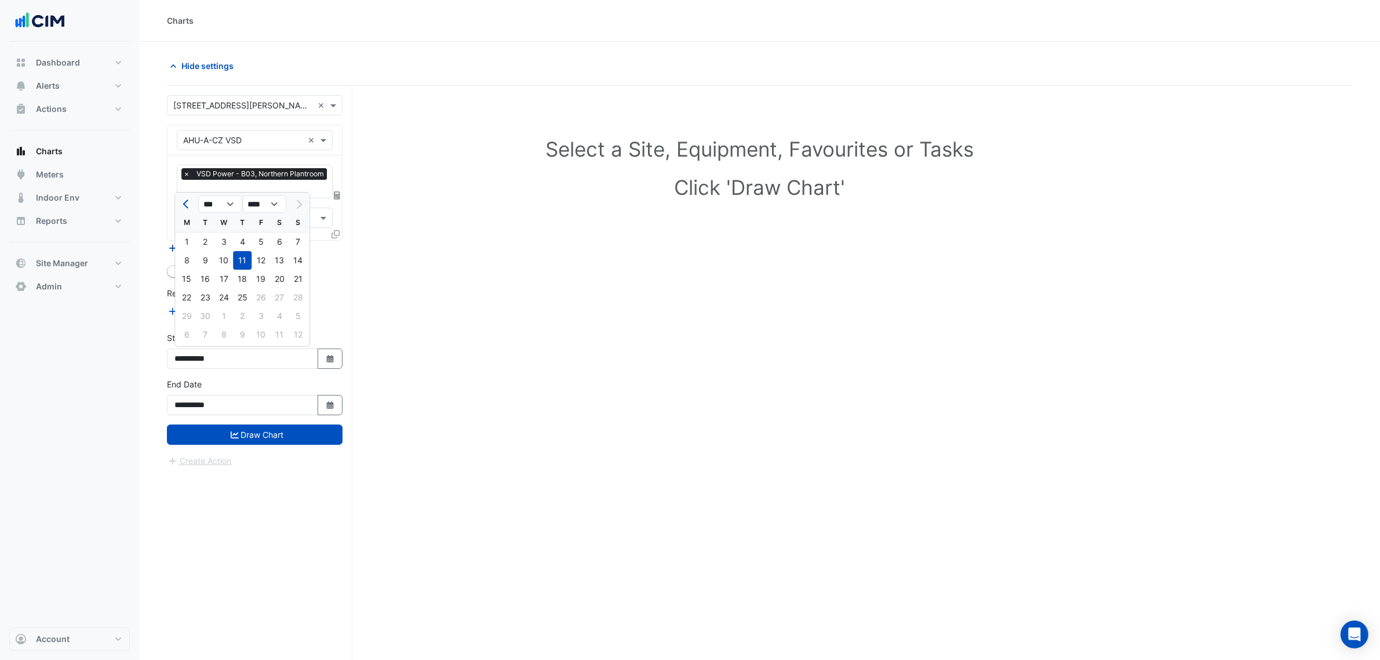
drag, startPoint x: 186, startPoint y: 235, endPoint x: 198, endPoint y: 248, distance: 18.0
click at [186, 237] on div "1" at bounding box center [186, 241] width 19 height 19
type input "**********"
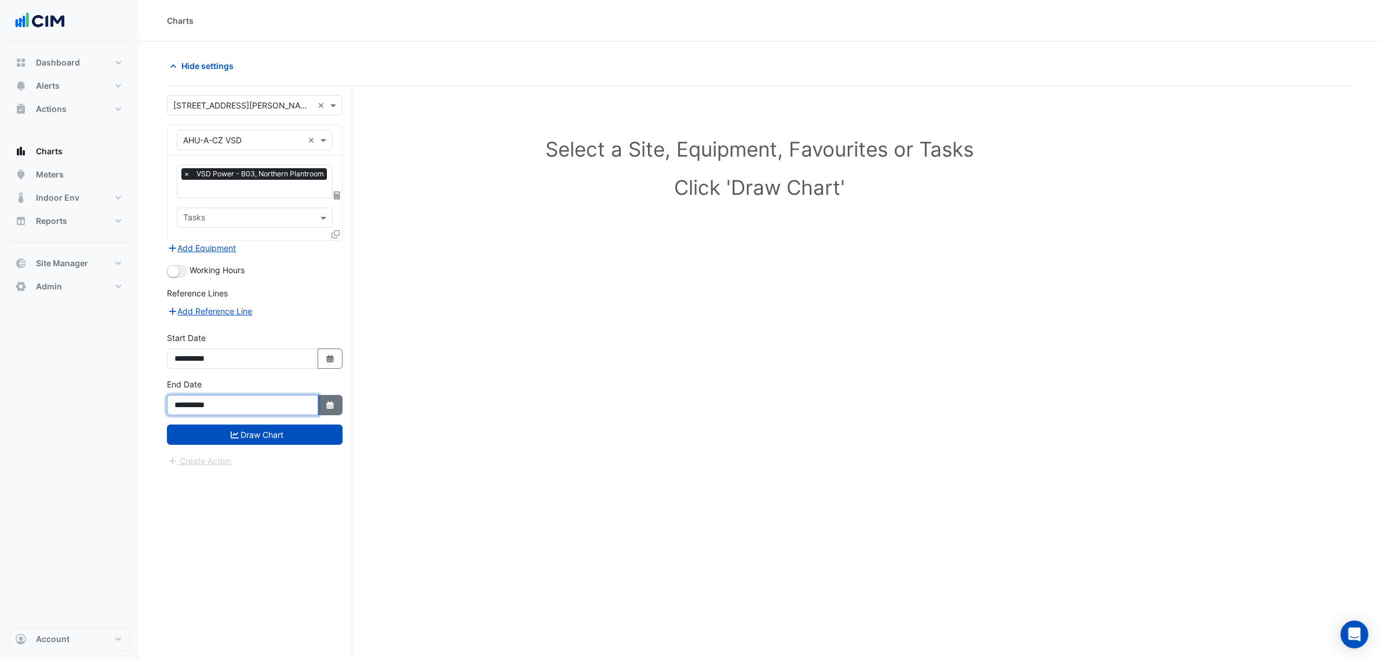
drag, startPoint x: 314, startPoint y: 395, endPoint x: 328, endPoint y: 403, distance: 15.3
click at [319, 396] on div "**********" at bounding box center [255, 405] width 176 height 20
click at [326, 403] on icon "button" at bounding box center [329, 405] width 7 height 8
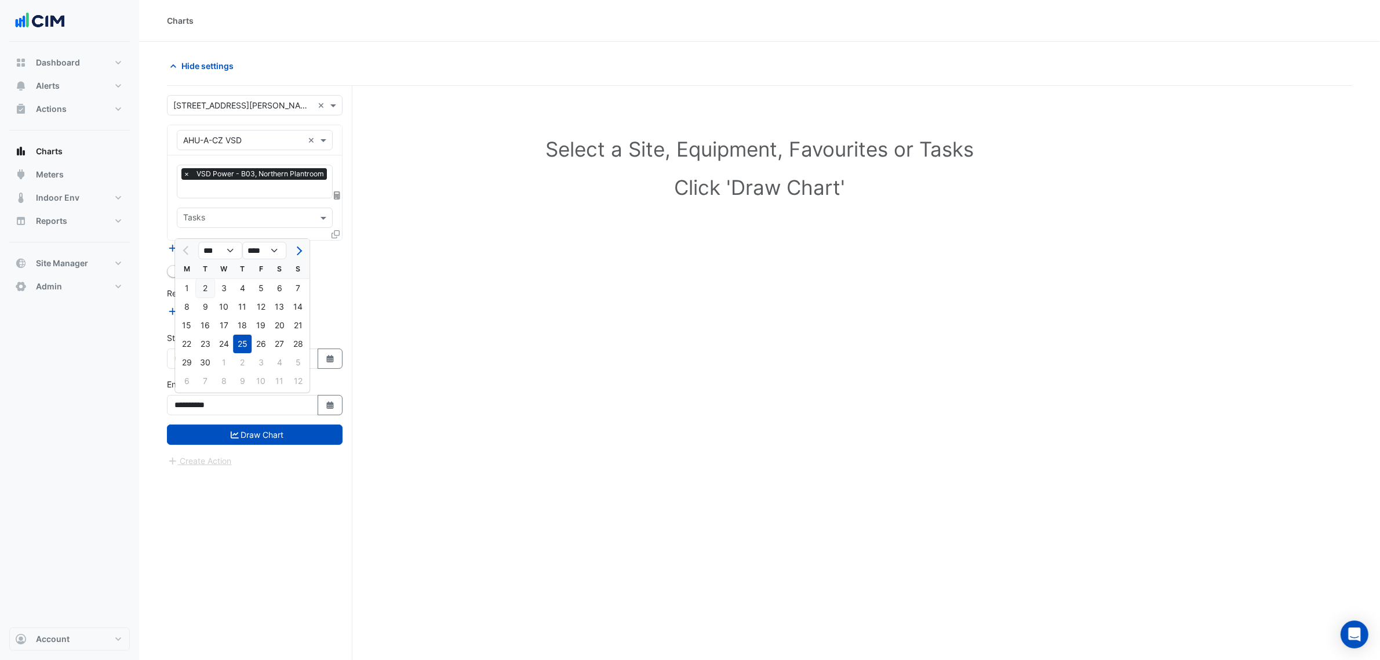
click at [206, 289] on div "2" at bounding box center [205, 288] width 19 height 19
type input "**********"
click at [178, 274] on button "button" at bounding box center [177, 271] width 20 height 13
click at [334, 231] on icon at bounding box center [336, 234] width 8 height 8
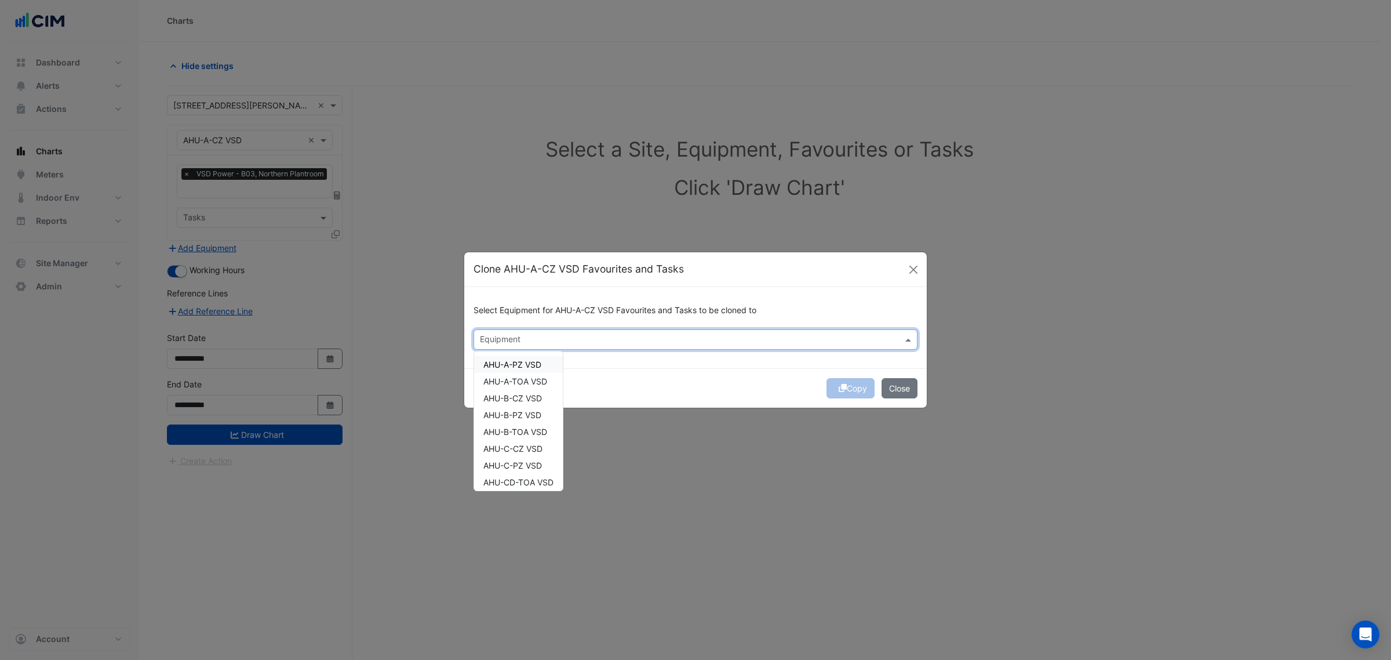
click at [501, 343] on input "text" at bounding box center [689, 340] width 418 height 12
drag, startPoint x: 506, startPoint y: 363, endPoint x: 510, endPoint y: 387, distance: 24.1
click at [506, 365] on span "AHU-A-PZ VSD" at bounding box center [512, 364] width 58 height 10
drag, startPoint x: 511, startPoint y: 387, endPoint x: 511, endPoint y: 403, distance: 15.7
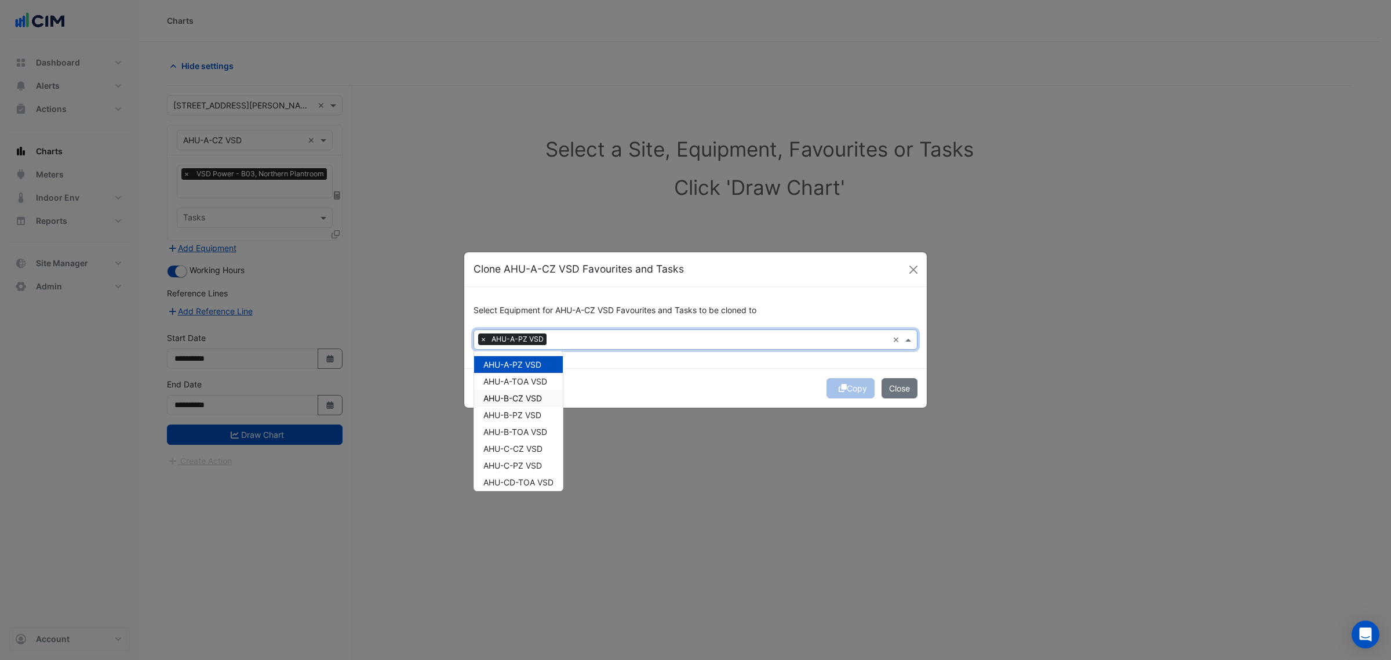
drag, startPoint x: 511, startPoint y: 403, endPoint x: 508, endPoint y: 426, distance: 23.4
click at [508, 427] on span "AHU-B-TOA VSD" at bounding box center [515, 432] width 64 height 10
click at [512, 377] on span "AHU-A-TOA VSD" at bounding box center [515, 381] width 64 height 10
click at [514, 400] on span "AHU-B-CZ VSD" at bounding box center [512, 398] width 59 height 10
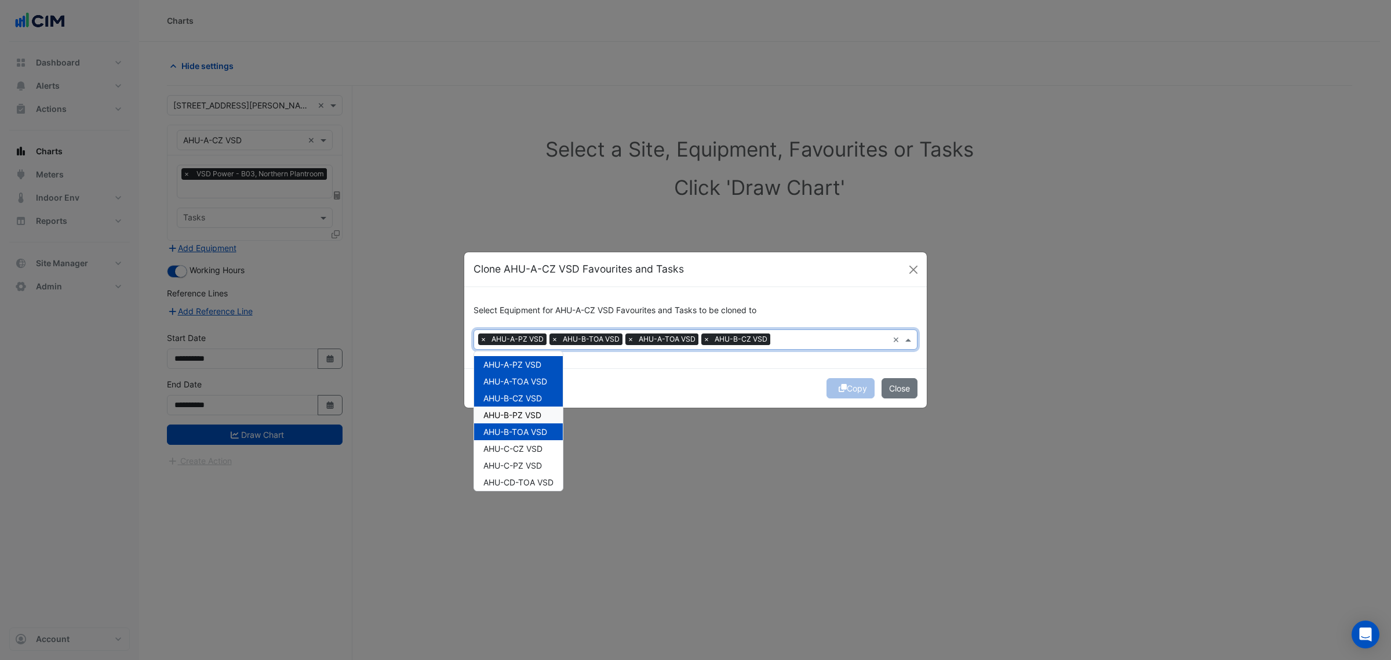
click at [512, 410] on span "AHU-B-PZ VSD" at bounding box center [512, 415] width 58 height 10
click at [508, 424] on div "AHU-B-TOA VSD" at bounding box center [518, 431] width 89 height 17
click at [508, 450] on span "AHU-C-CZ VSD" at bounding box center [512, 448] width 59 height 10
drag, startPoint x: 507, startPoint y: 459, endPoint x: 505, endPoint y: 474, distance: 14.7
click at [506, 464] on span "AHU-C-PZ VSD" at bounding box center [512, 465] width 59 height 10
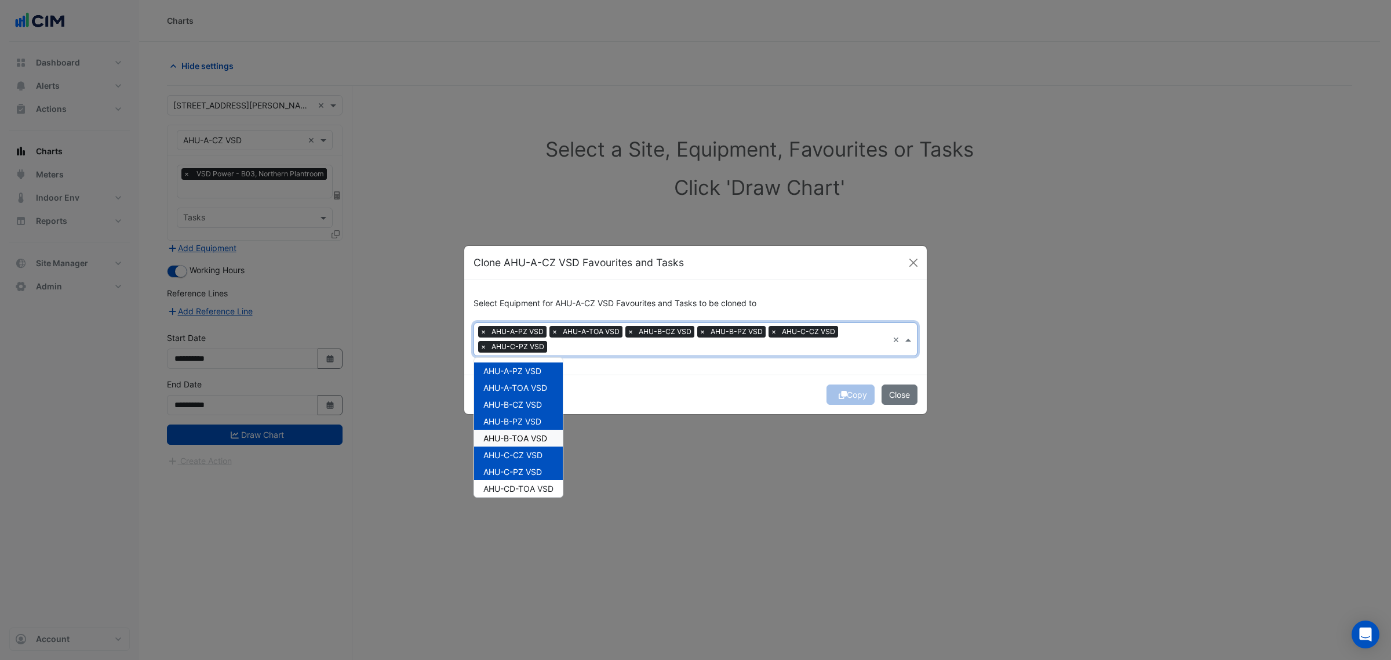
click at [507, 435] on span "AHU-B-TOA VSD" at bounding box center [515, 438] width 64 height 10
click at [506, 491] on span "AHU-CD-TOA VSD" at bounding box center [518, 488] width 70 height 10
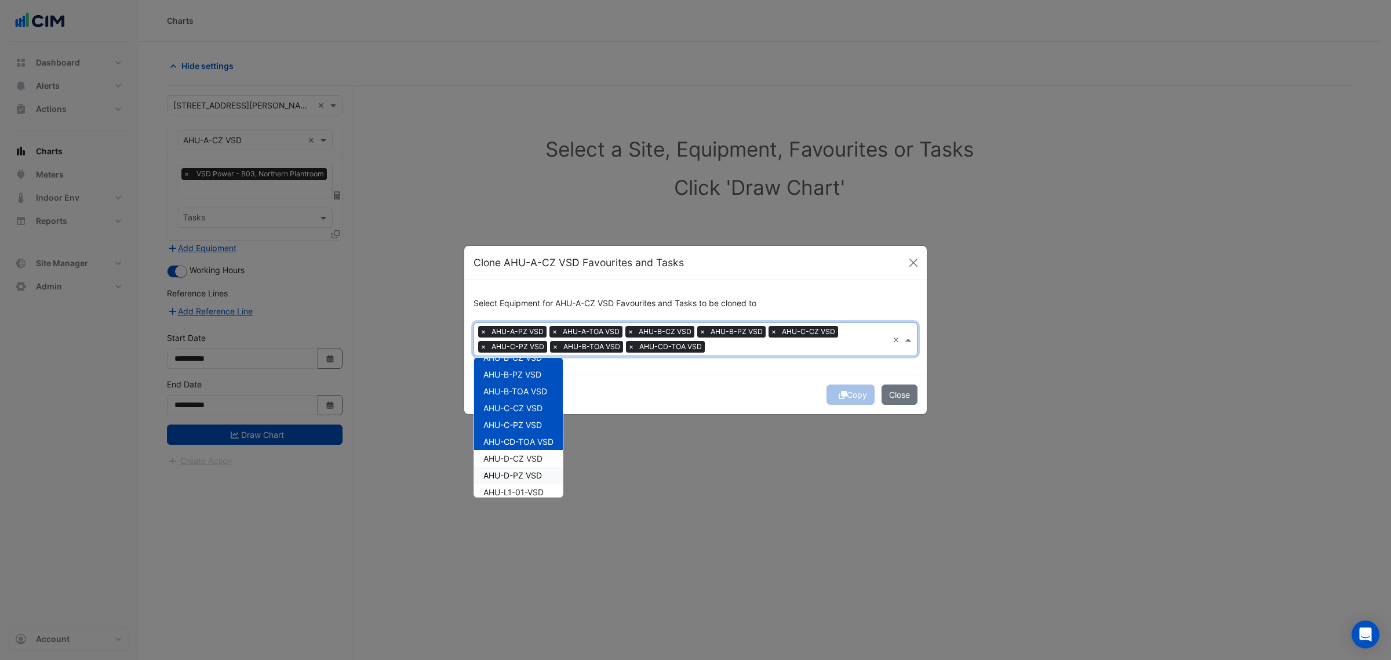
scroll to position [72, 0]
drag, startPoint x: 515, startPoint y: 435, endPoint x: 515, endPoint y: 442, distance: 6.4
click at [515, 438] on div "AHU-D-CZ VSD" at bounding box center [518, 432] width 89 height 17
drag, startPoint x: 515, startPoint y: 450, endPoint x: 514, endPoint y: 459, distance: 8.8
click at [515, 452] on span "AHU-D-PZ VSD" at bounding box center [512, 450] width 59 height 10
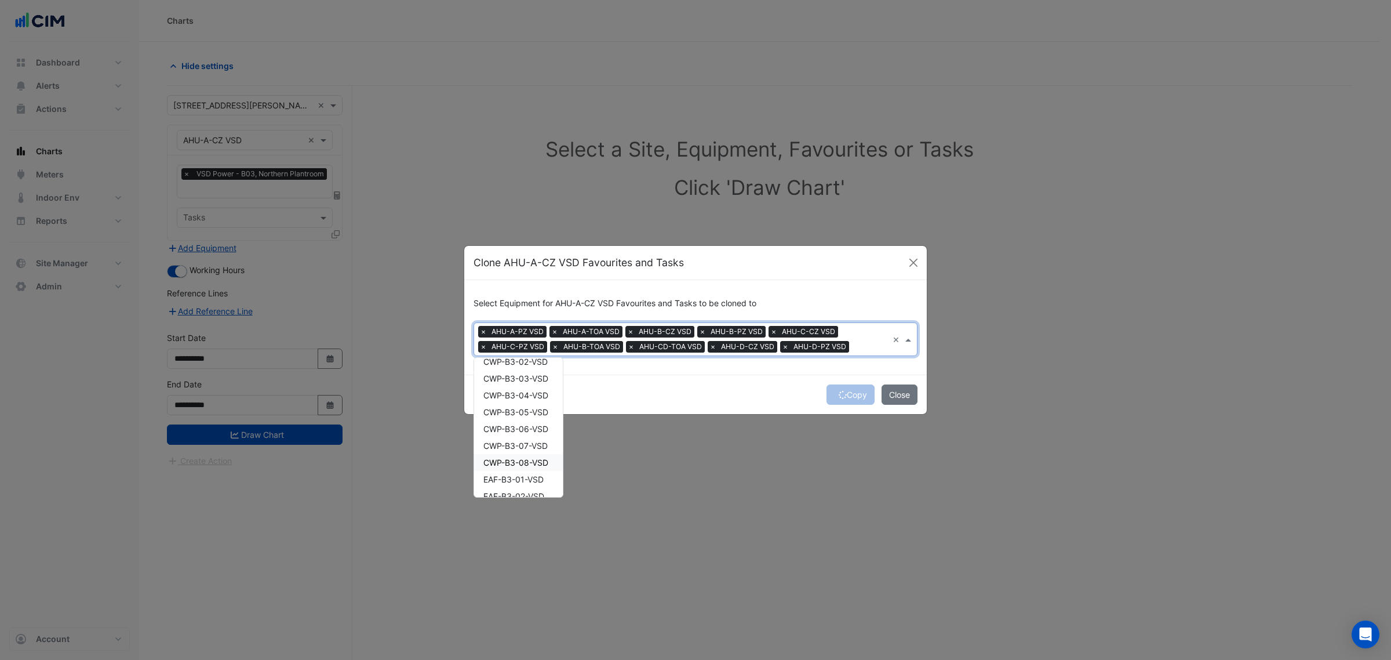
scroll to position [580, 0]
click at [672, 402] on div "Copy Close" at bounding box center [695, 393] width 463 height 39
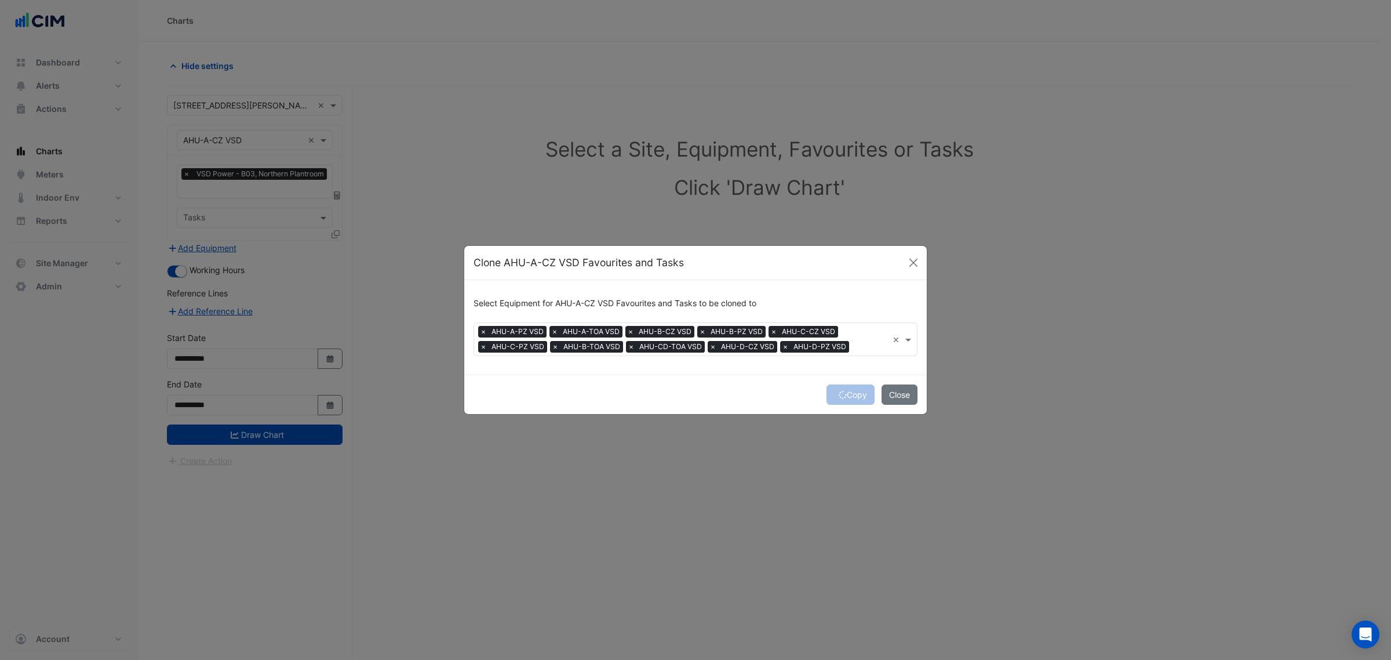
click at [854, 391] on div "Copy Close" at bounding box center [695, 393] width 463 height 39
click at [854, 391] on button "Copy" at bounding box center [851, 394] width 48 height 20
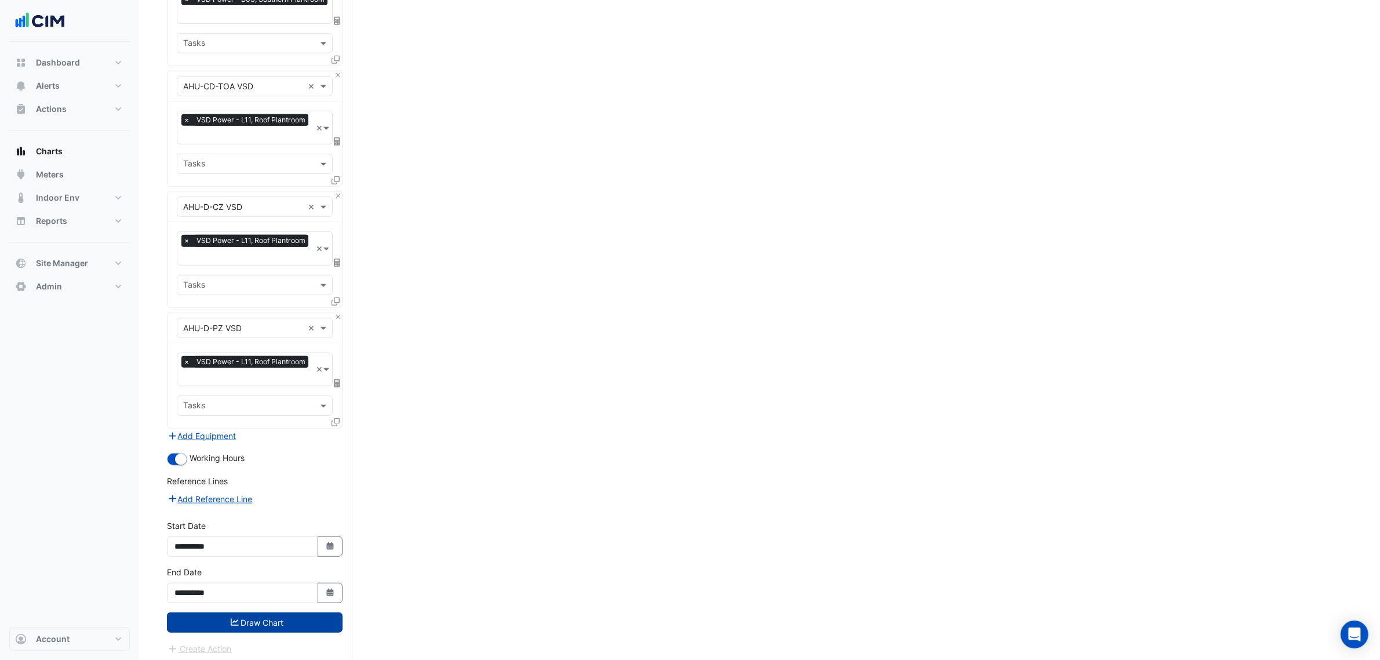
click at [307, 618] on button "Draw Chart" at bounding box center [255, 622] width 176 height 20
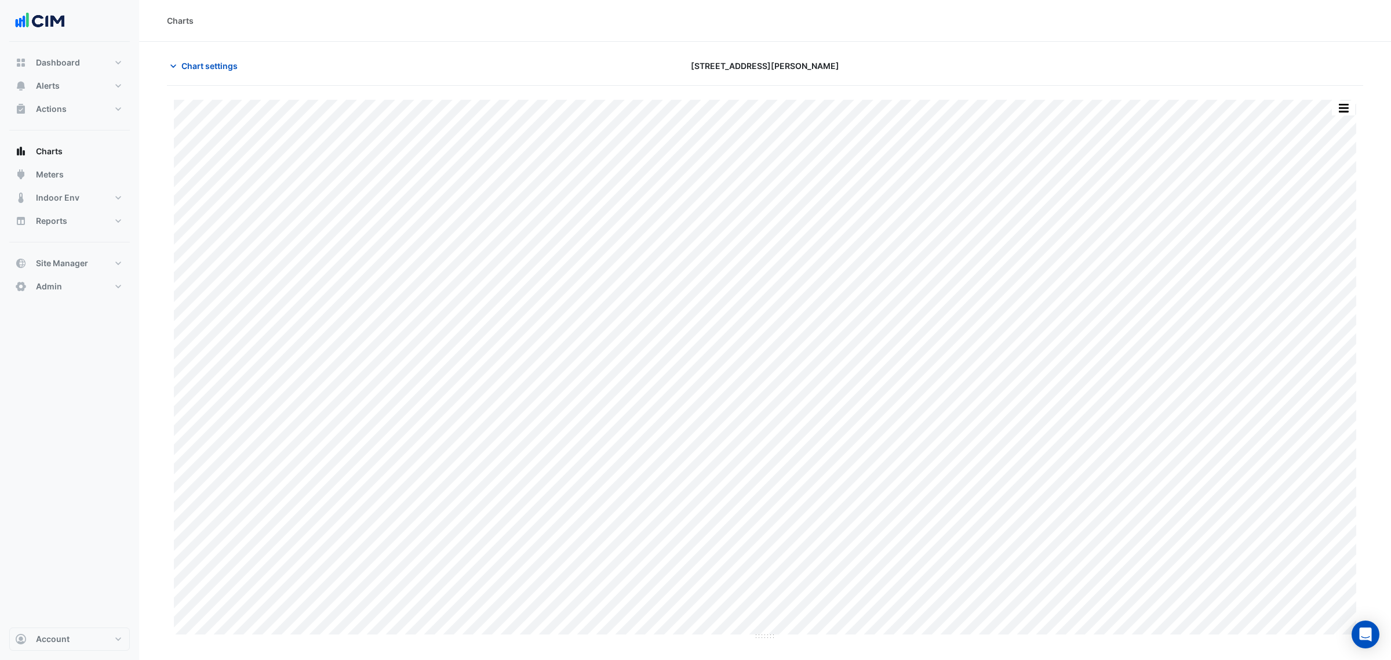
click at [201, 49] on section "Chart settings [STREET_ADDRESS][PERSON_NAME] Split by Equip Split All Print Sav…" at bounding box center [765, 341] width 1252 height 598
click at [203, 63] on span "Chart settings" at bounding box center [209, 66] width 56 height 12
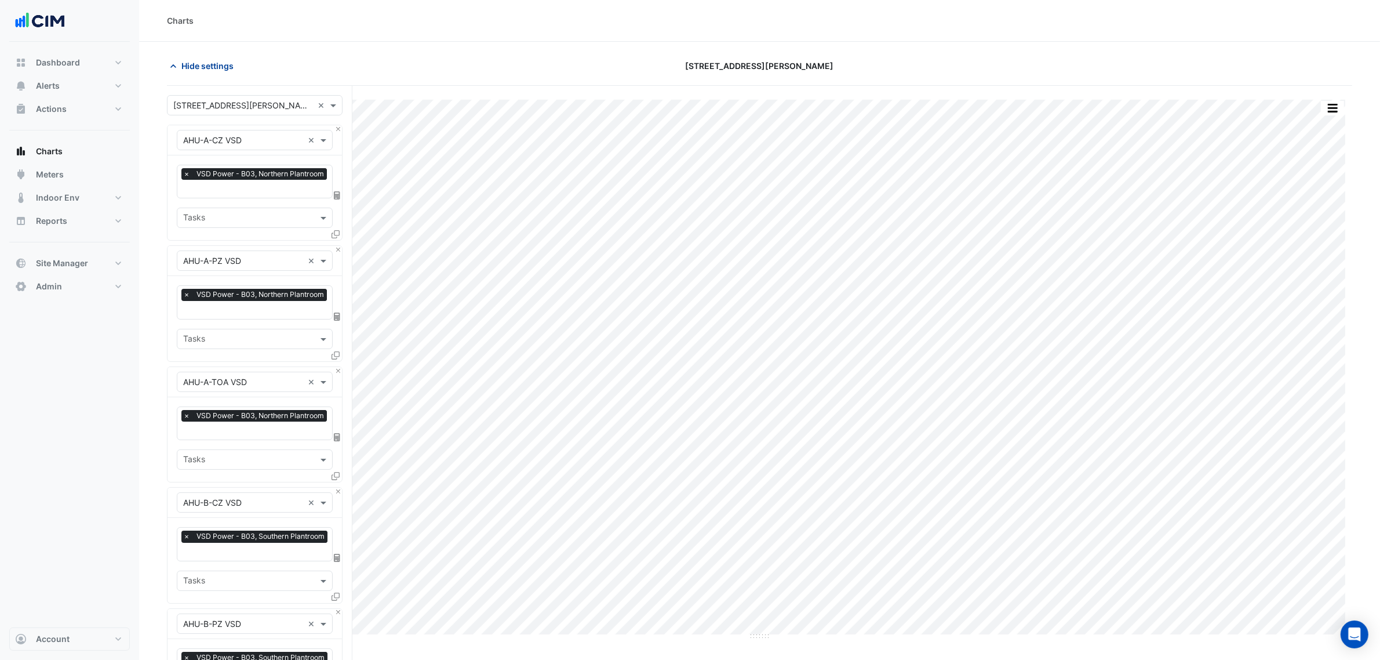
click at [215, 70] on span "Hide settings" at bounding box center [207, 66] width 52 height 12
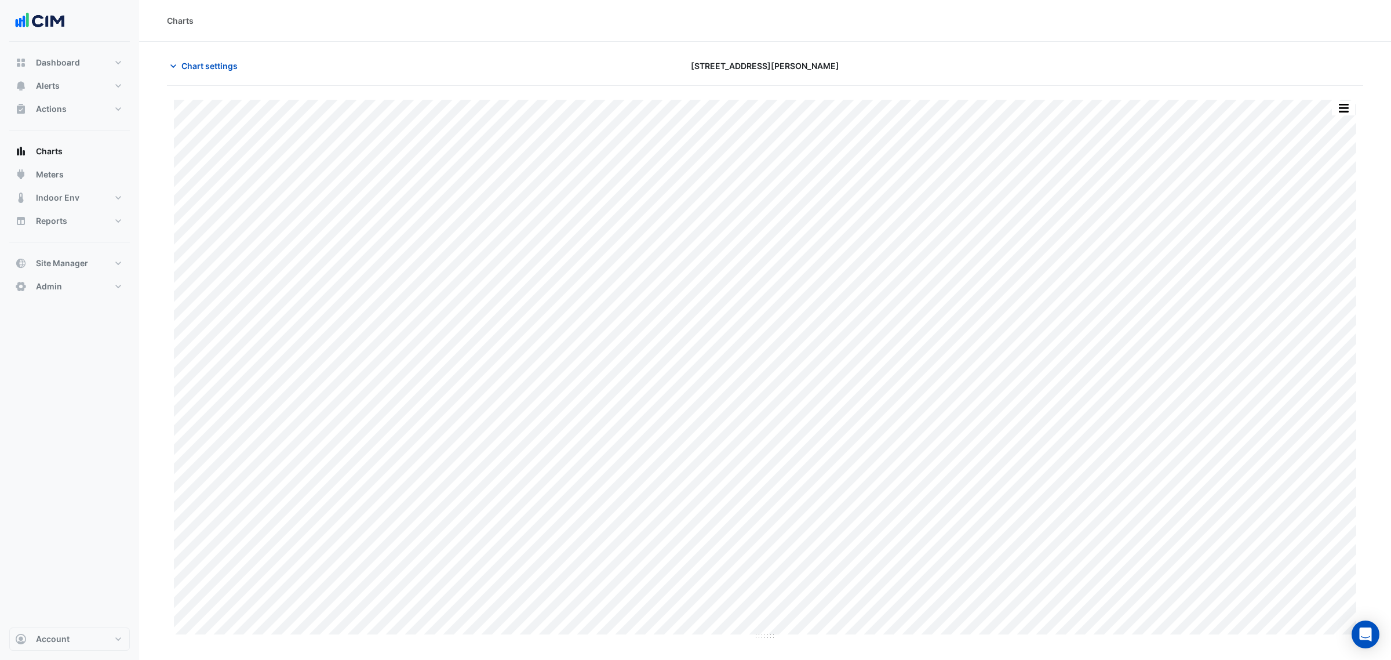
click at [210, 84] on div "Chart settings [STREET_ADDRESS][PERSON_NAME]" at bounding box center [765, 71] width 1197 height 30
click at [210, 71] on span "Chart settings" at bounding box center [209, 66] width 56 height 12
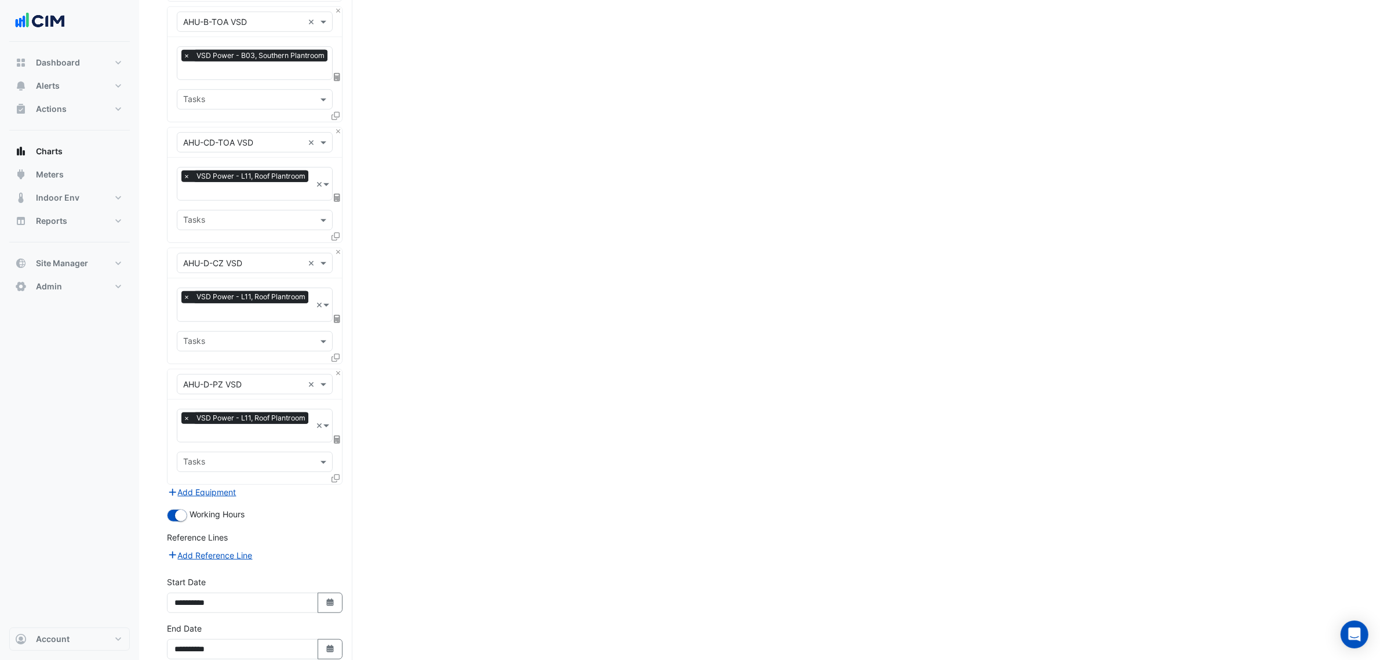
scroll to position [1020, 0]
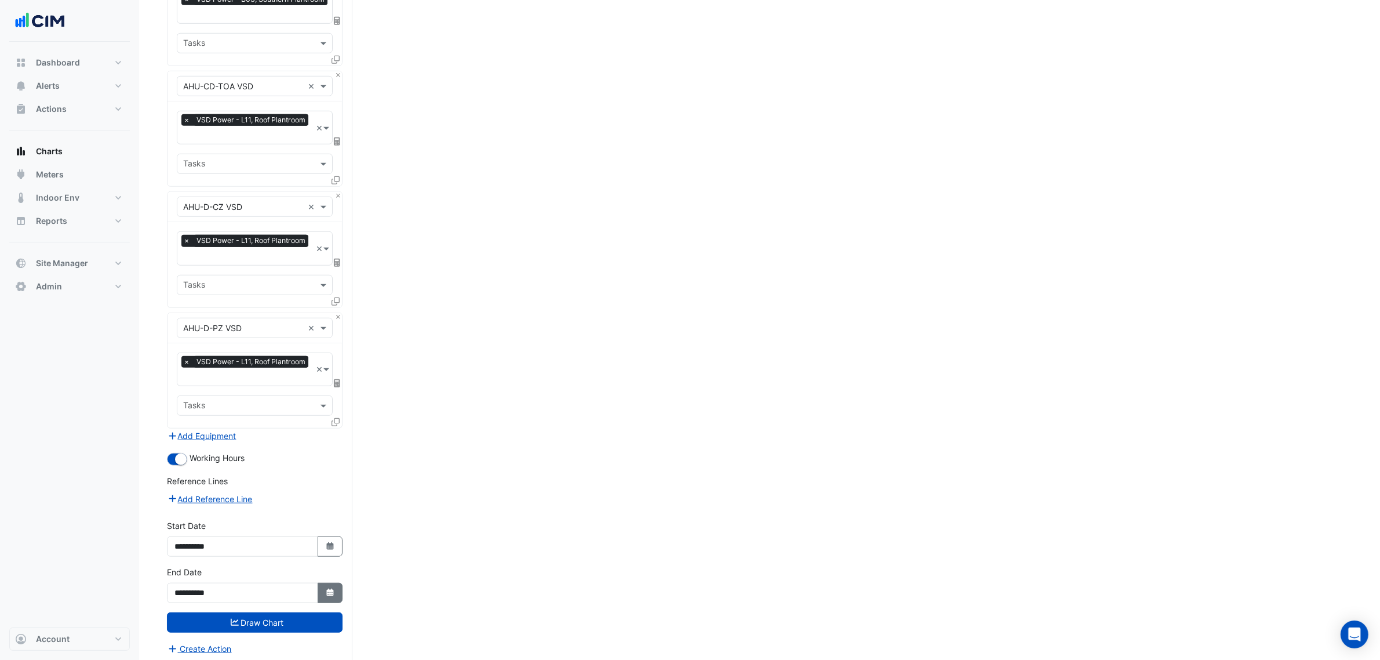
click at [328, 588] on icon "Select Date" at bounding box center [330, 592] width 10 height 8
click at [225, 474] on div "3" at bounding box center [223, 471] width 19 height 19
type input "**********"
click at [271, 622] on button "Draw Chart" at bounding box center [255, 622] width 176 height 20
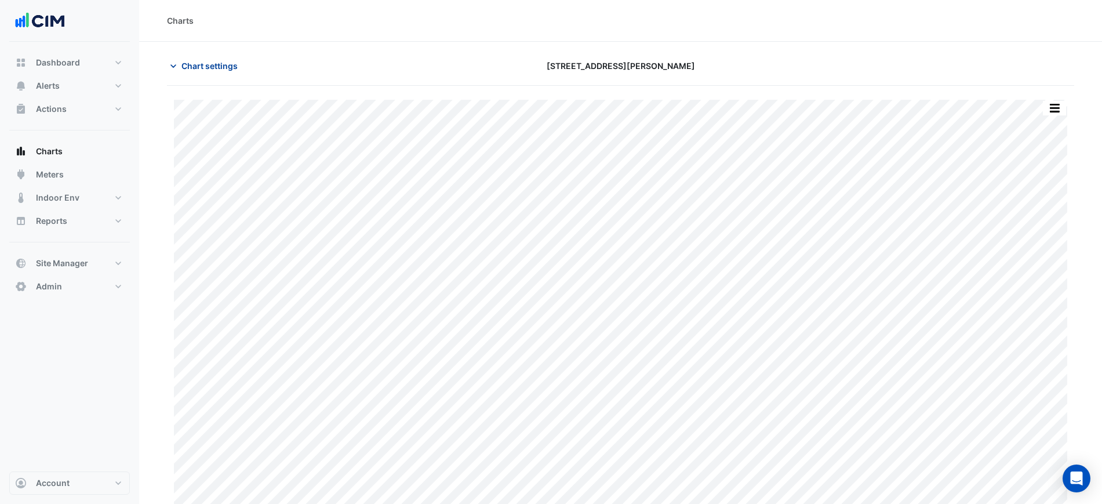
click at [213, 72] on button "Chart settings" at bounding box center [206, 66] width 78 height 20
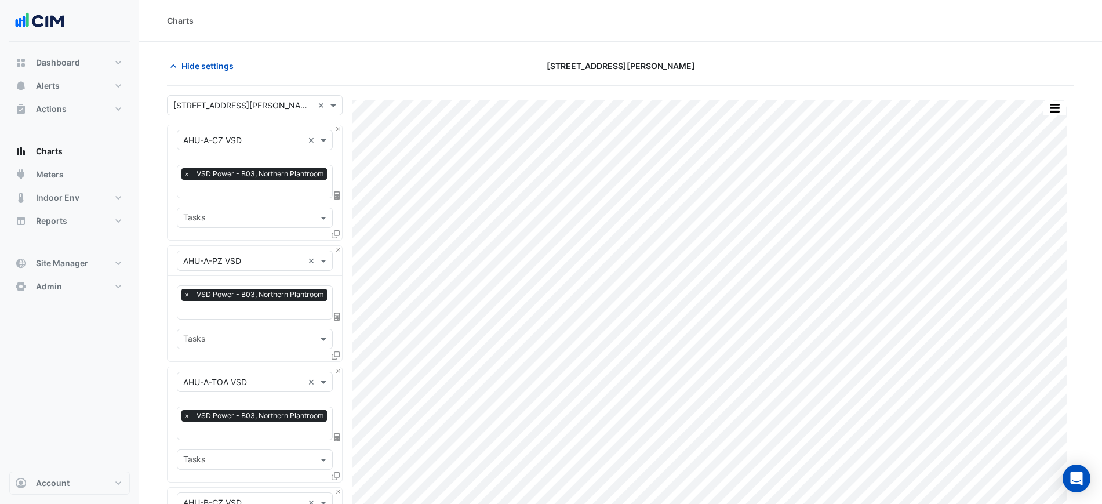
click at [246, 180] on div "× VSD Power - B03, Northern Plantroom" at bounding box center [255, 175] width 148 height 14
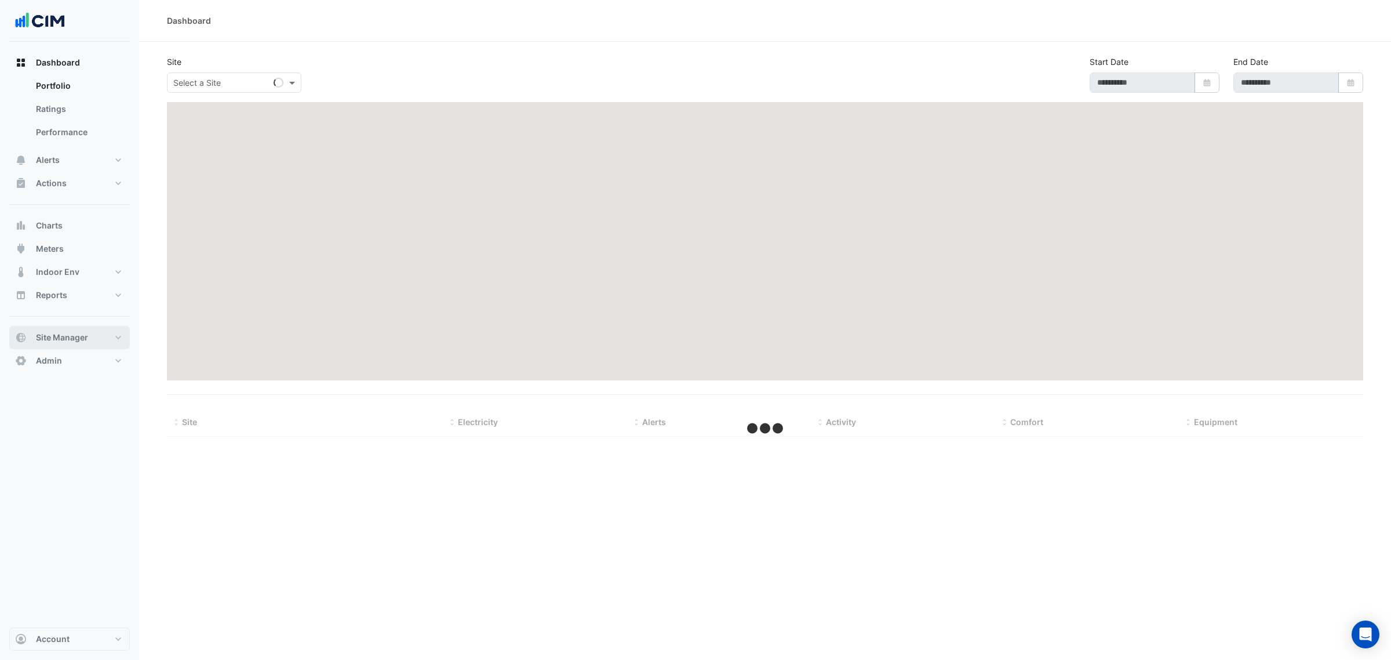
click at [73, 329] on button "Site Manager" at bounding box center [69, 337] width 121 height 23
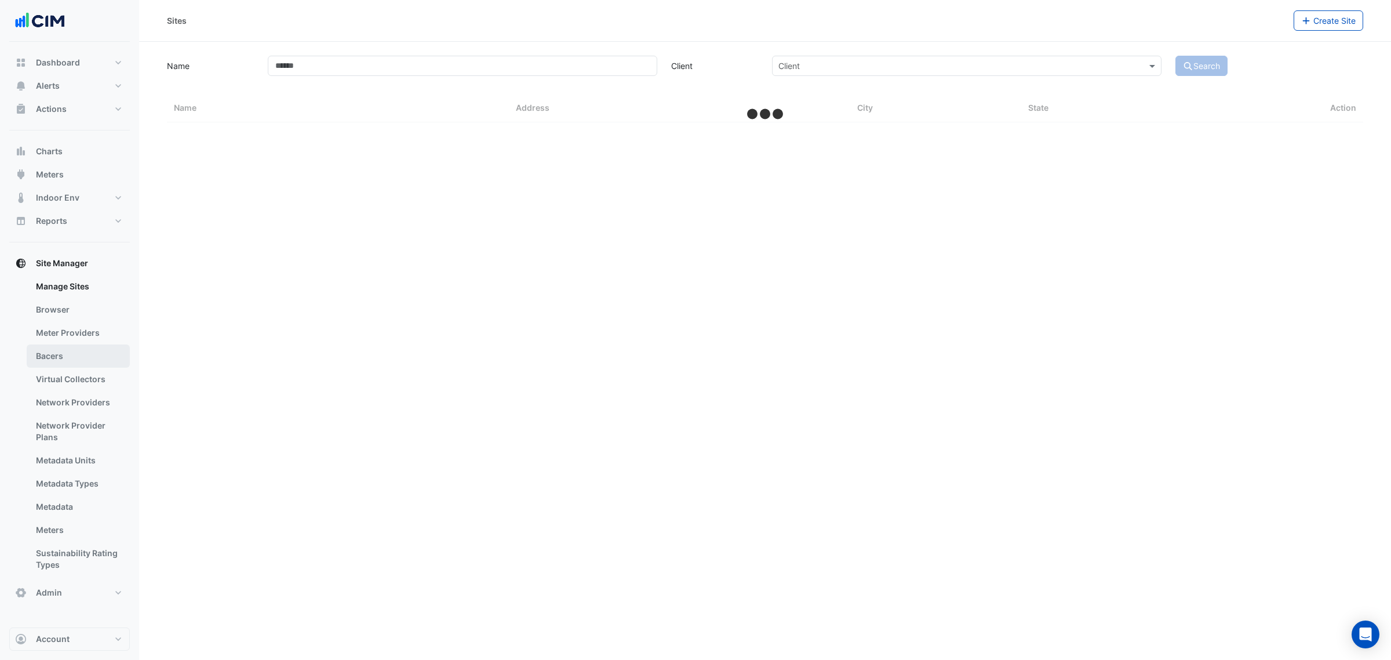
click at [78, 351] on link "Bacers" at bounding box center [78, 355] width 103 height 23
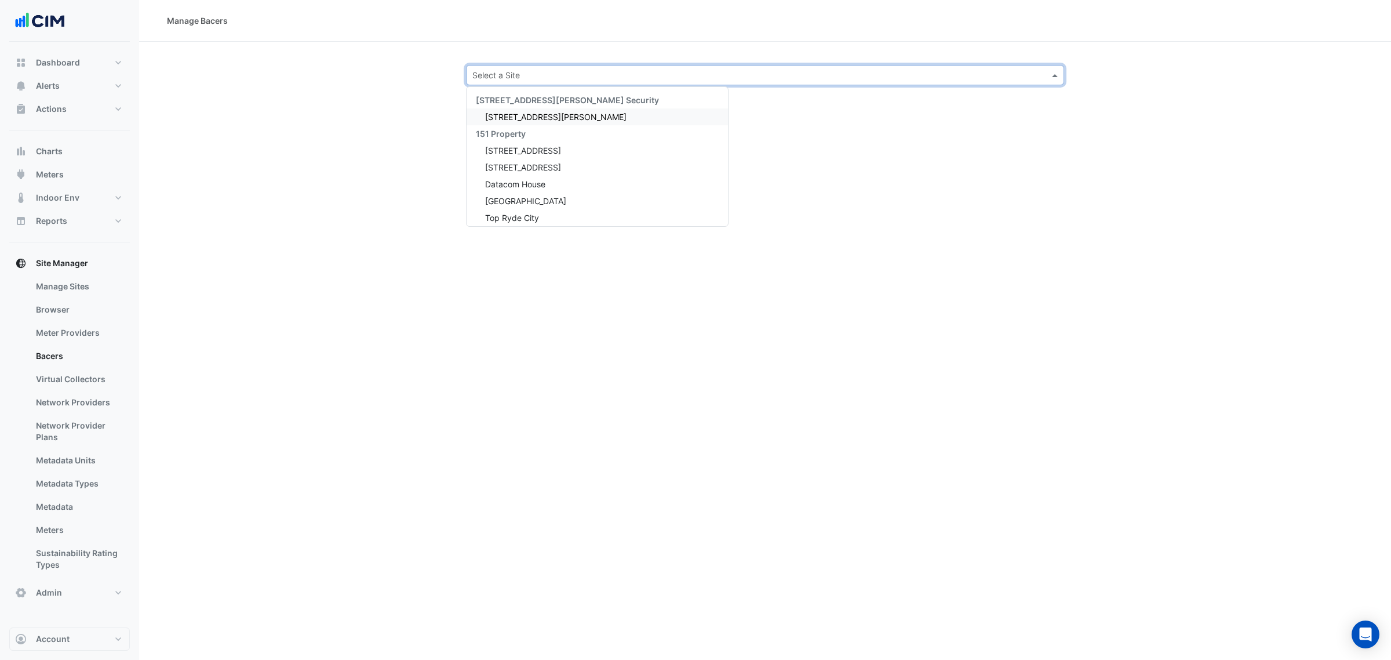
click at [486, 70] on input "text" at bounding box center [753, 76] width 562 height 12
type input "******"
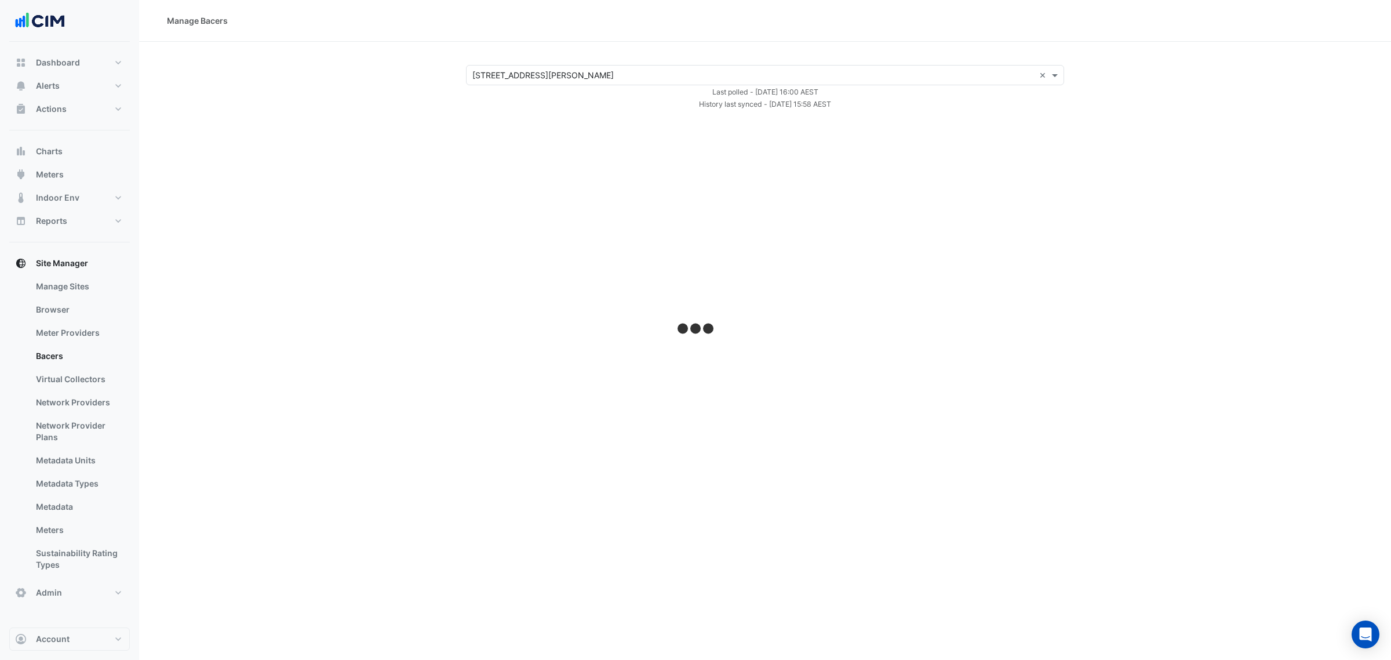
select select "***"
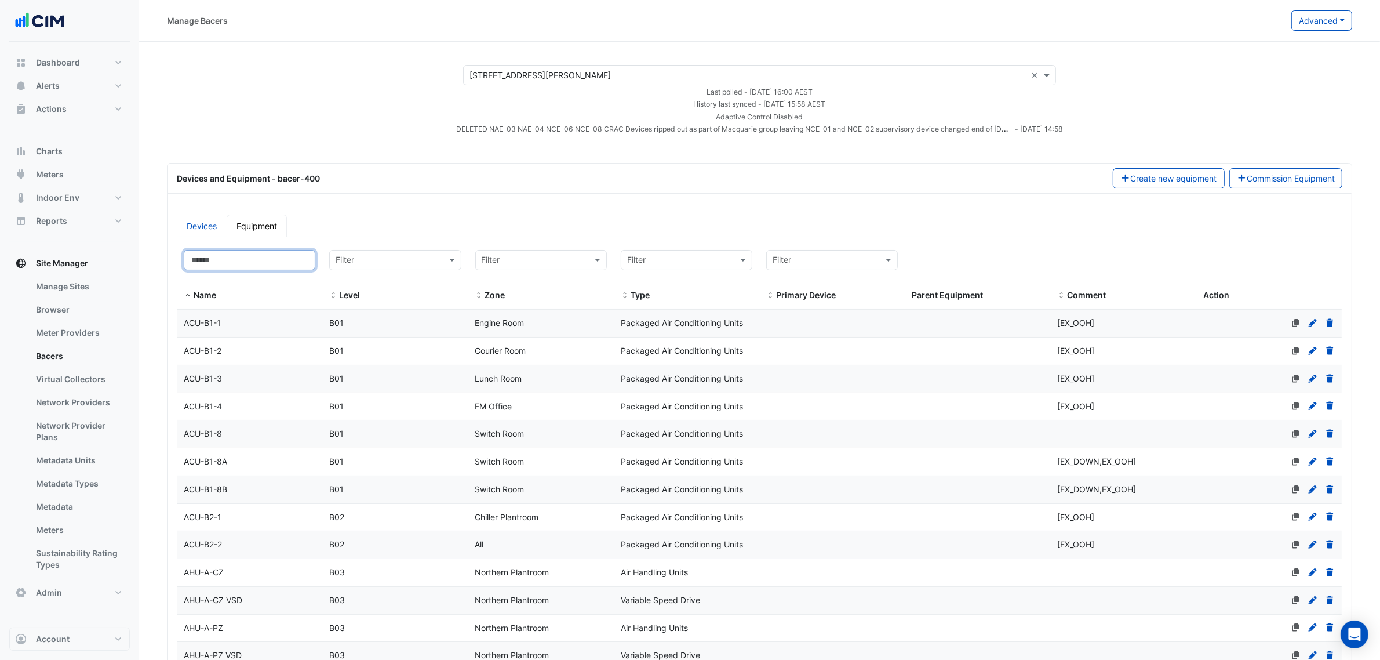
click at [223, 261] on input at bounding box center [250, 260] width 132 height 20
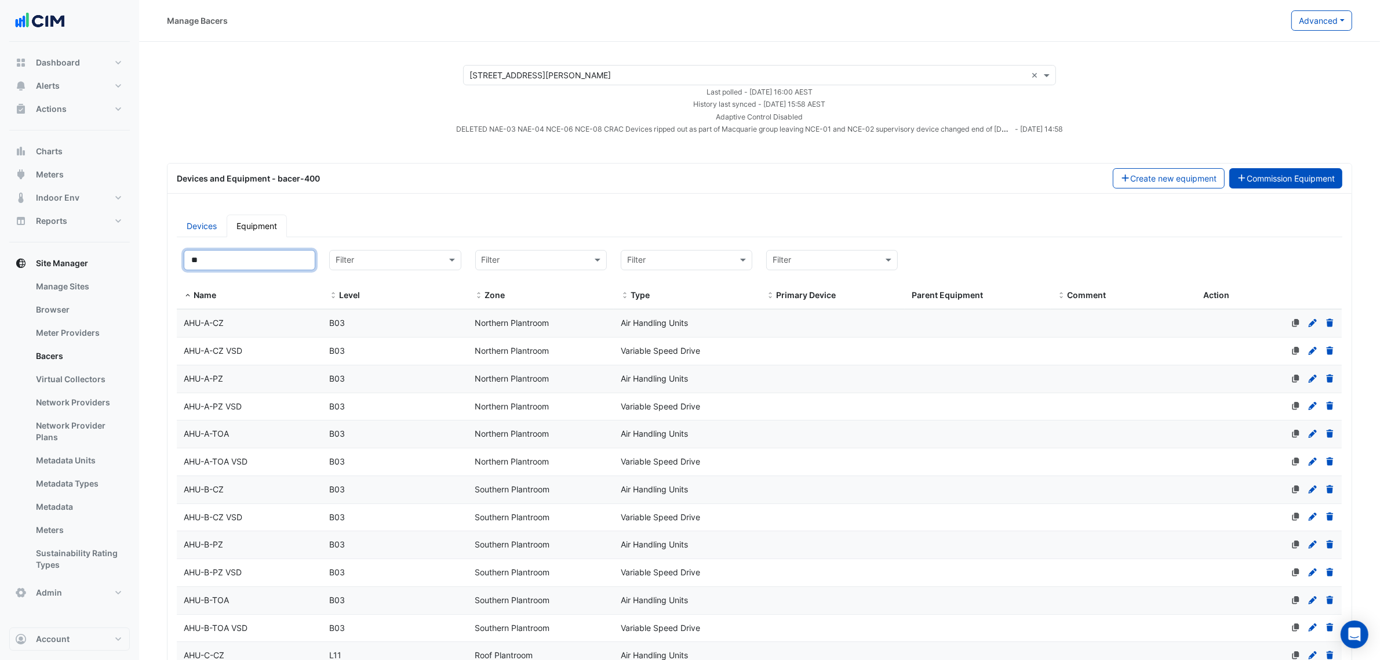
type input "**"
click at [1297, 183] on button "Commission Equipment" at bounding box center [1287, 178] width 114 height 20
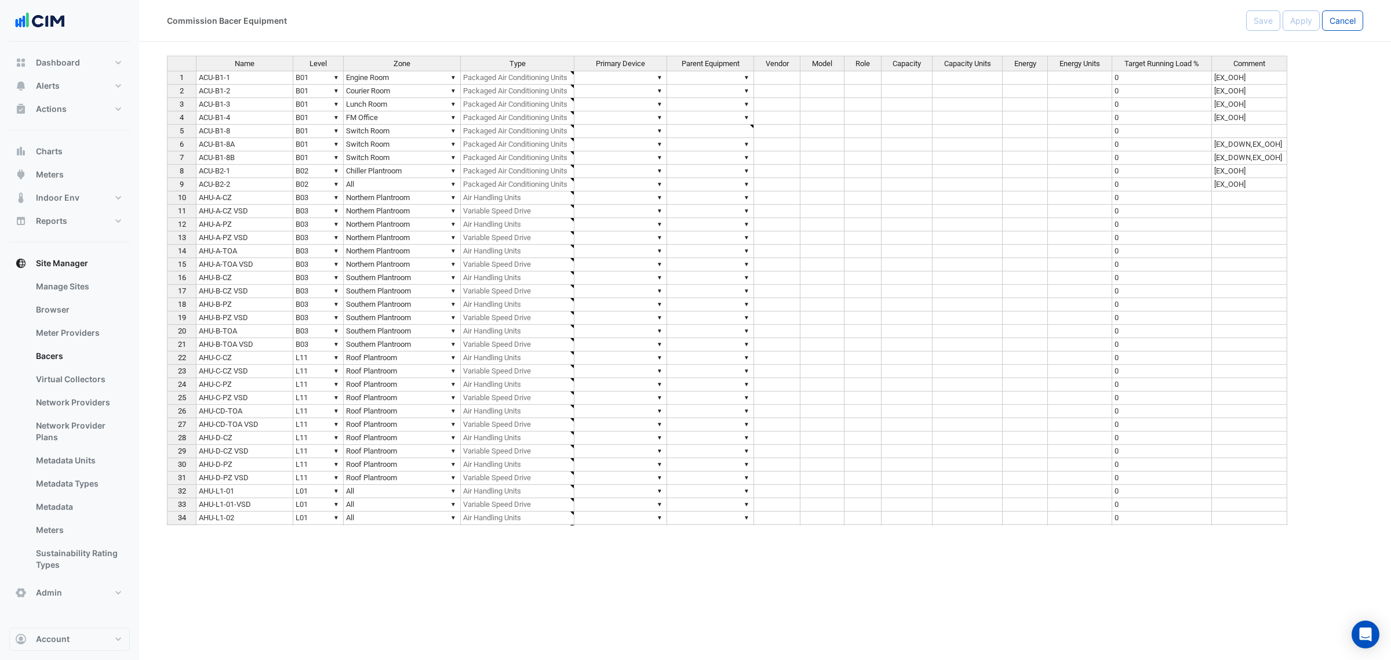
click at [236, 256] on td "AHU-A-TOA" at bounding box center [244, 251] width 97 height 13
click at [245, 225] on td "AHU-A-PZ" at bounding box center [244, 224] width 97 height 13
click at [249, 202] on td "AHU-A-CZ" at bounding box center [244, 197] width 97 height 13
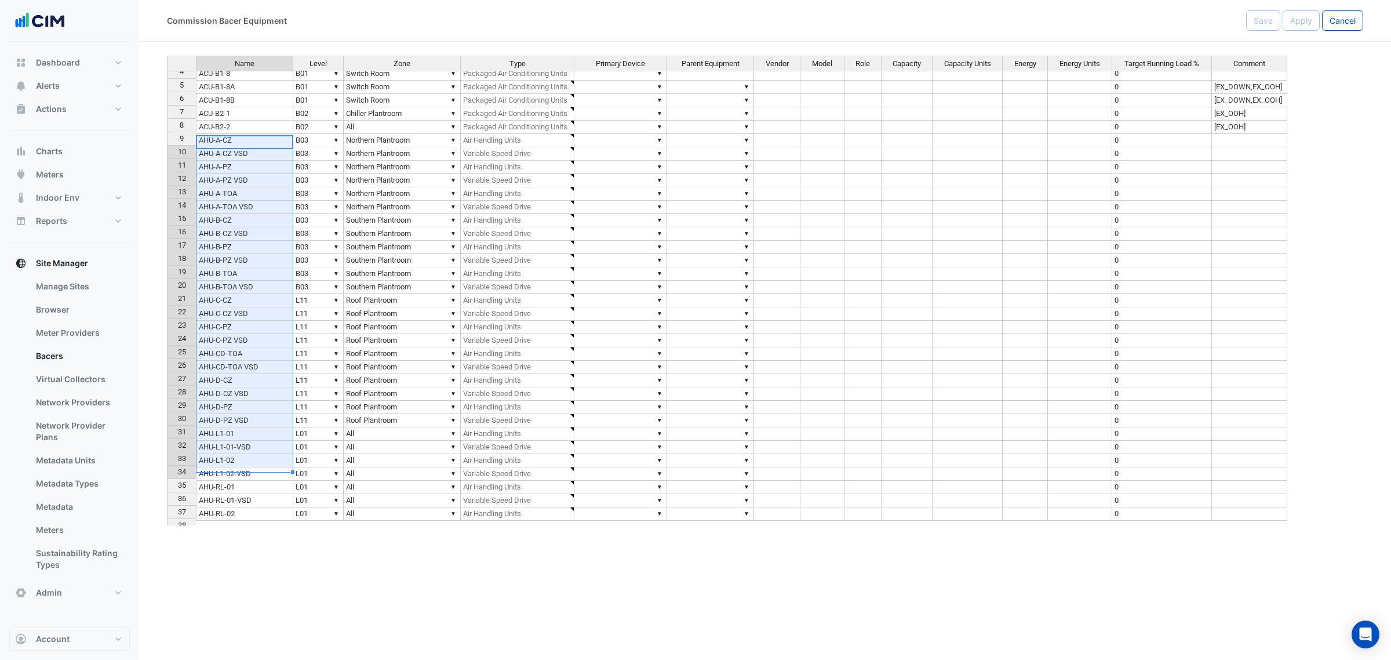
scroll to position [58, 0]
drag, startPoint x: 250, startPoint y: 200, endPoint x: 253, endPoint y: 427, distance: 226.7
click at [253, 427] on tbody "4 ACU-B1-4 ▼ B01 ▼ FM Office ▼ Packaged Air Conditioning Units ▼ ▼ 0 [EX_OOH] 5…" at bounding box center [727, 300] width 1121 height 494
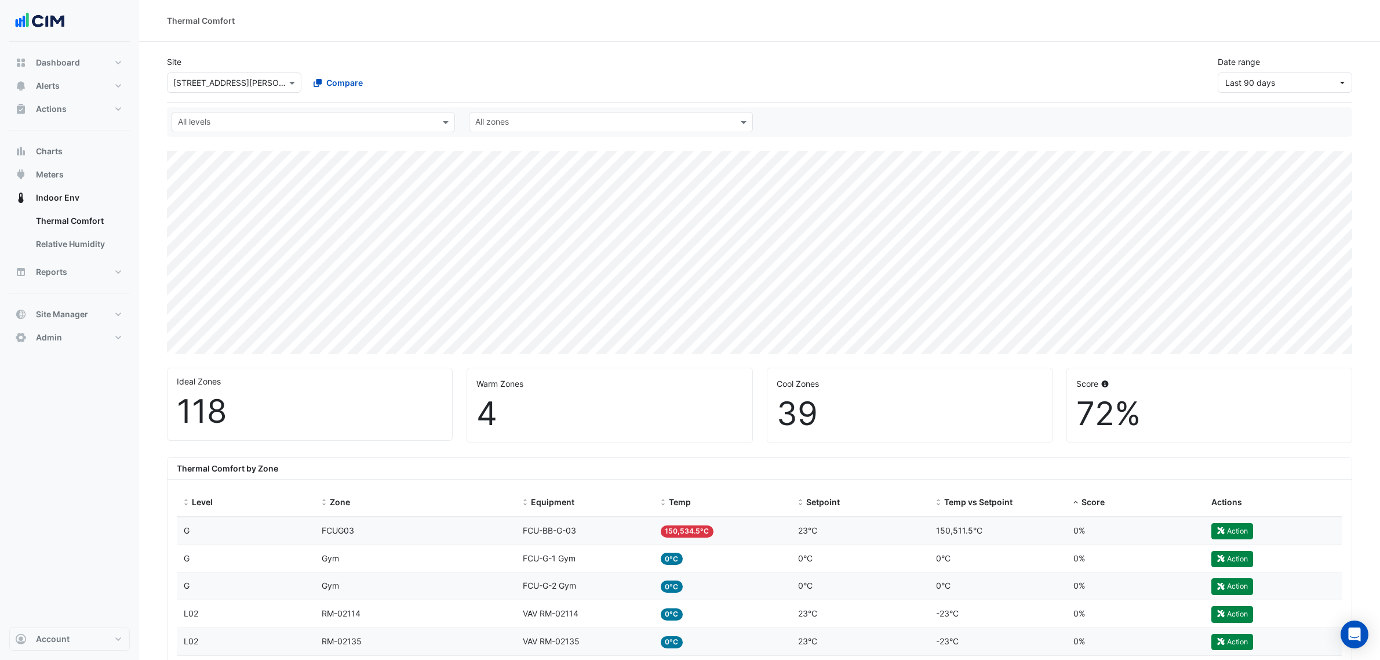
select select "***"
click at [87, 174] on button "Meters" at bounding box center [69, 174] width 121 height 23
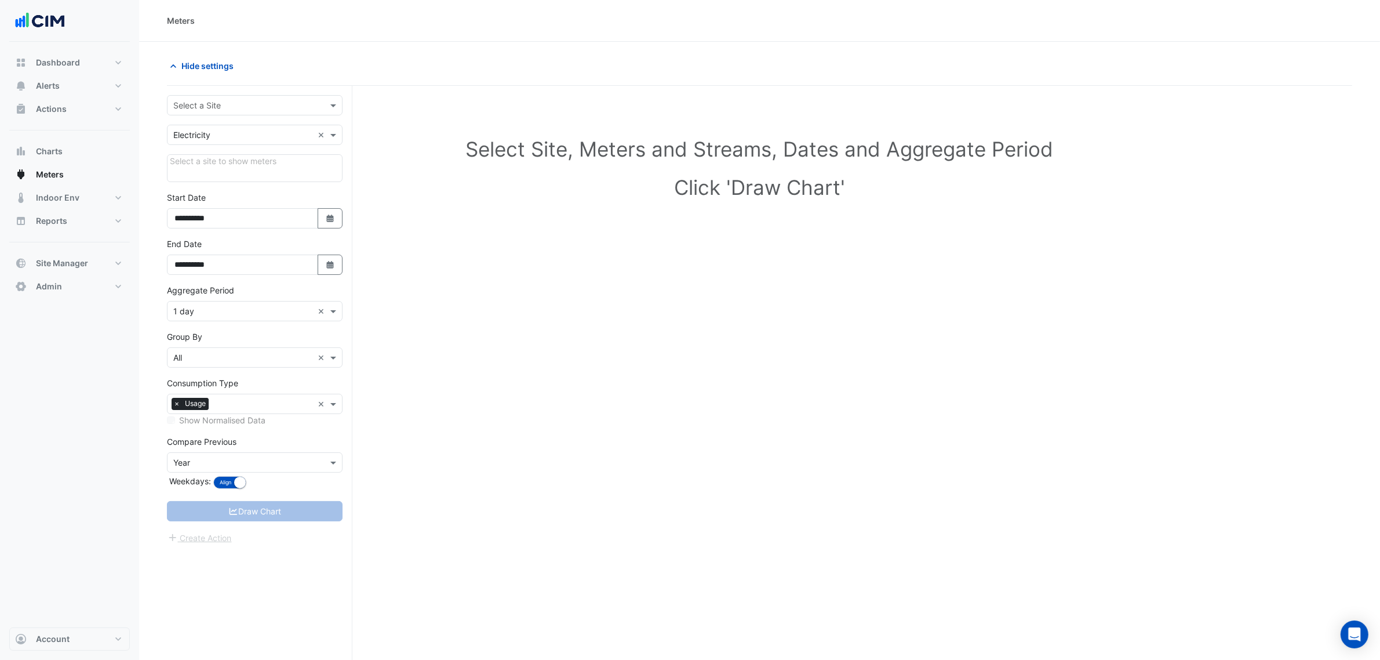
click at [238, 104] on input "text" at bounding box center [243, 106] width 140 height 12
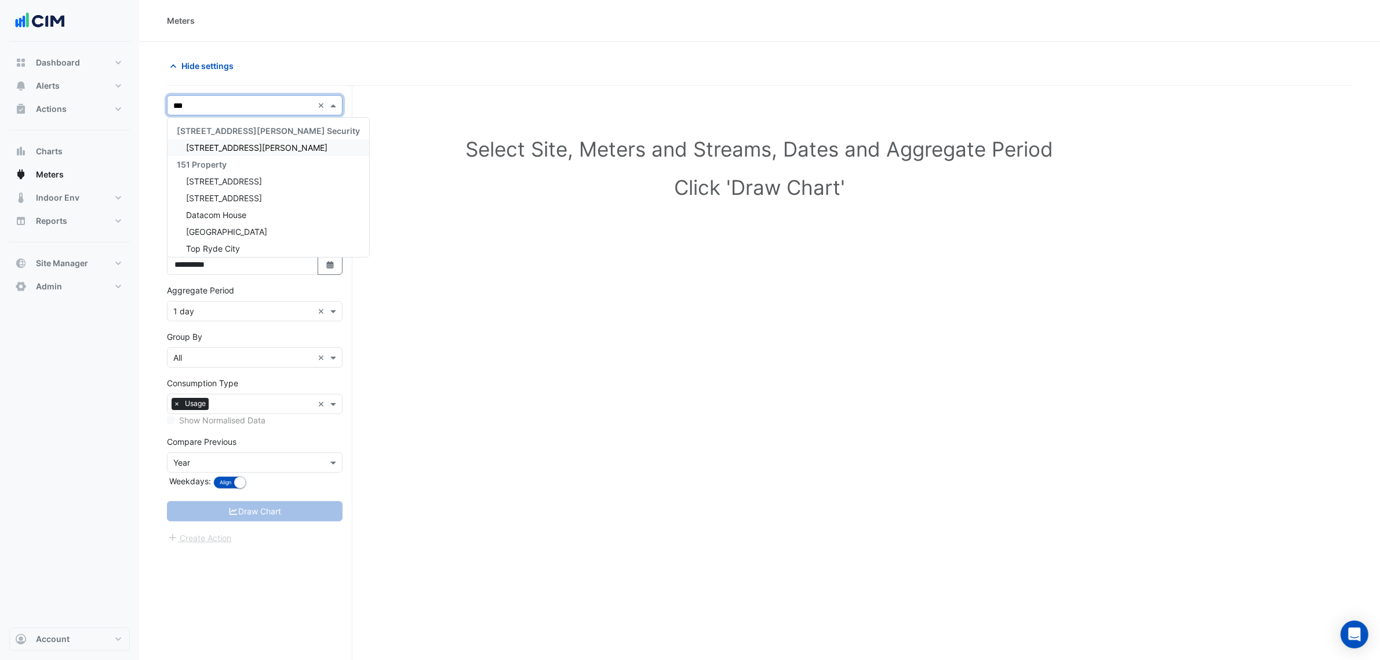
type input "****"
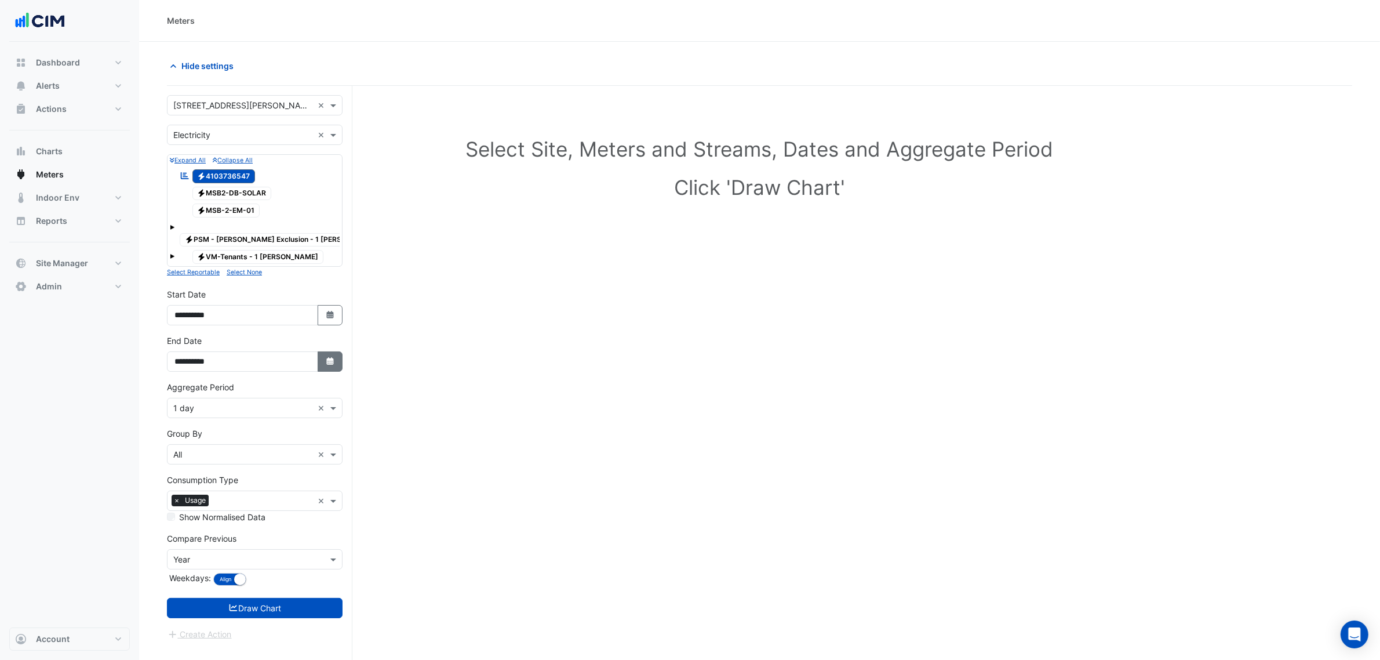
click at [325, 357] on icon "Select Date" at bounding box center [330, 361] width 10 height 8
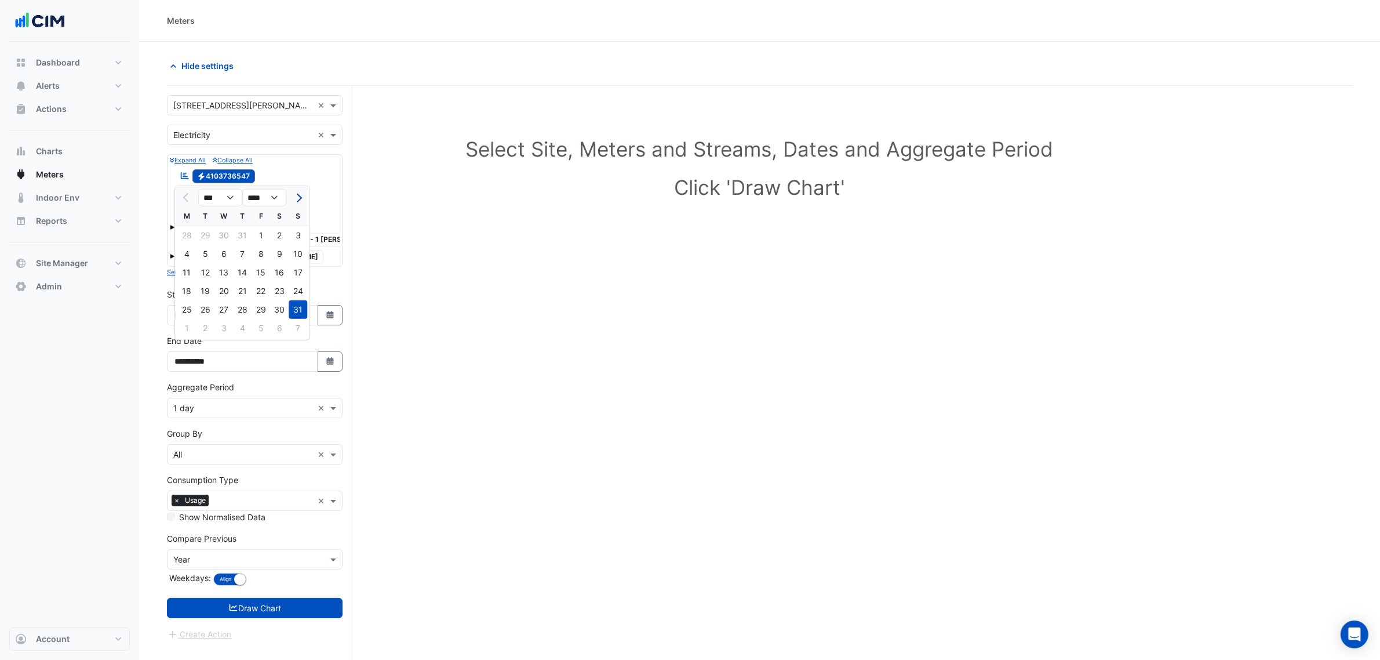
click at [292, 199] on button "Next month" at bounding box center [298, 197] width 14 height 19
select select "*"
click at [297, 235] on div "7" at bounding box center [298, 235] width 19 height 19
type input "**********"
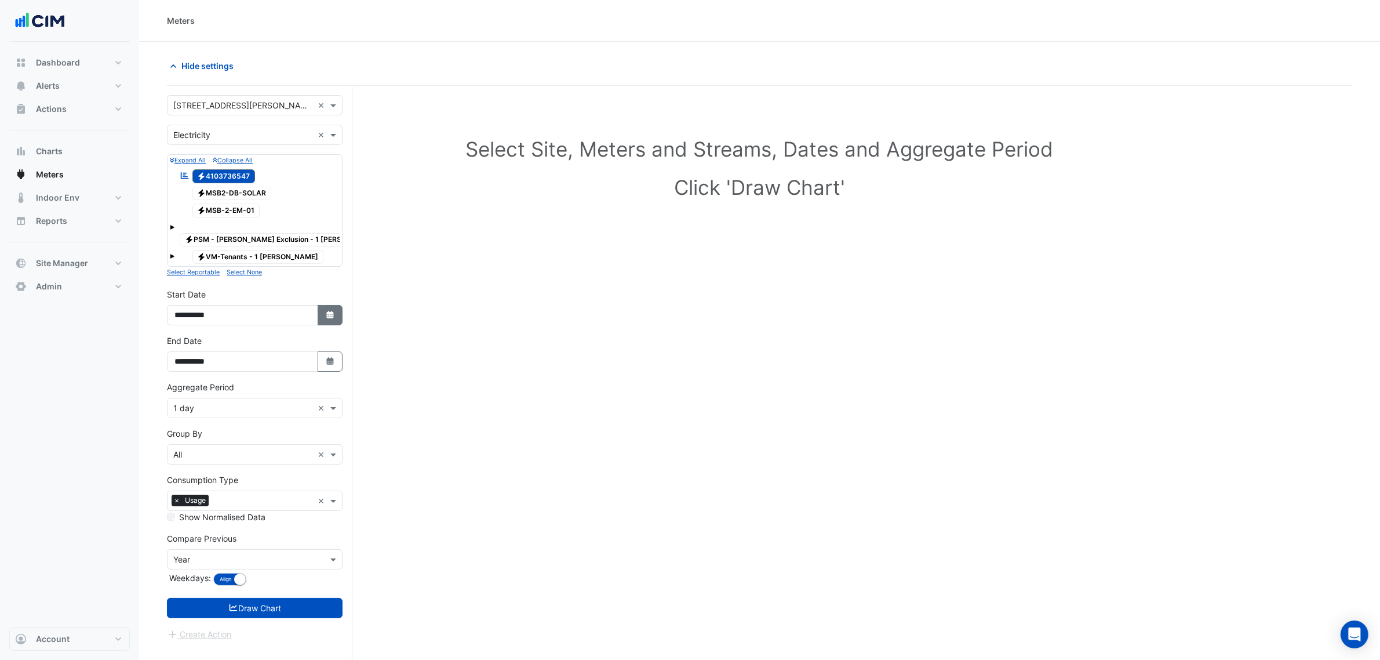
click at [328, 311] on icon "Select Date" at bounding box center [330, 315] width 10 height 8
select select "*"
select select "****"
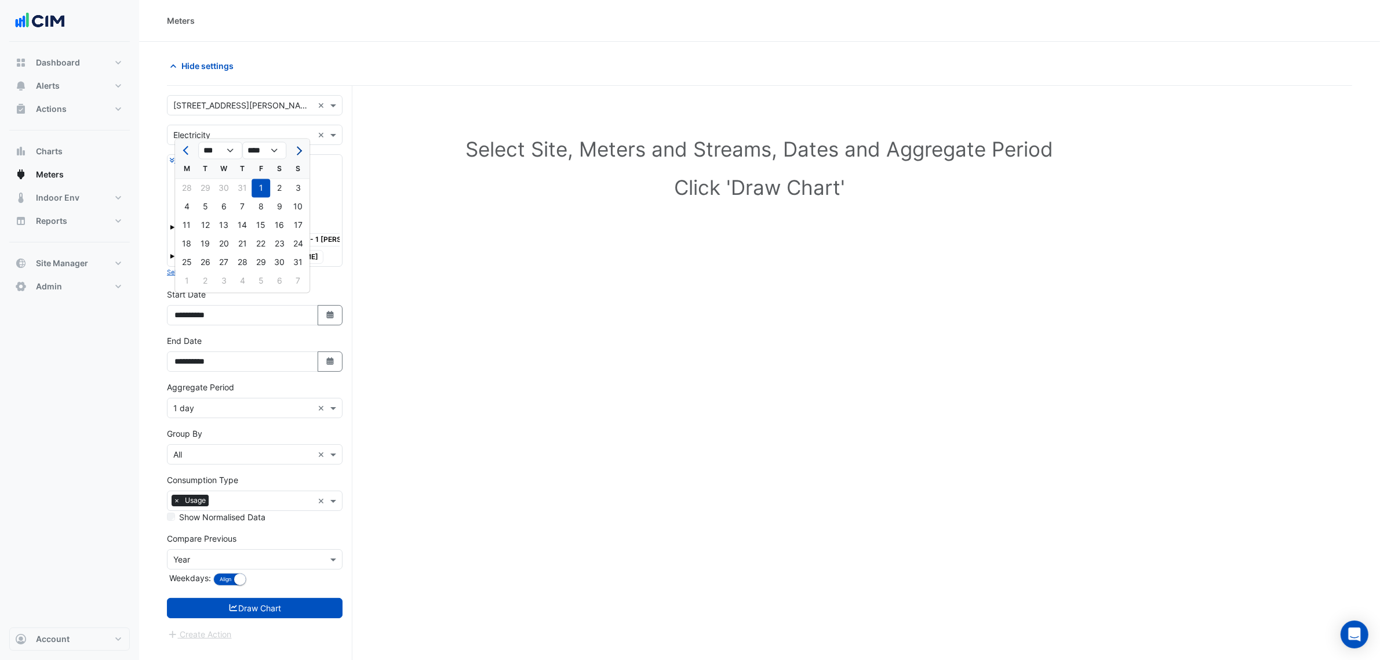
click at [305, 151] on button "Next month" at bounding box center [298, 150] width 14 height 19
select select "*"
click at [181, 188] on div "1" at bounding box center [186, 188] width 19 height 19
type input "**********"
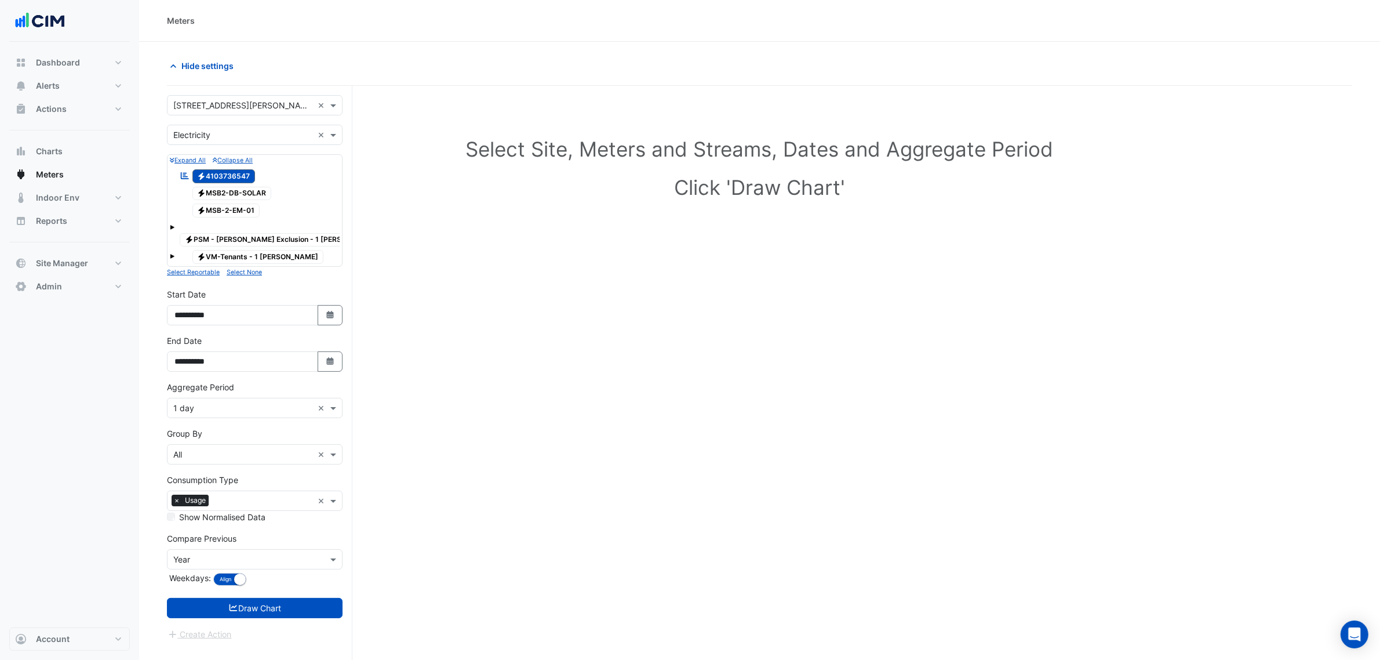
click at [234, 402] on input "text" at bounding box center [243, 408] width 140 height 12
click at [204, 475] on div "1 hour" at bounding box center [255, 473] width 174 height 17
click at [216, 449] on input "text" at bounding box center [243, 455] width 140 height 12
click at [221, 492] on div "Meter" at bounding box center [255, 486] width 174 height 17
click at [226, 453] on div "× Meter ×" at bounding box center [255, 454] width 176 height 20
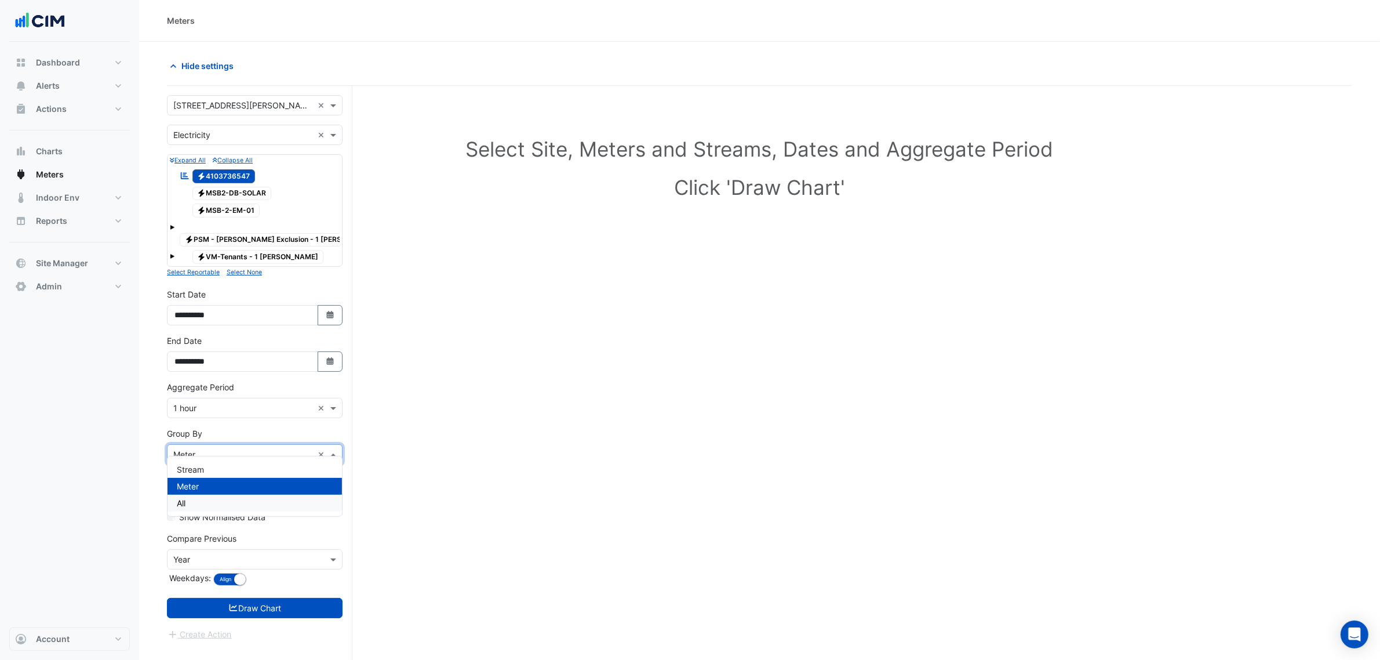
click at [213, 503] on div "All" at bounding box center [255, 502] width 174 height 17
click at [227, 554] on input "text" at bounding box center [243, 560] width 140 height 12
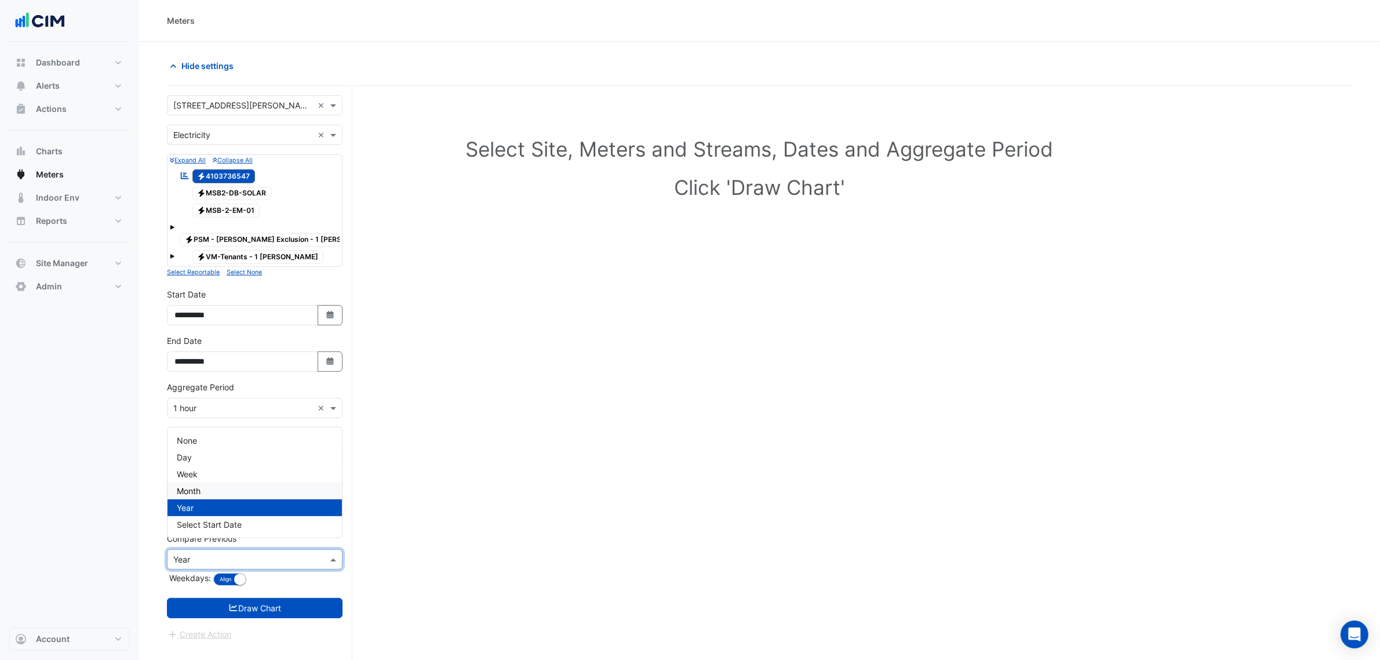
click at [210, 496] on div "Month" at bounding box center [255, 490] width 174 height 17
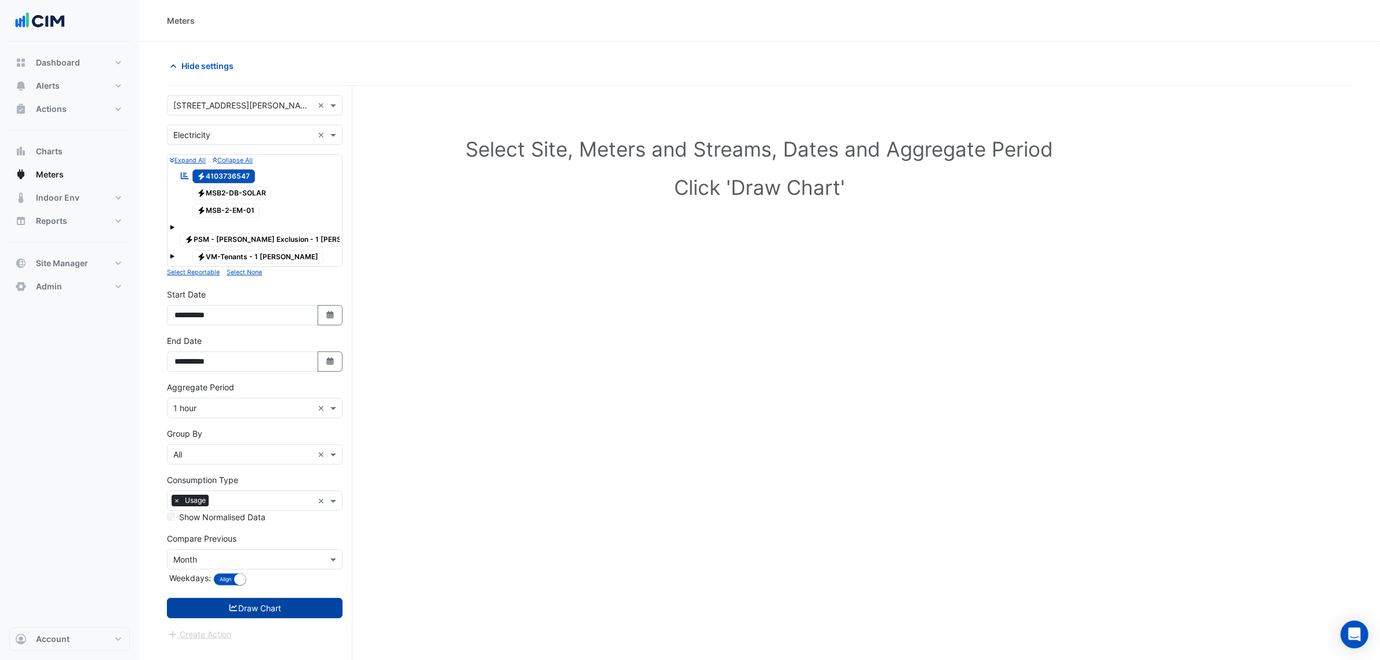
click at [253, 598] on button "Draw Chart" at bounding box center [255, 608] width 176 height 20
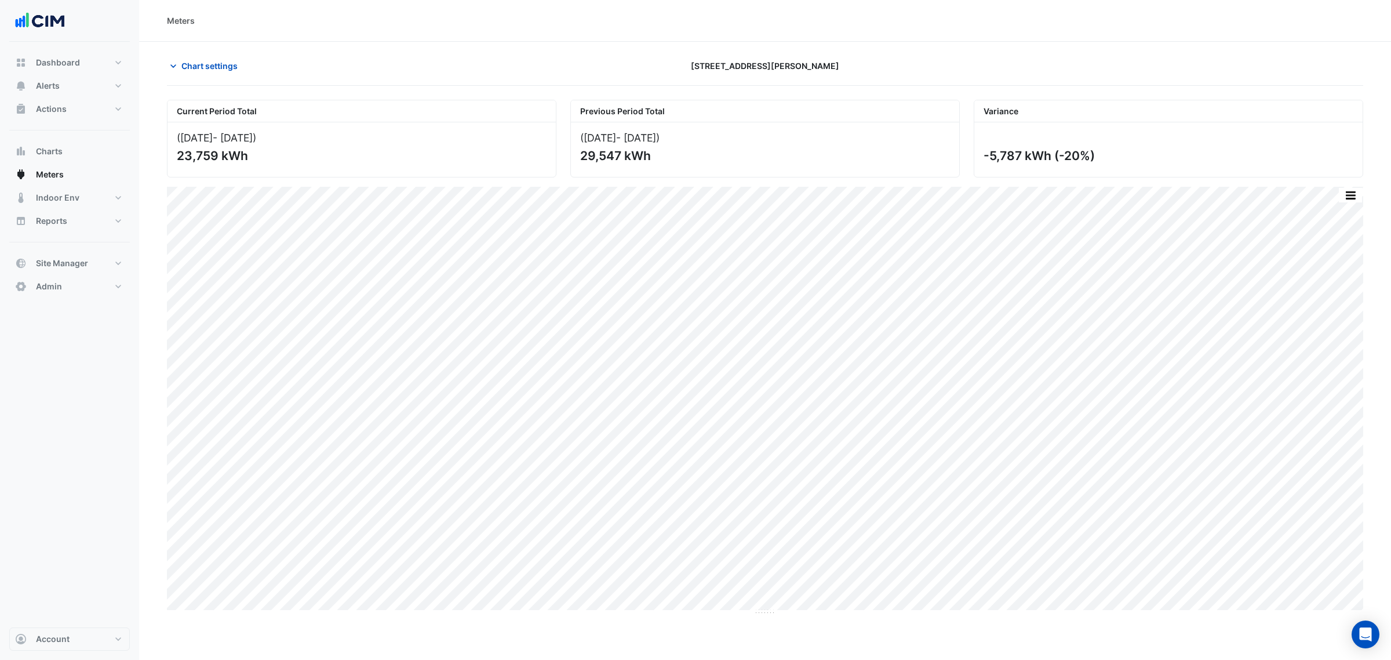
drag, startPoint x: 658, startPoint y: 161, endPoint x: 566, endPoint y: 161, distance: 91.6
click at [567, 161] on div "Previous Period Total ([DATE] - [DATE] ) 29,547 kWh" at bounding box center [764, 139] width 403 height 78
click at [514, 158] on div "23,759 kWh" at bounding box center [361, 155] width 368 height 14
click at [509, 158] on div "23,759 kWh" at bounding box center [361, 155] width 368 height 14
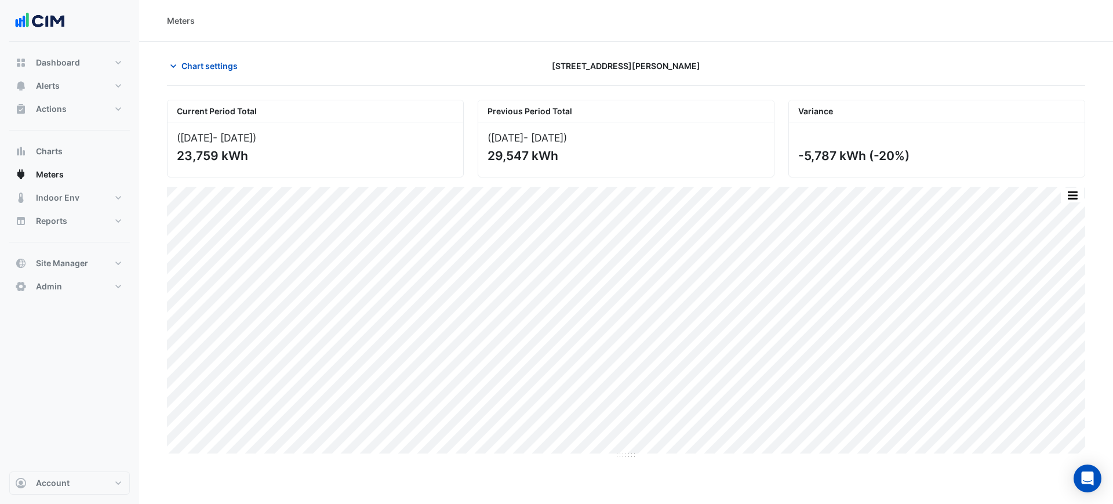
drag, startPoint x: 565, startPoint y: 159, endPoint x: 469, endPoint y: 161, distance: 96.2
click at [469, 161] on div "Current Period Total ([DATE] - [DATE] ) 23,759 kWh Previous Period Total ([DATE…" at bounding box center [626, 133] width 932 height 87
click at [479, 165] on div "([DATE] - [DATE] ) 29,547 kWh" at bounding box center [626, 149] width 296 height 54
drag, startPoint x: 249, startPoint y: 161, endPoint x: 133, endPoint y: 179, distance: 117.3
click at [133, 175] on div "Meters Chart settings [STREET_ADDRESS][PERSON_NAME] Current Period Total ([DATE…" at bounding box center [556, 252] width 1113 height 504
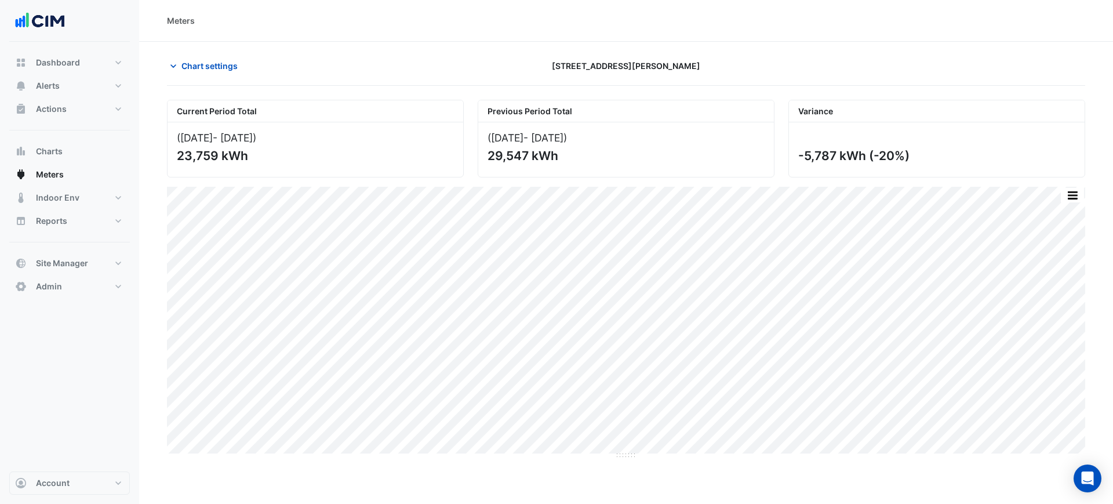
click at [271, 170] on div "([DATE] - [DATE] ) 23,759 kWh" at bounding box center [316, 149] width 296 height 54
click at [219, 67] on span "Chart settings" at bounding box center [209, 66] width 56 height 12
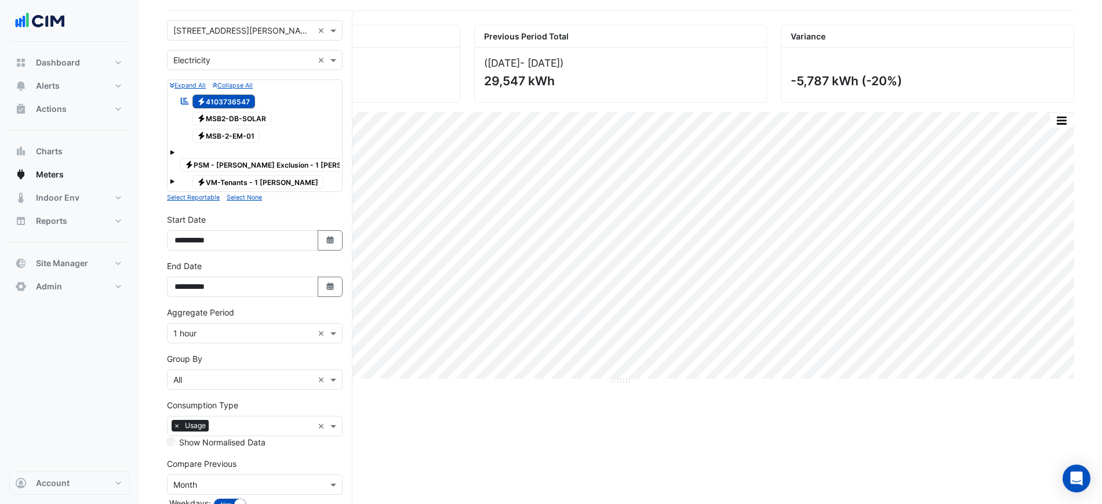
scroll to position [134, 0]
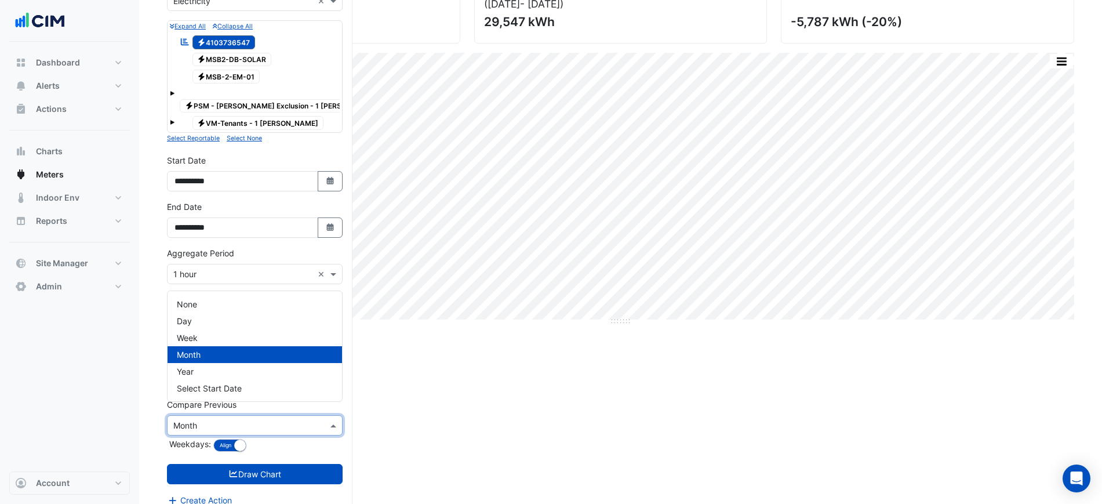
click at [232, 420] on input "text" at bounding box center [243, 426] width 140 height 12
click at [220, 341] on div "Week" at bounding box center [255, 337] width 174 height 17
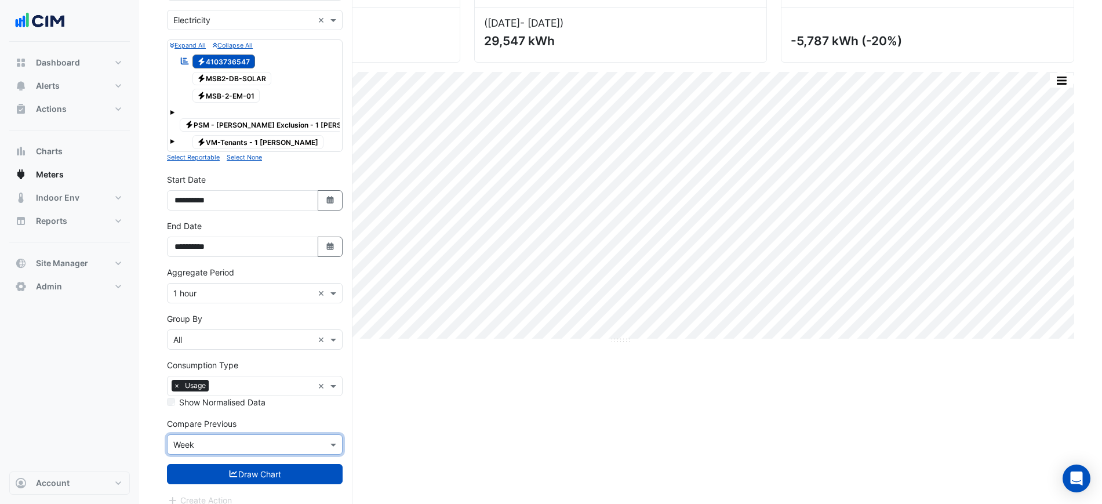
click at [261, 439] on input "text" at bounding box center [243, 445] width 140 height 12
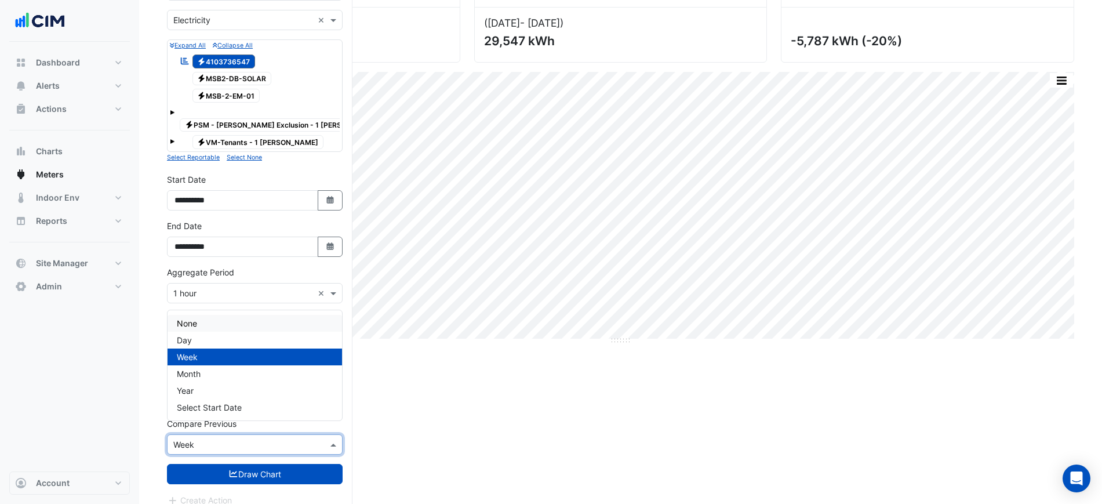
click at [271, 220] on div "**********" at bounding box center [255, 238] width 176 height 37
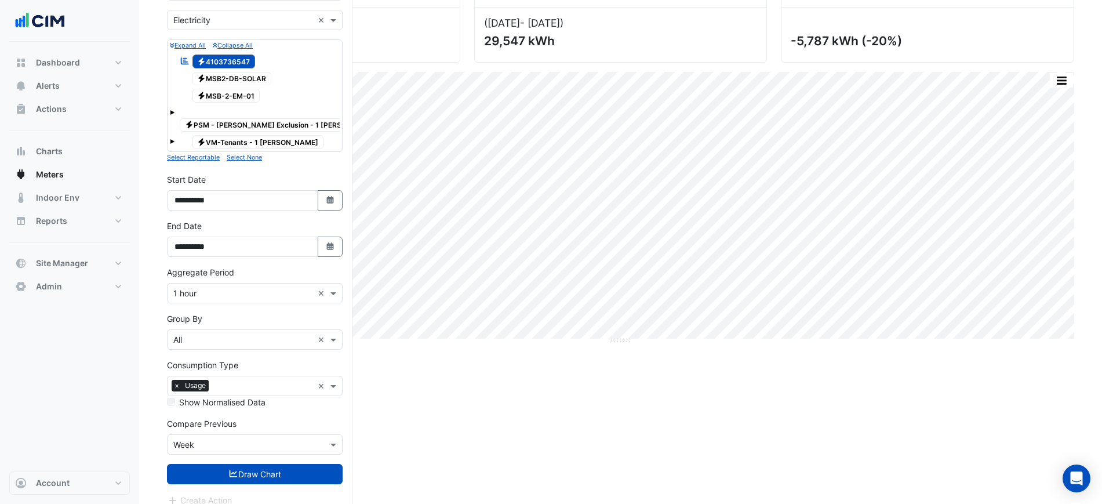
click at [222, 434] on div "× Week" at bounding box center [255, 444] width 176 height 20
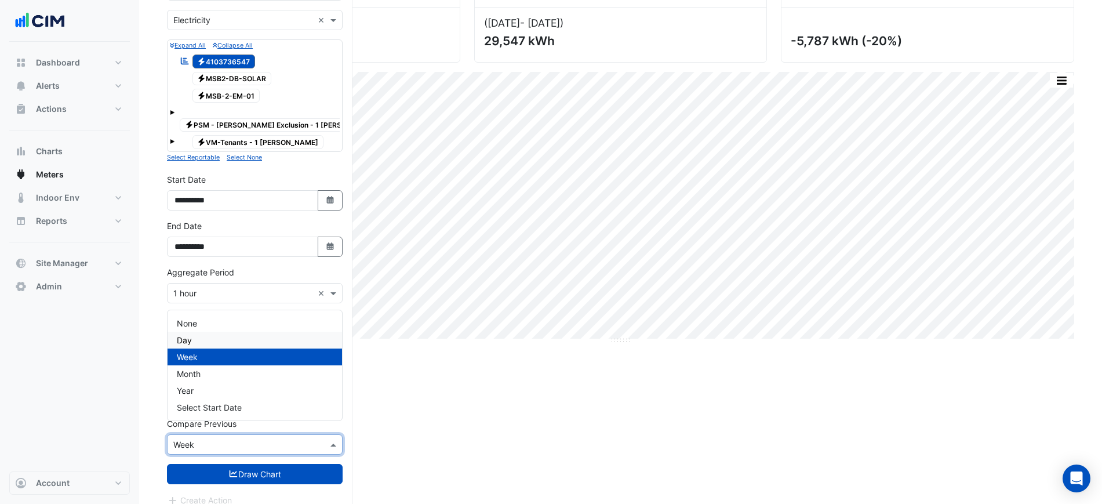
click at [218, 339] on div "Day" at bounding box center [255, 340] width 174 height 17
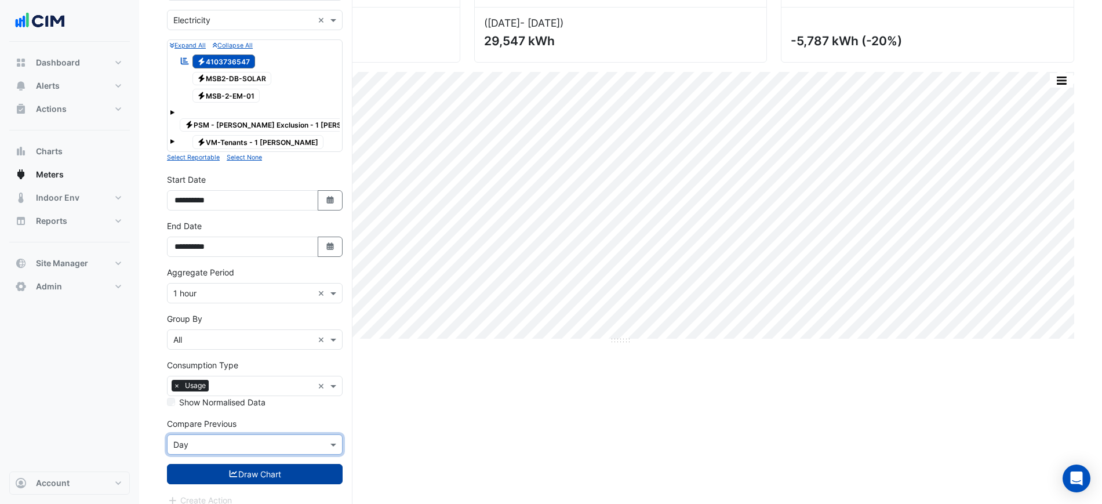
click at [267, 467] on button "Draw Chart" at bounding box center [255, 474] width 176 height 20
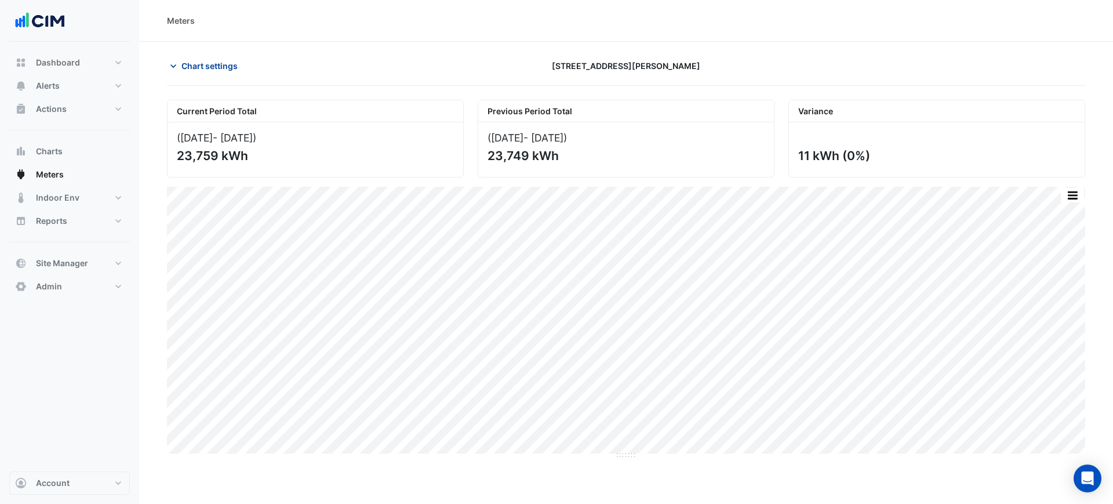
click at [237, 71] on span "Chart settings" at bounding box center [209, 66] width 56 height 12
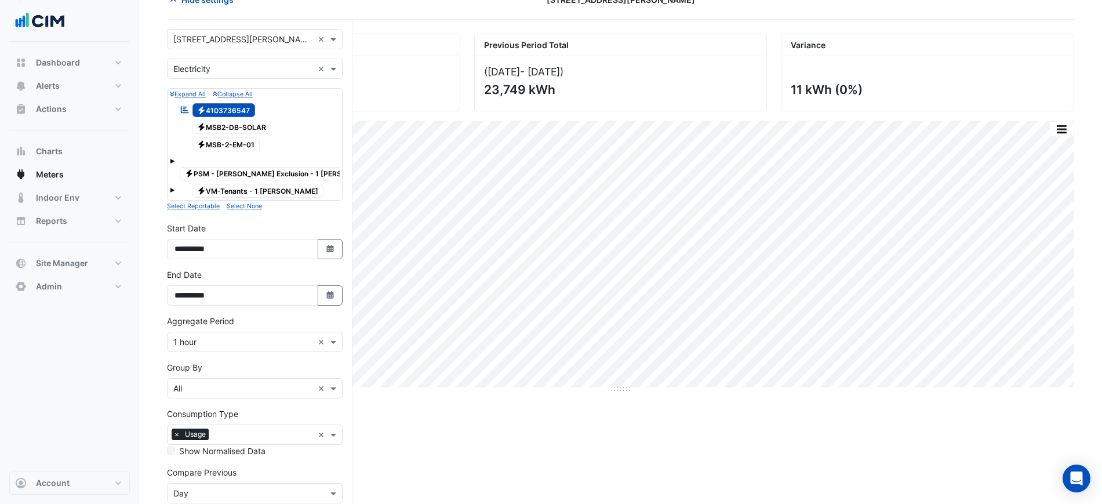
scroll to position [115, 0]
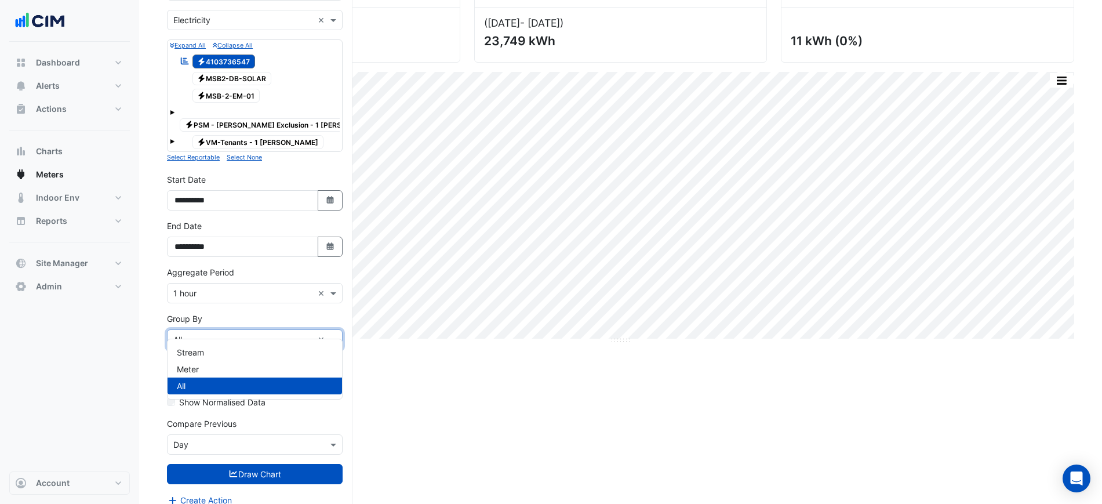
click at [209, 334] on input "text" at bounding box center [243, 340] width 140 height 12
click at [216, 297] on form "× [STREET_ADDRESS][PERSON_NAME] × × Electricity × Expand All Collapse All Repor…" at bounding box center [255, 243] width 176 height 526
click at [216, 286] on div "× 1 hour ×" at bounding box center [255, 293] width 176 height 20
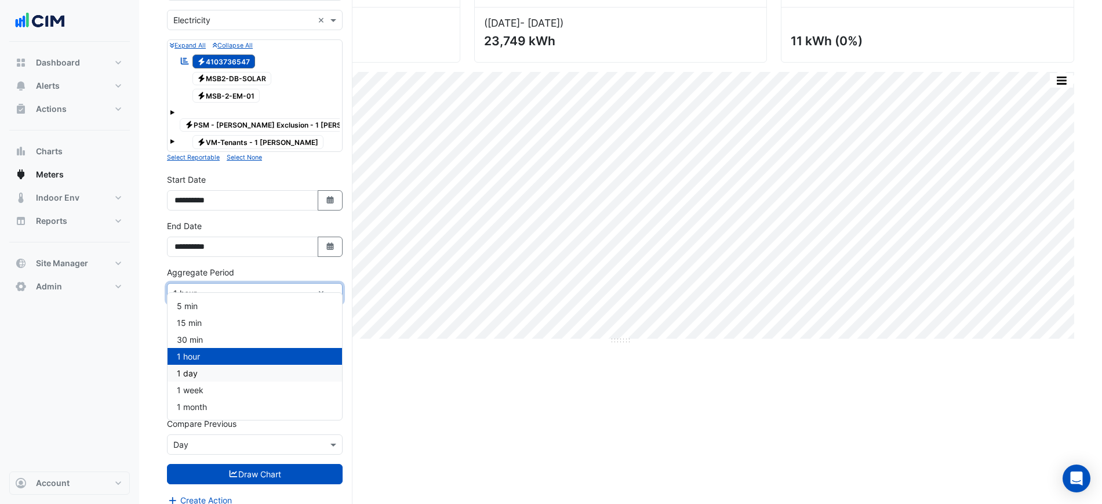
click at [210, 370] on div "1 day" at bounding box center [255, 373] width 174 height 17
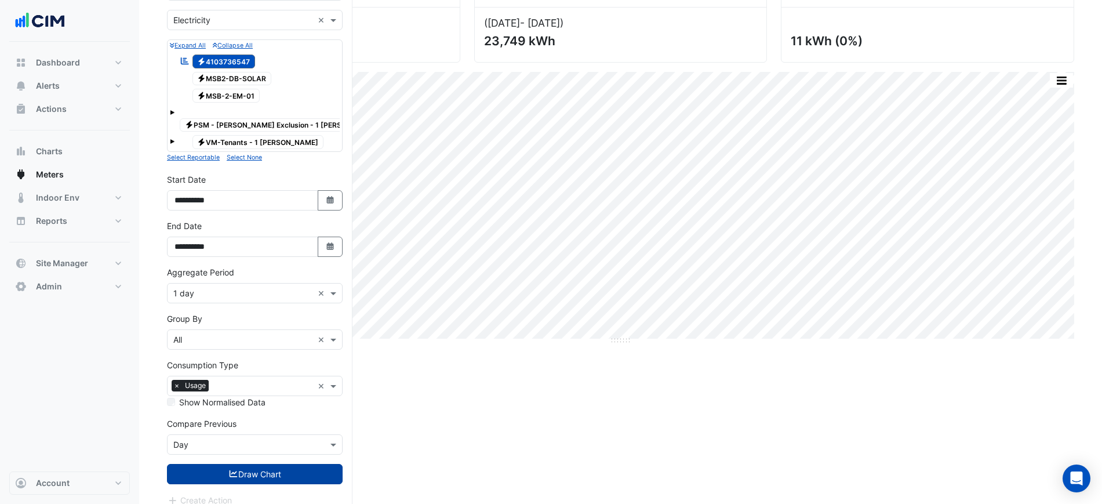
click at [243, 464] on button "Draw Chart" at bounding box center [255, 474] width 176 height 20
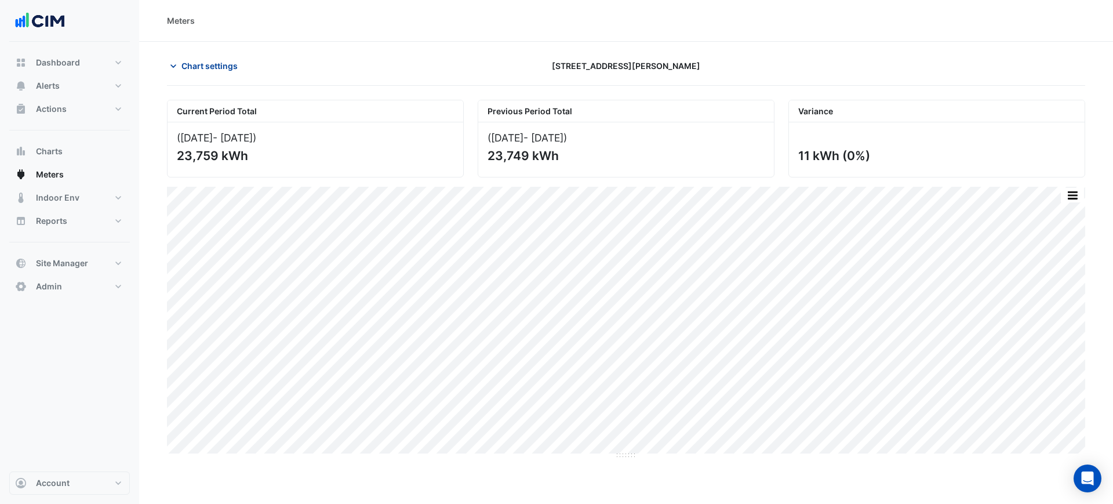
click at [210, 70] on span "Chart settings" at bounding box center [209, 66] width 56 height 12
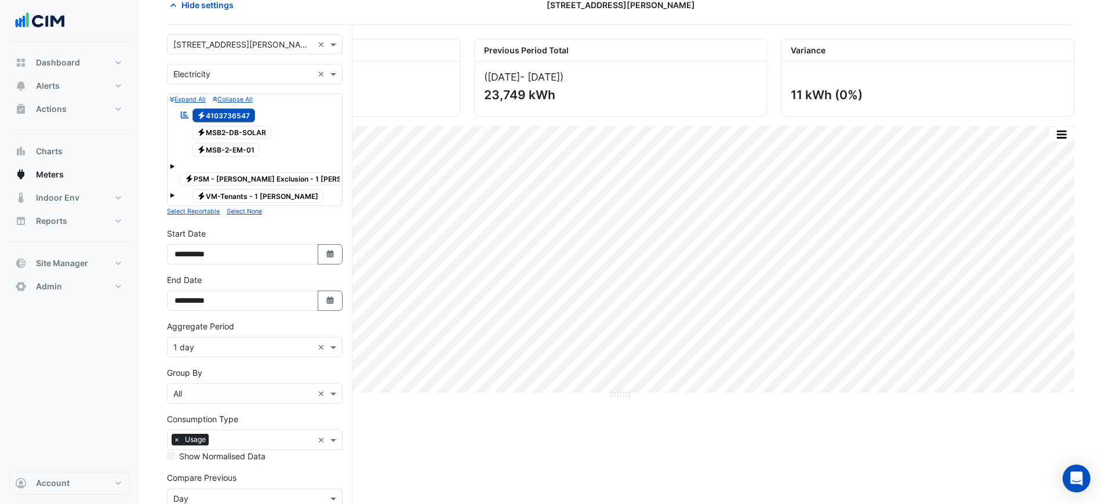
scroll to position [115, 0]
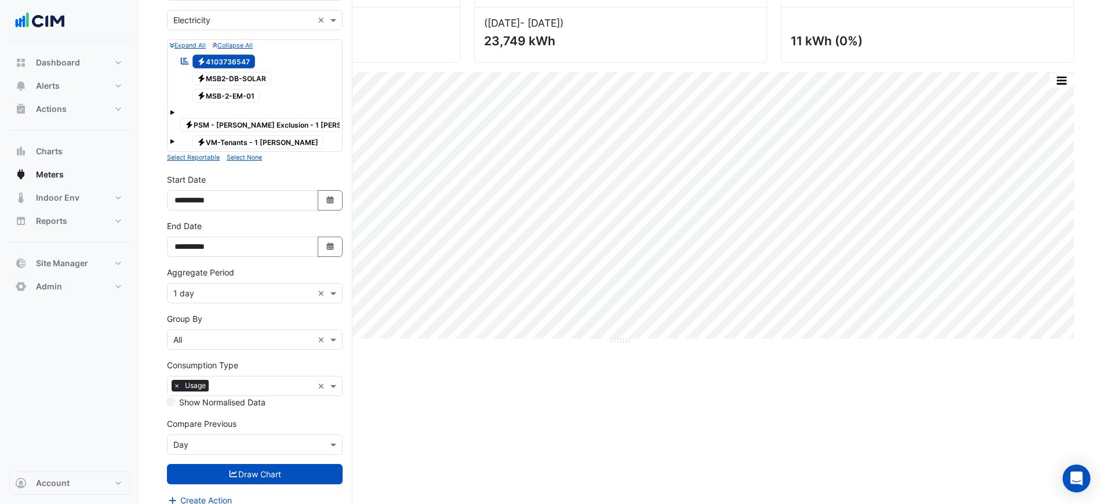
click at [238, 439] on input "text" at bounding box center [243, 445] width 140 height 12
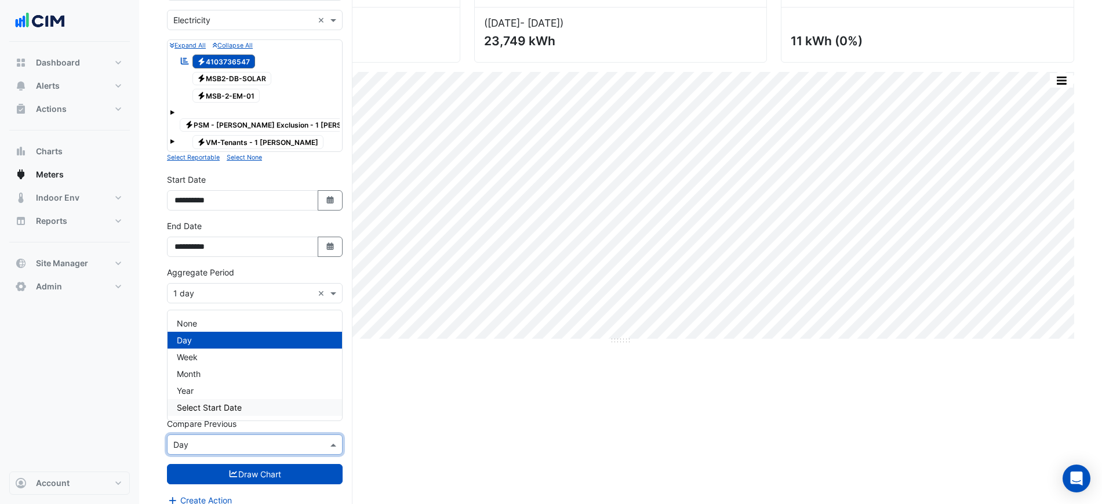
click at [226, 405] on span "Select Start Date" at bounding box center [209, 407] width 65 height 10
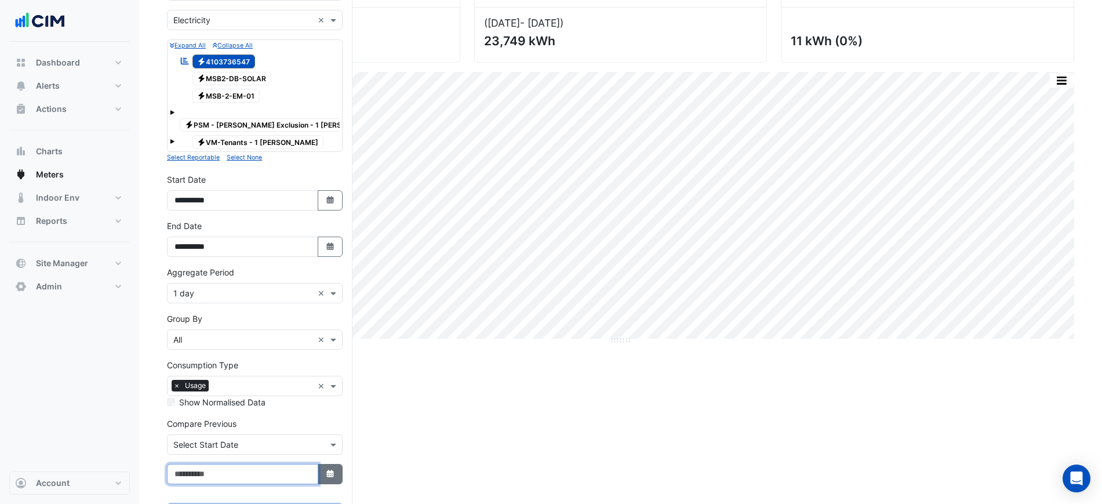
click at [318, 464] on input at bounding box center [242, 474] width 151 height 20
click at [326, 470] on icon "Select Date" at bounding box center [330, 474] width 10 height 8
select select "*"
select select "****"
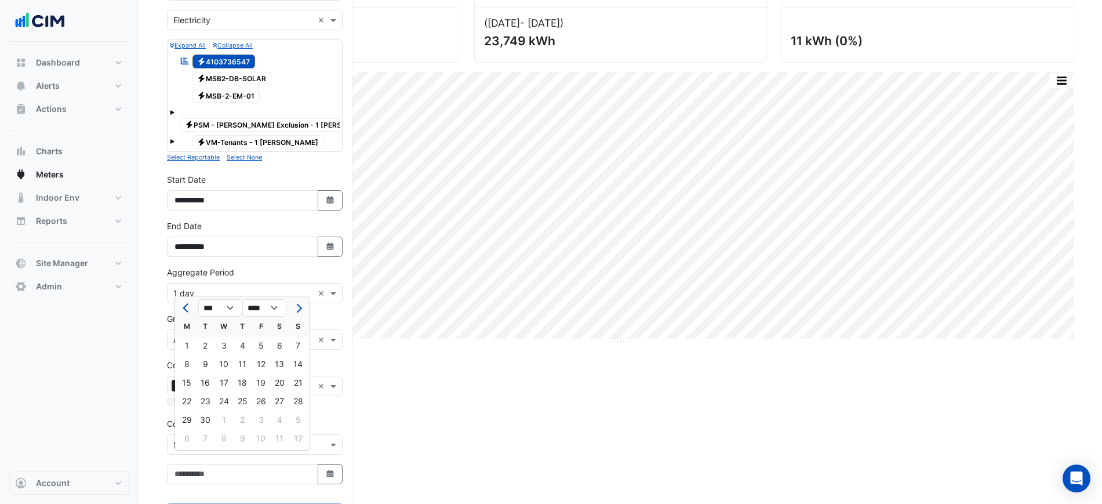
click at [187, 311] on span "Previous month" at bounding box center [187, 308] width 9 height 9
select select "*"
click at [264, 423] on div "29" at bounding box center [261, 419] width 19 height 19
type input "**********"
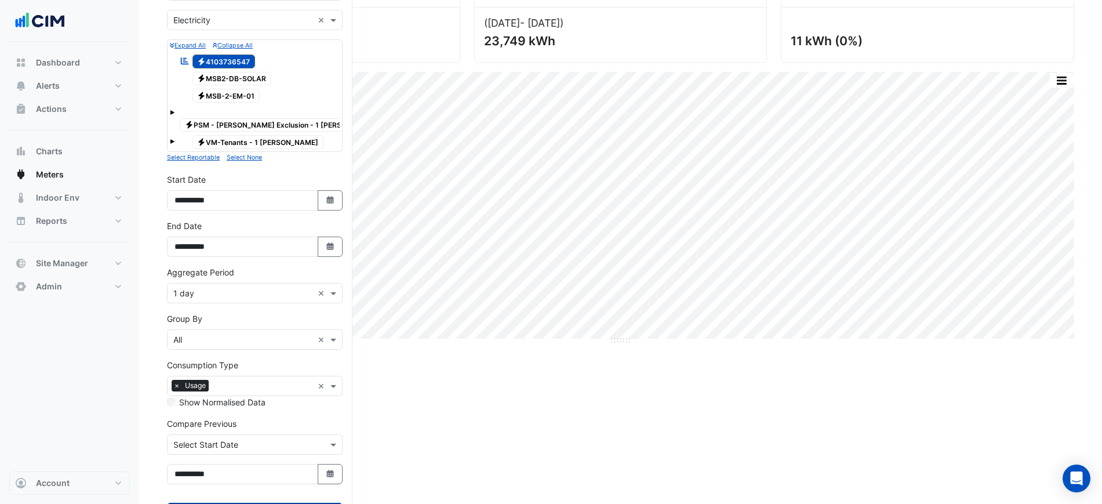
click at [273, 503] on button "Draw Chart" at bounding box center [255, 513] width 176 height 20
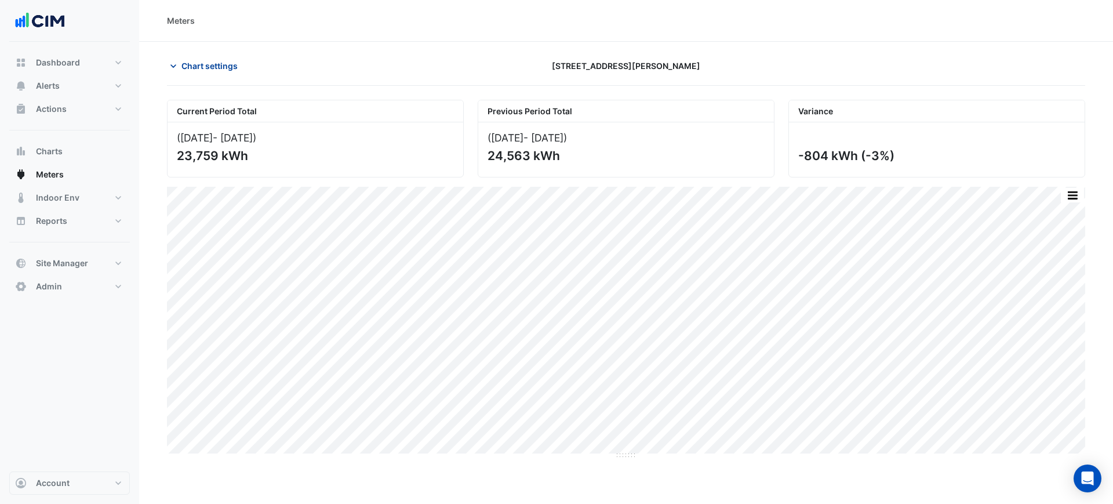
click at [202, 70] on span "Chart settings" at bounding box center [209, 66] width 56 height 12
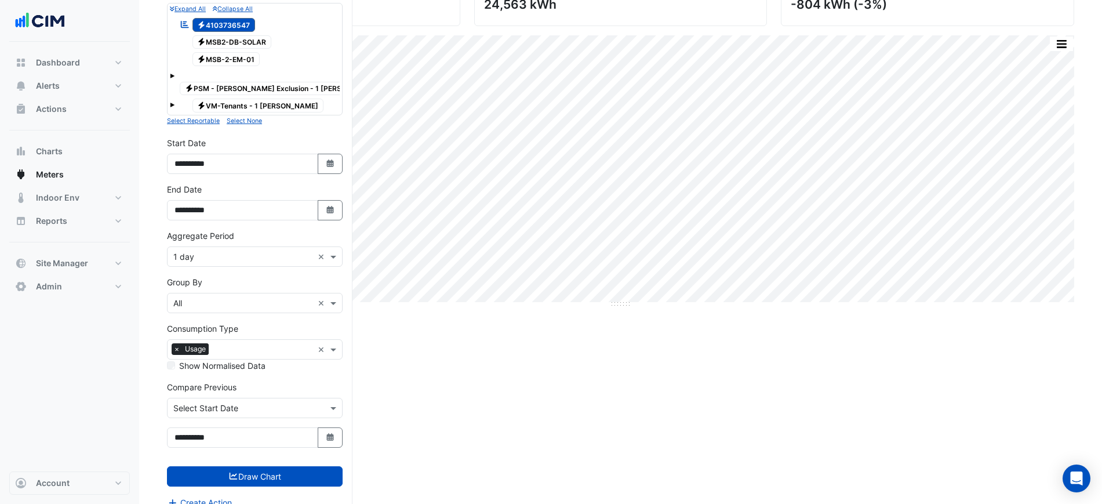
scroll to position [154, 0]
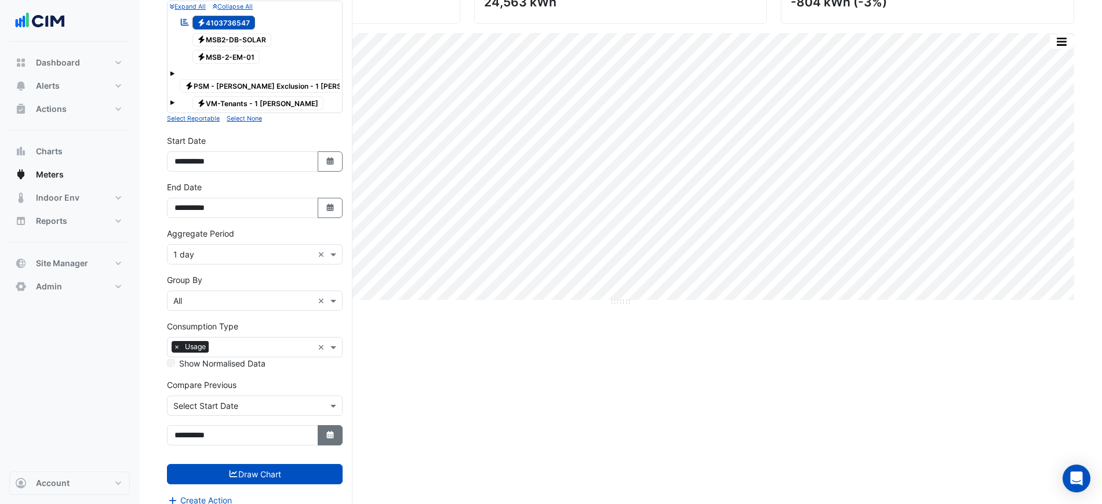
click at [330, 425] on button "Select Date" at bounding box center [331, 435] width 26 height 20
select select "*"
select select "****"
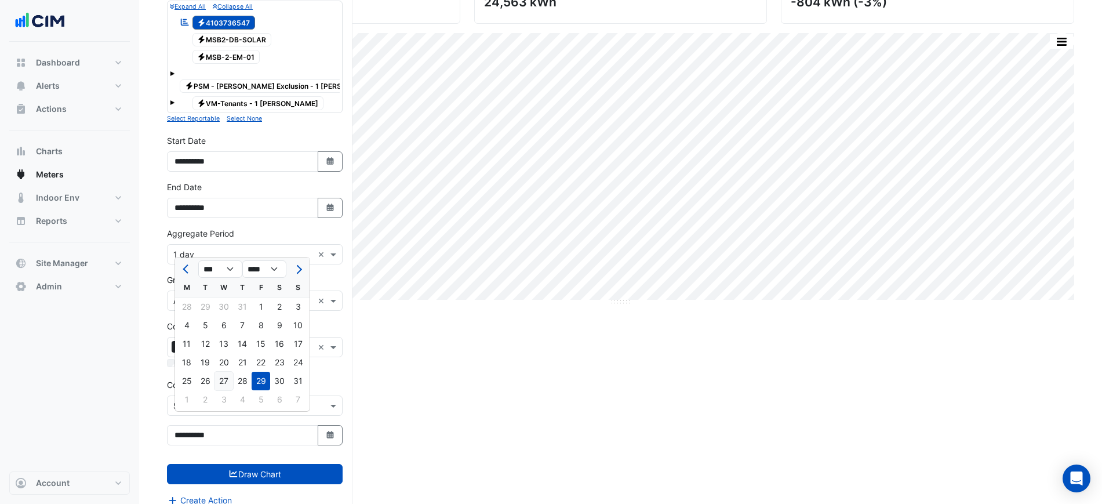
click at [229, 377] on div "27" at bounding box center [223, 381] width 19 height 19
type input "**********"
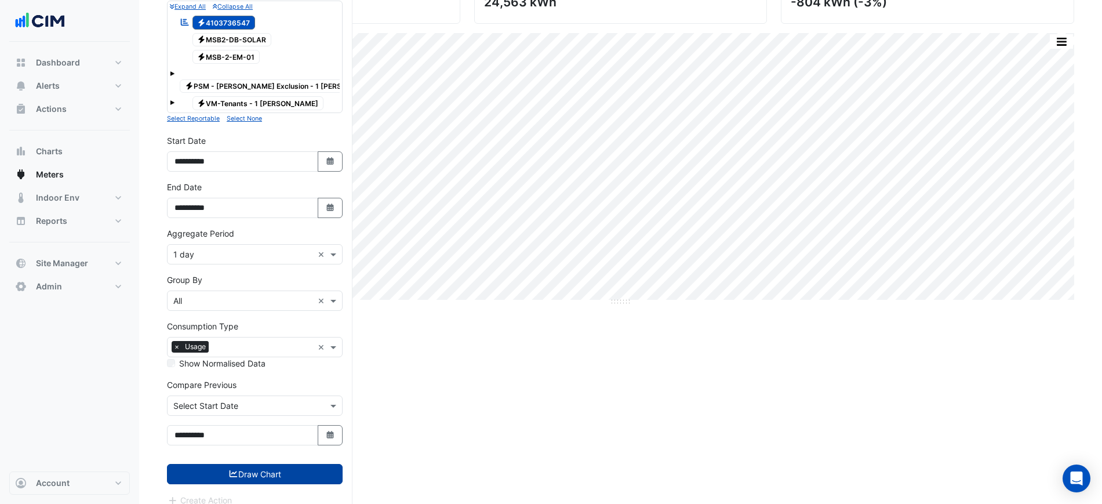
click at [277, 464] on button "Draw Chart" at bounding box center [255, 474] width 176 height 20
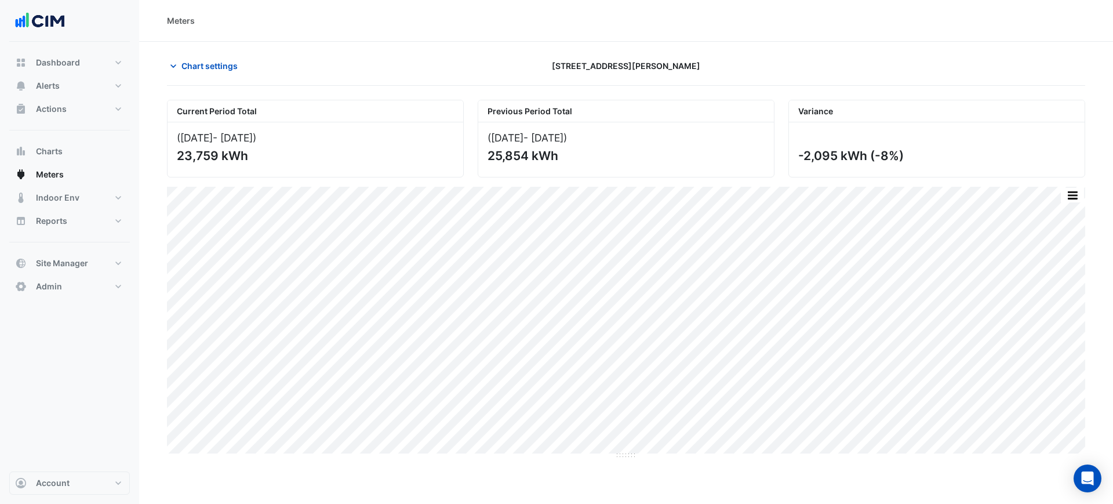
click at [610, 454] on div "Print Save as JPEG Save as PNG Pivot Data Table Export CSV - Flat Export CSV - …" at bounding box center [626, 323] width 918 height 272
click at [225, 56] on button "Chart settings" at bounding box center [206, 66] width 78 height 20
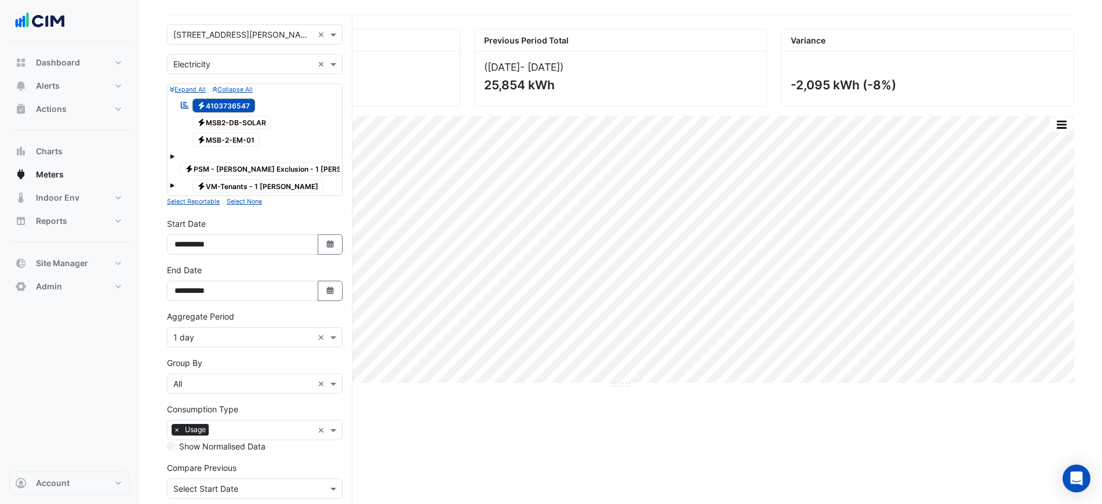
scroll to position [145, 0]
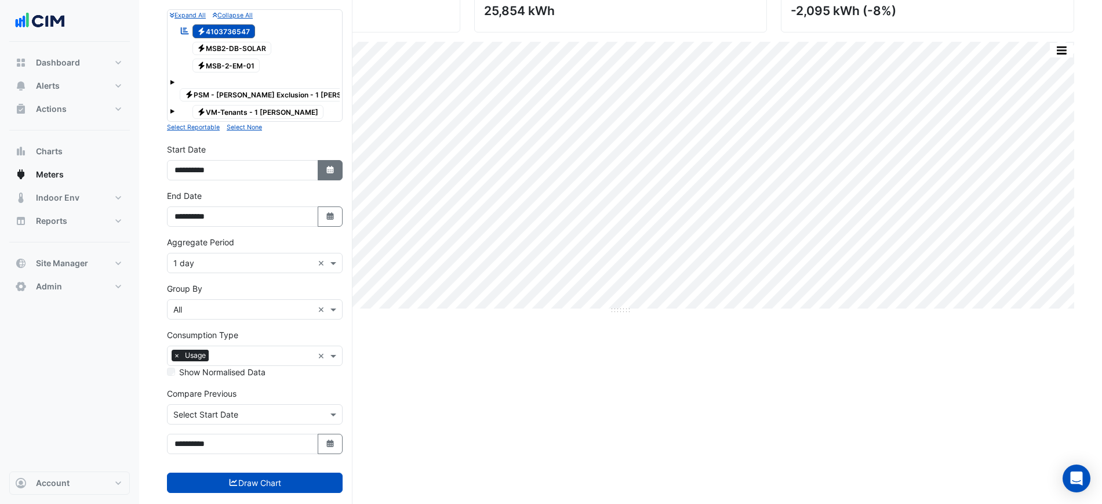
click at [327, 160] on button "Select Date" at bounding box center [331, 170] width 26 height 20
select select "*"
select select "****"
click at [187, 181] on span "Previous month" at bounding box center [187, 181] width 9 height 9
select select "*"
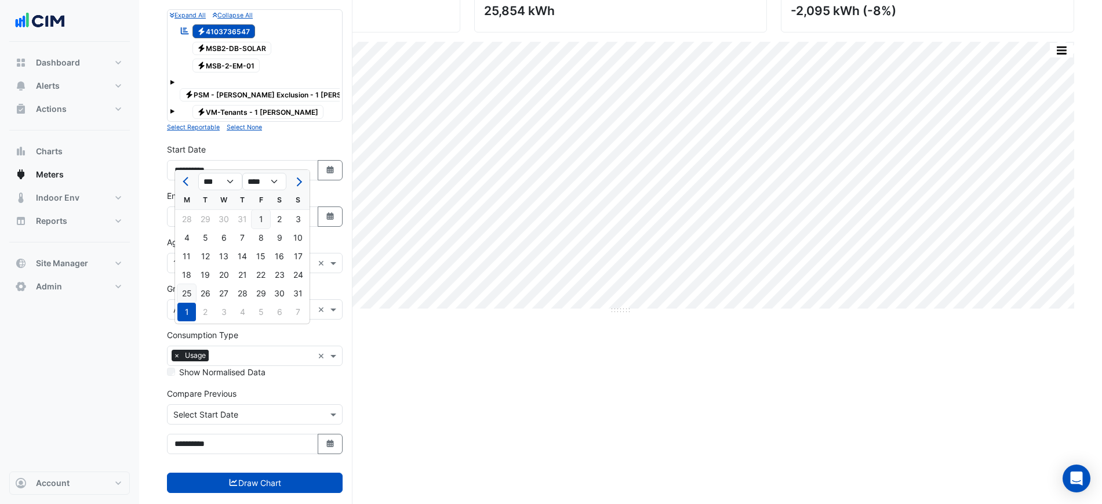
click at [191, 292] on div "25" at bounding box center [186, 293] width 19 height 19
type input "**********"
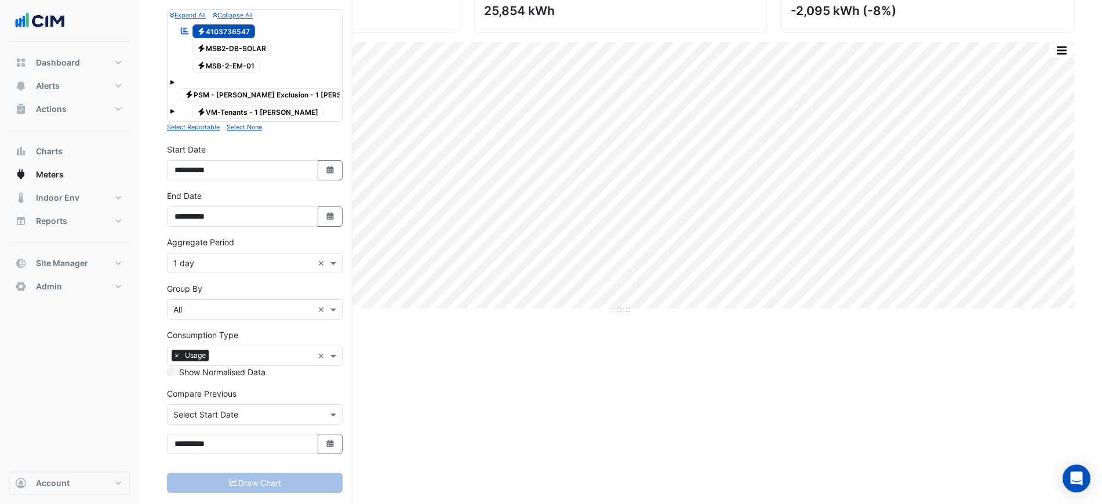
click at [314, 408] on div at bounding box center [255, 414] width 174 height 13
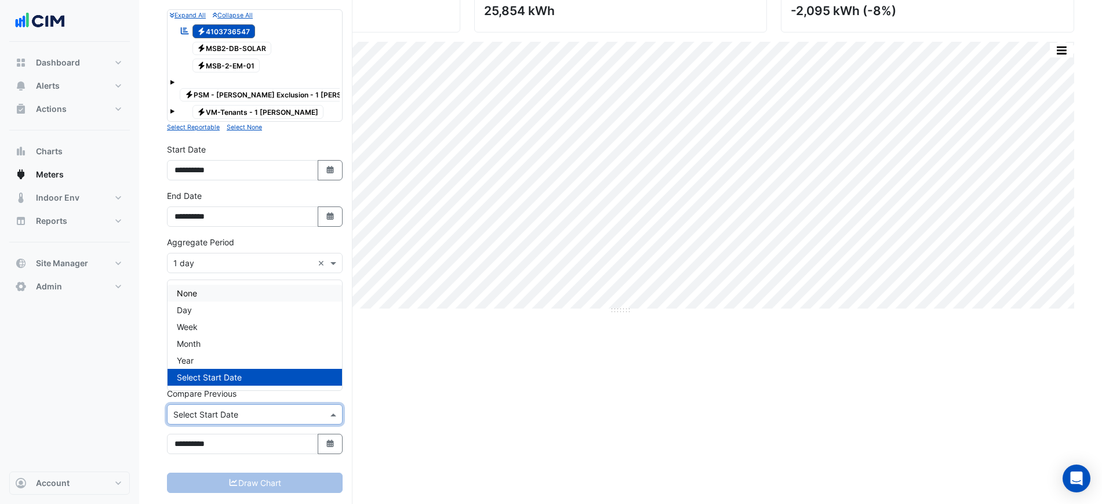
click at [222, 296] on div "None" at bounding box center [255, 293] width 174 height 17
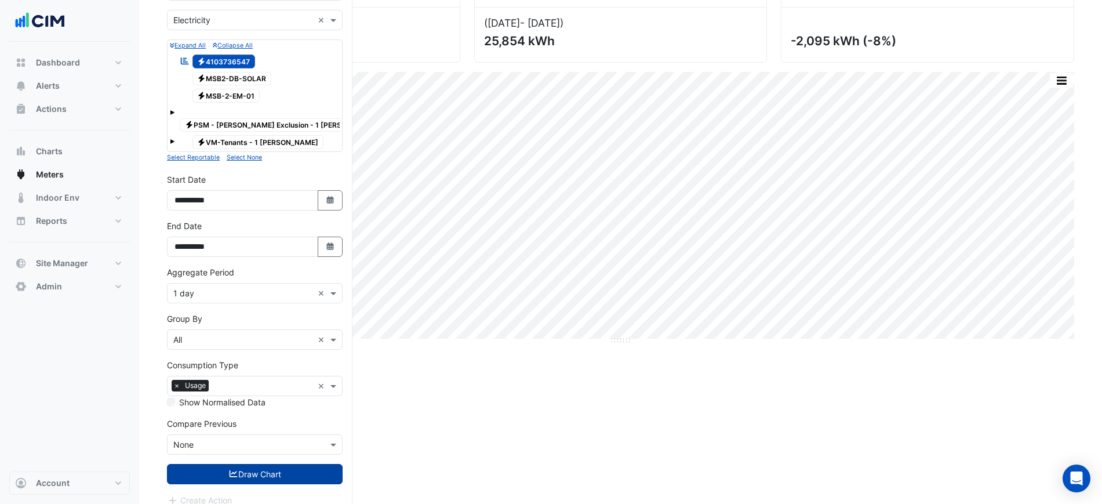
click at [301, 464] on button "Draw Chart" at bounding box center [255, 474] width 176 height 20
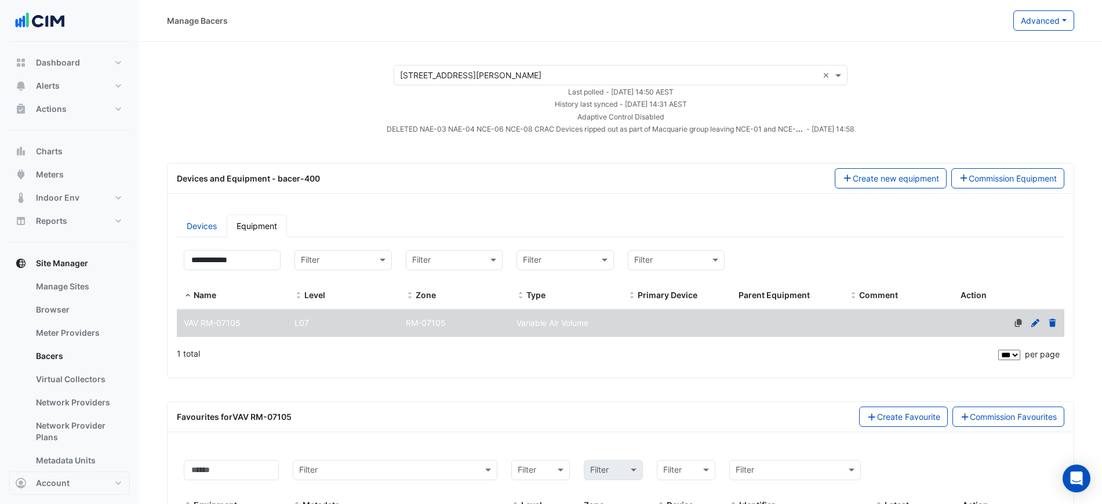
select select "***"
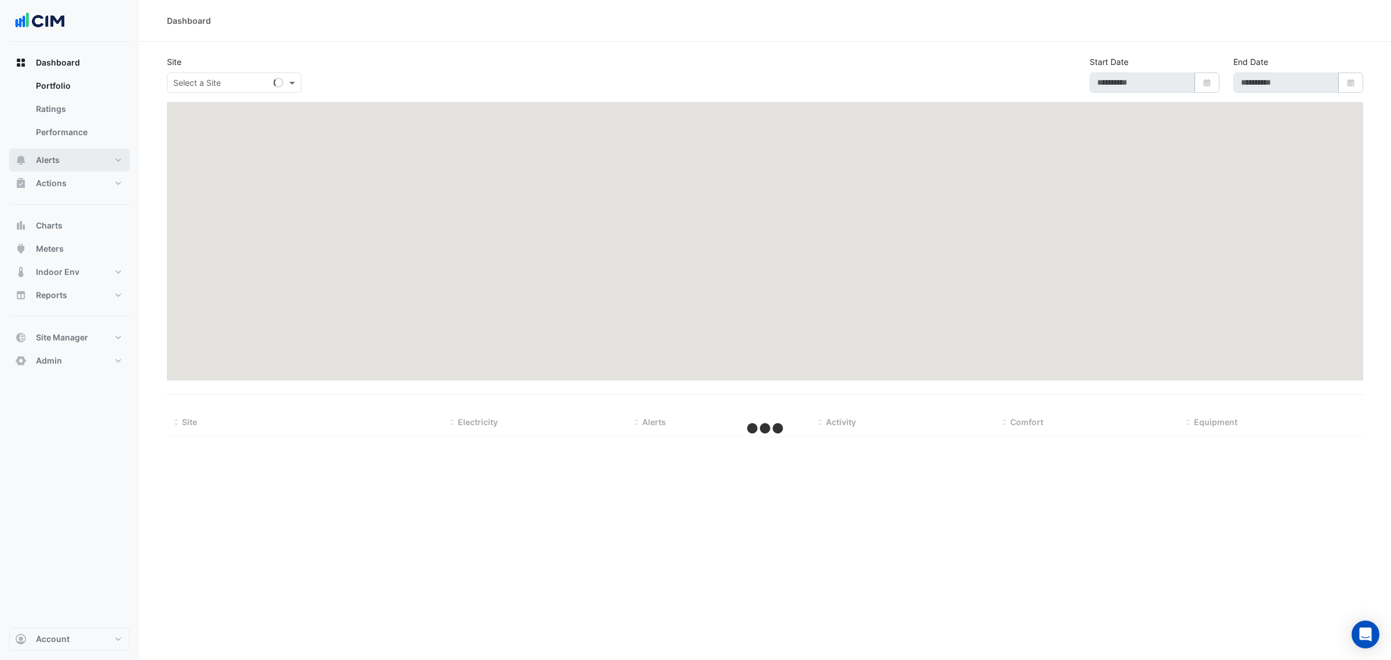
click at [82, 169] on button "Alerts" at bounding box center [69, 159] width 121 height 23
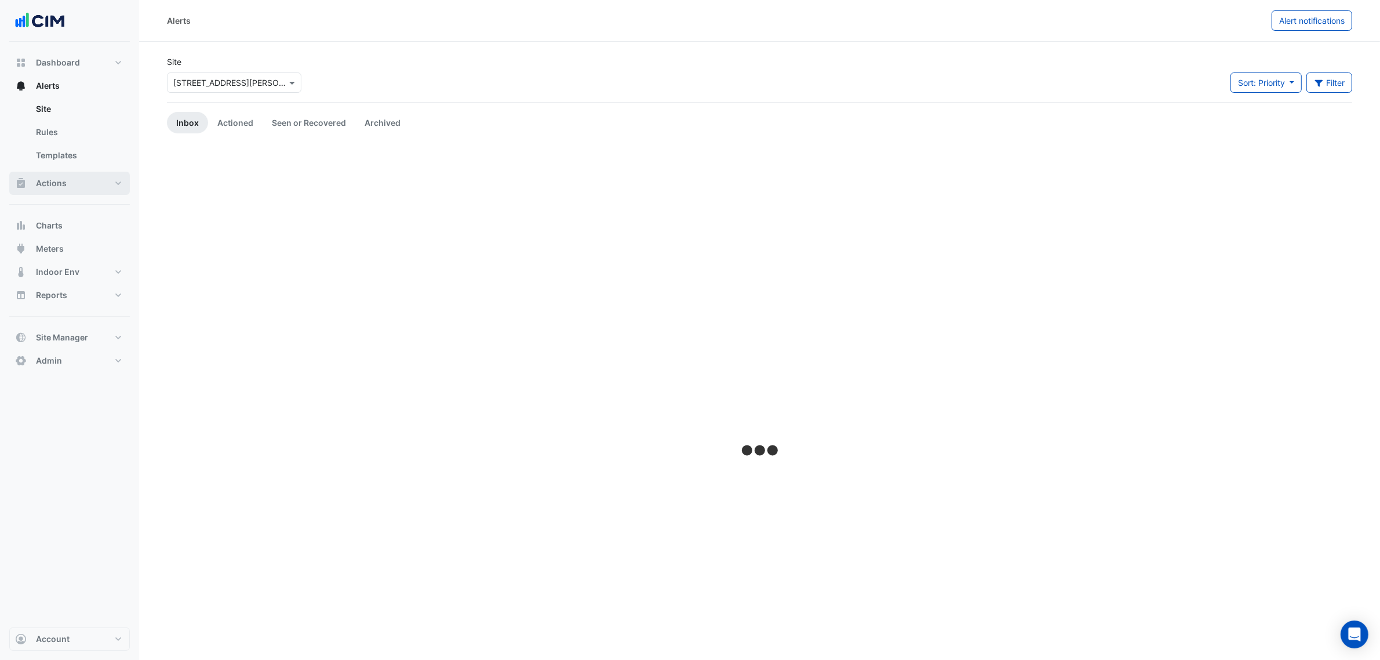
click at [82, 180] on button "Actions" at bounding box center [69, 183] width 121 height 23
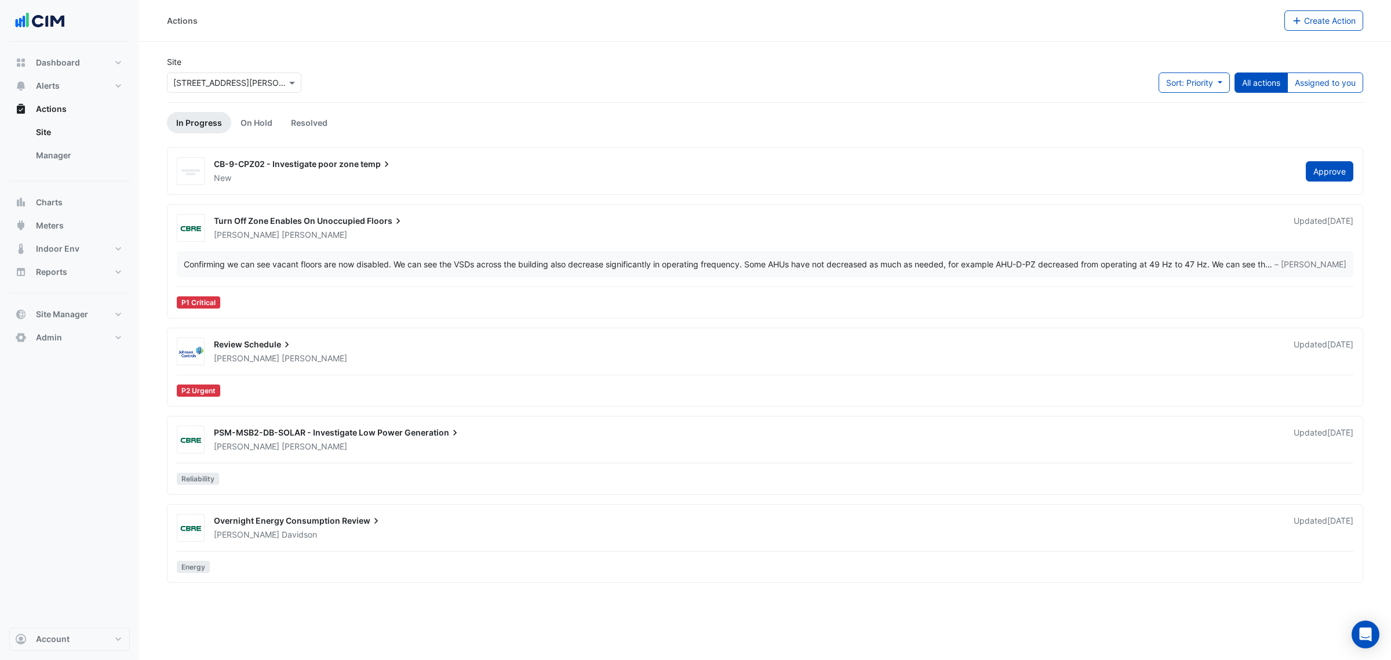
click at [323, 218] on span "Turn Off Zone Enables On Unoccupied" at bounding box center [289, 221] width 151 height 10
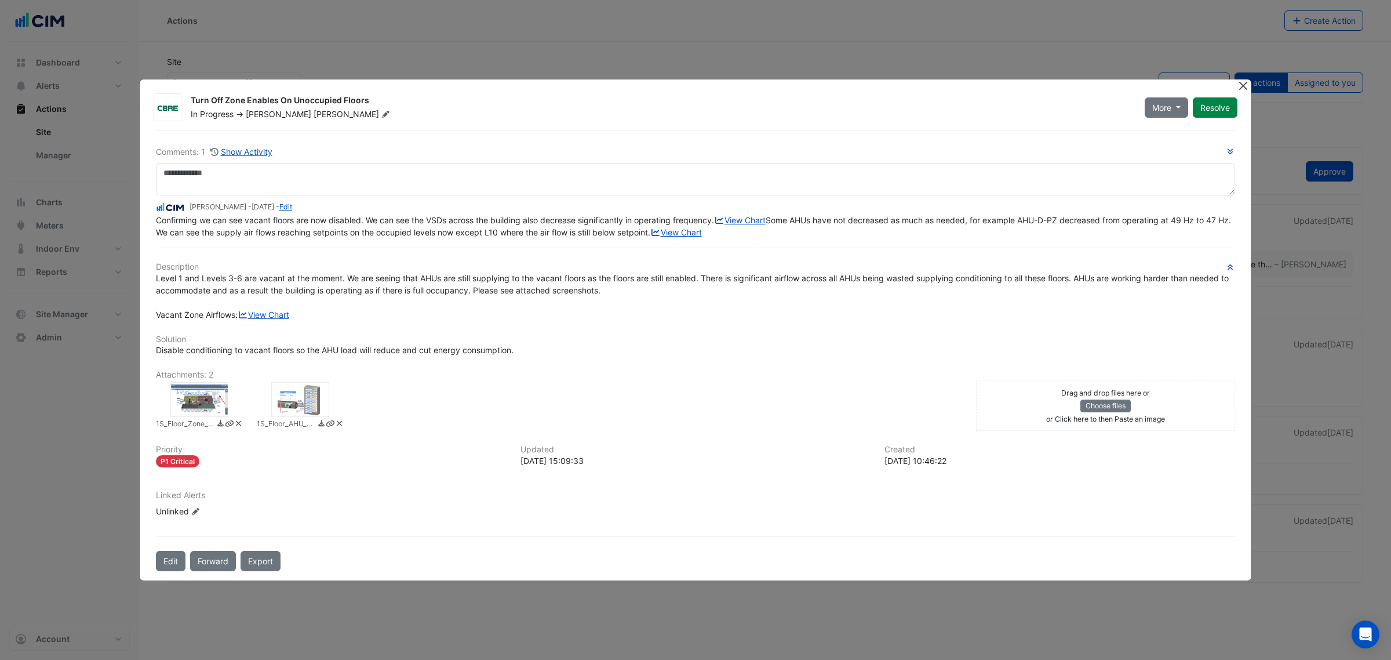
click at [1245, 79] on button "Close" at bounding box center [1243, 85] width 12 height 12
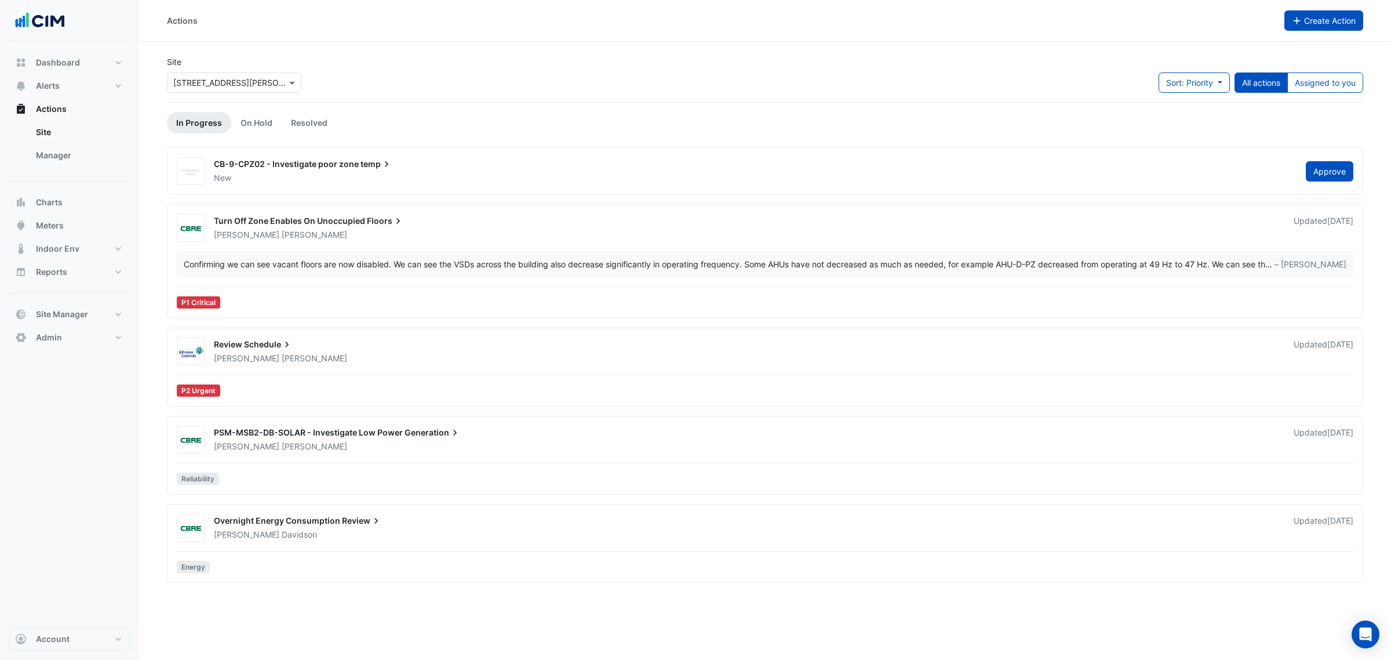
click at [1323, 26] on button "Create Action" at bounding box center [1324, 20] width 79 height 20
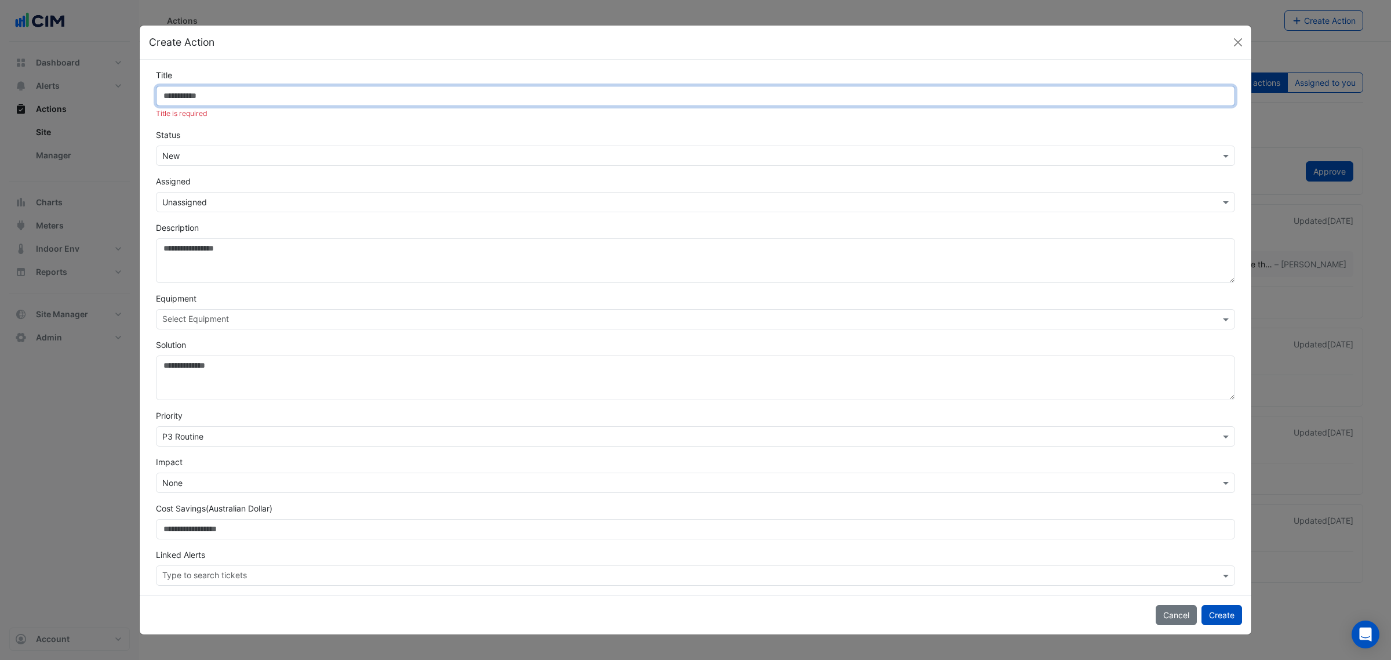
click at [209, 94] on input "Title" at bounding box center [695, 96] width 1079 height 20
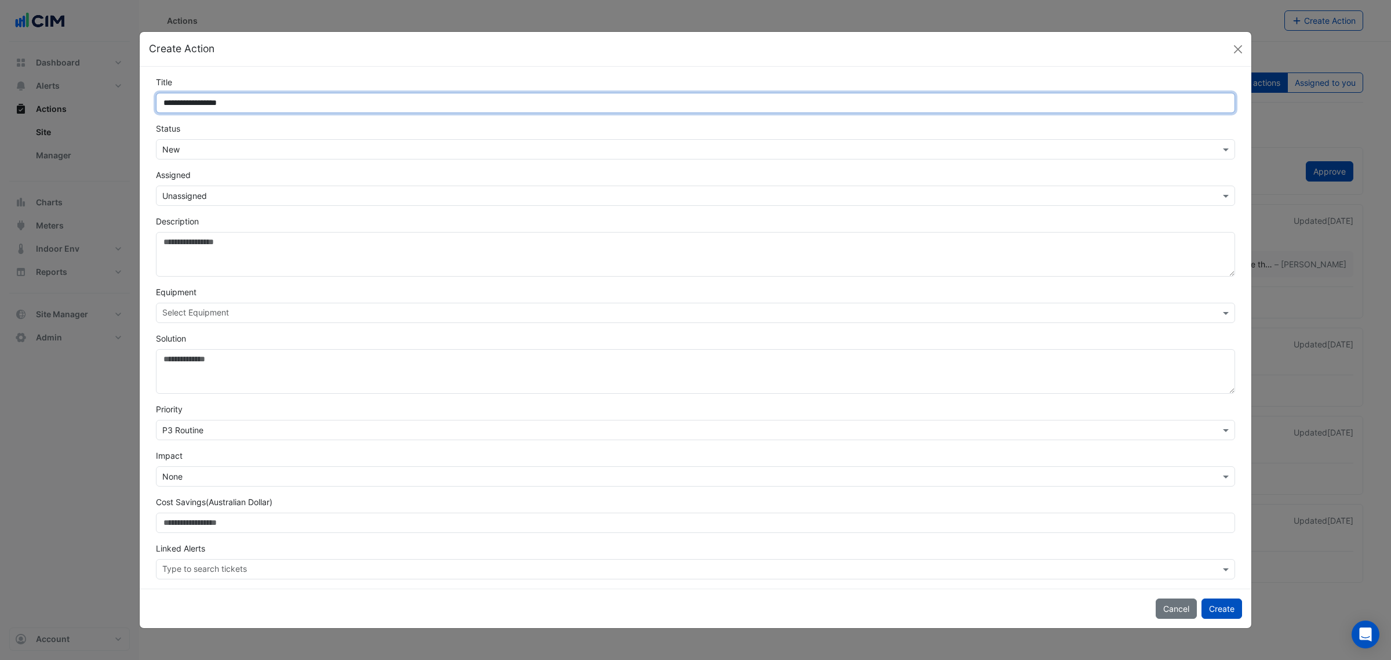
type input "**********"
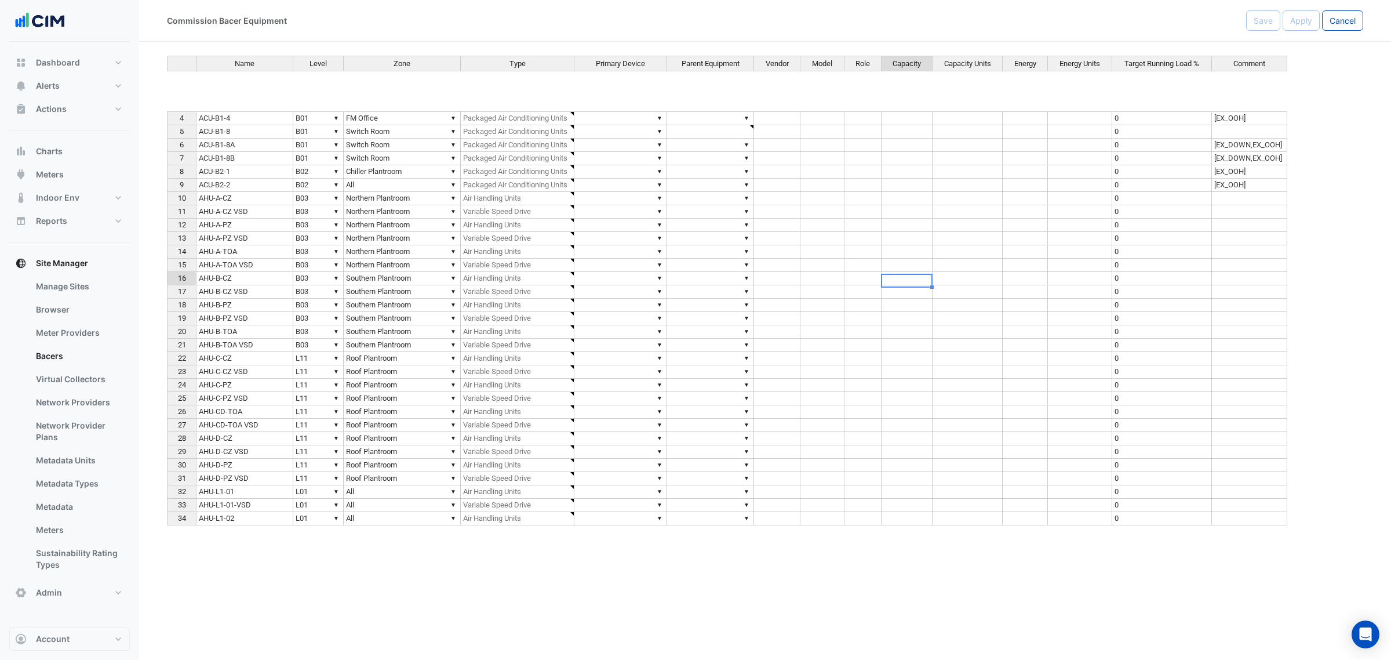
scroll to position [58, 0]
